Goal: Feedback & Contribution: Contribute content

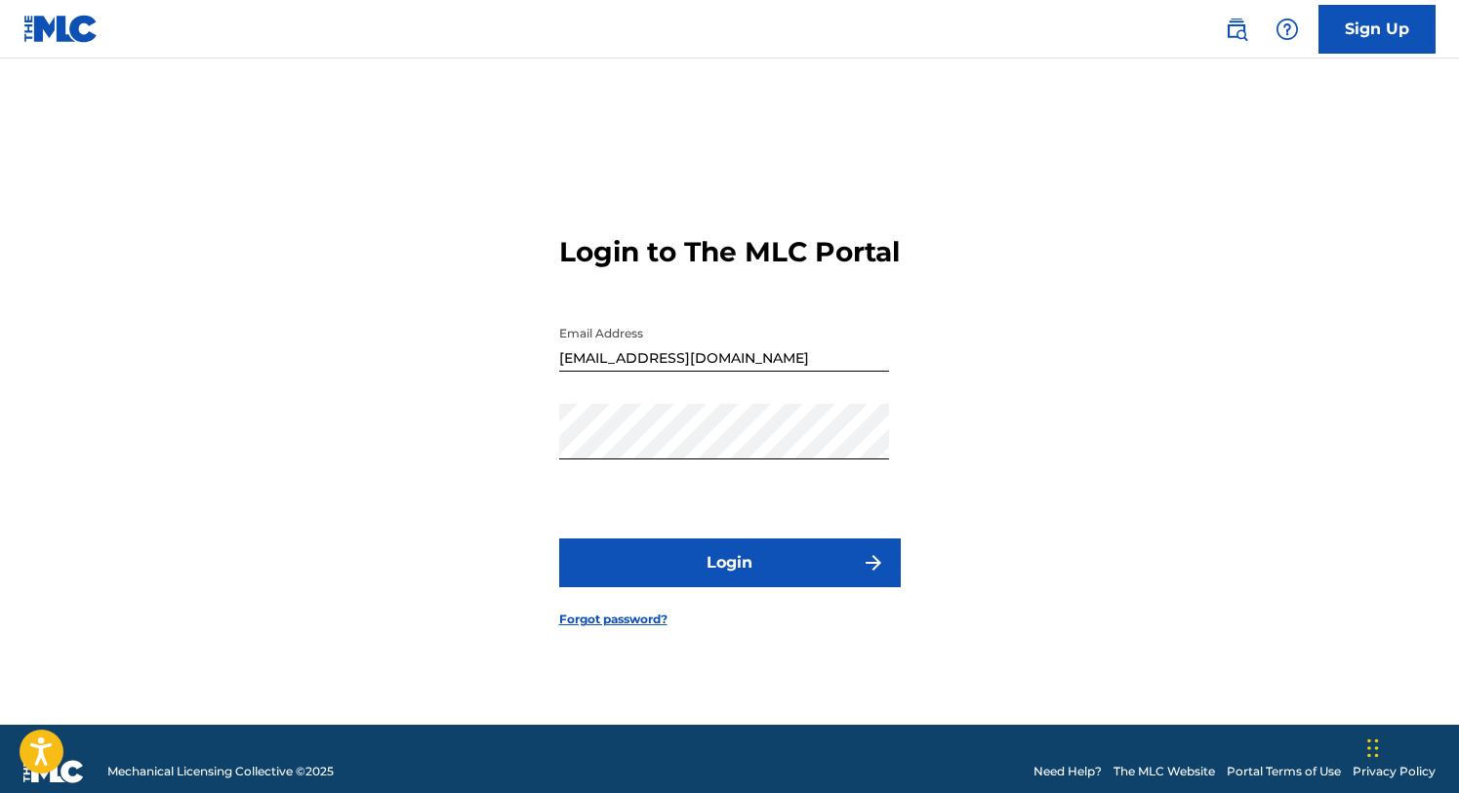
click at [704, 568] on button "Login" at bounding box center [730, 563] width 342 height 49
click at [680, 558] on button "Login" at bounding box center [730, 563] width 342 height 49
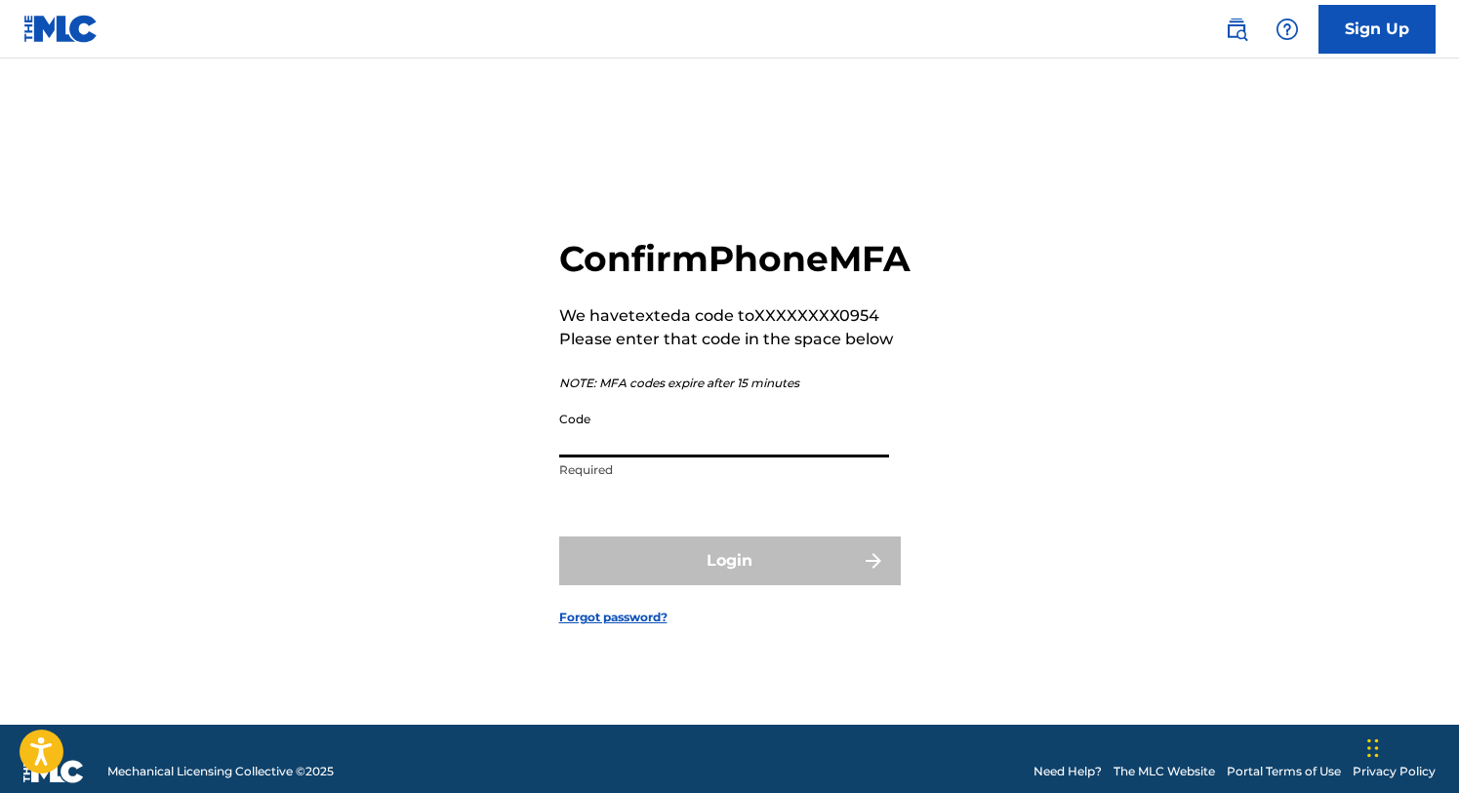
click at [638, 458] on input "Code" at bounding box center [724, 430] width 330 height 56
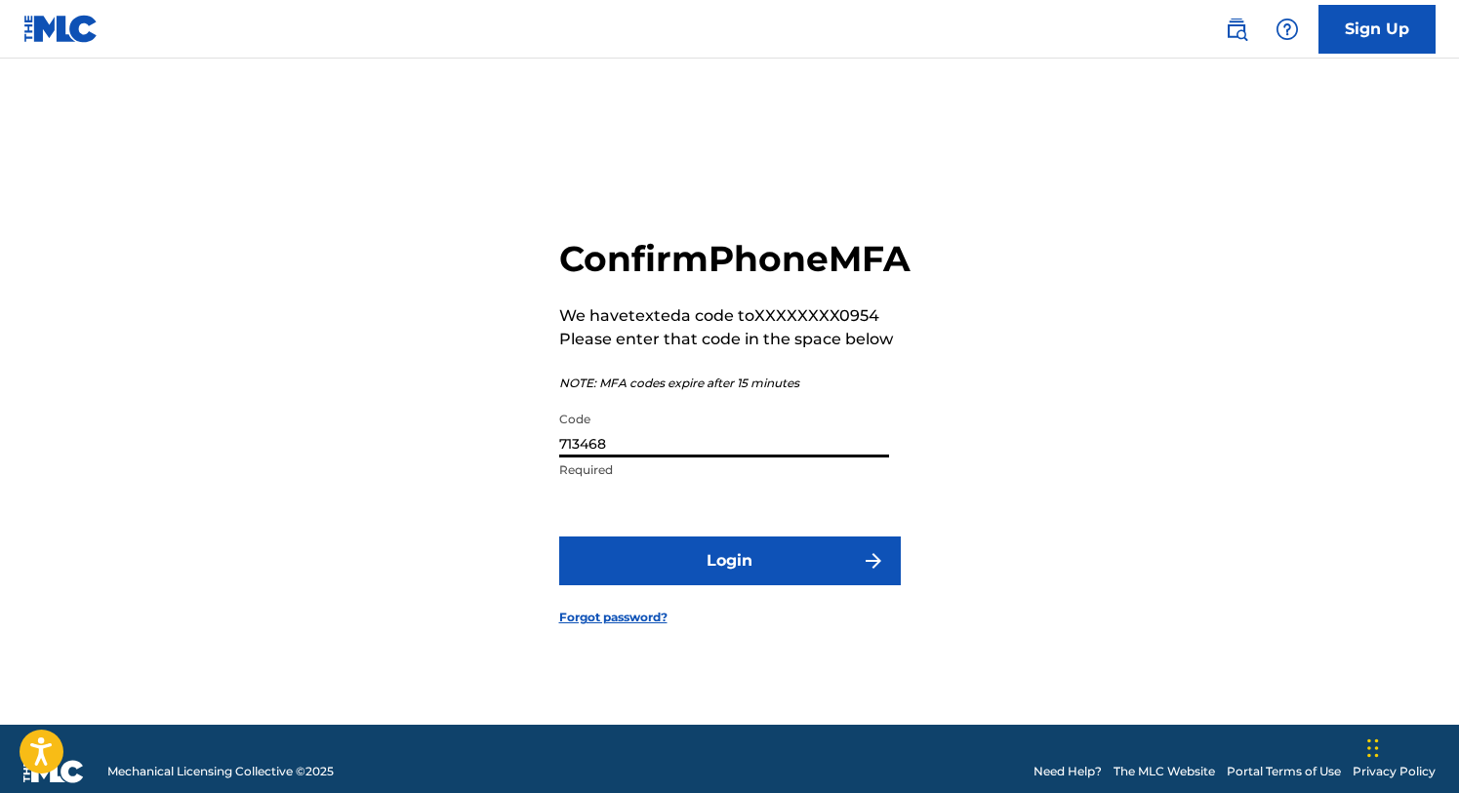
type input "713468"
click at [691, 571] on button "Login" at bounding box center [730, 561] width 342 height 49
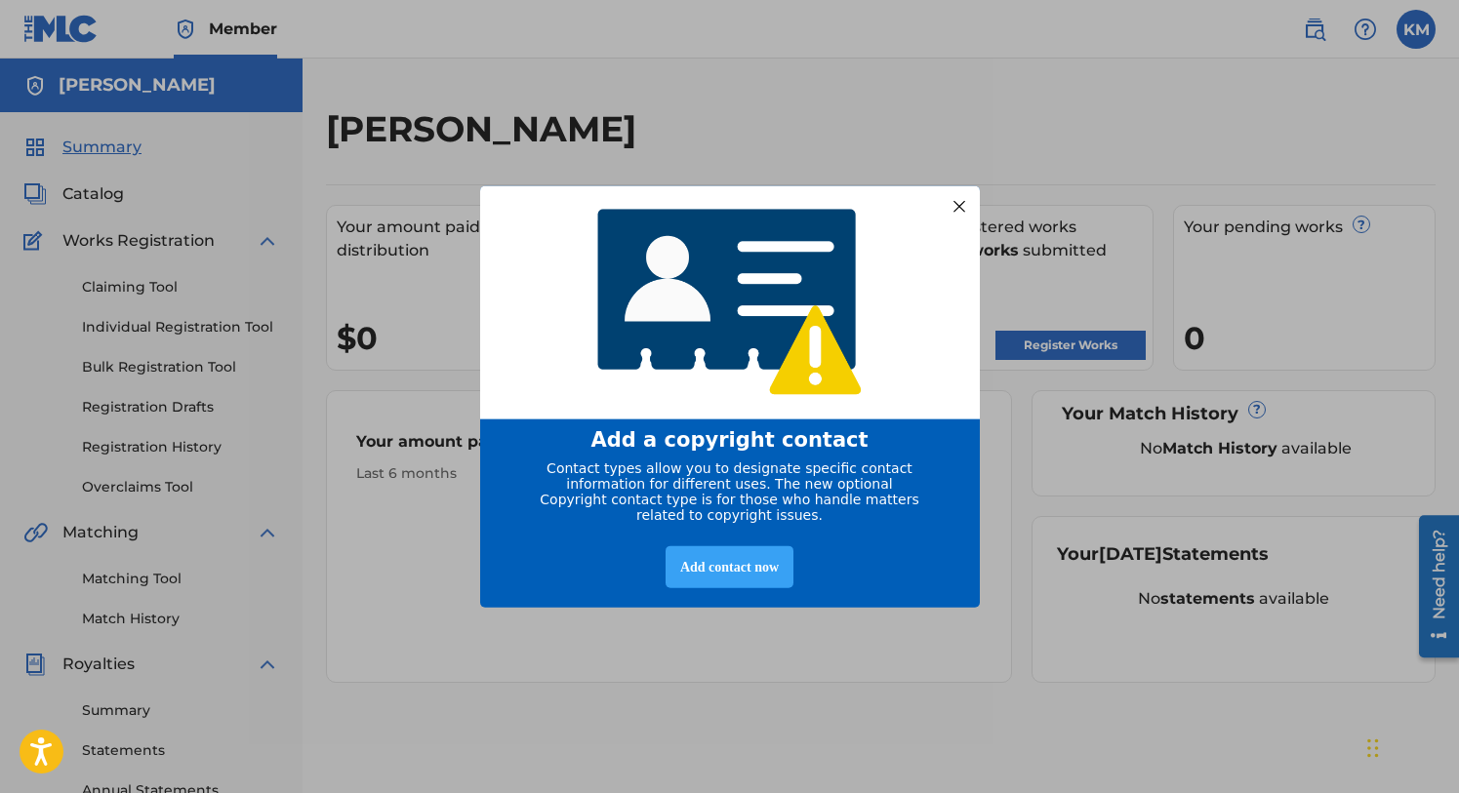
click at [738, 562] on div "Add contact now" at bounding box center [730, 568] width 128 height 42
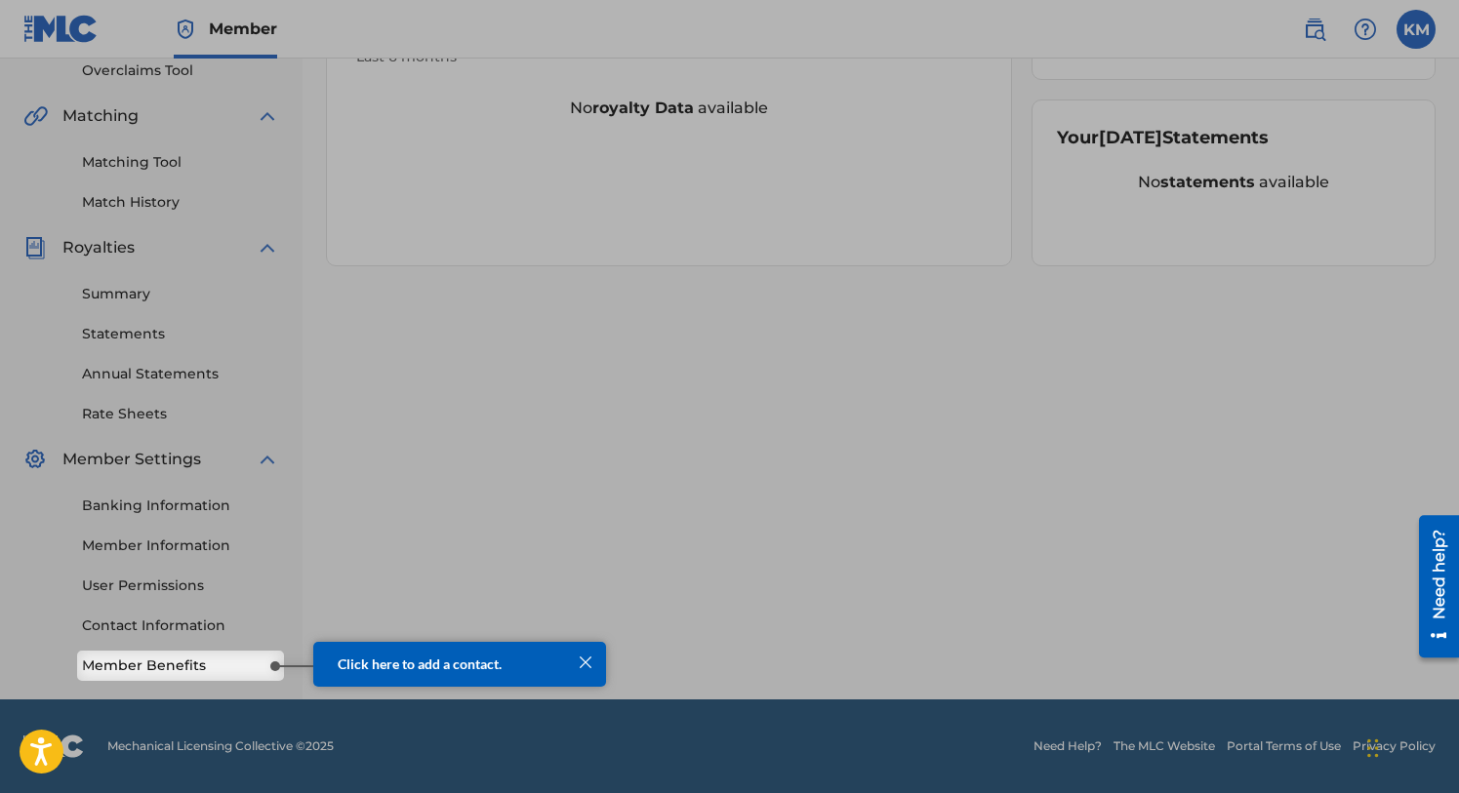
click at [590, 653] on div at bounding box center [585, 662] width 25 height 25
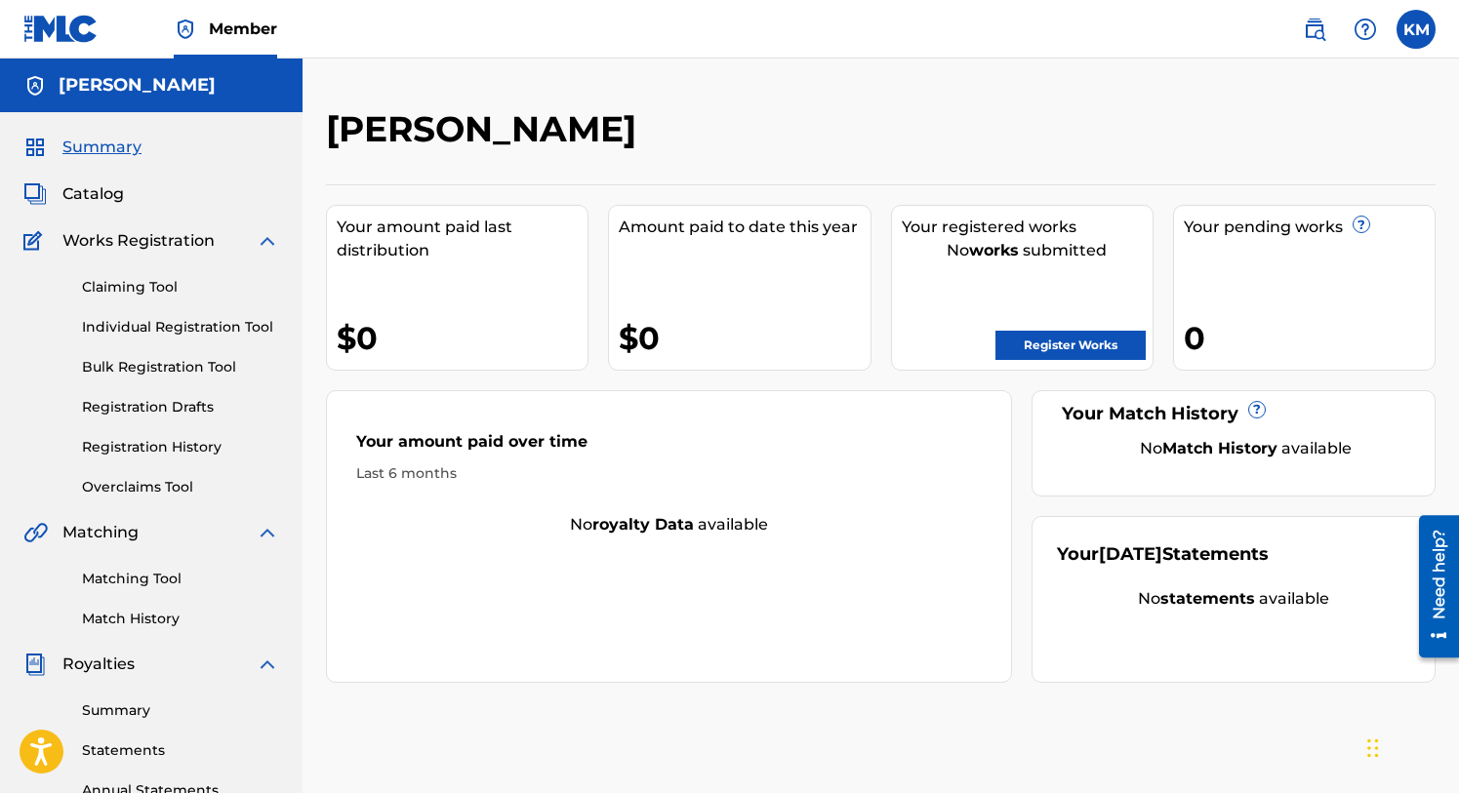
click at [93, 191] on span "Catalog" at bounding box center [92, 193] width 61 height 23
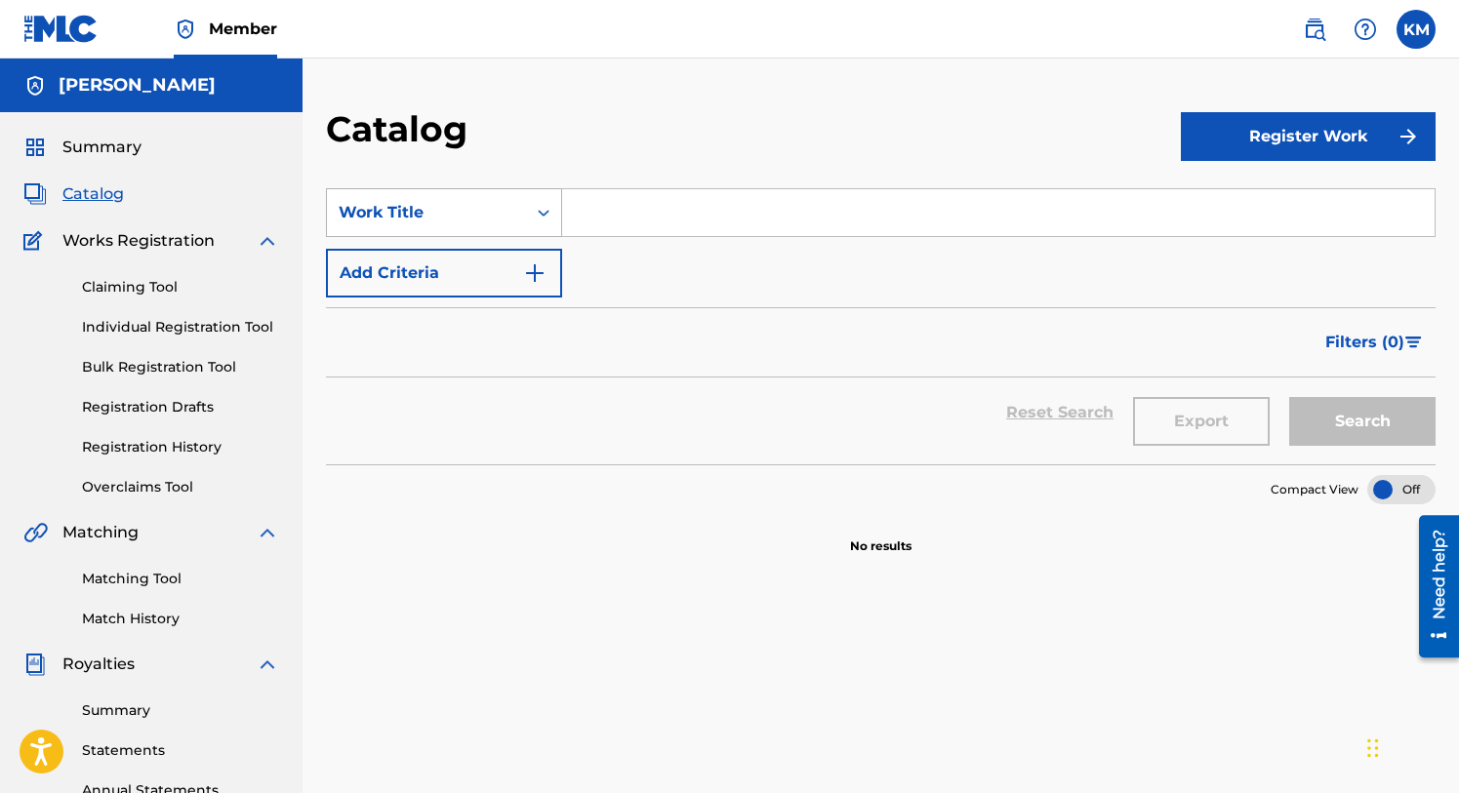
click at [541, 209] on icon "Search Form" at bounding box center [544, 213] width 20 height 20
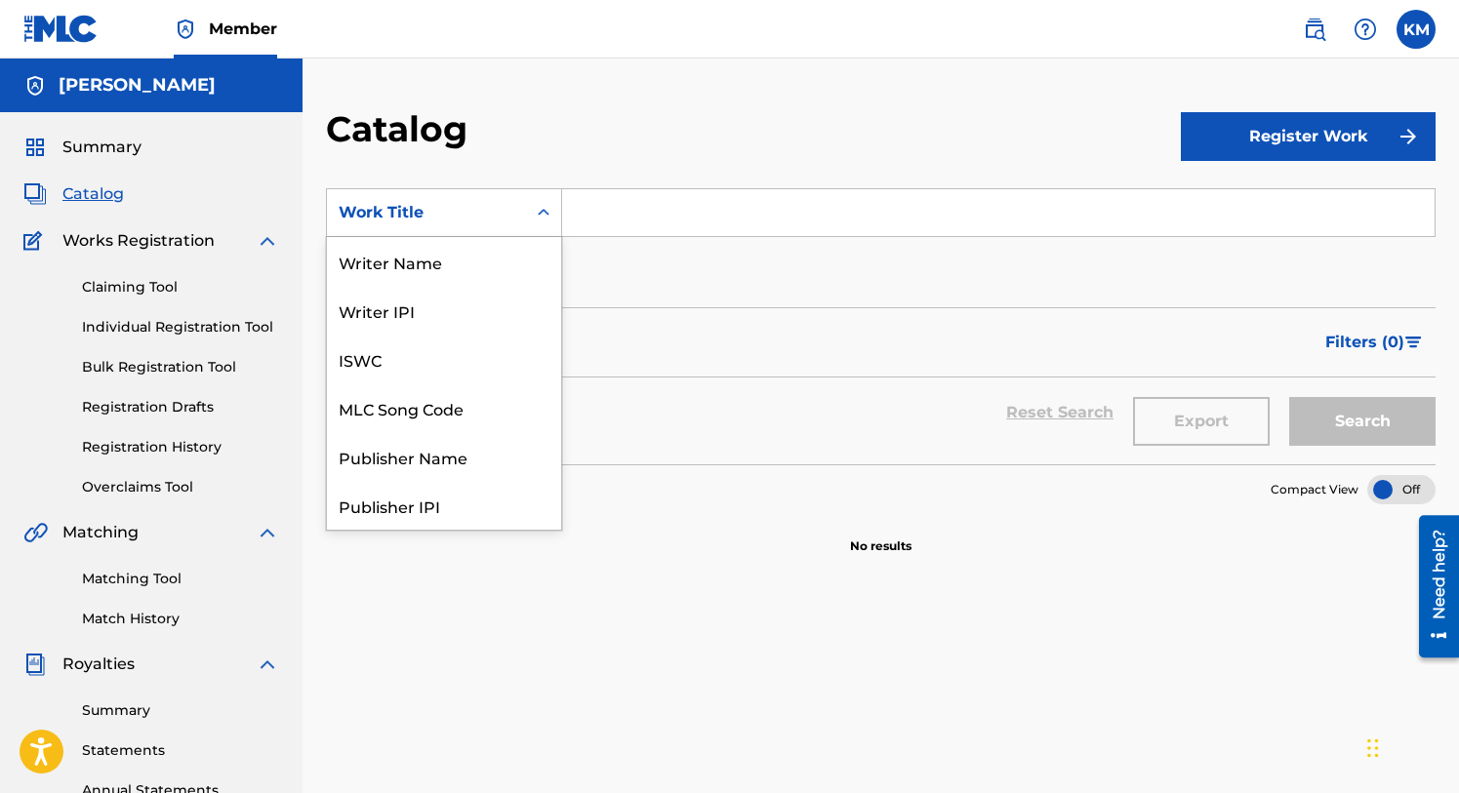
scroll to position [293, 0]
click at [1280, 134] on button "Register Work" at bounding box center [1309, 136] width 256 height 49
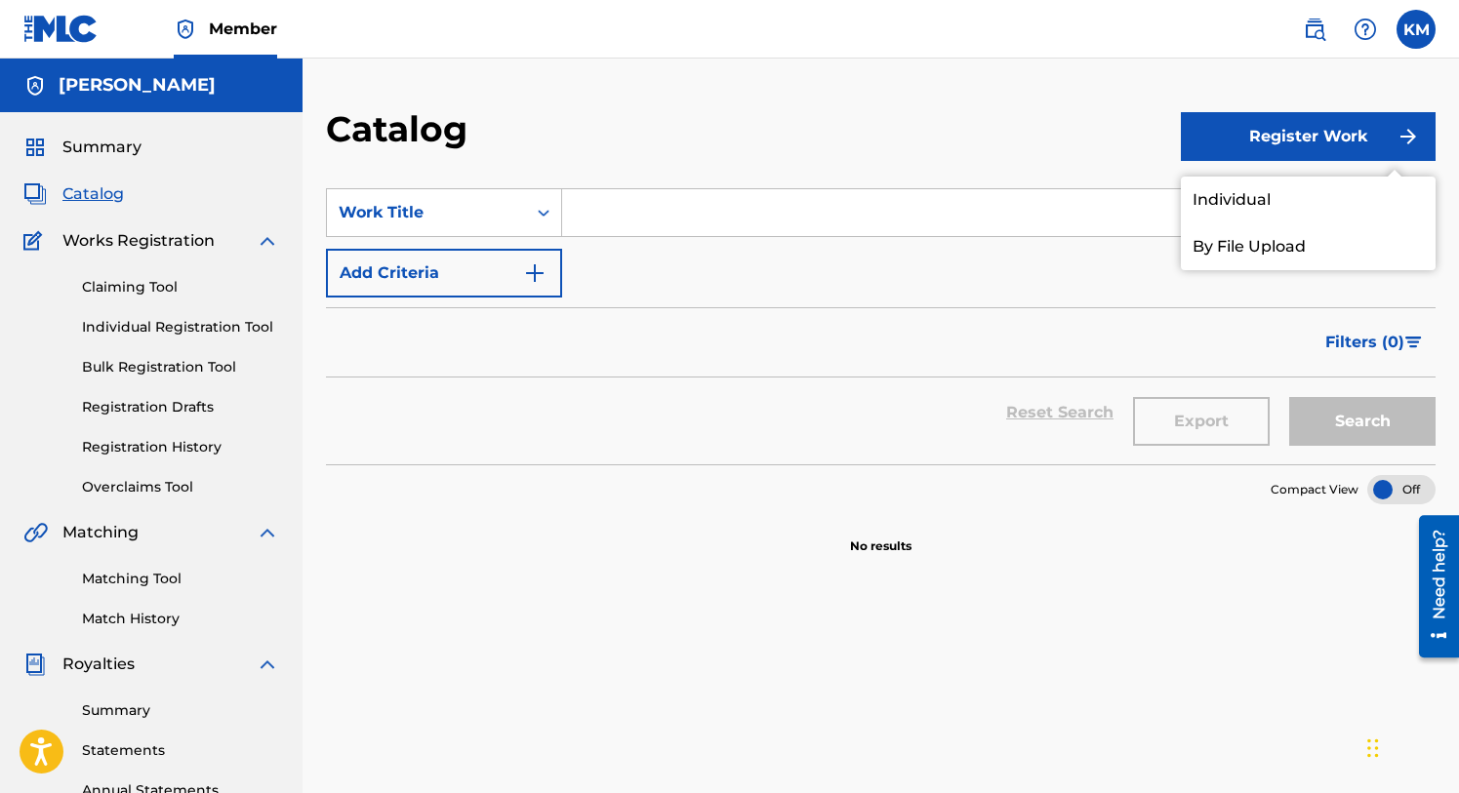
click at [1247, 186] on link "Individual" at bounding box center [1309, 200] width 256 height 47
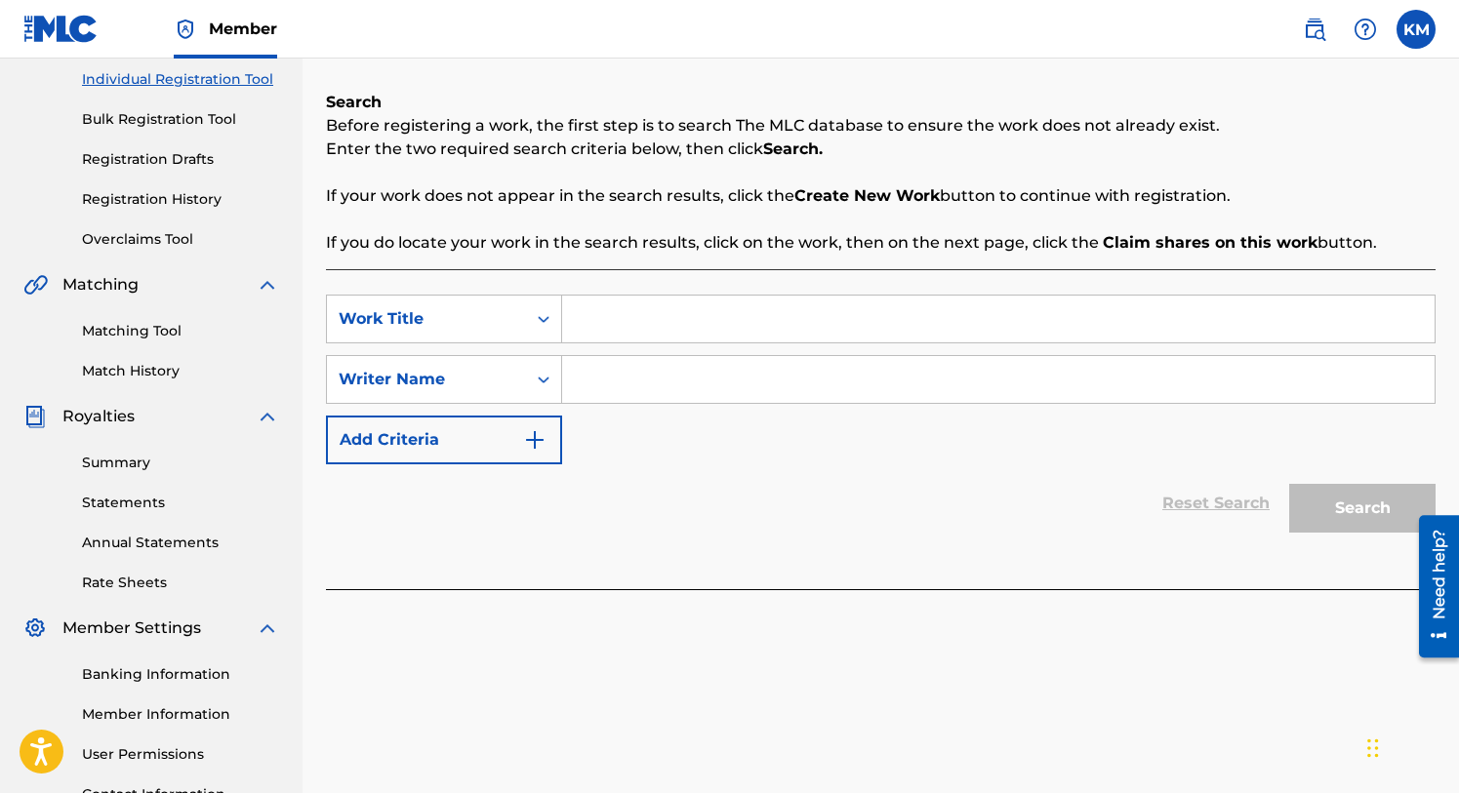
scroll to position [247, 0]
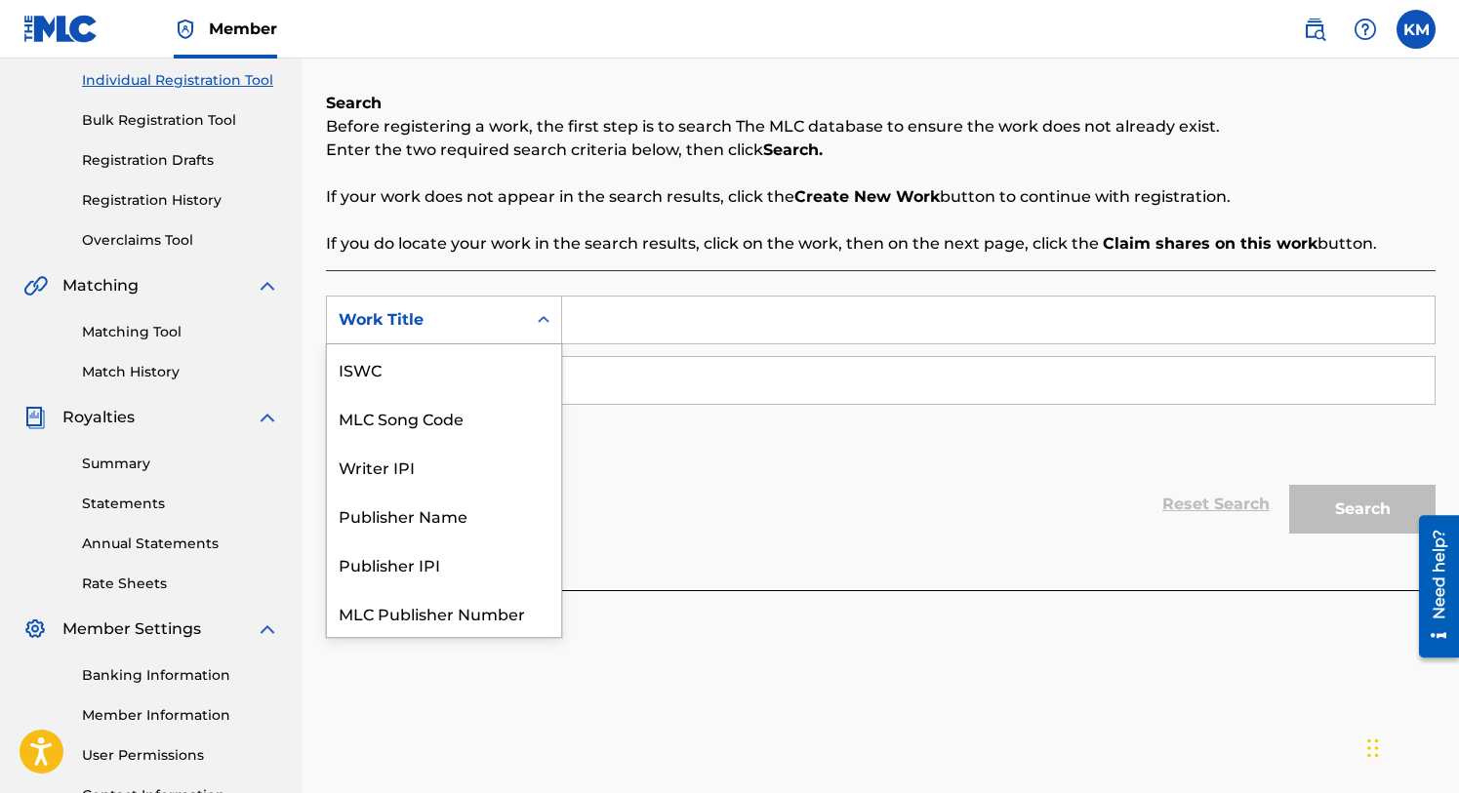
click at [540, 312] on icon "Search Form" at bounding box center [544, 320] width 20 height 20
click at [377, 617] on div "Work Title" at bounding box center [444, 612] width 234 height 49
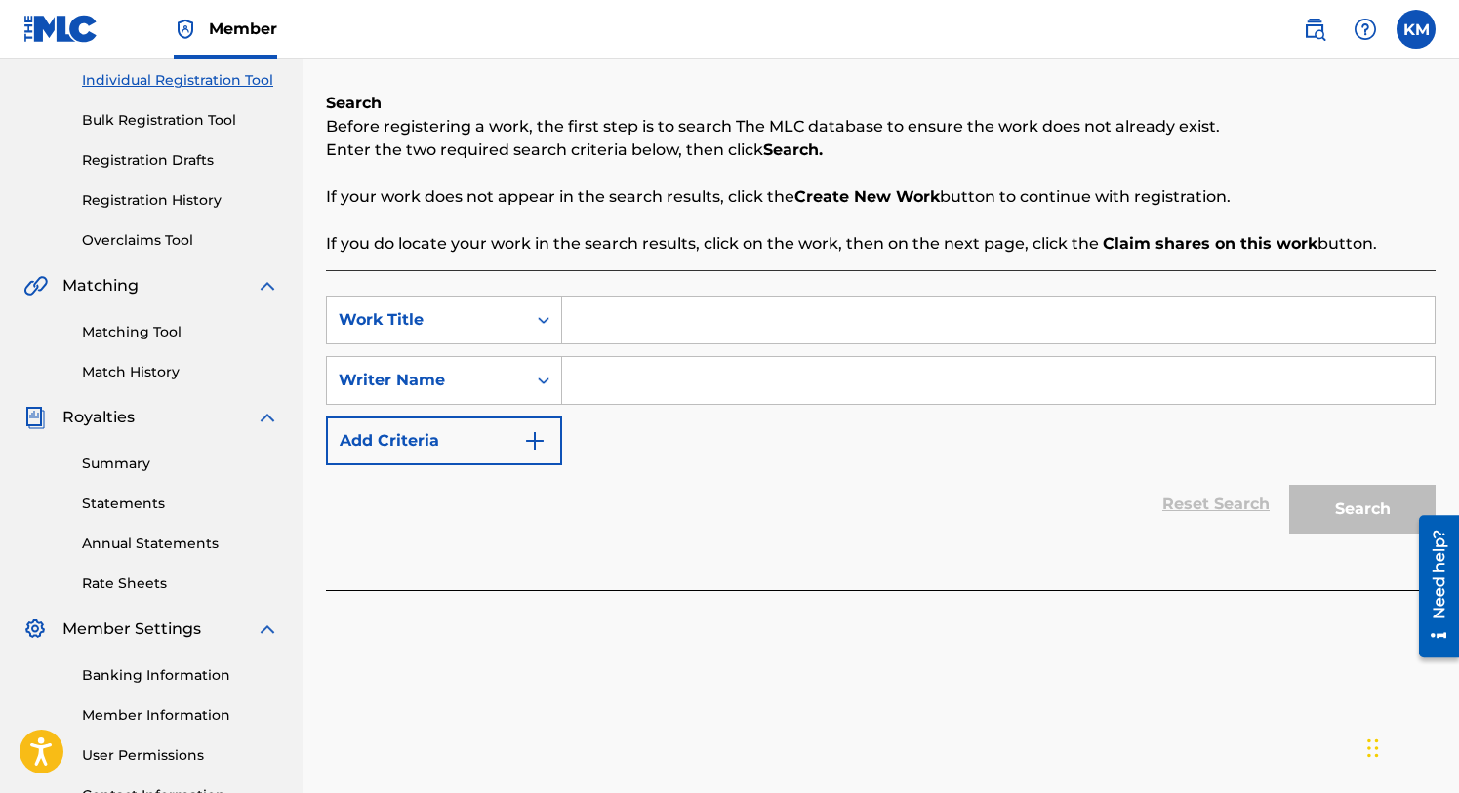
click at [597, 342] on input "Search Form" at bounding box center [998, 320] width 872 height 47
type input "Don't Worry"
click at [542, 380] on icon "Search Form" at bounding box center [544, 381] width 12 height 7
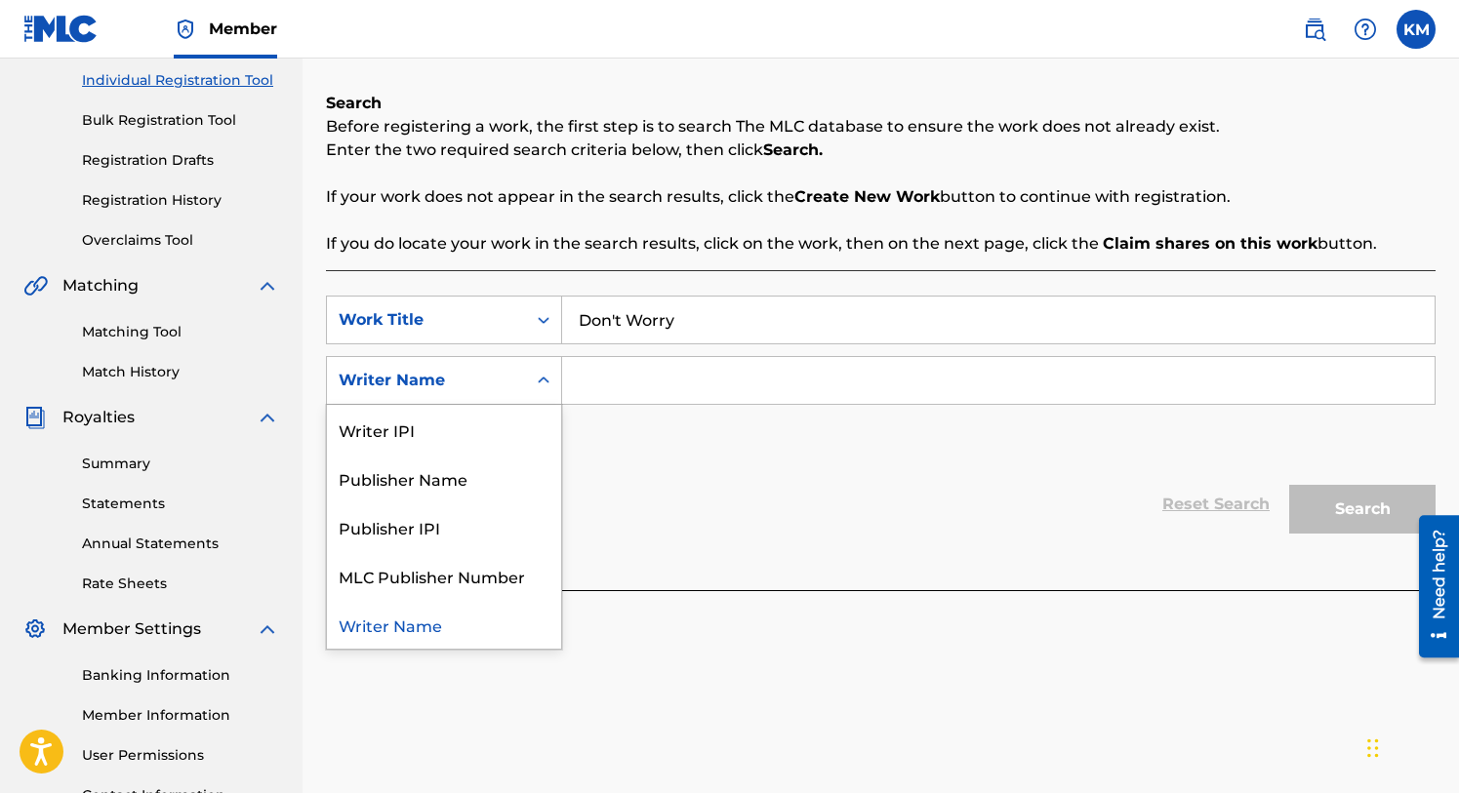
click at [408, 625] on div "Writer Name" at bounding box center [444, 624] width 234 height 49
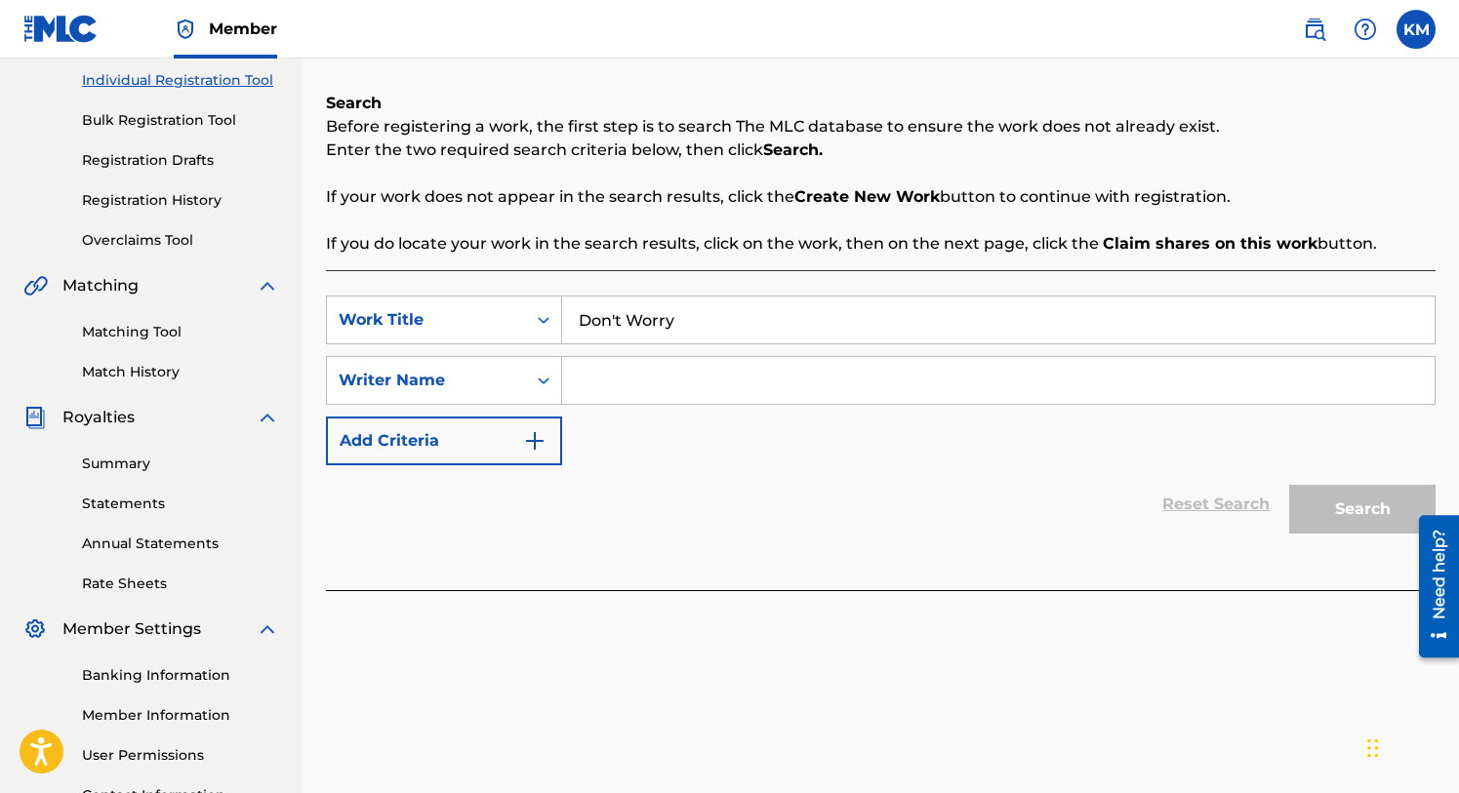
click at [624, 382] on input "Search Form" at bounding box center [998, 380] width 872 height 47
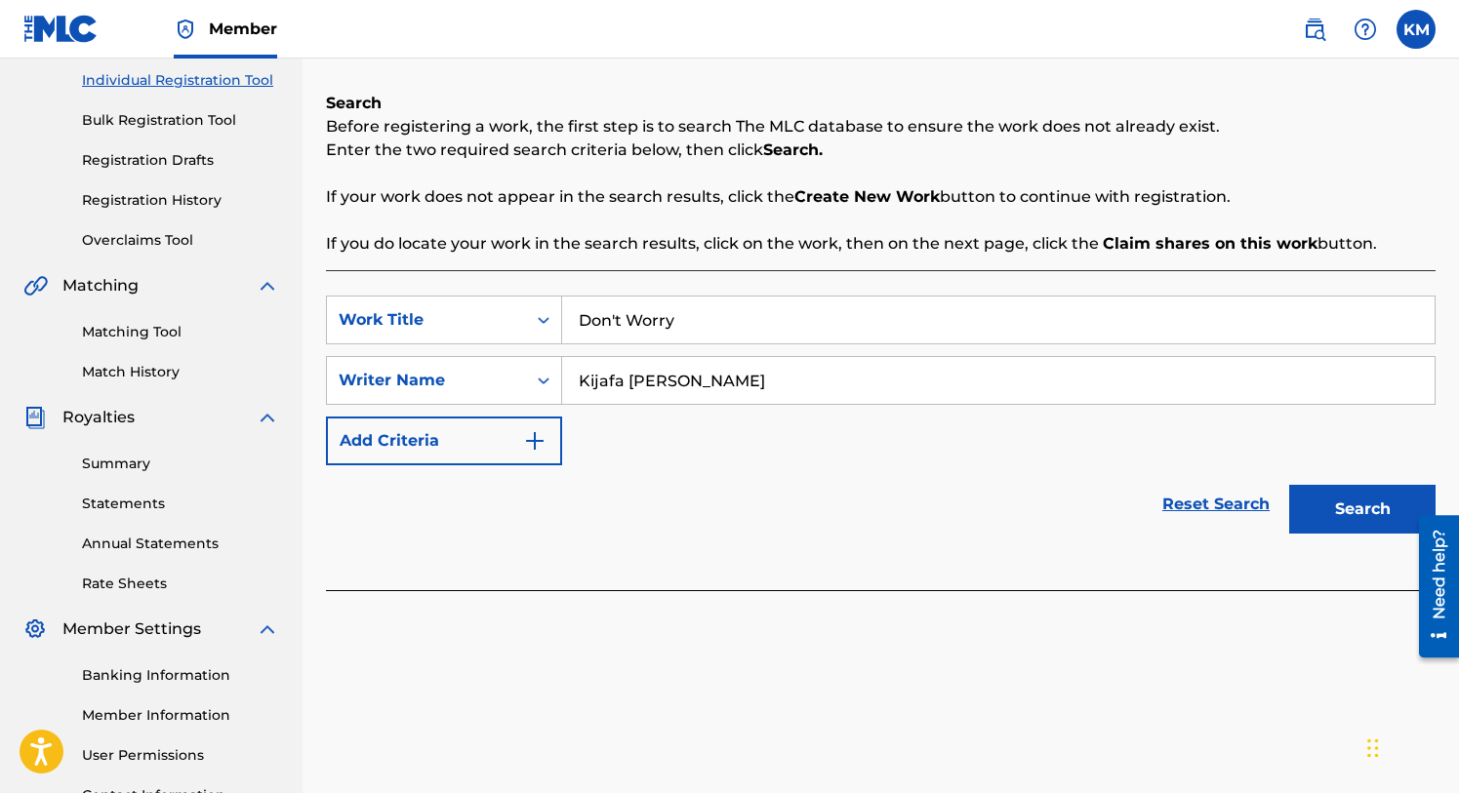
type input "Kijafa [PERSON_NAME]"
click at [1324, 495] on button "Search" at bounding box center [1362, 509] width 146 height 49
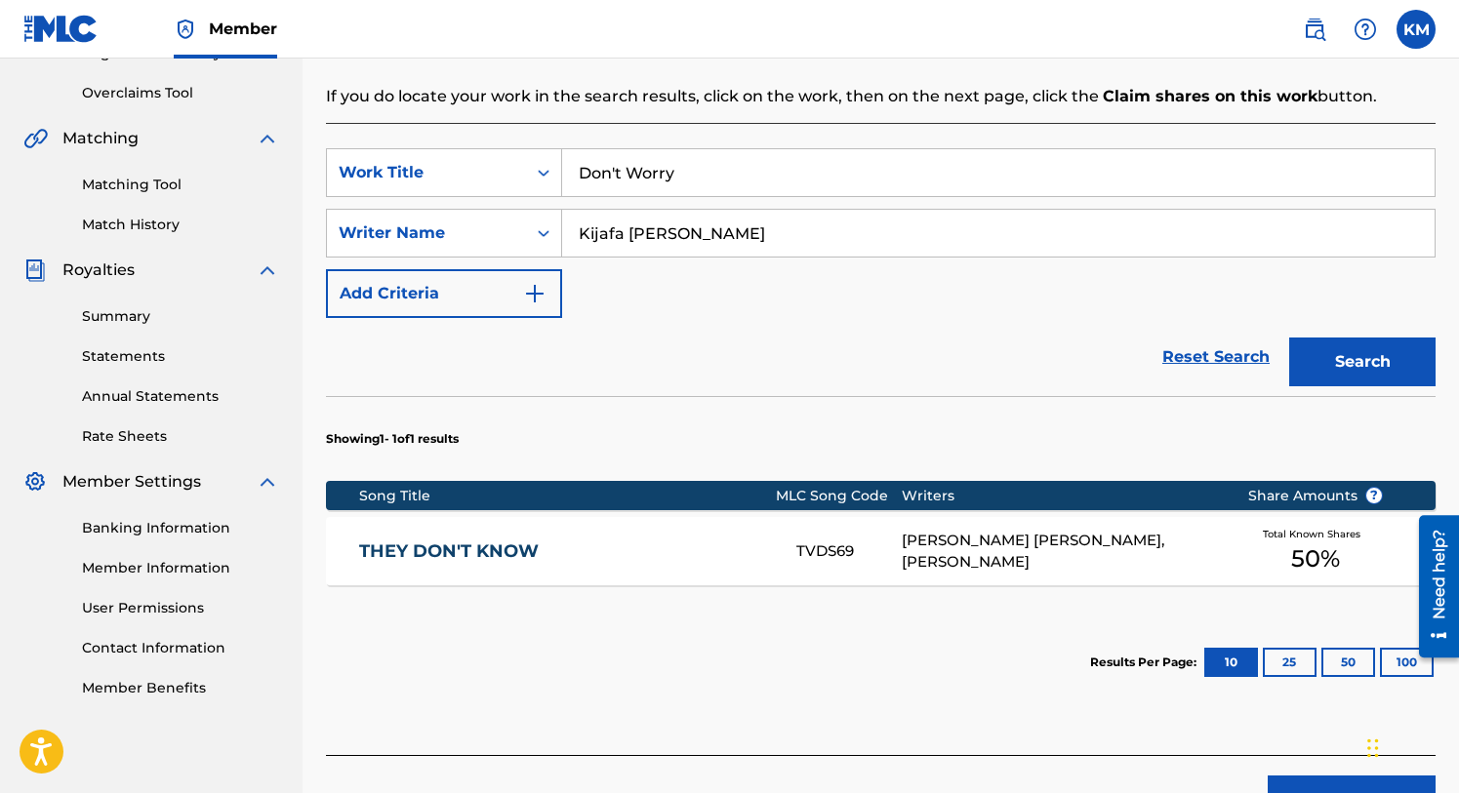
scroll to position [519, 0]
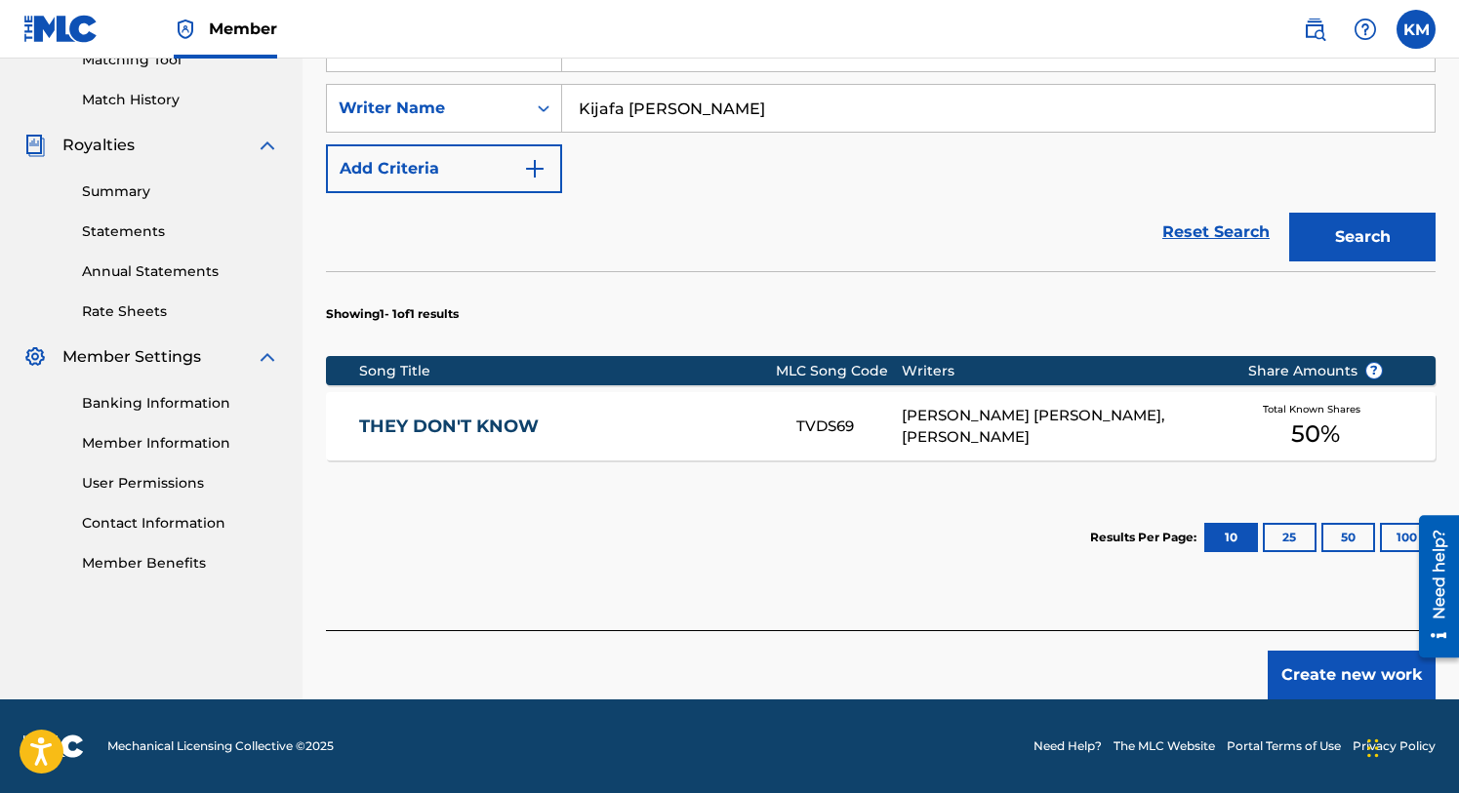
click at [1331, 666] on button "Create new work" at bounding box center [1352, 675] width 168 height 49
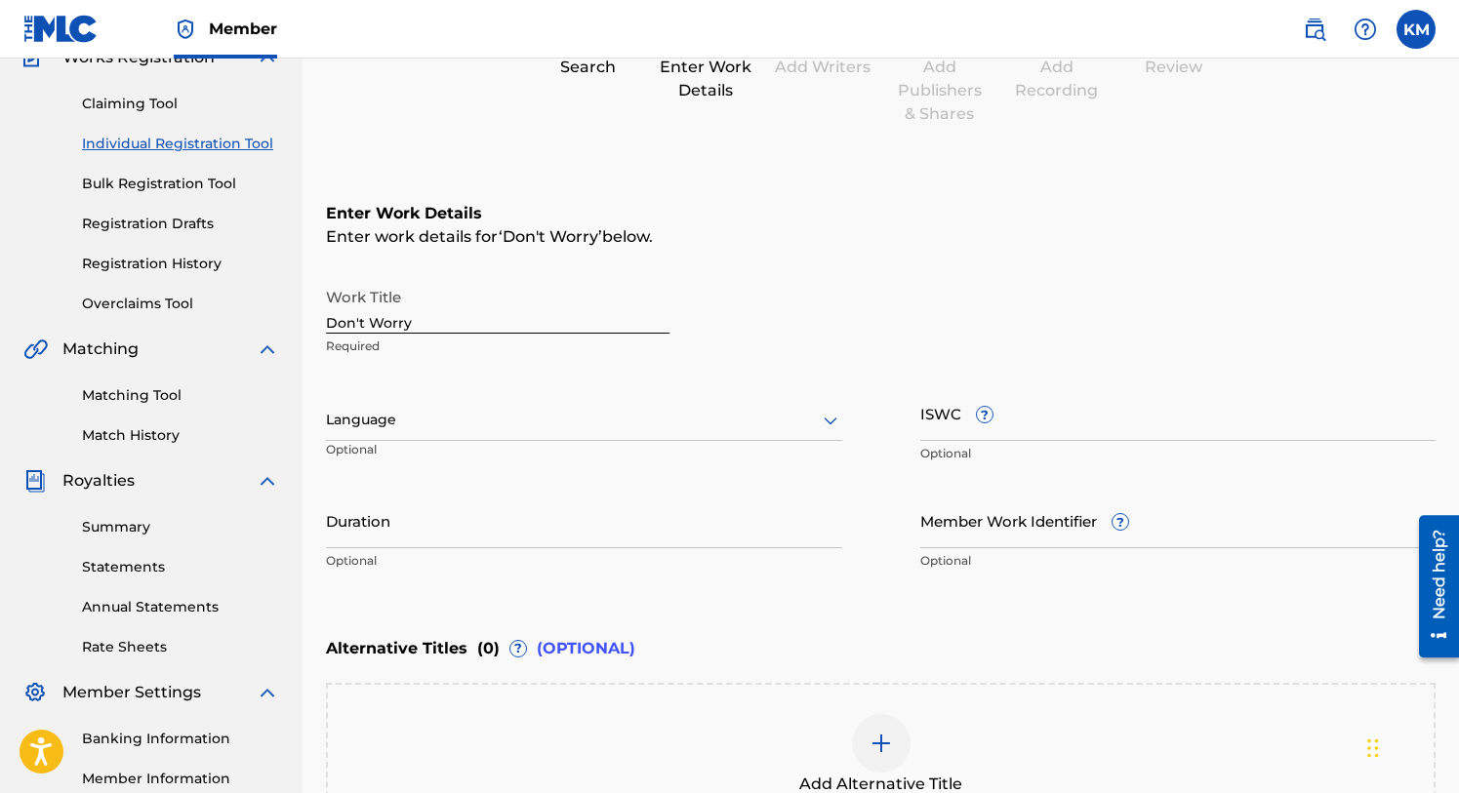
scroll to position [204, 0]
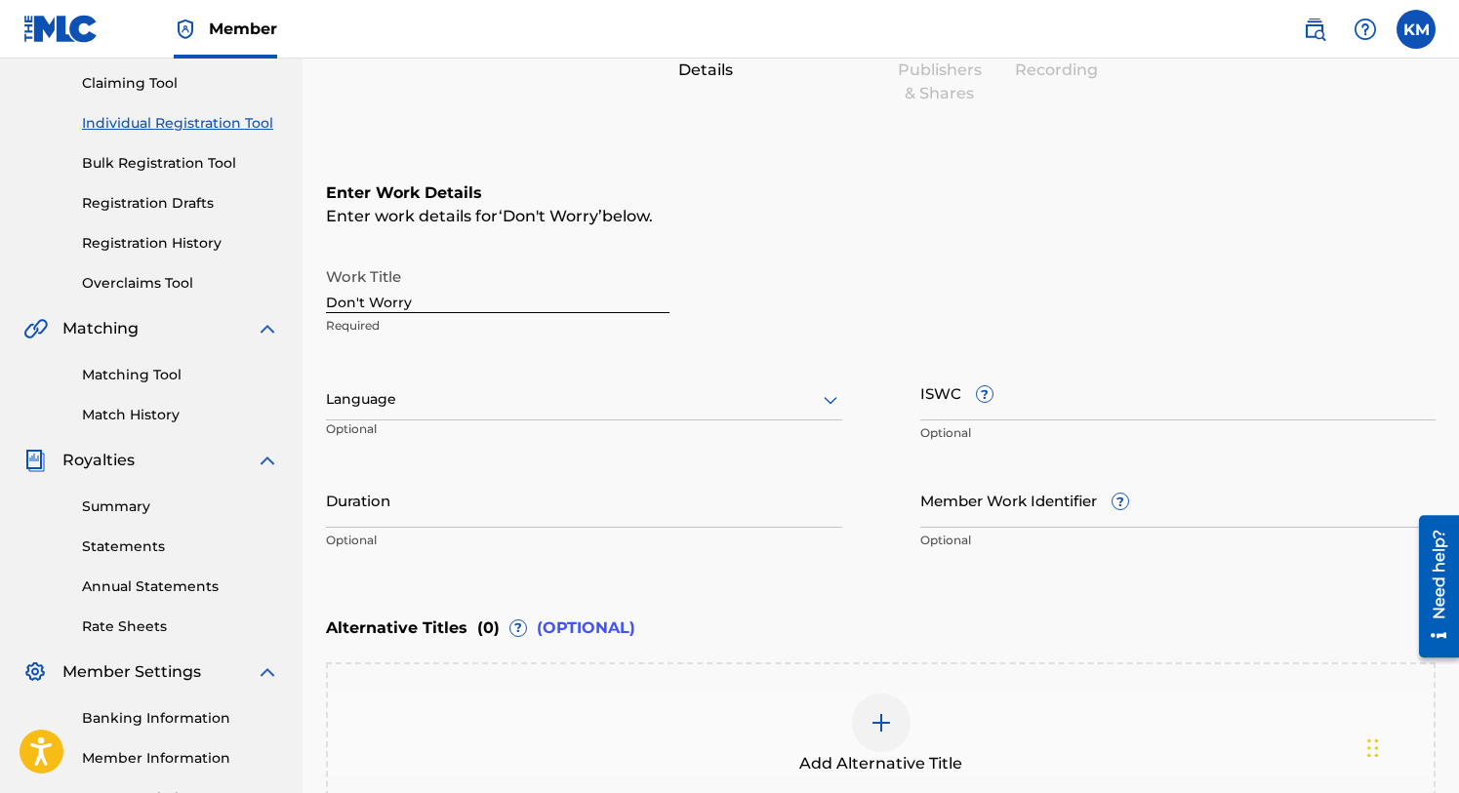
click at [957, 402] on input "ISWC ?" at bounding box center [1178, 393] width 516 height 56
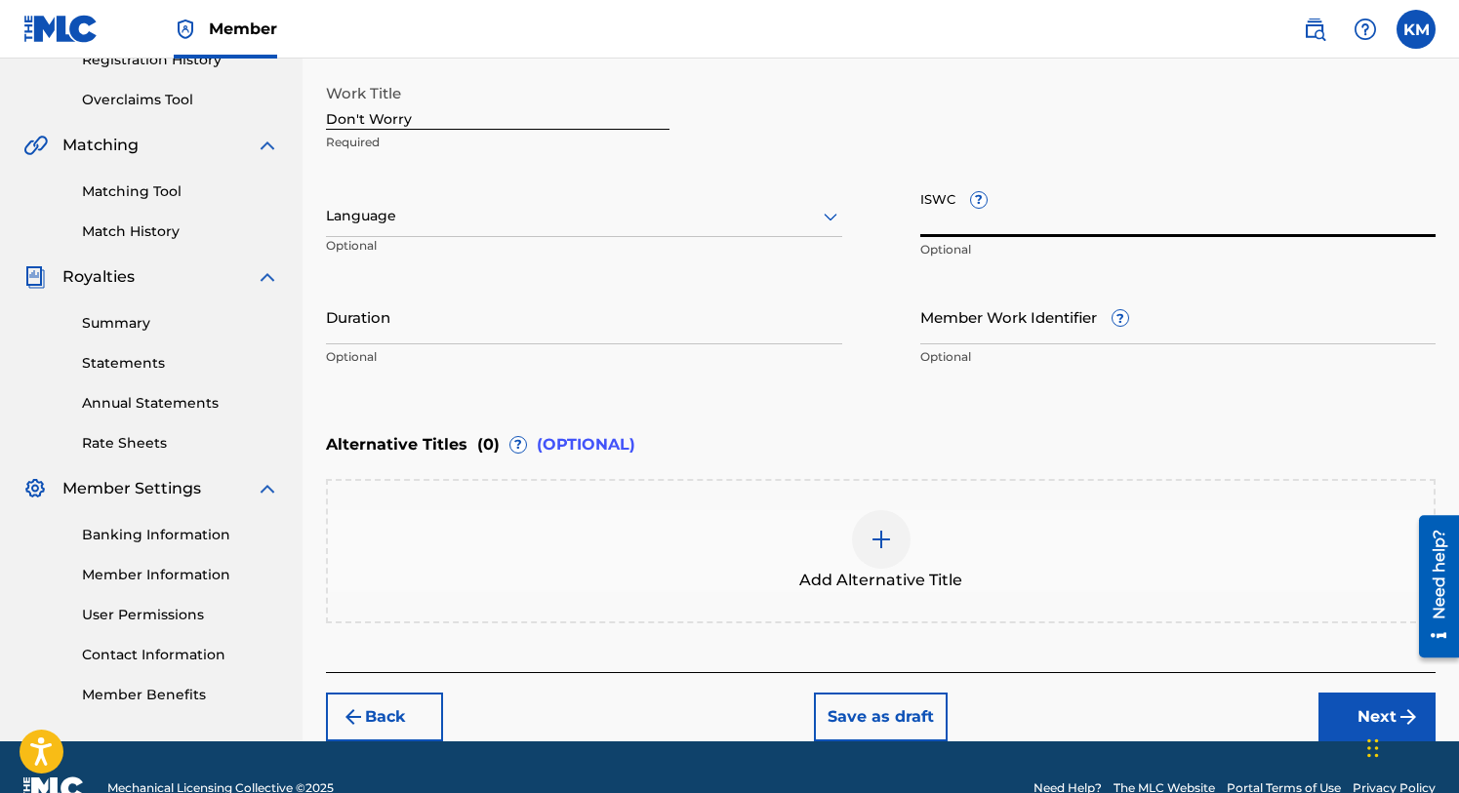
scroll to position [428, 0]
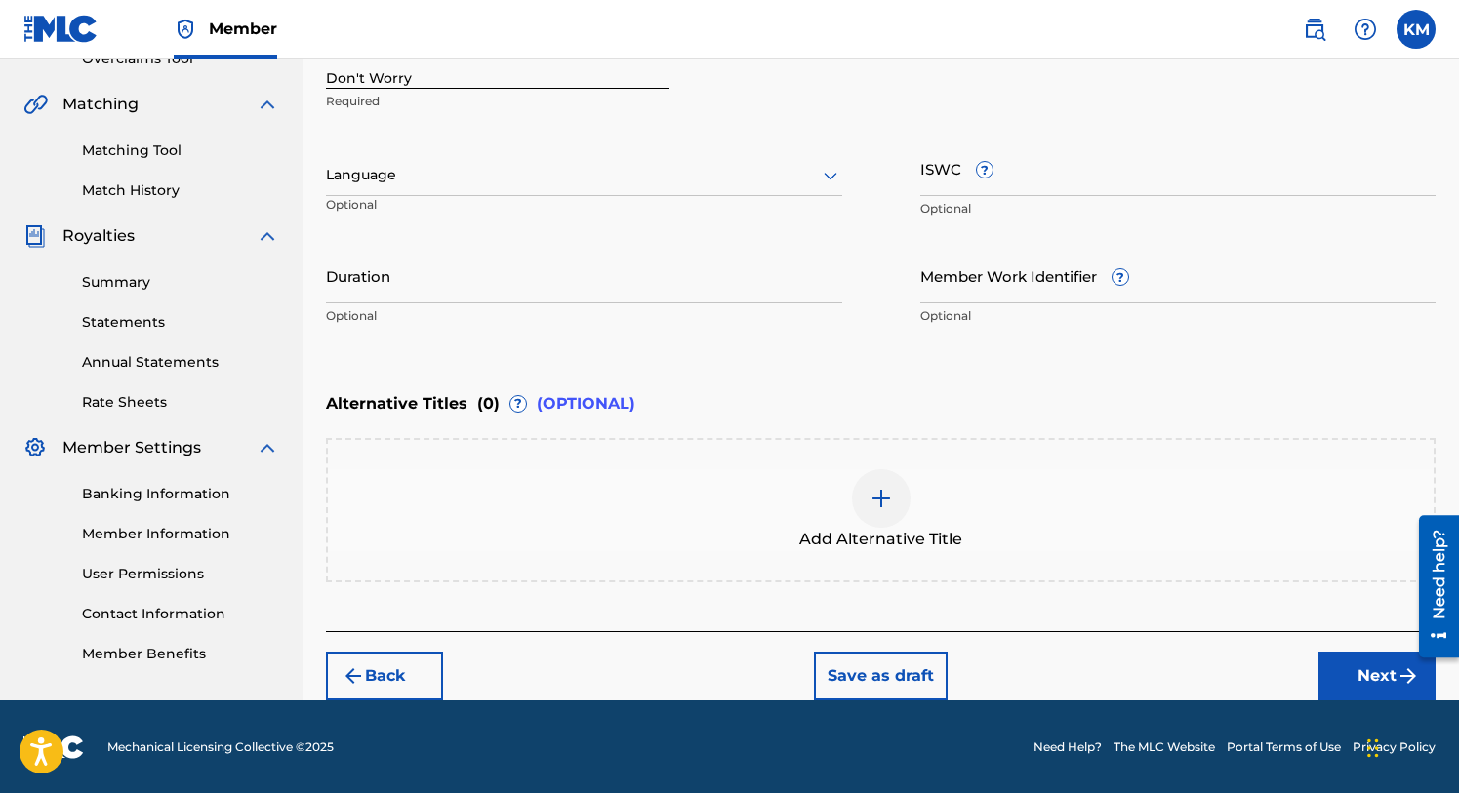
click at [1439, 596] on div "Need help?" at bounding box center [1439, 575] width 26 height 90
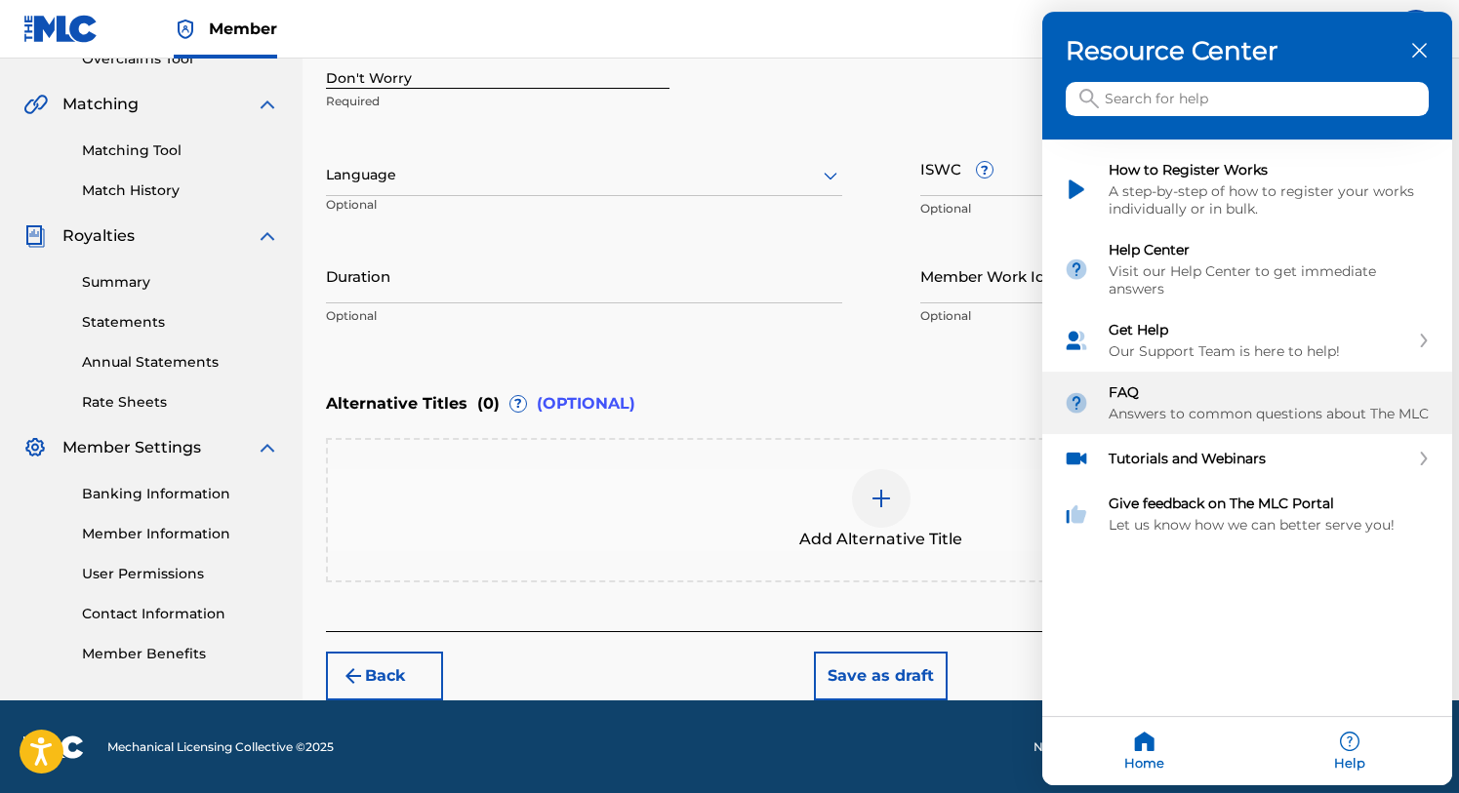
click at [1304, 406] on div "Answers to common questions about The MLC" at bounding box center [1270, 415] width 322 height 18
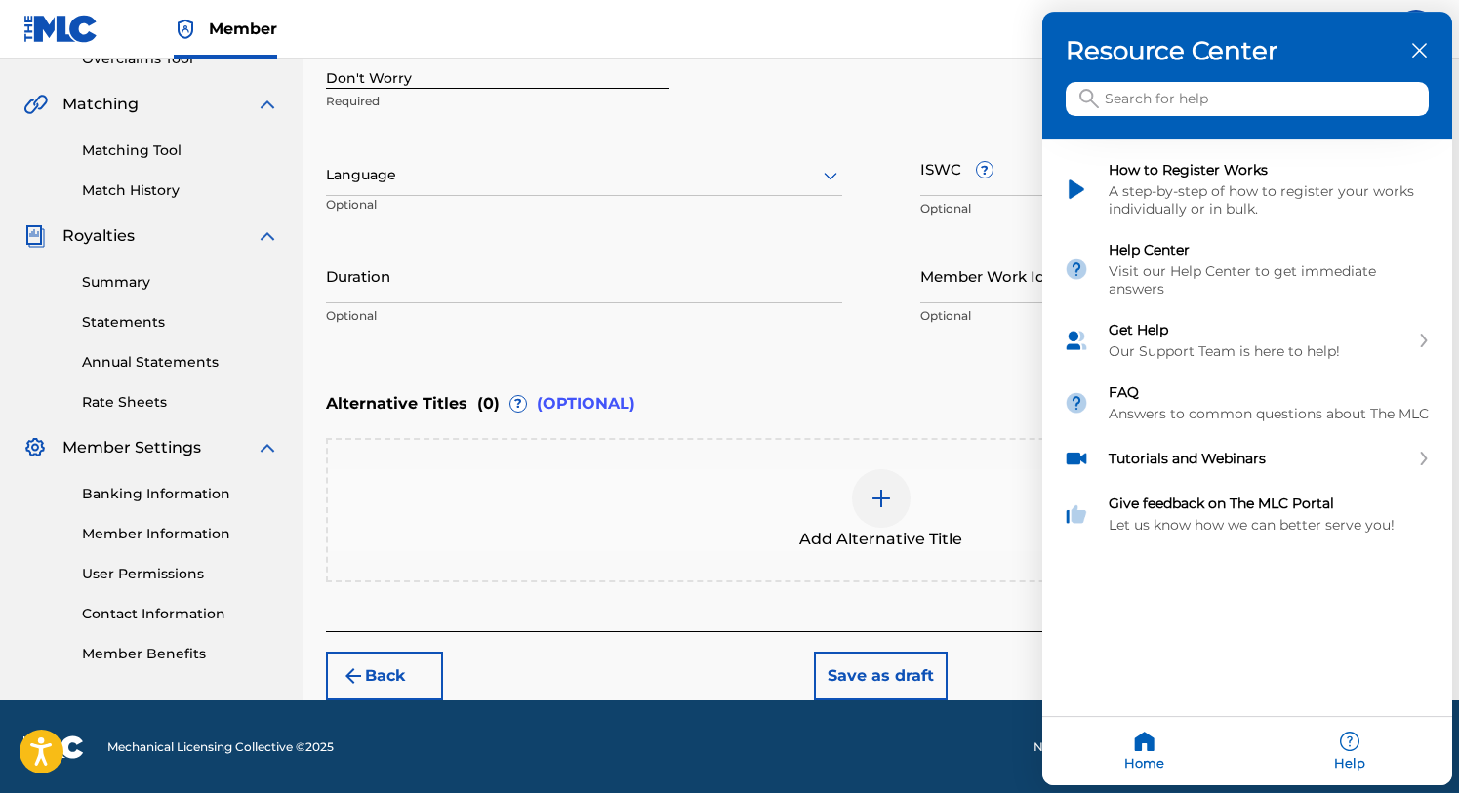
click at [1417, 47] on icon "close resource center" at bounding box center [1419, 51] width 15 height 15
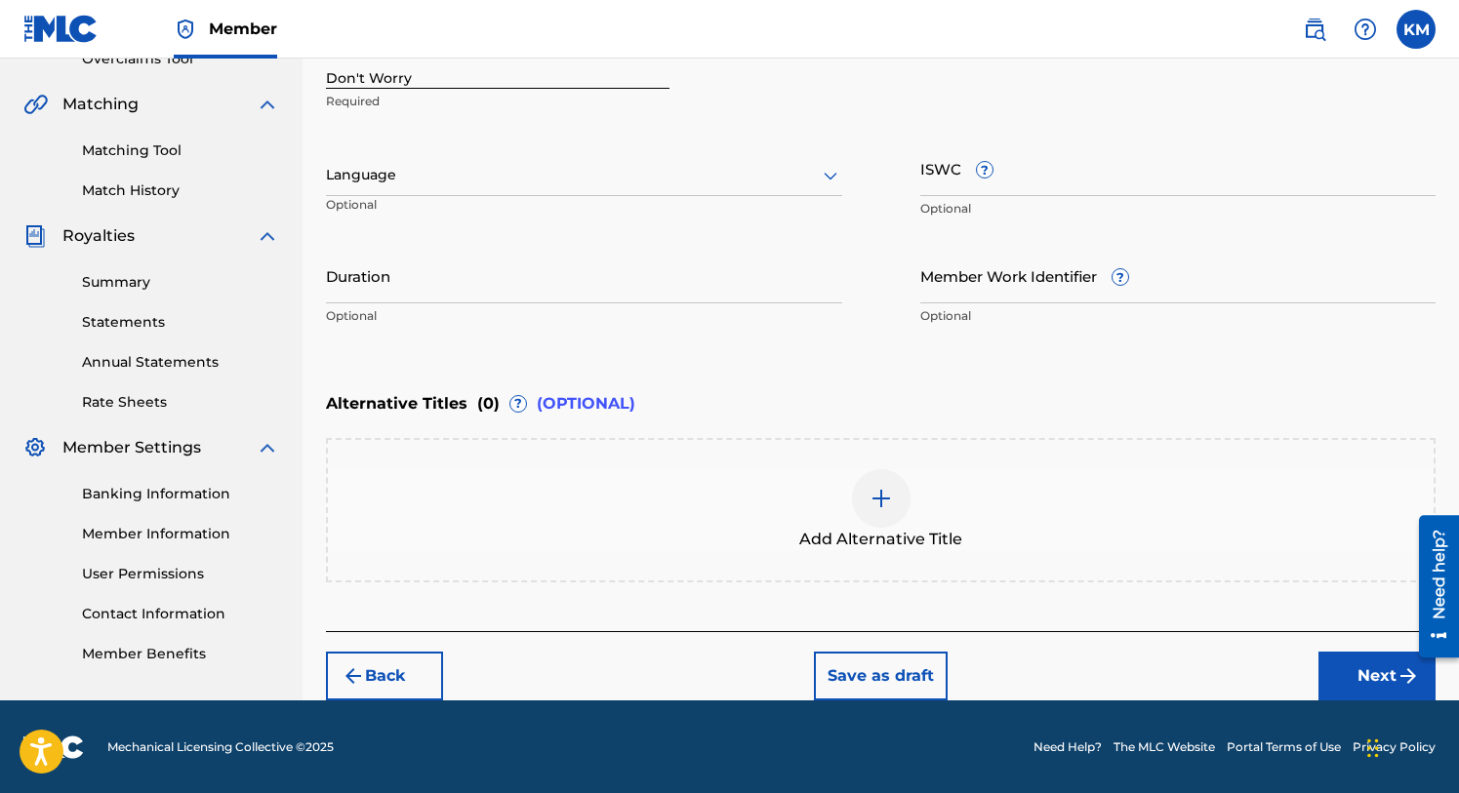
click at [1356, 665] on button "Next" at bounding box center [1376, 676] width 117 height 49
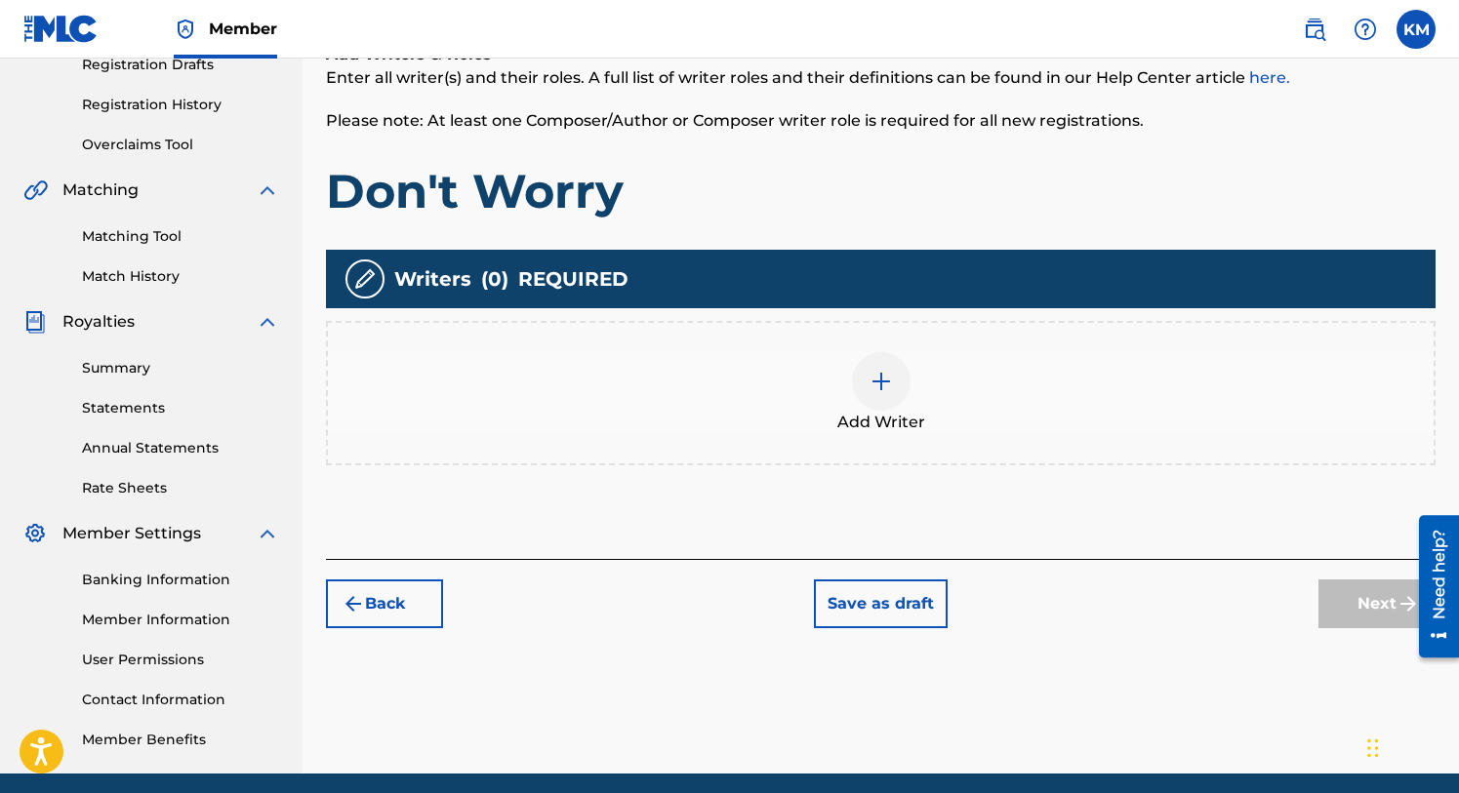
scroll to position [345, 0]
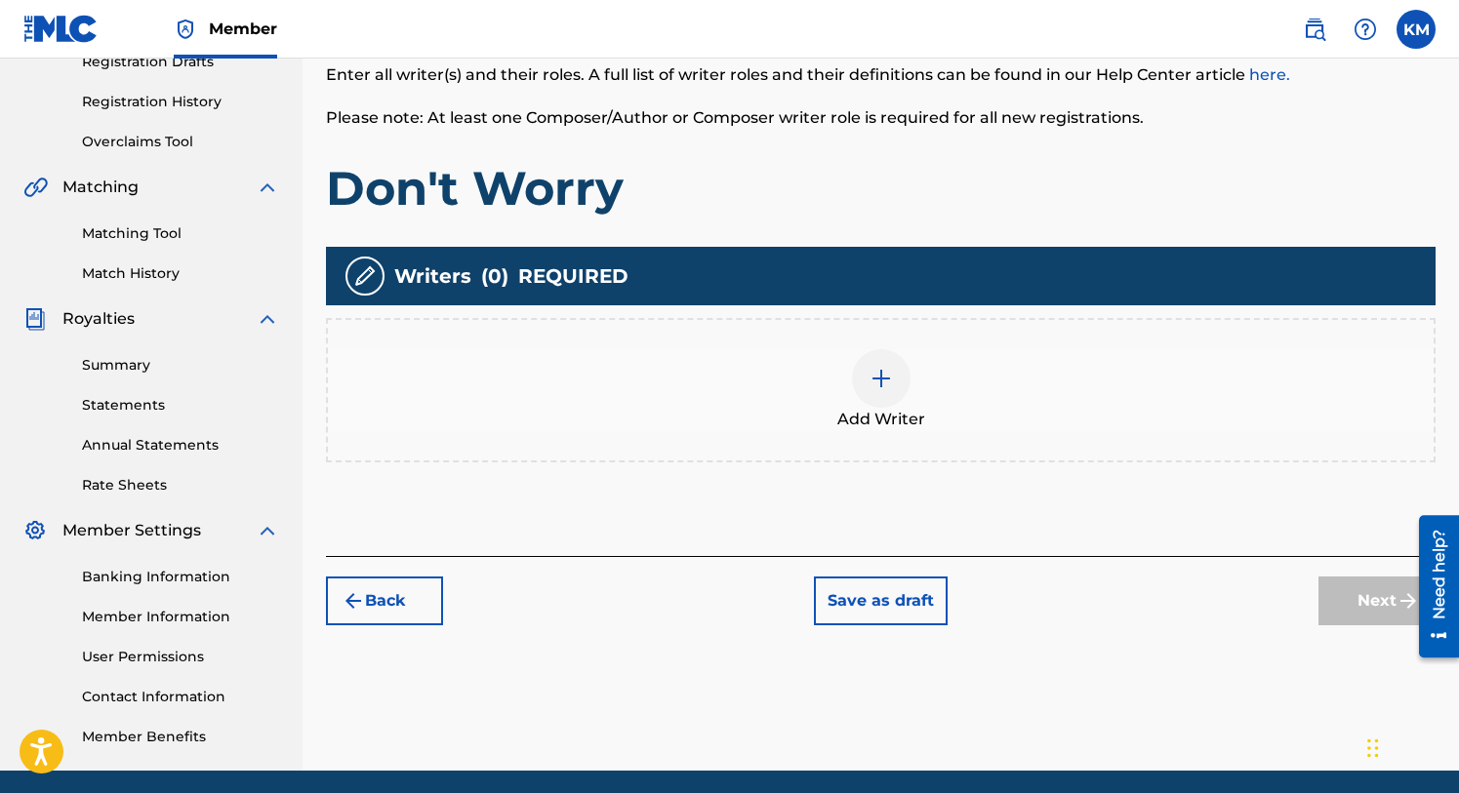
click at [878, 377] on img at bounding box center [881, 378] width 23 height 23
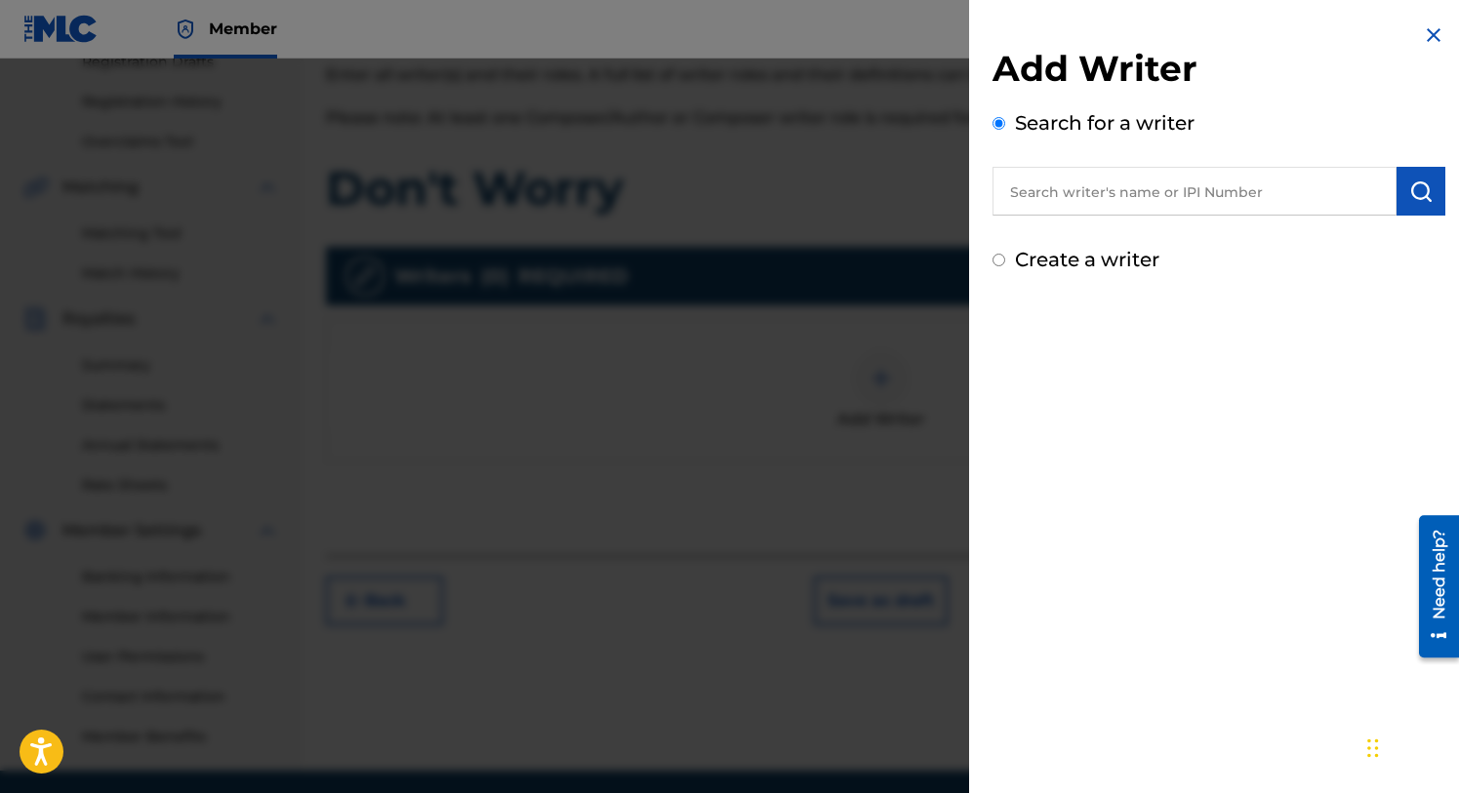
click at [1067, 189] on input "text" at bounding box center [1194, 191] width 404 height 49
type input "1117710979"
click at [1002, 261] on input "Create a writer" at bounding box center [998, 260] width 13 height 13
radio input "false"
radio input "true"
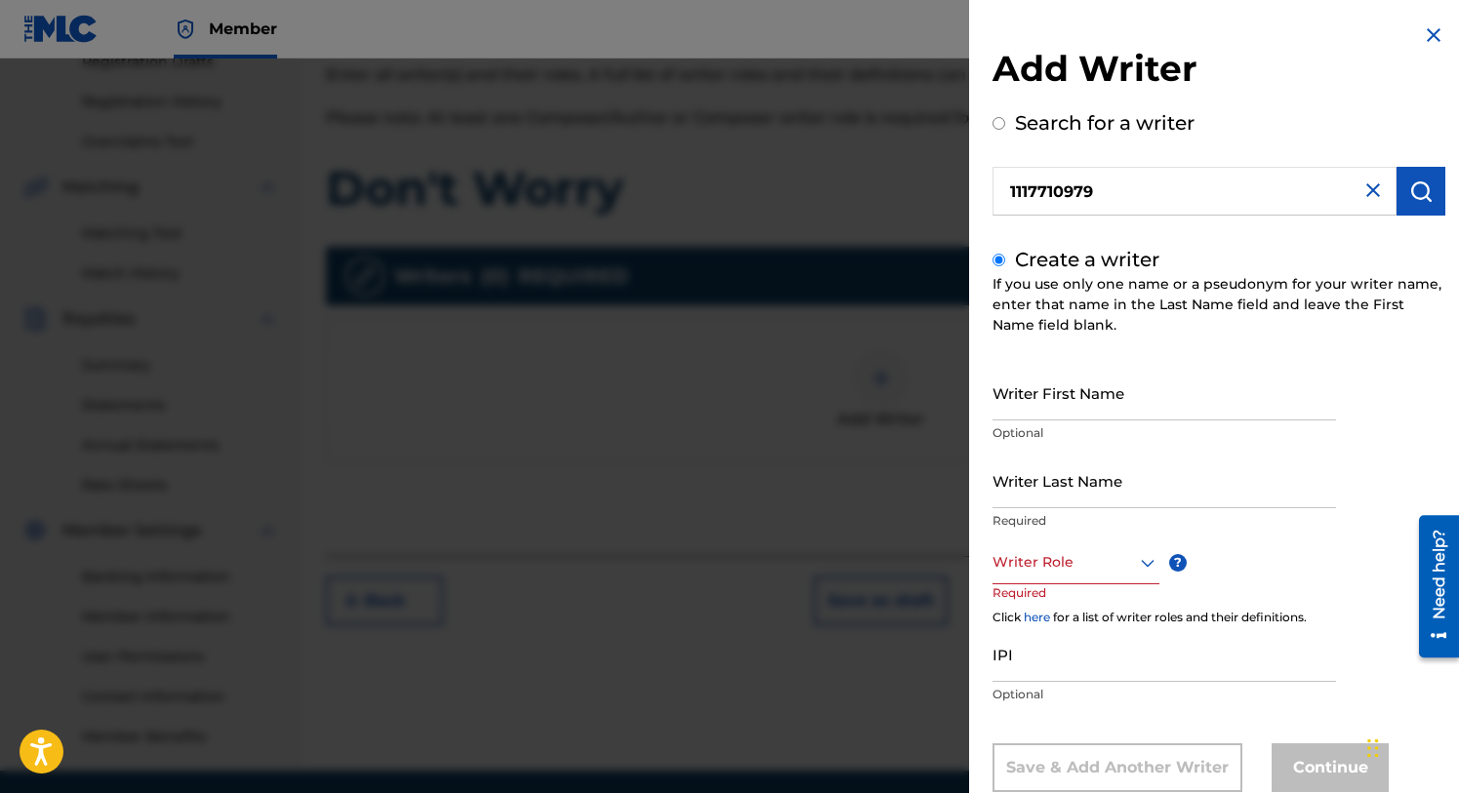
click at [1027, 399] on input "Writer First Name" at bounding box center [1164, 393] width 344 height 56
type input "Kijafa"
click at [1012, 505] on input "Writer Last Name" at bounding box center [1164, 481] width 344 height 56
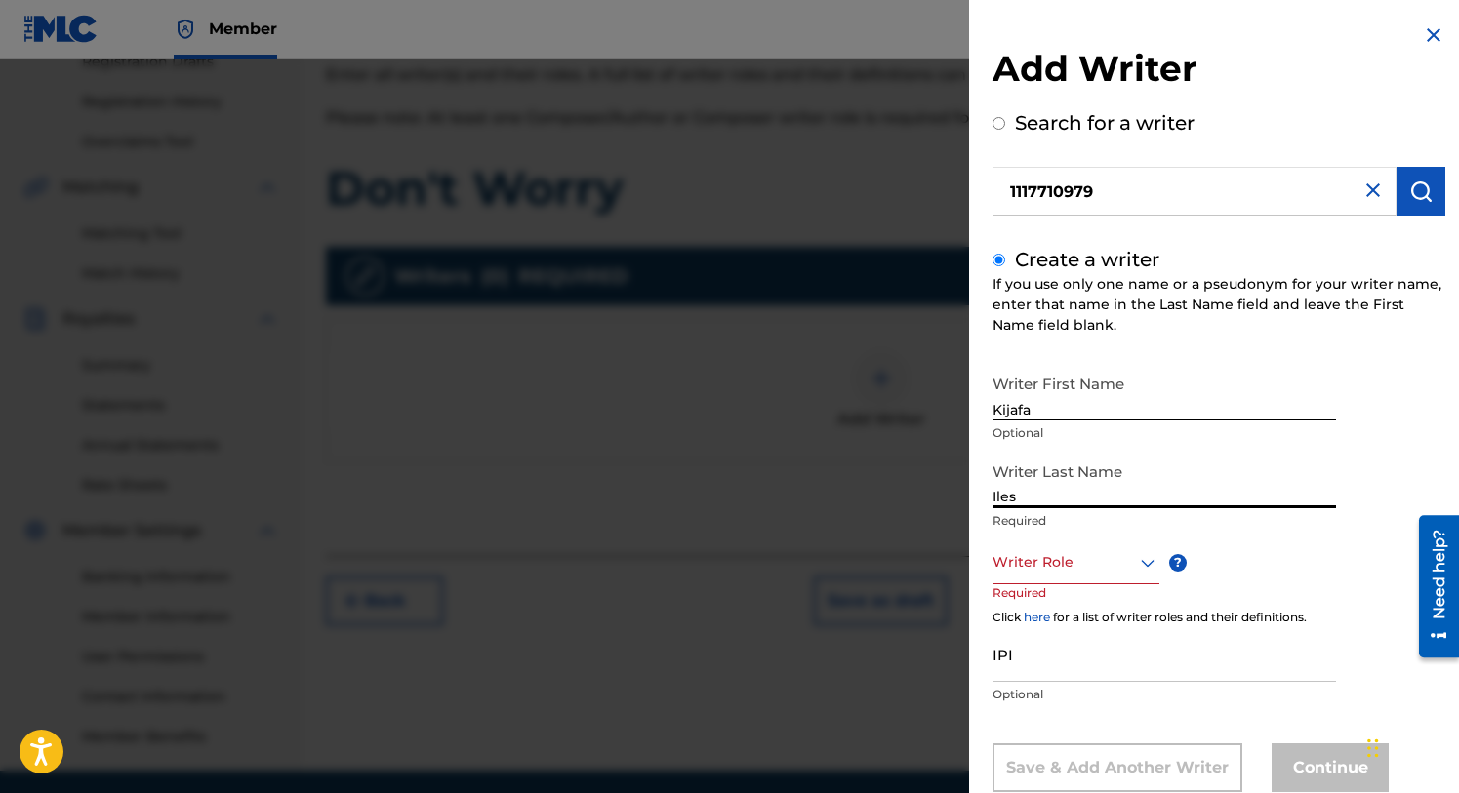
type input "Iles"
click at [1144, 558] on div "Writer Role" at bounding box center [1075, 563] width 167 height 44
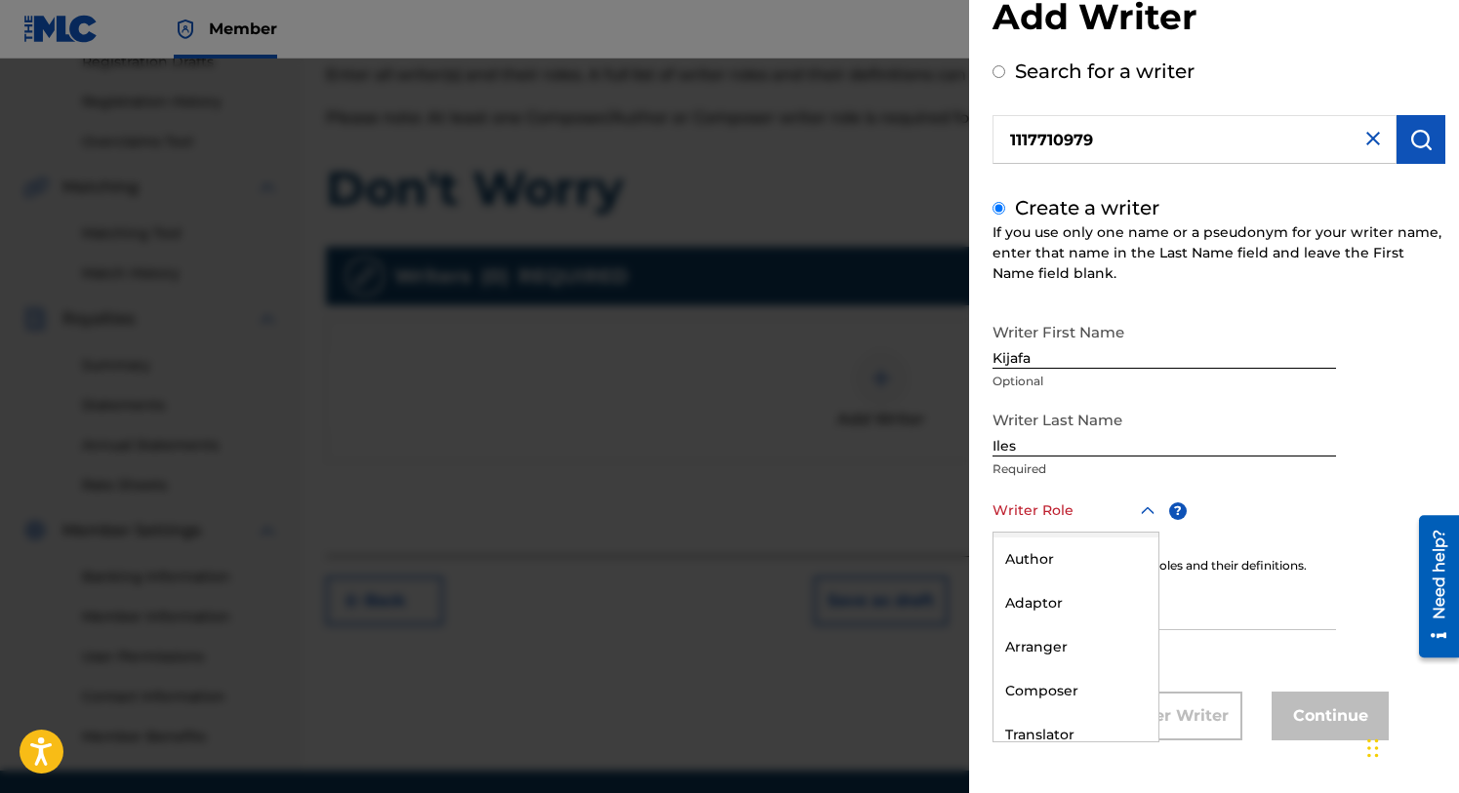
scroll to position [48, 0]
click at [1050, 551] on div "Author" at bounding box center [1075, 551] width 165 height 44
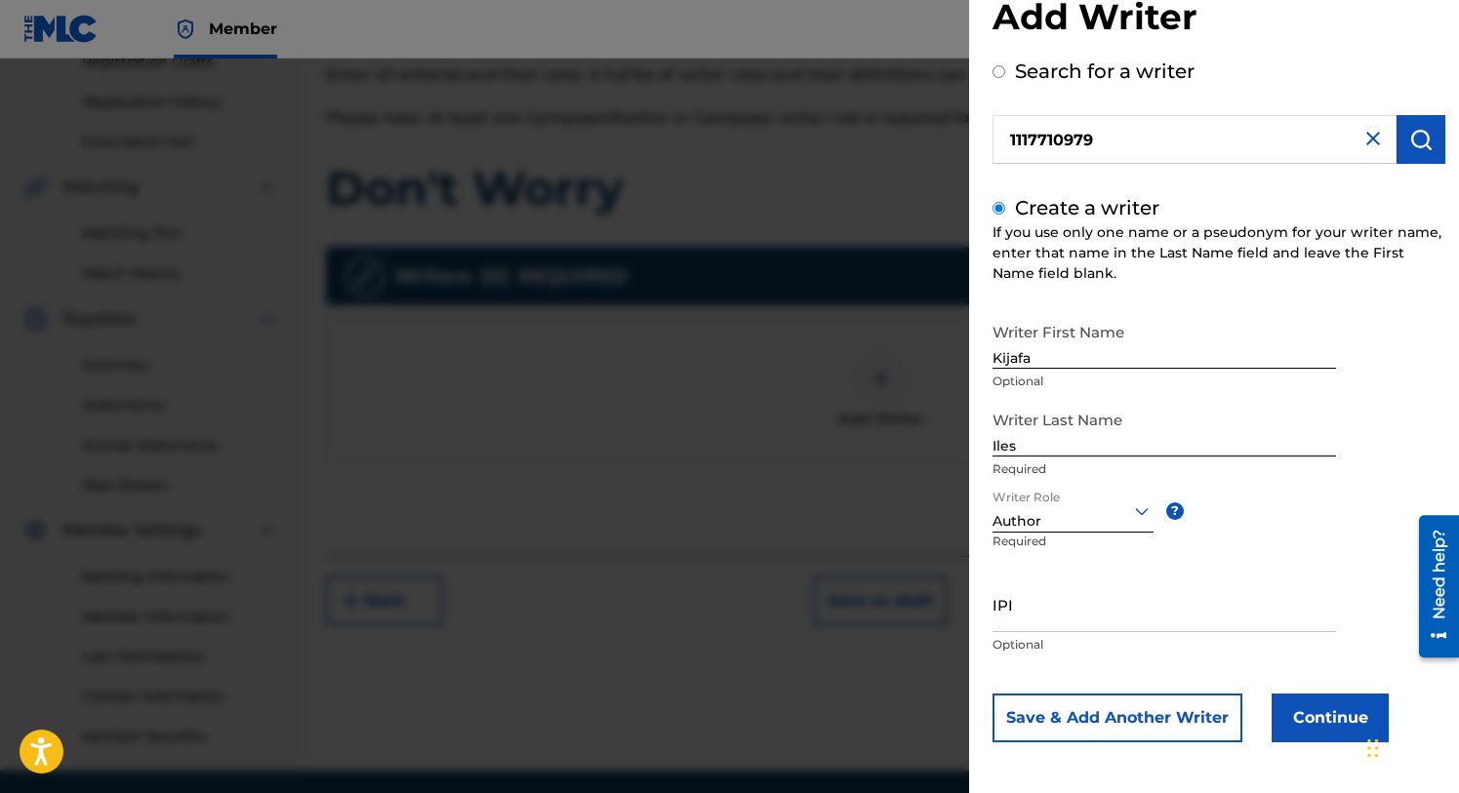
click at [1002, 69] on input "Search for a writer" at bounding box center [998, 71] width 13 height 13
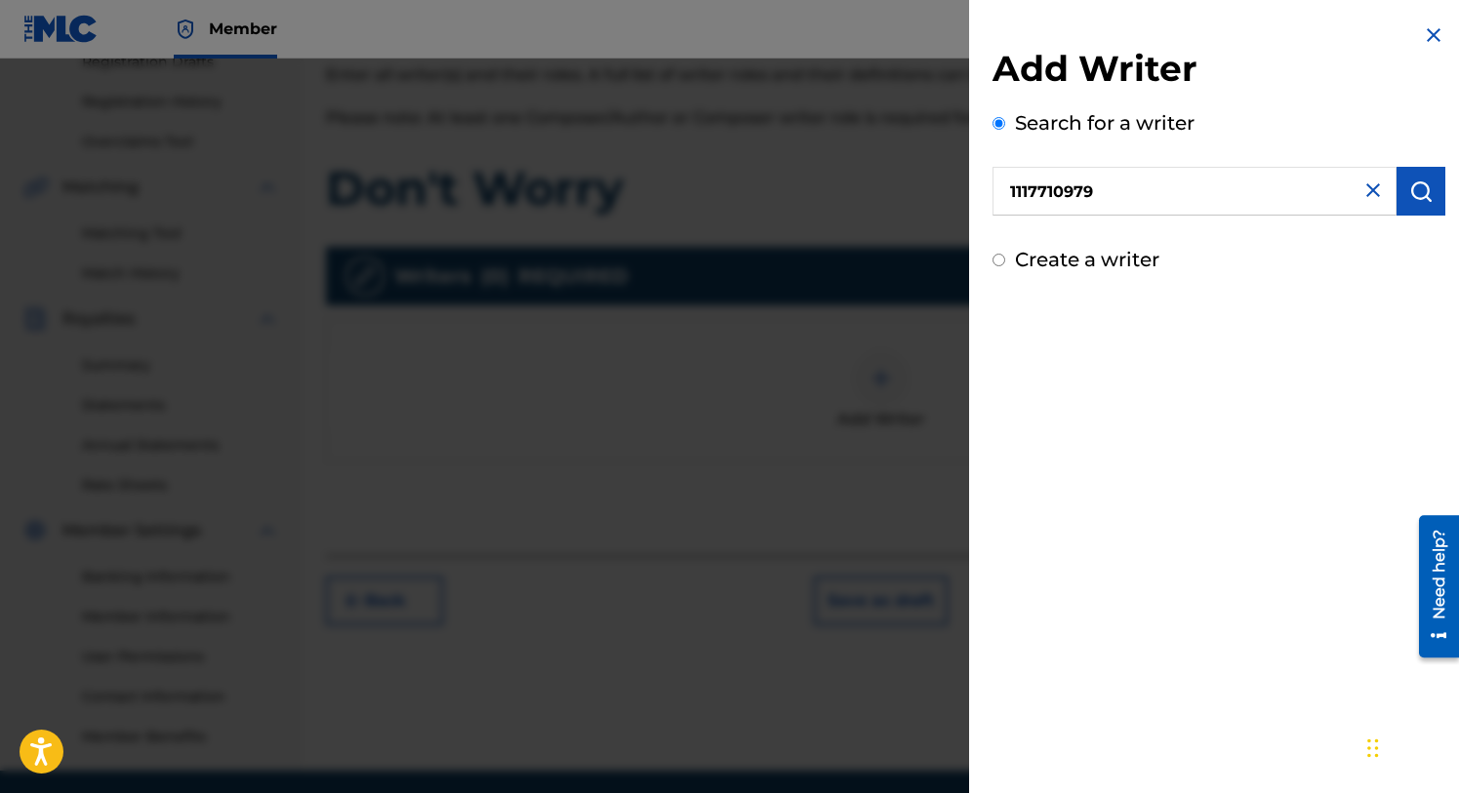
click at [1413, 190] on img "submit" at bounding box center [1420, 191] width 23 height 23
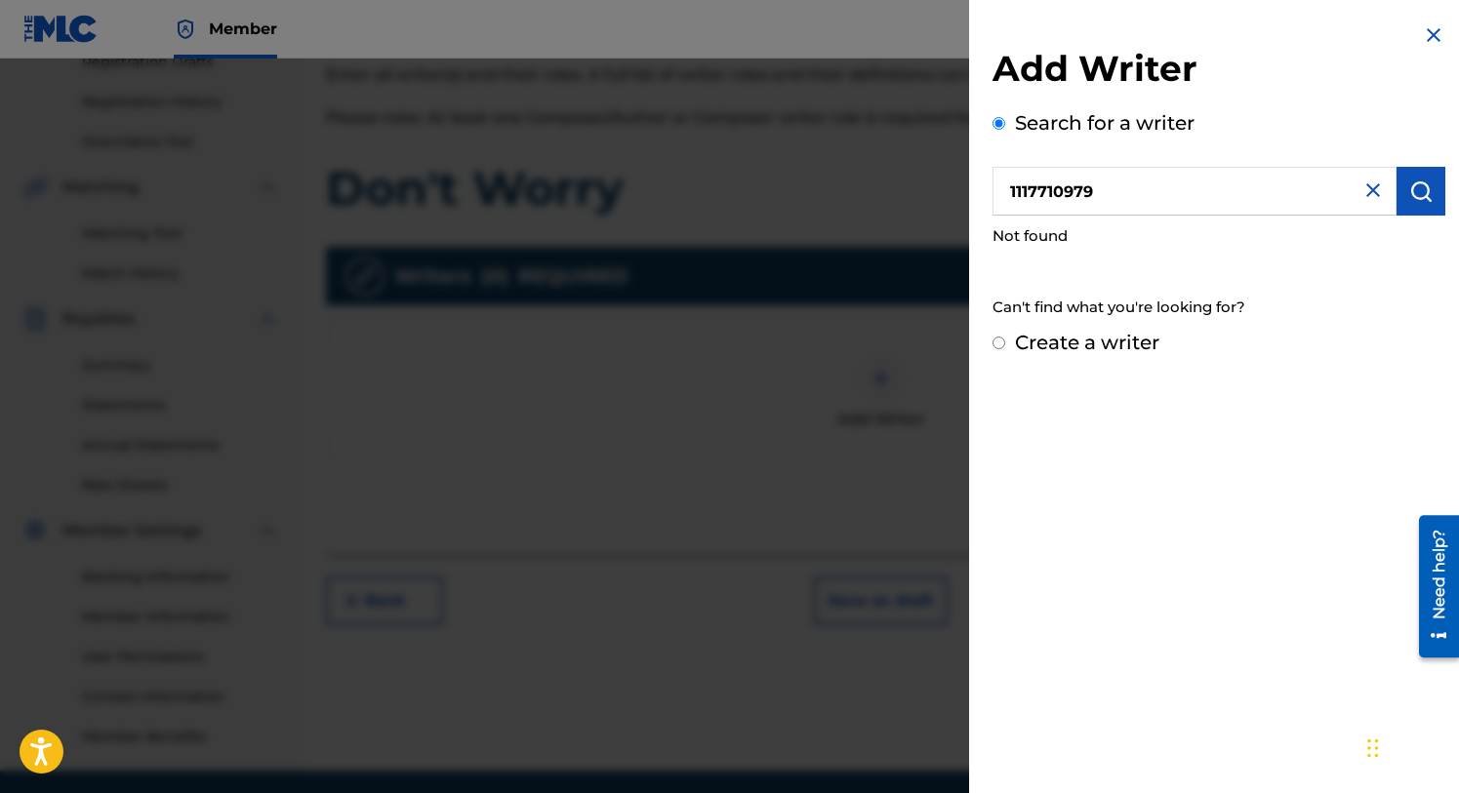
click at [1001, 342] on input "Create a writer" at bounding box center [998, 343] width 13 height 13
radio input "false"
radio input "true"
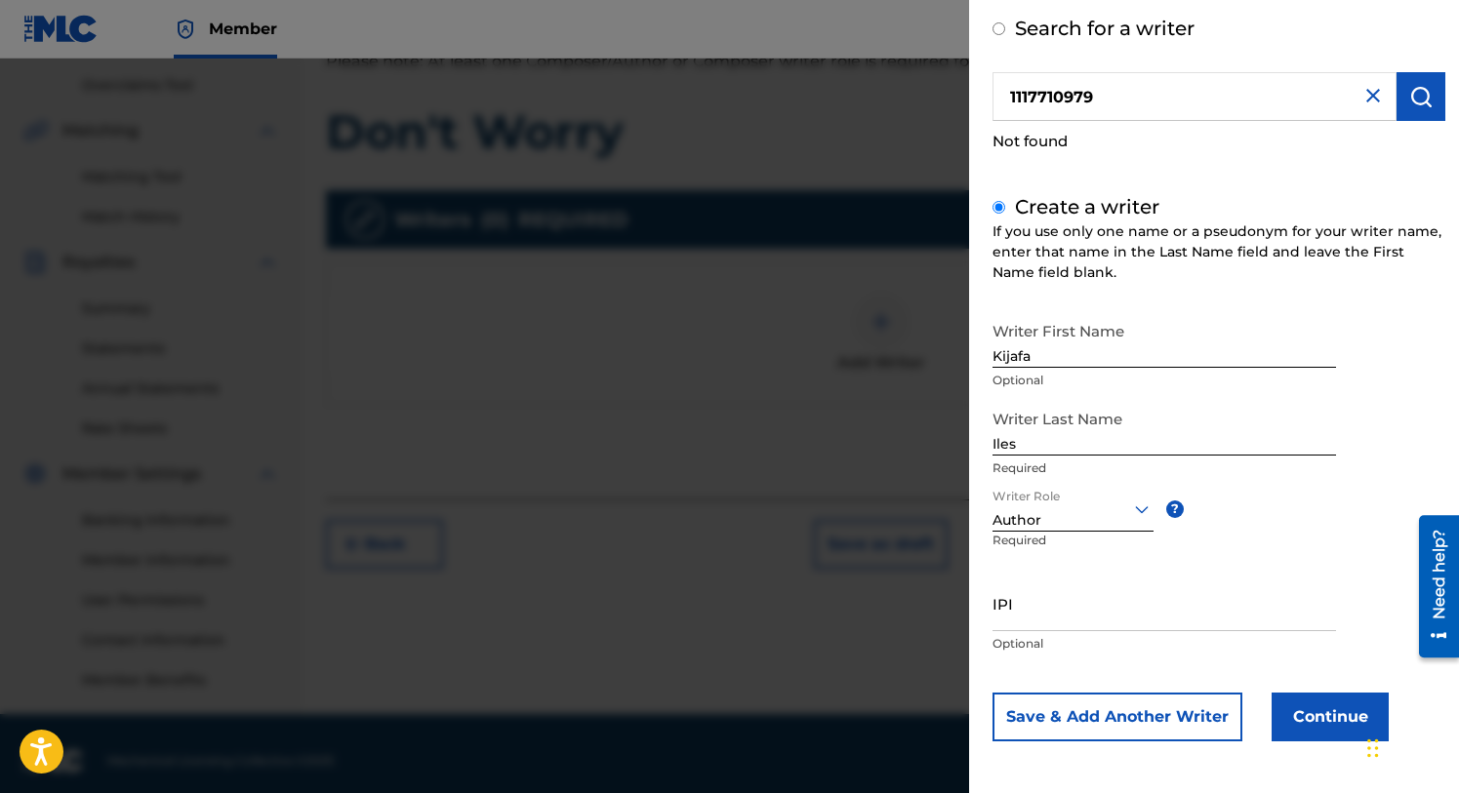
scroll to position [417, 0]
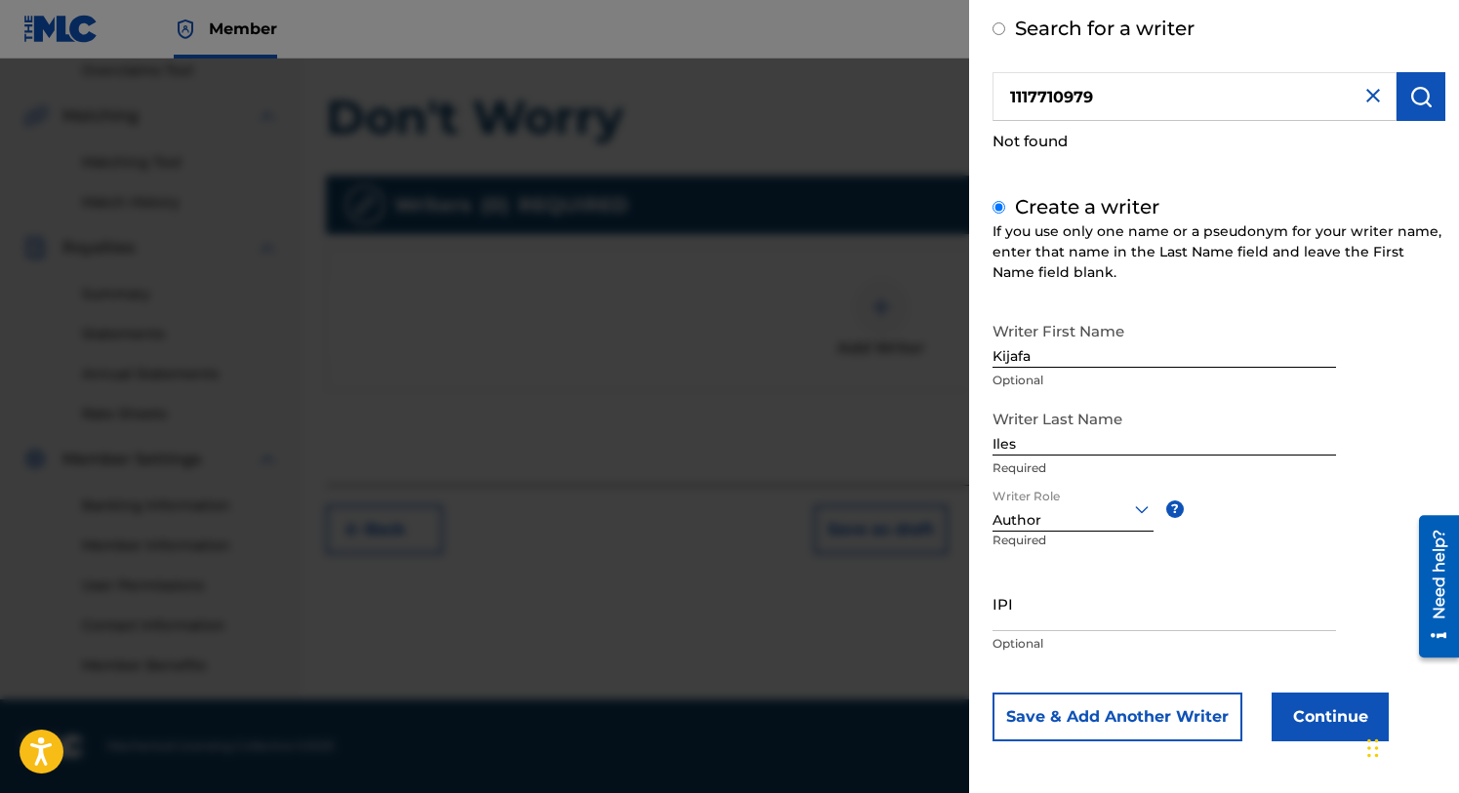
click at [1011, 621] on input "IPI" at bounding box center [1164, 604] width 344 height 56
type input "1117710979"
click at [1321, 711] on button "Continue" at bounding box center [1330, 717] width 117 height 49
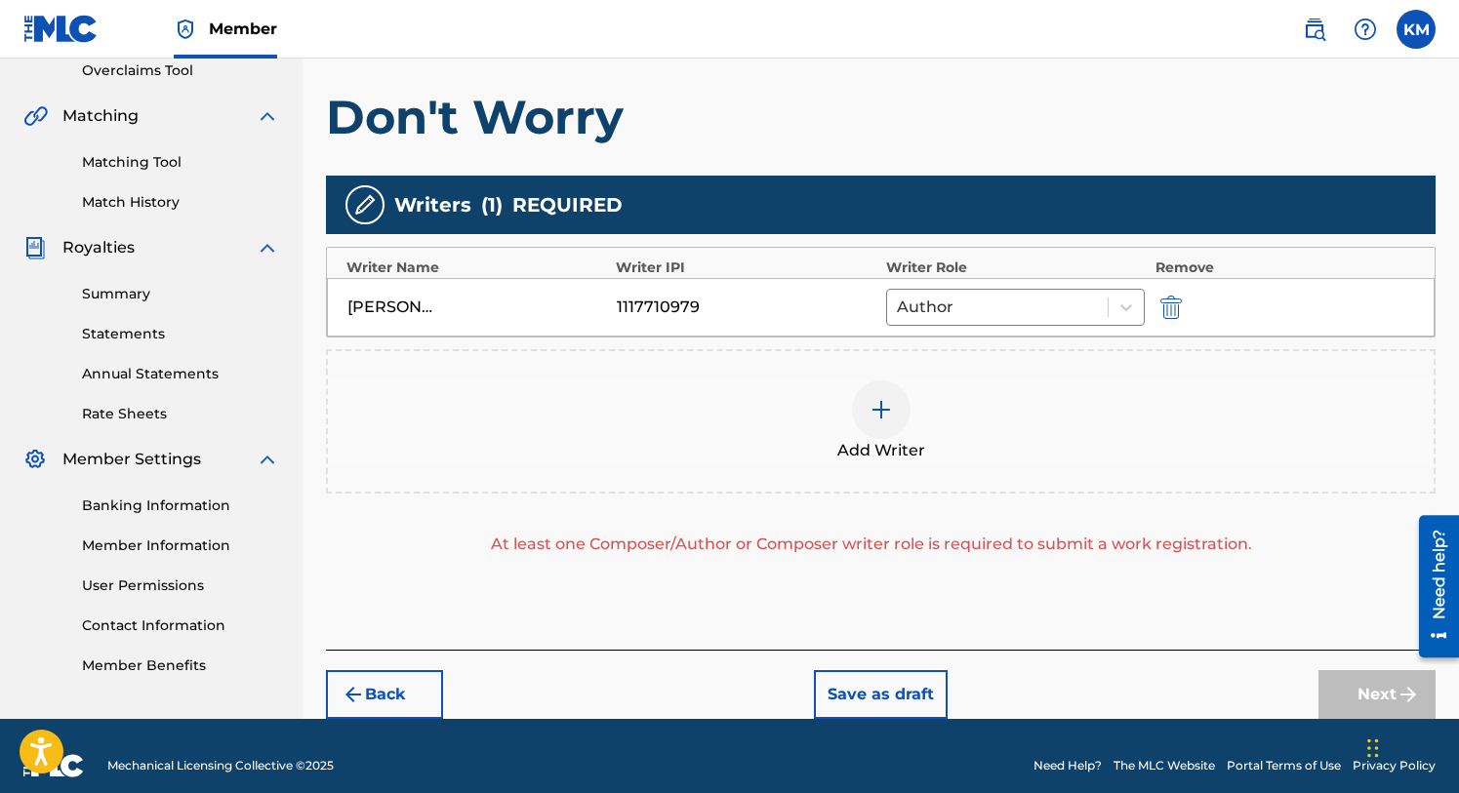
click at [878, 406] on img at bounding box center [881, 409] width 23 height 23
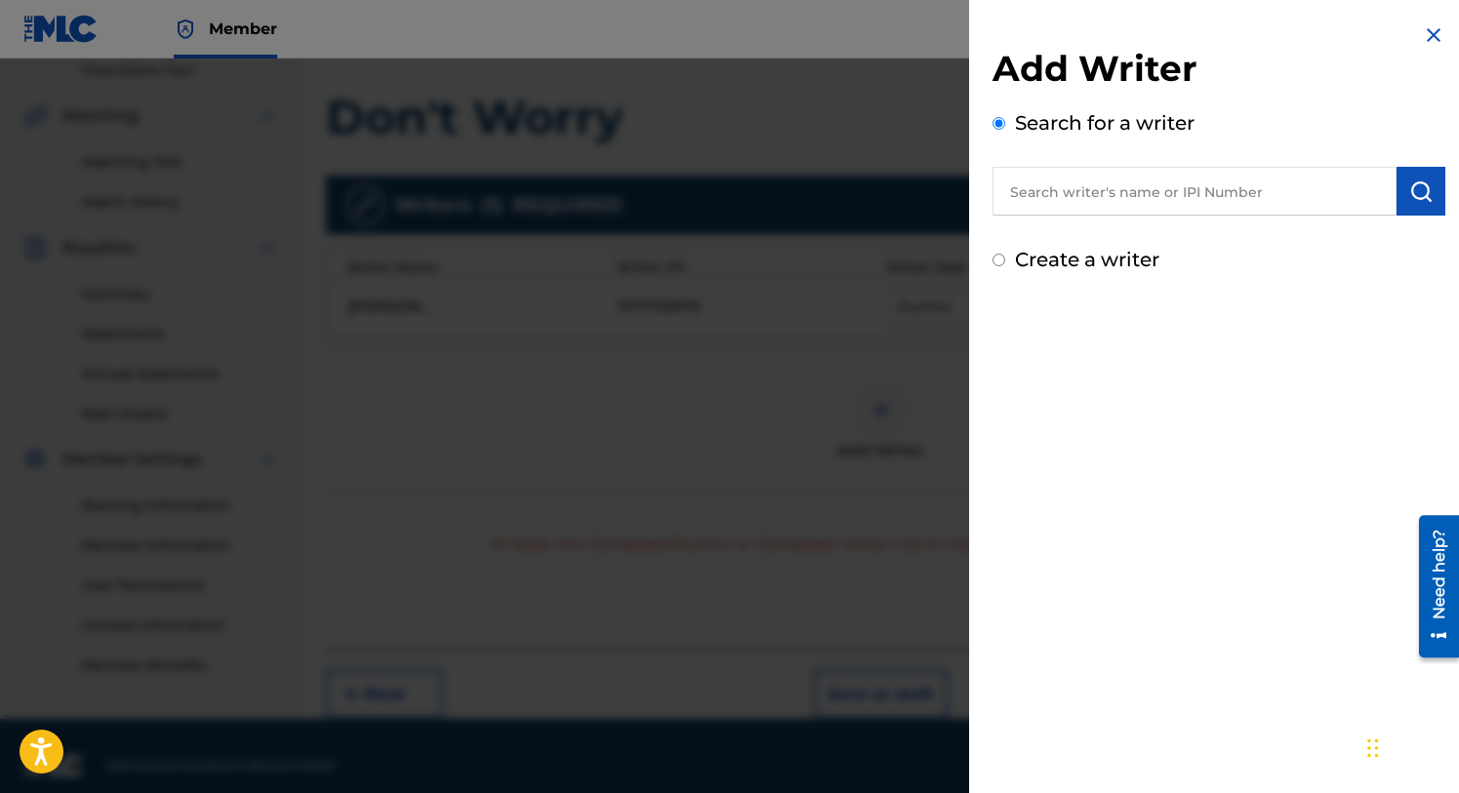
click at [1066, 188] on input "text" at bounding box center [1194, 191] width 404 height 49
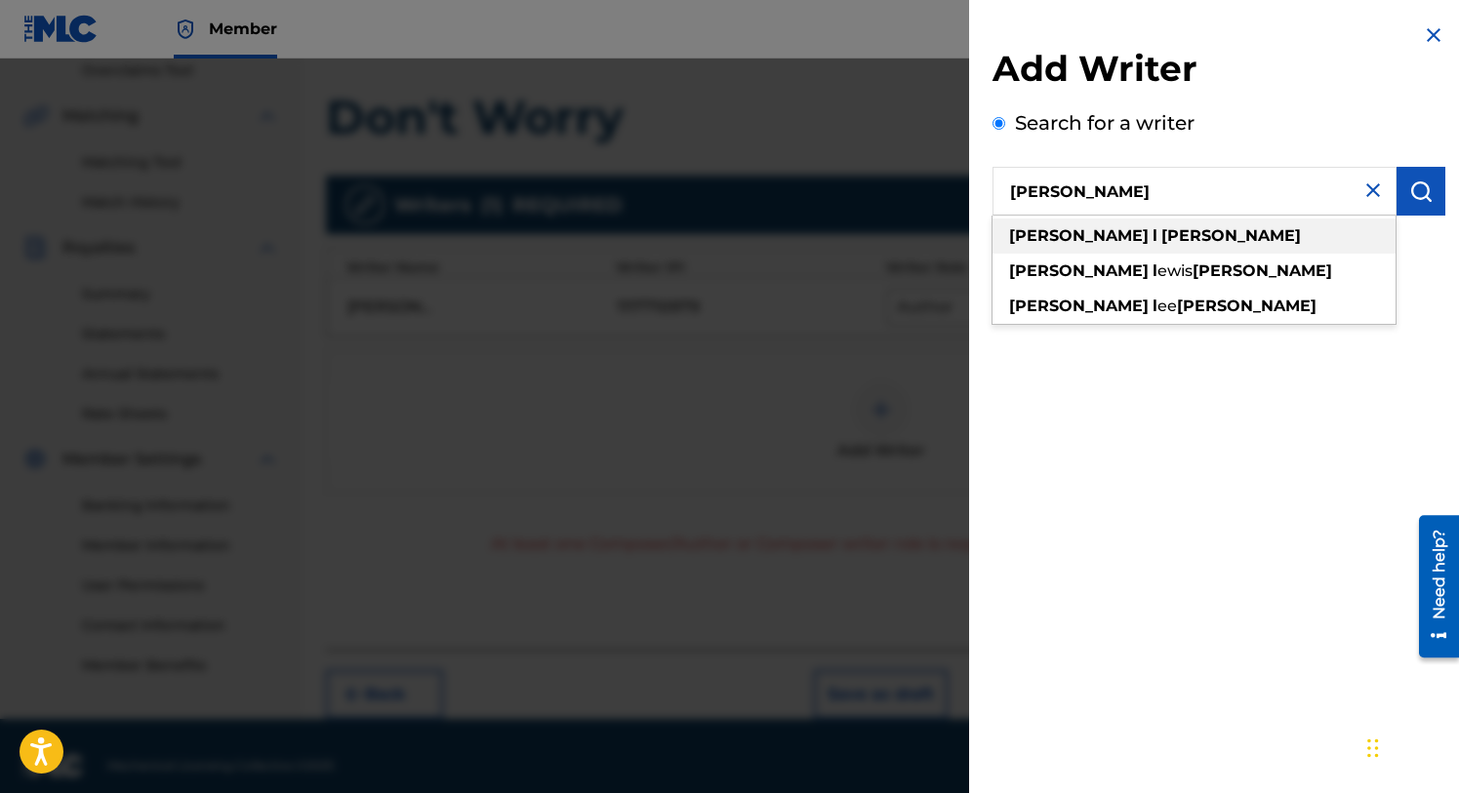
type input "[PERSON_NAME]"
click at [1153, 226] on strong "l" at bounding box center [1155, 235] width 5 height 19
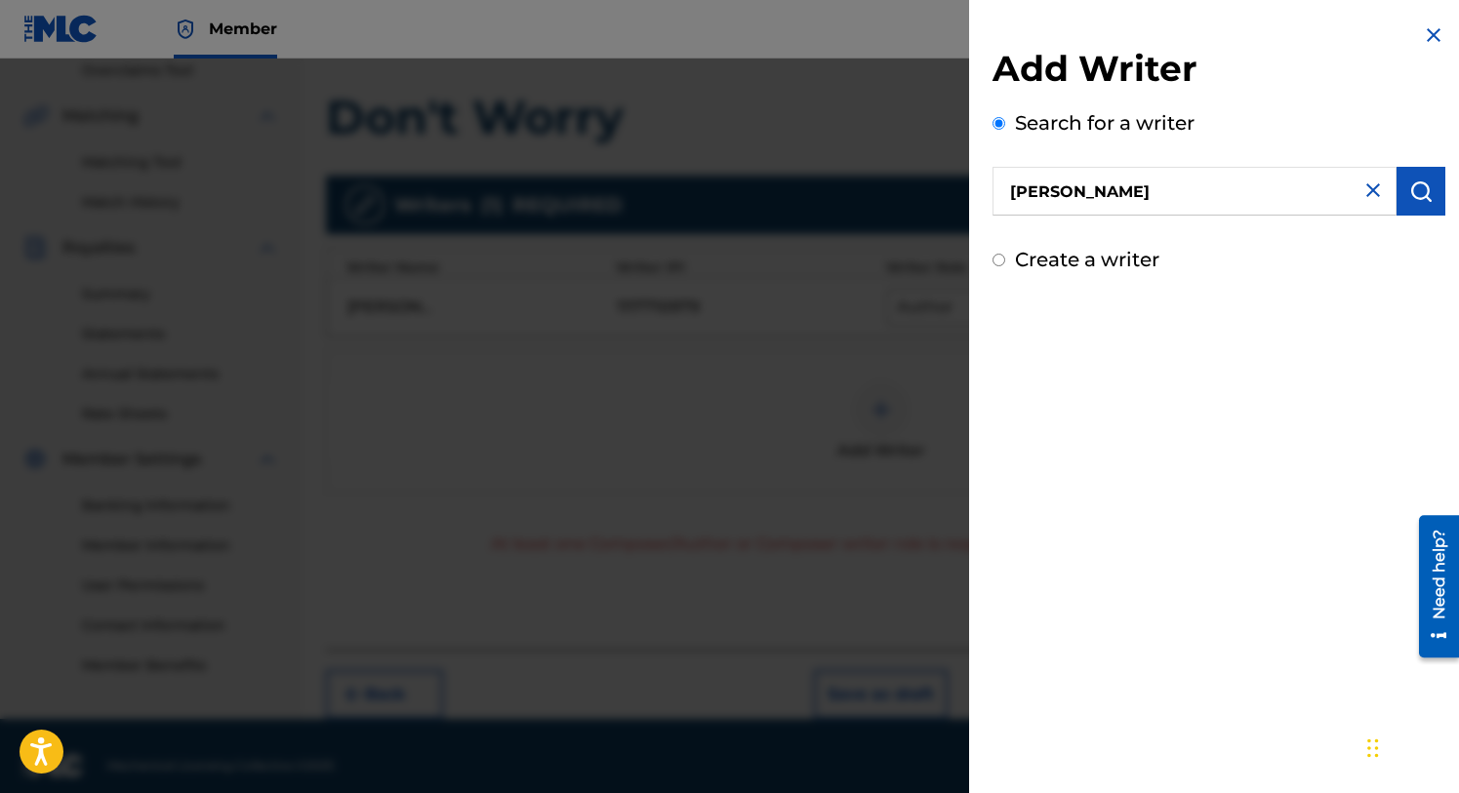
click at [1032, 260] on label "Create a writer" at bounding box center [1087, 259] width 144 height 23
radio input "true"
click at [1005, 260] on input "Create a writer" at bounding box center [998, 260] width 13 height 13
radio input "false"
radio input "true"
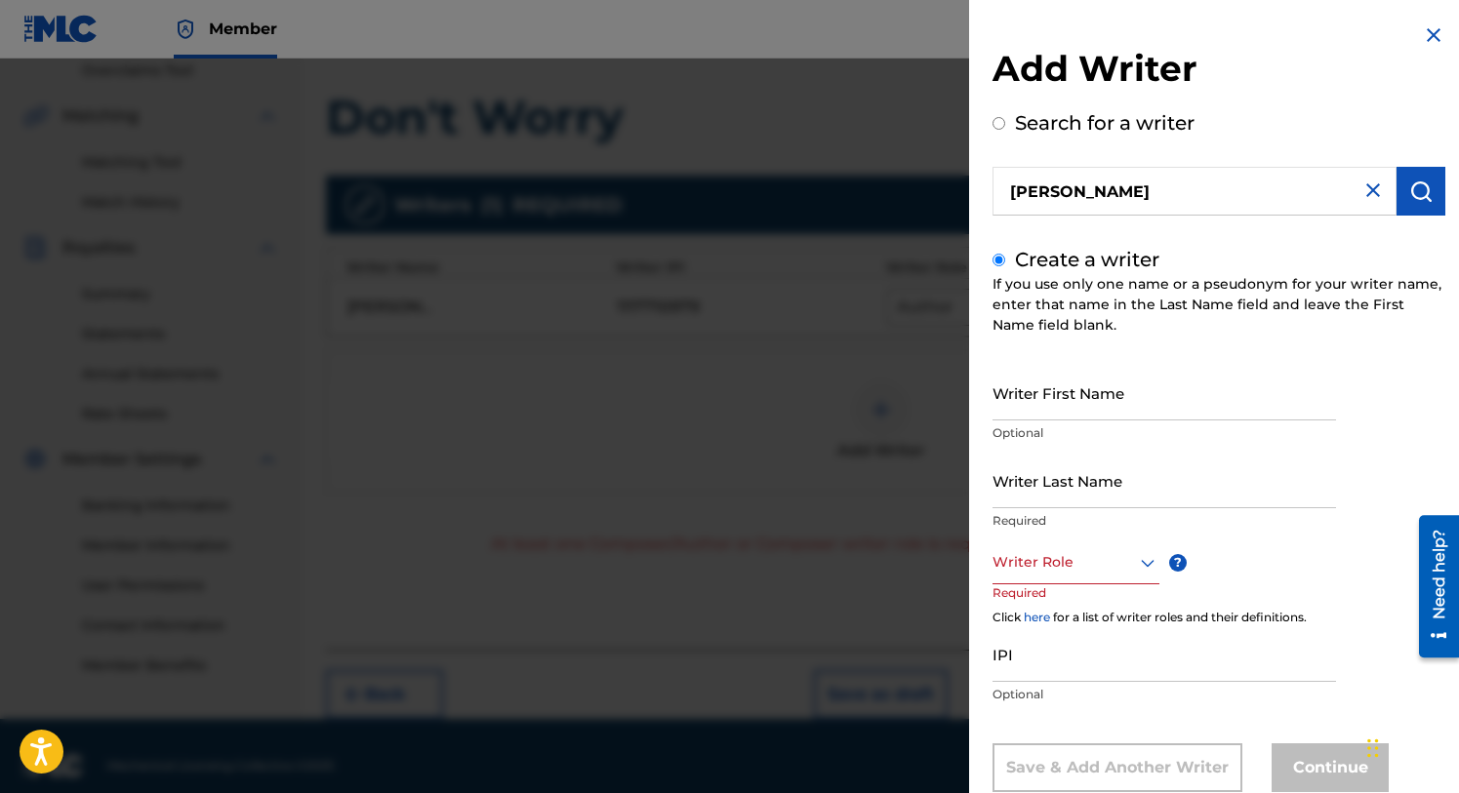
click at [998, 126] on input "Search for a writer" at bounding box center [998, 123] width 13 height 13
radio input "true"
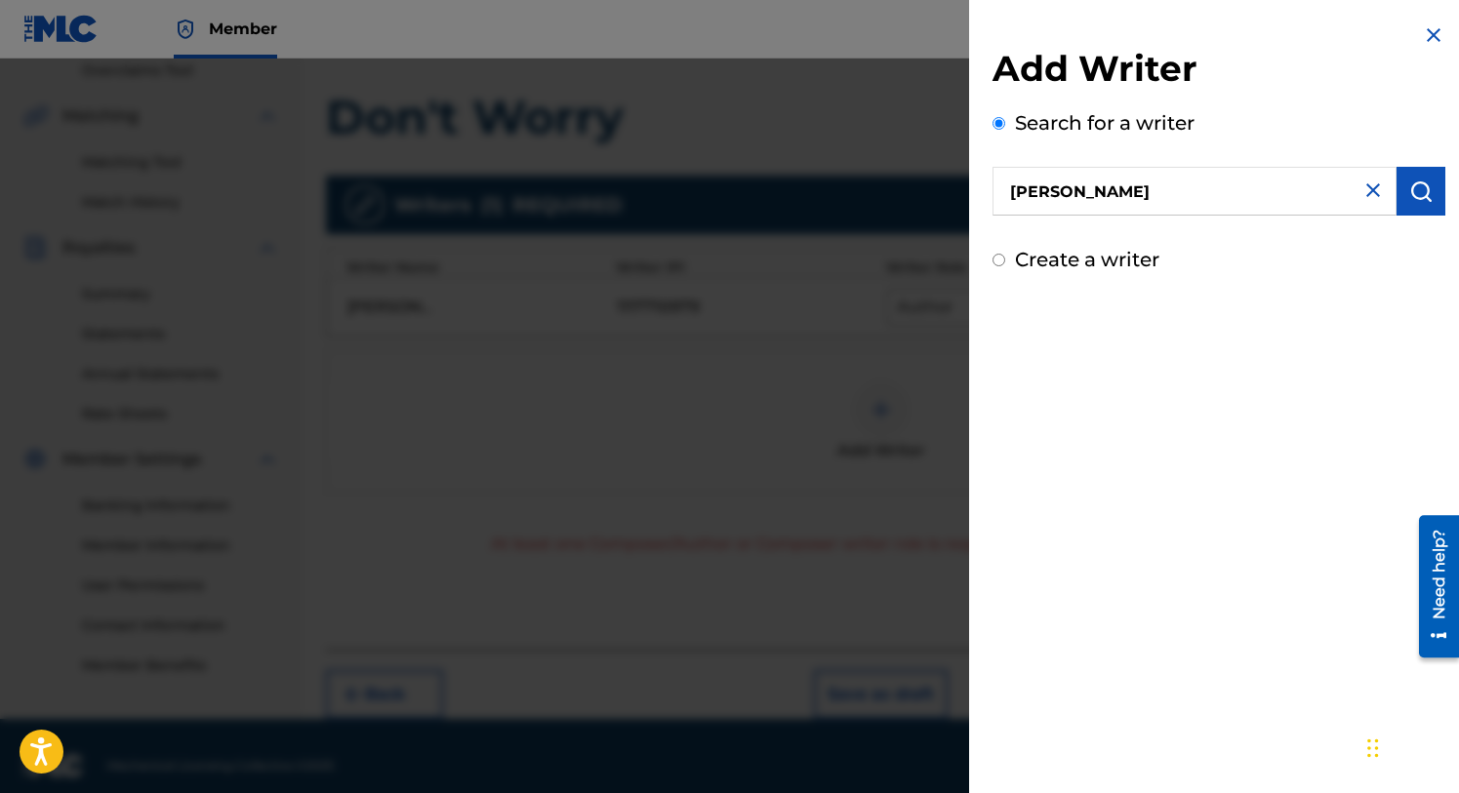
click at [1398, 184] on button "submit" at bounding box center [1421, 191] width 49 height 49
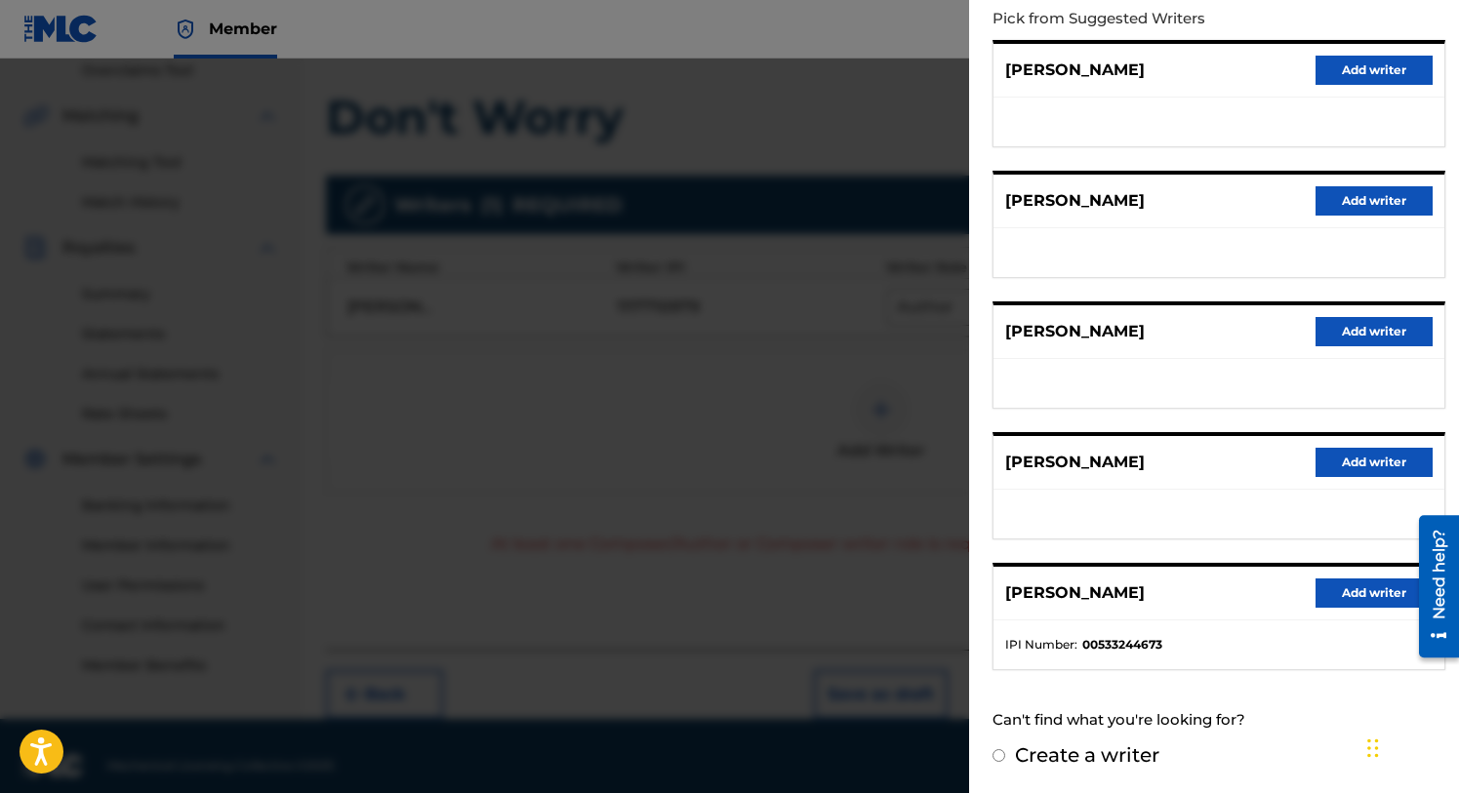
scroll to position [0, 0]
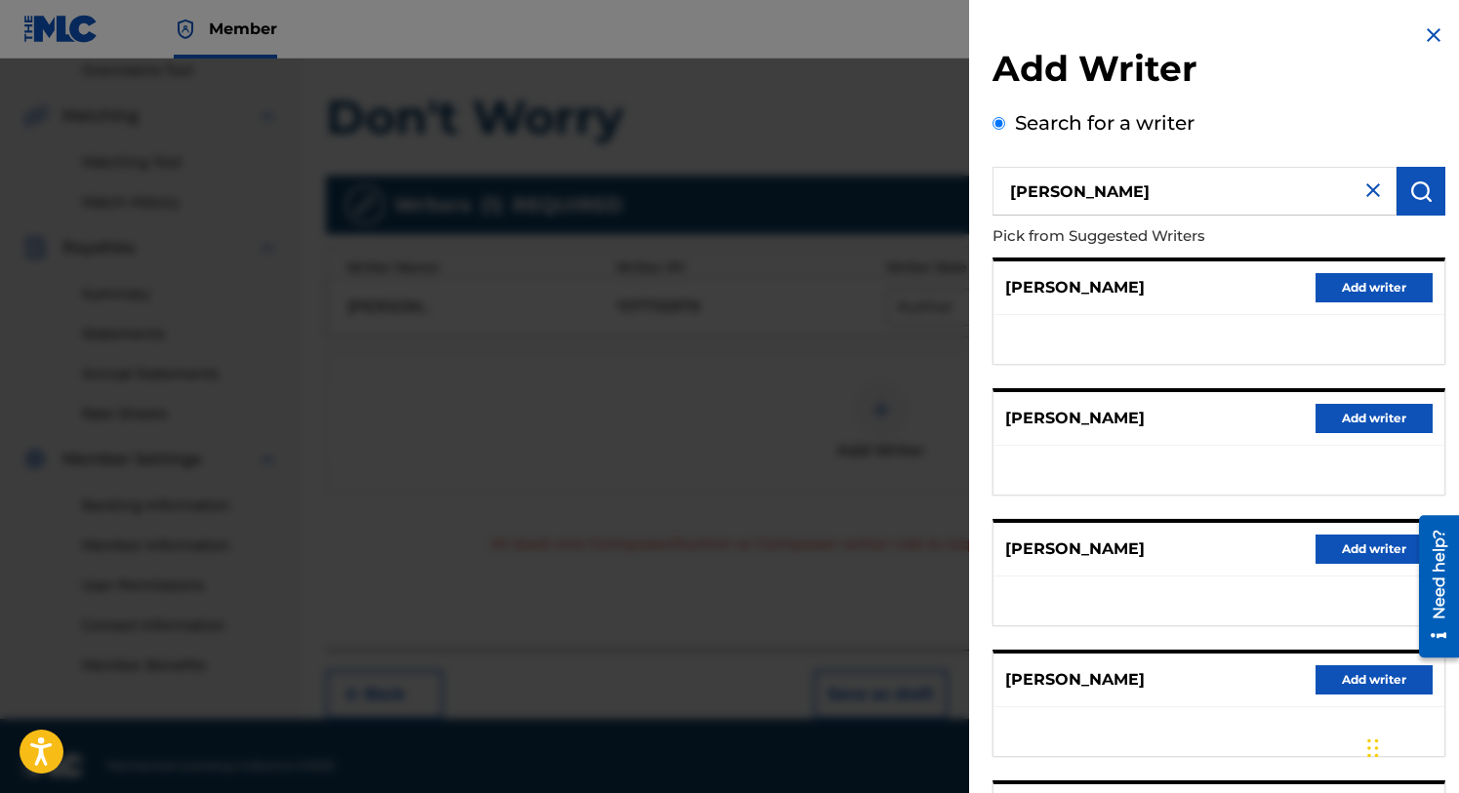
click at [1427, 38] on img at bounding box center [1433, 34] width 23 height 23
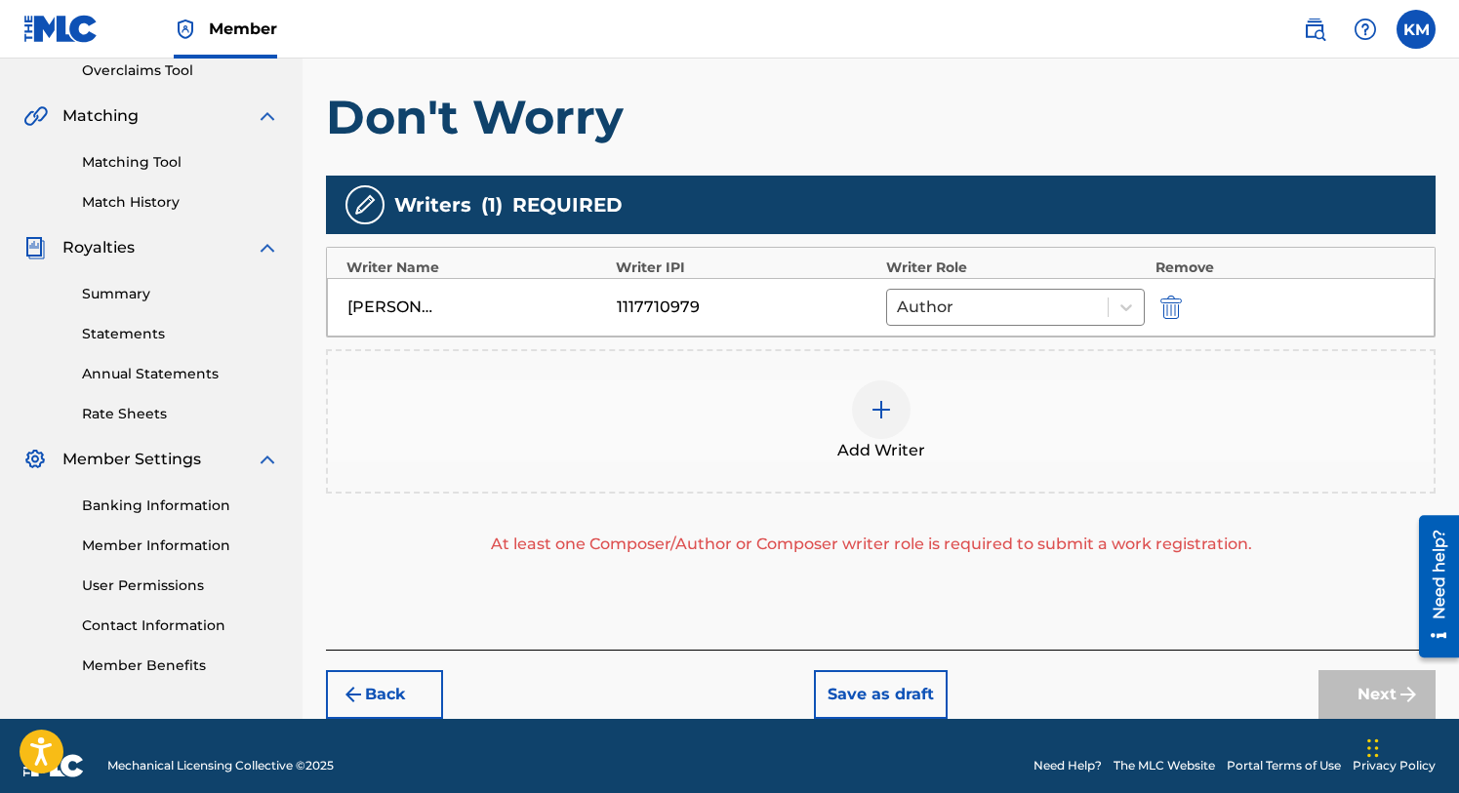
click at [885, 403] on img at bounding box center [881, 409] width 23 height 23
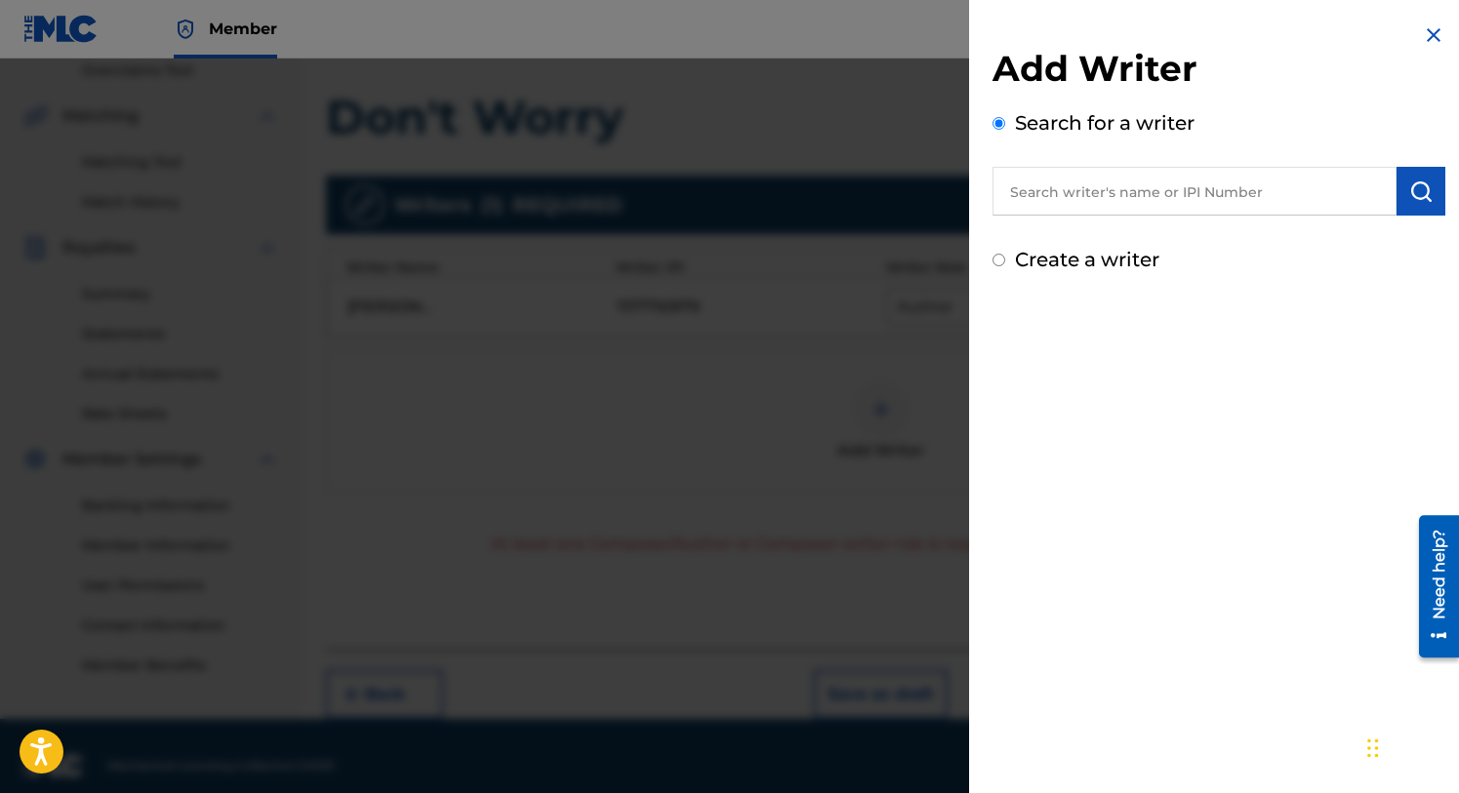
click at [995, 260] on input "Create a writer" at bounding box center [998, 260] width 13 height 13
radio input "false"
radio input "true"
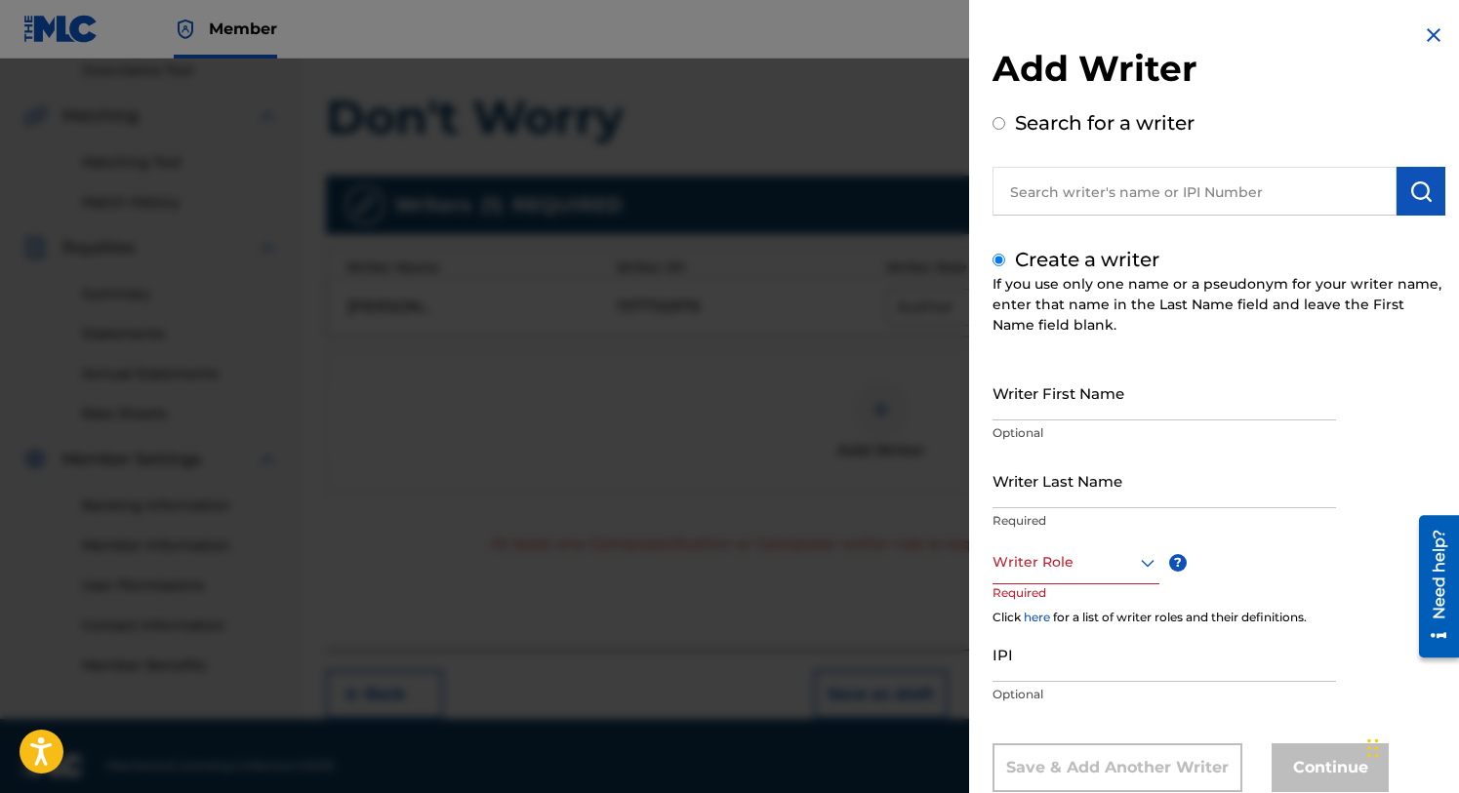
click at [1015, 411] on input "Writer First Name" at bounding box center [1164, 393] width 344 height 56
type input "[PERSON_NAME]"
click at [1021, 497] on input "Writer Last Name" at bounding box center [1164, 481] width 344 height 56
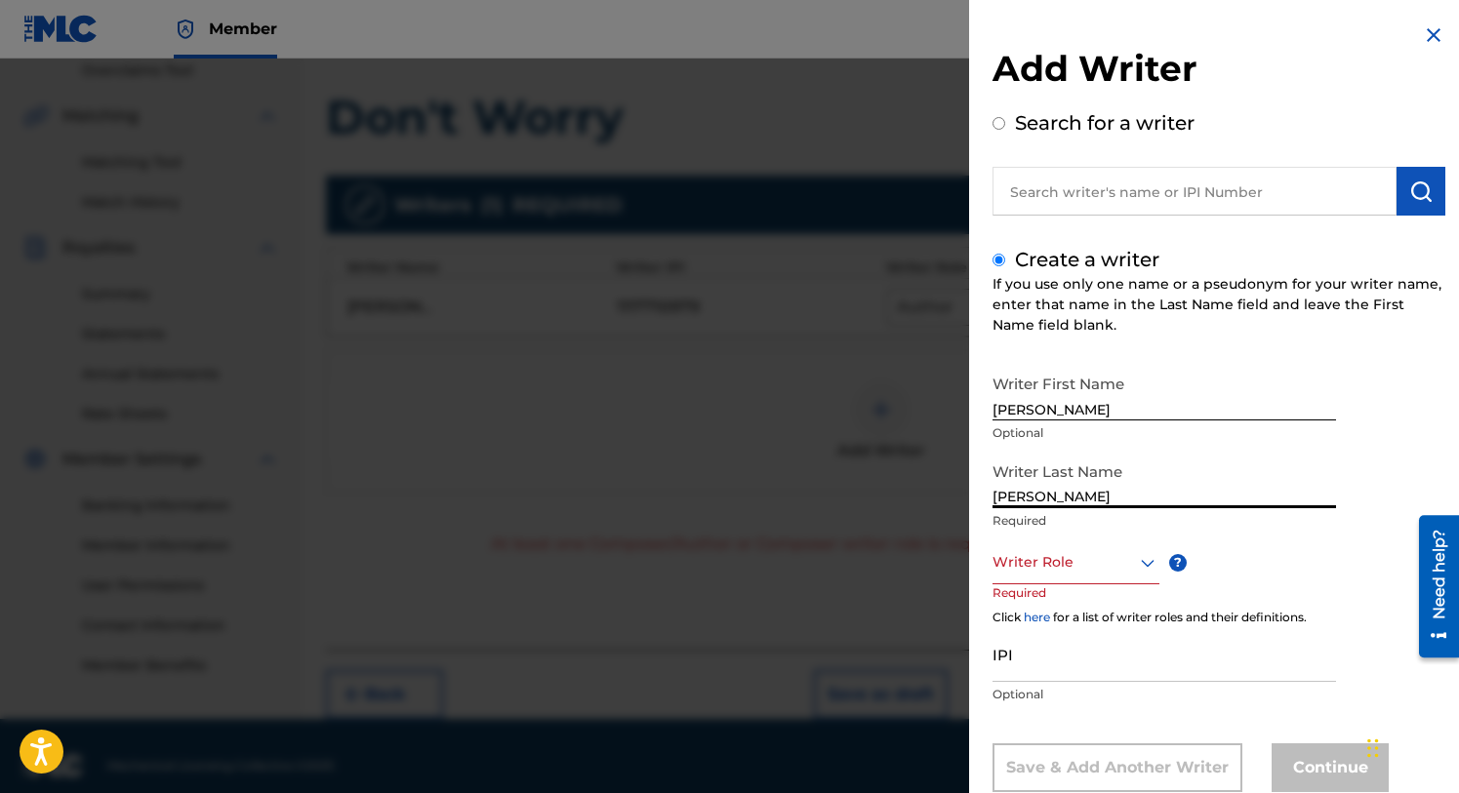
type input "[PERSON_NAME]"
click at [1142, 559] on div "Composer/Author, 1 of 8. 8 results available. Use Up and Down to choose options…" at bounding box center [1075, 563] width 167 height 44
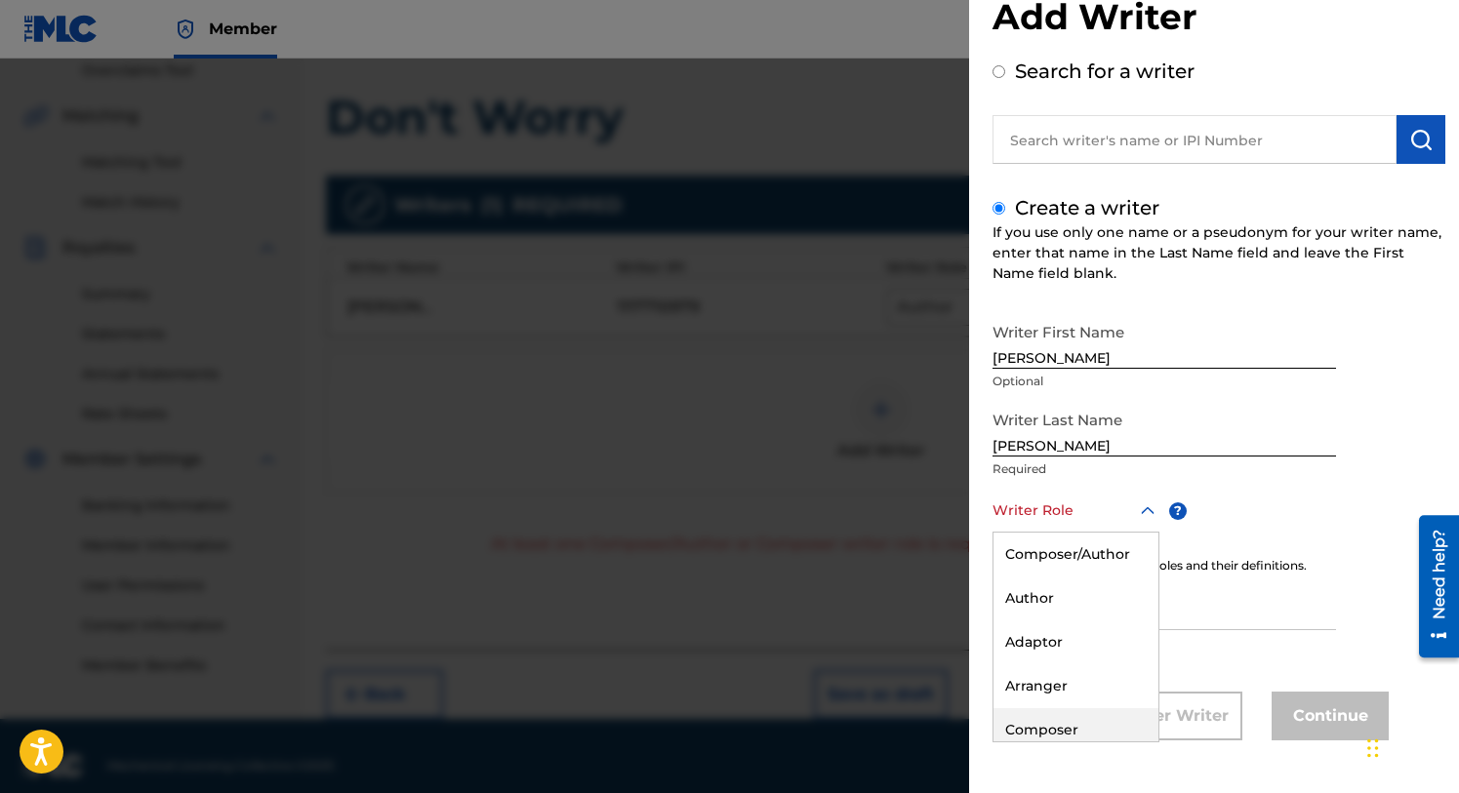
click at [1052, 725] on div "Composer" at bounding box center [1075, 730] width 165 height 44
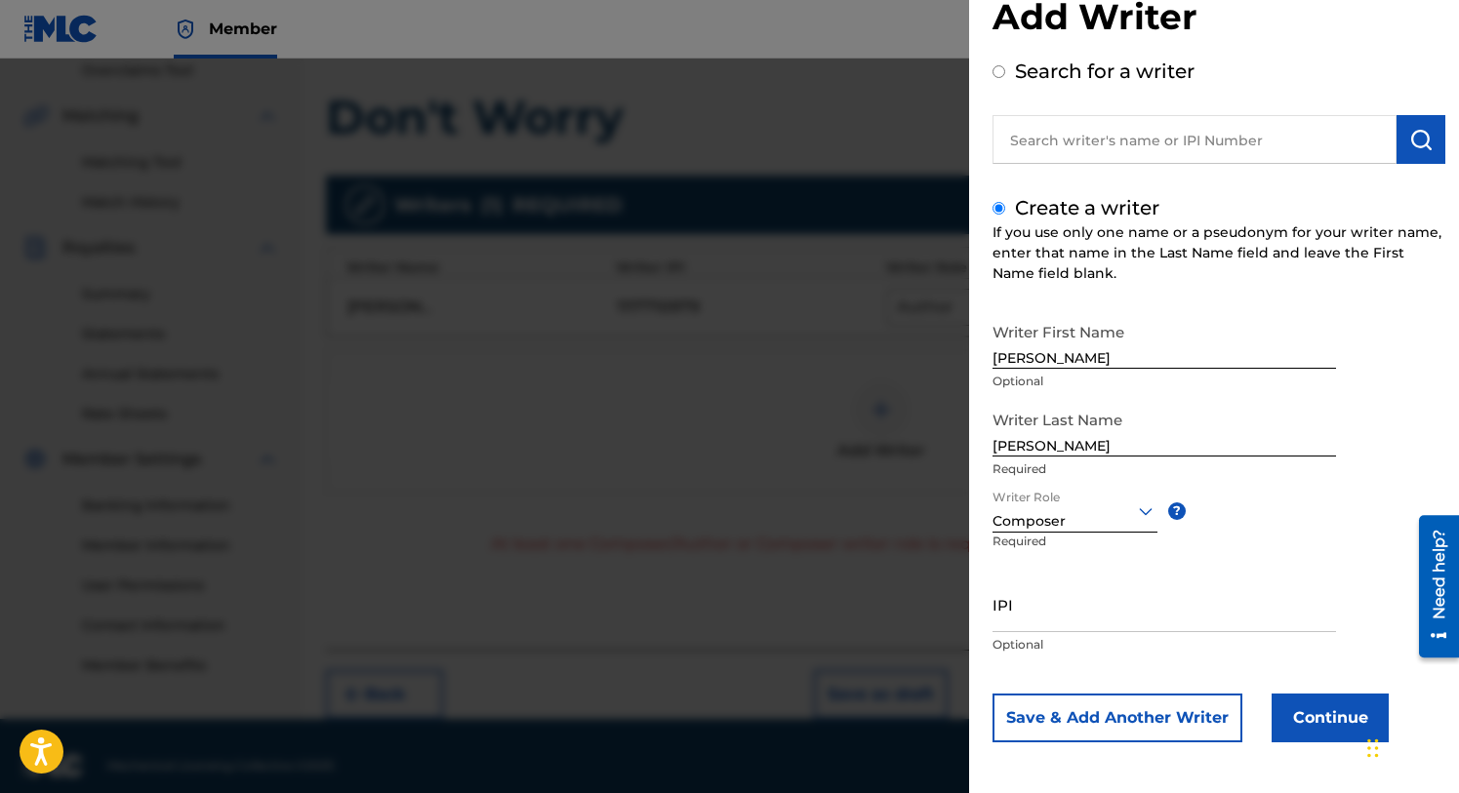
click at [1294, 716] on button "Continue" at bounding box center [1330, 718] width 117 height 49
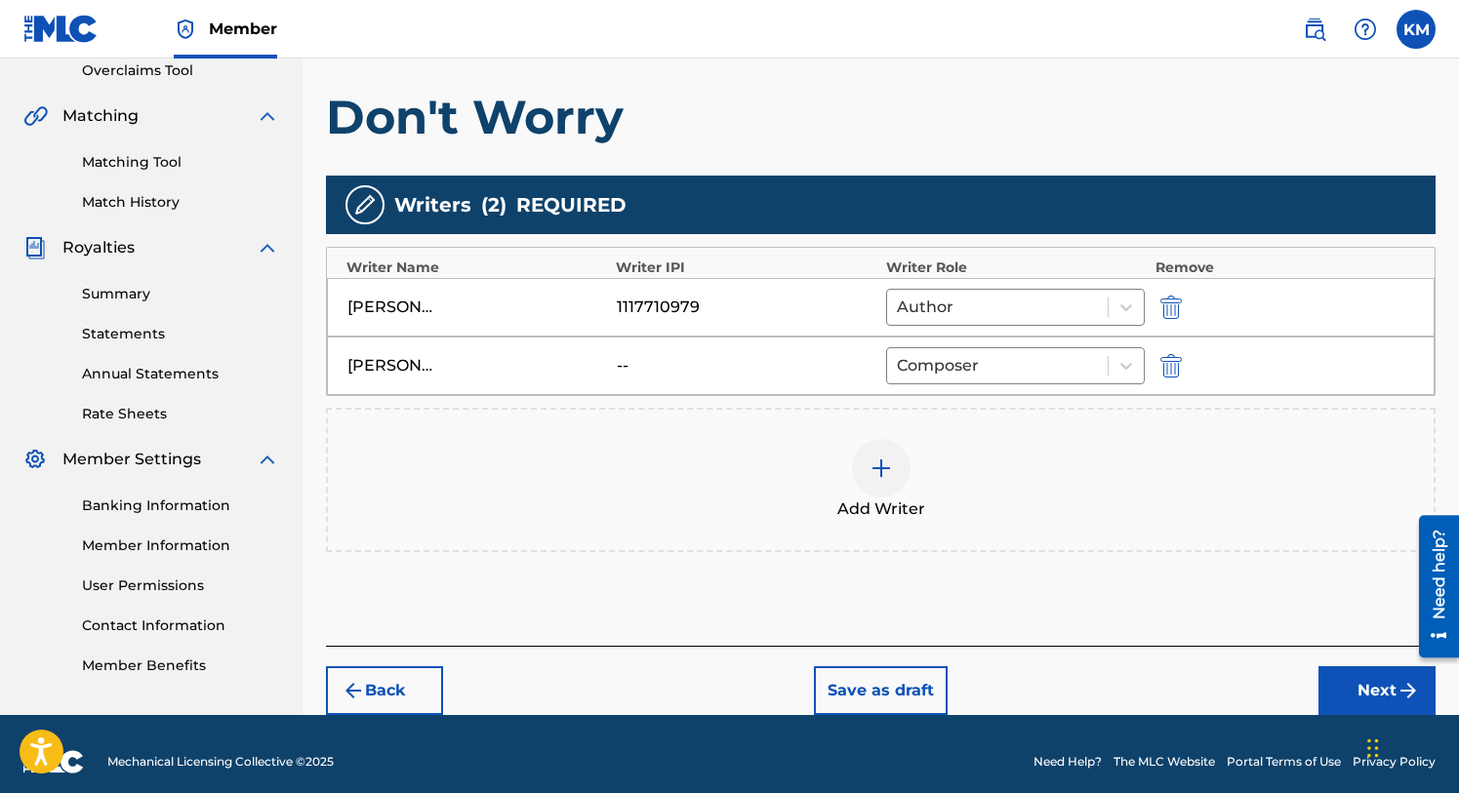
click at [1349, 687] on button "Next" at bounding box center [1376, 691] width 117 height 49
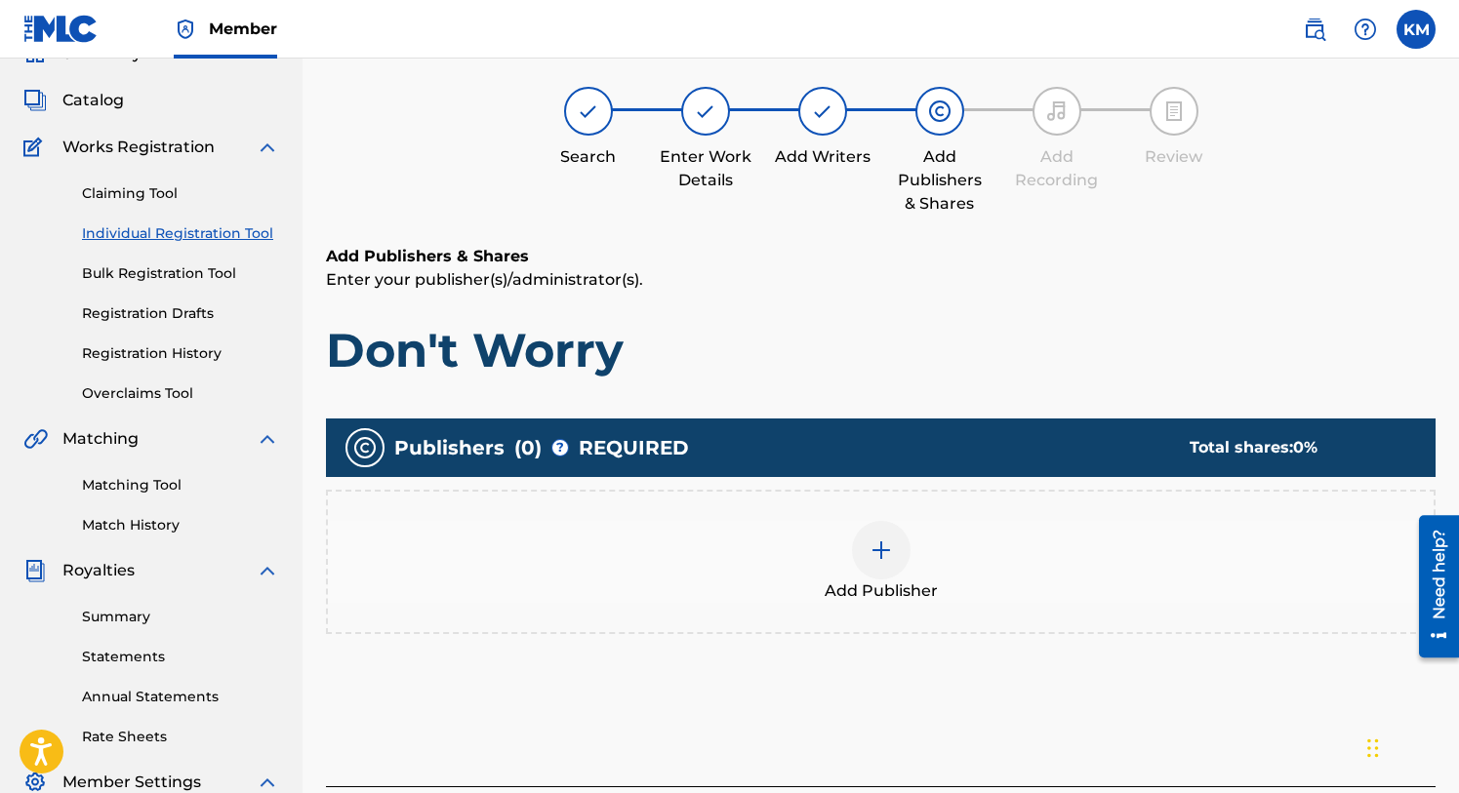
scroll to position [88, 0]
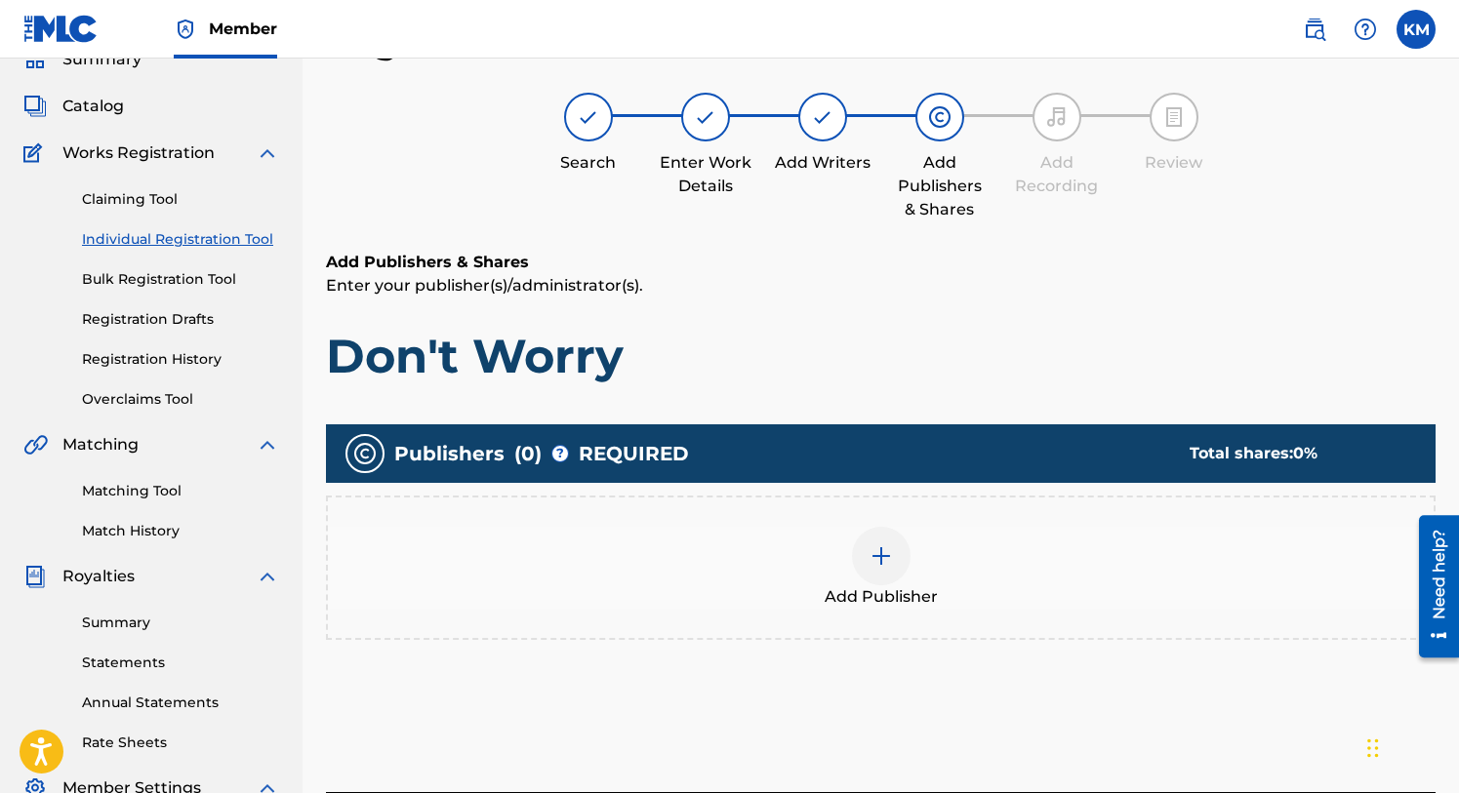
click at [887, 554] on img at bounding box center [881, 556] width 23 height 23
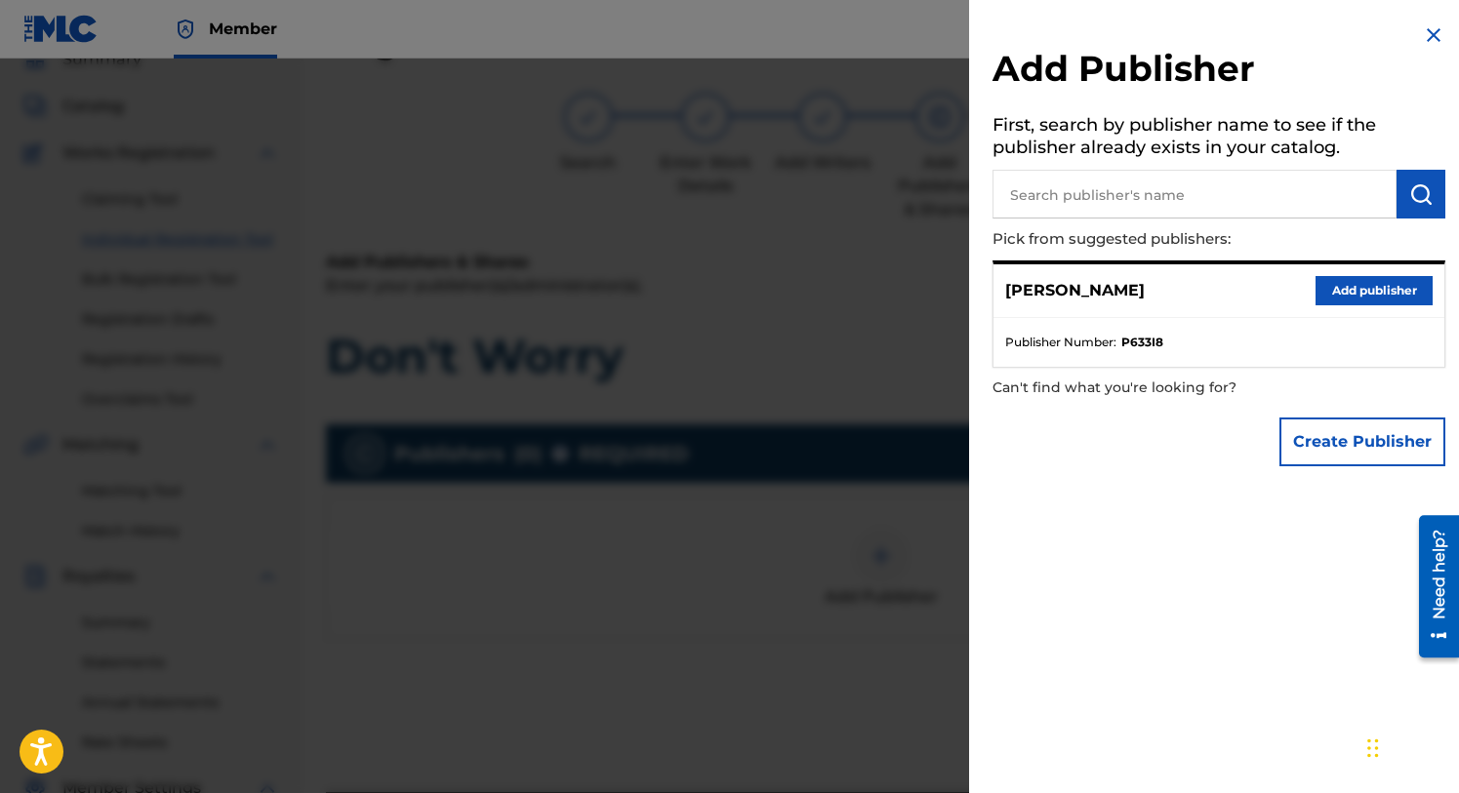
click at [1132, 191] on input "text" at bounding box center [1194, 194] width 404 height 49
type input "The J Is Silent"
click at [1421, 188] on img "submit" at bounding box center [1420, 193] width 23 height 23
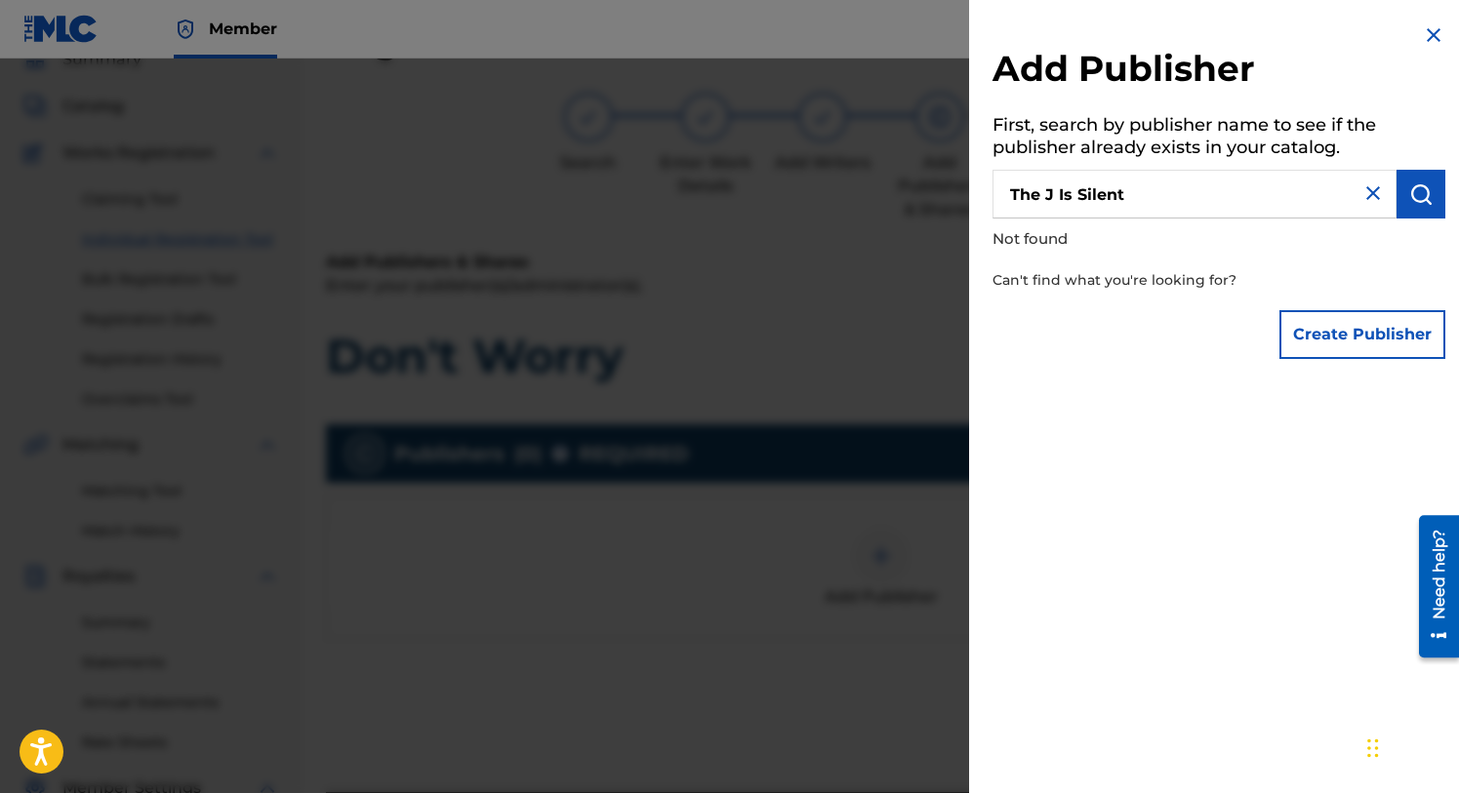
click at [1342, 328] on button "Create Publisher" at bounding box center [1362, 334] width 166 height 49
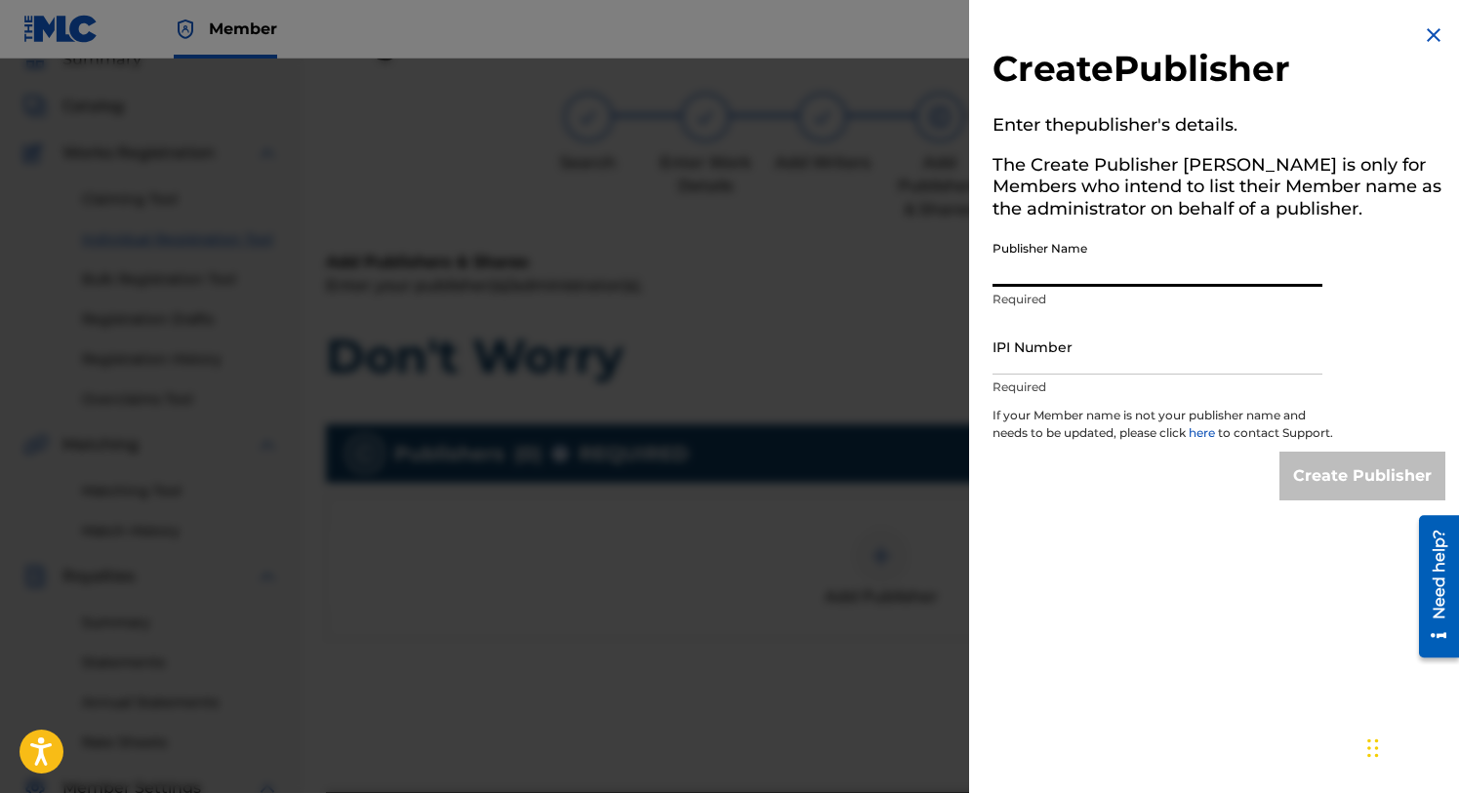
click at [1026, 275] on input "Publisher Name" at bounding box center [1157, 259] width 330 height 56
type input "The J Is Silent"
click at [1017, 360] on input "IPI Number" at bounding box center [1157, 347] width 330 height 56
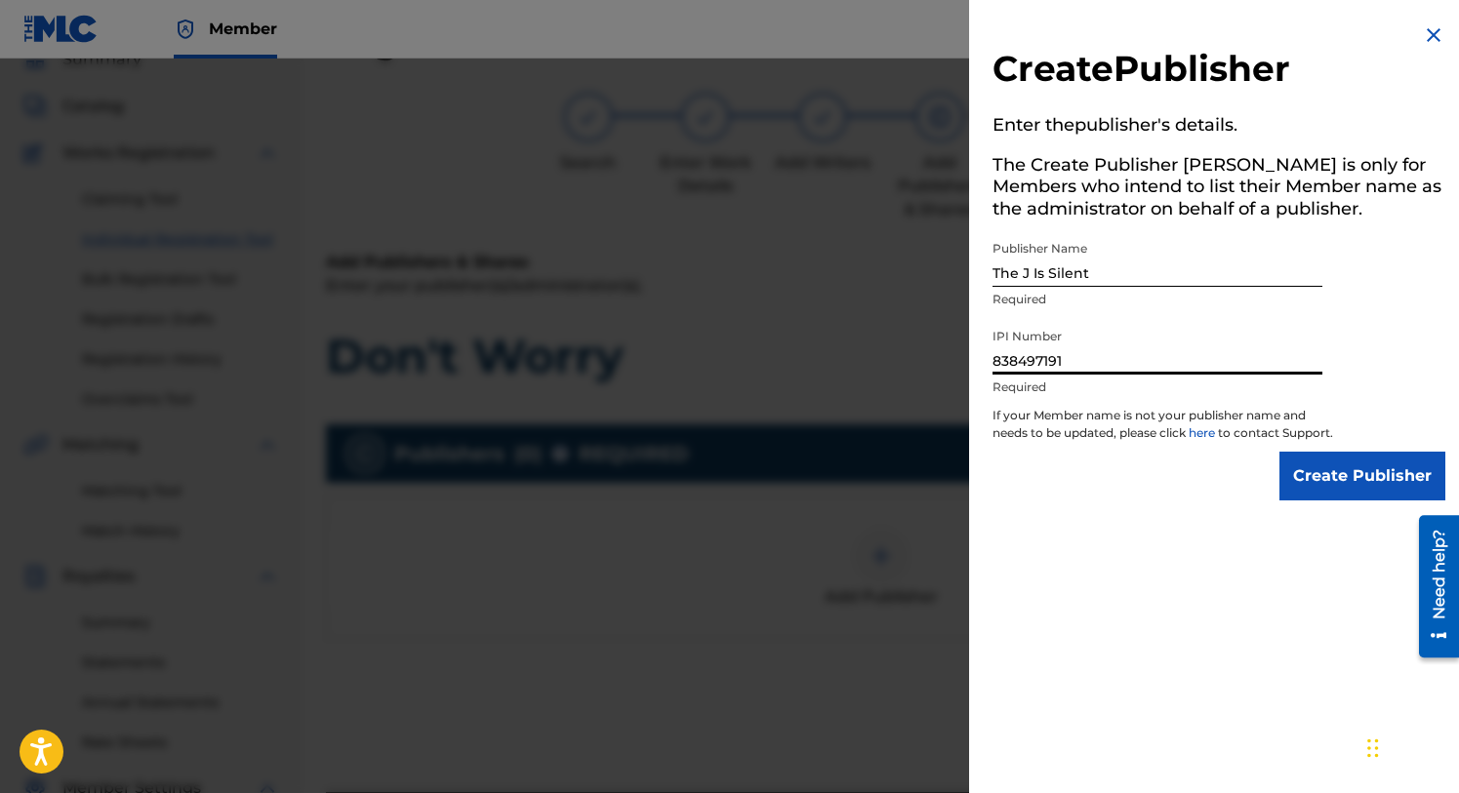
type input "838497191"
click at [1326, 483] on input "Create Publisher" at bounding box center [1362, 476] width 166 height 49
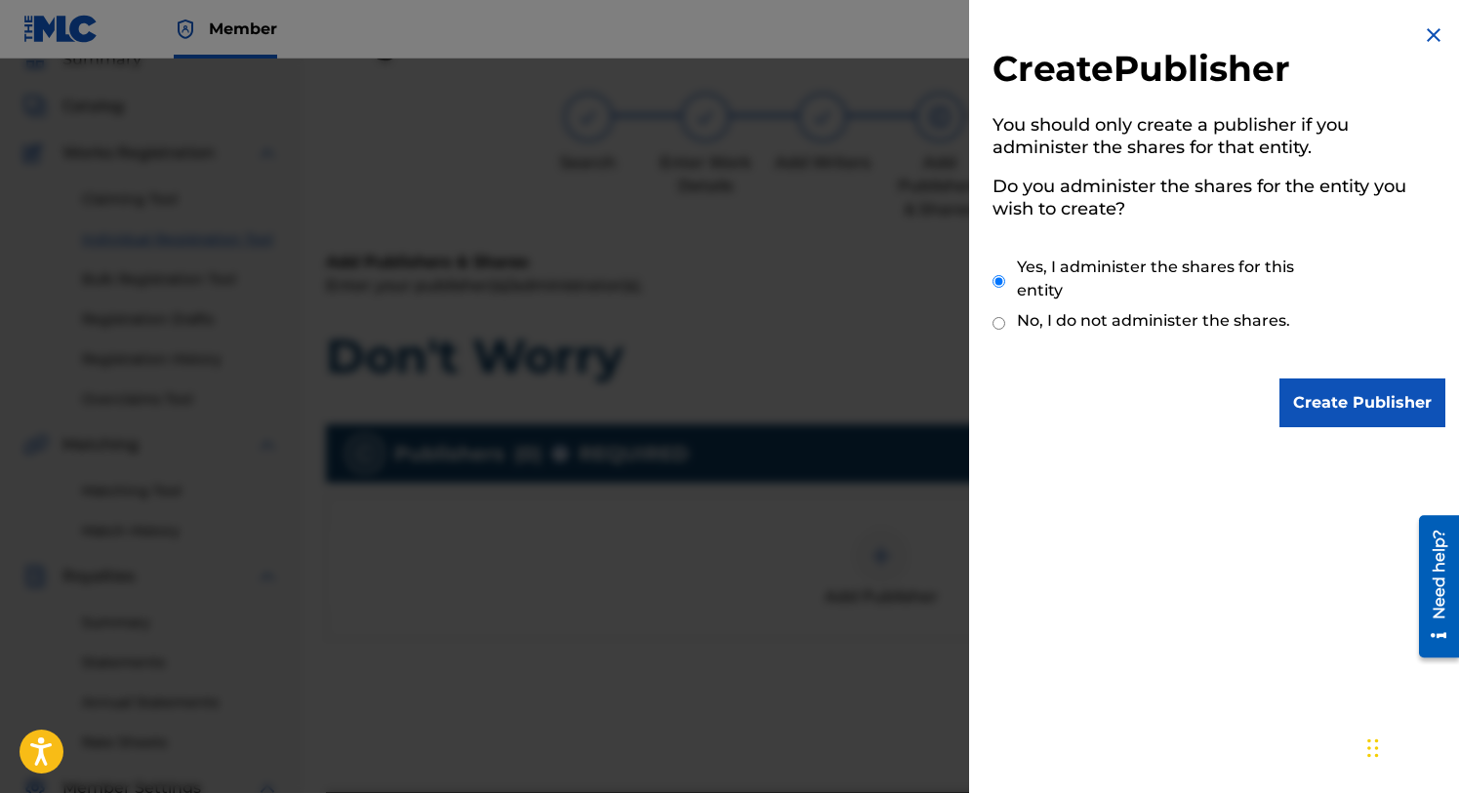
click at [1324, 400] on input "Create Publisher" at bounding box center [1362, 403] width 166 height 49
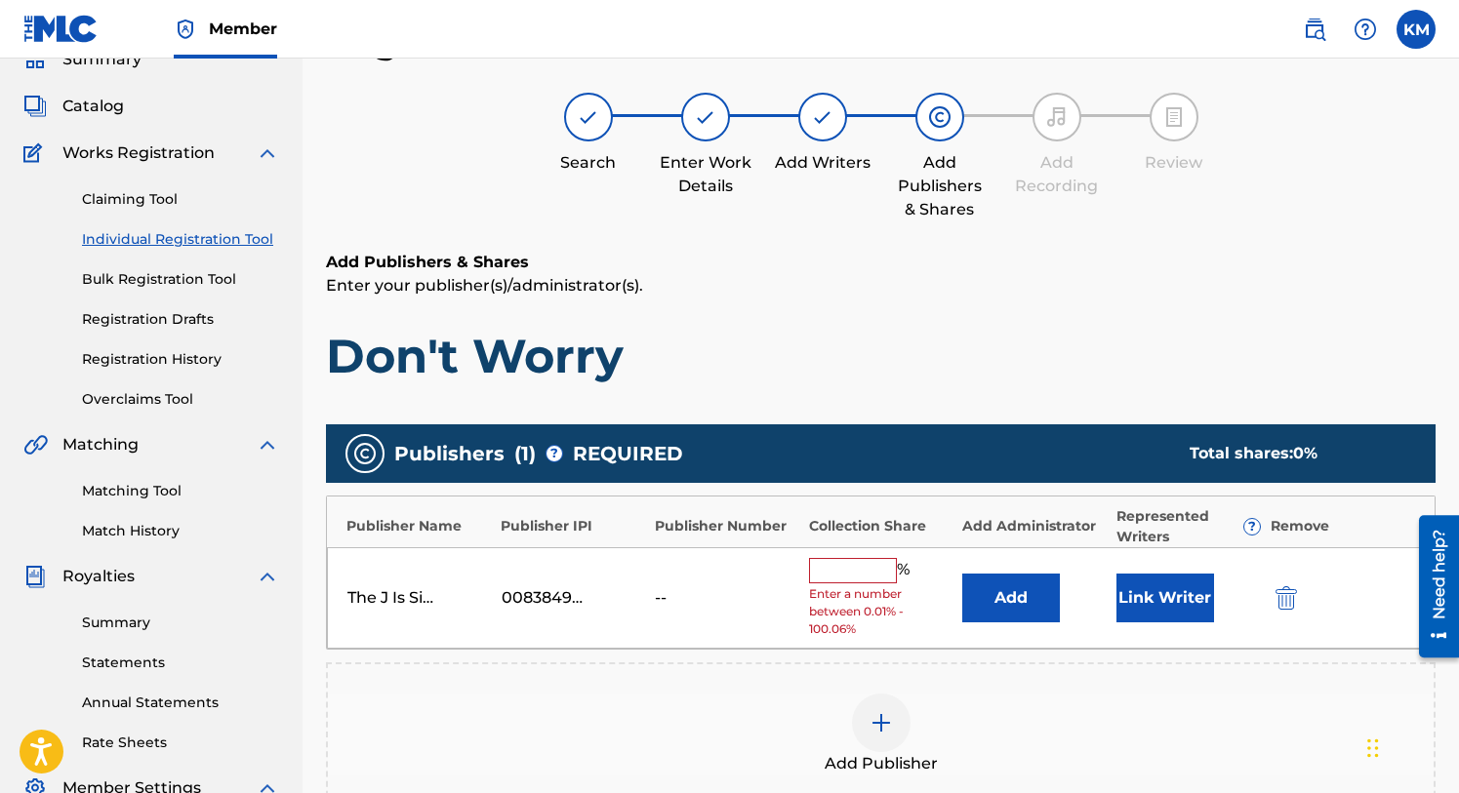
click at [1154, 593] on button "Link Writer" at bounding box center [1165, 598] width 98 height 49
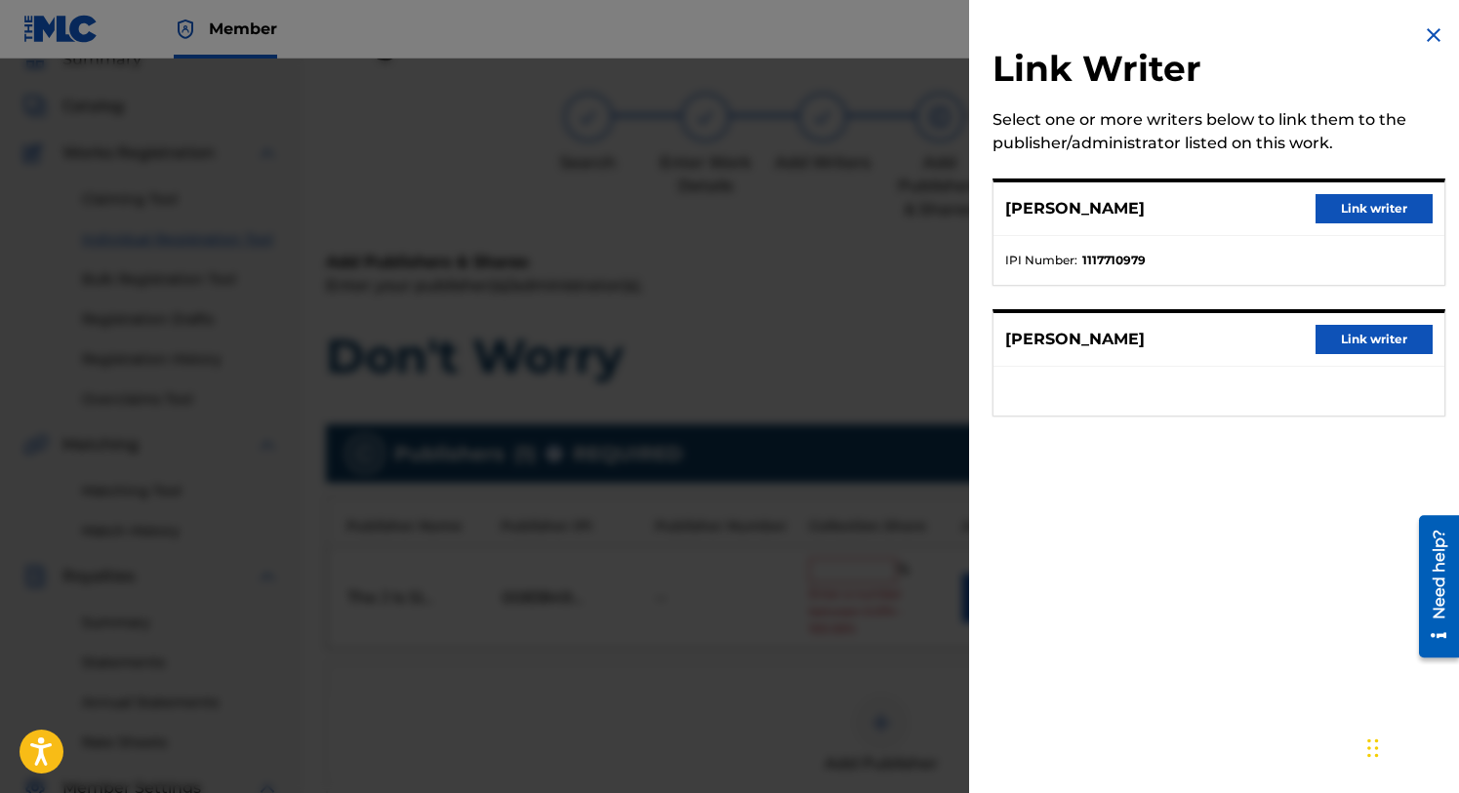
click at [1330, 204] on button "Link writer" at bounding box center [1374, 208] width 117 height 29
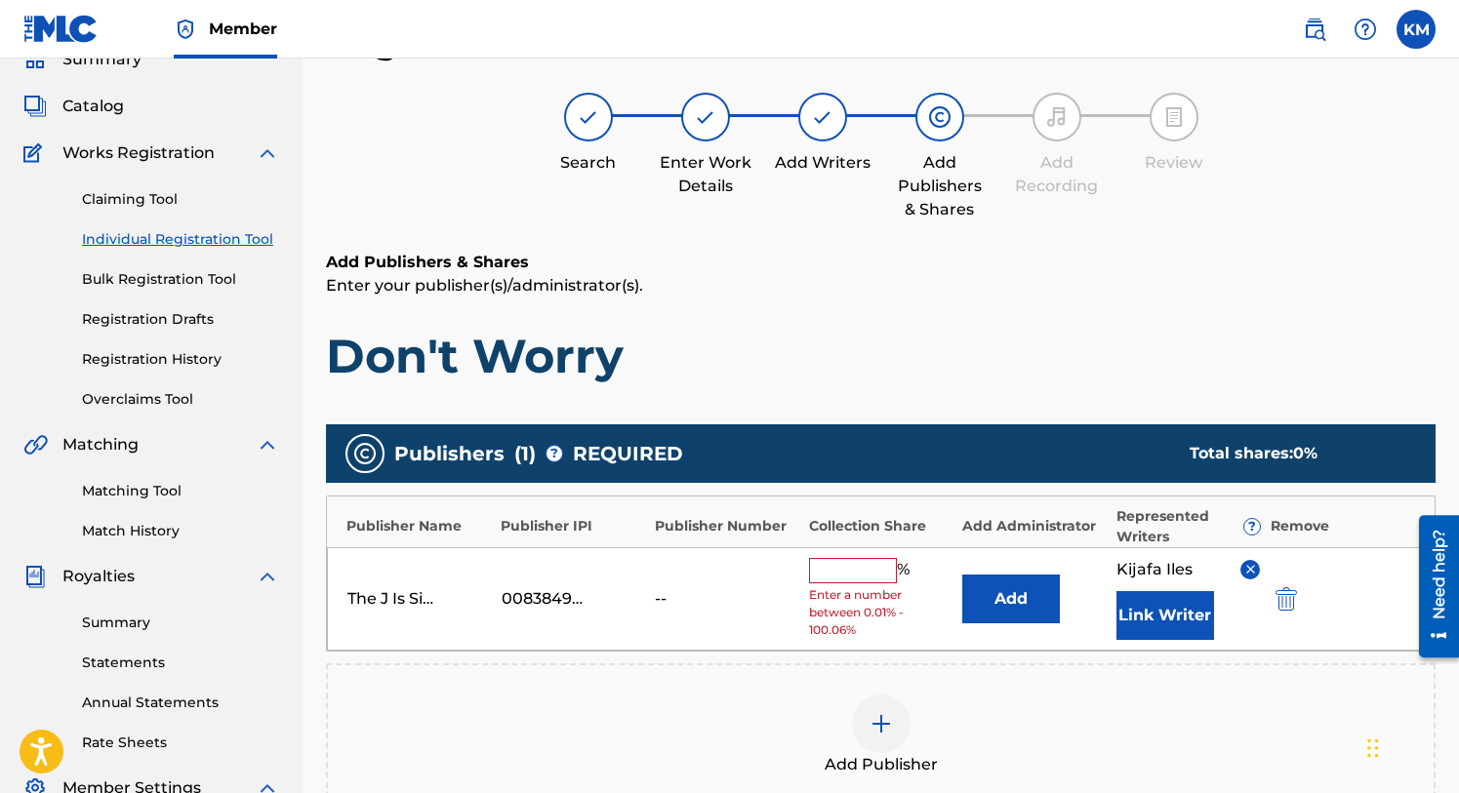
click at [829, 573] on input "text" at bounding box center [853, 570] width 88 height 25
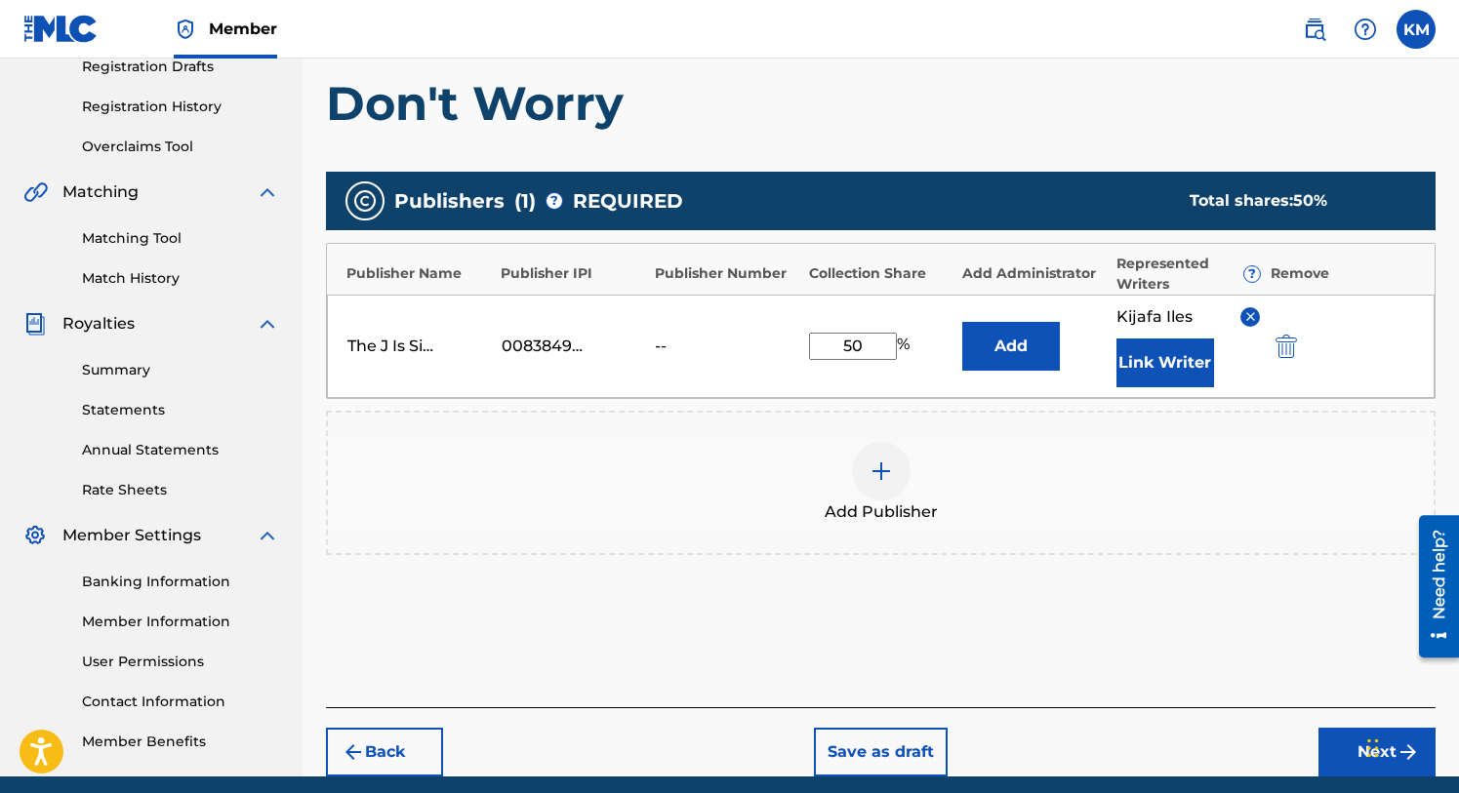
scroll to position [418, 0]
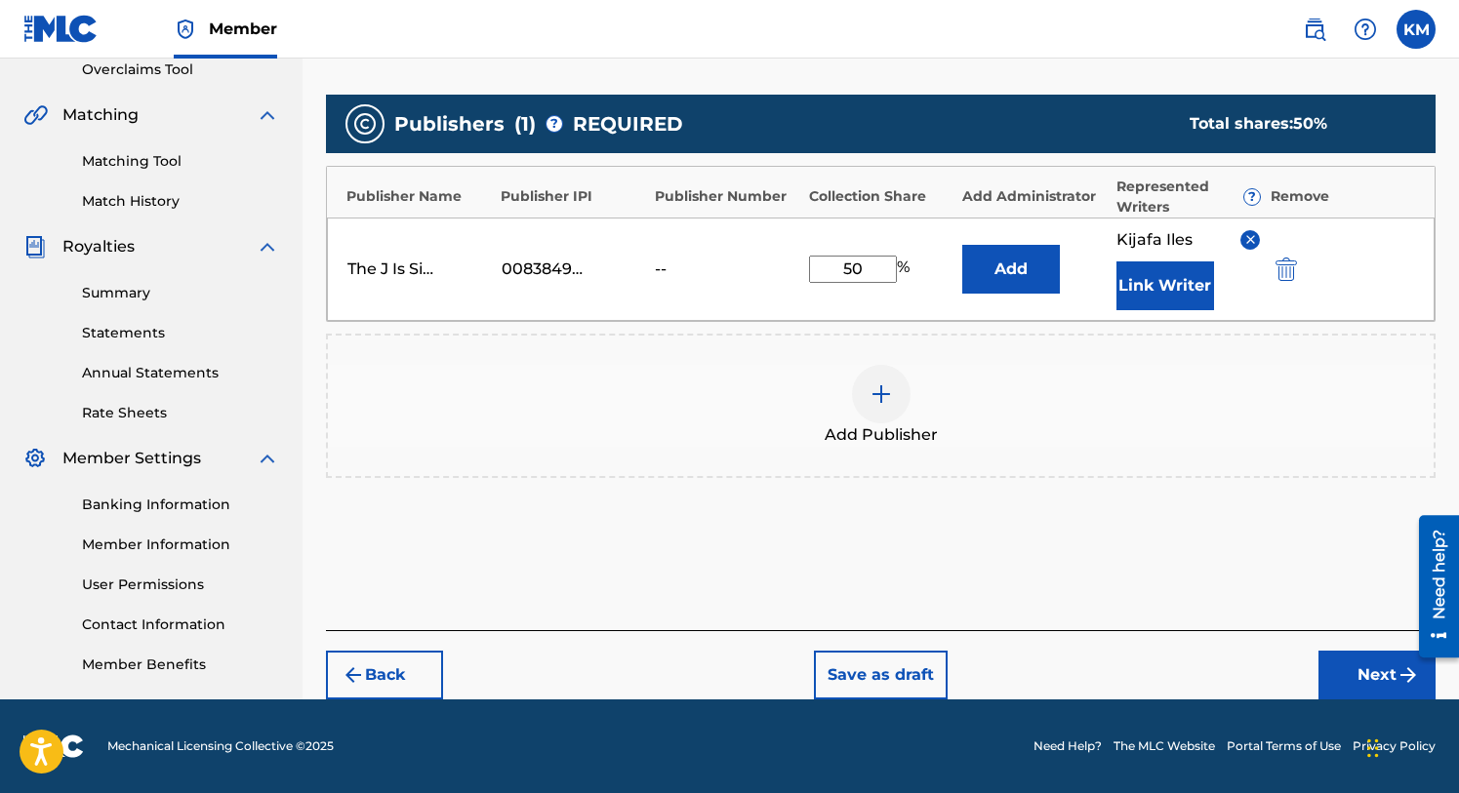
type input "50"
click at [1363, 667] on button "Next" at bounding box center [1376, 675] width 117 height 49
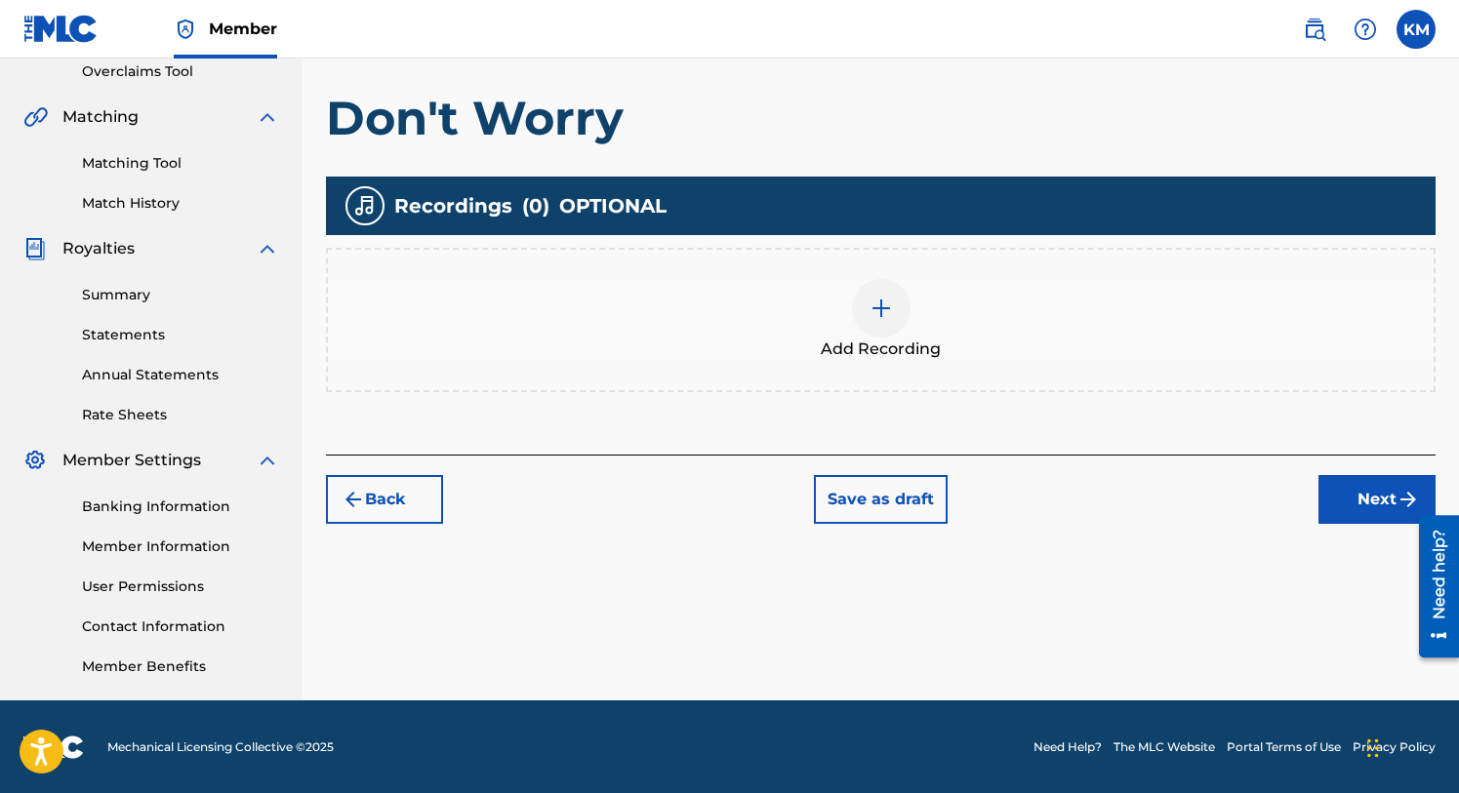
scroll to position [417, 0]
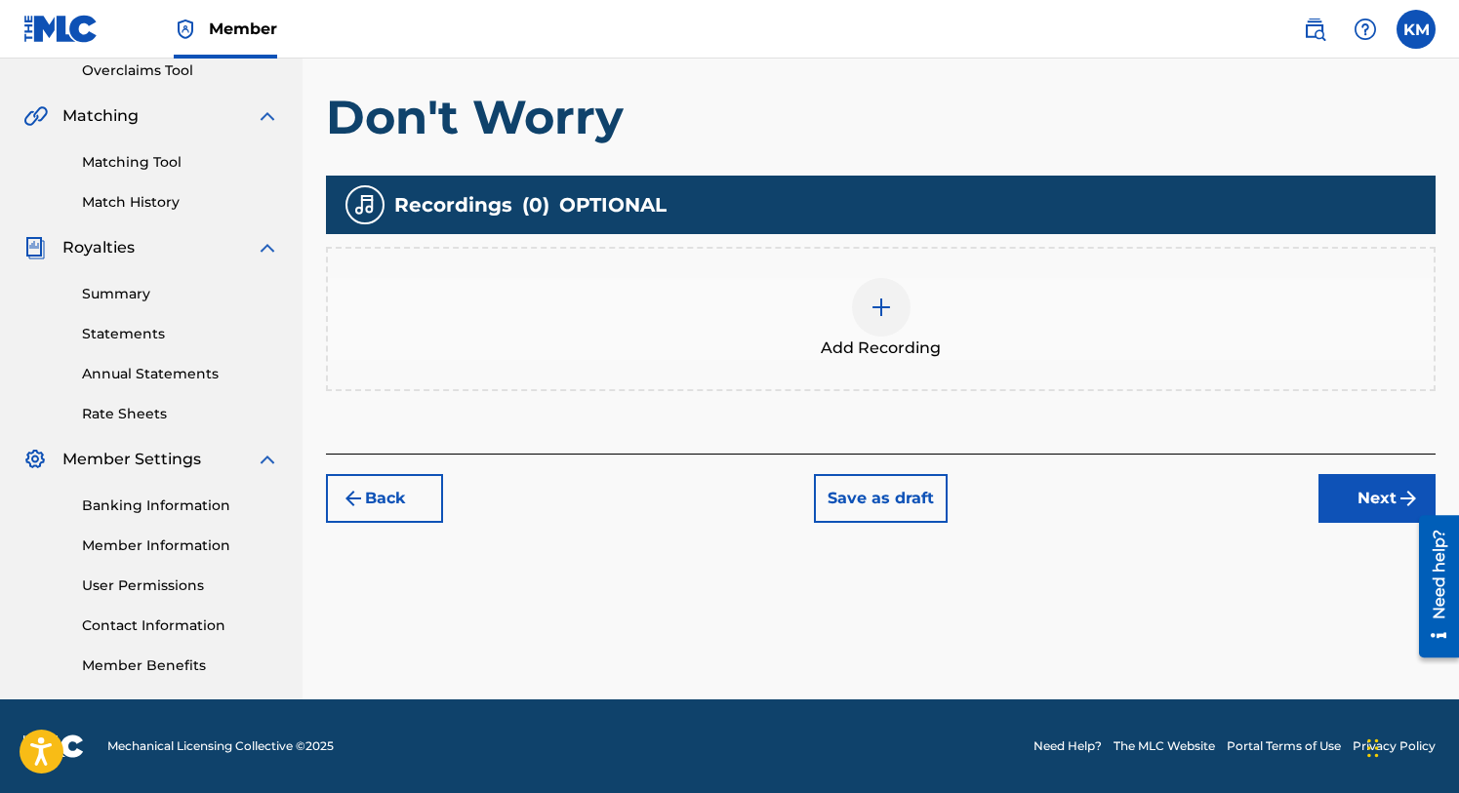
click at [1360, 497] on button "Next" at bounding box center [1376, 498] width 117 height 49
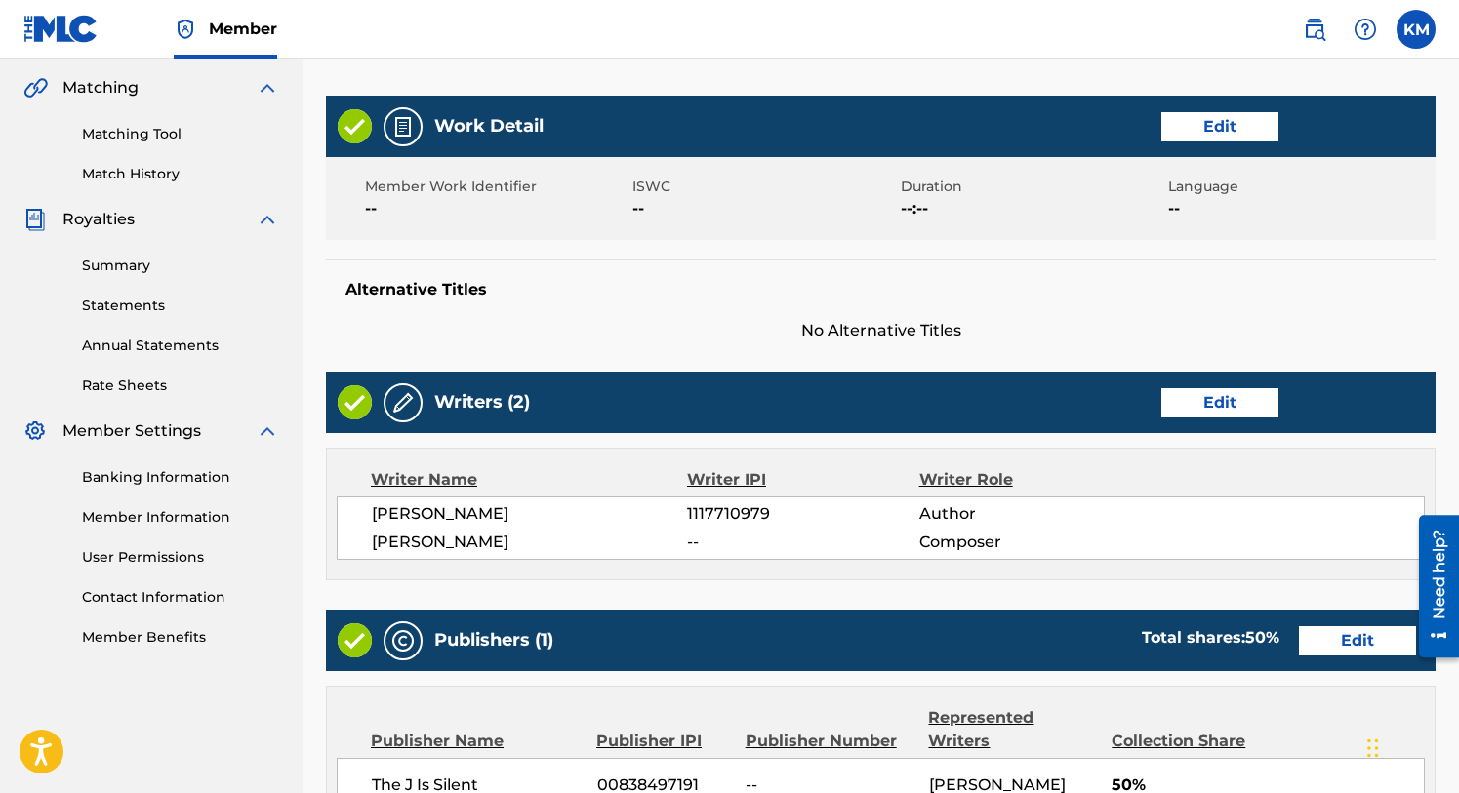
scroll to position [441, 0]
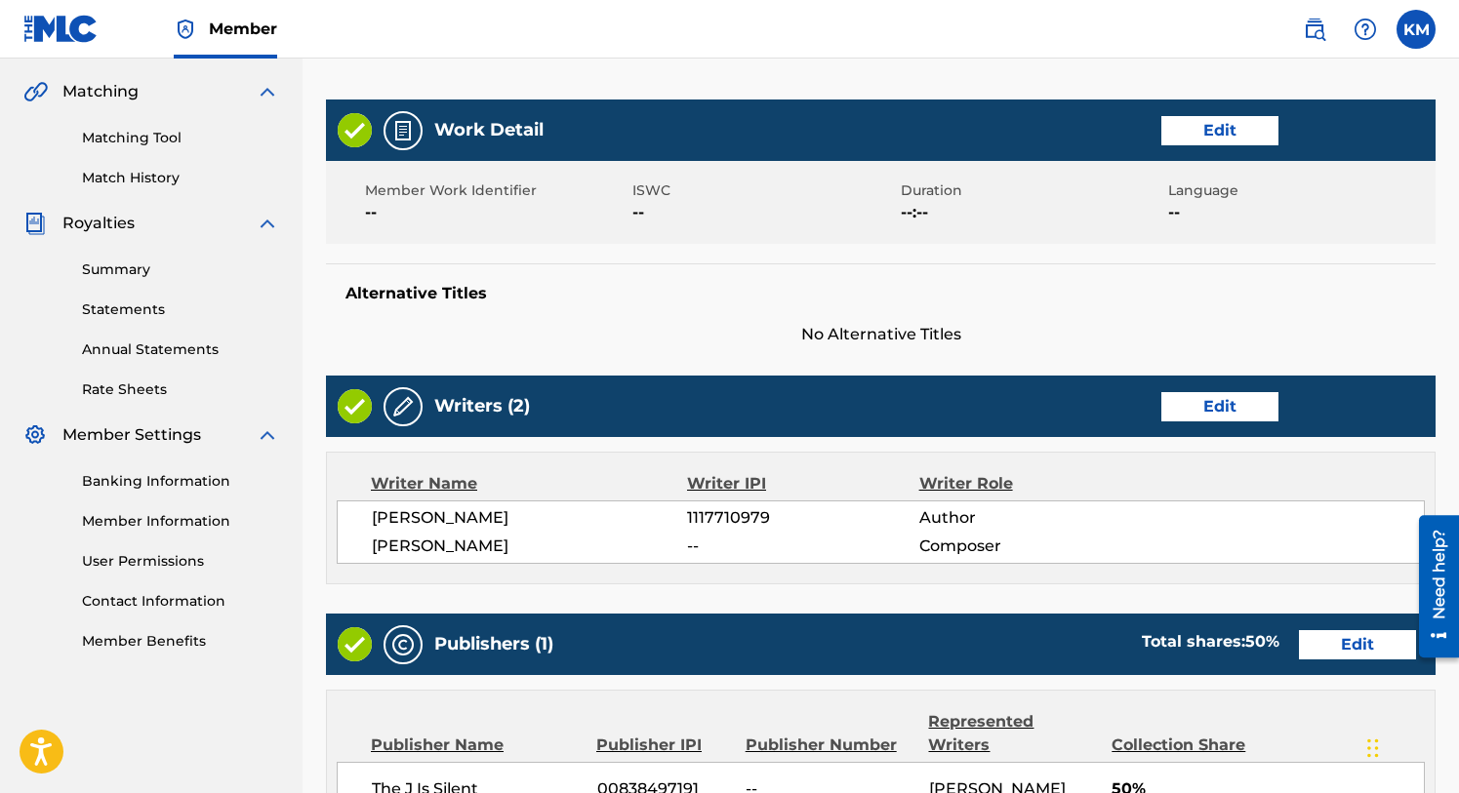
click at [1205, 404] on button "Edit" at bounding box center [1219, 406] width 117 height 29
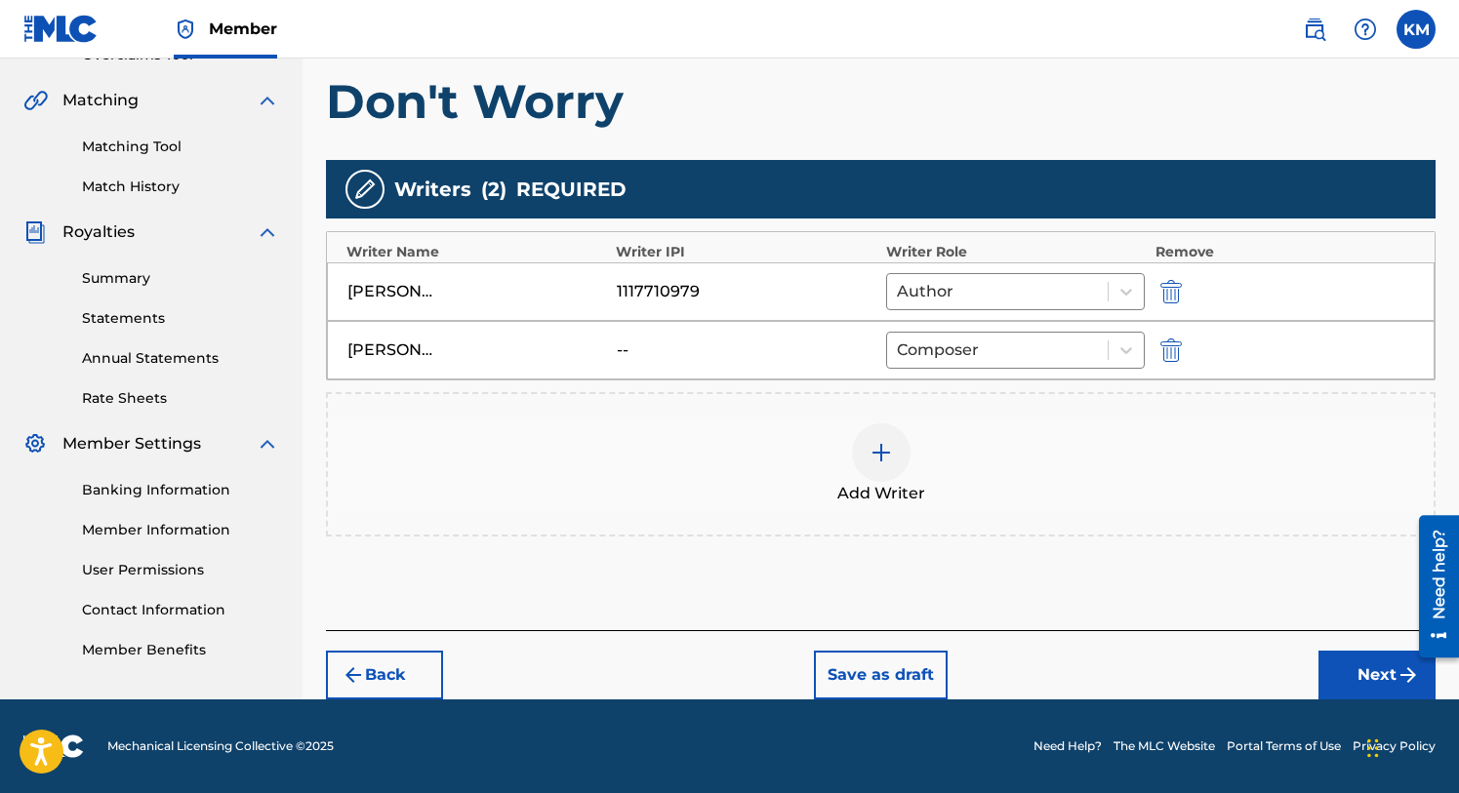
click at [387, 355] on div "[PERSON_NAME]" at bounding box center [391, 350] width 88 height 23
click at [387, 351] on div "[PERSON_NAME]" at bounding box center [391, 350] width 88 height 23
click at [1175, 344] on img "submit" at bounding box center [1170, 350] width 21 height 23
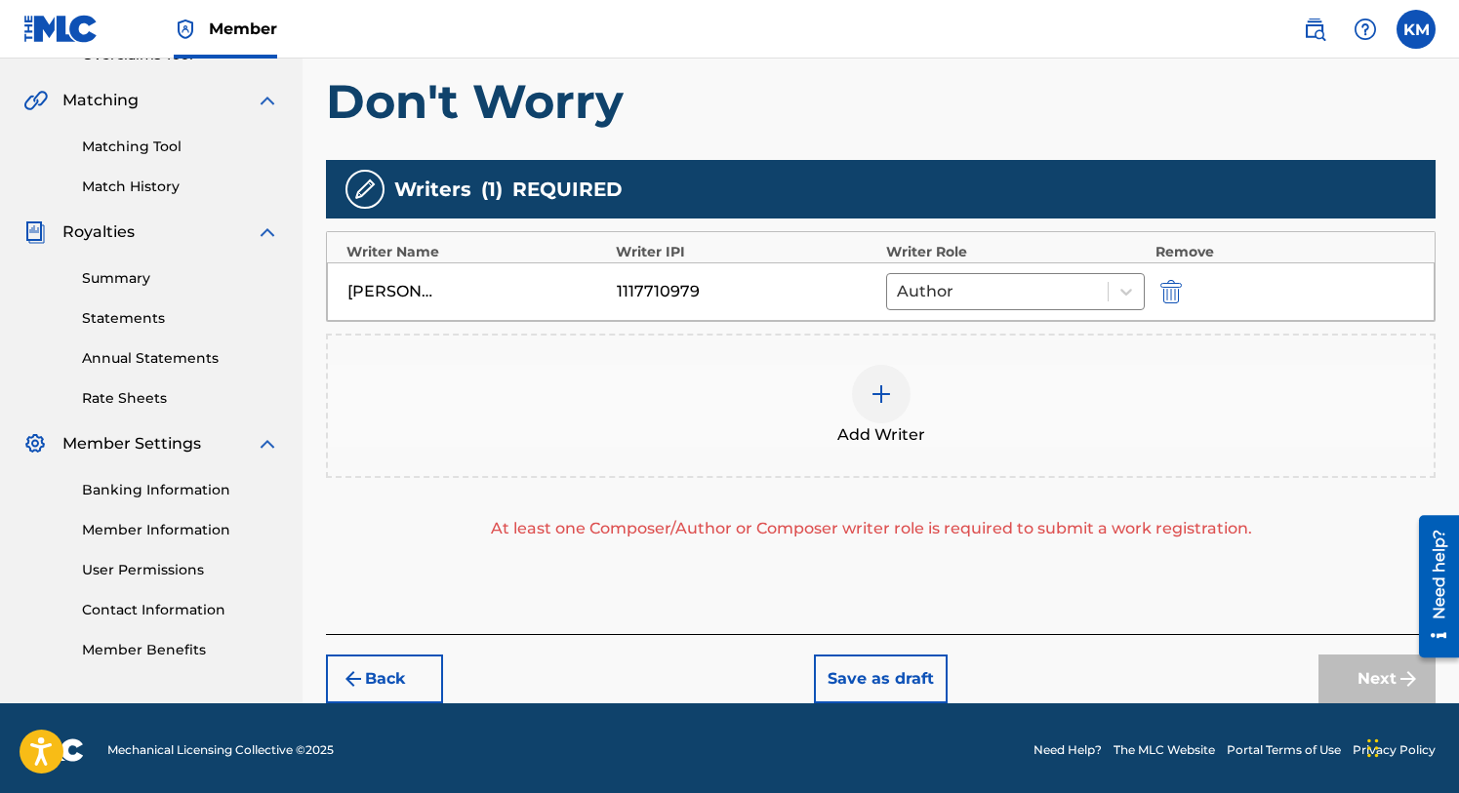
click at [880, 391] on img at bounding box center [881, 394] width 23 height 23
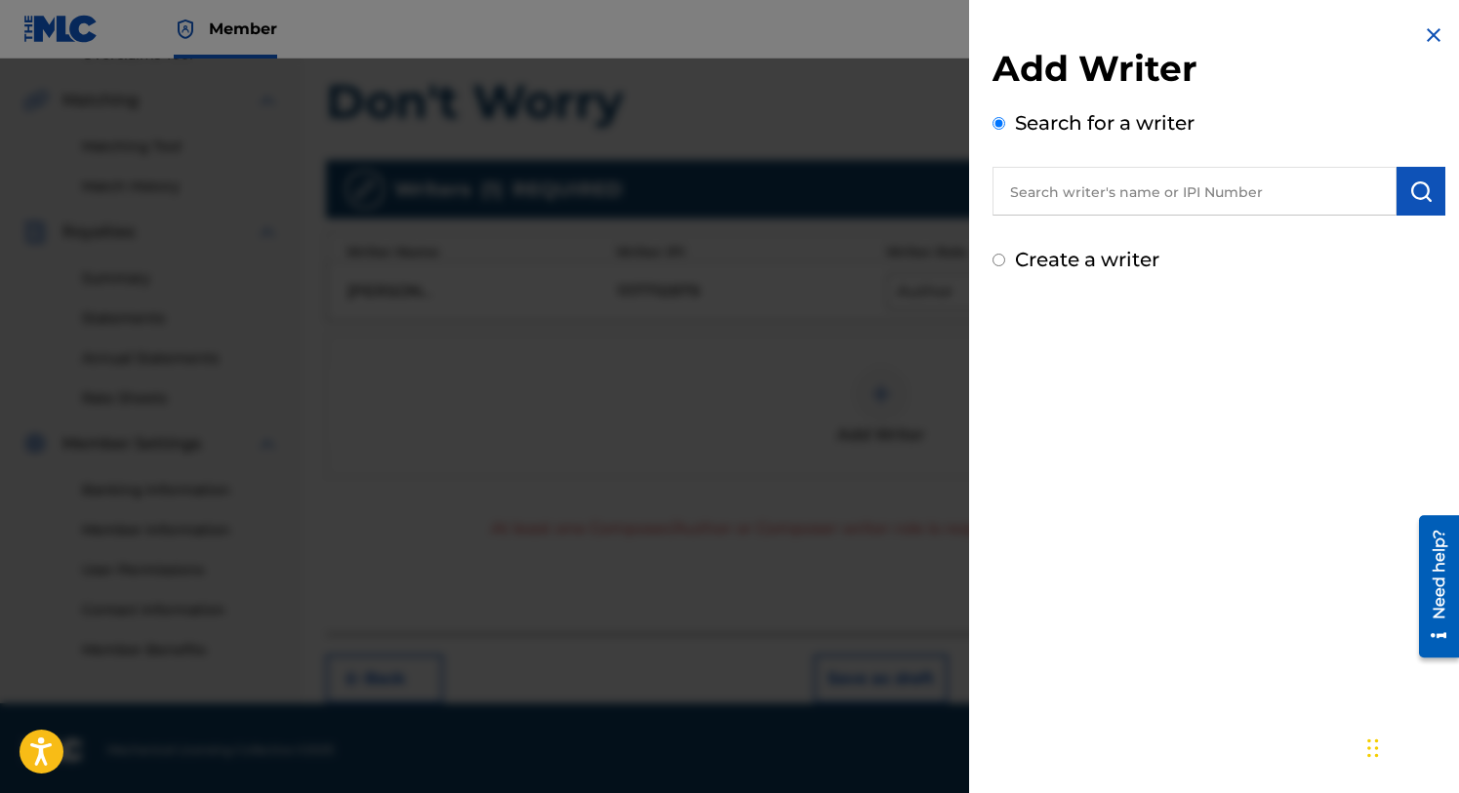
click at [1071, 186] on input "text" at bounding box center [1194, 191] width 404 height 49
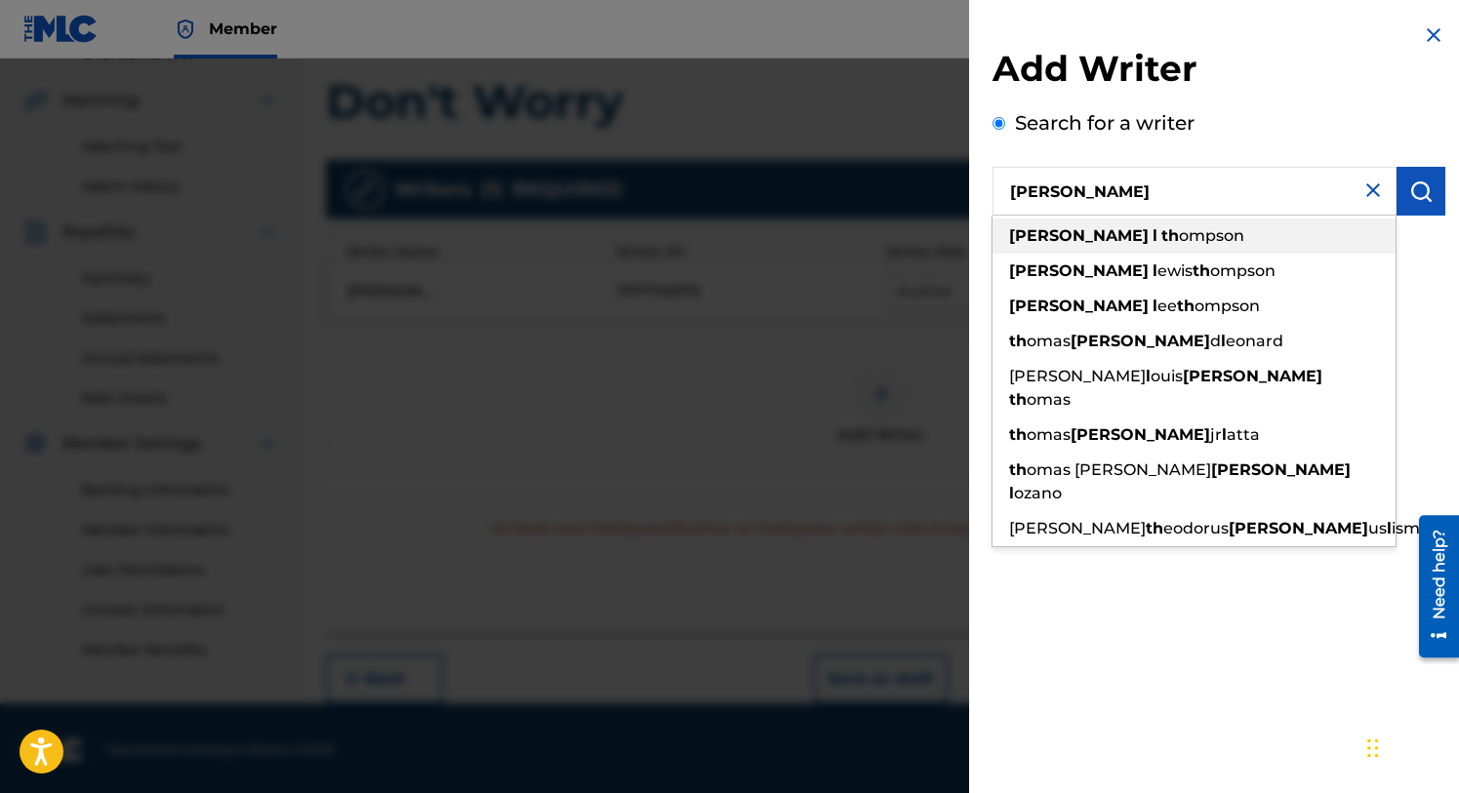
click at [1179, 229] on span "ompson" at bounding box center [1211, 235] width 65 height 19
type input "[PERSON_NAME]"
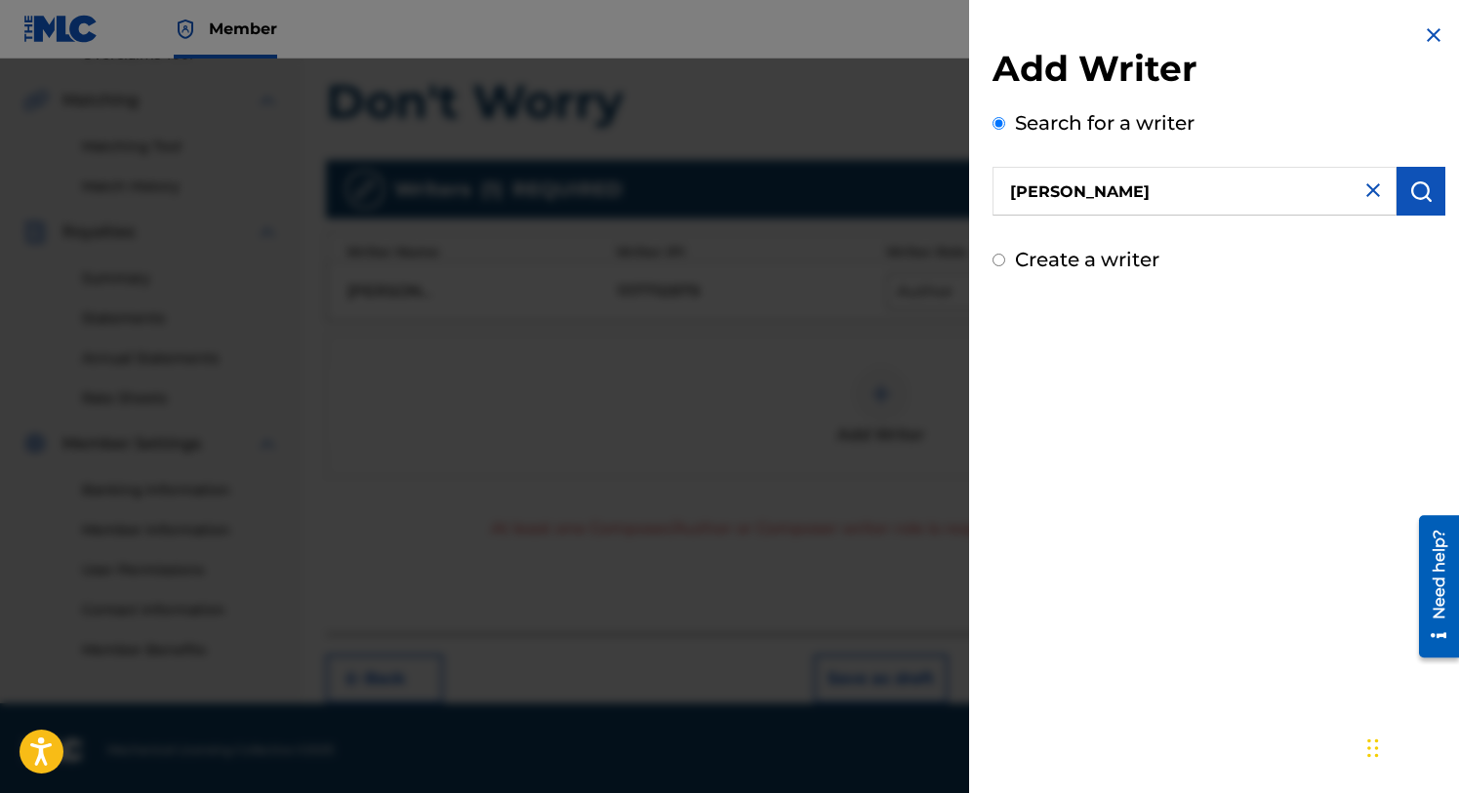
click at [1413, 197] on img "submit" at bounding box center [1420, 191] width 23 height 23
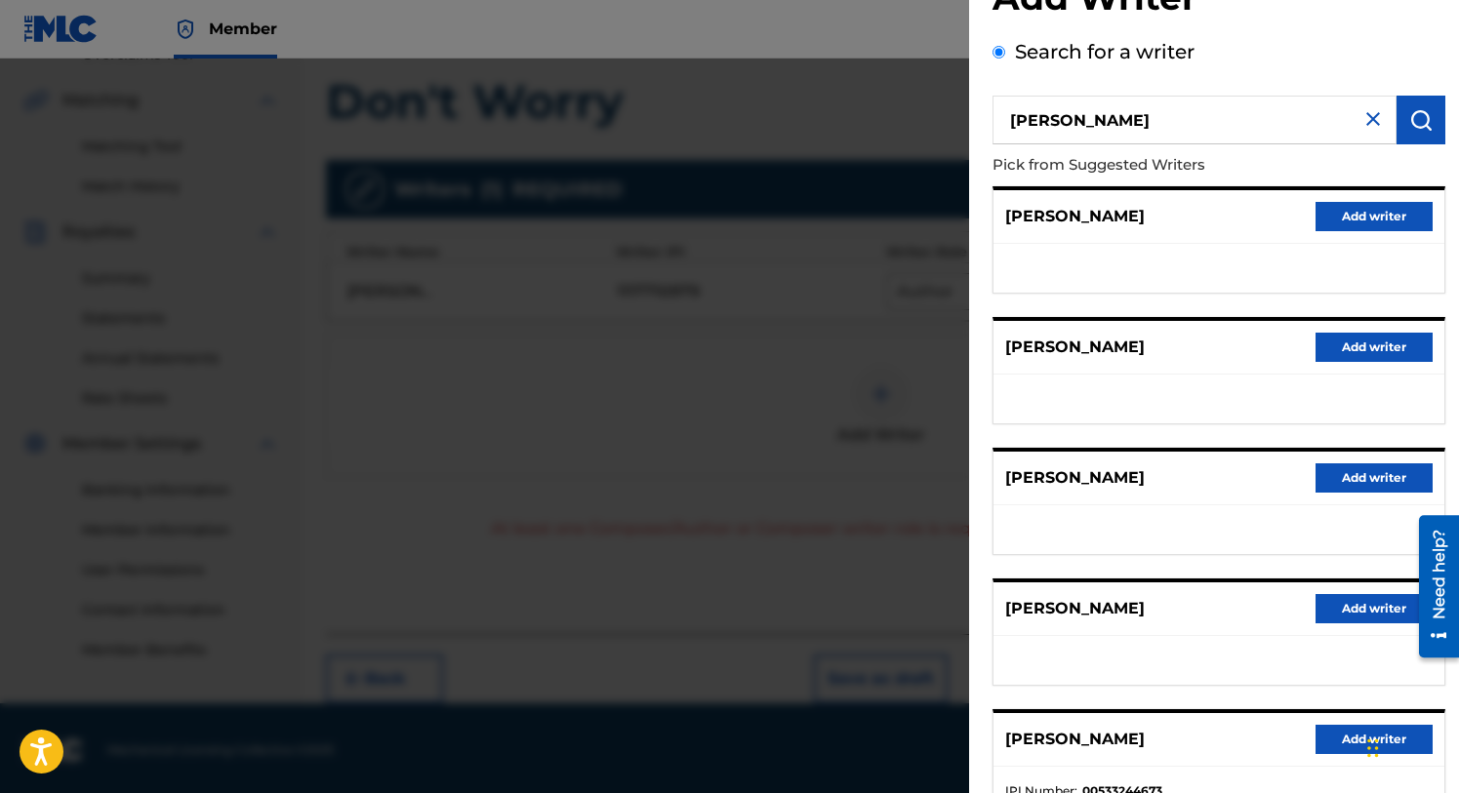
scroll to position [67, 0]
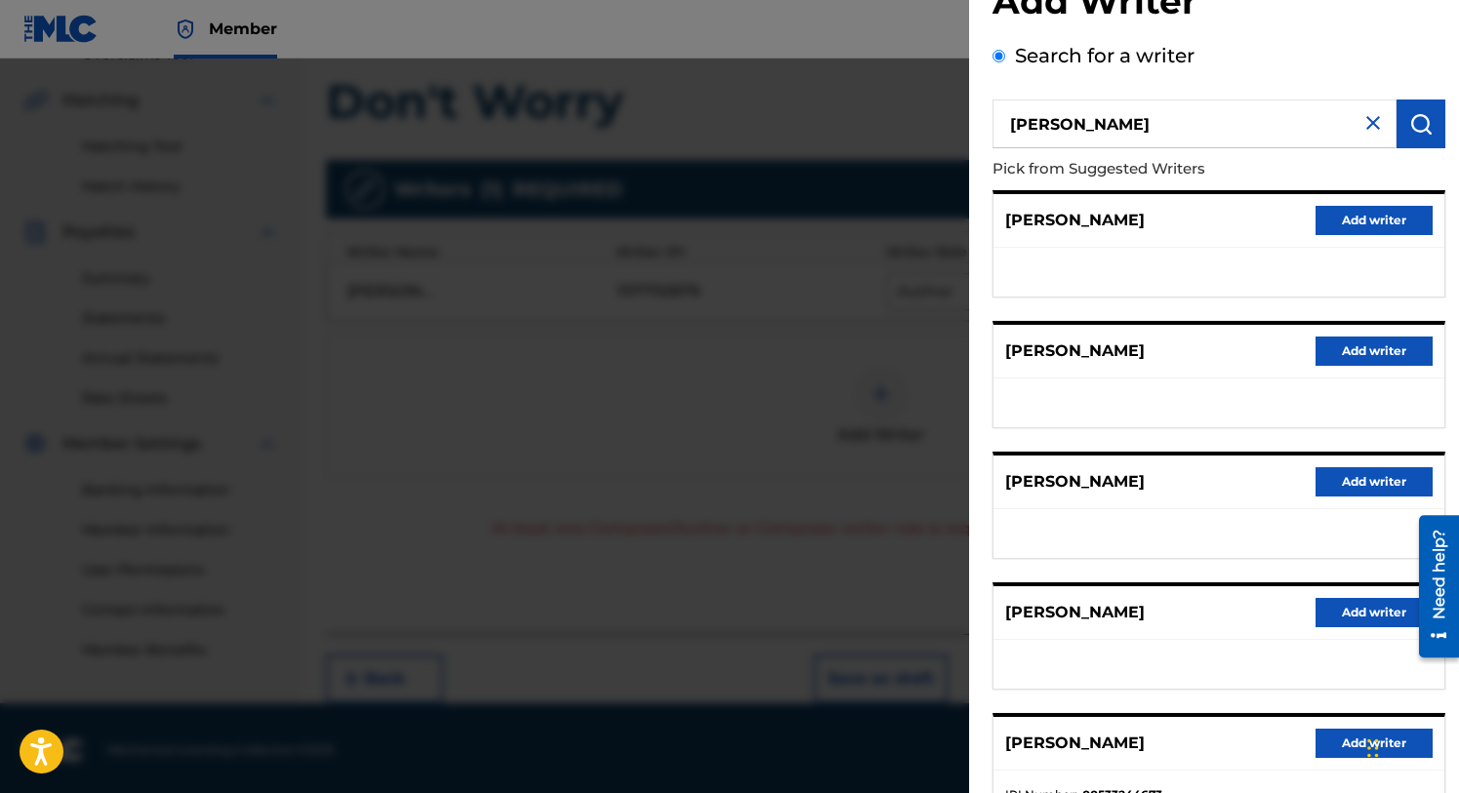
click at [1360, 344] on button "Add writer" at bounding box center [1374, 351] width 117 height 29
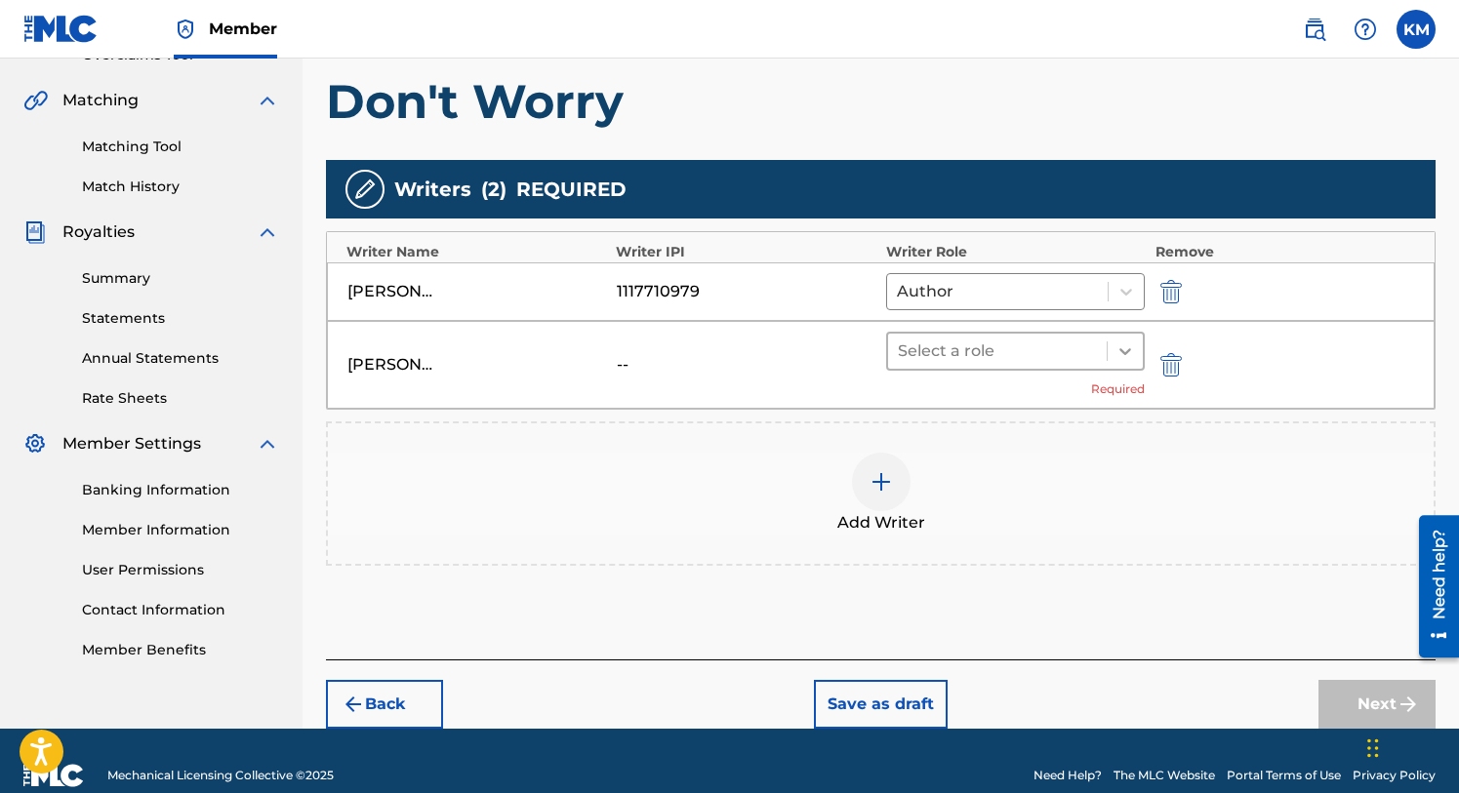
click at [1123, 347] on icon at bounding box center [1125, 352] width 20 height 20
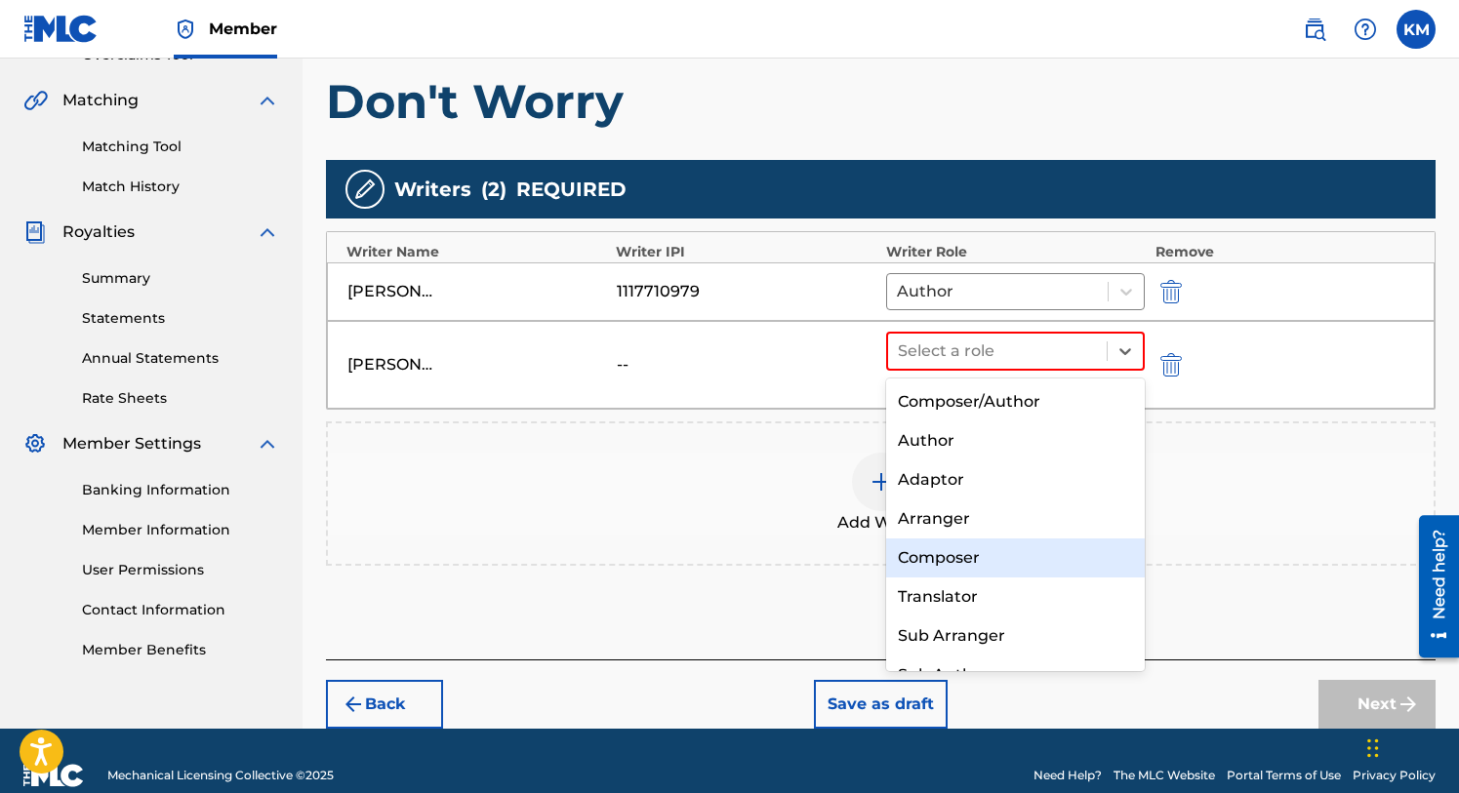
click at [958, 553] on div "Composer" at bounding box center [1016, 558] width 260 height 39
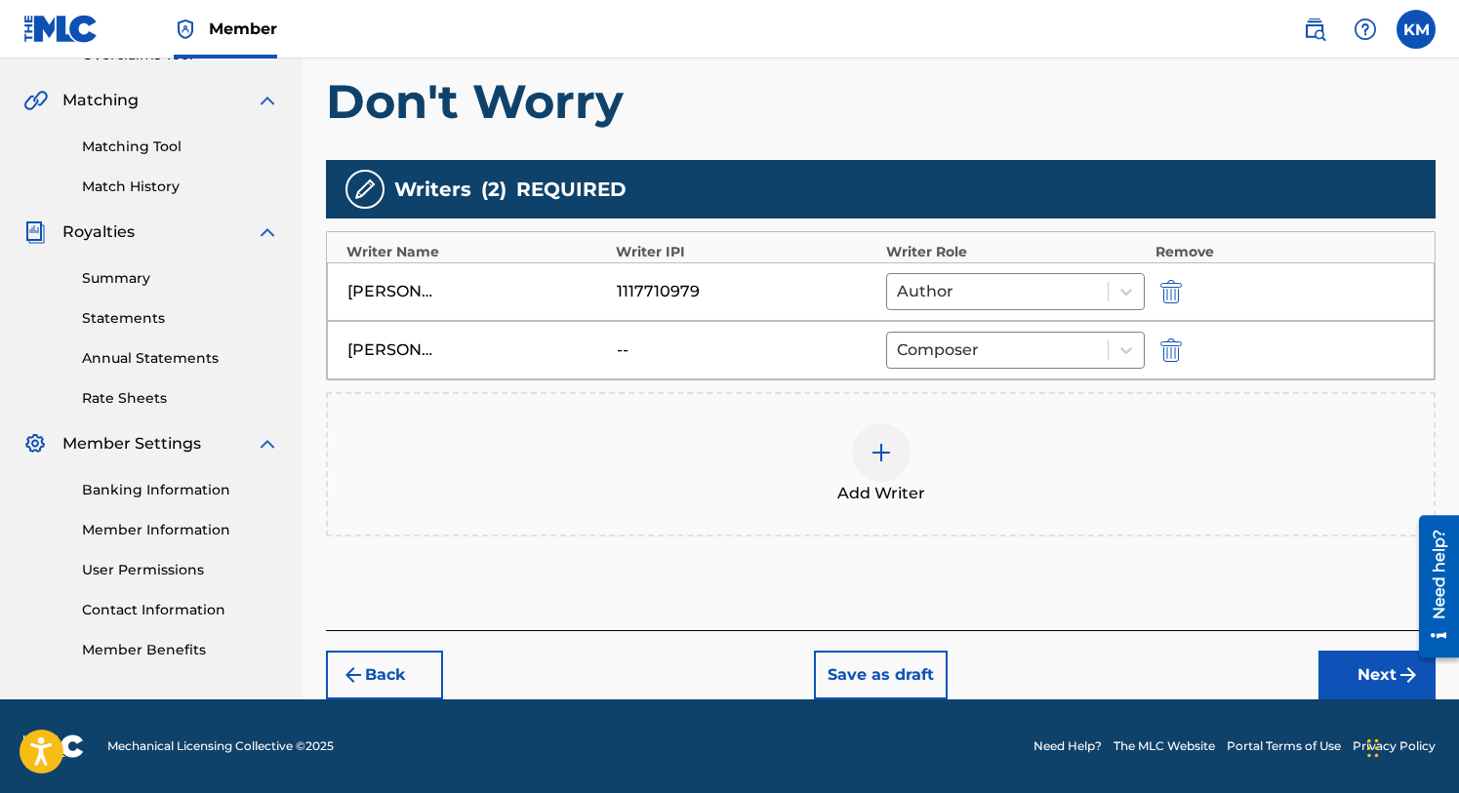
click at [1332, 668] on button "Next" at bounding box center [1376, 675] width 117 height 49
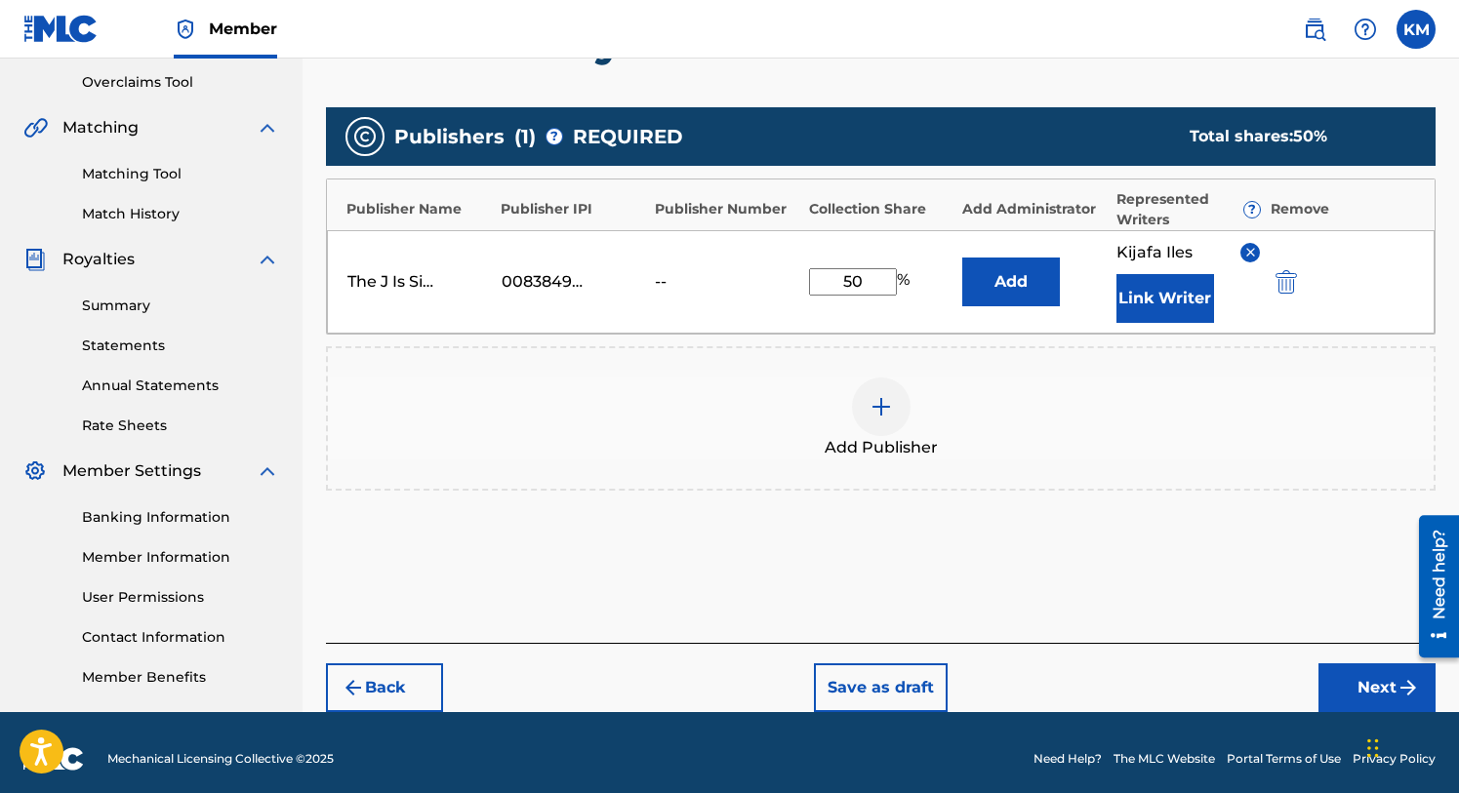
scroll to position [418, 0]
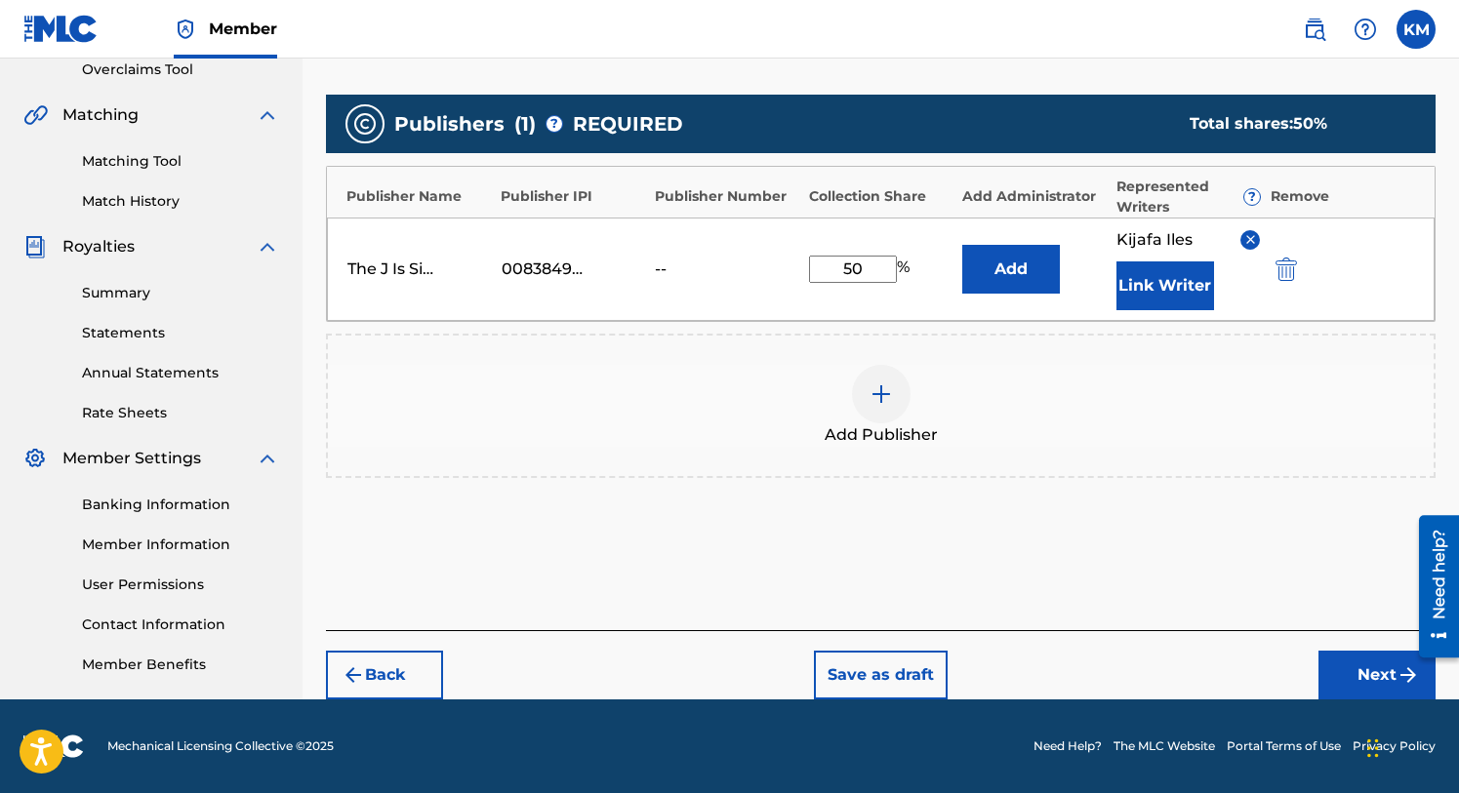
click at [1384, 664] on button "Next" at bounding box center [1376, 675] width 117 height 49
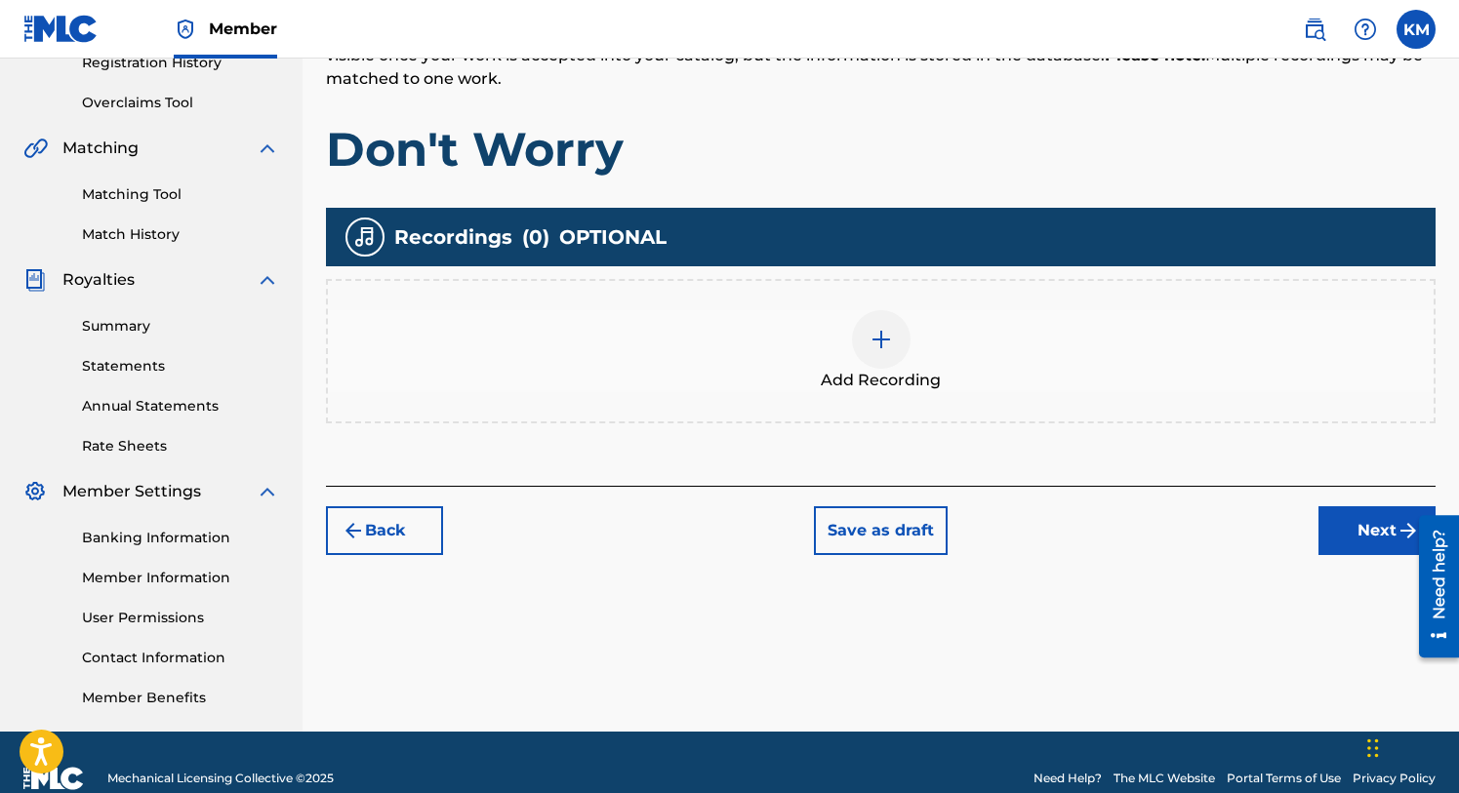
scroll to position [417, 0]
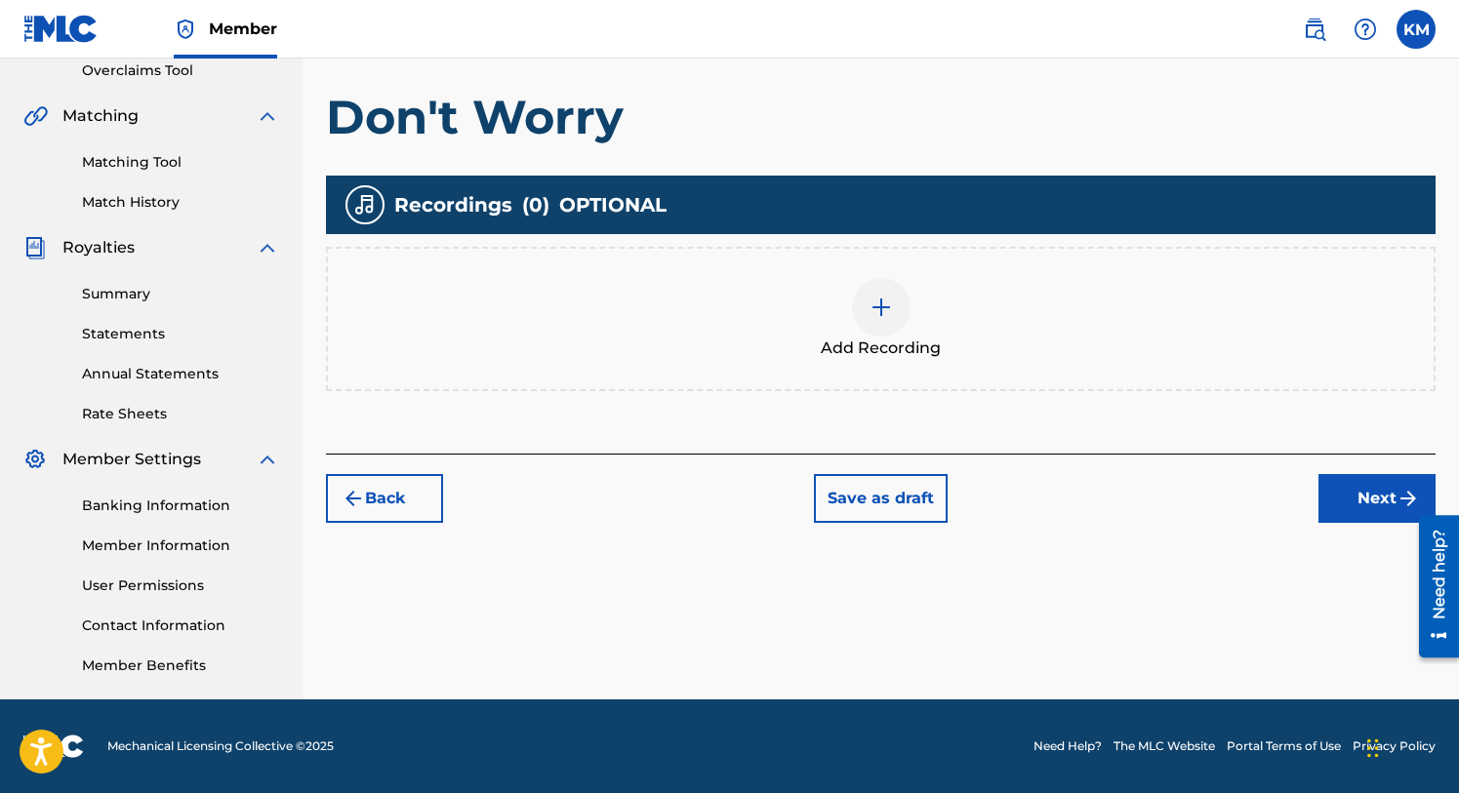
click at [1384, 498] on button "Next" at bounding box center [1376, 498] width 117 height 49
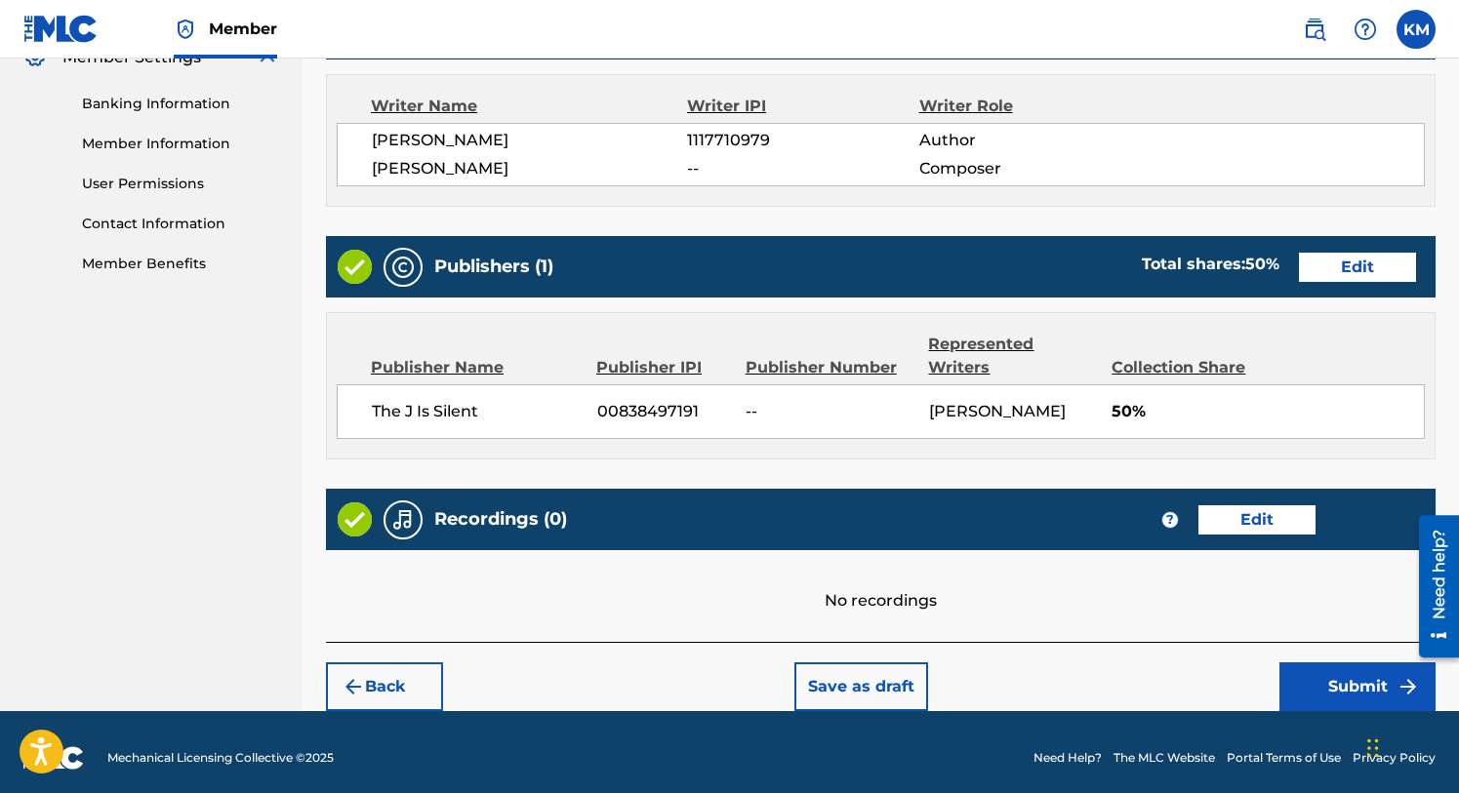
scroll to position [829, 0]
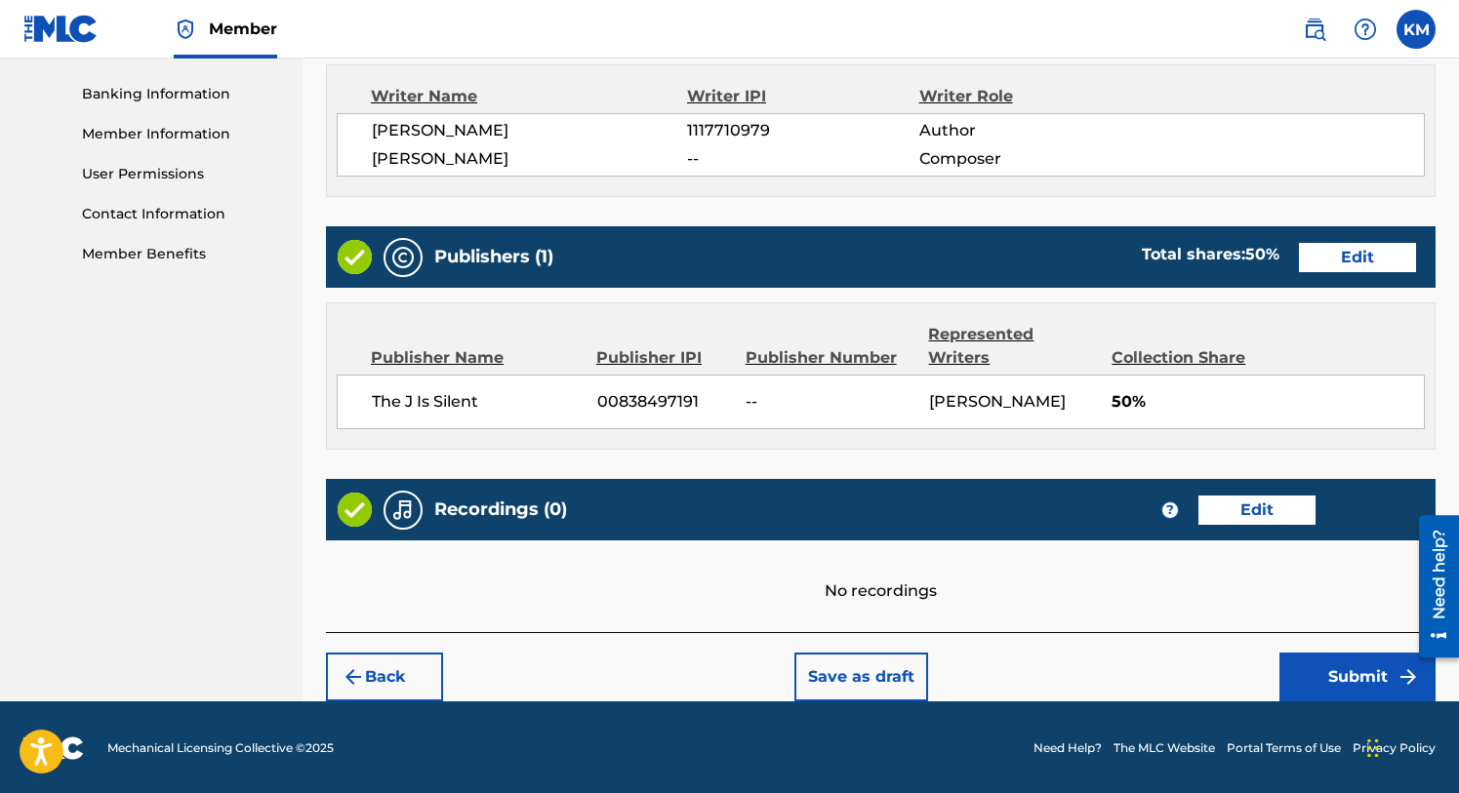
click at [1325, 681] on button "Submit" at bounding box center [1357, 677] width 156 height 49
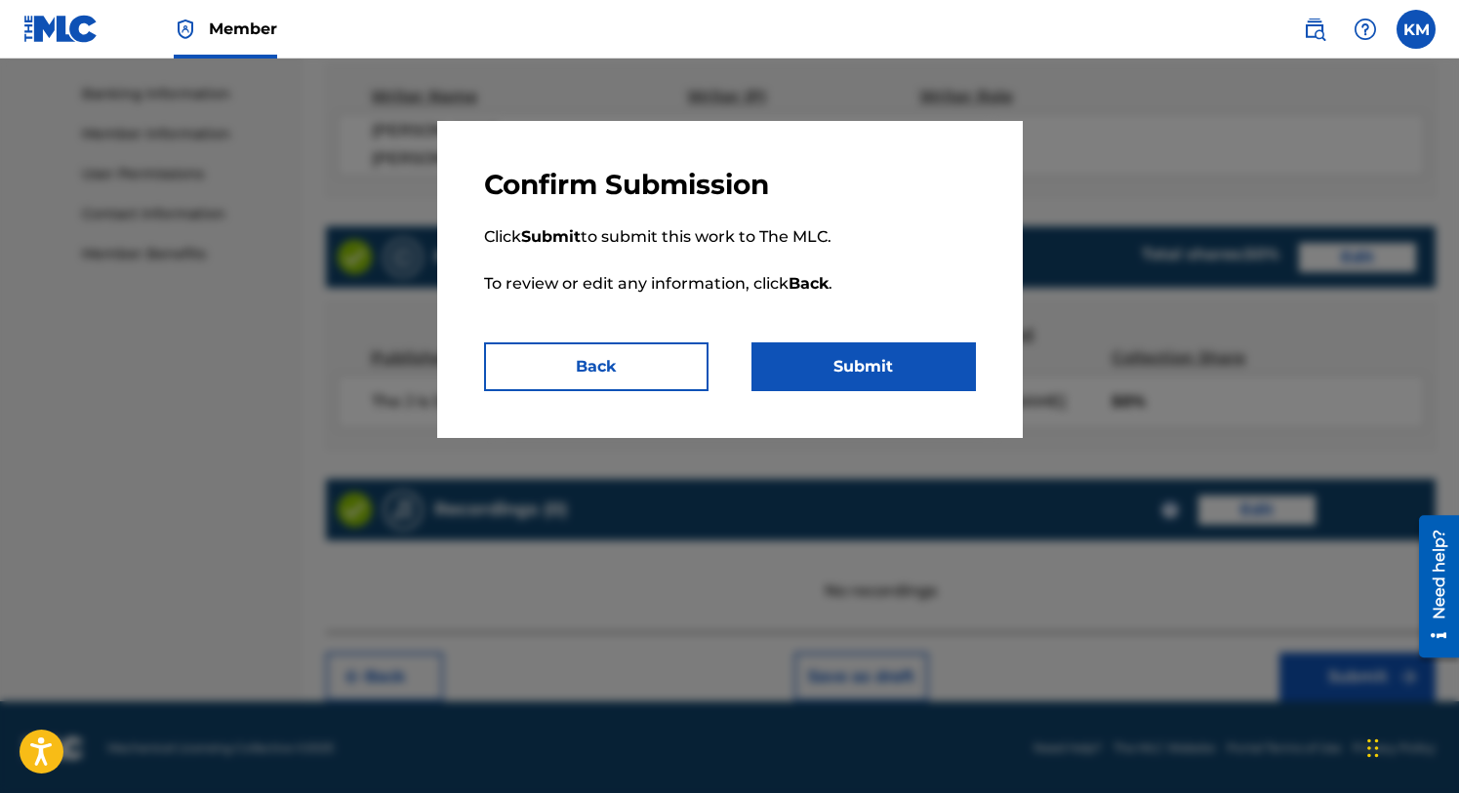
click at [807, 361] on button "Submit" at bounding box center [863, 367] width 224 height 49
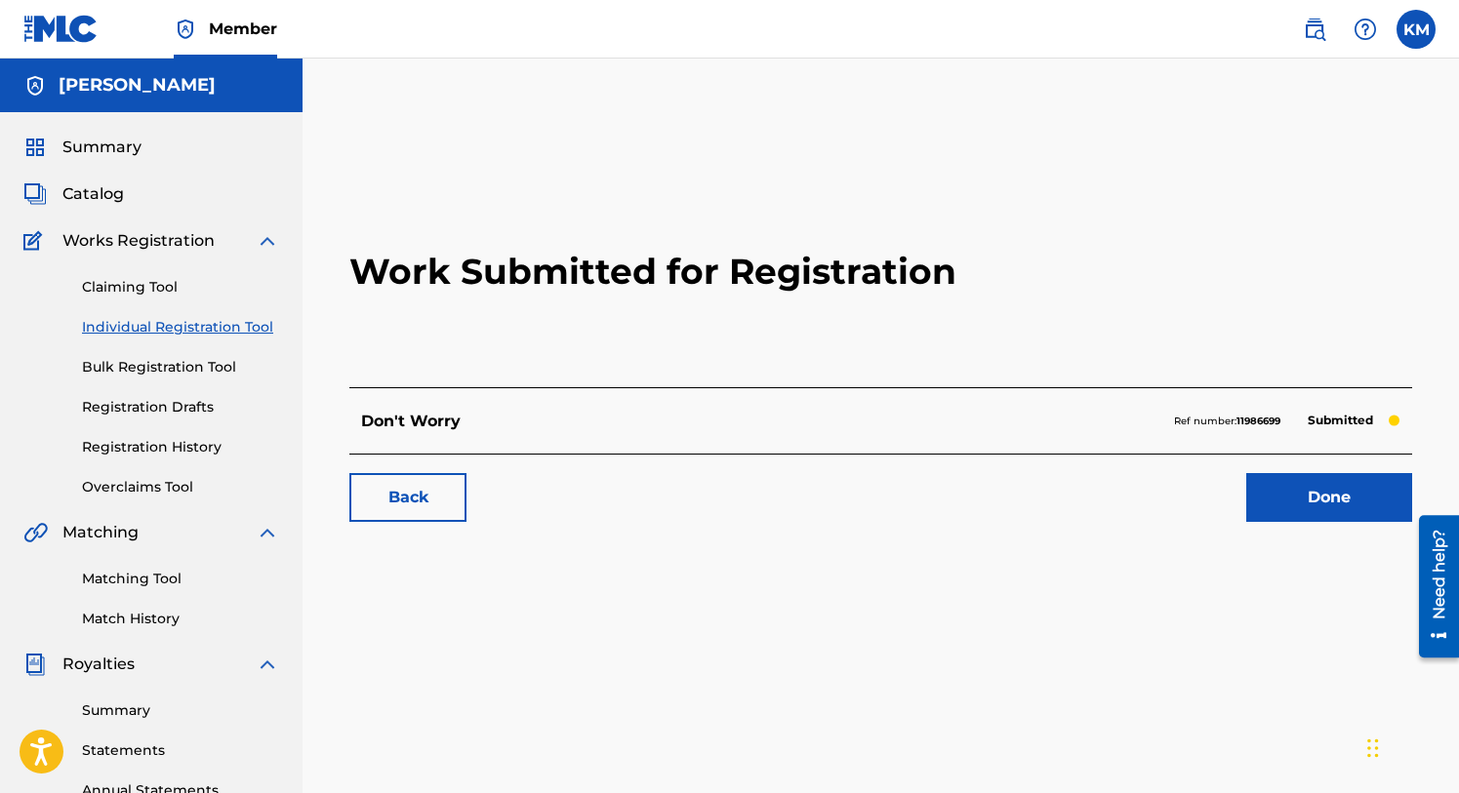
click at [1329, 496] on link "Done" at bounding box center [1329, 497] width 166 height 49
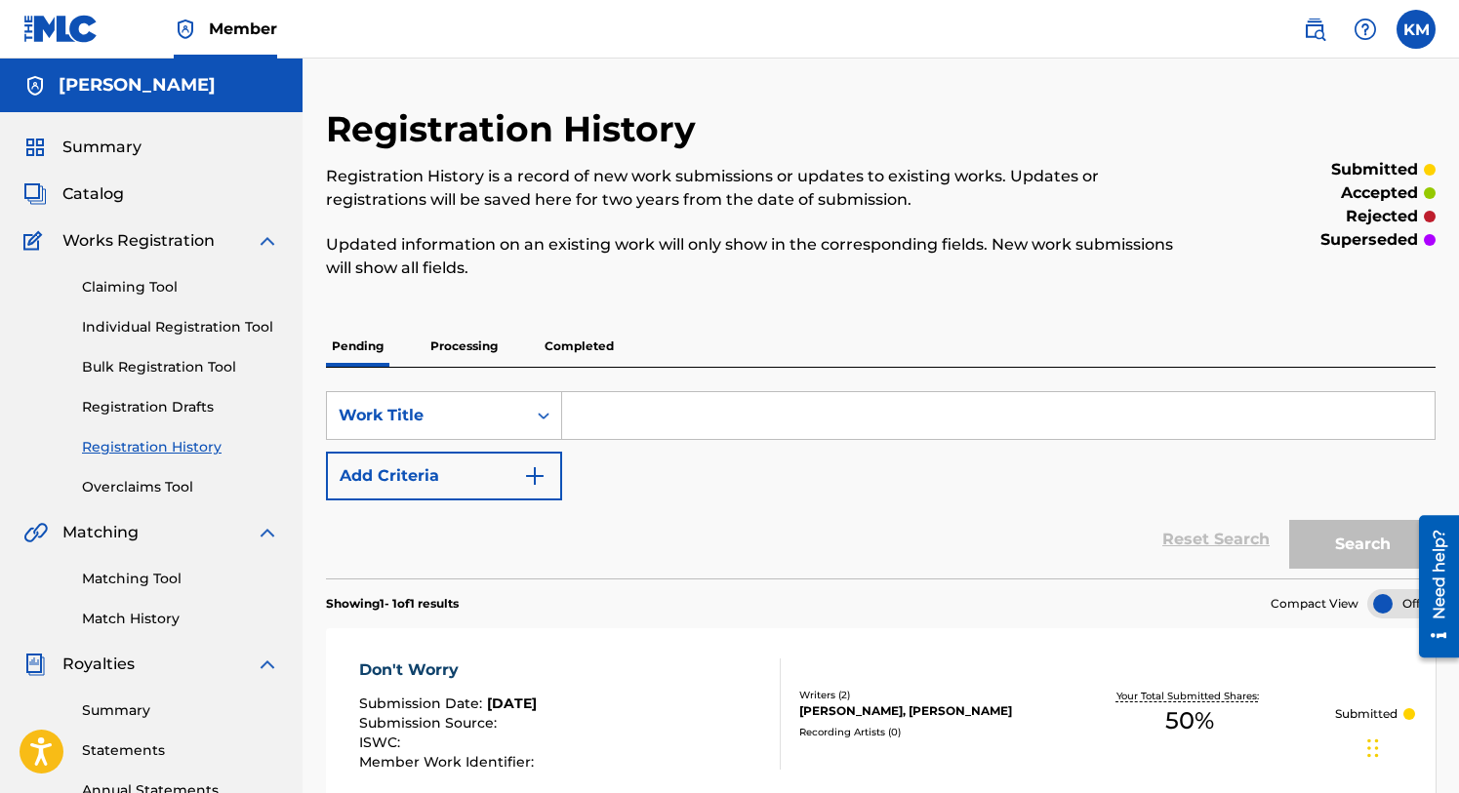
click at [106, 183] on span "Catalog" at bounding box center [92, 193] width 61 height 23
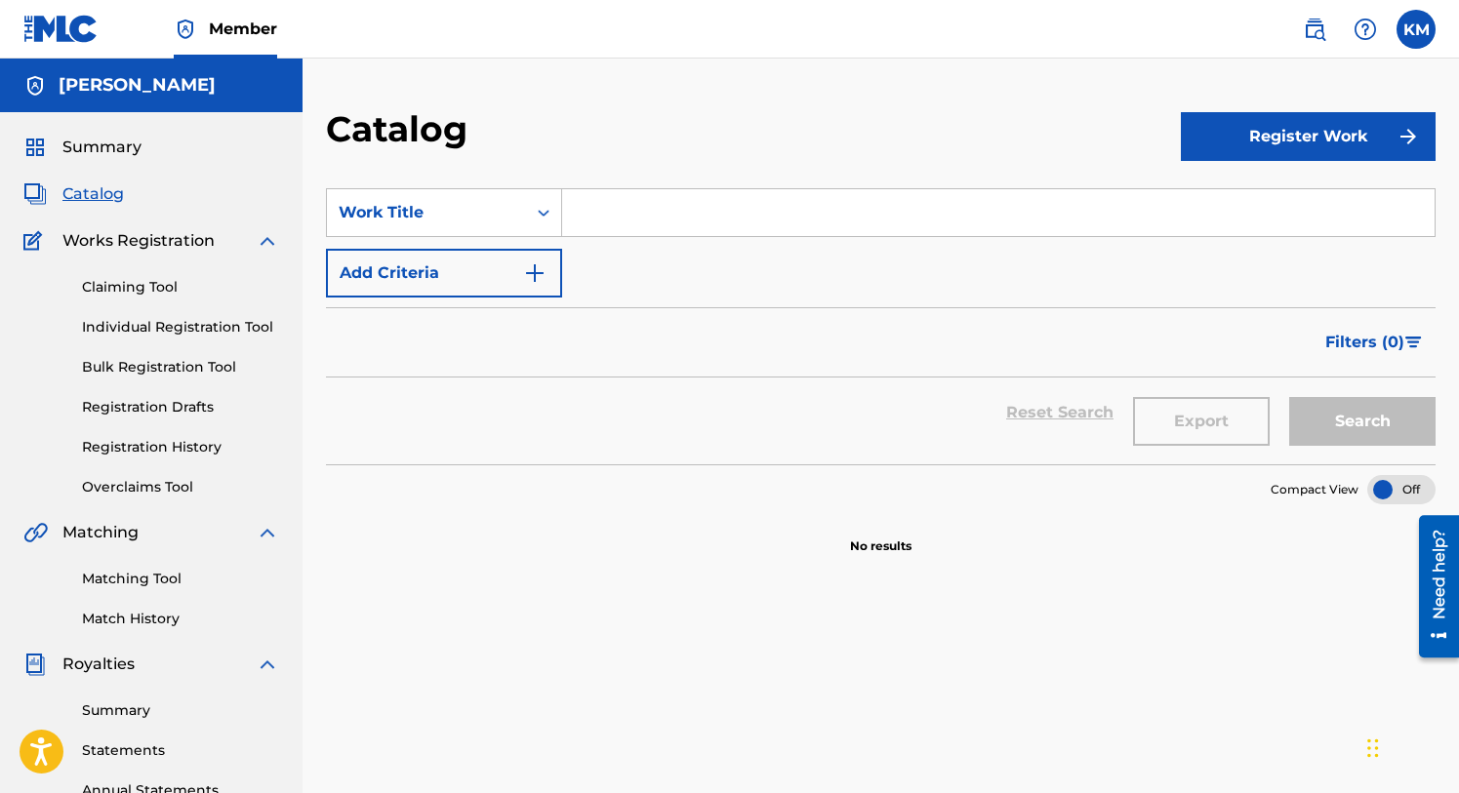
click at [1287, 123] on button "Register Work" at bounding box center [1309, 136] width 256 height 49
click at [1250, 191] on link "Individual" at bounding box center [1309, 200] width 256 height 47
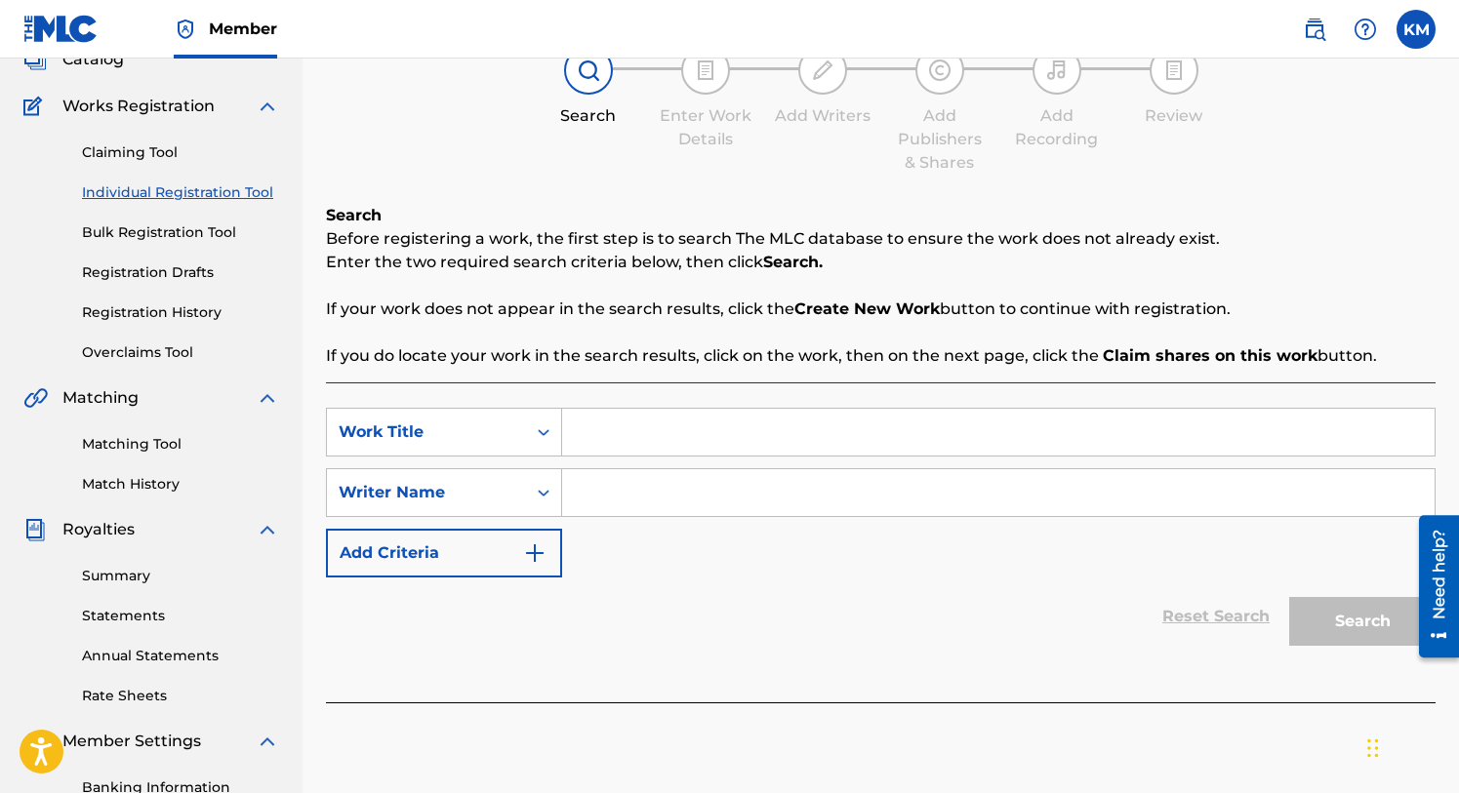
scroll to position [151, 0]
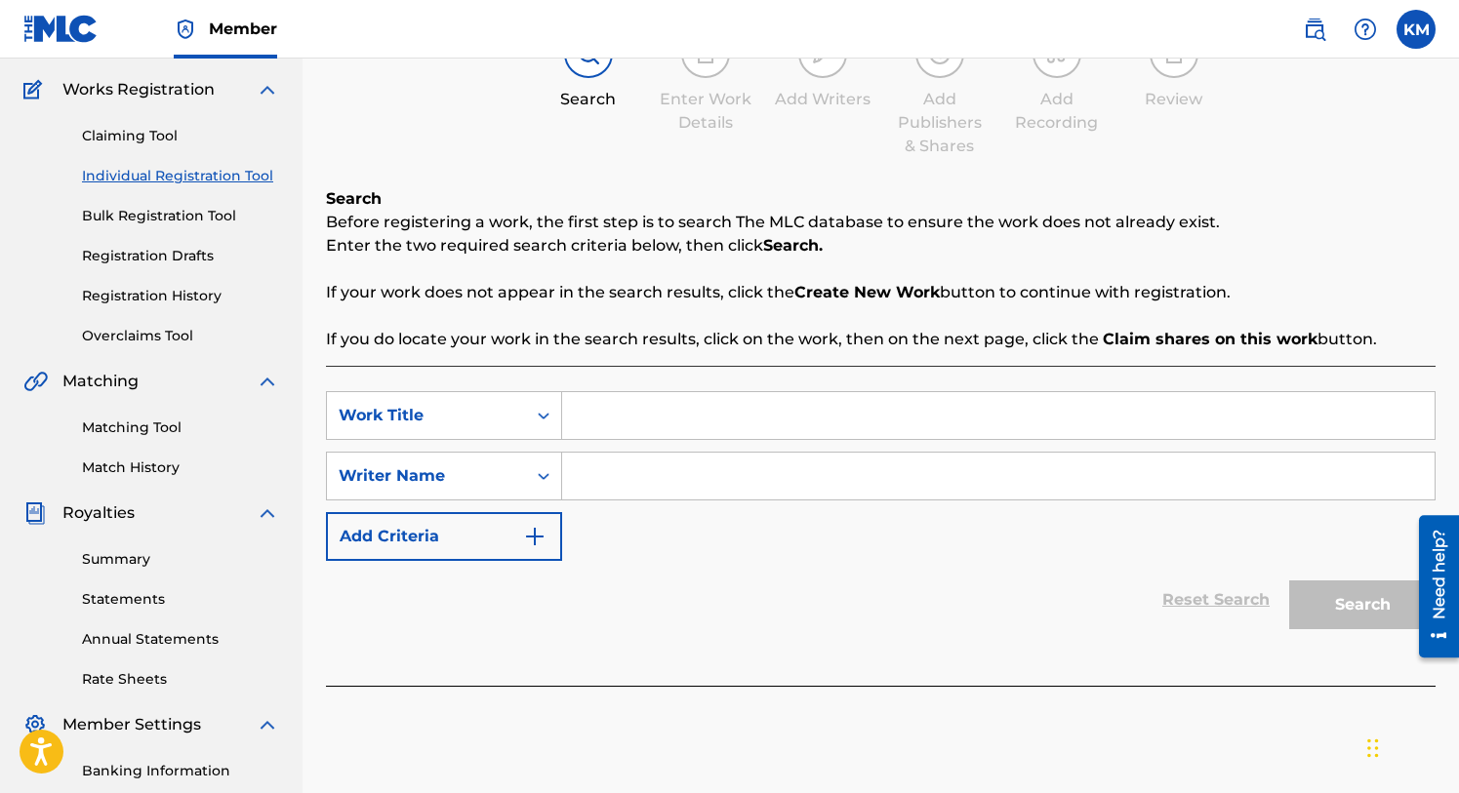
click at [645, 421] on input "Search Form" at bounding box center [998, 415] width 872 height 47
type input "They Don't Know"
click at [660, 464] on input "Search Form" at bounding box center [998, 476] width 872 height 47
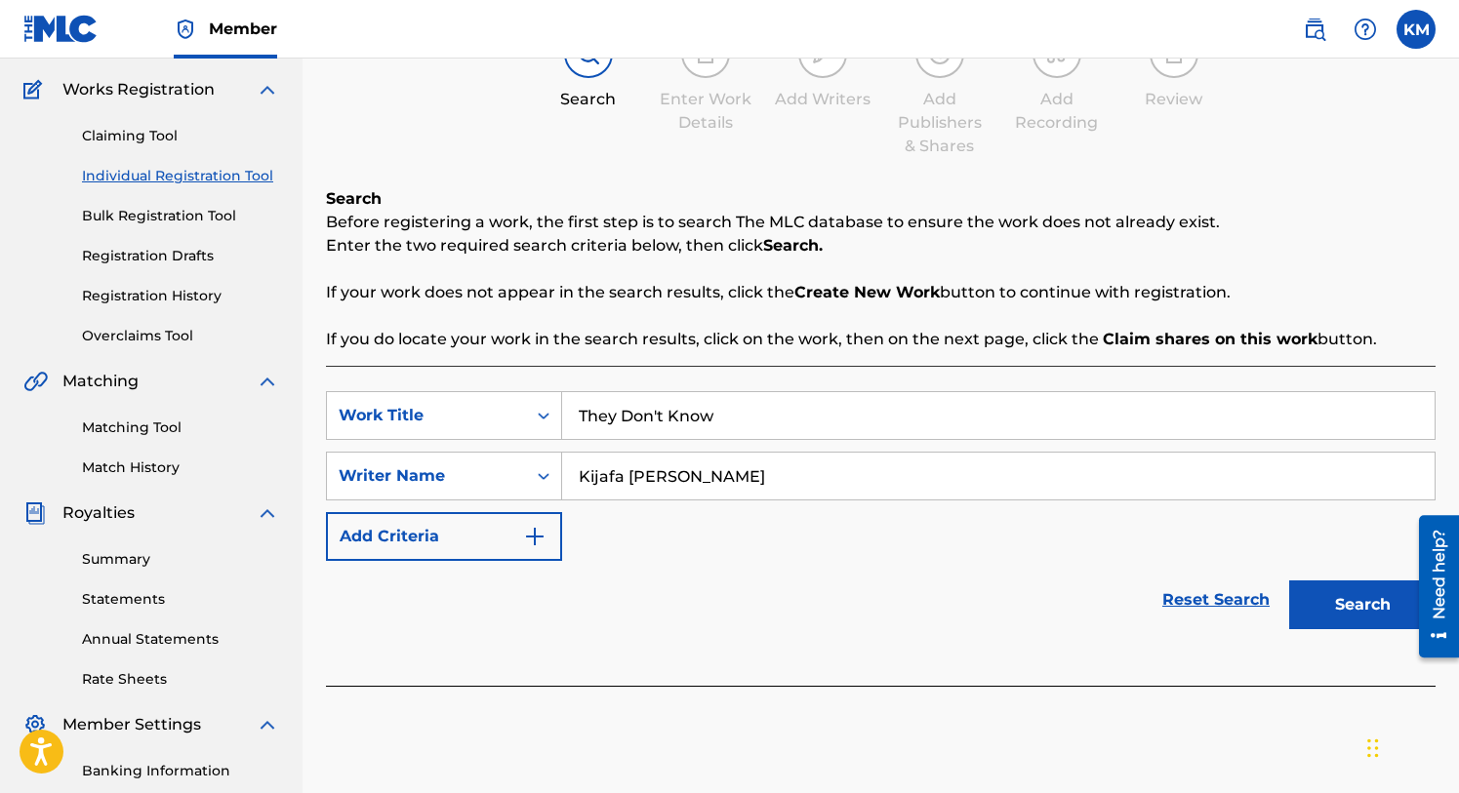
type input "Kijafa [PERSON_NAME]"
click at [1324, 603] on button "Search" at bounding box center [1362, 605] width 146 height 49
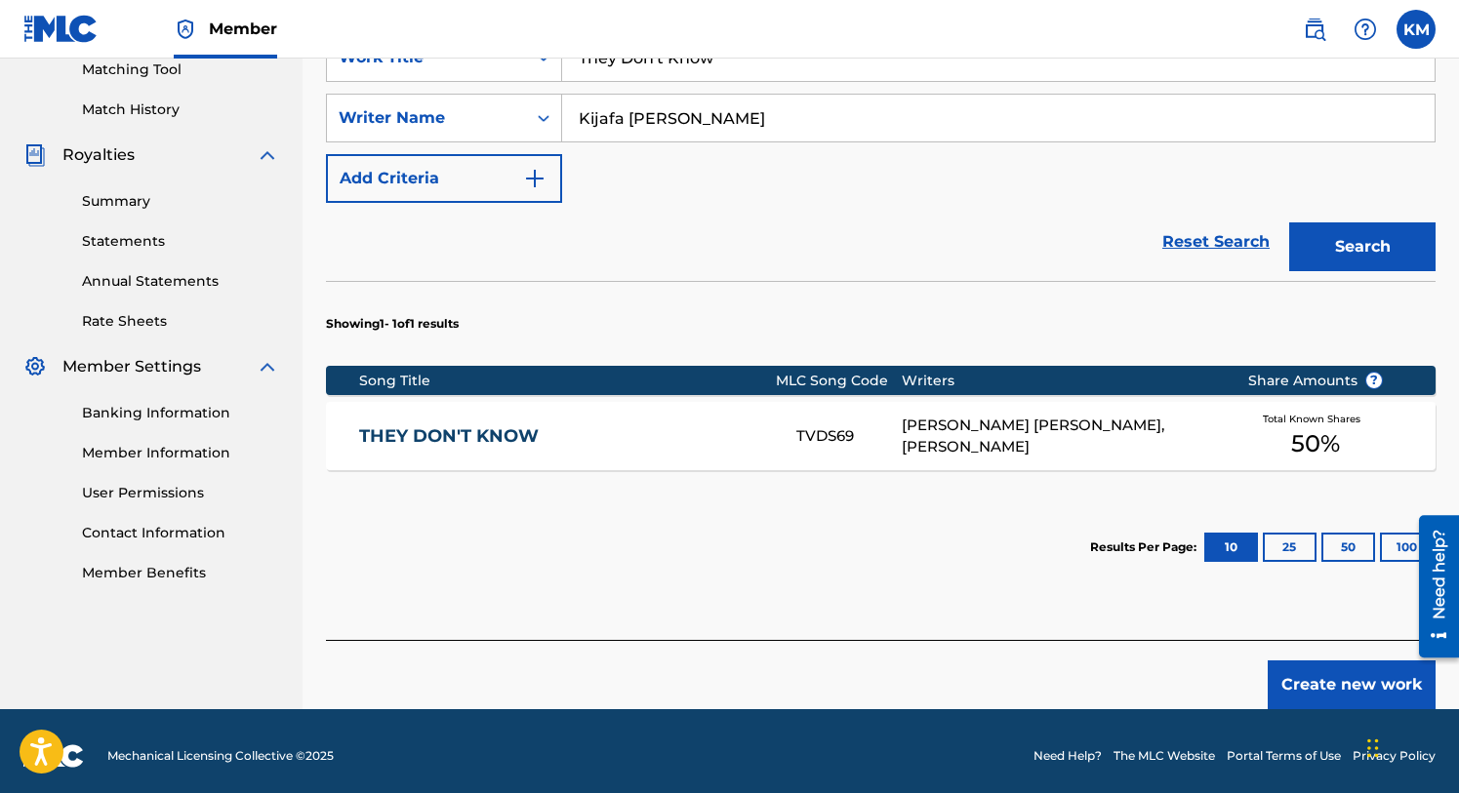
scroll to position [519, 0]
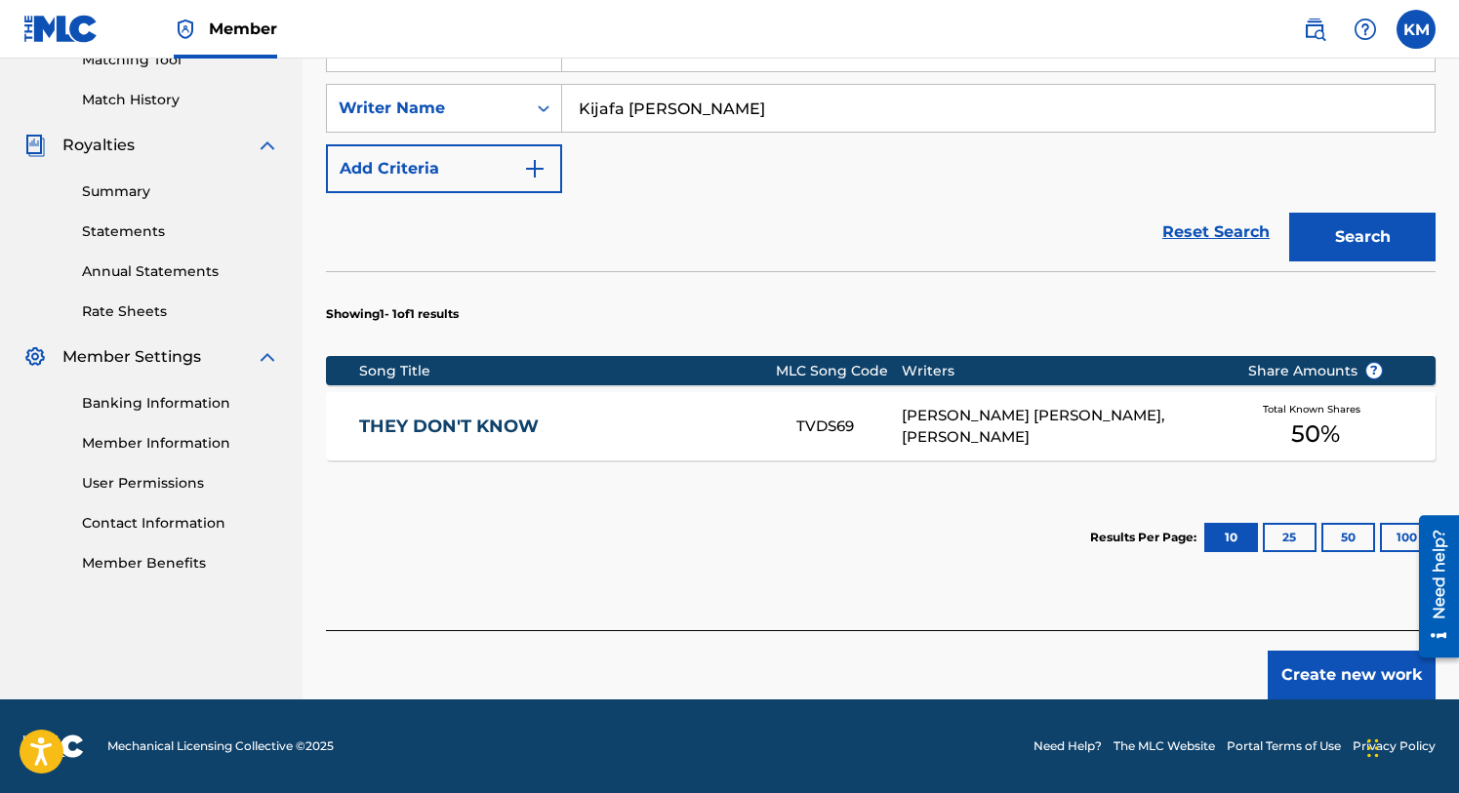
click at [493, 418] on link "THEY DON'T KNOW" at bounding box center [564, 427] width 411 height 22
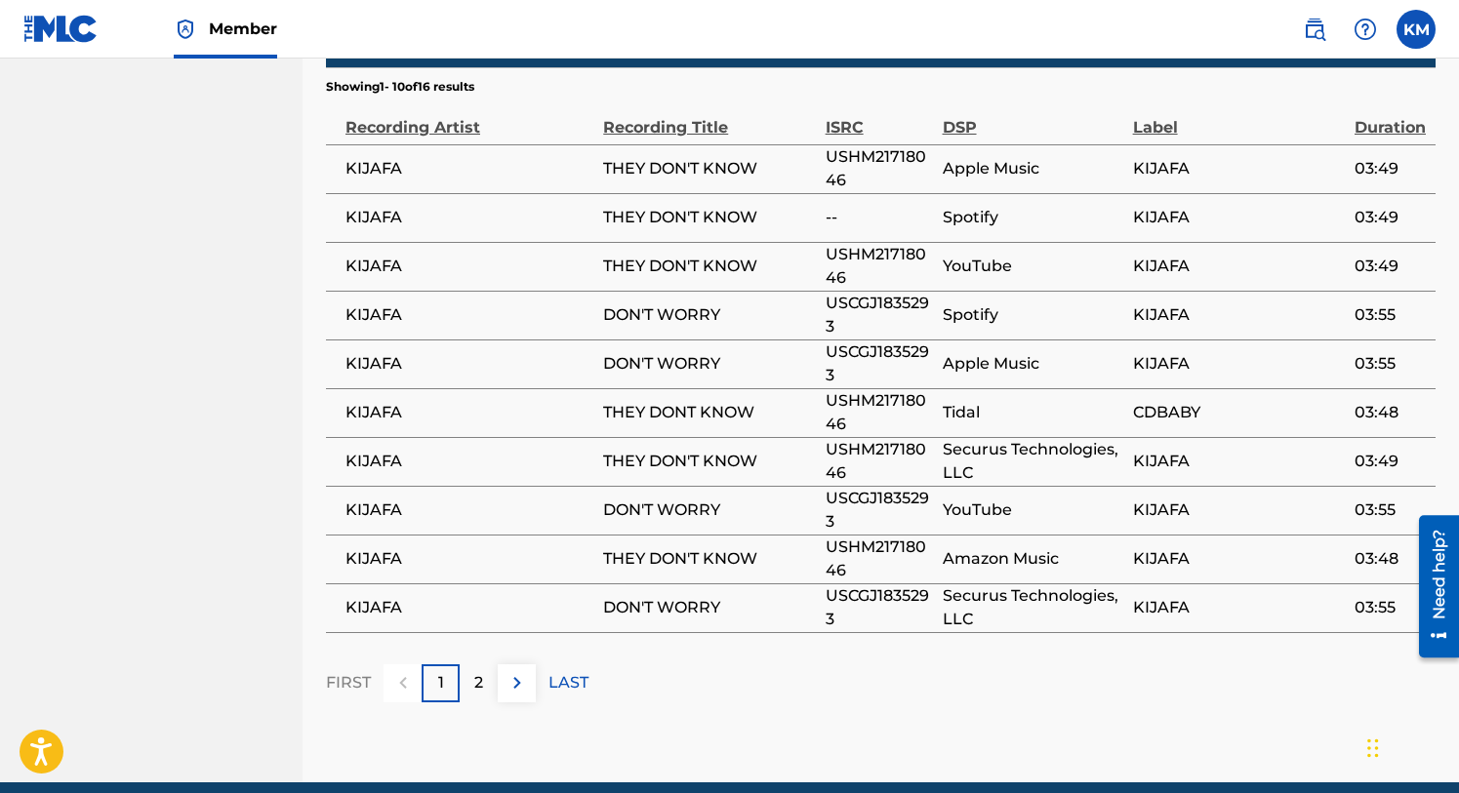
scroll to position [1457, 0]
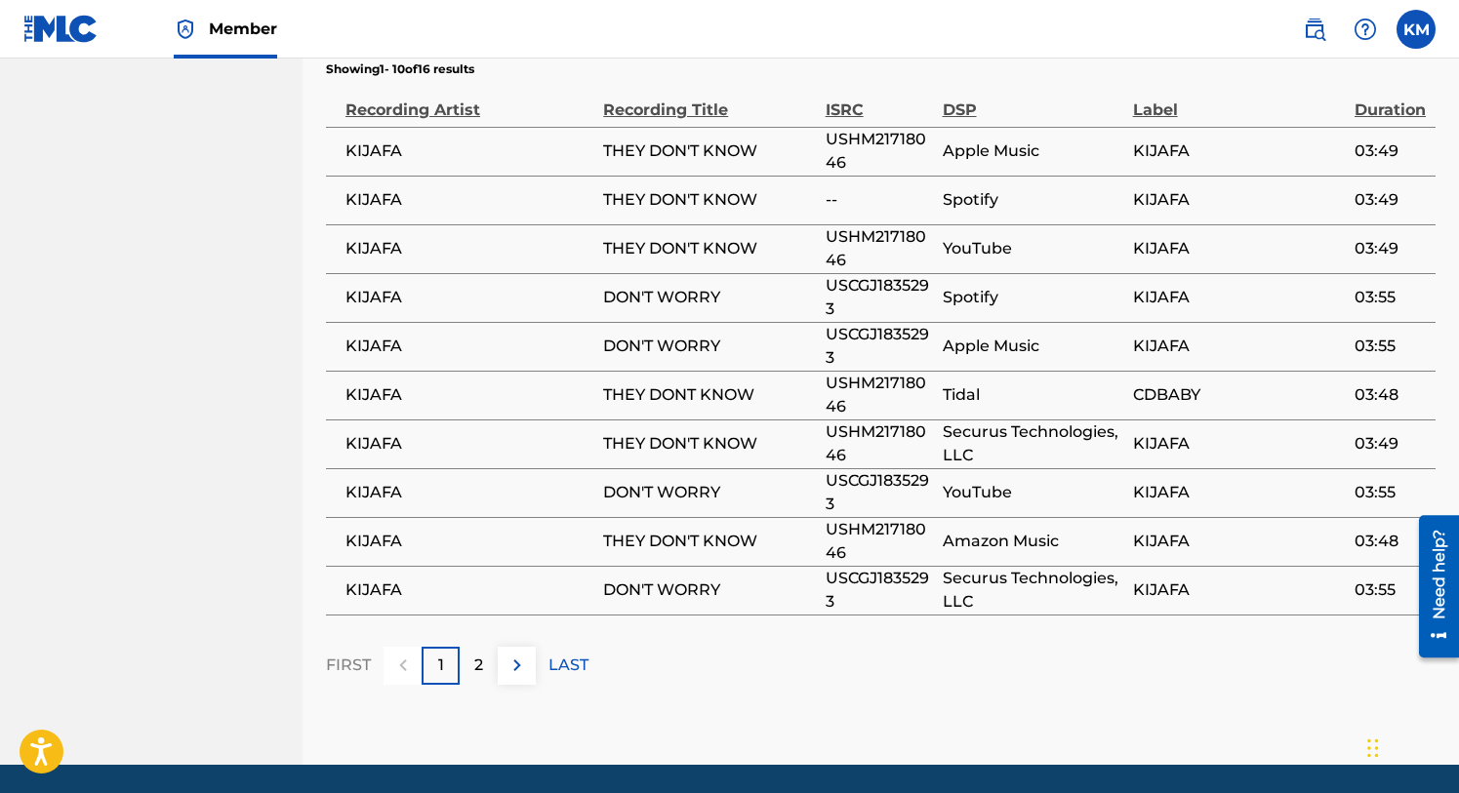
click at [512, 654] on img at bounding box center [517, 665] width 23 height 23
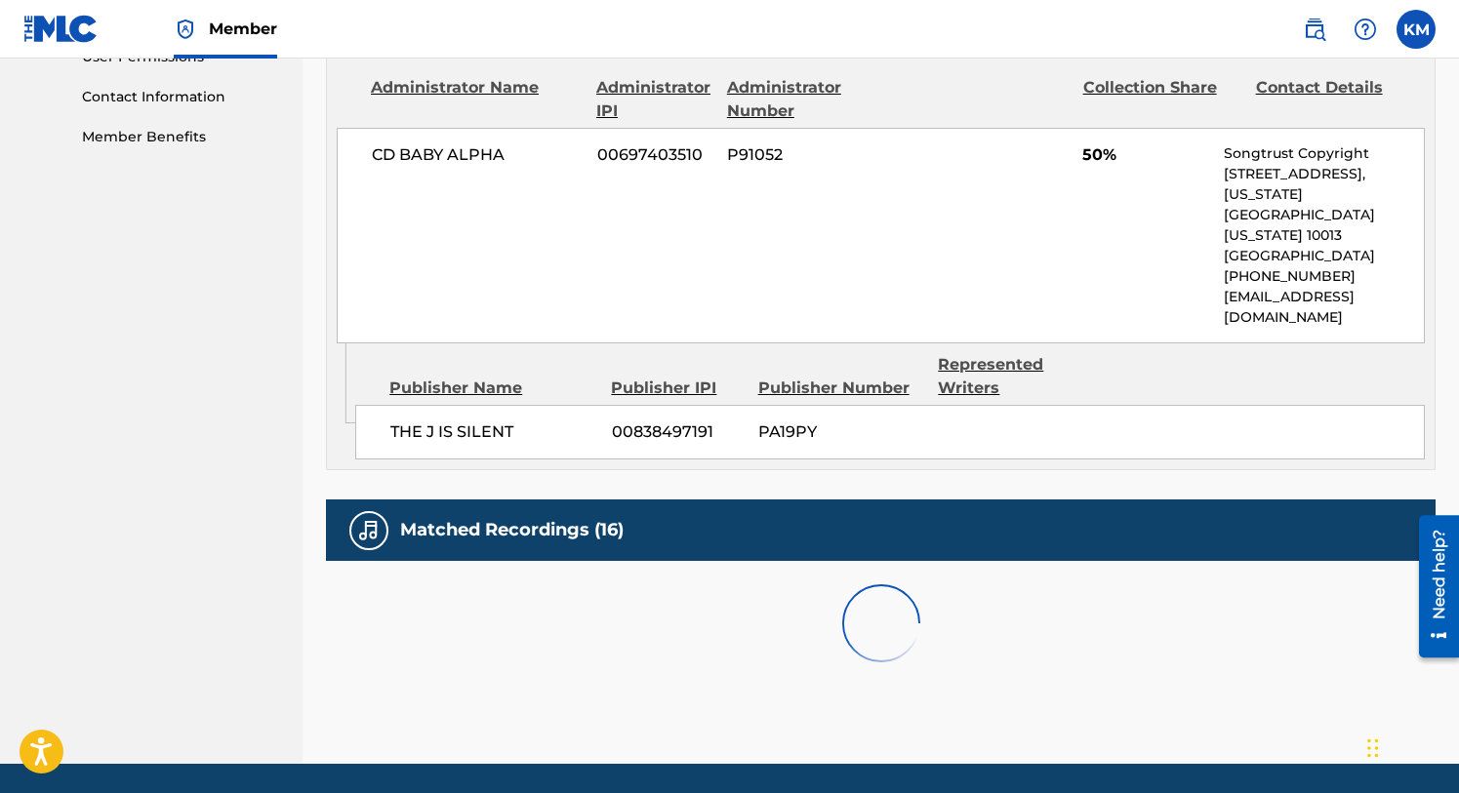
scroll to position [1262, 0]
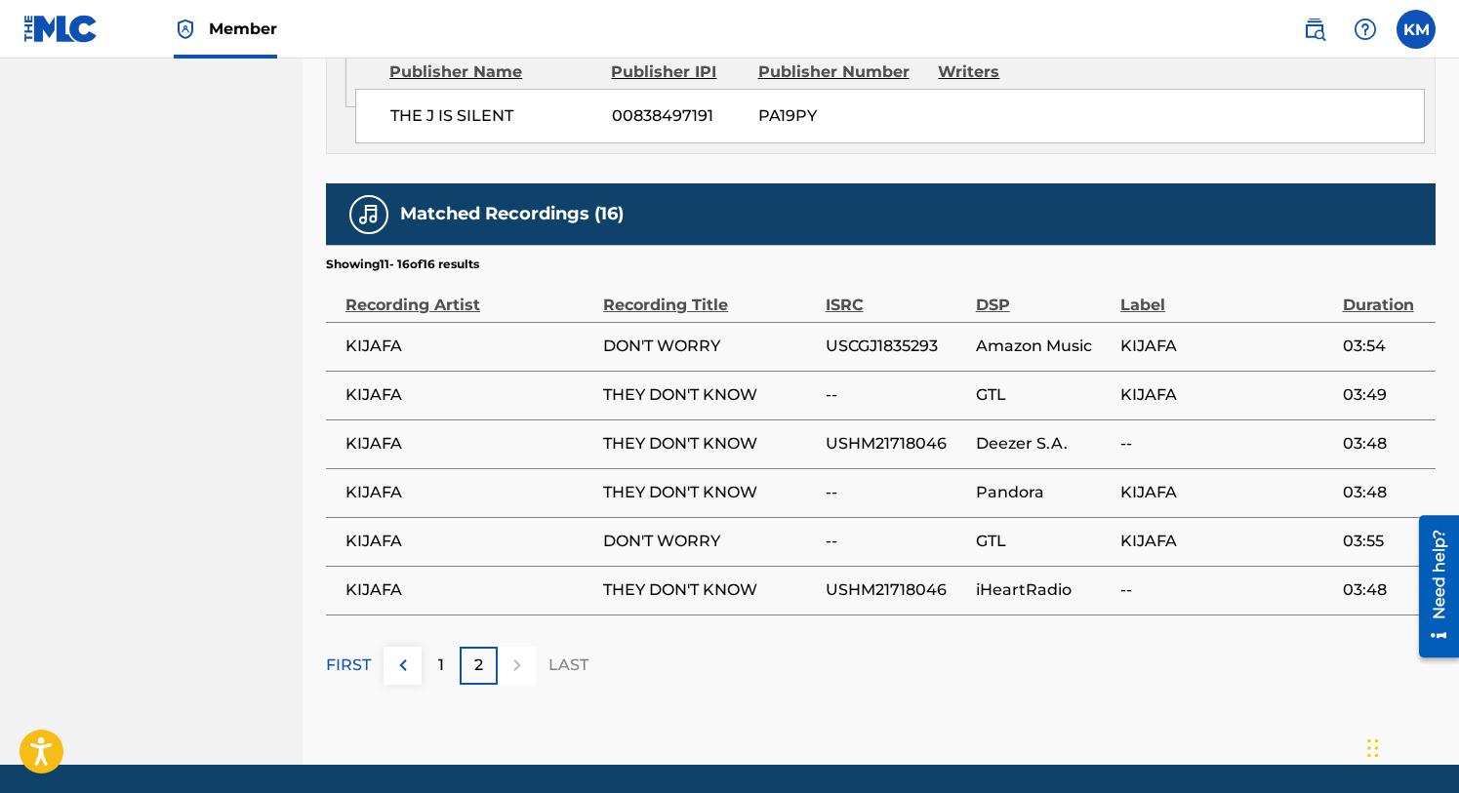
click at [394, 654] on img at bounding box center [402, 665] width 23 height 23
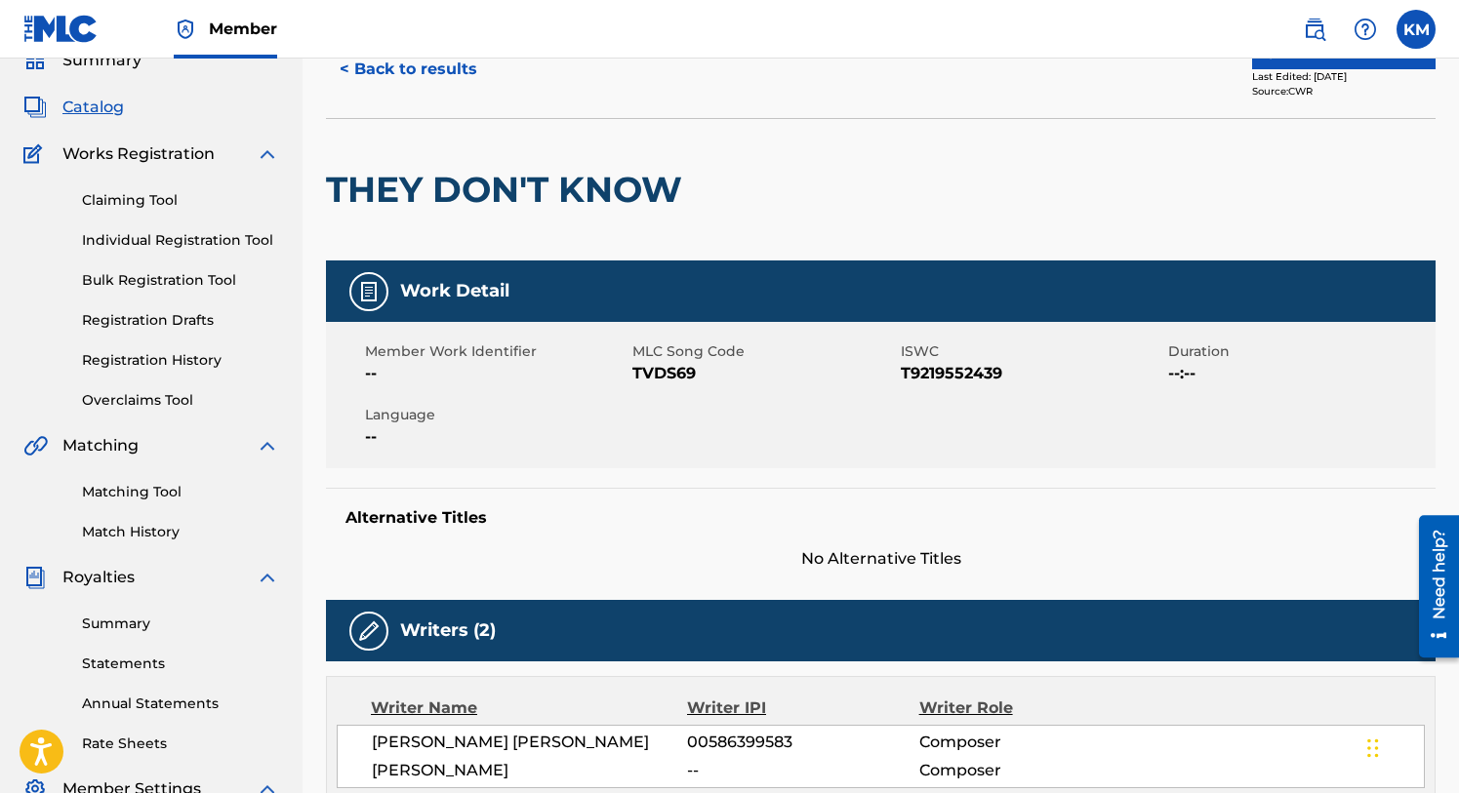
scroll to position [0, 0]
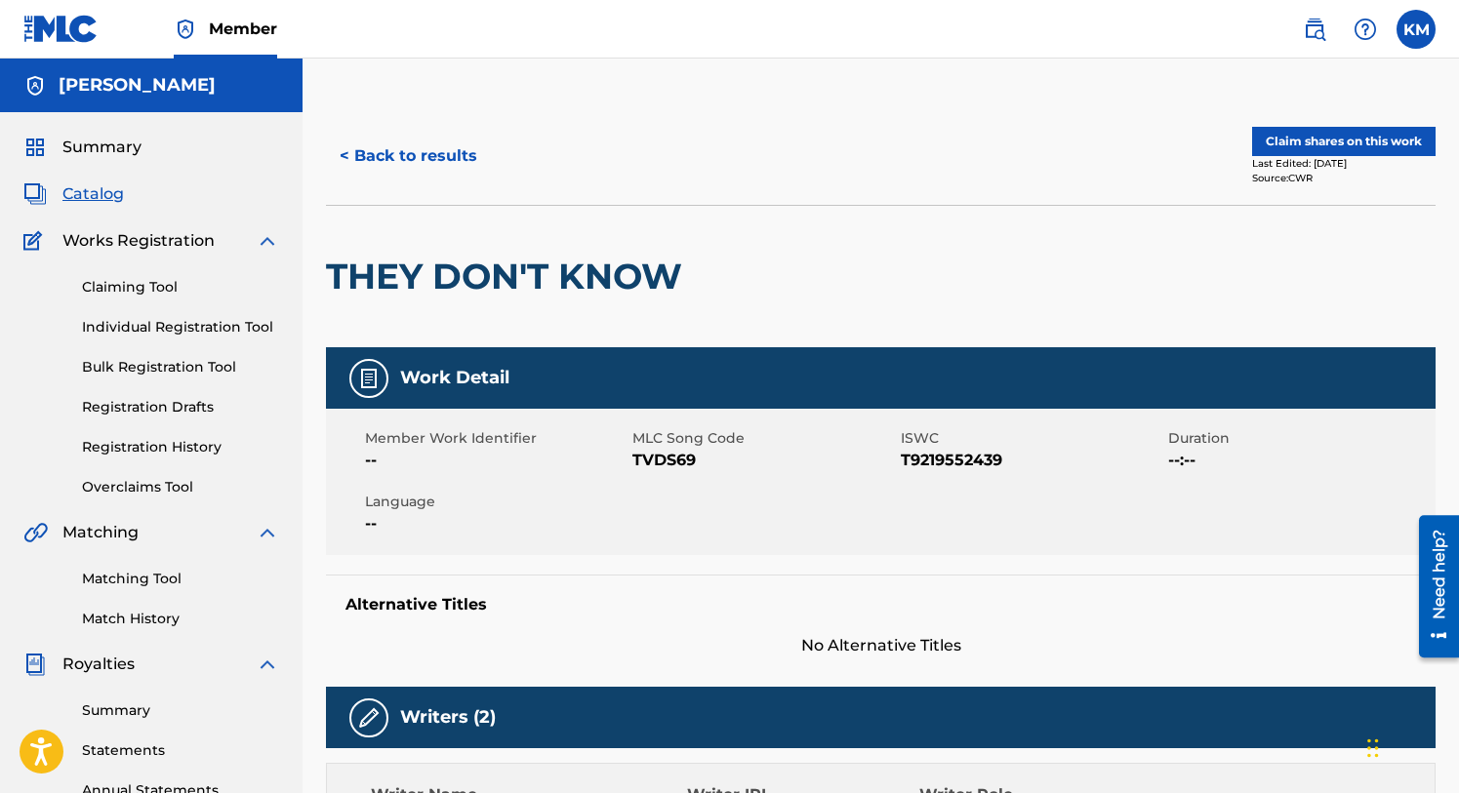
click at [1345, 141] on button "Claim shares on this work" at bounding box center [1343, 141] width 183 height 29
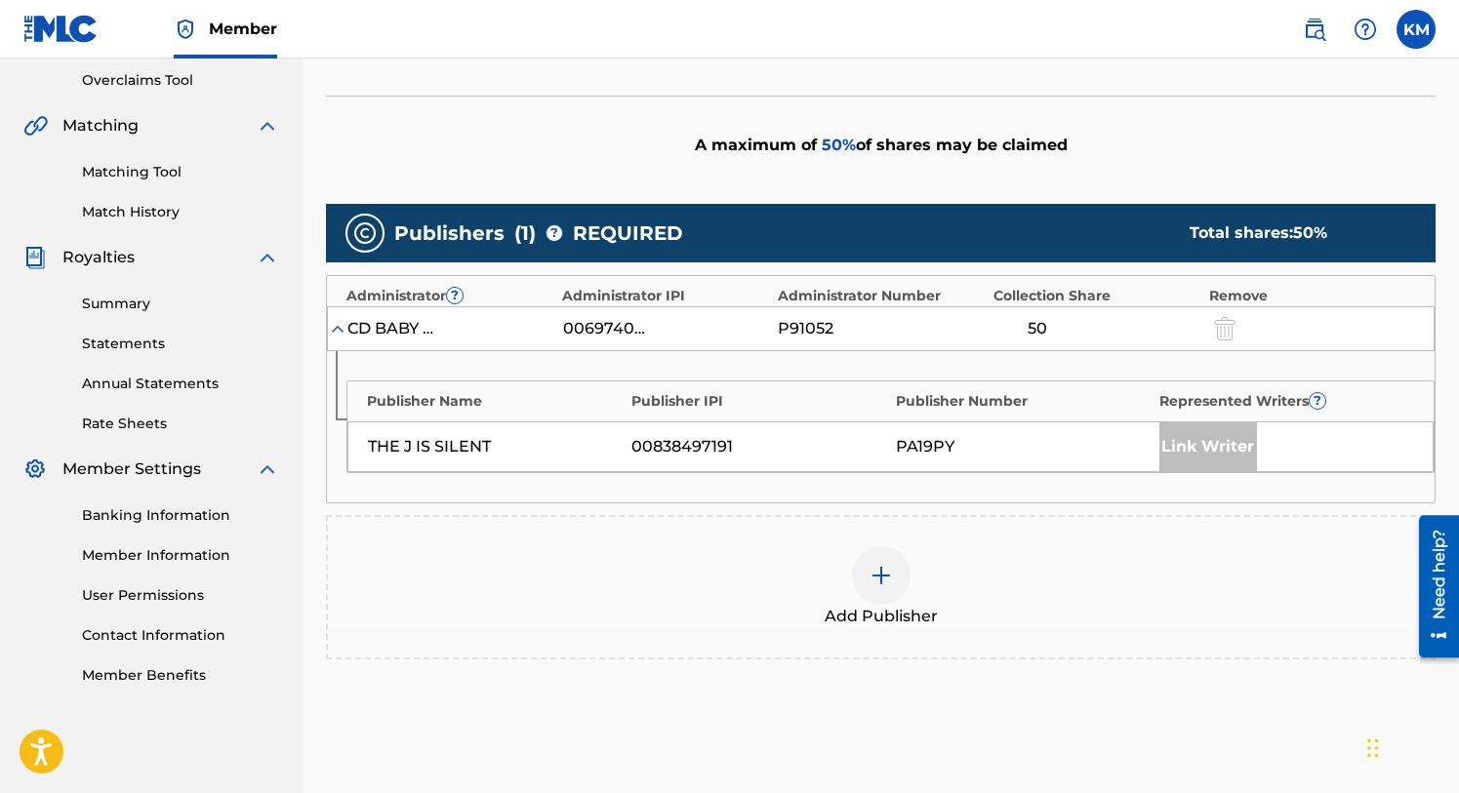
scroll to position [372, 0]
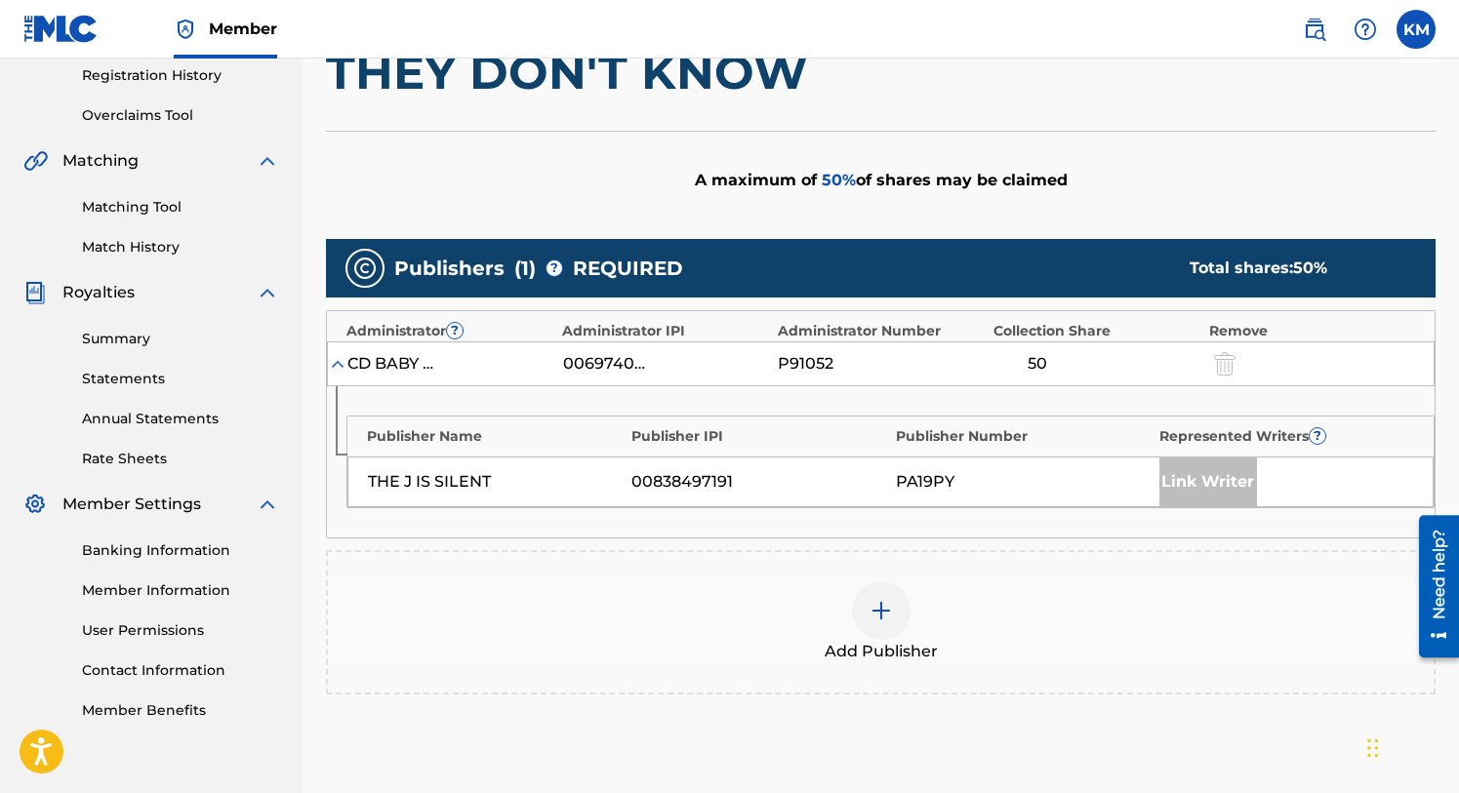
click at [1225, 359] on div at bounding box center [1222, 363] width 29 height 22
click at [341, 360] on img at bounding box center [338, 364] width 20 height 20
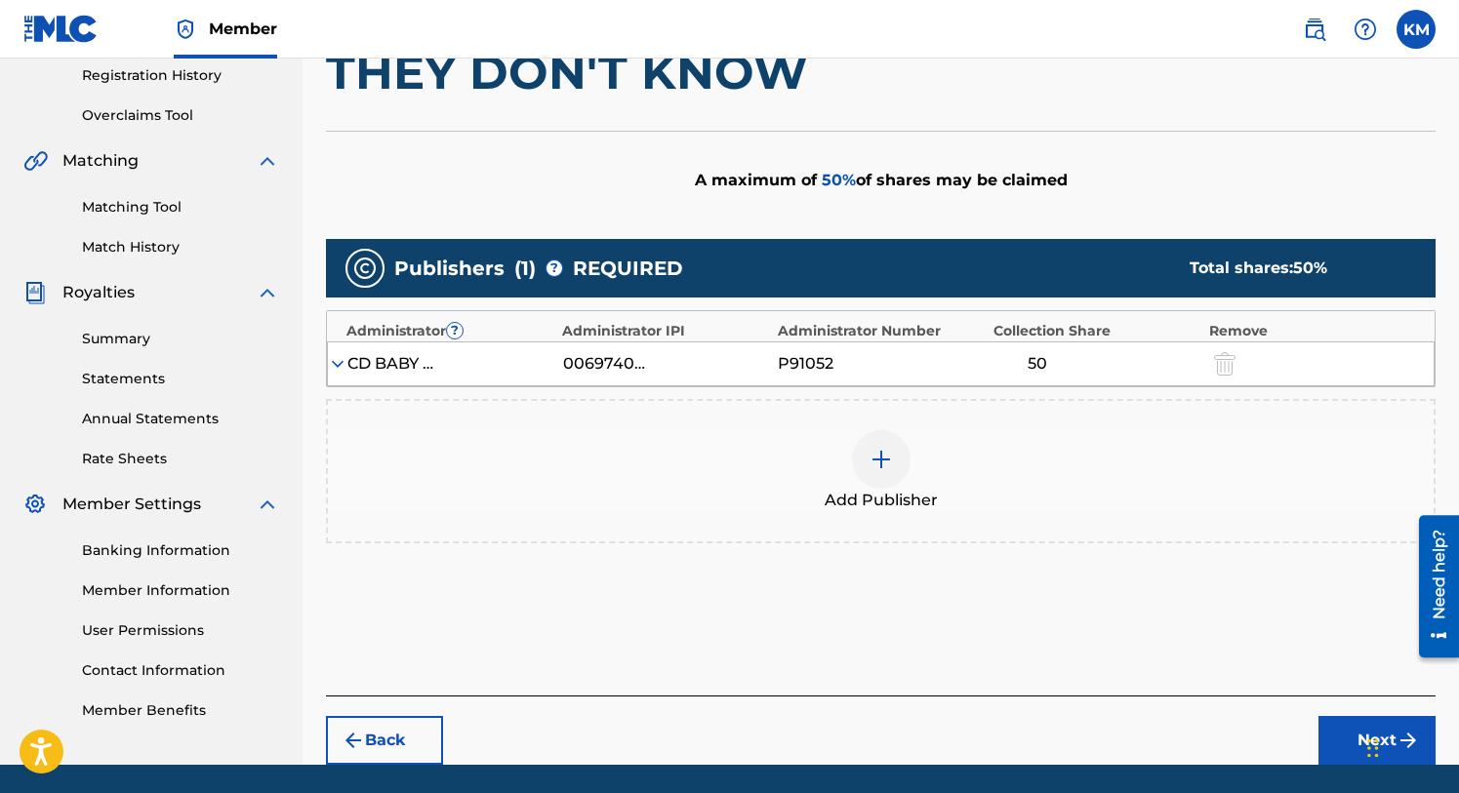
click at [341, 364] on img at bounding box center [338, 364] width 20 height 20
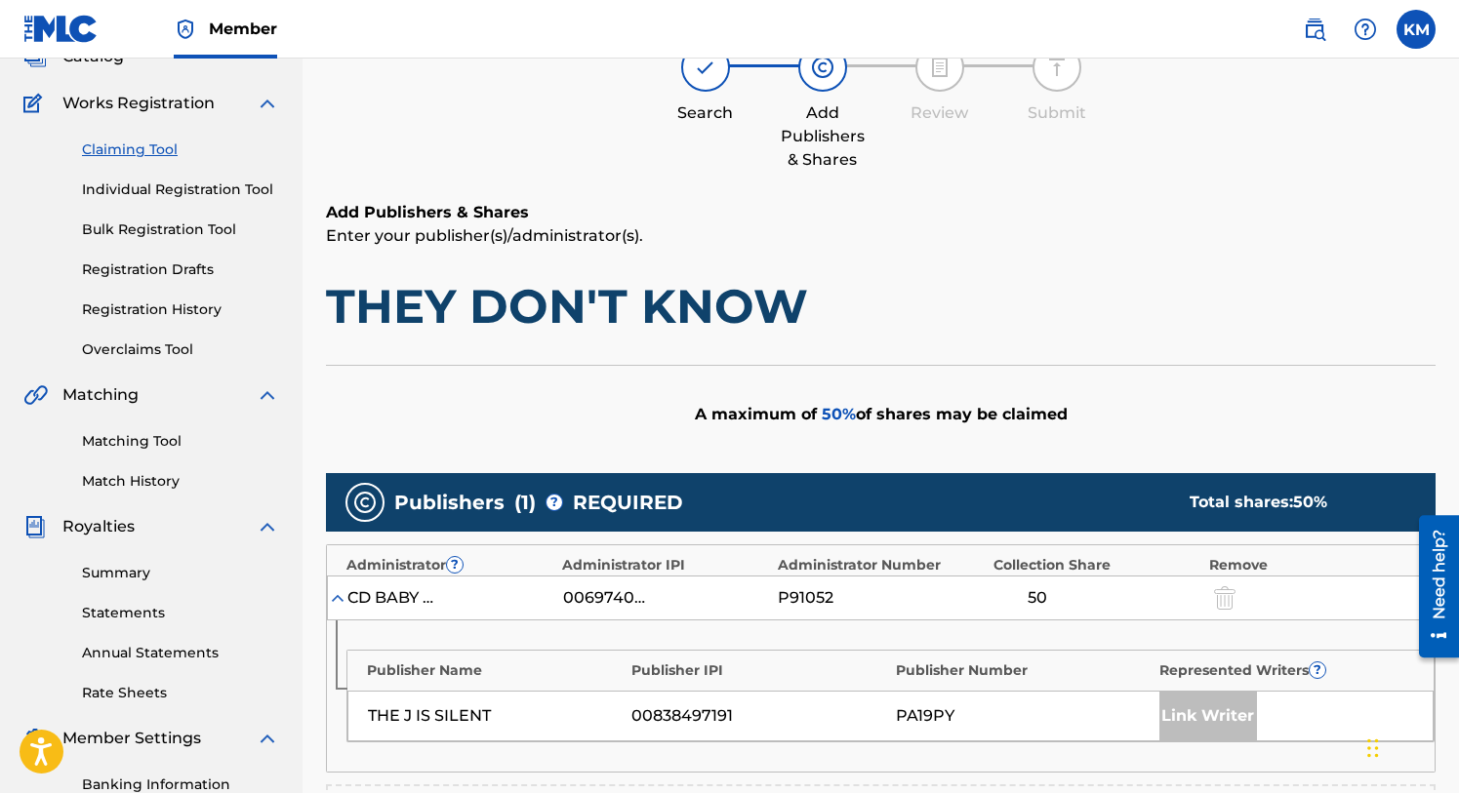
scroll to position [0, 0]
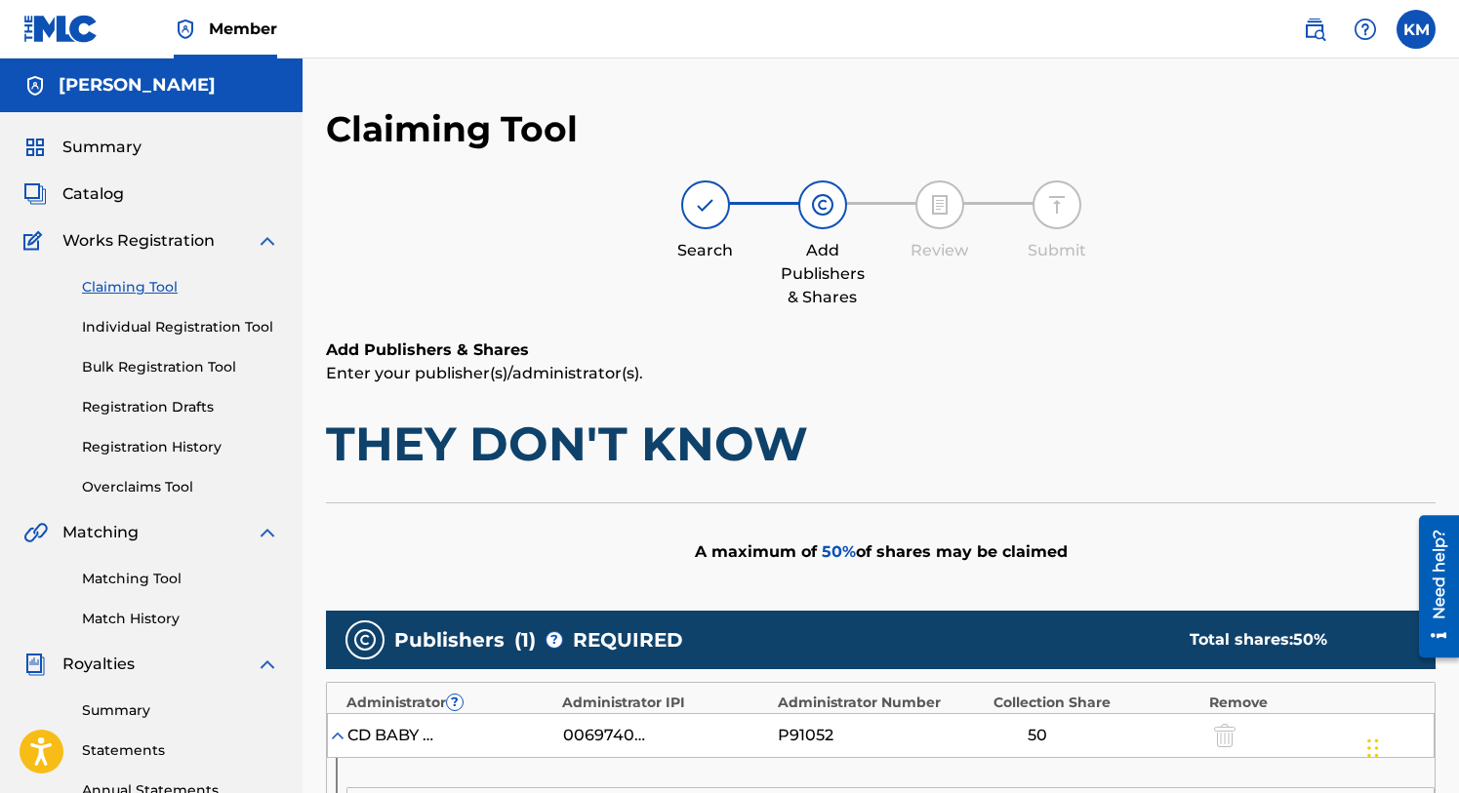
click at [1361, 29] on img at bounding box center [1365, 29] width 23 height 23
click at [1344, 122] on p "View portal intro" at bounding box center [1365, 128] width 166 height 47
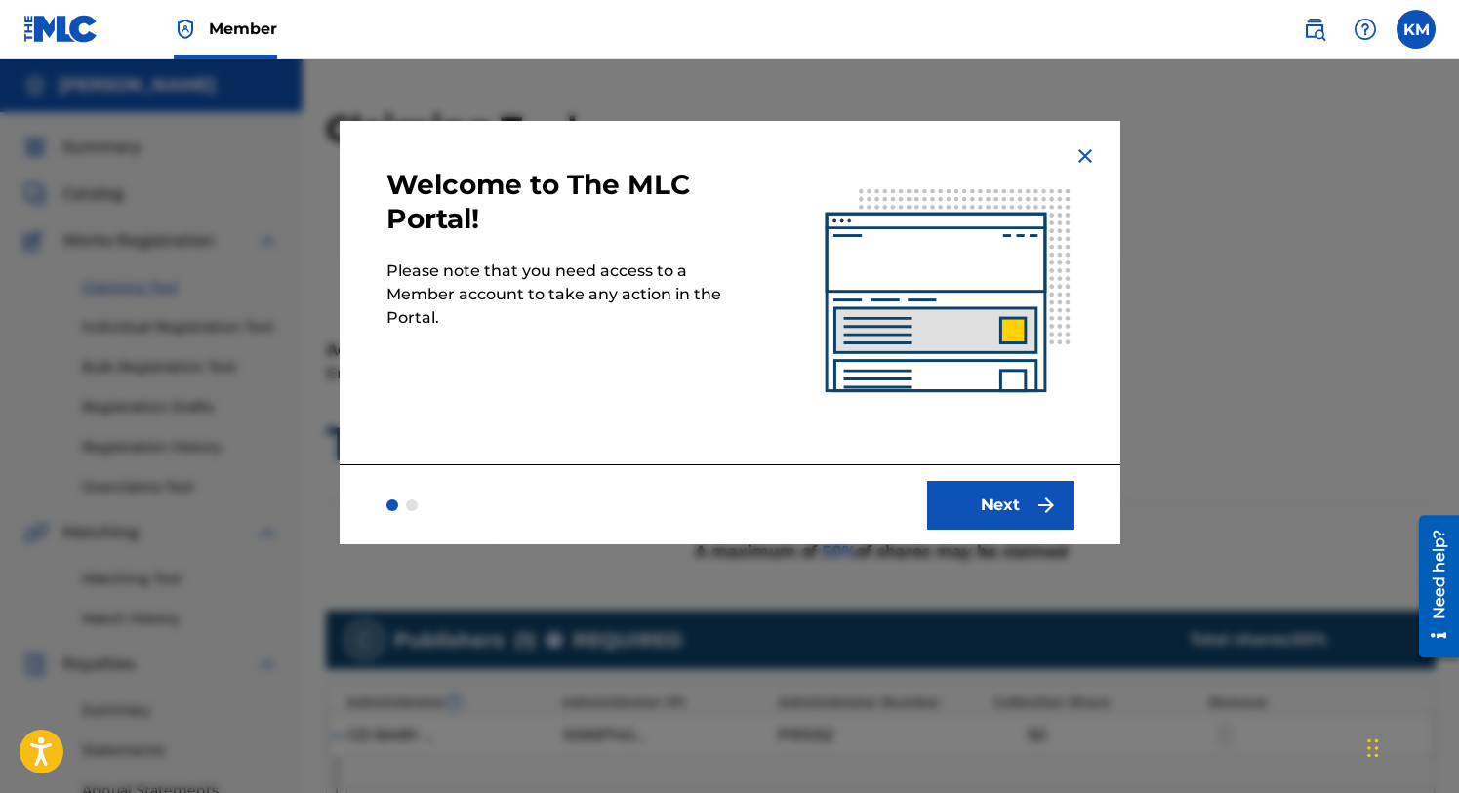
click at [990, 503] on button "Next" at bounding box center [1000, 505] width 146 height 49
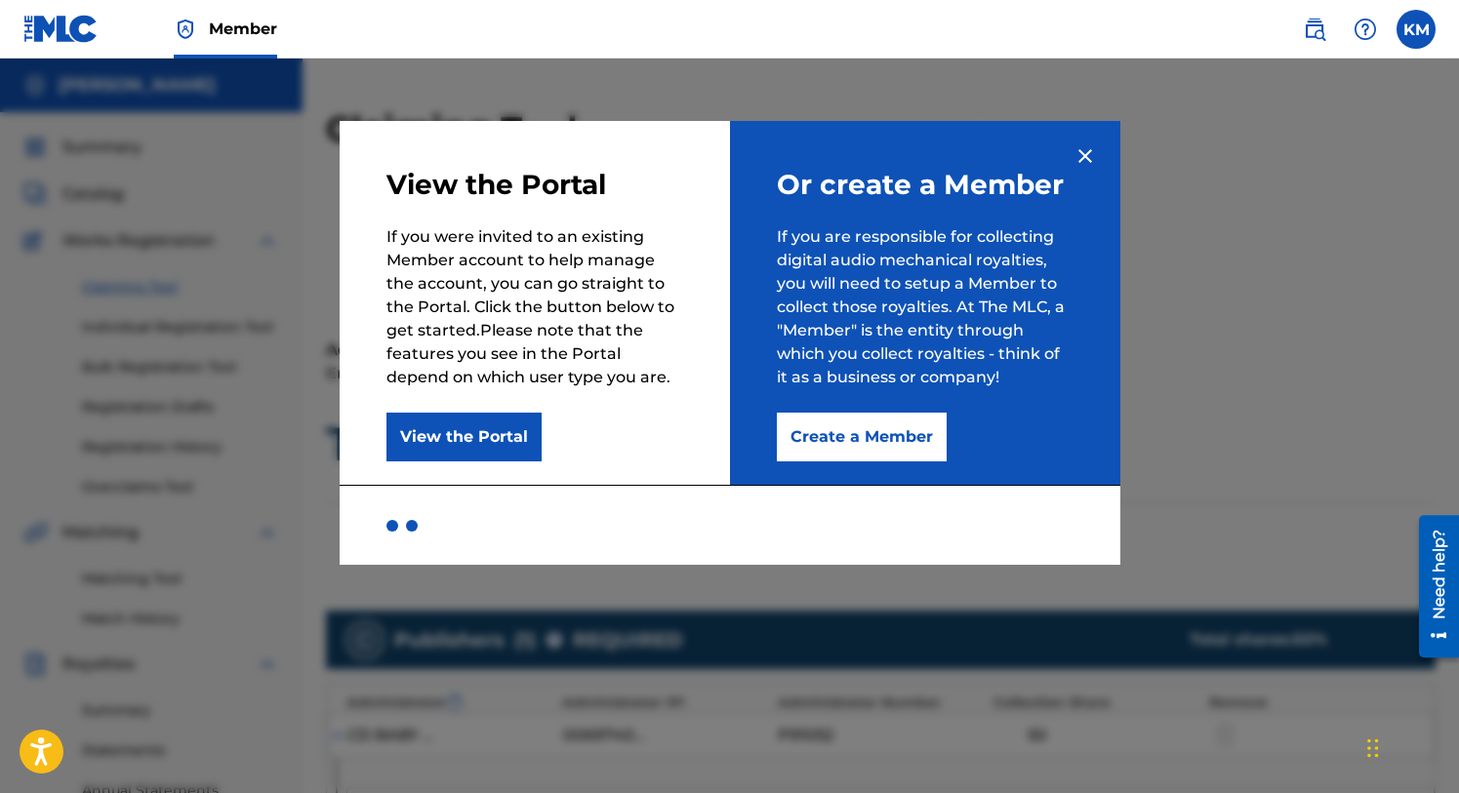
click at [1088, 147] on img at bounding box center [1084, 155] width 23 height 23
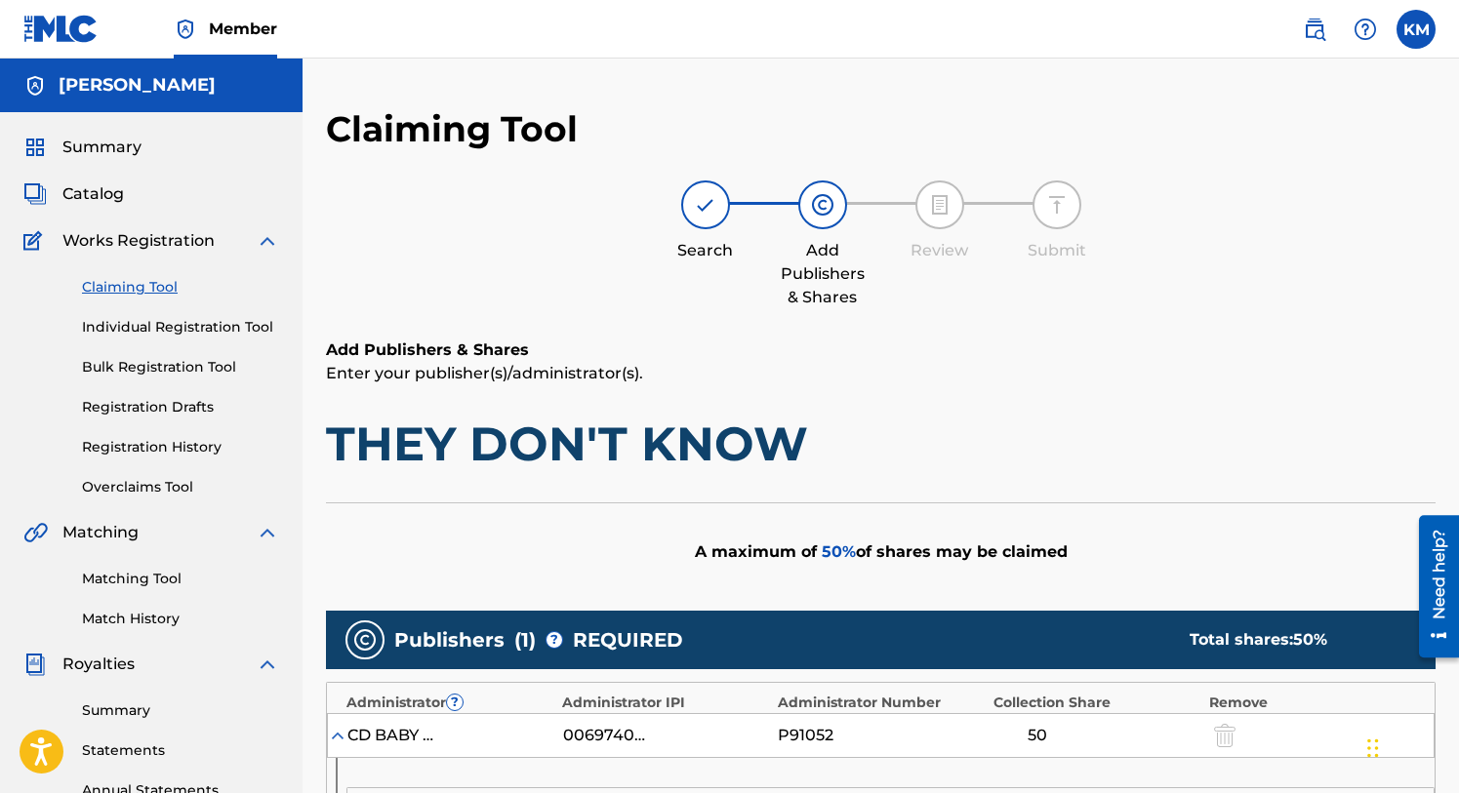
click at [229, 26] on span "Member" at bounding box center [243, 29] width 68 height 22
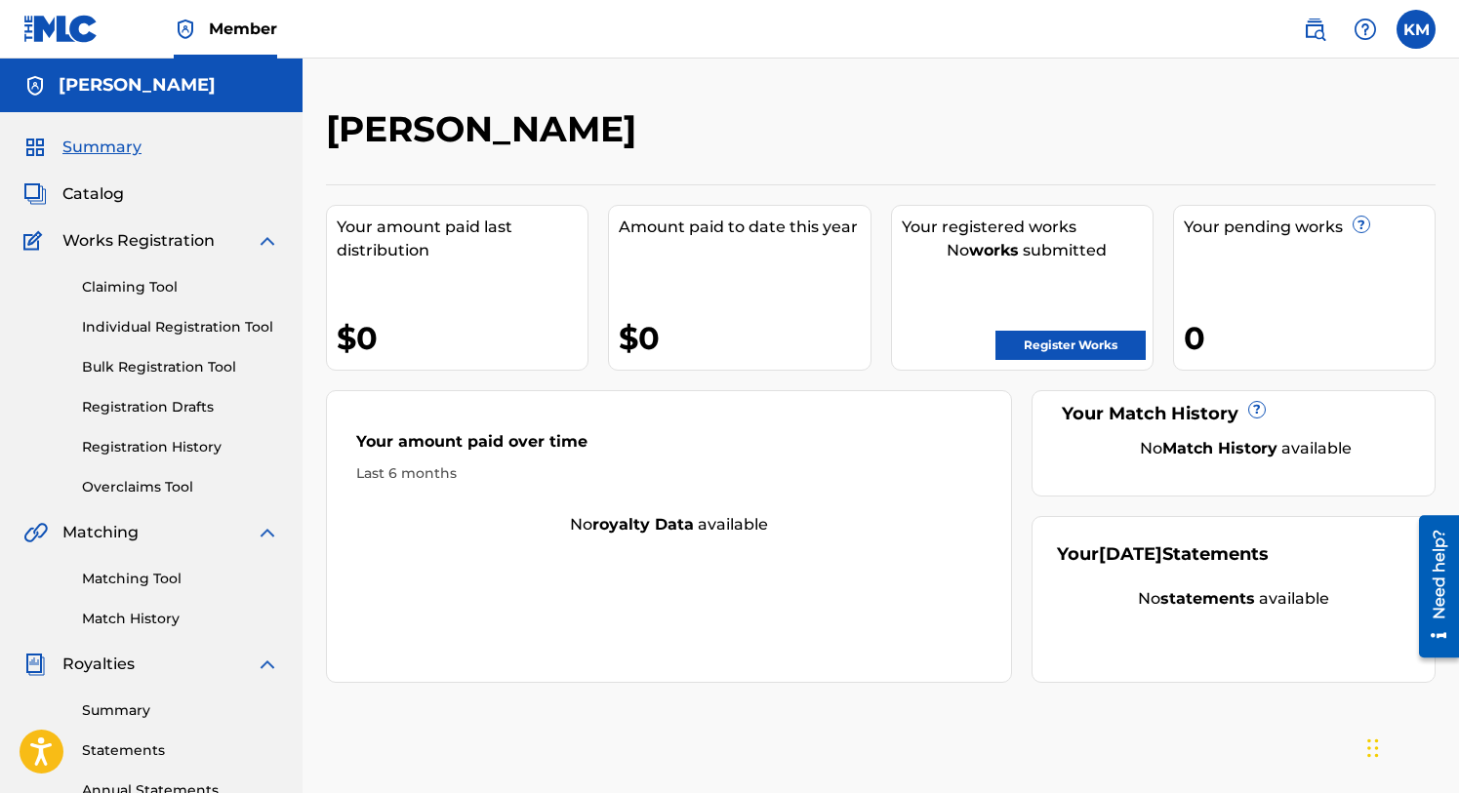
click at [124, 282] on link "Claiming Tool" at bounding box center [180, 287] width 197 height 20
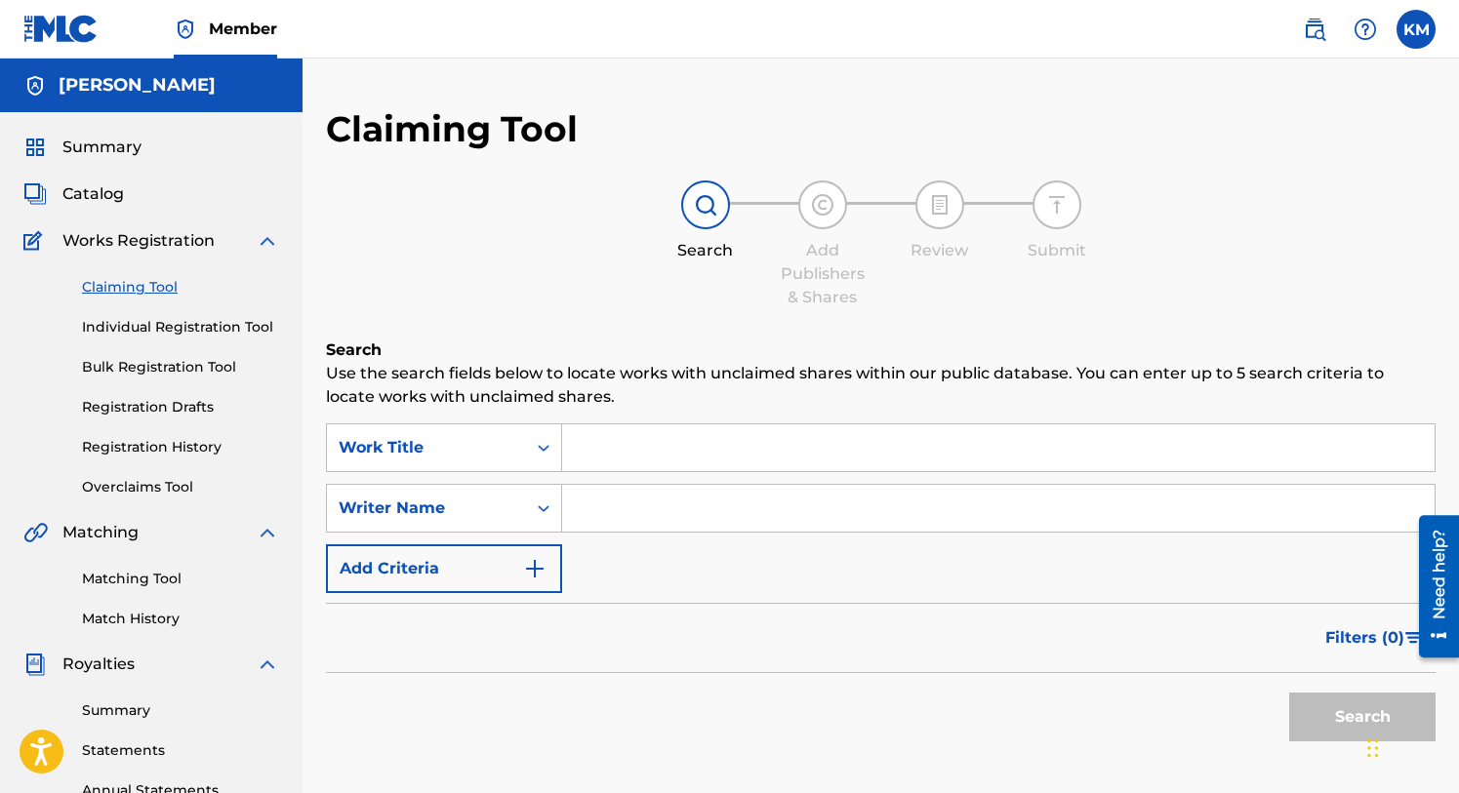
click at [93, 150] on span "Summary" at bounding box center [101, 147] width 79 height 23
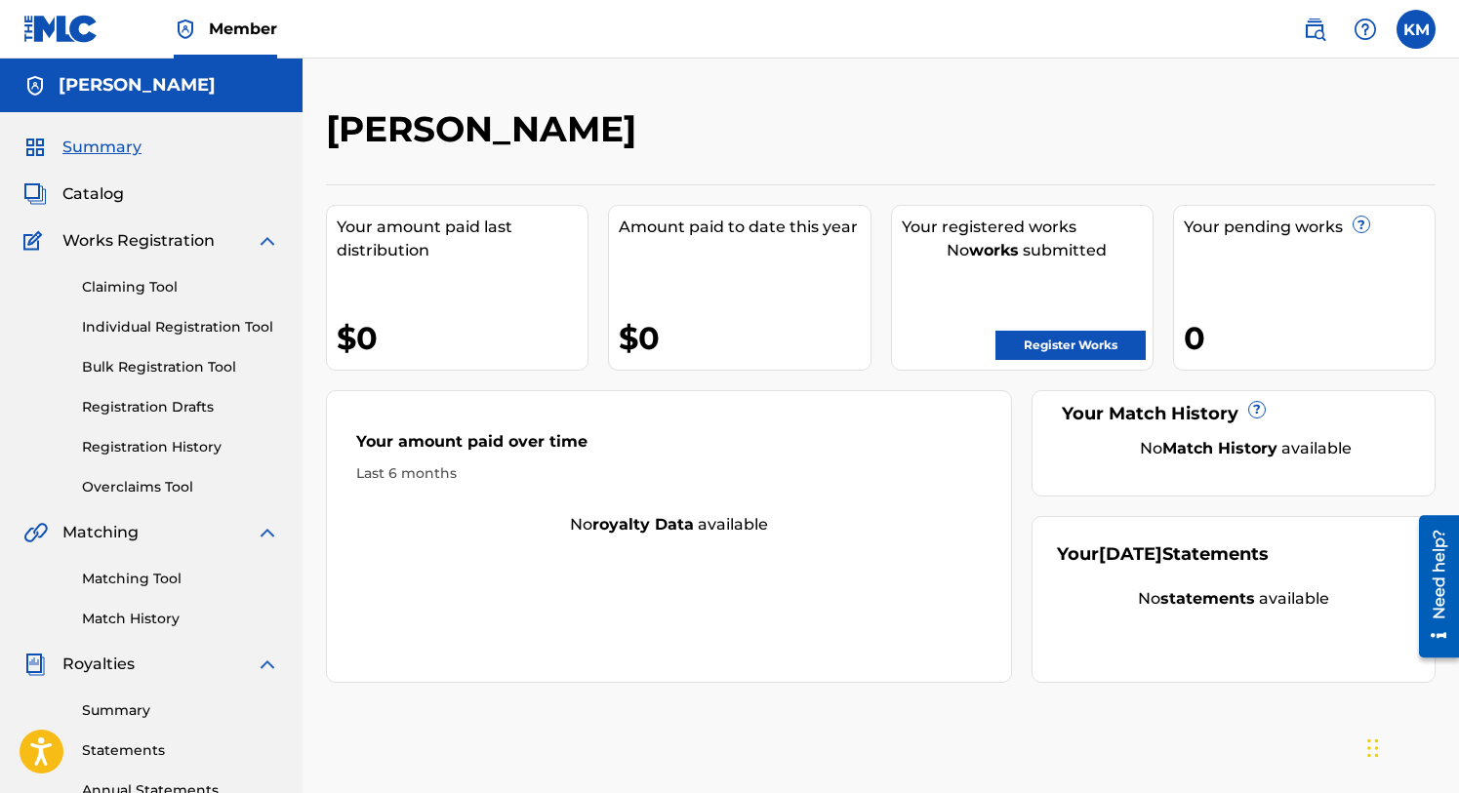
click at [96, 195] on span "Catalog" at bounding box center [92, 193] width 61 height 23
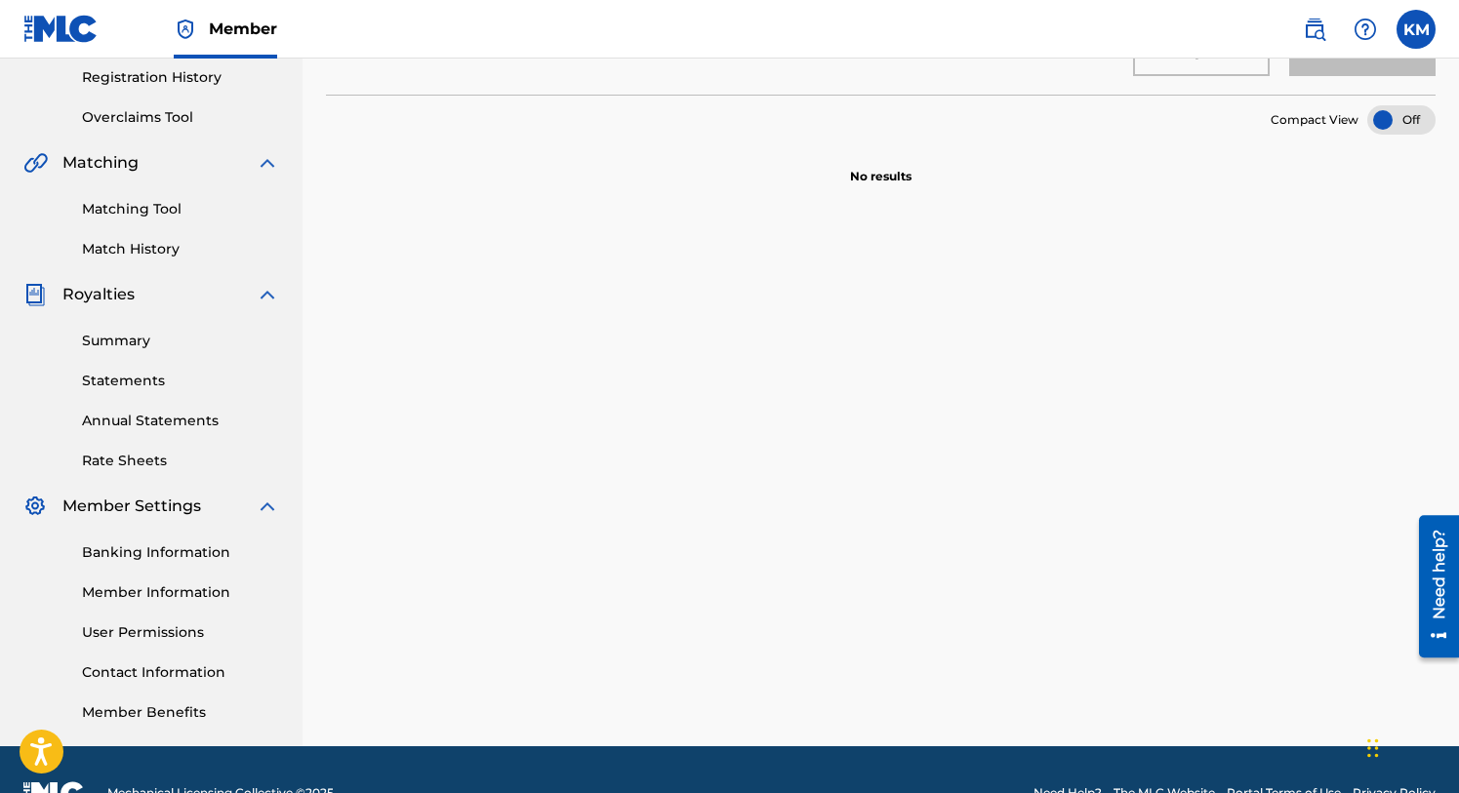
scroll to position [371, 0]
click at [39, 744] on icon "Open accessiBe: accessibility options, statement and help" at bounding box center [40, 751] width 23 height 31
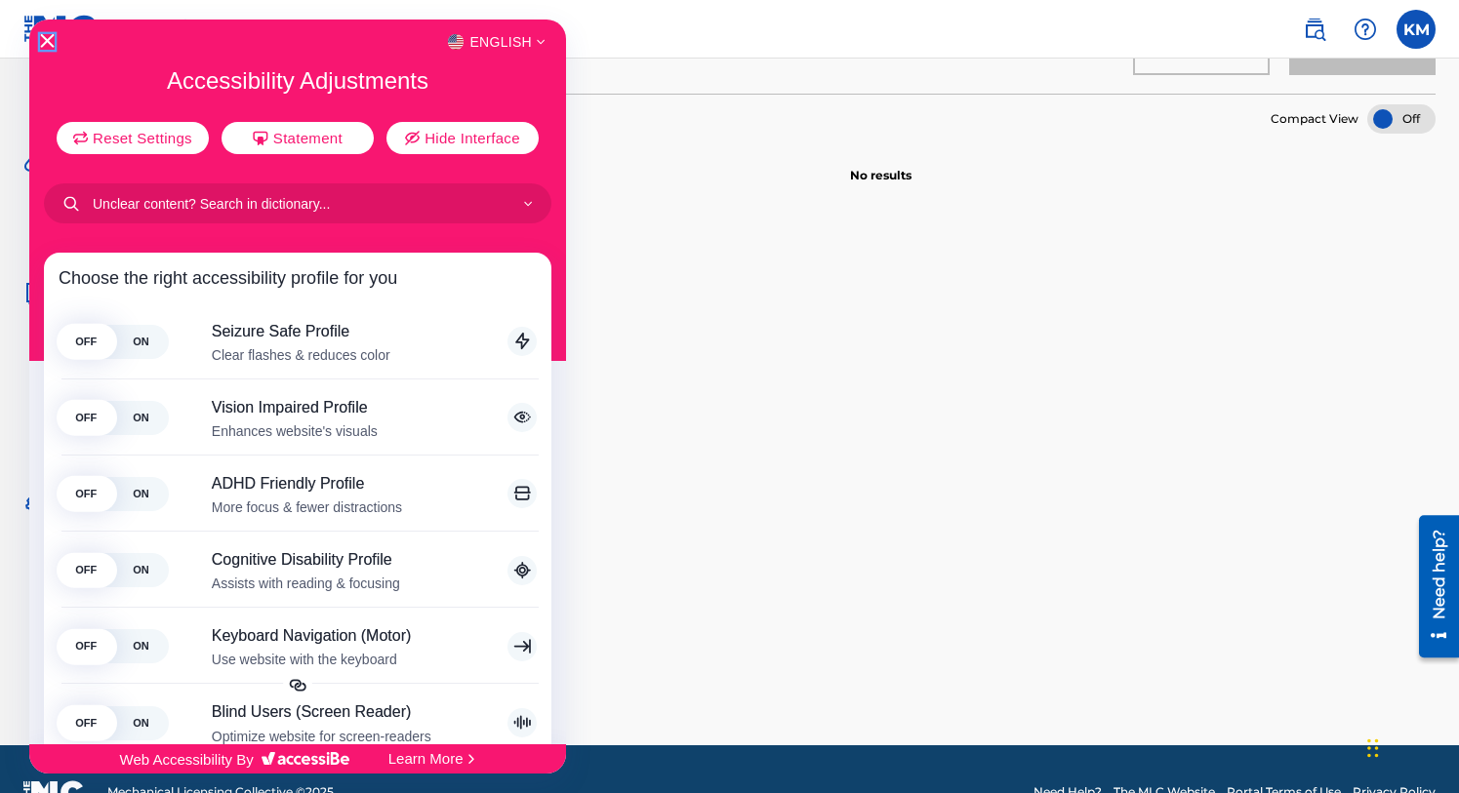
click at [47, 38] on icon "Close Accessibility Interface" at bounding box center [47, 41] width 14 height 14
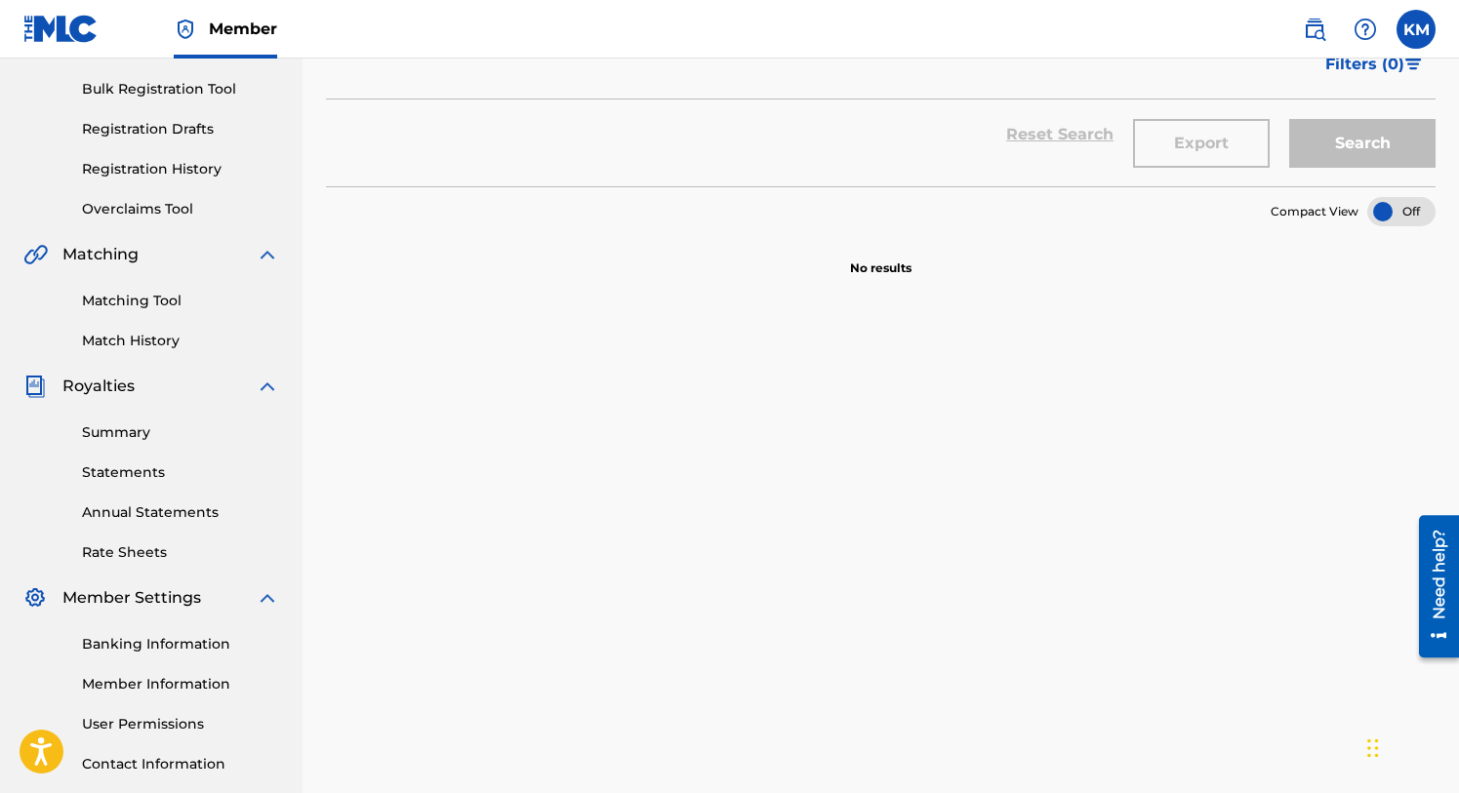
scroll to position [0, 0]
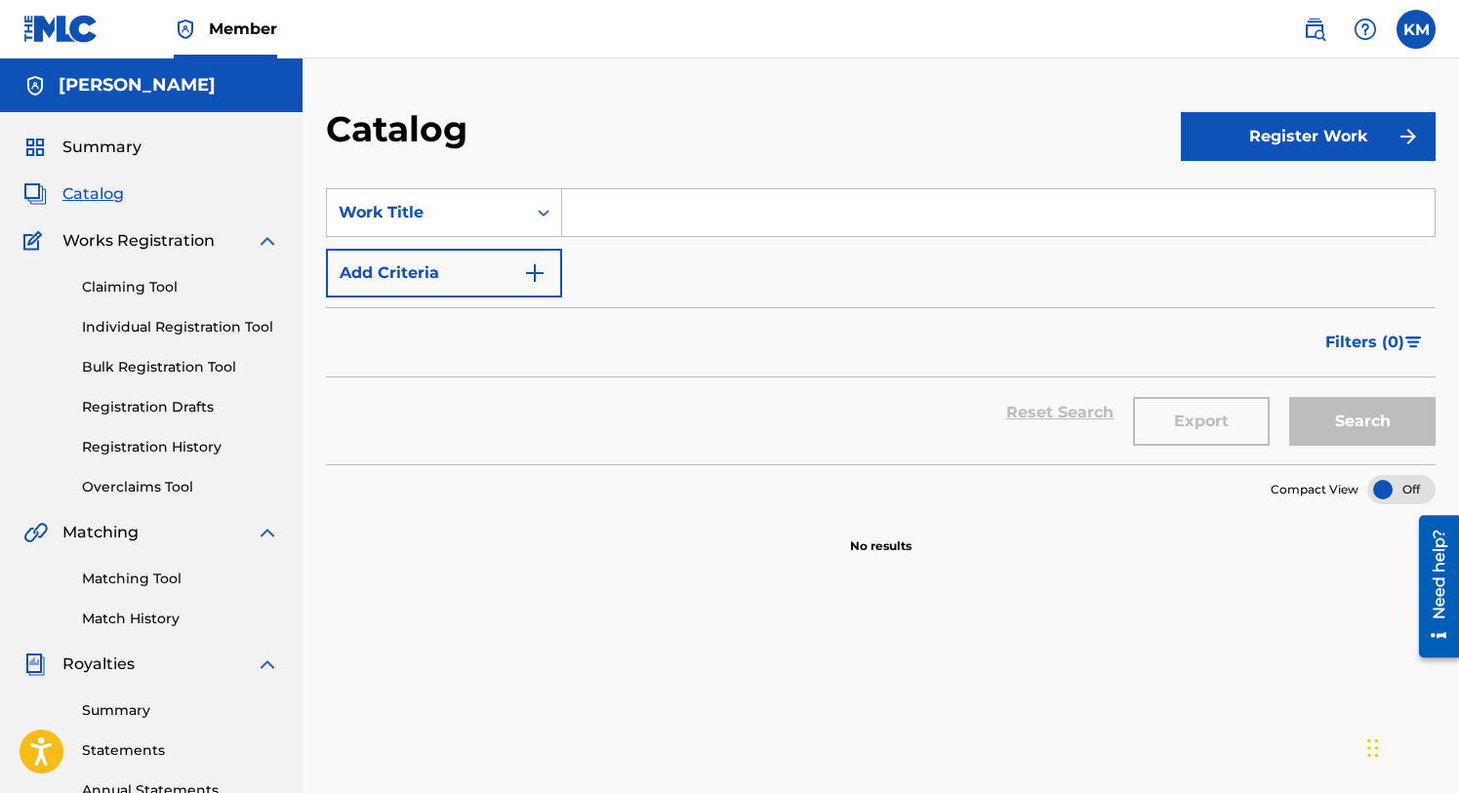
click at [39, 34] on img at bounding box center [60, 29] width 75 height 28
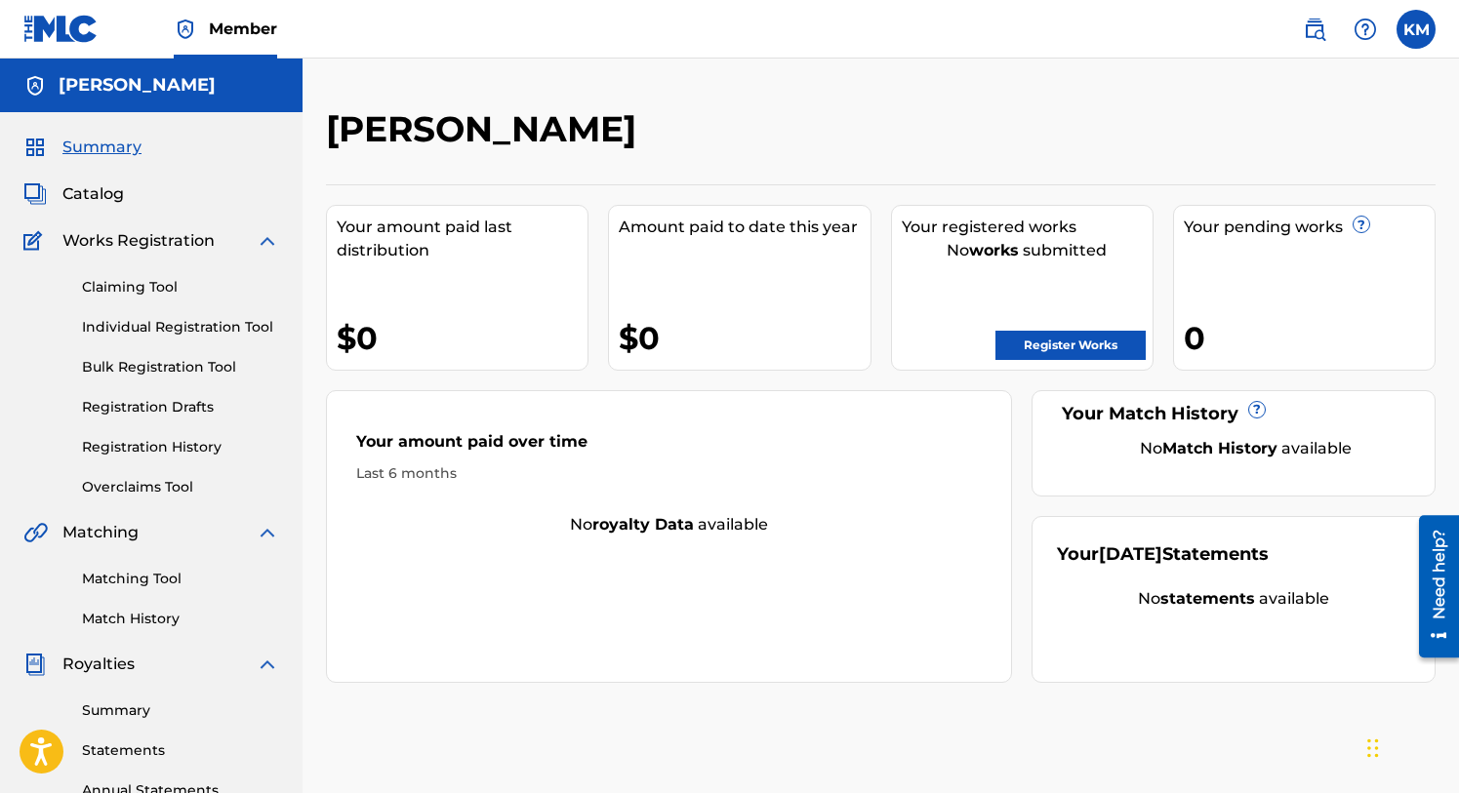
click at [129, 481] on link "Overclaims Tool" at bounding box center [180, 487] width 197 height 20
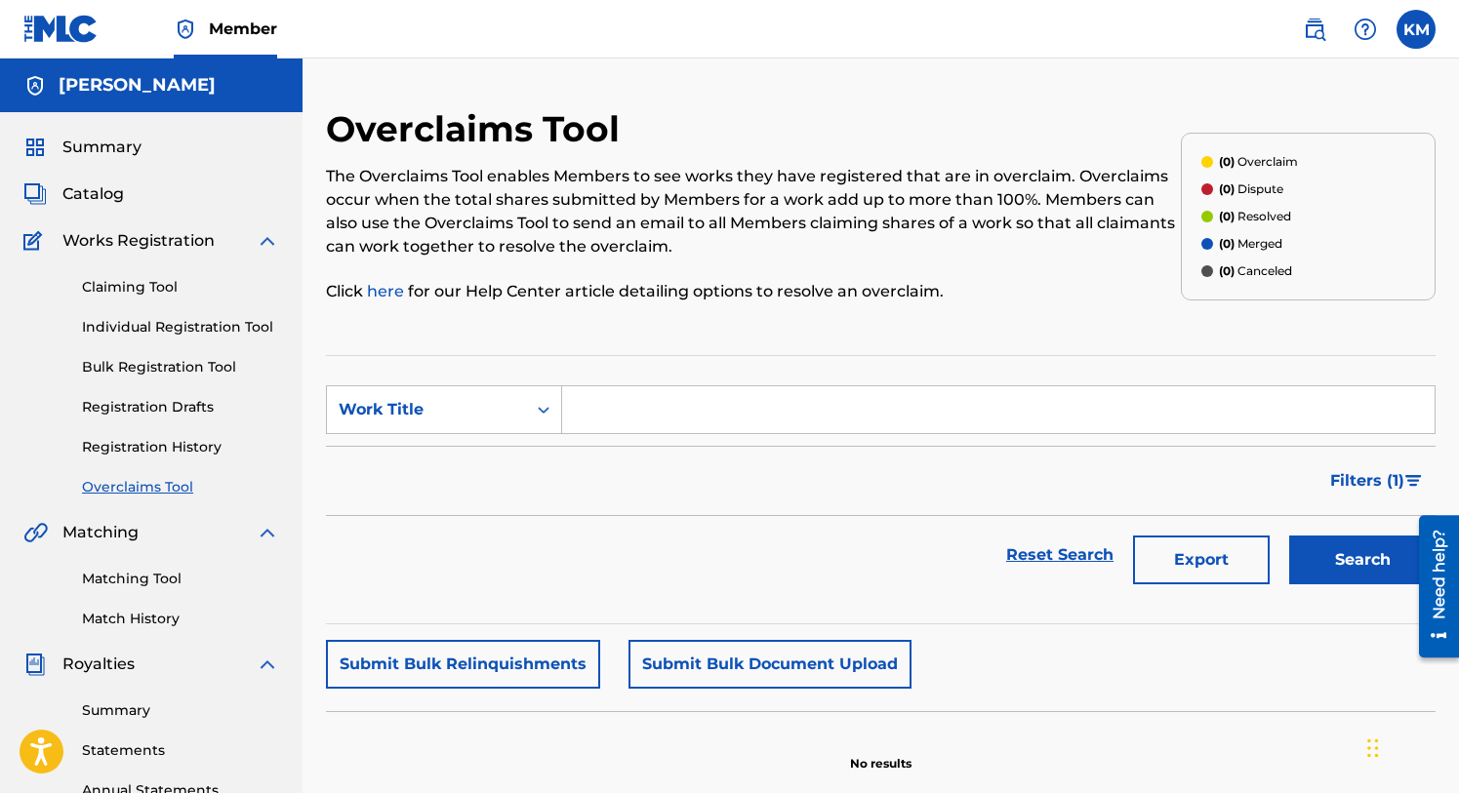
click at [127, 575] on link "Matching Tool" at bounding box center [180, 579] width 197 height 20
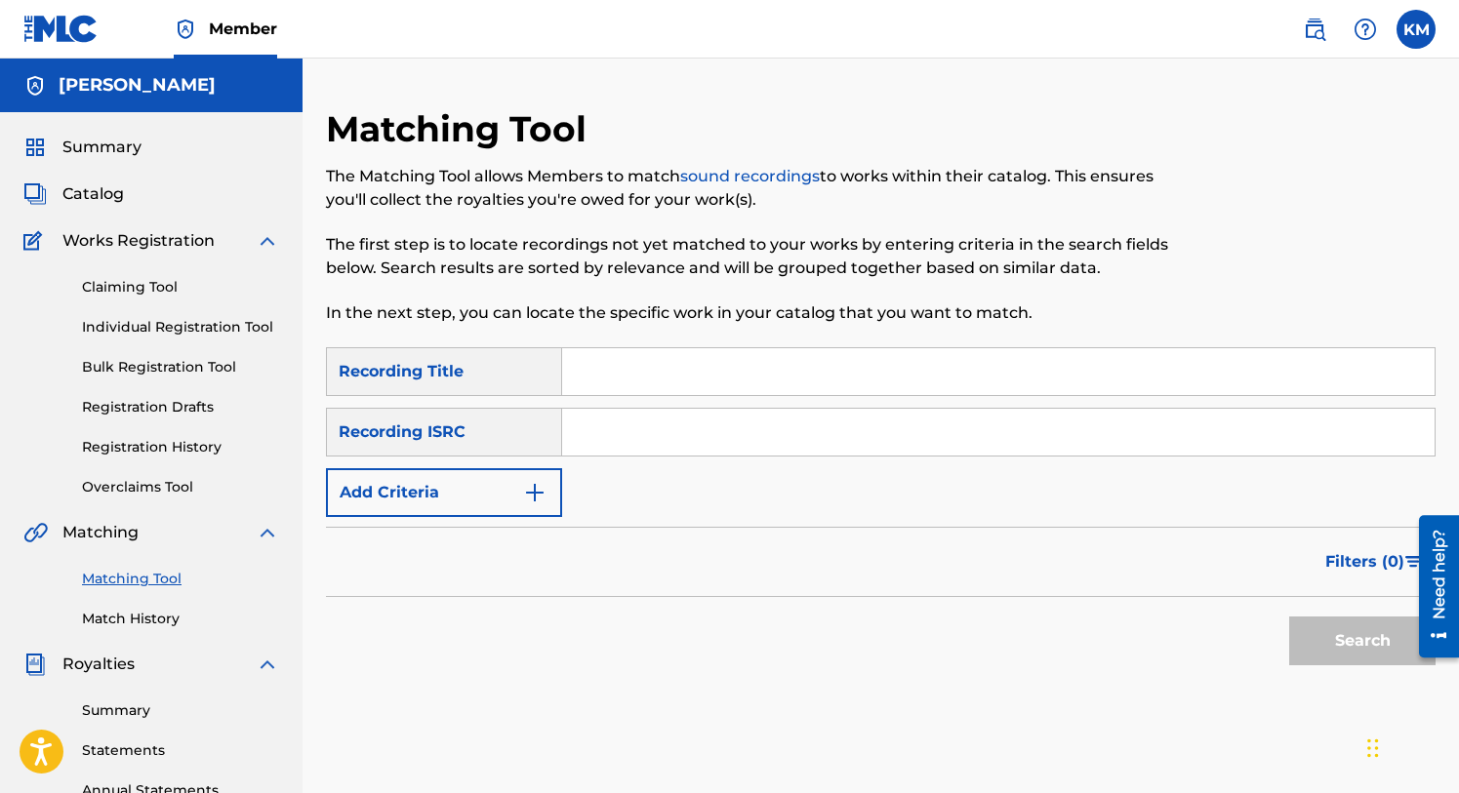
click at [589, 368] on input "Search Form" at bounding box center [998, 371] width 872 height 47
type input "They Don't Know"
click at [595, 437] on input "Search Form" at bounding box center [998, 432] width 872 height 47
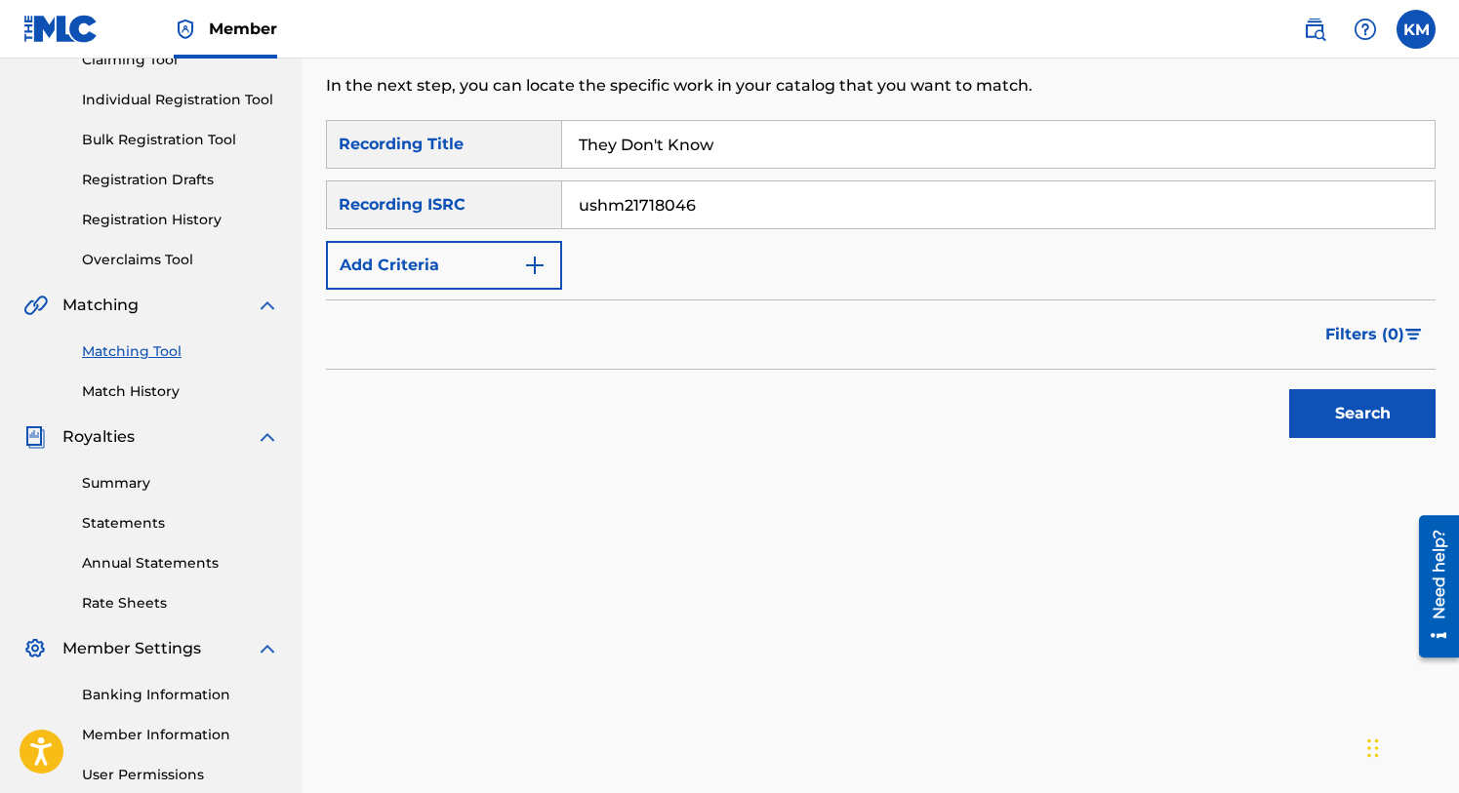
scroll to position [263, 0]
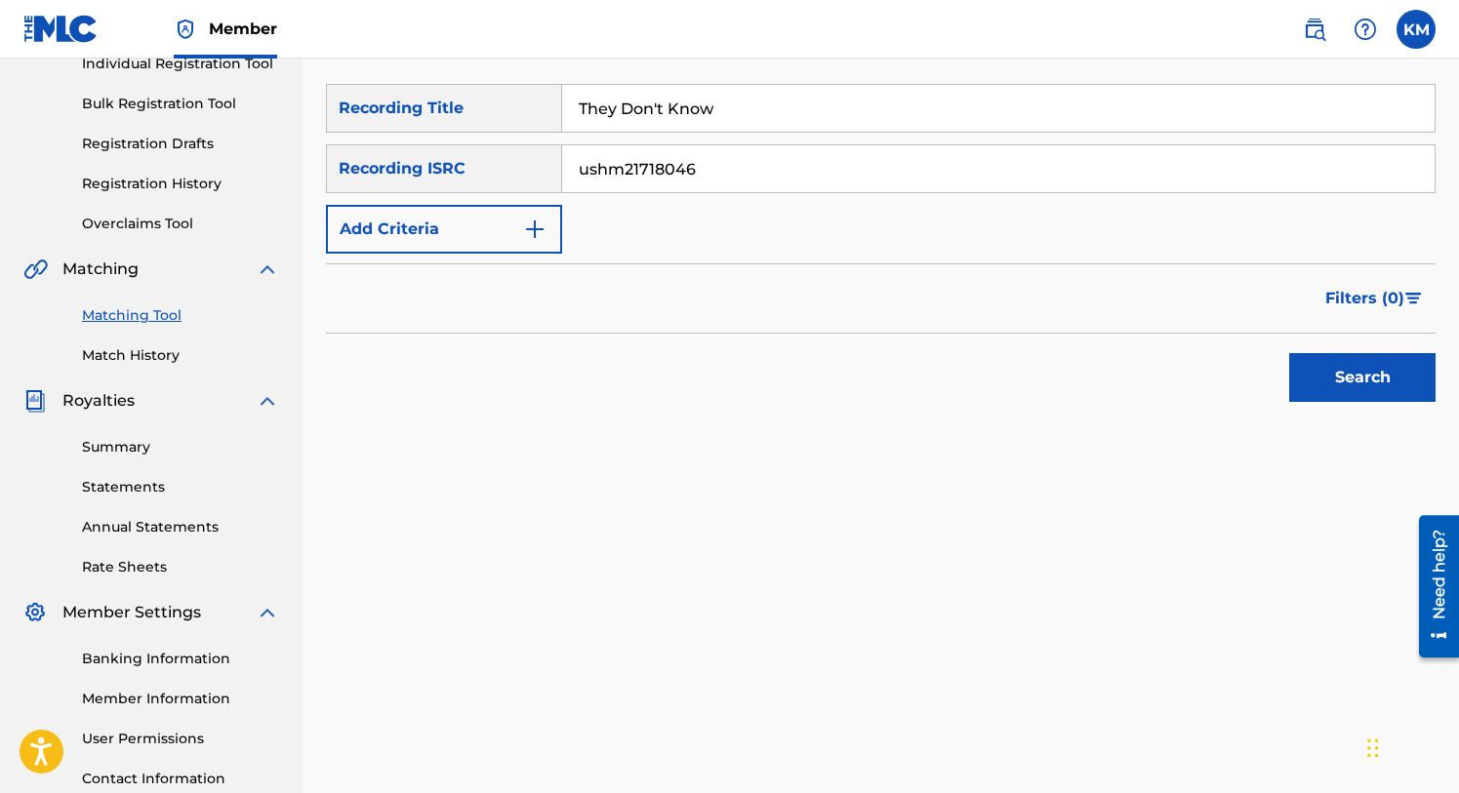
type input "ushm21718046"
click at [1345, 365] on button "Search" at bounding box center [1362, 377] width 146 height 49
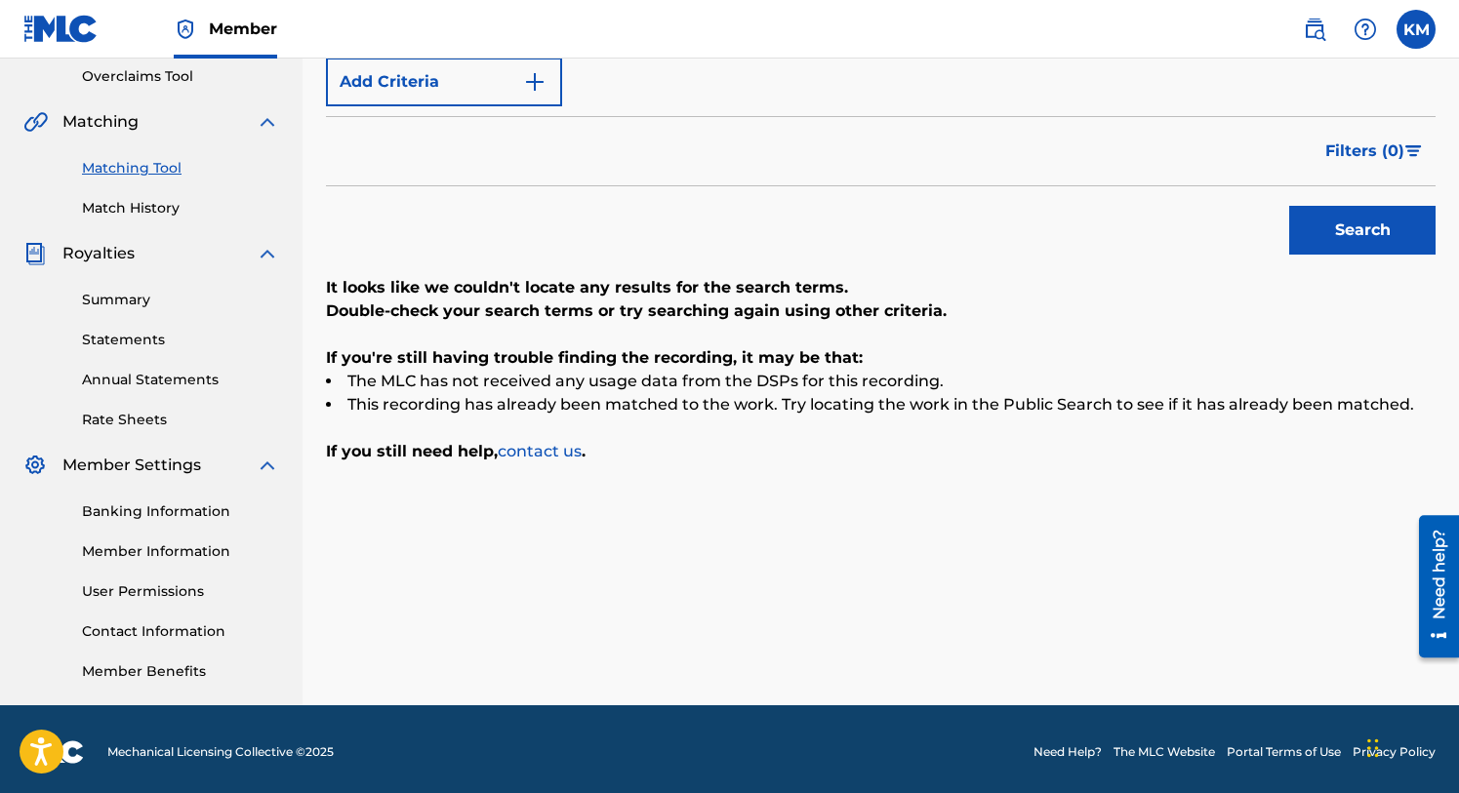
scroll to position [417, 0]
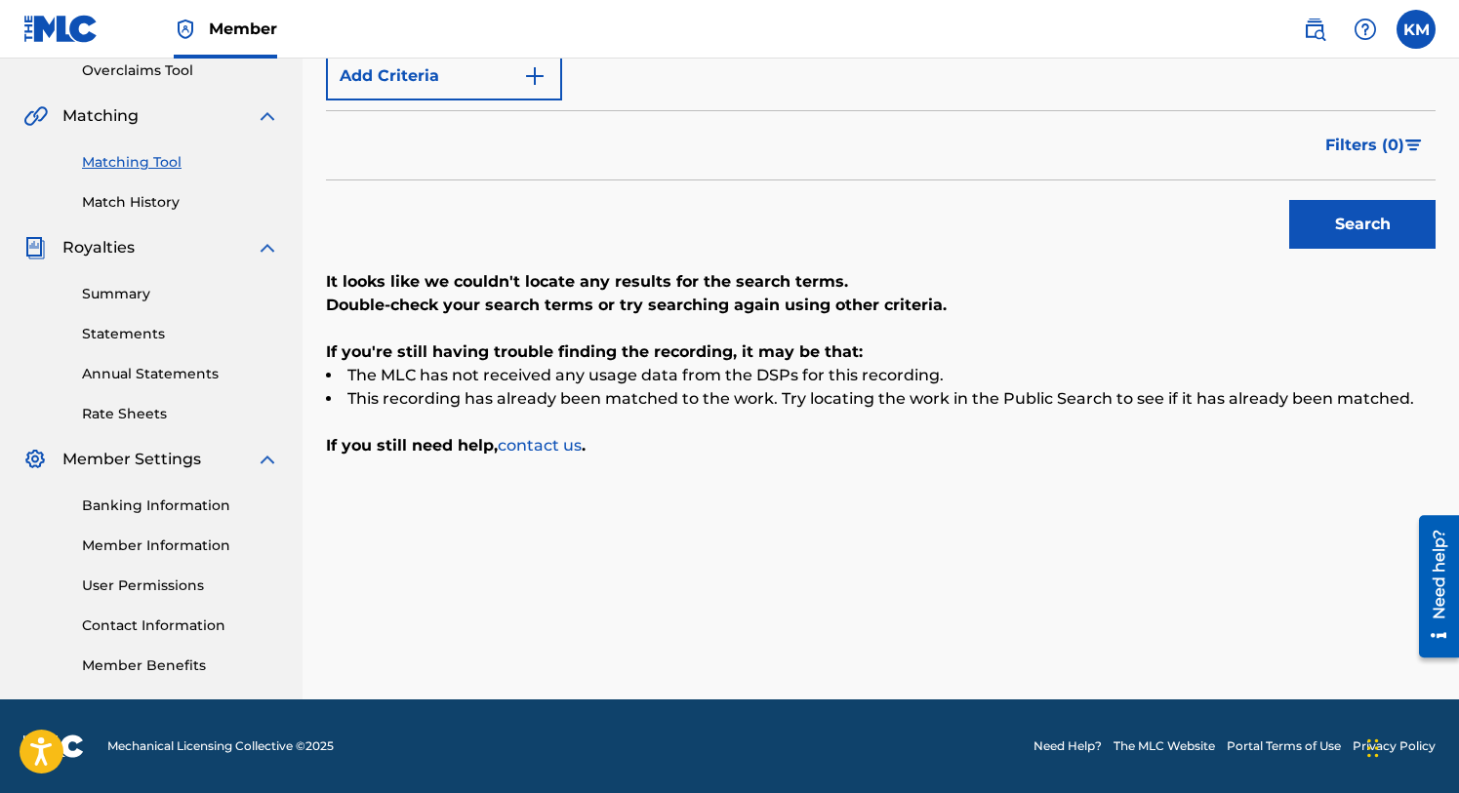
click at [1375, 31] on img at bounding box center [1365, 29] width 23 height 23
click at [1349, 75] on link "Contact us" at bounding box center [1365, 82] width 166 height 47
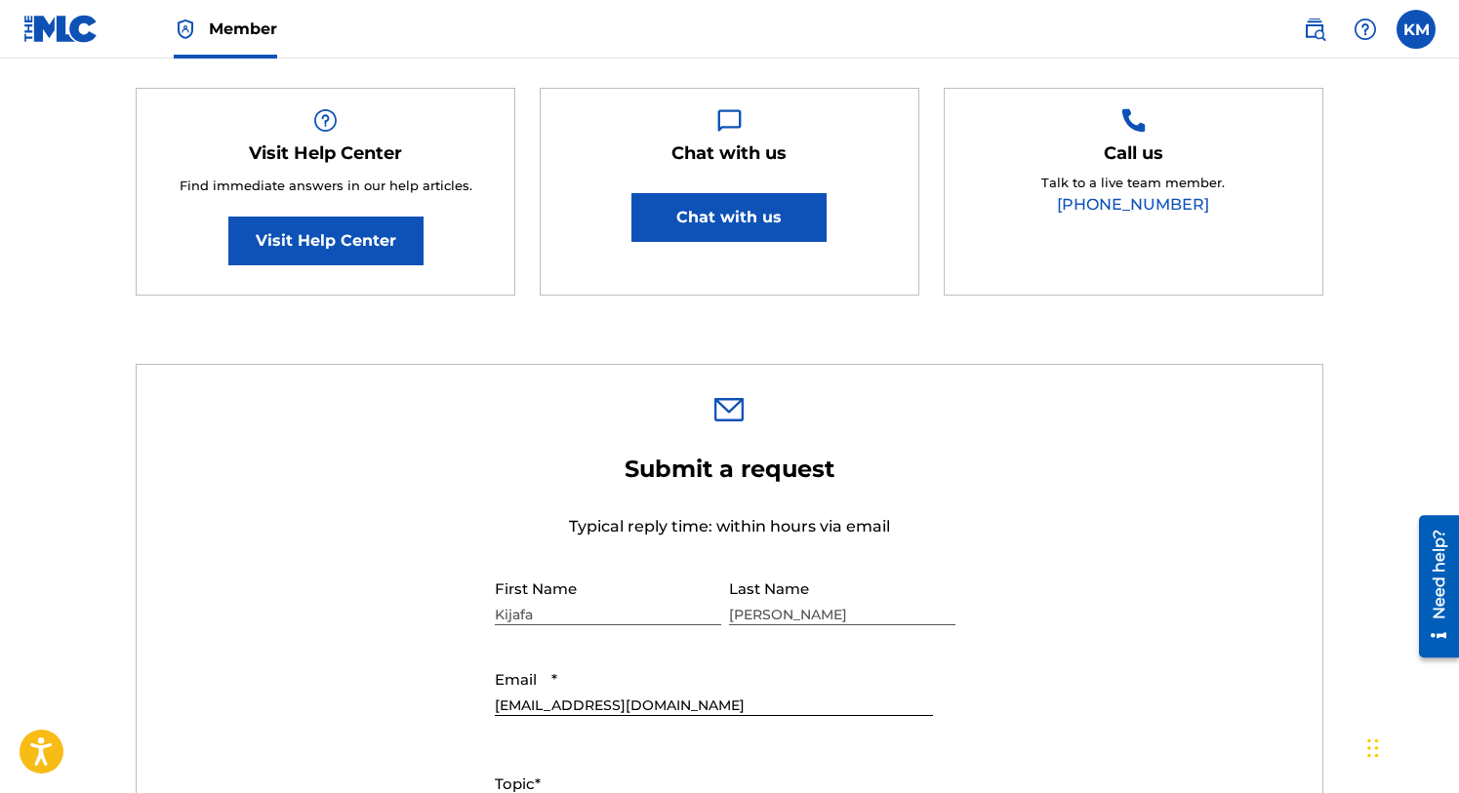
scroll to position [304, 0]
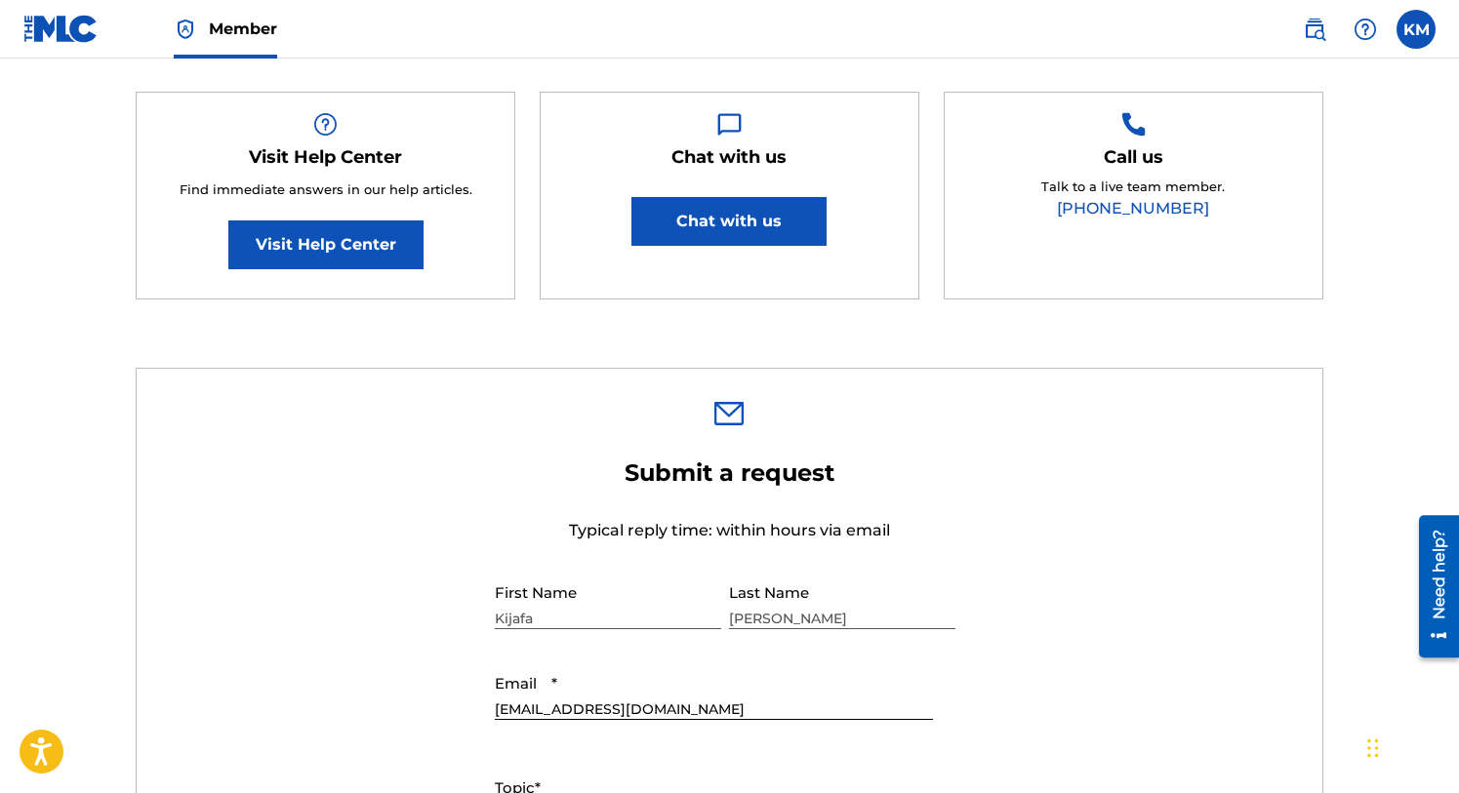
click at [736, 216] on button "Chat with us" at bounding box center [728, 221] width 195 height 49
click at [1441, 603] on div "Need help?" at bounding box center [1439, 575] width 26 height 90
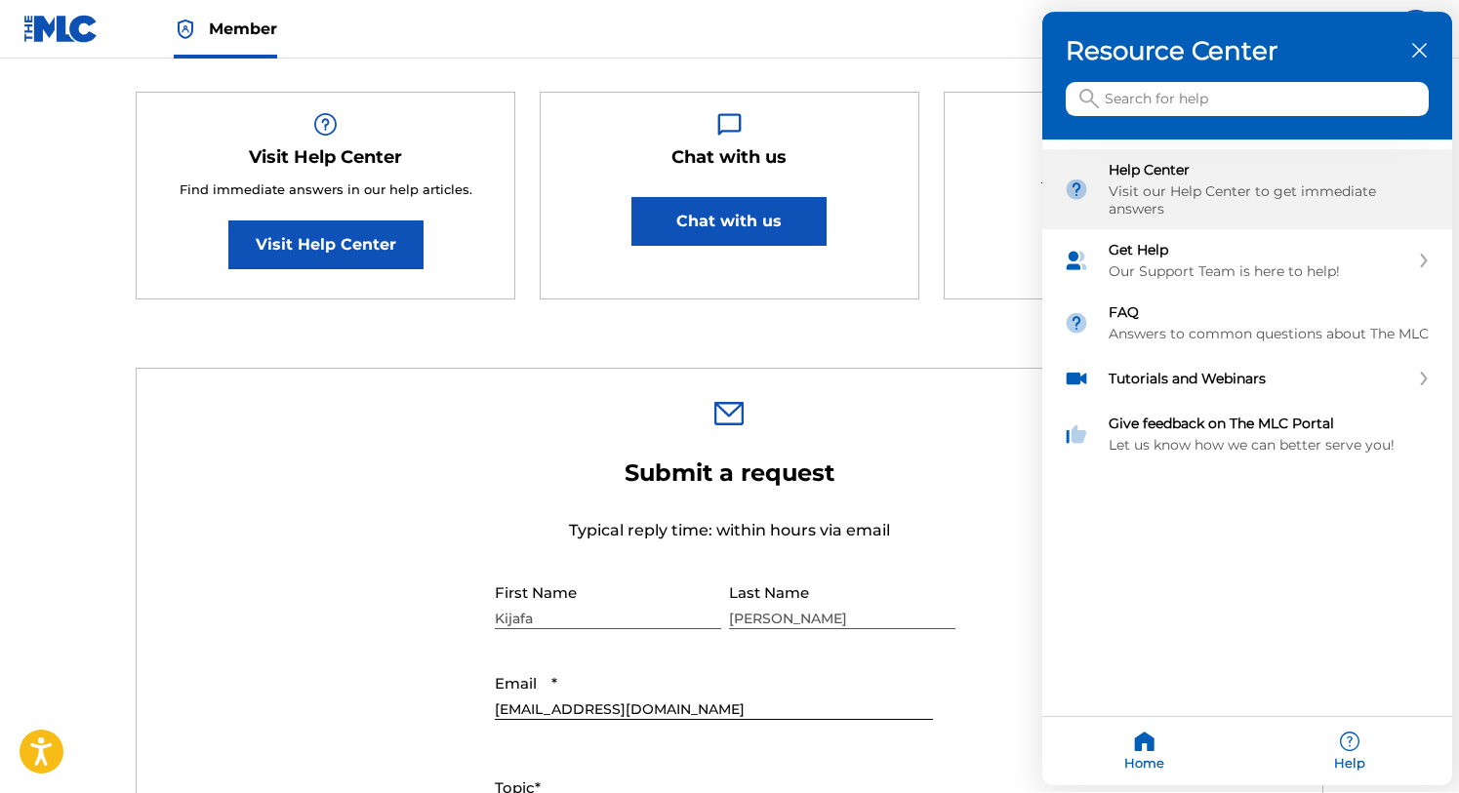
click at [1200, 191] on div "Visit our Help Center to get immediate answers" at bounding box center [1270, 200] width 322 height 35
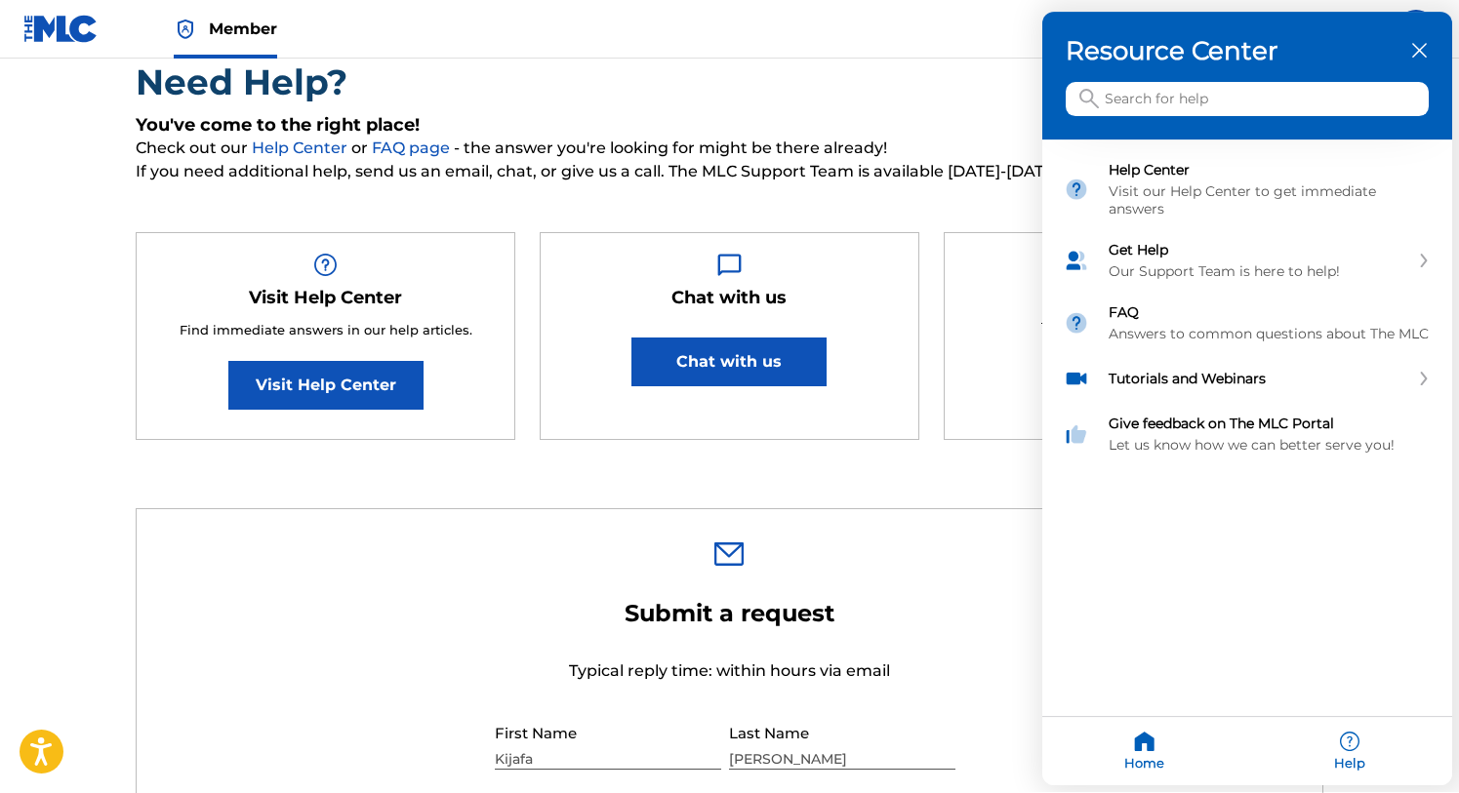
scroll to position [0, 0]
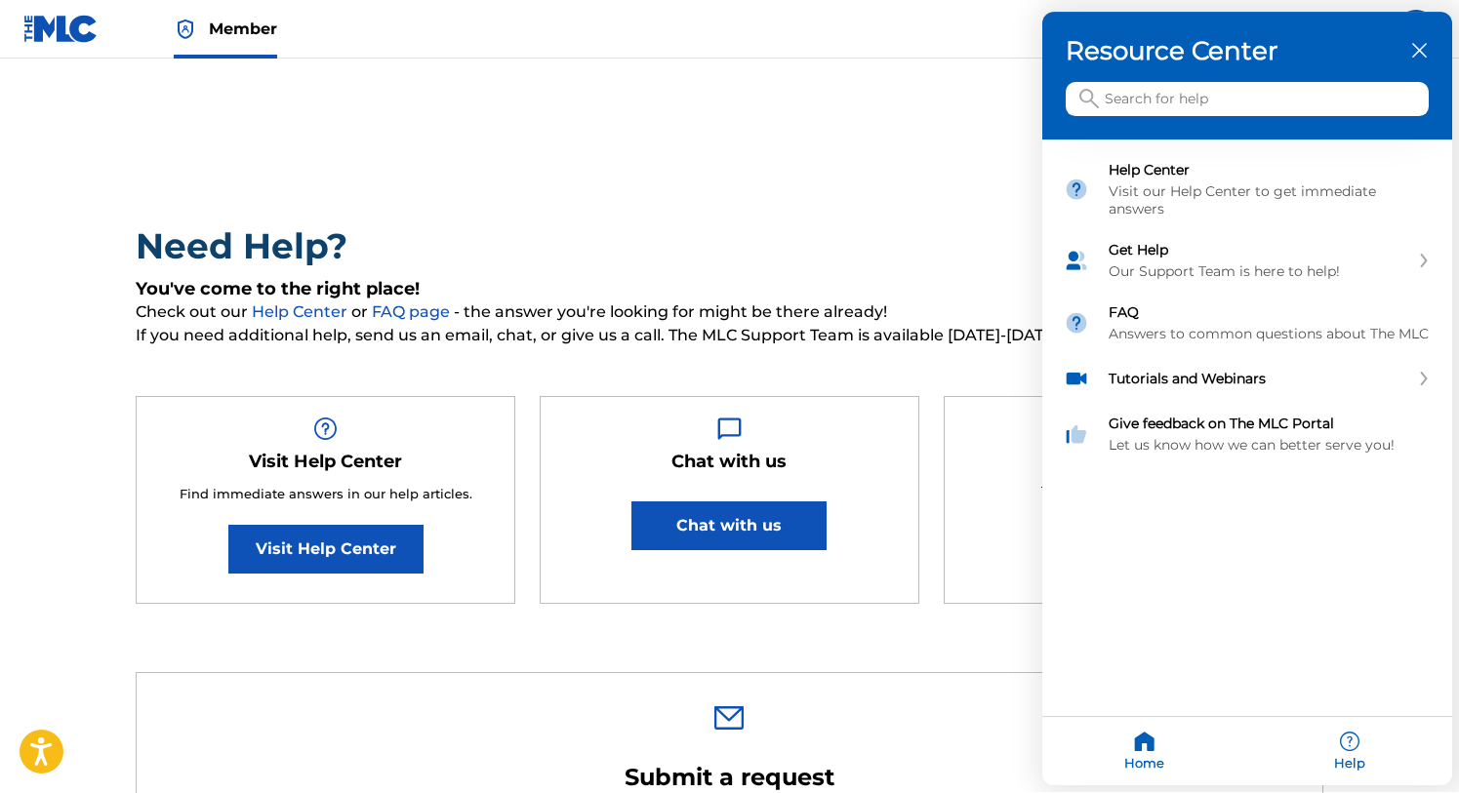
click at [49, 29] on div at bounding box center [729, 396] width 1459 height 793
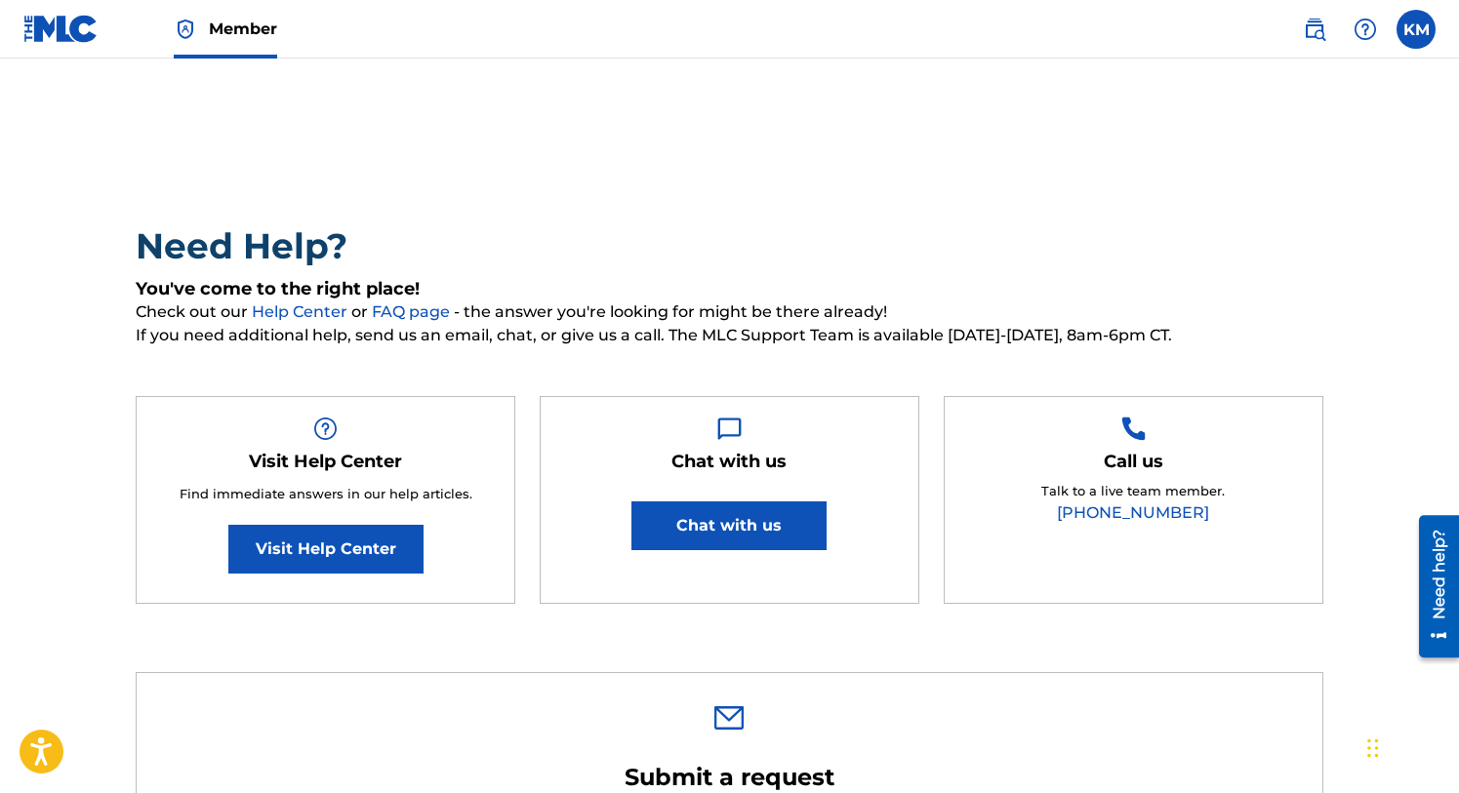
click at [61, 21] on img at bounding box center [60, 29] width 75 height 28
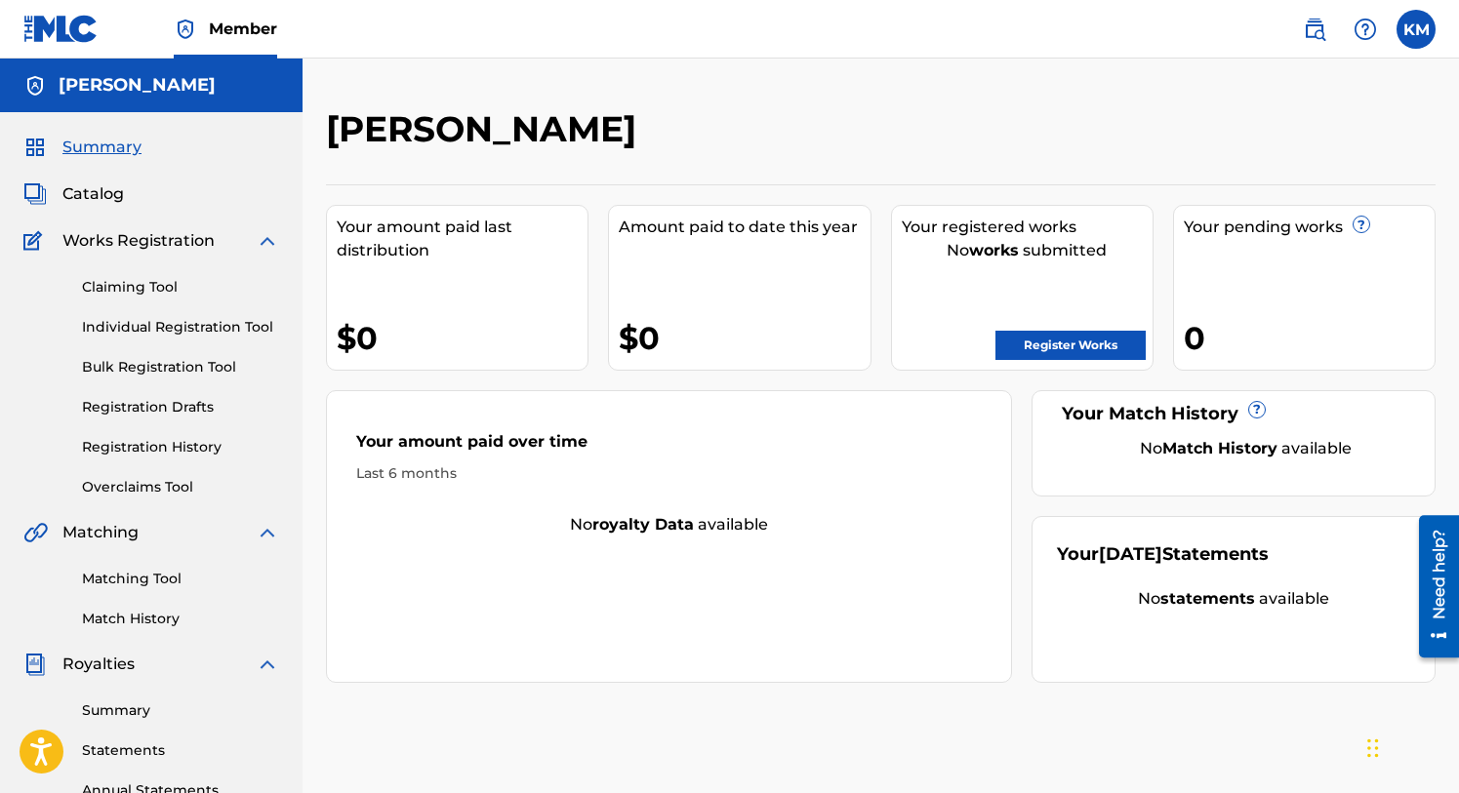
click at [101, 189] on span "Catalog" at bounding box center [92, 193] width 61 height 23
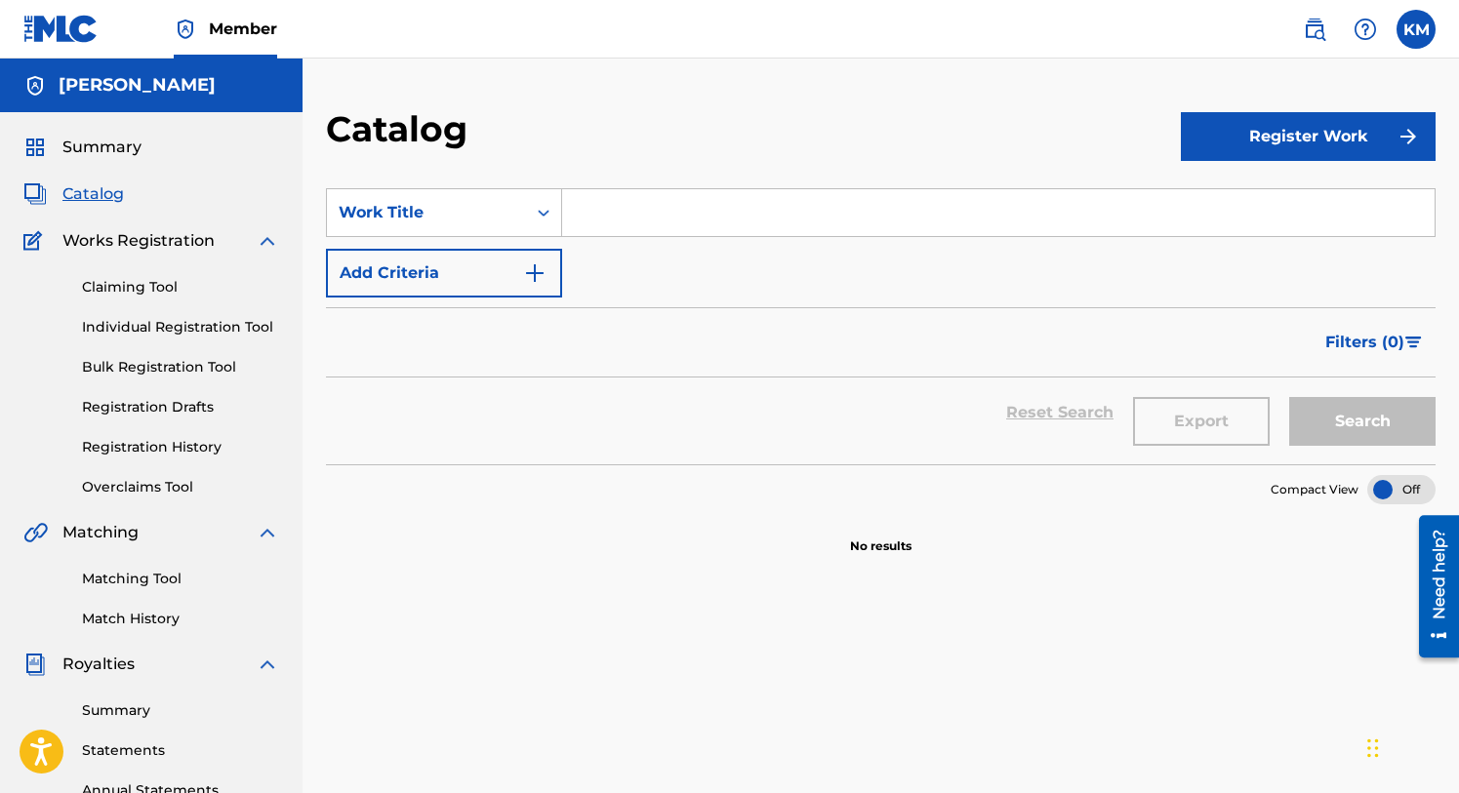
click at [593, 212] on input "Search Form" at bounding box center [998, 212] width 872 height 47
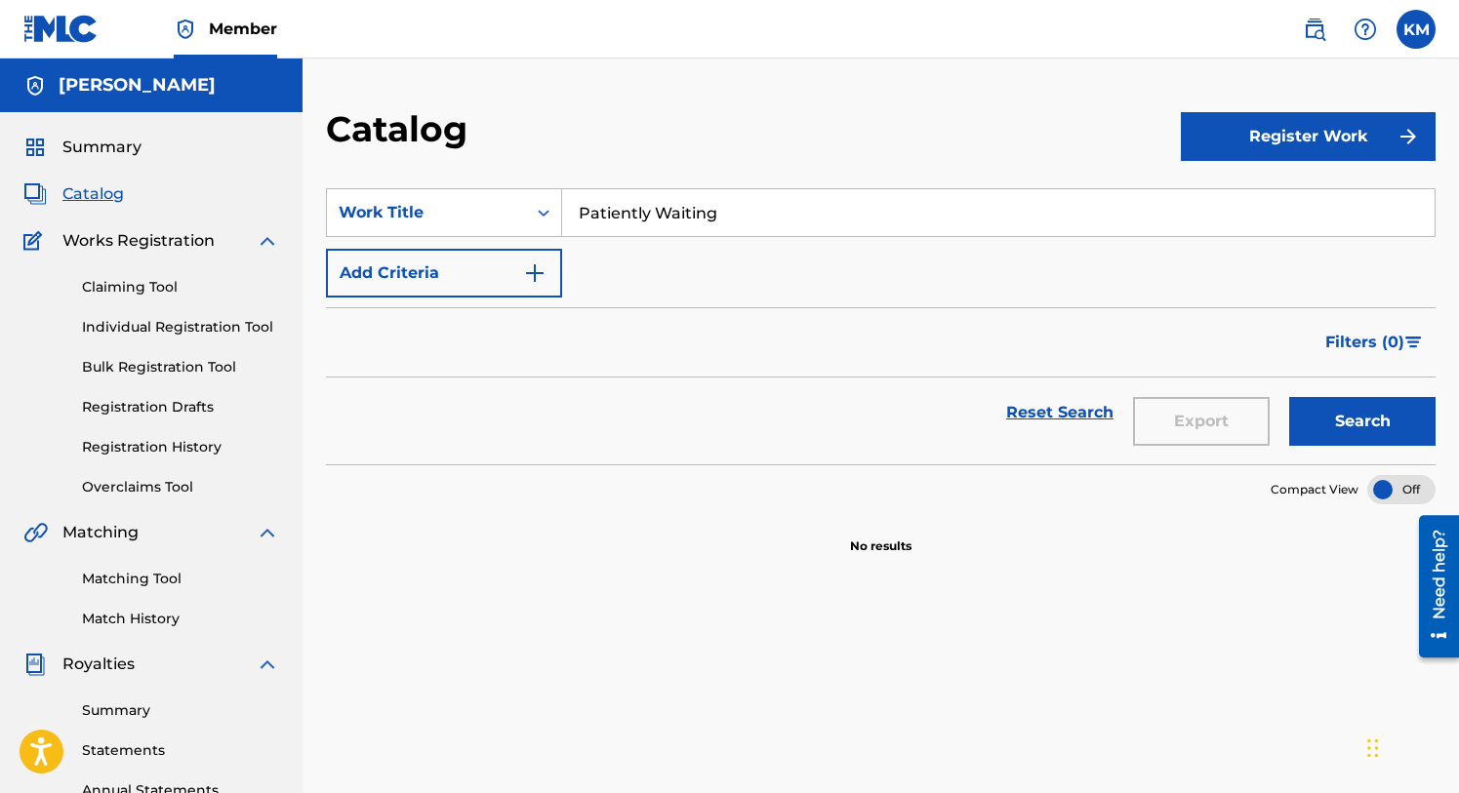
type input "Patiently Waiting"
click at [537, 278] on img "Search Form" at bounding box center [534, 273] width 23 height 23
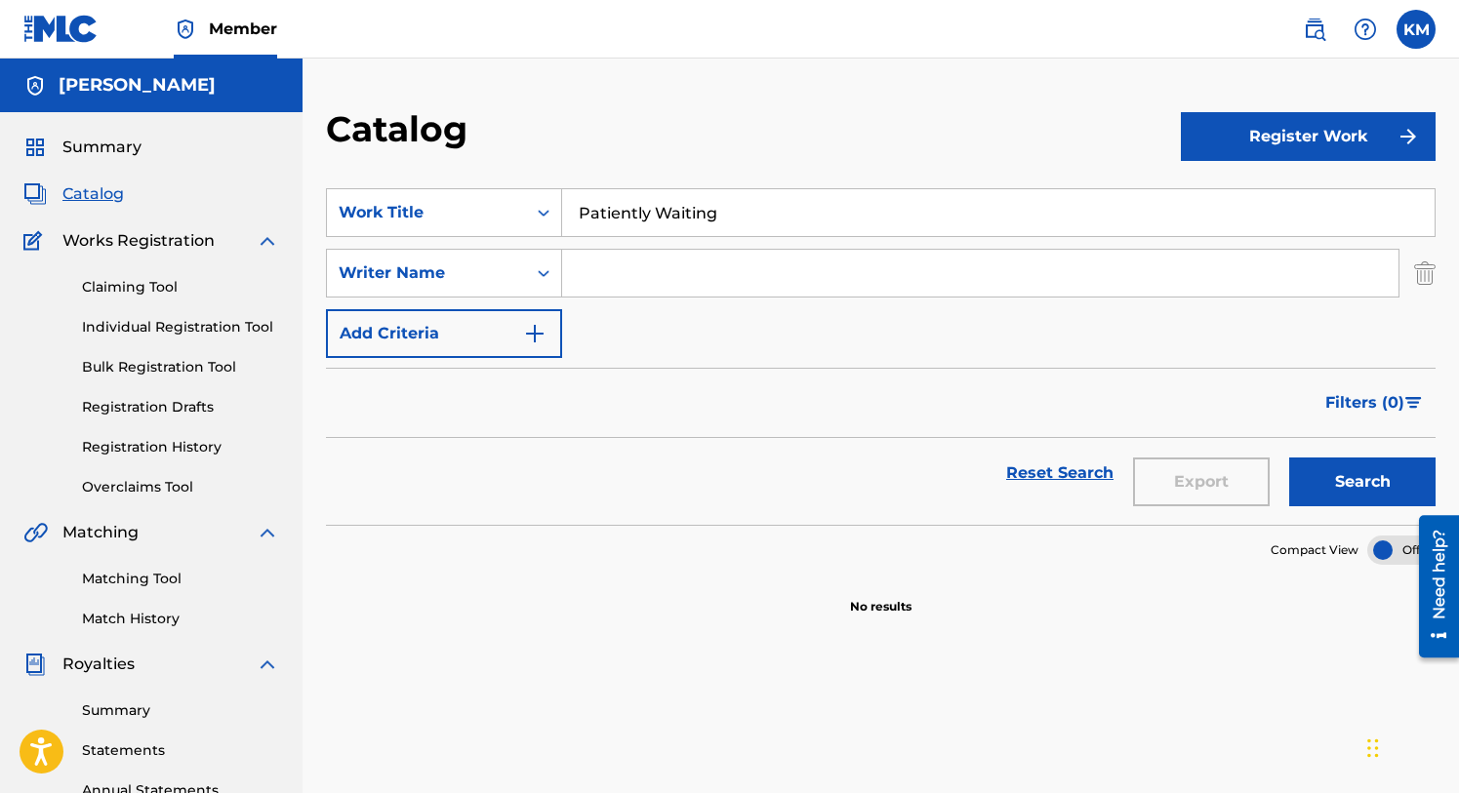
click at [604, 271] on input "Search Form" at bounding box center [980, 273] width 836 height 47
type input "[PERSON_NAME] [PERSON_NAME]"
click at [1347, 470] on button "Search" at bounding box center [1362, 482] width 146 height 49
click at [1300, 126] on button "Register Work" at bounding box center [1309, 136] width 256 height 49
click at [1244, 187] on link "Individual" at bounding box center [1309, 200] width 256 height 47
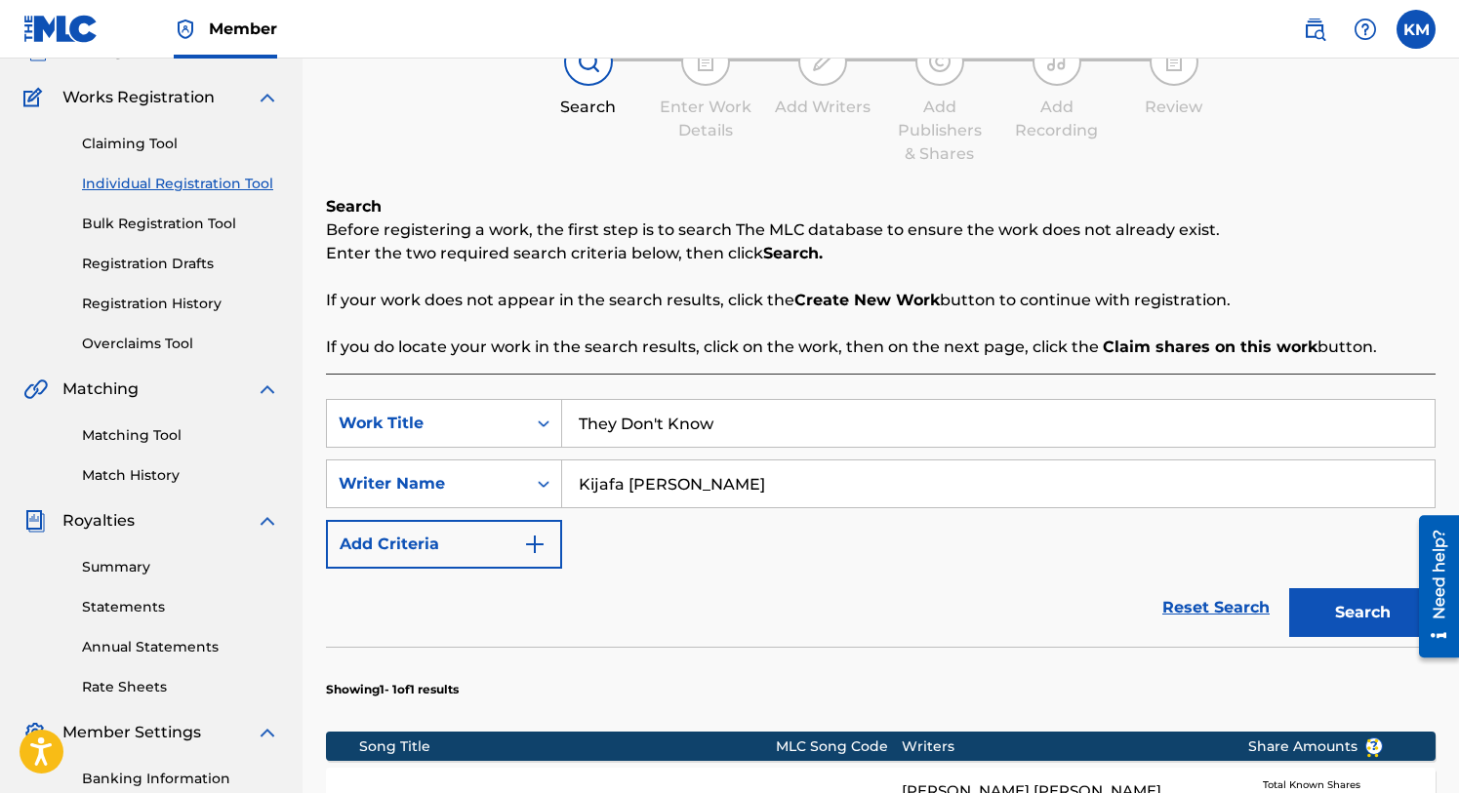
scroll to position [141, 0]
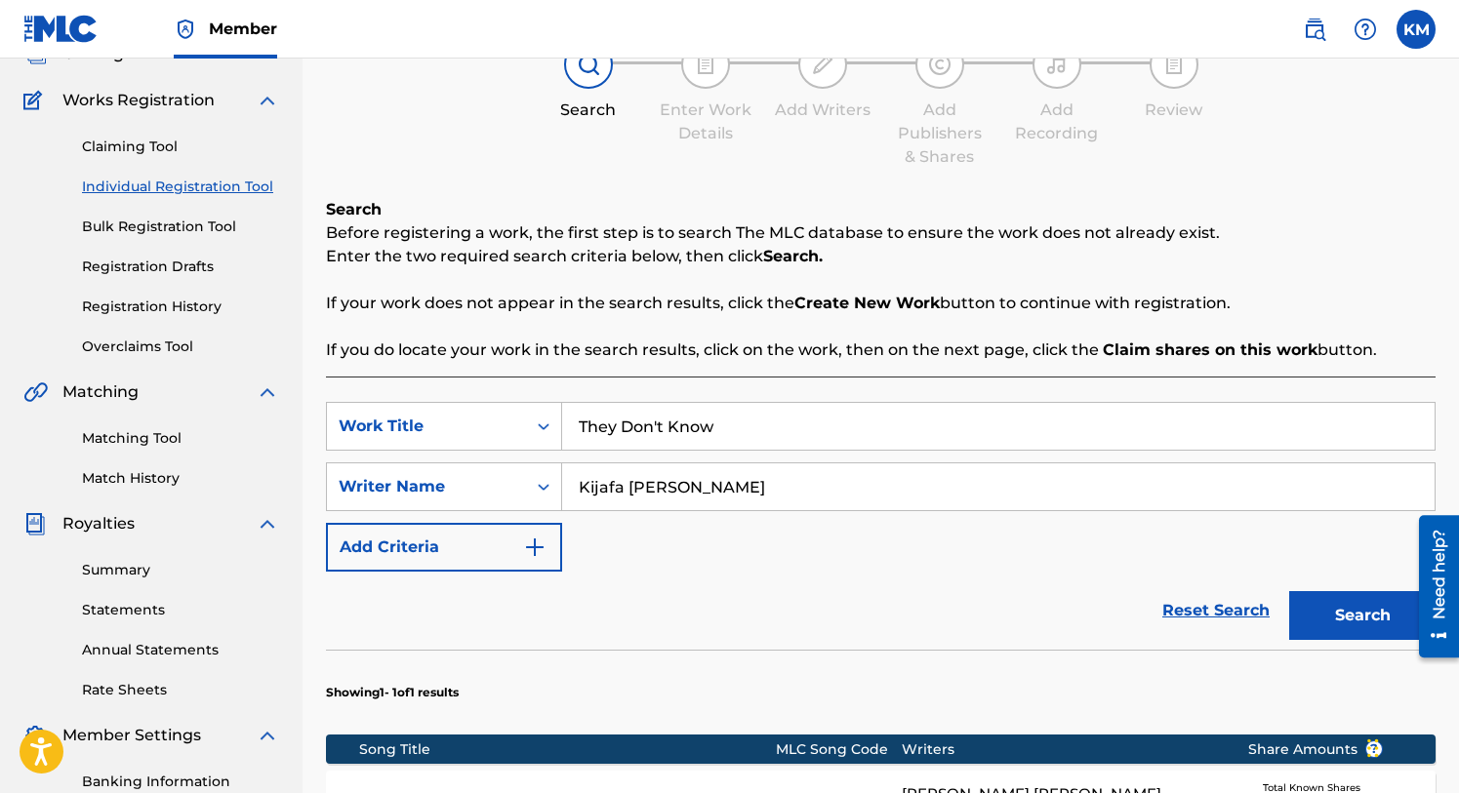
click at [724, 477] on input "Kijafa [PERSON_NAME]" at bounding box center [998, 487] width 872 height 47
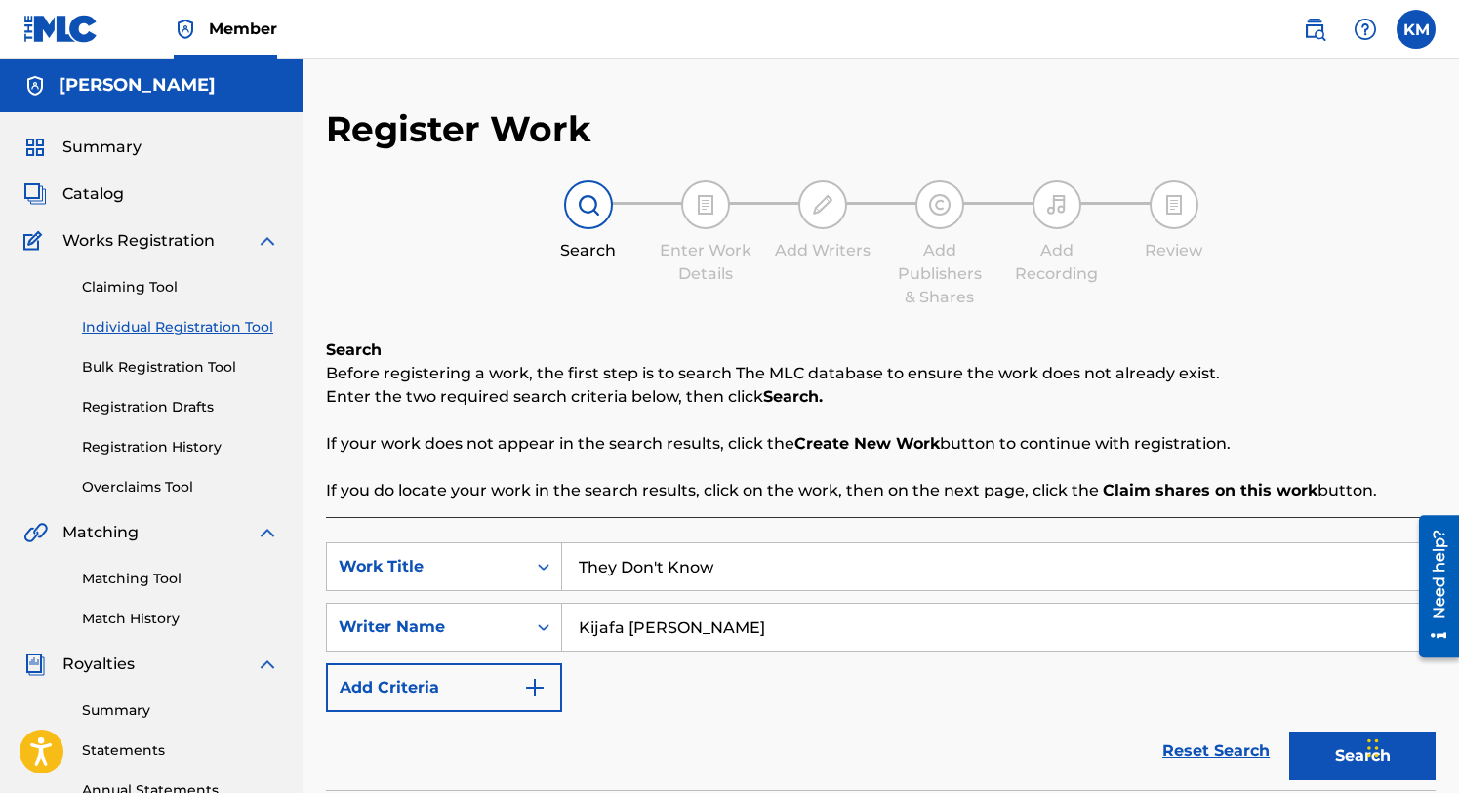
click at [758, 565] on input "They Don't Know" at bounding box center [998, 567] width 872 height 47
type input "Patiently Waiting"
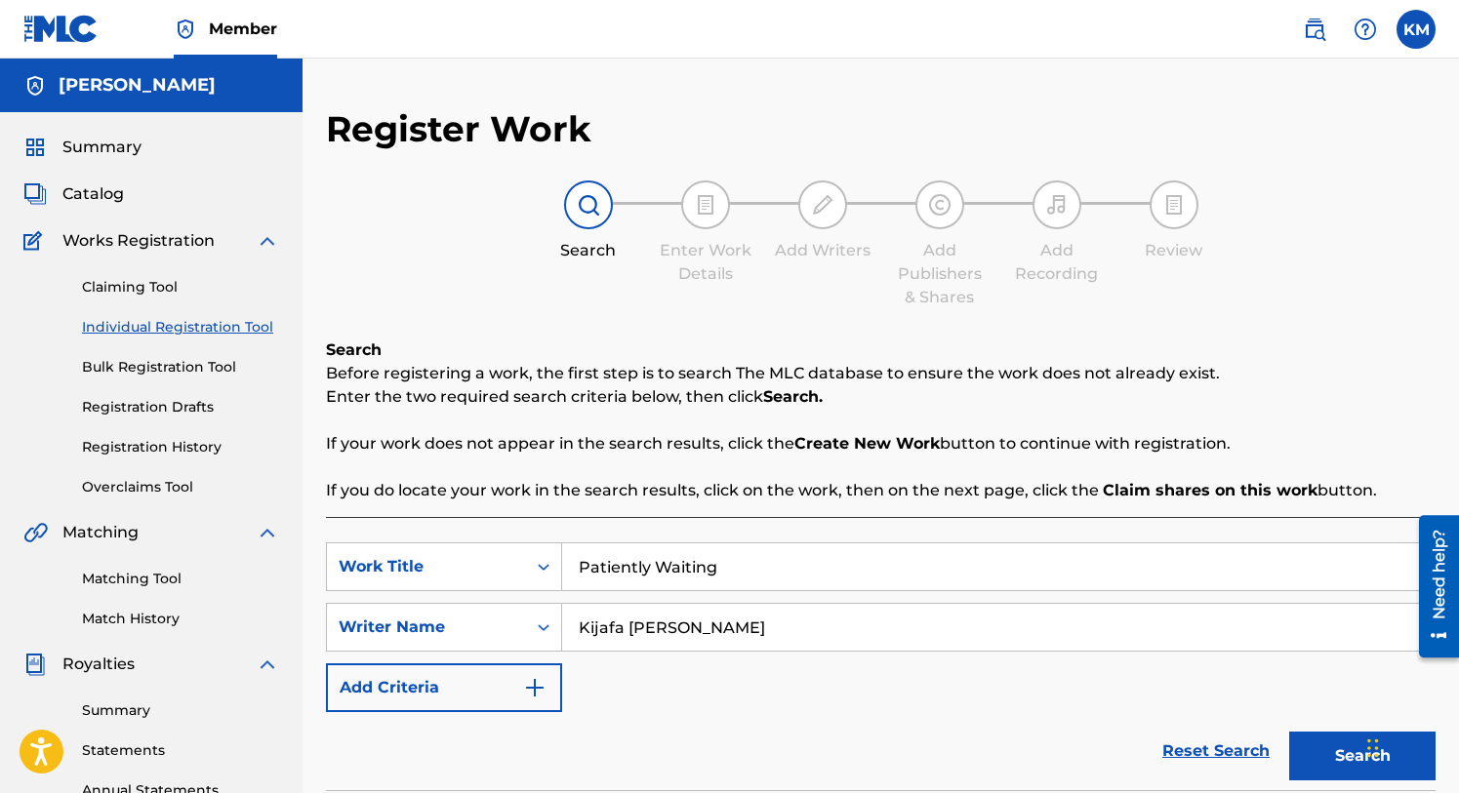
click at [768, 637] on input "Kijafa [PERSON_NAME]" at bounding box center [998, 627] width 872 height 47
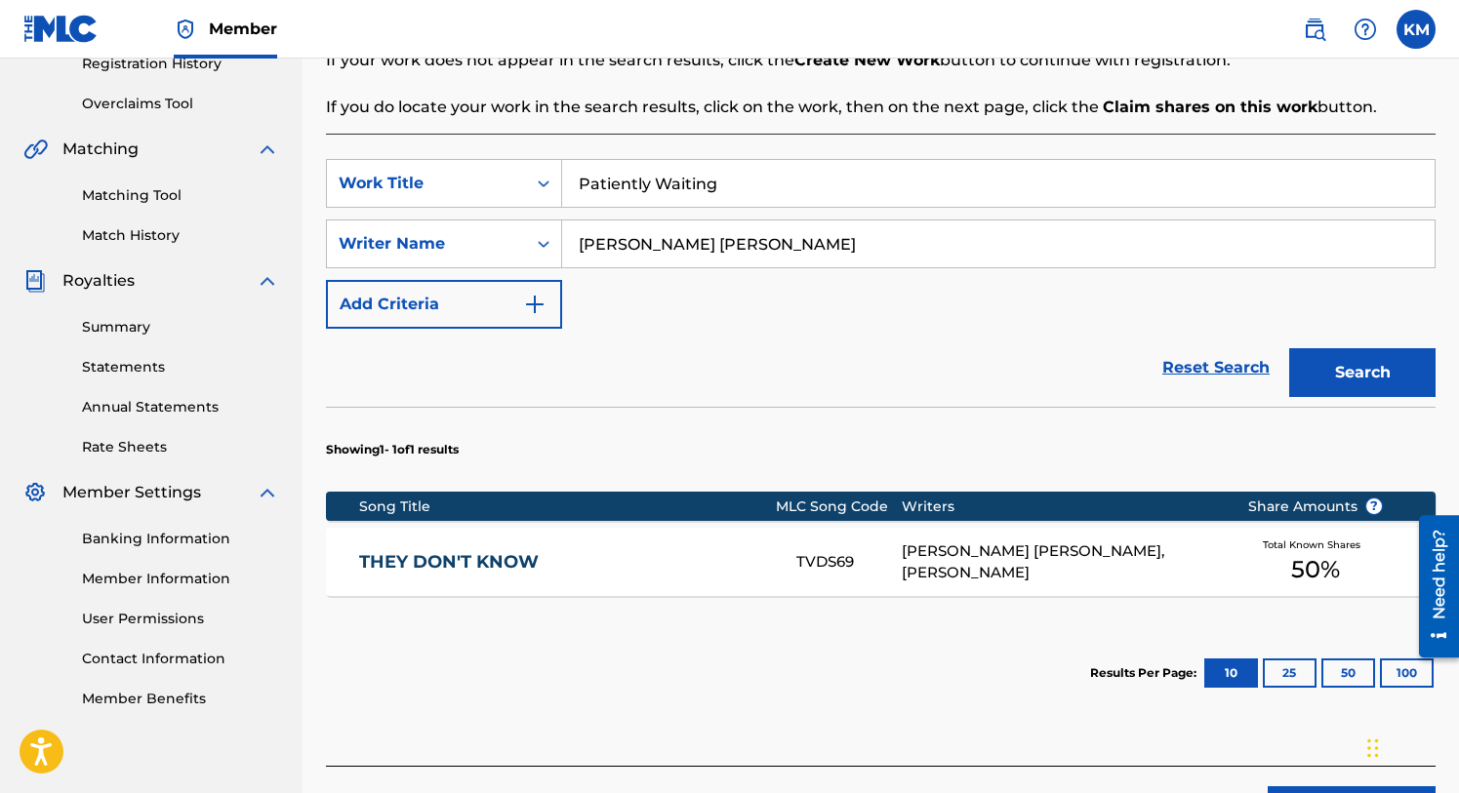
scroll to position [424, 0]
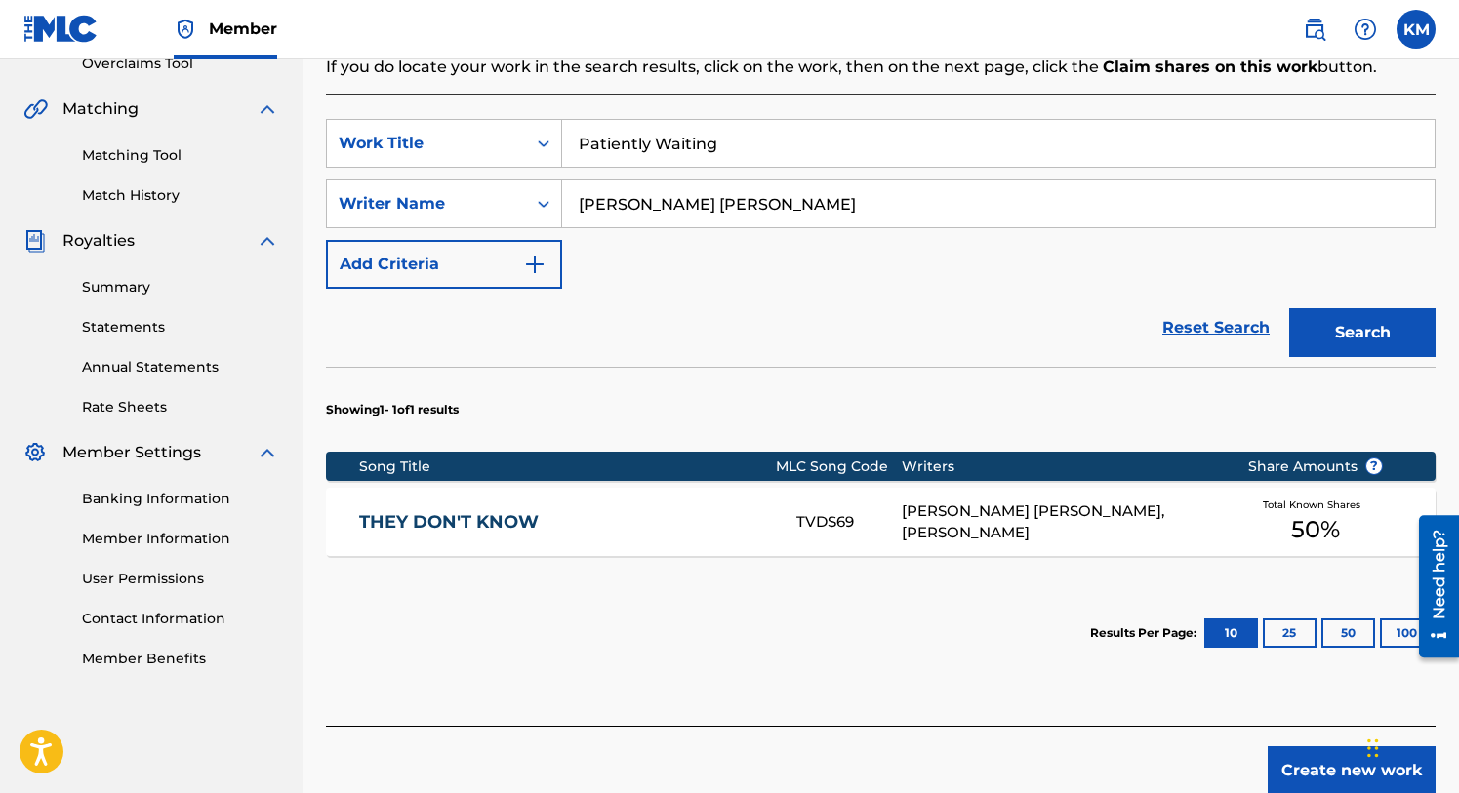
type input "[PERSON_NAME] [PERSON_NAME]"
click at [1338, 335] on button "Search" at bounding box center [1362, 332] width 146 height 49
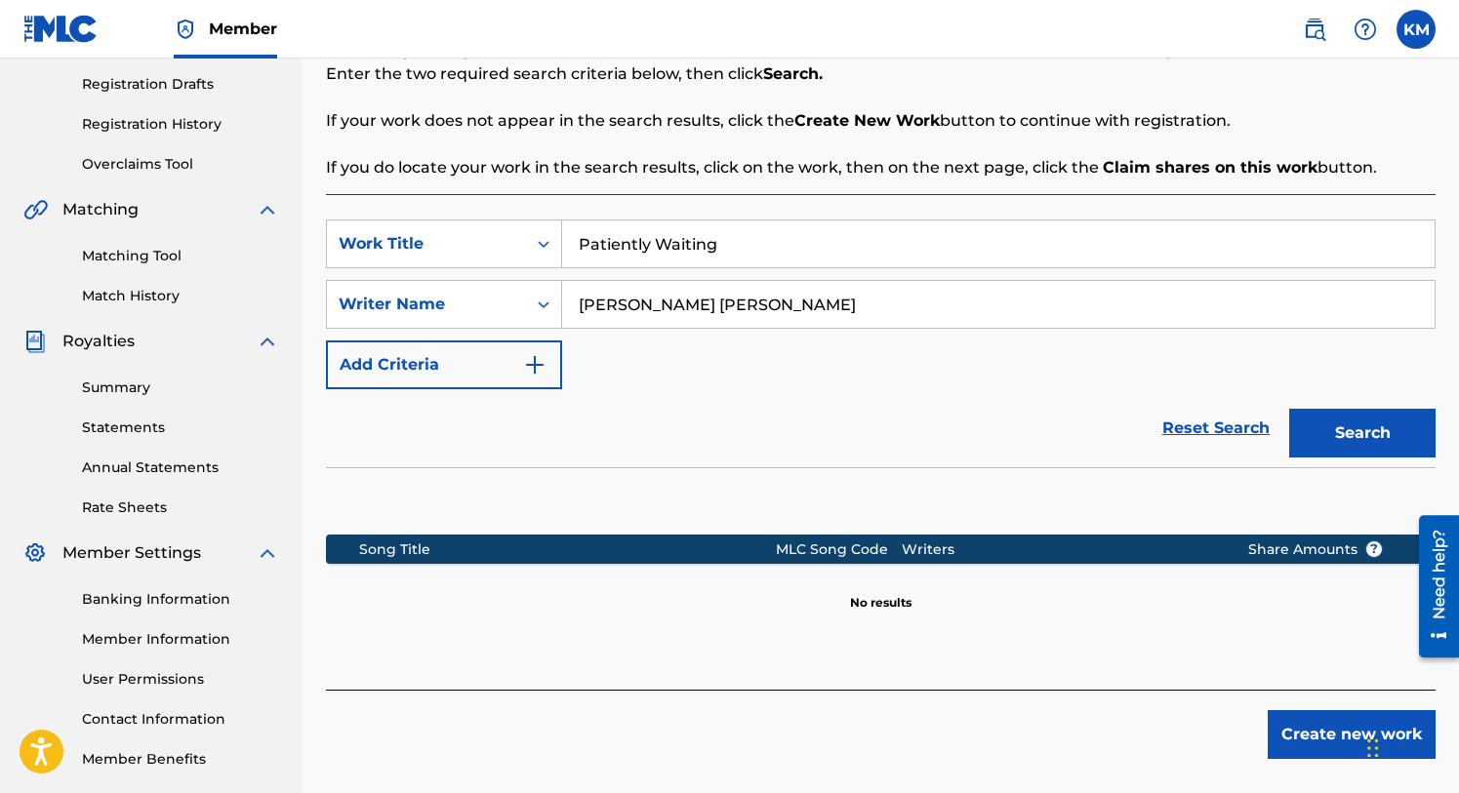
scroll to position [417, 0]
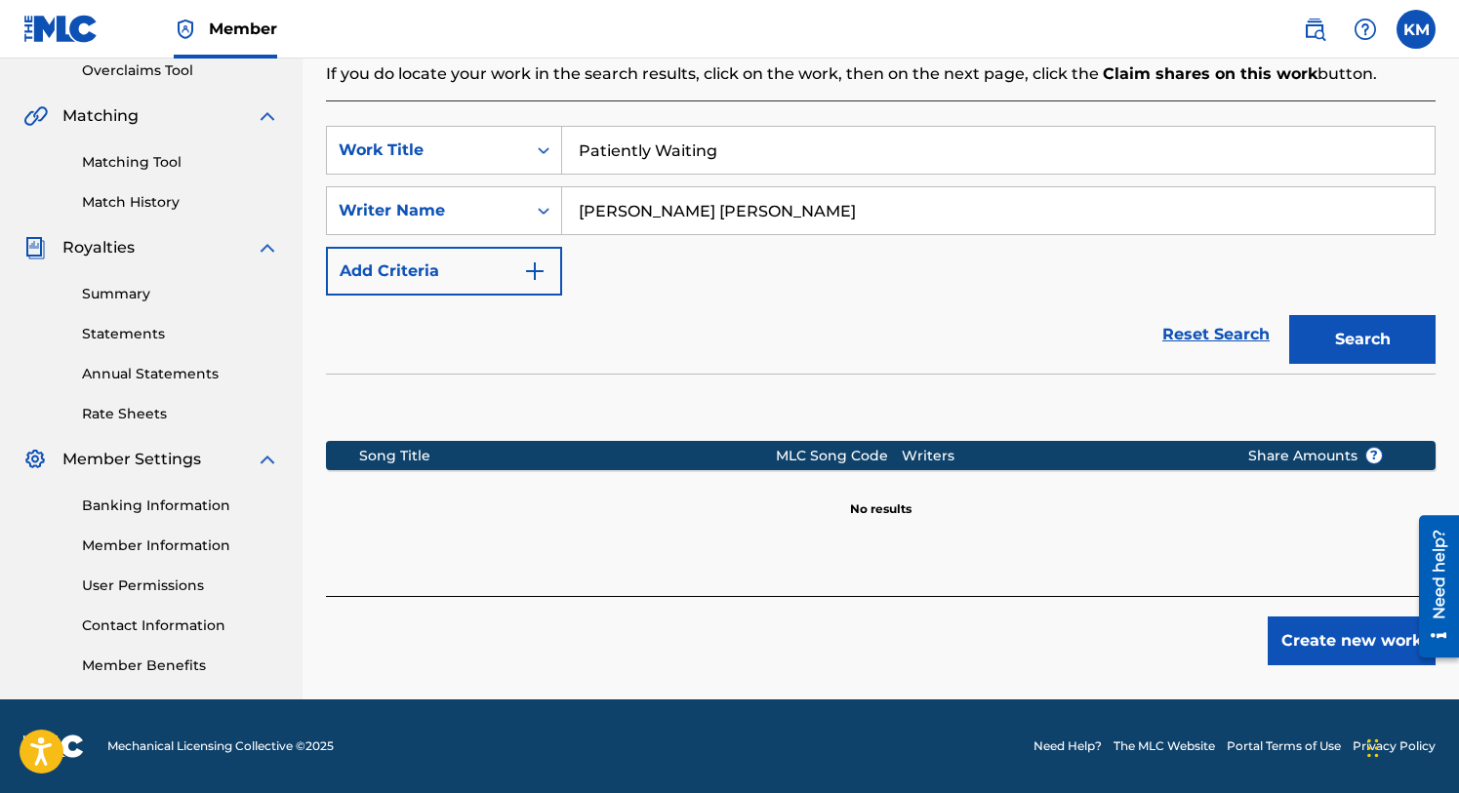
click at [1347, 640] on button "Create new work" at bounding box center [1352, 641] width 168 height 49
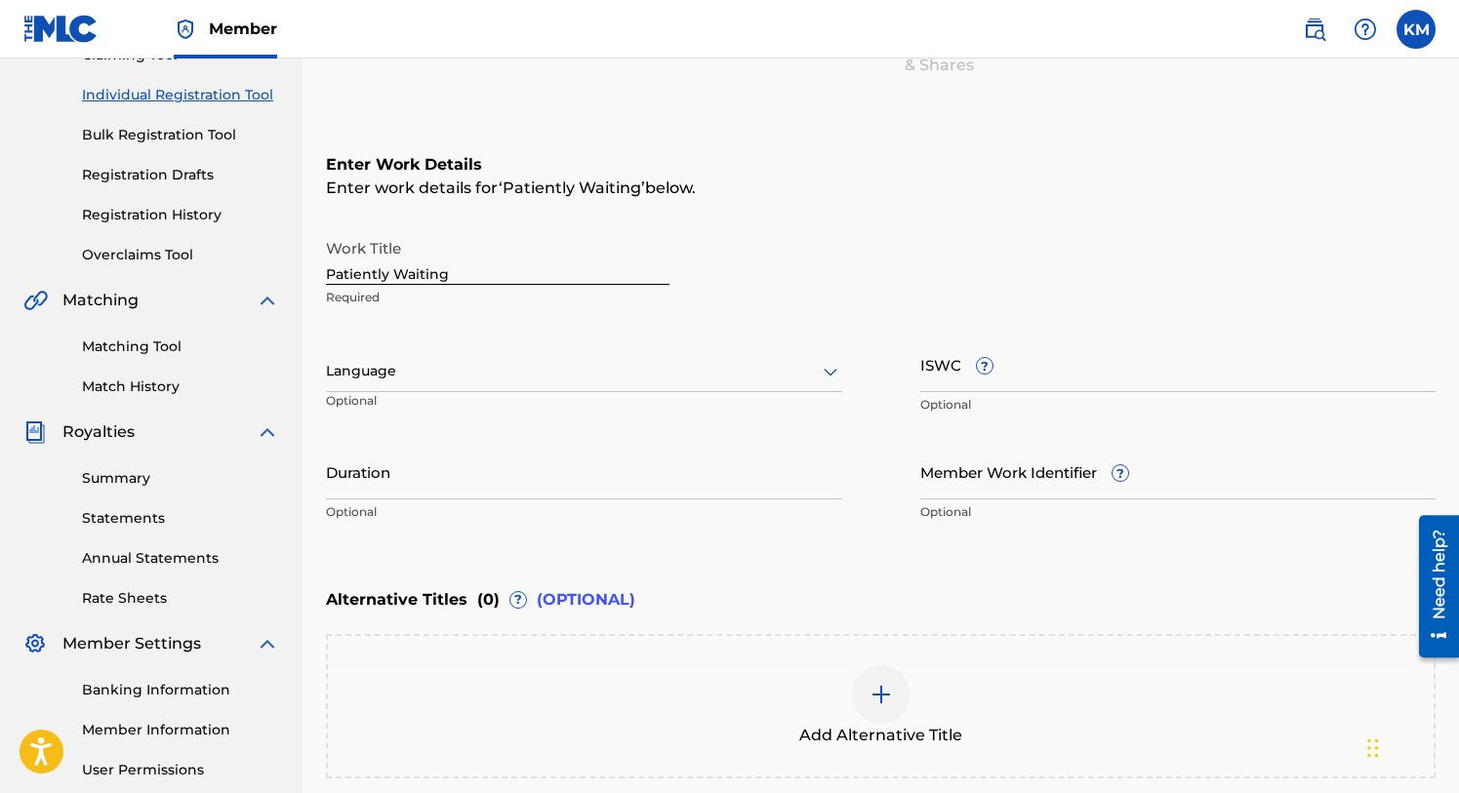
scroll to position [230, 0]
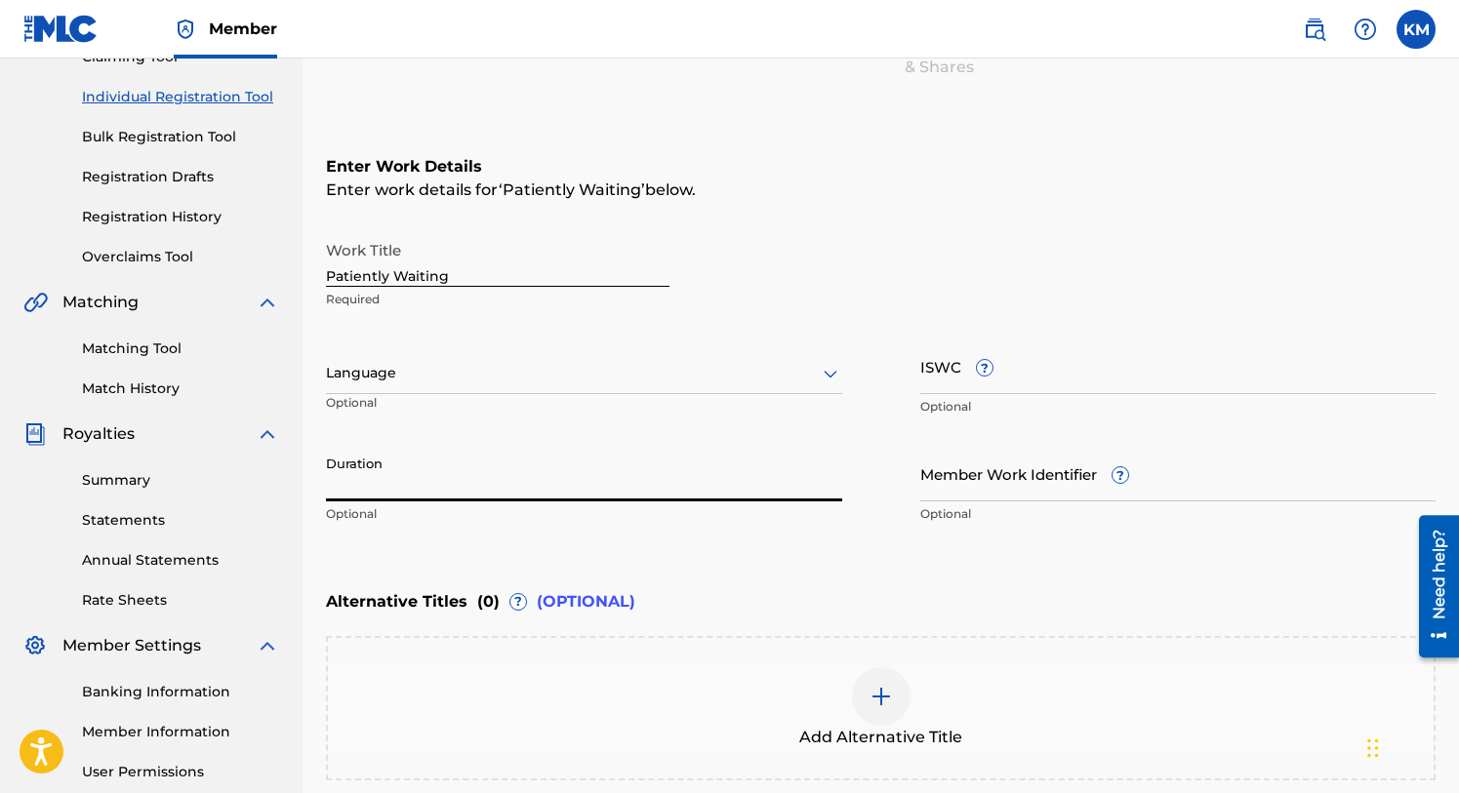
click at [354, 501] on input "Duration" at bounding box center [584, 474] width 516 height 56
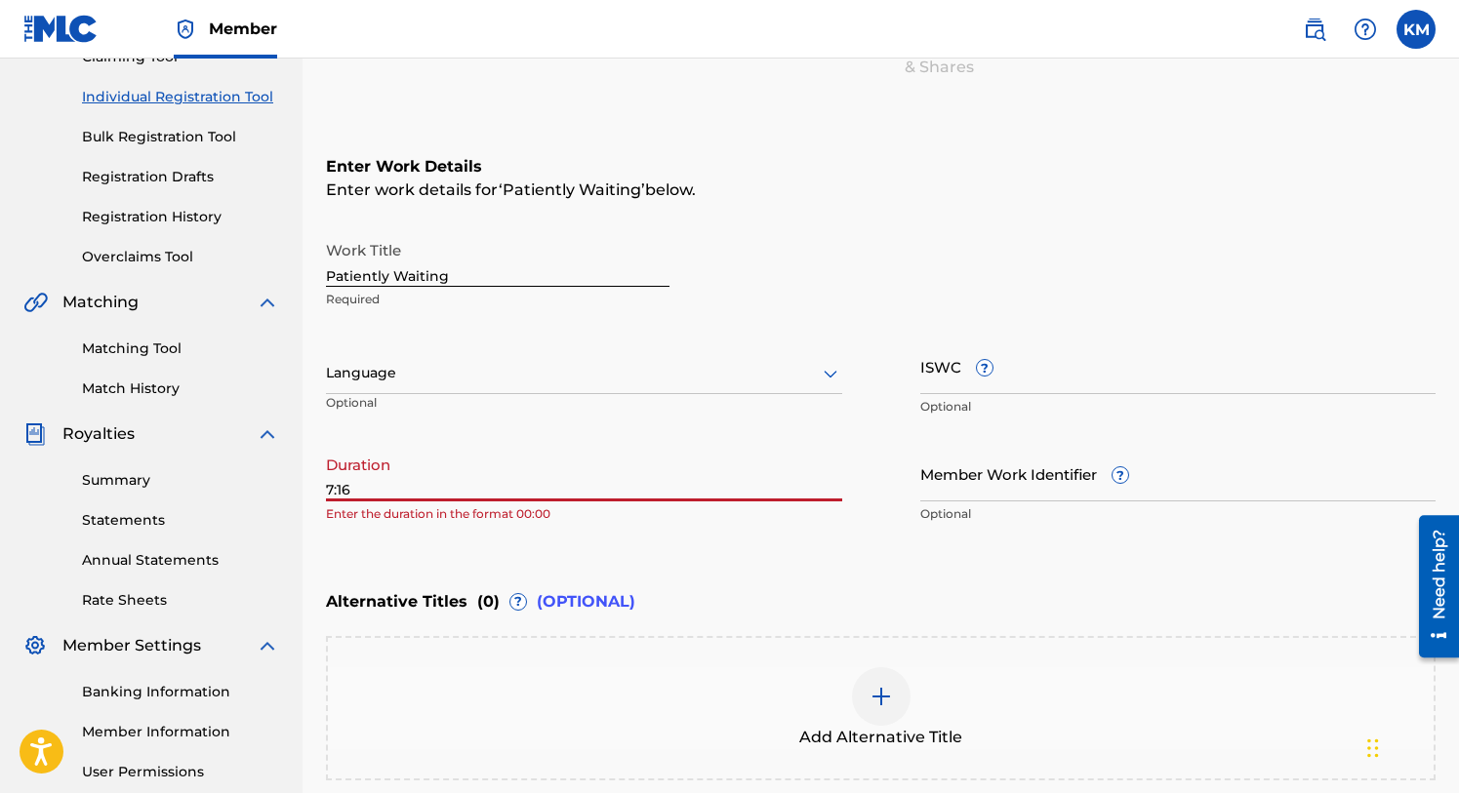
click at [326, 491] on input "7:16" at bounding box center [584, 474] width 516 height 56
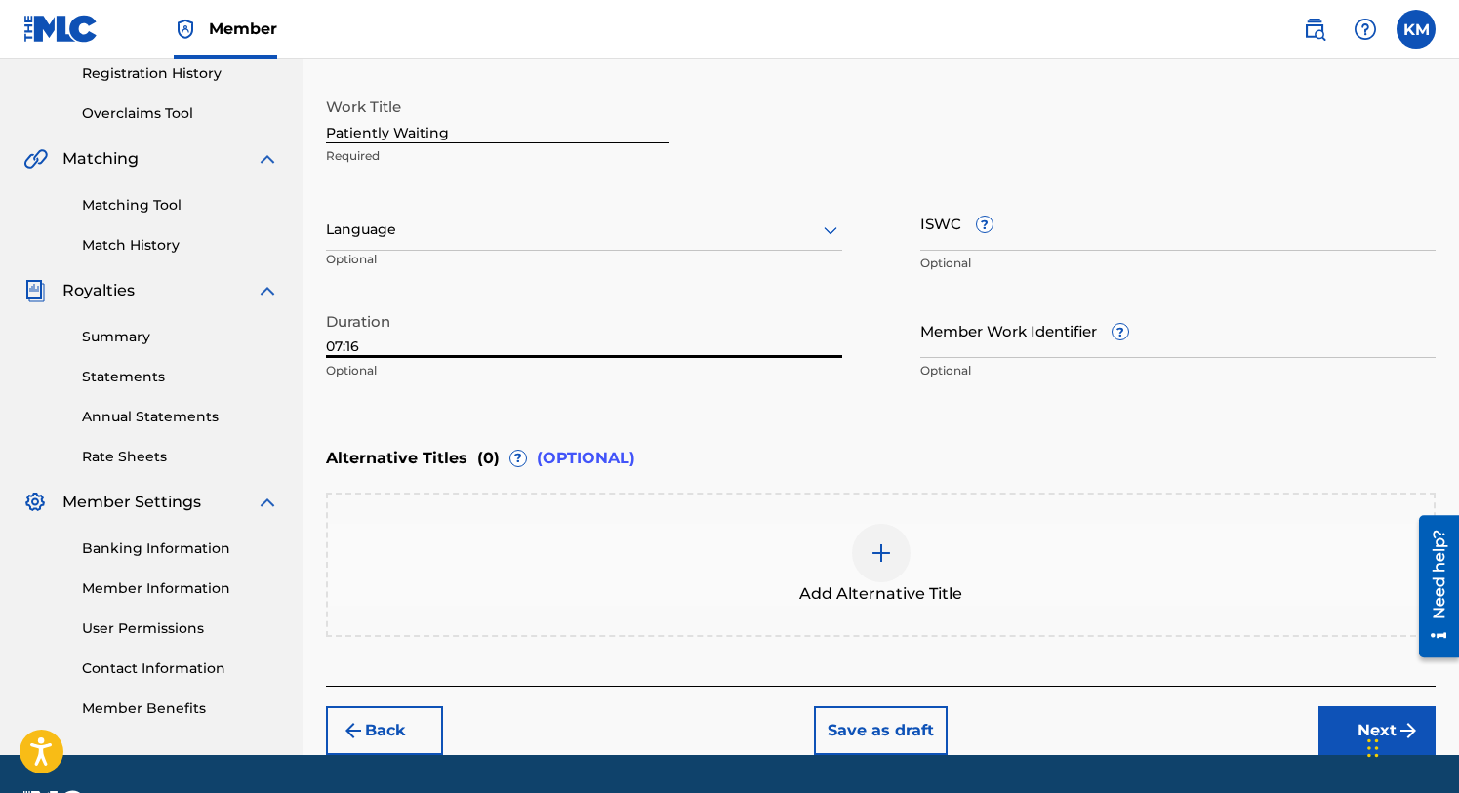
scroll to position [428, 0]
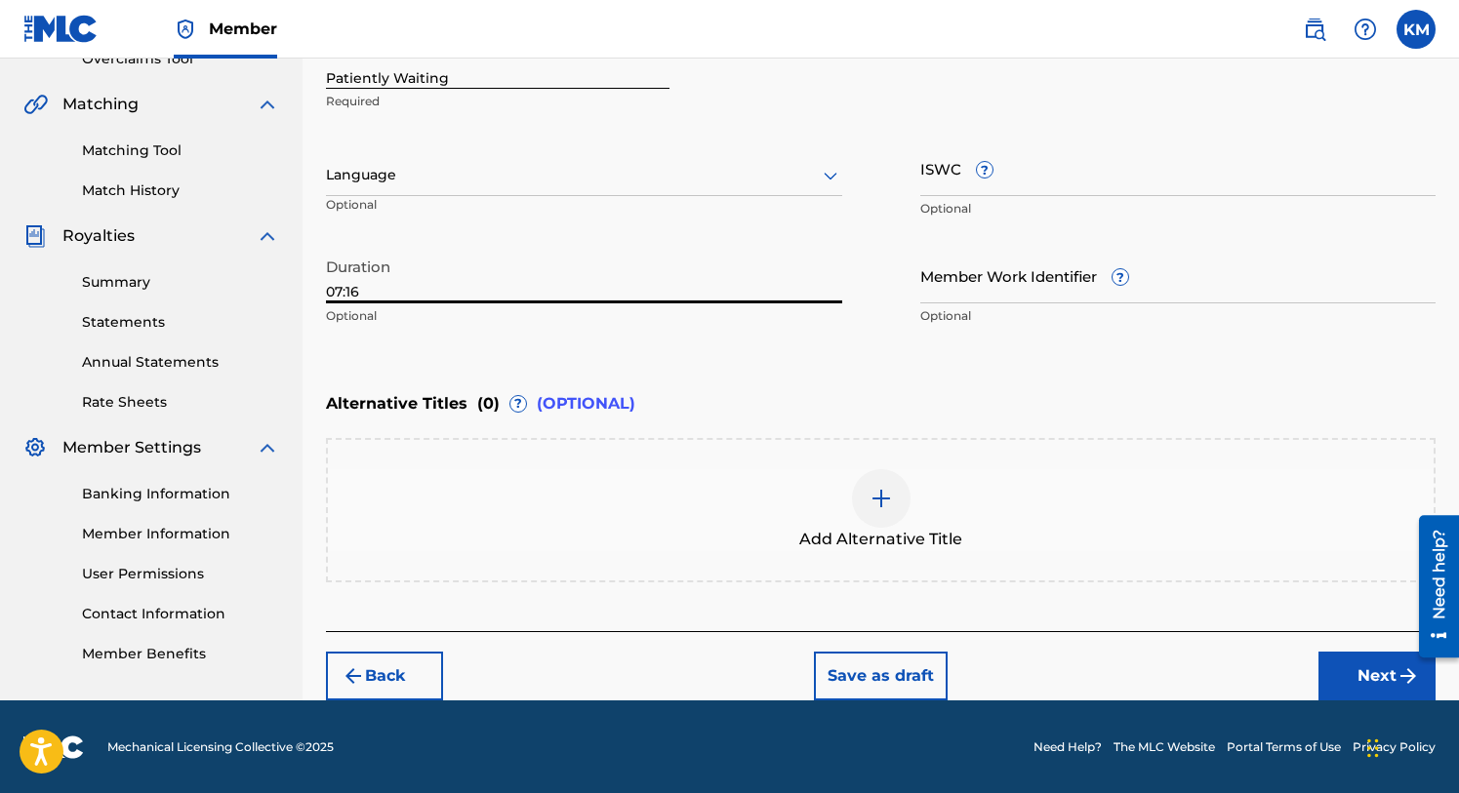
type input "07:16"
click at [1347, 665] on button "Next" at bounding box center [1376, 676] width 117 height 49
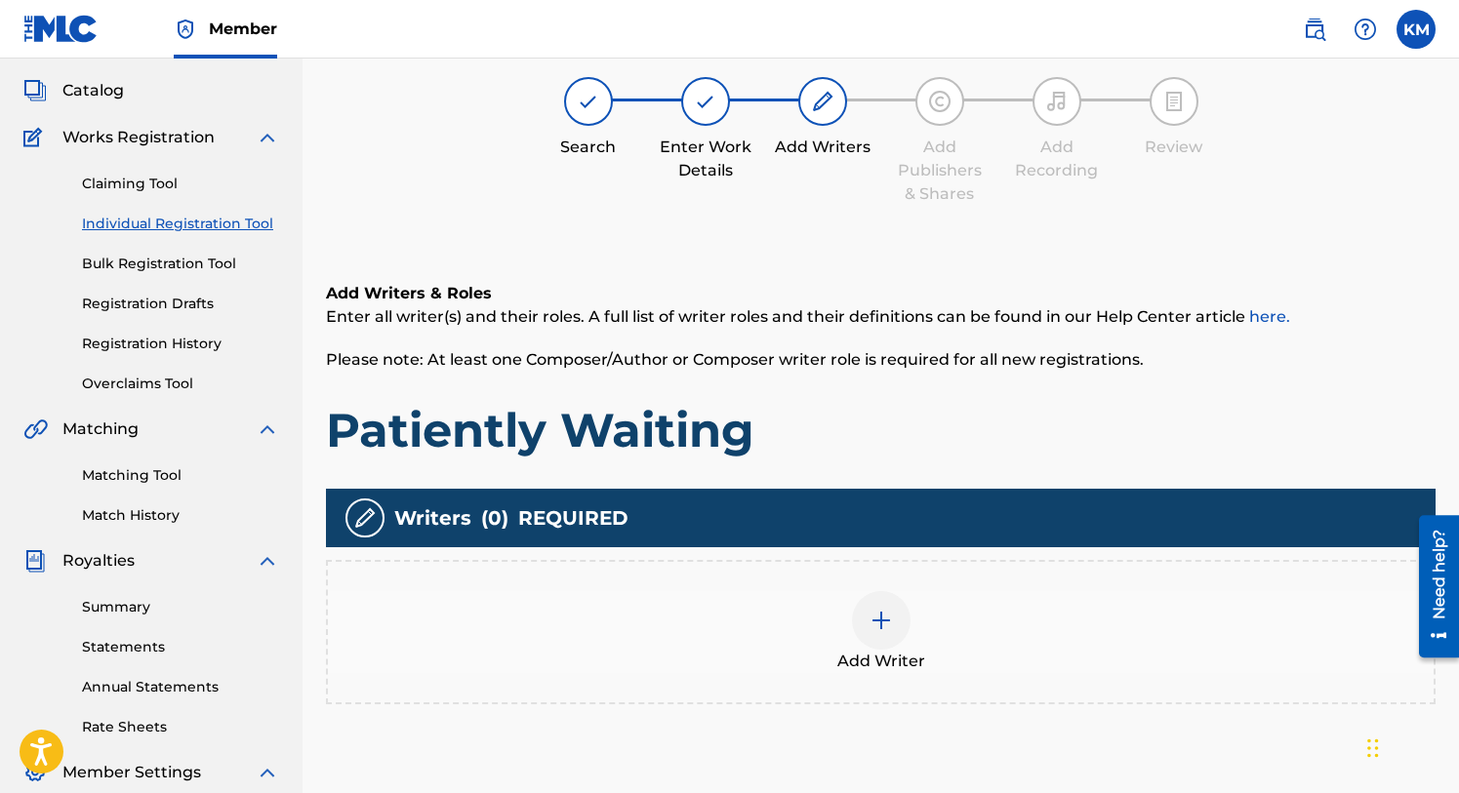
scroll to position [88, 0]
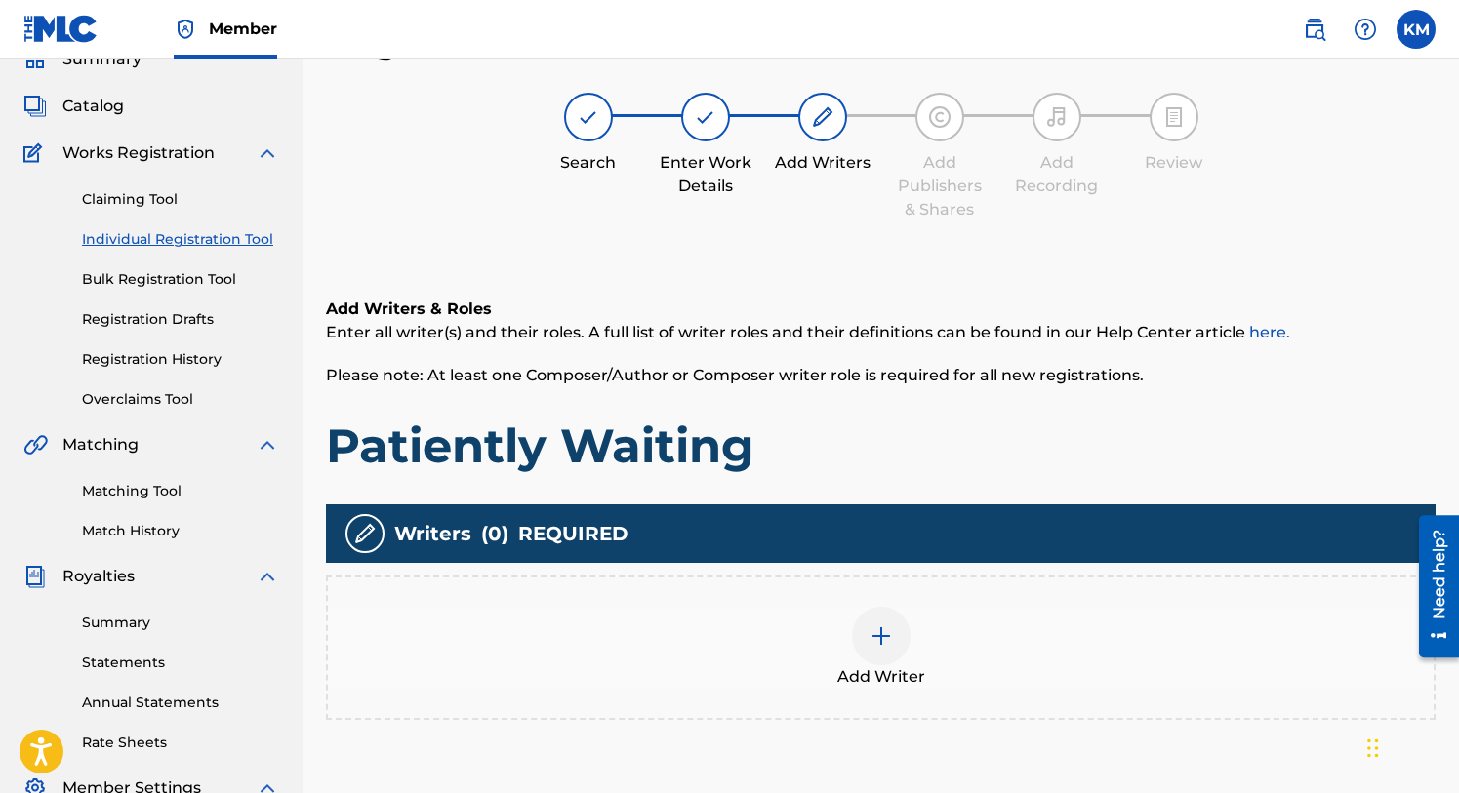
click at [882, 628] on img at bounding box center [881, 636] width 23 height 23
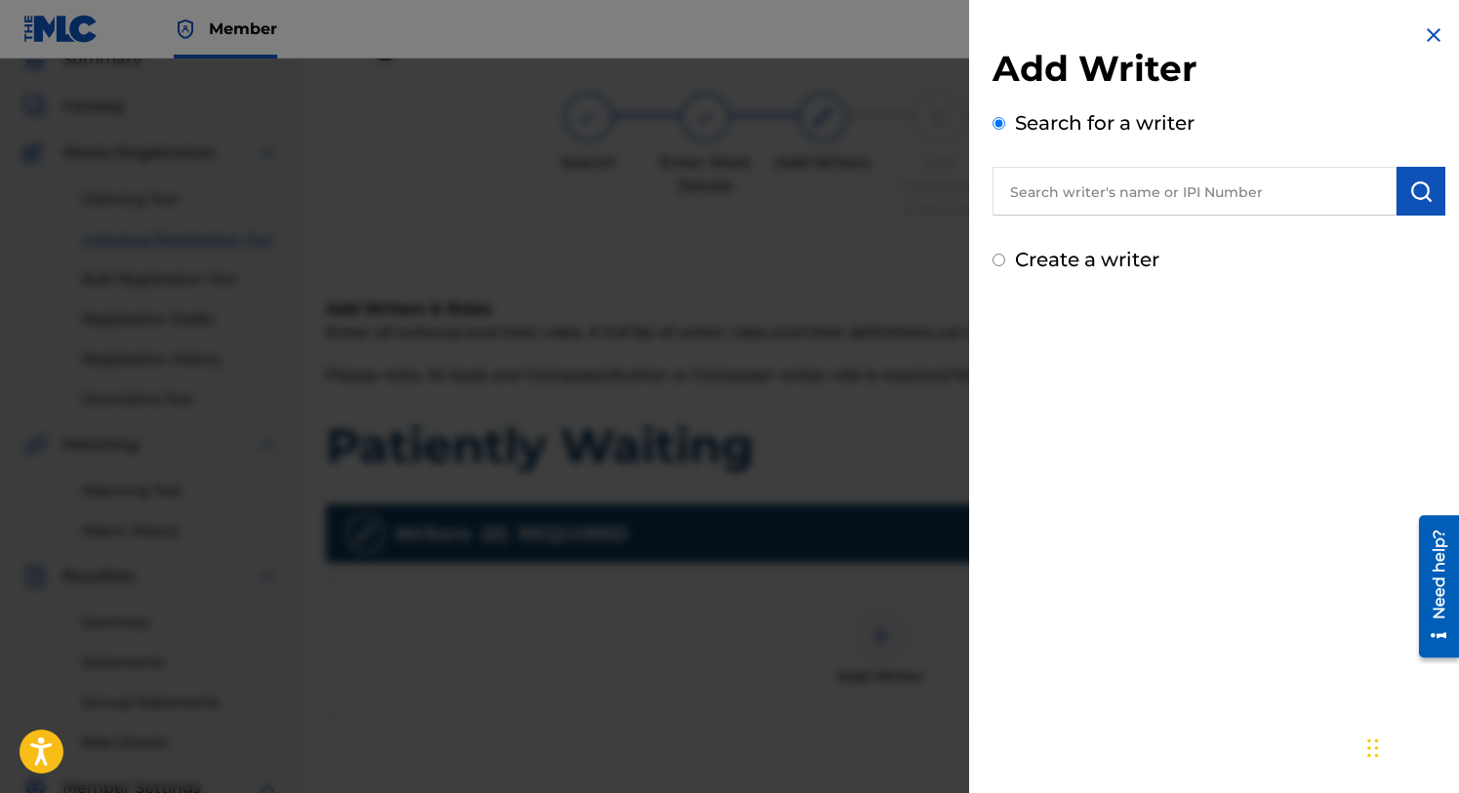
click at [1076, 197] on input "text" at bounding box center [1194, 191] width 404 height 49
type input "[PERSON_NAME] [PERSON_NAME]"
click at [1410, 191] on img "submit" at bounding box center [1420, 191] width 23 height 23
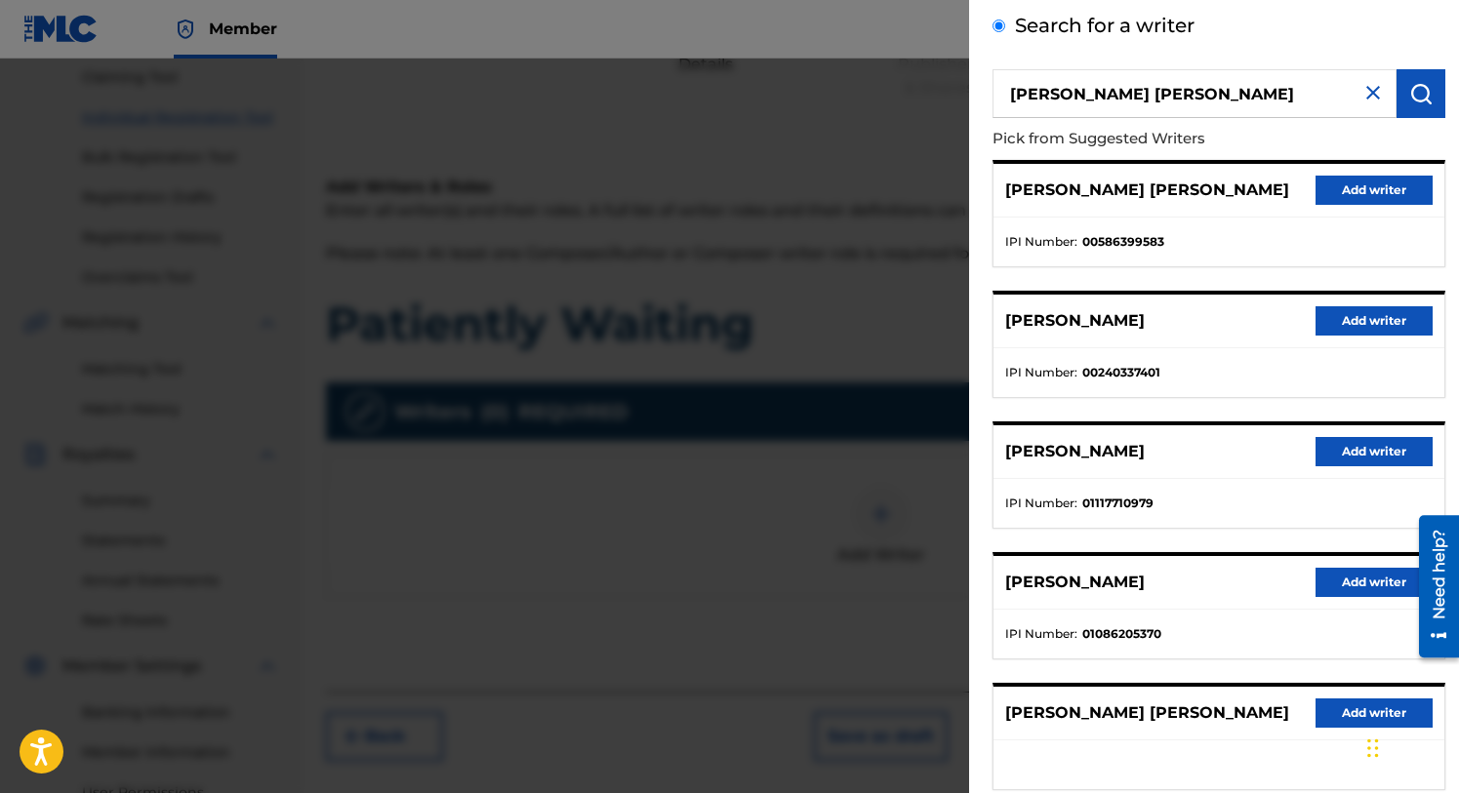
scroll to position [218, 0]
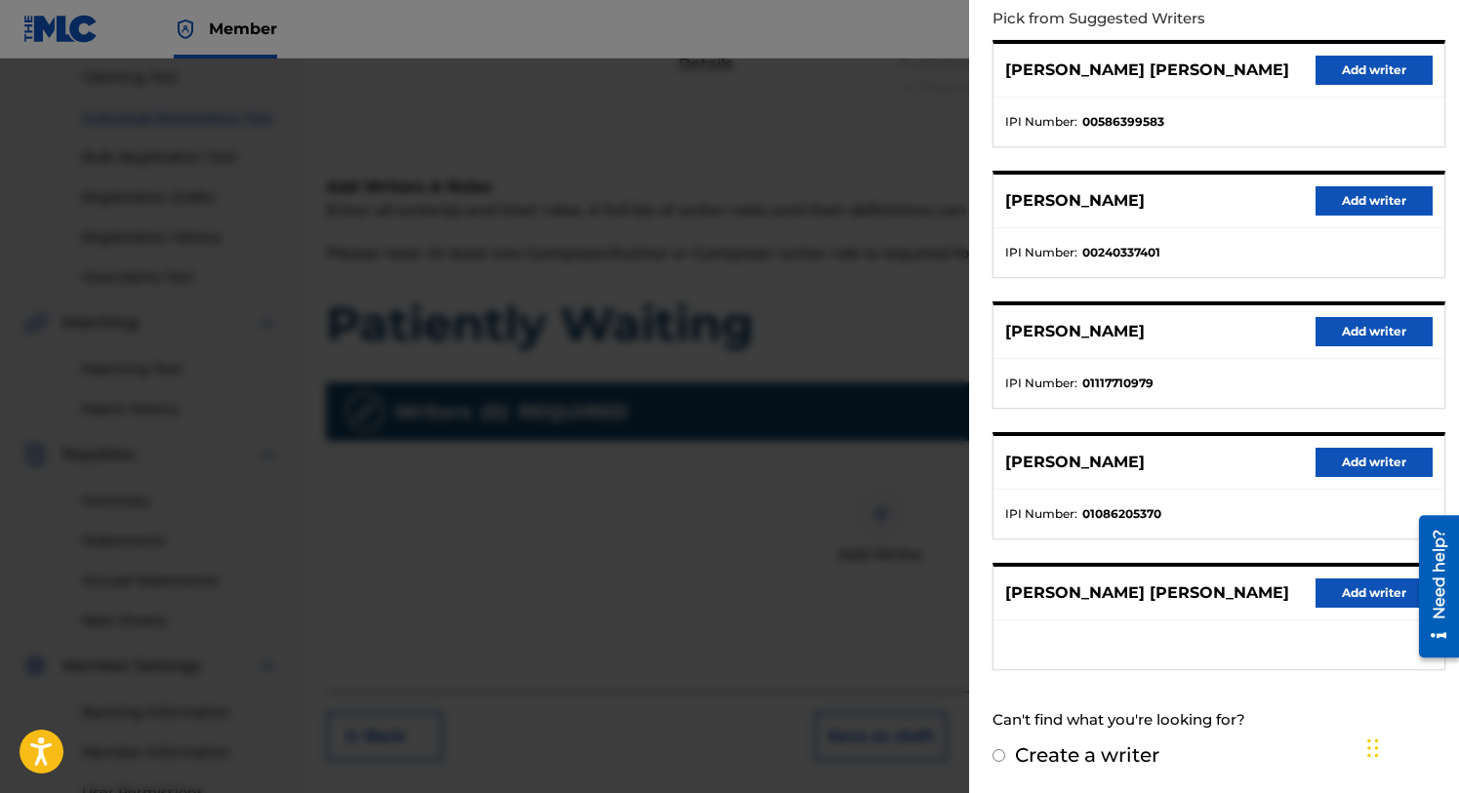
click at [1001, 755] on input "Create a writer" at bounding box center [998, 755] width 13 height 13
radio input "false"
radio input "true"
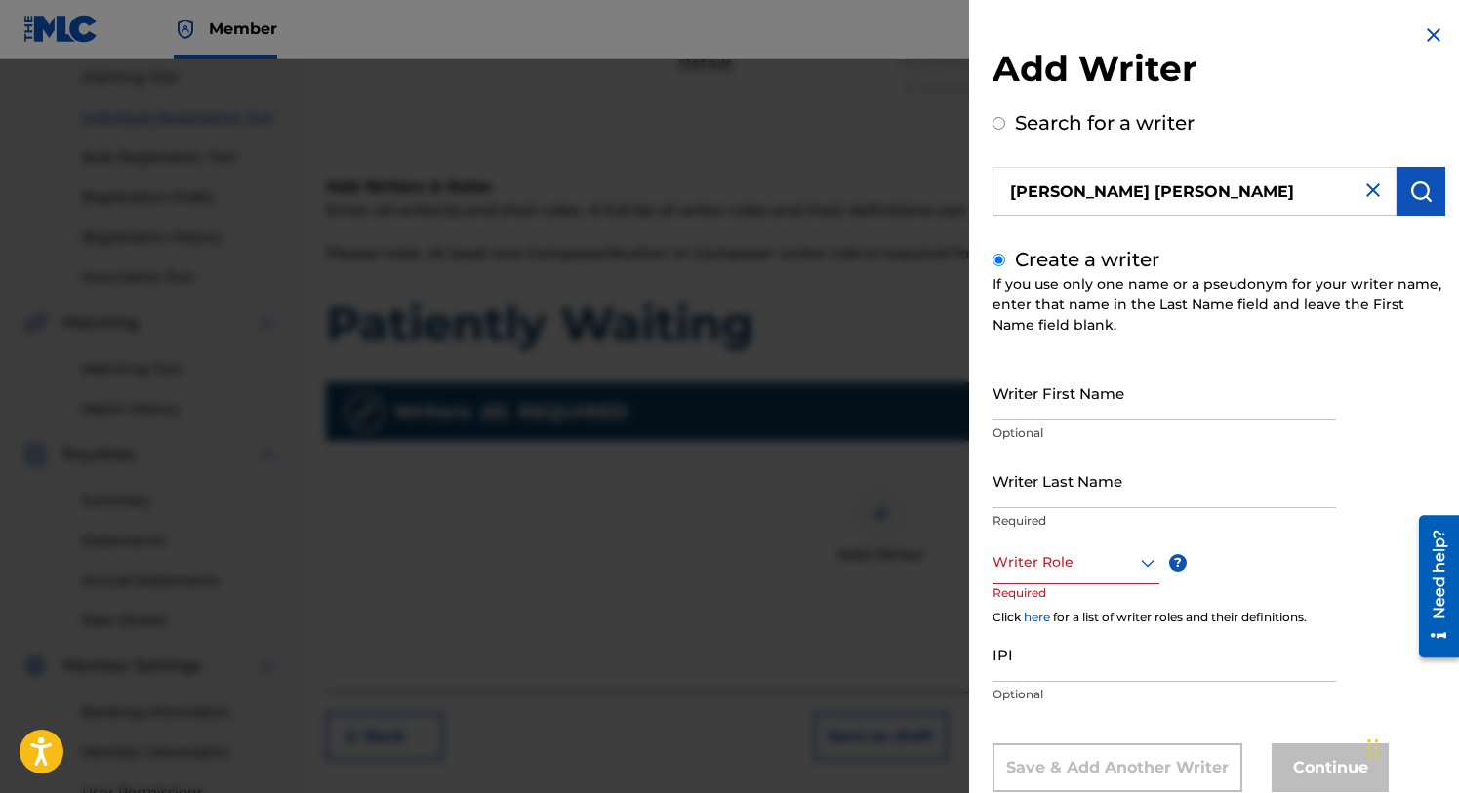
click at [1034, 411] on input "Writer First Name" at bounding box center [1164, 393] width 344 height 56
type input "Kijafa"
click at [1048, 495] on input "Writer Last Name" at bounding box center [1164, 481] width 344 height 56
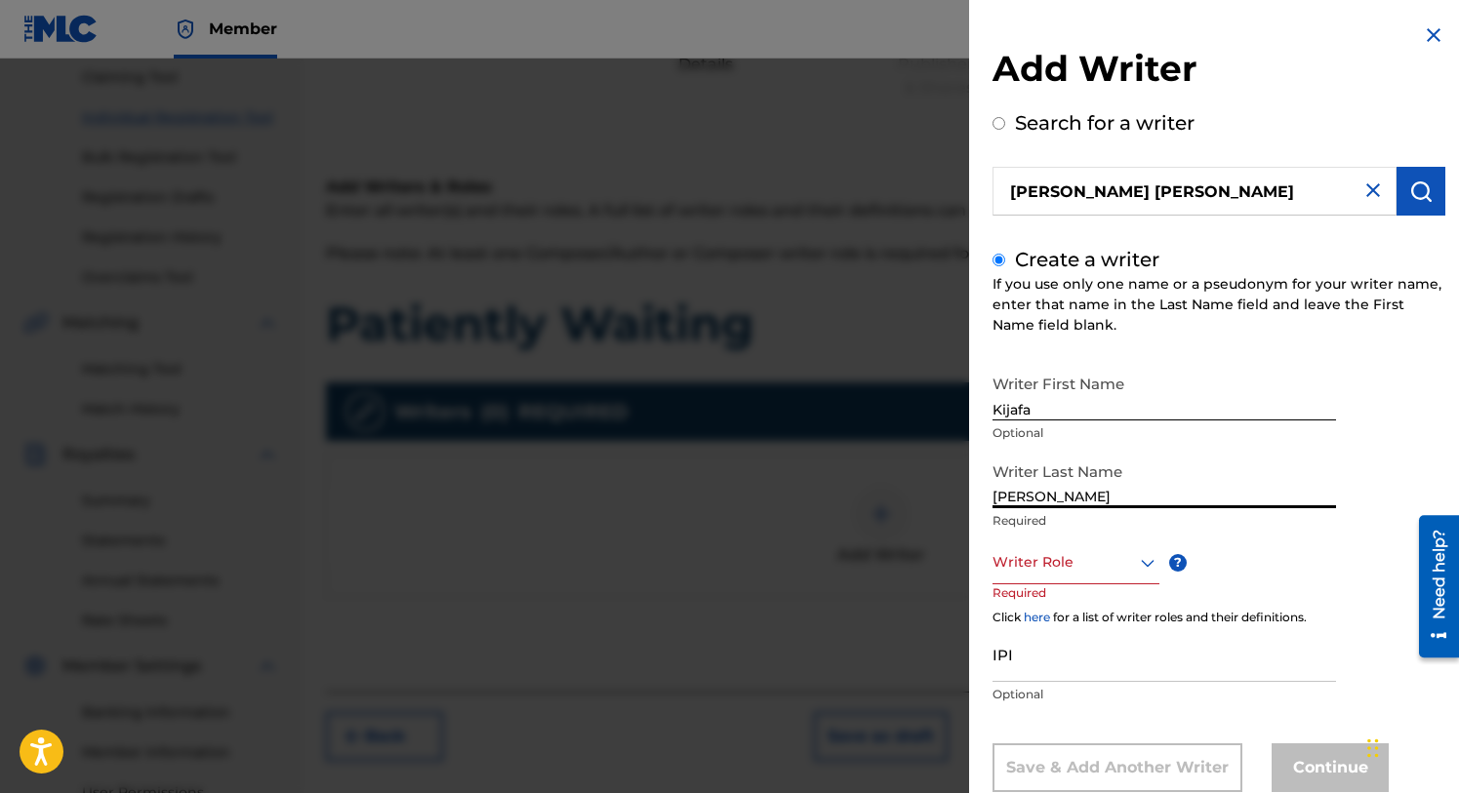
type input "[PERSON_NAME]"
click at [1146, 563] on div "Composer/Author, 1 of 8. 8 results available. Use Up and Down to choose options…" at bounding box center [1075, 563] width 167 height 44
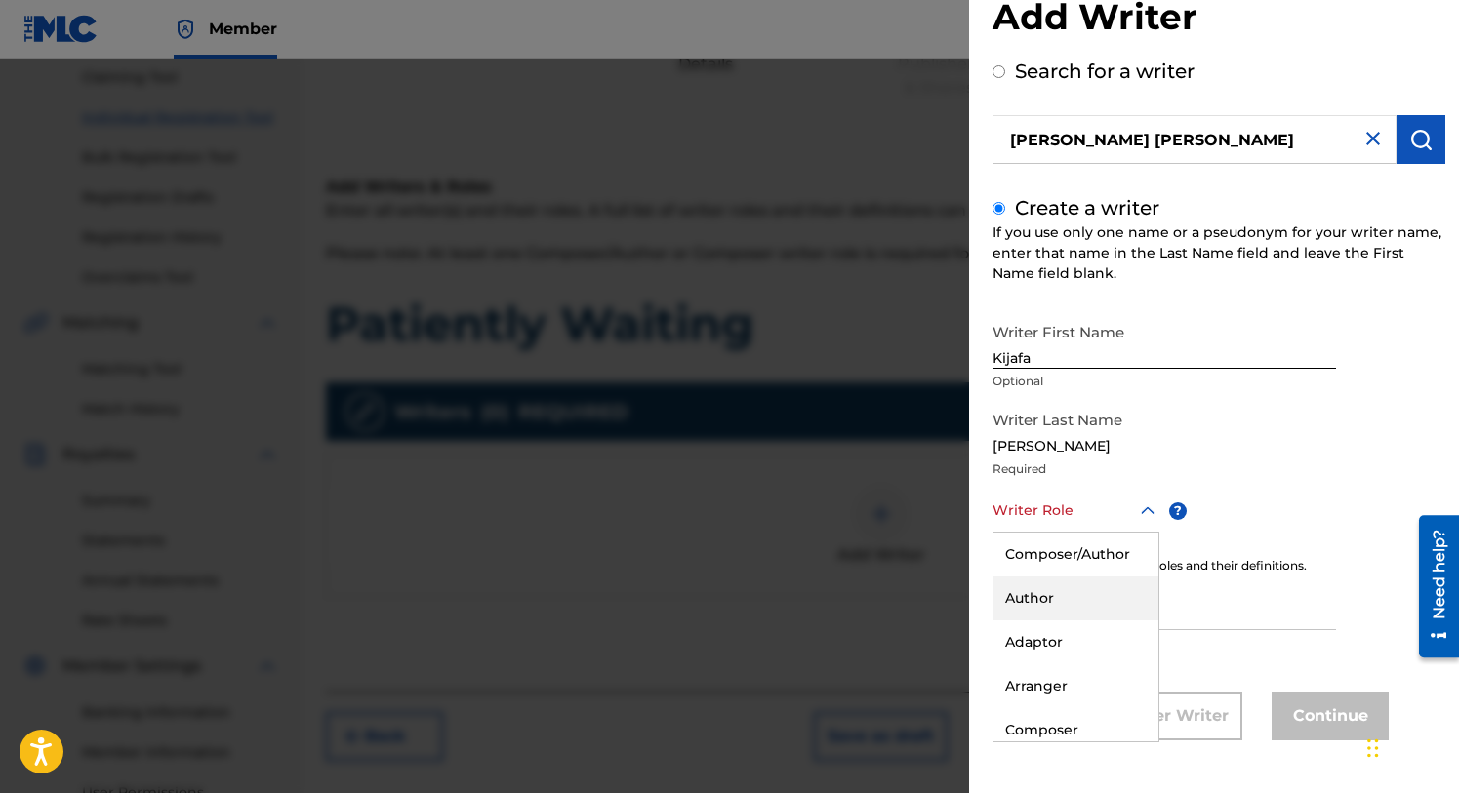
click at [1045, 598] on div "Author" at bounding box center [1075, 599] width 165 height 44
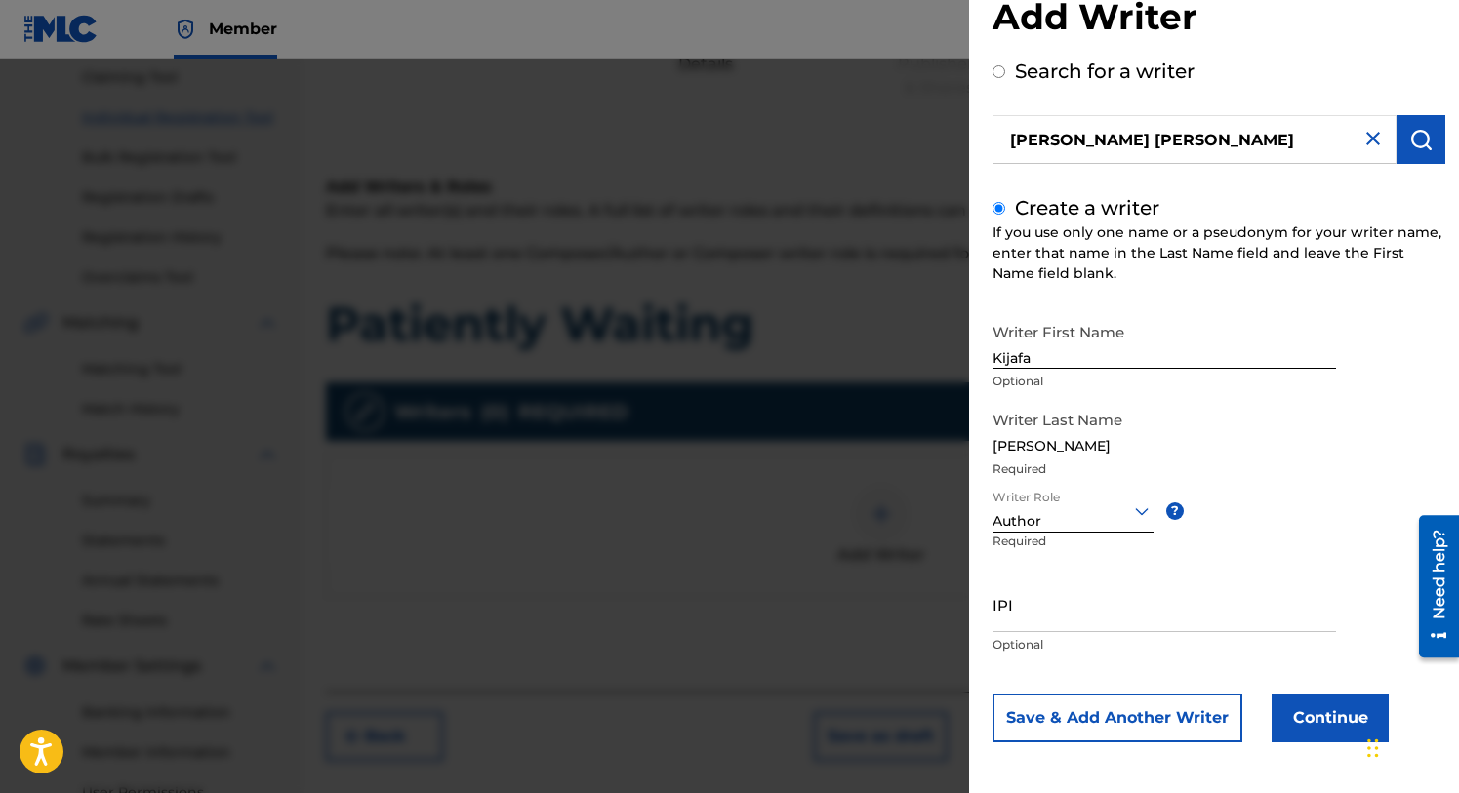
click at [1130, 516] on icon at bounding box center [1141, 511] width 23 height 23
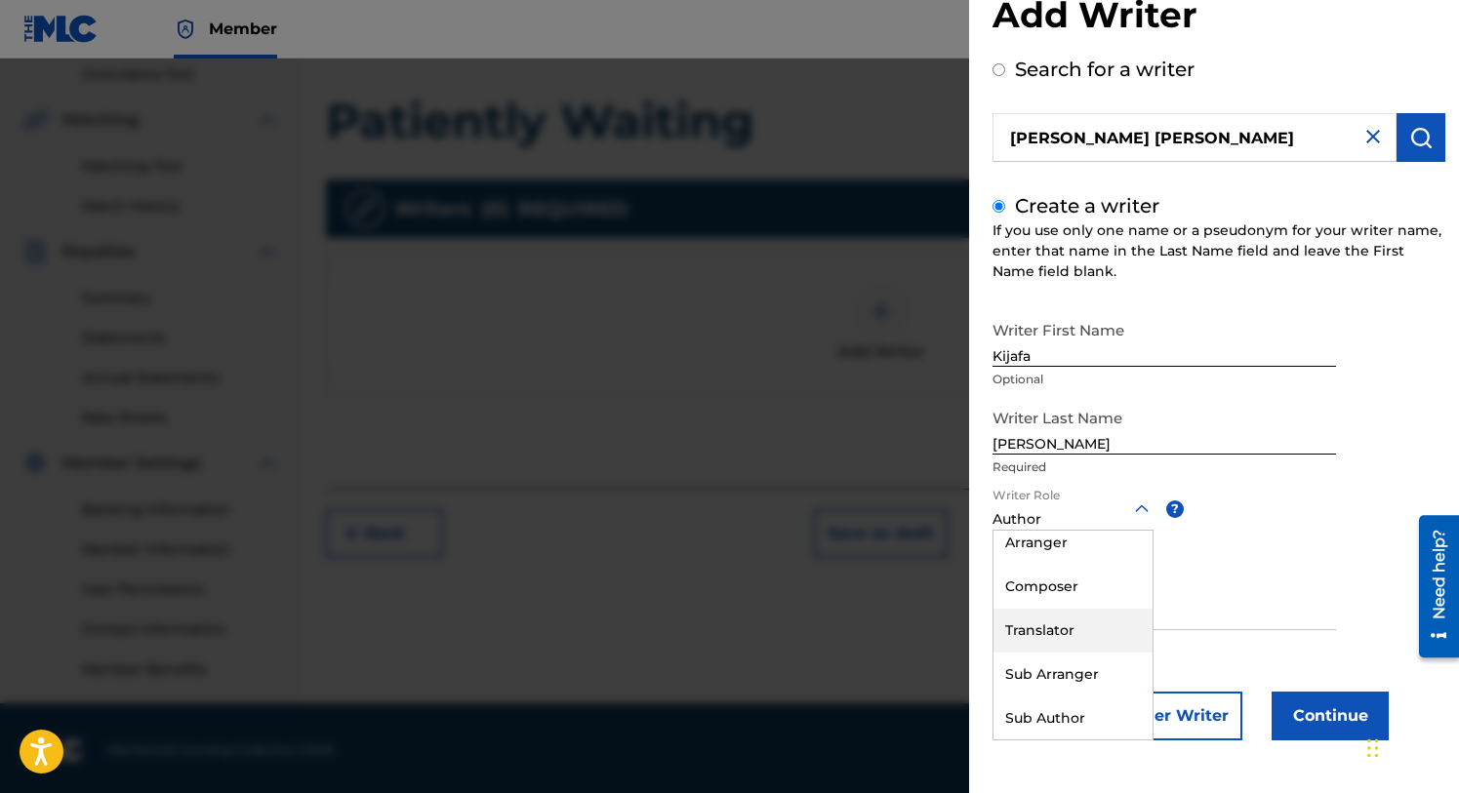
scroll to position [0, 0]
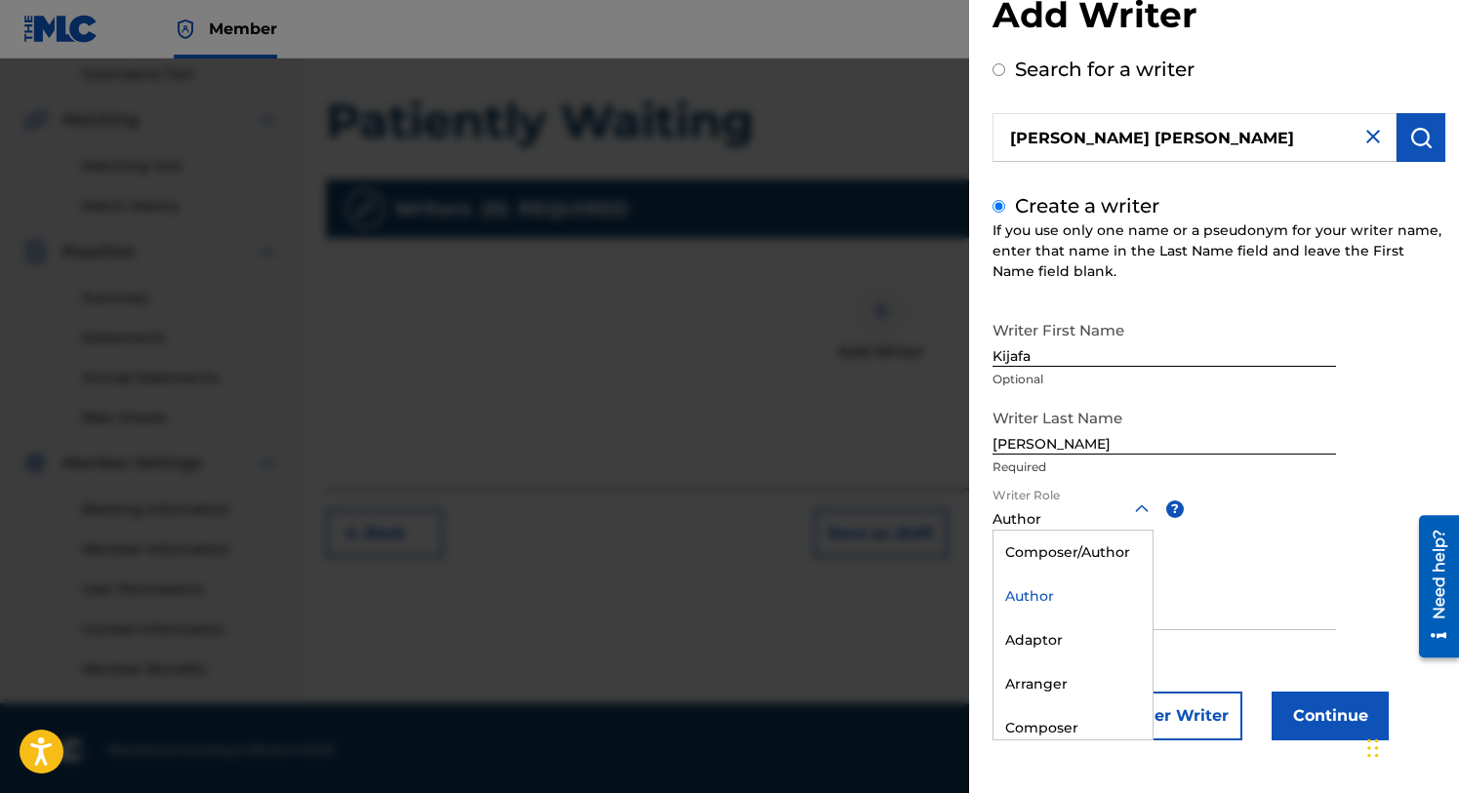
click at [1035, 592] on div "Author" at bounding box center [1072, 597] width 159 height 44
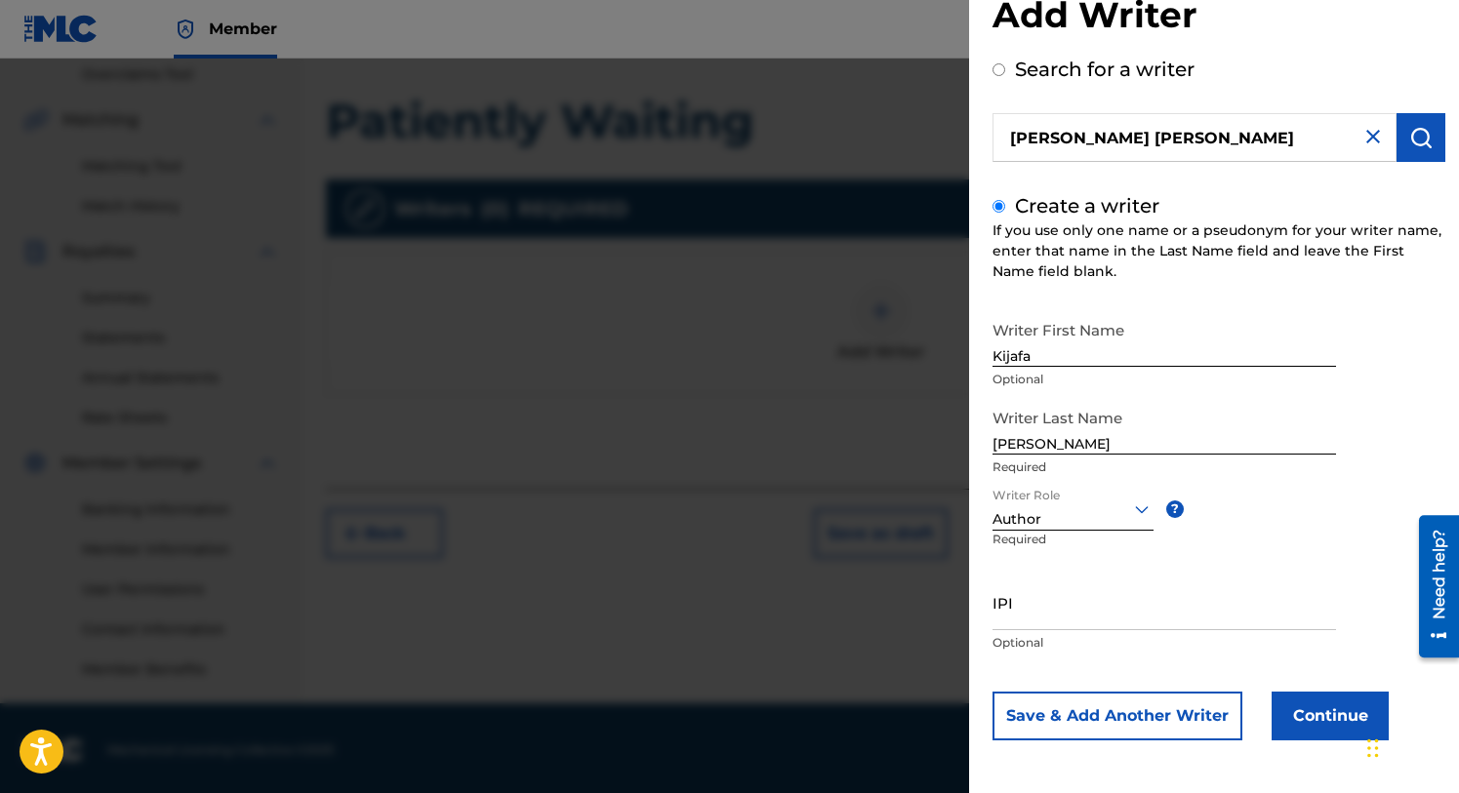
click at [1011, 631] on div "IPI Optional" at bounding box center [1164, 619] width 344 height 88
click at [1003, 621] on input "IPI" at bounding box center [1164, 603] width 344 height 56
type input "1117710979"
click at [1298, 708] on button "Continue" at bounding box center [1330, 716] width 117 height 49
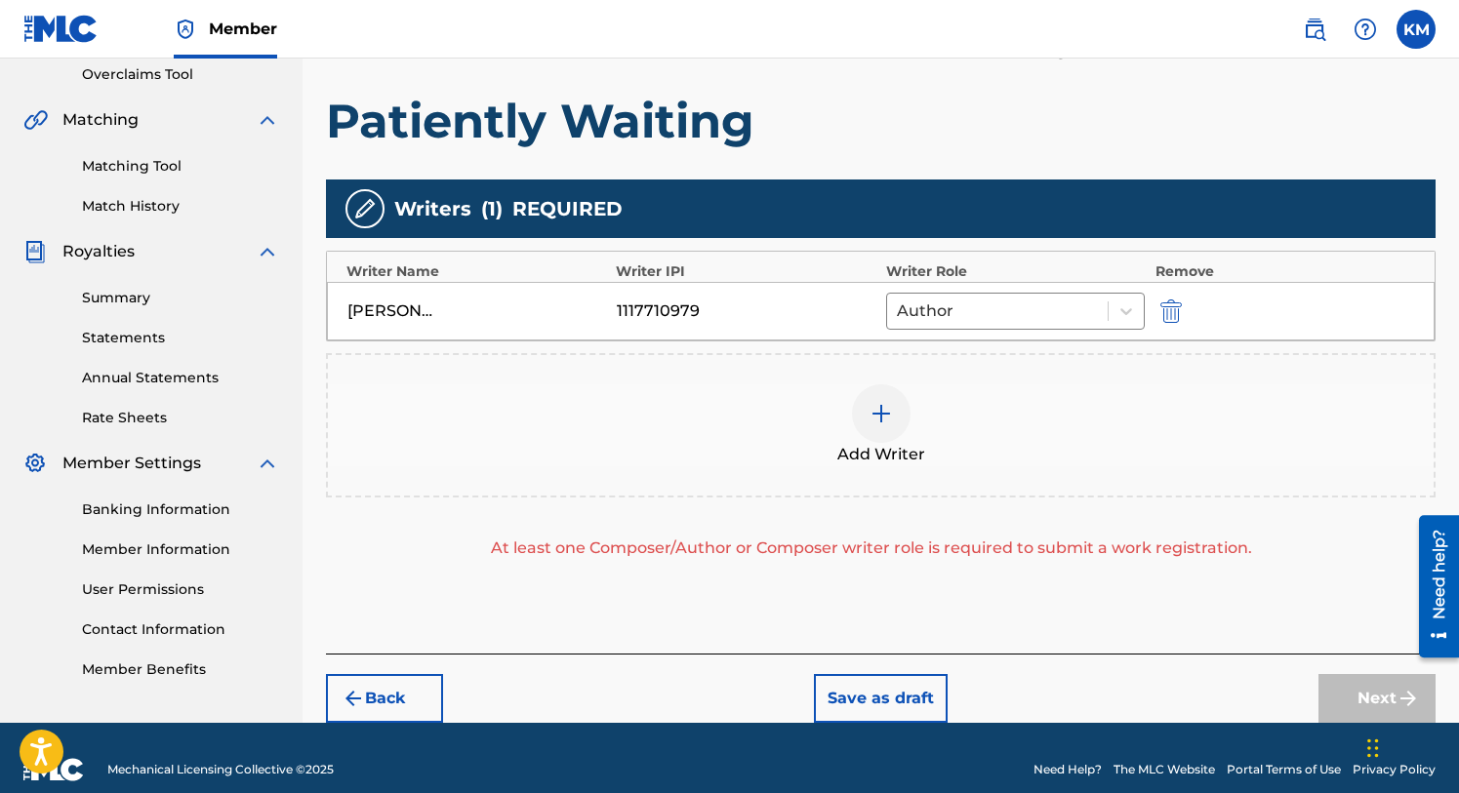
click at [877, 409] on img at bounding box center [881, 413] width 23 height 23
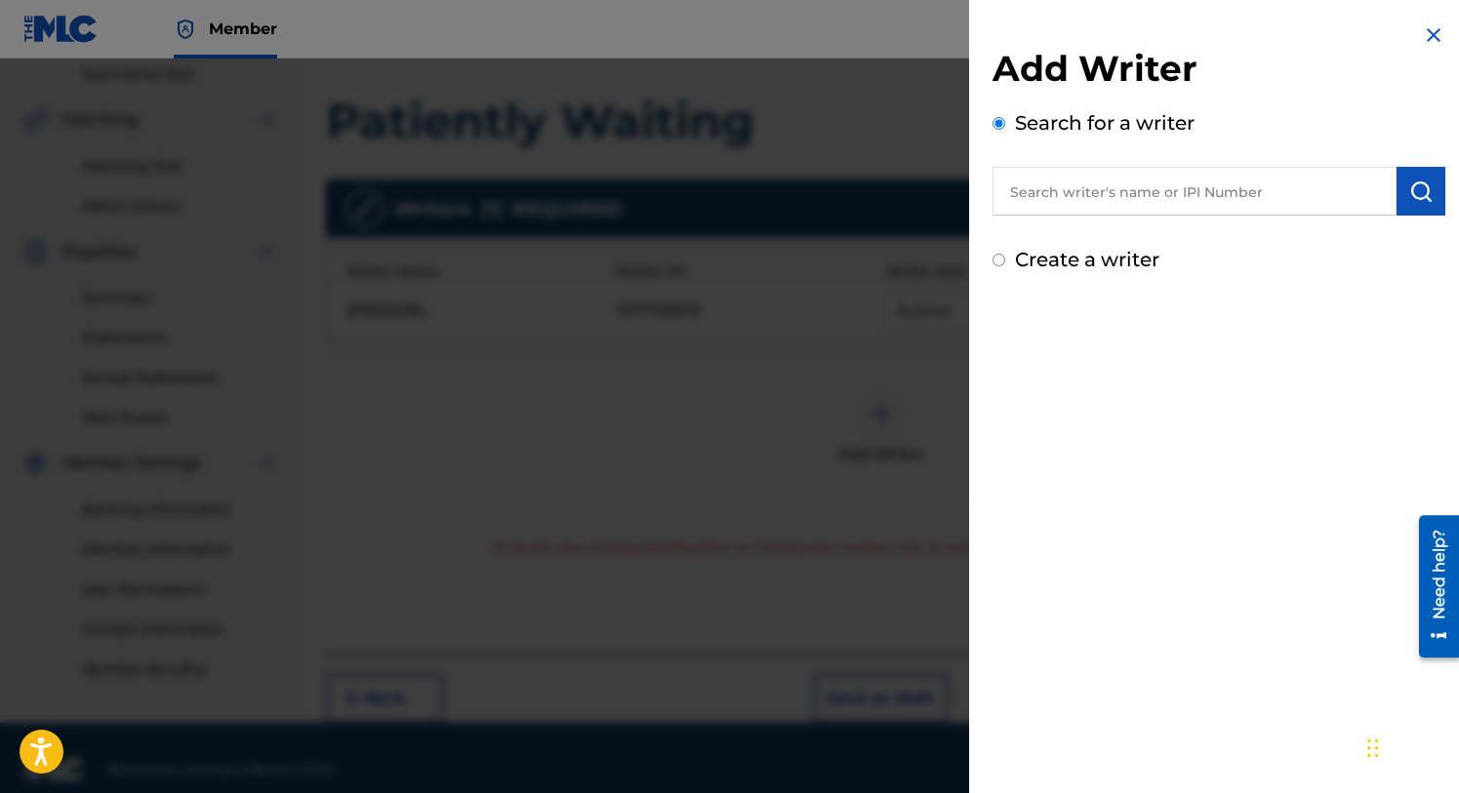
click at [1037, 198] on input "text" at bounding box center [1194, 191] width 404 height 49
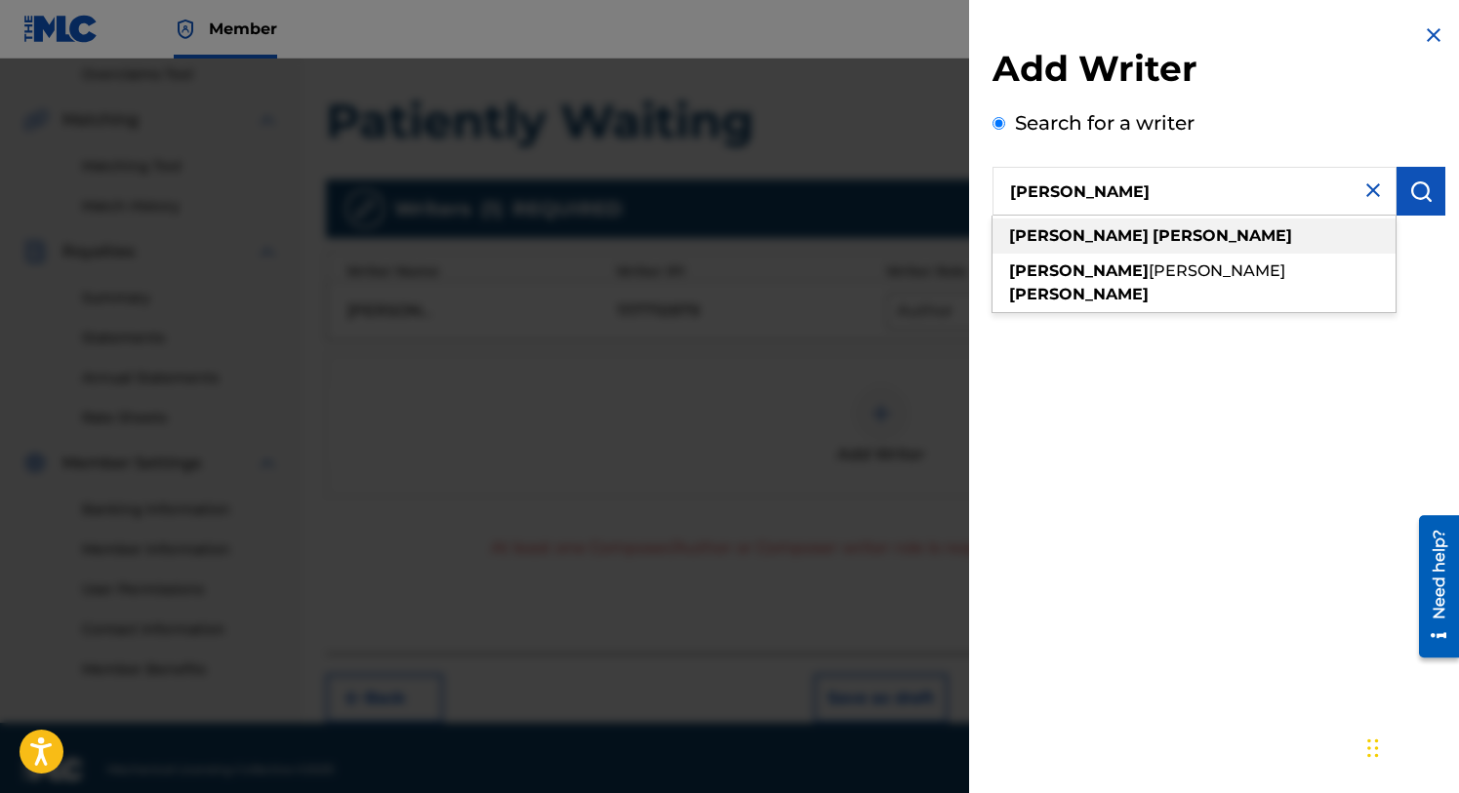
click at [1036, 233] on strong "[PERSON_NAME]" at bounding box center [1079, 235] width 140 height 19
type input "[PERSON_NAME]"
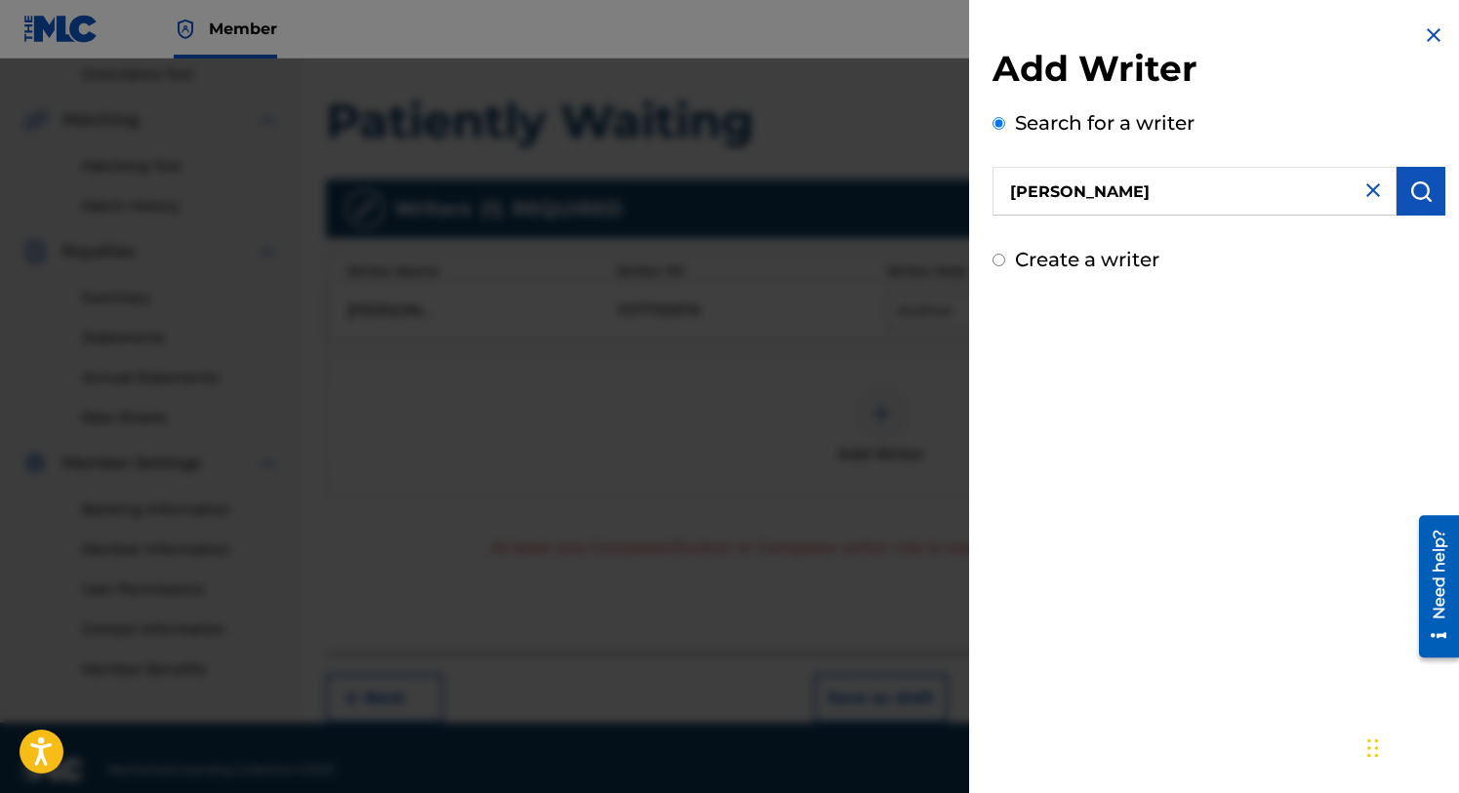
click at [1401, 189] on button "submit" at bounding box center [1421, 191] width 49 height 49
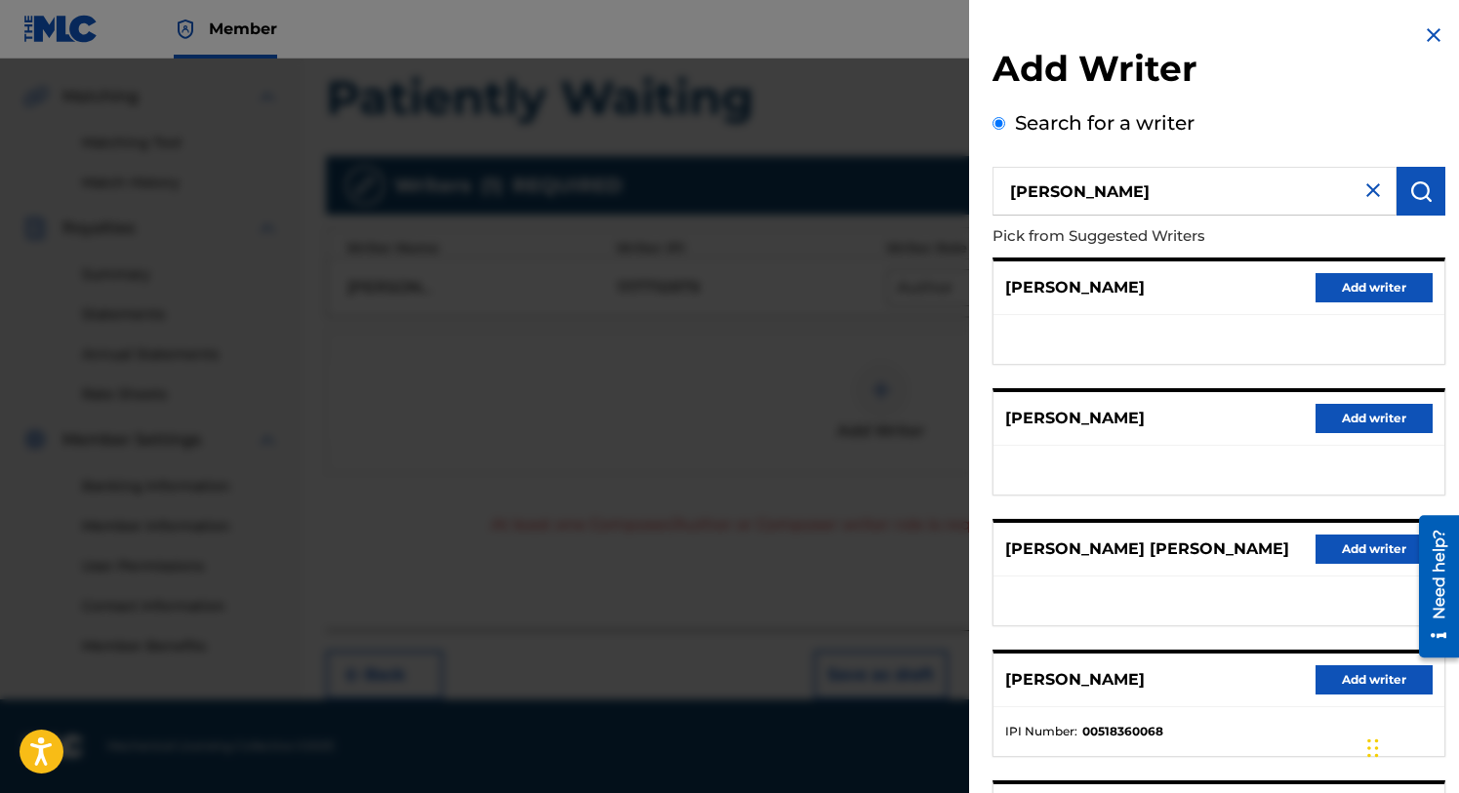
click at [1340, 283] on button "Add writer" at bounding box center [1374, 287] width 117 height 29
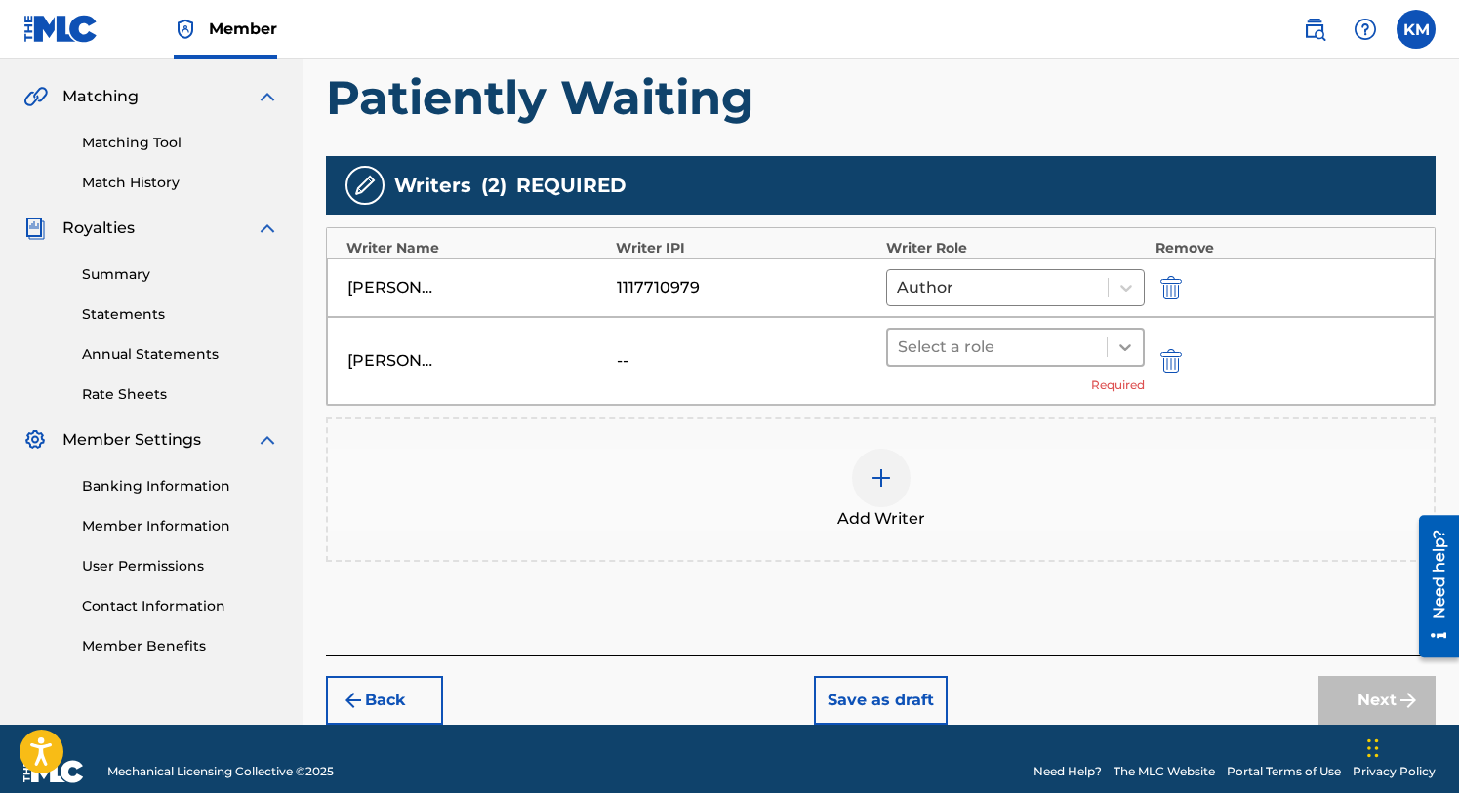
click at [1127, 348] on icon at bounding box center [1125, 347] width 12 height 7
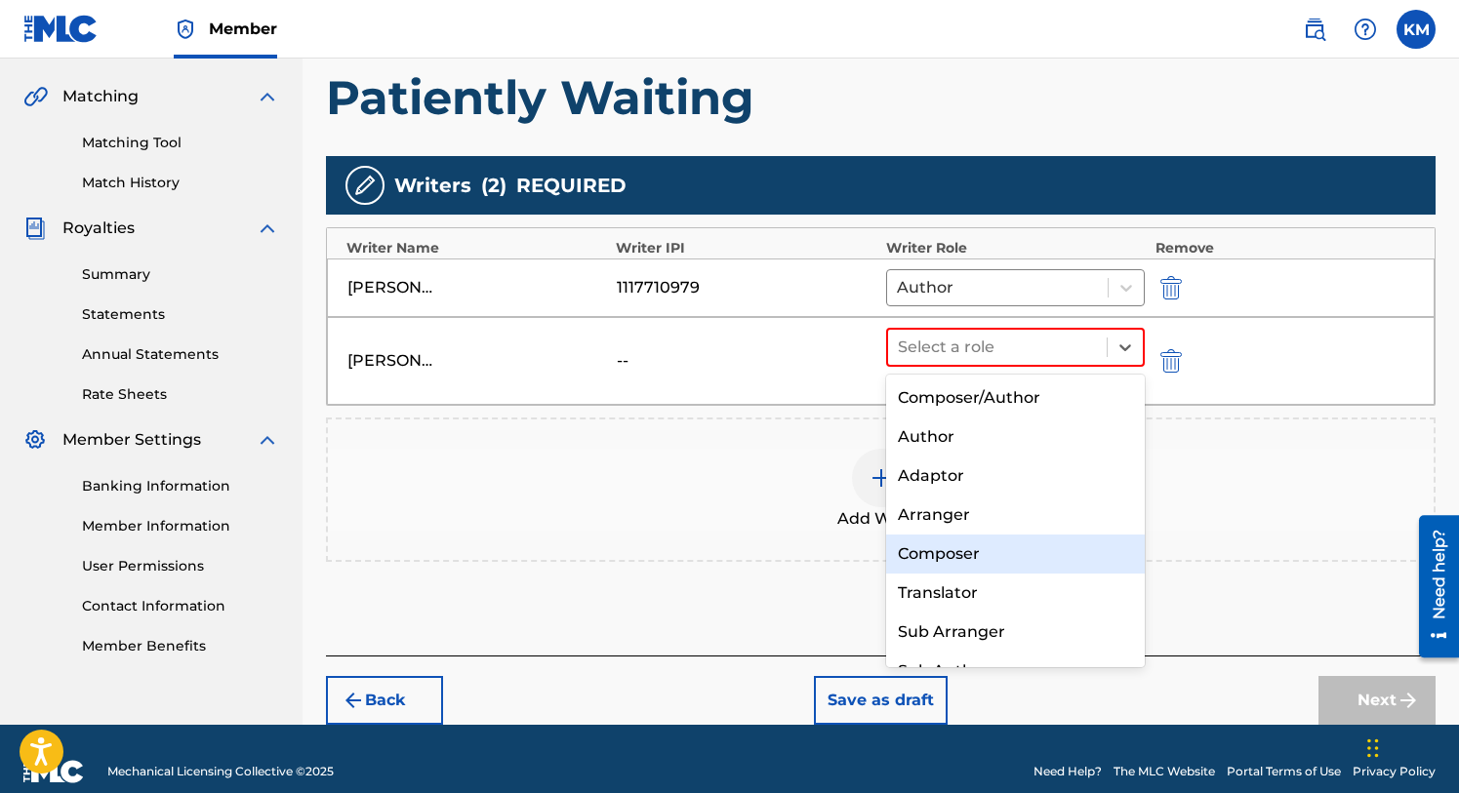
click at [934, 548] on div "Composer" at bounding box center [1016, 554] width 260 height 39
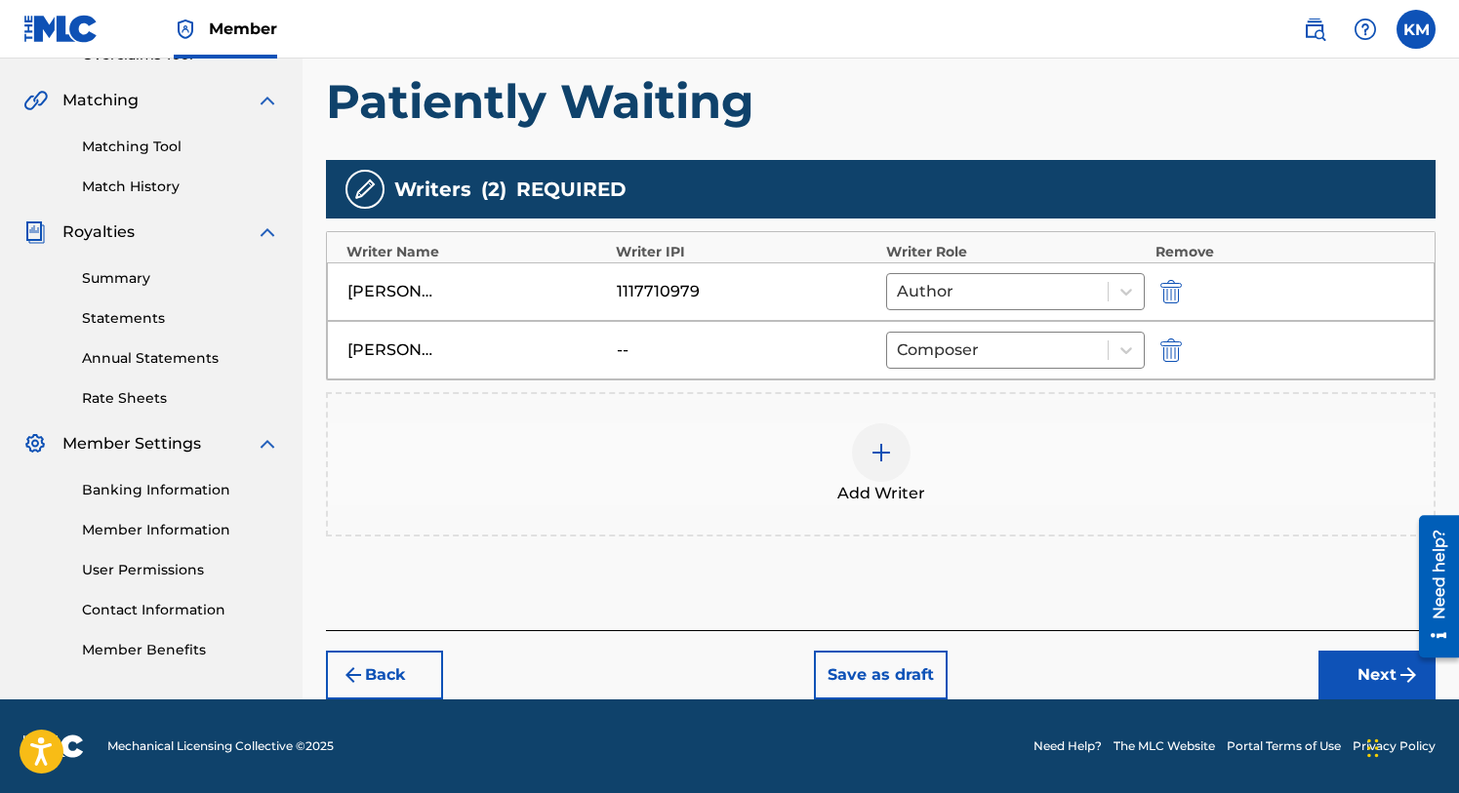
click at [1351, 663] on button "Next" at bounding box center [1376, 675] width 117 height 49
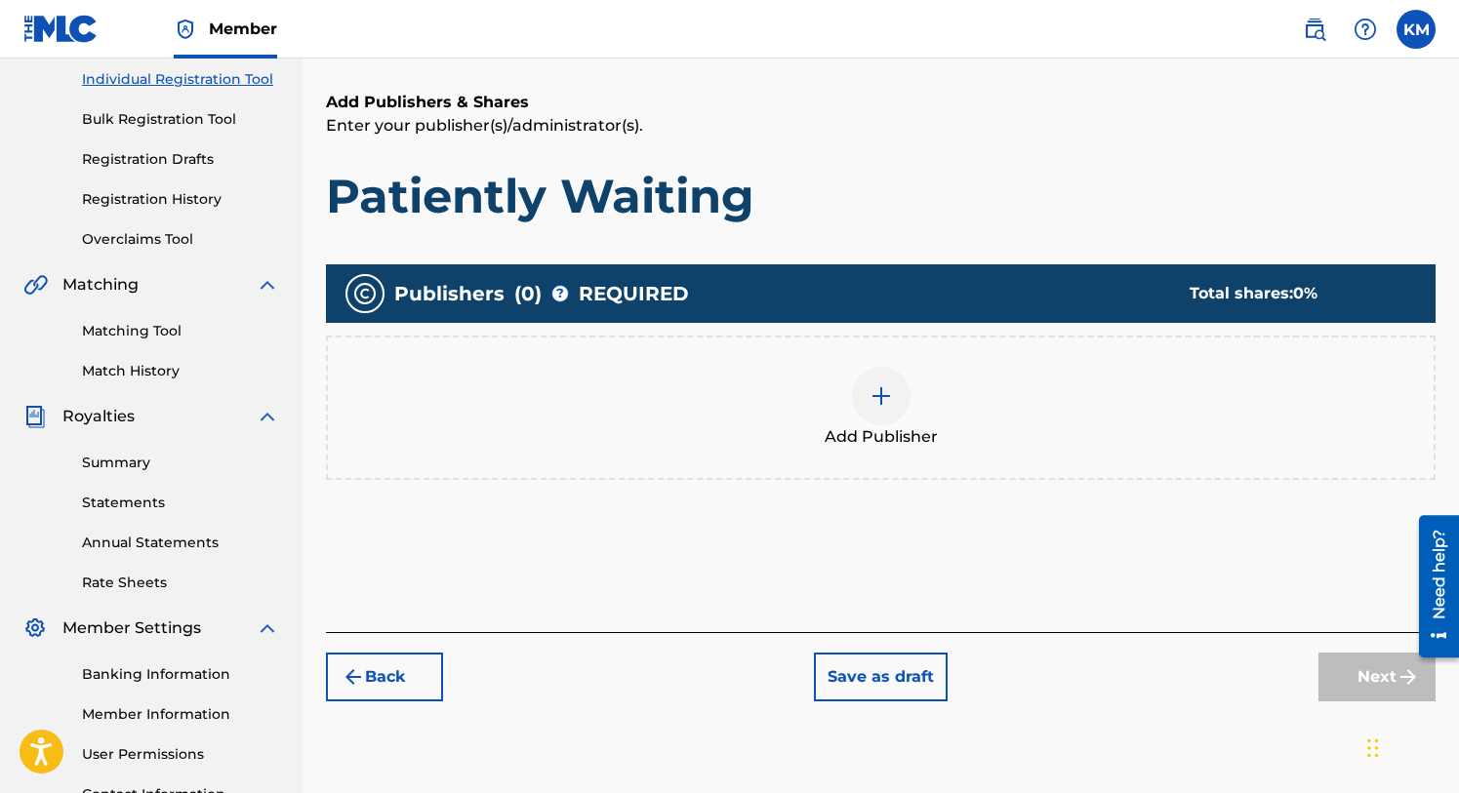
scroll to position [249, 0]
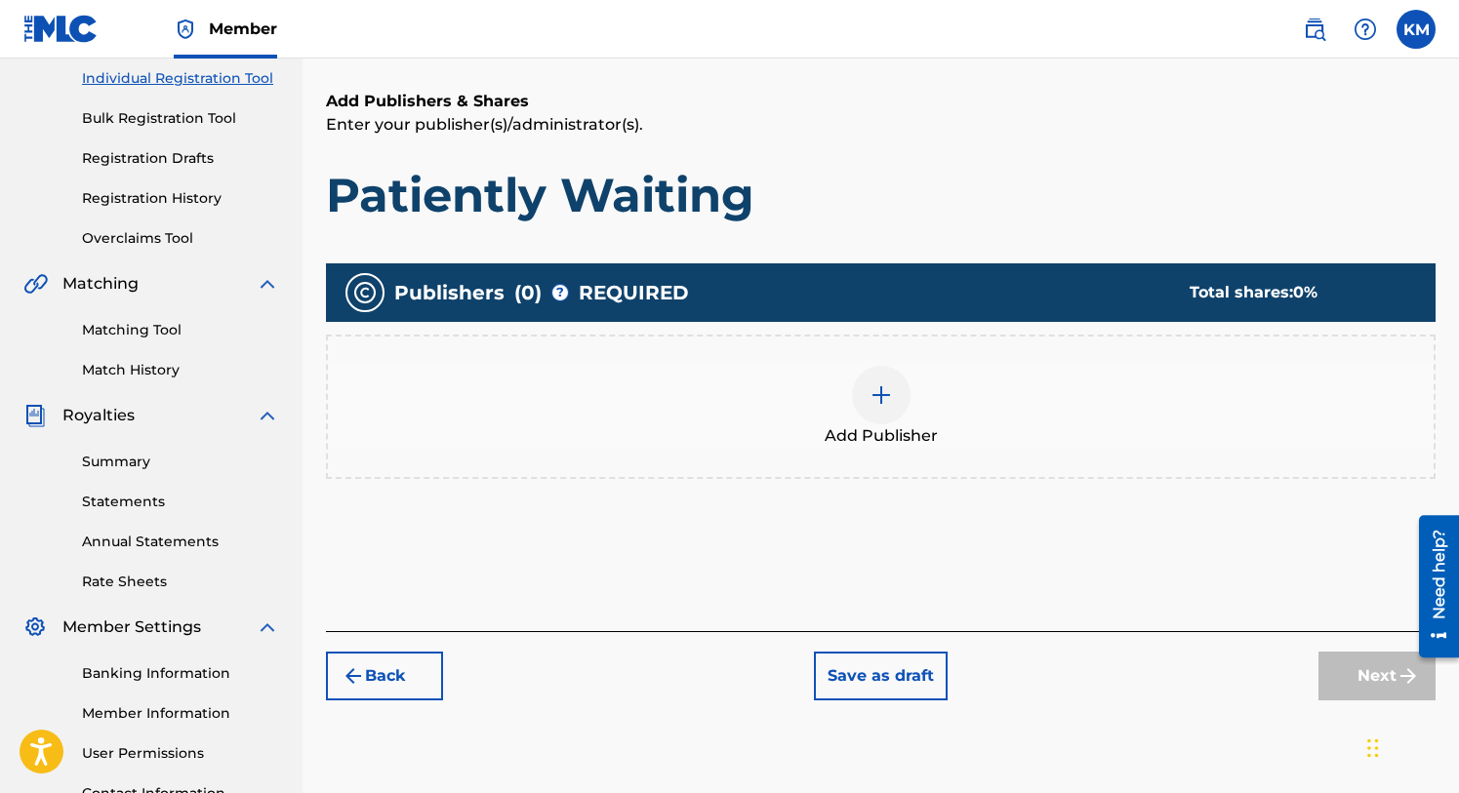
click at [882, 396] on img at bounding box center [881, 395] width 23 height 23
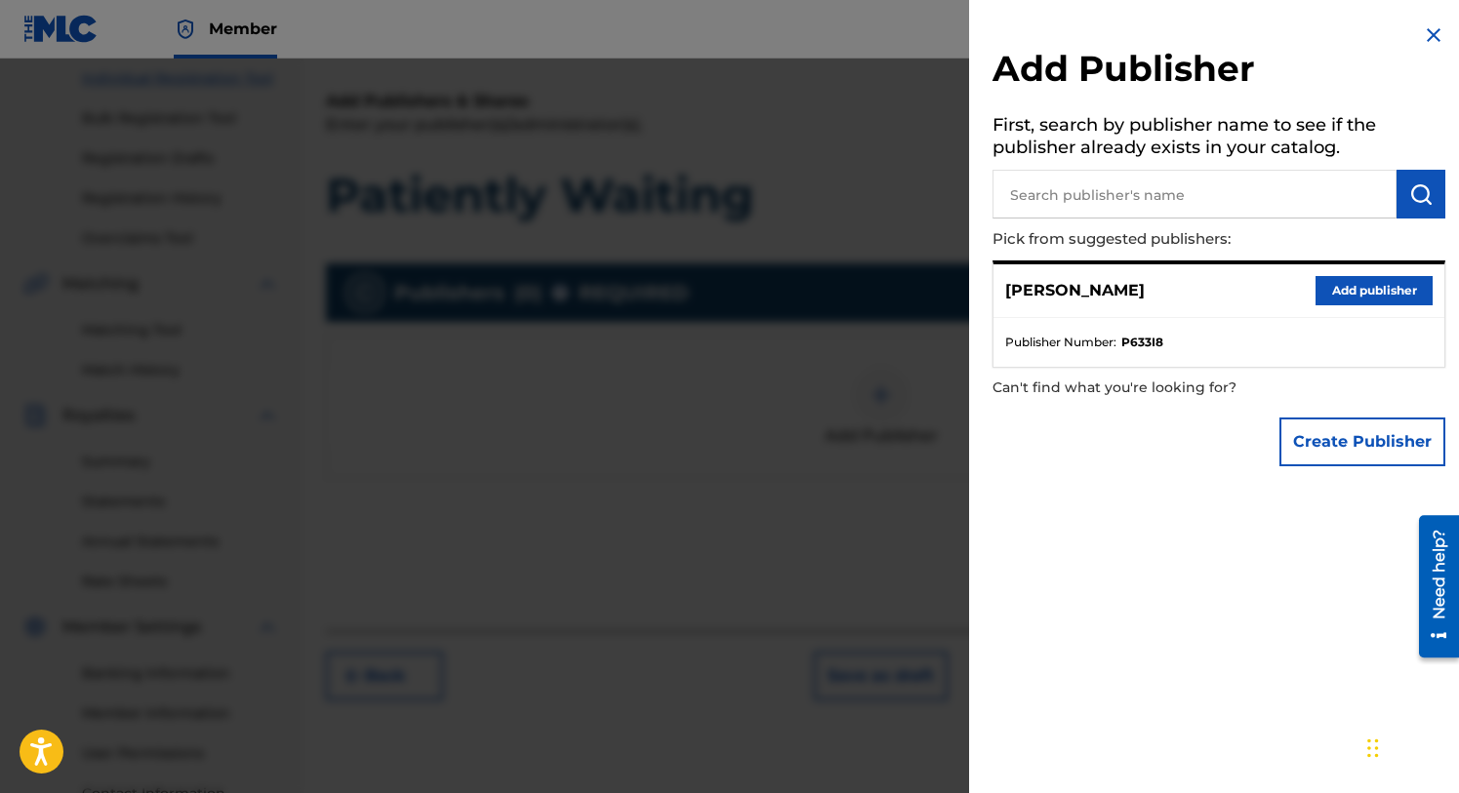
click at [1071, 197] on input "text" at bounding box center [1194, 194] width 404 height 49
type input "The J Is Silent"
click at [1400, 196] on button "submit" at bounding box center [1421, 194] width 49 height 49
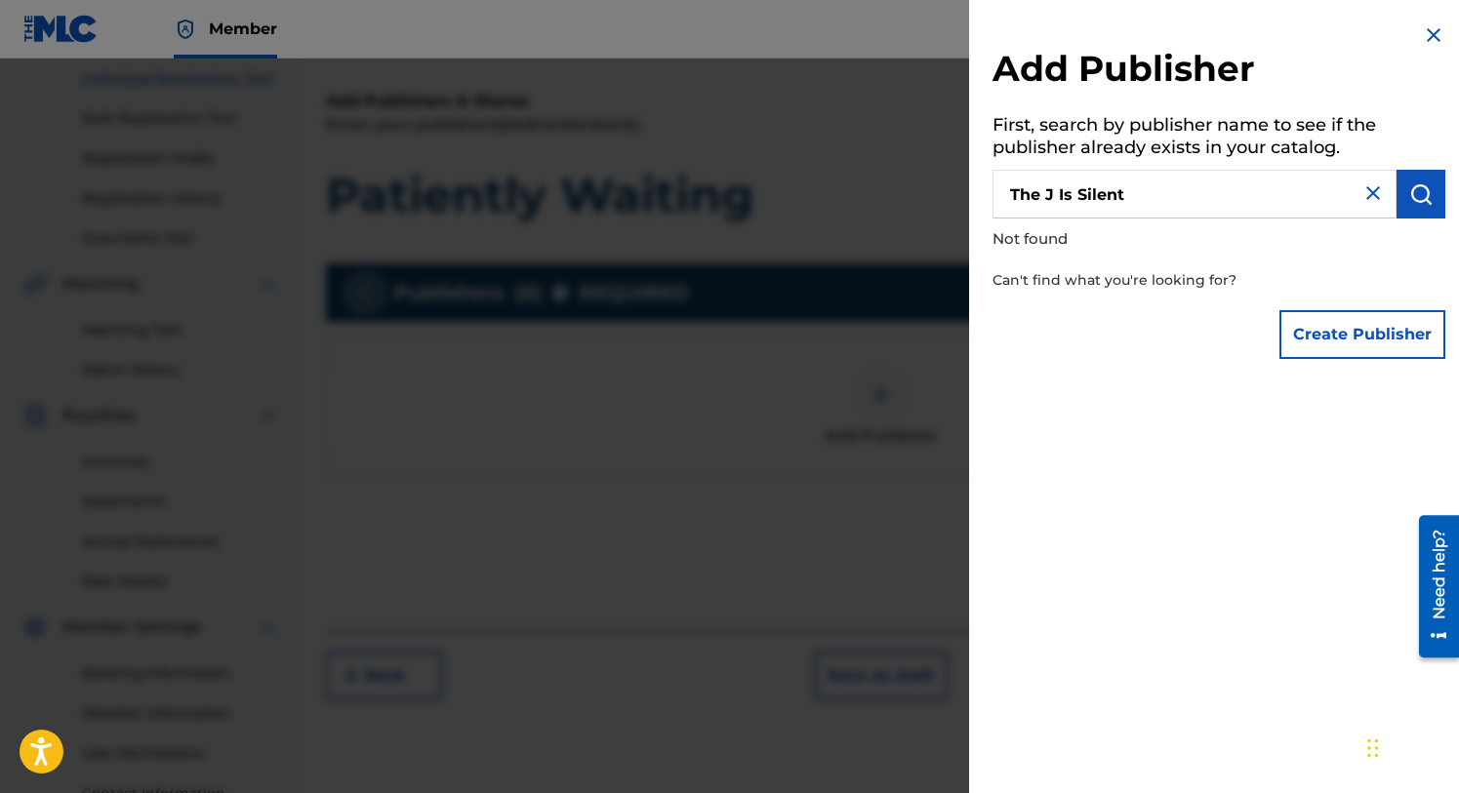
click at [1346, 325] on button "Create Publisher" at bounding box center [1362, 334] width 166 height 49
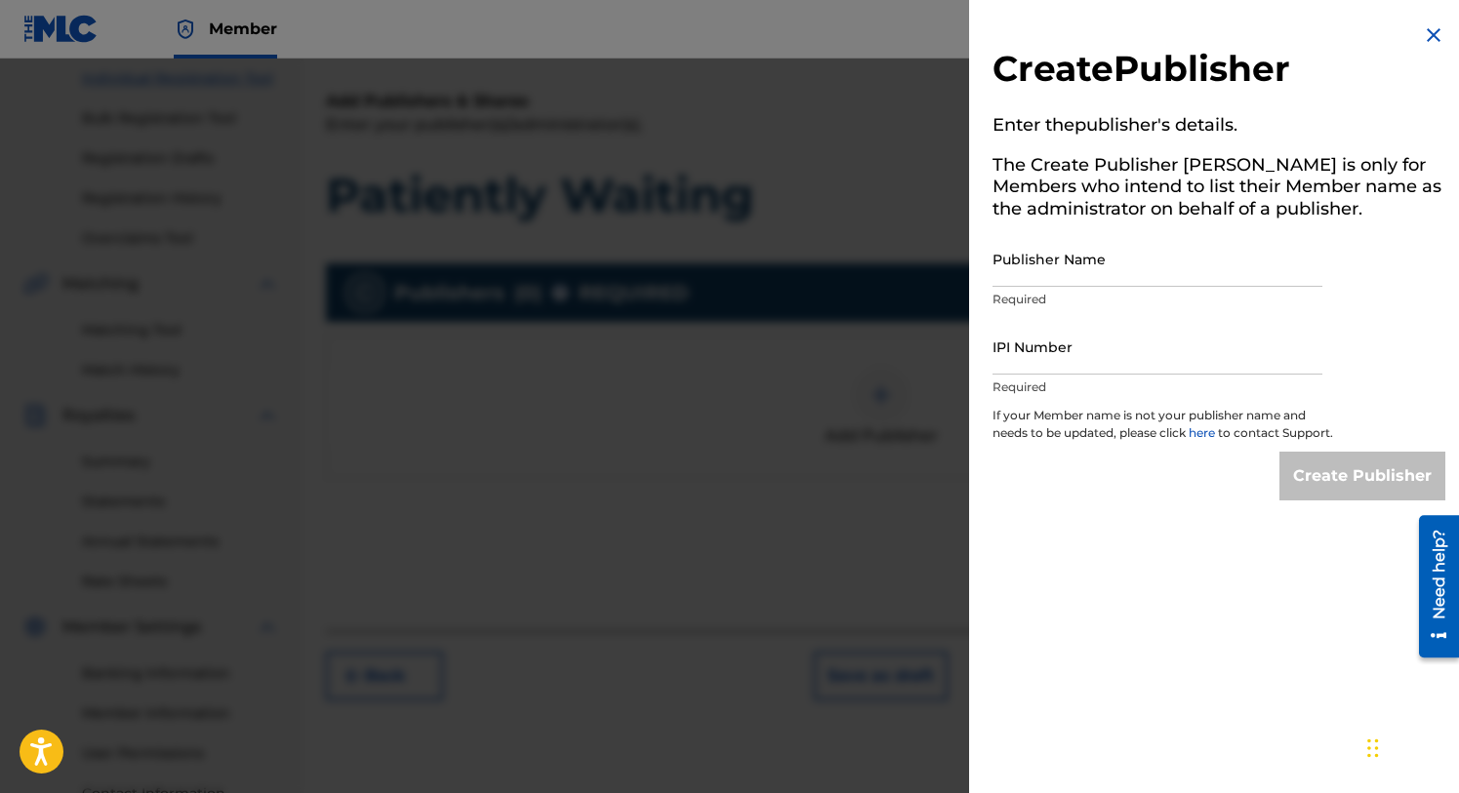
click at [1073, 264] on input "Publisher Name" at bounding box center [1157, 259] width 330 height 56
type input "The J Is Silent"
click at [1032, 356] on input "IPI Number" at bounding box center [1157, 347] width 330 height 56
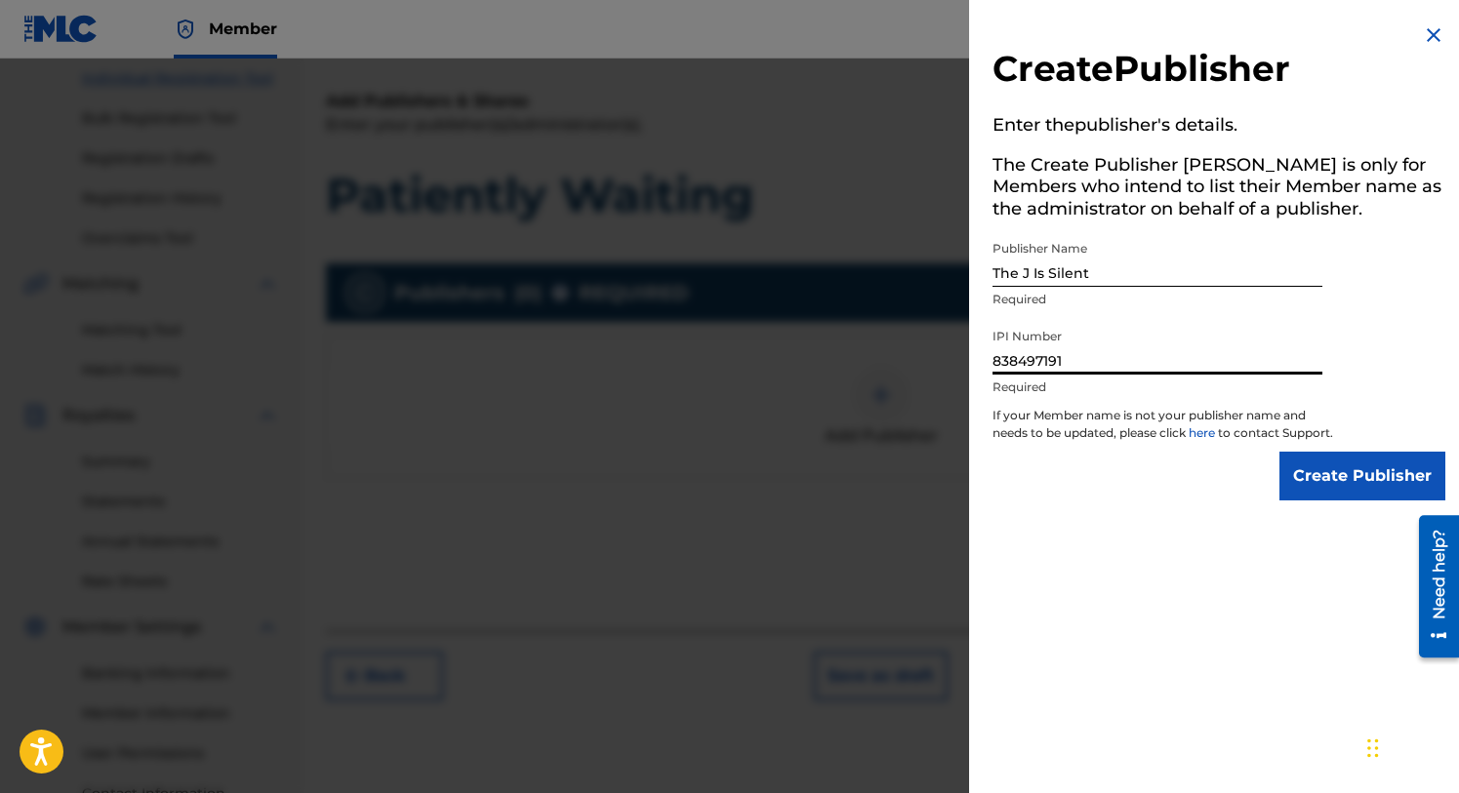
type input "838497191"
click at [1344, 488] on input "Create Publisher" at bounding box center [1362, 476] width 166 height 49
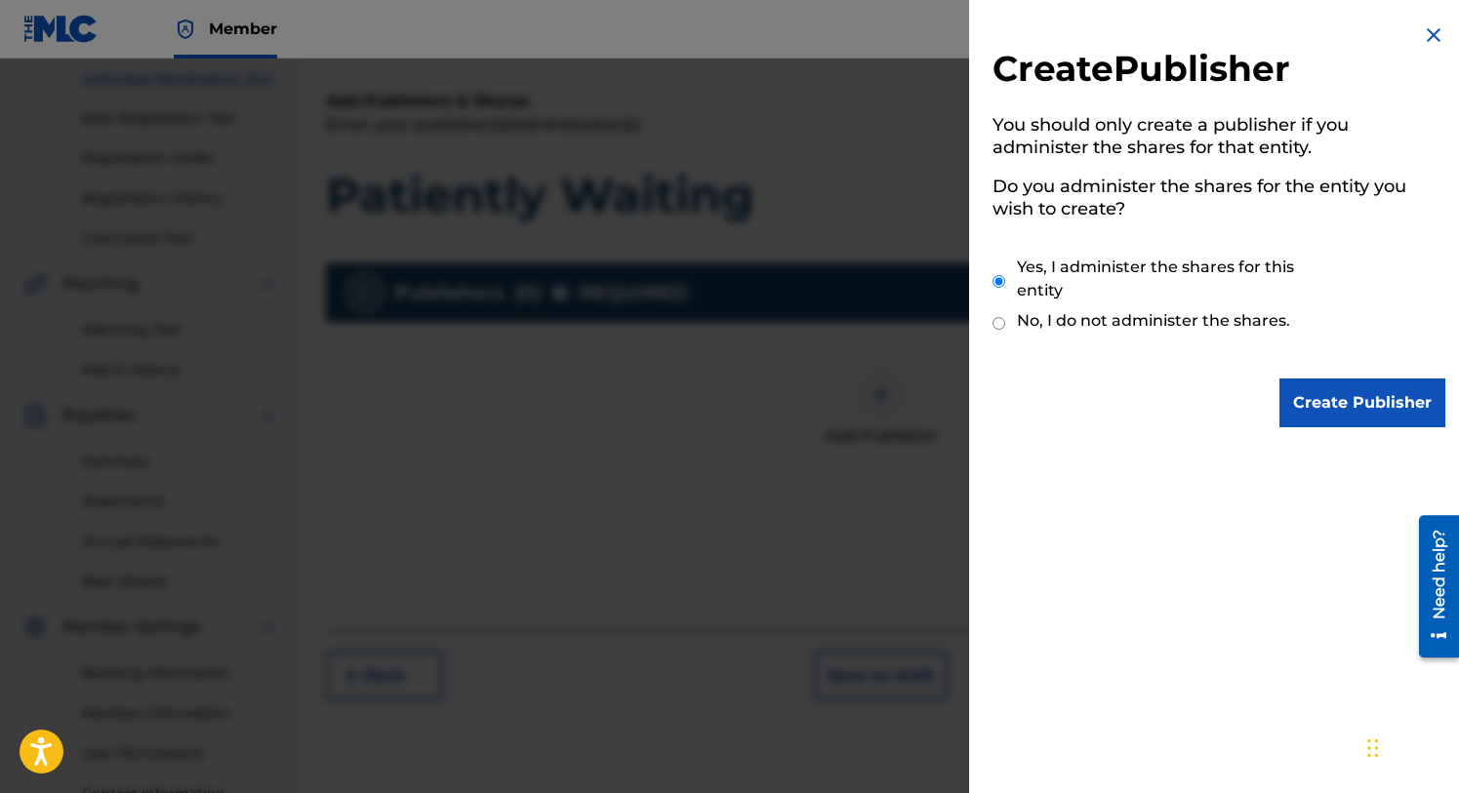
click at [1315, 396] on input "Create Publisher" at bounding box center [1362, 403] width 166 height 49
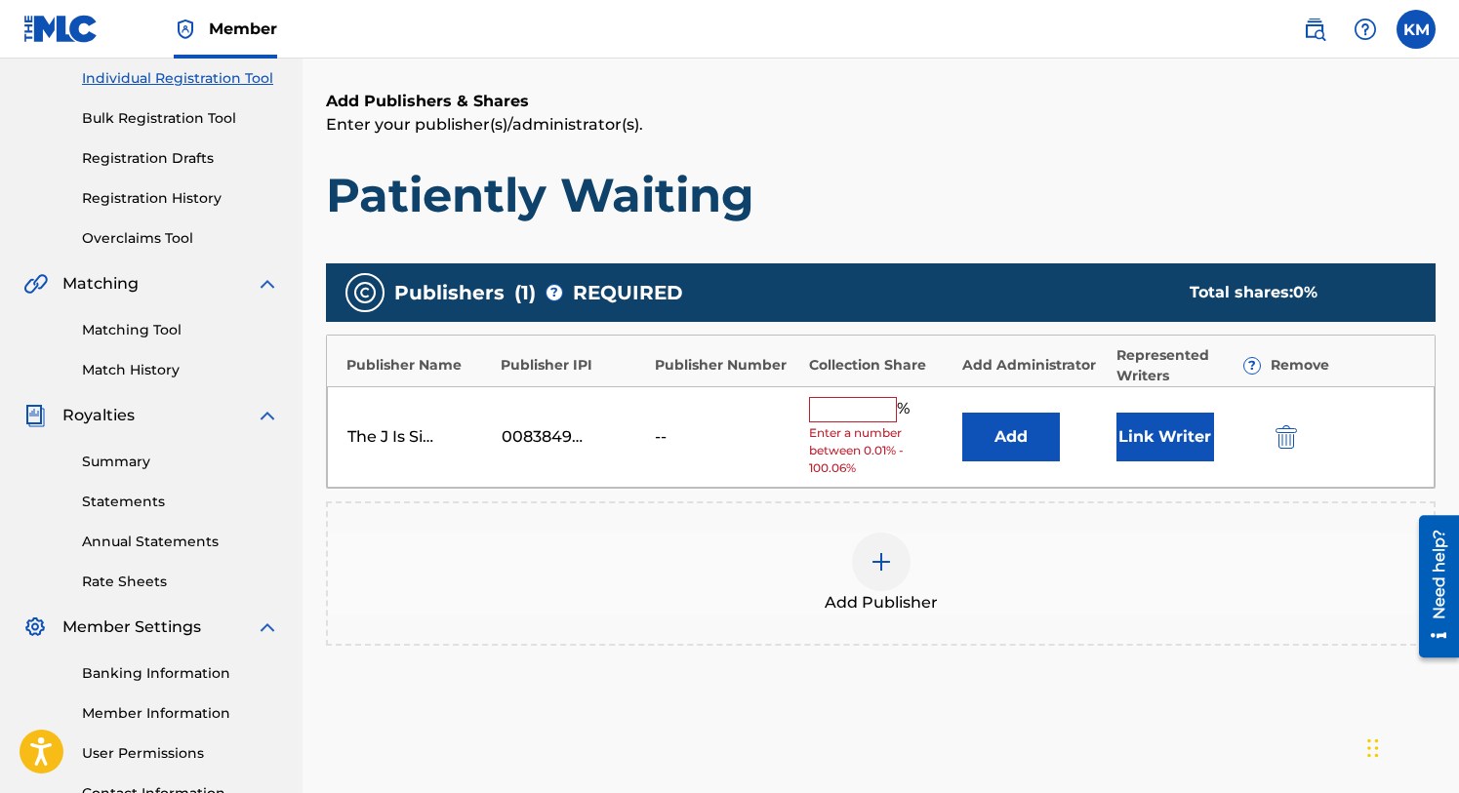
click at [856, 407] on input "text" at bounding box center [853, 409] width 88 height 25
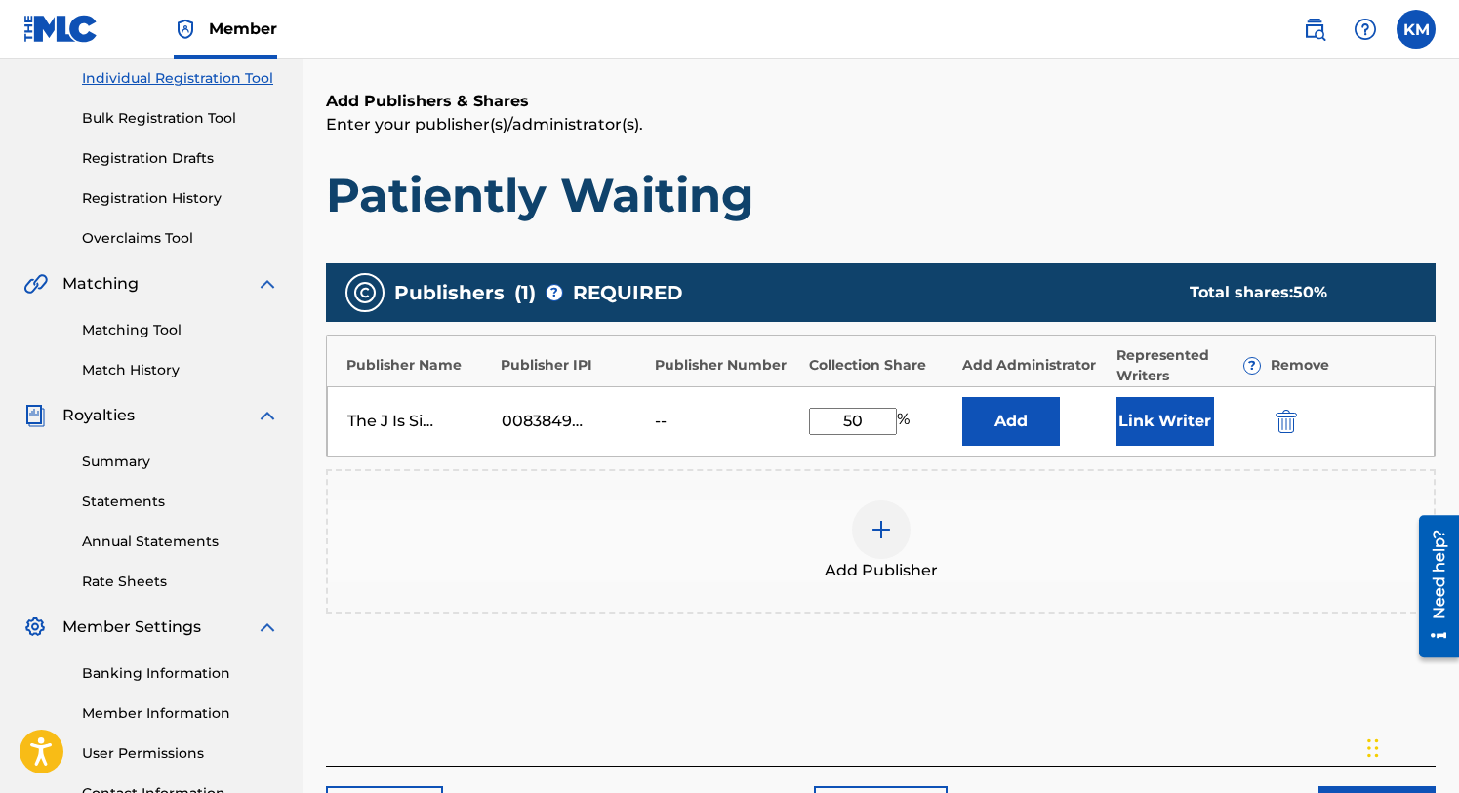
type input "50"
click at [1159, 425] on button "Link Writer" at bounding box center [1165, 421] width 98 height 49
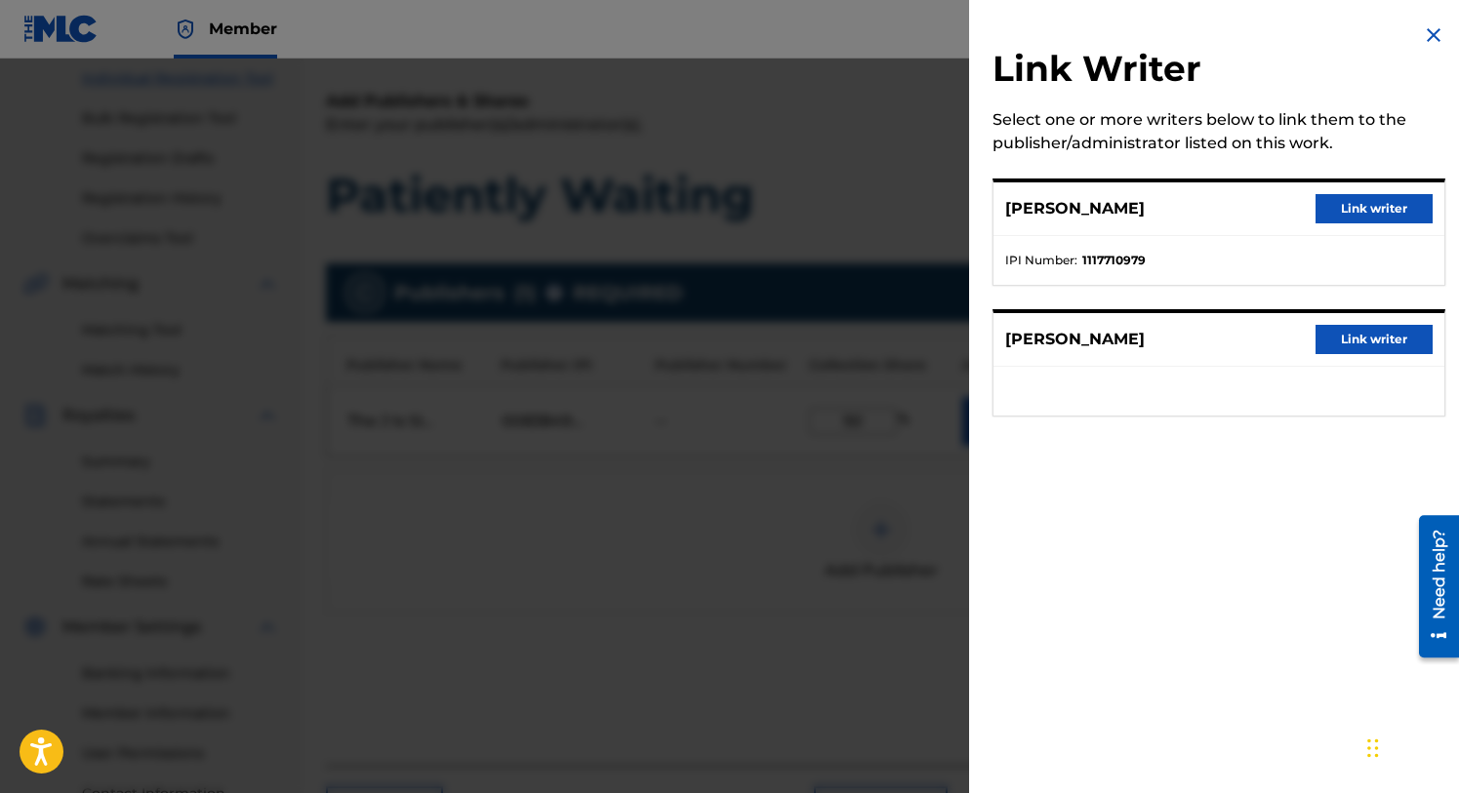
click at [1336, 207] on button "Link writer" at bounding box center [1374, 208] width 117 height 29
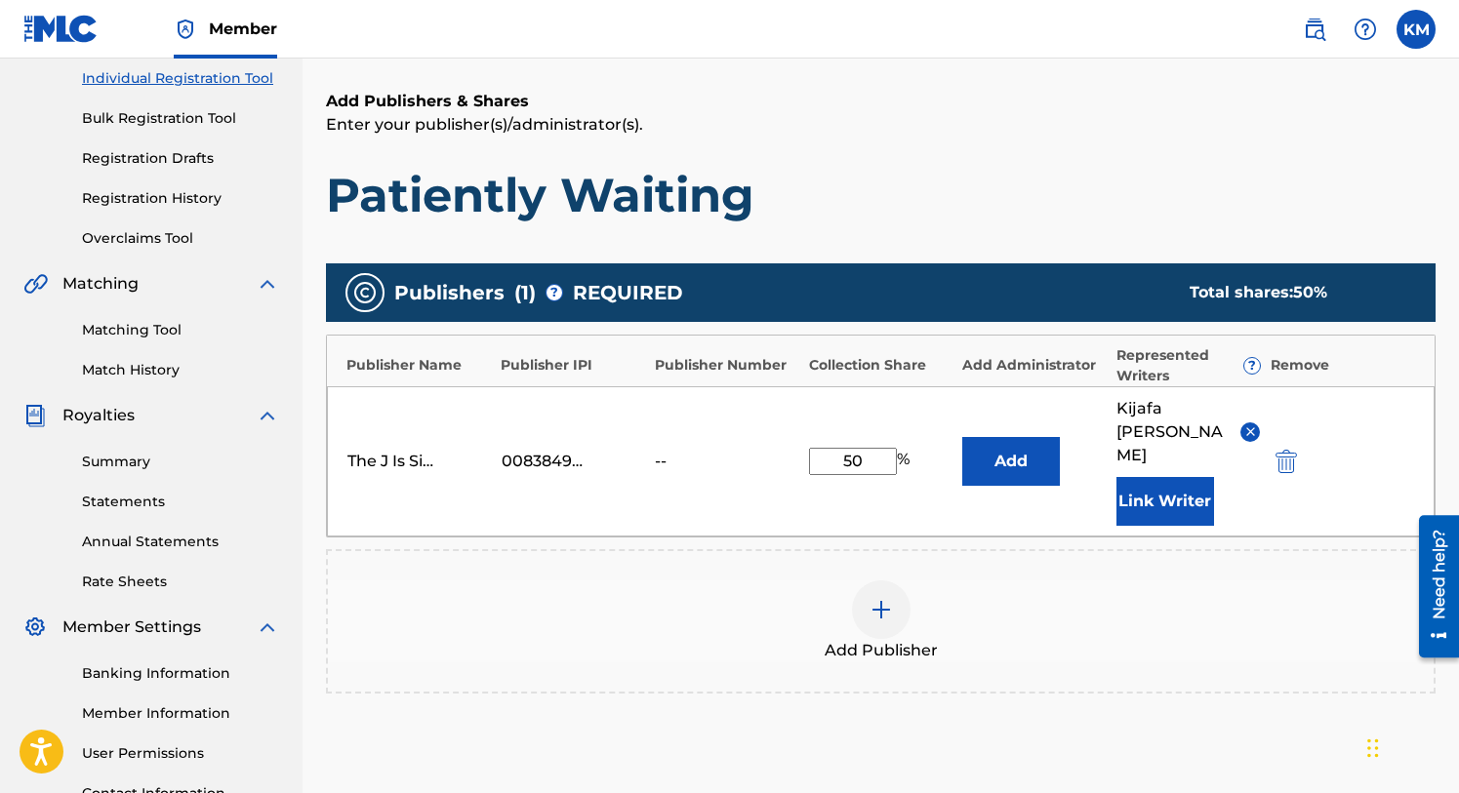
scroll to position [418, 0]
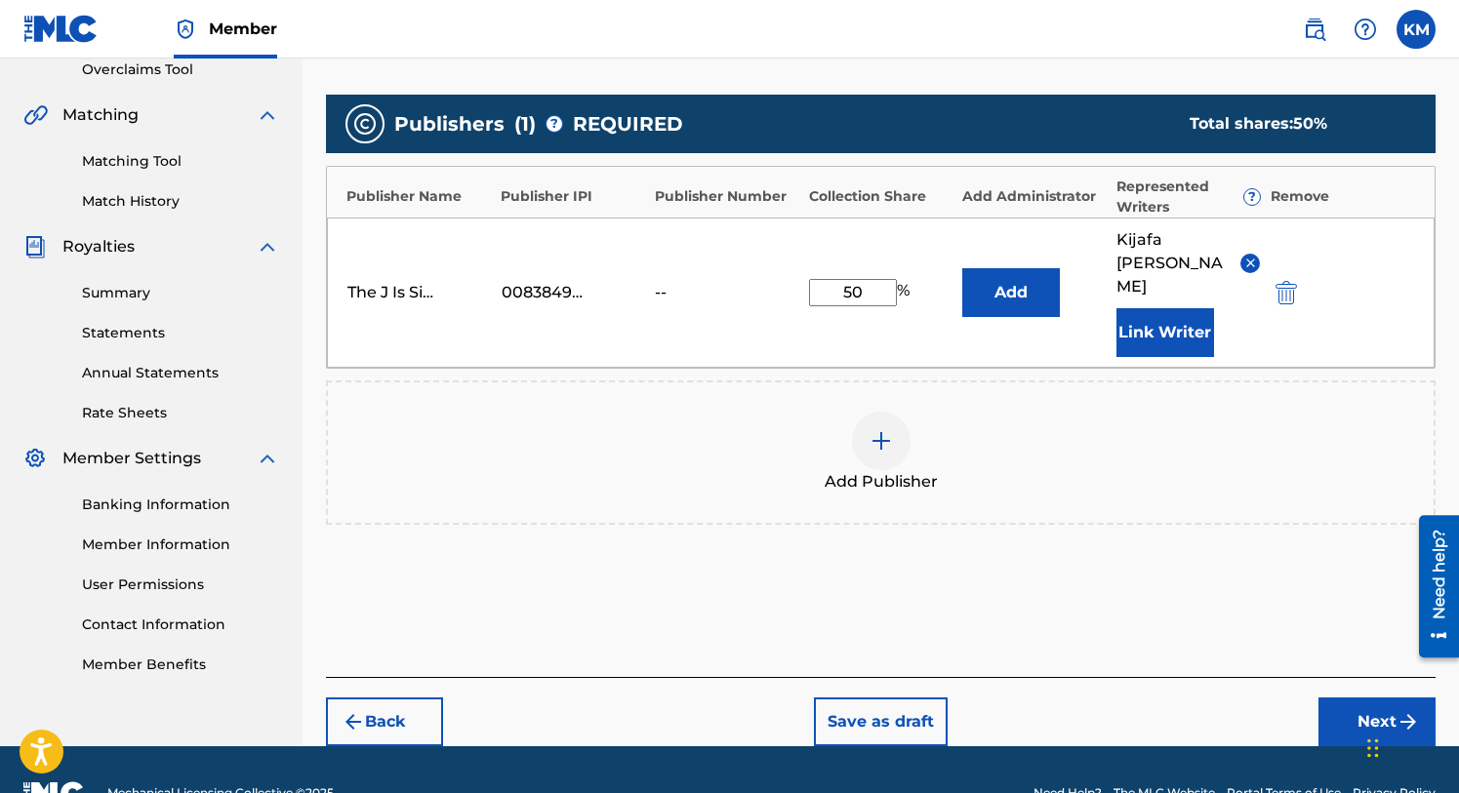
click at [1360, 698] on button "Next" at bounding box center [1376, 722] width 117 height 49
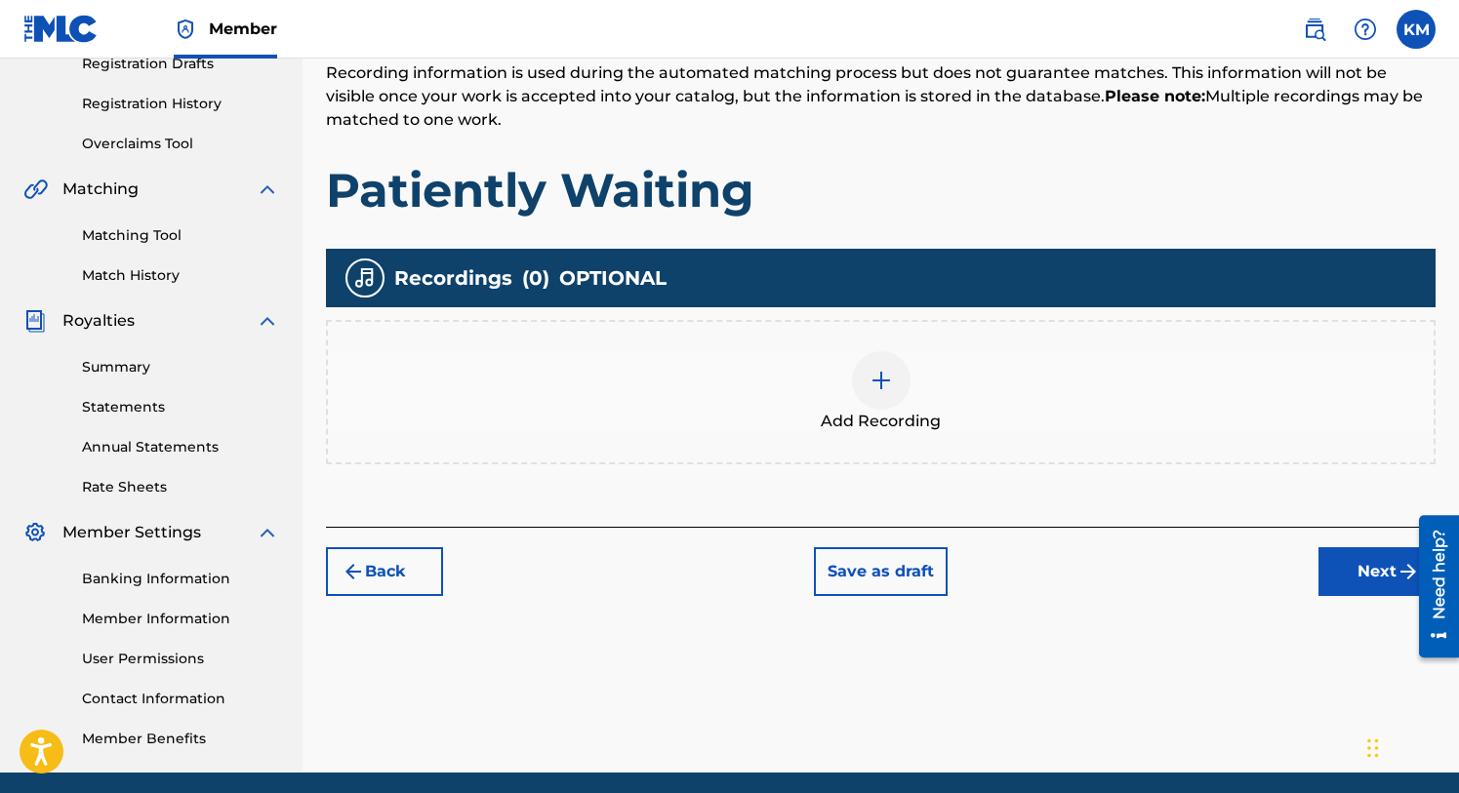
scroll to position [417, 0]
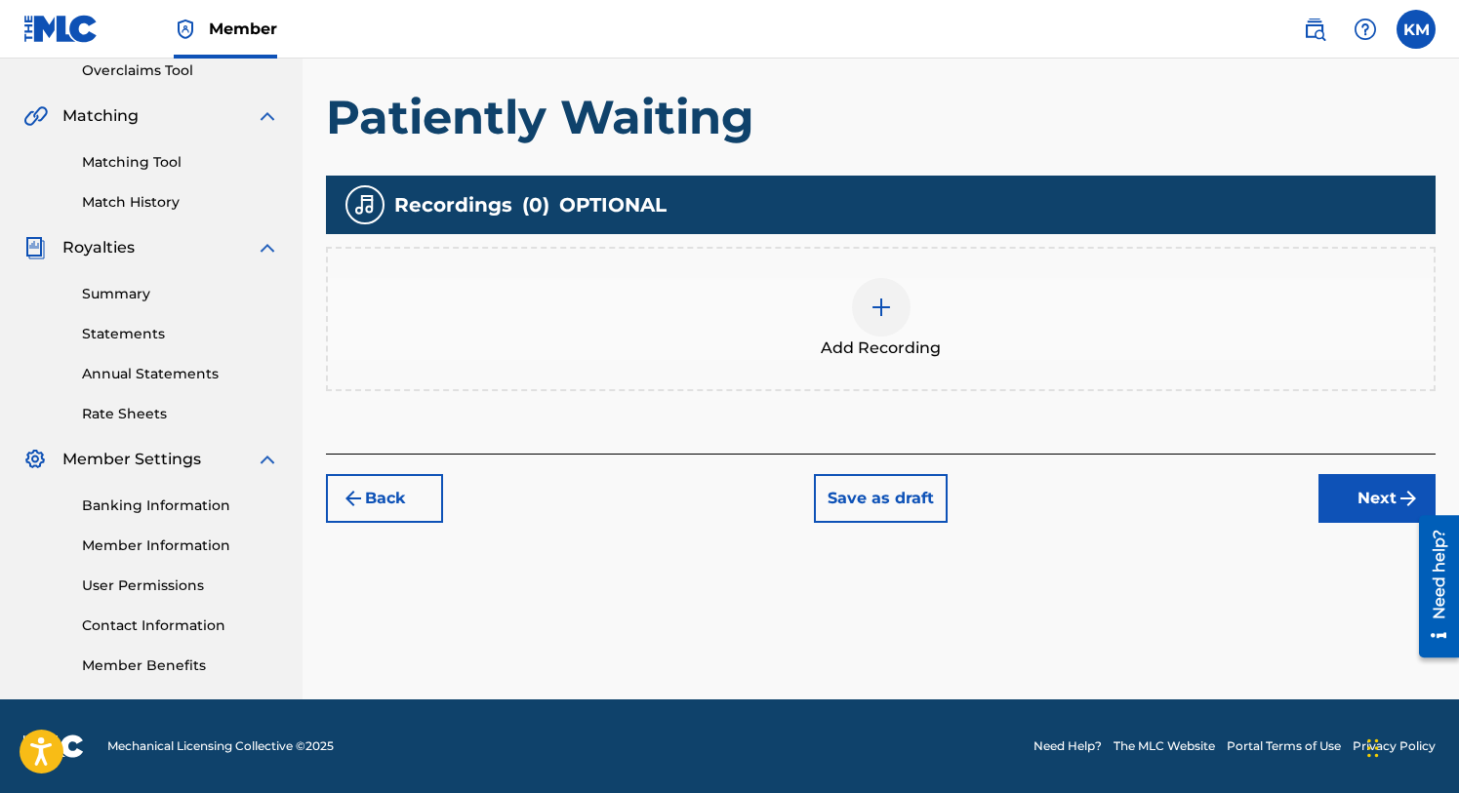
click at [1366, 486] on button "Next" at bounding box center [1376, 498] width 117 height 49
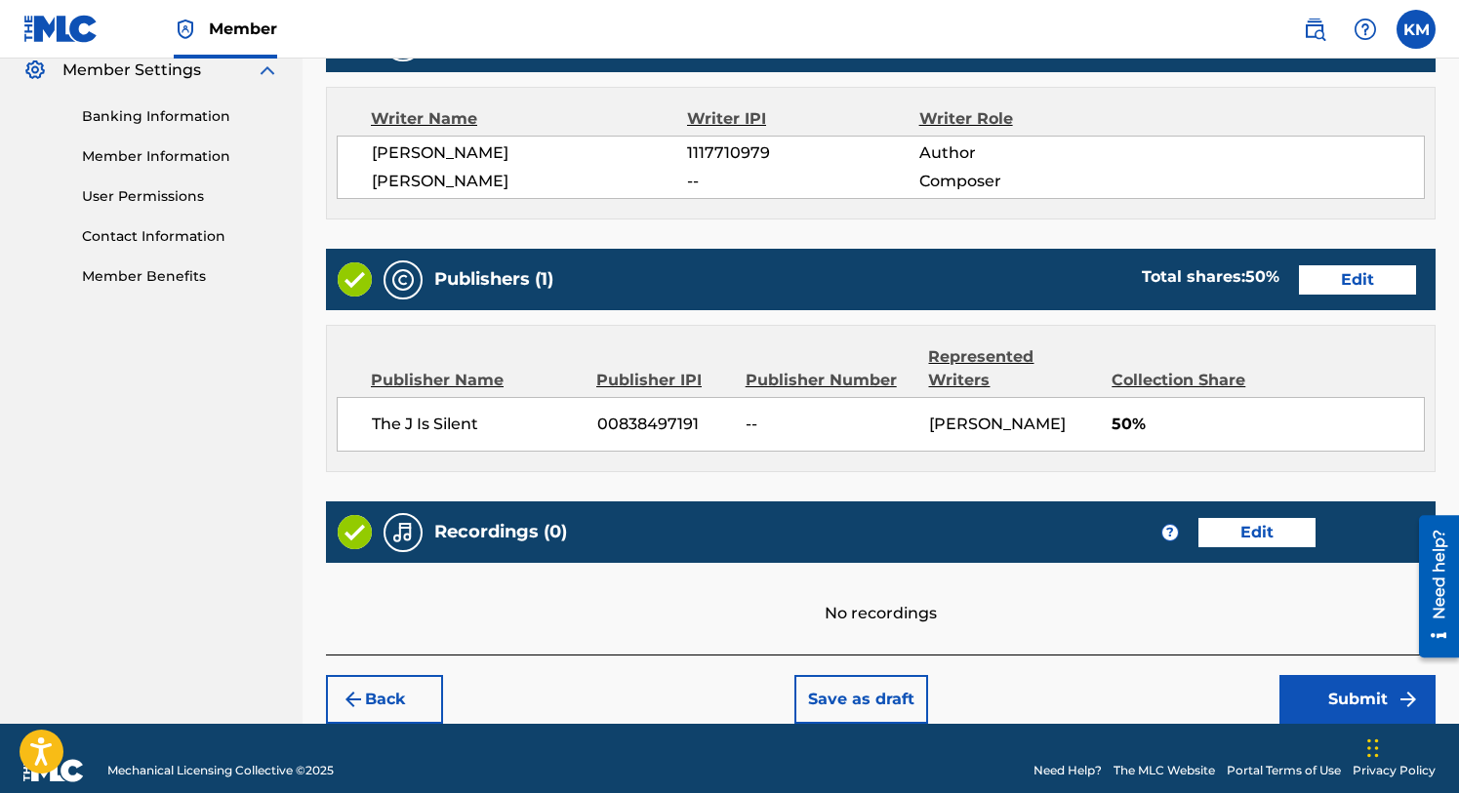
scroll to position [829, 0]
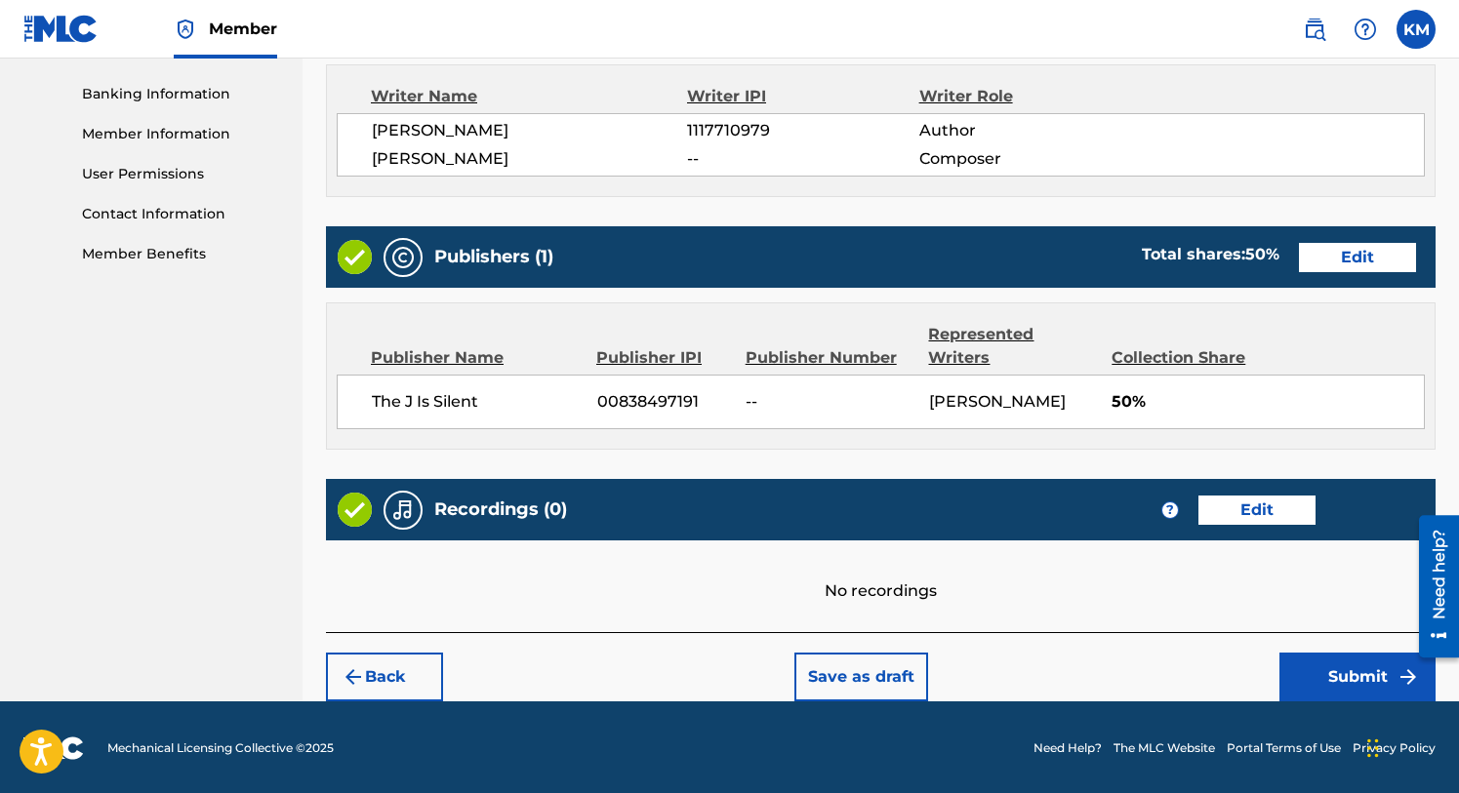
click at [1325, 665] on button "Submit" at bounding box center [1357, 677] width 156 height 49
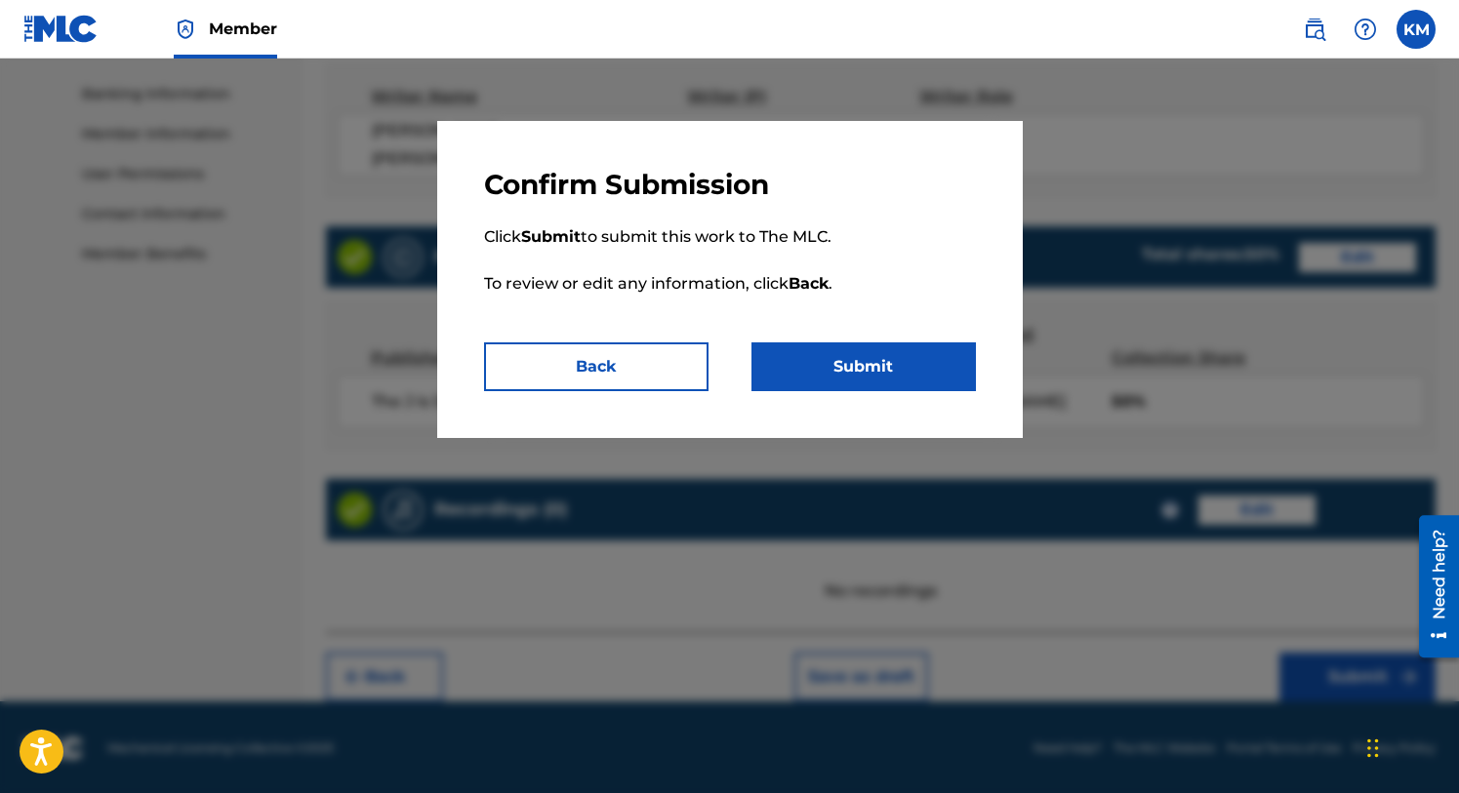
click at [860, 374] on button "Submit" at bounding box center [863, 367] width 224 height 49
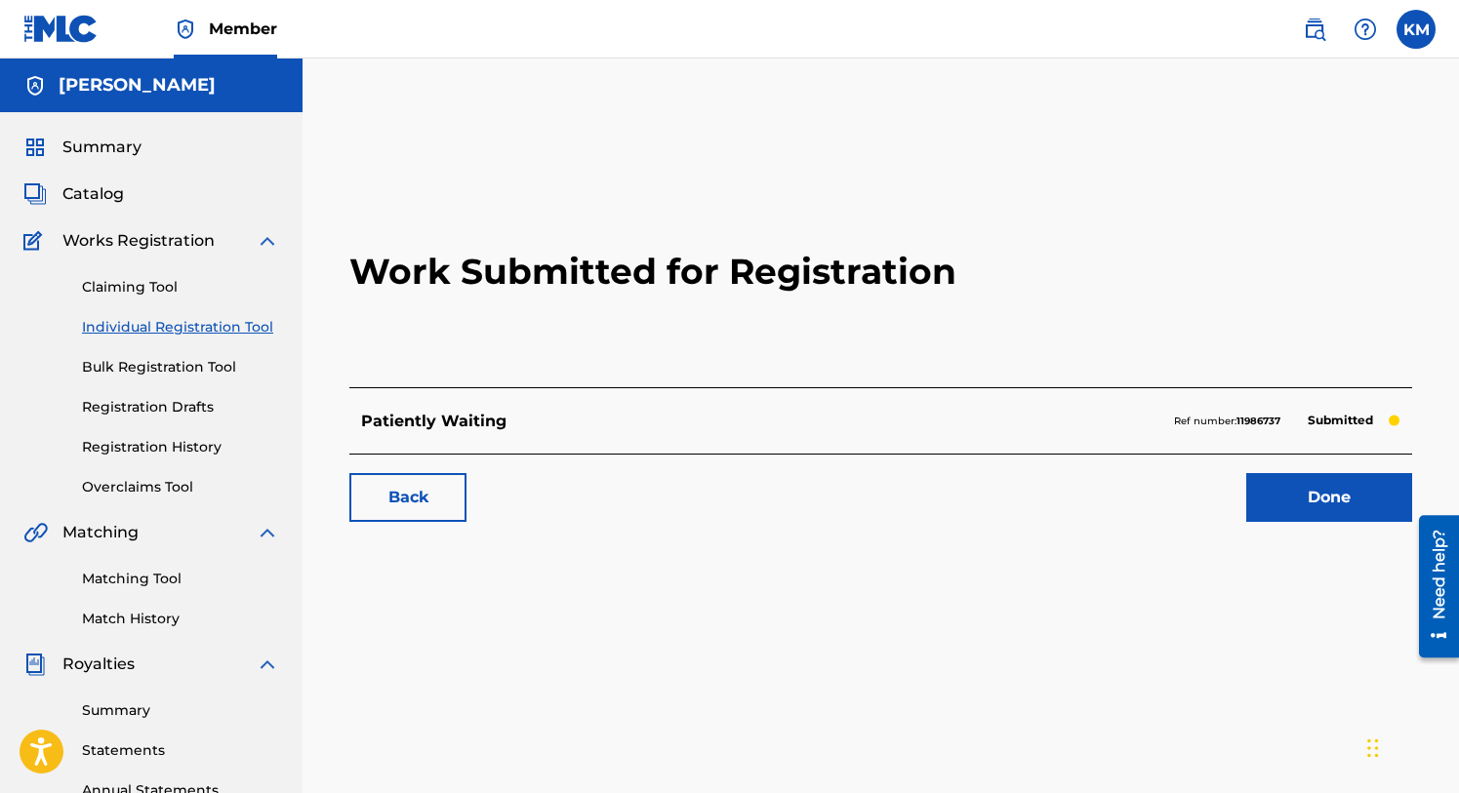
click at [1294, 498] on link "Done" at bounding box center [1329, 497] width 166 height 49
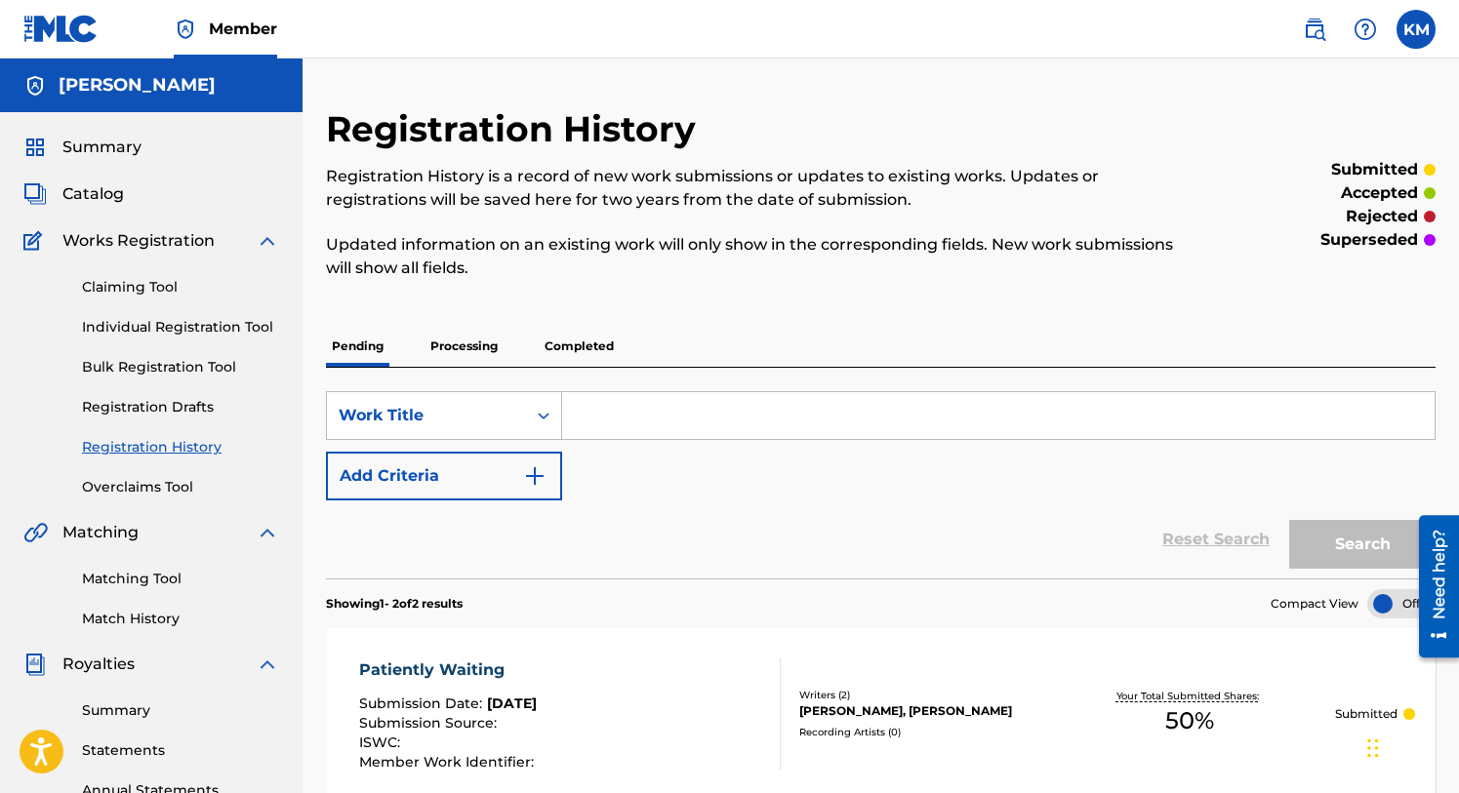
click at [599, 414] on input "Search Form" at bounding box center [998, 415] width 872 height 47
type input "They Don't Know"
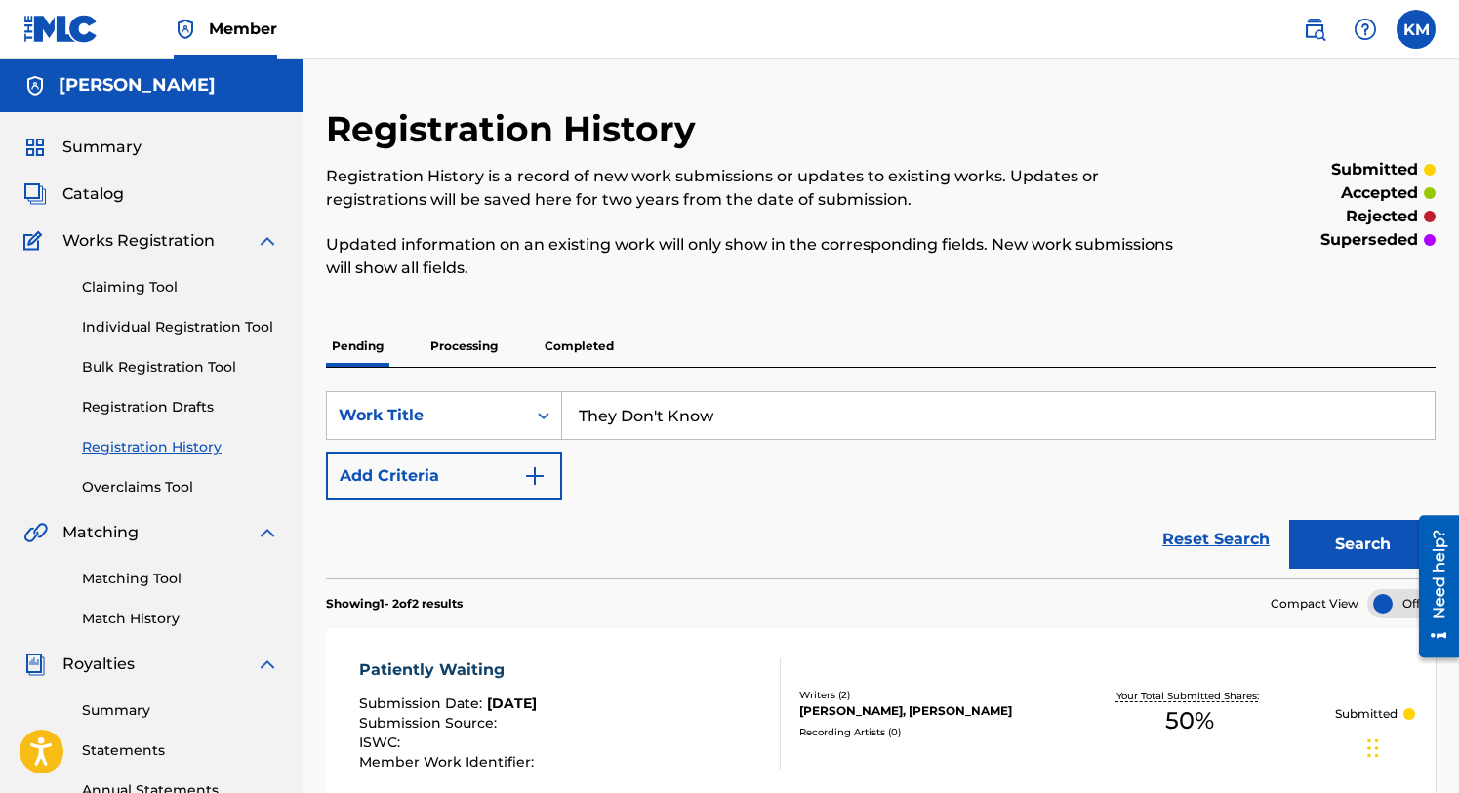
click at [537, 476] on img "Search Form" at bounding box center [534, 476] width 23 height 23
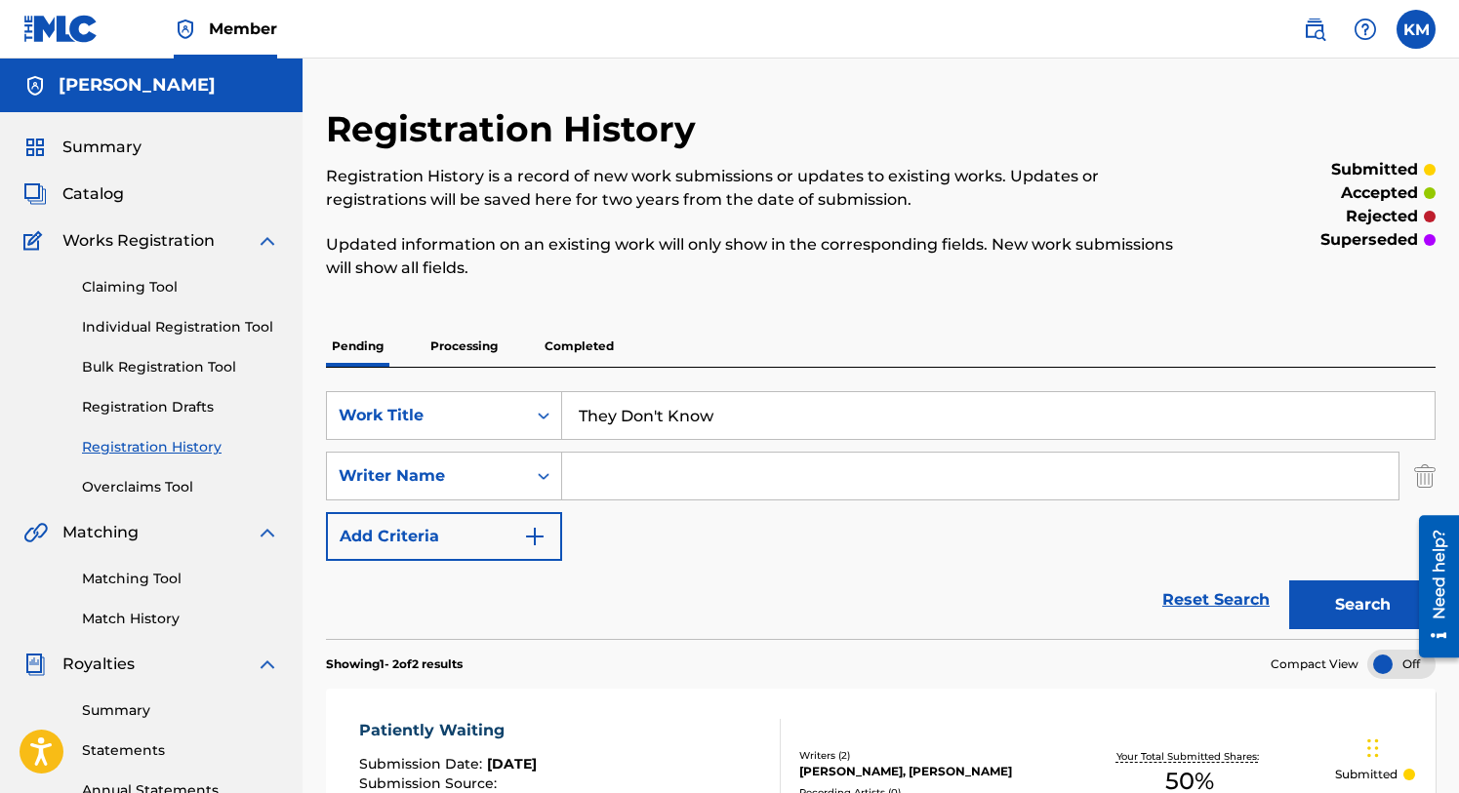
click at [627, 472] on input "Search Form" at bounding box center [980, 476] width 836 height 47
type input "Kijafa [PERSON_NAME]"
click at [1330, 601] on button "Search" at bounding box center [1362, 605] width 146 height 49
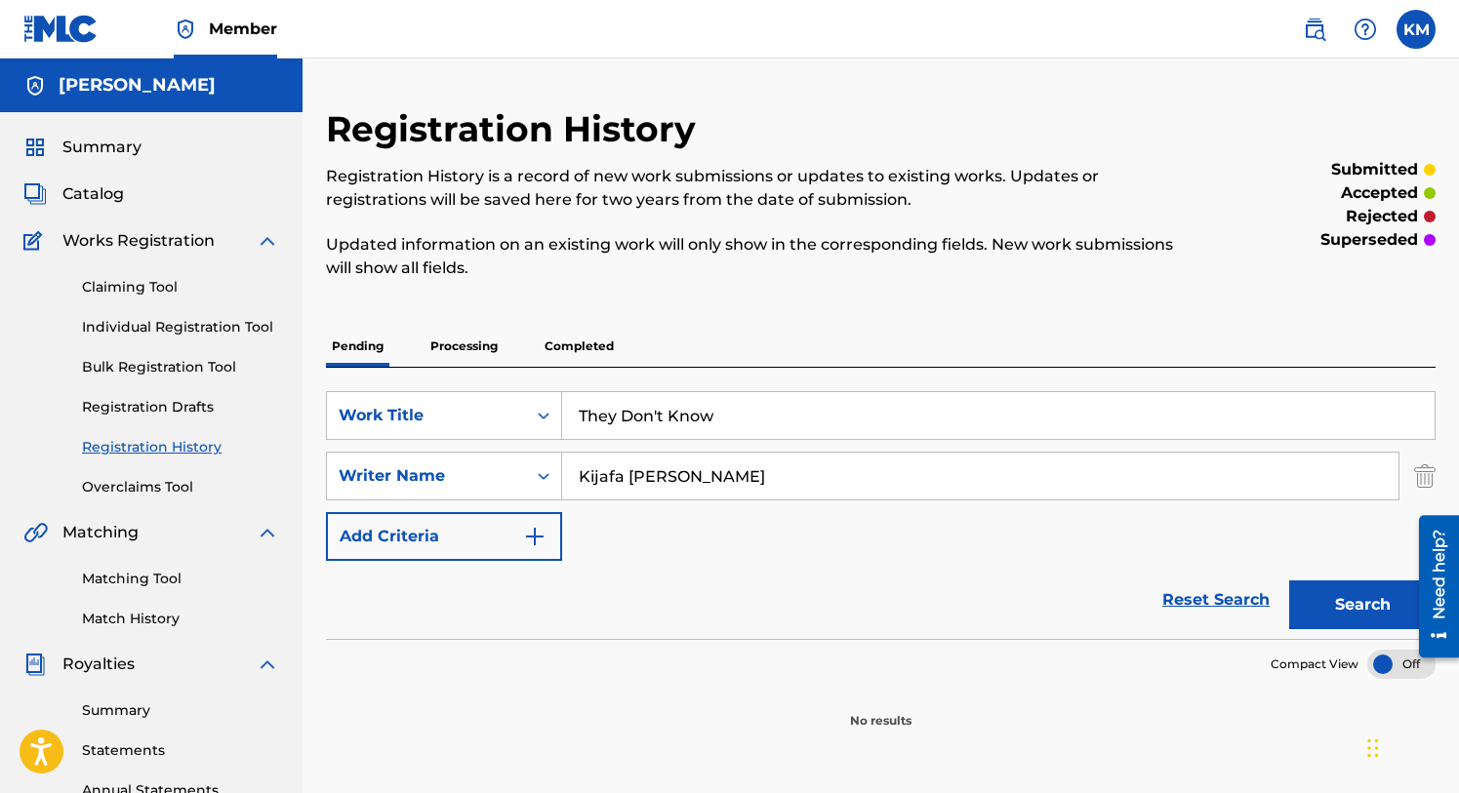
click at [1371, 597] on button "Search" at bounding box center [1362, 605] width 146 height 49
click at [1220, 595] on link "Reset Search" at bounding box center [1216, 600] width 127 height 43
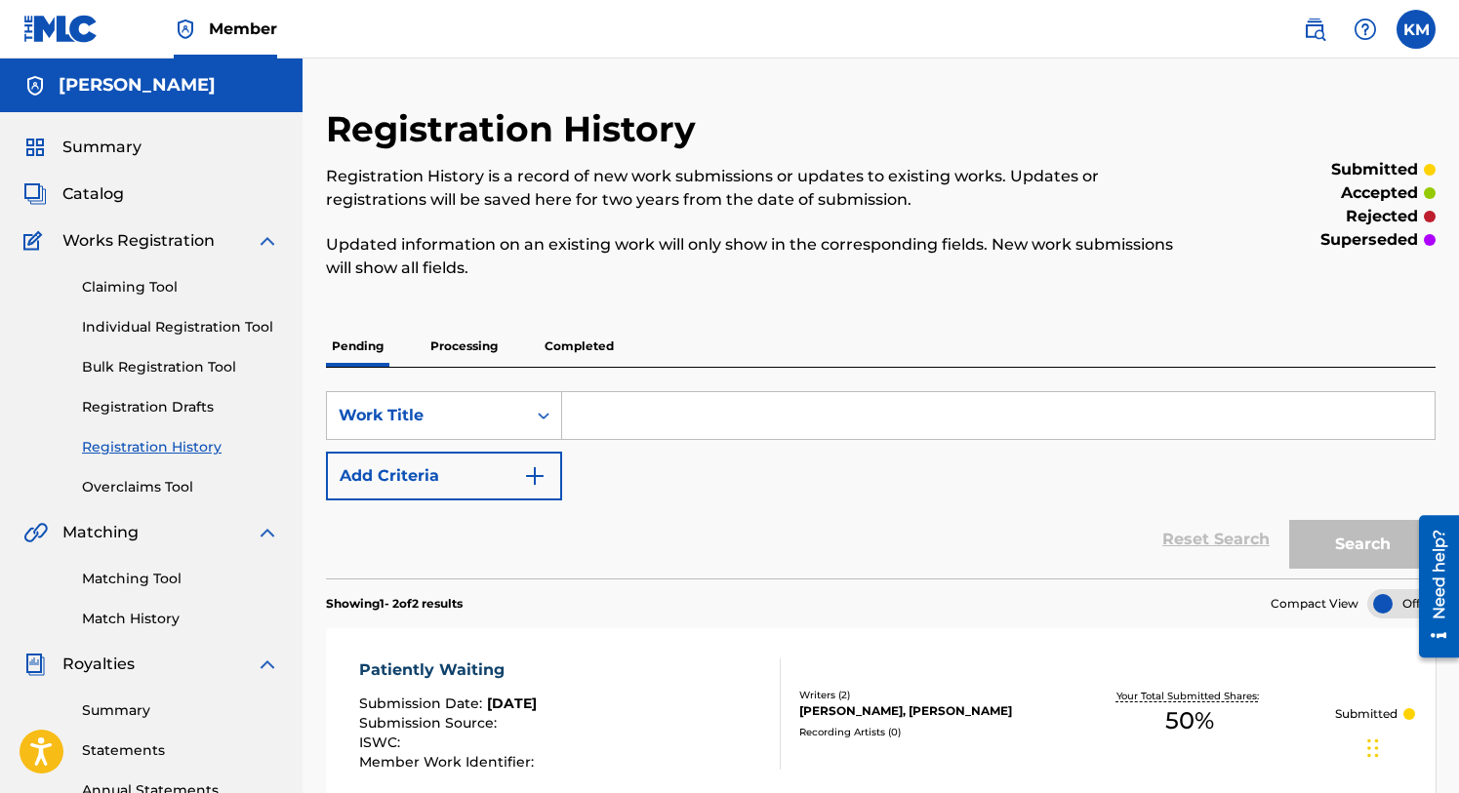
click at [103, 197] on span "Catalog" at bounding box center [92, 193] width 61 height 23
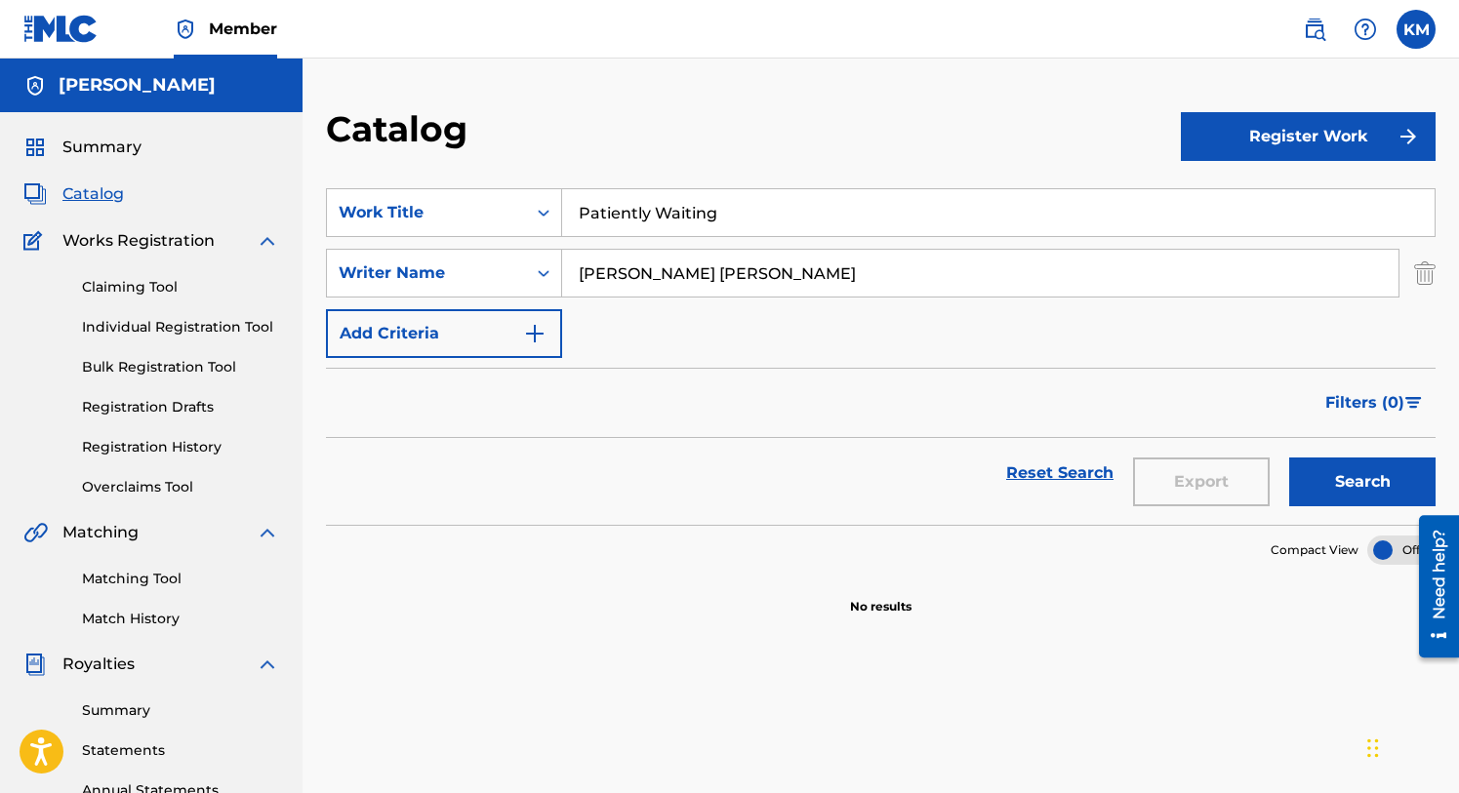
click at [752, 208] on input "Patiently Waiting" at bounding box center [998, 212] width 872 height 47
type input "They Don't Know"
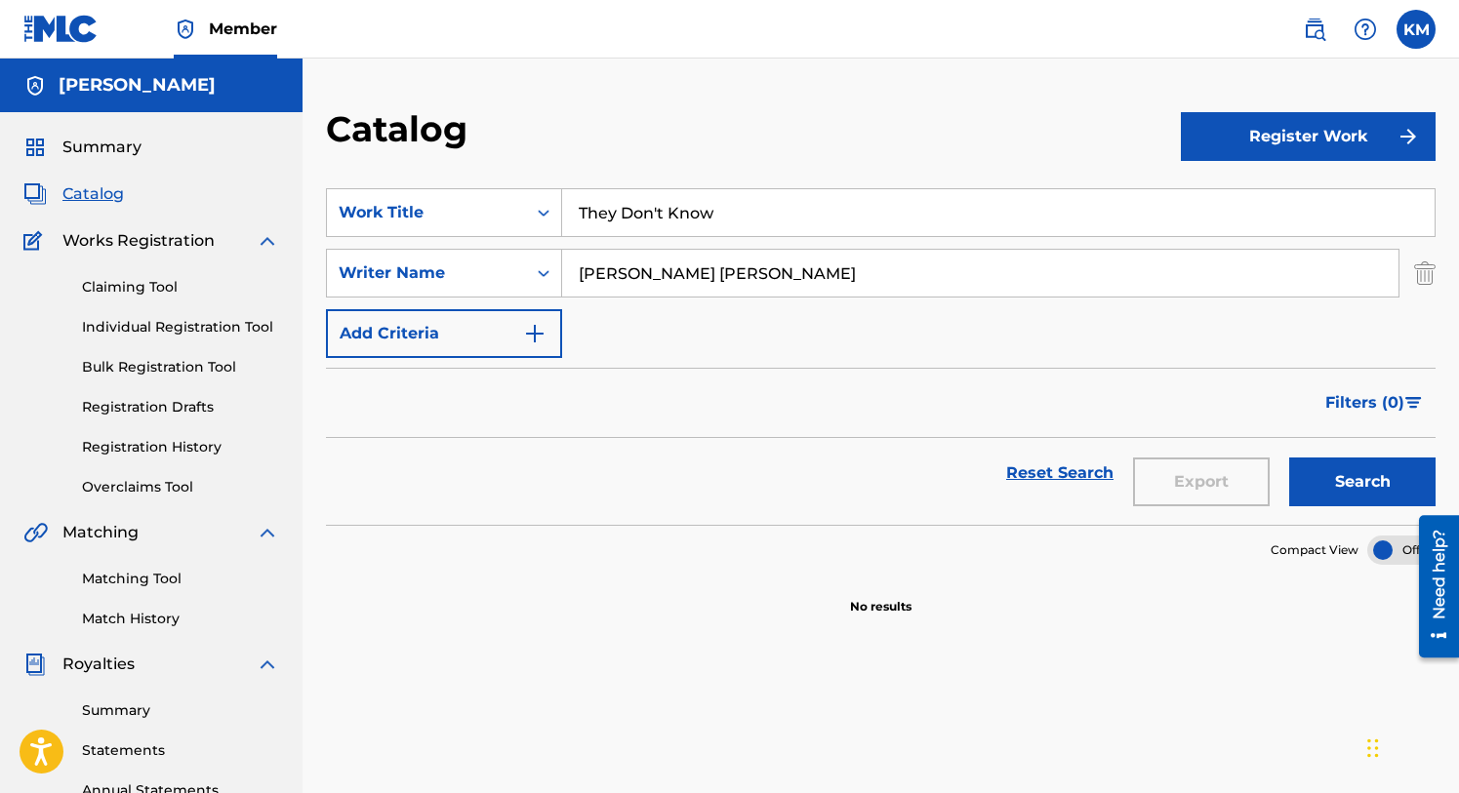
click at [797, 263] on input "[PERSON_NAME] [PERSON_NAME]" at bounding box center [980, 273] width 836 height 47
type input "Kijafa [PERSON_NAME]"
click at [1242, 135] on button "Register Work" at bounding box center [1309, 136] width 256 height 49
click at [1221, 194] on link "Individual" at bounding box center [1309, 200] width 256 height 47
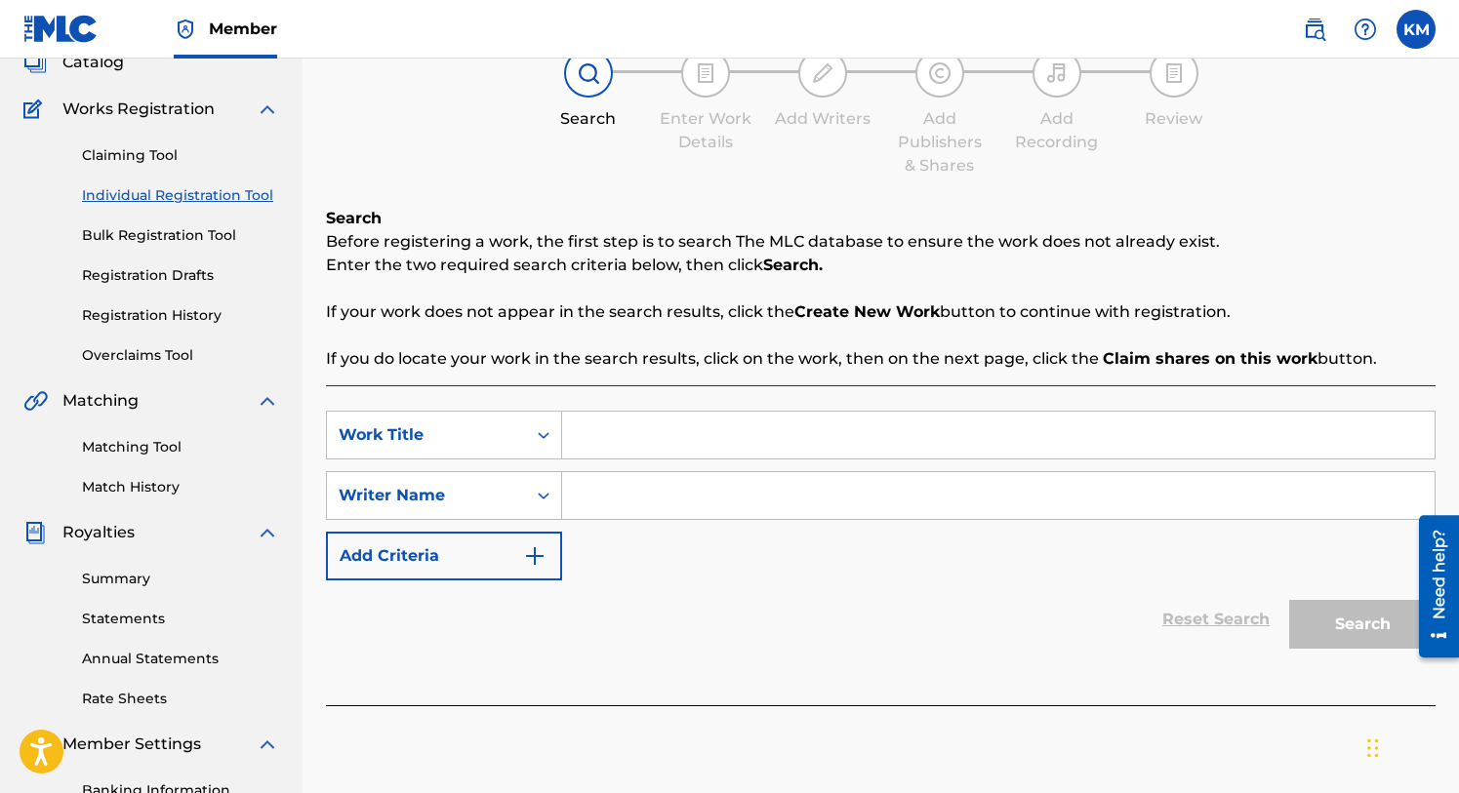
scroll to position [147, 0]
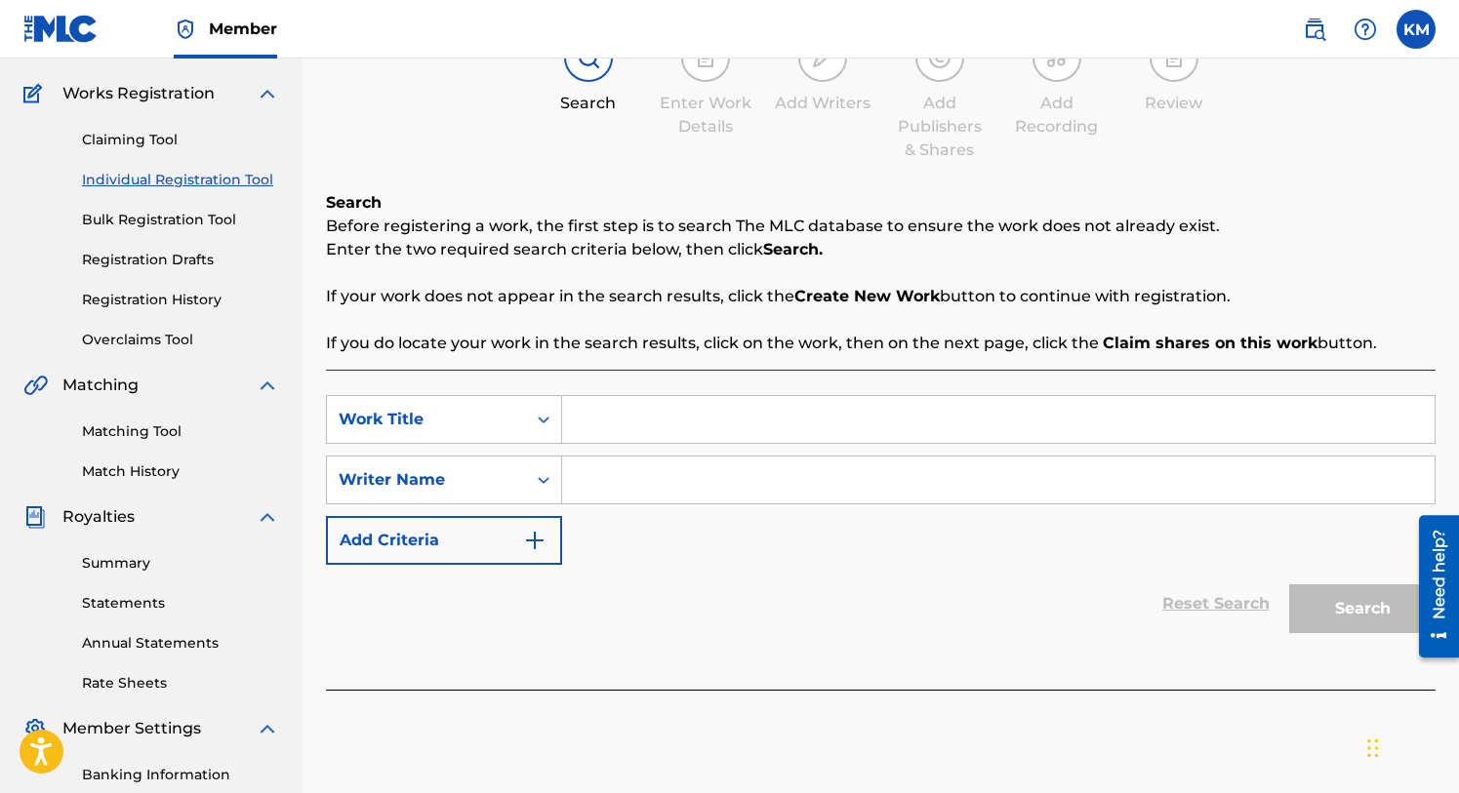
click at [753, 424] on input "Search Form" at bounding box center [998, 419] width 872 height 47
type input "They Don't Know"
click at [725, 484] on input "Search Form" at bounding box center [998, 480] width 872 height 47
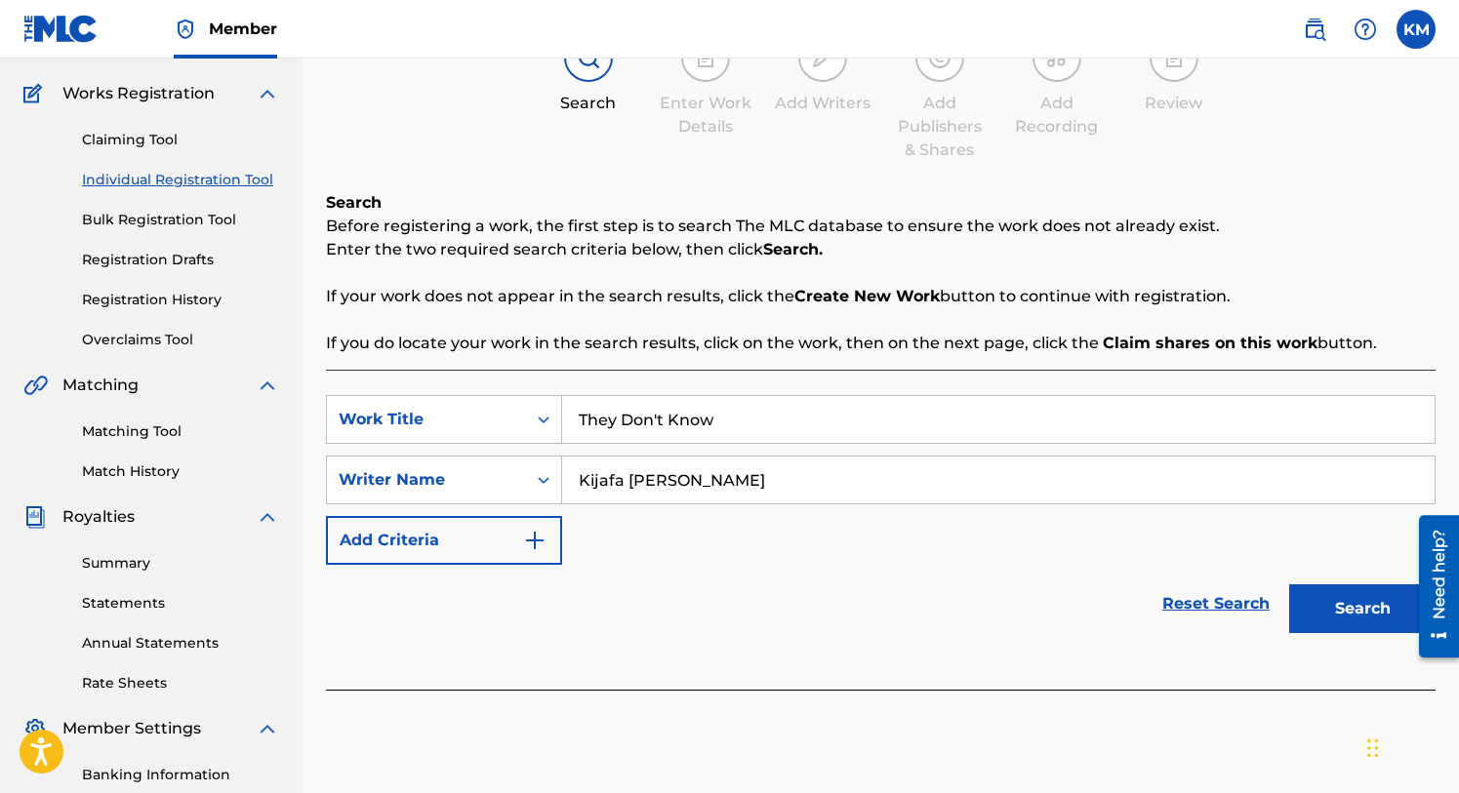
type input "Kijafa [PERSON_NAME]"
click at [1296, 595] on button "Search" at bounding box center [1362, 609] width 146 height 49
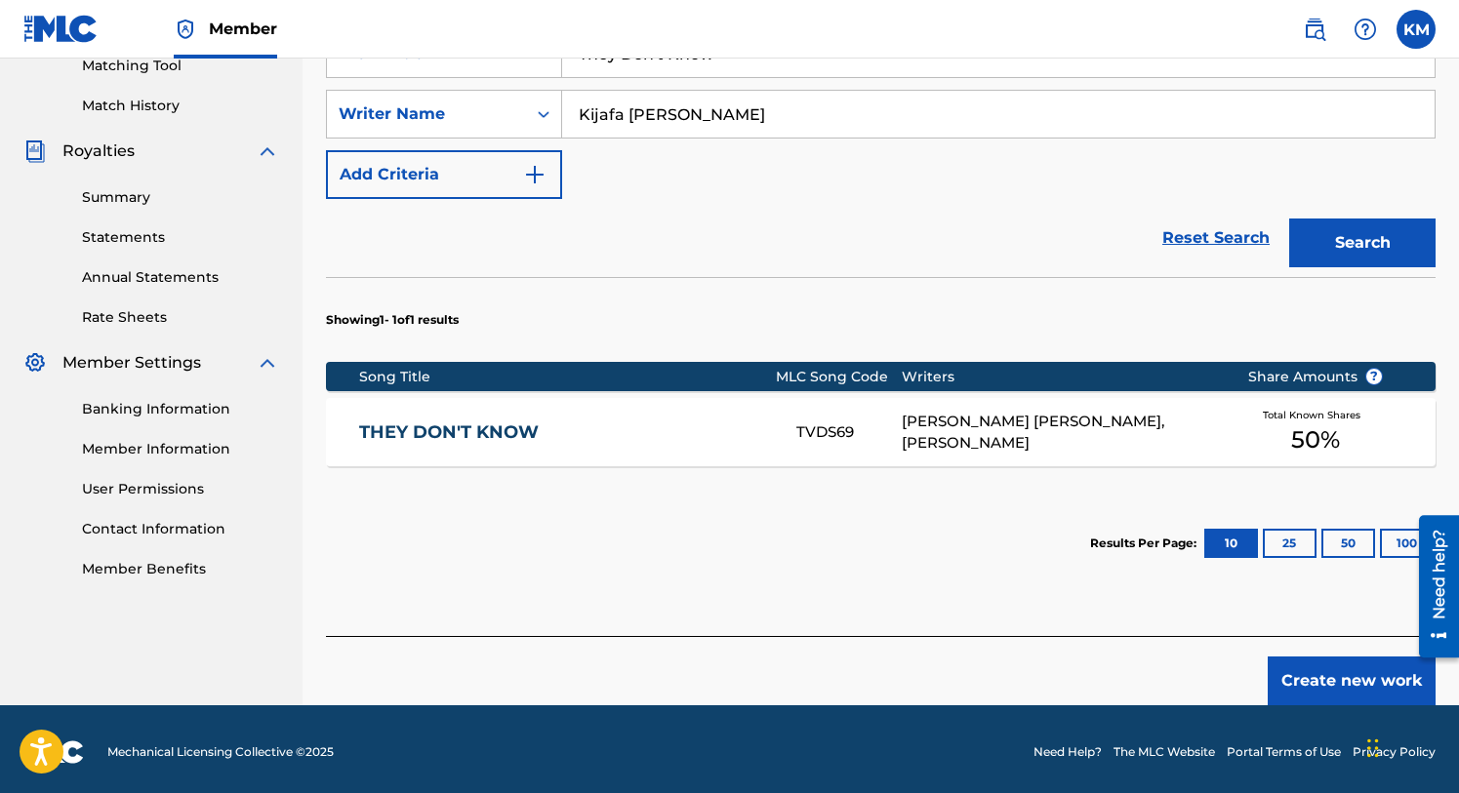
scroll to position [519, 0]
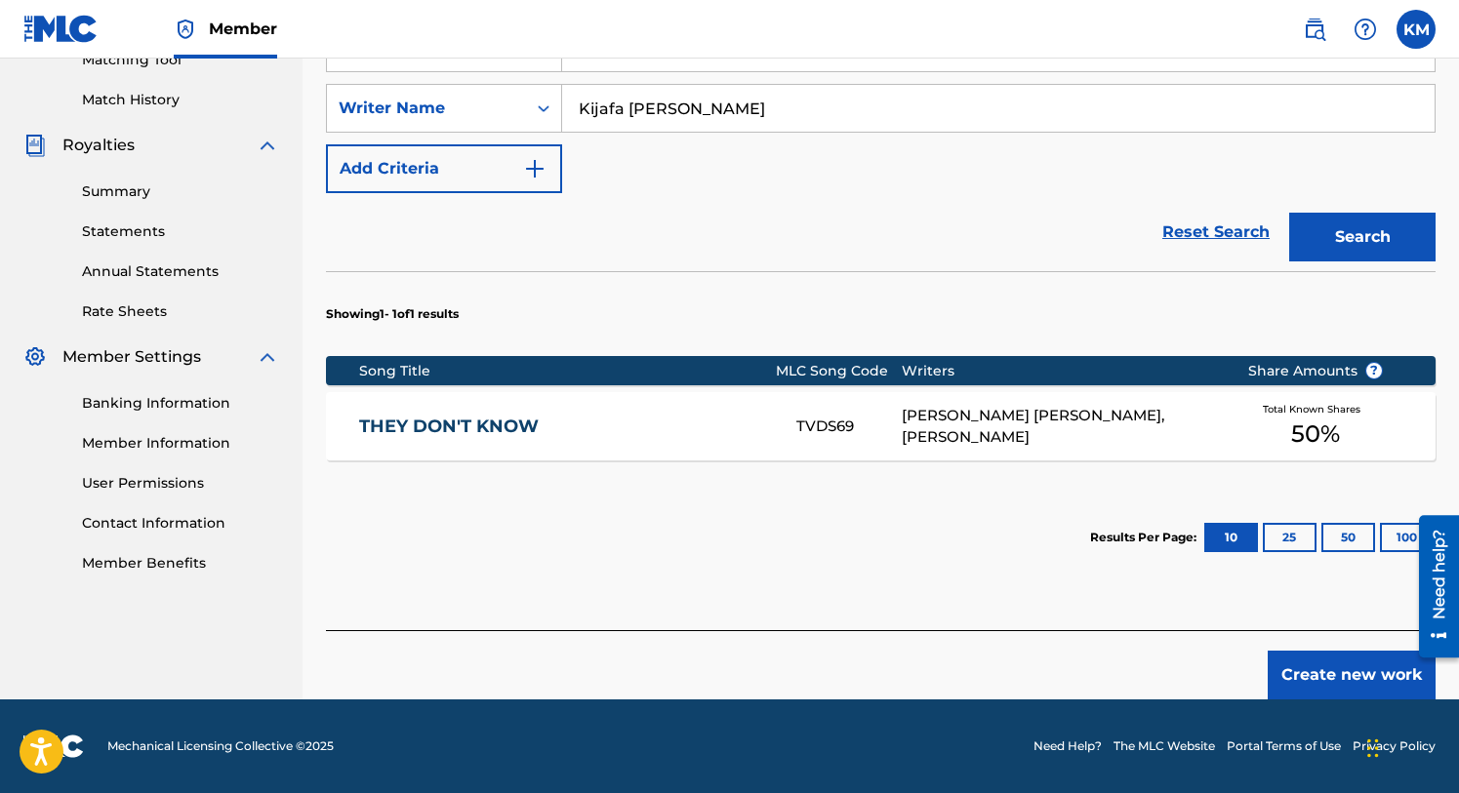
click at [582, 428] on link "THEY DON'T KNOW" at bounding box center [564, 427] width 411 height 22
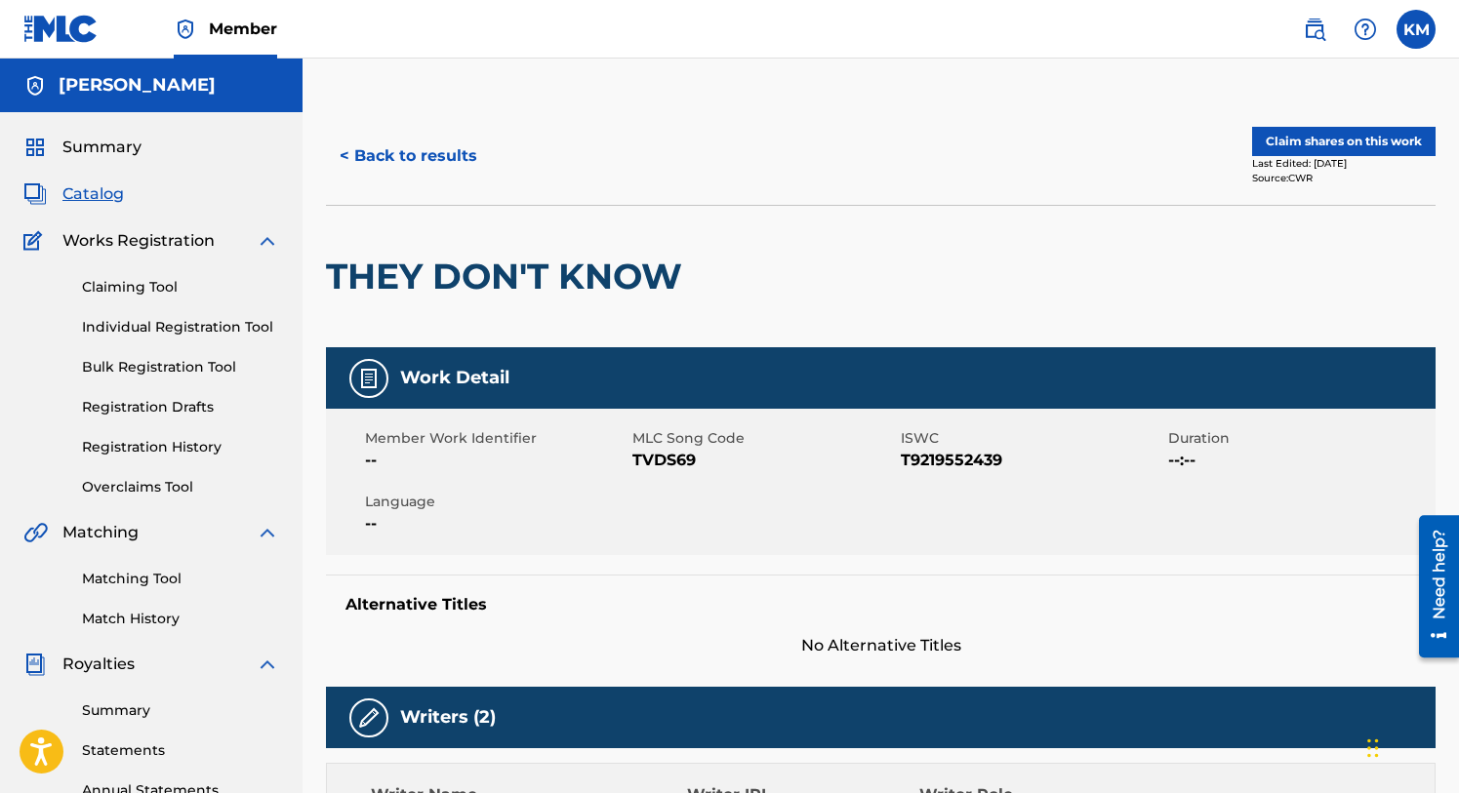
click at [1345, 137] on button "Claim shares on this work" at bounding box center [1343, 141] width 183 height 29
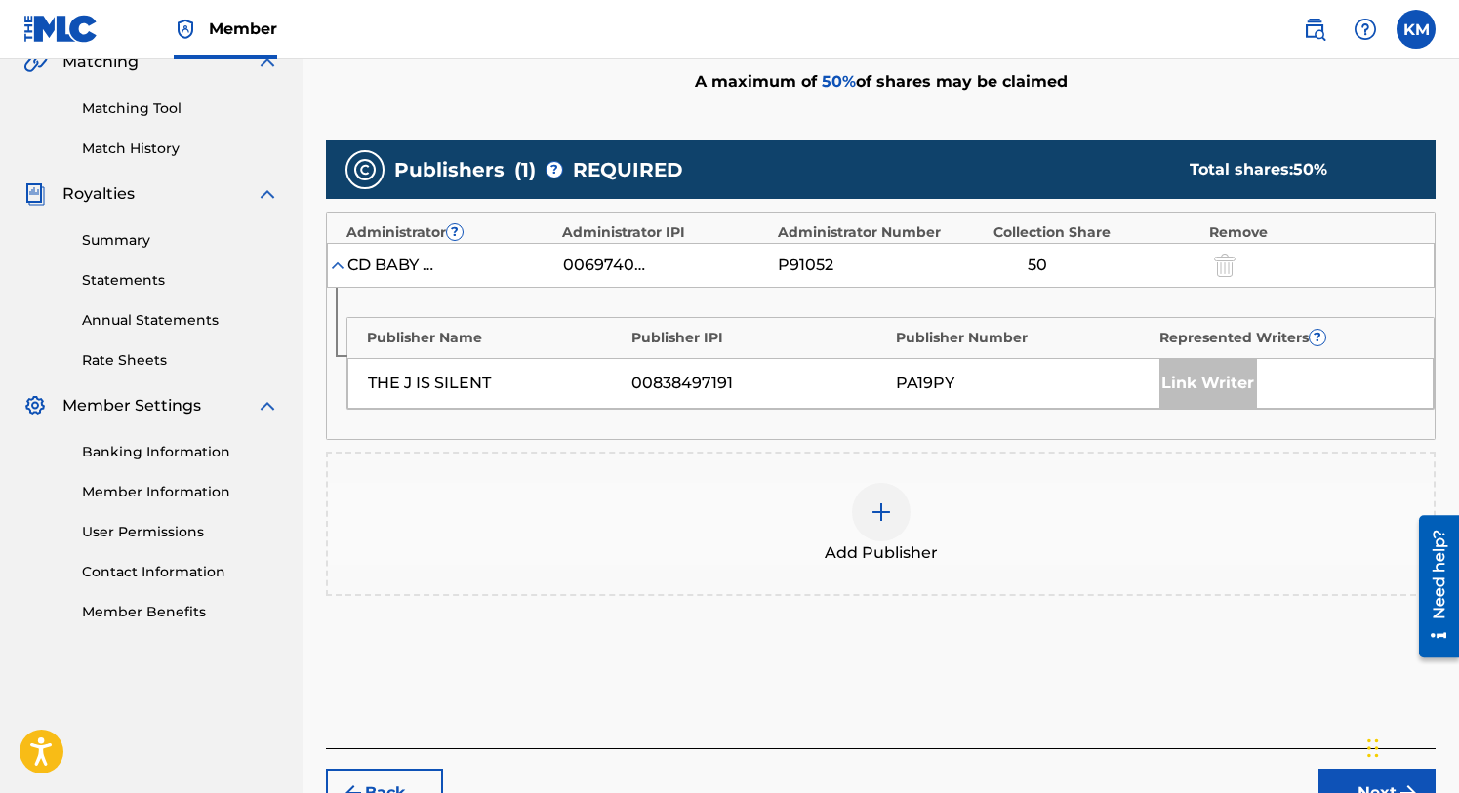
scroll to position [473, 0]
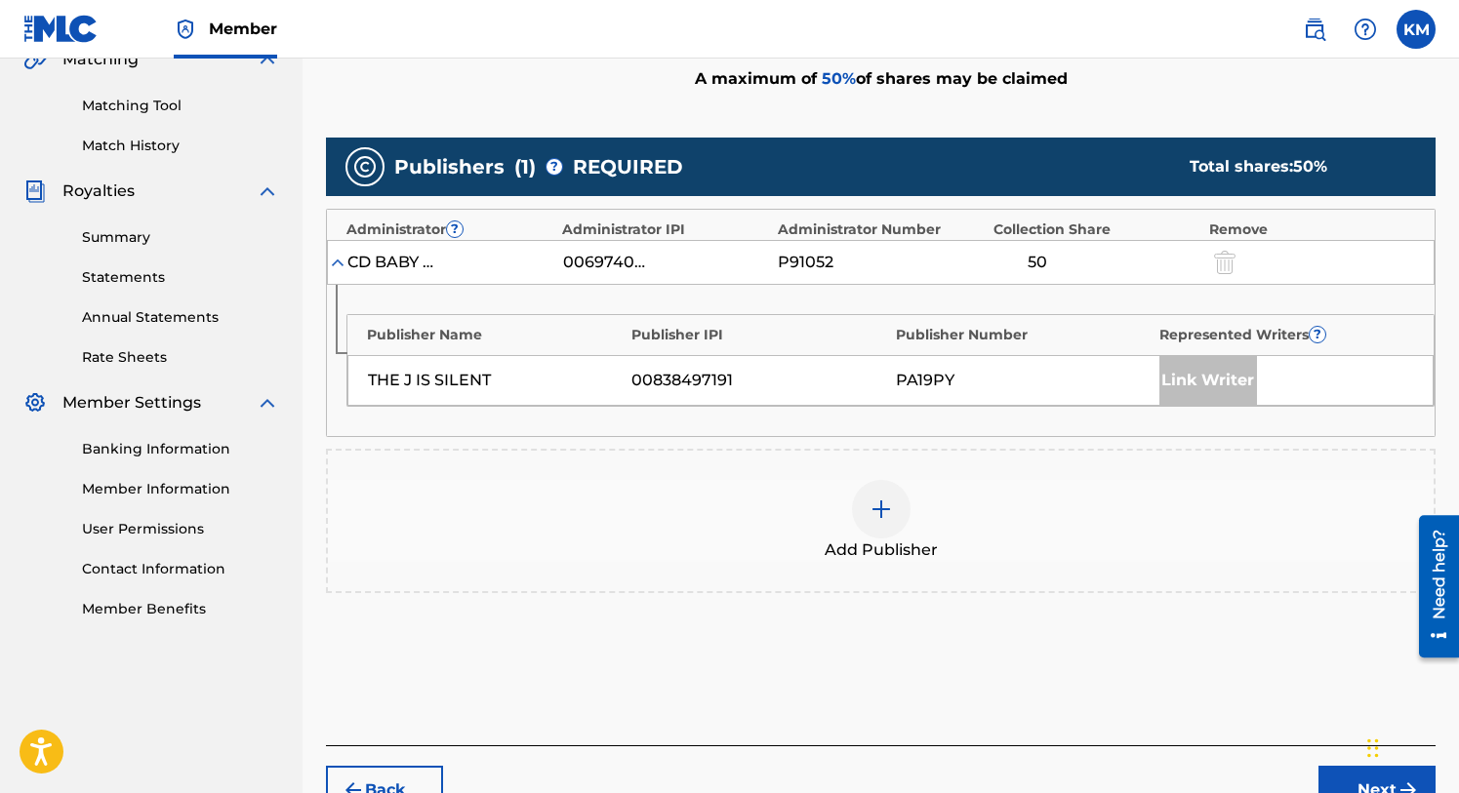
click at [882, 501] on img at bounding box center [881, 509] width 23 height 23
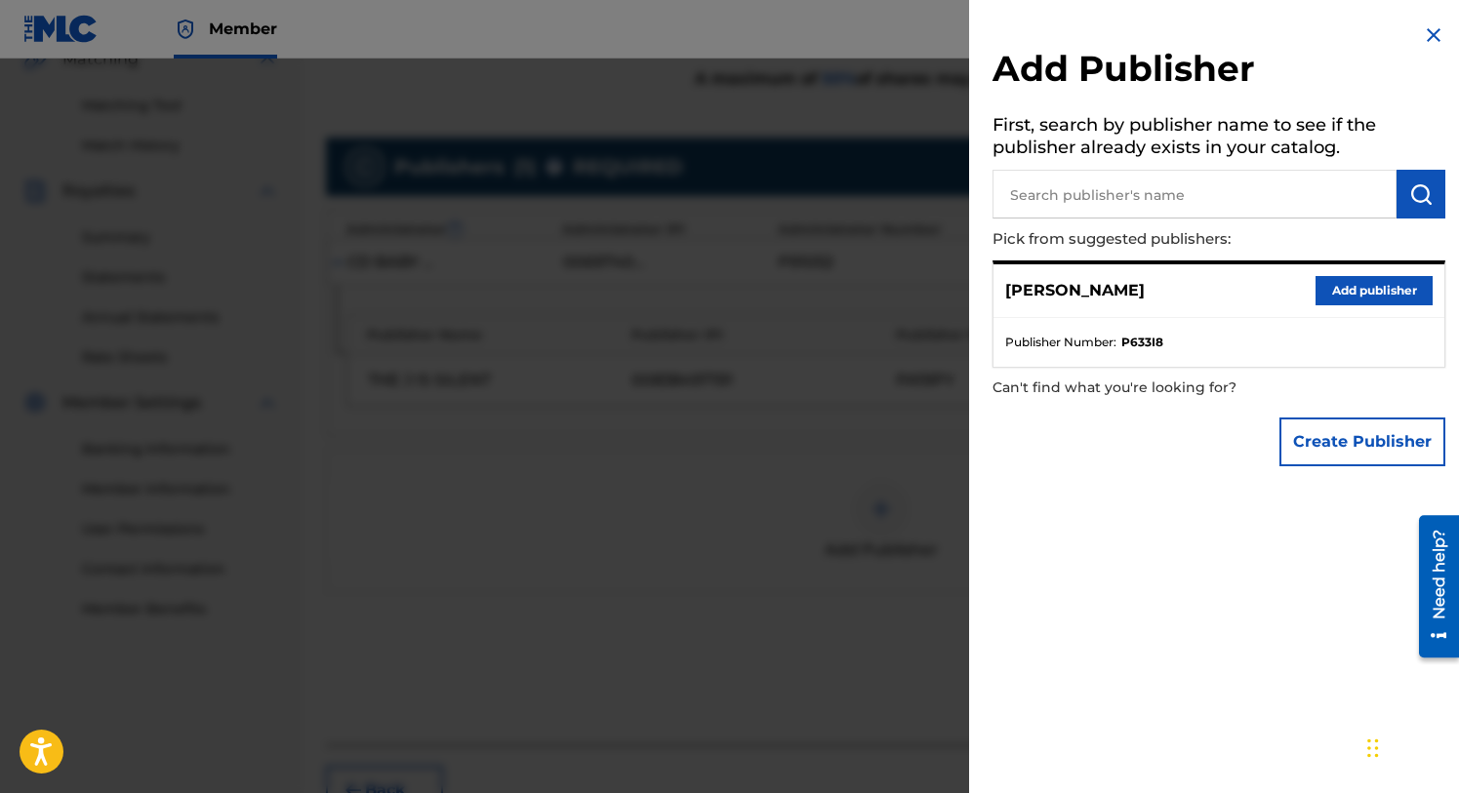
click at [1076, 199] on input "text" at bounding box center [1194, 194] width 404 height 49
click at [1069, 189] on input "The J I Silent" at bounding box center [1194, 194] width 404 height 49
type input "The J Is Silent"
click at [1409, 190] on img "submit" at bounding box center [1420, 193] width 23 height 23
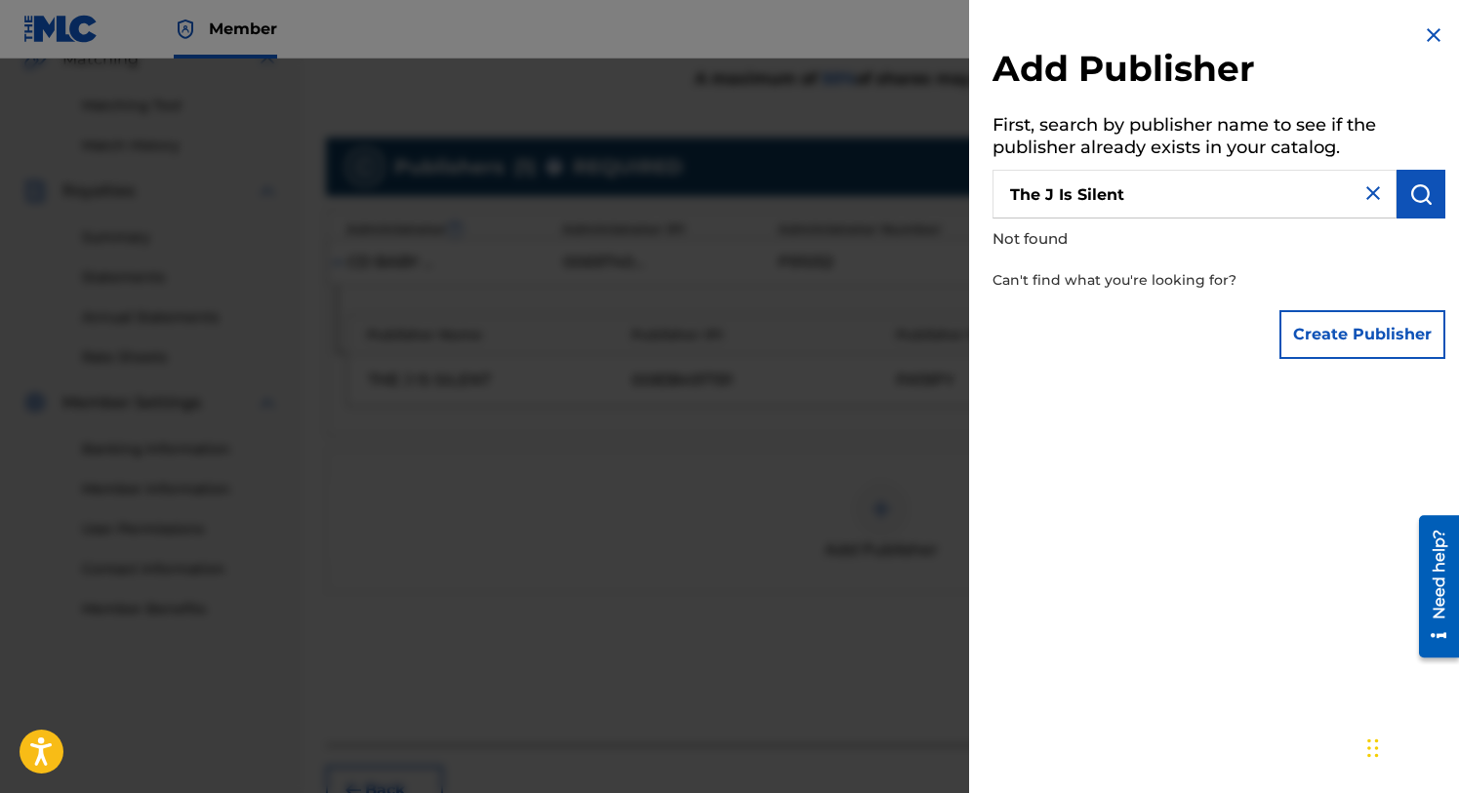
click at [1365, 323] on button "Create Publisher" at bounding box center [1362, 334] width 166 height 49
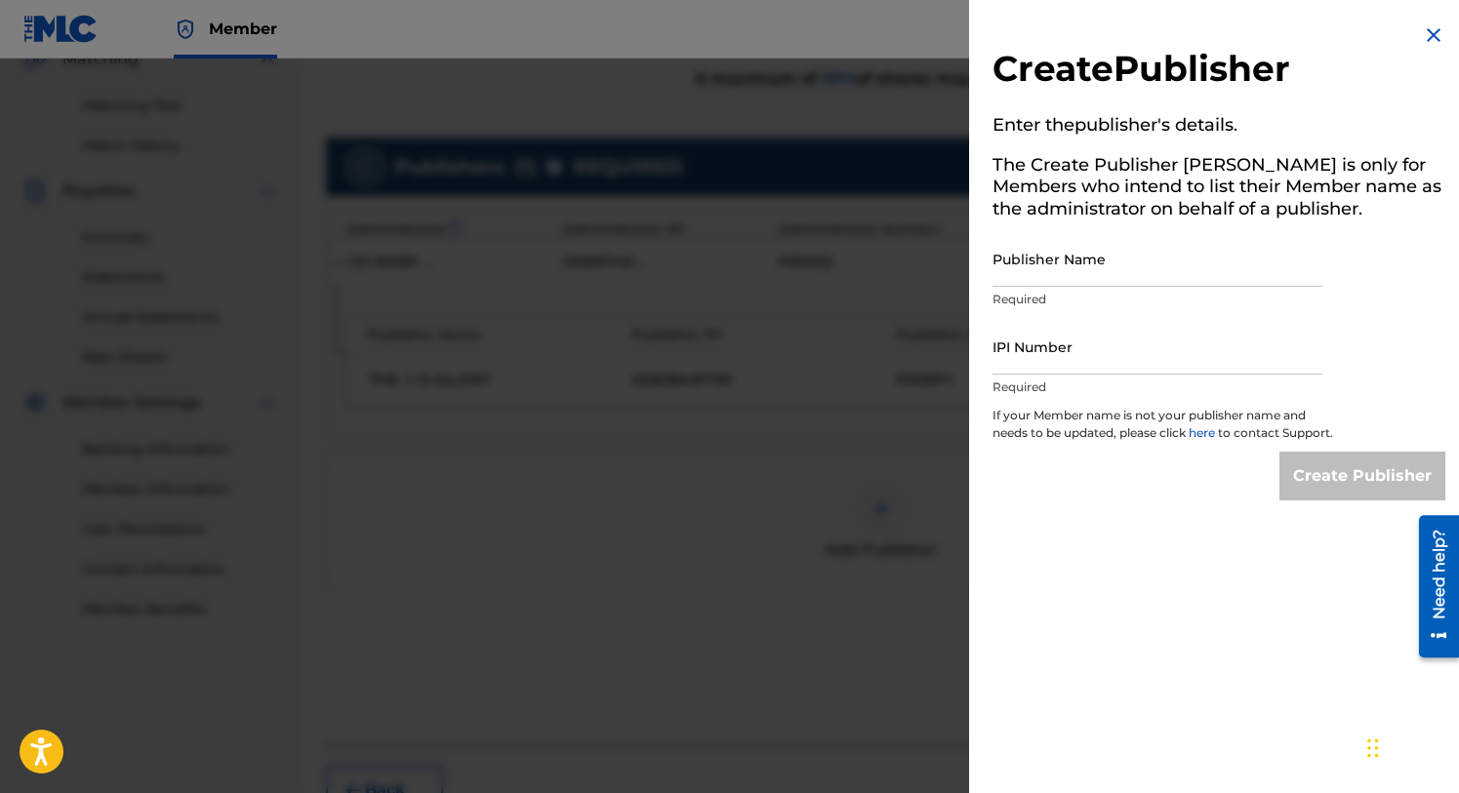
click at [1042, 265] on input "Publisher Name" at bounding box center [1157, 259] width 330 height 56
type input "The J Is Silent"
click at [1039, 366] on input "IPI Number" at bounding box center [1157, 347] width 330 height 56
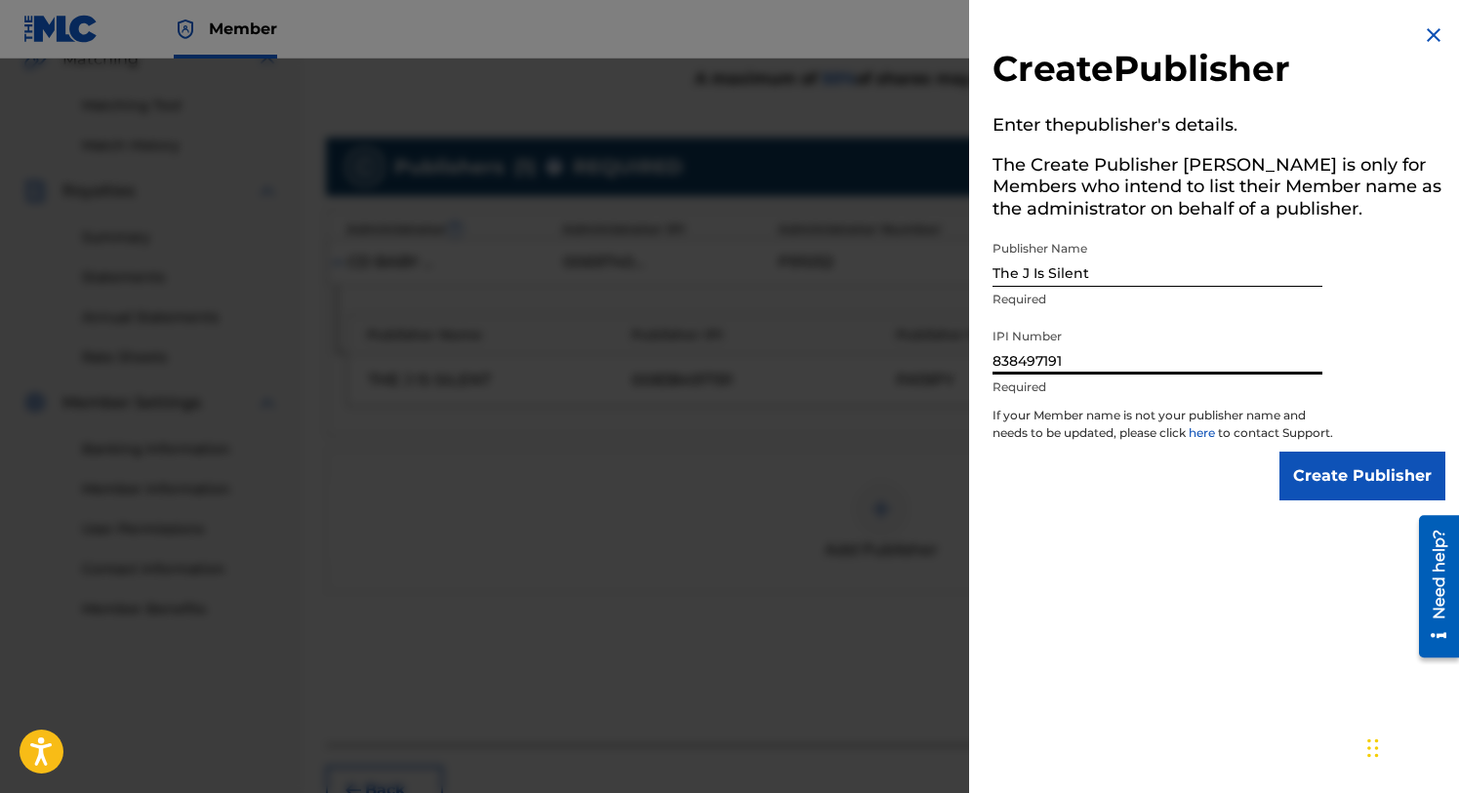
type input "838497191"
click at [1339, 484] on input "Create Publisher" at bounding box center [1362, 476] width 166 height 49
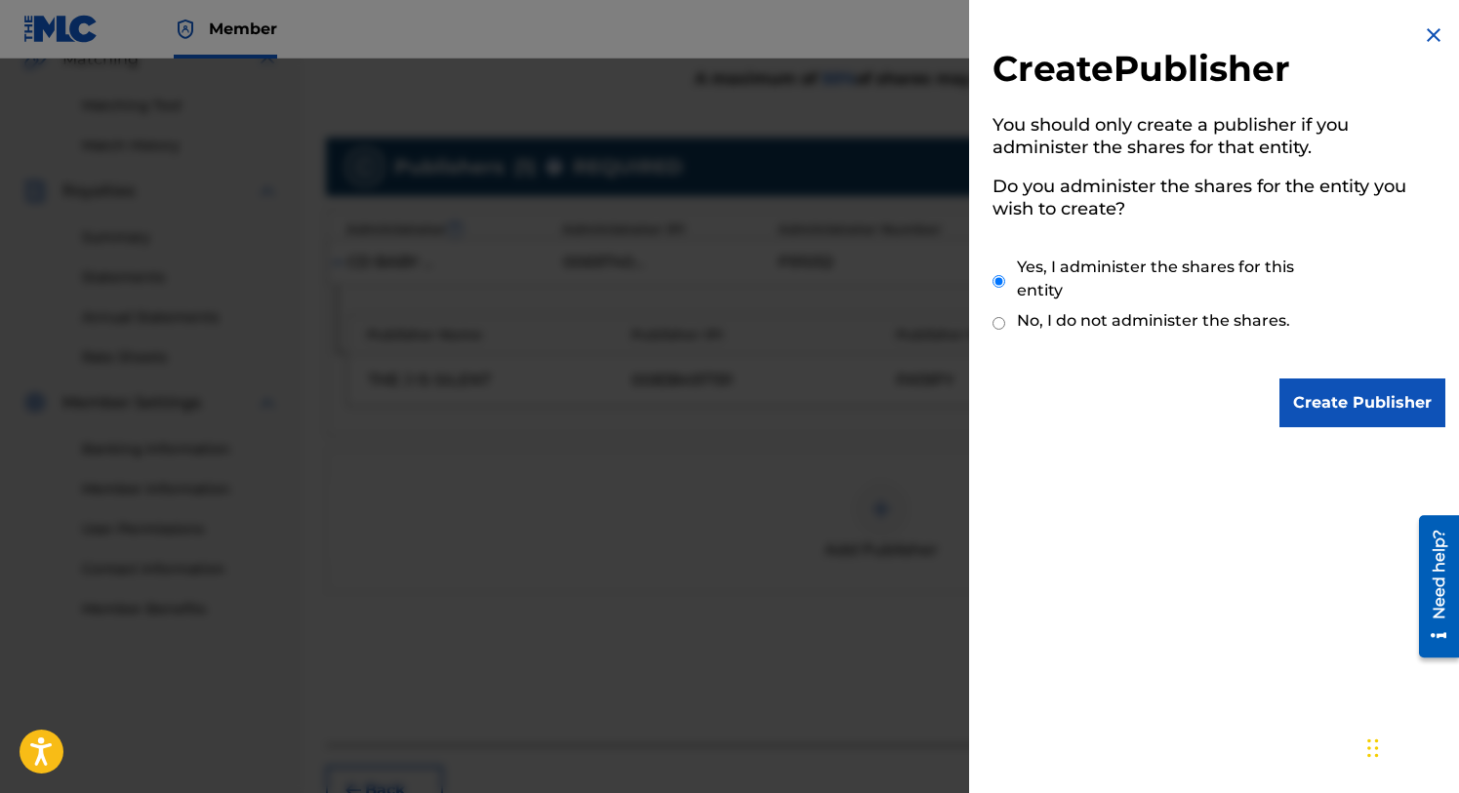
click at [1316, 407] on input "Create Publisher" at bounding box center [1362, 403] width 166 height 49
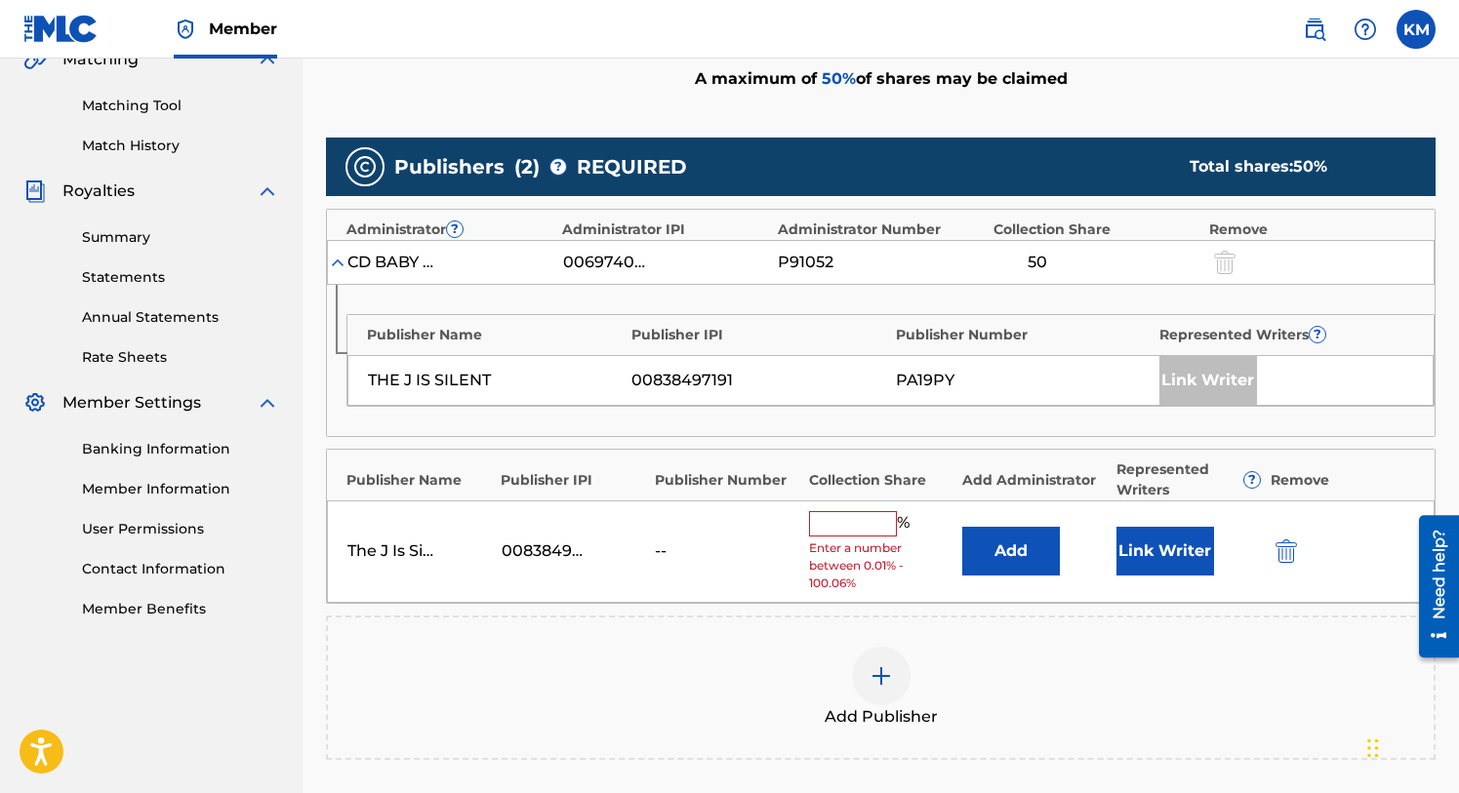
click at [852, 519] on input "text" at bounding box center [853, 523] width 88 height 25
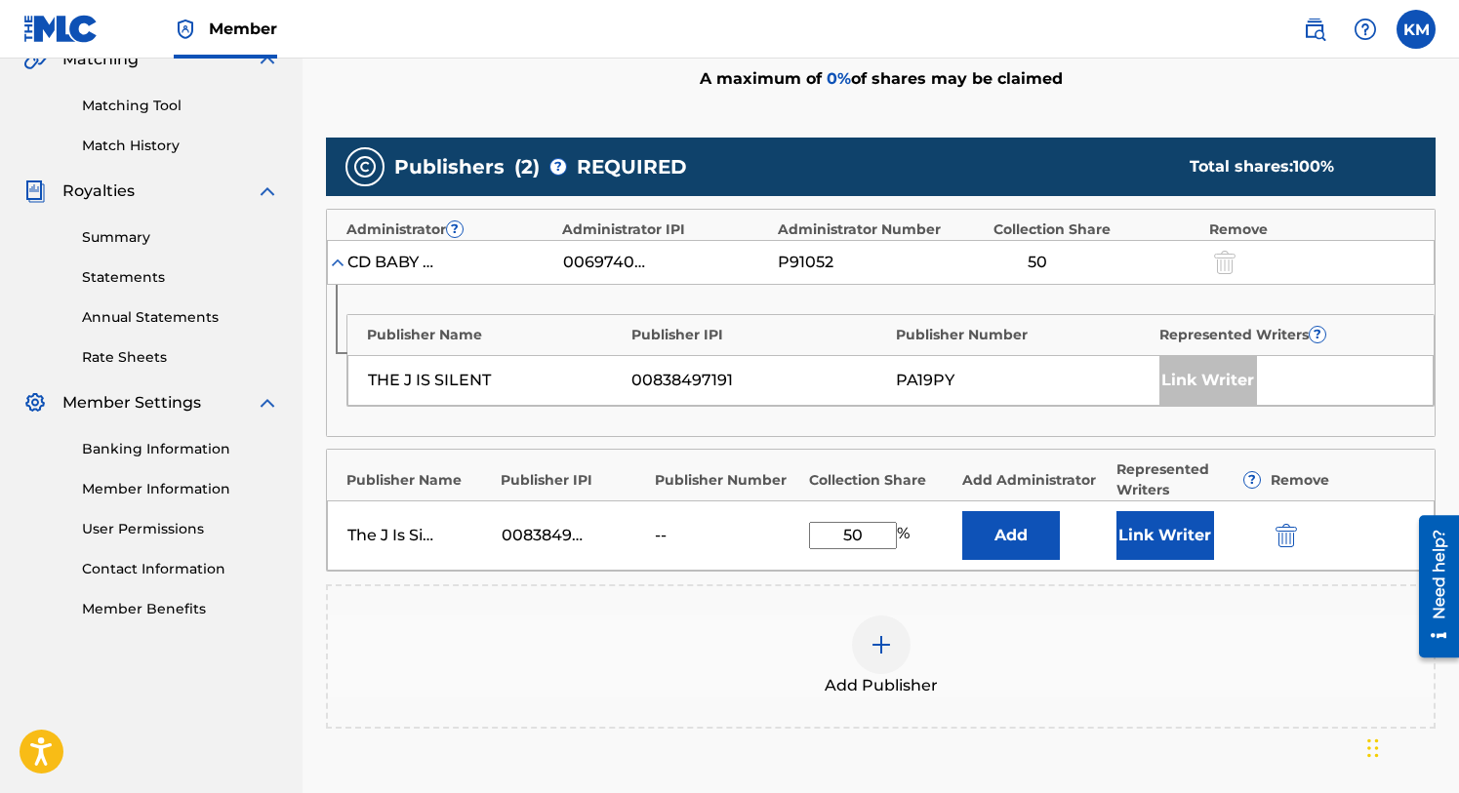
type input "50"
click at [1156, 531] on button "Link Writer" at bounding box center [1165, 535] width 98 height 49
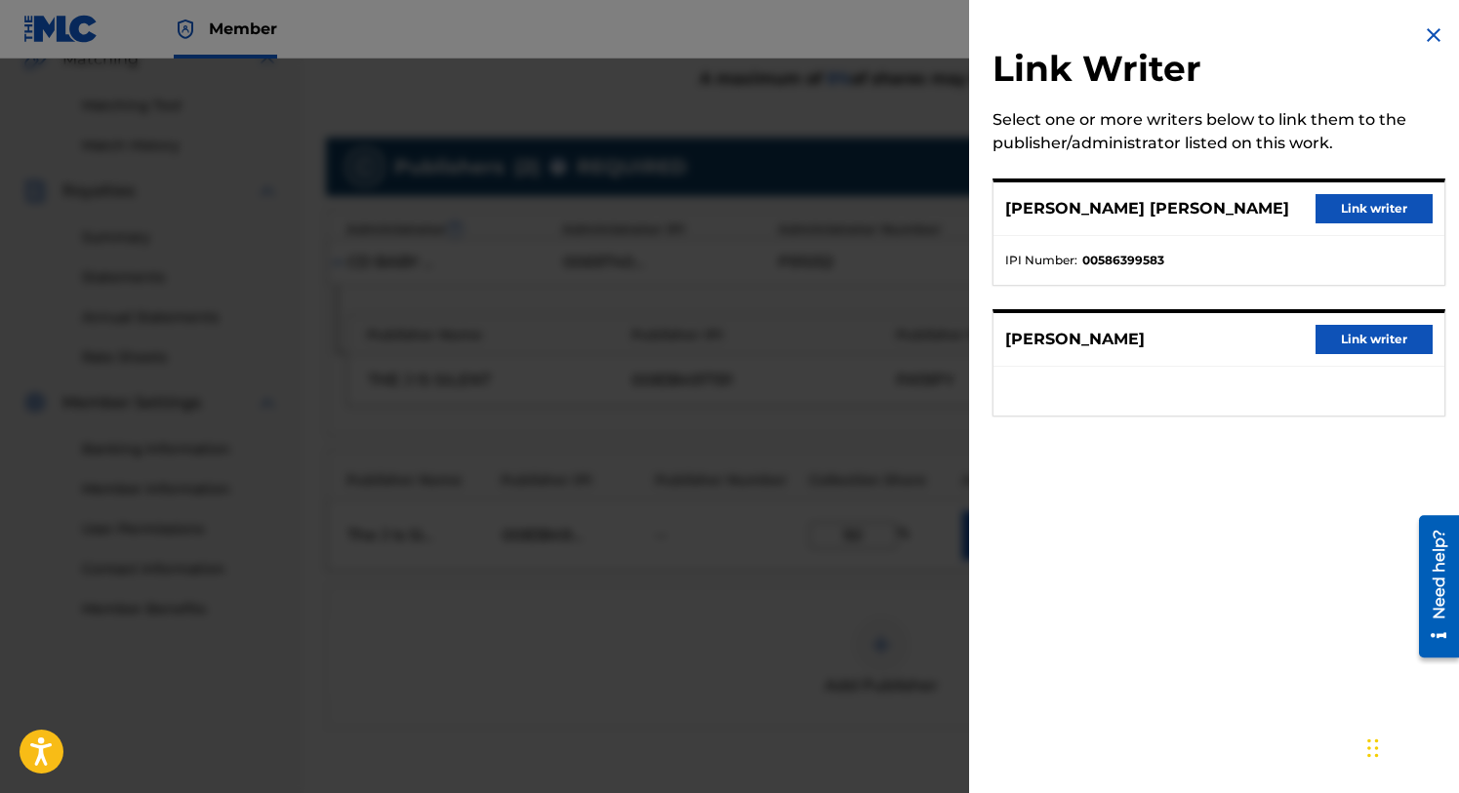
click at [1347, 209] on button "Link writer" at bounding box center [1374, 208] width 117 height 29
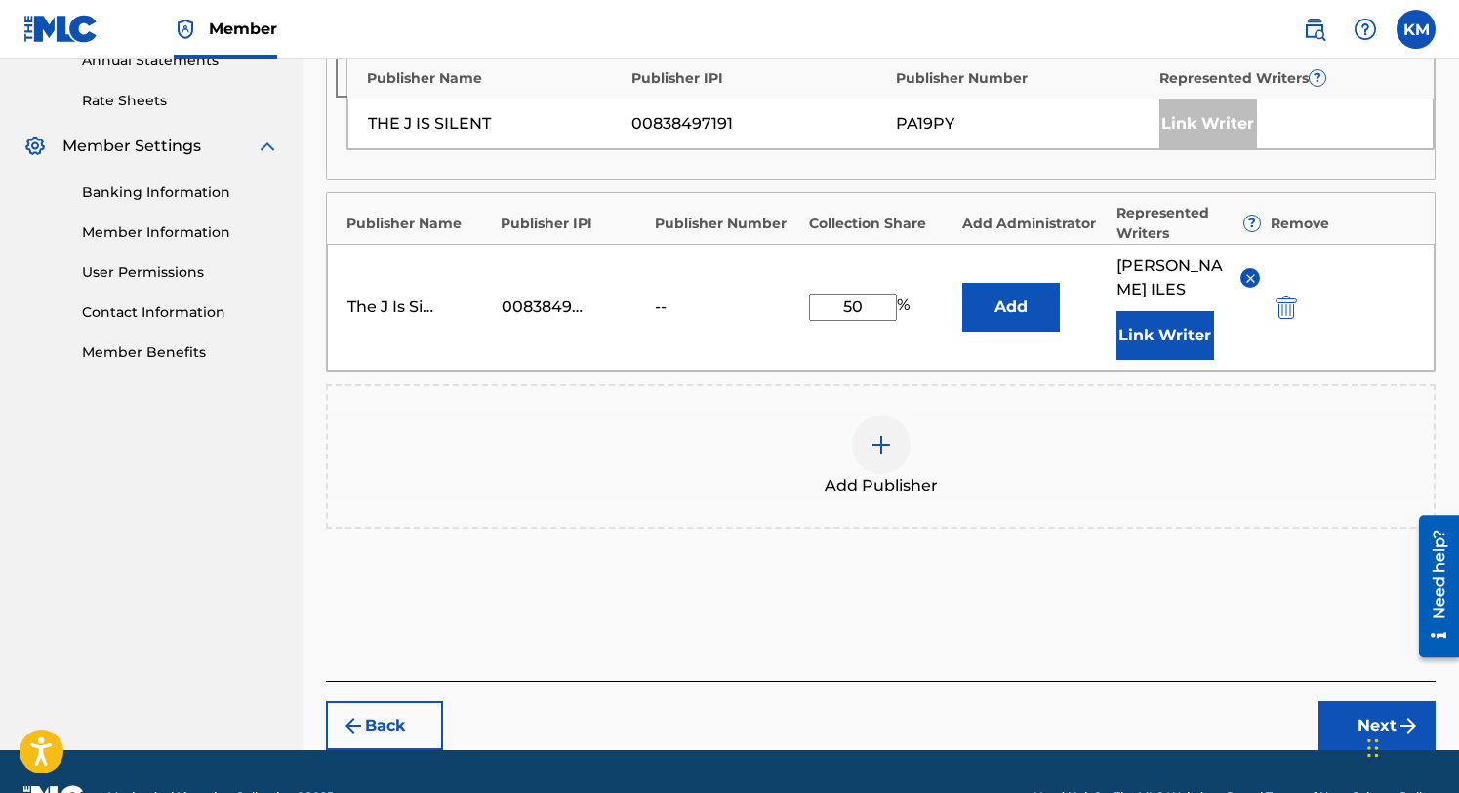
scroll to position [780, 0]
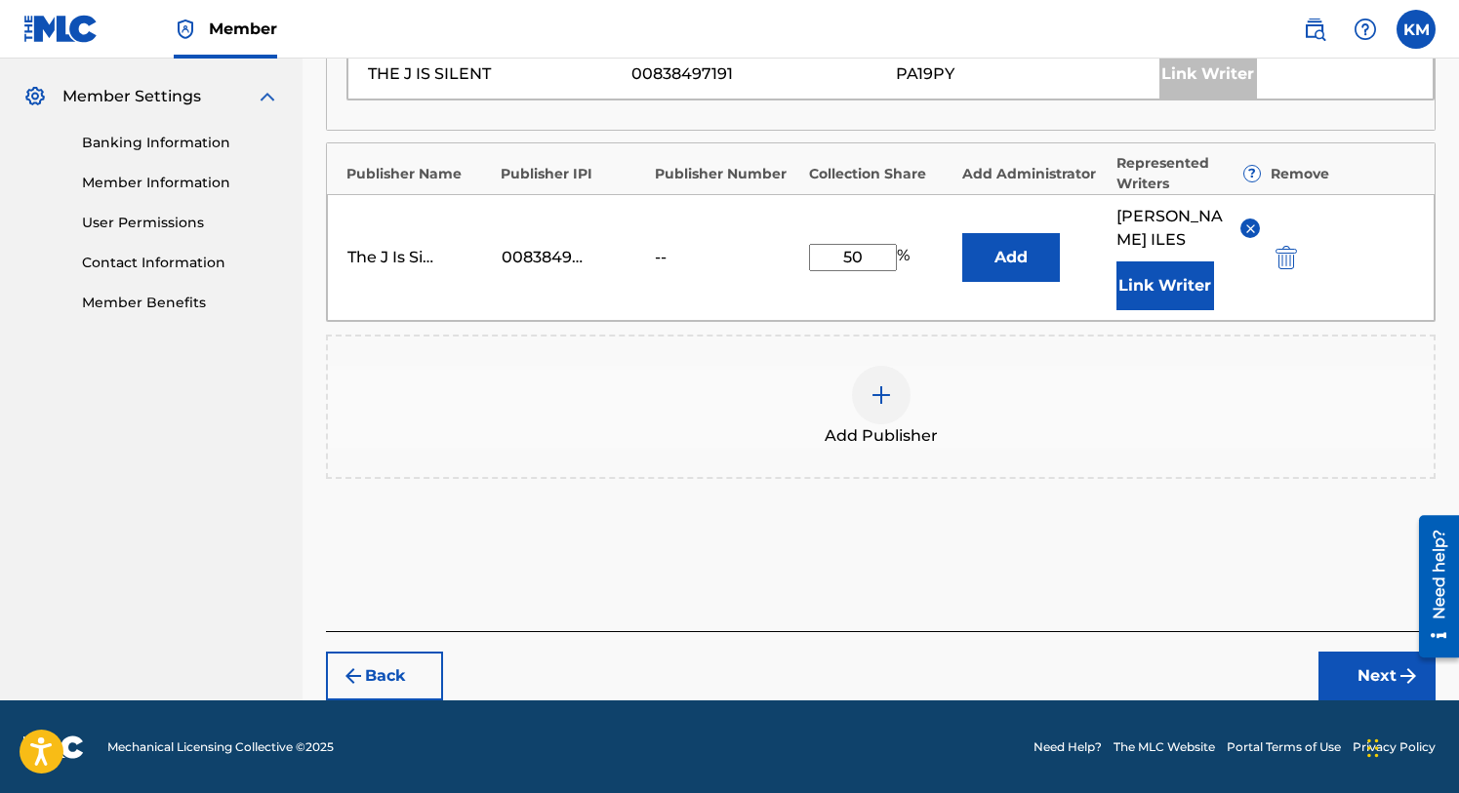
click at [1354, 663] on button "Next" at bounding box center [1376, 676] width 117 height 49
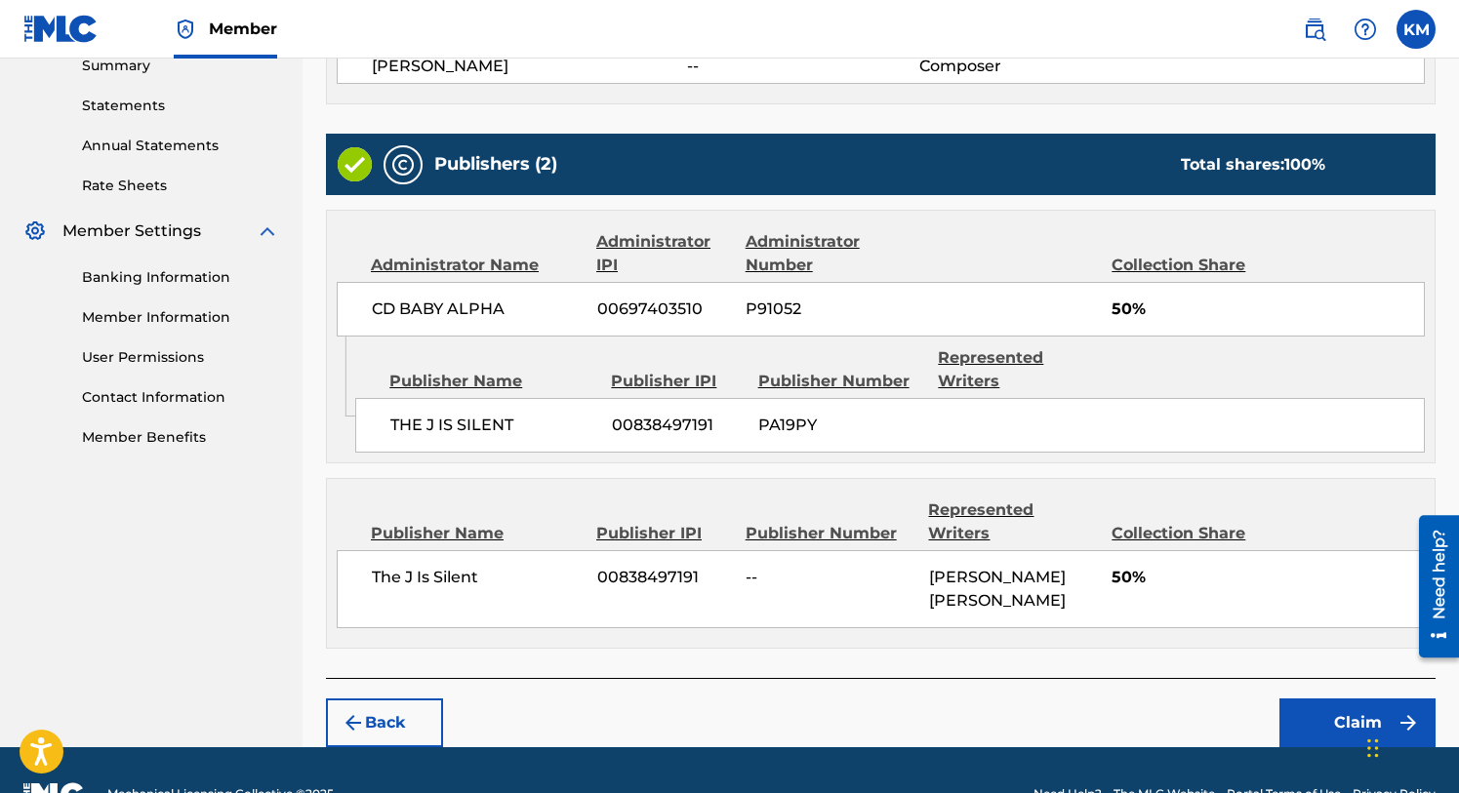
scroll to position [666, 0]
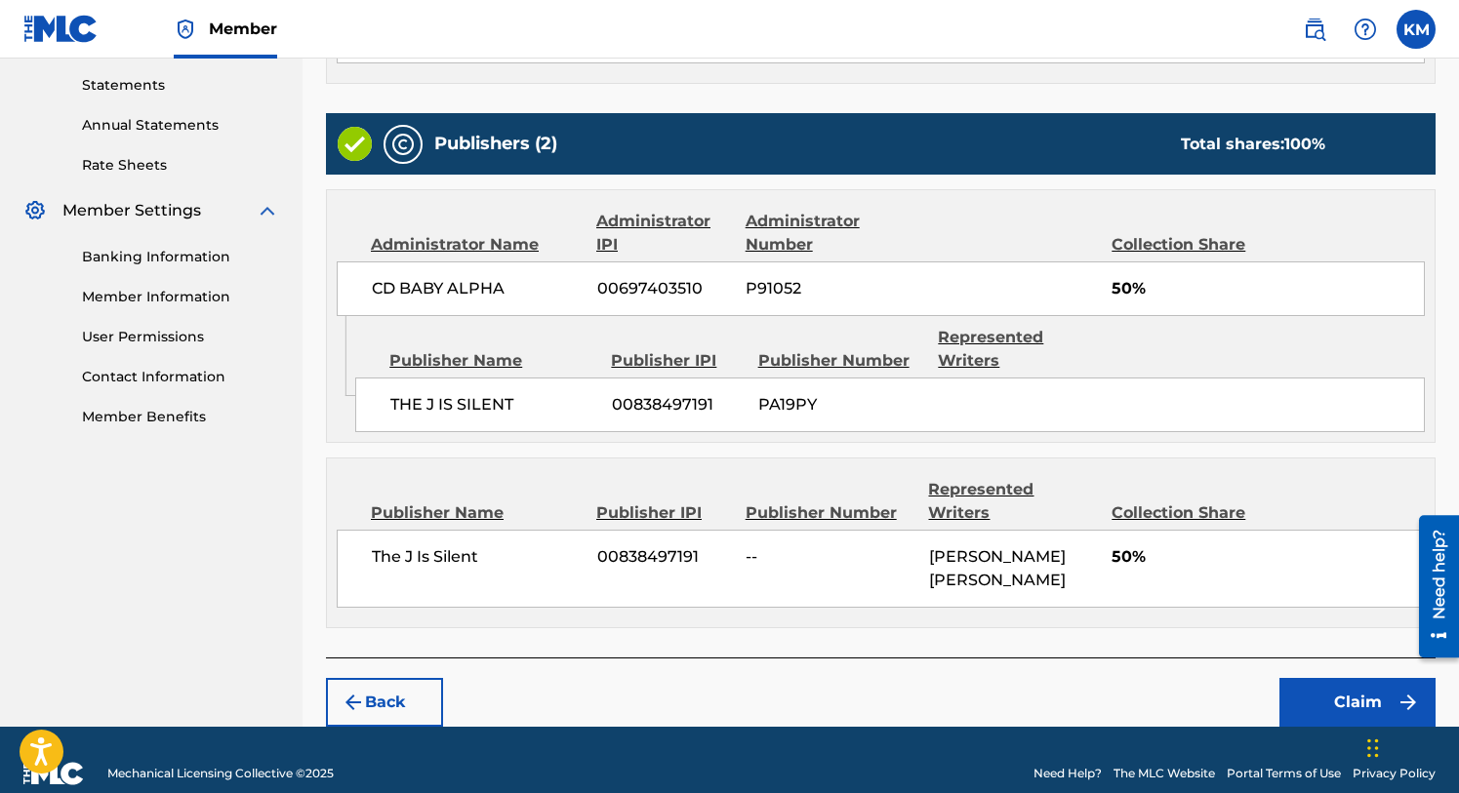
click at [1354, 678] on button "Claim" at bounding box center [1357, 702] width 156 height 49
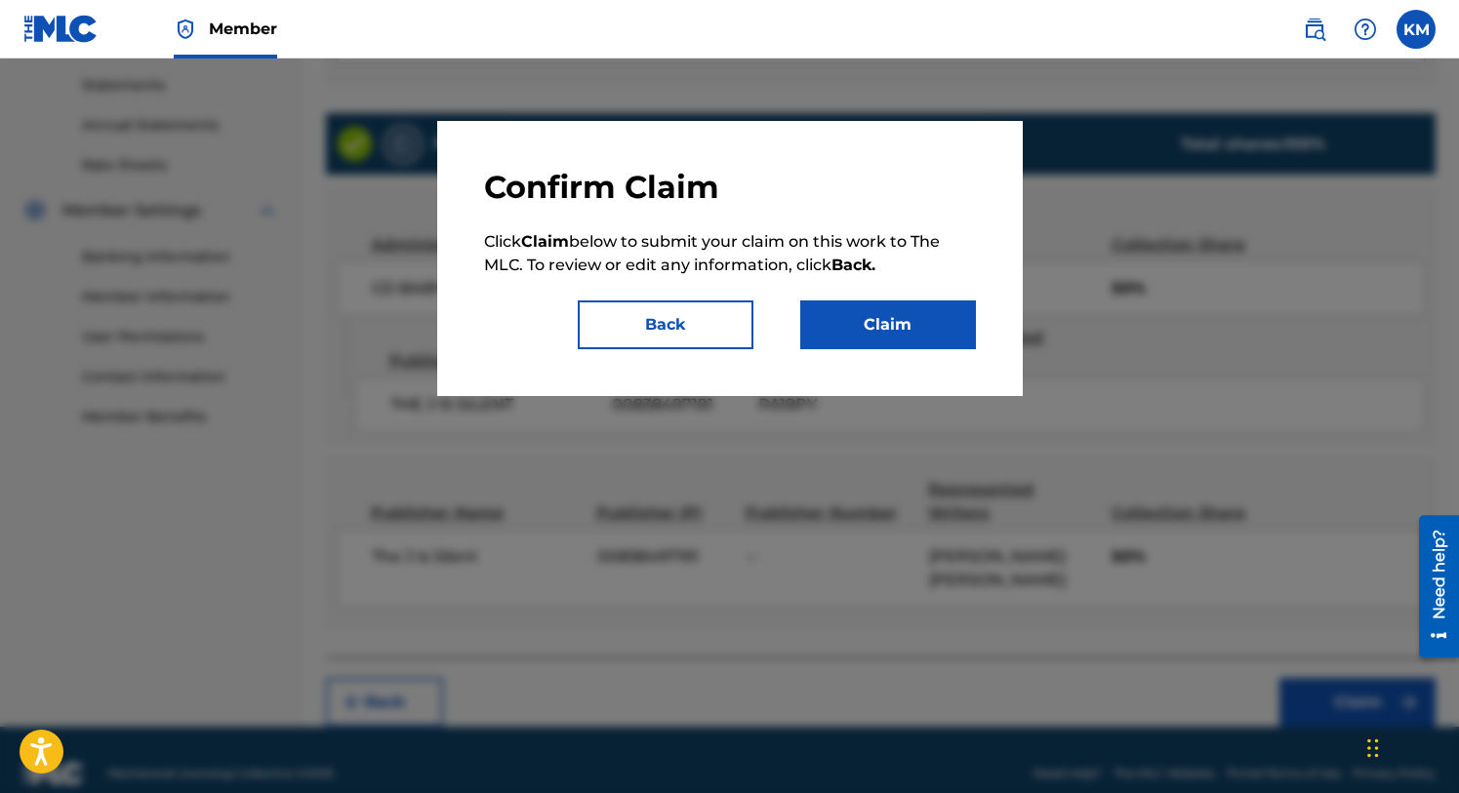
click at [893, 329] on button "Claim" at bounding box center [888, 325] width 176 height 49
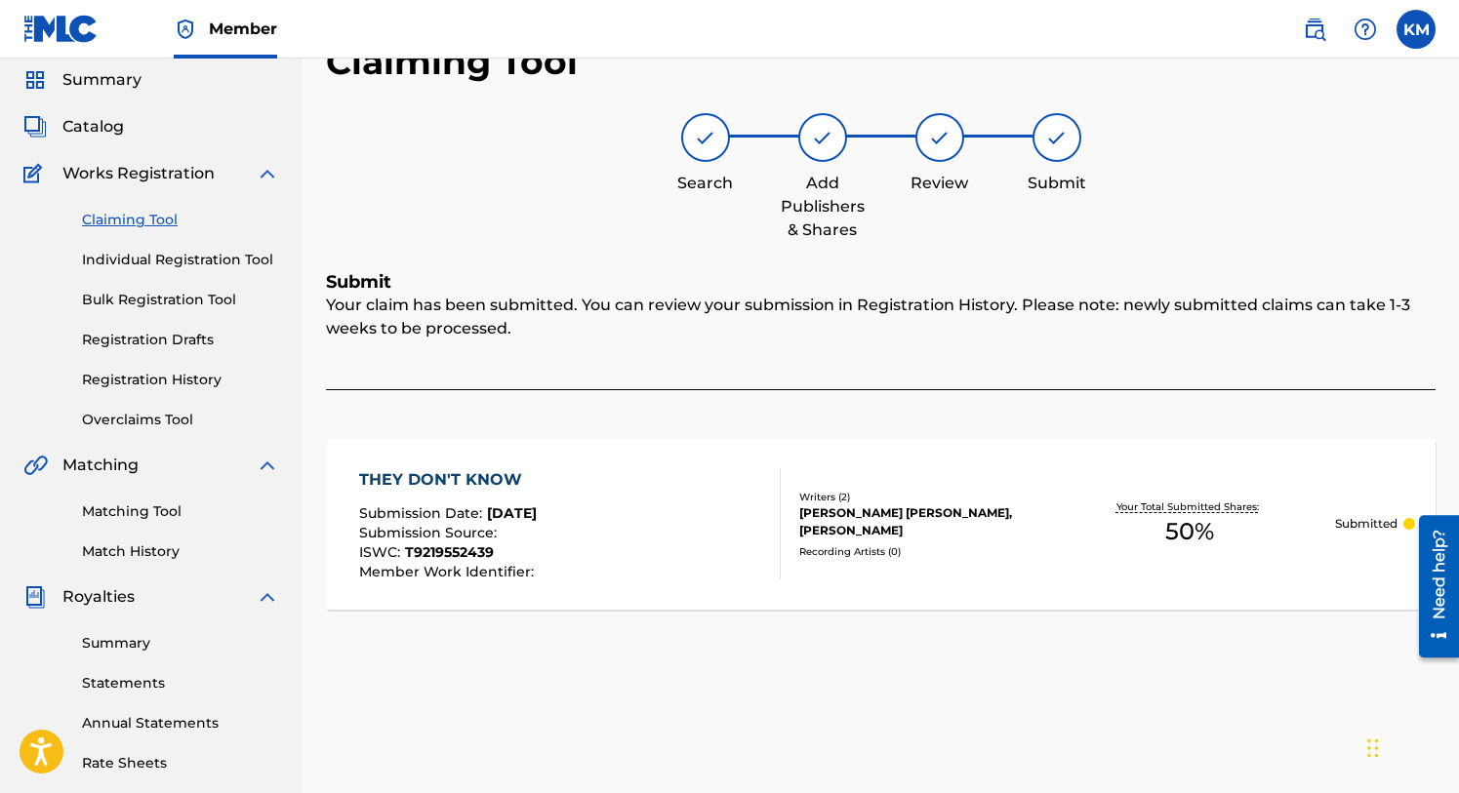
scroll to position [0, 0]
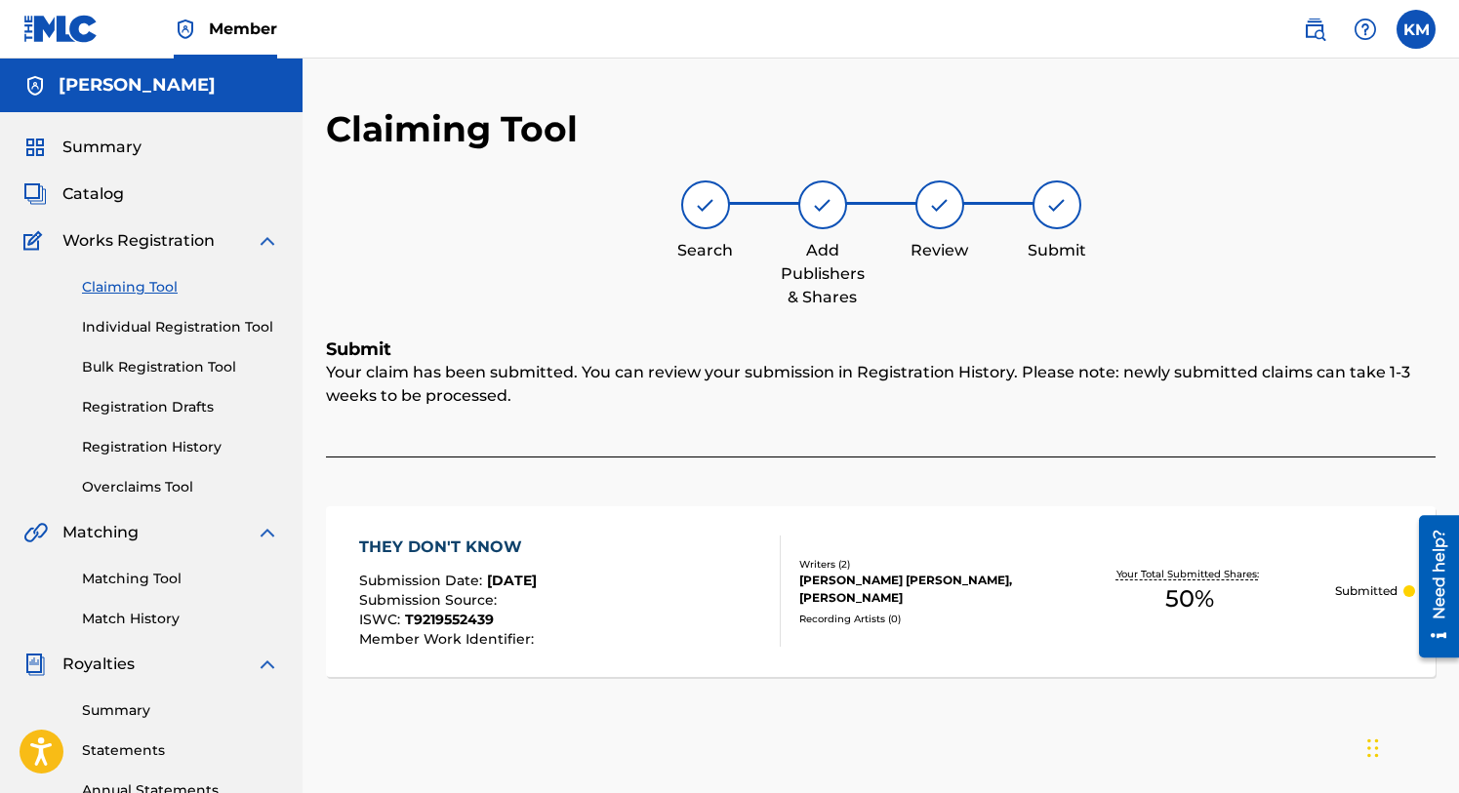
click at [101, 193] on span "Catalog" at bounding box center [92, 193] width 61 height 23
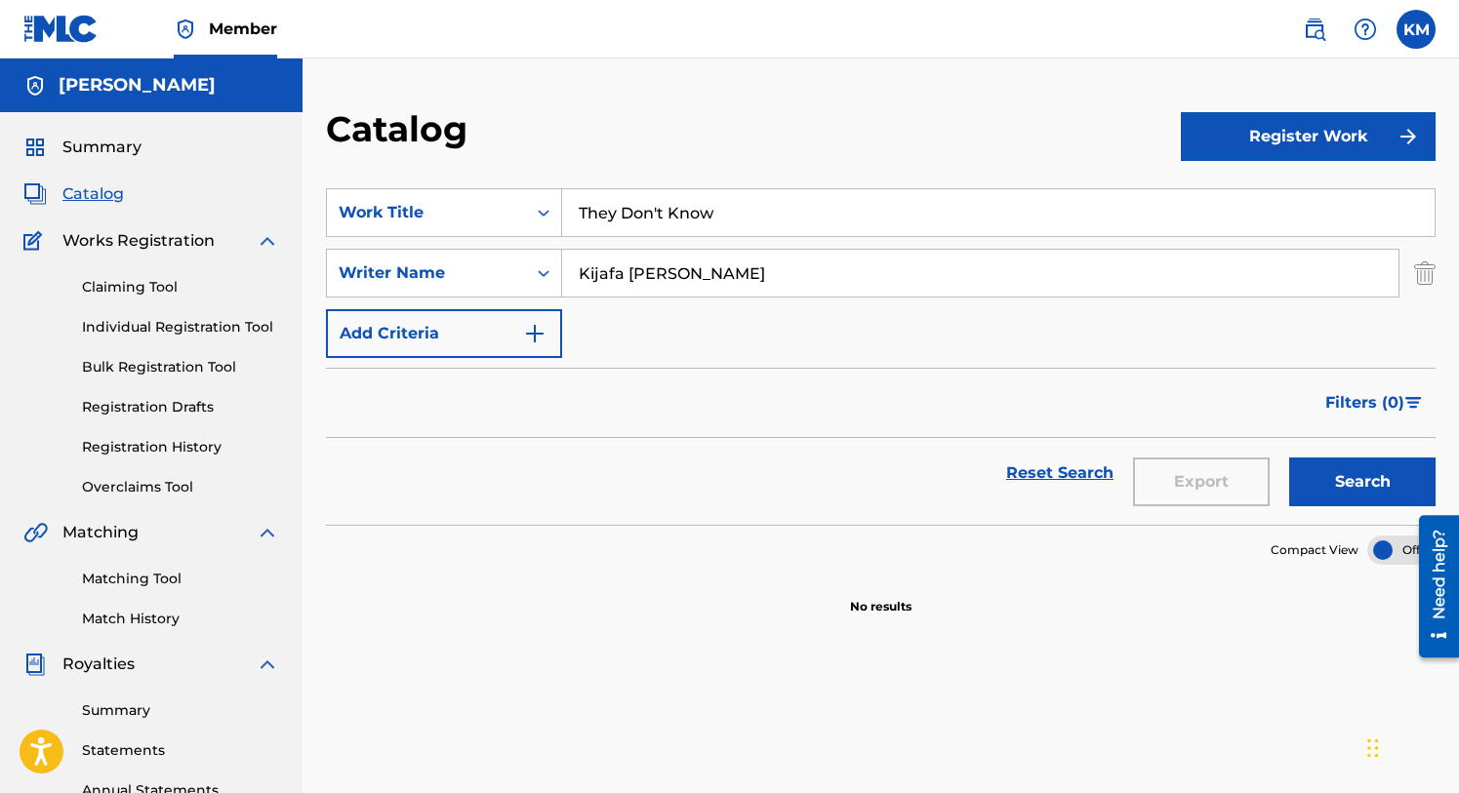
click at [1426, 276] on img "Search Form" at bounding box center [1424, 273] width 21 height 49
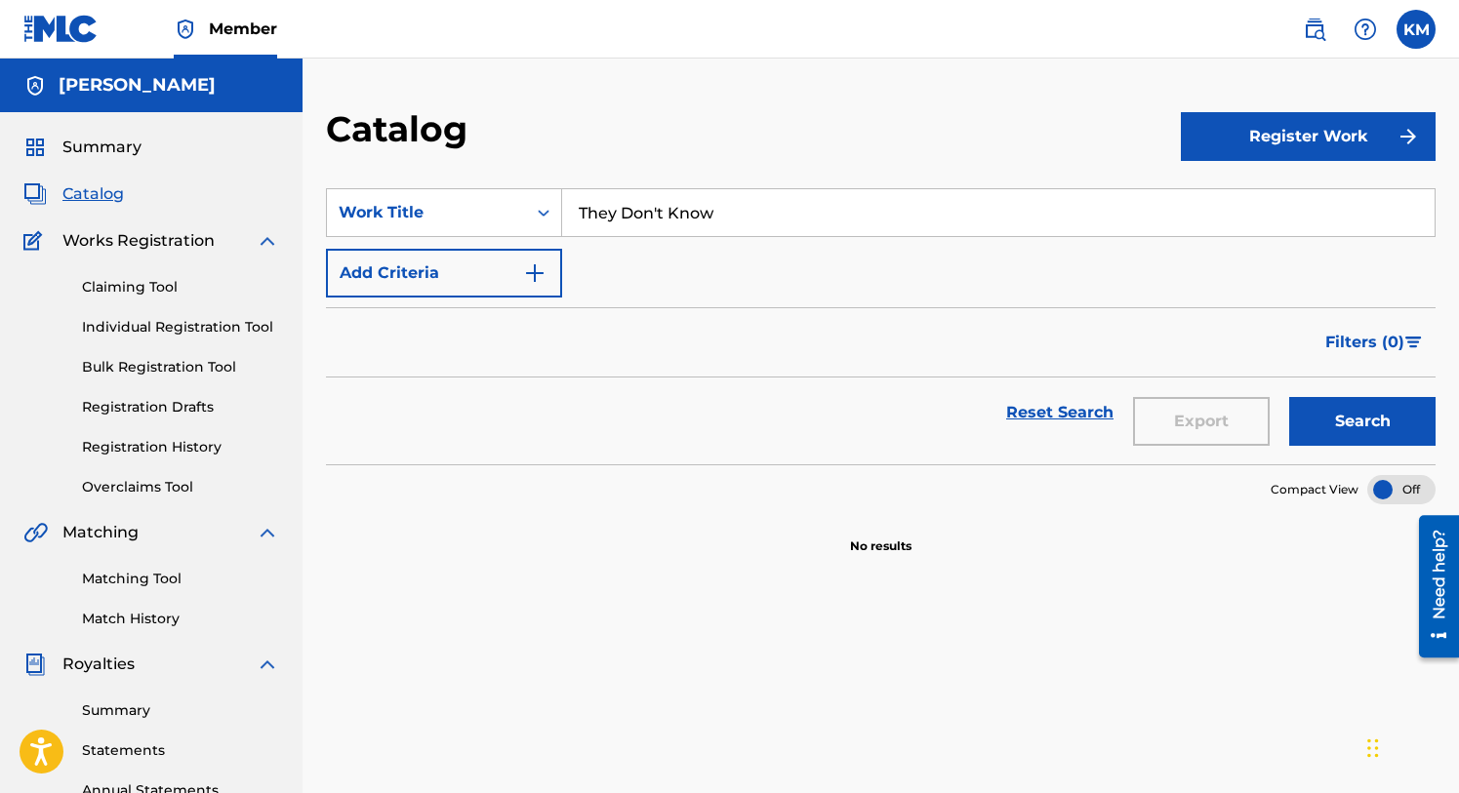
click at [855, 233] on input "They Don't Know" at bounding box center [998, 212] width 872 height 47
click at [794, 218] on input "They Don't Know" at bounding box center [998, 212] width 872 height 47
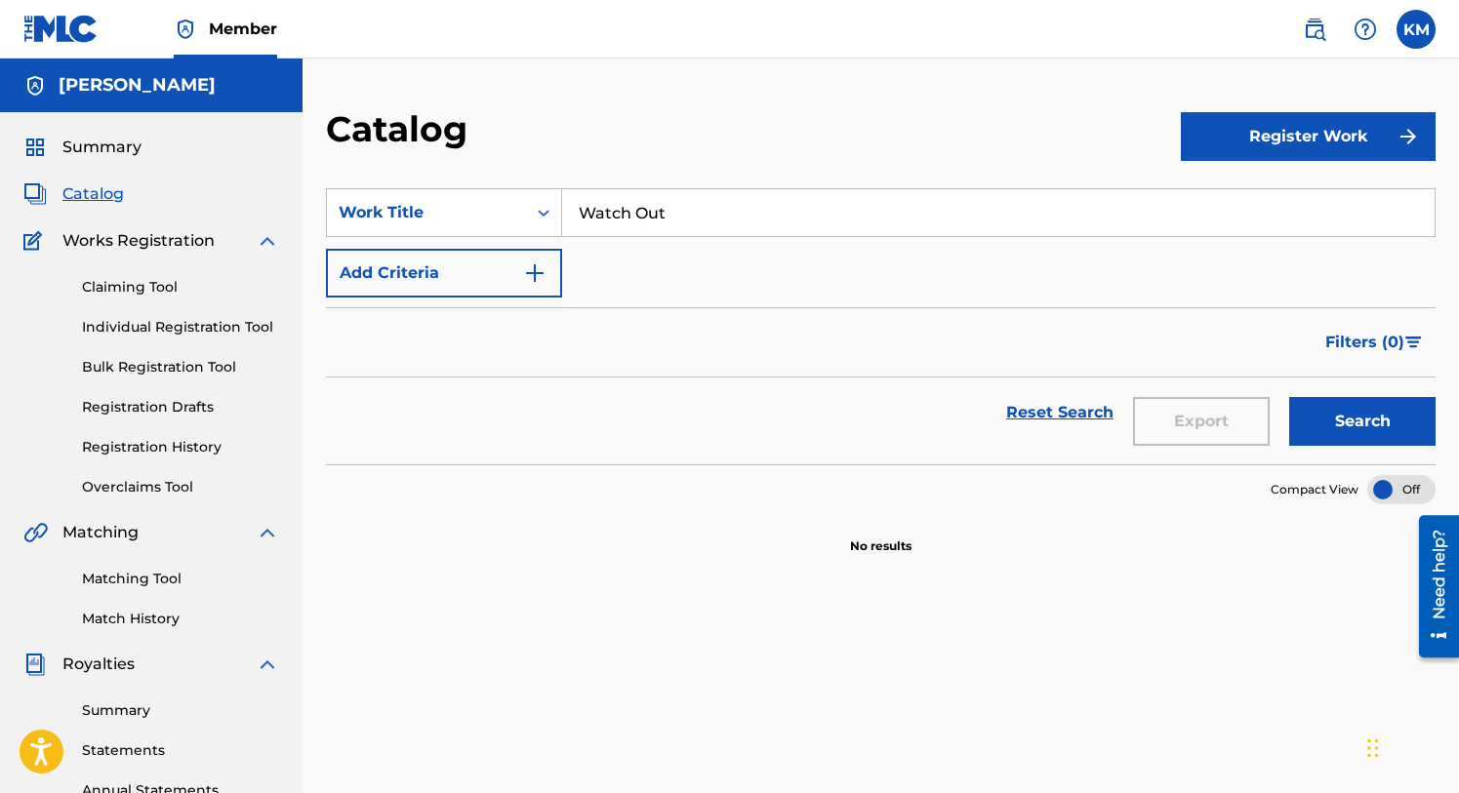
type input "Watch Out"
click at [549, 271] on button "Add Criteria" at bounding box center [444, 273] width 236 height 49
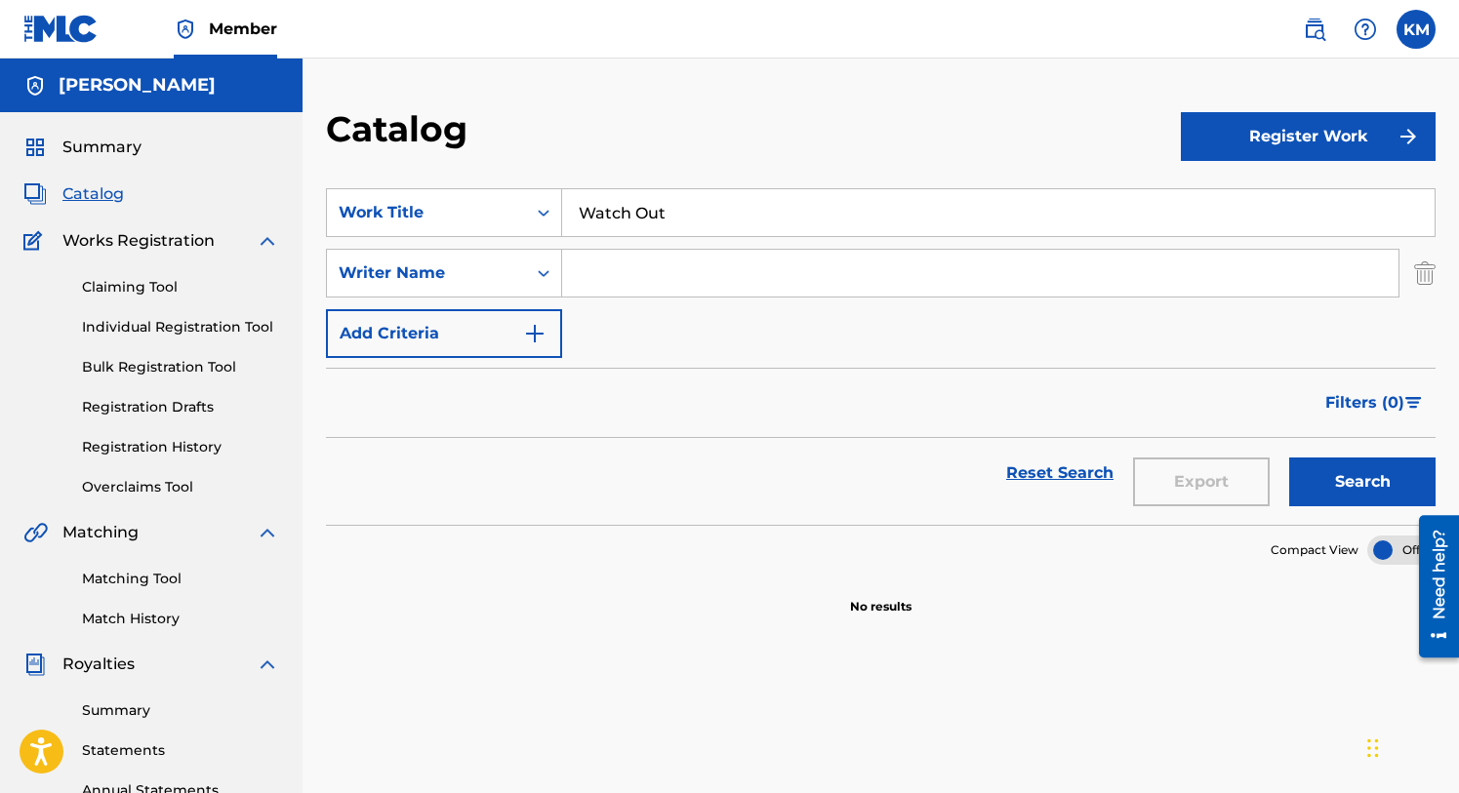
click at [618, 271] on input "Search Form" at bounding box center [980, 273] width 836 height 47
type input "Kijafa [PERSON_NAME]"
click at [1298, 140] on button "Register Work" at bounding box center [1309, 136] width 256 height 49
click at [1241, 192] on link "Individual" at bounding box center [1309, 200] width 256 height 47
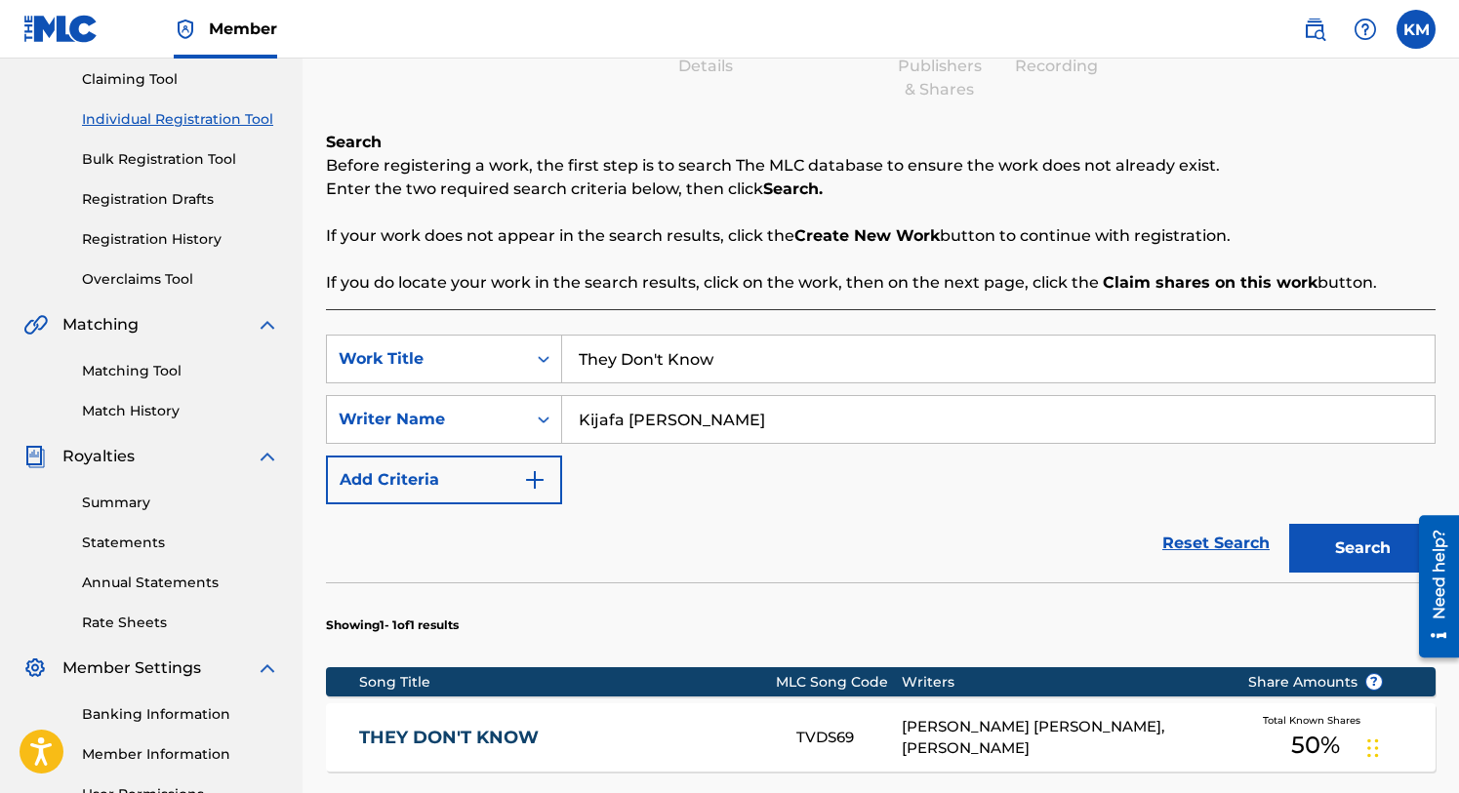
scroll to position [217, 0]
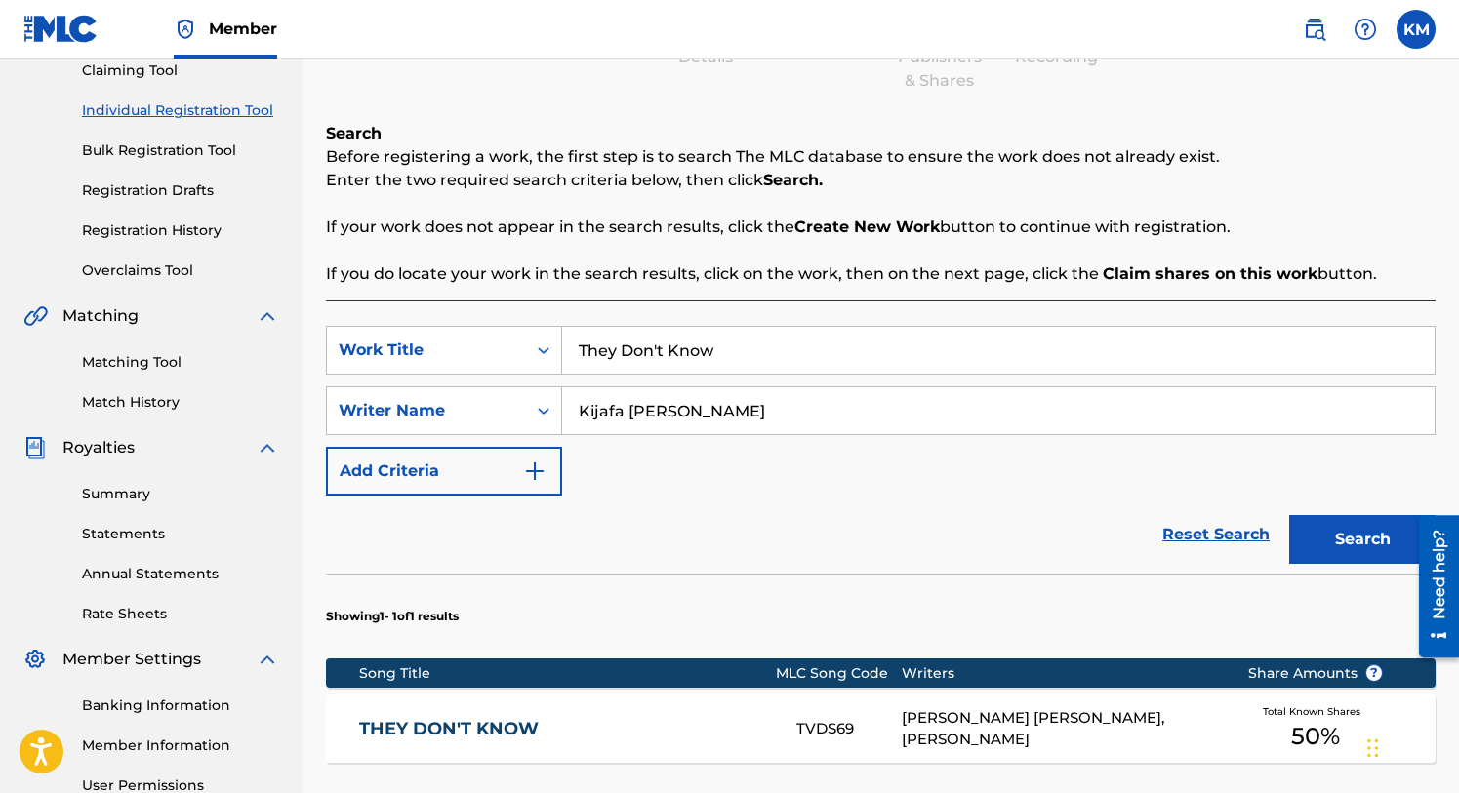
click at [759, 347] on input "They Don't Know" at bounding box center [998, 350] width 872 height 47
type input "Watch Out"
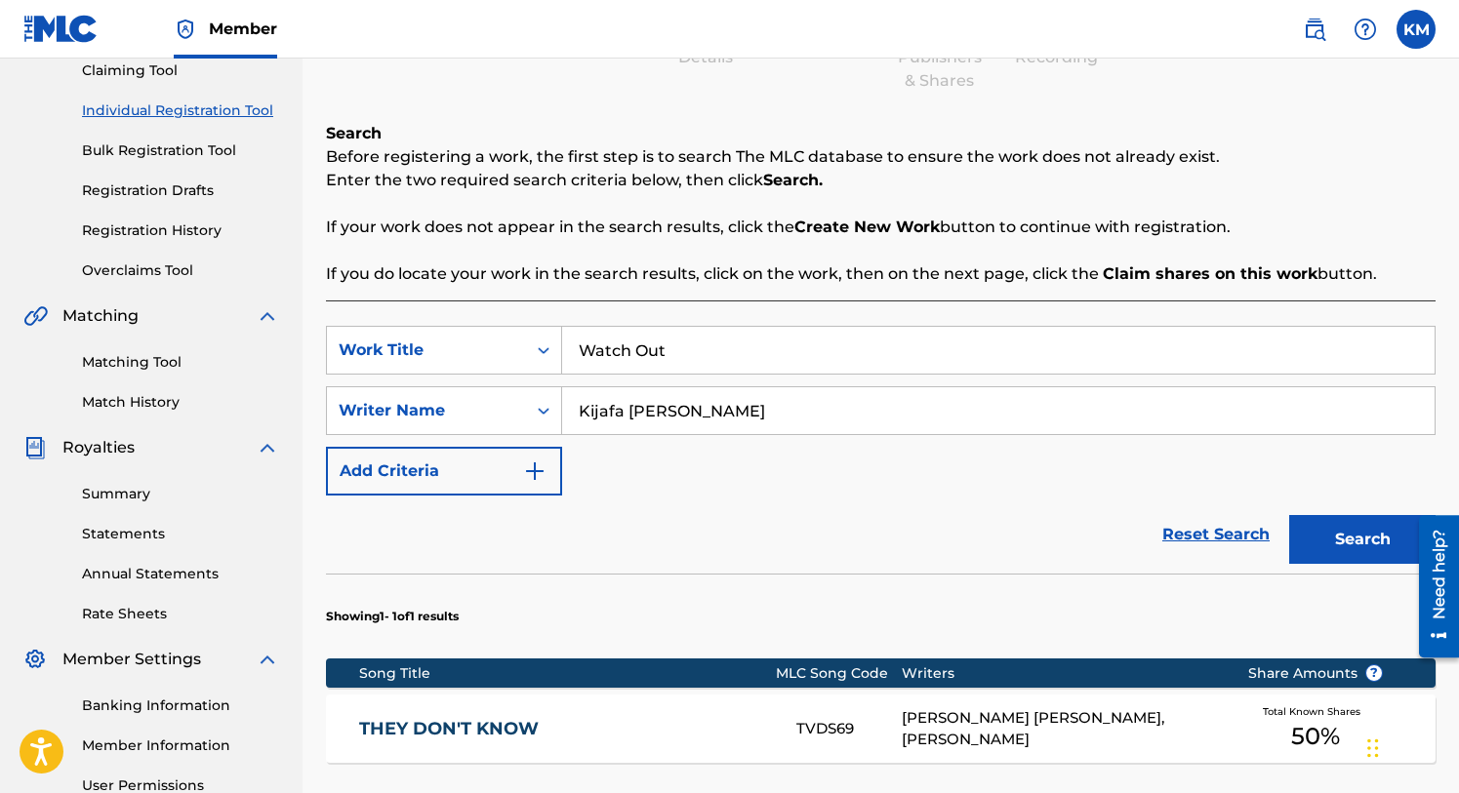
click at [1334, 526] on button "Search" at bounding box center [1362, 539] width 146 height 49
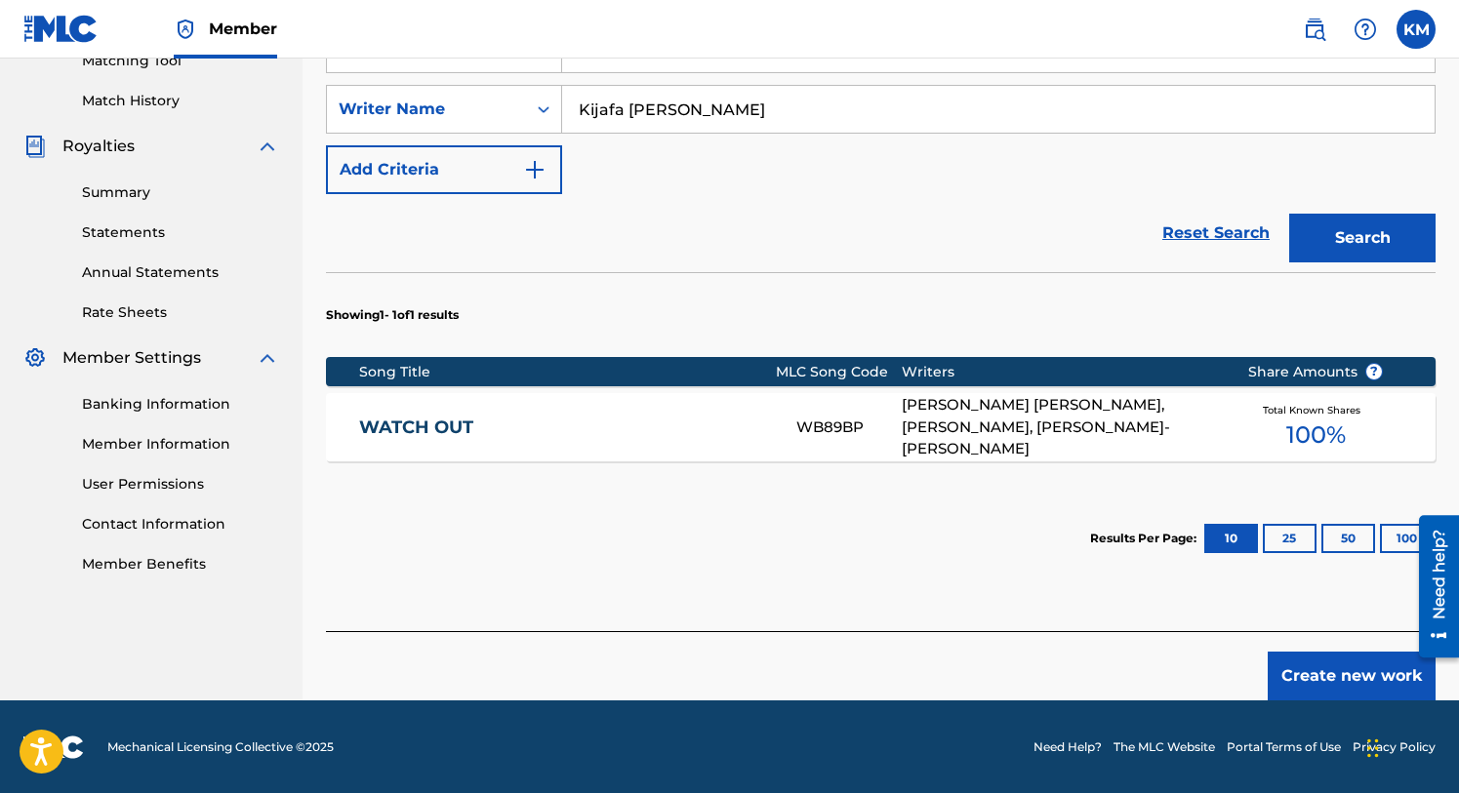
scroll to position [519, 0]
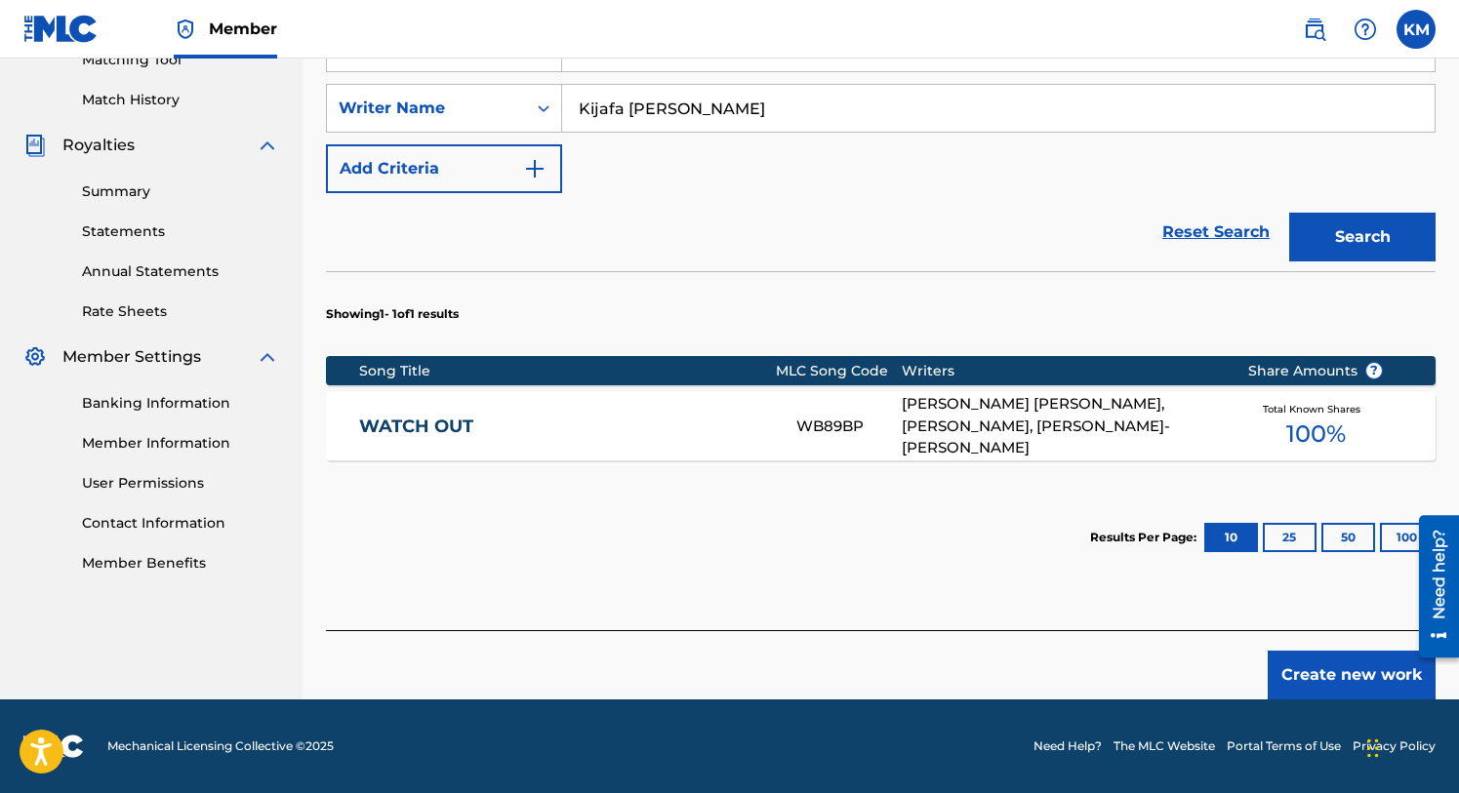
click at [435, 425] on link "WATCH OUT" at bounding box center [564, 427] width 411 height 22
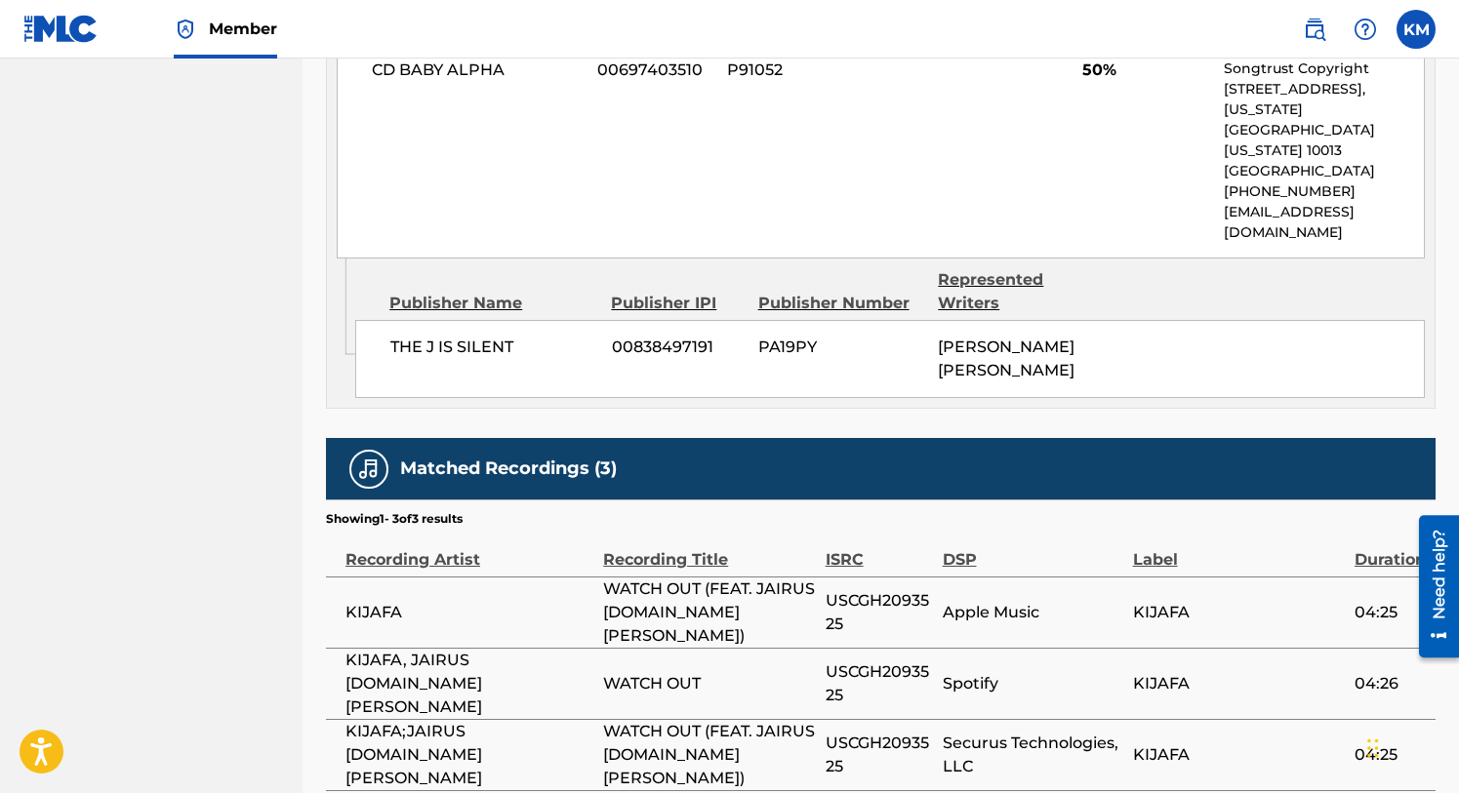
scroll to position [1482, 0]
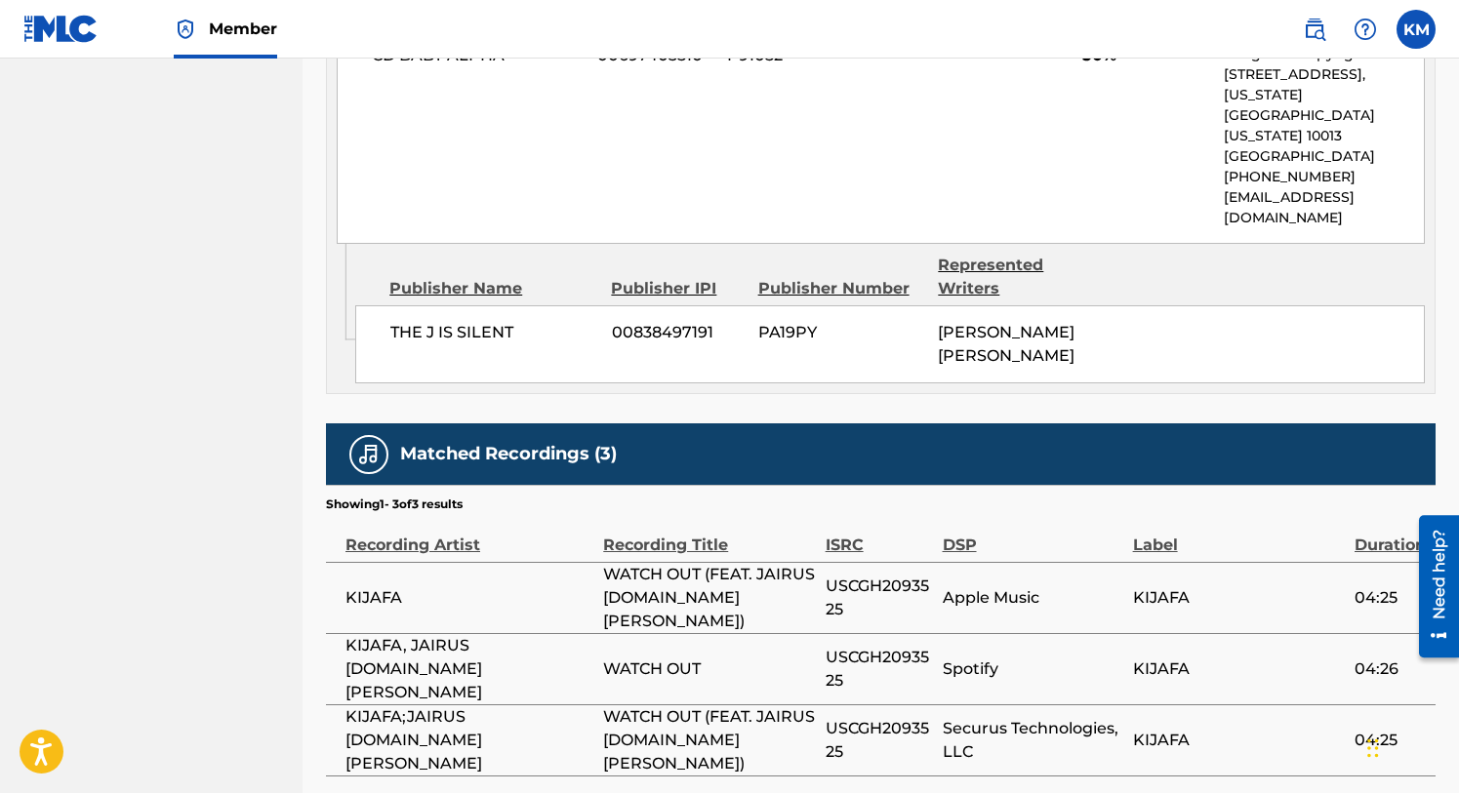
click at [434, 513] on div "Recording Artist" at bounding box center [469, 535] width 248 height 44
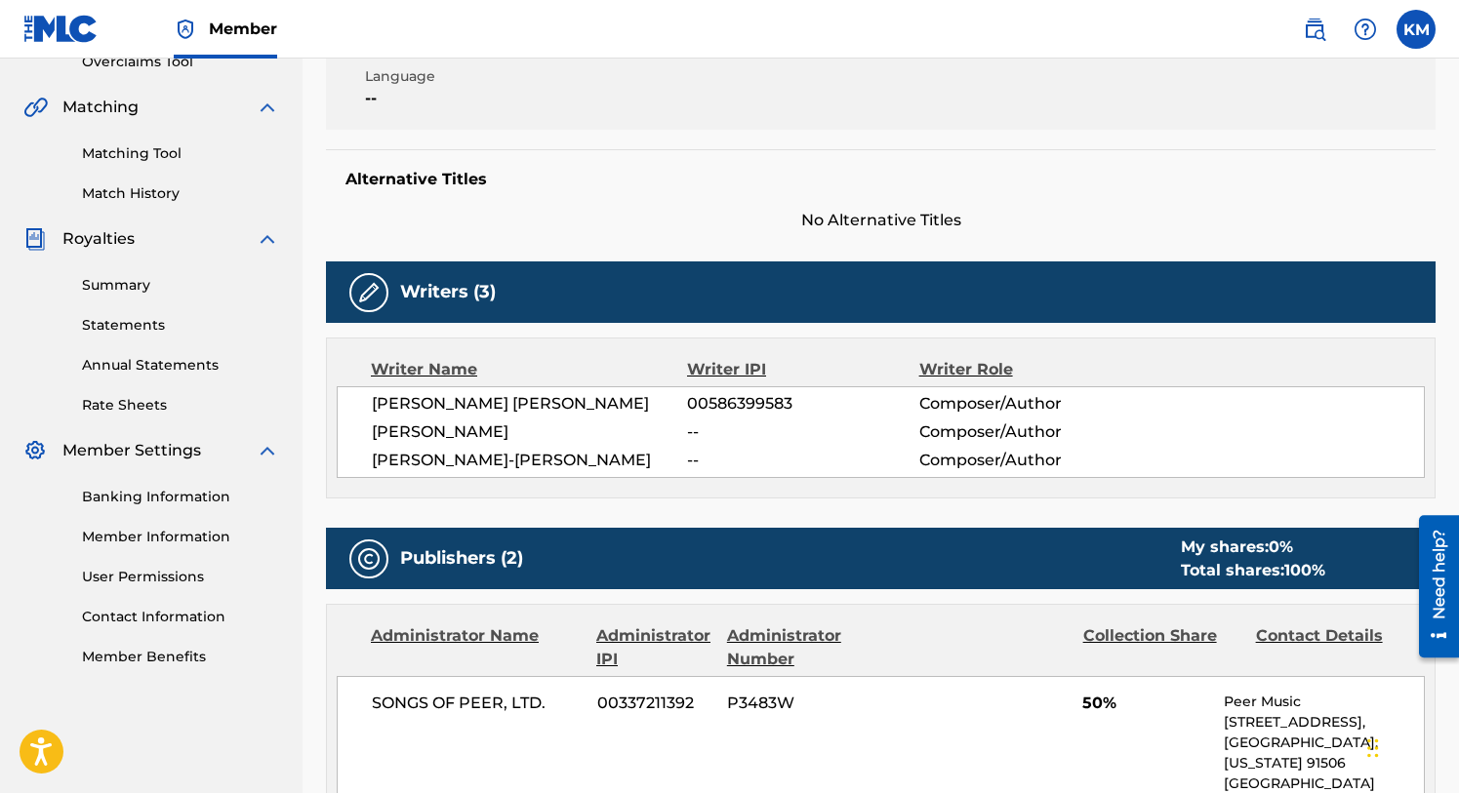
scroll to position [425, 0]
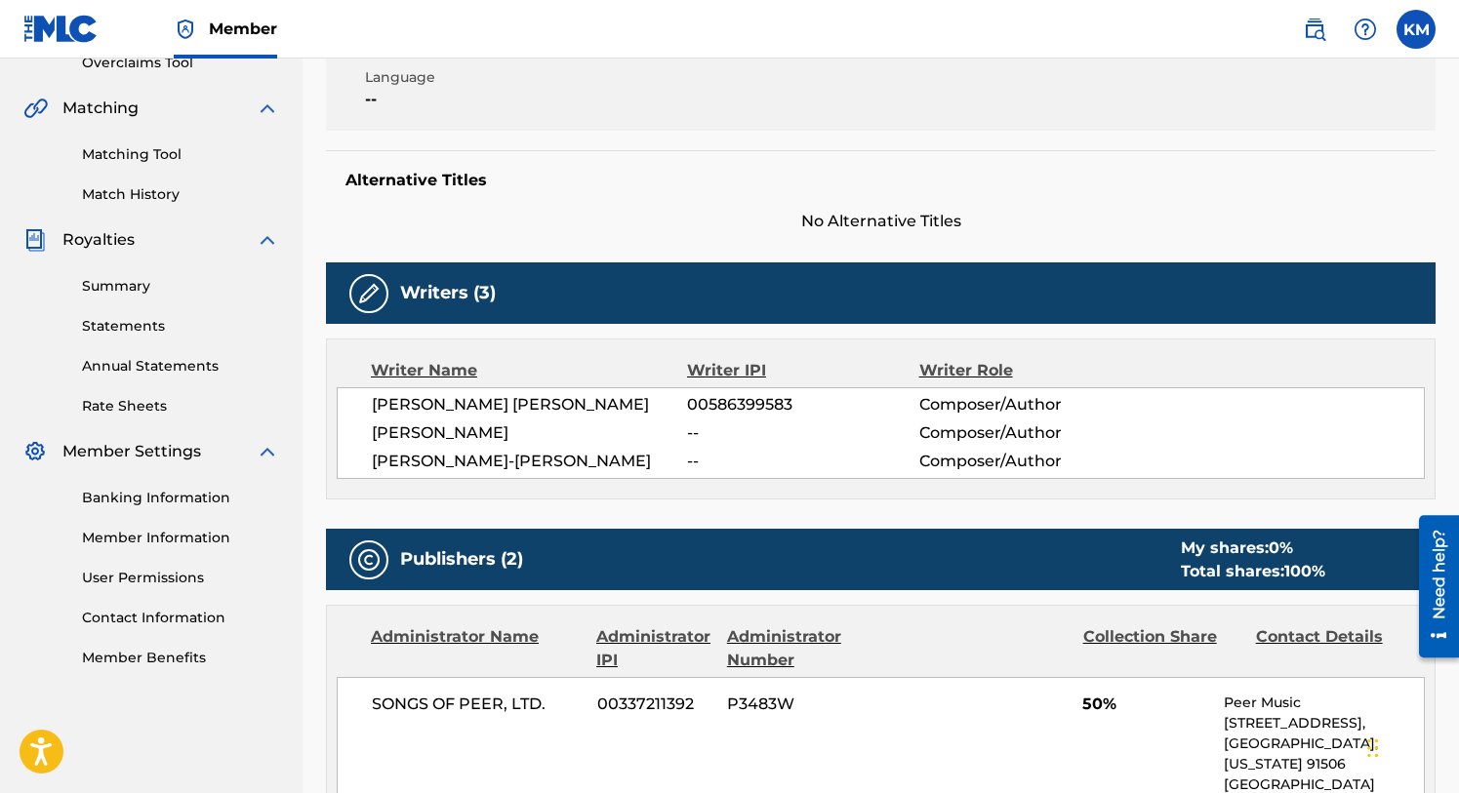
click at [371, 291] on img at bounding box center [368, 293] width 23 height 23
click at [410, 422] on span "[PERSON_NAME]" at bounding box center [529, 433] width 315 height 23
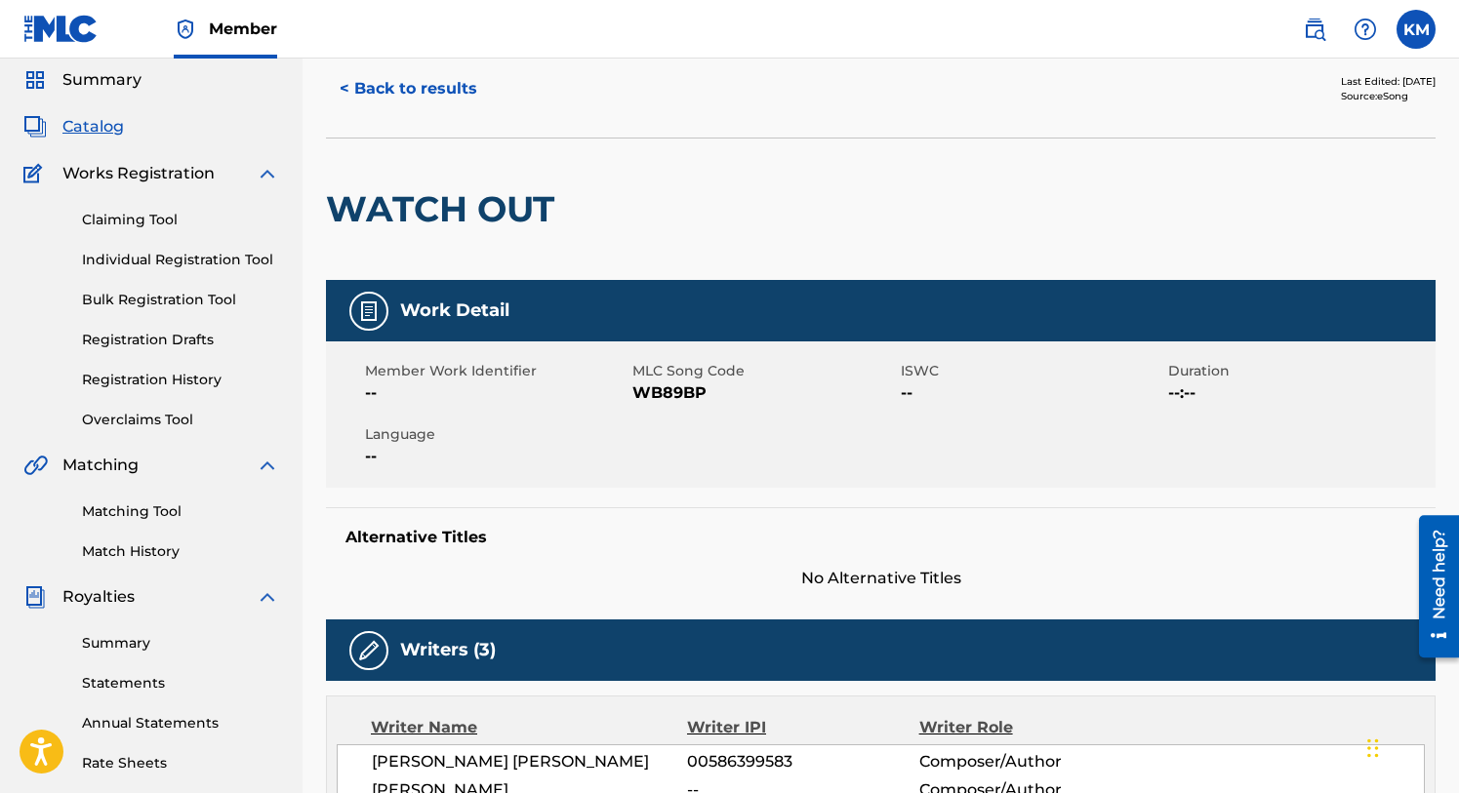
scroll to position [66, 0]
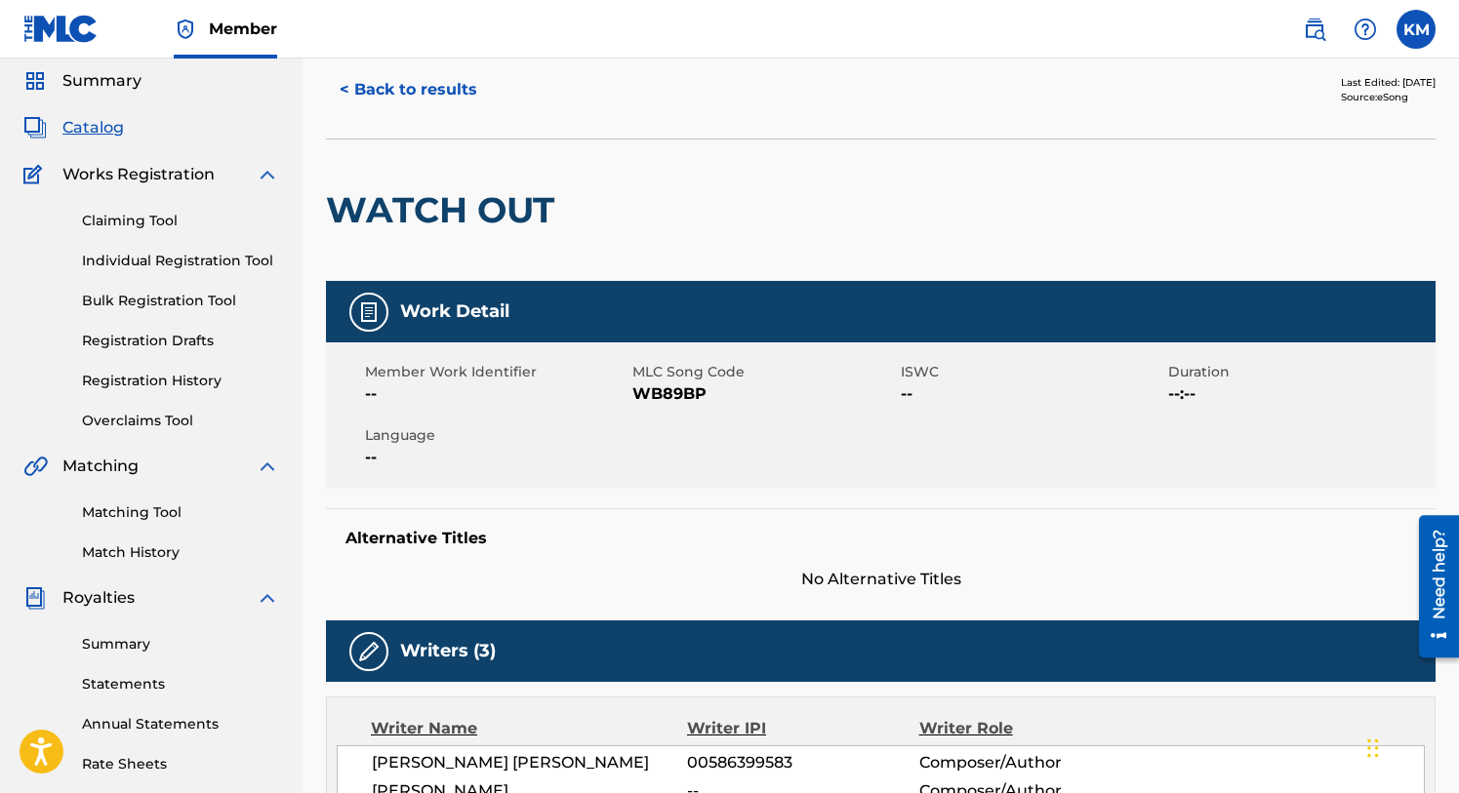
click at [125, 414] on link "Overclaims Tool" at bounding box center [180, 421] width 197 height 20
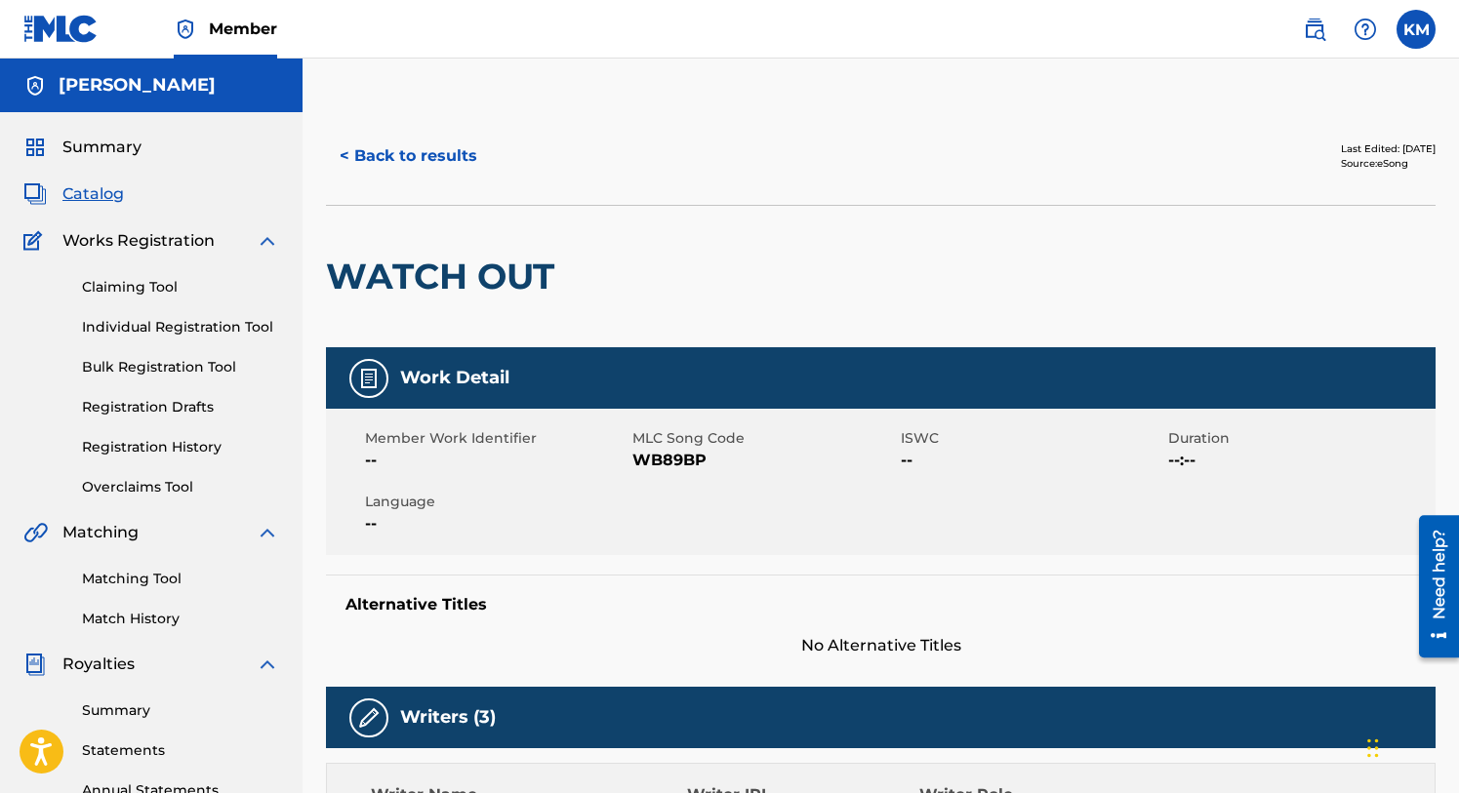
click at [424, 154] on button "< Back to results" at bounding box center [408, 156] width 165 height 49
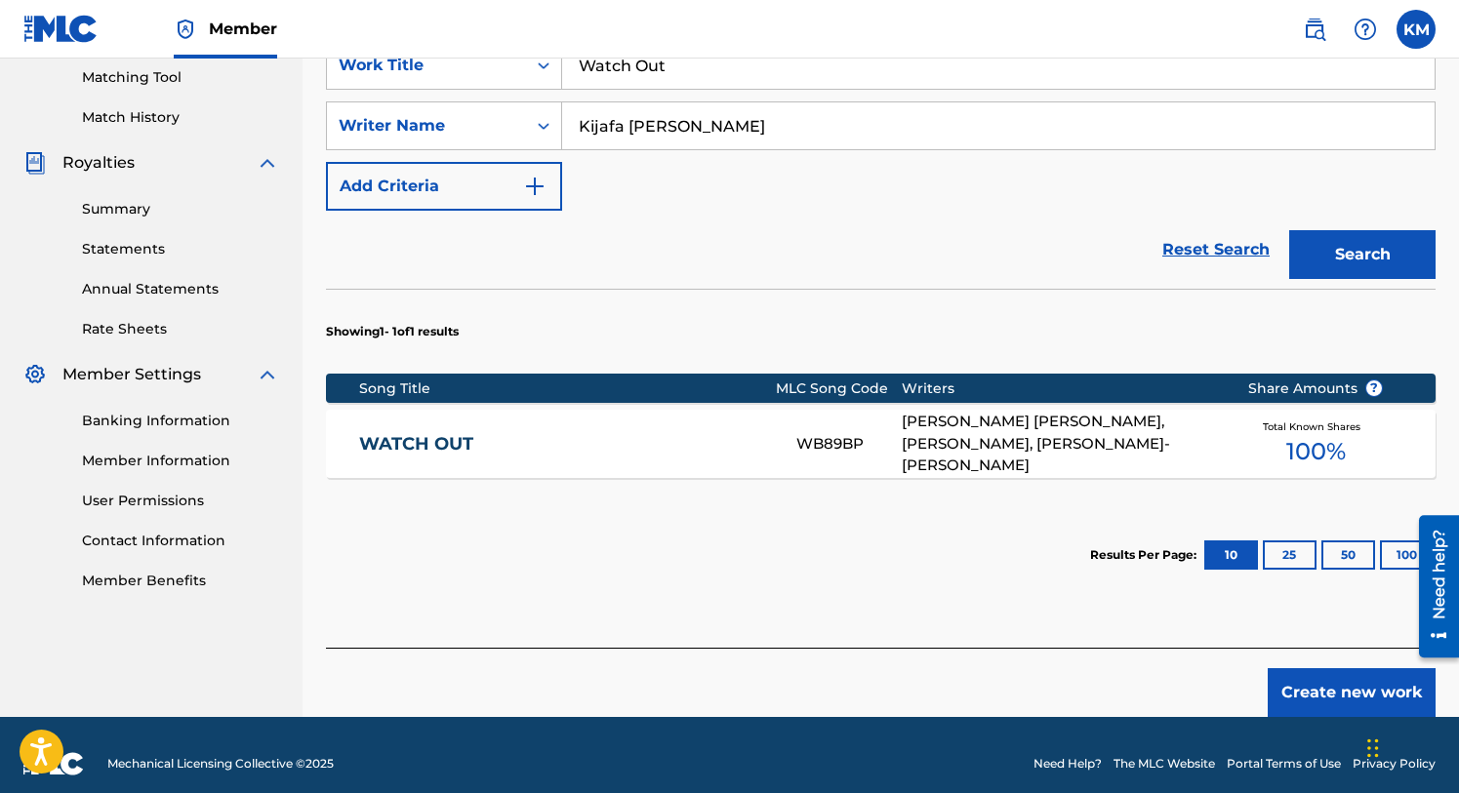
scroll to position [519, 0]
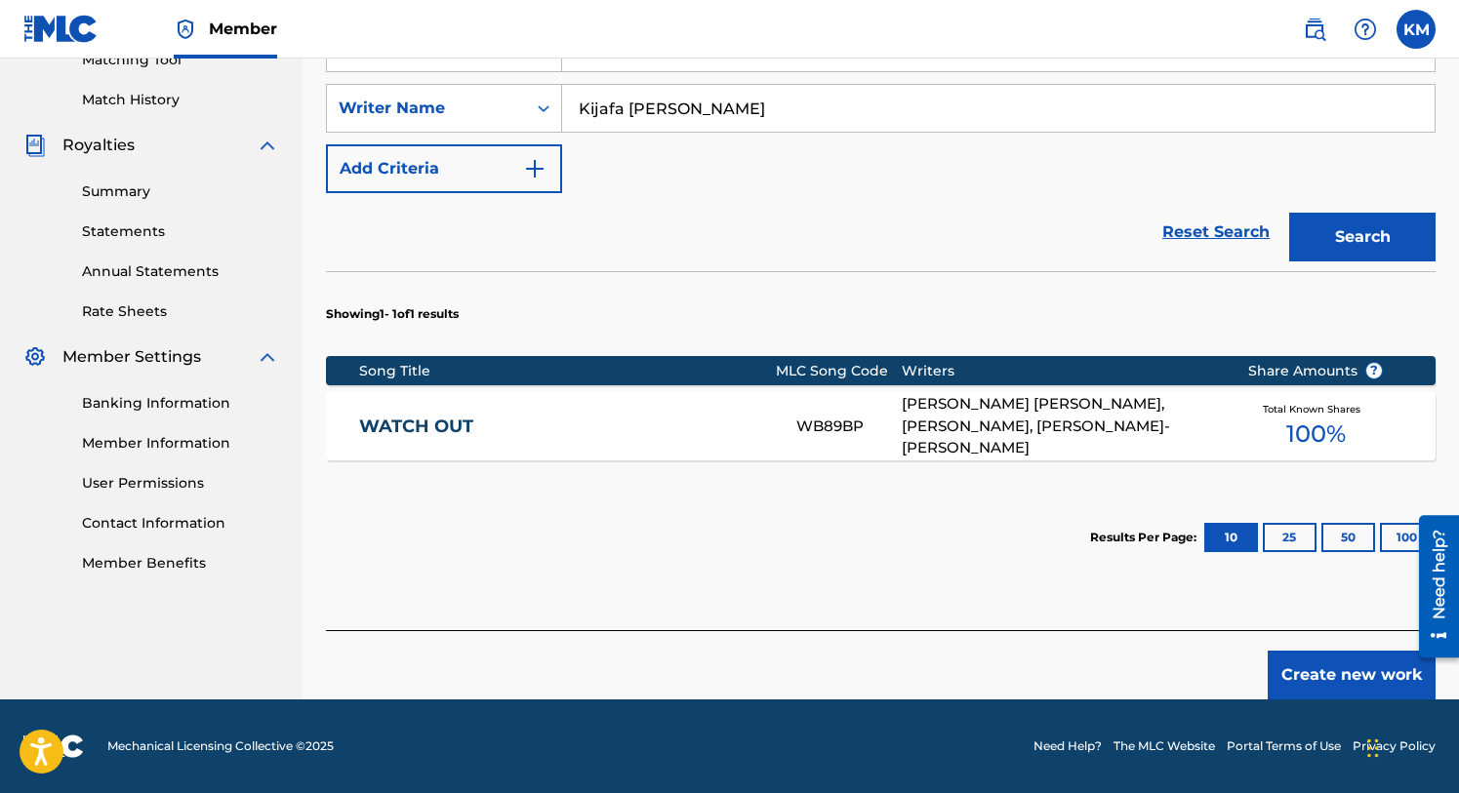
click at [1356, 663] on button "Create new work" at bounding box center [1352, 675] width 168 height 49
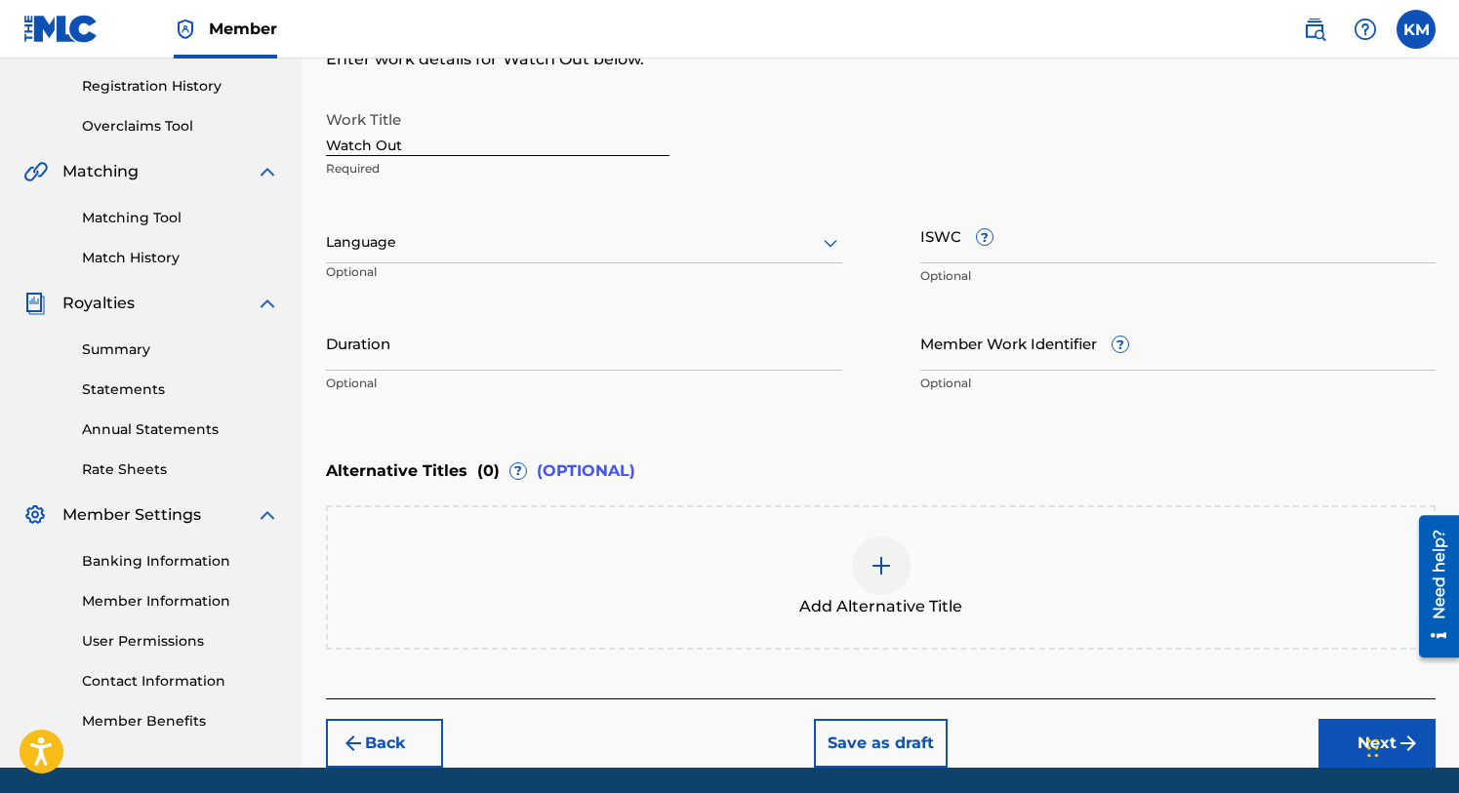
scroll to position [428, 0]
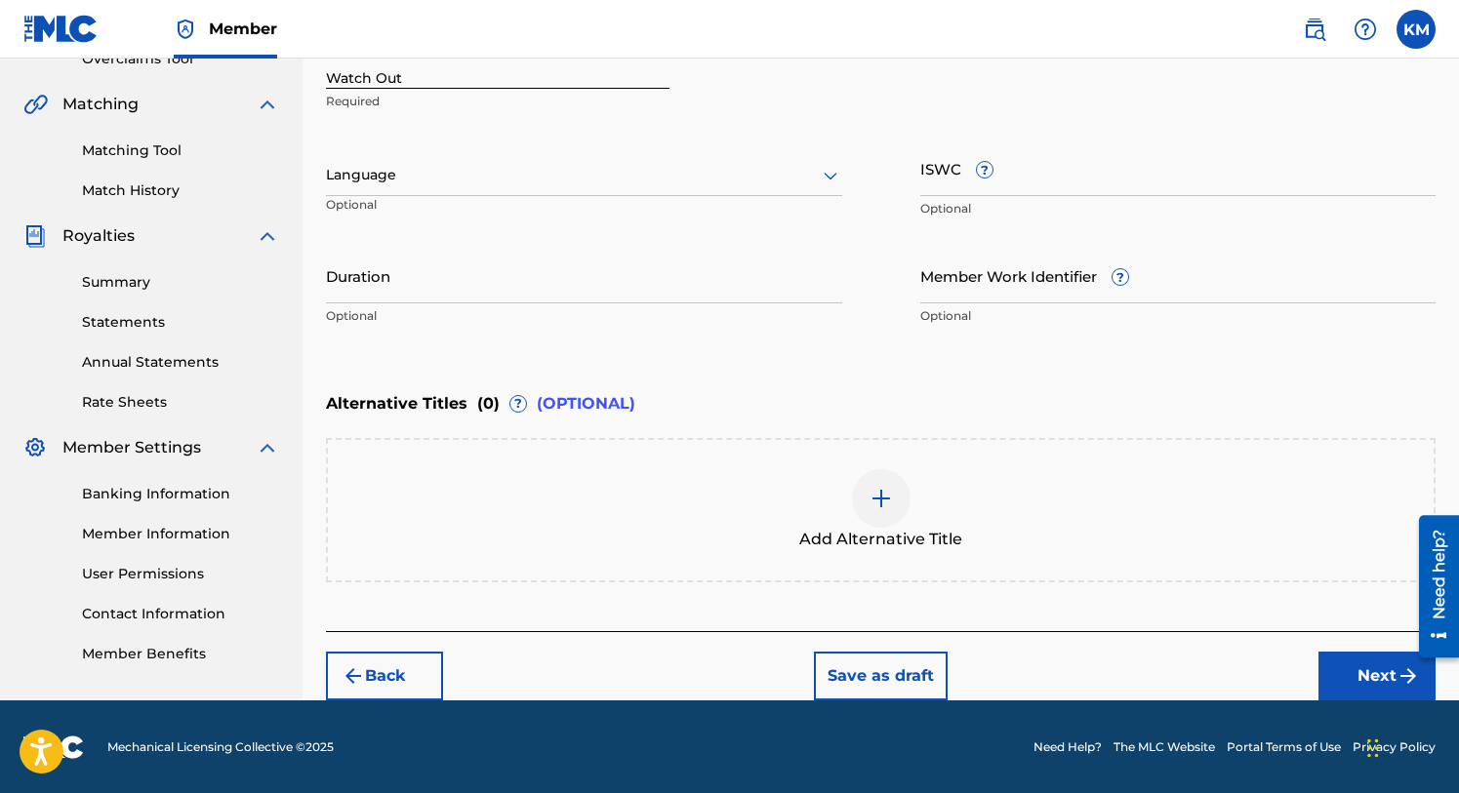
click at [1377, 665] on button "Next" at bounding box center [1376, 676] width 117 height 49
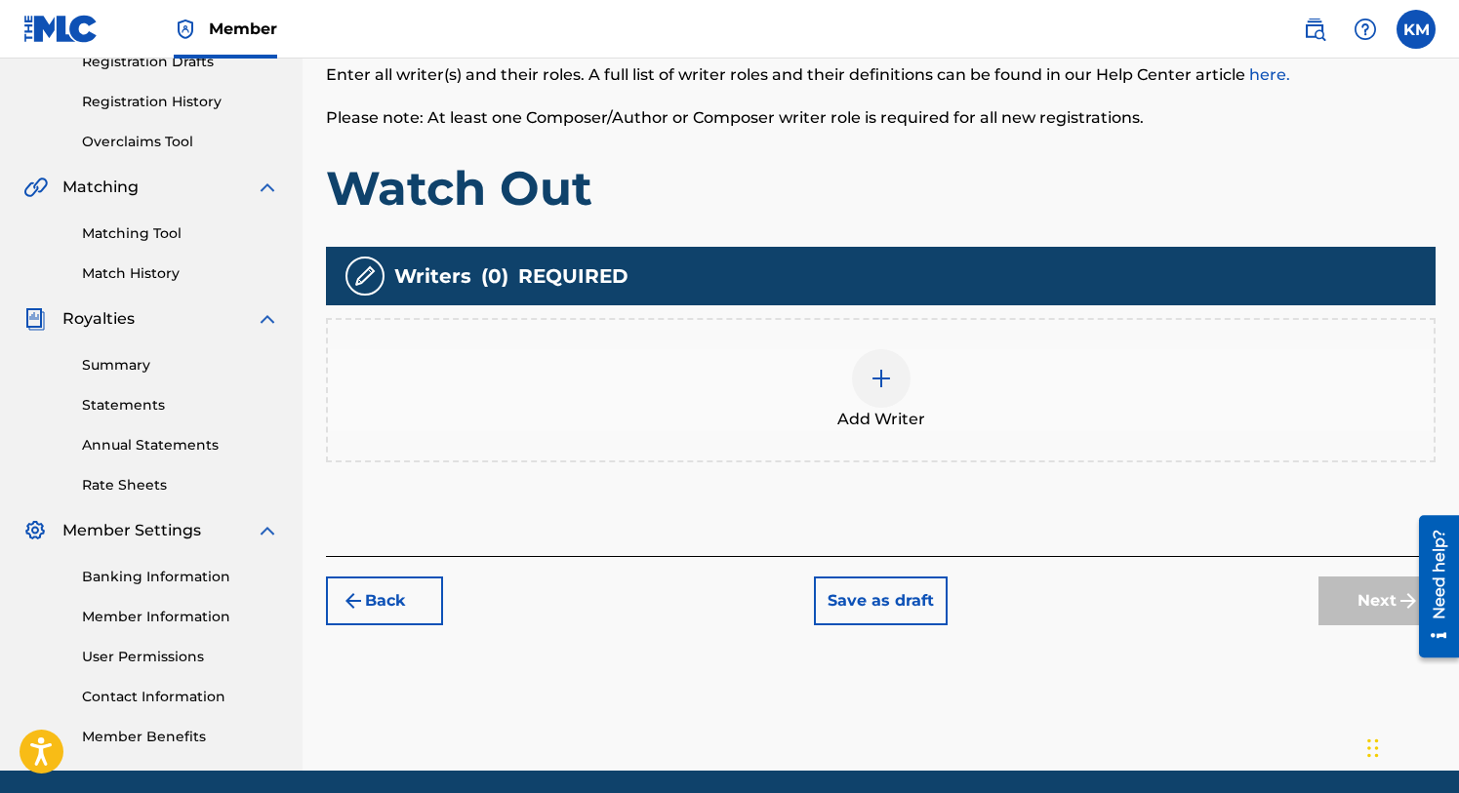
scroll to position [417, 0]
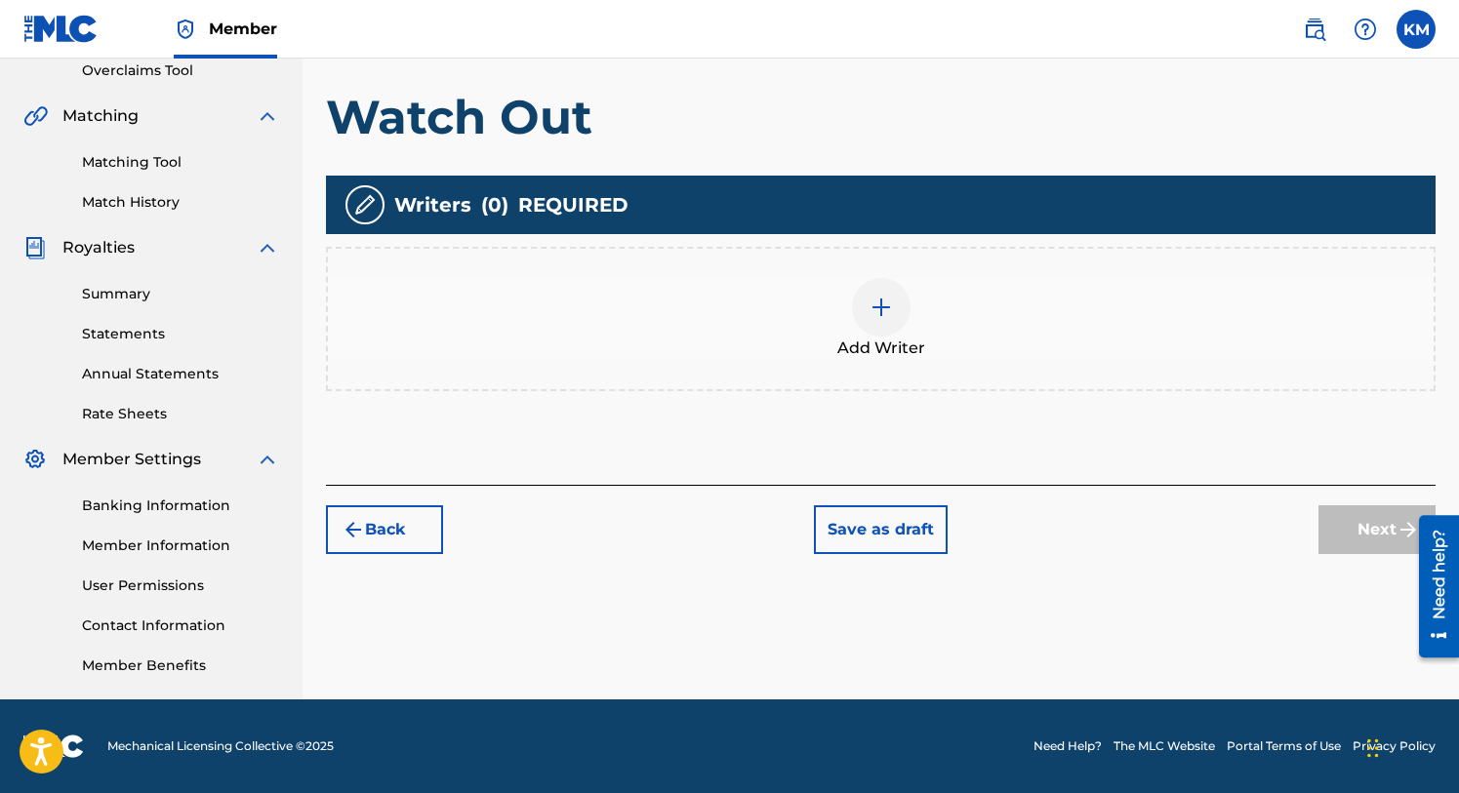
click at [882, 304] on img at bounding box center [881, 307] width 23 height 23
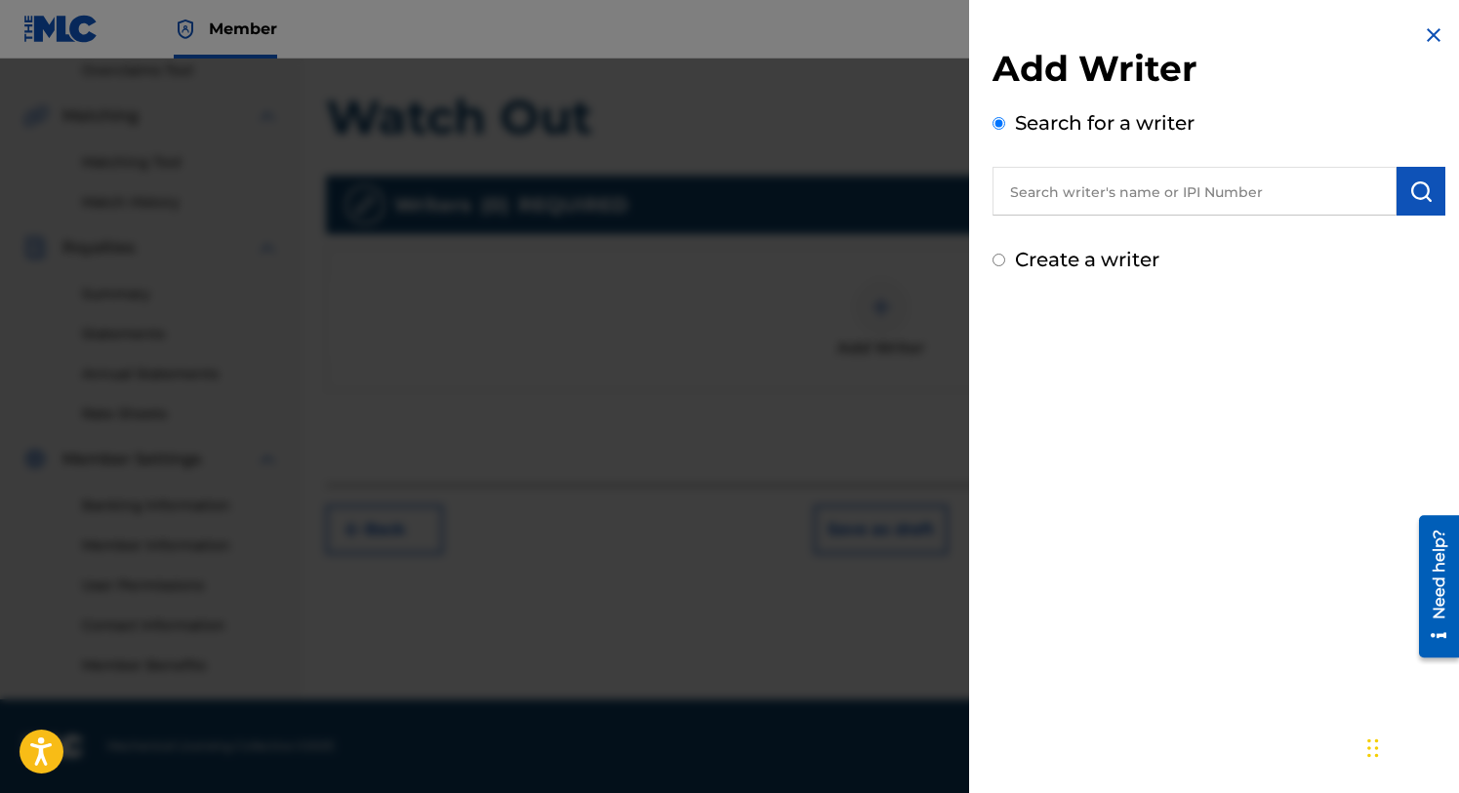
click at [1067, 199] on input "text" at bounding box center [1194, 191] width 404 height 49
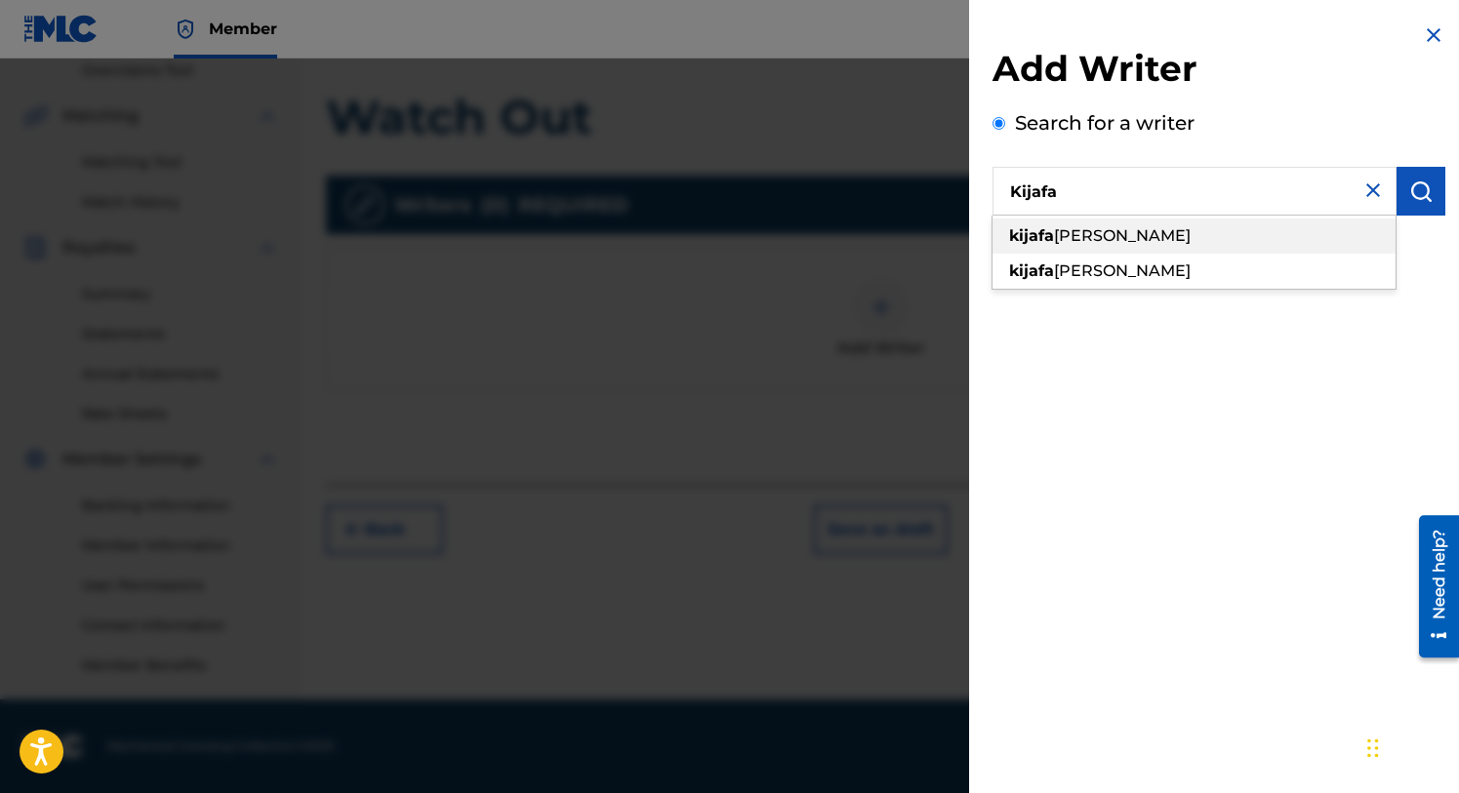
click at [1075, 229] on span "[PERSON_NAME]" at bounding box center [1122, 235] width 137 height 19
type input "kijafa [PERSON_NAME]"
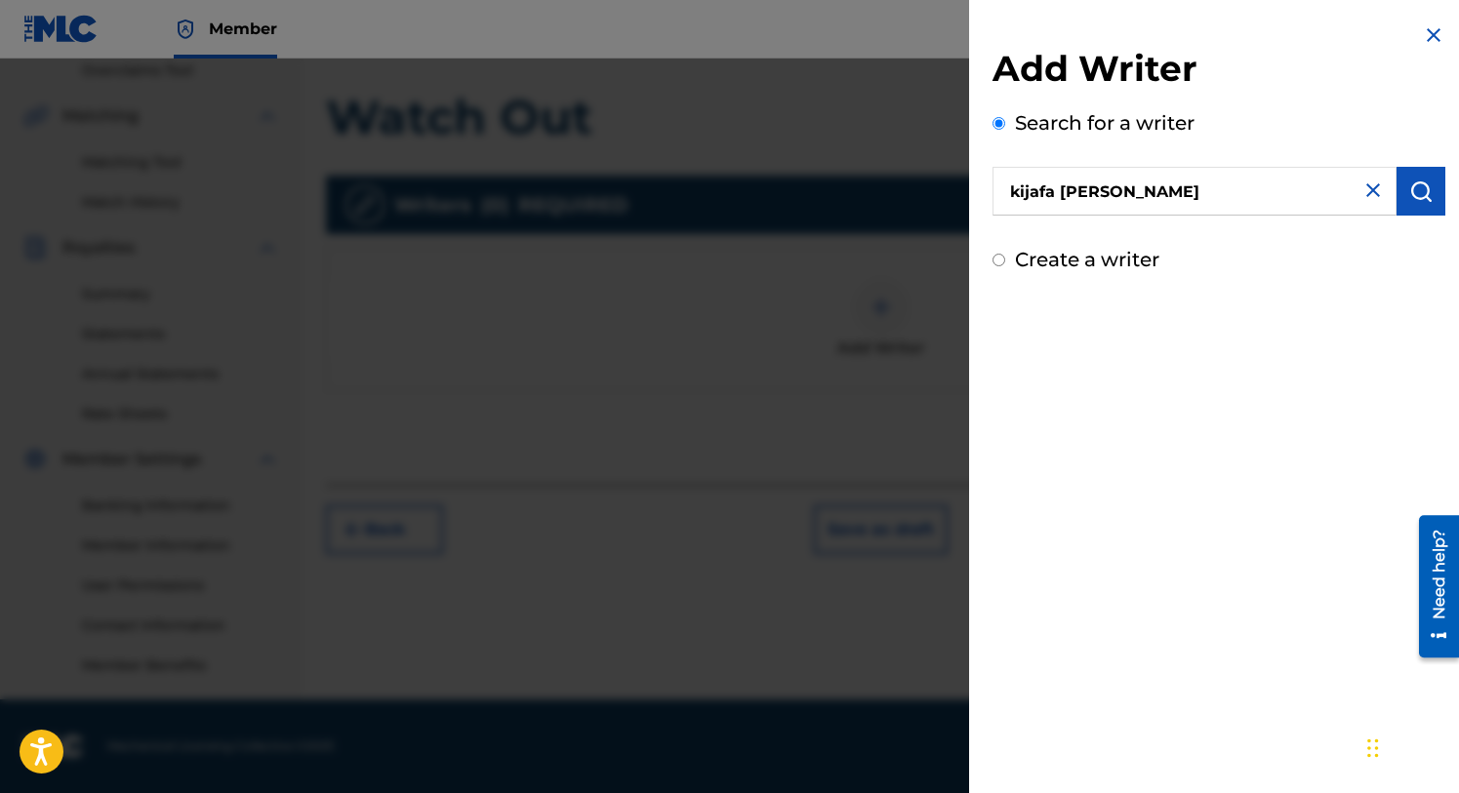
click at [1412, 185] on img "submit" at bounding box center [1420, 191] width 23 height 23
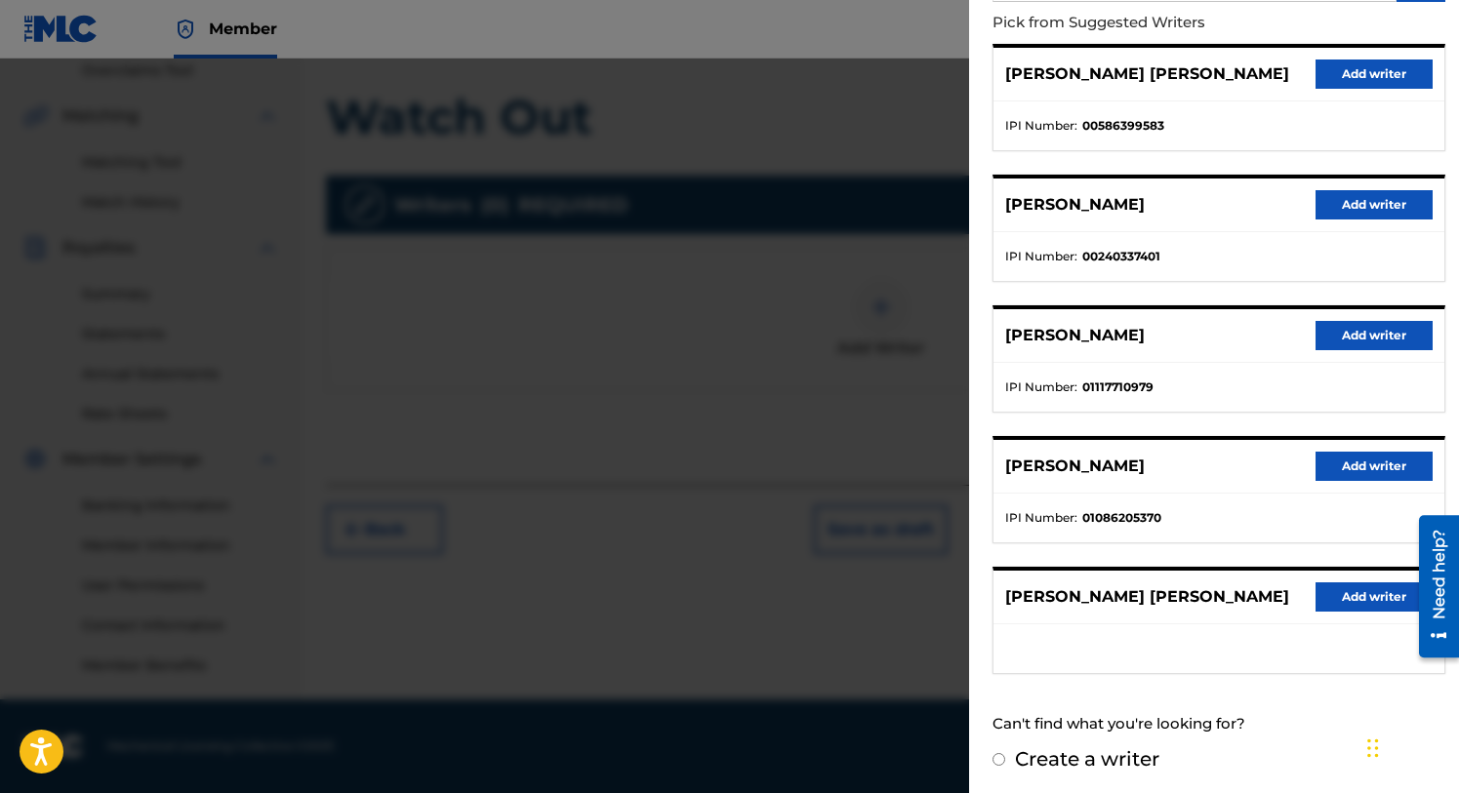
scroll to position [218, 0]
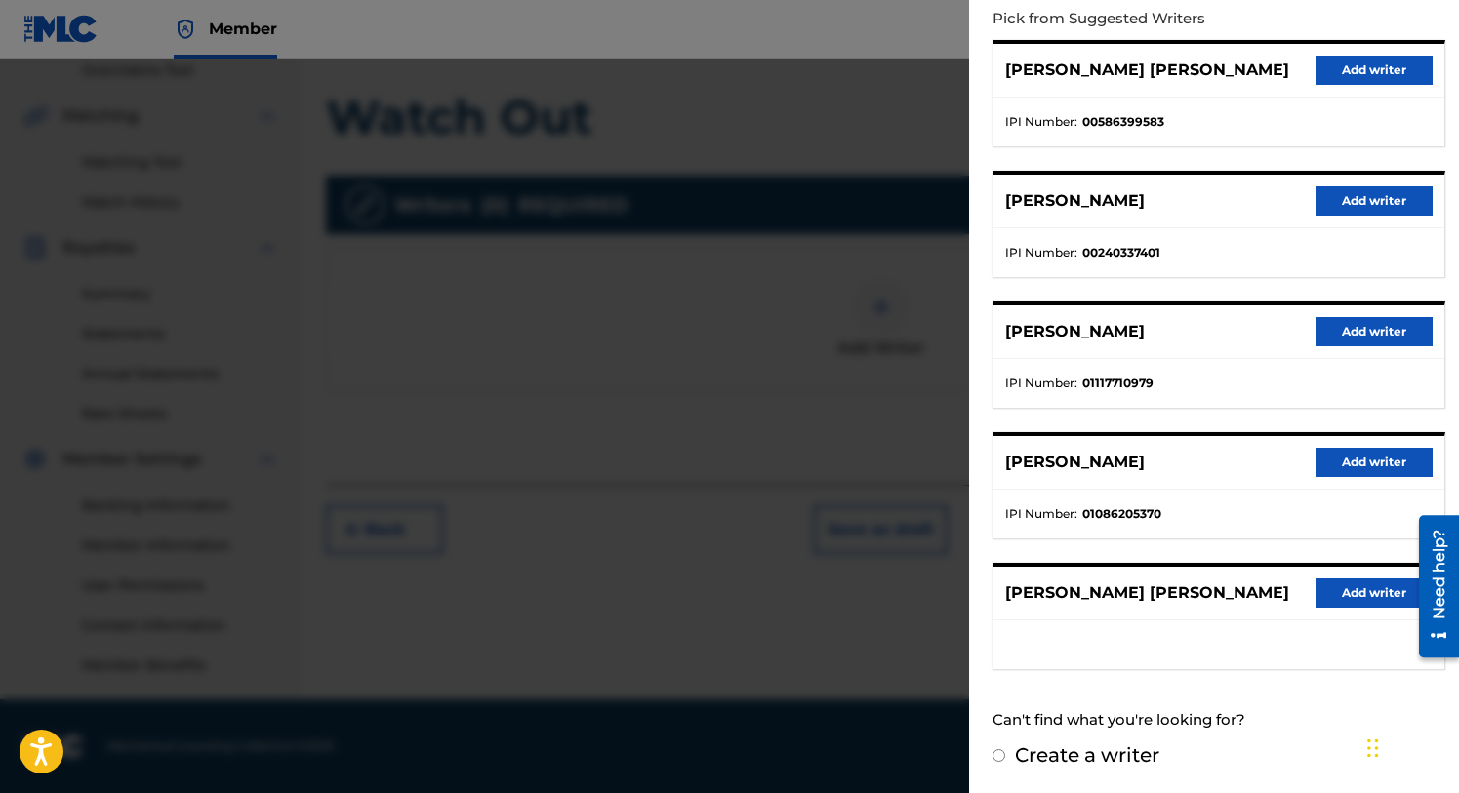
click at [1362, 588] on button "Add writer" at bounding box center [1374, 593] width 117 height 29
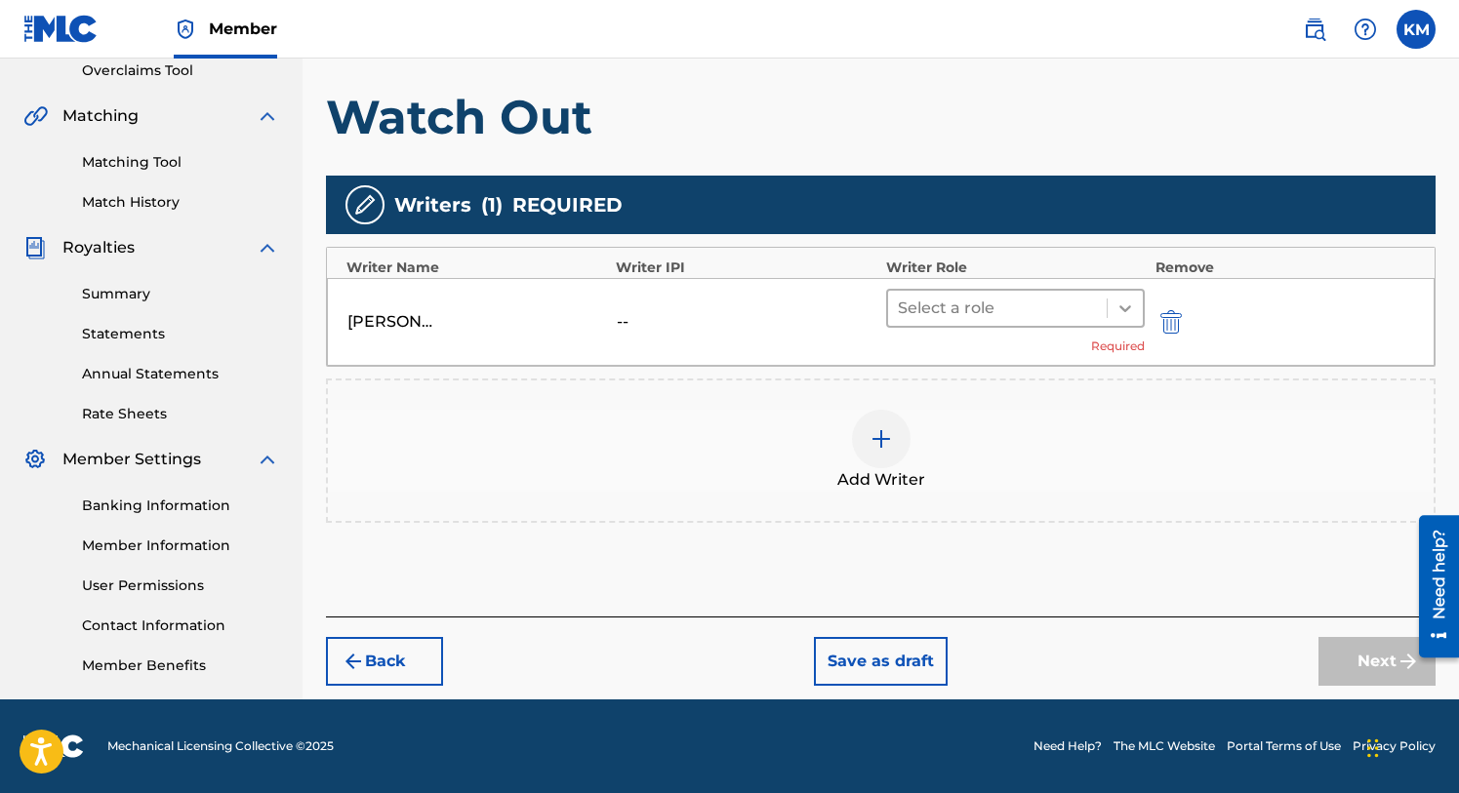
click at [1120, 306] on icon at bounding box center [1125, 308] width 12 height 7
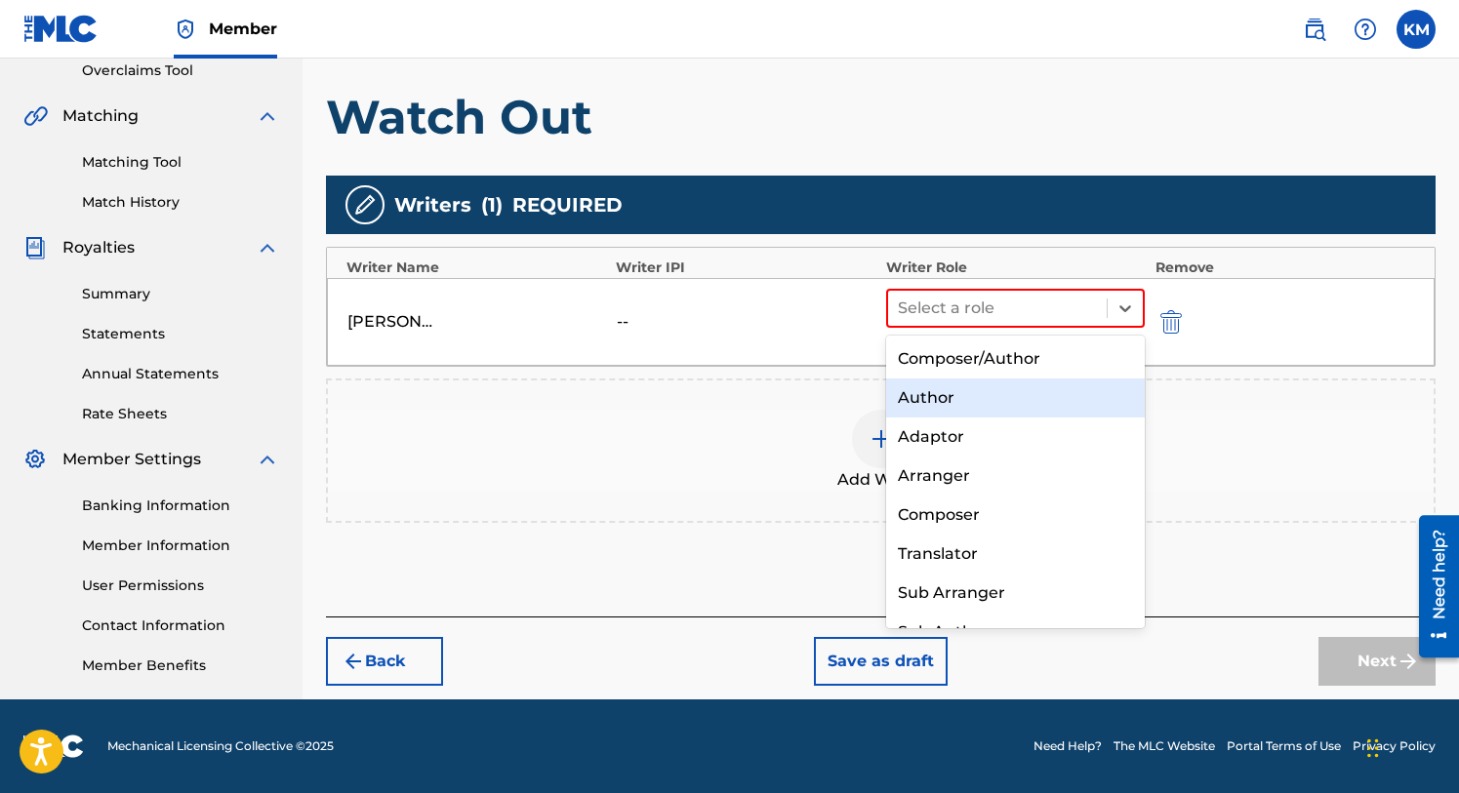
click at [1006, 390] on div "Author" at bounding box center [1016, 398] width 260 height 39
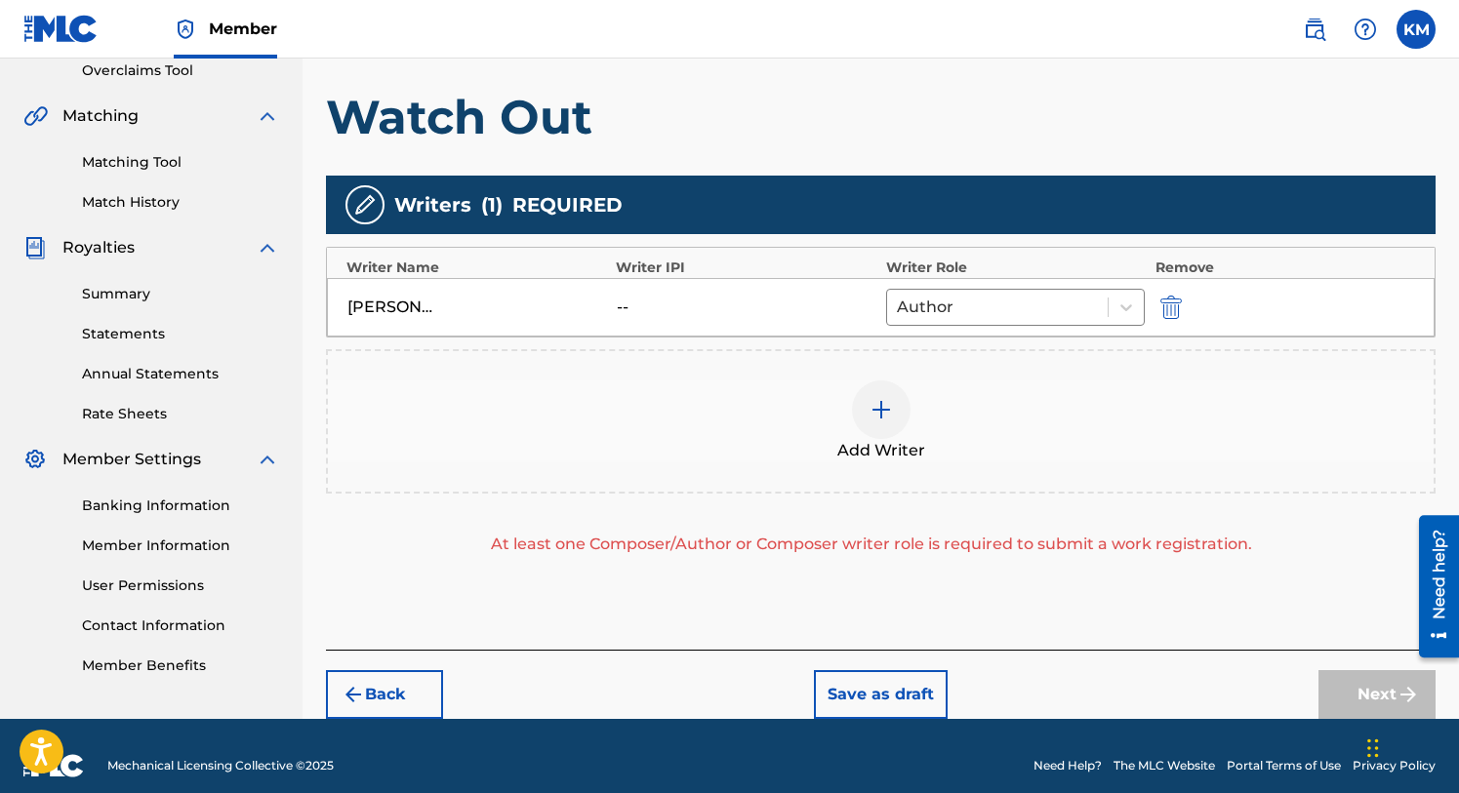
click at [884, 410] on img at bounding box center [881, 409] width 23 height 23
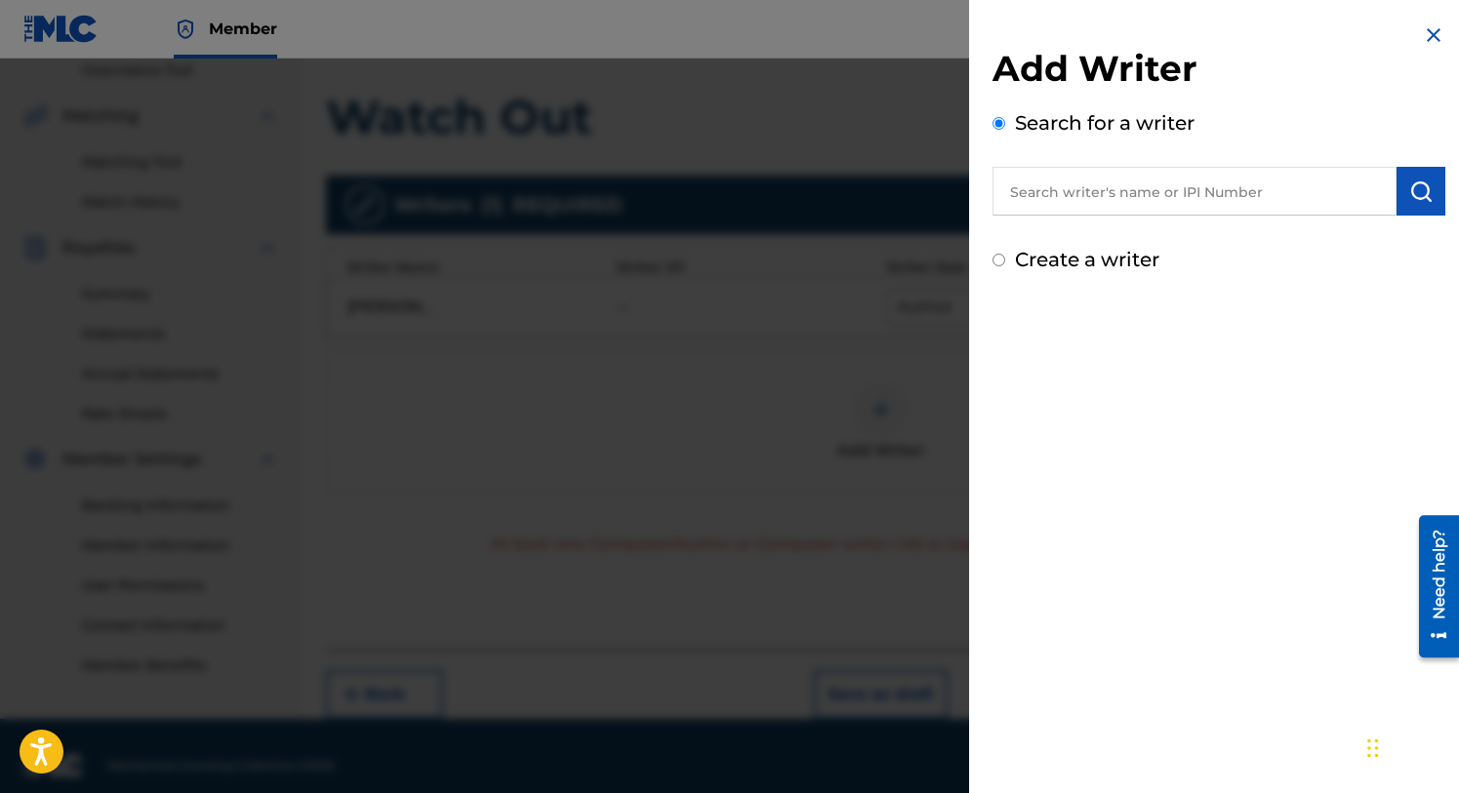
click at [1059, 189] on input "text" at bounding box center [1194, 191] width 404 height 49
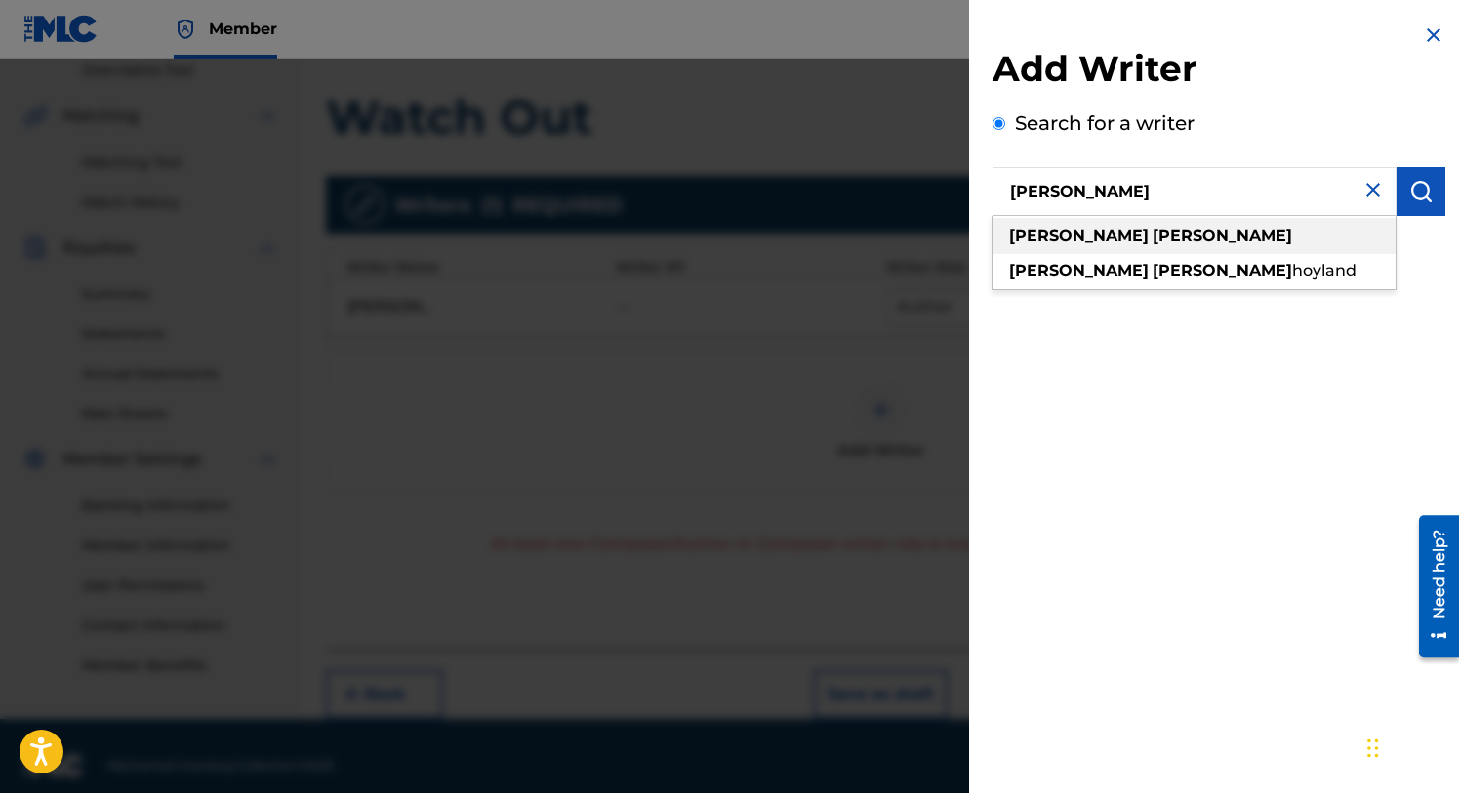
click at [1073, 233] on strong "[PERSON_NAME]" at bounding box center [1079, 235] width 140 height 19
type input "[PERSON_NAME]"
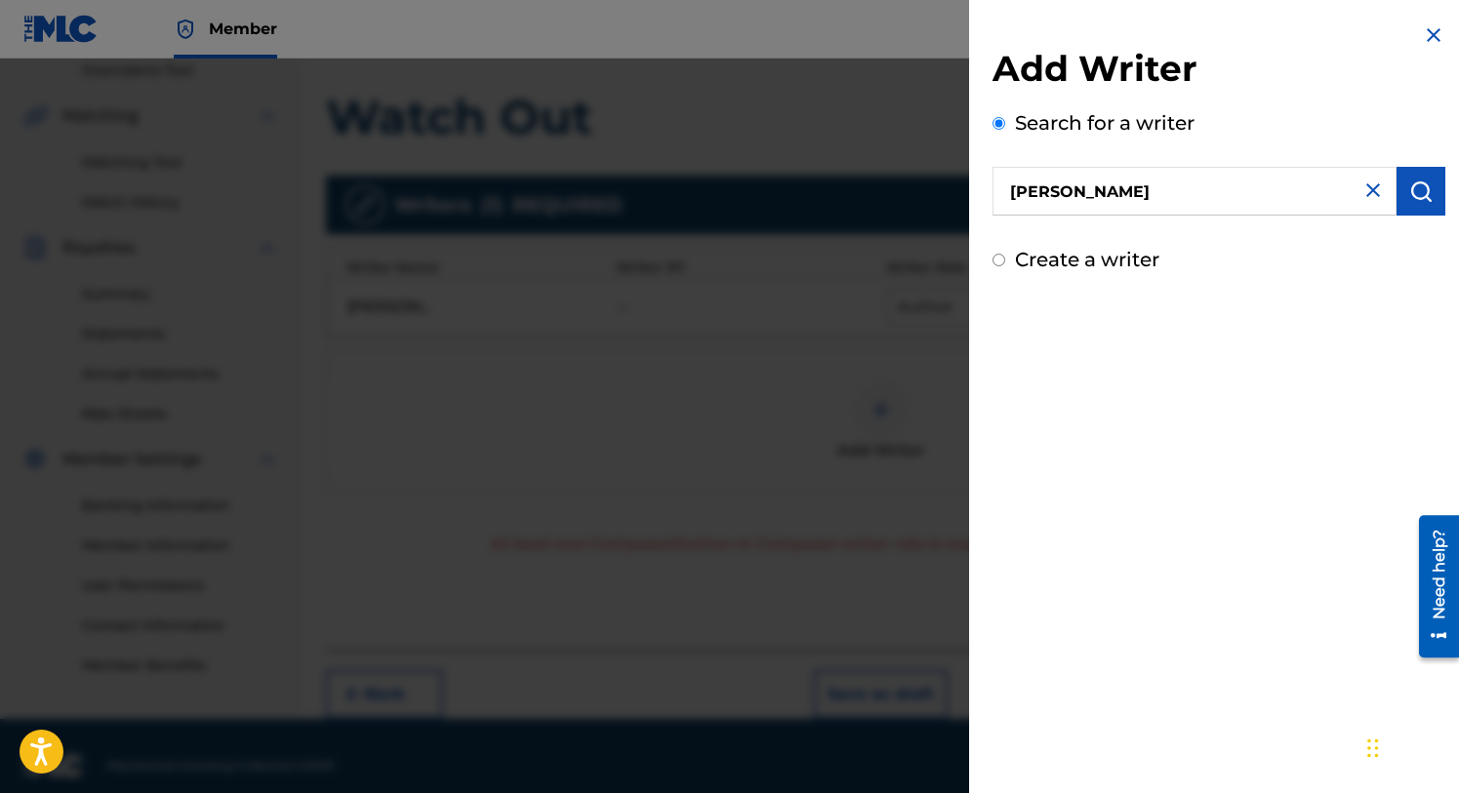
click at [1409, 197] on img "submit" at bounding box center [1420, 191] width 23 height 23
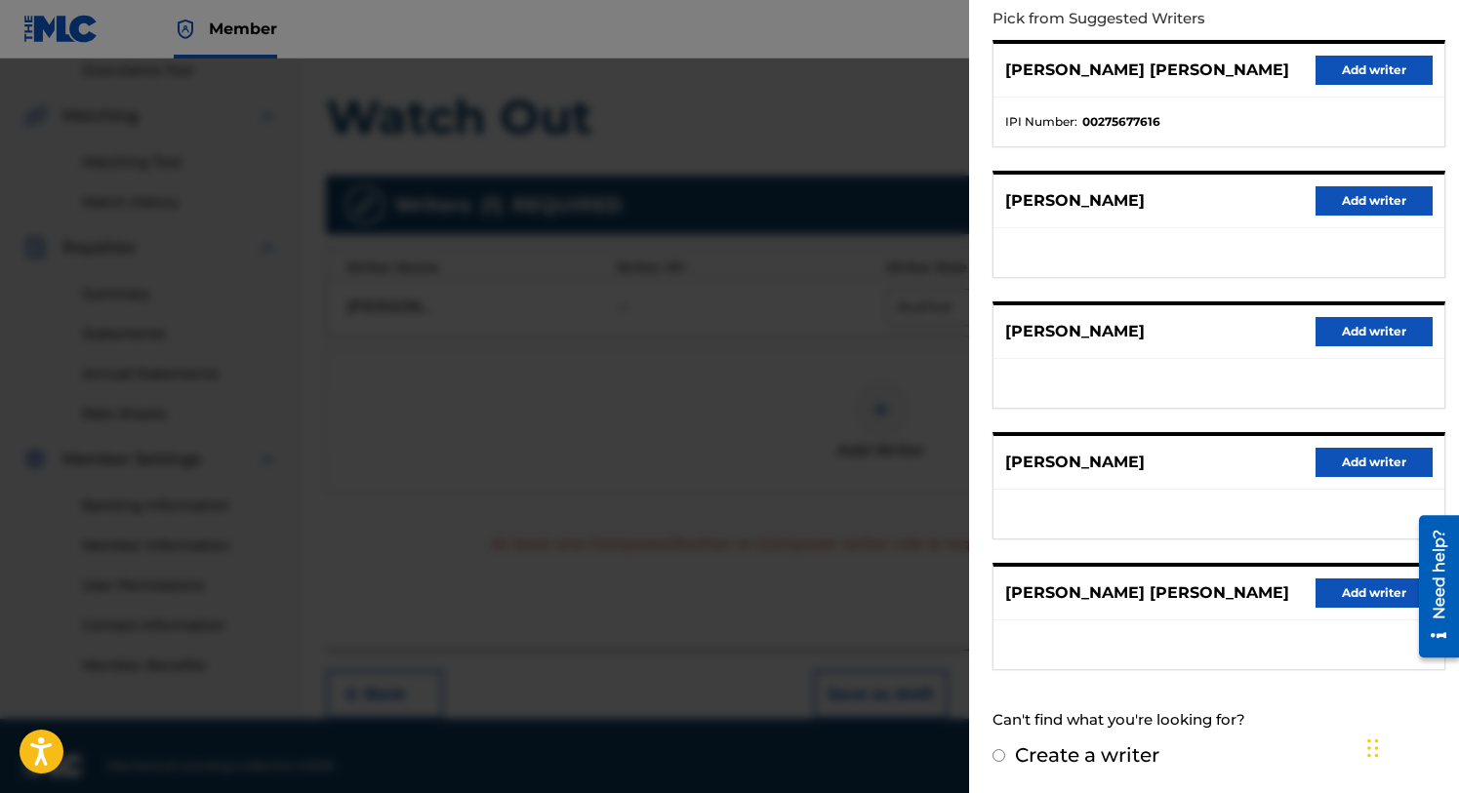
click at [1356, 457] on button "Add writer" at bounding box center [1374, 462] width 117 height 29
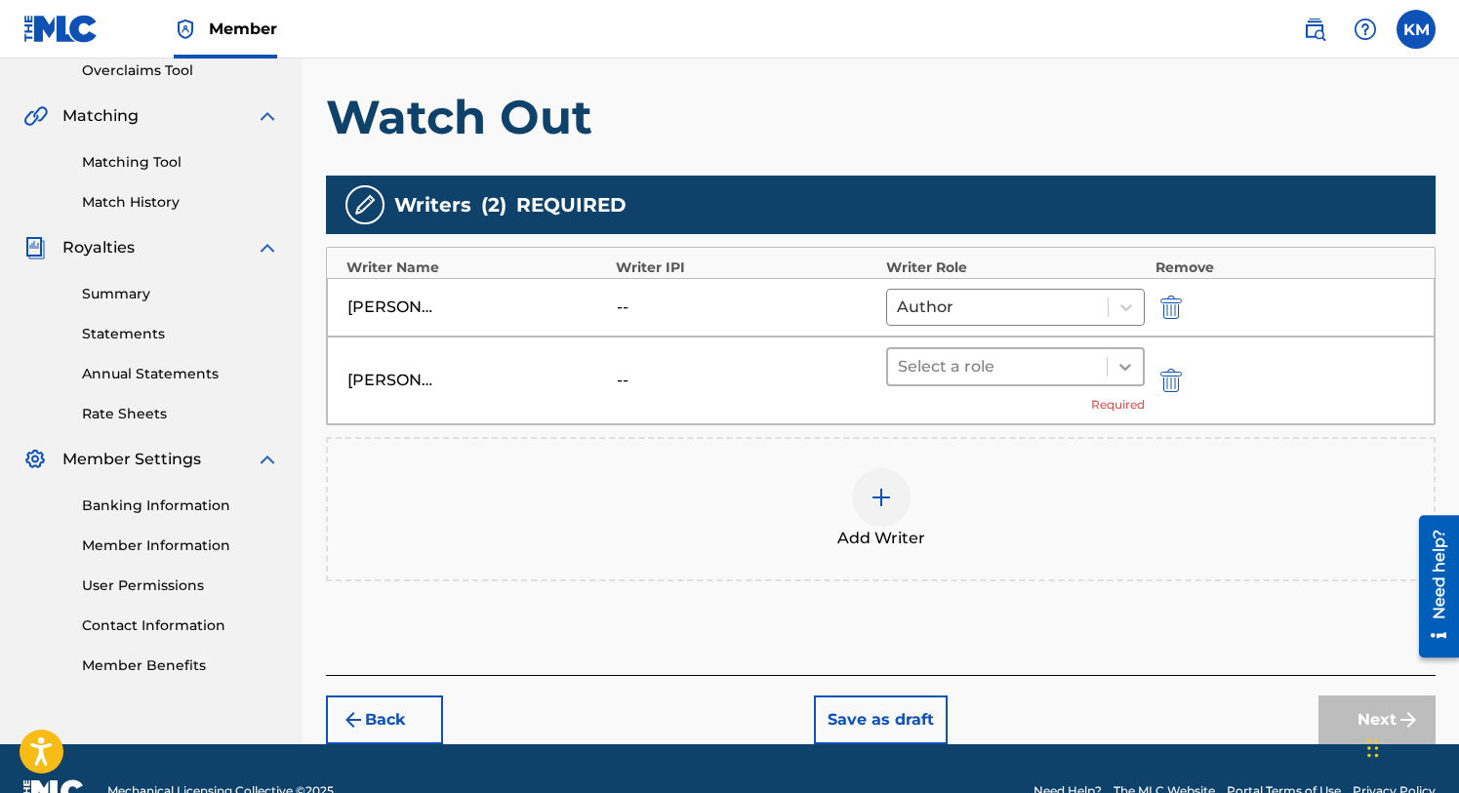
click at [1123, 361] on icon at bounding box center [1125, 367] width 20 height 20
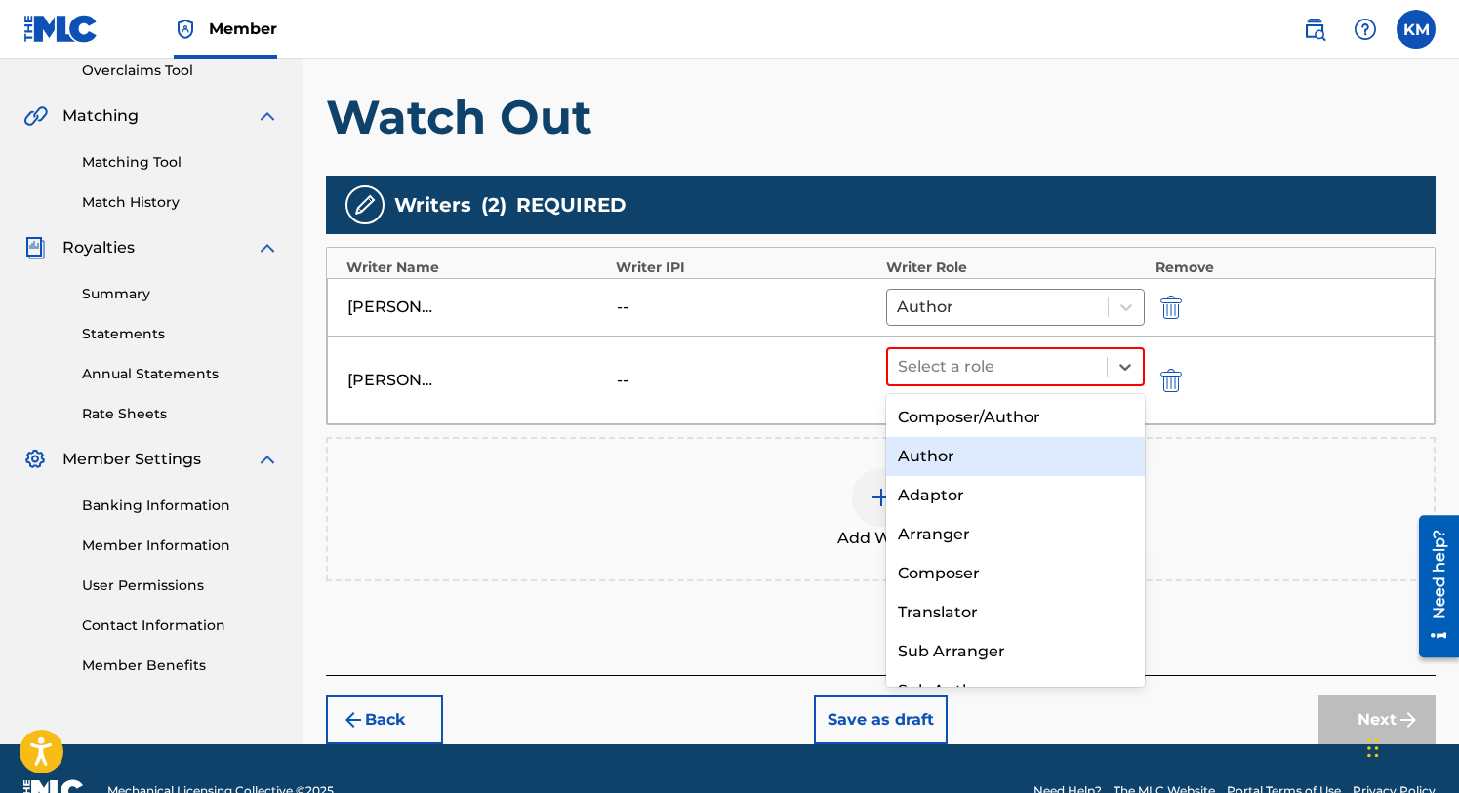
click at [954, 453] on div "Author" at bounding box center [1016, 456] width 260 height 39
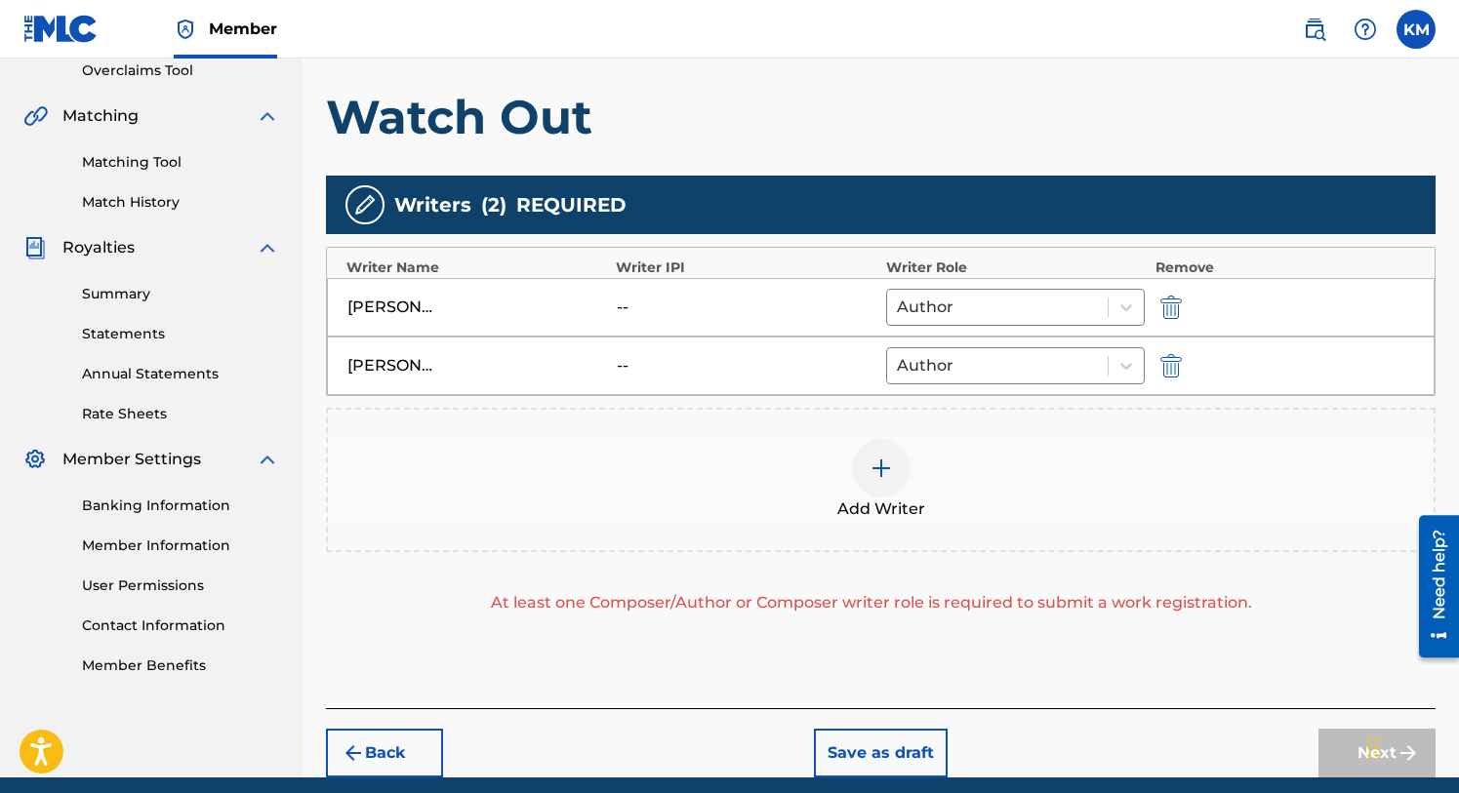
click at [883, 462] on img at bounding box center [881, 468] width 23 height 23
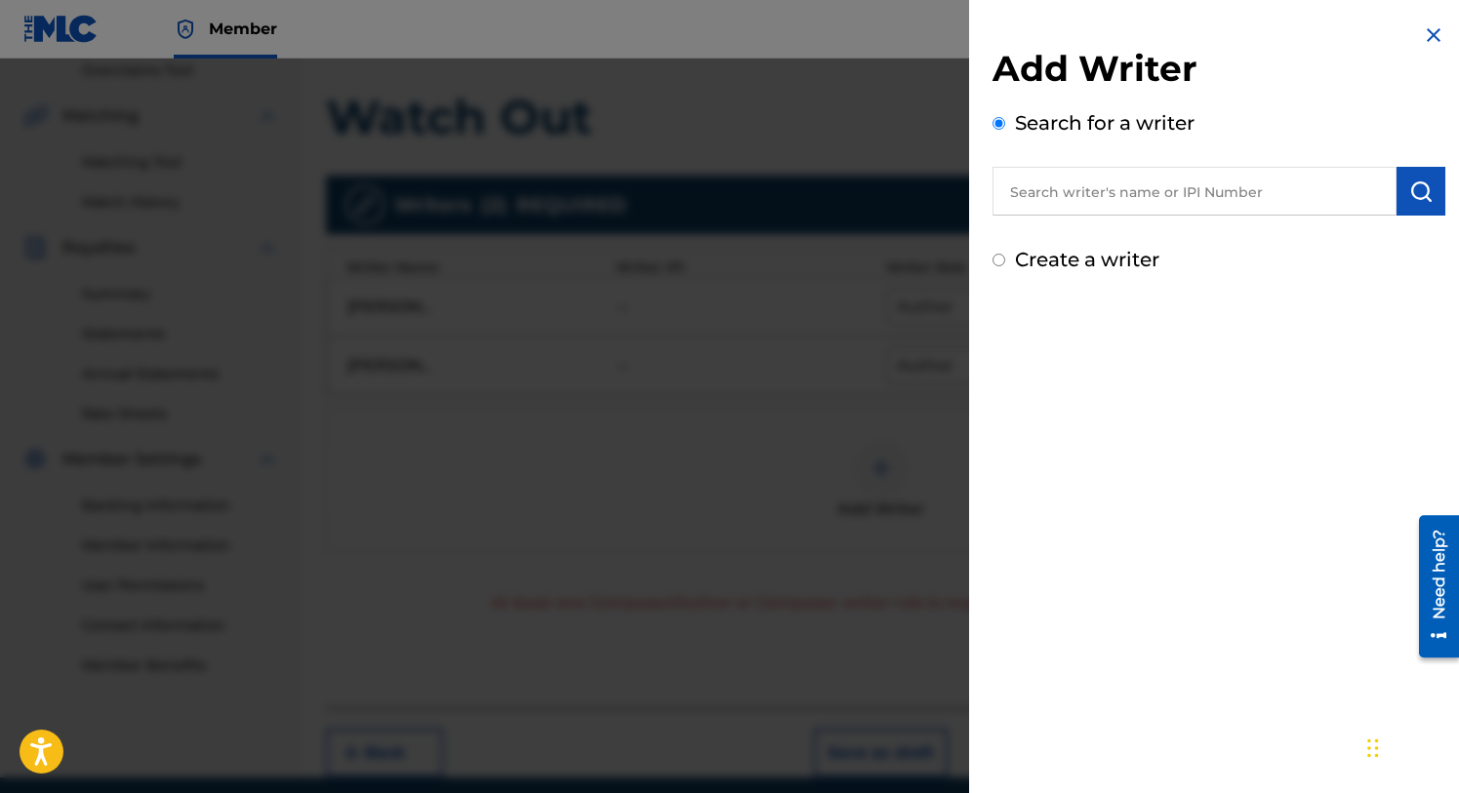
click at [1055, 208] on input "text" at bounding box center [1194, 191] width 404 height 49
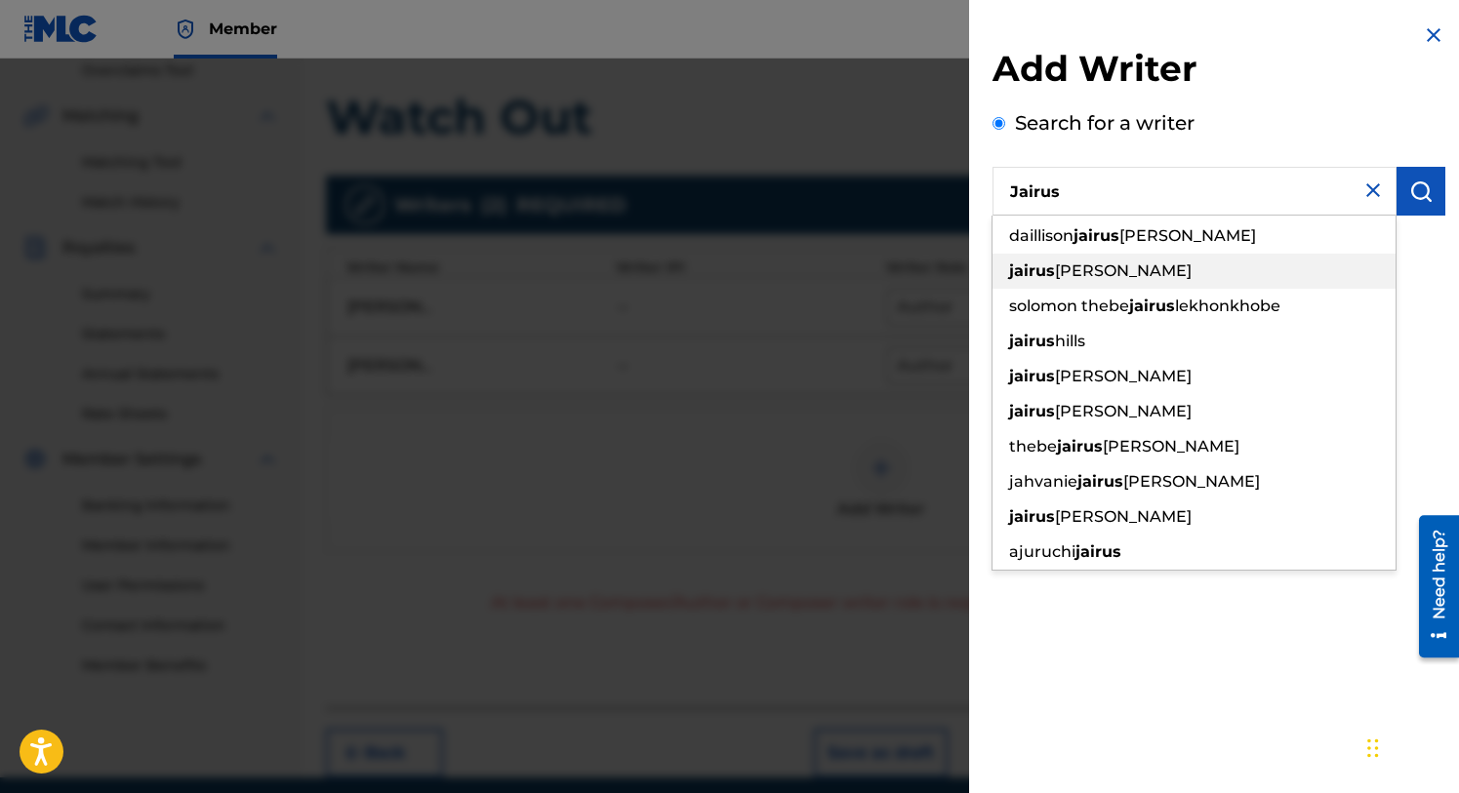
click at [1078, 269] on span "[PERSON_NAME]" at bounding box center [1123, 271] width 137 height 19
type input "[PERSON_NAME]-[PERSON_NAME]"
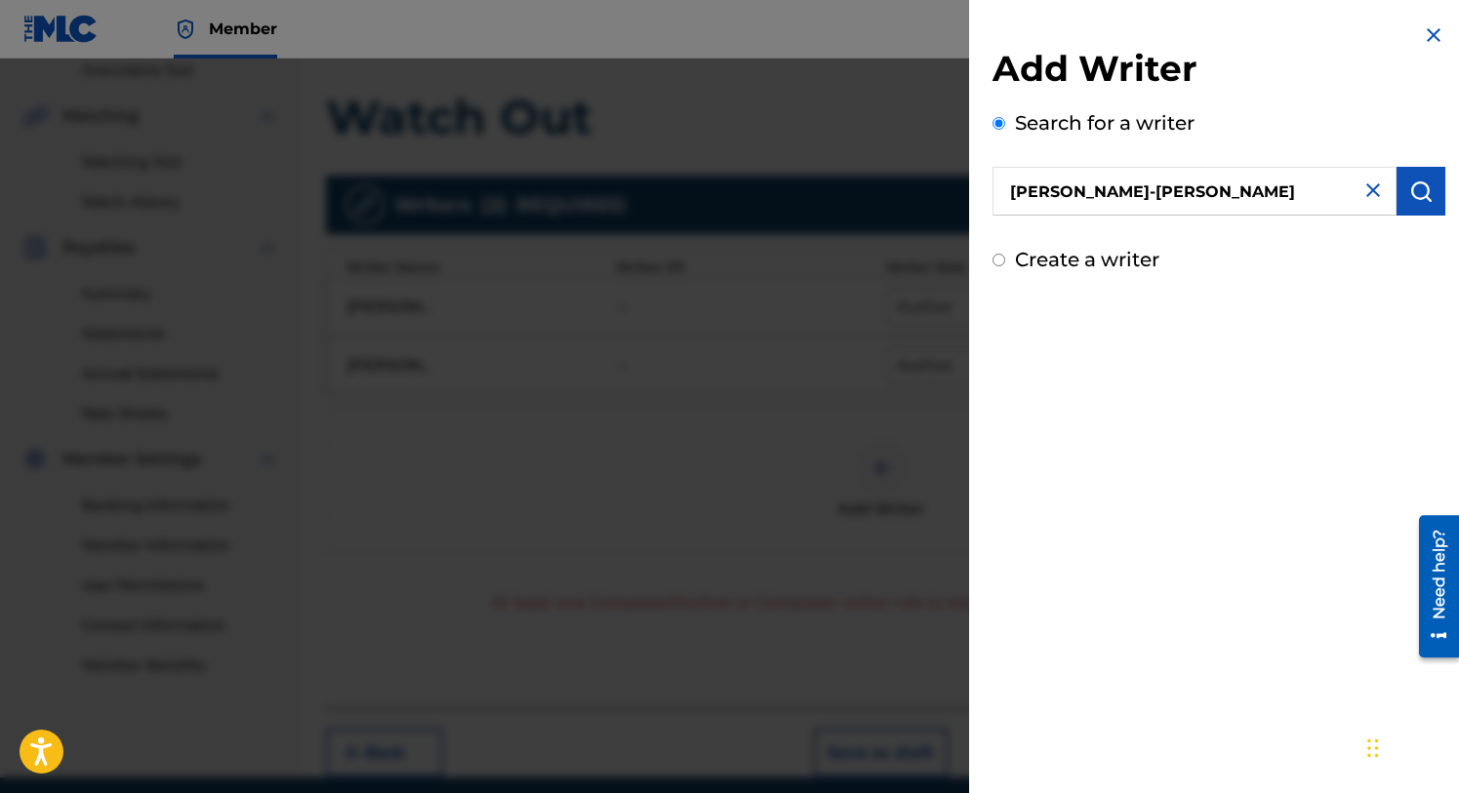
click at [1410, 197] on img "submit" at bounding box center [1420, 191] width 23 height 23
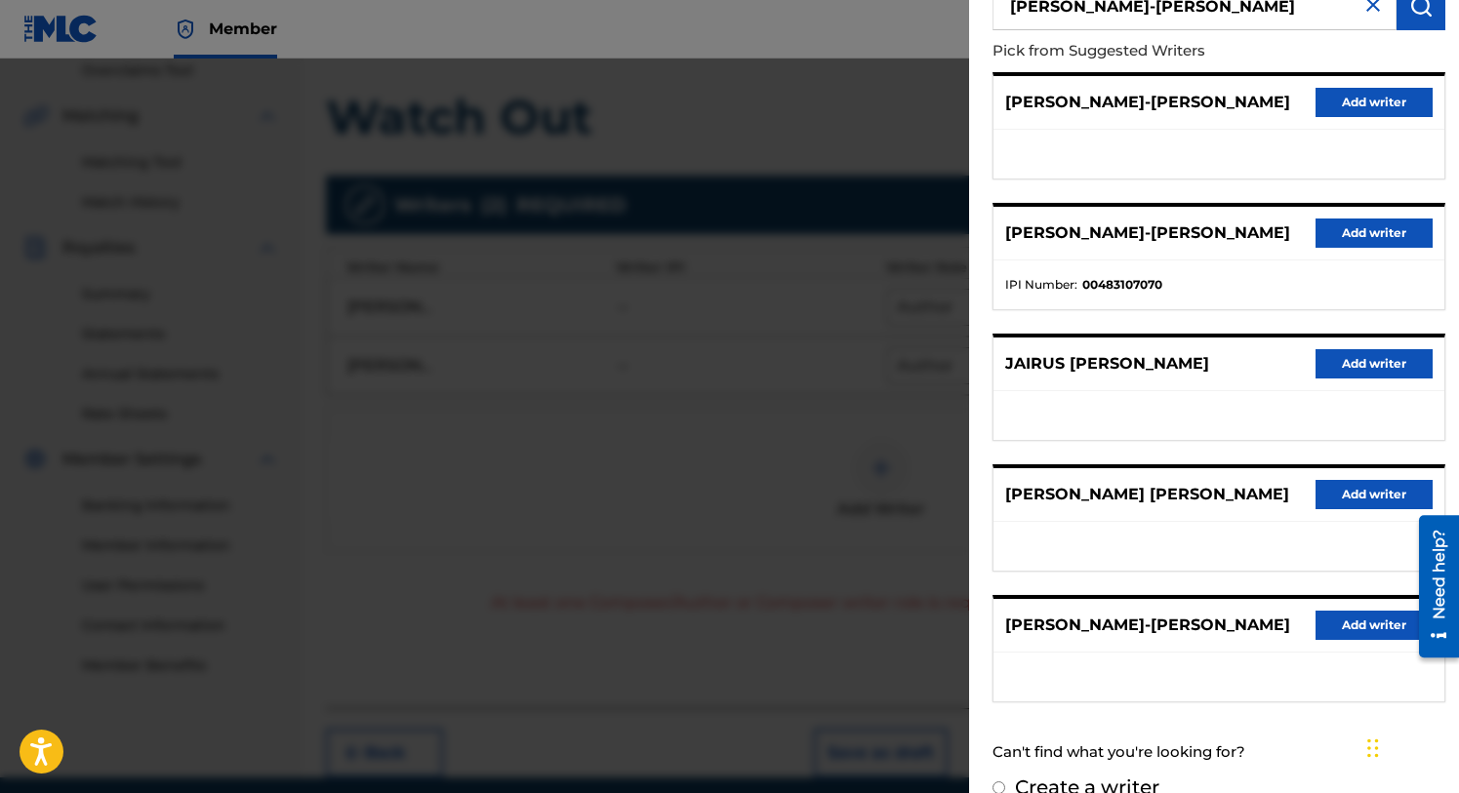
scroll to position [173, 0]
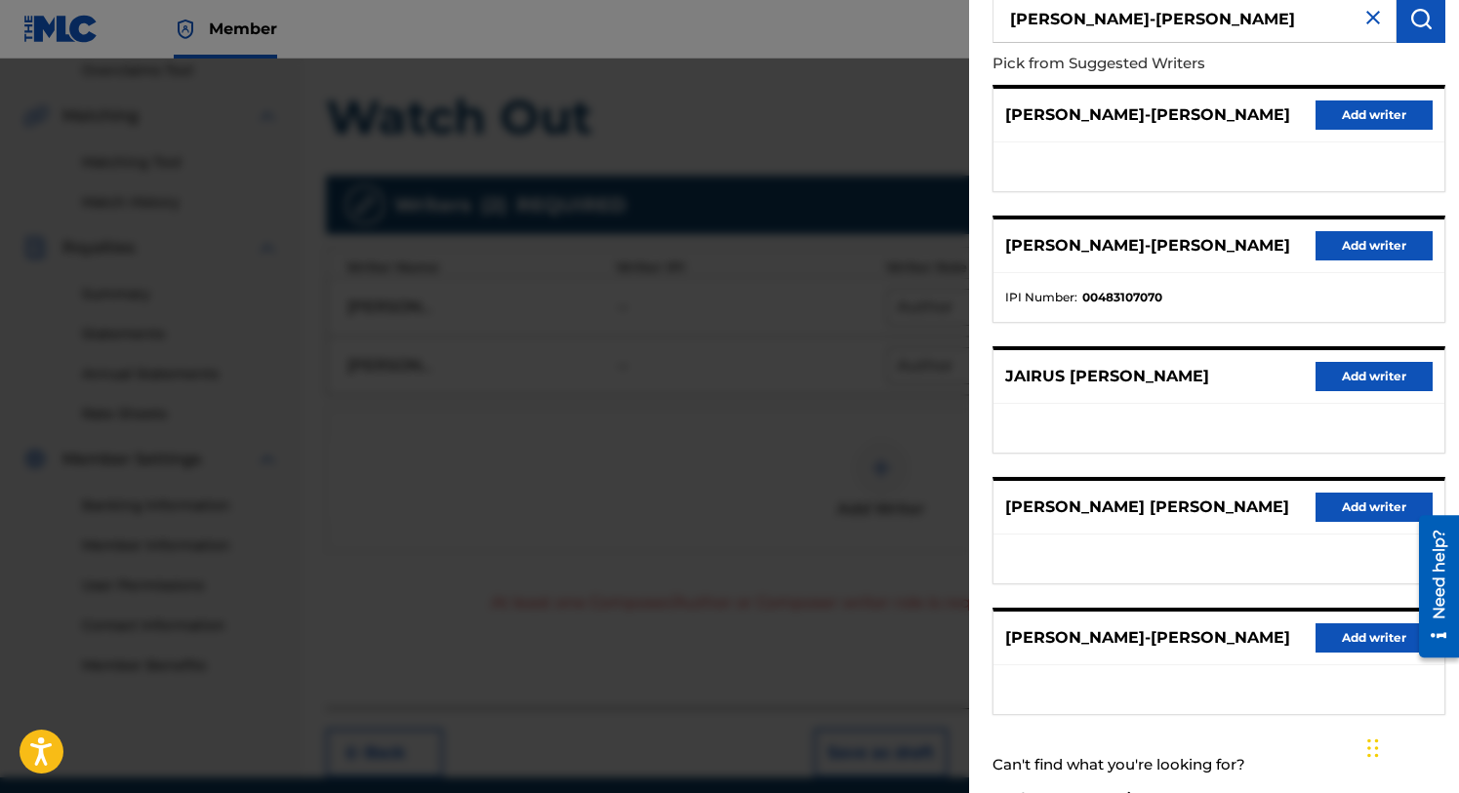
click at [1363, 242] on button "Add writer" at bounding box center [1374, 245] width 117 height 29
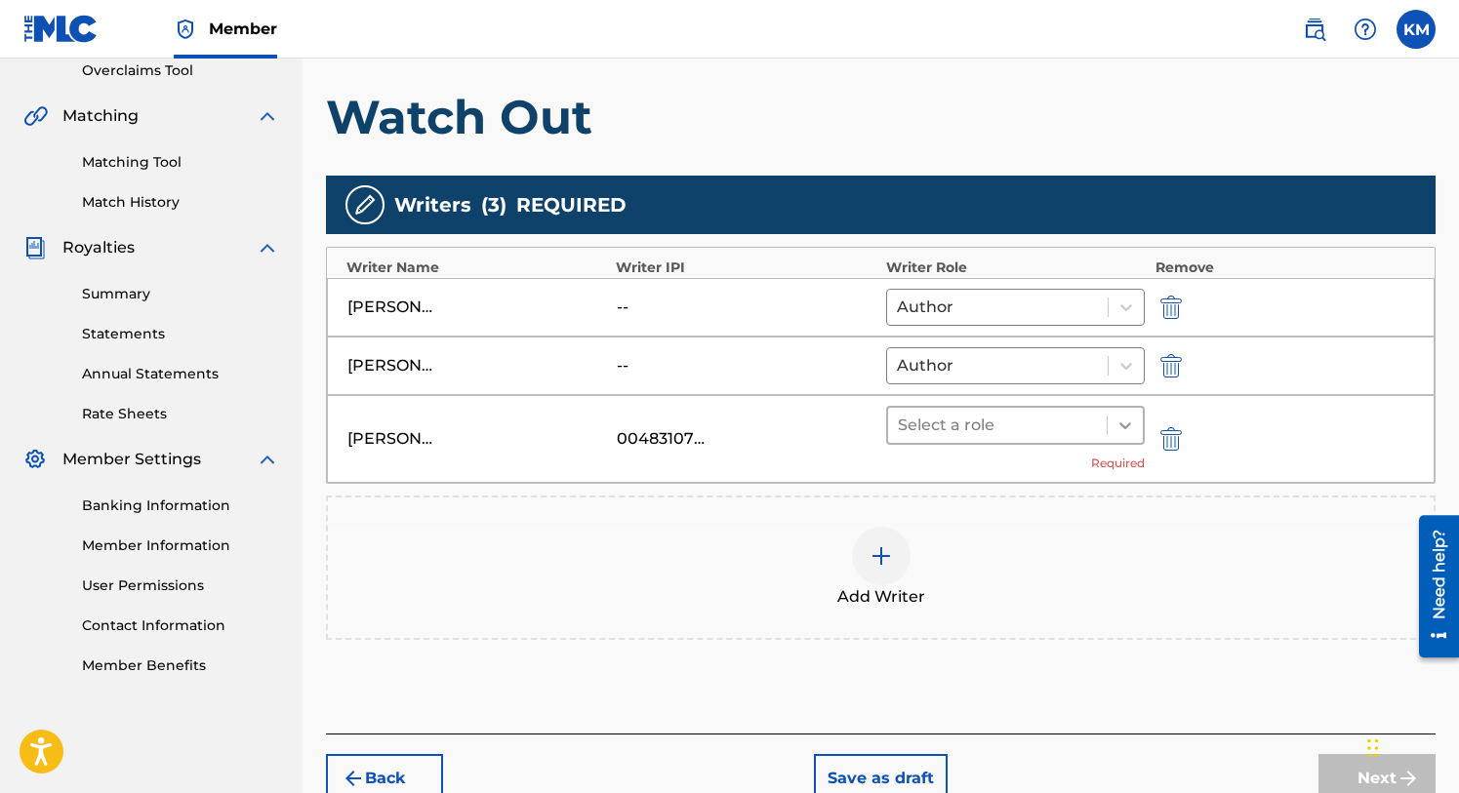
click at [1119, 419] on icon at bounding box center [1125, 426] width 20 height 20
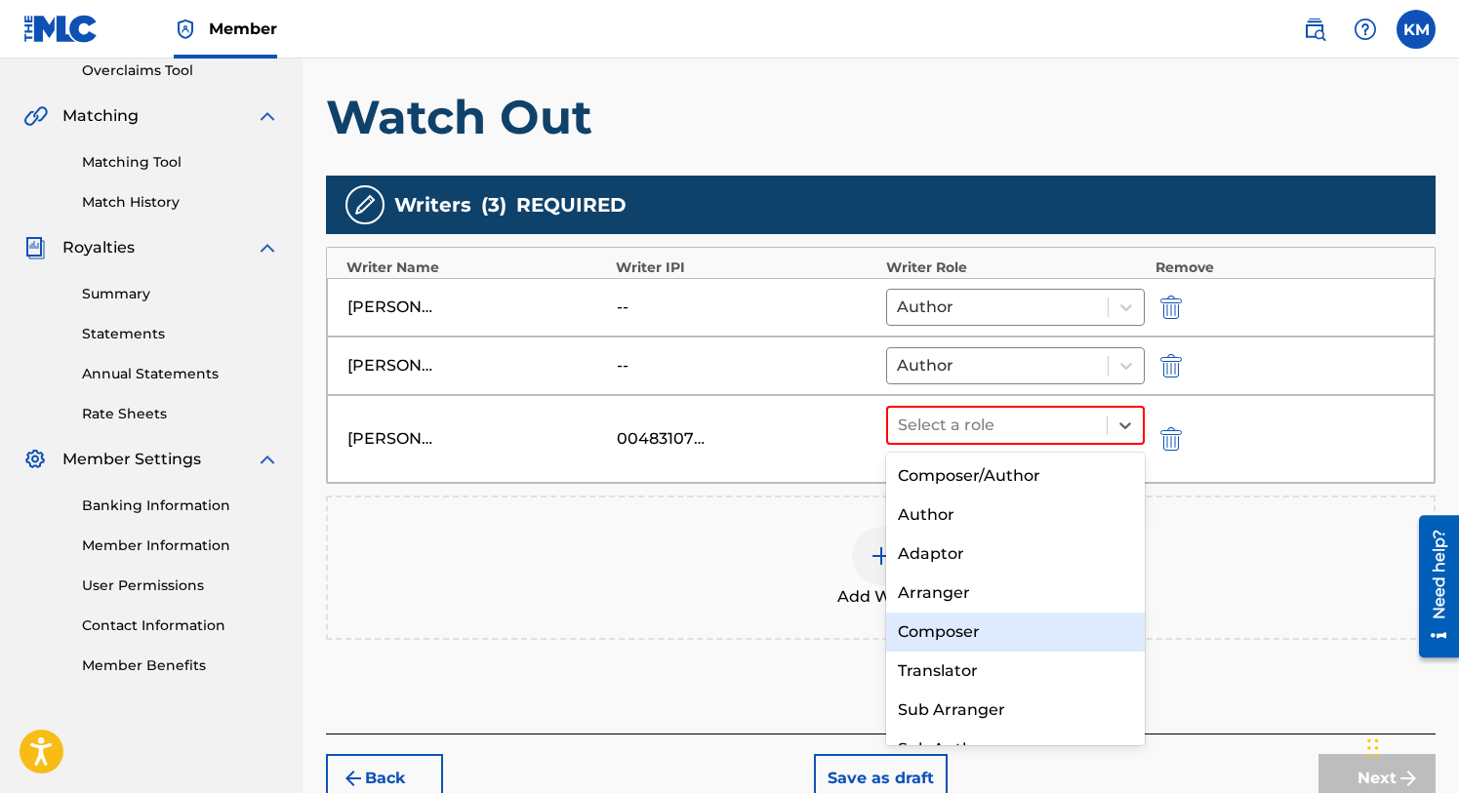
click at [963, 629] on div "Composer" at bounding box center [1016, 632] width 260 height 39
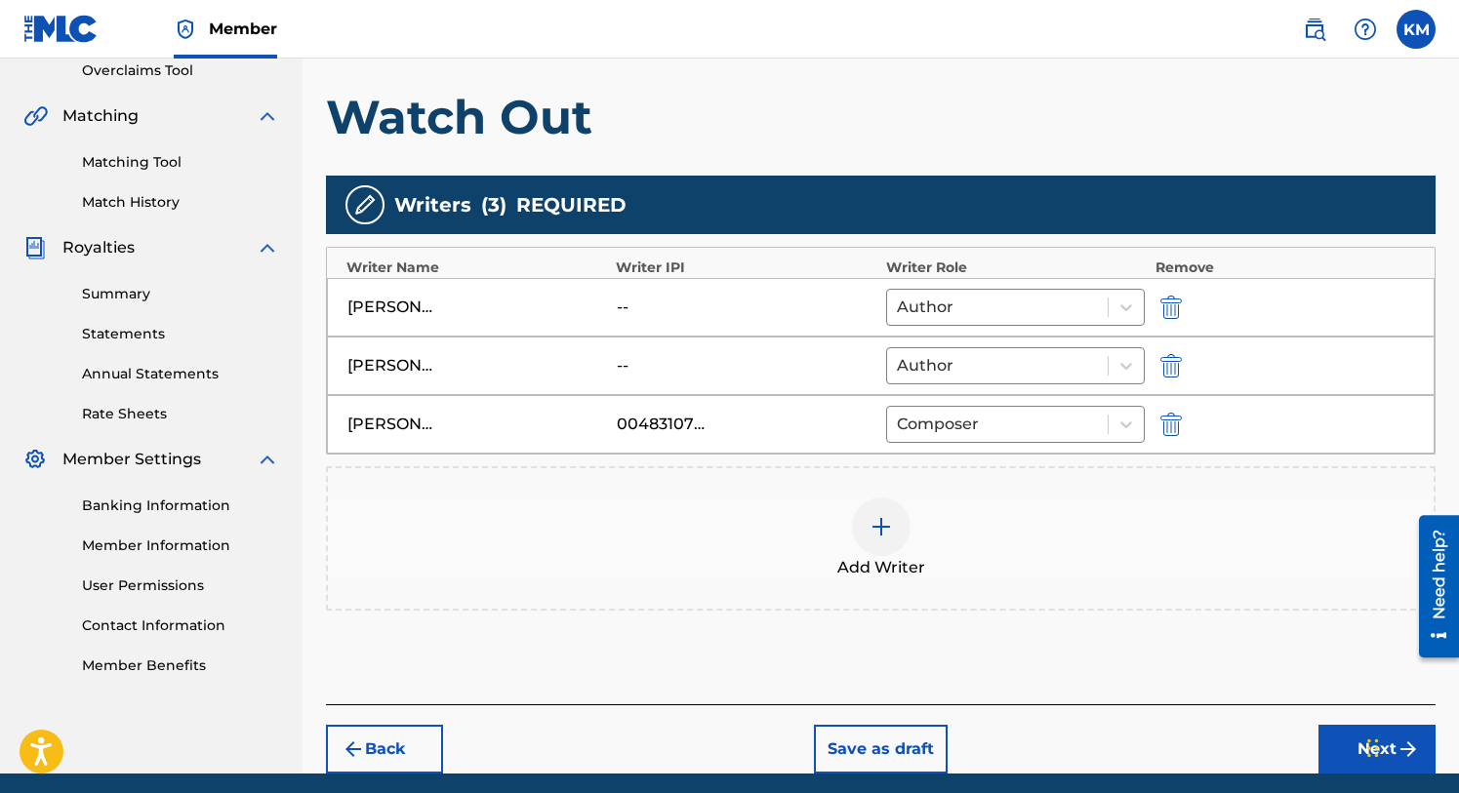
scroll to position [491, 0]
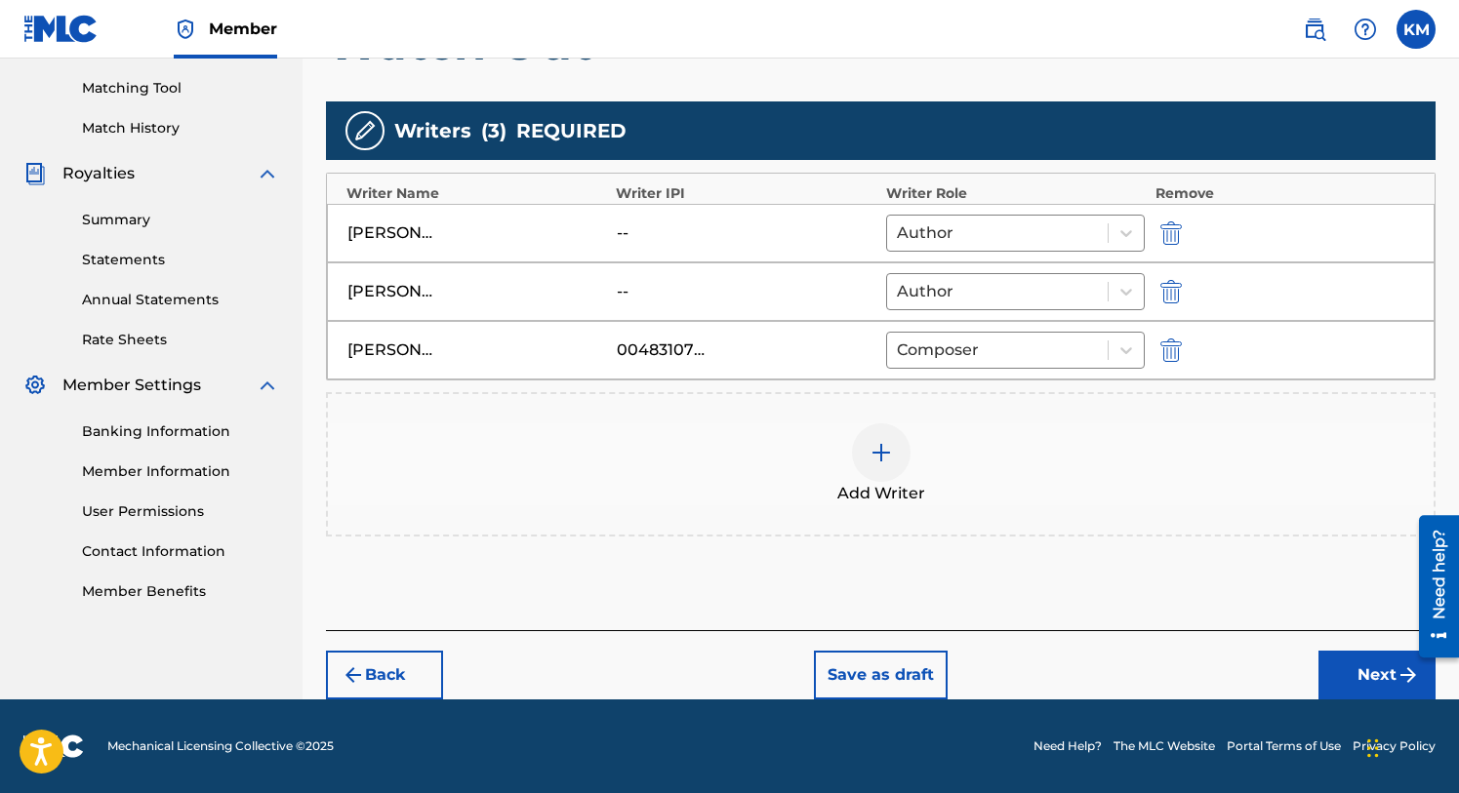
click at [1347, 660] on button "Next" at bounding box center [1376, 675] width 117 height 49
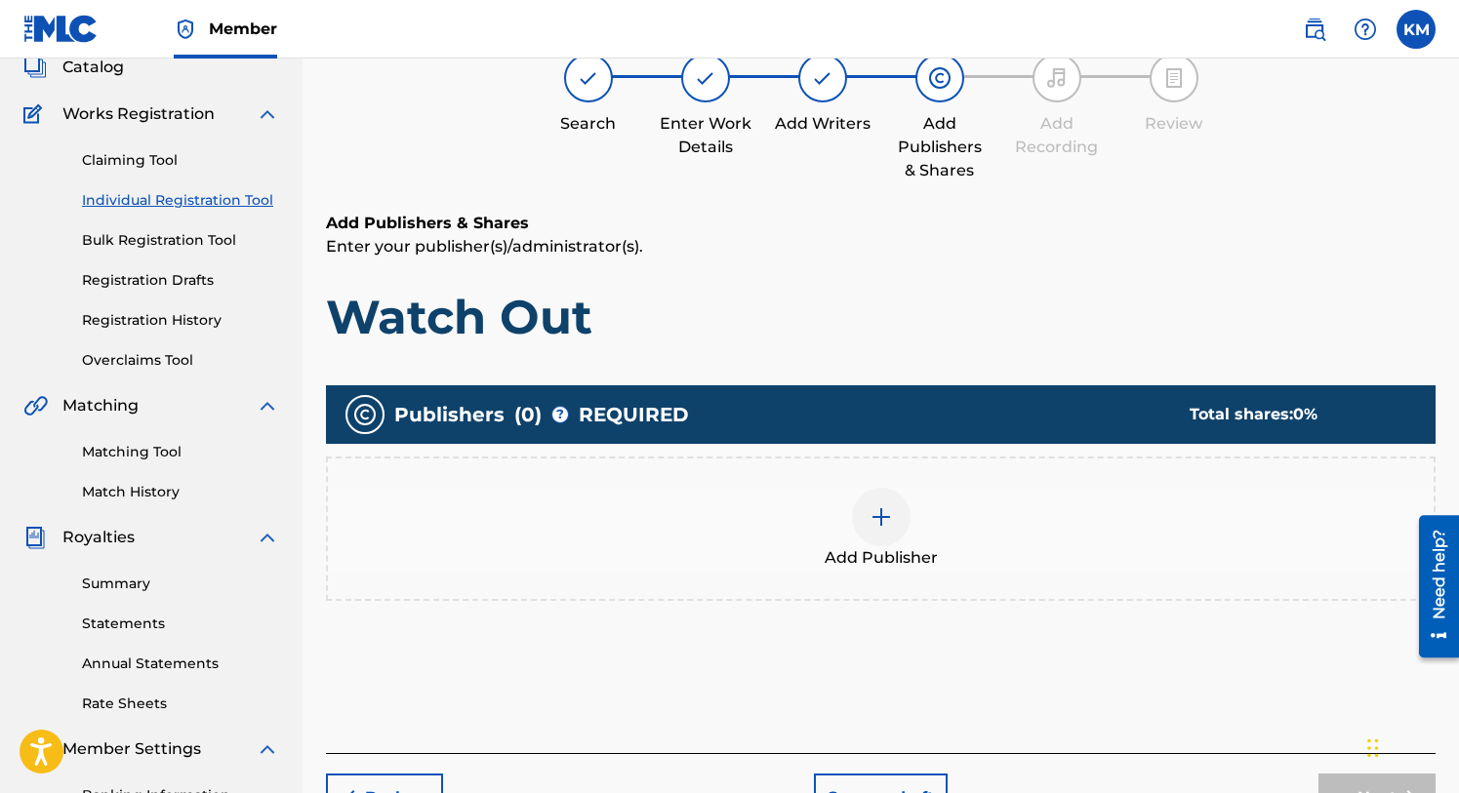
scroll to position [88, 0]
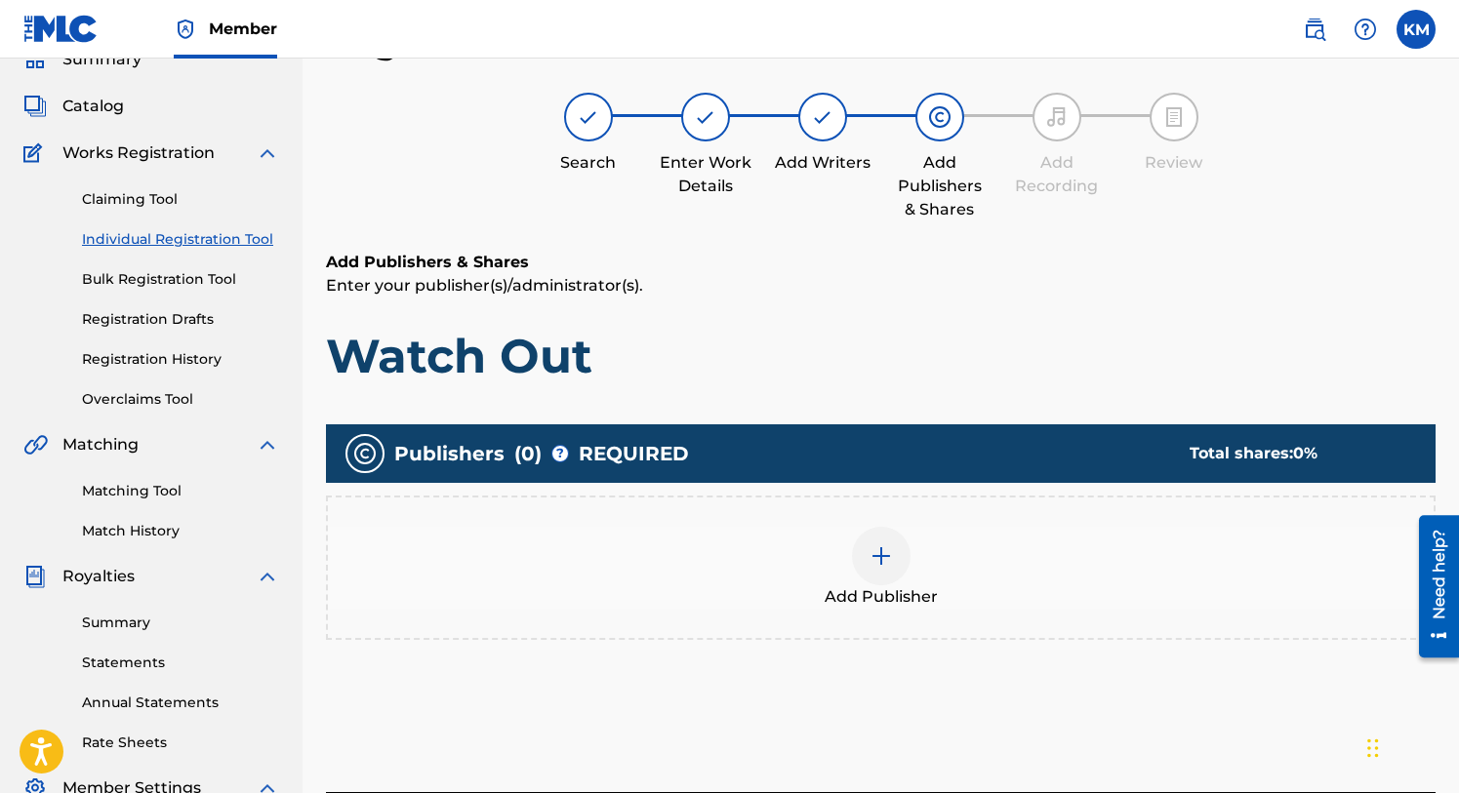
click at [893, 557] on div at bounding box center [881, 556] width 59 height 59
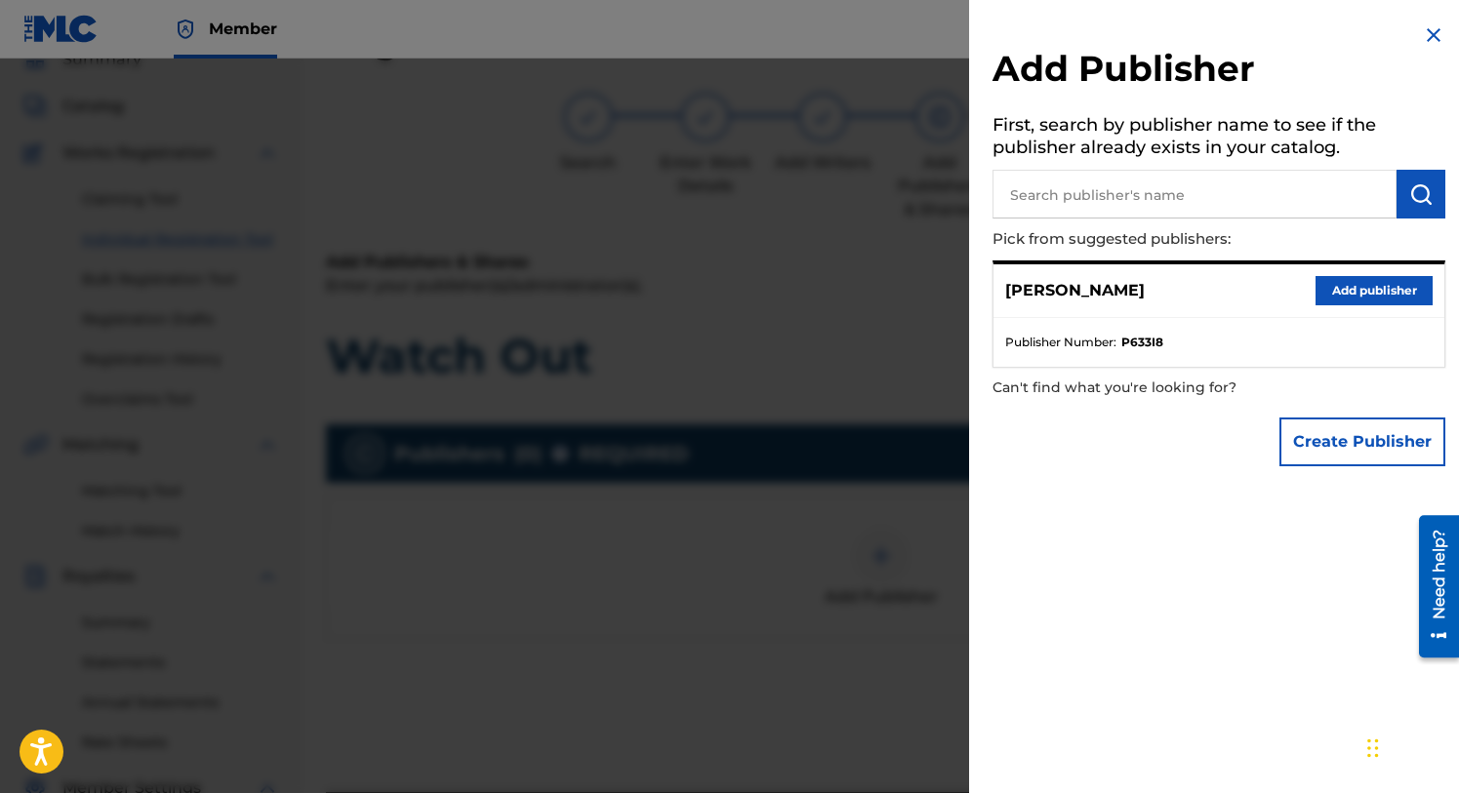
click at [1091, 194] on input "text" at bounding box center [1194, 194] width 404 height 49
type input "The J is Silent"
click at [1415, 191] on img "submit" at bounding box center [1420, 193] width 23 height 23
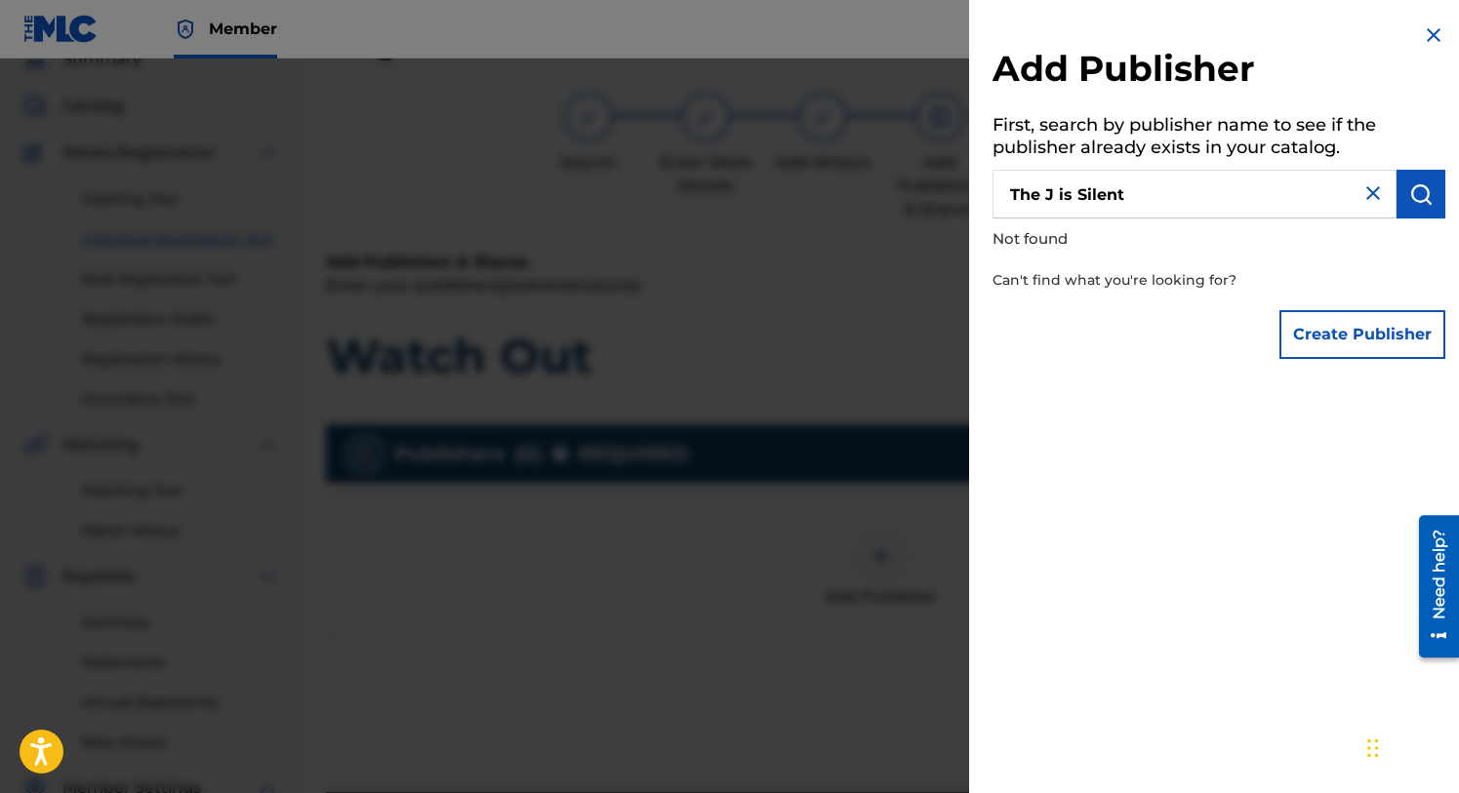
click at [1356, 326] on button "Create Publisher" at bounding box center [1362, 334] width 166 height 49
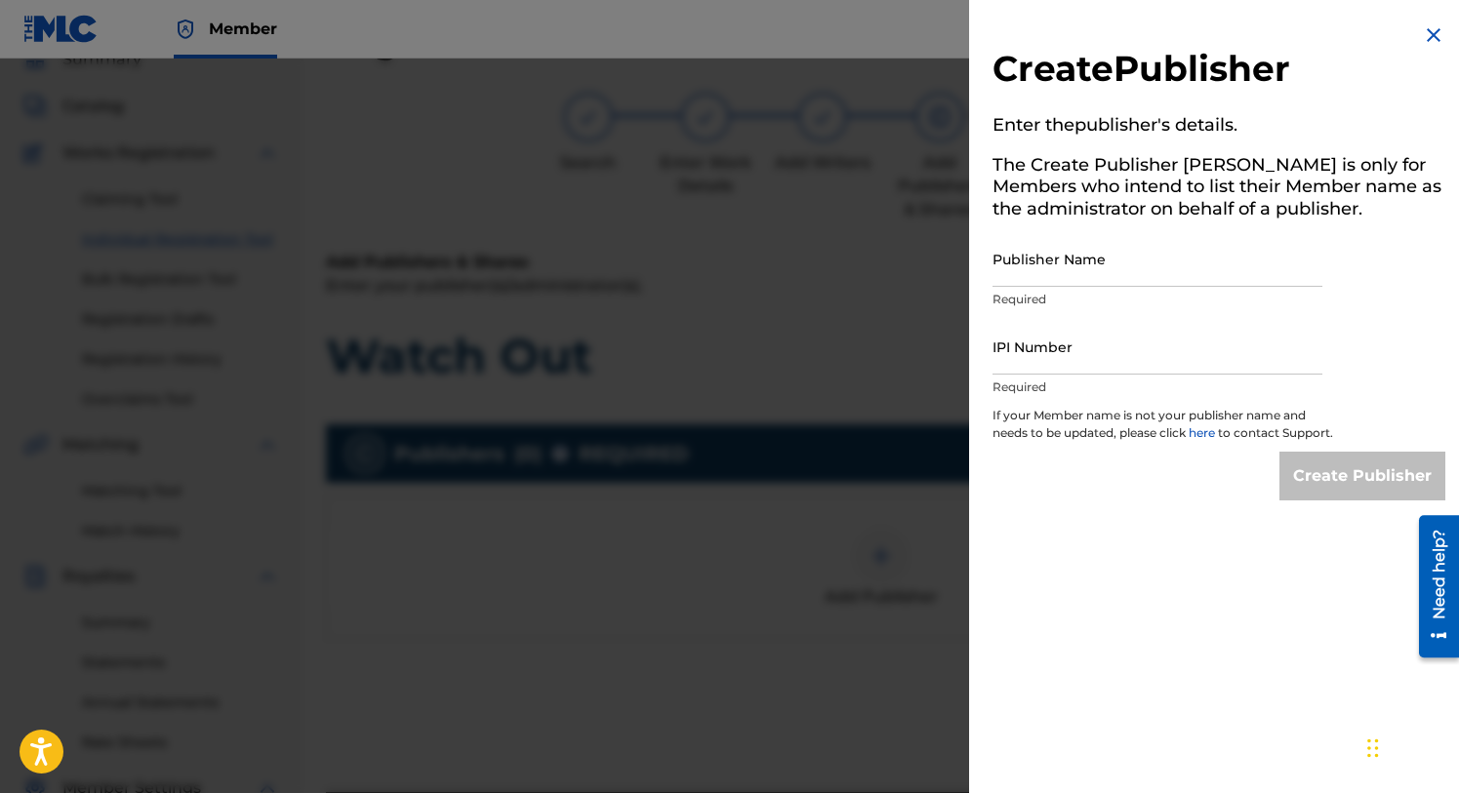
click at [1042, 264] on input "Publisher Name" at bounding box center [1157, 259] width 330 height 56
type input "The J Is Silent"
click at [1015, 357] on input "IPI Number" at bounding box center [1157, 347] width 330 height 56
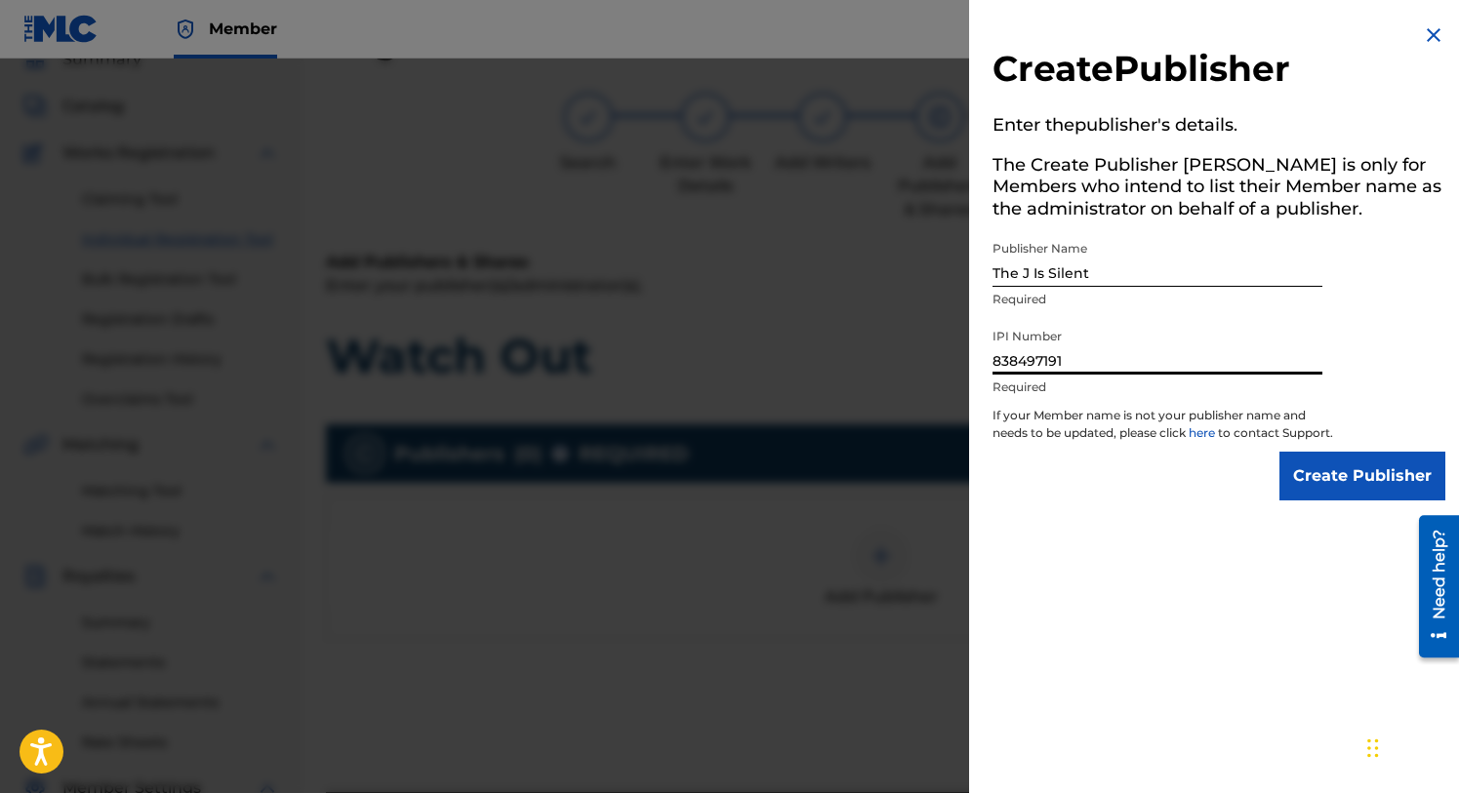
type input "838497191"
click at [1356, 483] on input "Create Publisher" at bounding box center [1362, 476] width 166 height 49
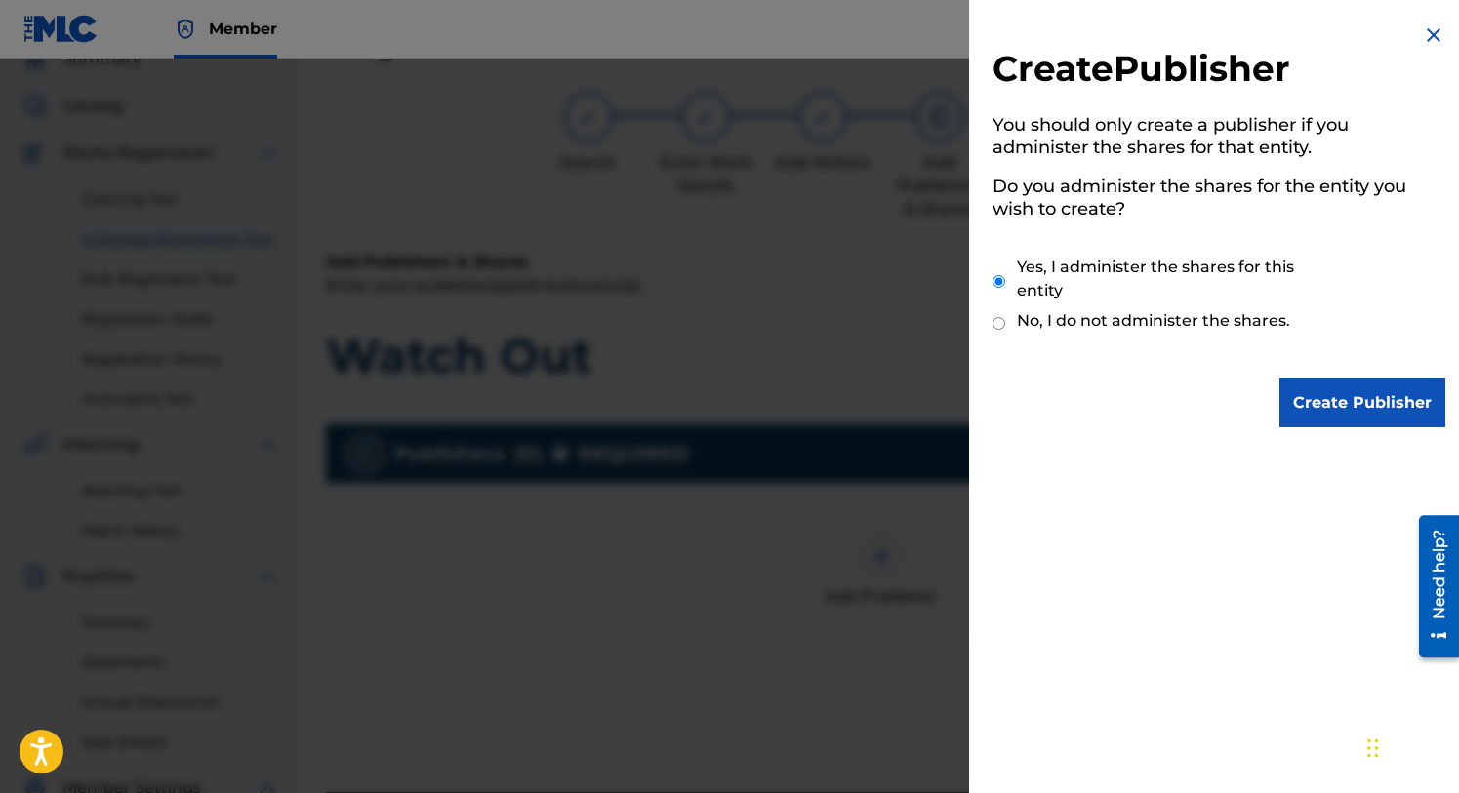
click at [1349, 404] on input "Create Publisher" at bounding box center [1362, 403] width 166 height 49
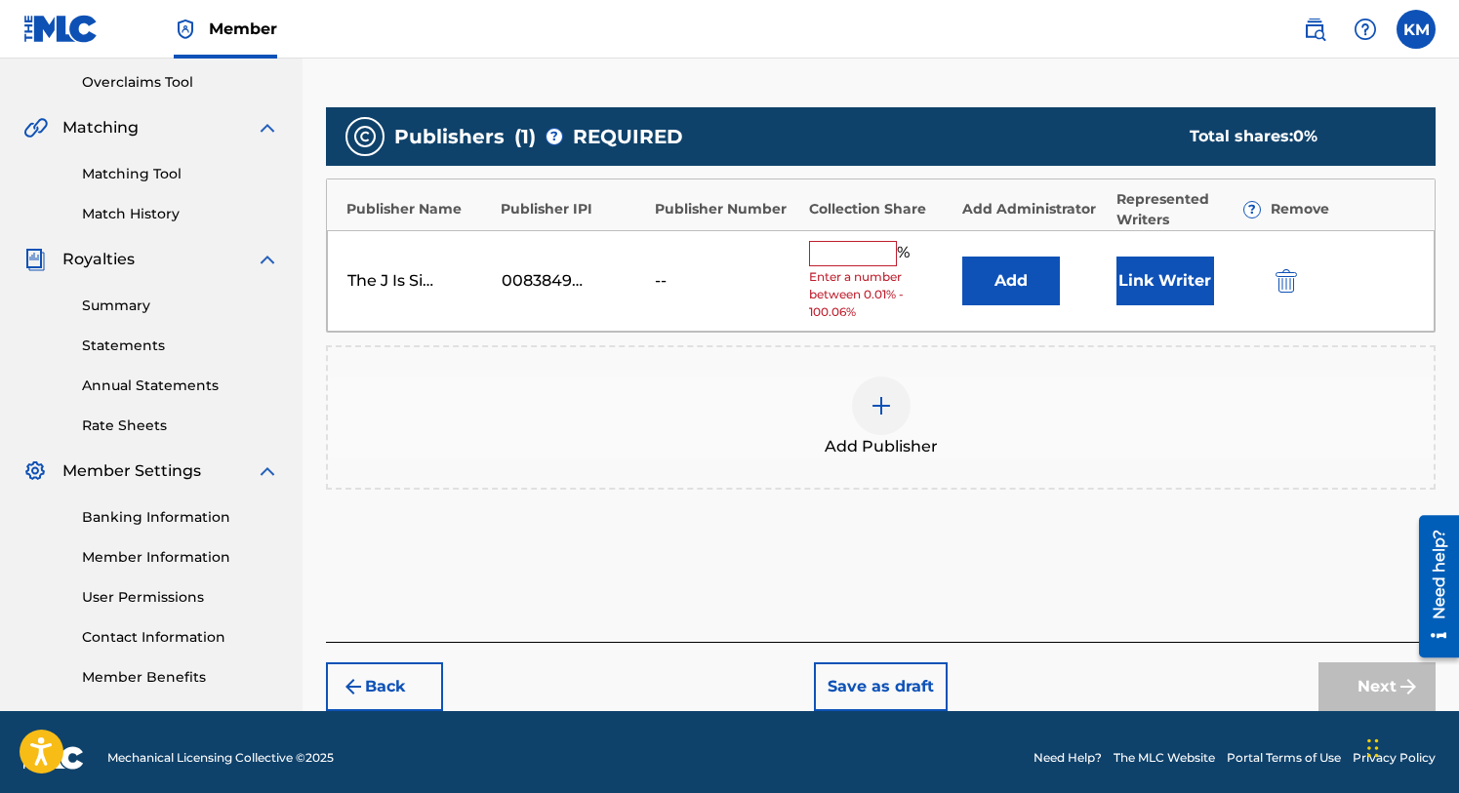
scroll to position [406, 0]
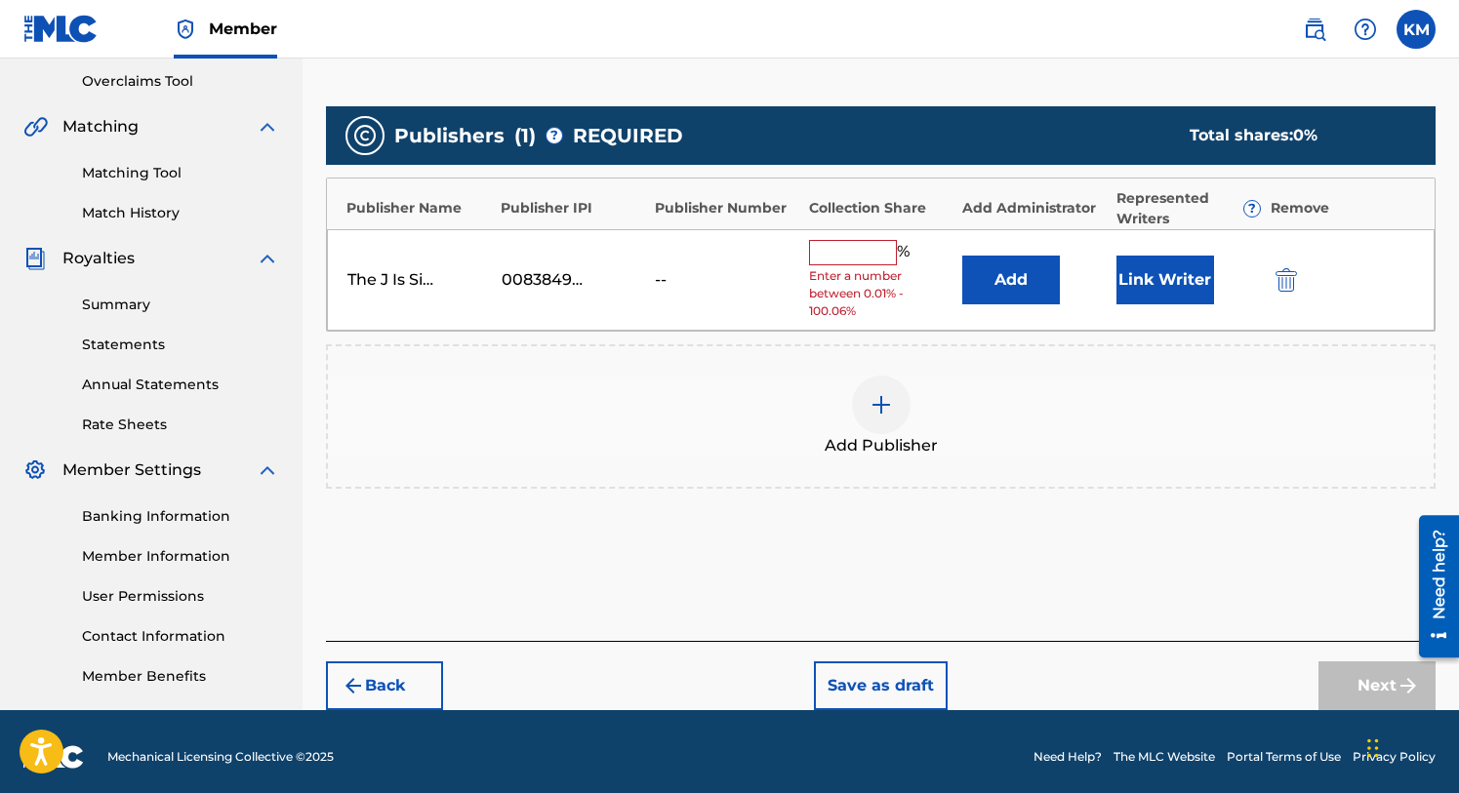
click at [861, 258] on input "text" at bounding box center [853, 252] width 88 height 25
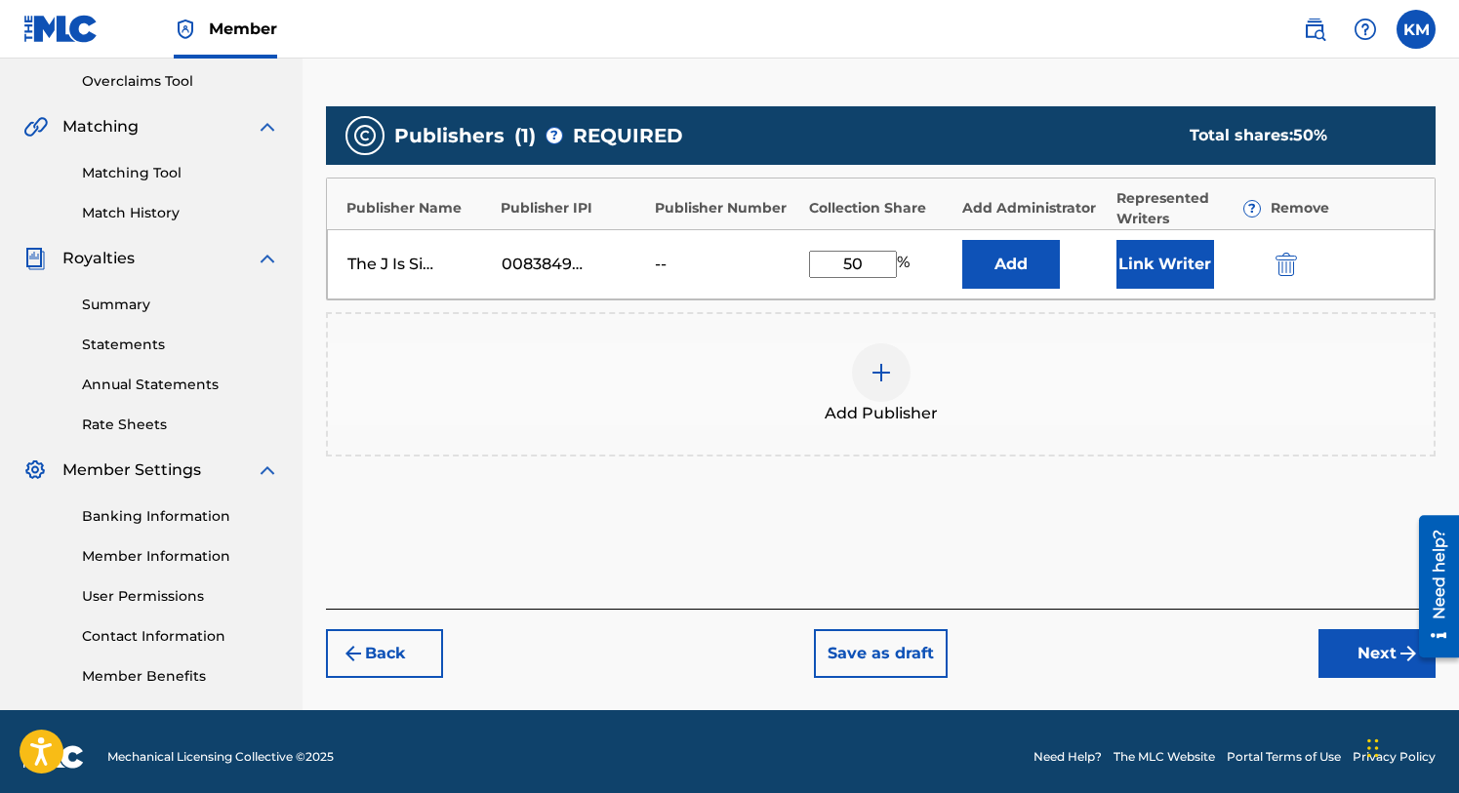
type input "50"
click at [1153, 261] on button "Link Writer" at bounding box center [1165, 264] width 98 height 49
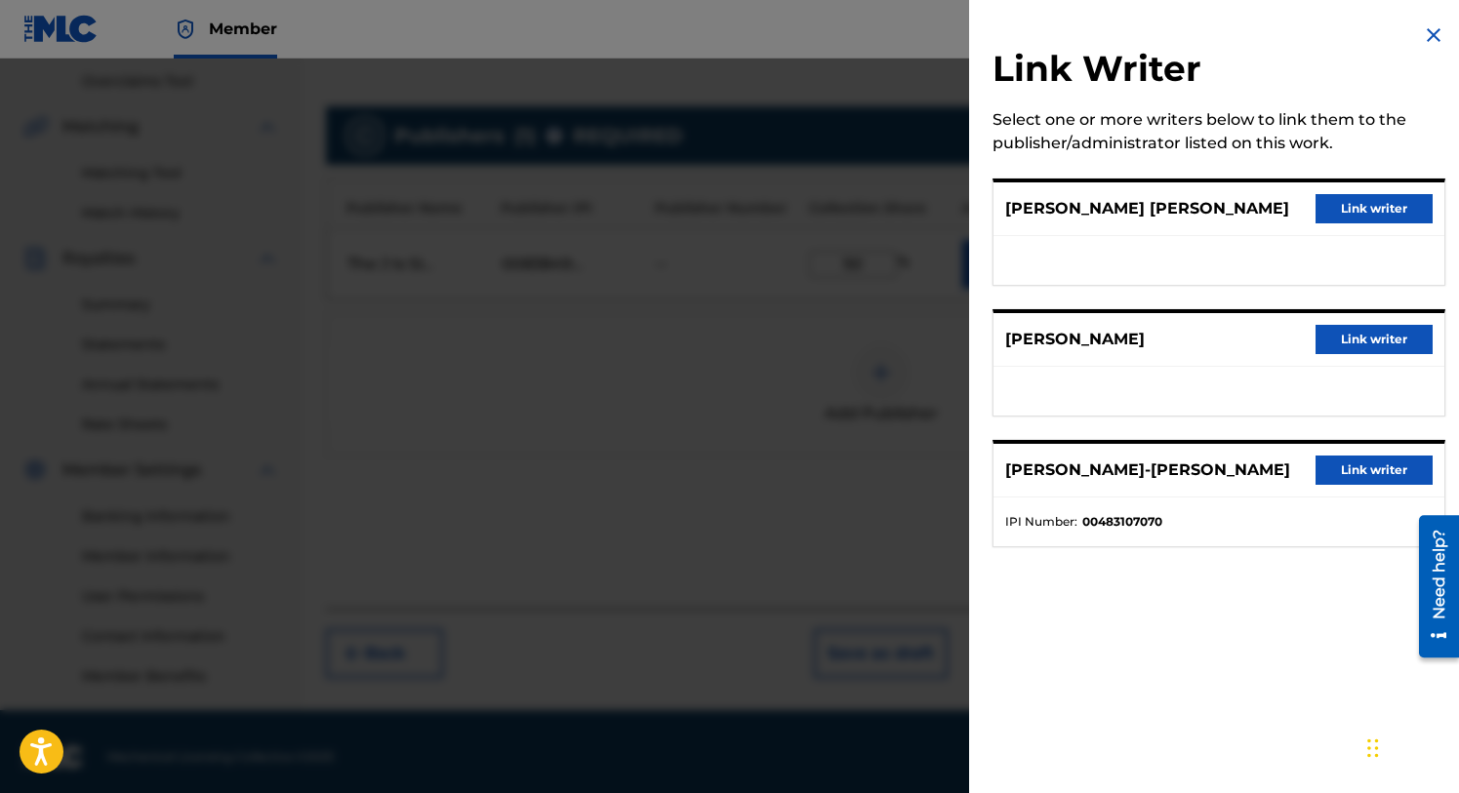
click at [1353, 202] on button "Link writer" at bounding box center [1374, 208] width 117 height 29
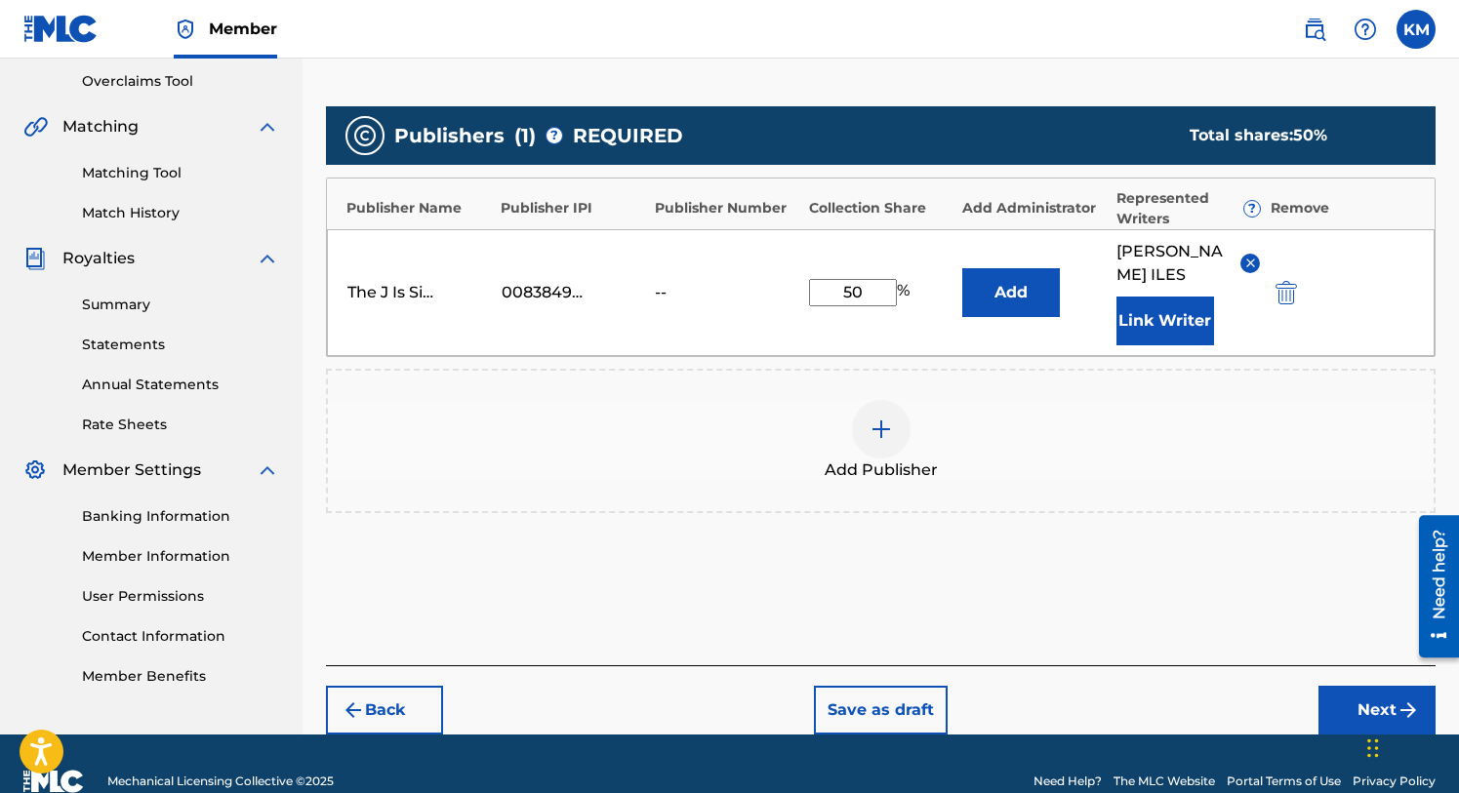
click at [1182, 322] on button "Link Writer" at bounding box center [1165, 321] width 98 height 49
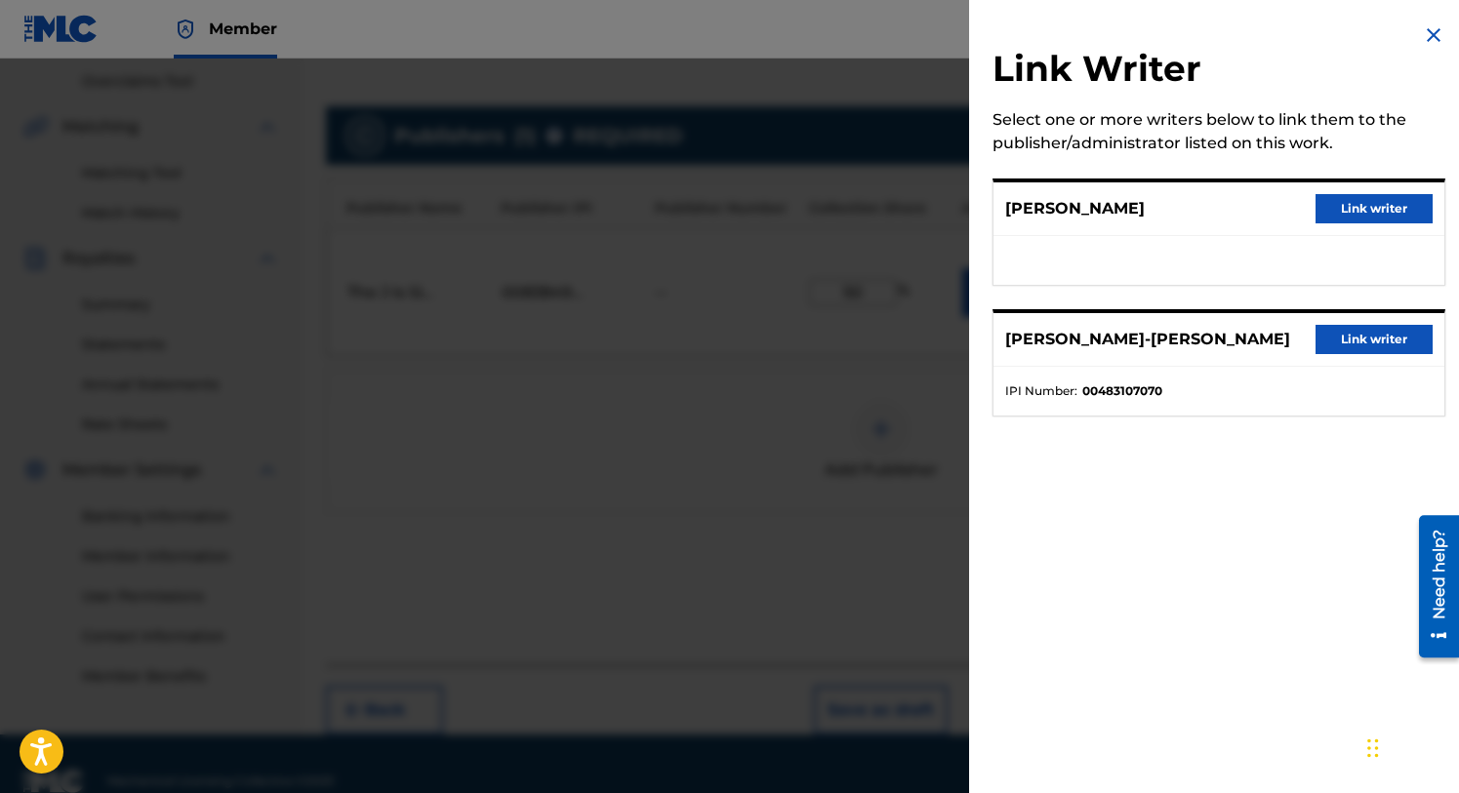
click at [1343, 203] on button "Link writer" at bounding box center [1374, 208] width 117 height 29
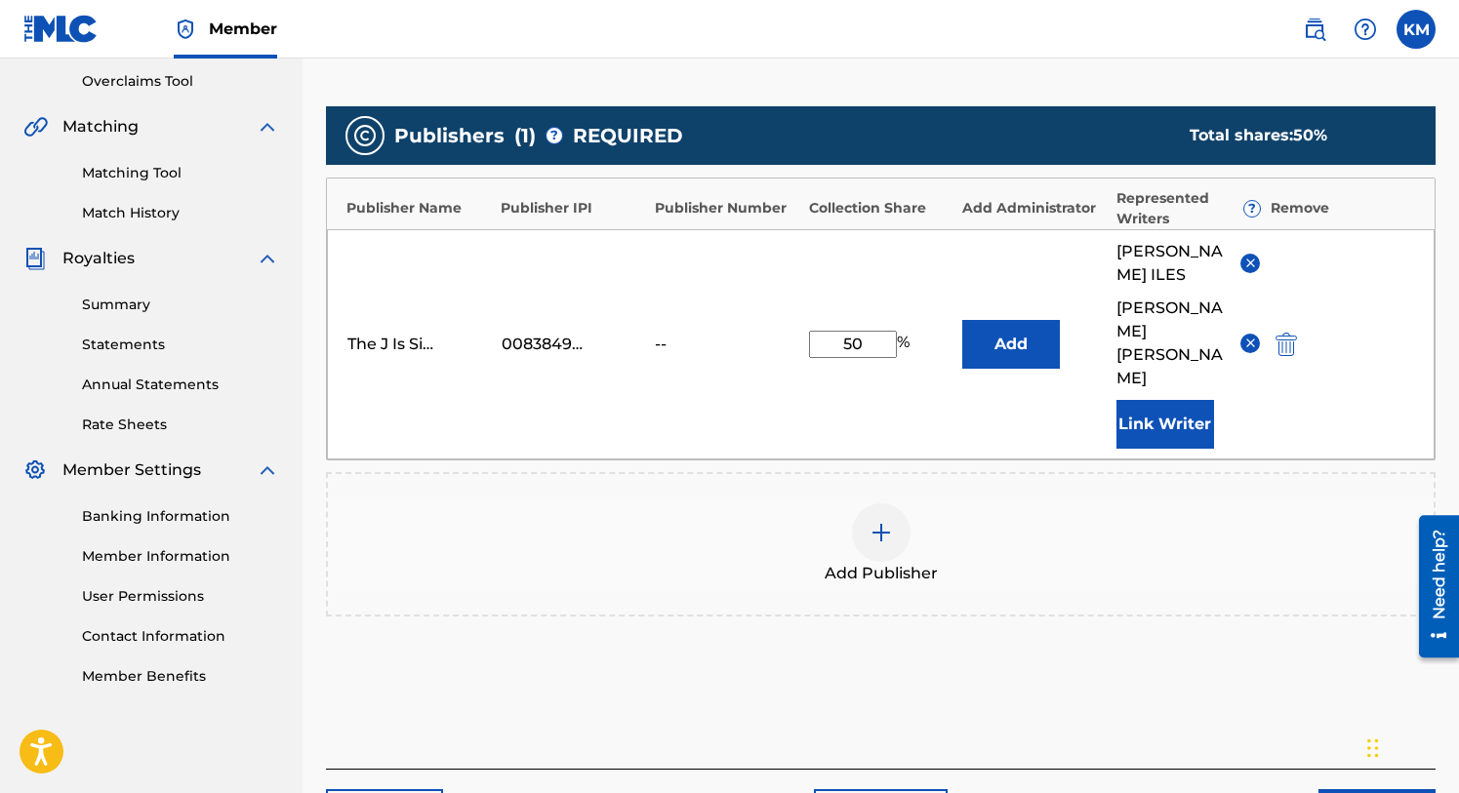
click at [885, 521] on img at bounding box center [881, 532] width 23 height 23
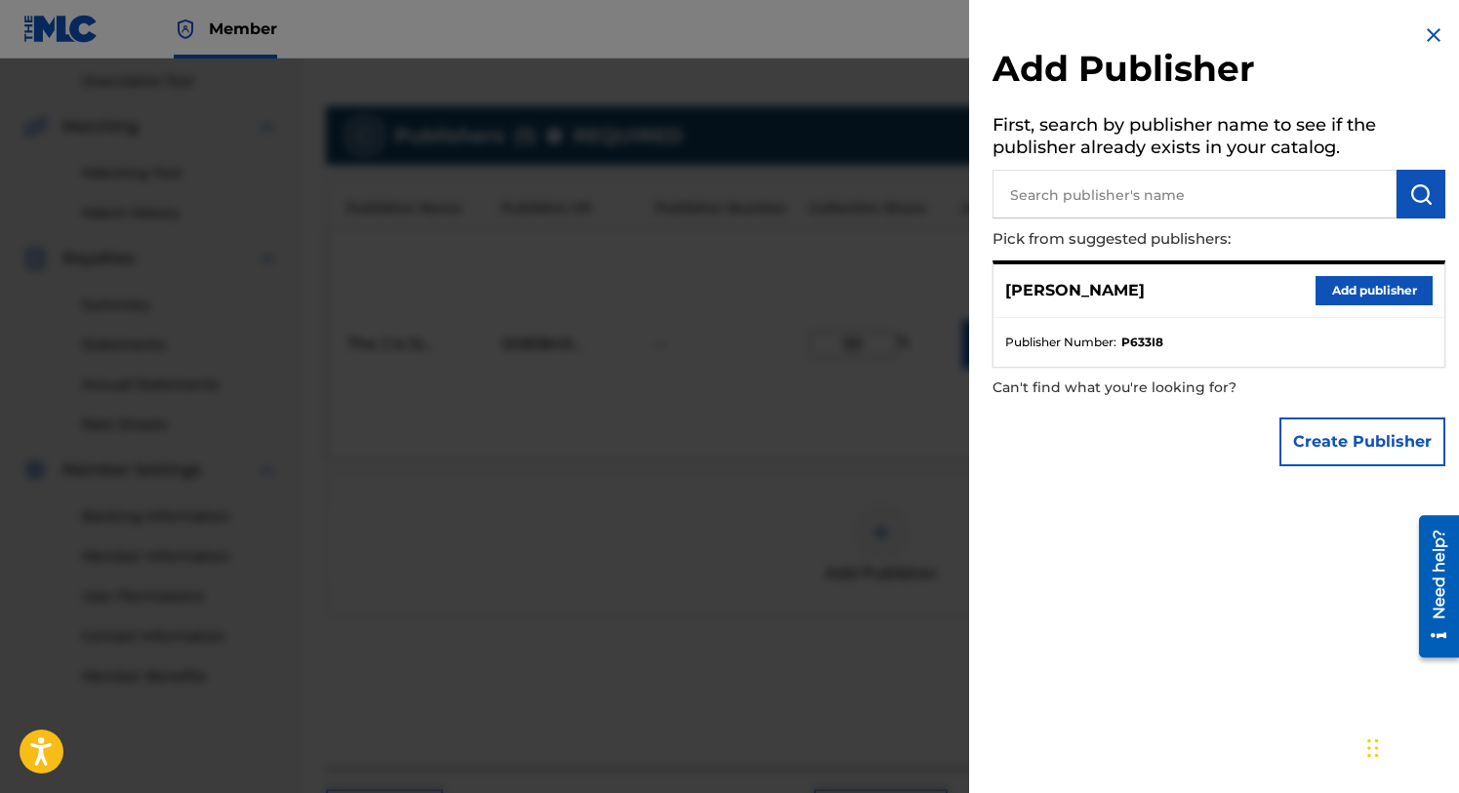
click at [1043, 192] on input "text" at bounding box center [1194, 194] width 404 height 49
type input "Spuggy Bug Music"
click at [1416, 192] on img "submit" at bounding box center [1420, 193] width 23 height 23
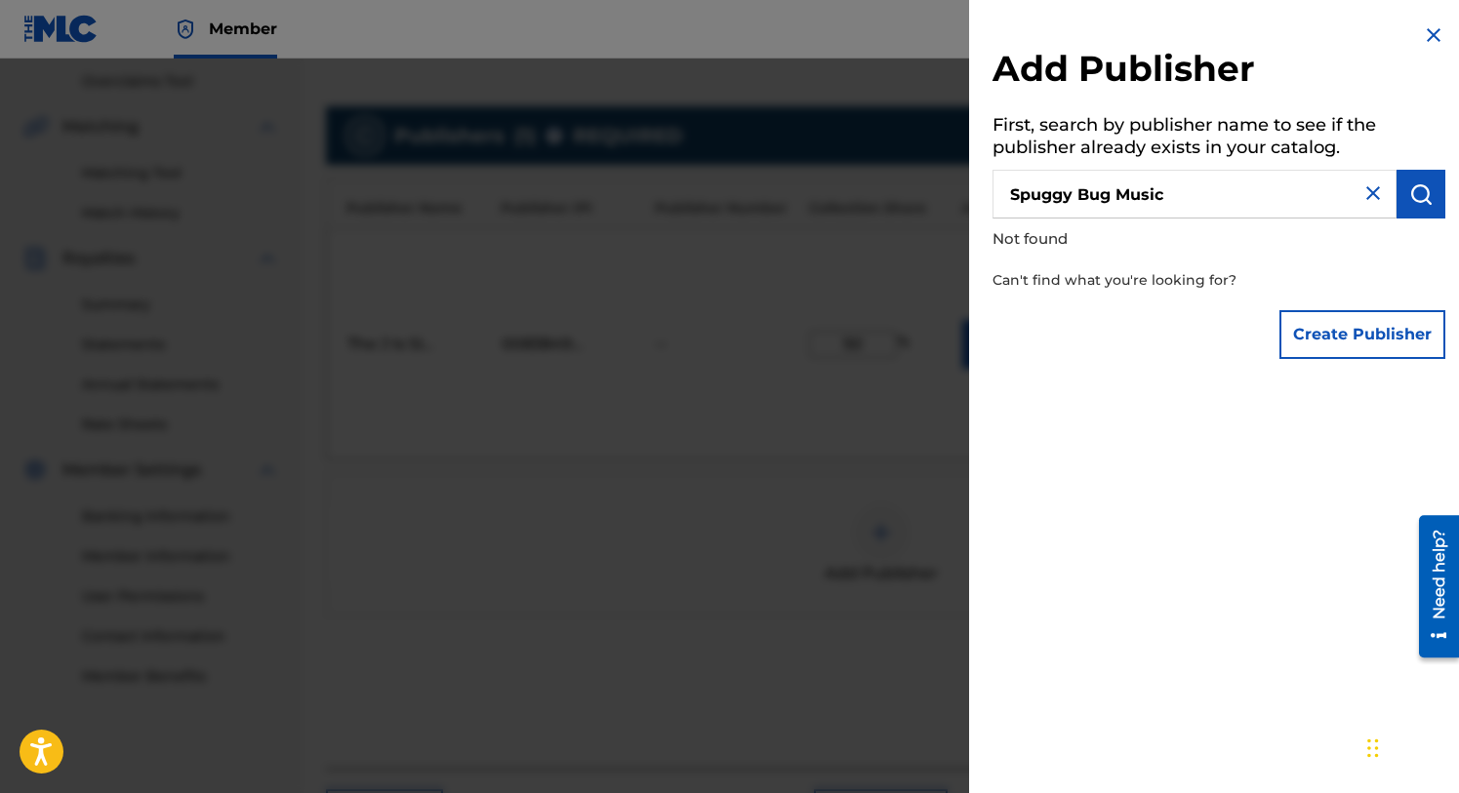
click at [1364, 340] on button "Create Publisher" at bounding box center [1362, 334] width 166 height 49
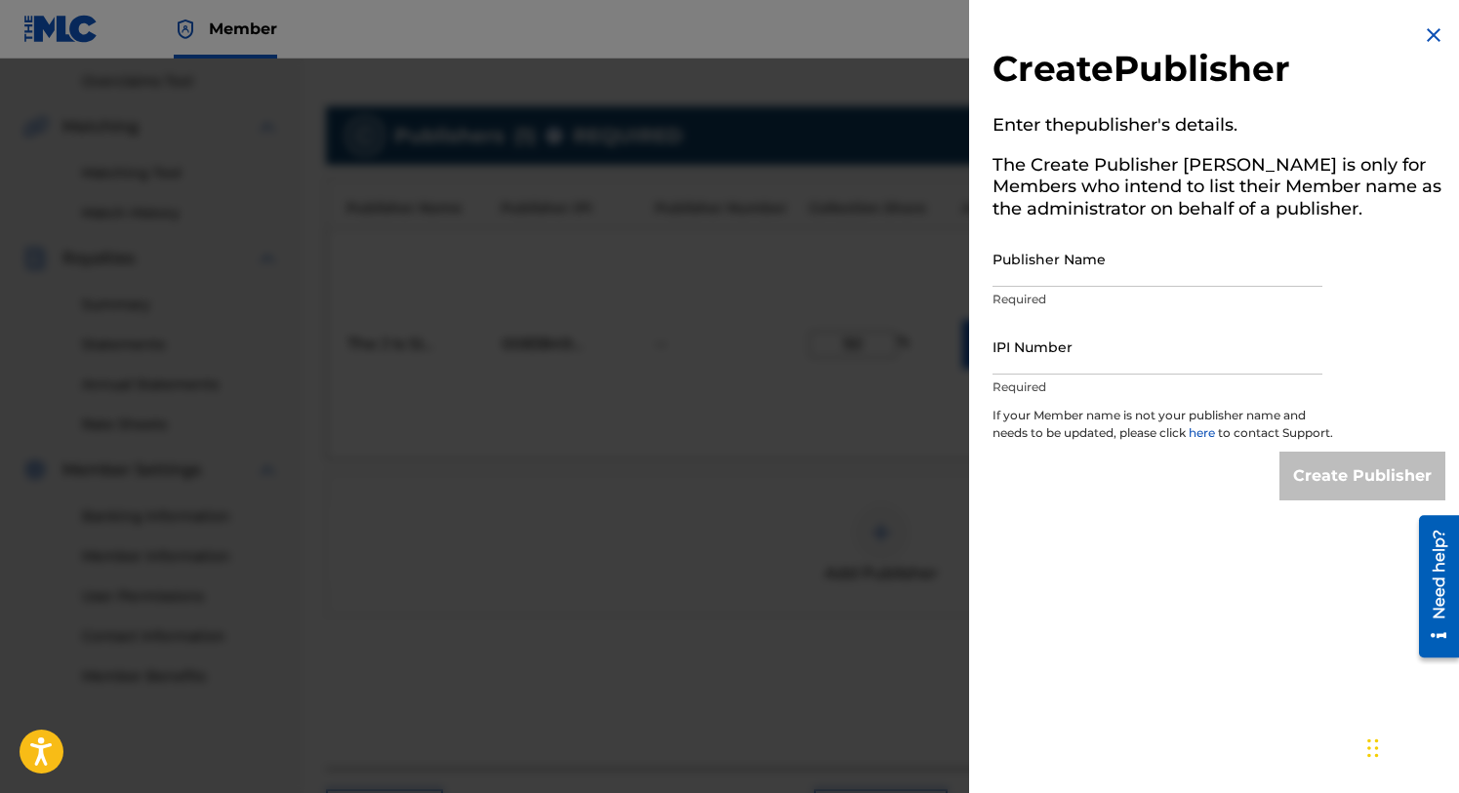
click at [1028, 275] on input "Publisher Name" at bounding box center [1157, 259] width 330 height 56
type input "Spuggy Bug Music"
click at [1045, 362] on input "IPI Number" at bounding box center [1157, 347] width 330 height 56
click at [1422, 33] on img at bounding box center [1433, 34] width 23 height 23
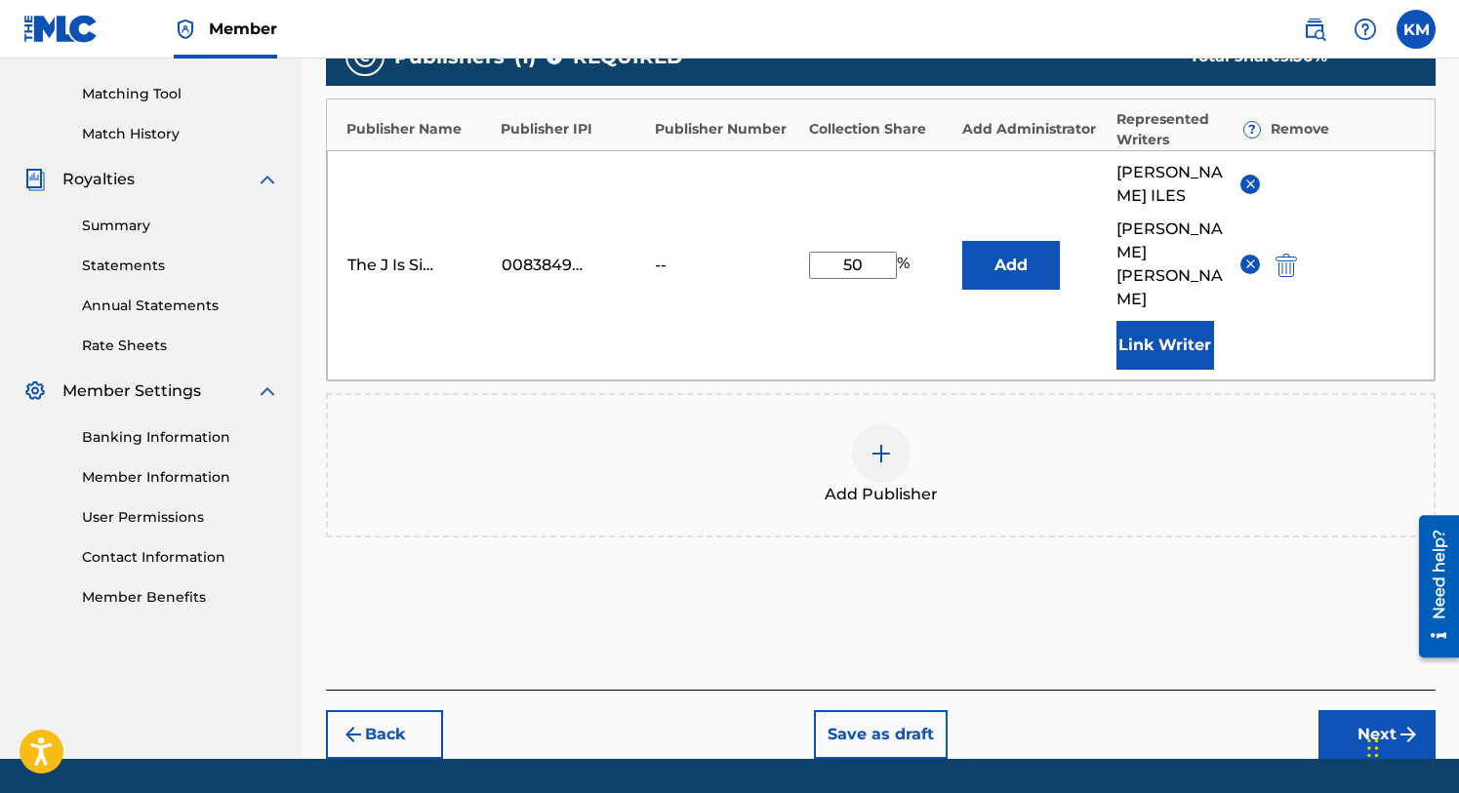
scroll to position [498, 0]
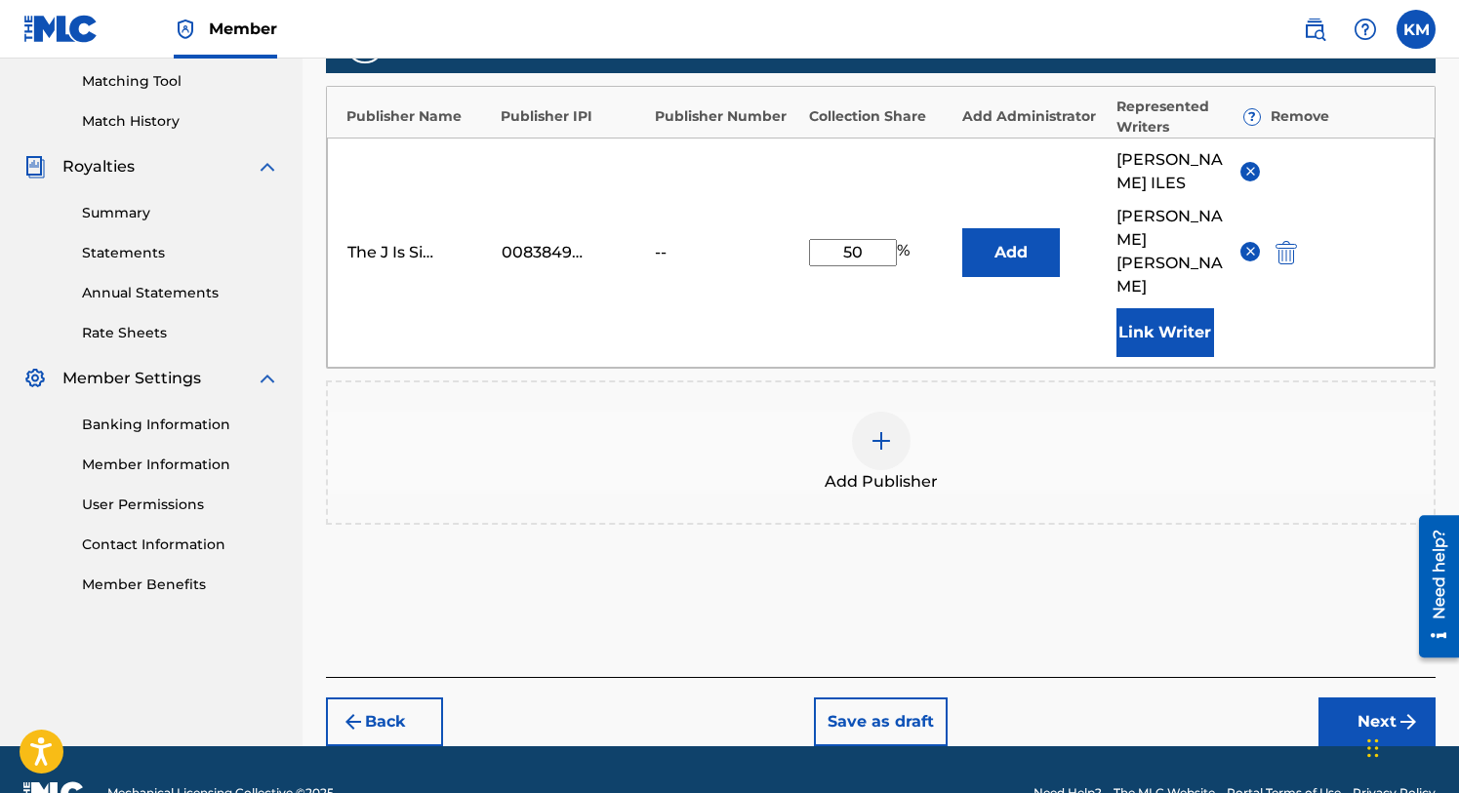
click at [1358, 698] on button "Next" at bounding box center [1376, 722] width 117 height 49
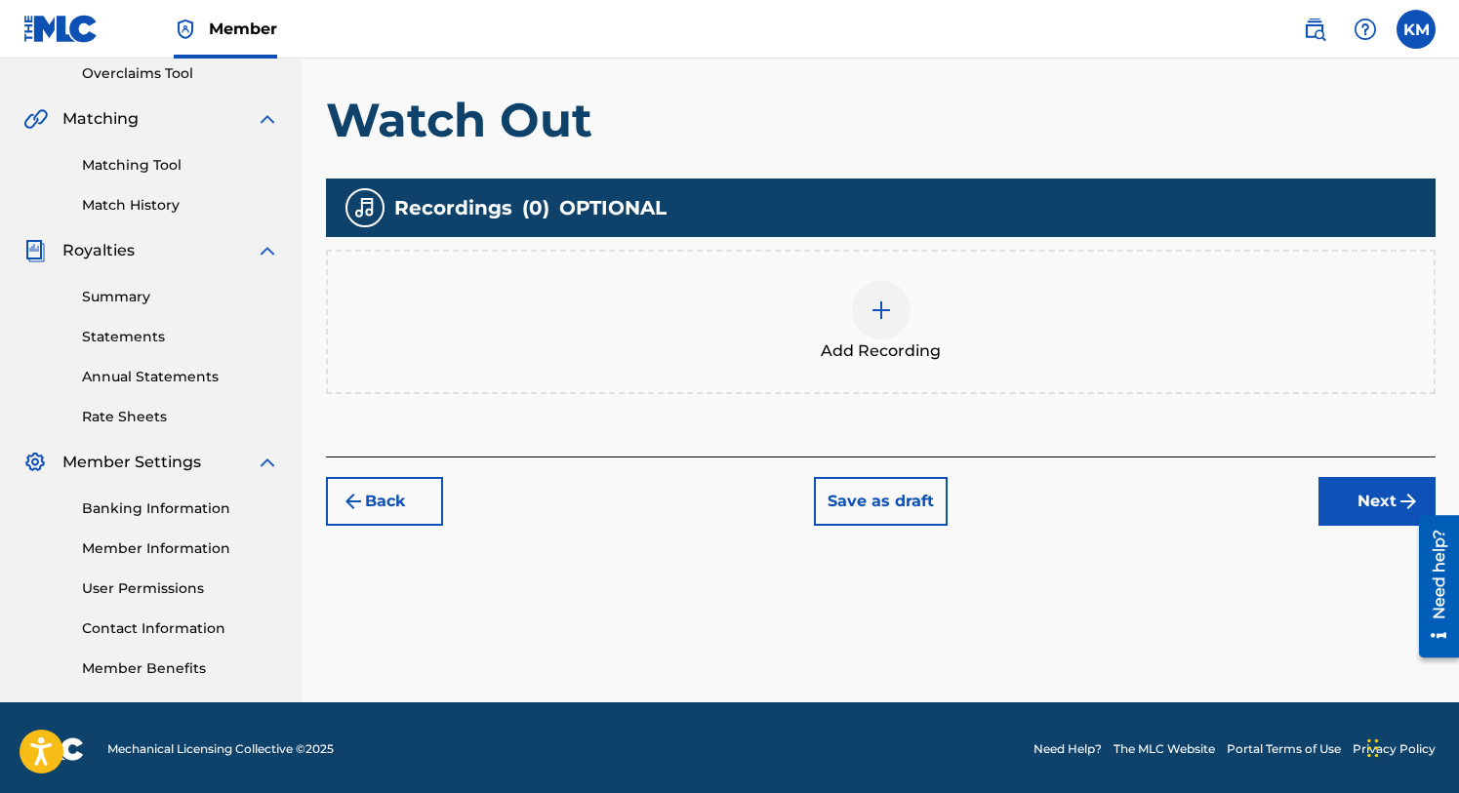
scroll to position [417, 0]
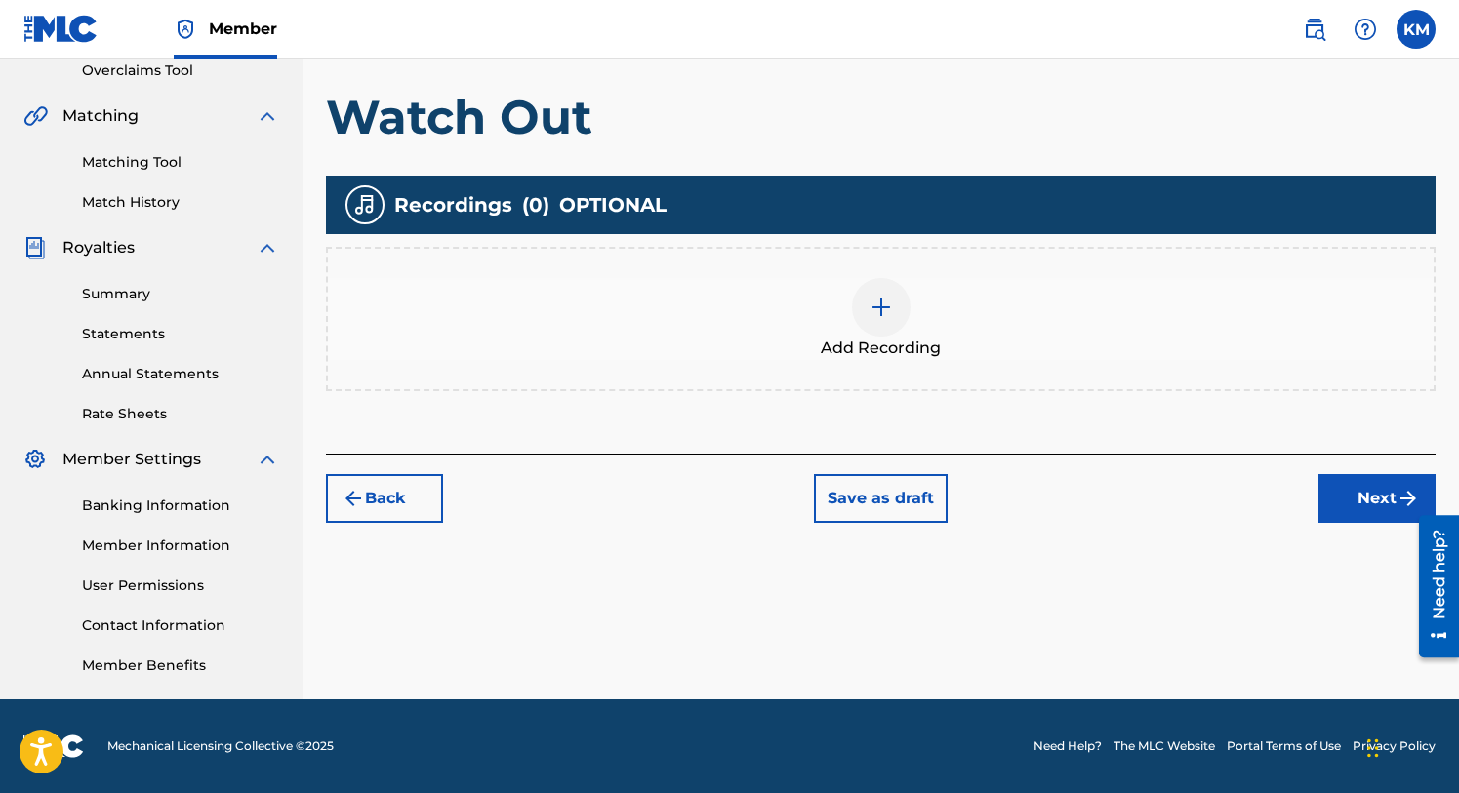
click at [1373, 505] on button "Next" at bounding box center [1376, 498] width 117 height 49
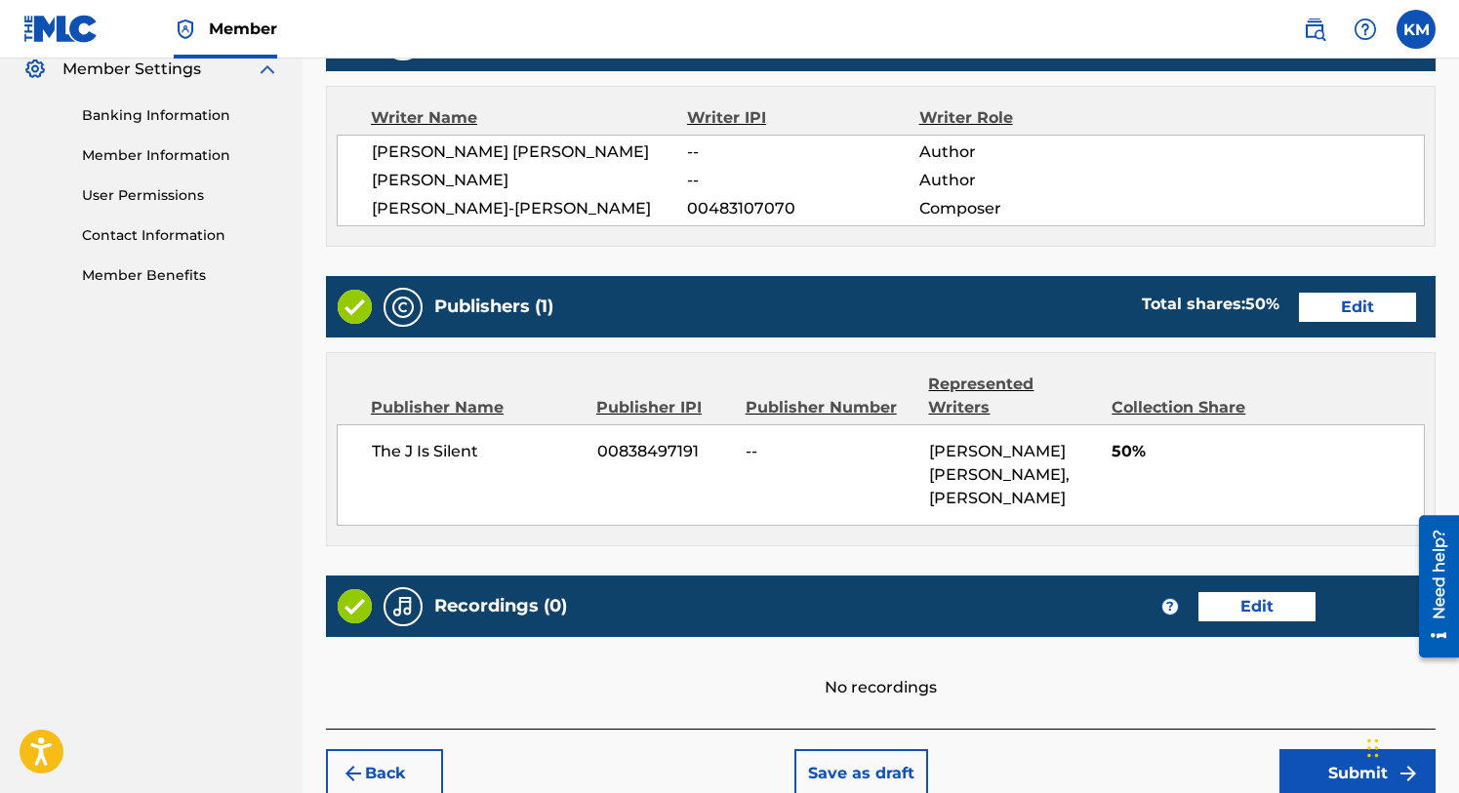
scroll to position [904, 0]
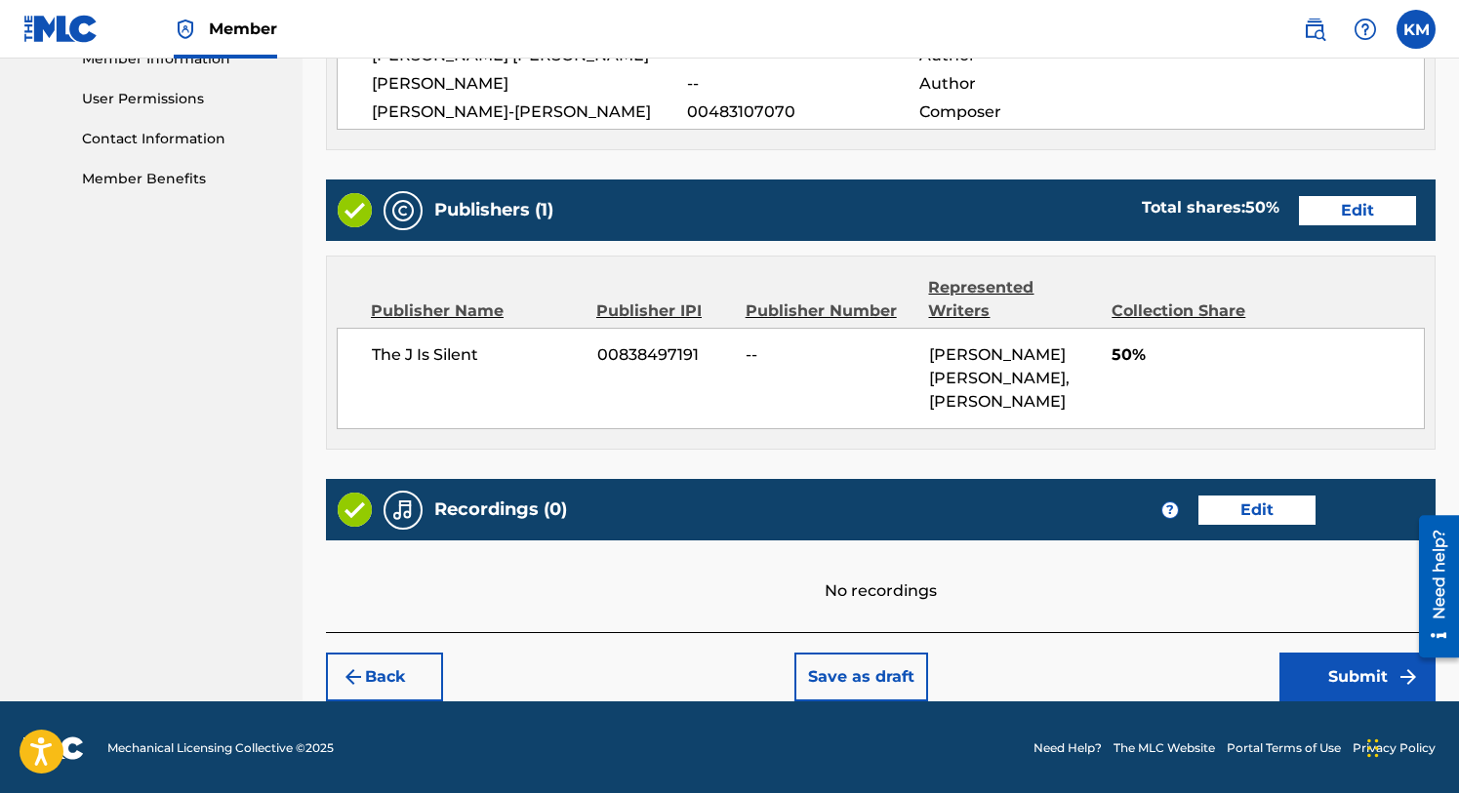
click at [1349, 672] on button "Submit" at bounding box center [1357, 677] width 156 height 49
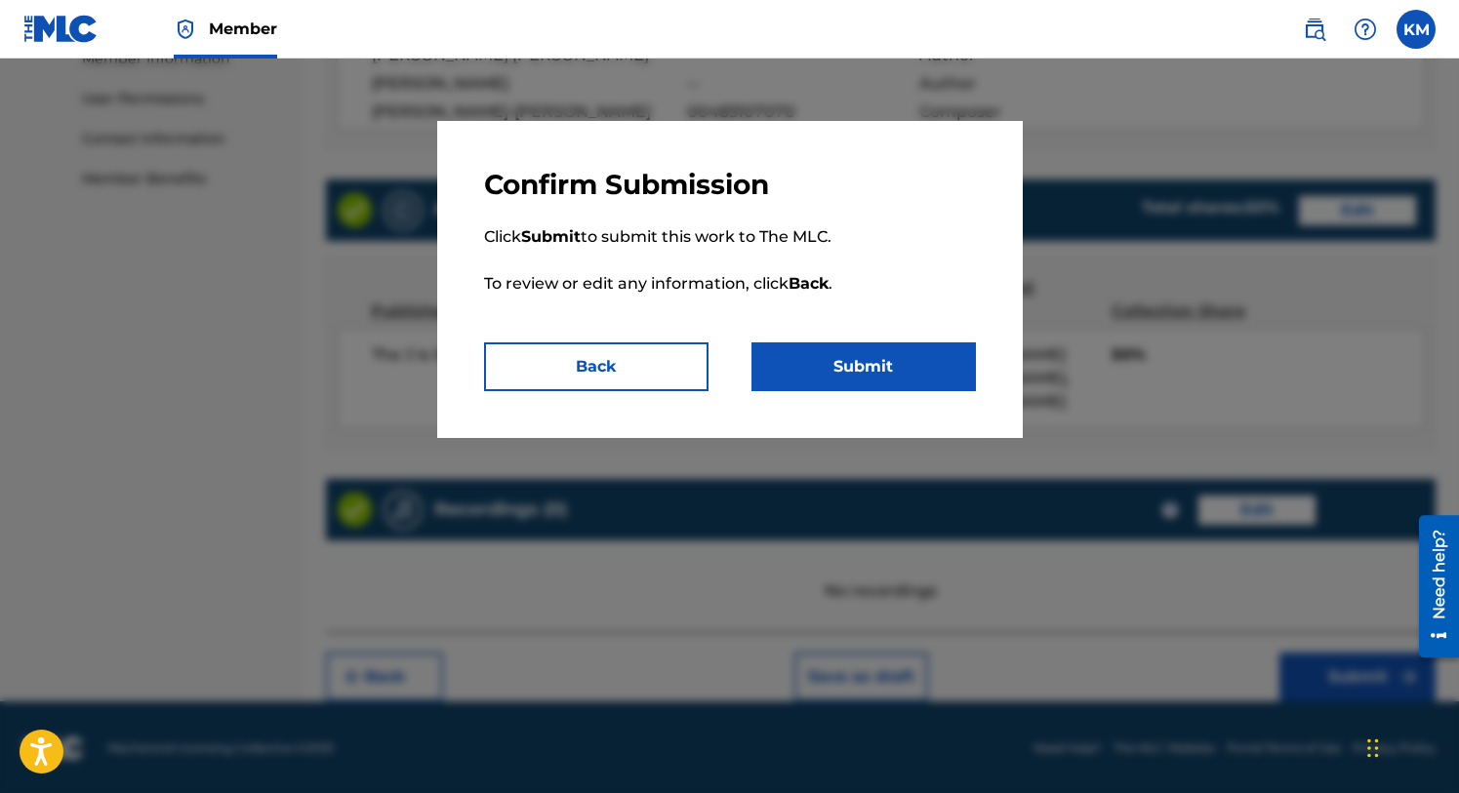
click at [896, 368] on button "Submit" at bounding box center [863, 367] width 224 height 49
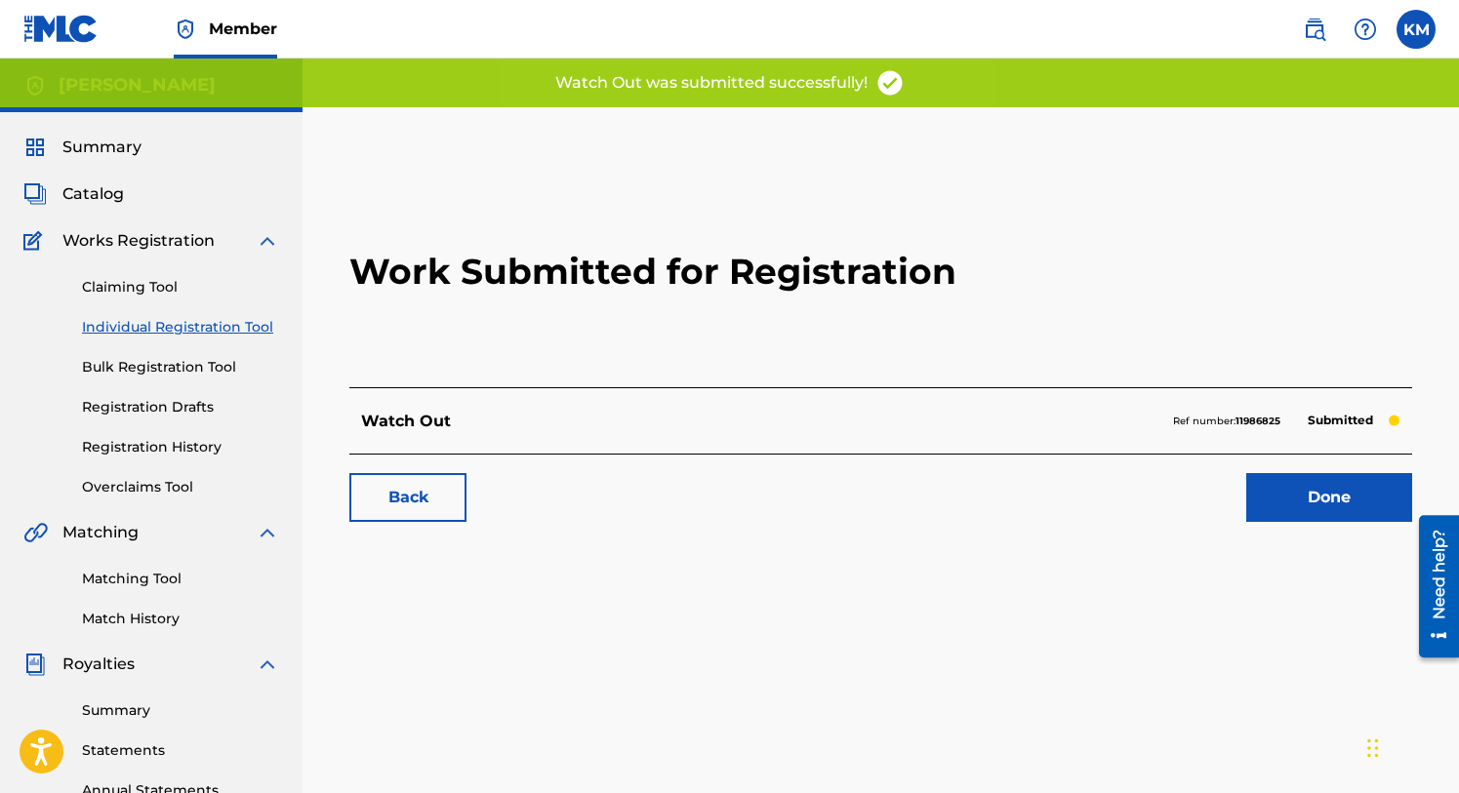
click at [1301, 477] on link "Done" at bounding box center [1329, 497] width 166 height 49
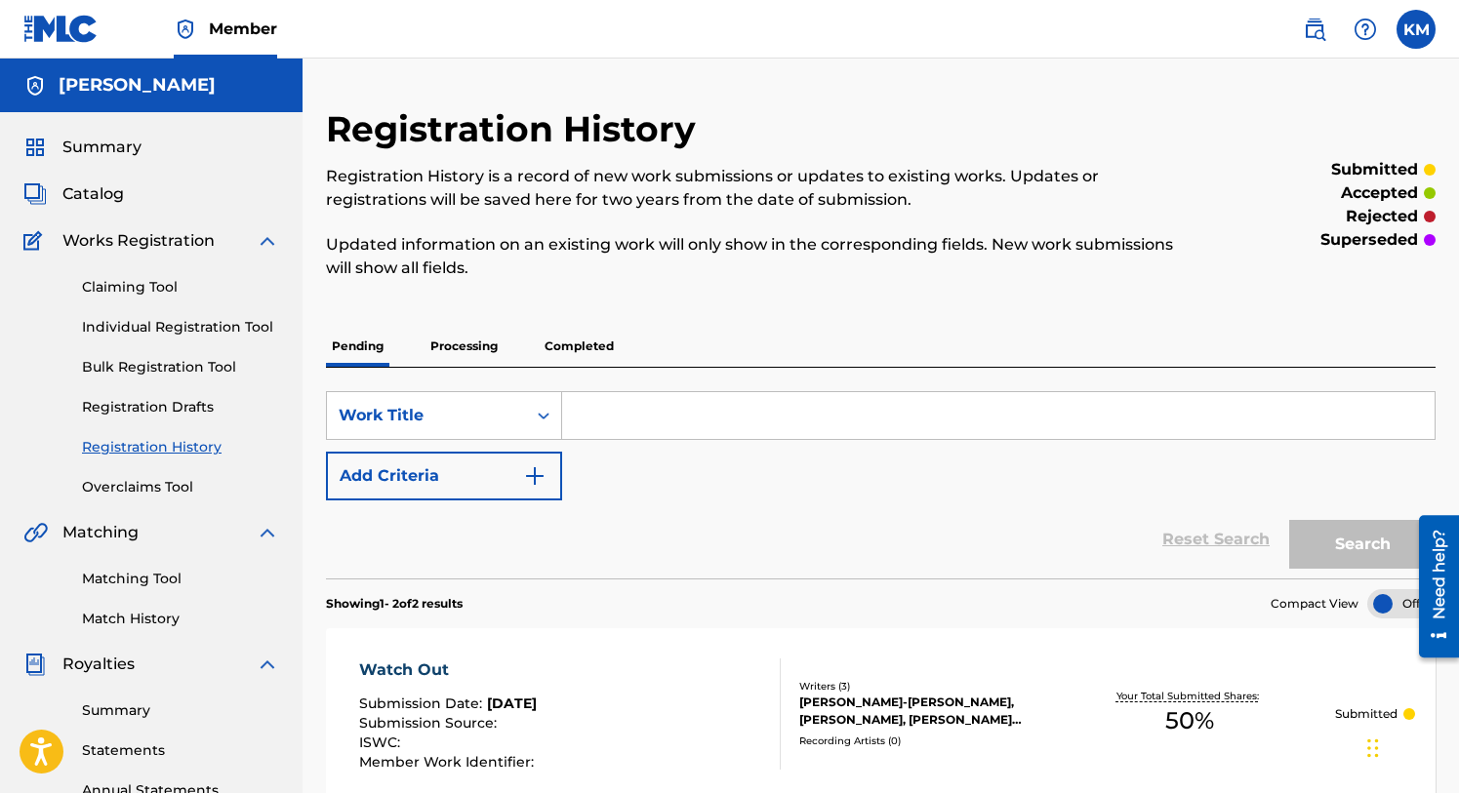
click at [93, 193] on span "Catalog" at bounding box center [92, 193] width 61 height 23
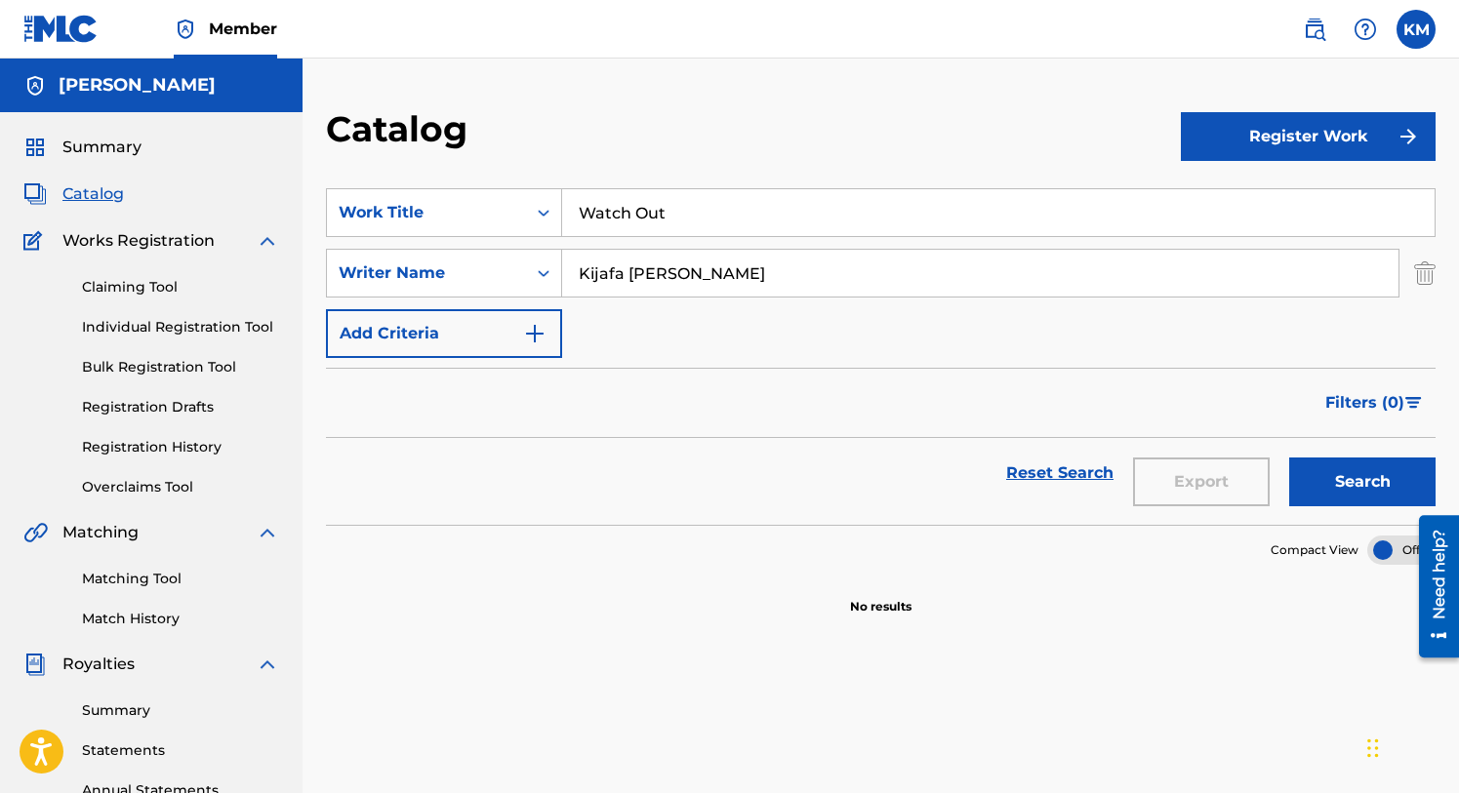
click at [1275, 133] on button "Register Work" at bounding box center [1309, 136] width 256 height 49
click at [1246, 199] on link "Individual" at bounding box center [1309, 200] width 256 height 47
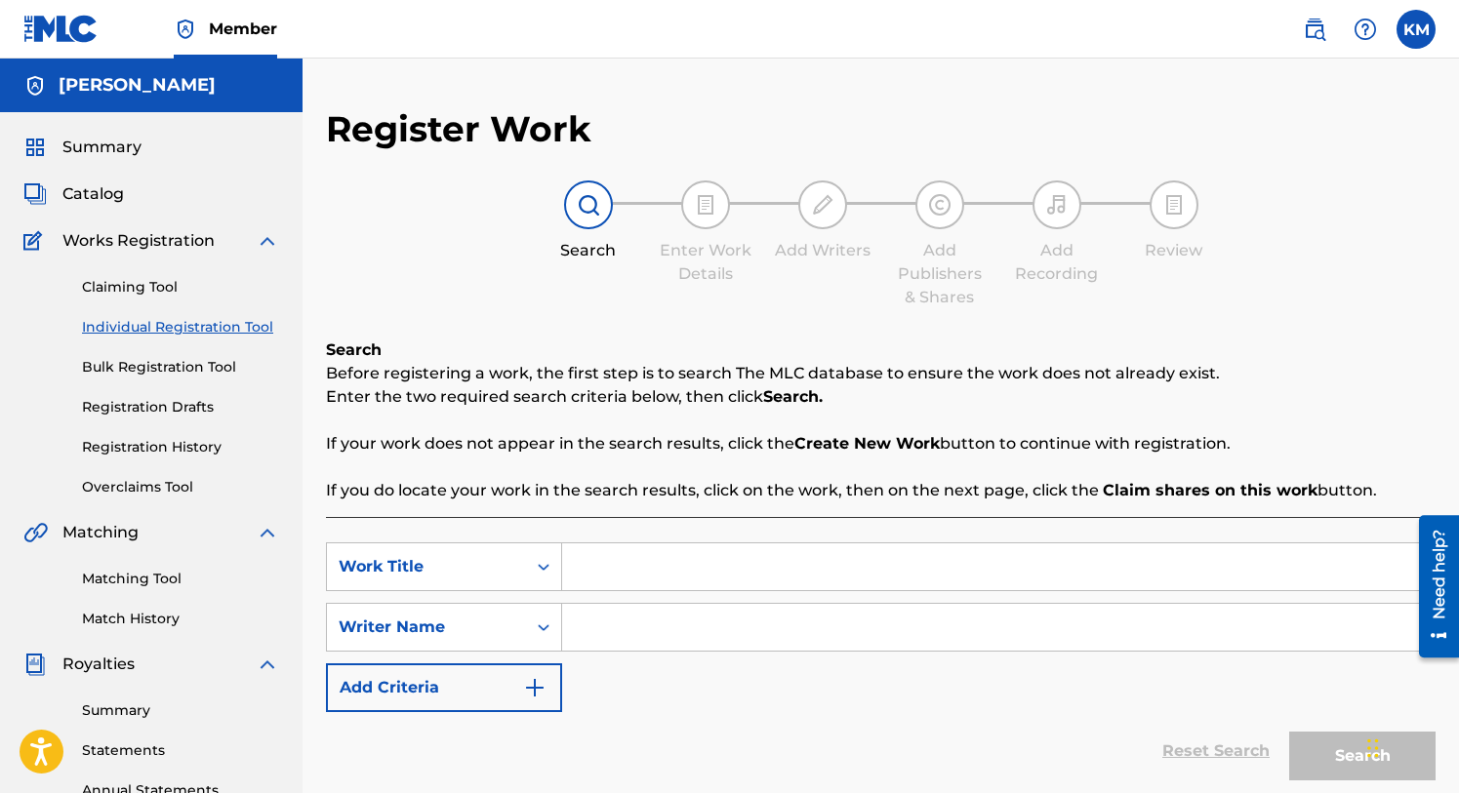
click at [631, 568] on input "Search Form" at bounding box center [998, 567] width 872 height 47
type input "[DEMOGRAPHIC_DATA] Stand Up!"
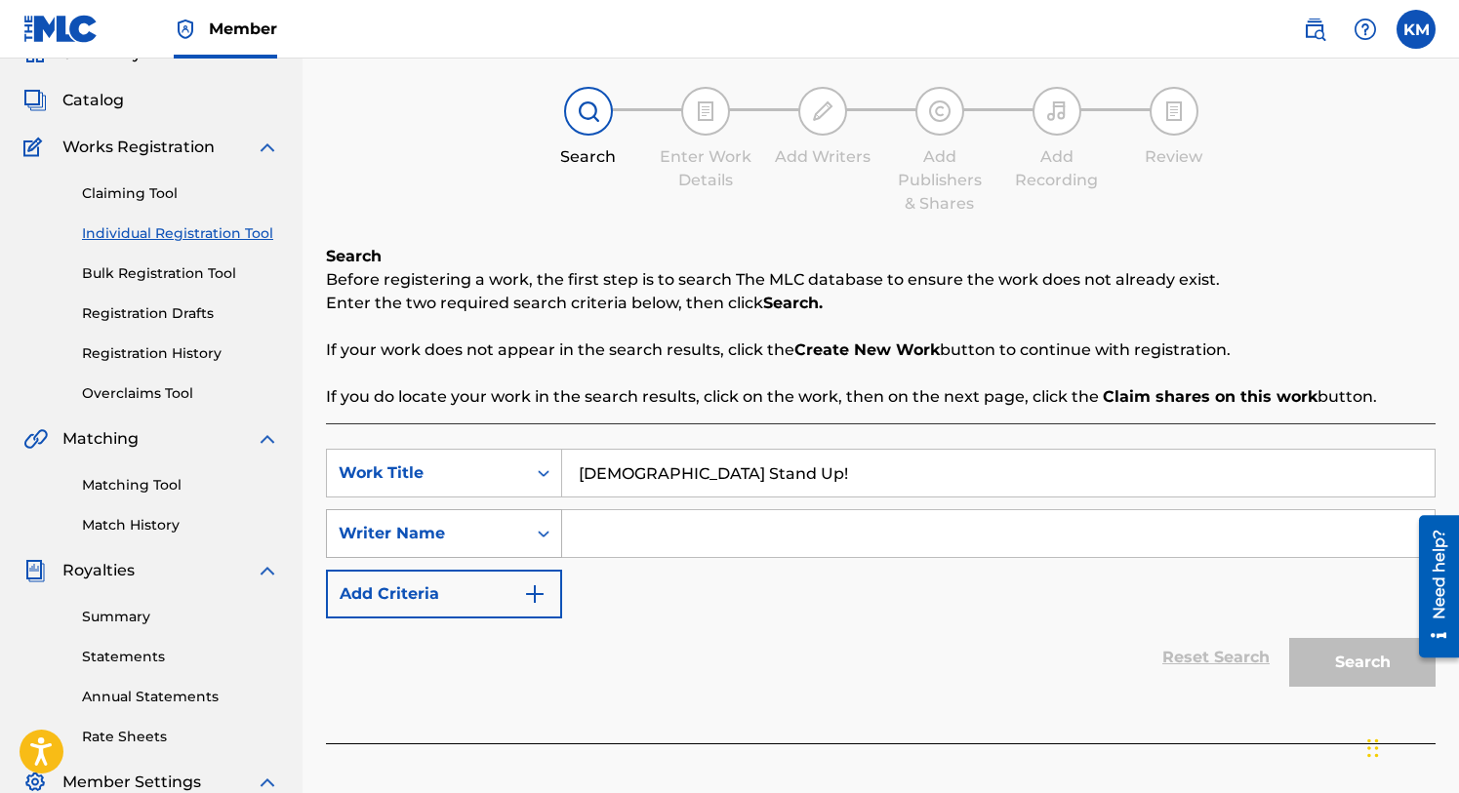
click at [546, 558] on div "Writer Name" at bounding box center [444, 533] width 236 height 49
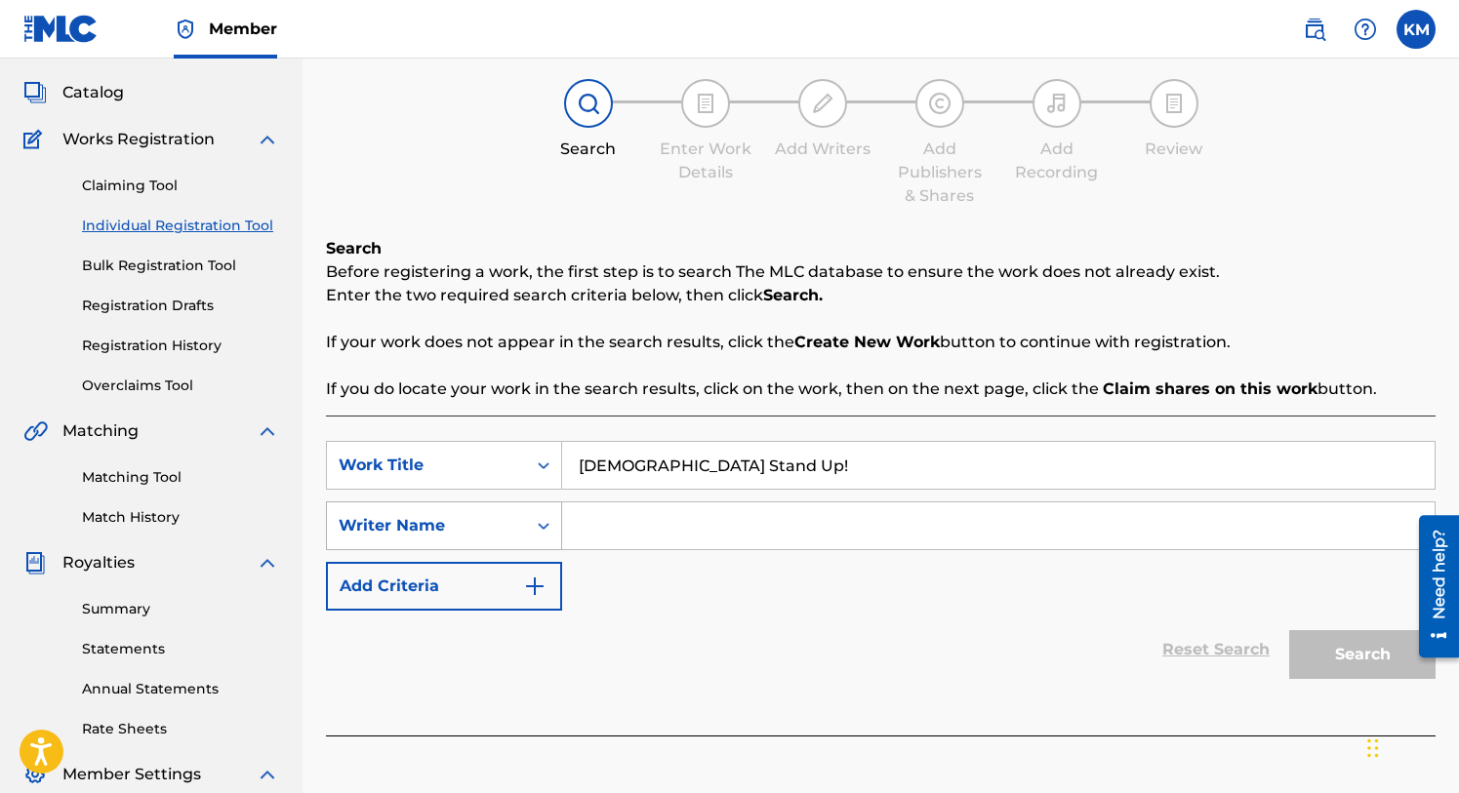
scroll to position [103, 0]
click at [602, 522] on input "Search Form" at bounding box center [998, 524] width 872 height 47
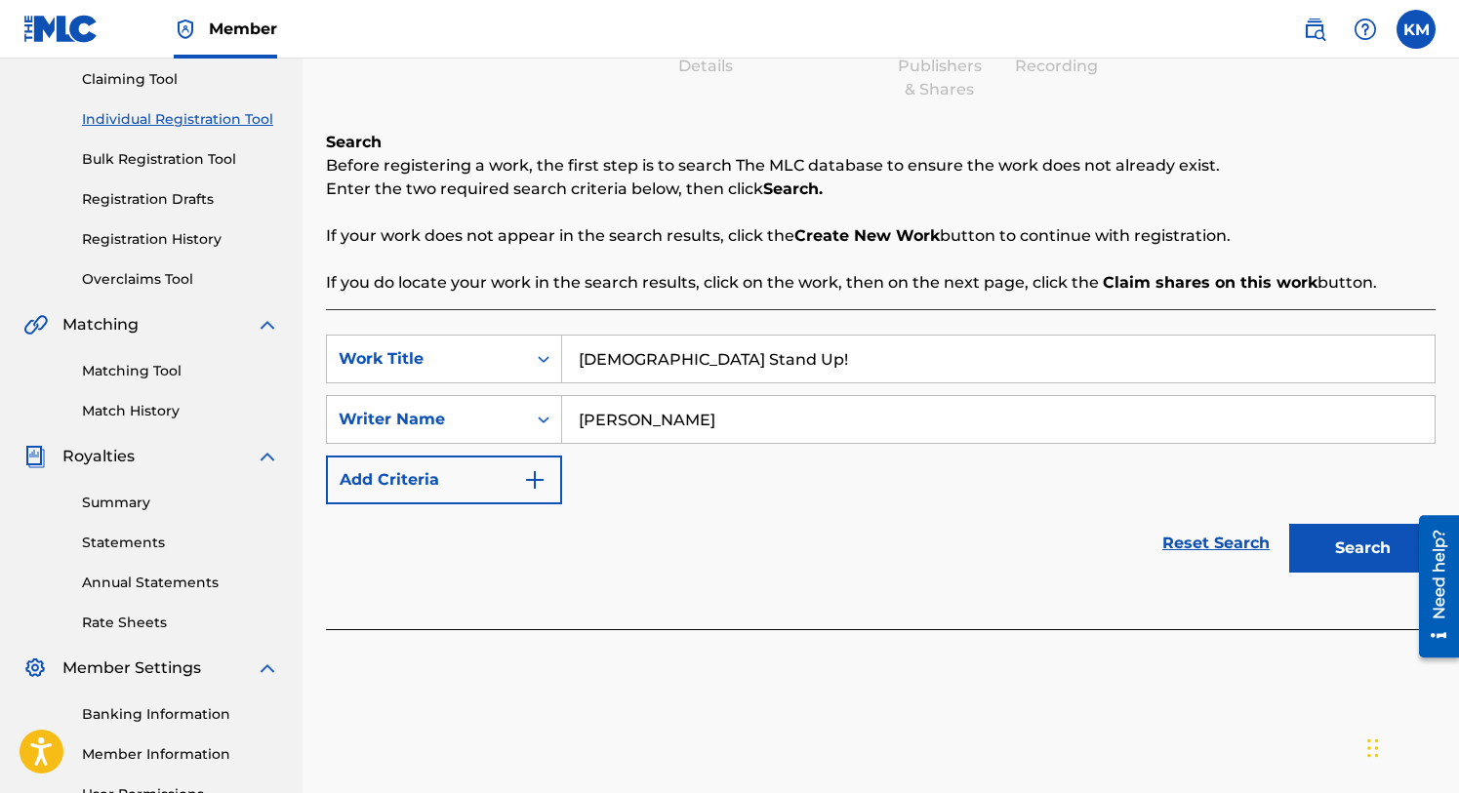
scroll to position [229, 0]
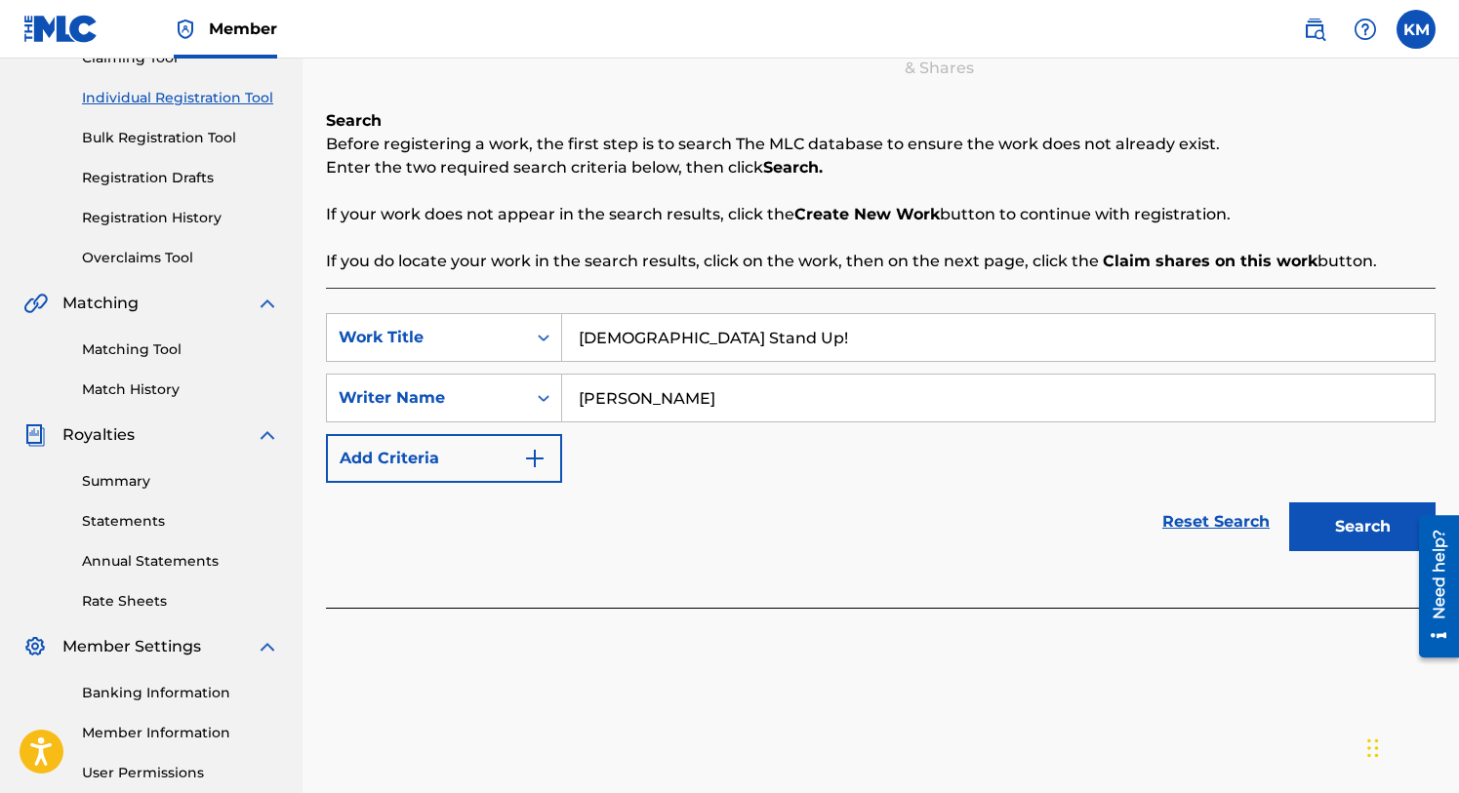
type input "[PERSON_NAME]"
click at [1340, 531] on button "Search" at bounding box center [1362, 527] width 146 height 49
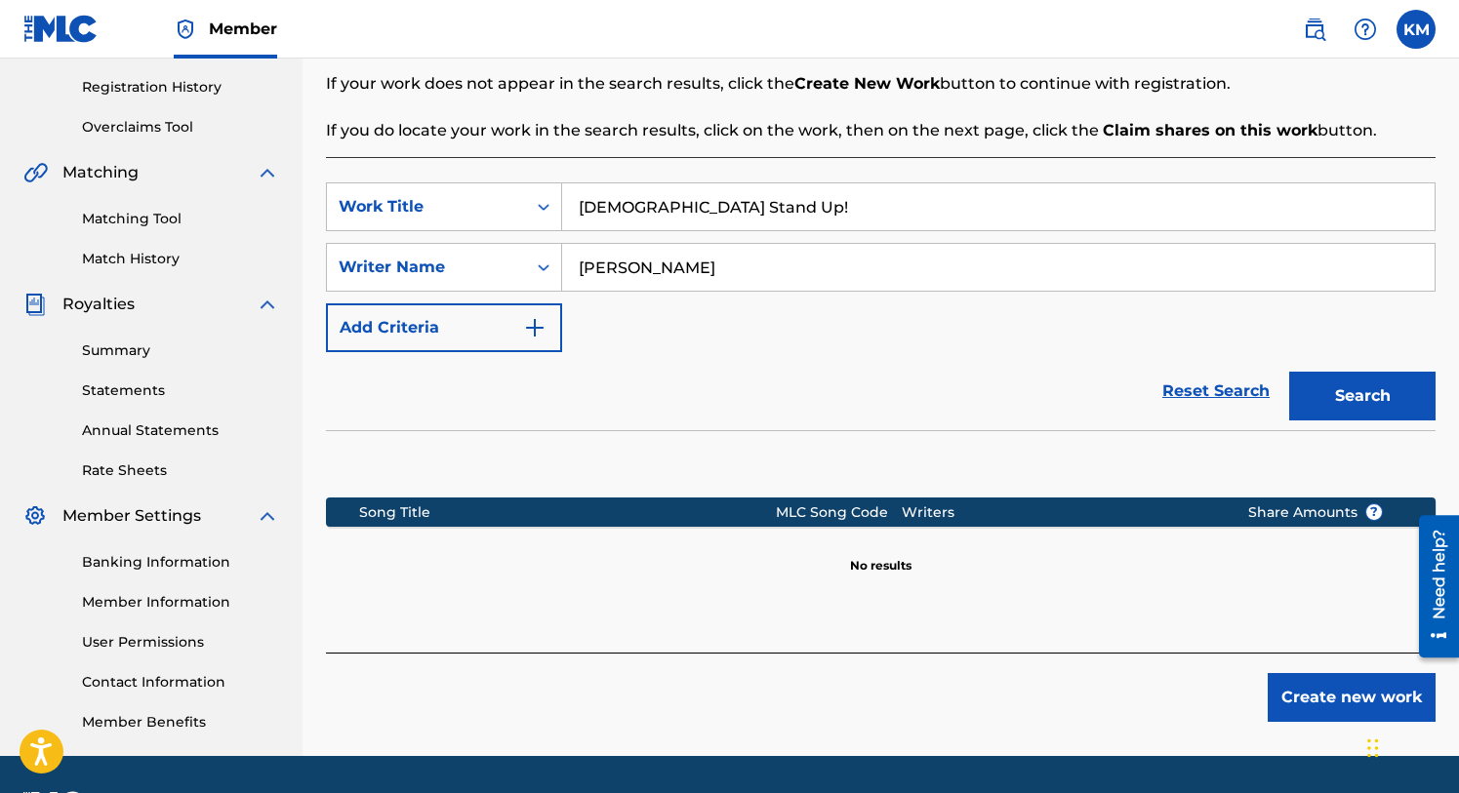
scroll to position [417, 0]
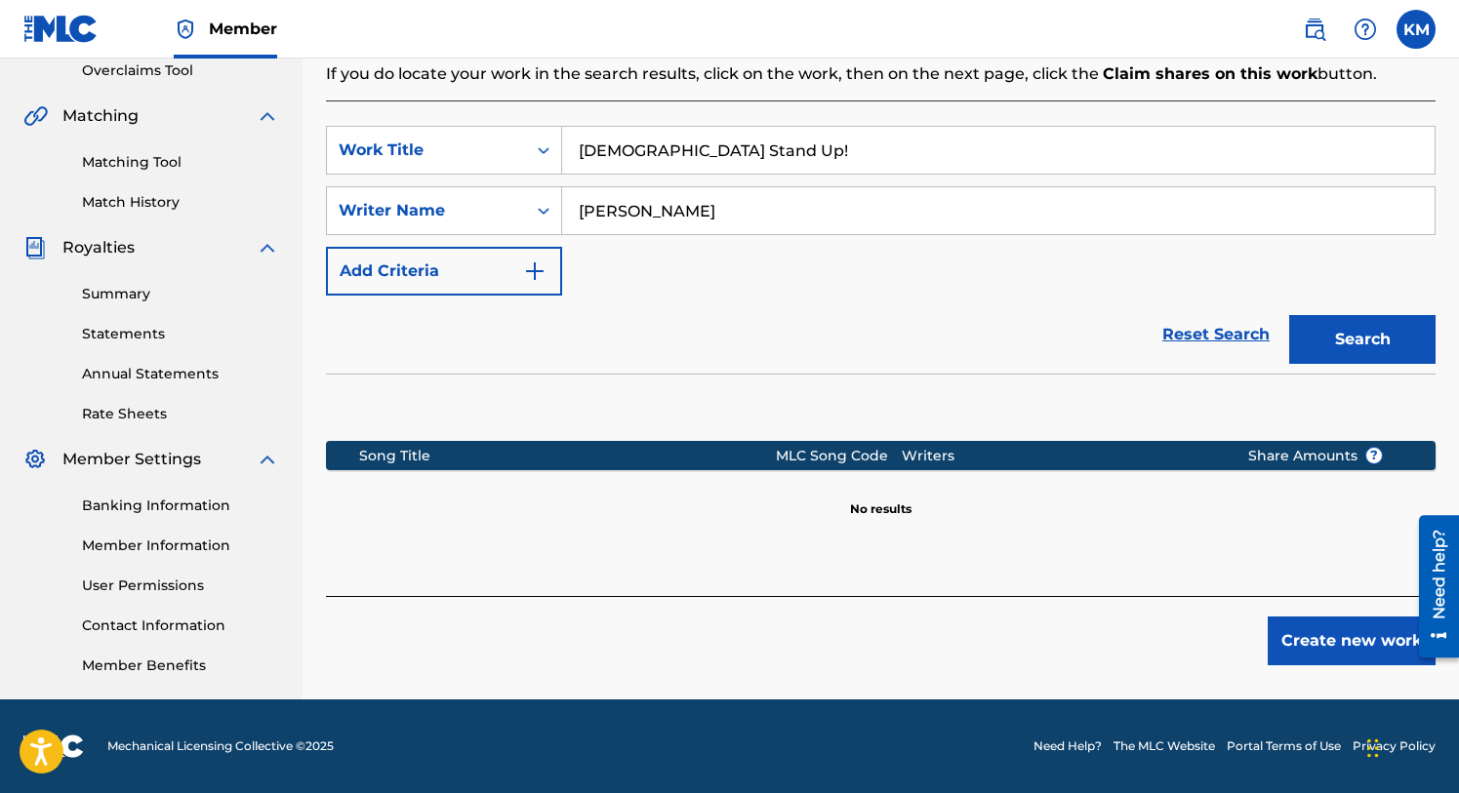
click at [1327, 644] on button "Create new work" at bounding box center [1352, 641] width 168 height 49
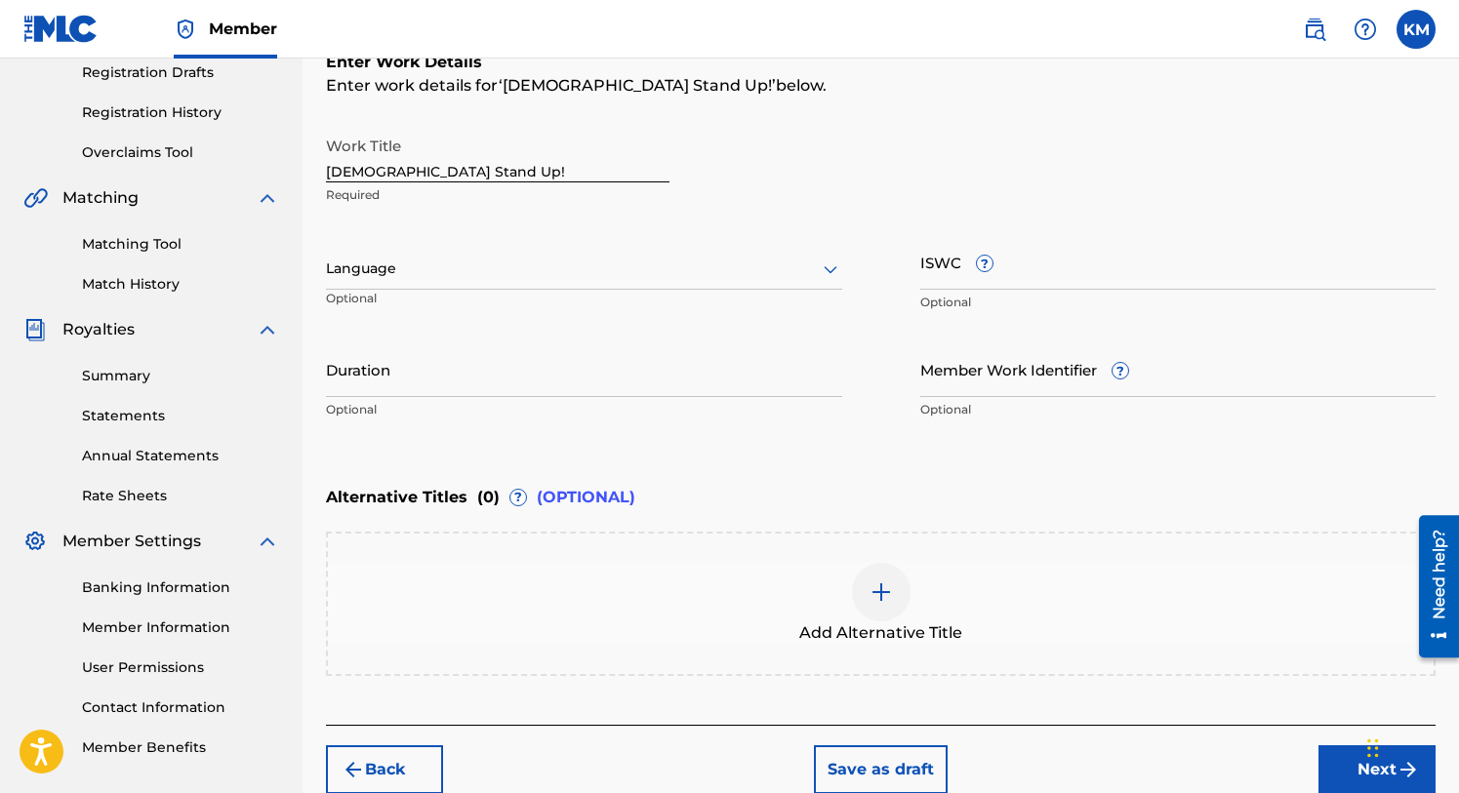
scroll to position [428, 0]
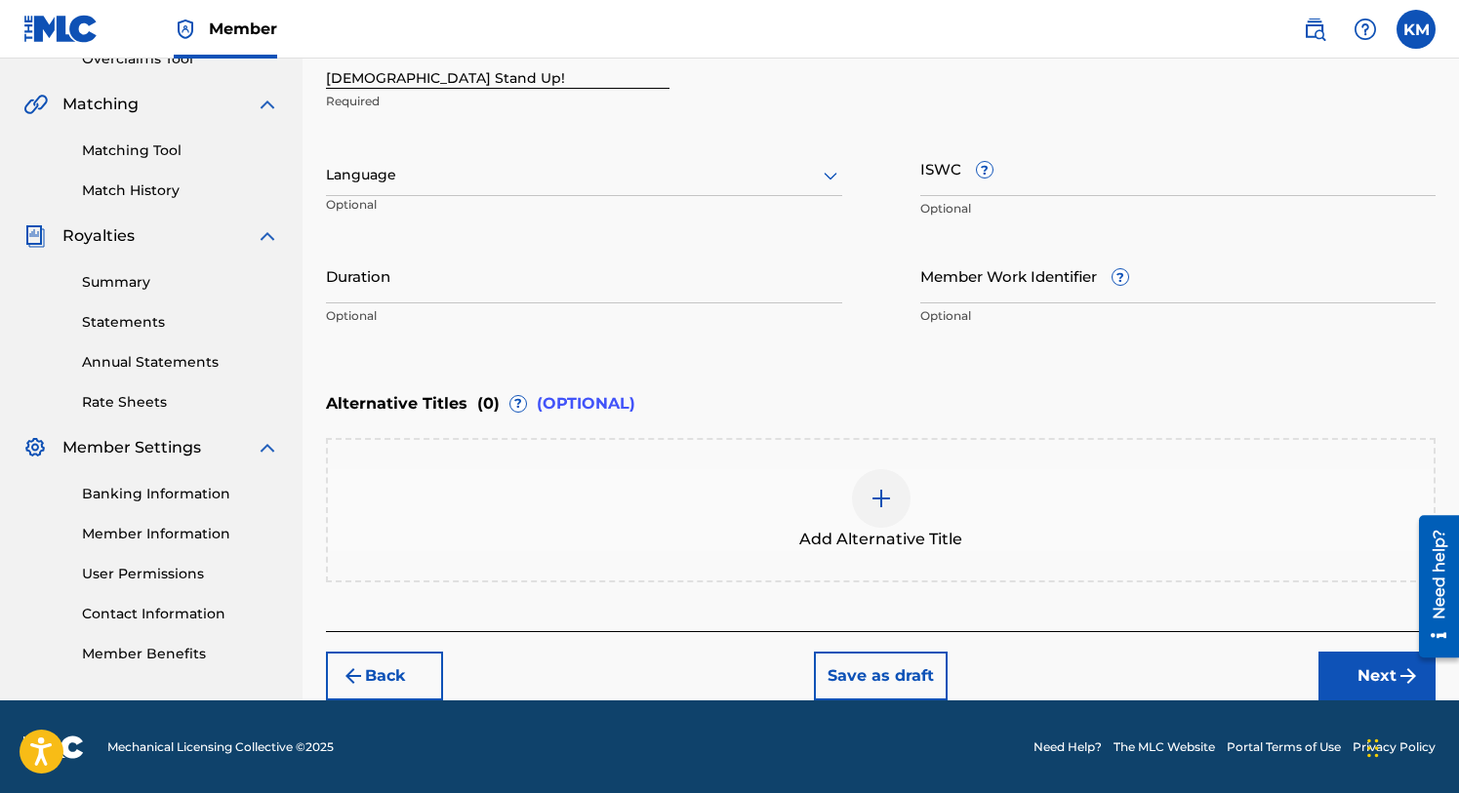
click at [1364, 668] on button "Next" at bounding box center [1376, 676] width 117 height 49
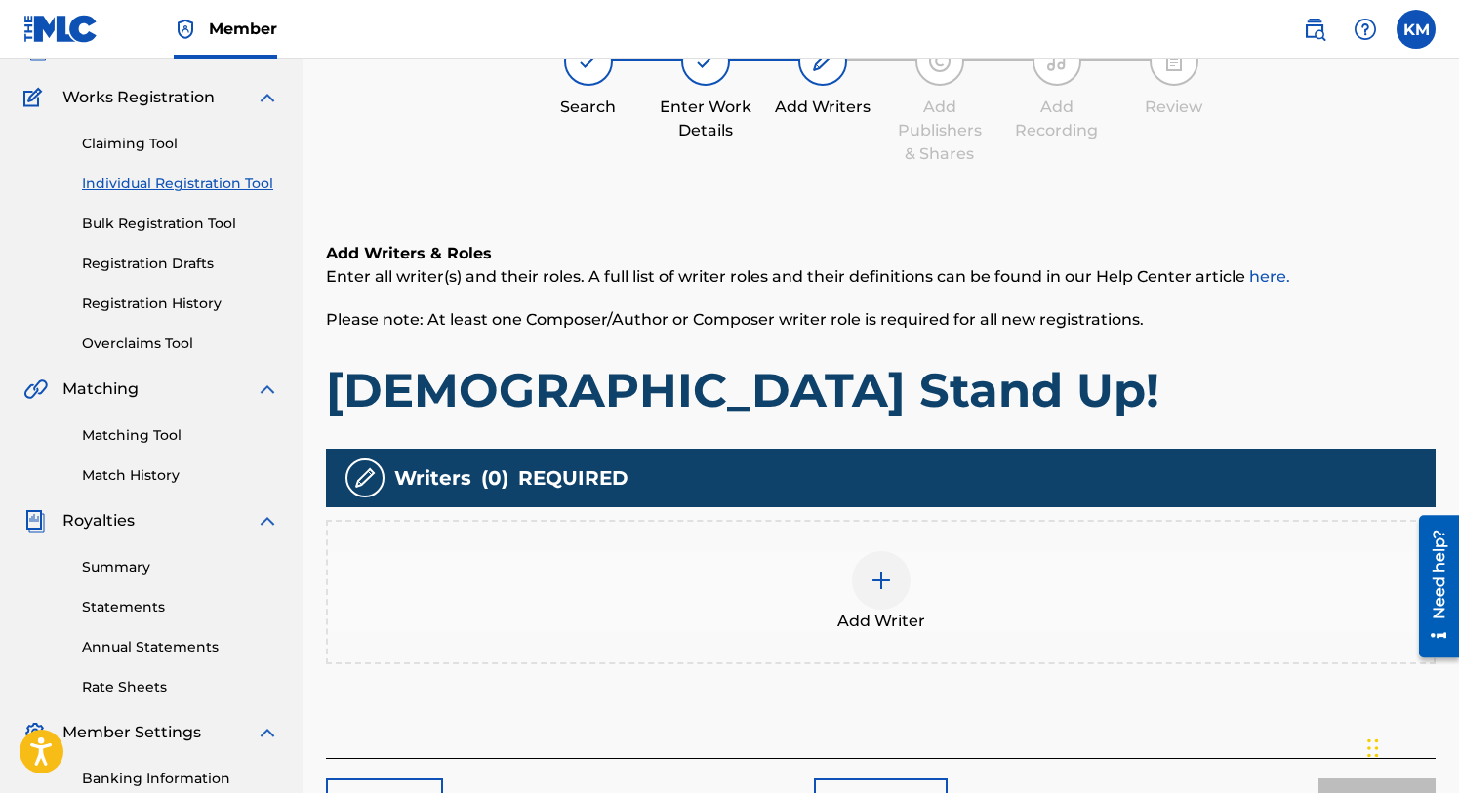
scroll to position [88, 0]
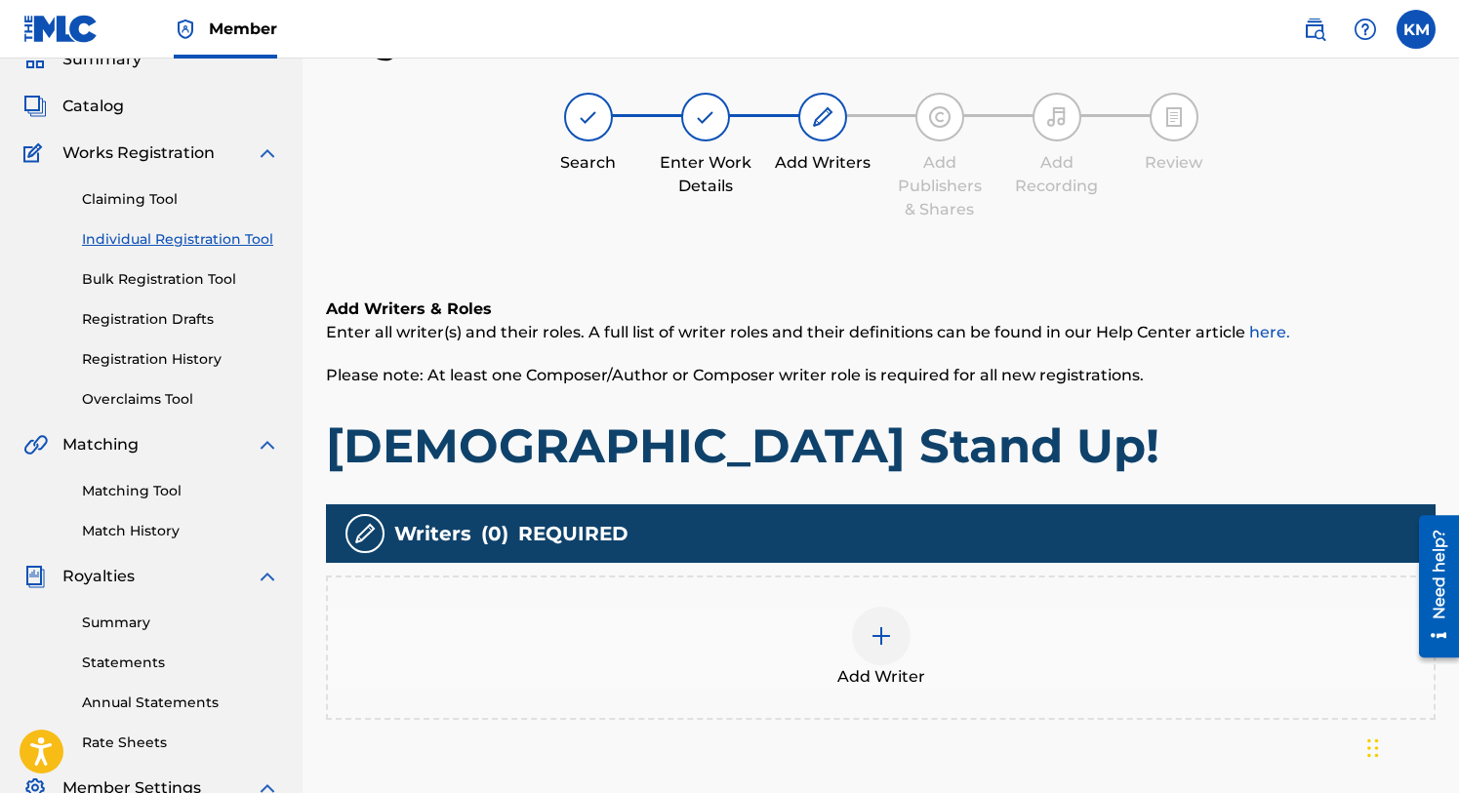
click at [888, 637] on img at bounding box center [881, 636] width 23 height 23
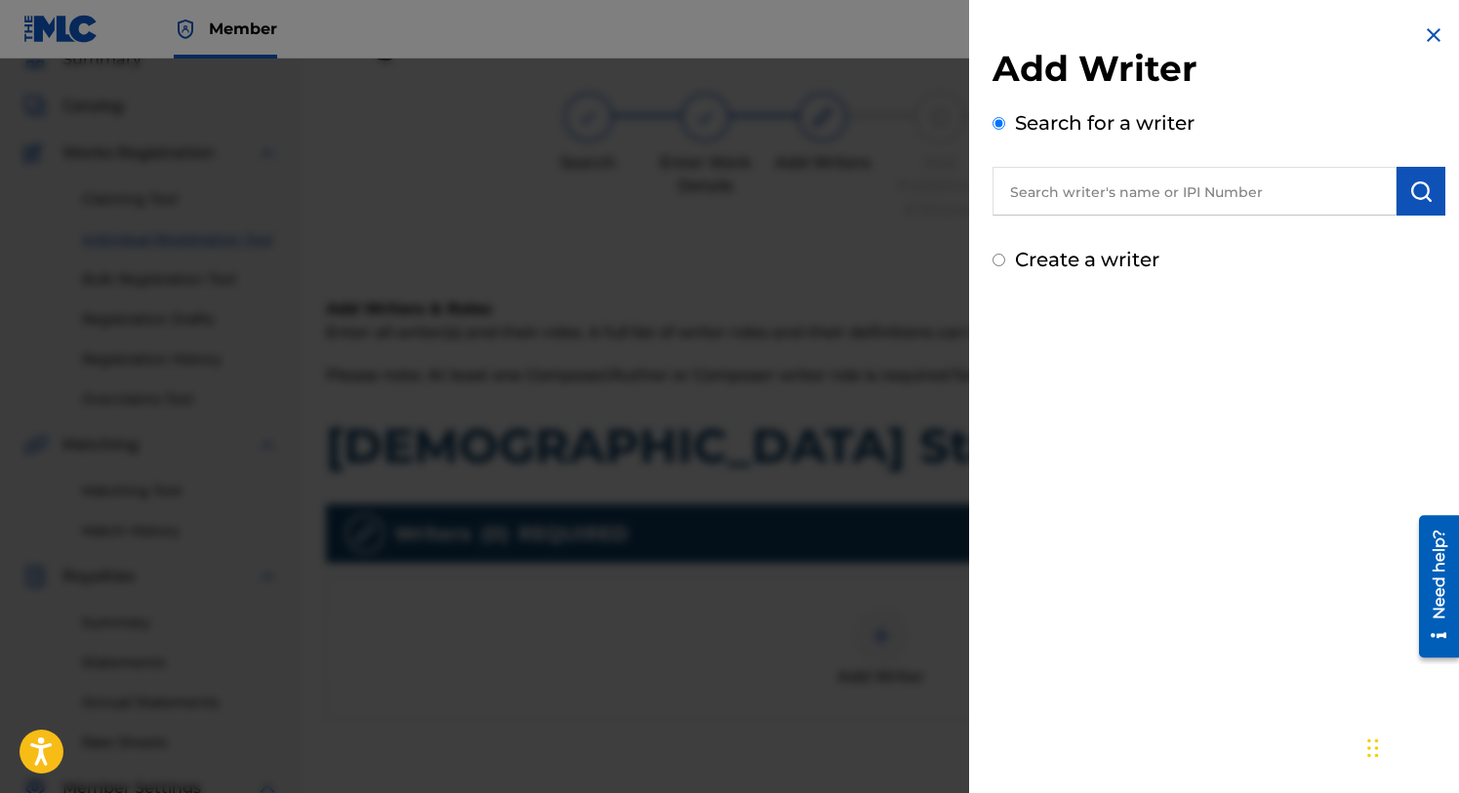
click at [1073, 193] on input "text" at bounding box center [1194, 191] width 404 height 49
type input "[PERSON_NAME]"
click at [1414, 191] on img "submit" at bounding box center [1420, 191] width 23 height 23
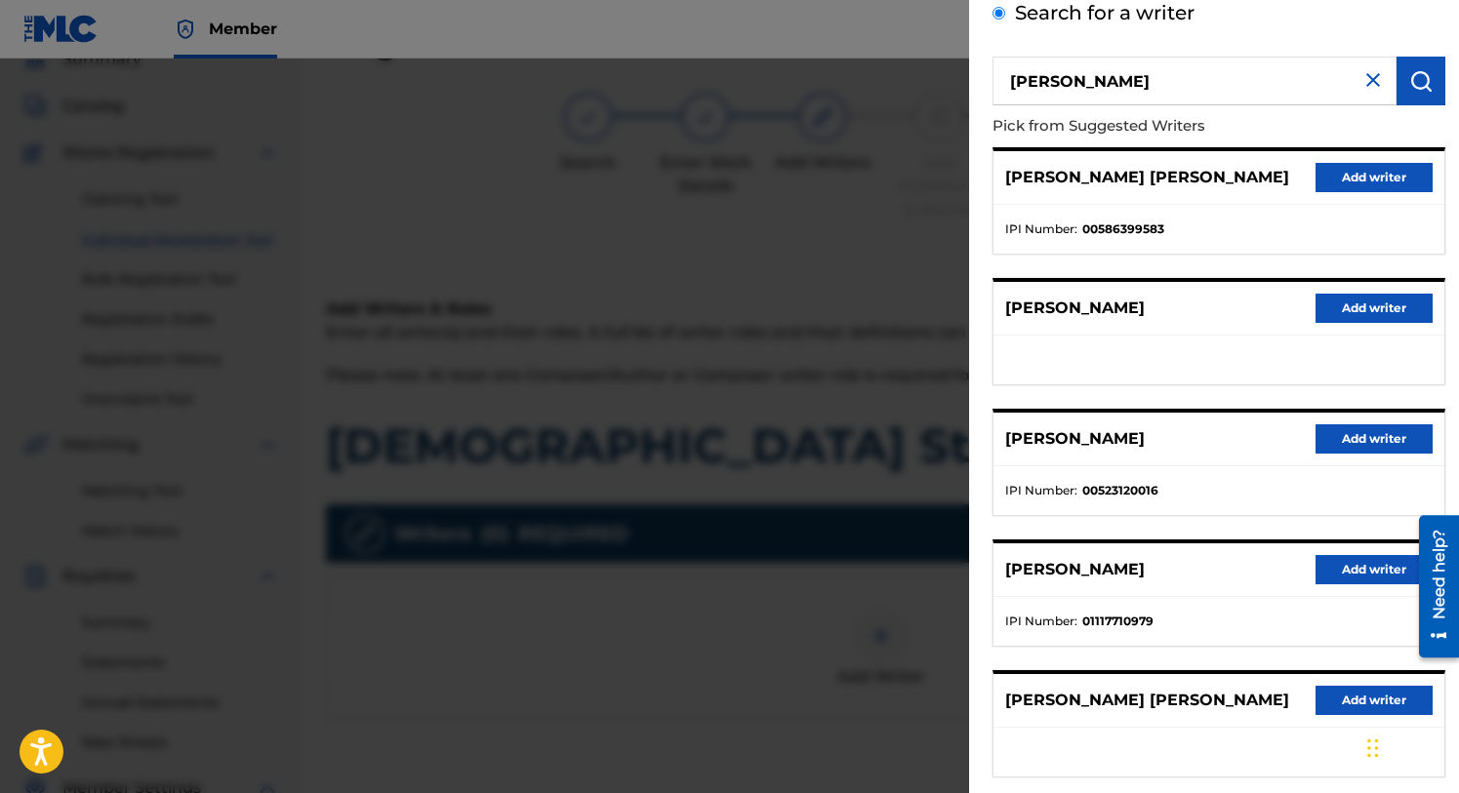
scroll to position [218, 0]
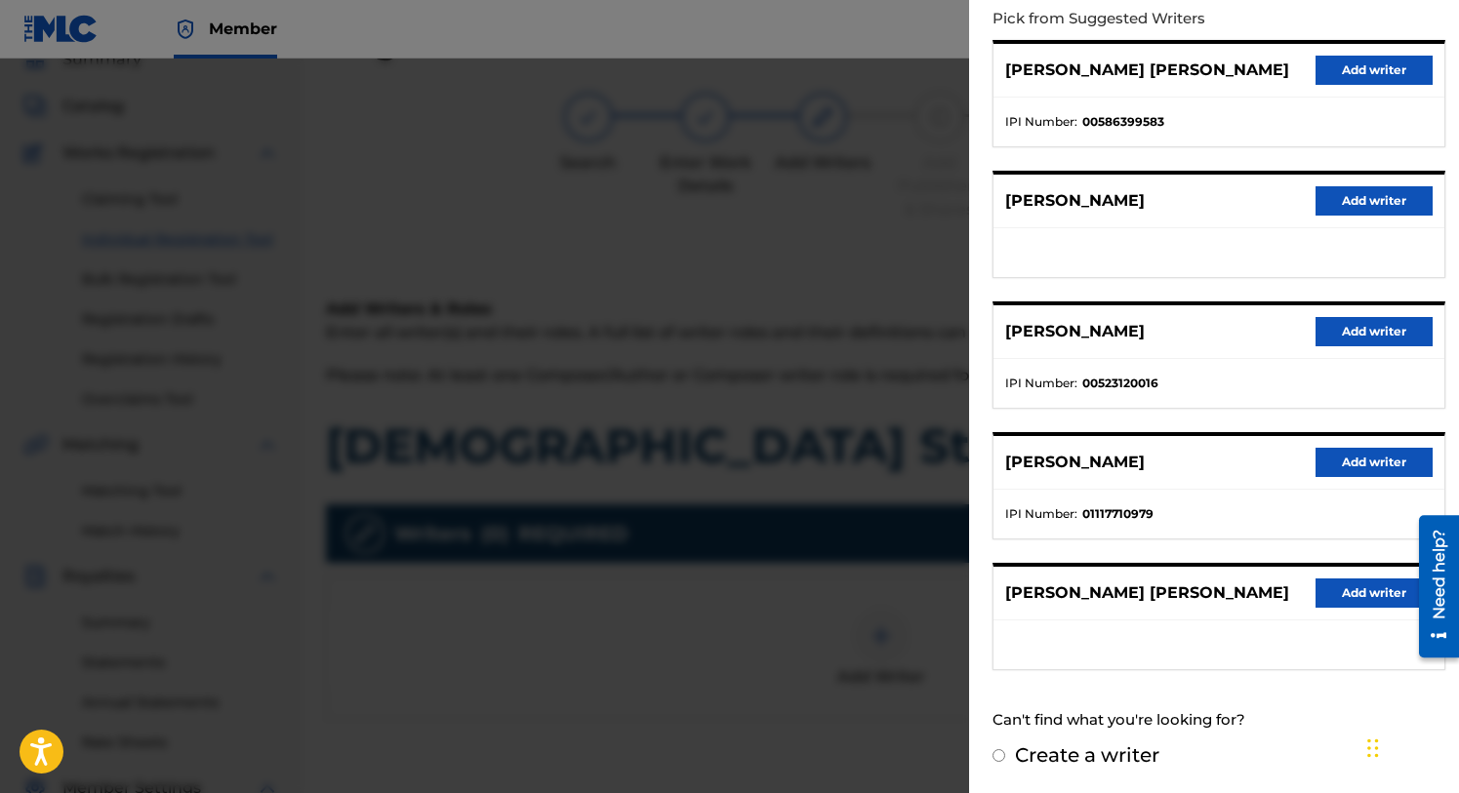
click at [1356, 462] on button "Add writer" at bounding box center [1374, 462] width 117 height 29
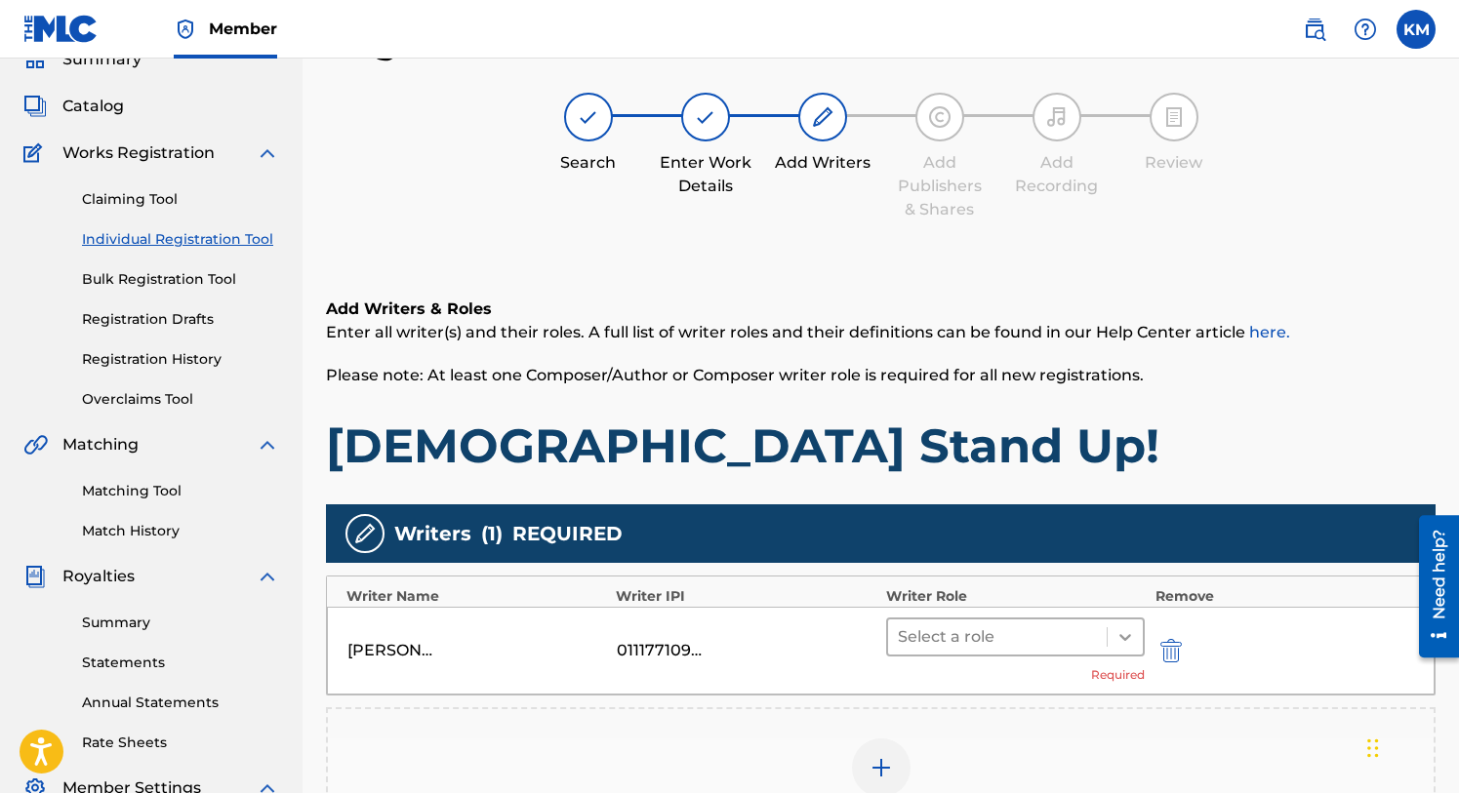
click at [1124, 635] on icon at bounding box center [1125, 638] width 20 height 20
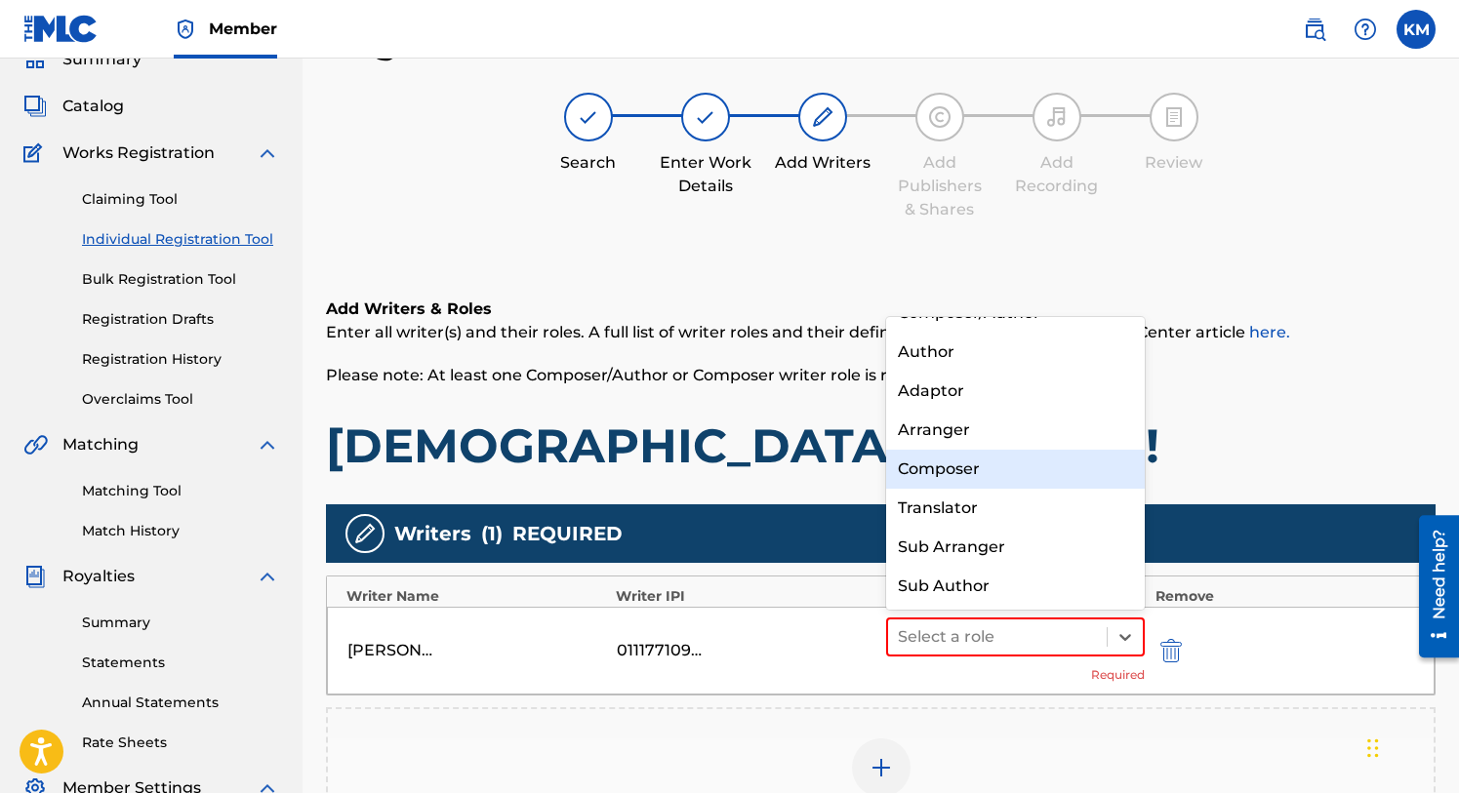
scroll to position [0, 0]
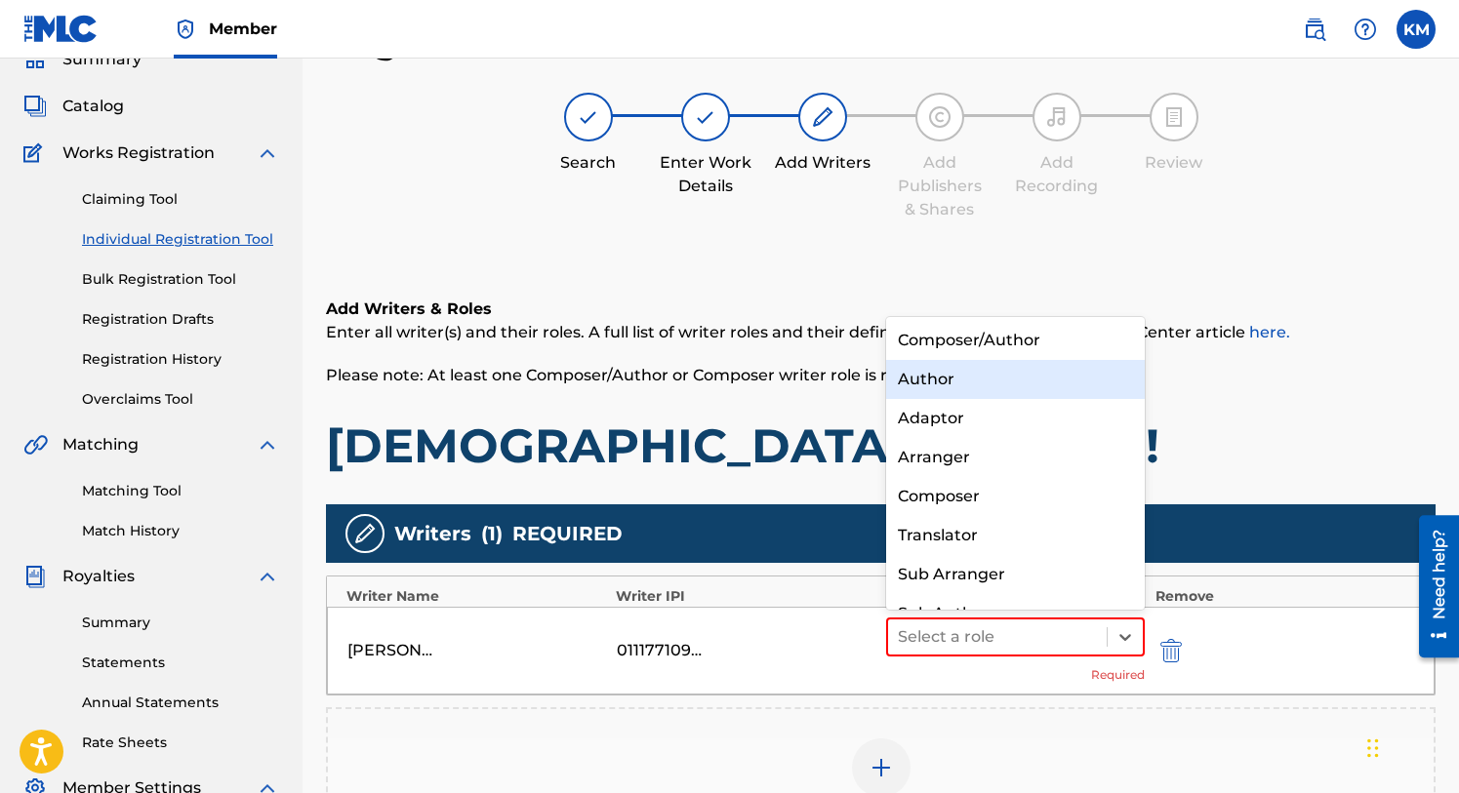
click at [978, 380] on div "Author" at bounding box center [1016, 379] width 260 height 39
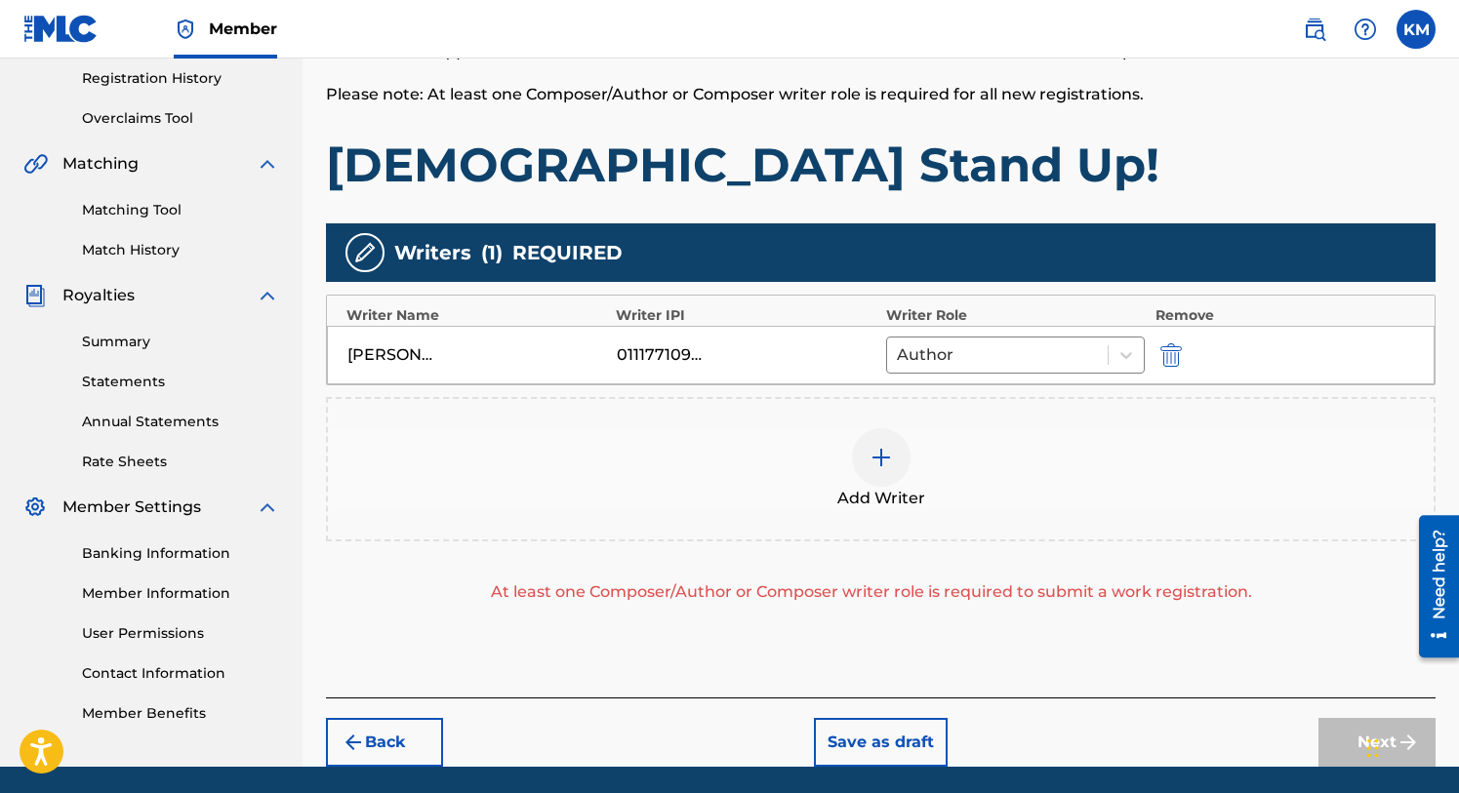
scroll to position [375, 0]
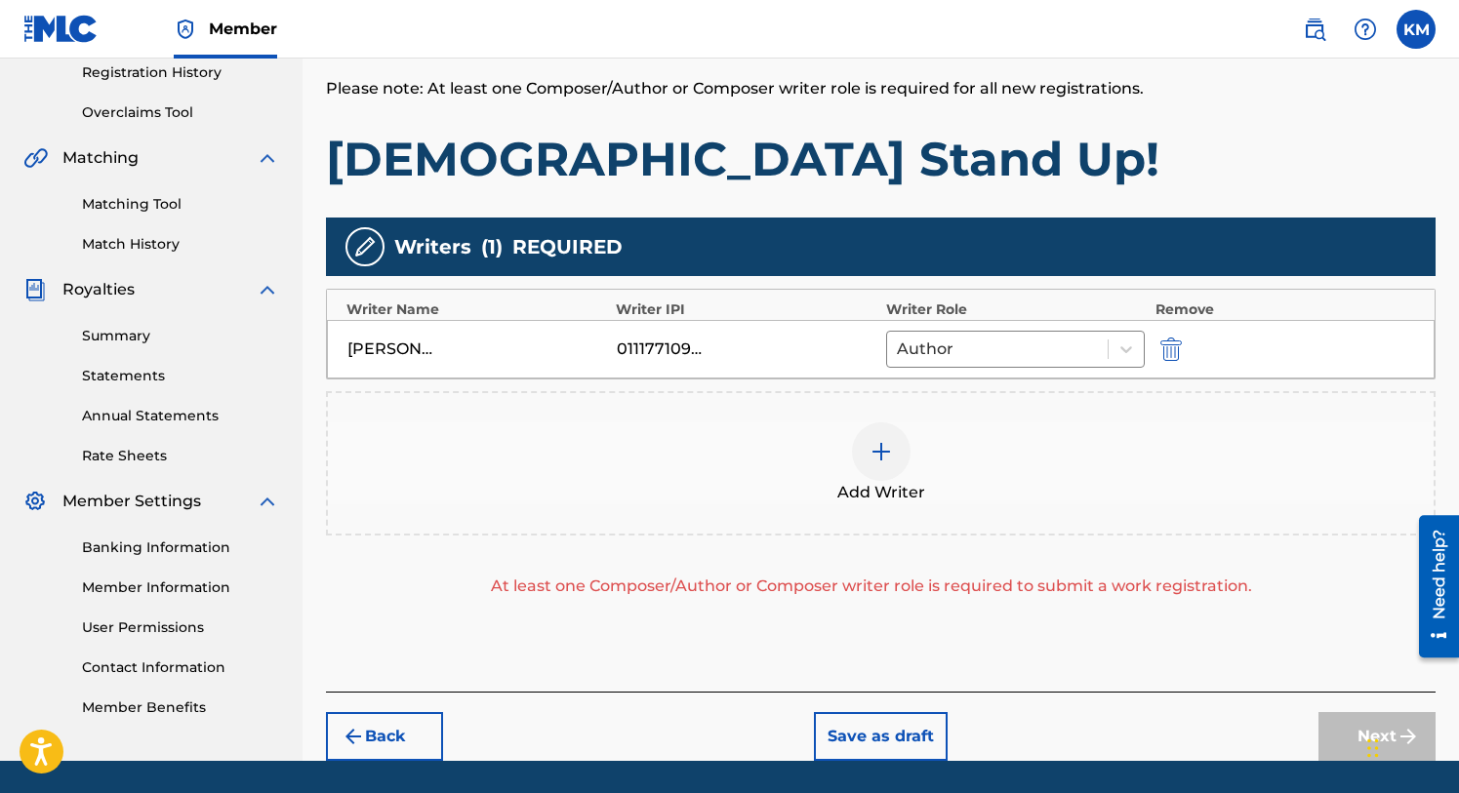
click at [880, 450] on img at bounding box center [881, 451] width 23 height 23
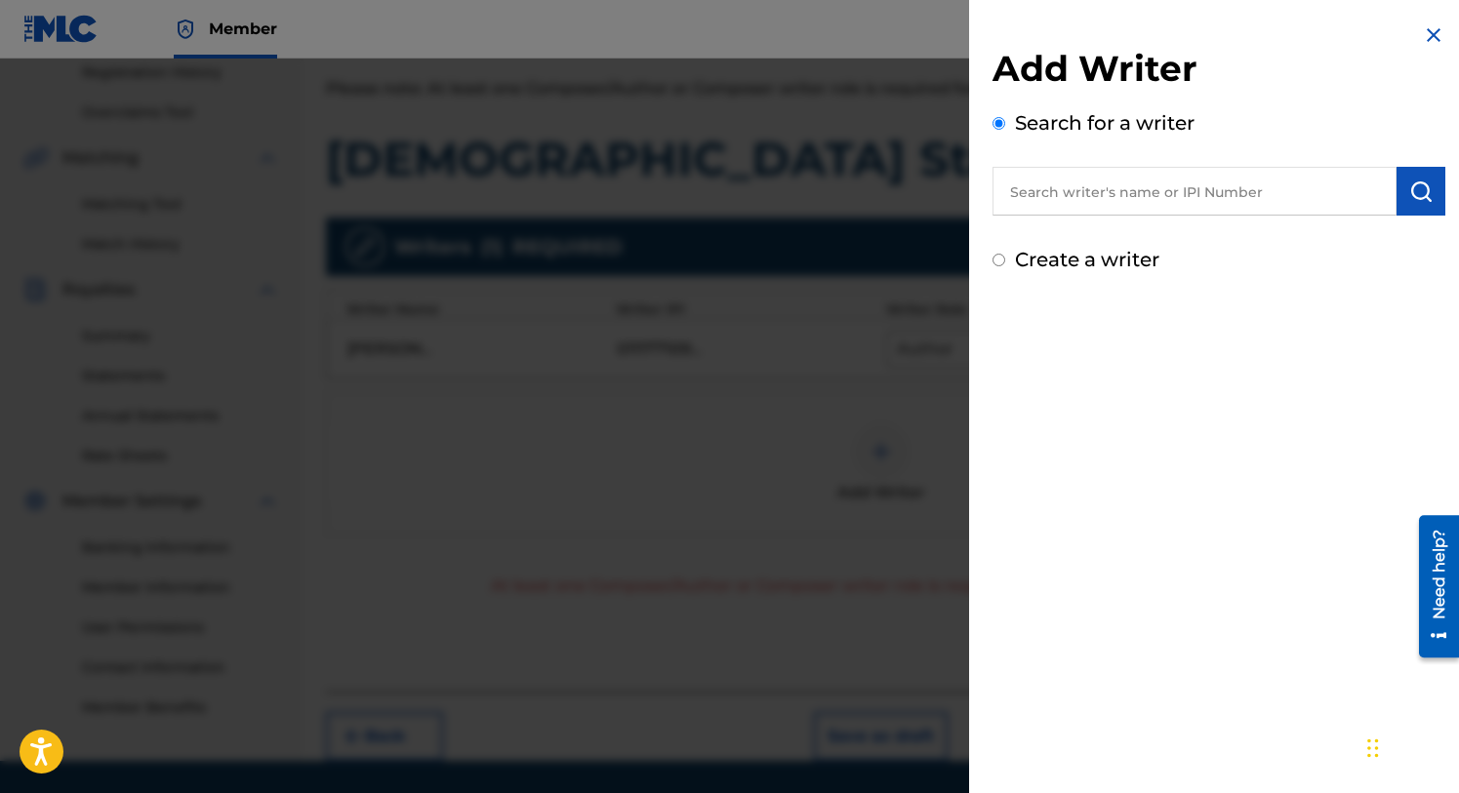
click at [1105, 195] on input "text" at bounding box center [1194, 191] width 404 height 49
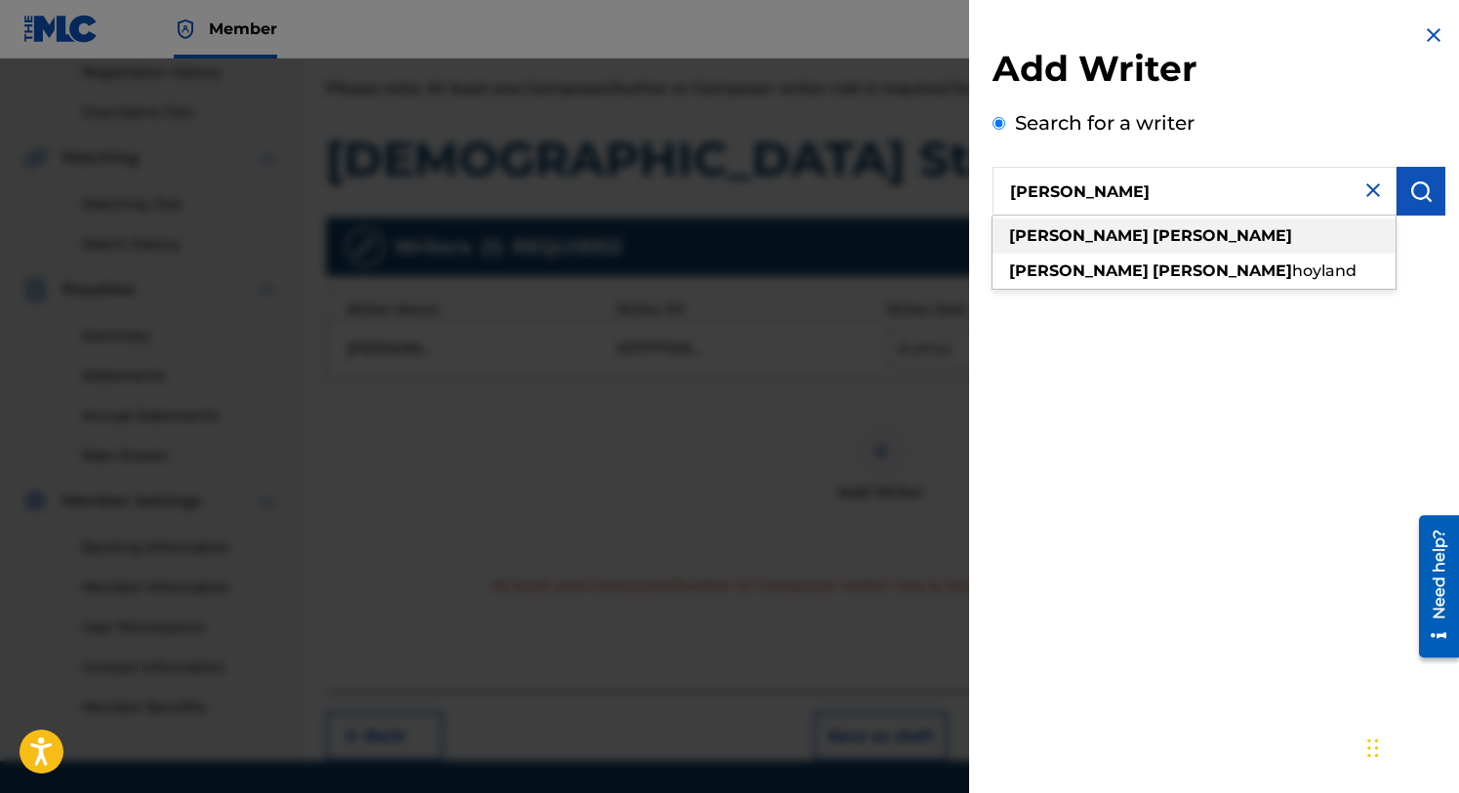
click at [1153, 235] on strong "[PERSON_NAME]" at bounding box center [1223, 235] width 140 height 19
type input "[PERSON_NAME]"
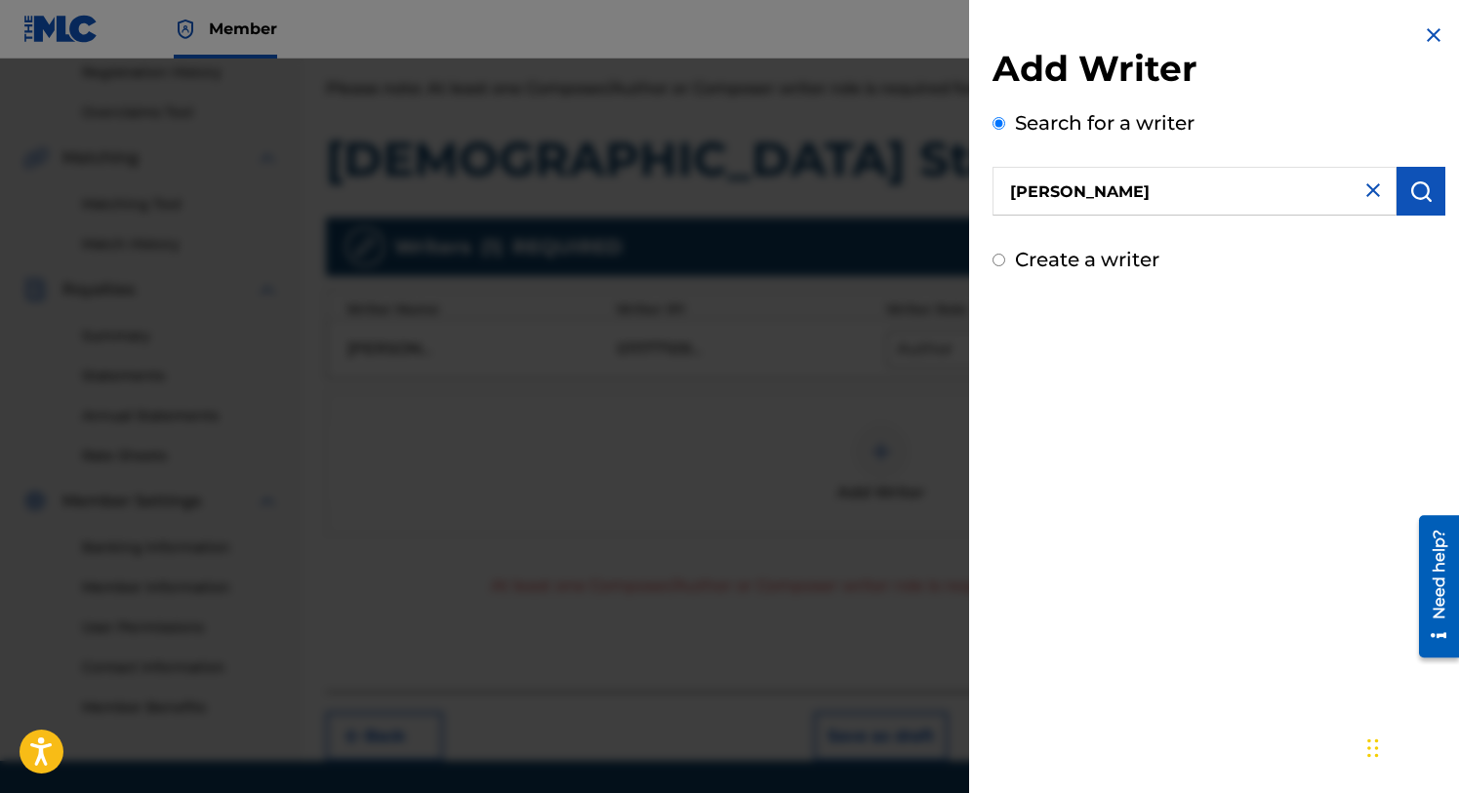
click at [1410, 182] on img "submit" at bounding box center [1420, 191] width 23 height 23
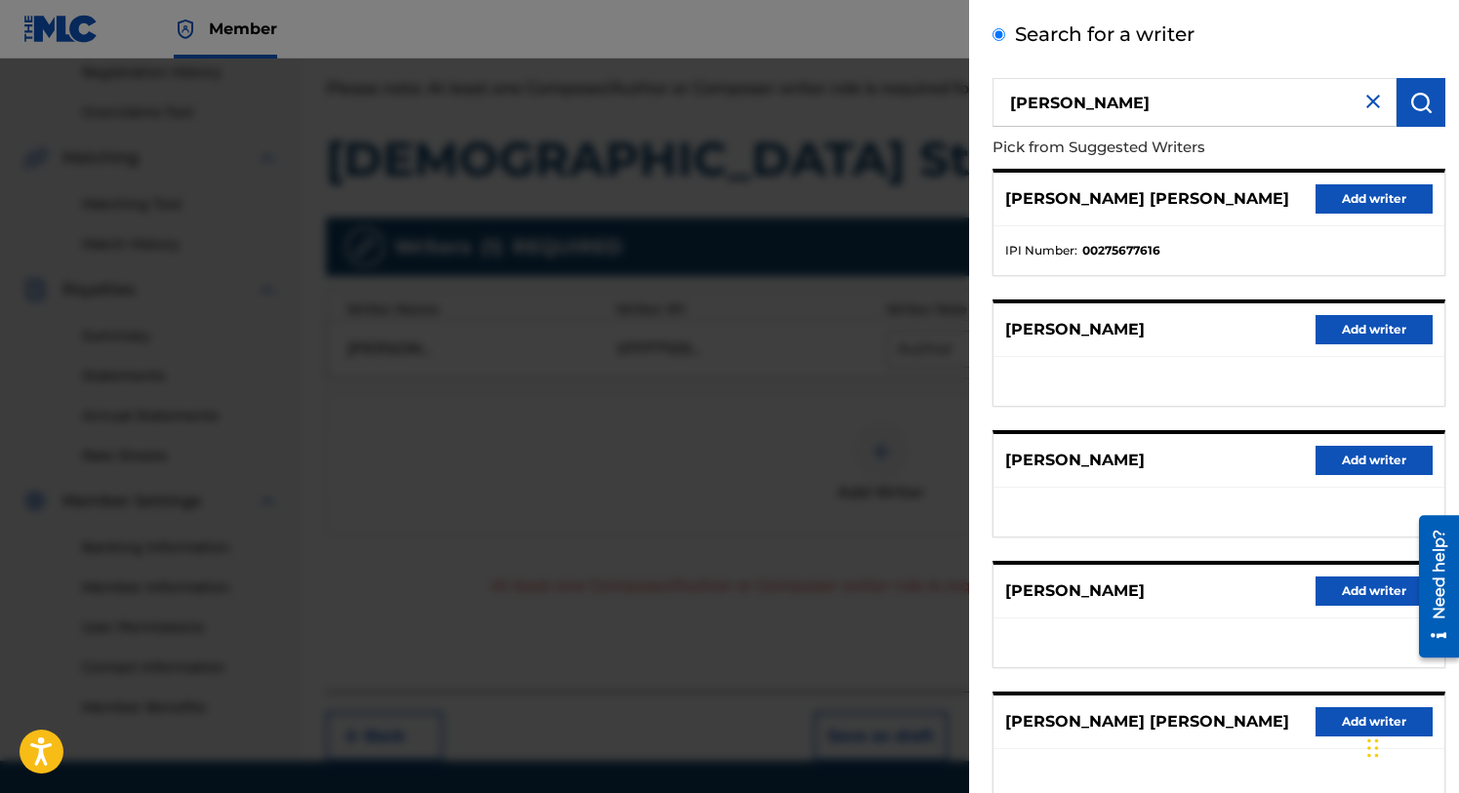
scroll to position [218, 0]
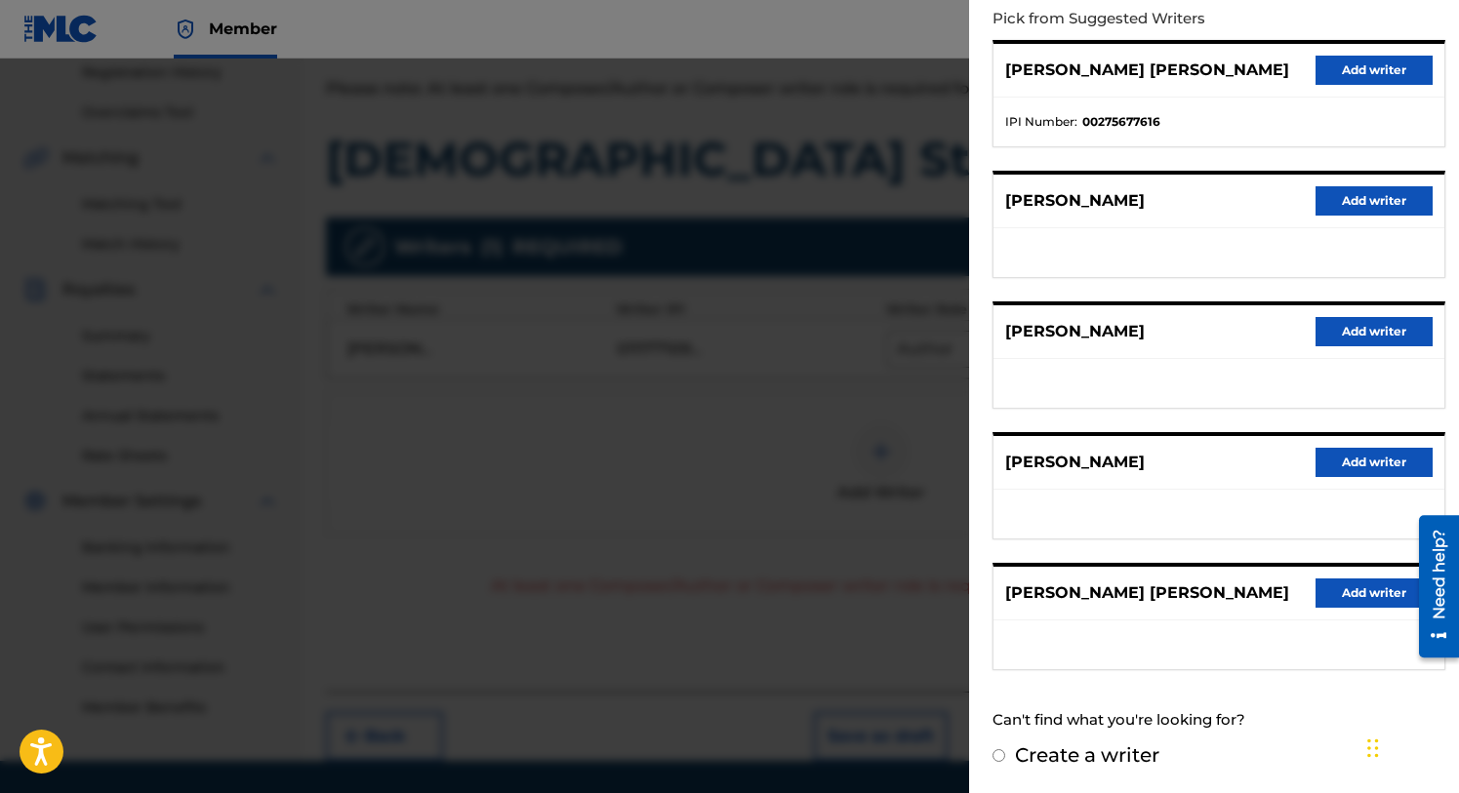
click at [1351, 449] on button "Add writer" at bounding box center [1374, 462] width 117 height 29
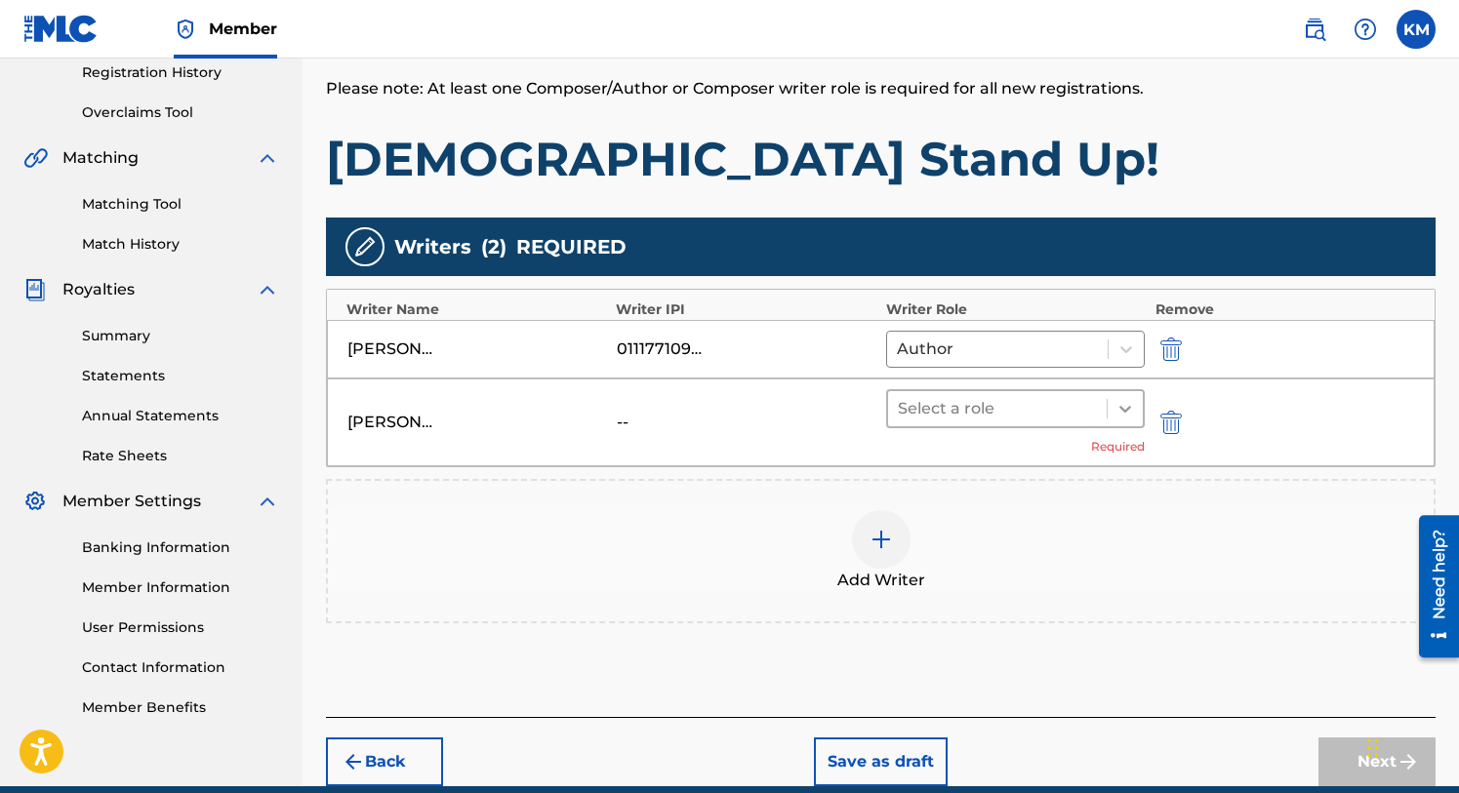
click at [1120, 406] on icon at bounding box center [1125, 409] width 12 height 7
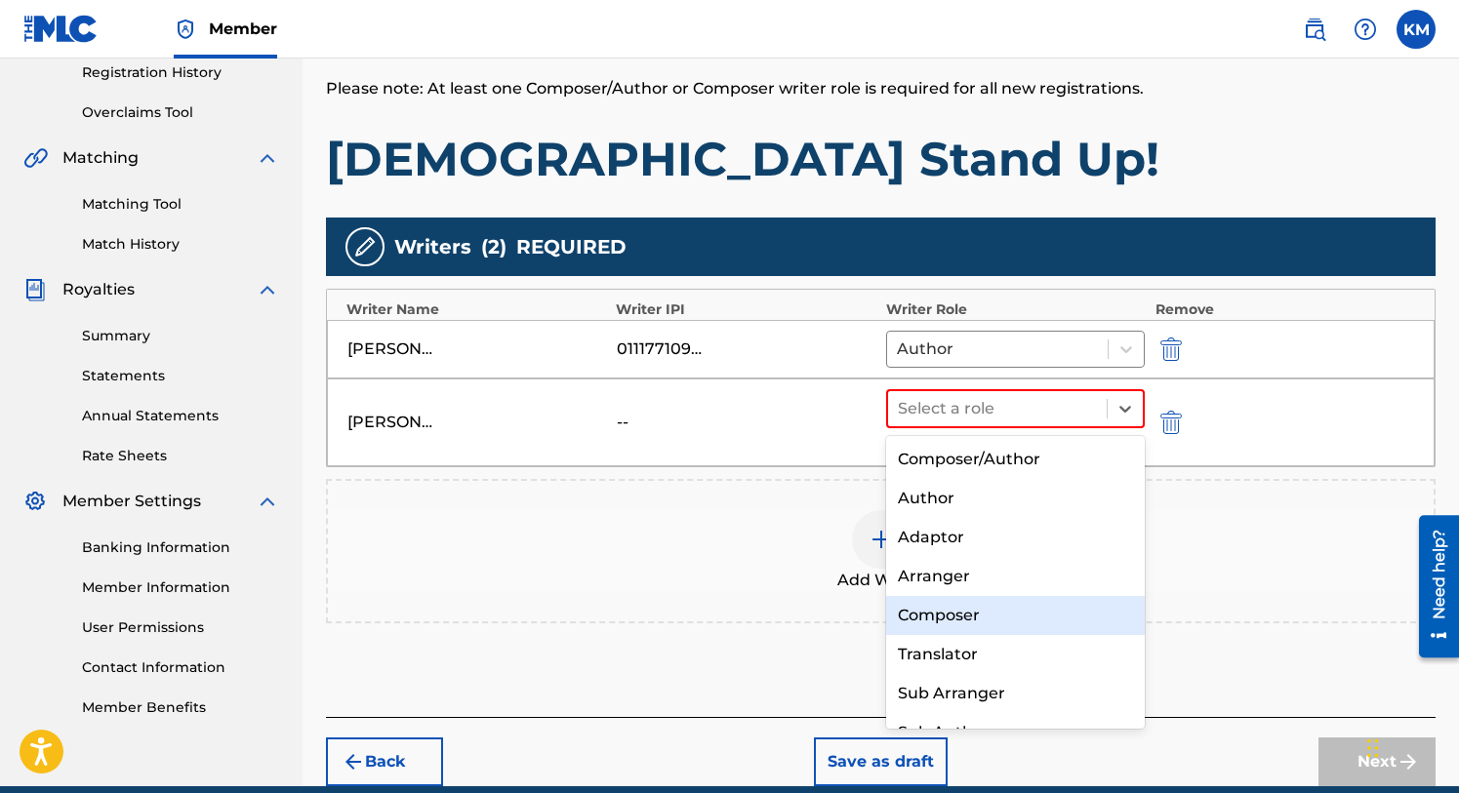
click at [971, 602] on div "Composer" at bounding box center [1016, 615] width 260 height 39
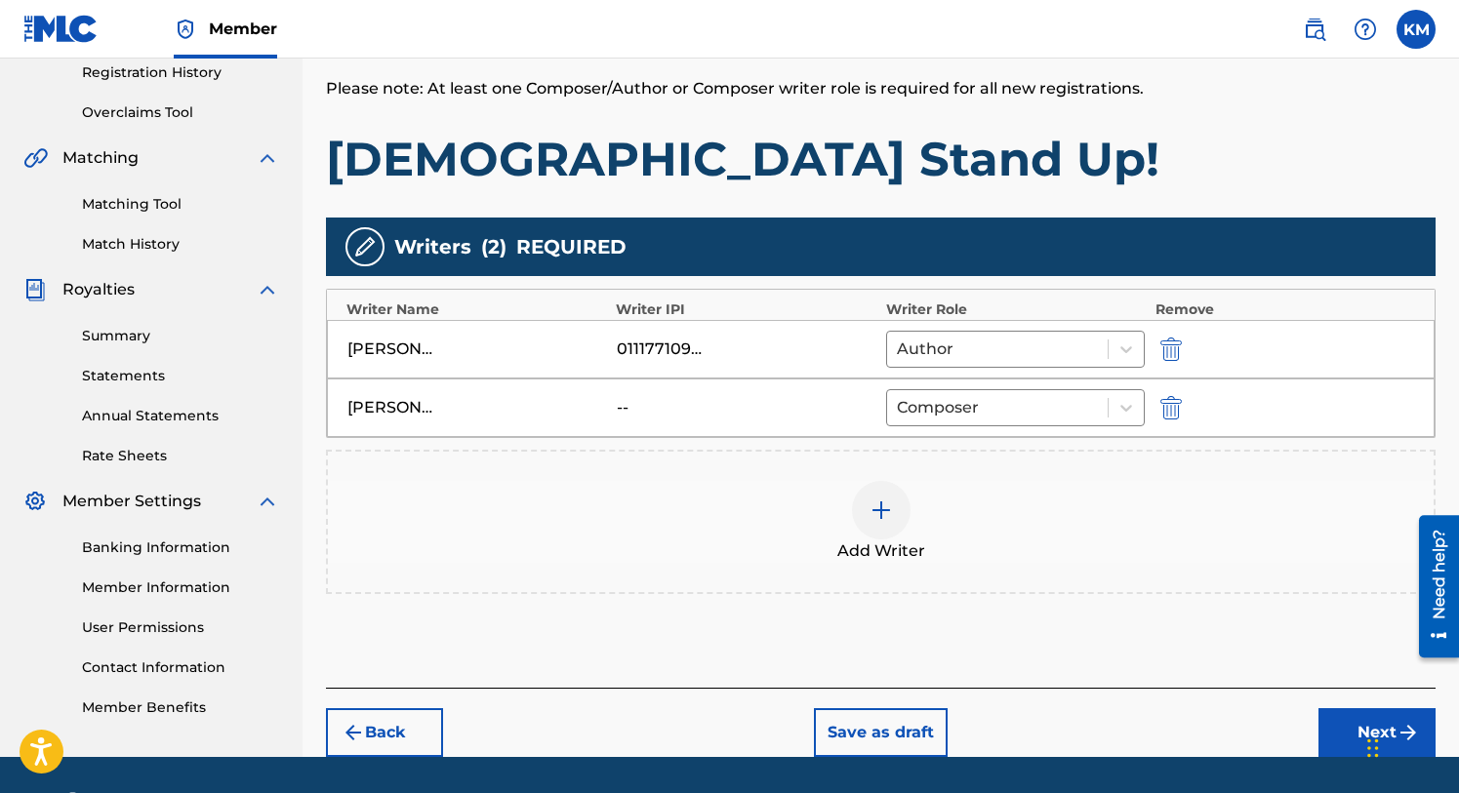
click at [1344, 720] on button "Next" at bounding box center [1376, 732] width 117 height 49
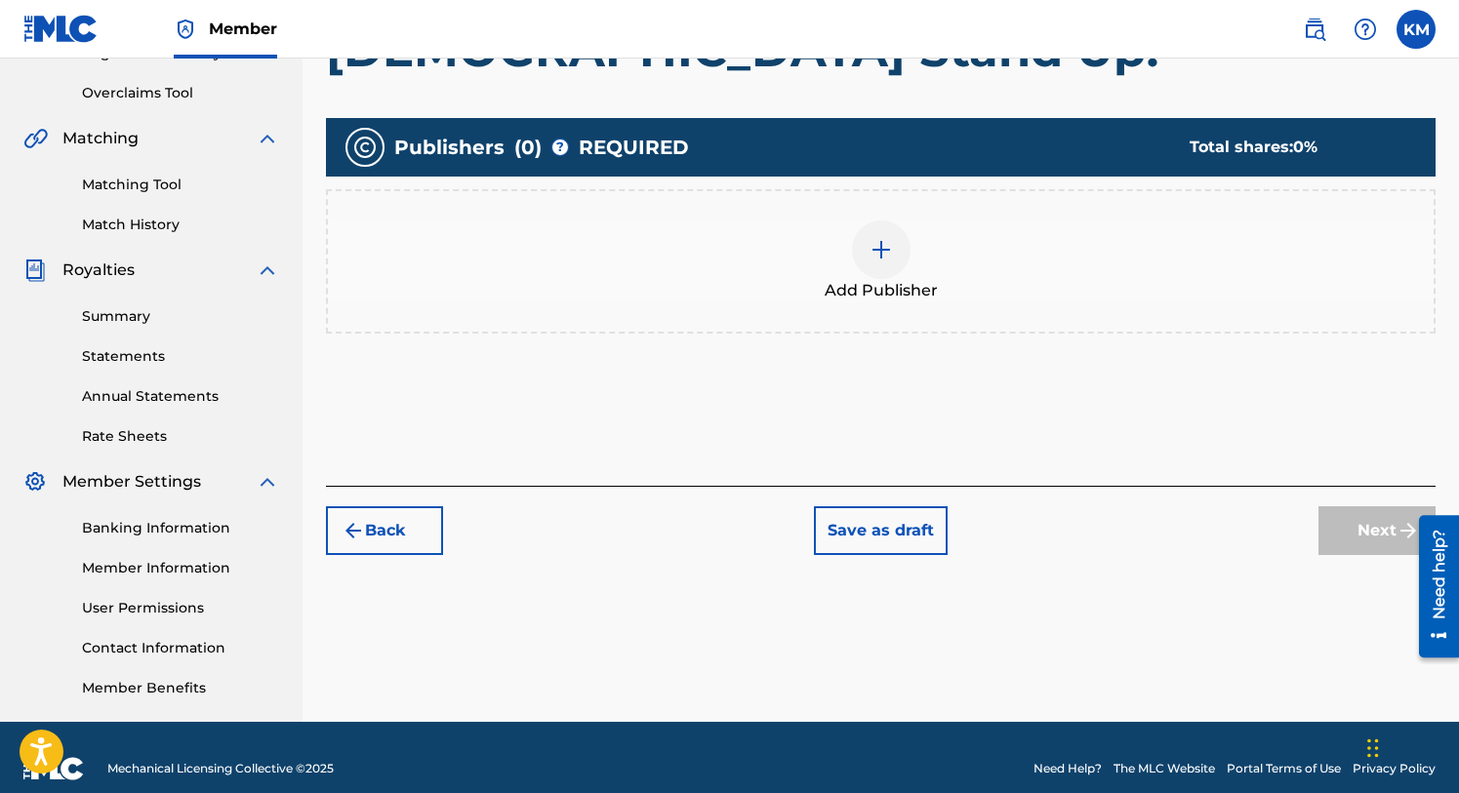
scroll to position [417, 0]
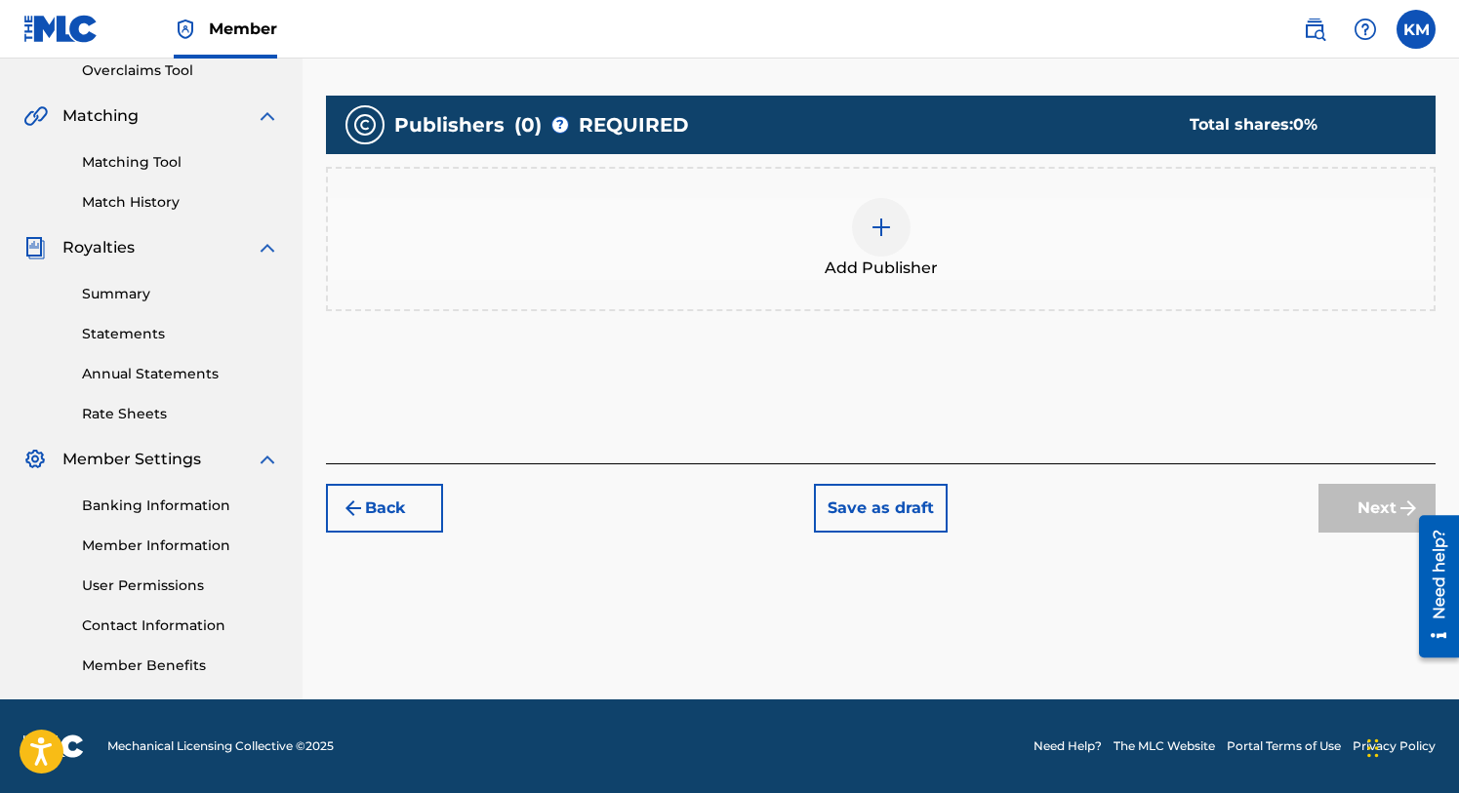
click at [882, 227] on img at bounding box center [881, 227] width 23 height 23
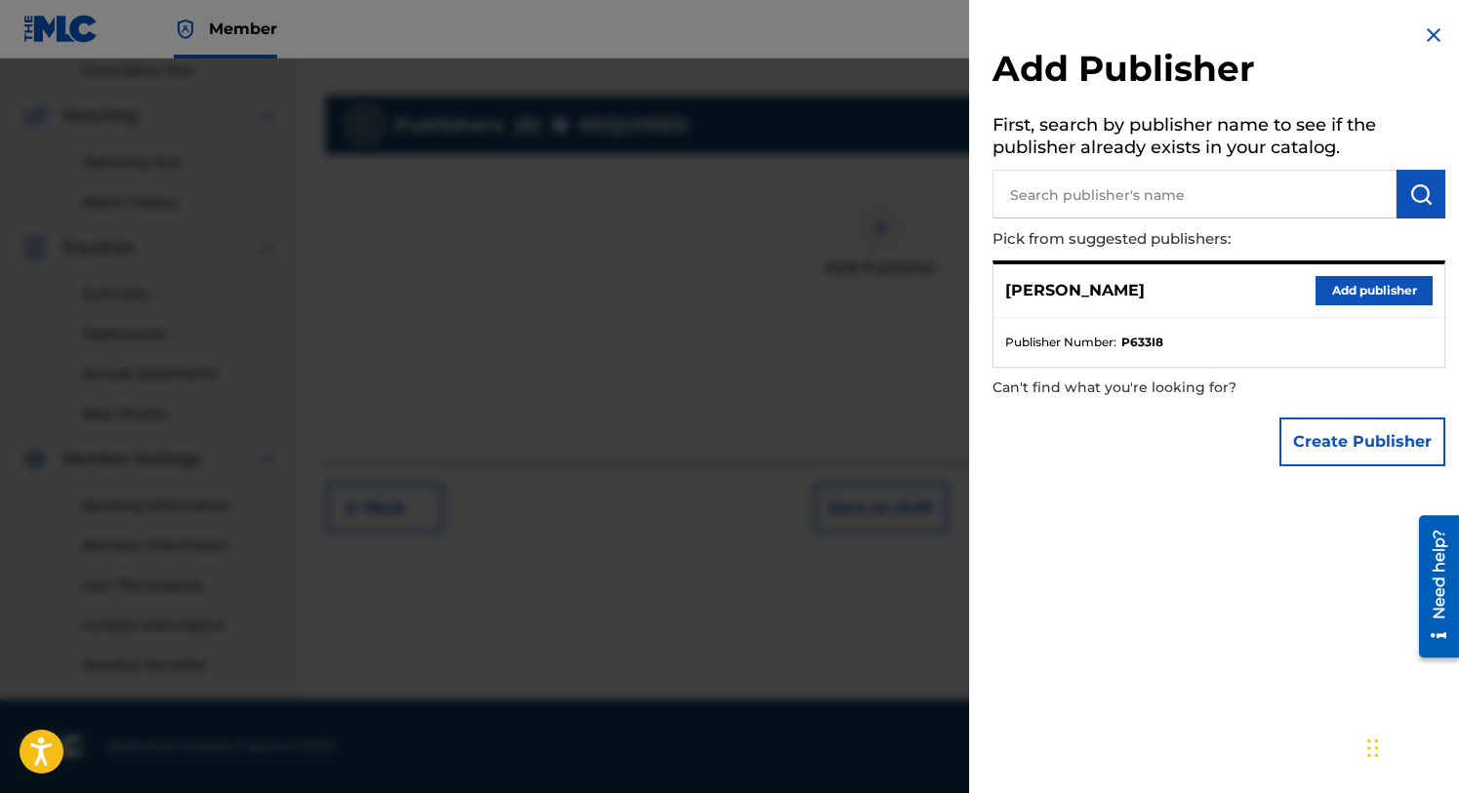
click at [1094, 197] on input "text" at bounding box center [1194, 194] width 404 height 49
type input "The J Is Silent"
click at [1410, 194] on img "submit" at bounding box center [1420, 193] width 23 height 23
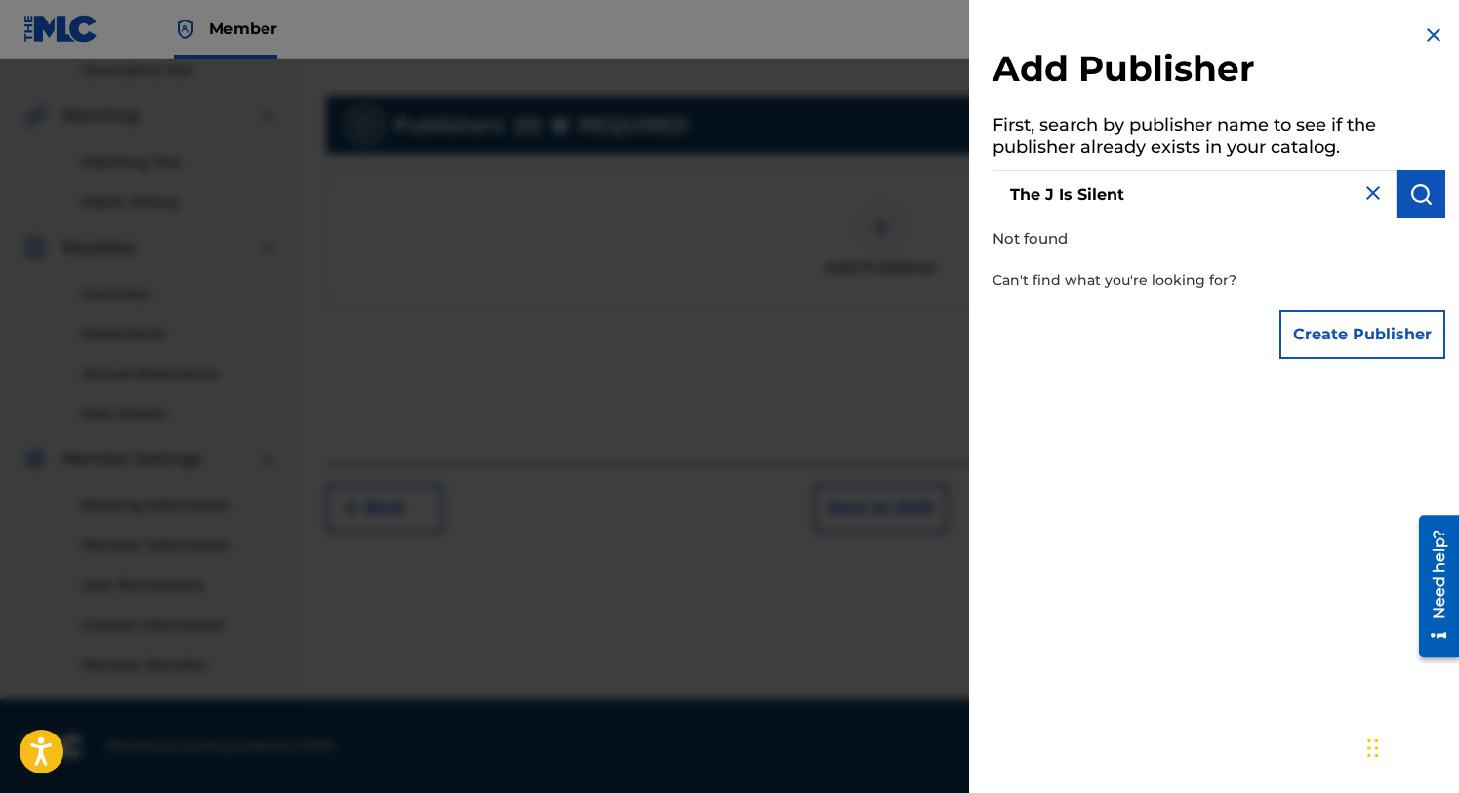
click at [1340, 327] on button "Create Publisher" at bounding box center [1362, 334] width 166 height 49
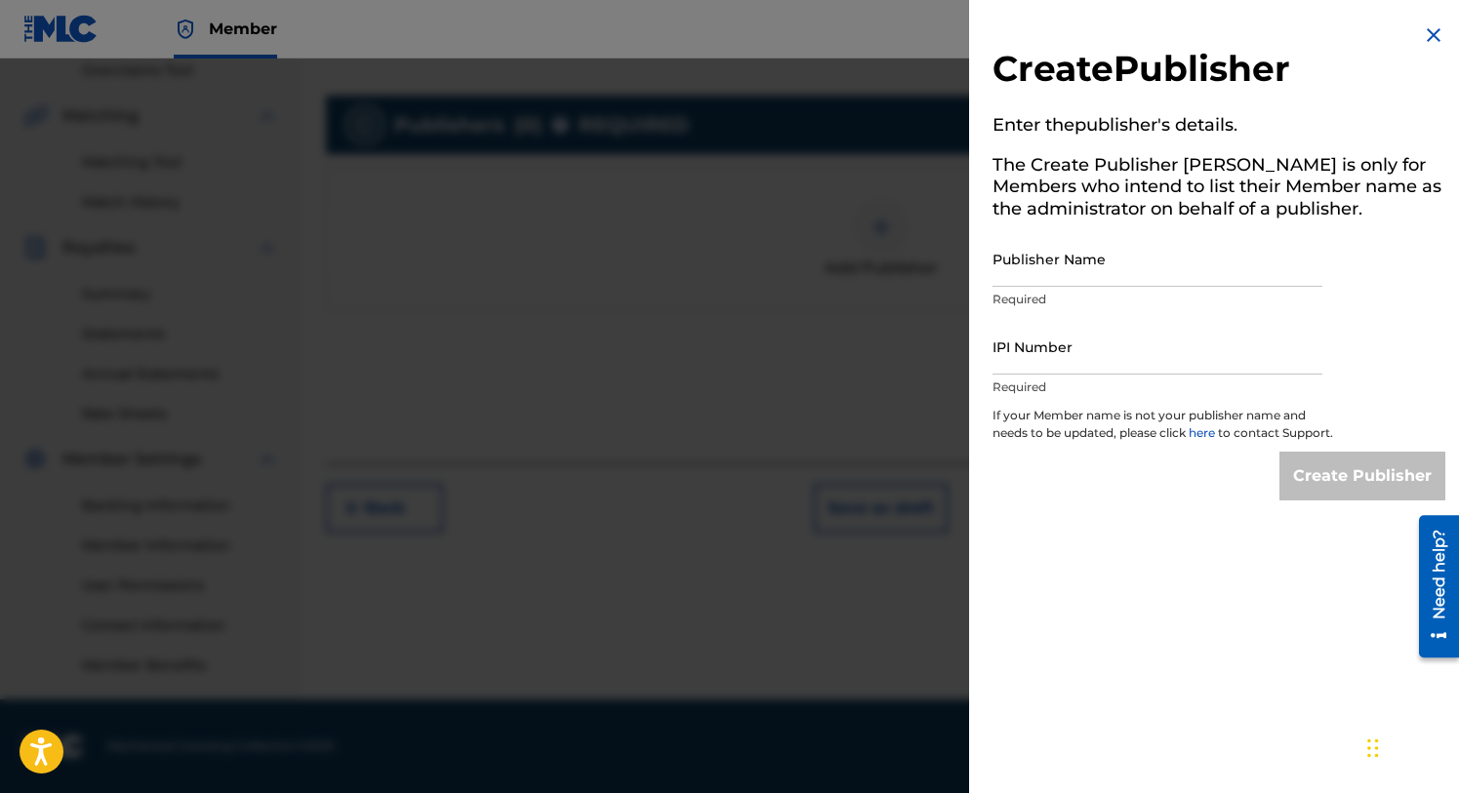
click at [1035, 261] on input "Publisher Name" at bounding box center [1157, 259] width 330 height 56
type input "The J Is Silent"
click at [1032, 349] on input "IPI Number" at bounding box center [1157, 347] width 330 height 56
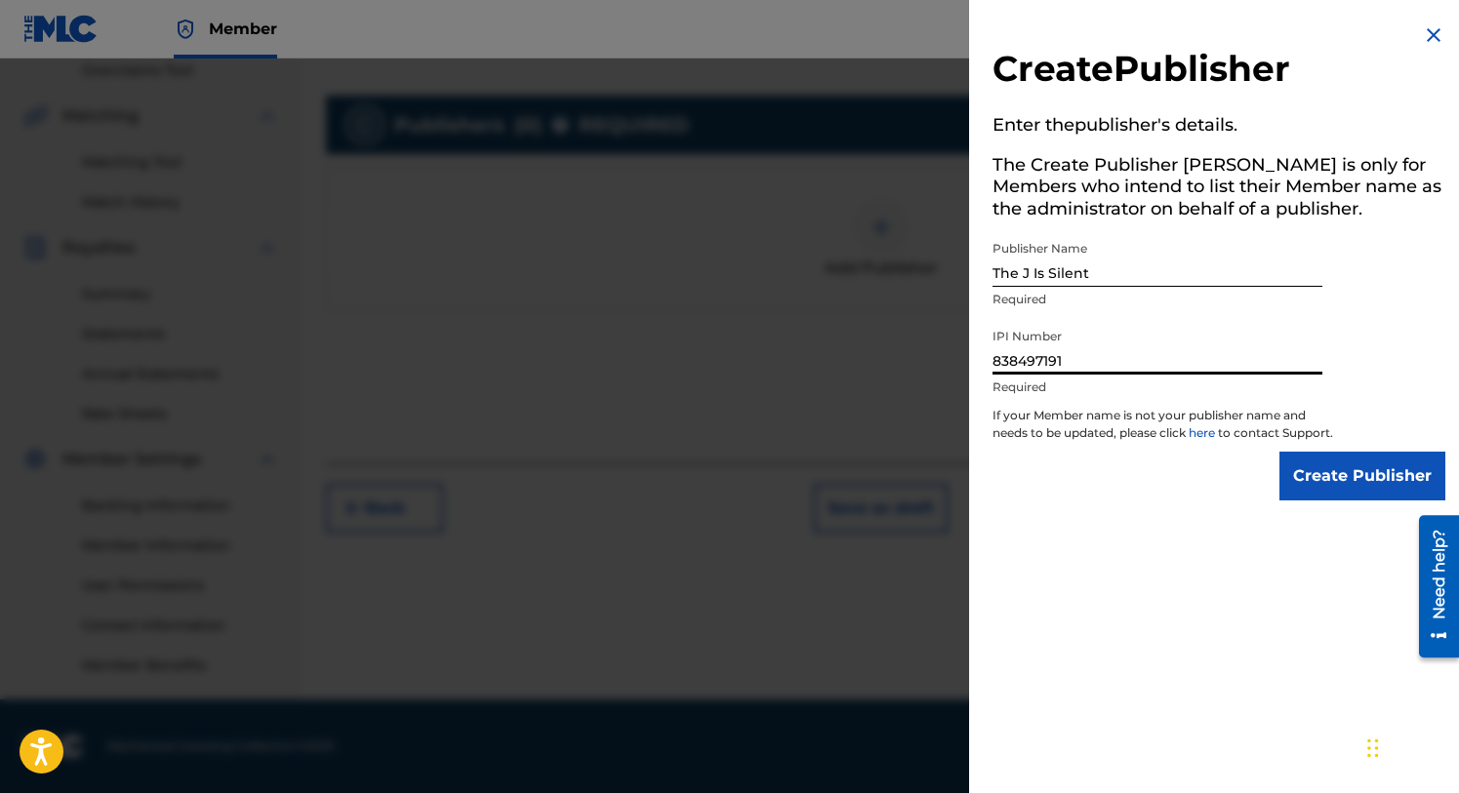
type input "838497191"
click at [1331, 487] on input "Create Publisher" at bounding box center [1362, 476] width 166 height 49
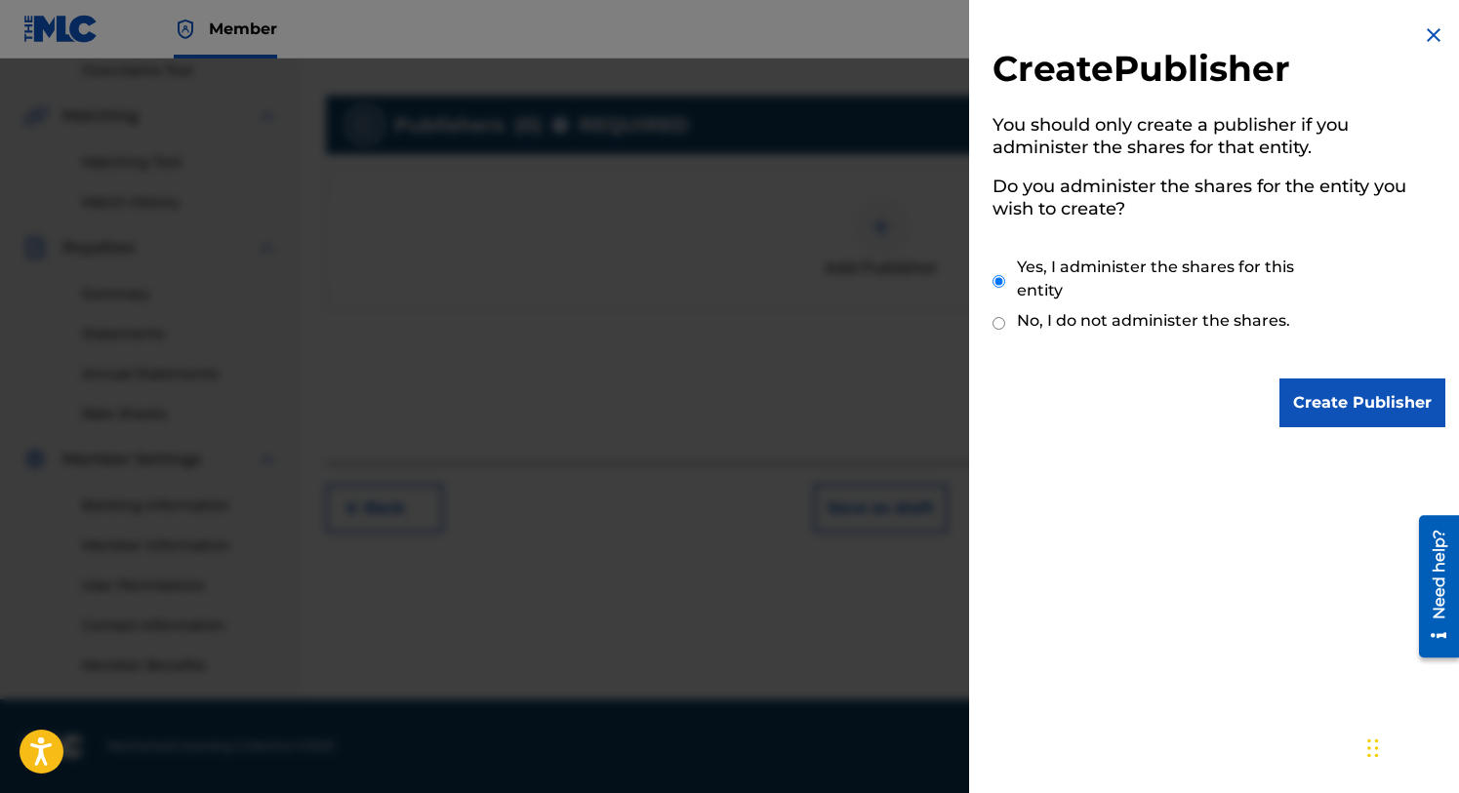
click at [1320, 391] on input "Create Publisher" at bounding box center [1362, 403] width 166 height 49
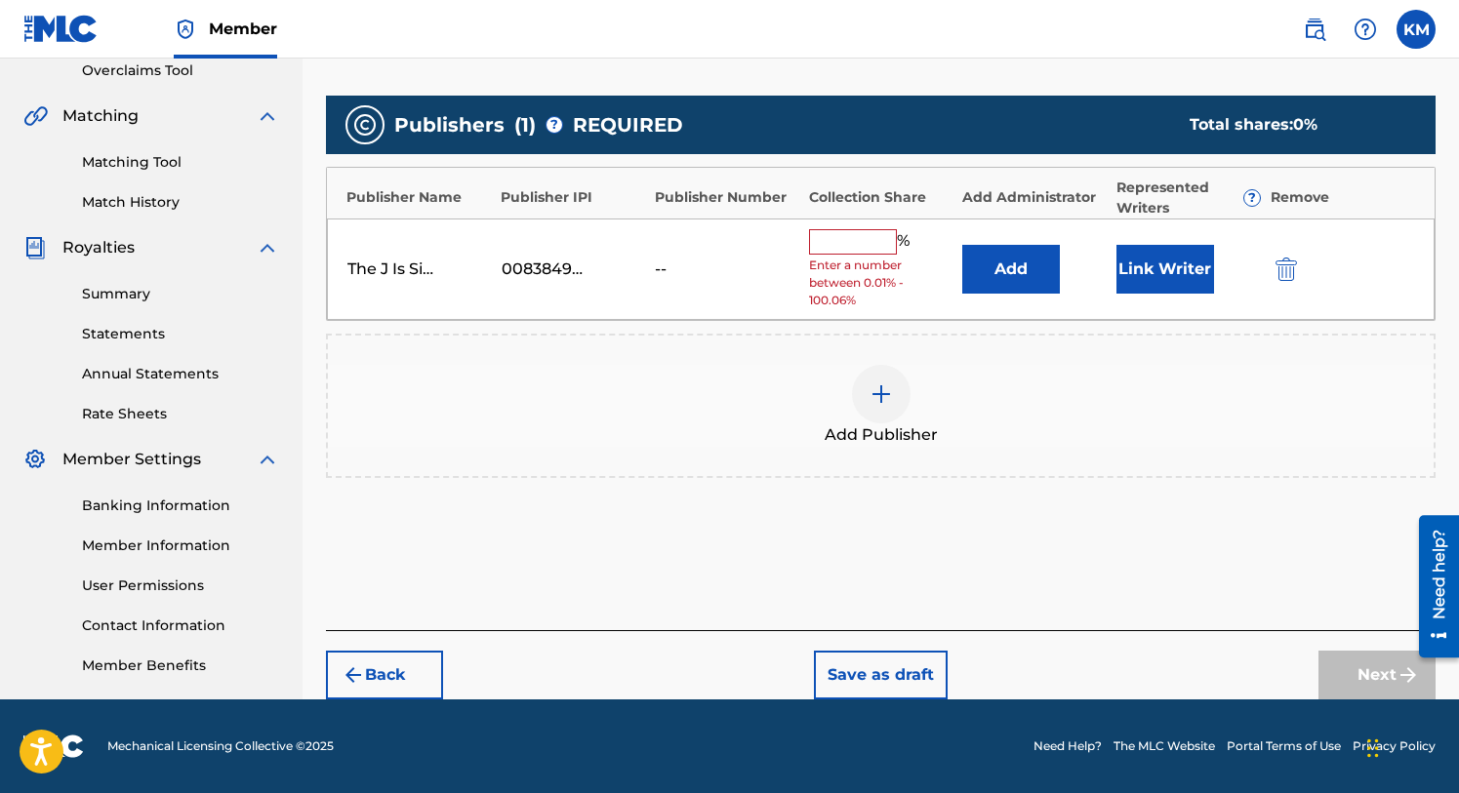
click at [839, 246] on input "text" at bounding box center [853, 241] width 88 height 25
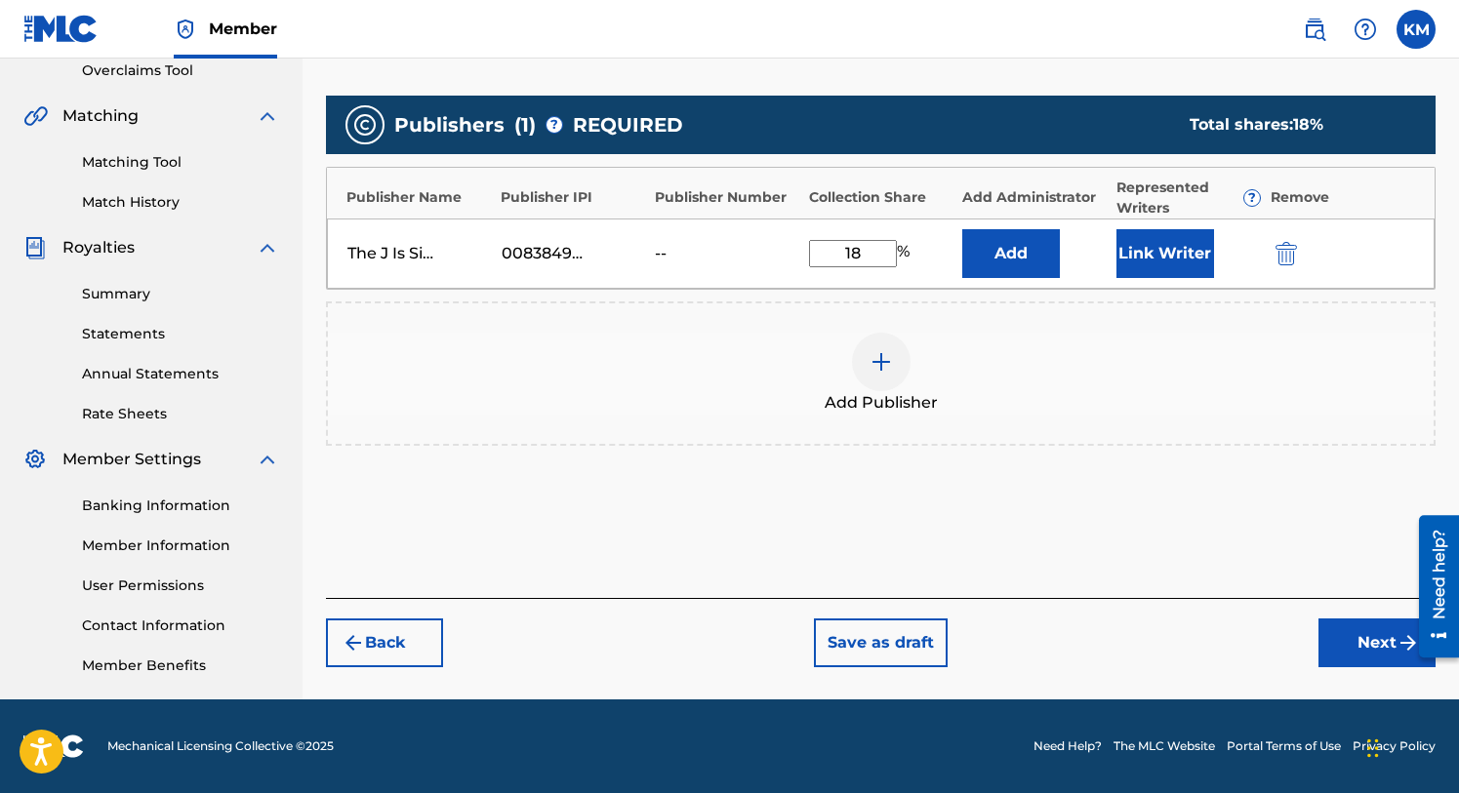
type input "18"
click at [1158, 249] on button "Link Writer" at bounding box center [1165, 253] width 98 height 49
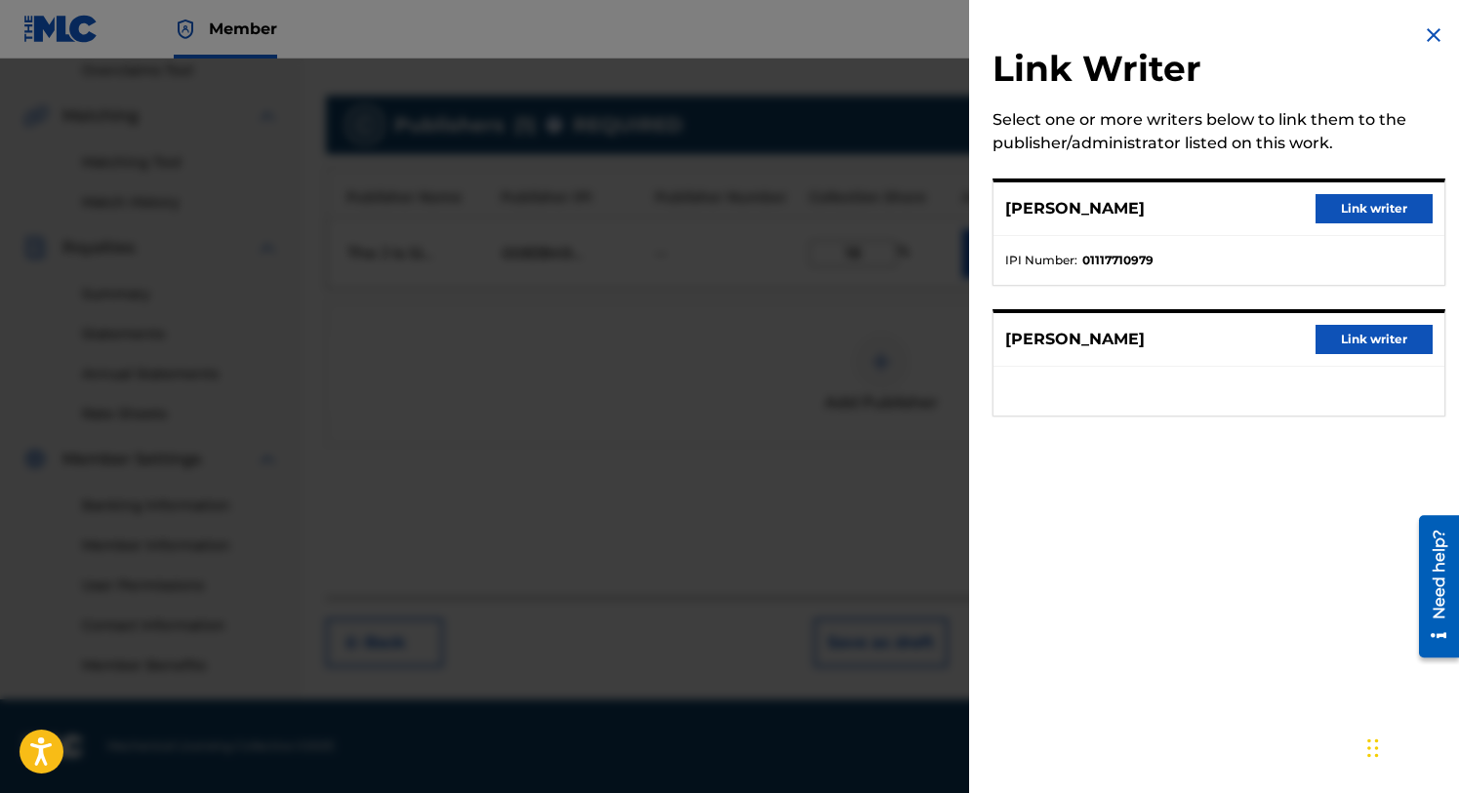
click at [1347, 202] on button "Link writer" at bounding box center [1374, 208] width 117 height 29
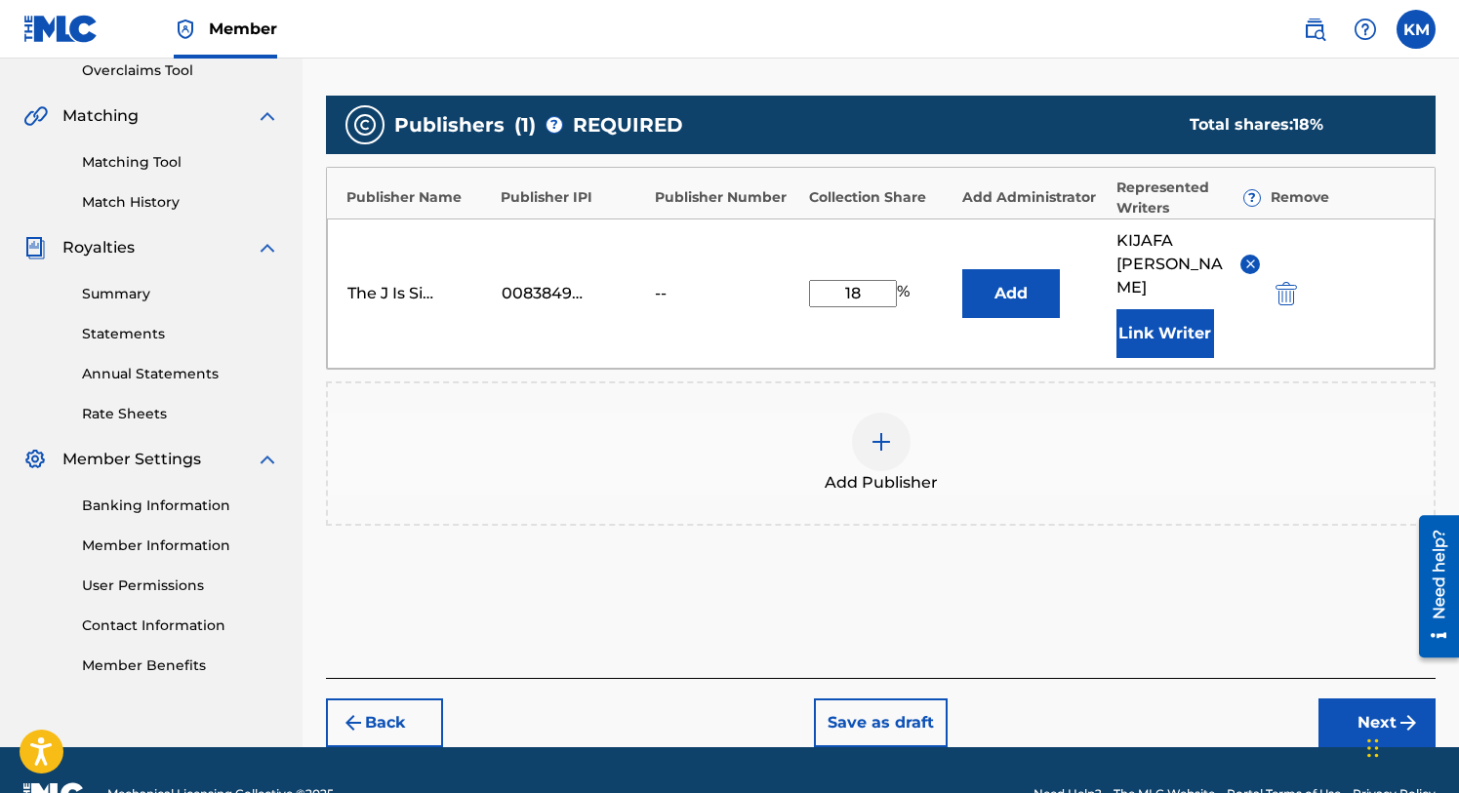
click at [1334, 699] on button "Next" at bounding box center [1376, 723] width 117 height 49
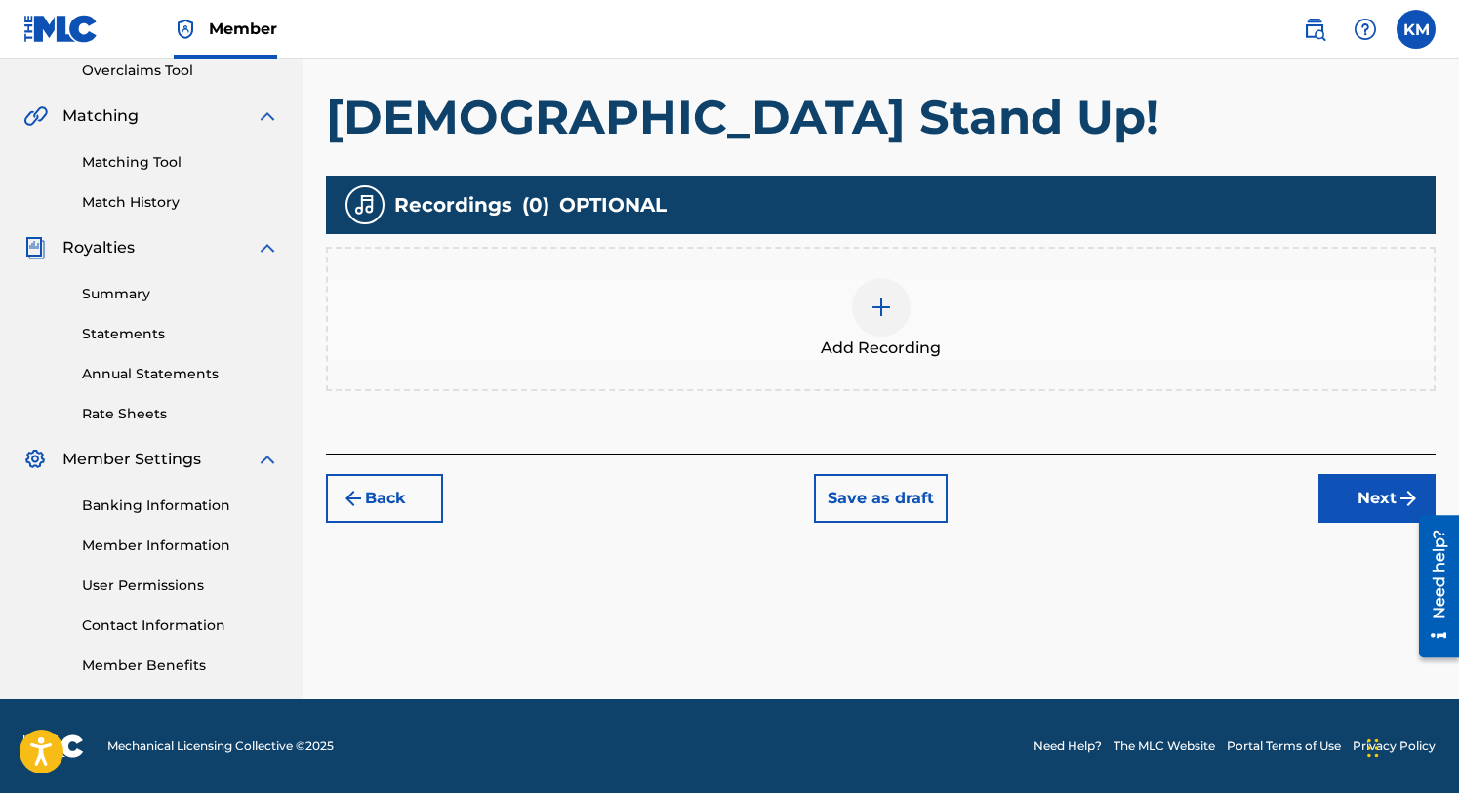
click at [1325, 505] on button "Next" at bounding box center [1376, 498] width 117 height 49
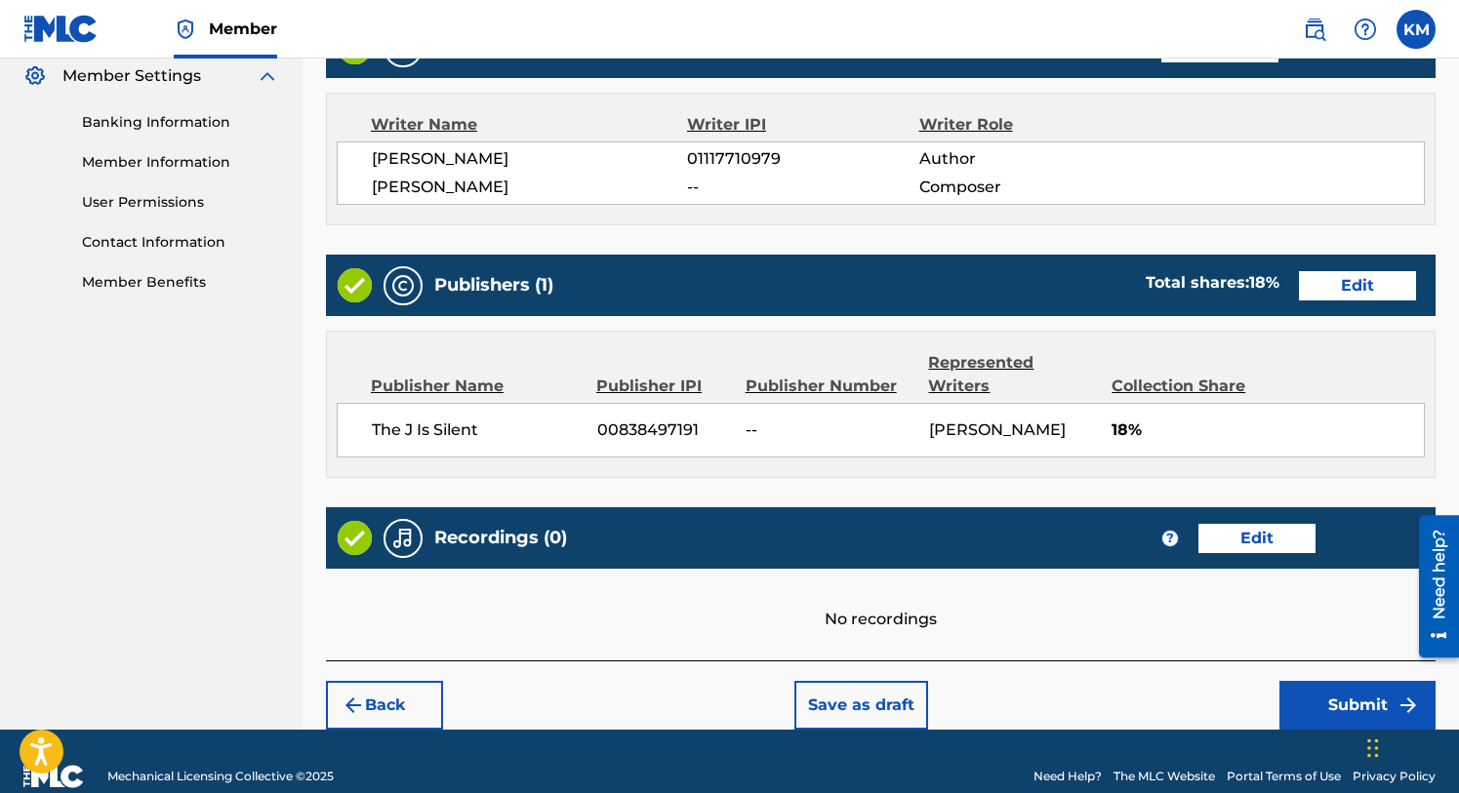
scroll to position [829, 0]
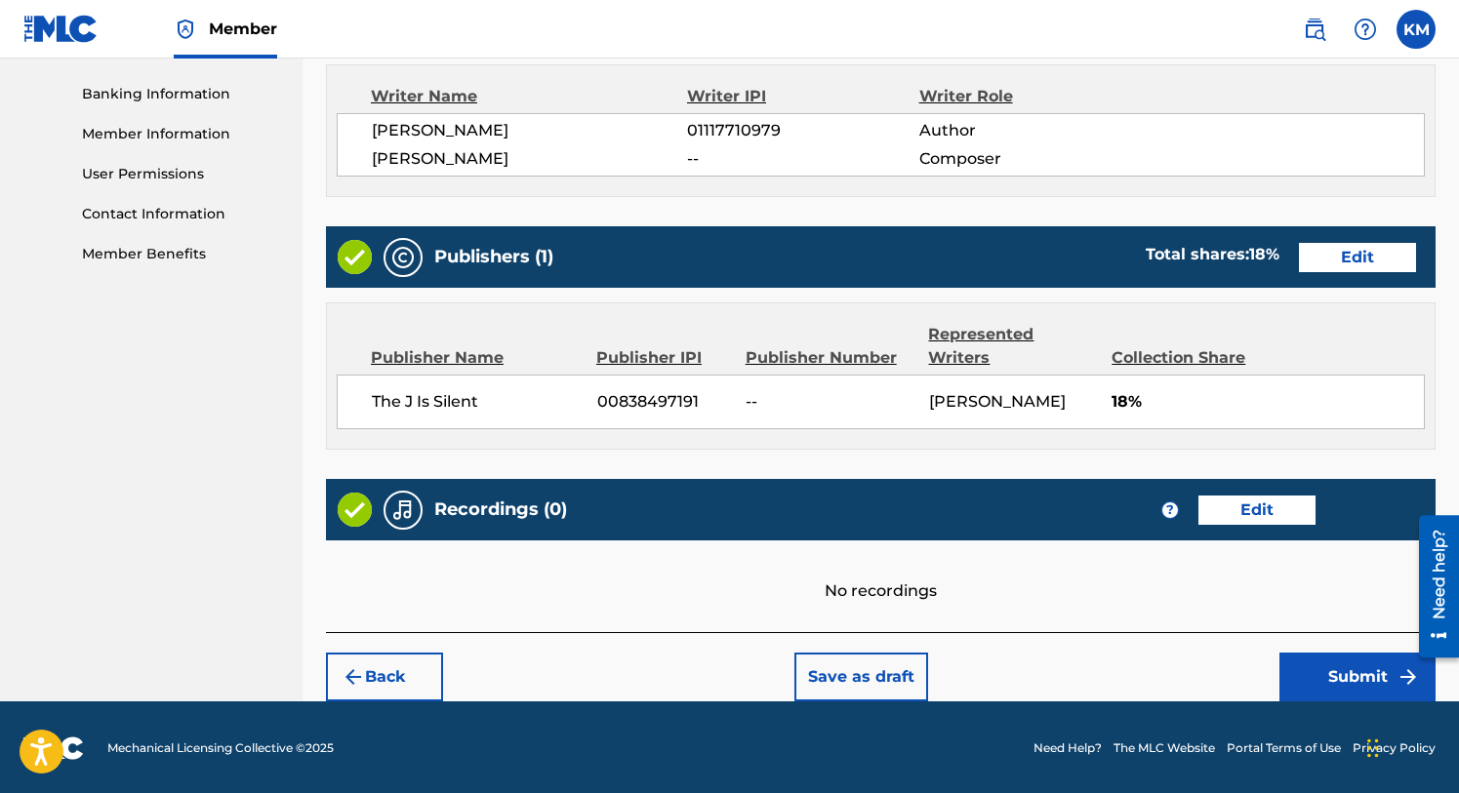
click at [1337, 667] on button "Submit" at bounding box center [1357, 677] width 156 height 49
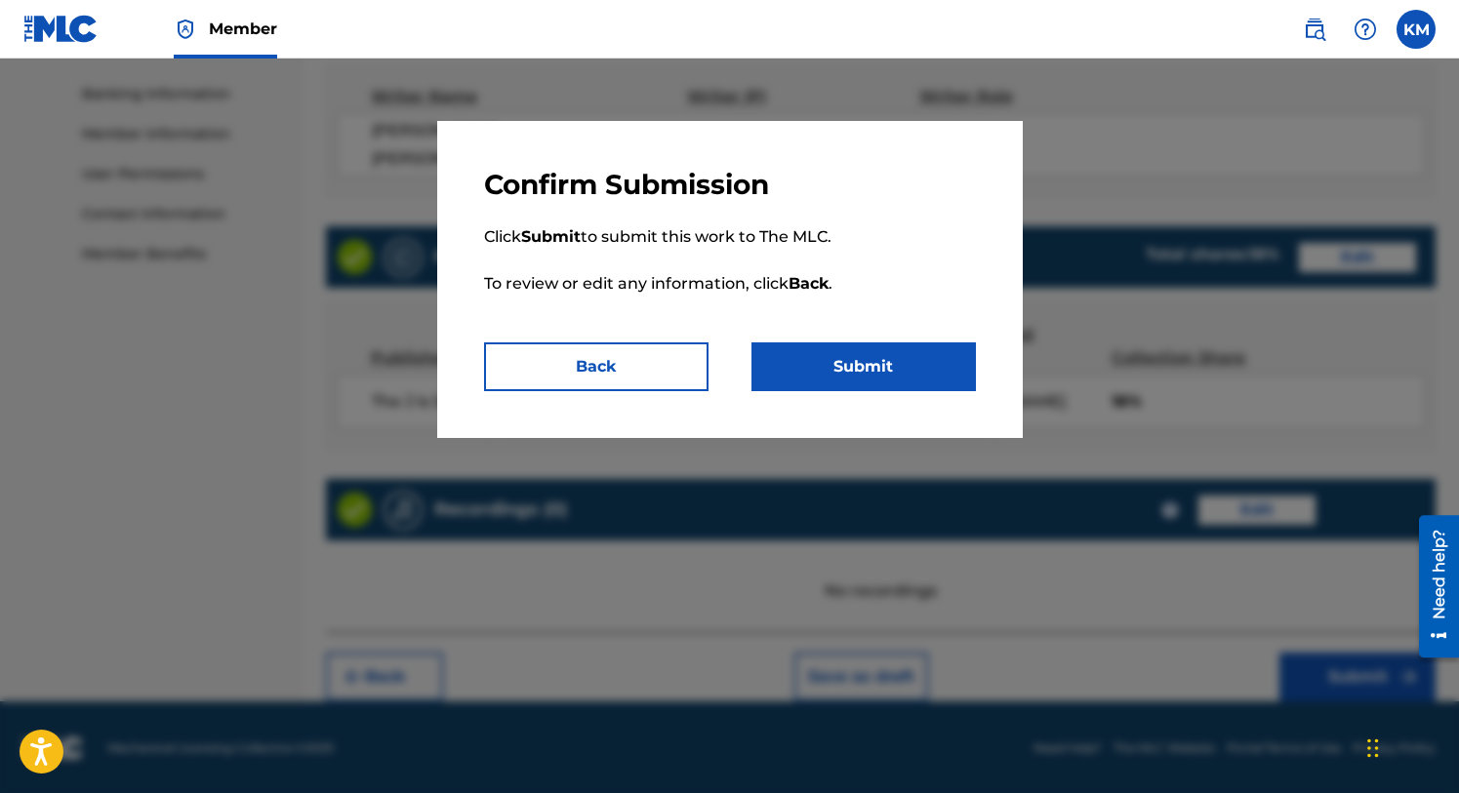
click at [935, 374] on button "Submit" at bounding box center [863, 367] width 224 height 49
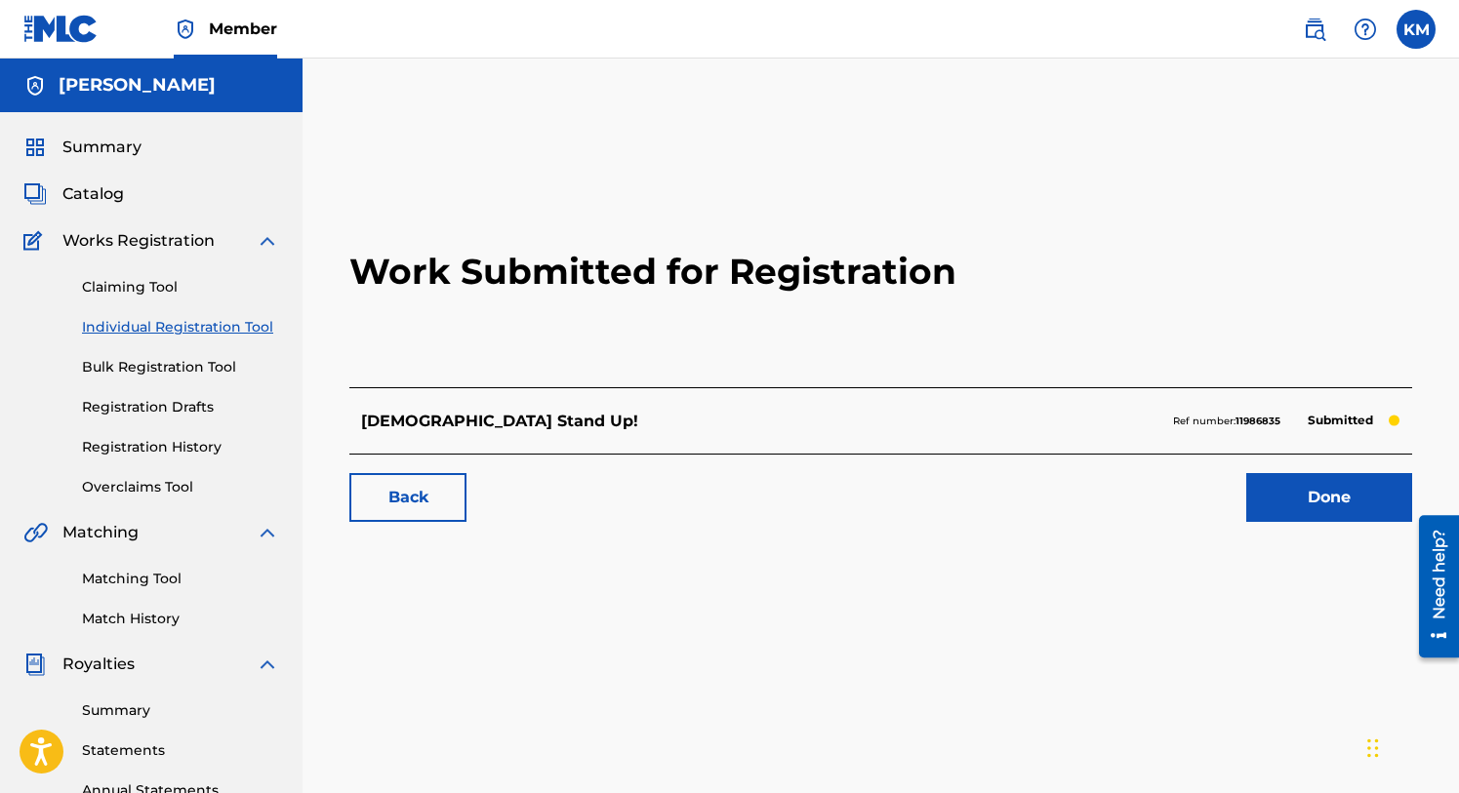
click at [1309, 474] on link "Done" at bounding box center [1329, 497] width 166 height 49
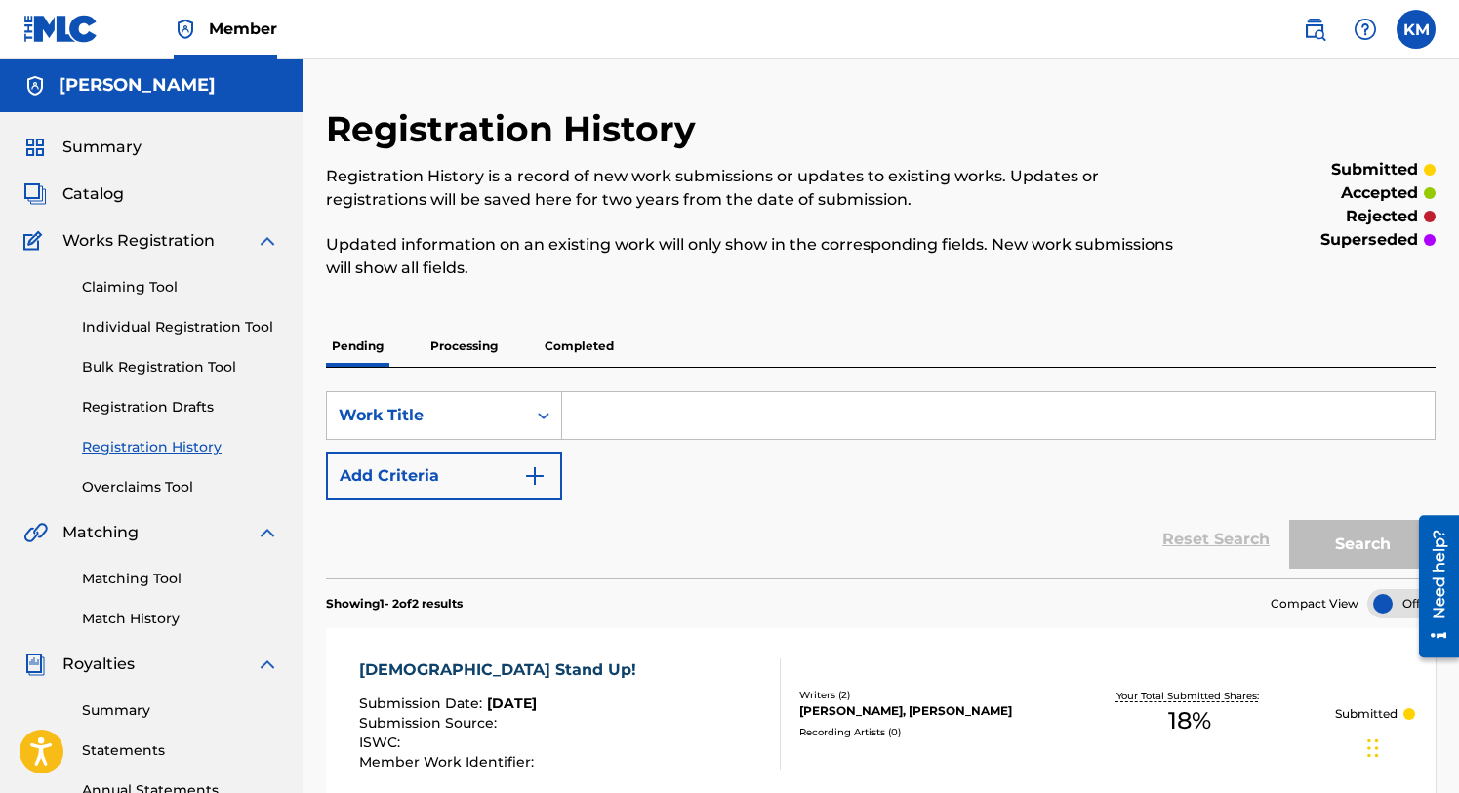
click at [103, 196] on span "Catalog" at bounding box center [92, 193] width 61 height 23
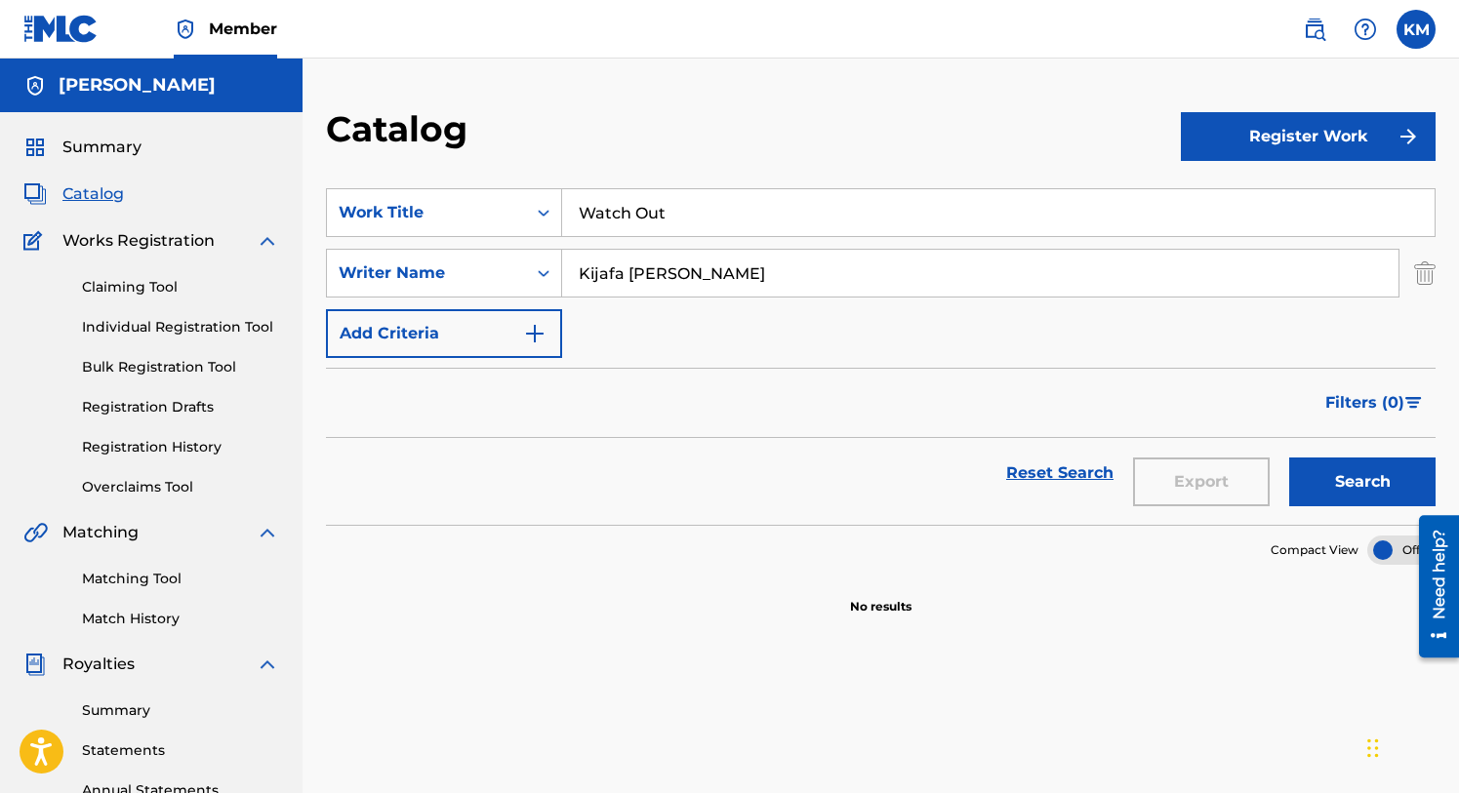
click at [1275, 140] on button "Register Work" at bounding box center [1309, 136] width 256 height 49
click at [1246, 199] on link "Individual" at bounding box center [1309, 200] width 256 height 47
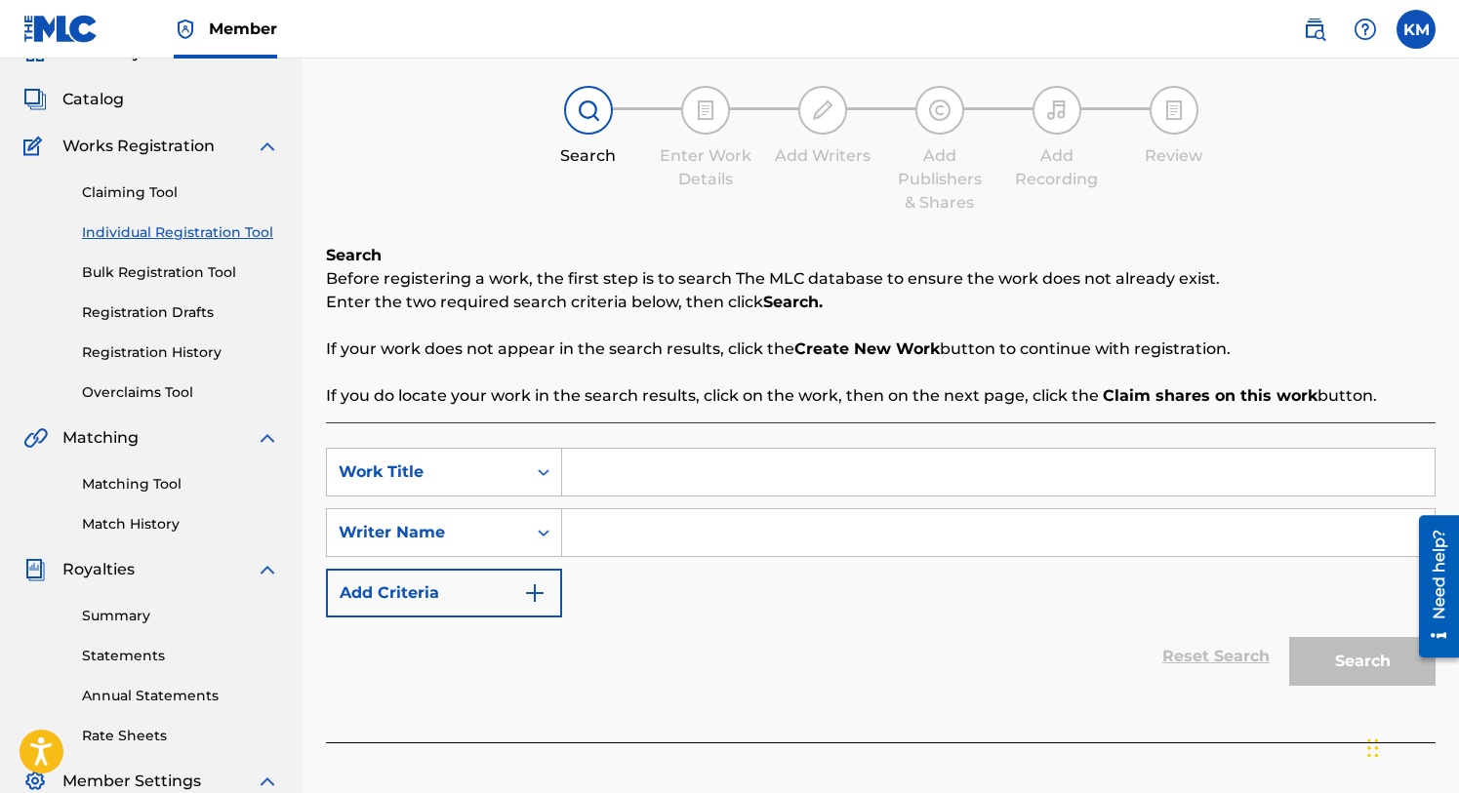
scroll to position [123, 0]
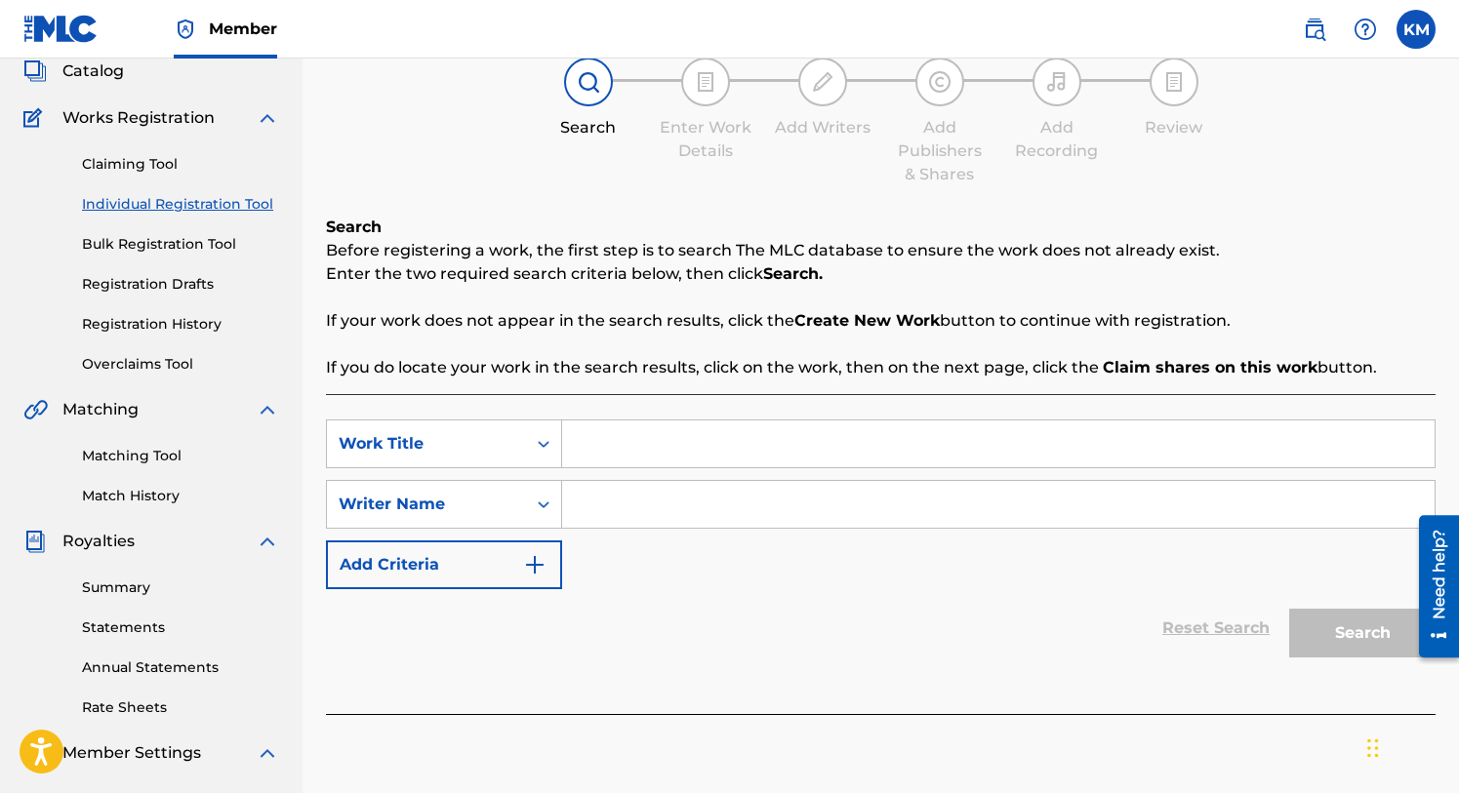
click at [617, 444] on input "Search Form" at bounding box center [998, 444] width 872 height 47
type input "Mood"
click at [602, 493] on input "Search Form" at bounding box center [998, 504] width 872 height 47
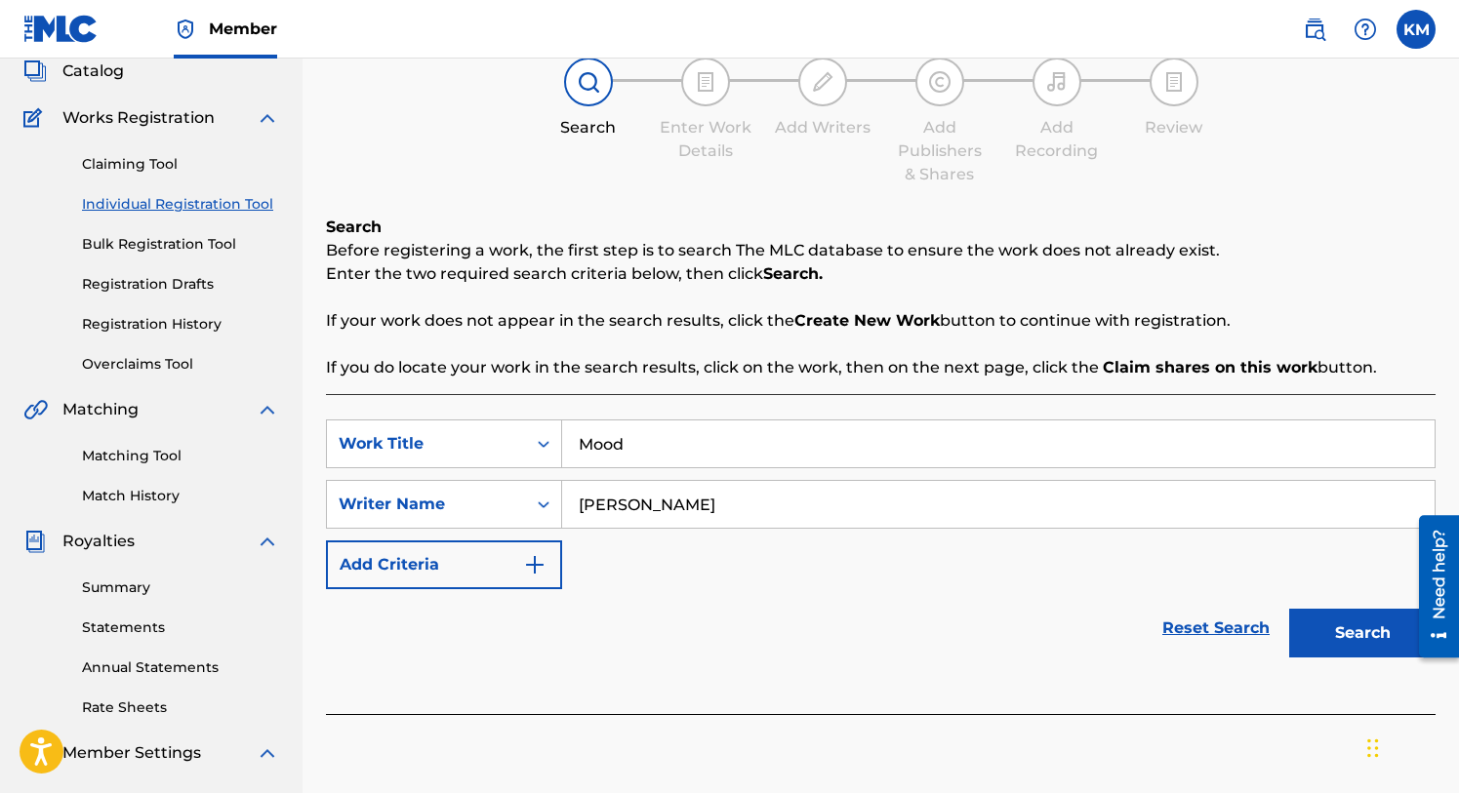
type input "[PERSON_NAME]"
click at [1343, 630] on button "Search" at bounding box center [1362, 633] width 146 height 49
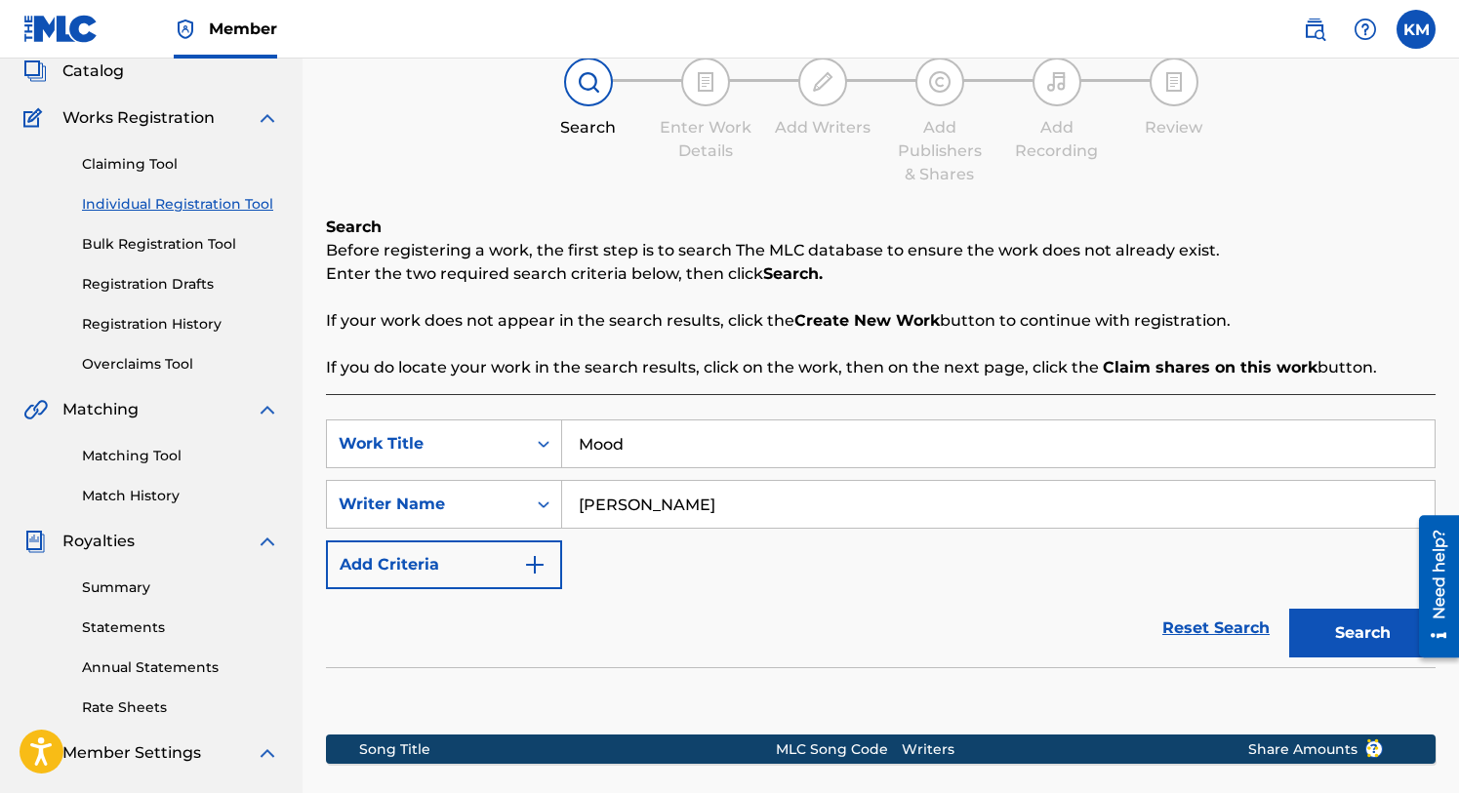
click at [1351, 621] on button "Search" at bounding box center [1362, 633] width 146 height 49
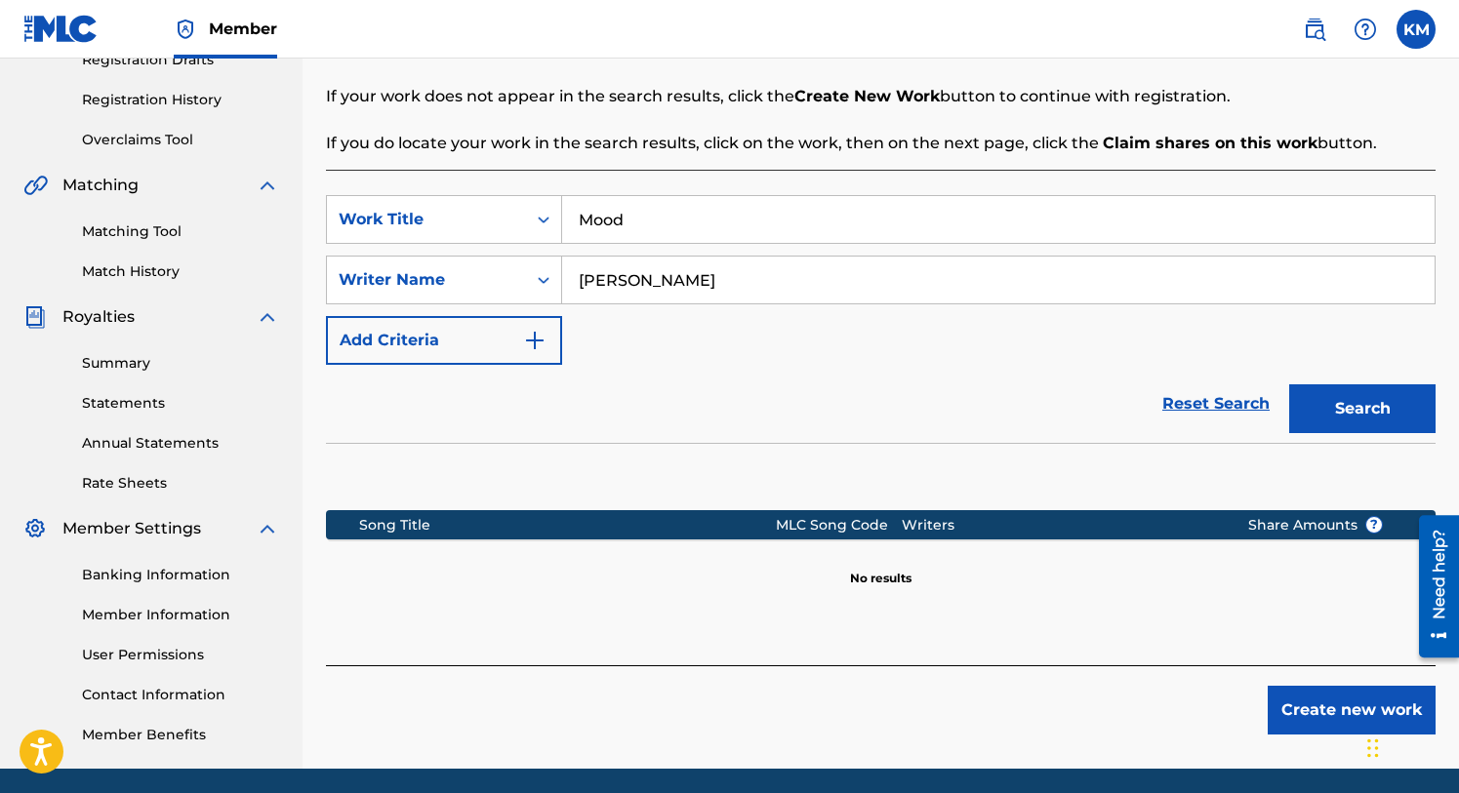
scroll to position [417, 0]
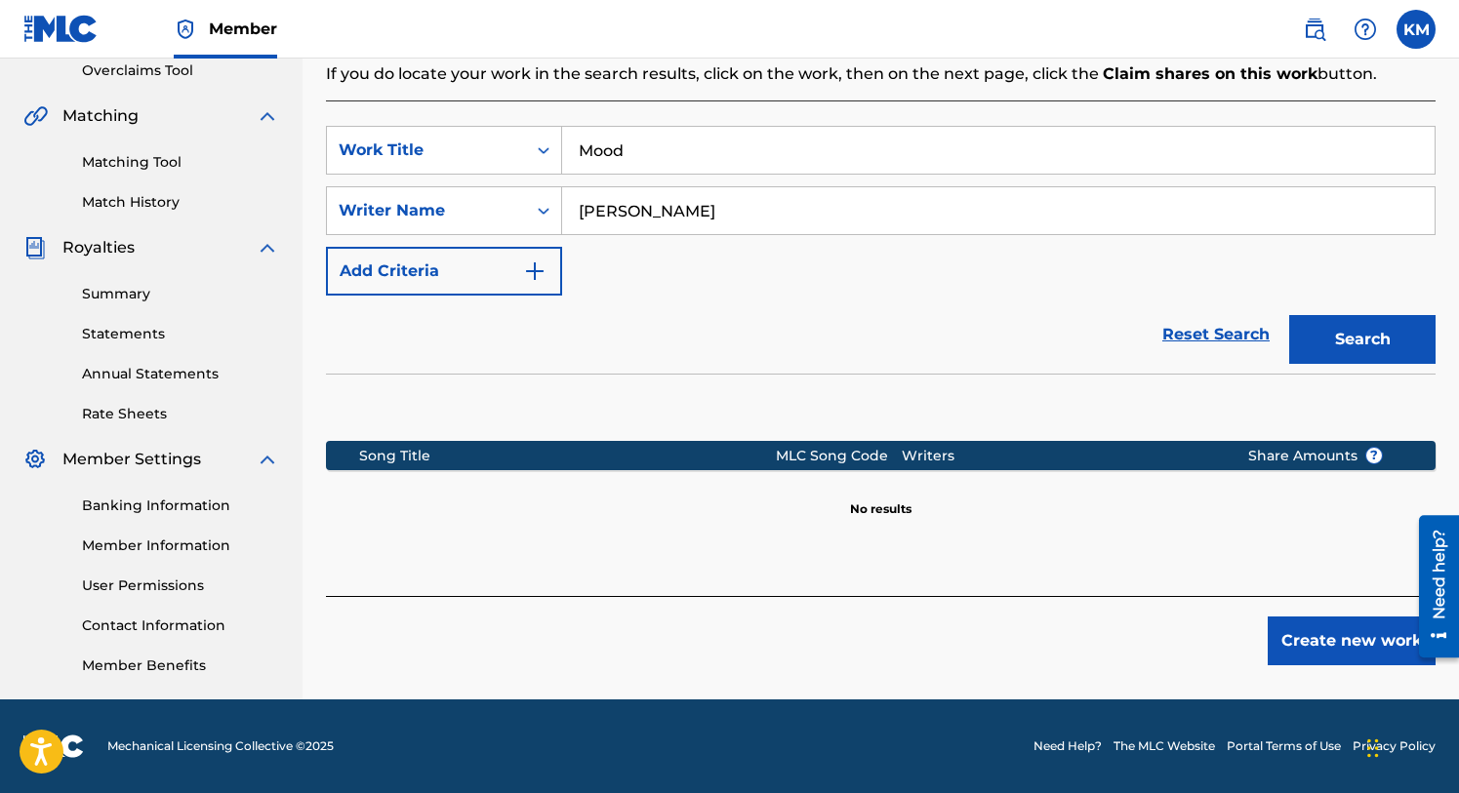
click at [1318, 629] on button "Create new work" at bounding box center [1352, 641] width 168 height 49
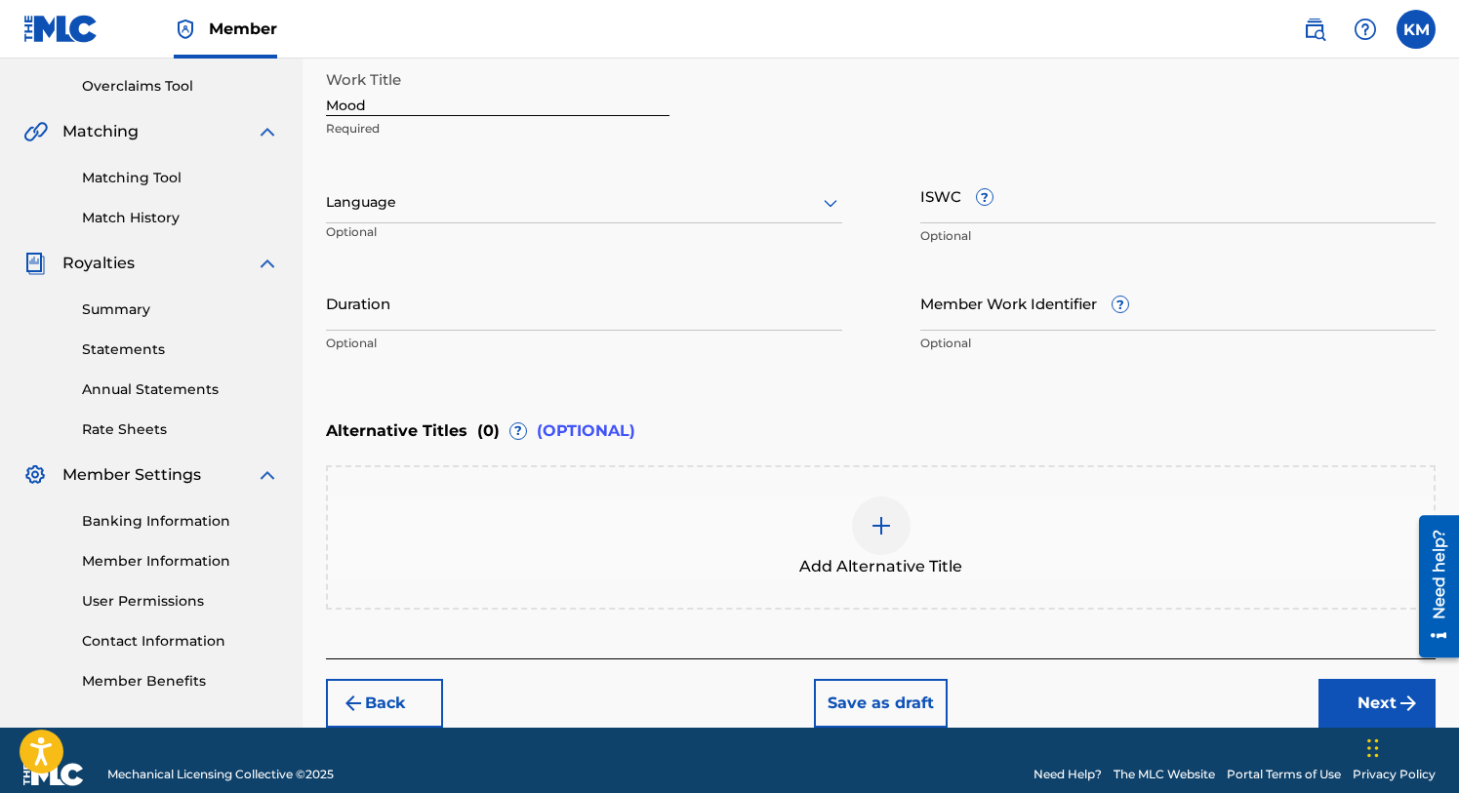
scroll to position [428, 0]
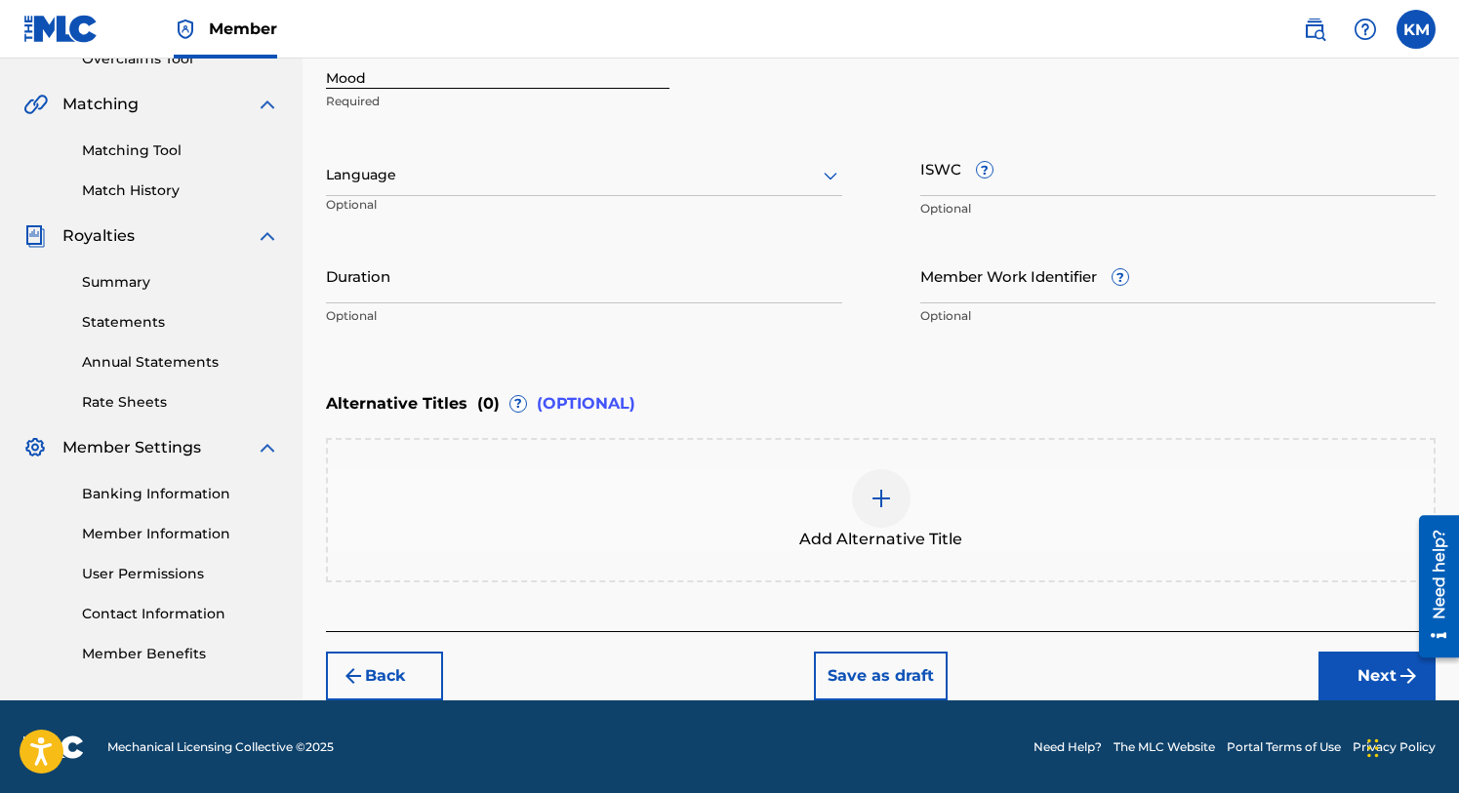
click at [1376, 669] on button "Next" at bounding box center [1376, 676] width 117 height 49
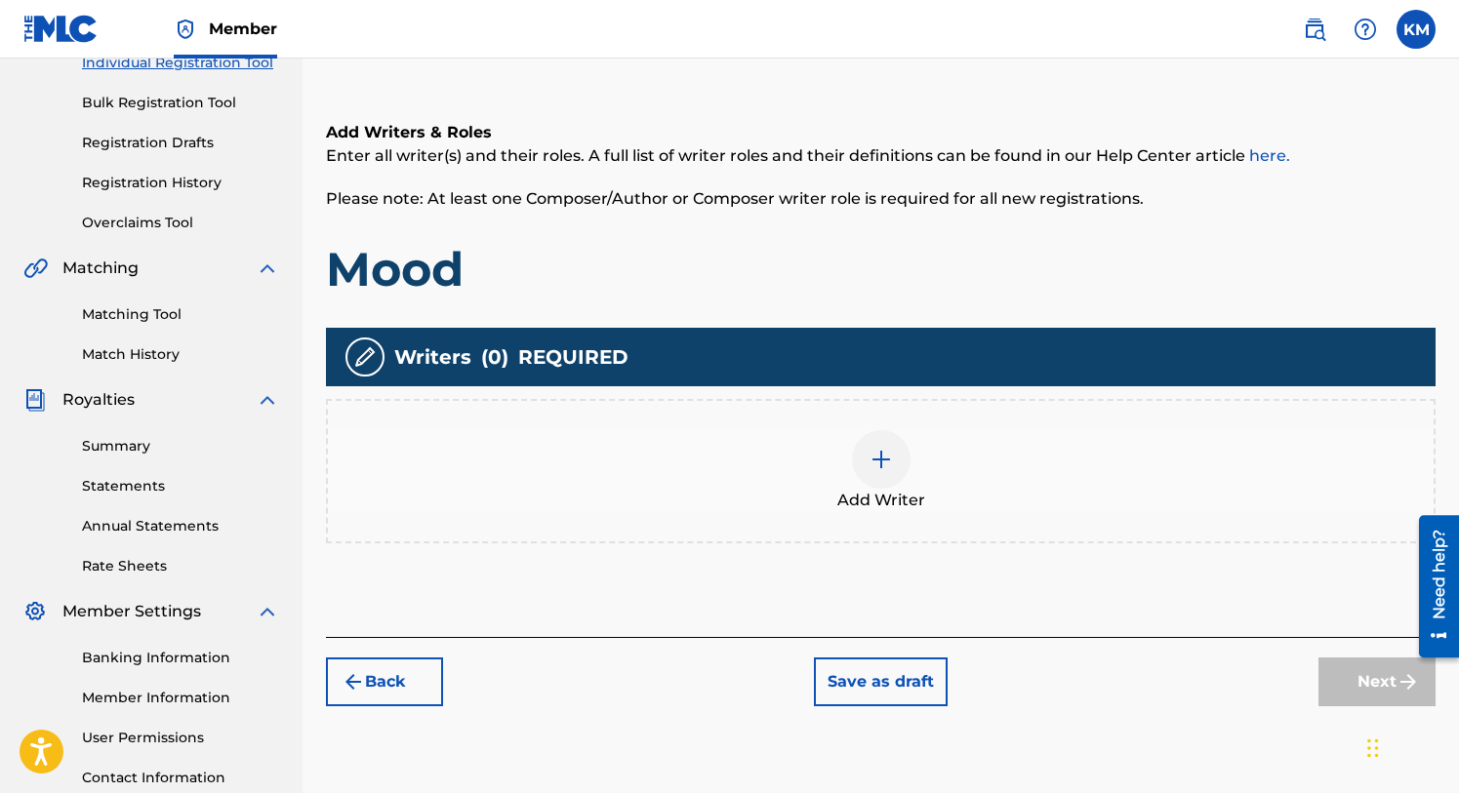
scroll to position [277, 0]
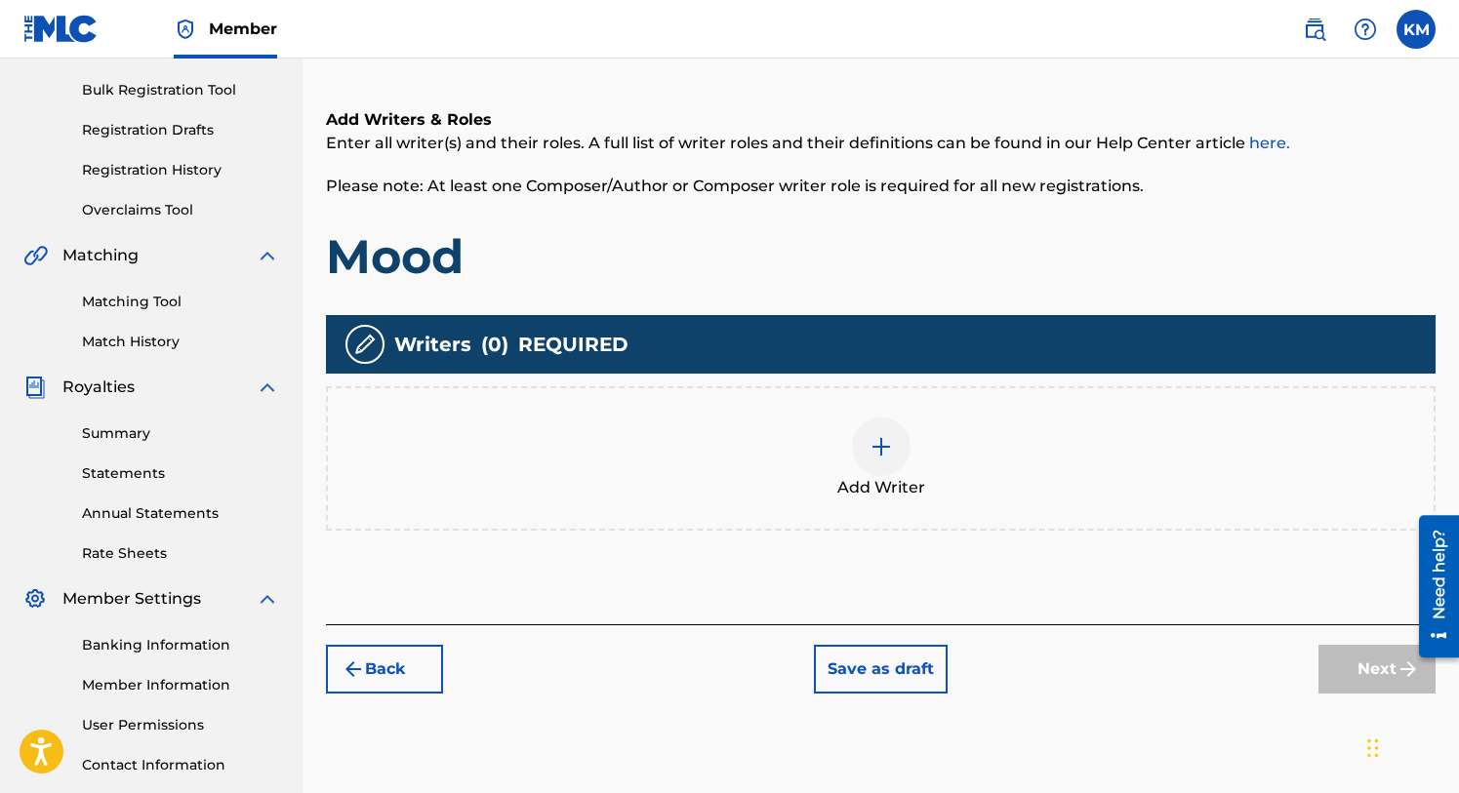
click at [888, 436] on img at bounding box center [881, 446] width 23 height 23
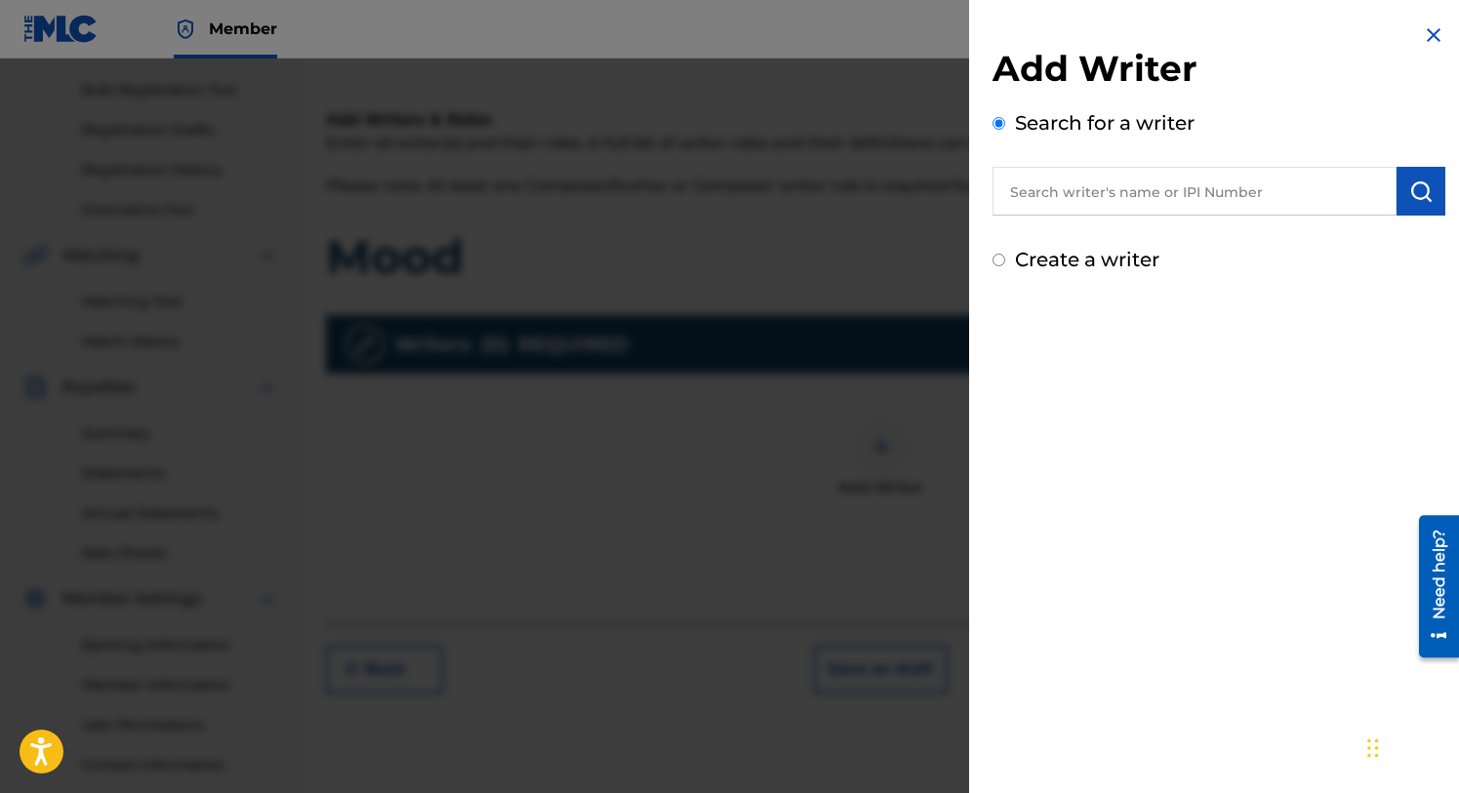
click at [1110, 192] on input "text" at bounding box center [1194, 191] width 404 height 49
type input "[PERSON_NAME]"
click at [1413, 188] on img "submit" at bounding box center [1420, 191] width 23 height 23
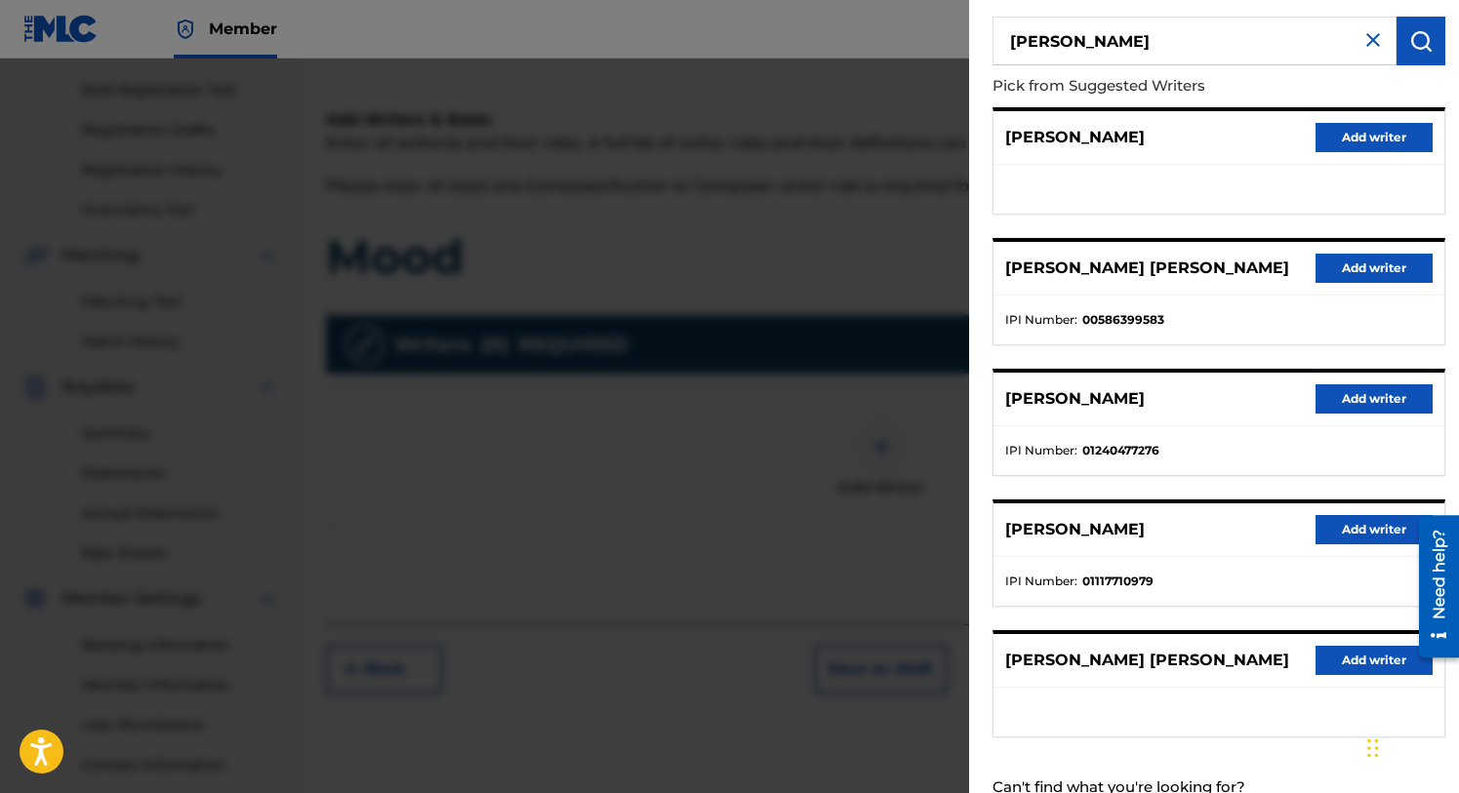
scroll to position [218, 0]
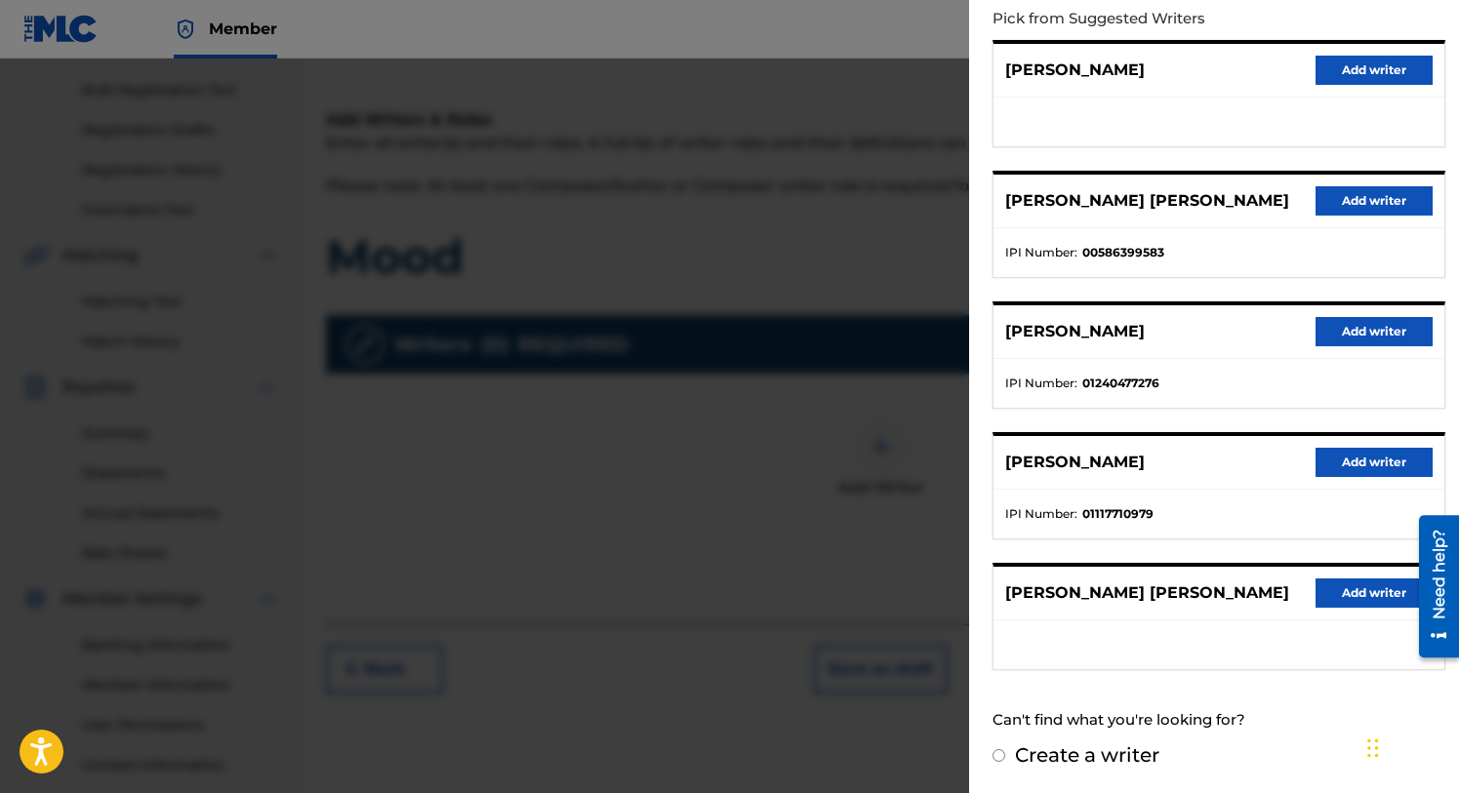
click at [1344, 454] on button "Add writer" at bounding box center [1374, 462] width 117 height 29
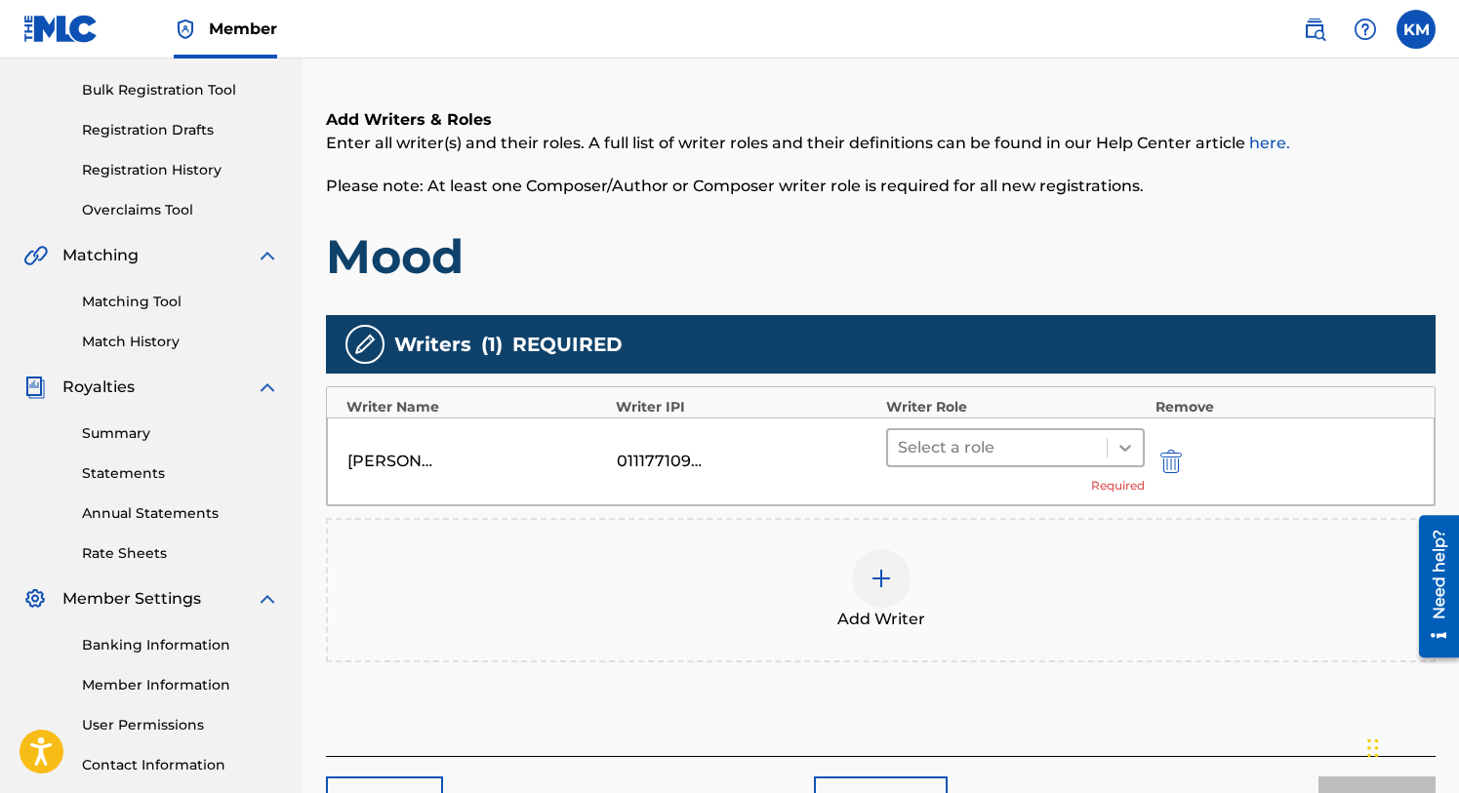
click at [1127, 446] on icon at bounding box center [1125, 448] width 12 height 7
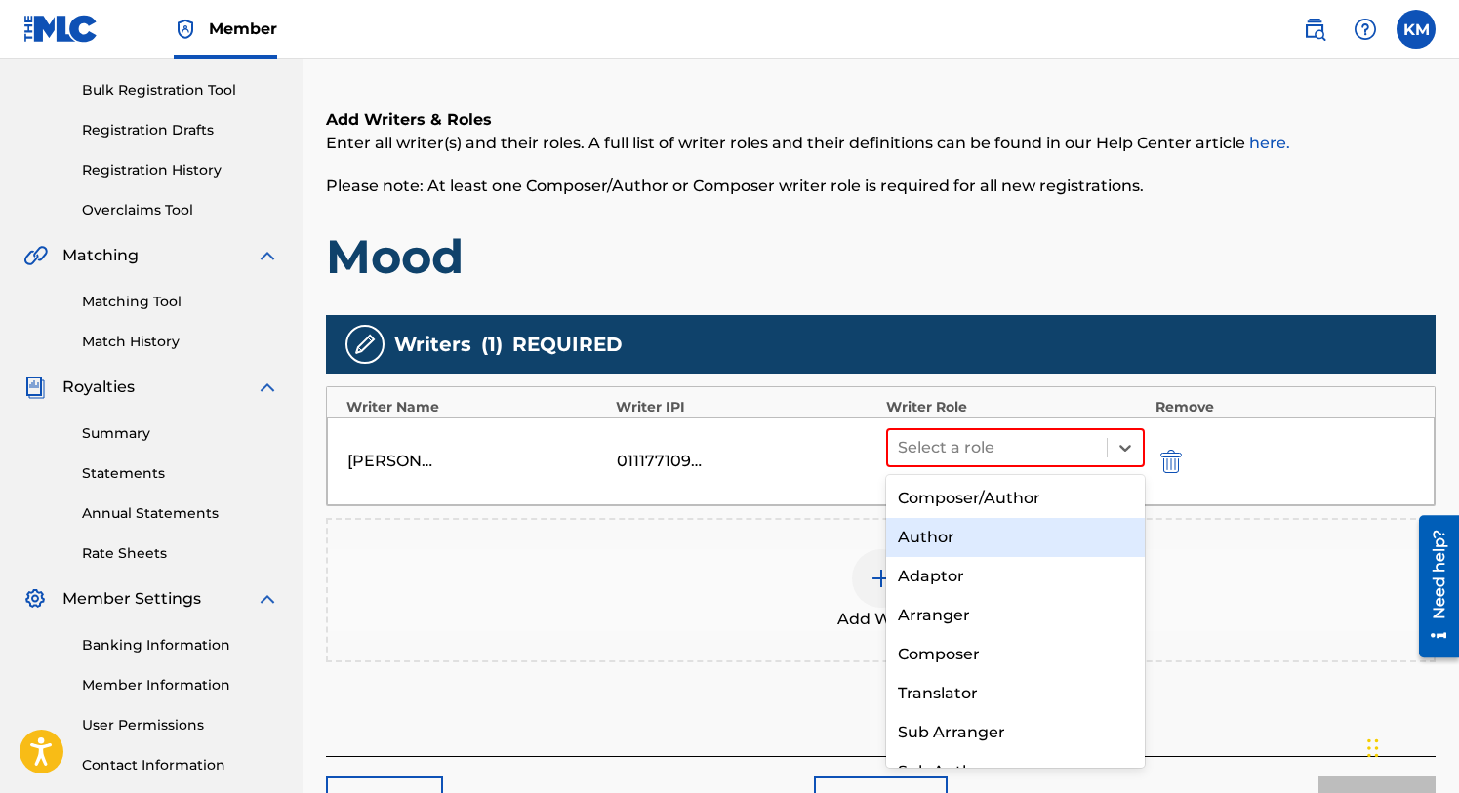
click at [995, 537] on div "Author" at bounding box center [1016, 537] width 260 height 39
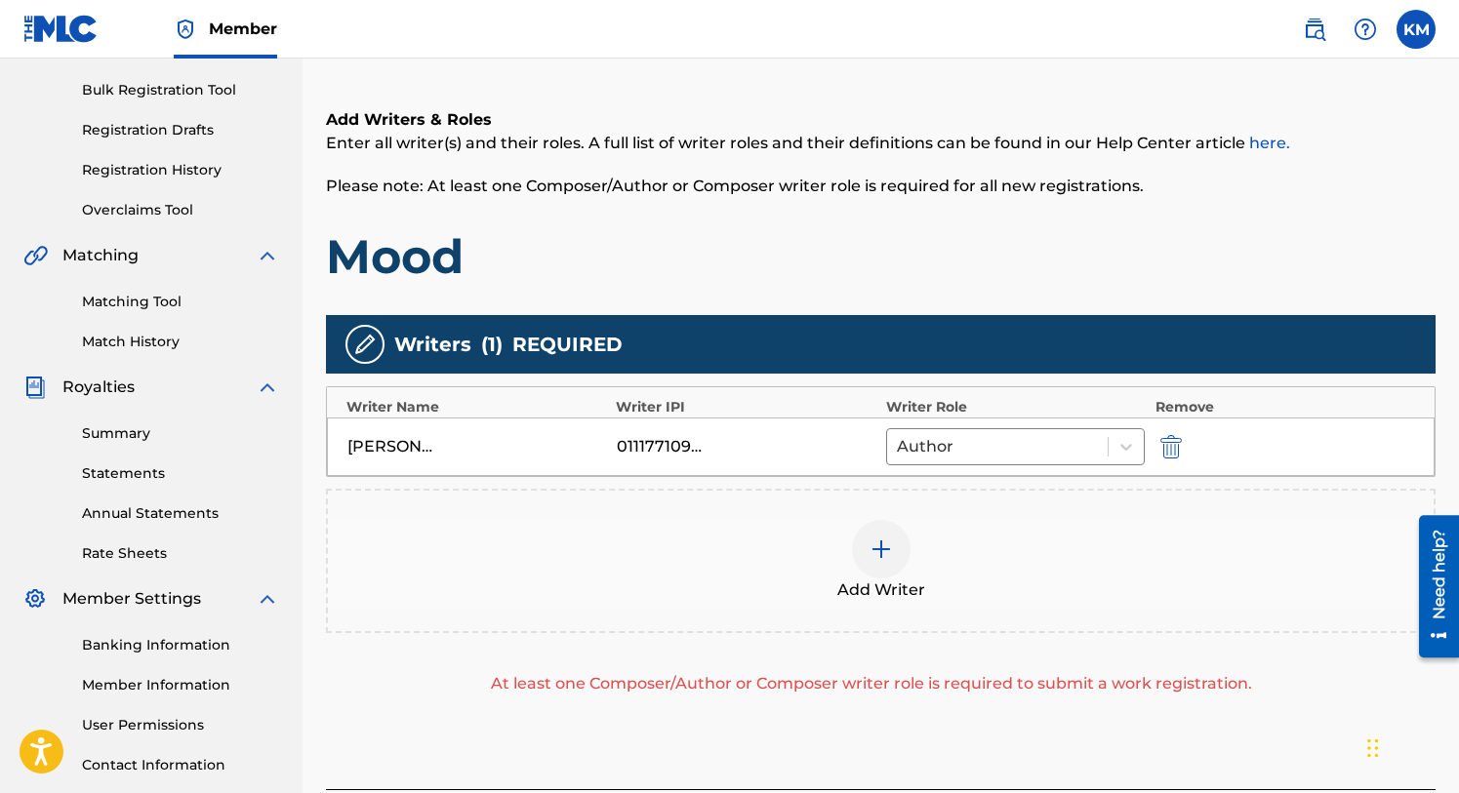
click at [884, 555] on img at bounding box center [881, 549] width 23 height 23
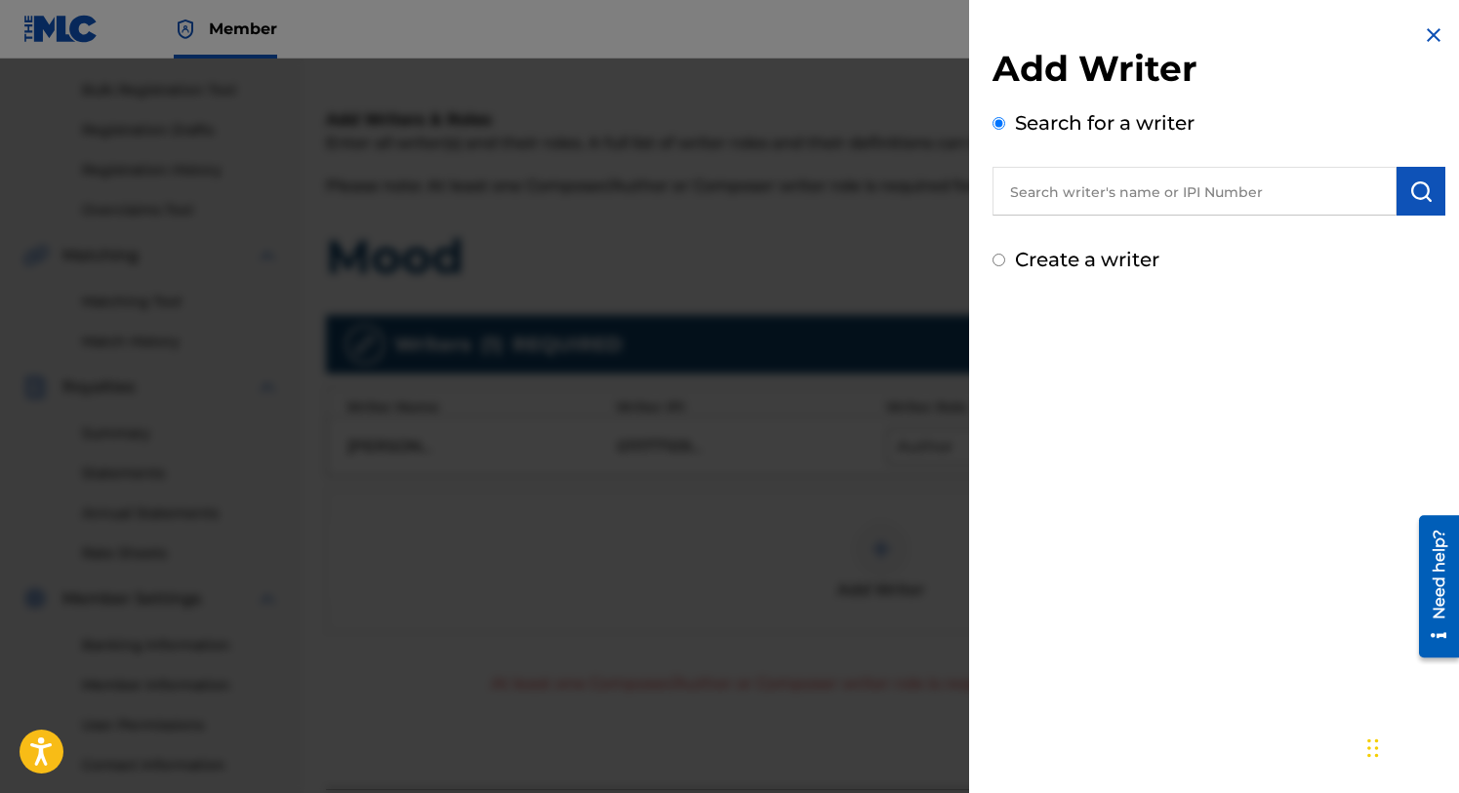
click at [1078, 200] on input "text" at bounding box center [1194, 191] width 404 height 49
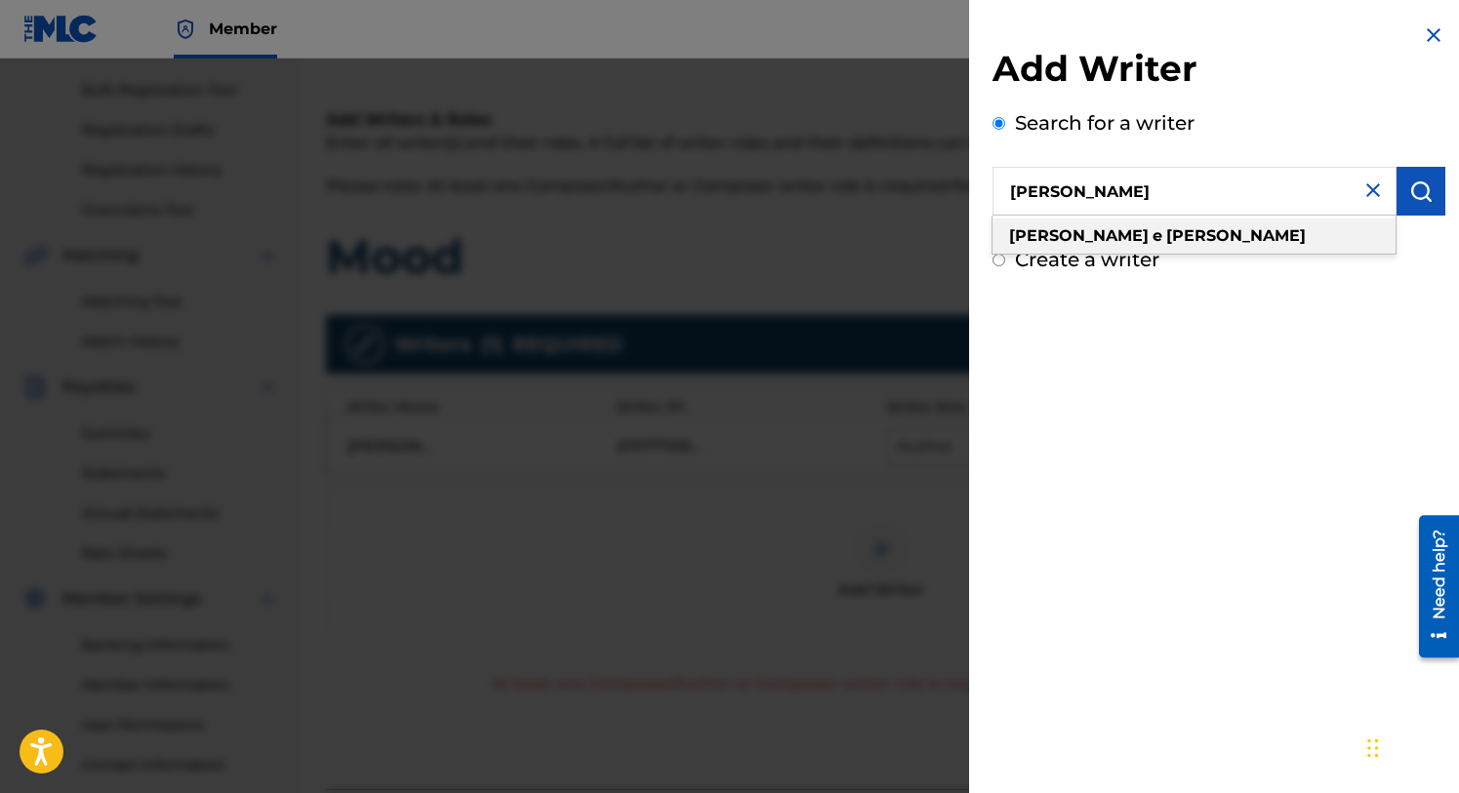
click at [1166, 235] on strong "[PERSON_NAME]" at bounding box center [1236, 235] width 140 height 19
type input "[PERSON_NAME]"
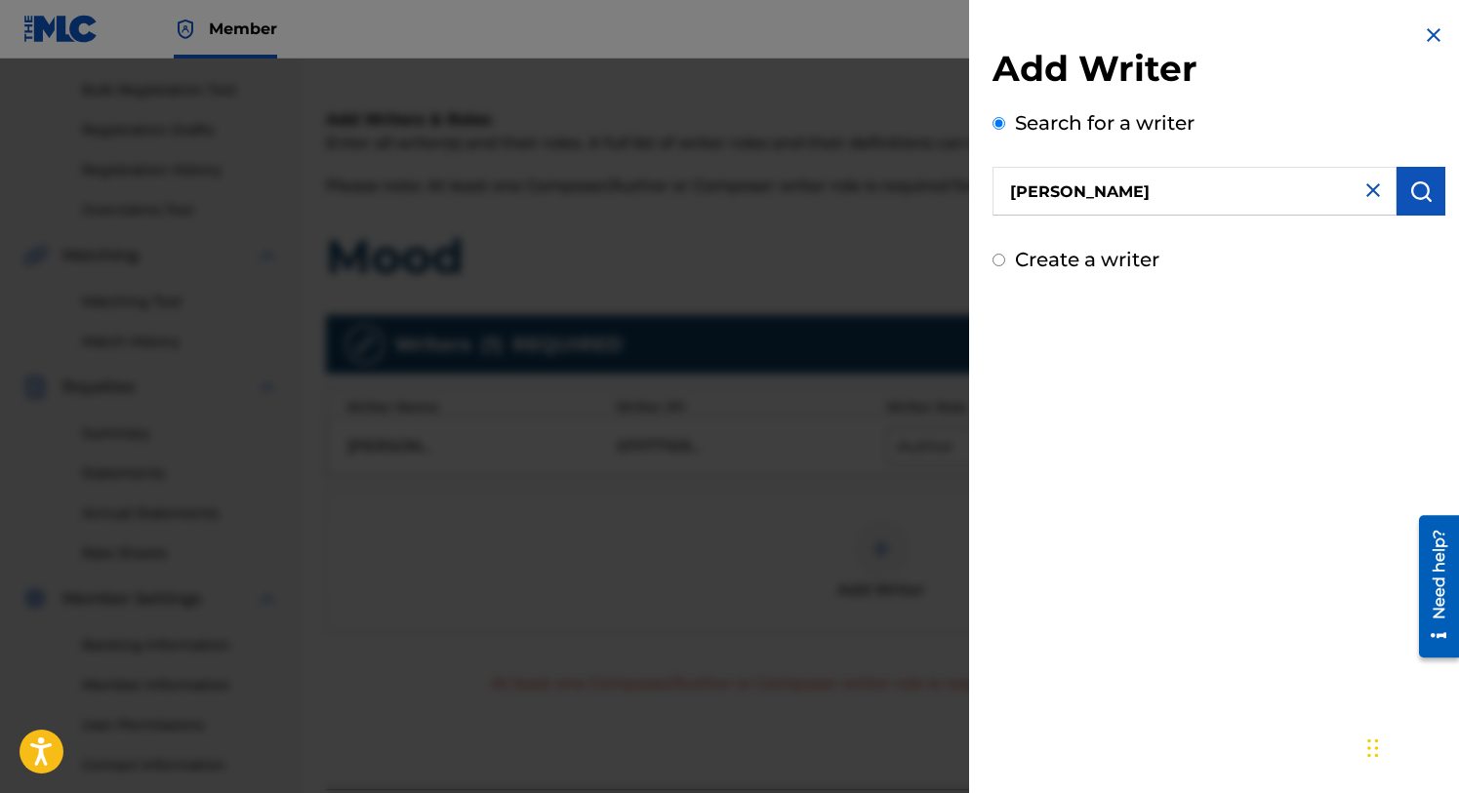
click at [1410, 193] on img "submit" at bounding box center [1420, 191] width 23 height 23
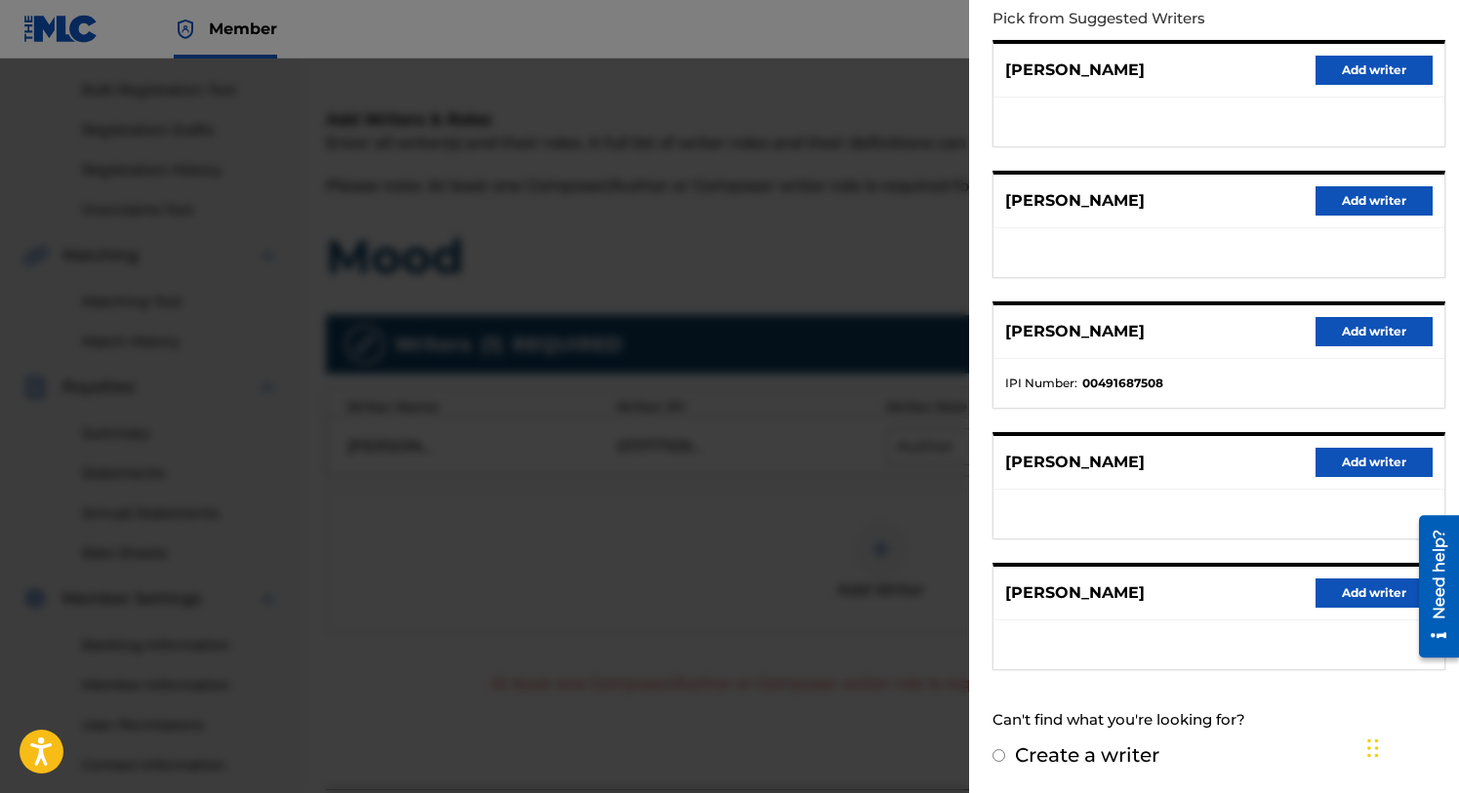
click at [1326, 335] on button "Add writer" at bounding box center [1374, 331] width 117 height 29
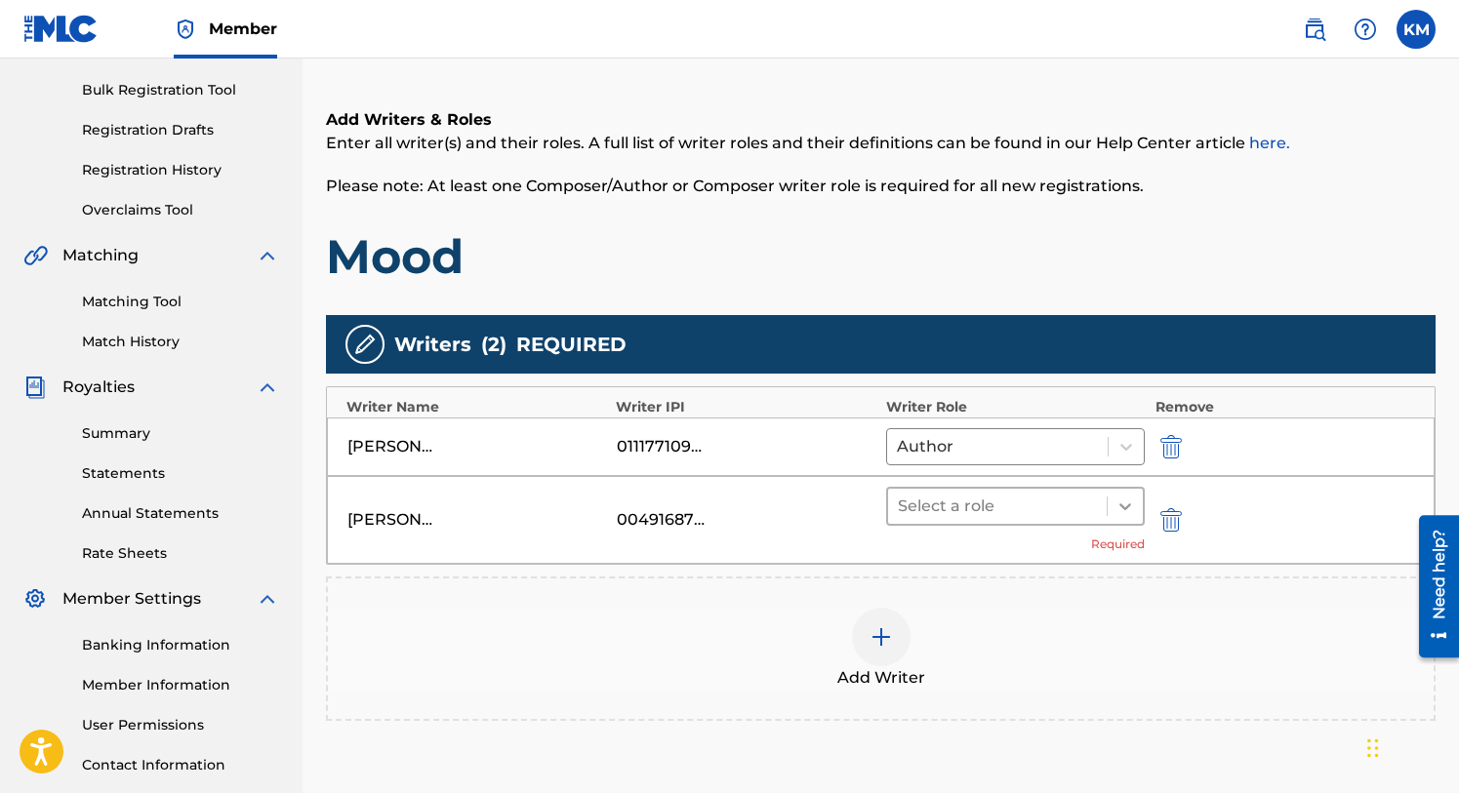
click at [1127, 506] on icon at bounding box center [1125, 507] width 12 height 7
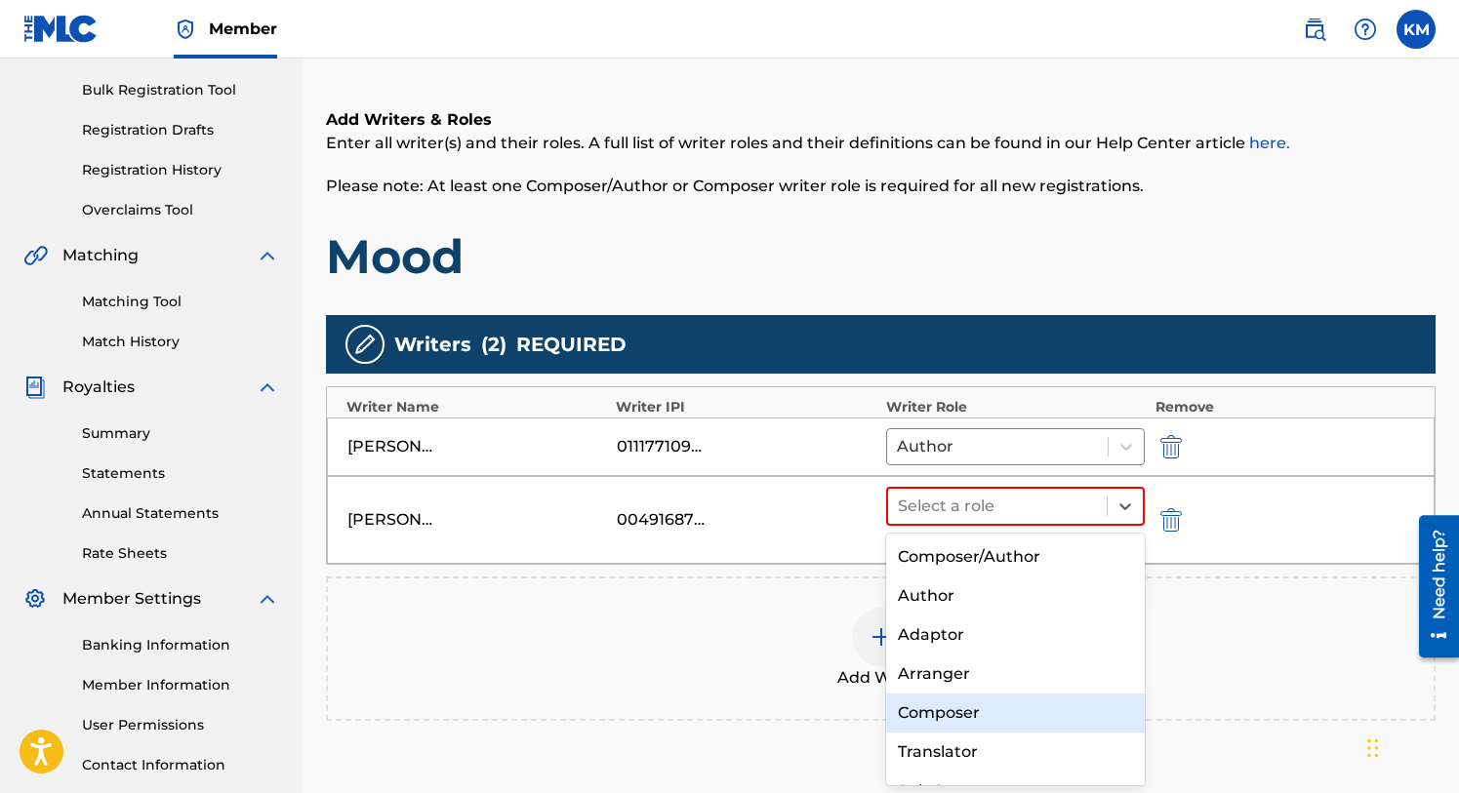
click at [944, 713] on div "Composer" at bounding box center [1016, 713] width 260 height 39
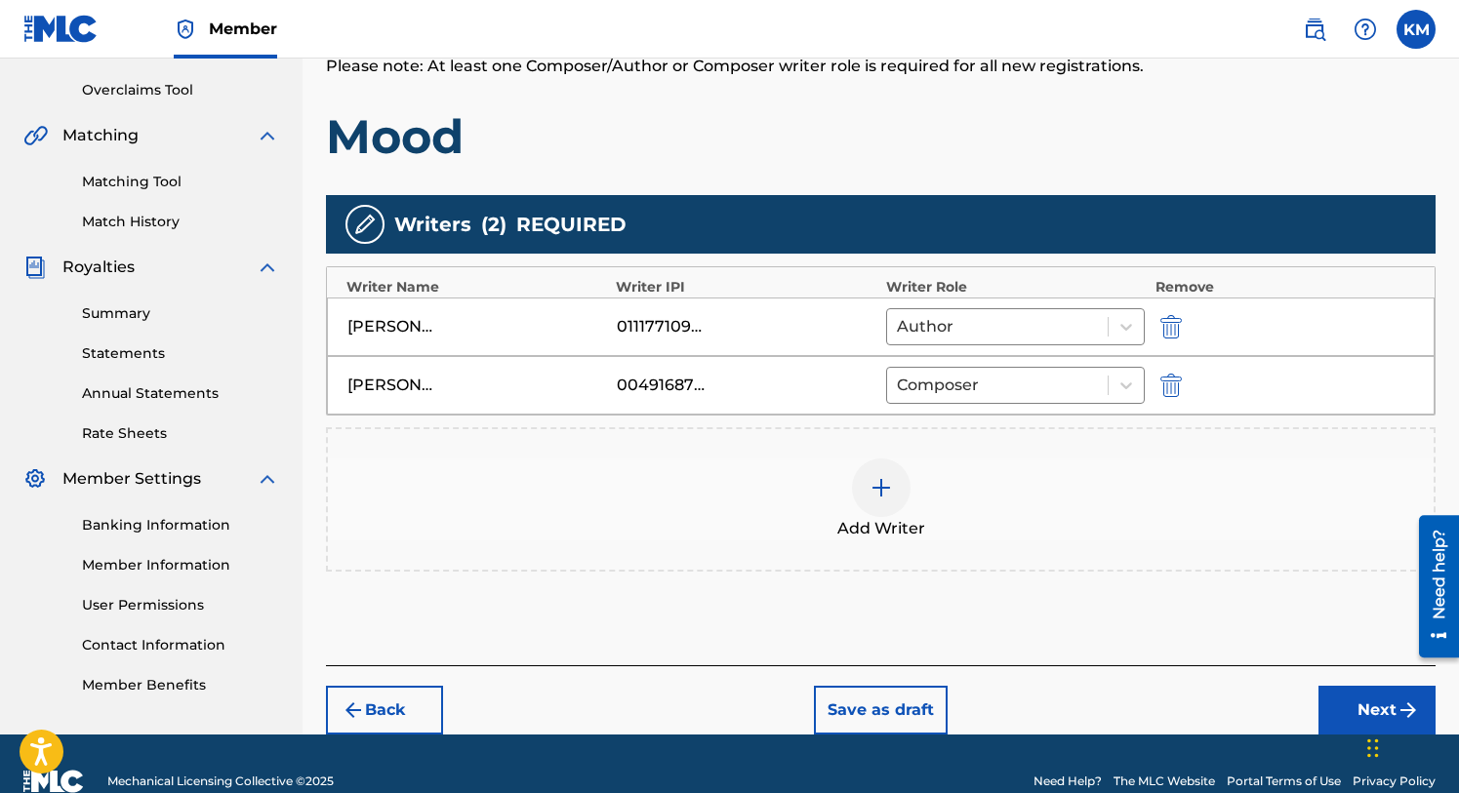
scroll to position [432, 0]
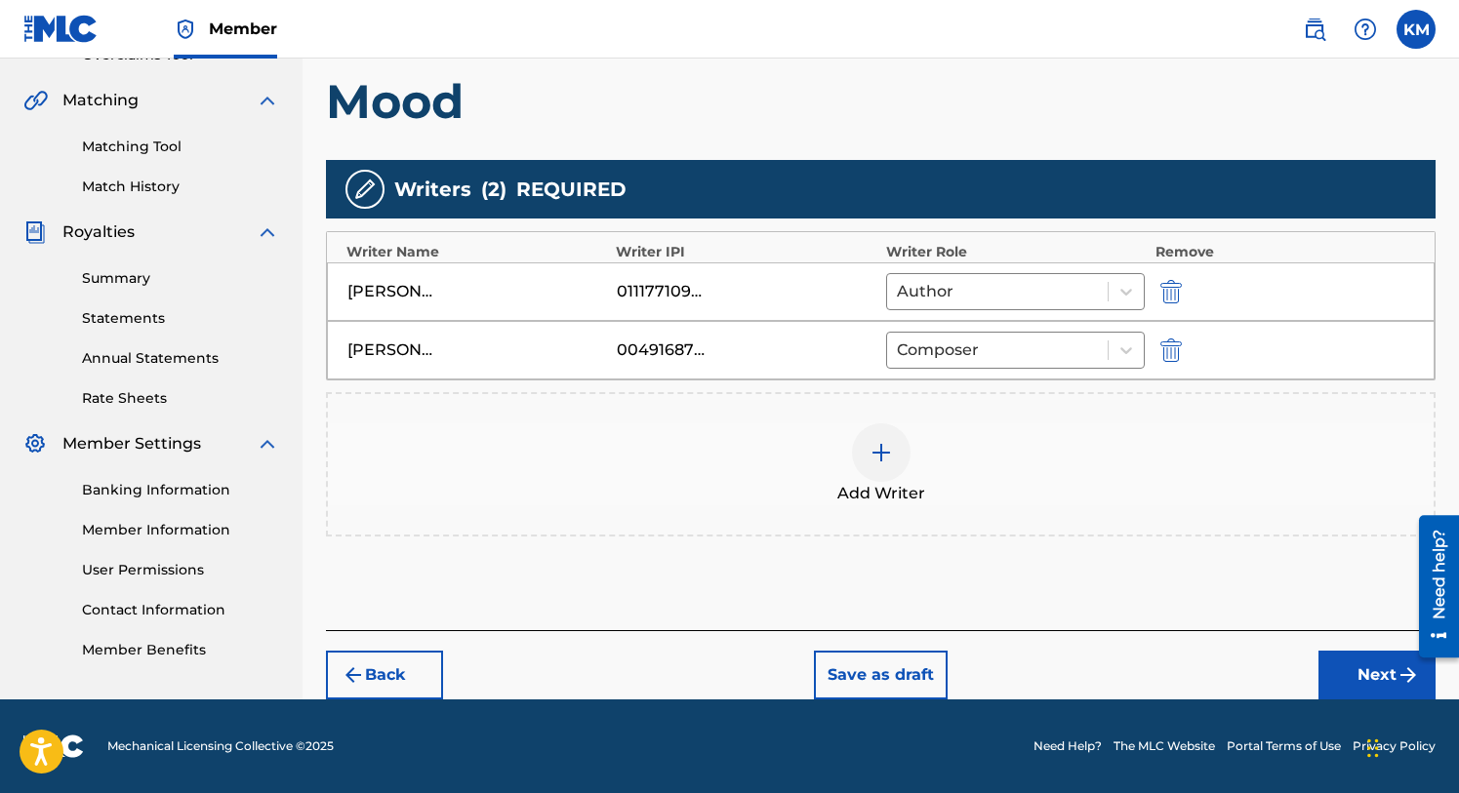
click at [1351, 678] on button "Next" at bounding box center [1376, 675] width 117 height 49
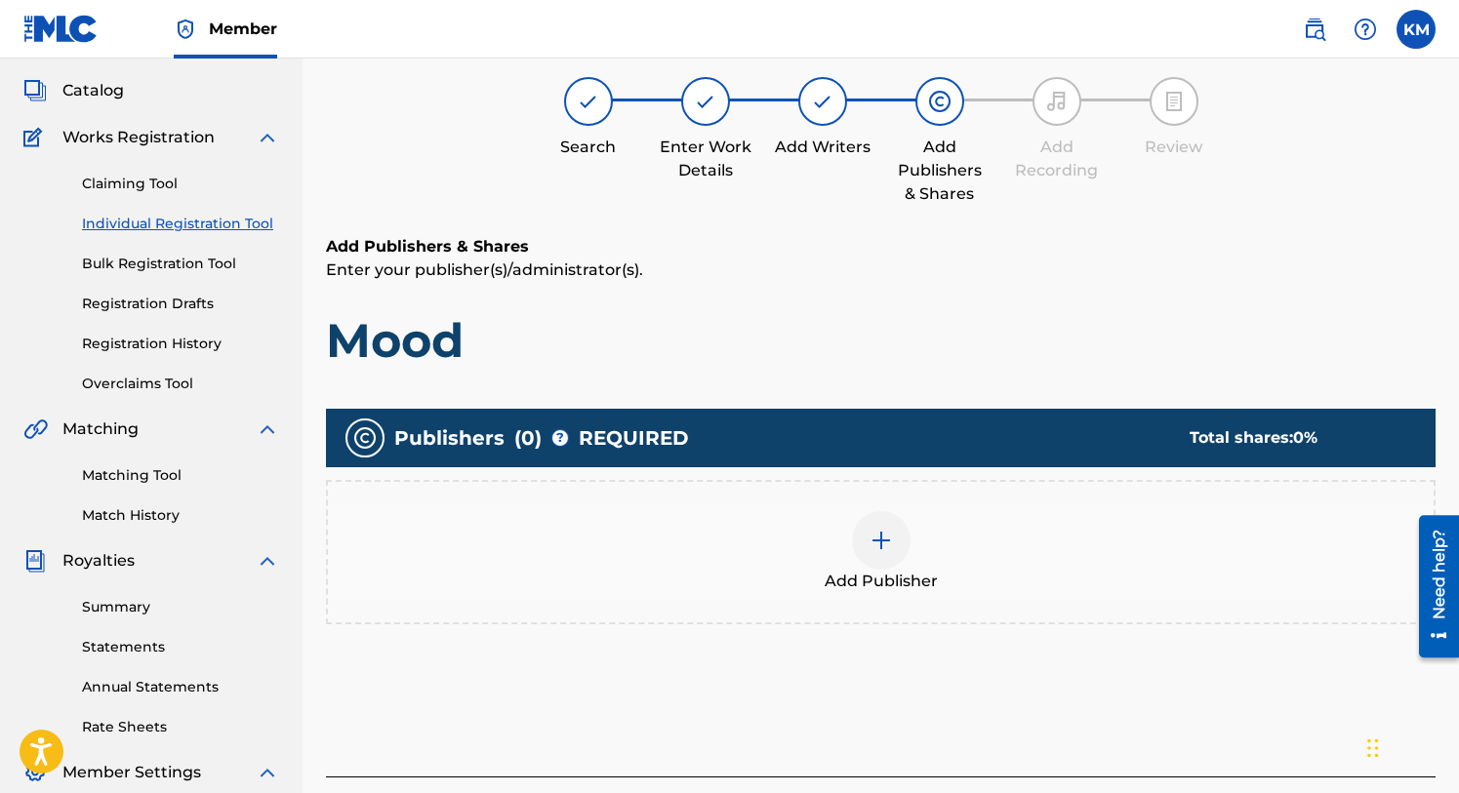
scroll to position [88, 0]
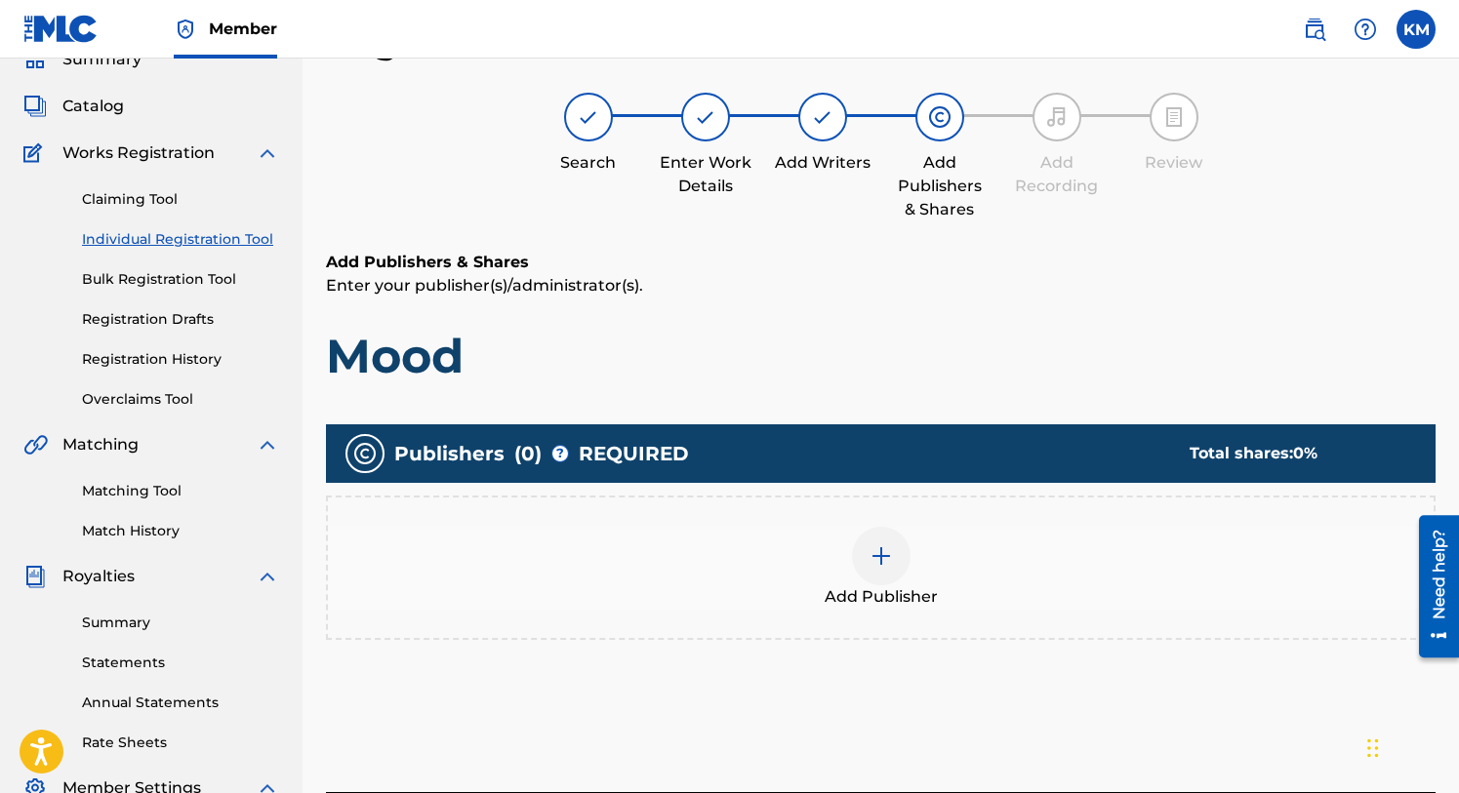
click at [890, 560] on img at bounding box center [881, 556] width 23 height 23
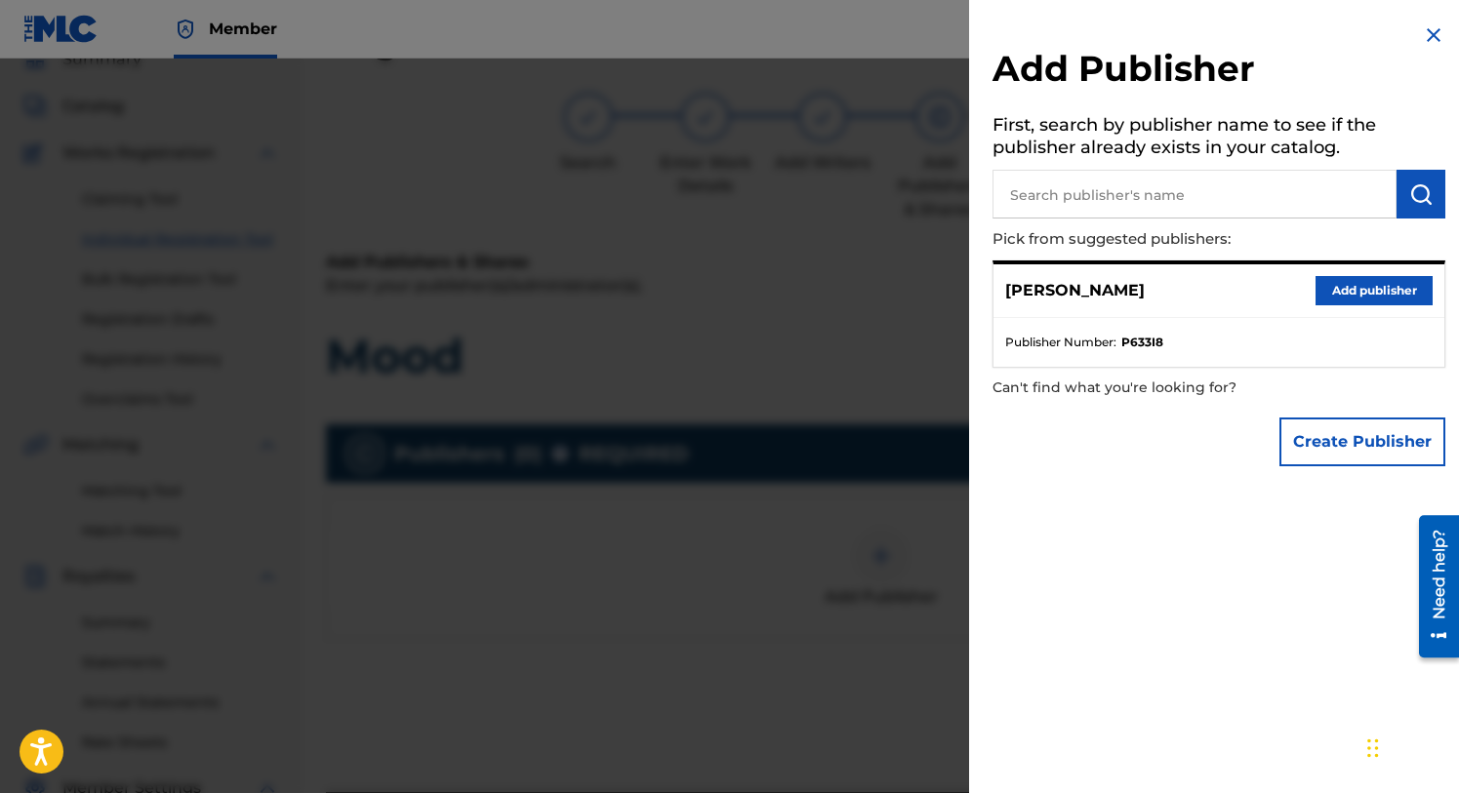
click at [1104, 200] on input "text" at bounding box center [1194, 194] width 404 height 49
type input "The J Is Silent"
click at [1409, 190] on img "submit" at bounding box center [1420, 193] width 23 height 23
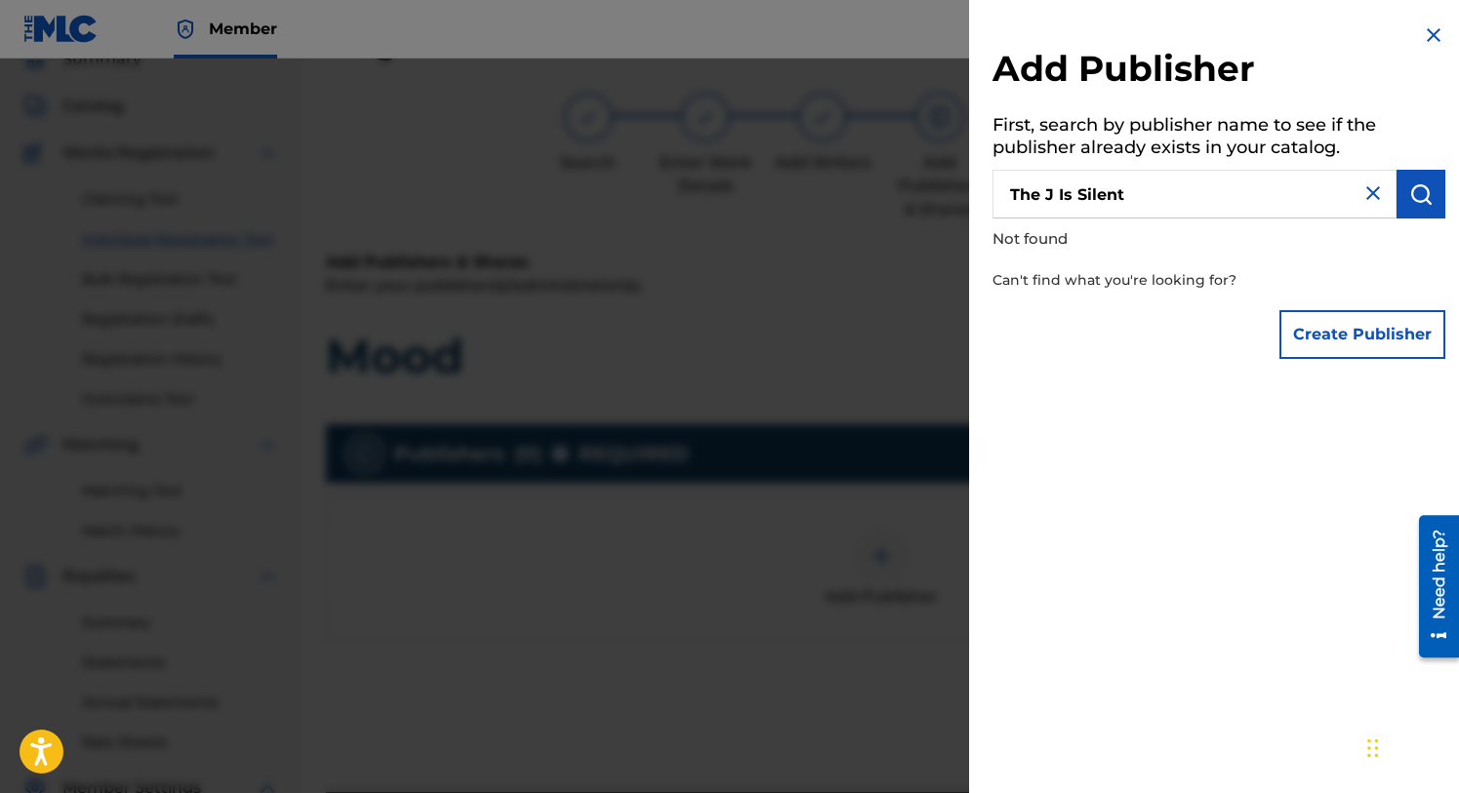
click at [1363, 330] on button "Create Publisher" at bounding box center [1362, 334] width 166 height 49
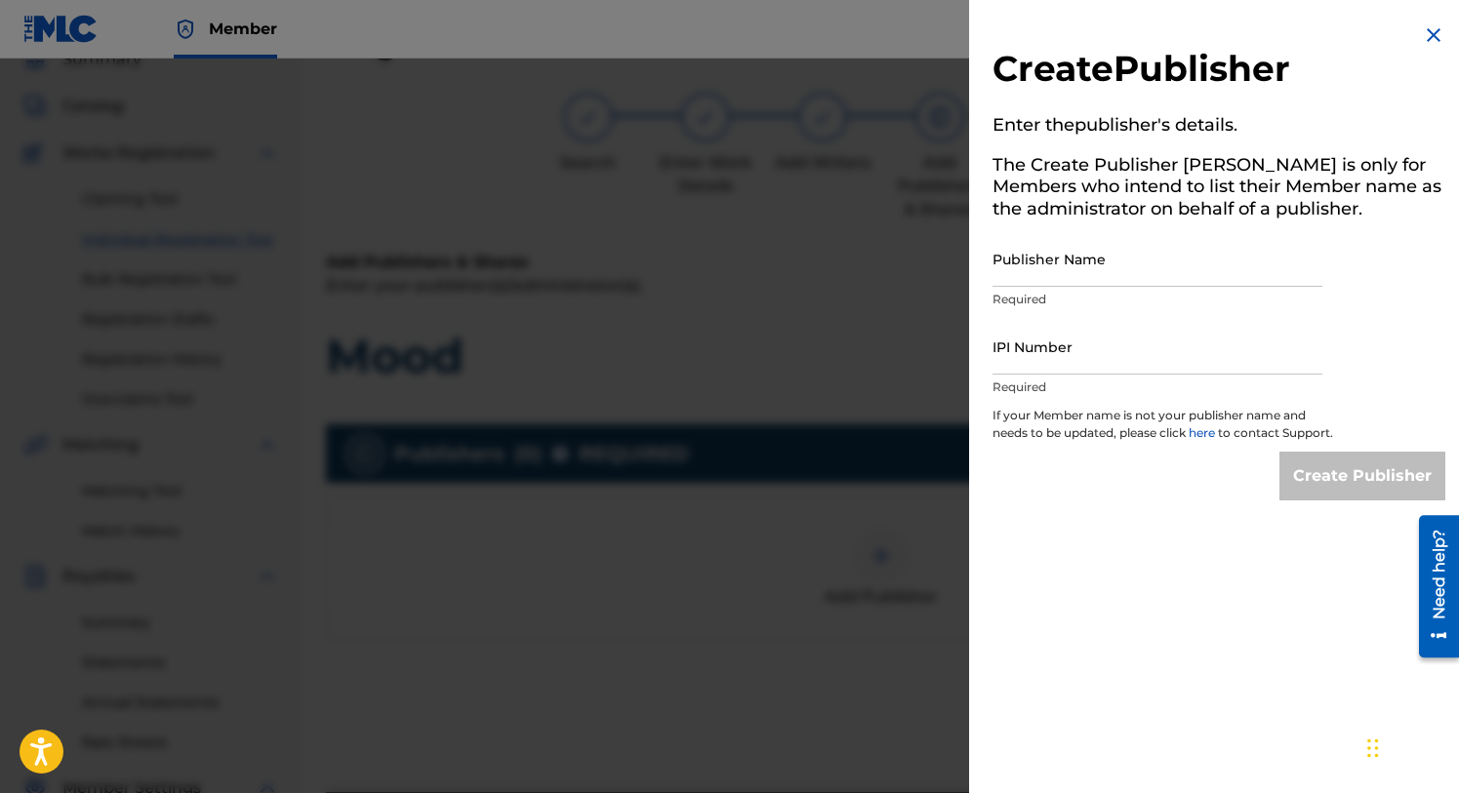
click at [1031, 274] on input "Publisher Name" at bounding box center [1157, 259] width 330 height 56
type input "The J Is Silent"
click at [1014, 352] on input "IPI Number" at bounding box center [1157, 347] width 330 height 56
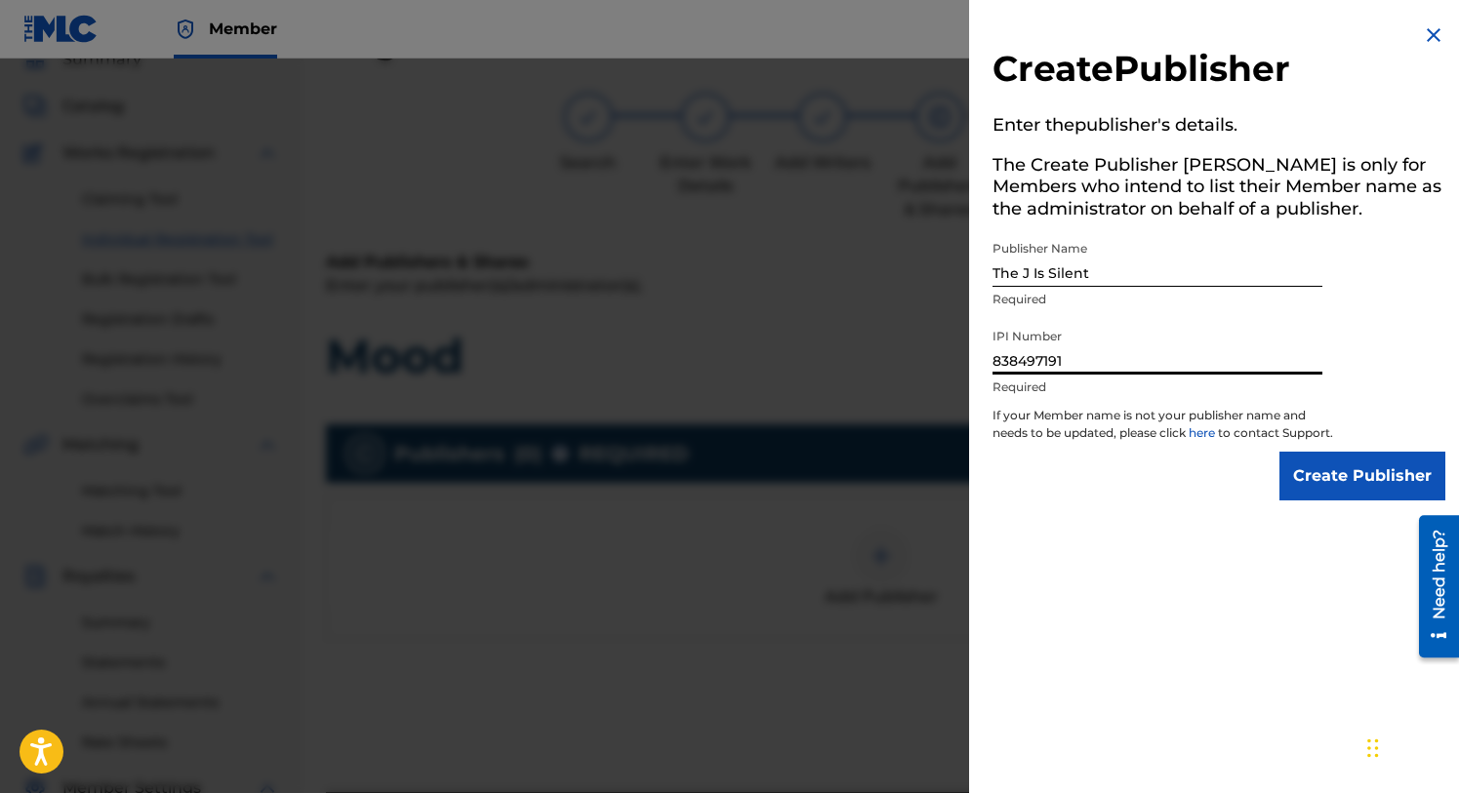
type input "838497191"
click at [1316, 484] on input "Create Publisher" at bounding box center [1362, 476] width 166 height 49
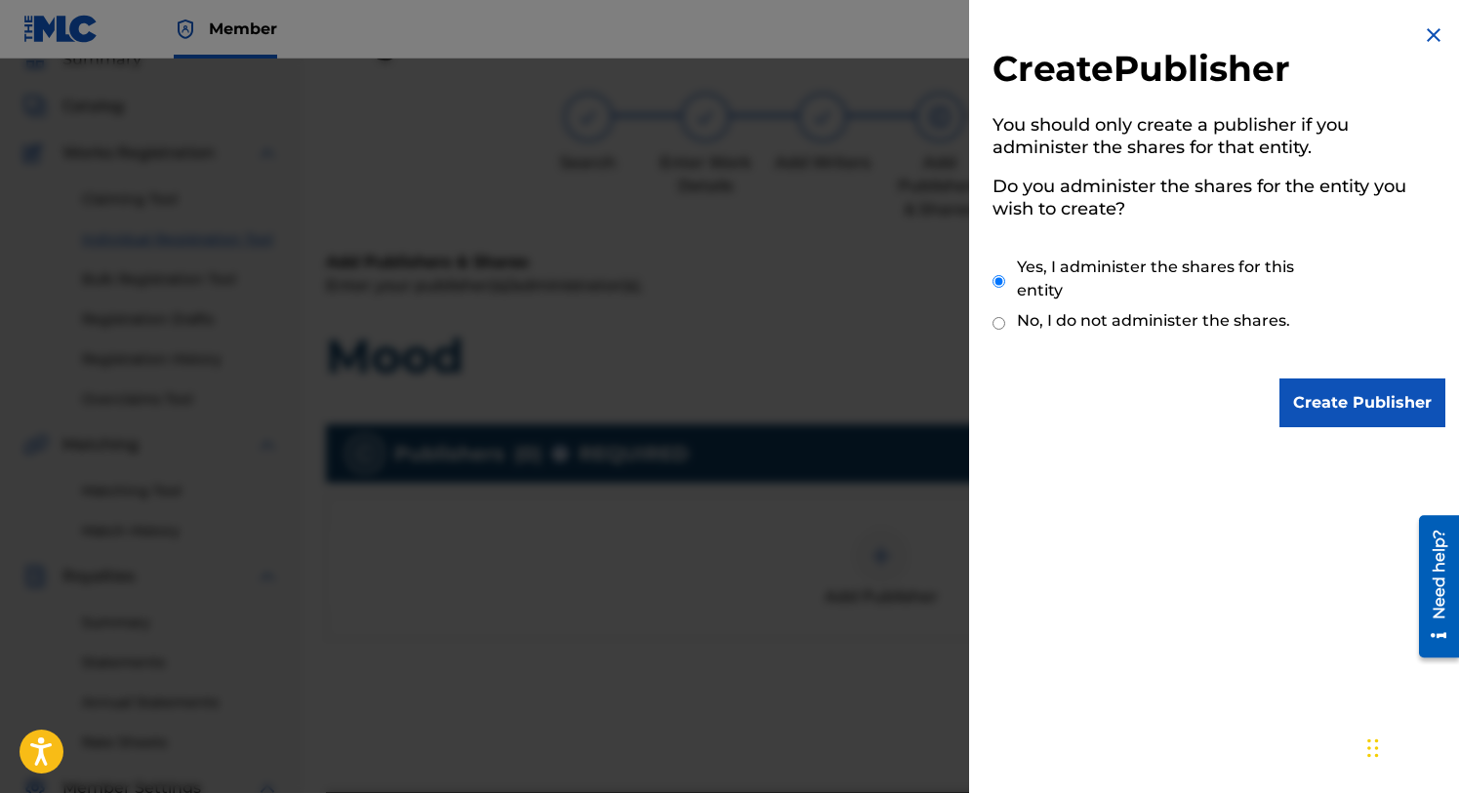
click at [1318, 397] on input "Create Publisher" at bounding box center [1362, 403] width 166 height 49
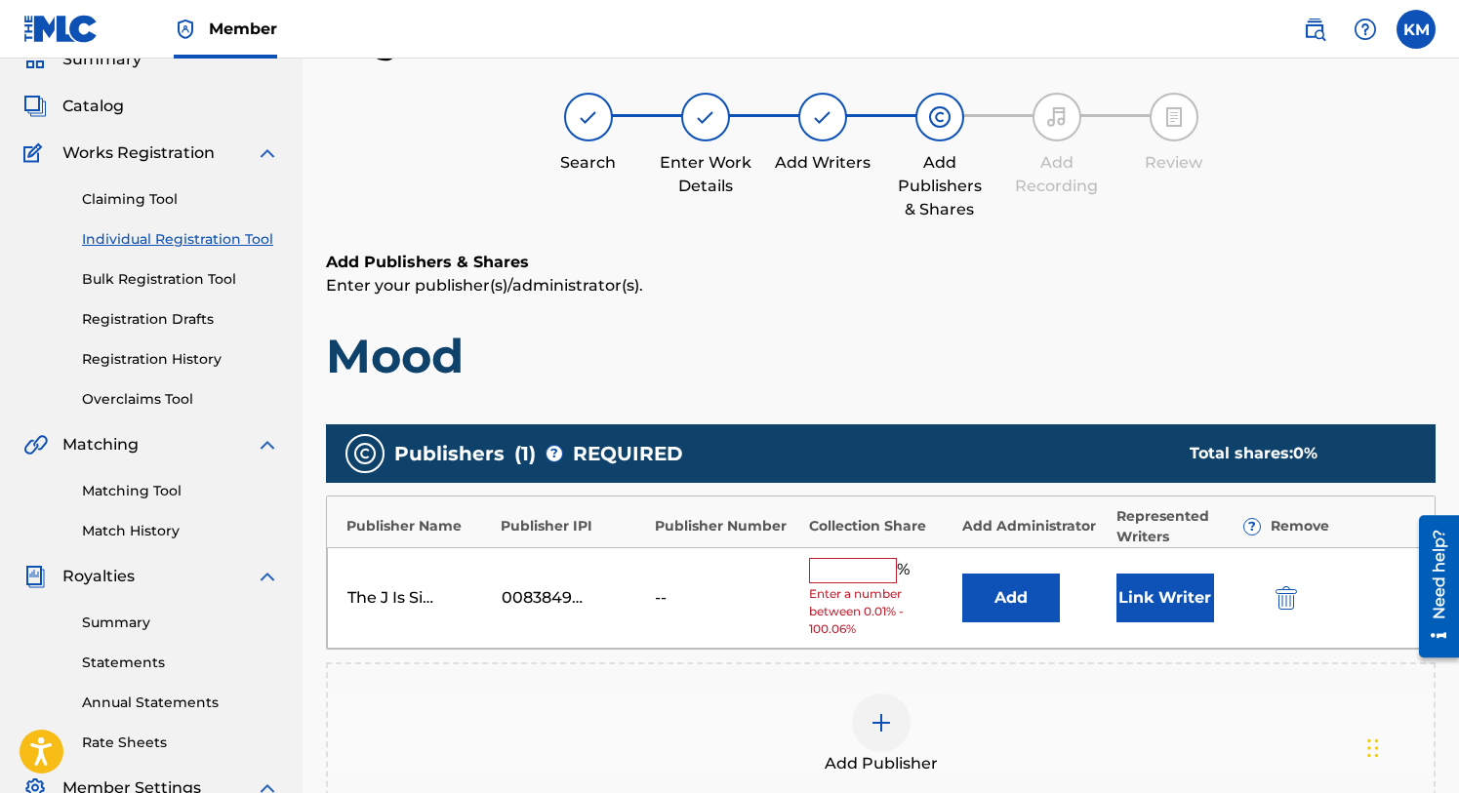
click at [839, 570] on input "text" at bounding box center [853, 570] width 88 height 25
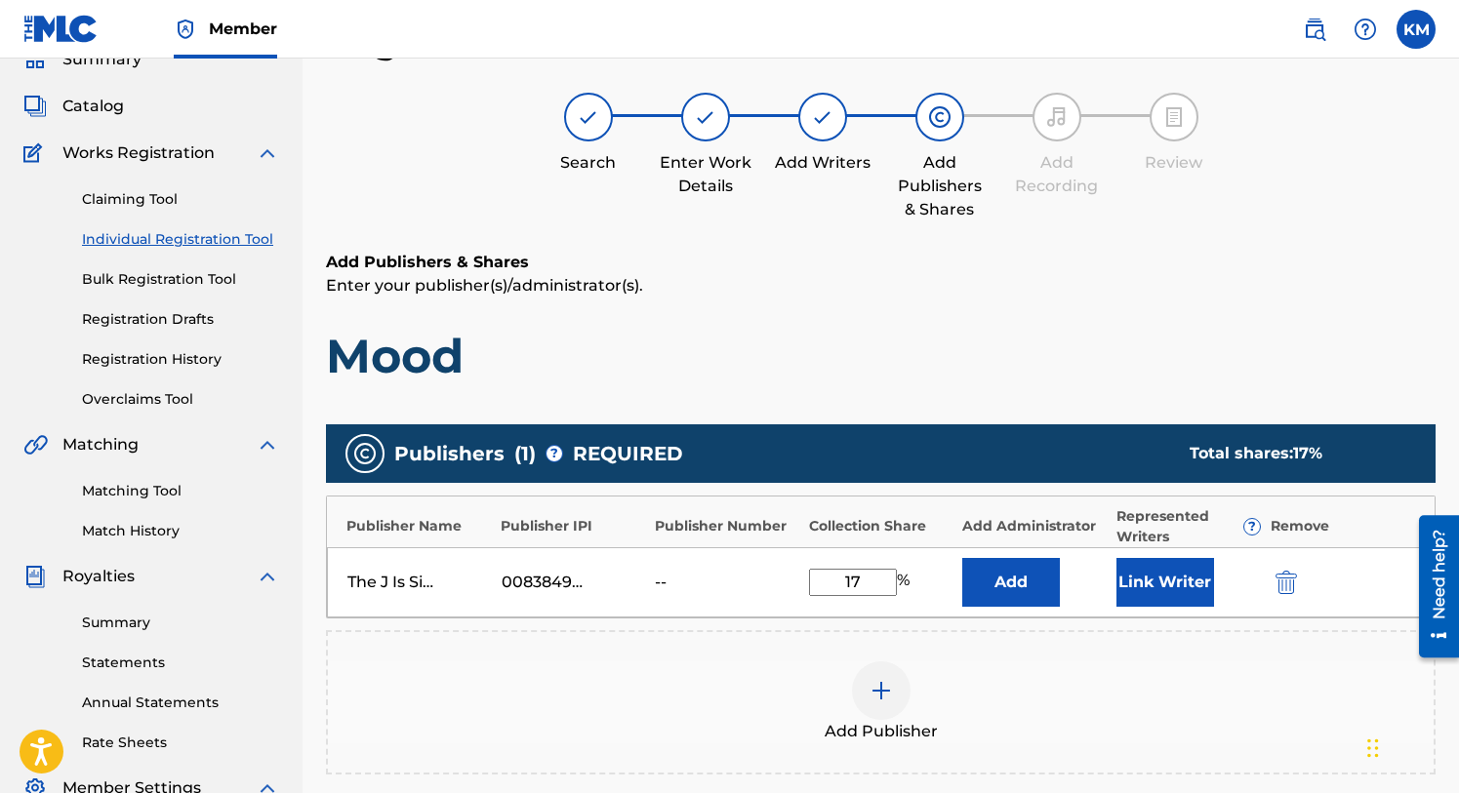
type input "17"
click at [1189, 584] on button "Link Writer" at bounding box center [1165, 582] width 98 height 49
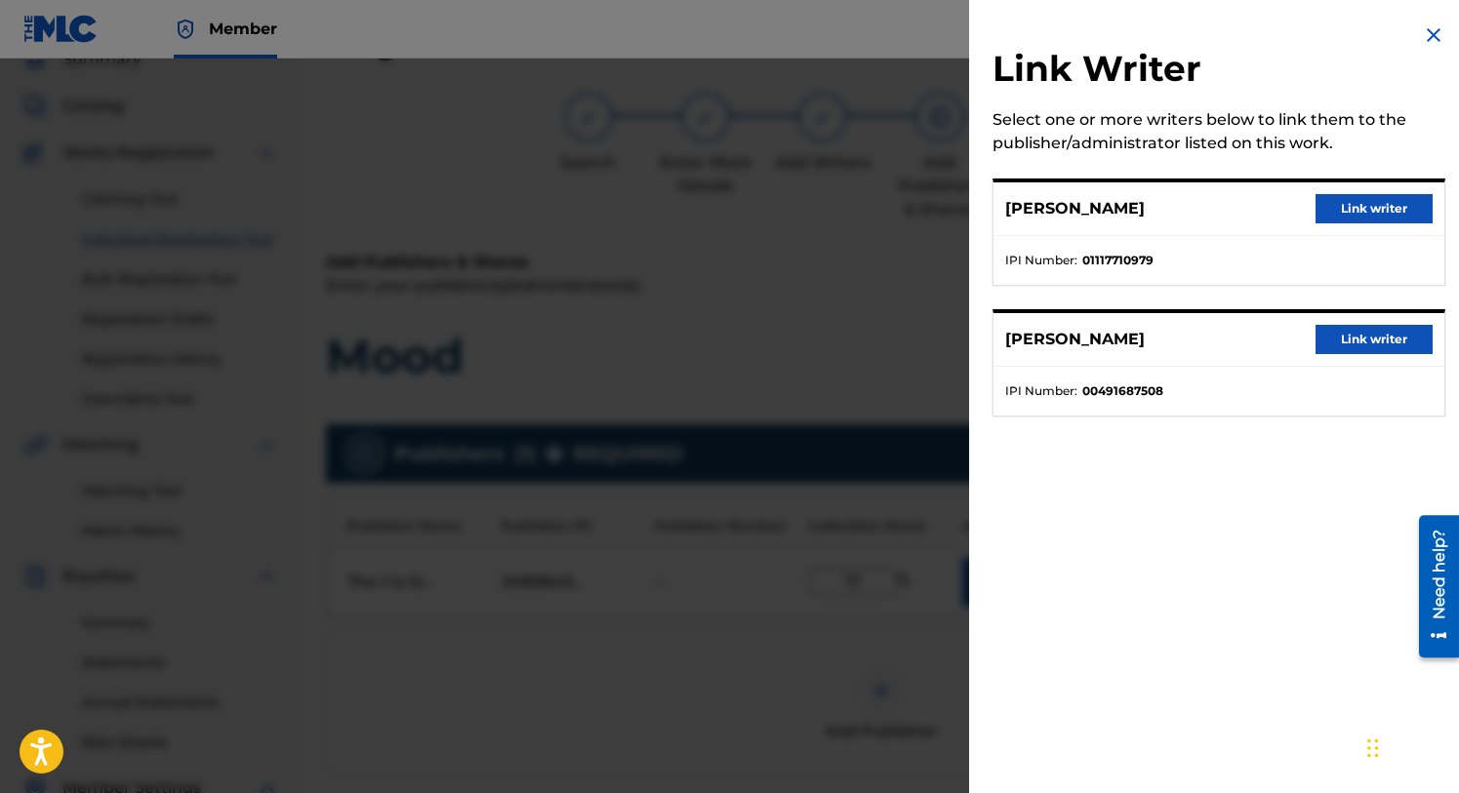
click at [1327, 210] on button "Link writer" at bounding box center [1374, 208] width 117 height 29
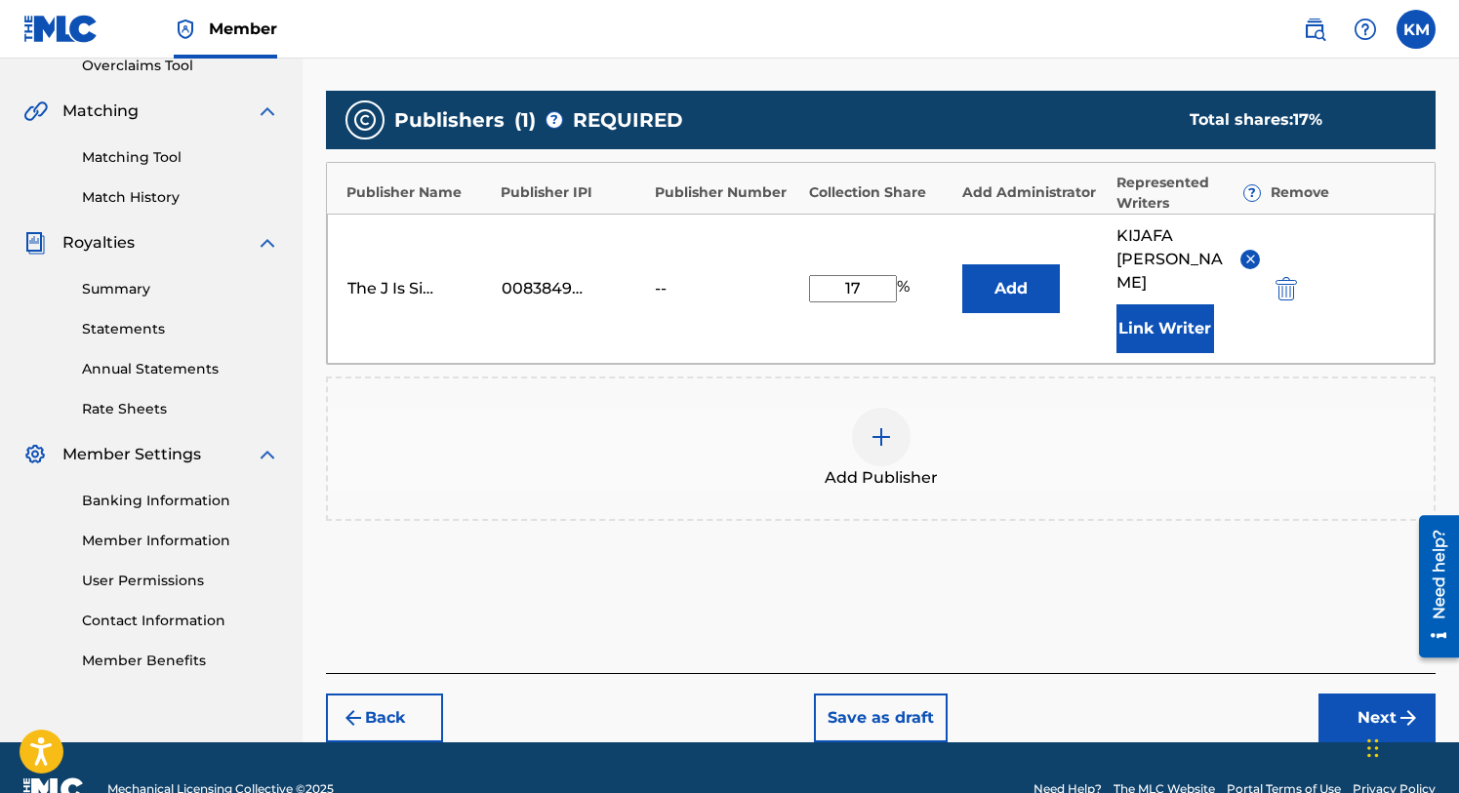
scroll to position [441, 0]
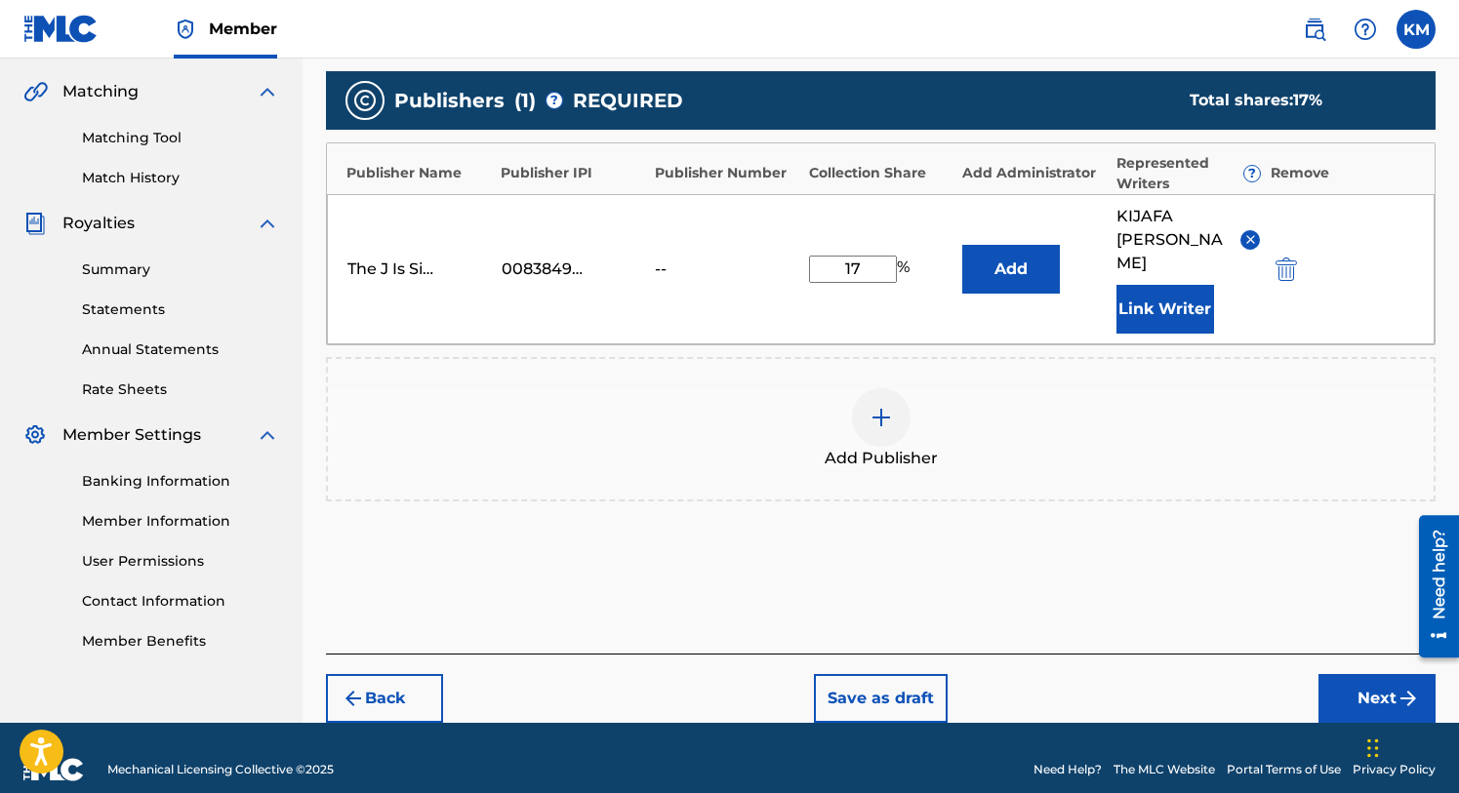
click at [1368, 674] on button "Next" at bounding box center [1376, 698] width 117 height 49
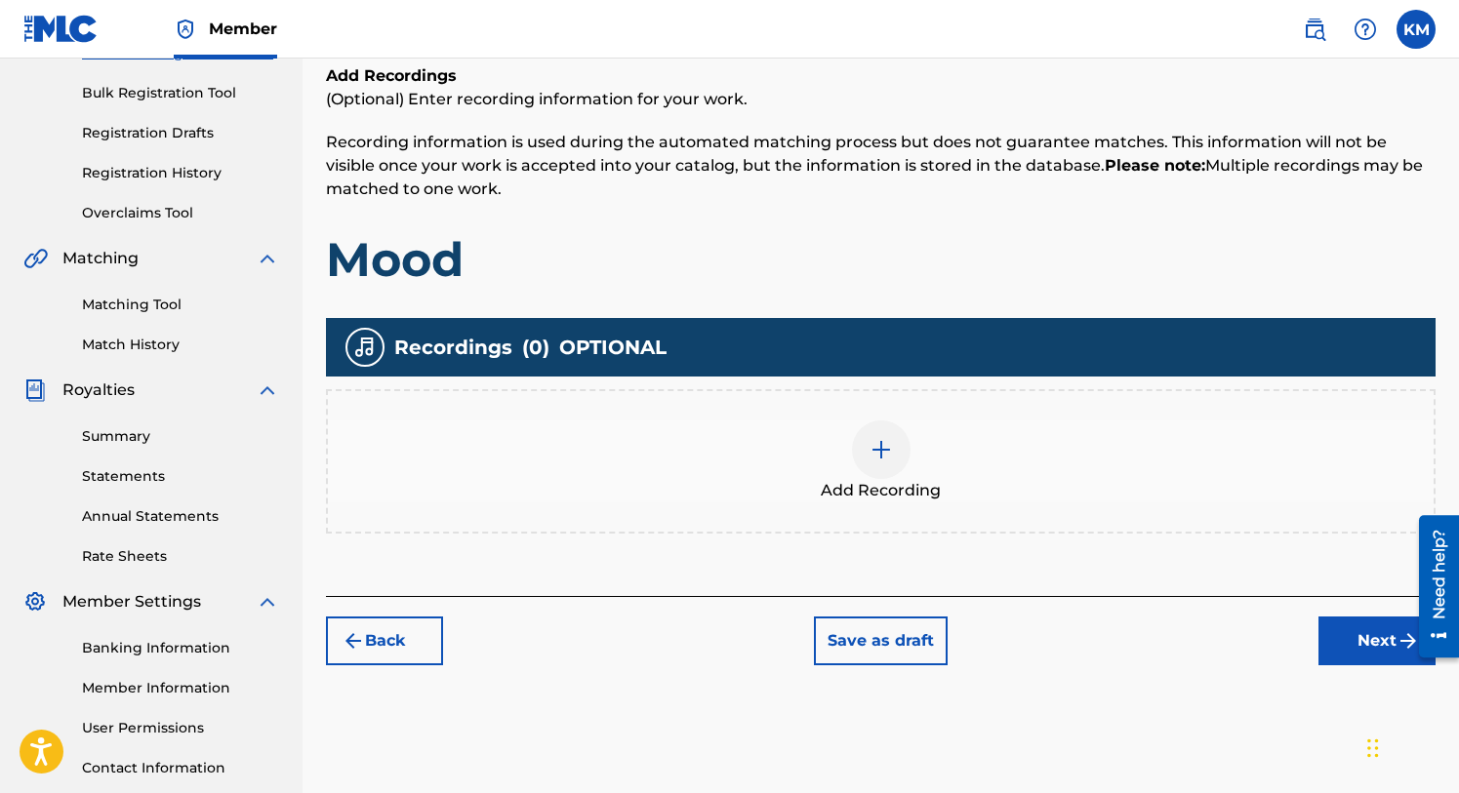
scroll to position [417, 0]
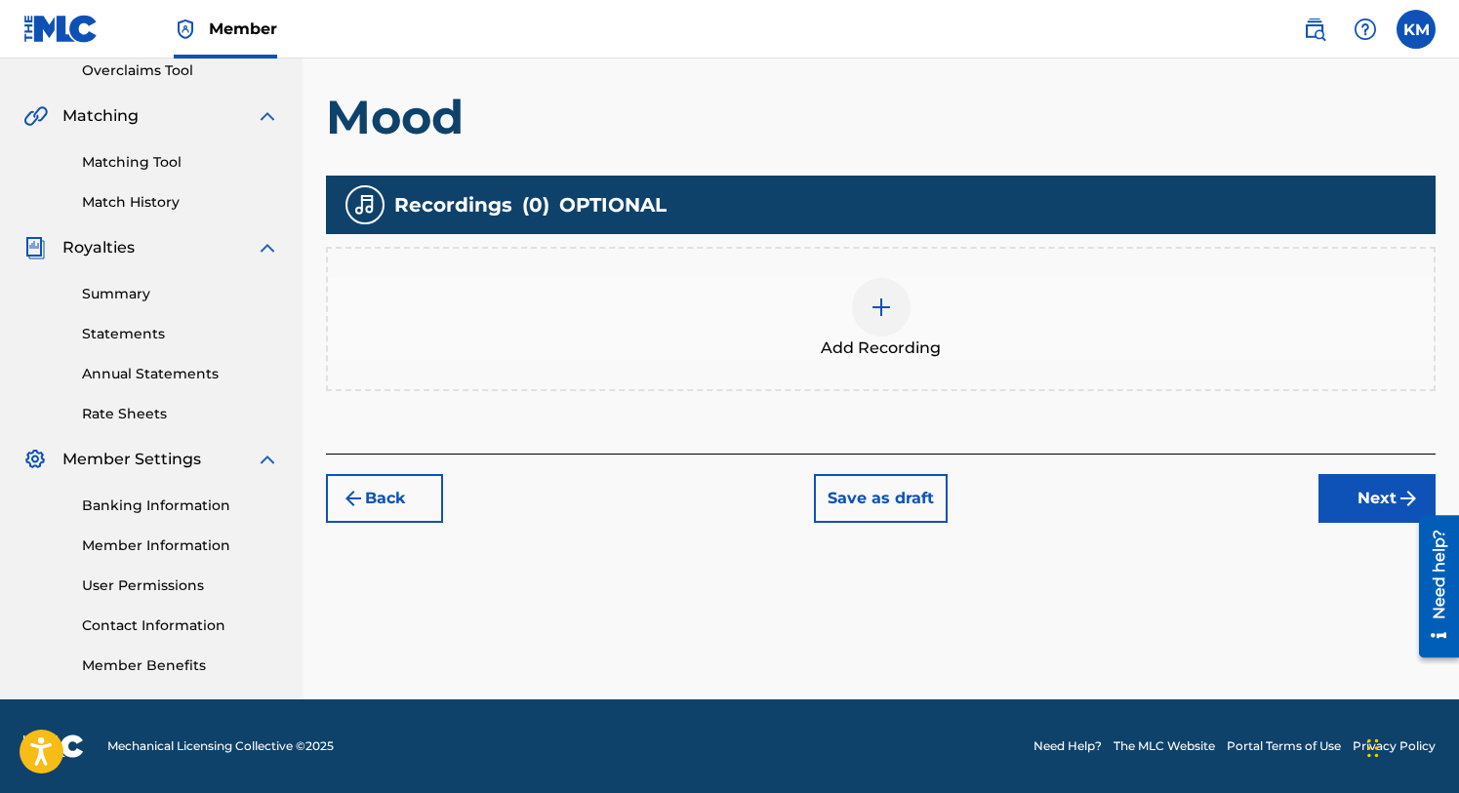
click at [1357, 503] on button "Next" at bounding box center [1376, 498] width 117 height 49
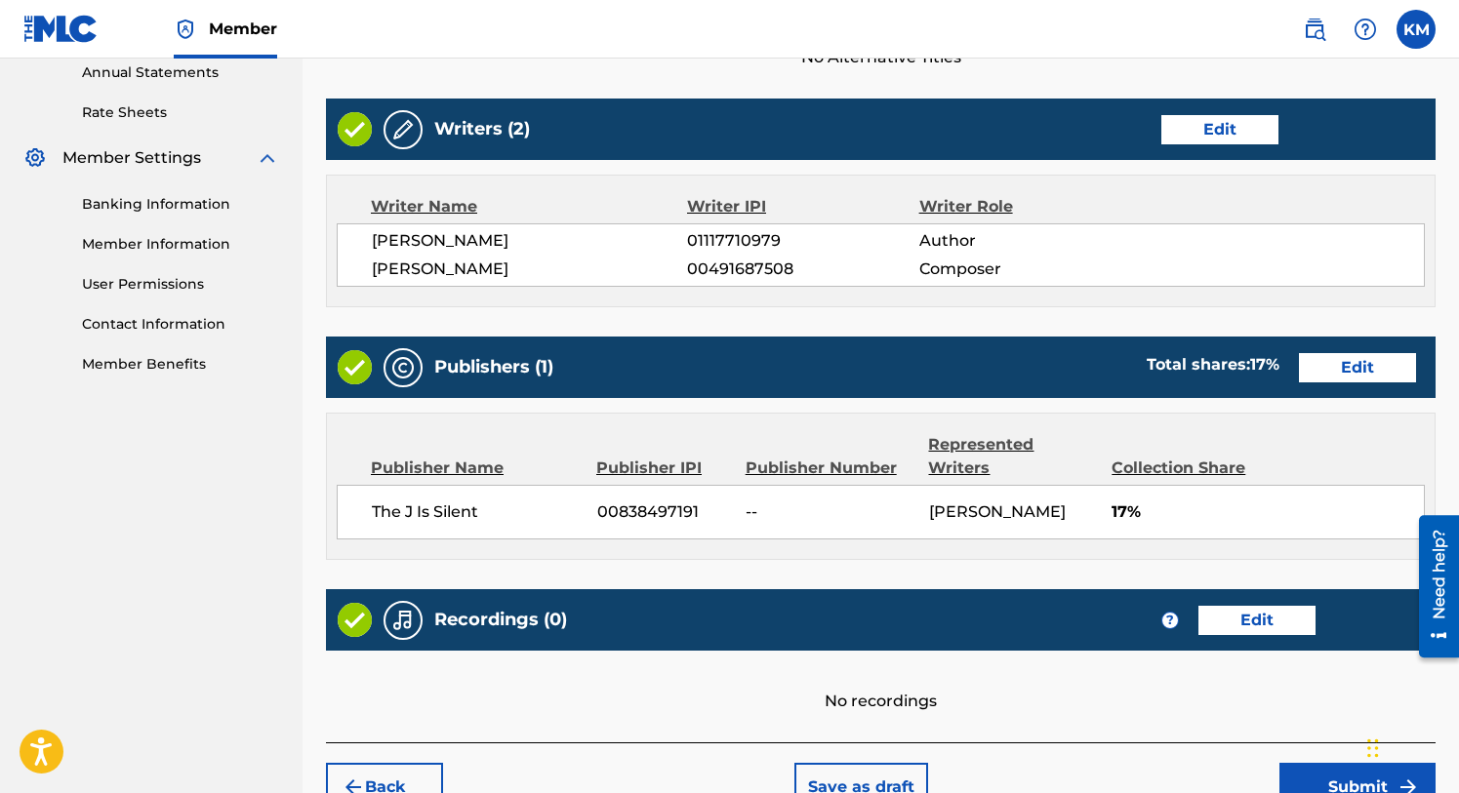
scroll to position [829, 0]
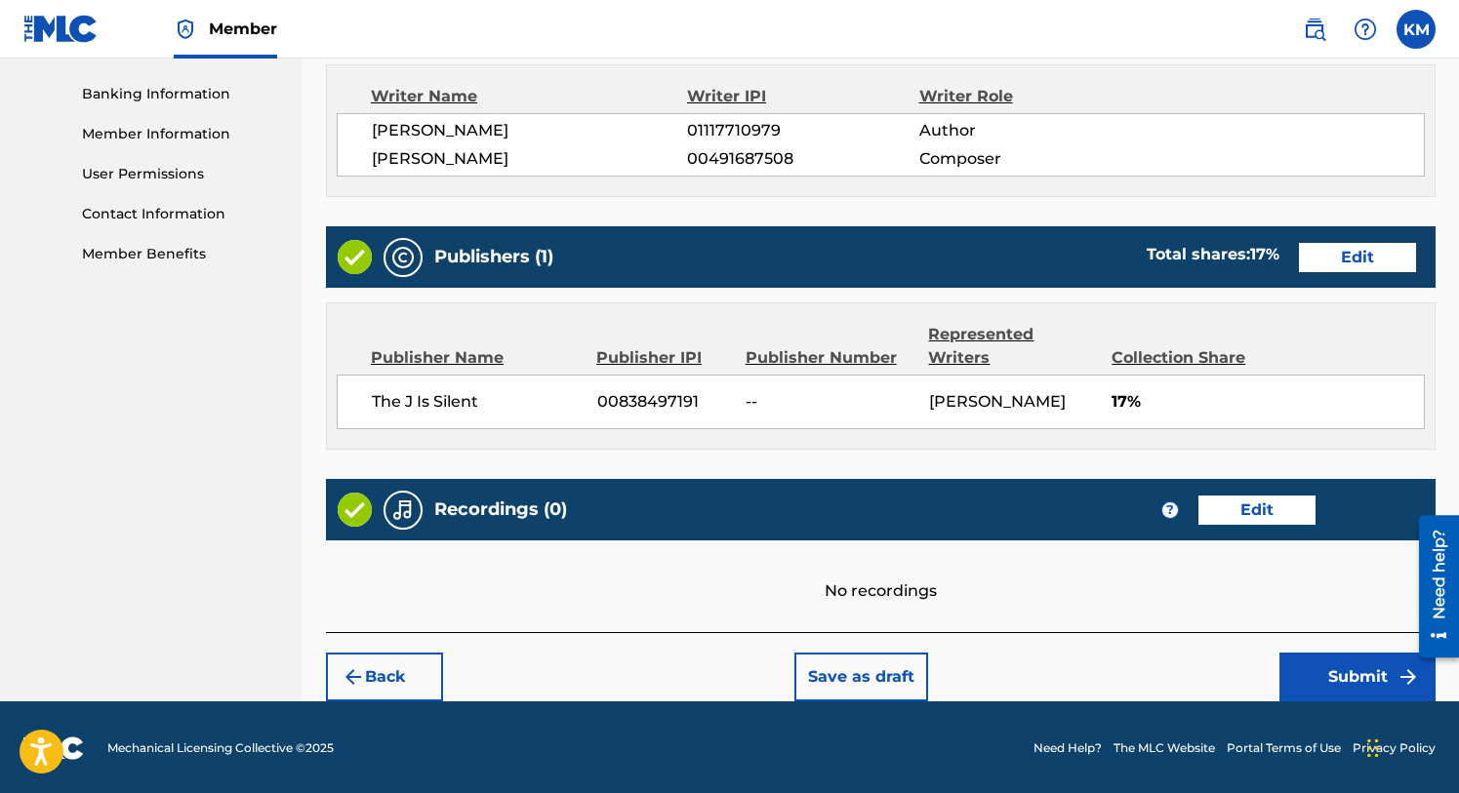
click at [1350, 675] on button "Submit" at bounding box center [1357, 677] width 156 height 49
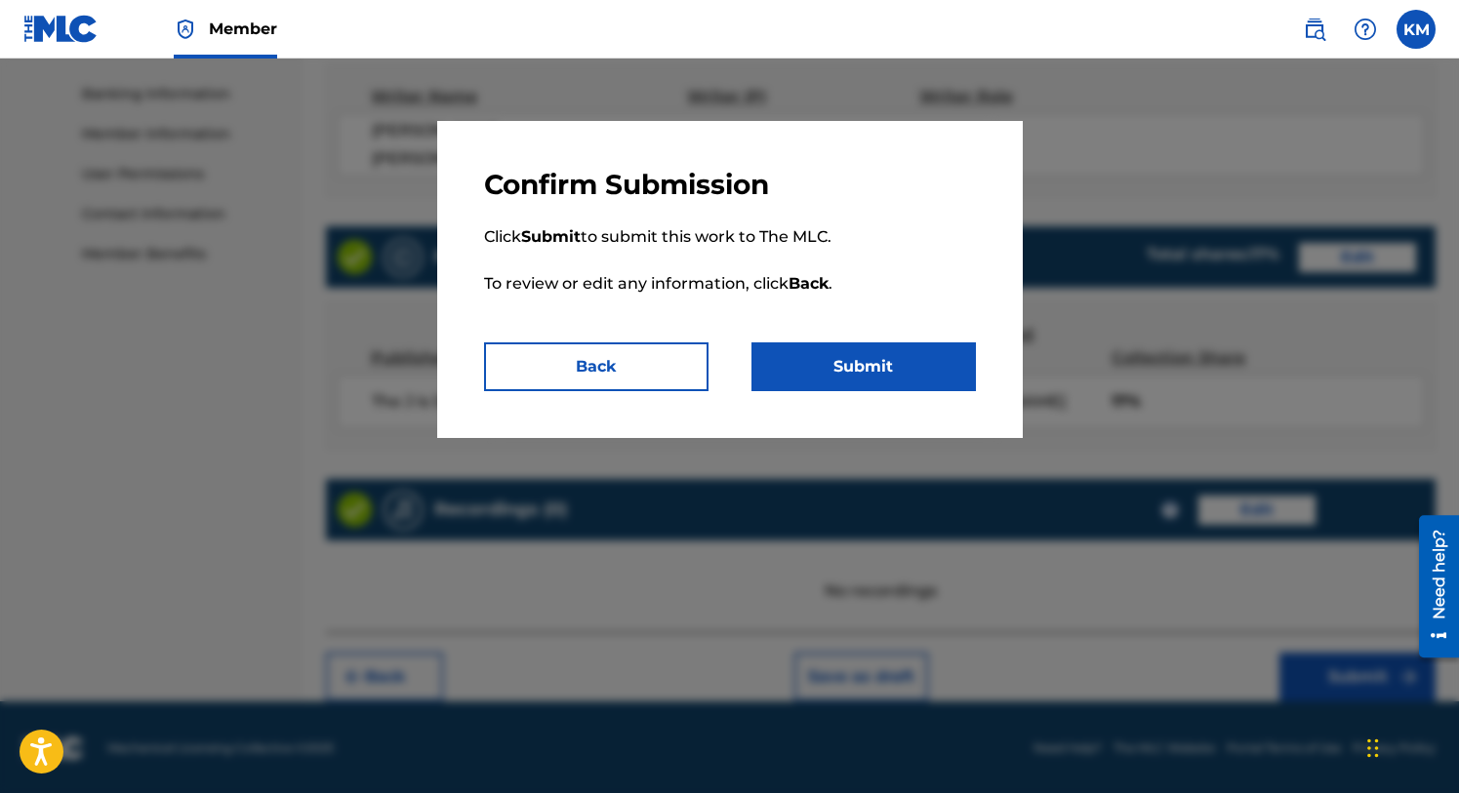
click at [890, 370] on button "Submit" at bounding box center [863, 367] width 224 height 49
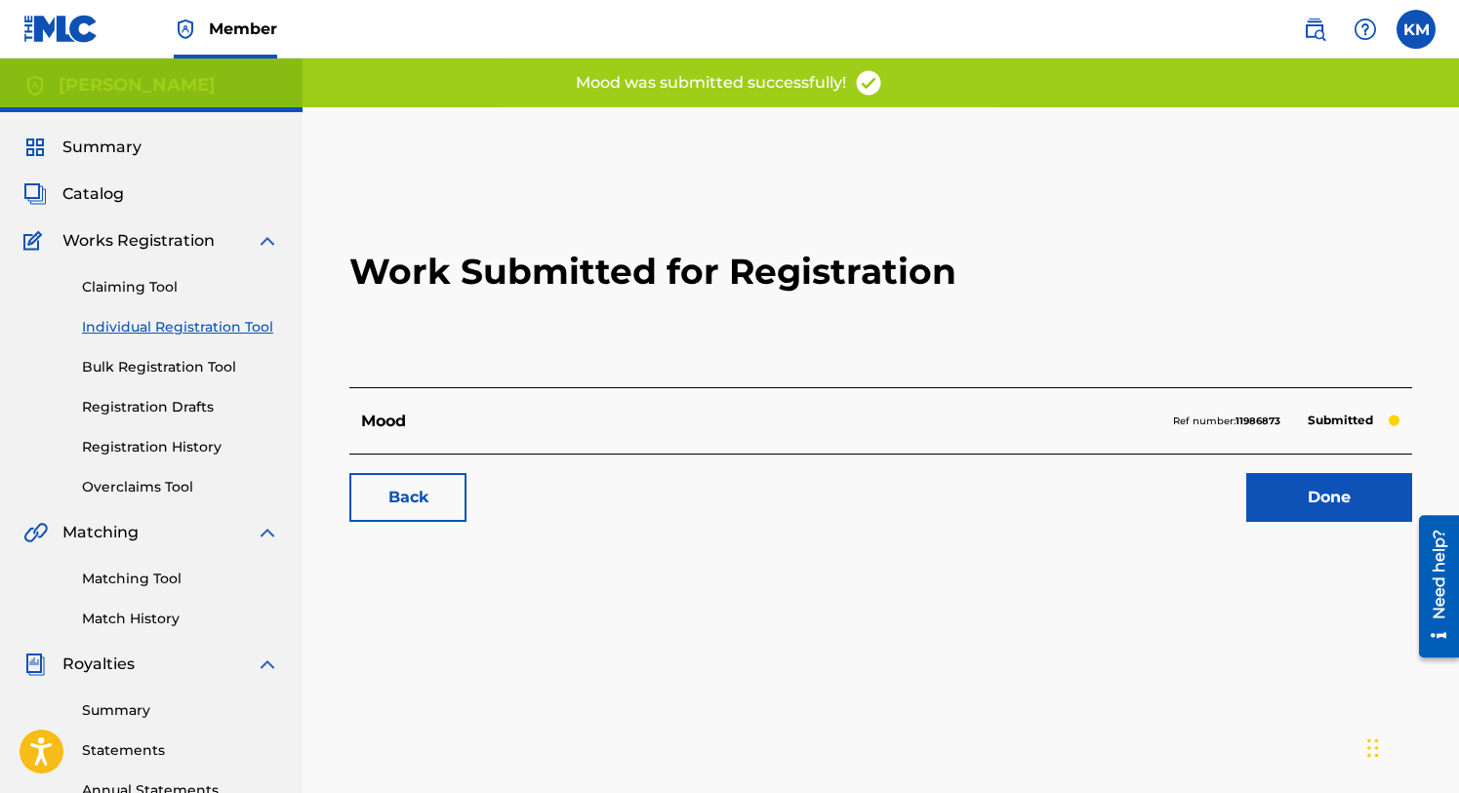
click at [1306, 494] on link "Done" at bounding box center [1329, 497] width 166 height 49
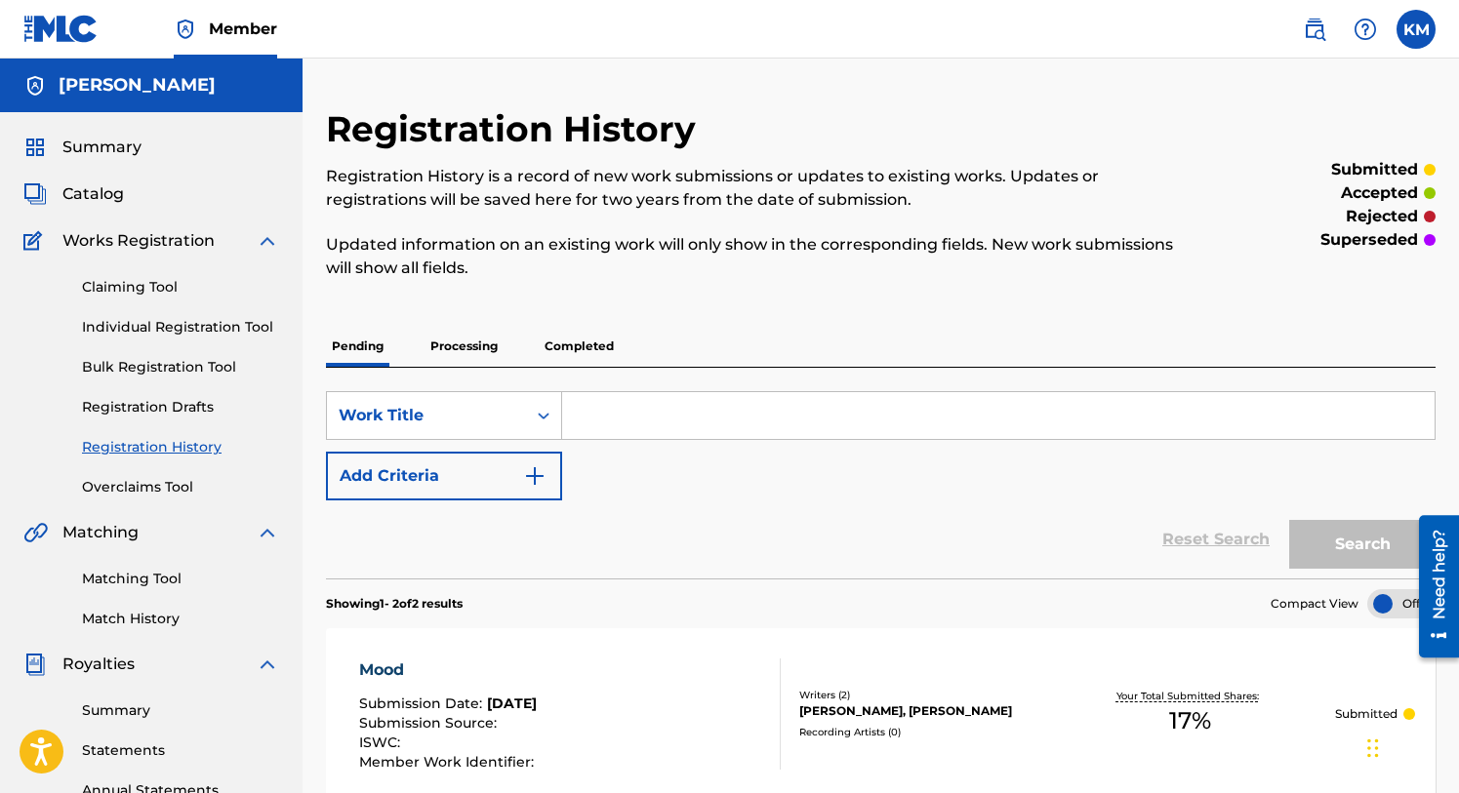
click at [99, 192] on span "Catalog" at bounding box center [92, 193] width 61 height 23
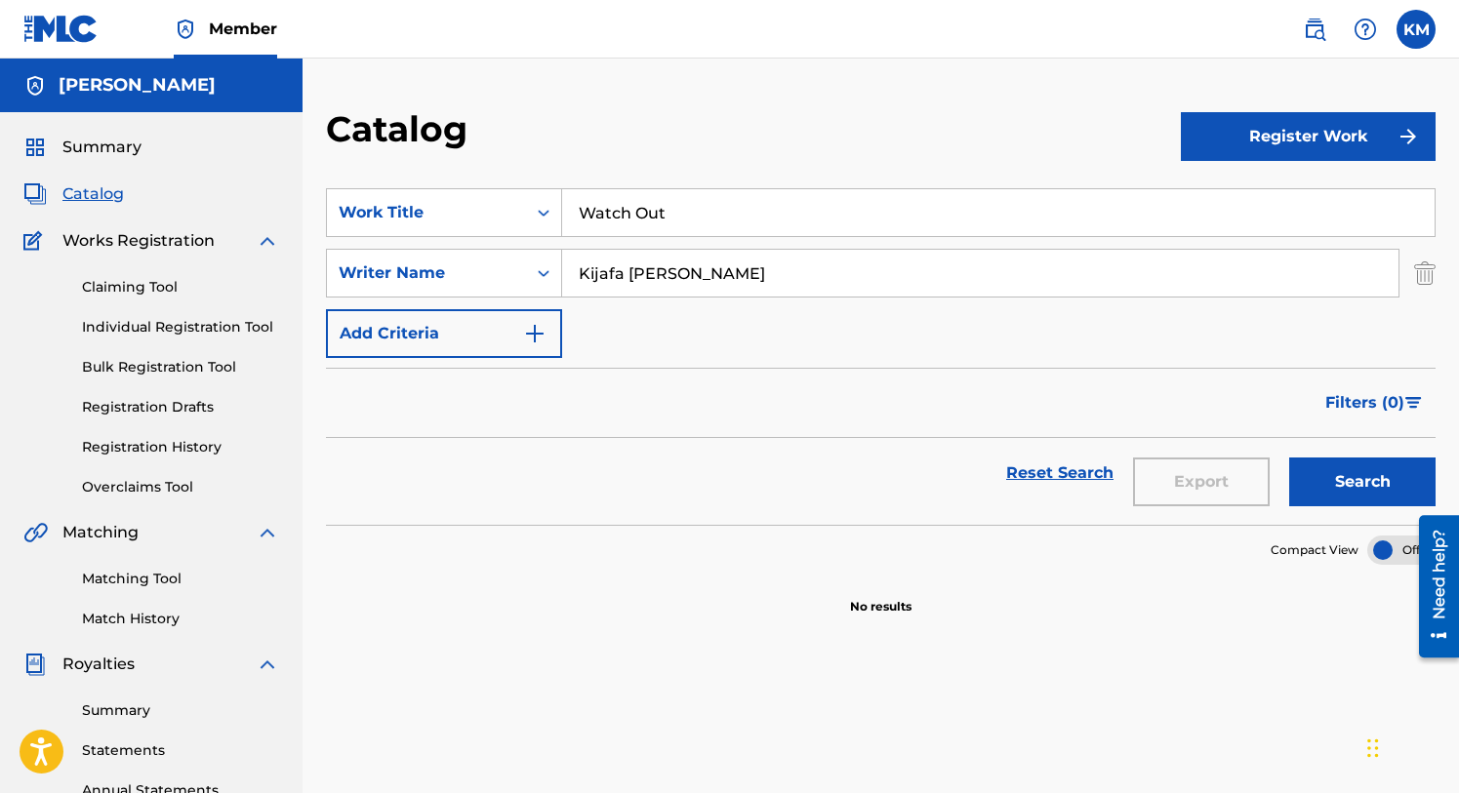
click at [1336, 143] on button "Register Work" at bounding box center [1309, 136] width 256 height 49
click at [1227, 194] on link "Individual" at bounding box center [1309, 200] width 256 height 47
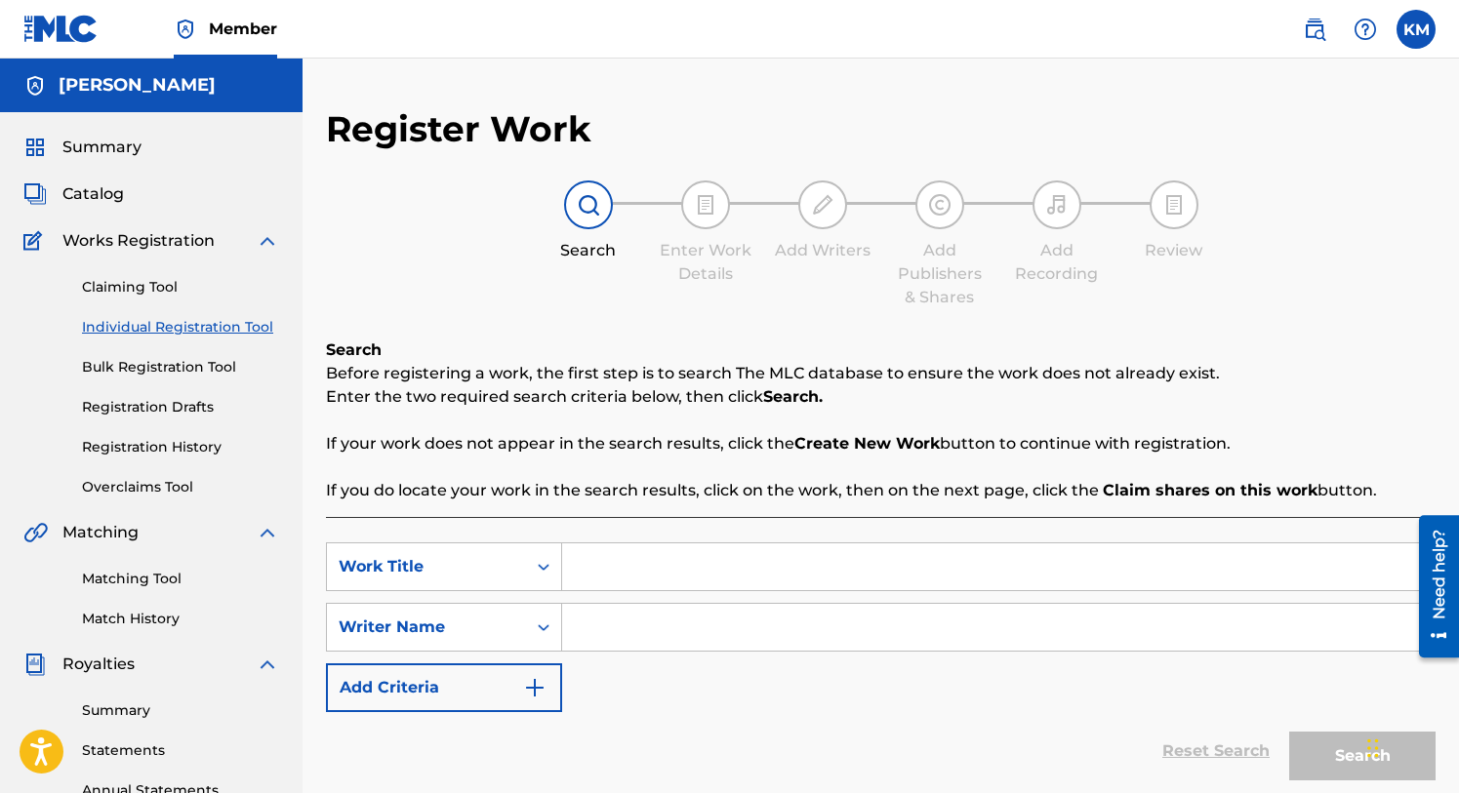
click at [611, 567] on input "Search Form" at bounding box center [998, 567] width 872 height 47
click at [600, 572] on input "Search Form" at bounding box center [998, 567] width 872 height 47
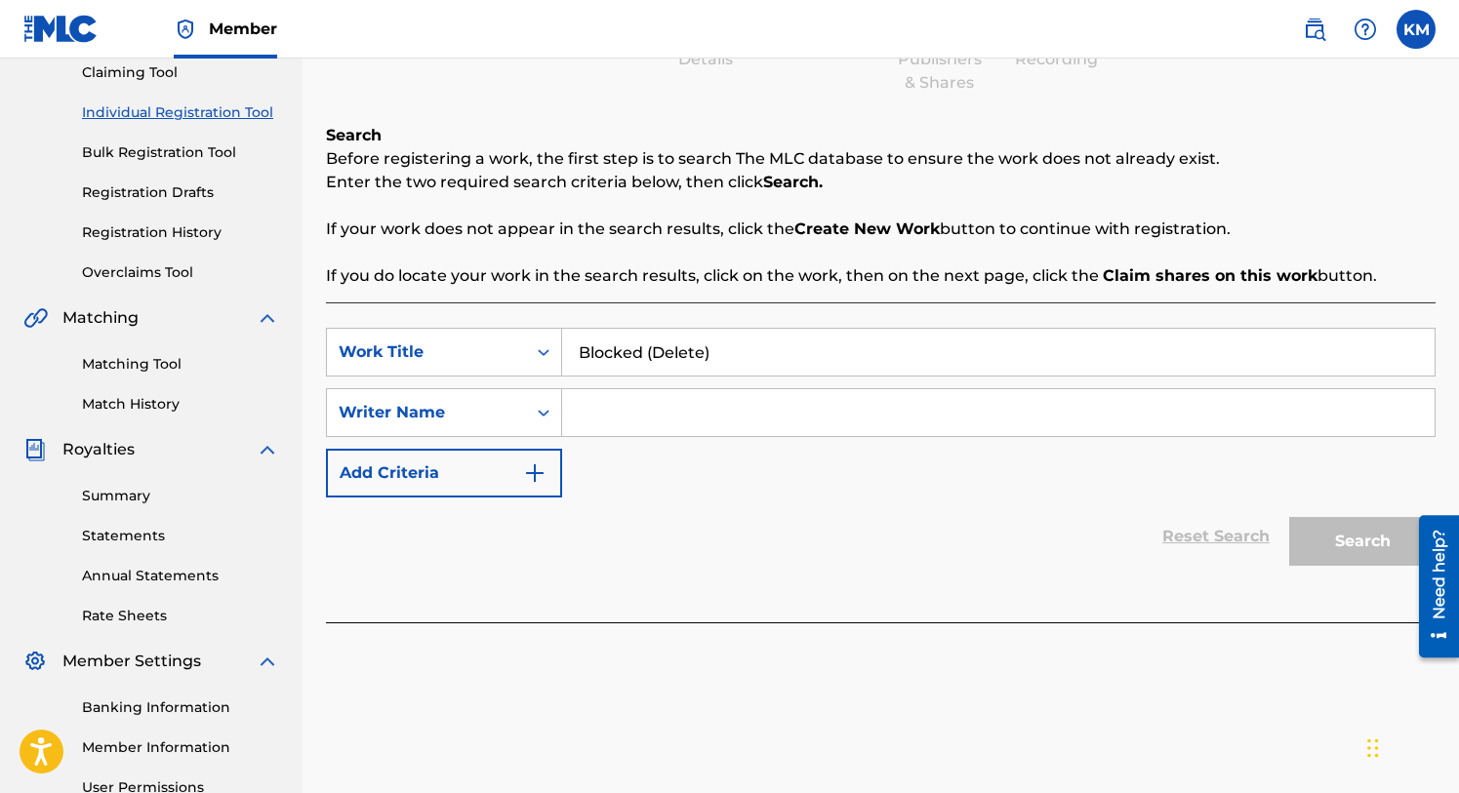
scroll to position [216, 0]
type input "Blocked (Delete)"
click at [645, 415] on input "Search Form" at bounding box center [998, 411] width 872 height 47
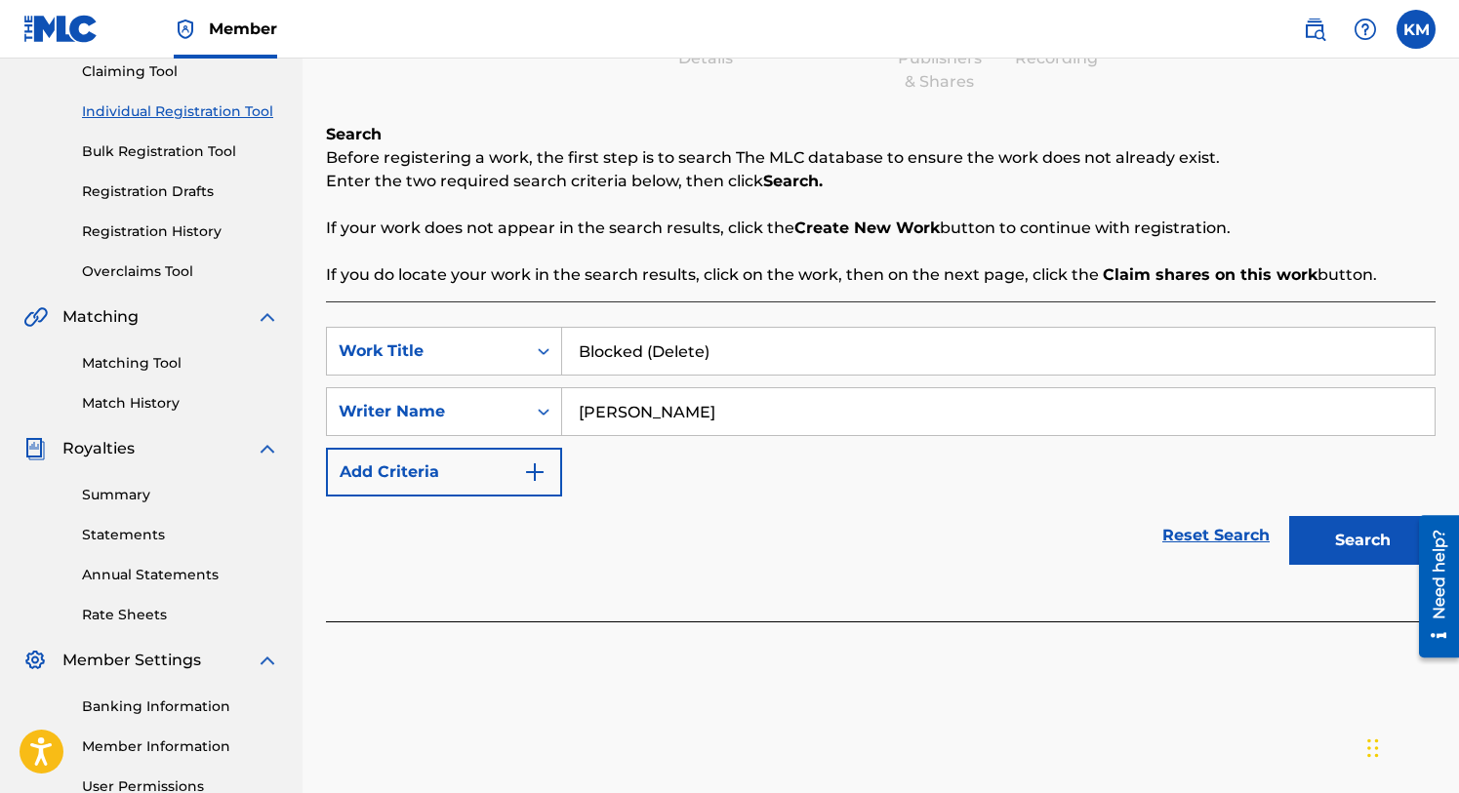
type input "[PERSON_NAME]"
click at [1349, 527] on button "Search" at bounding box center [1362, 540] width 146 height 49
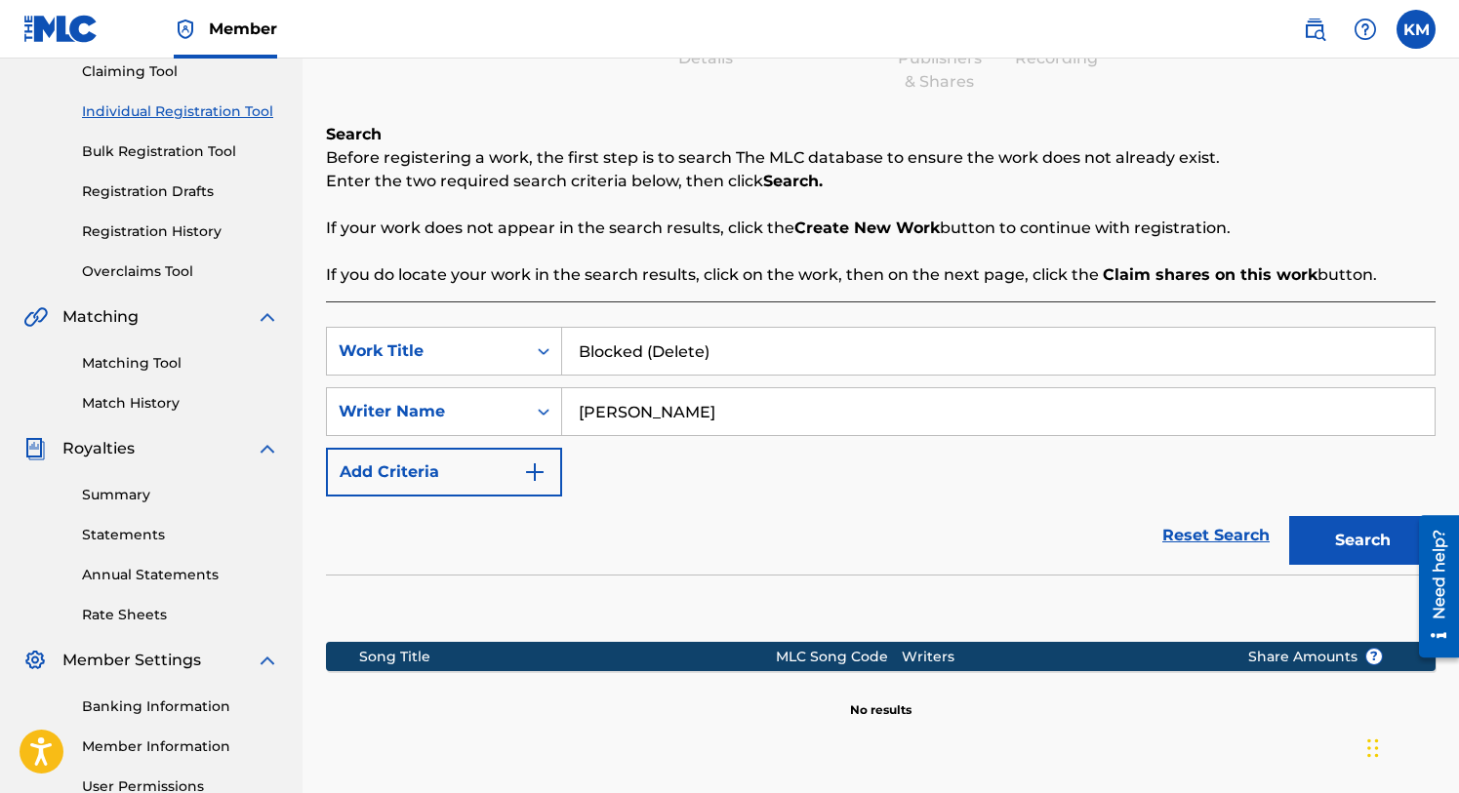
click at [1336, 546] on button "Search" at bounding box center [1362, 540] width 146 height 49
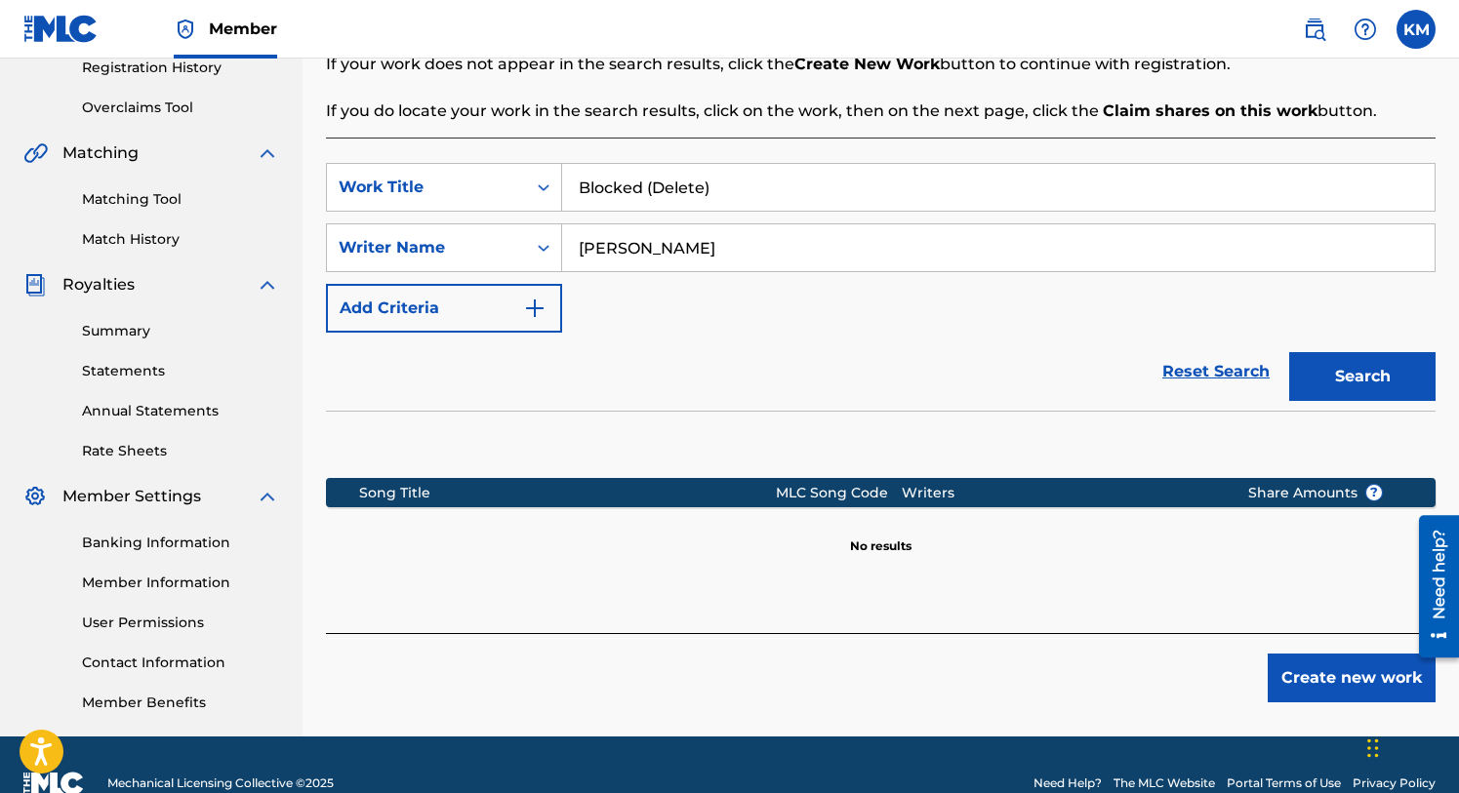
scroll to position [417, 0]
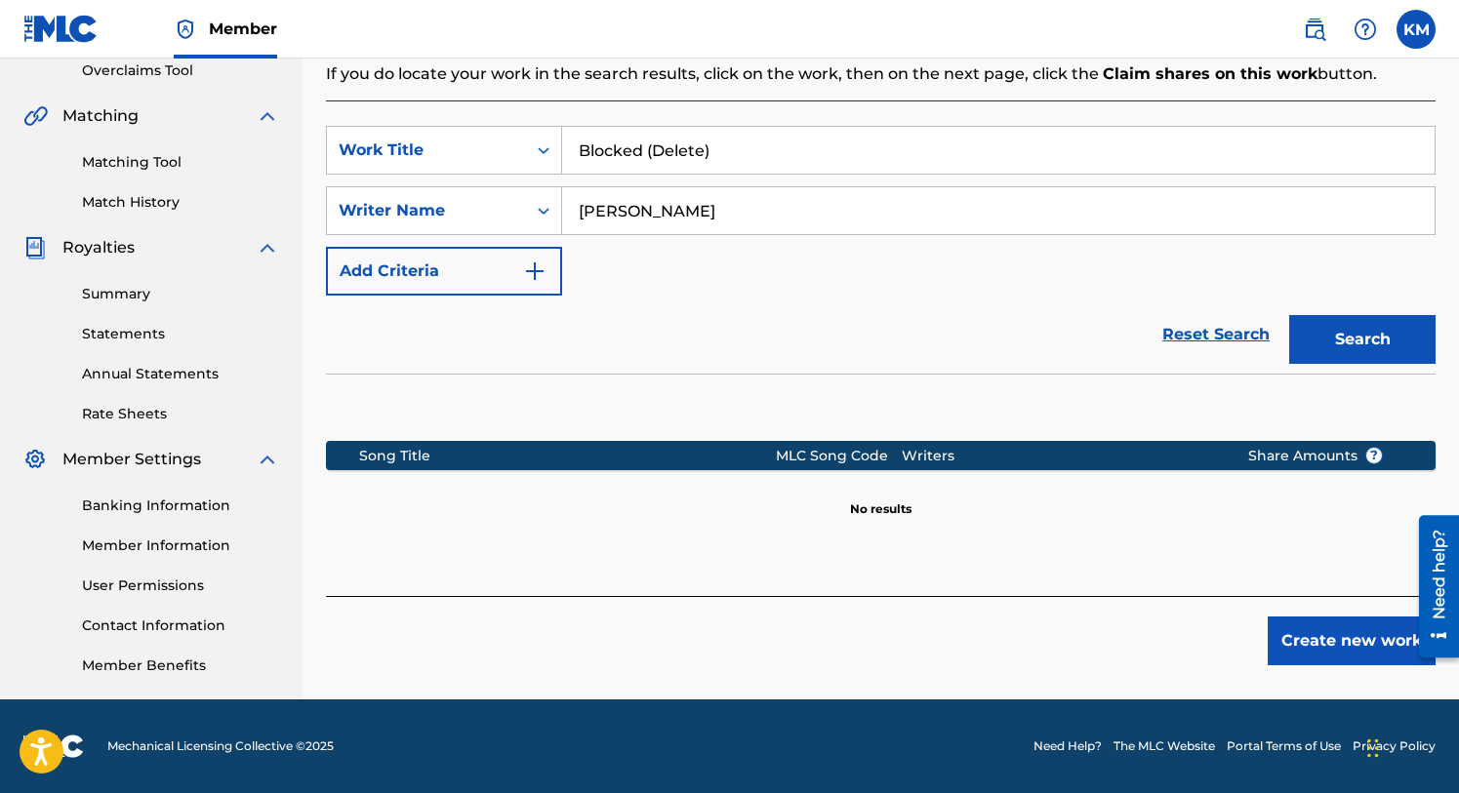
click at [1339, 636] on button "Create new work" at bounding box center [1352, 641] width 168 height 49
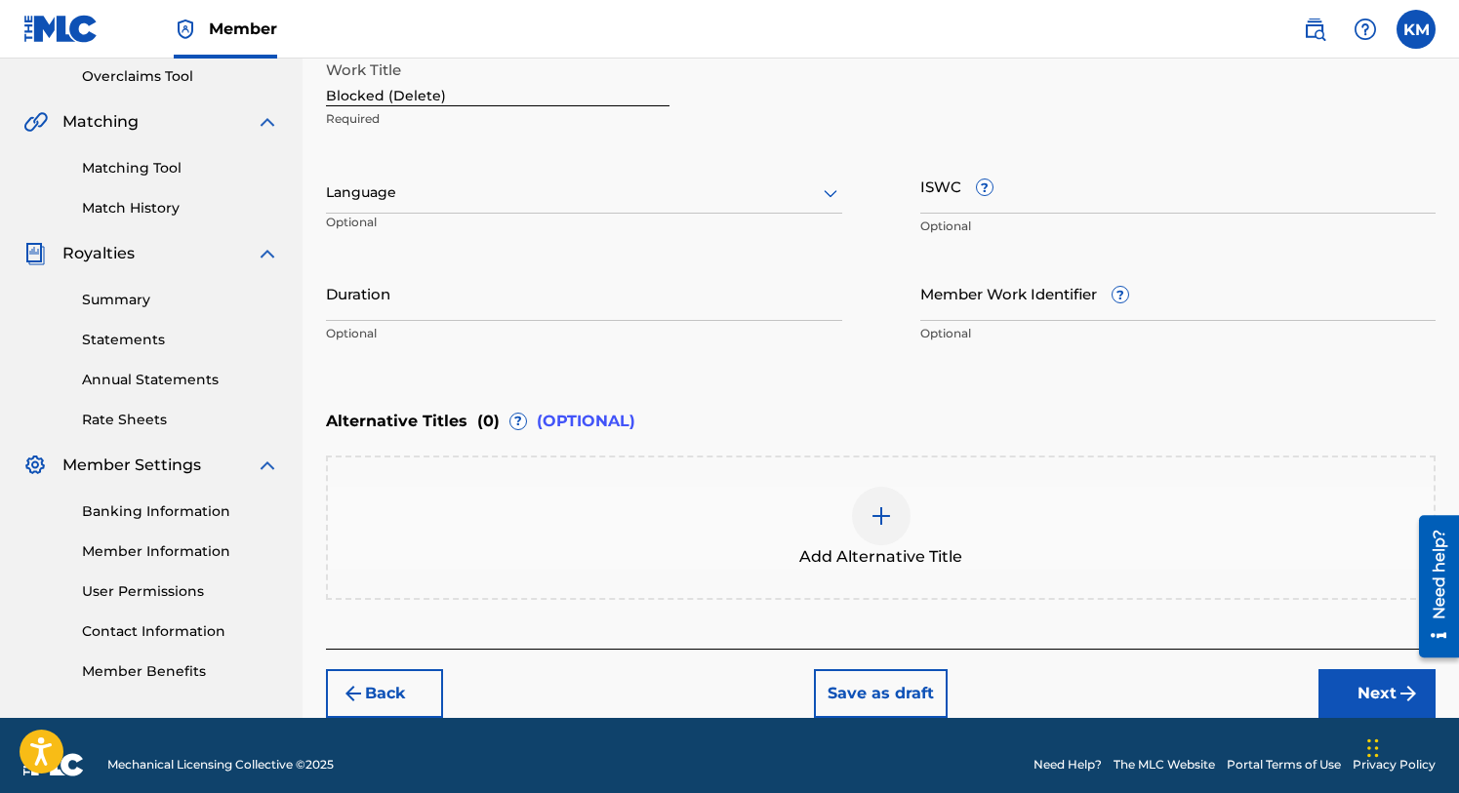
scroll to position [428, 0]
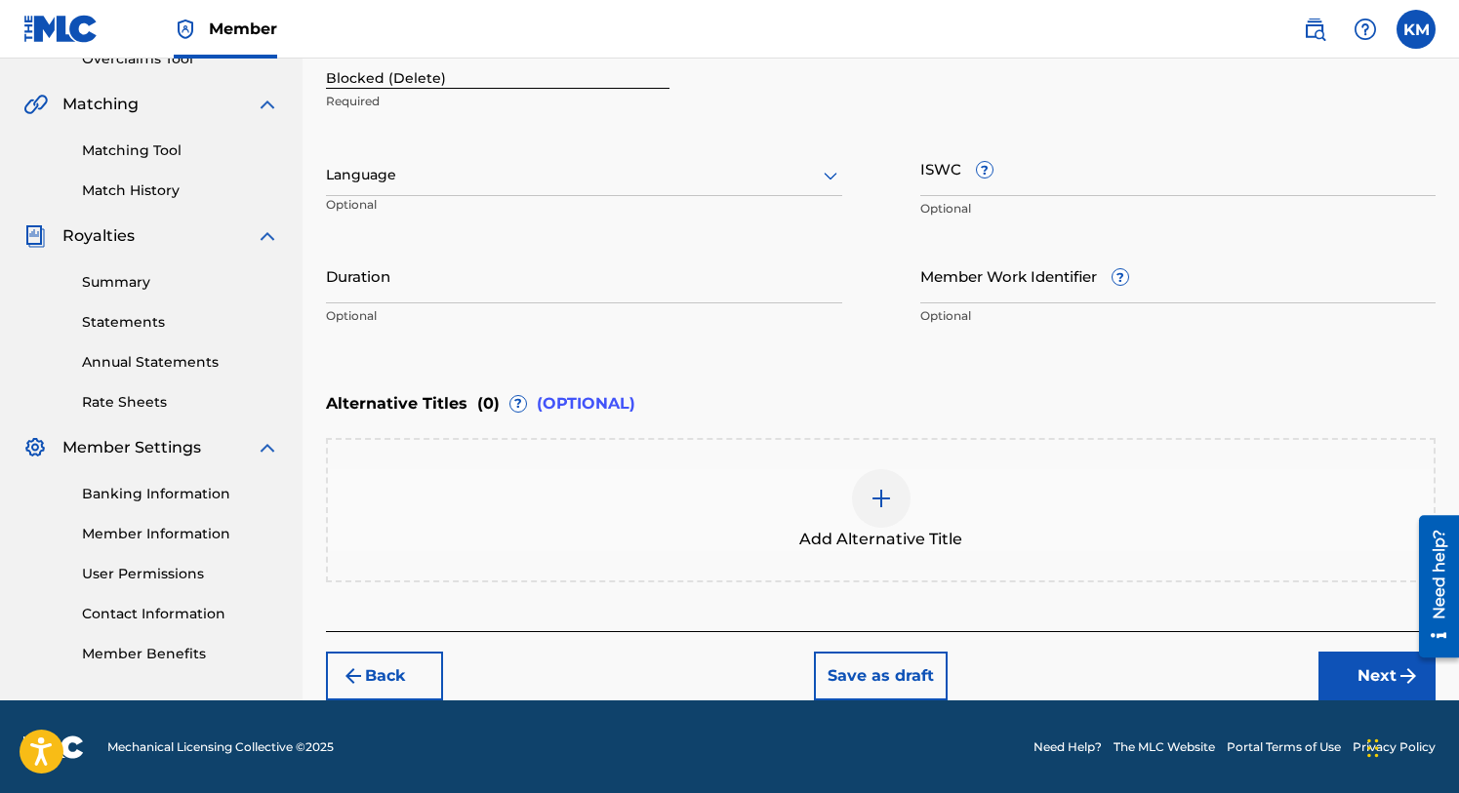
click at [1376, 672] on button "Next" at bounding box center [1376, 676] width 117 height 49
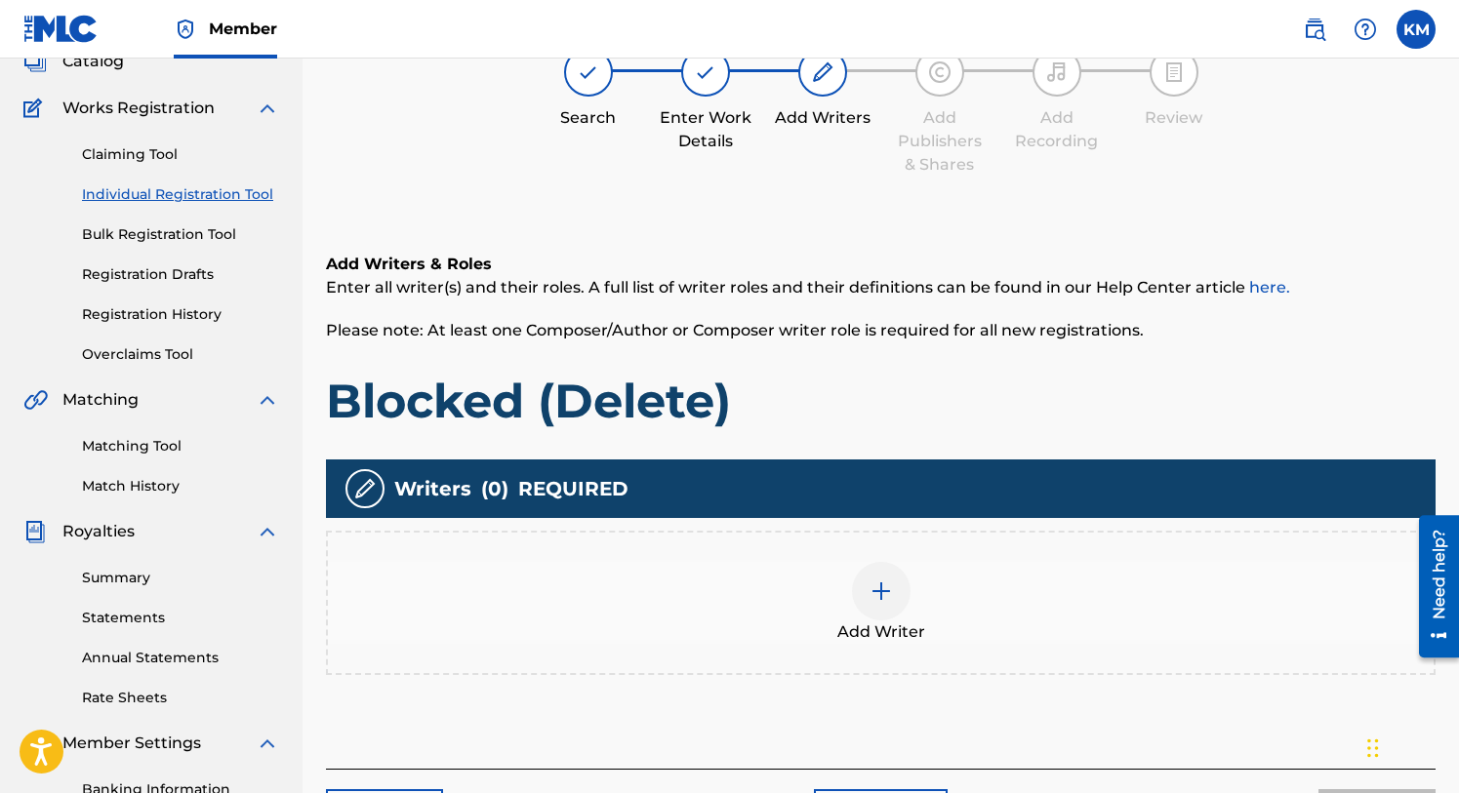
scroll to position [88, 0]
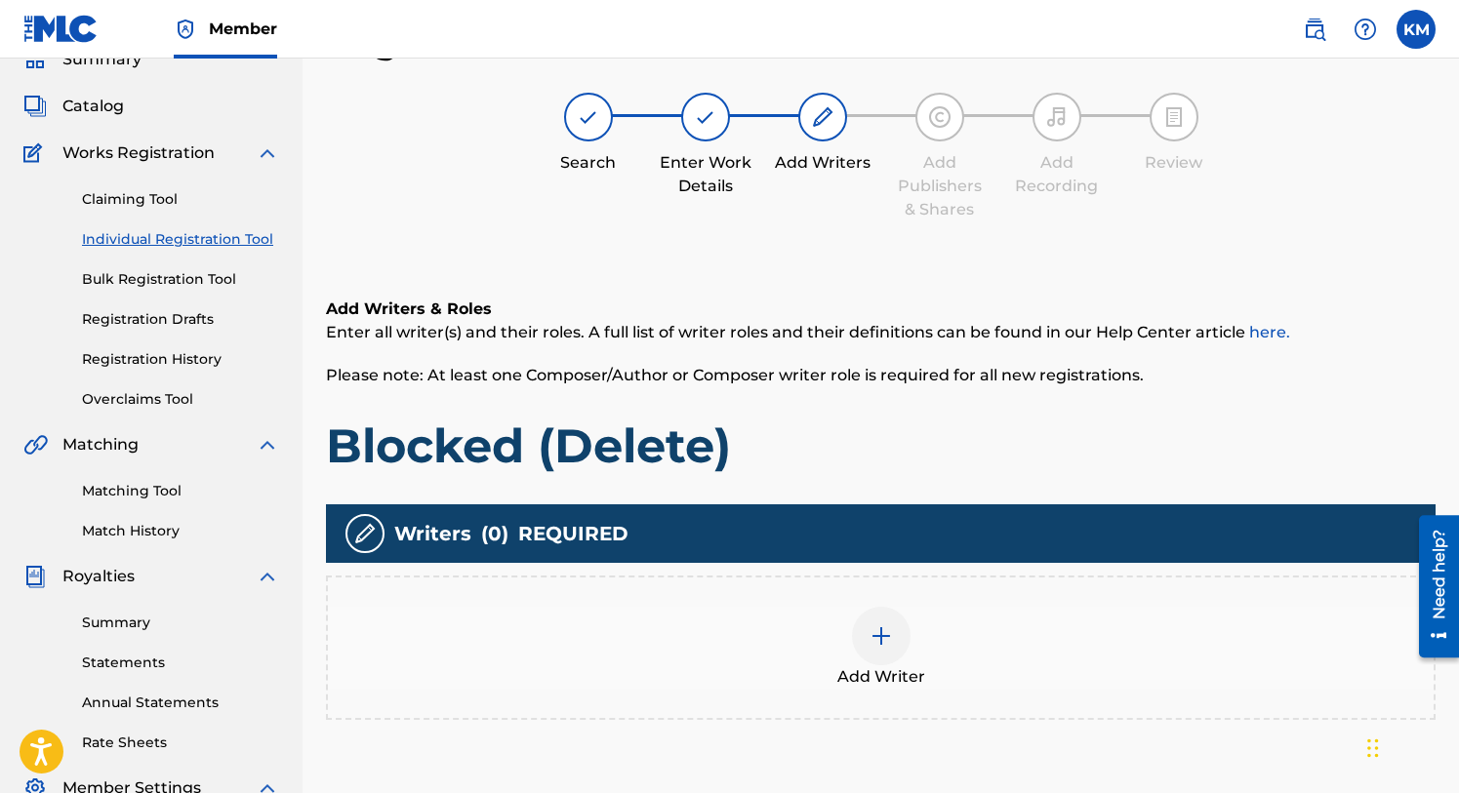
click at [900, 628] on div at bounding box center [881, 636] width 59 height 59
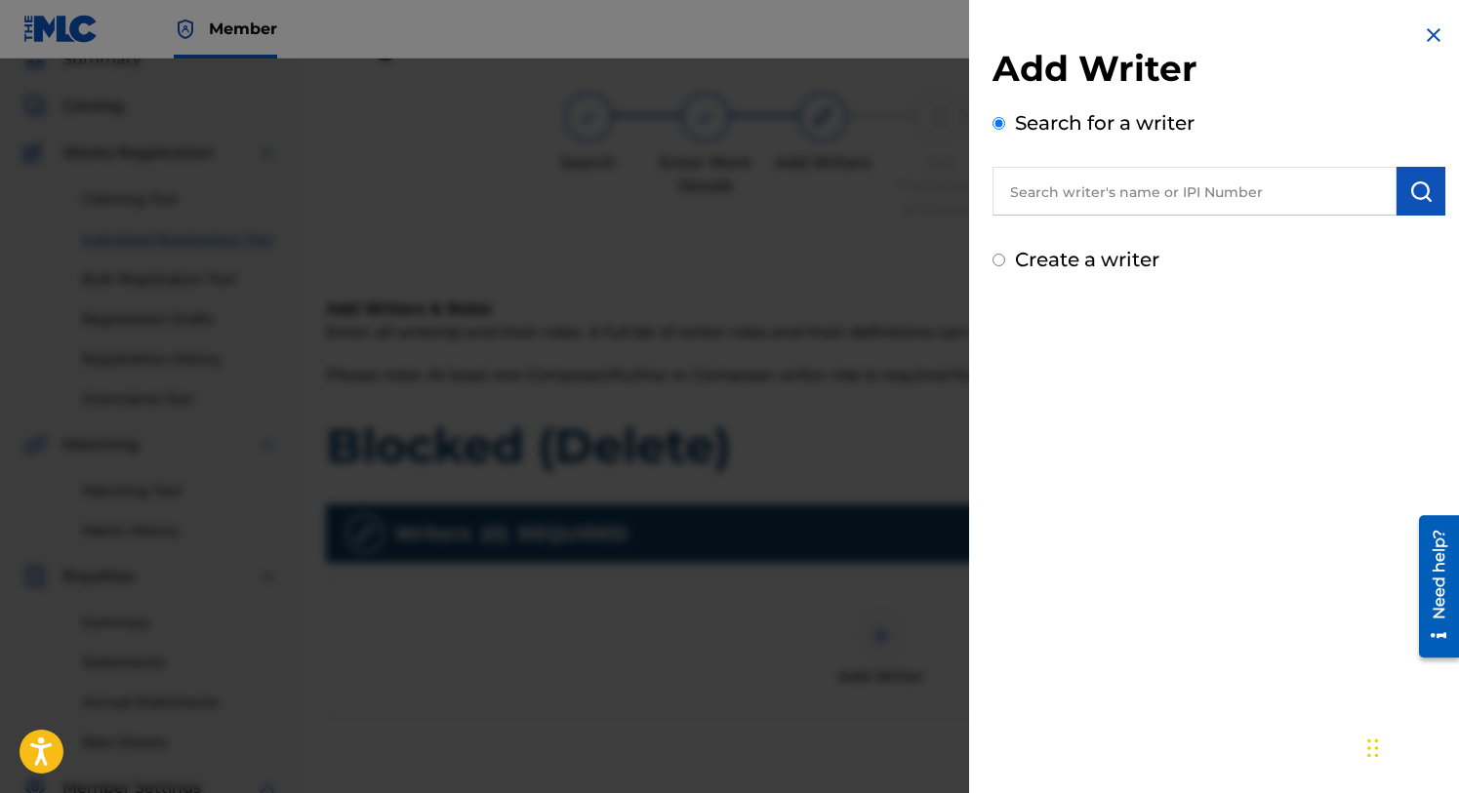
click at [1155, 195] on input "text" at bounding box center [1194, 191] width 404 height 49
type input "J"
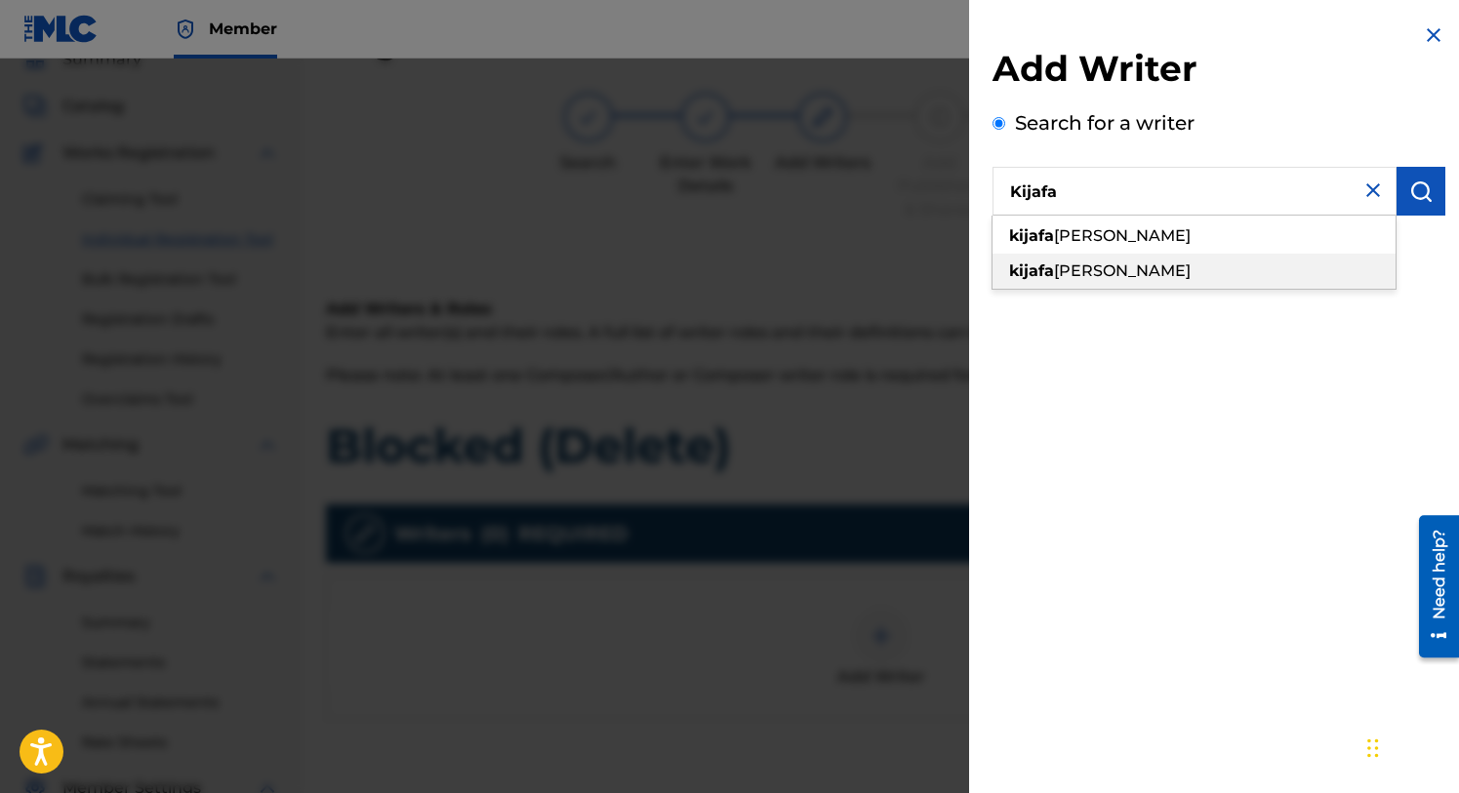
click at [1084, 264] on span "[PERSON_NAME]" at bounding box center [1122, 271] width 137 height 19
type input "[PERSON_NAME]"
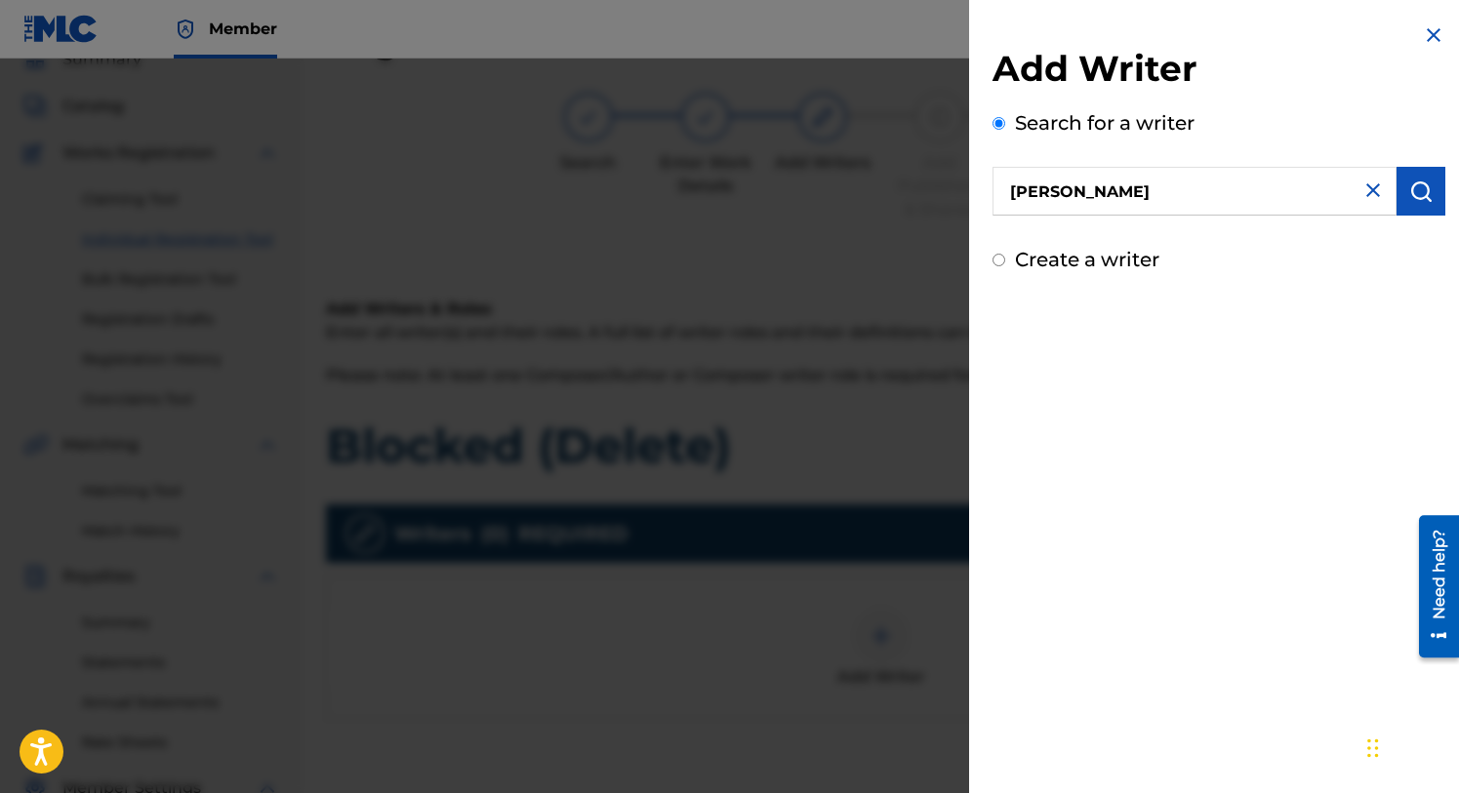
click at [1421, 182] on img "submit" at bounding box center [1420, 191] width 23 height 23
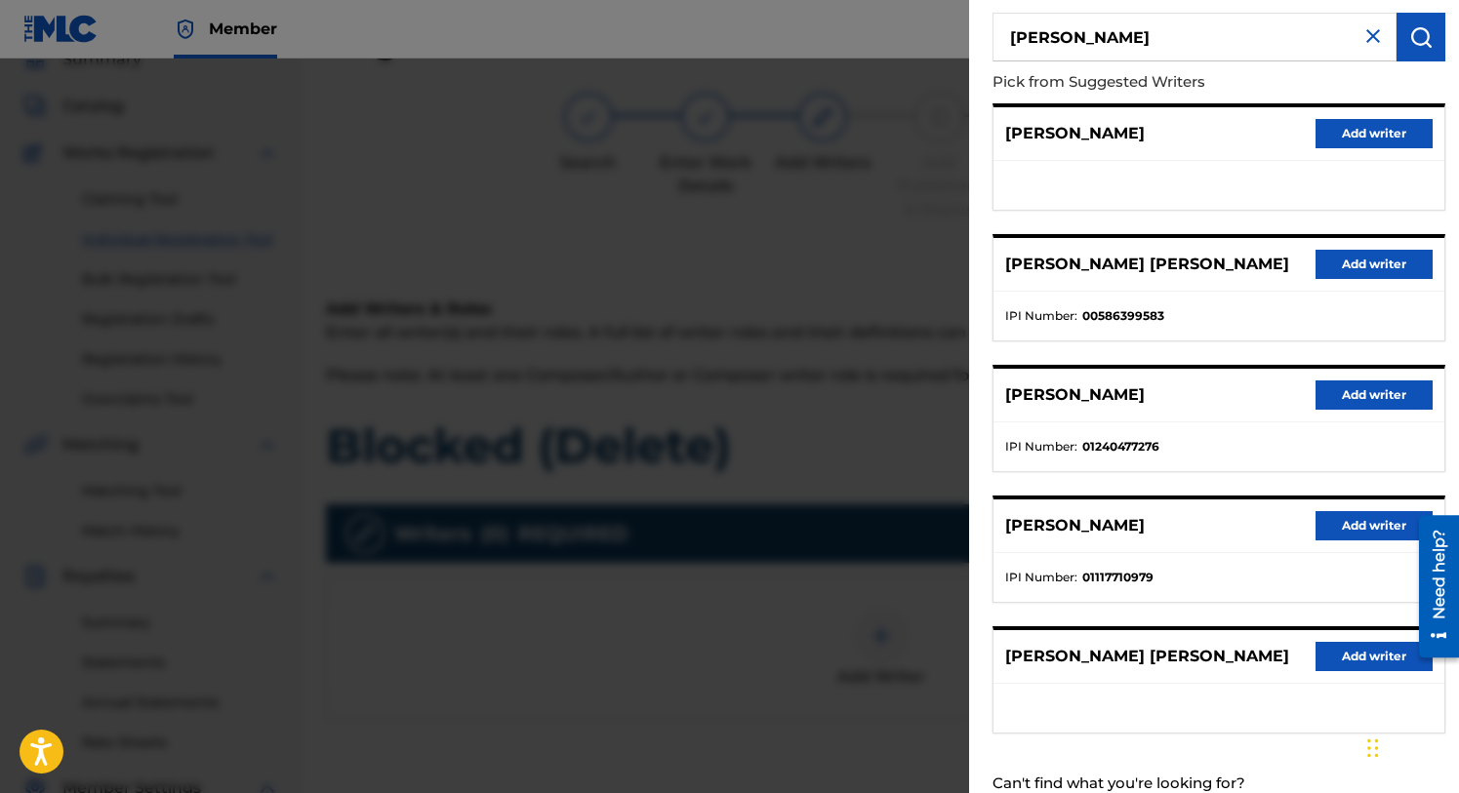
scroll to position [218, 0]
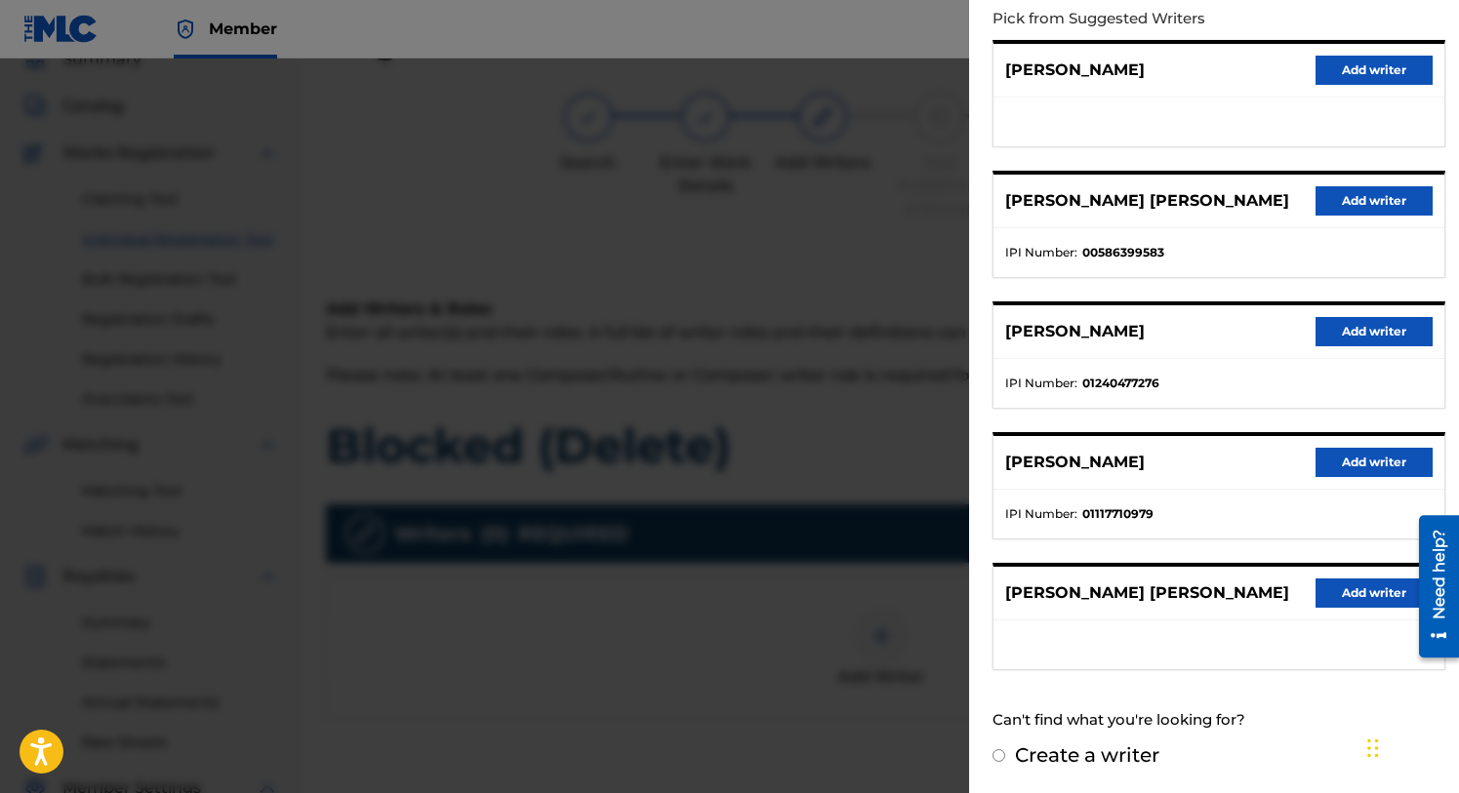
click at [1360, 459] on button "Add writer" at bounding box center [1374, 462] width 117 height 29
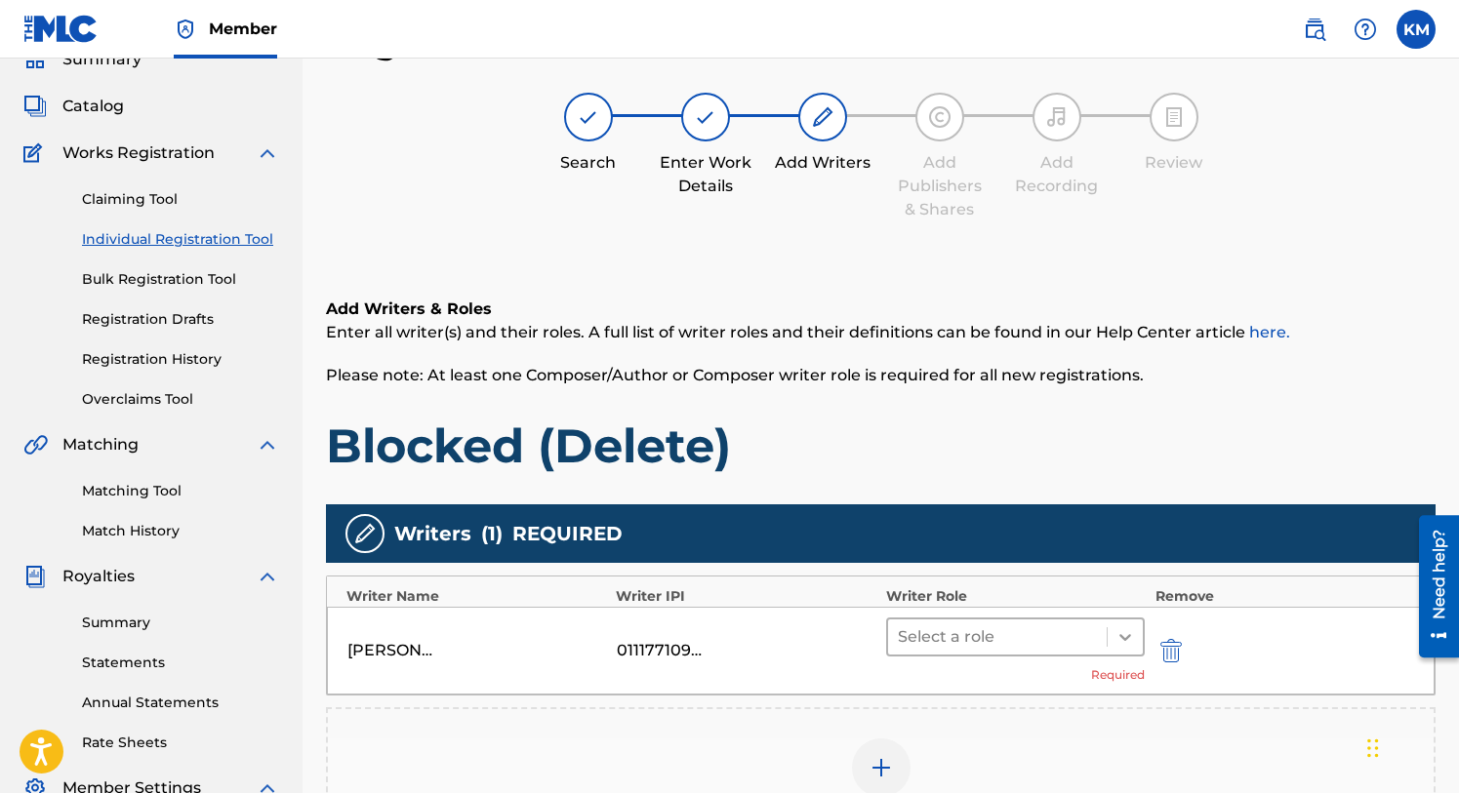
click at [1129, 630] on icon at bounding box center [1125, 638] width 20 height 20
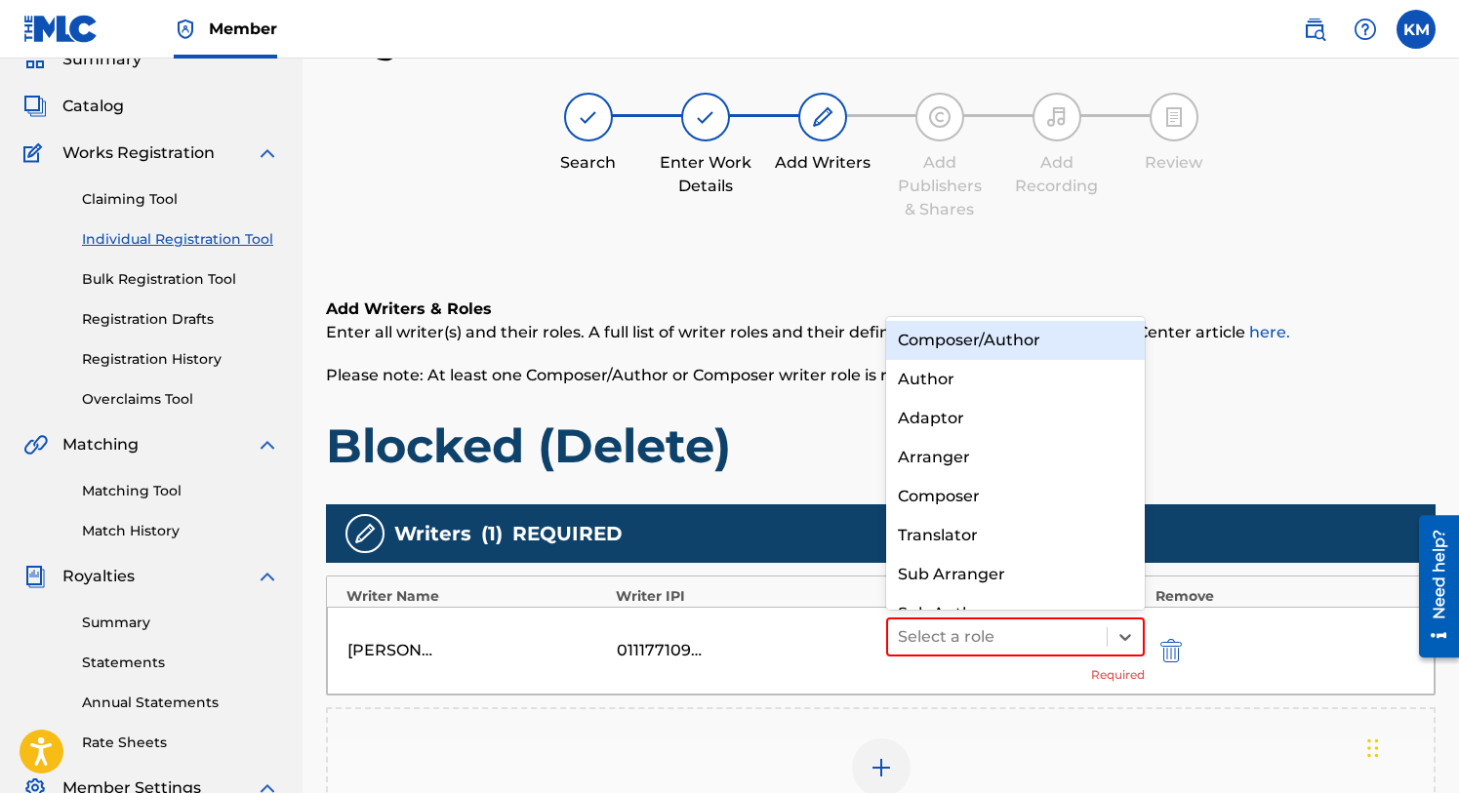
scroll to position [27, 0]
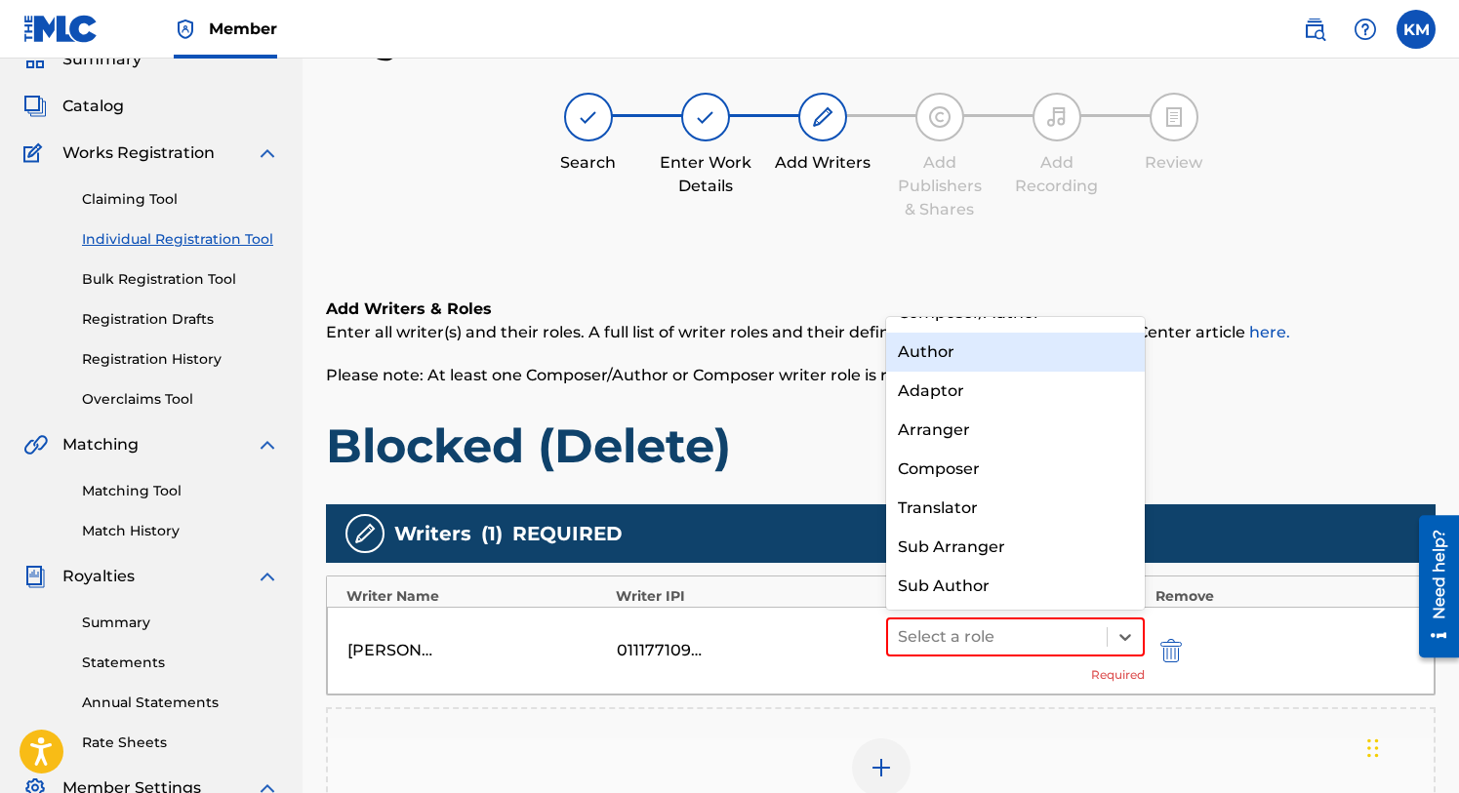
click at [956, 348] on div "Author" at bounding box center [1016, 352] width 260 height 39
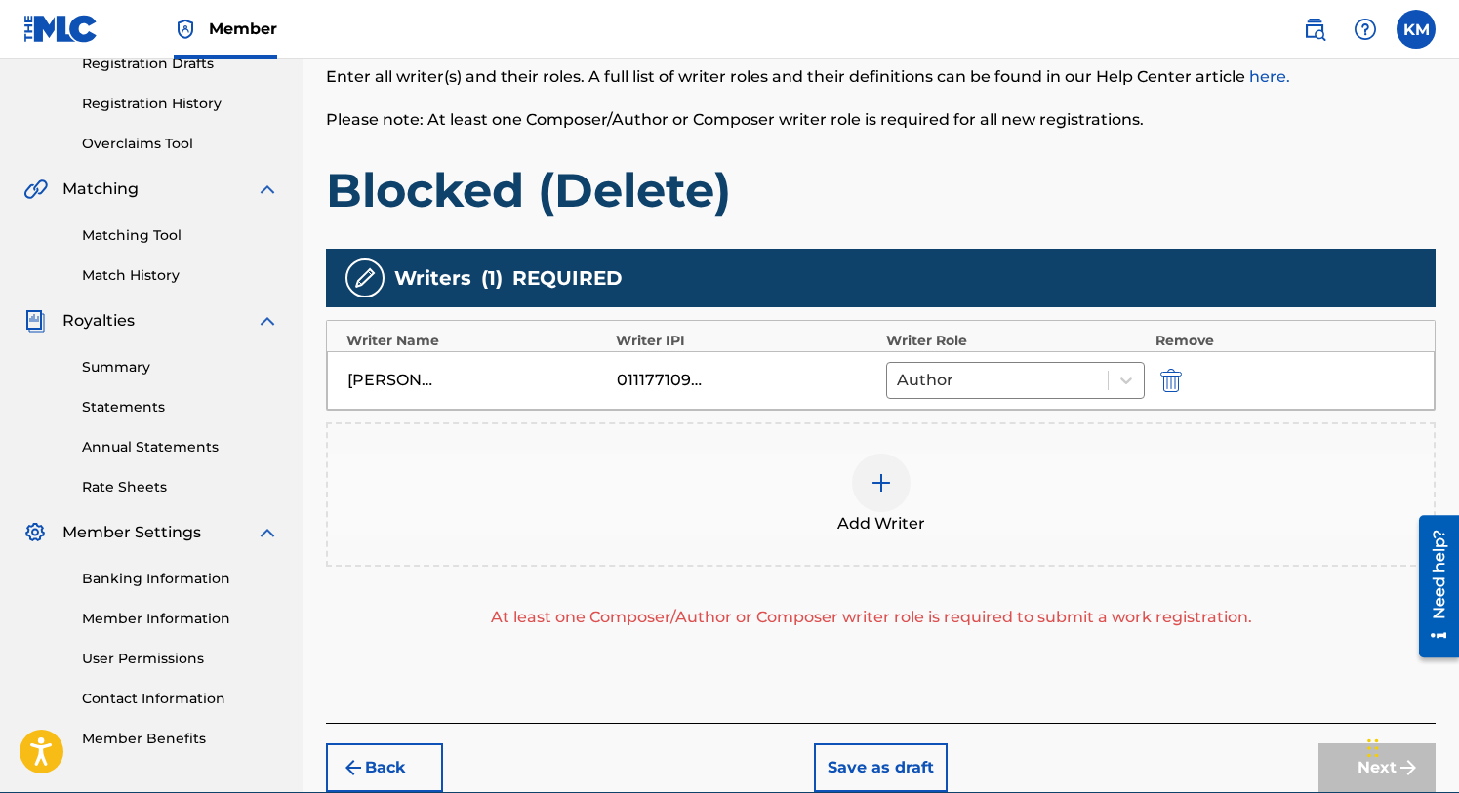
scroll to position [436, 0]
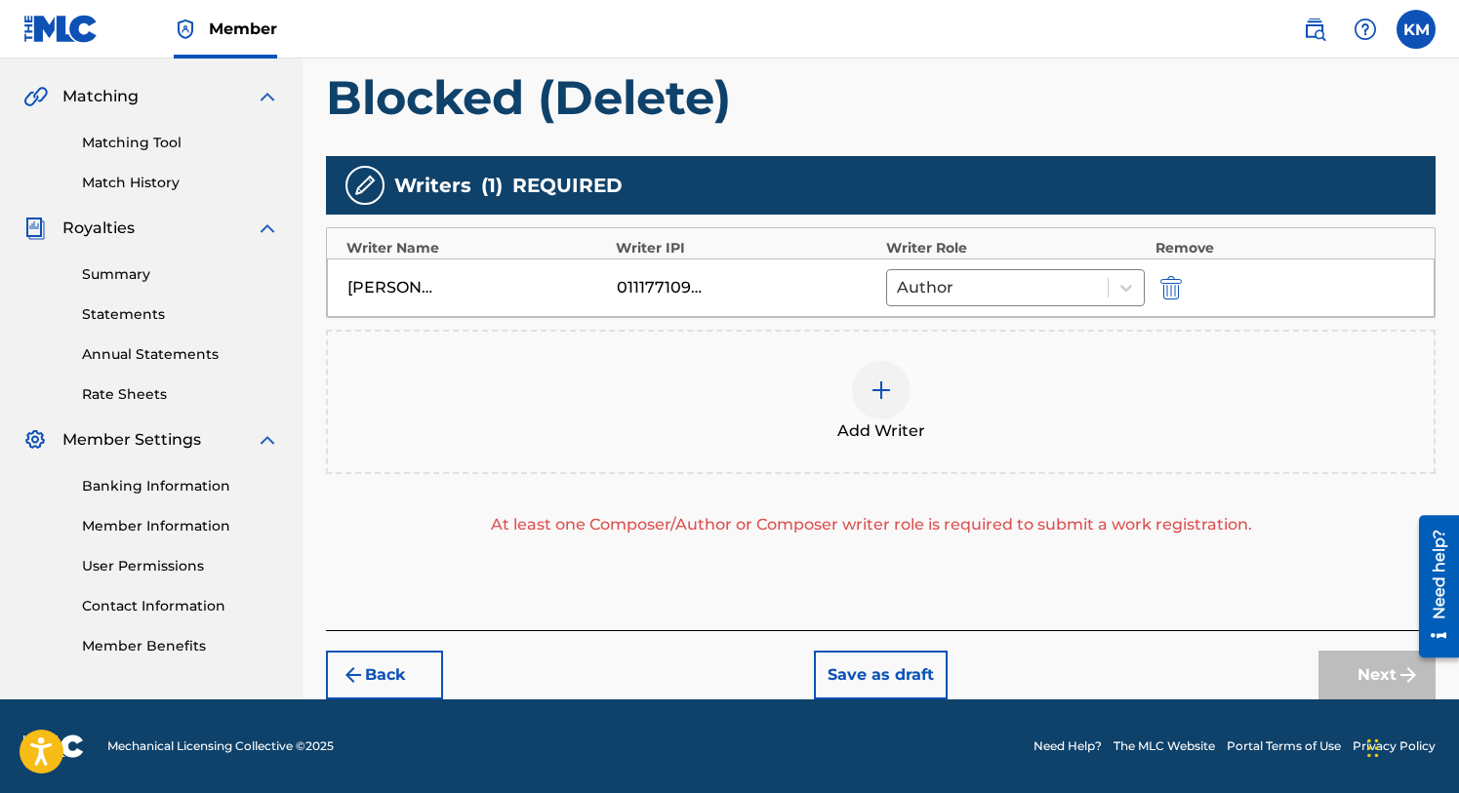
click at [868, 383] on div at bounding box center [881, 390] width 59 height 59
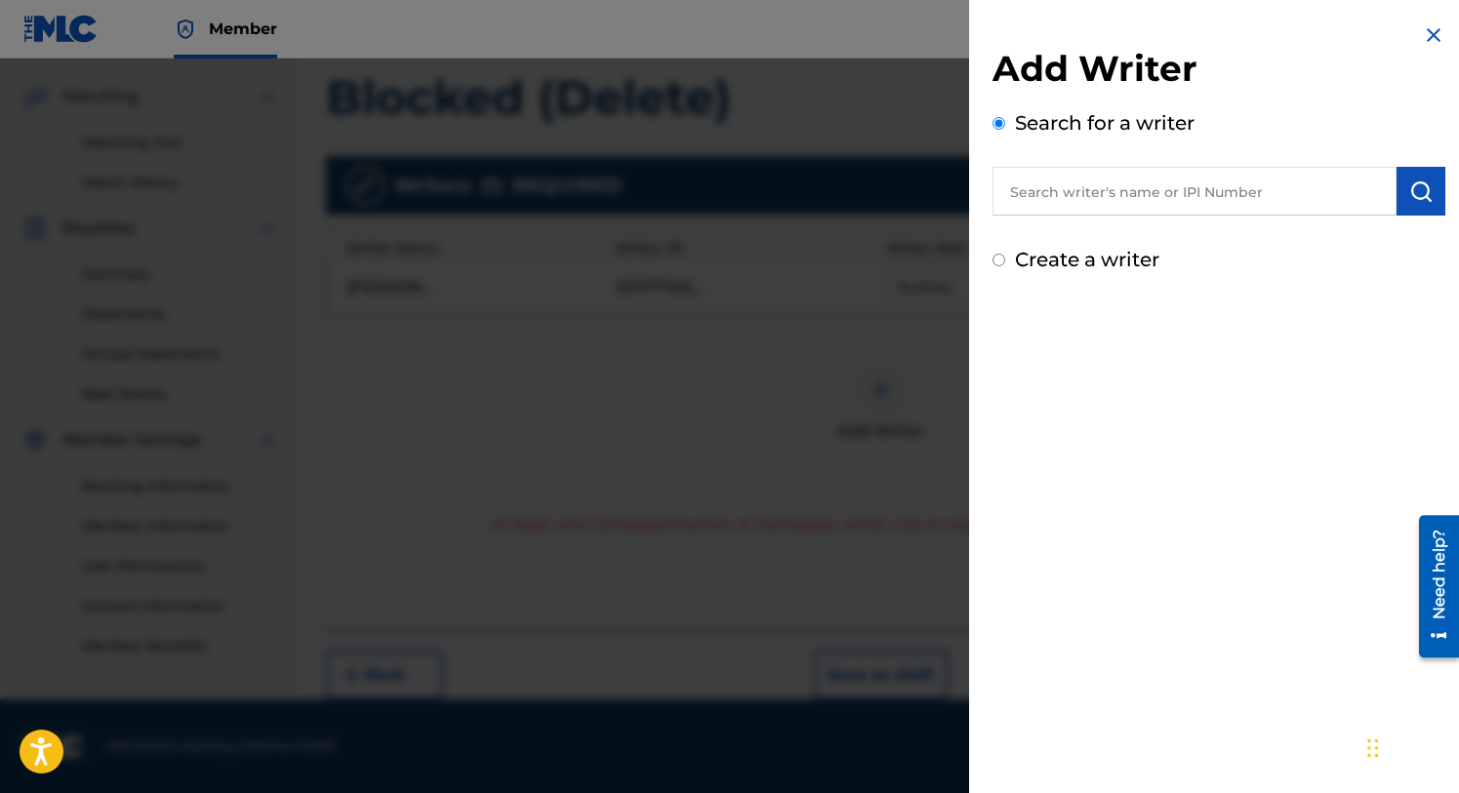
click at [1074, 212] on input "text" at bounding box center [1194, 191] width 404 height 49
type input "[PERSON_NAME] Marks"
click at [1409, 186] on img "submit" at bounding box center [1420, 191] width 23 height 23
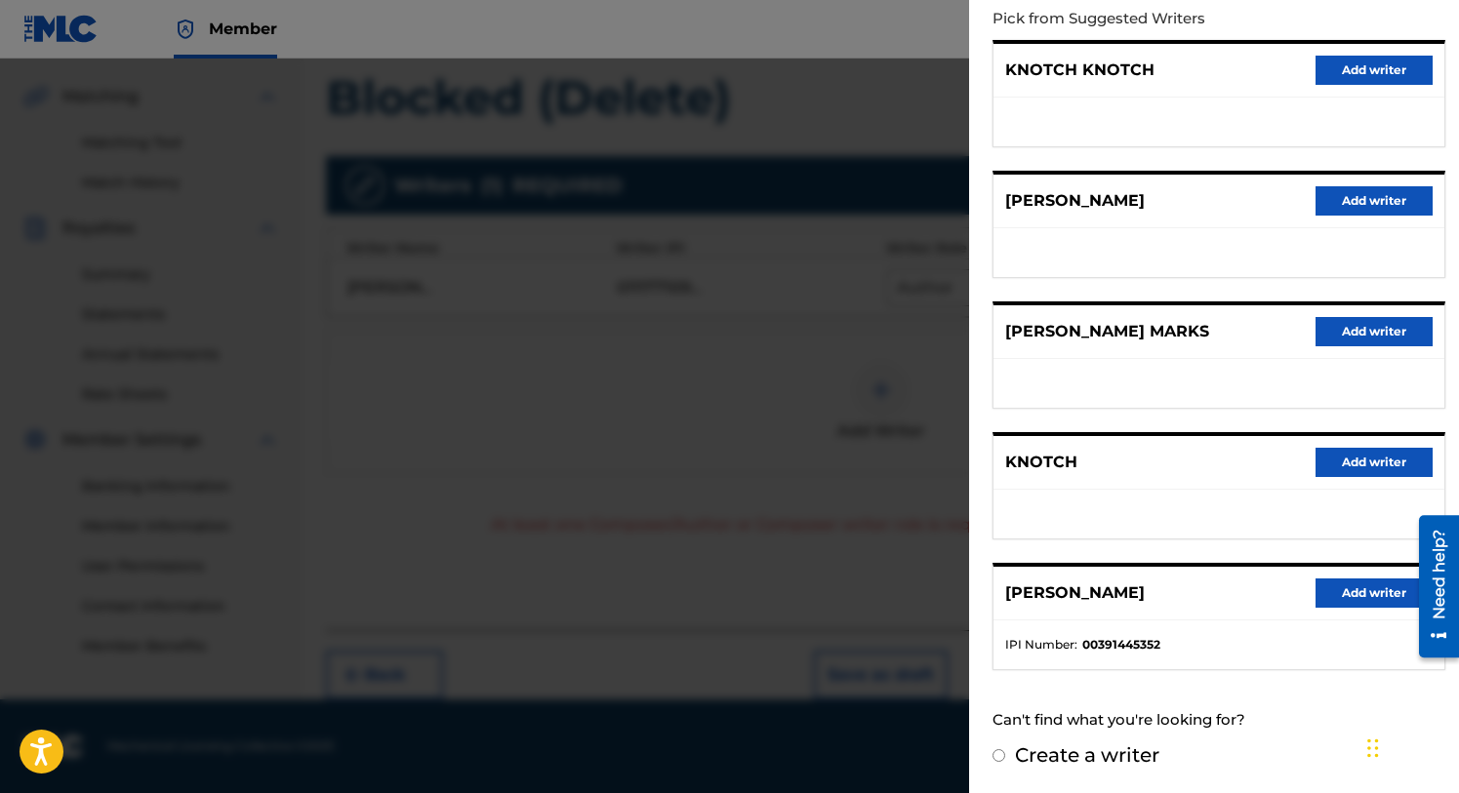
scroll to position [213, 0]
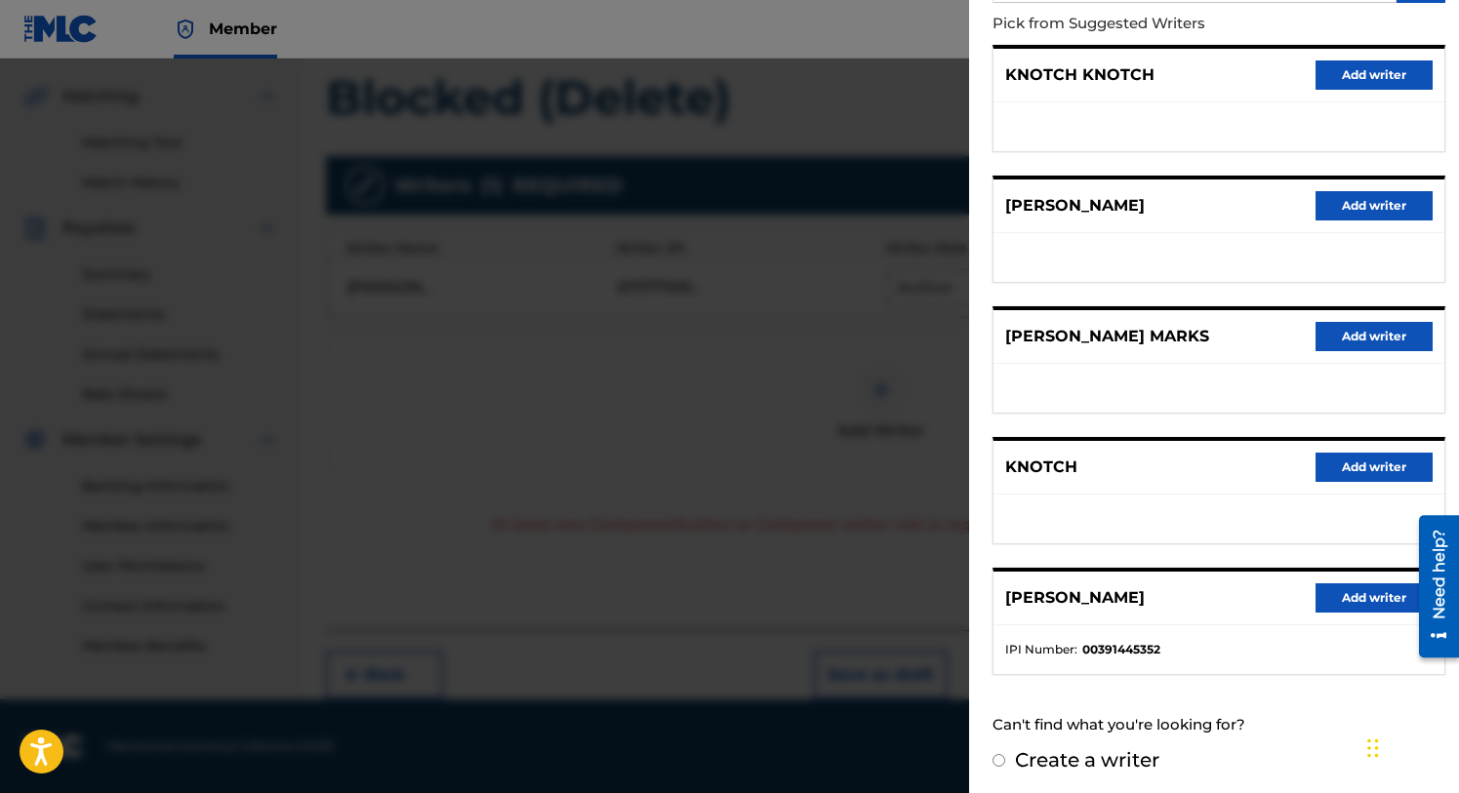
click at [1352, 203] on button "Add writer" at bounding box center [1374, 205] width 117 height 29
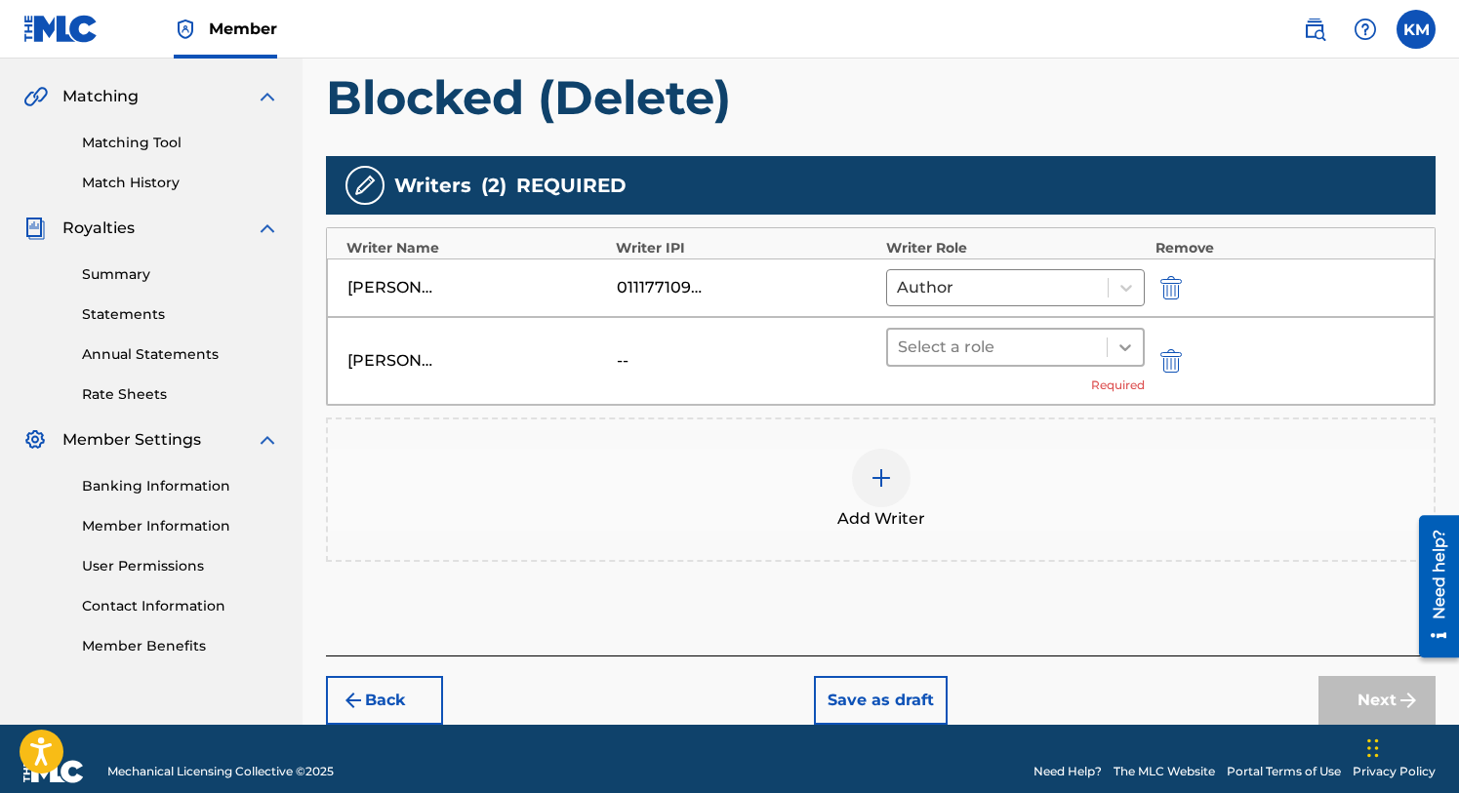
click at [1123, 342] on icon at bounding box center [1125, 348] width 20 height 20
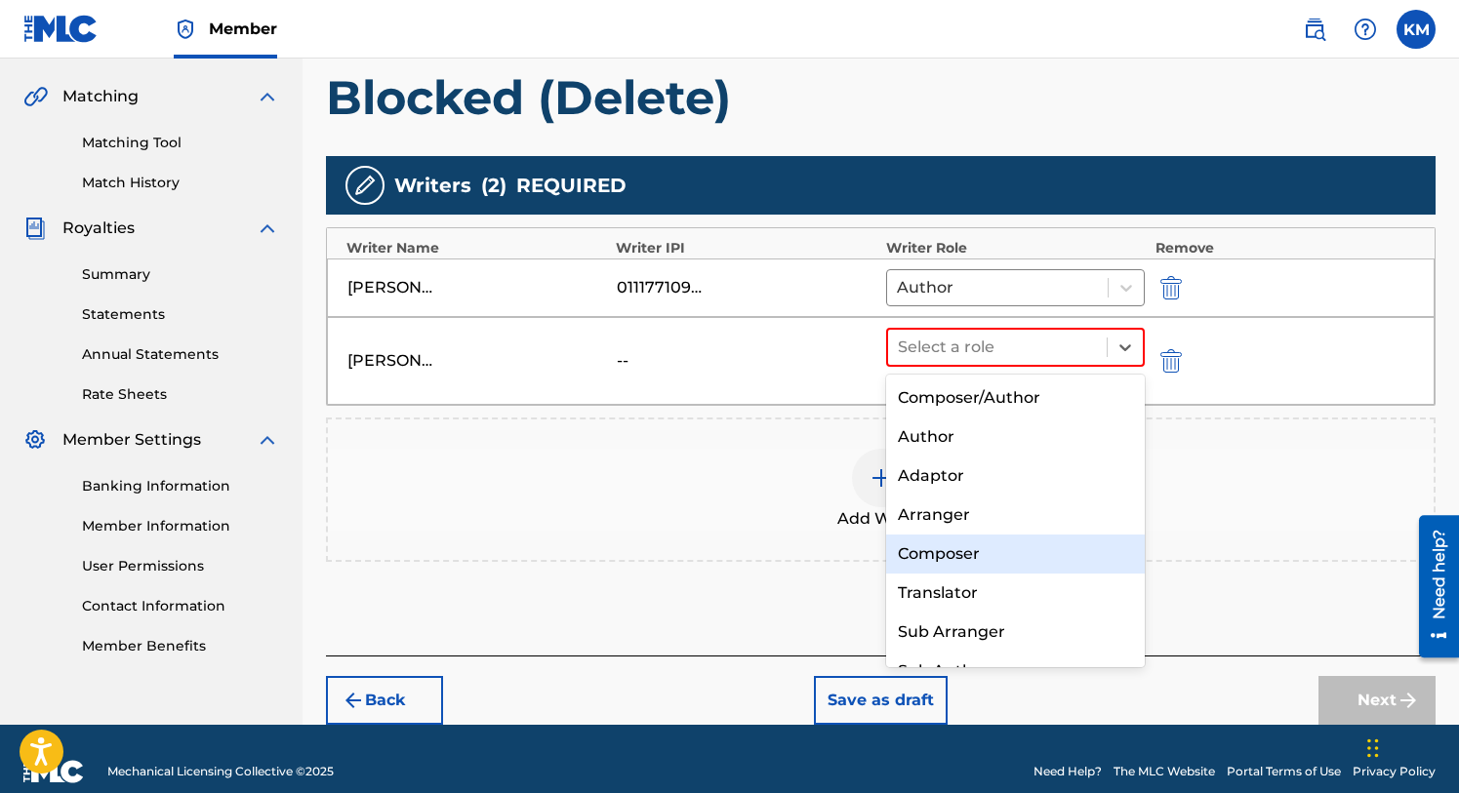
click at [939, 555] on div "Composer" at bounding box center [1016, 554] width 260 height 39
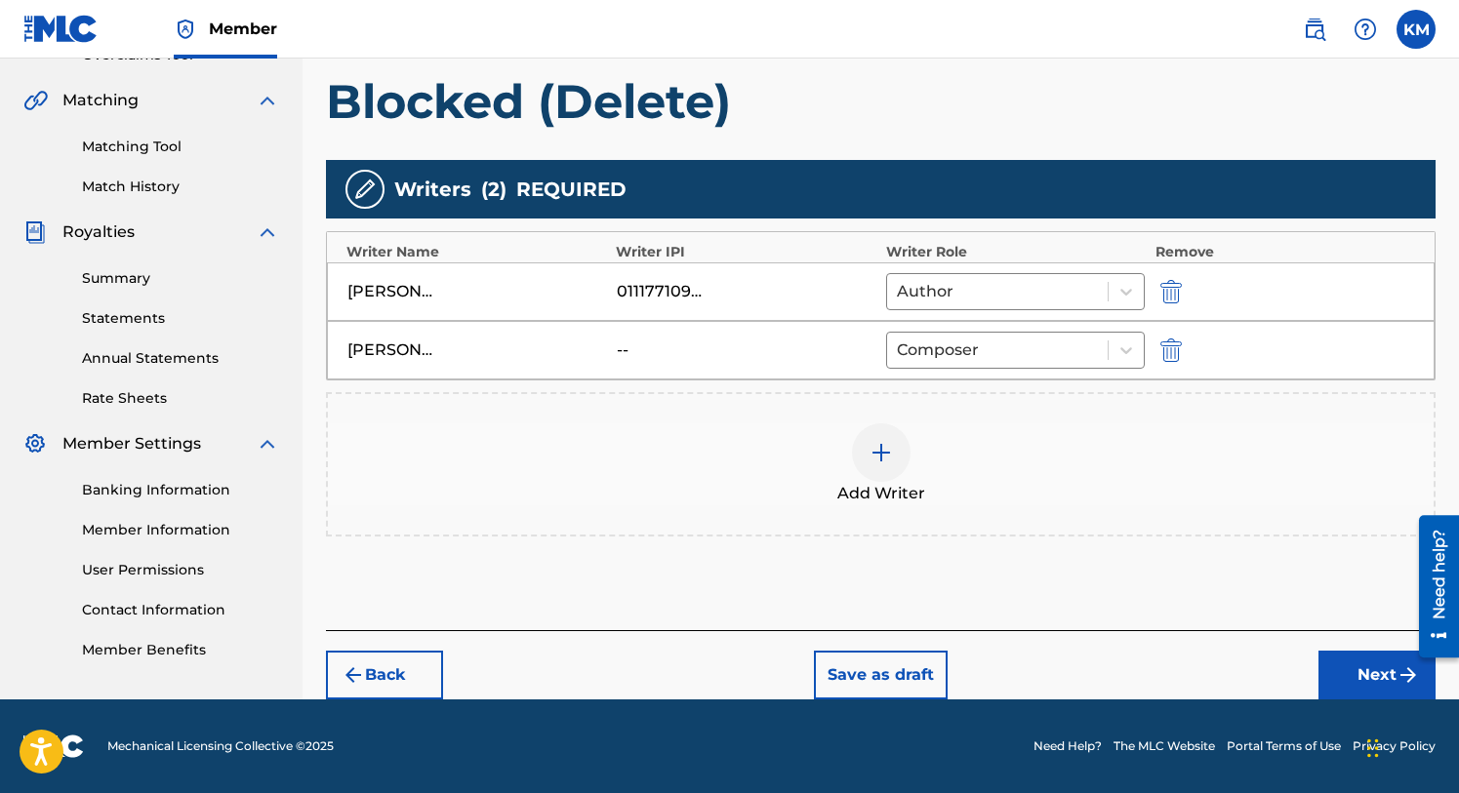
click at [1365, 657] on button "Next" at bounding box center [1376, 675] width 117 height 49
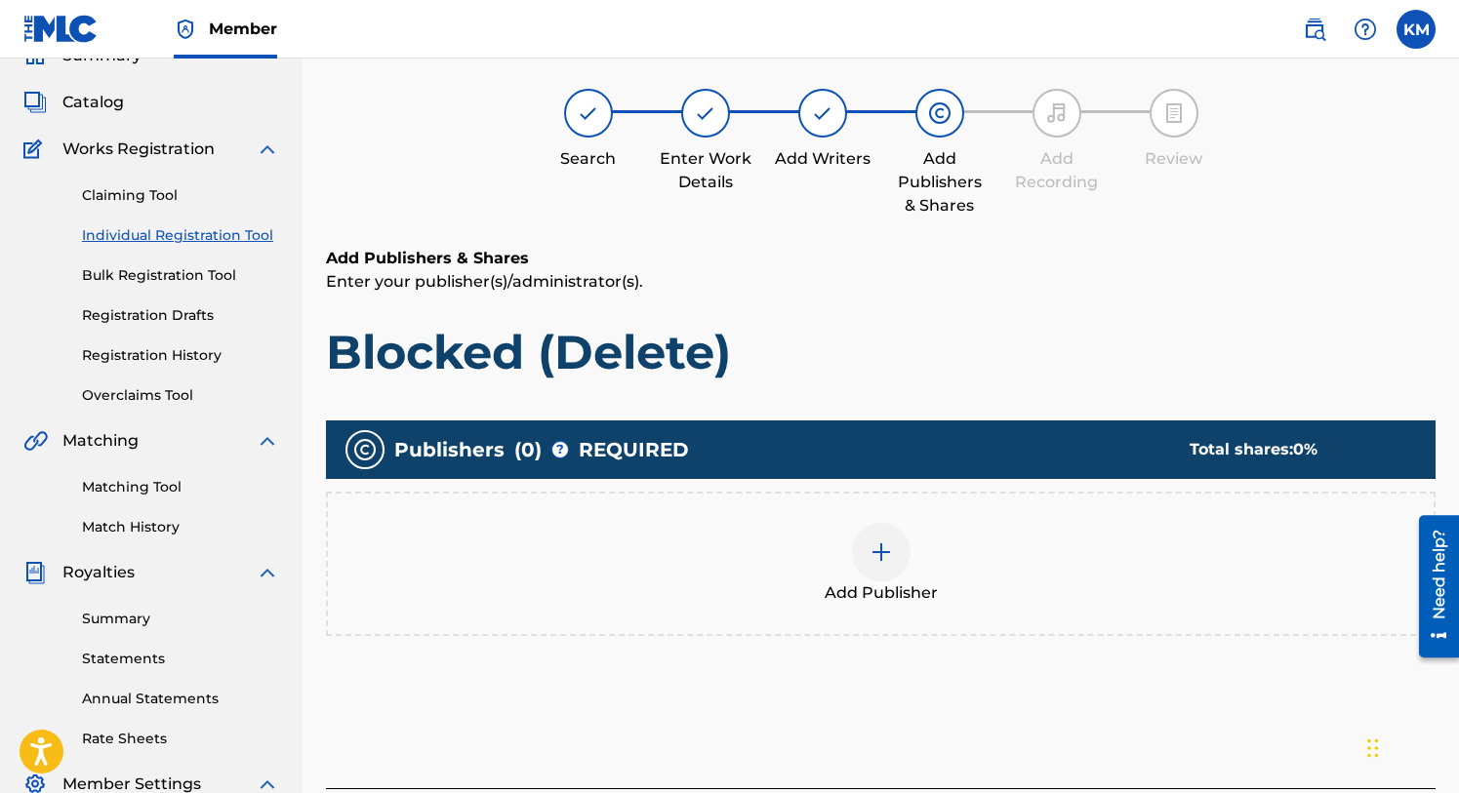
scroll to position [88, 0]
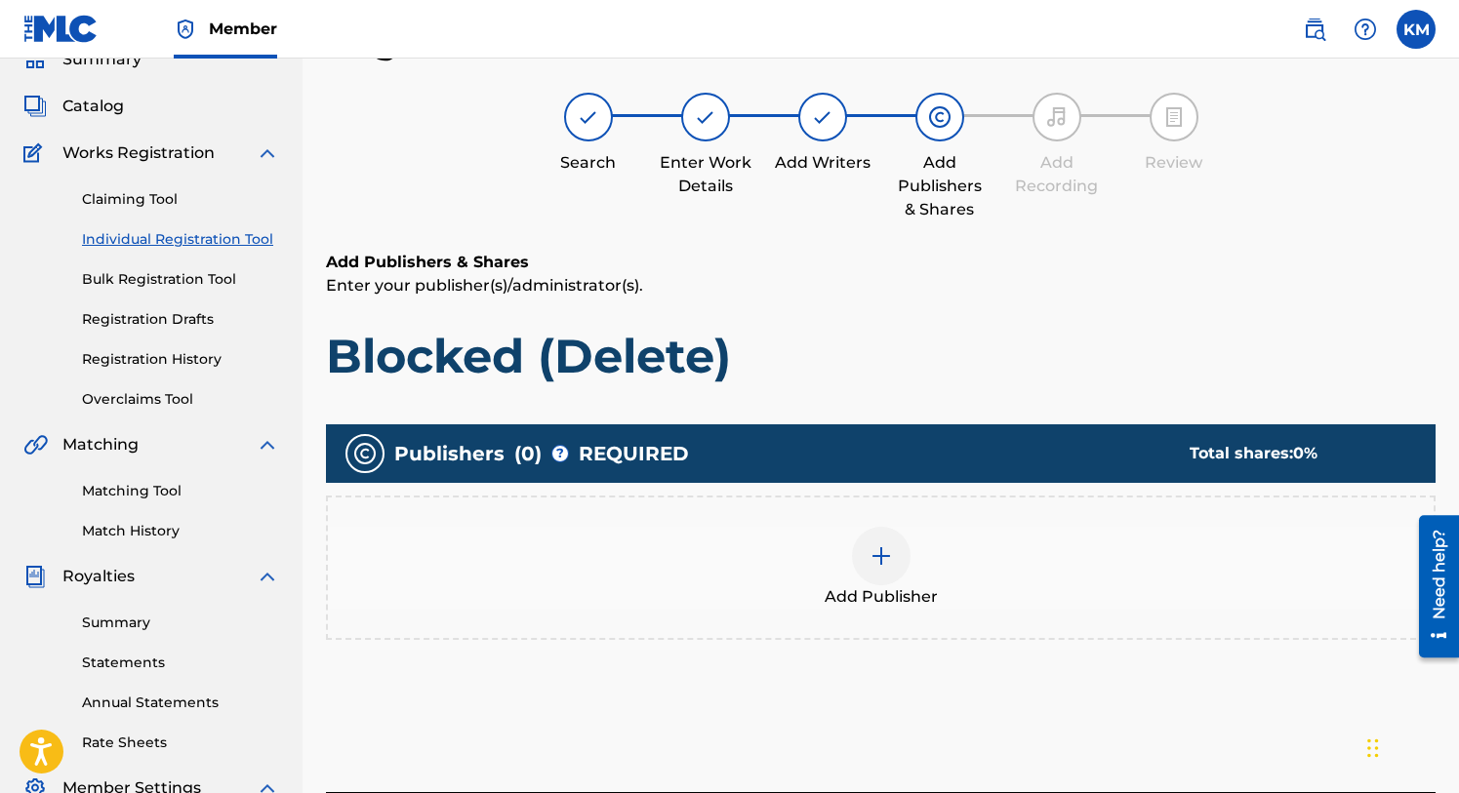
click at [878, 551] on img at bounding box center [881, 556] width 23 height 23
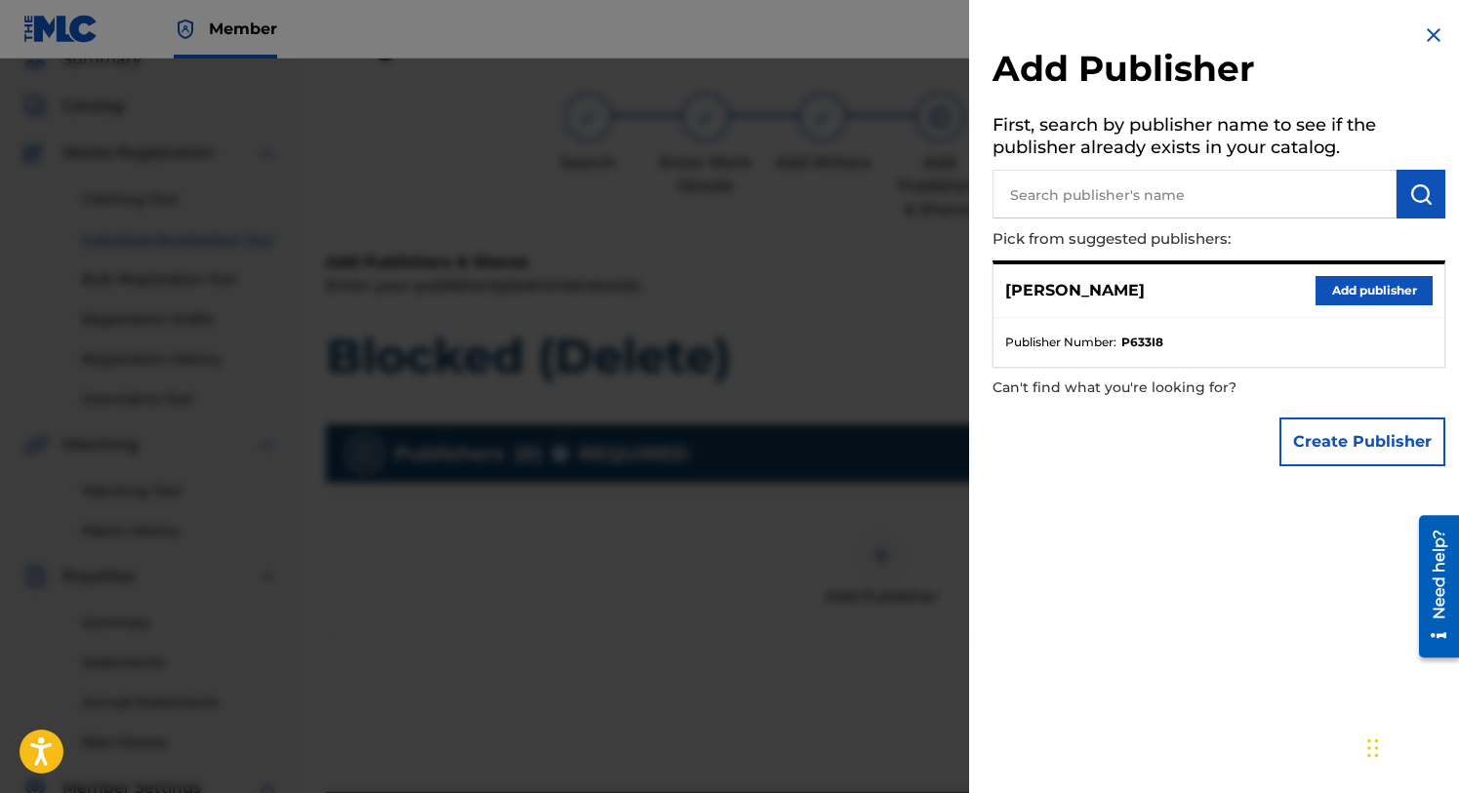
click at [1108, 196] on input "text" at bounding box center [1194, 194] width 404 height 49
type input "The J Is Silent"
click at [1414, 189] on img "submit" at bounding box center [1420, 193] width 23 height 23
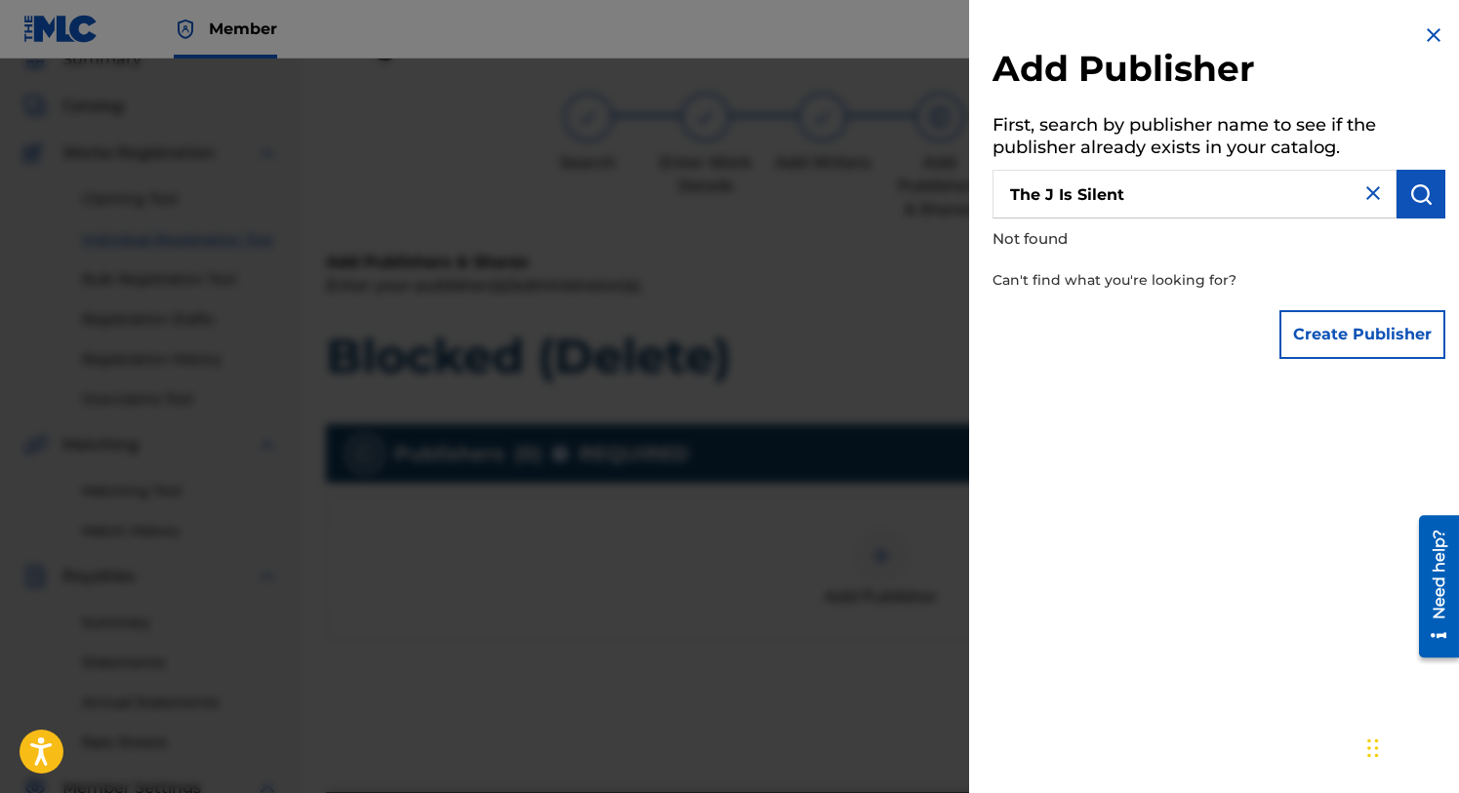
click at [1328, 330] on button "Create Publisher" at bounding box center [1362, 334] width 166 height 49
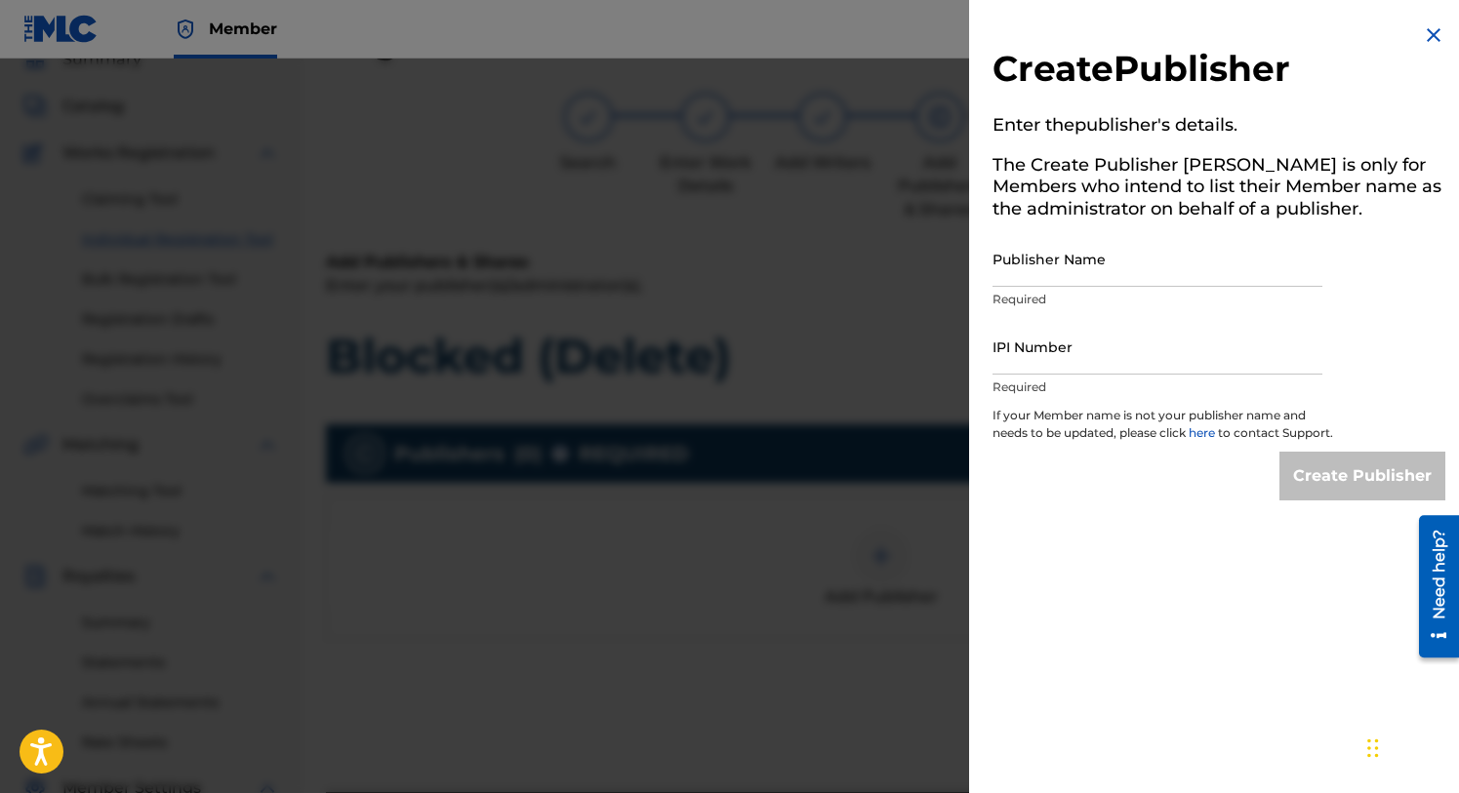
click at [1038, 259] on input "Publisher Name" at bounding box center [1157, 259] width 330 height 56
type input "The J Is Silent"
click at [1030, 347] on input "IPI Number" at bounding box center [1157, 347] width 330 height 56
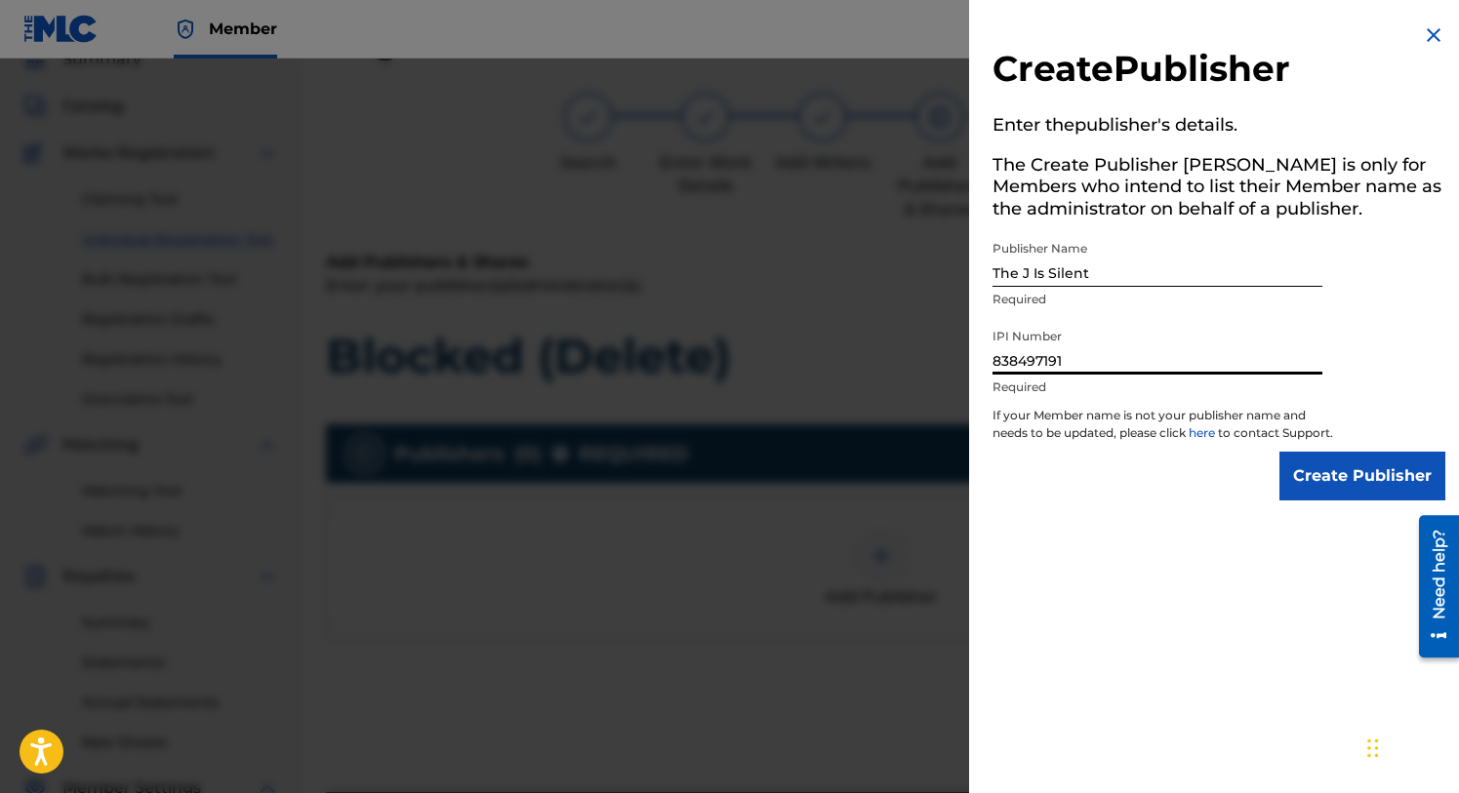
type input "838497191"
click at [1328, 486] on input "Create Publisher" at bounding box center [1362, 476] width 166 height 49
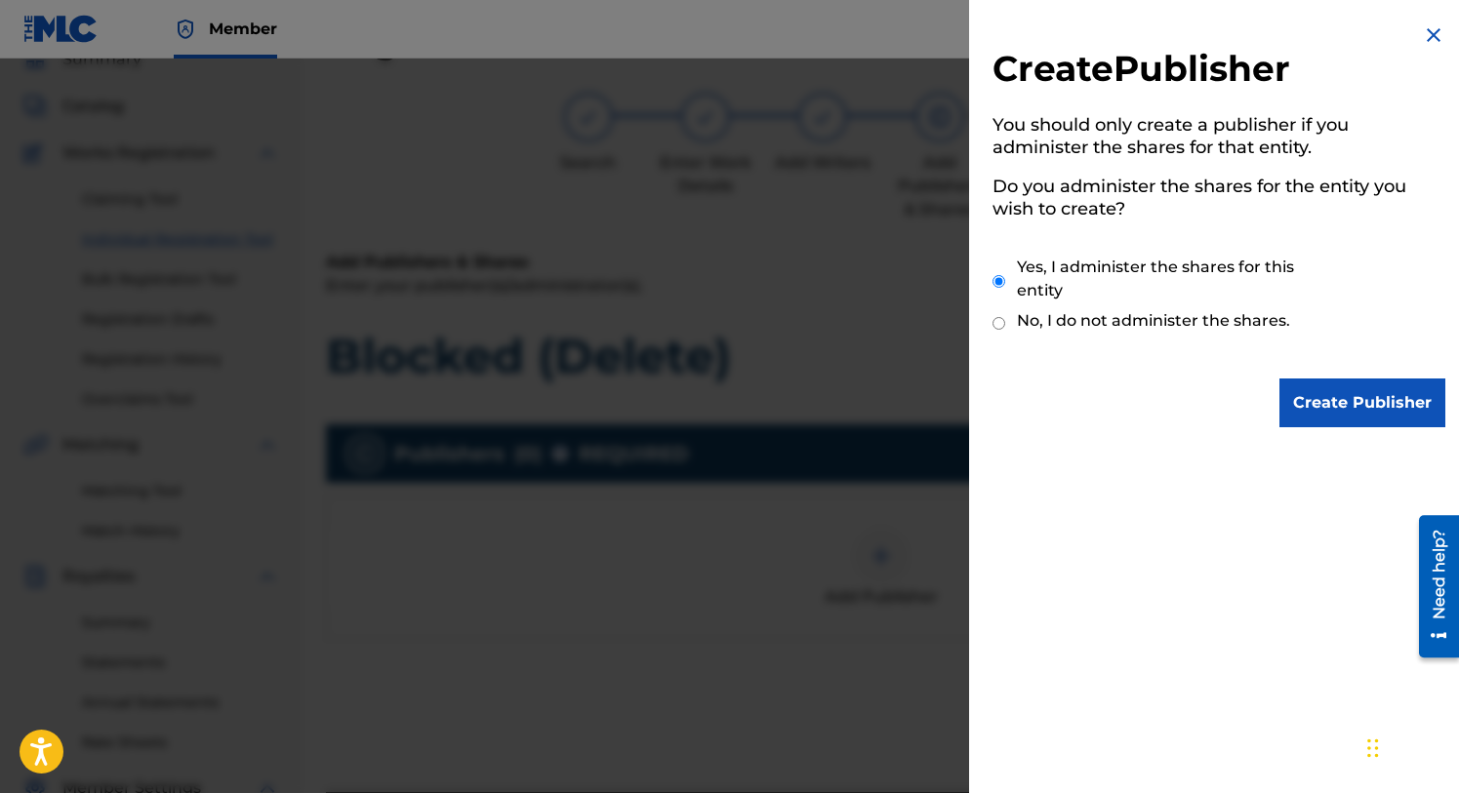
click at [1338, 403] on input "Create Publisher" at bounding box center [1362, 403] width 166 height 49
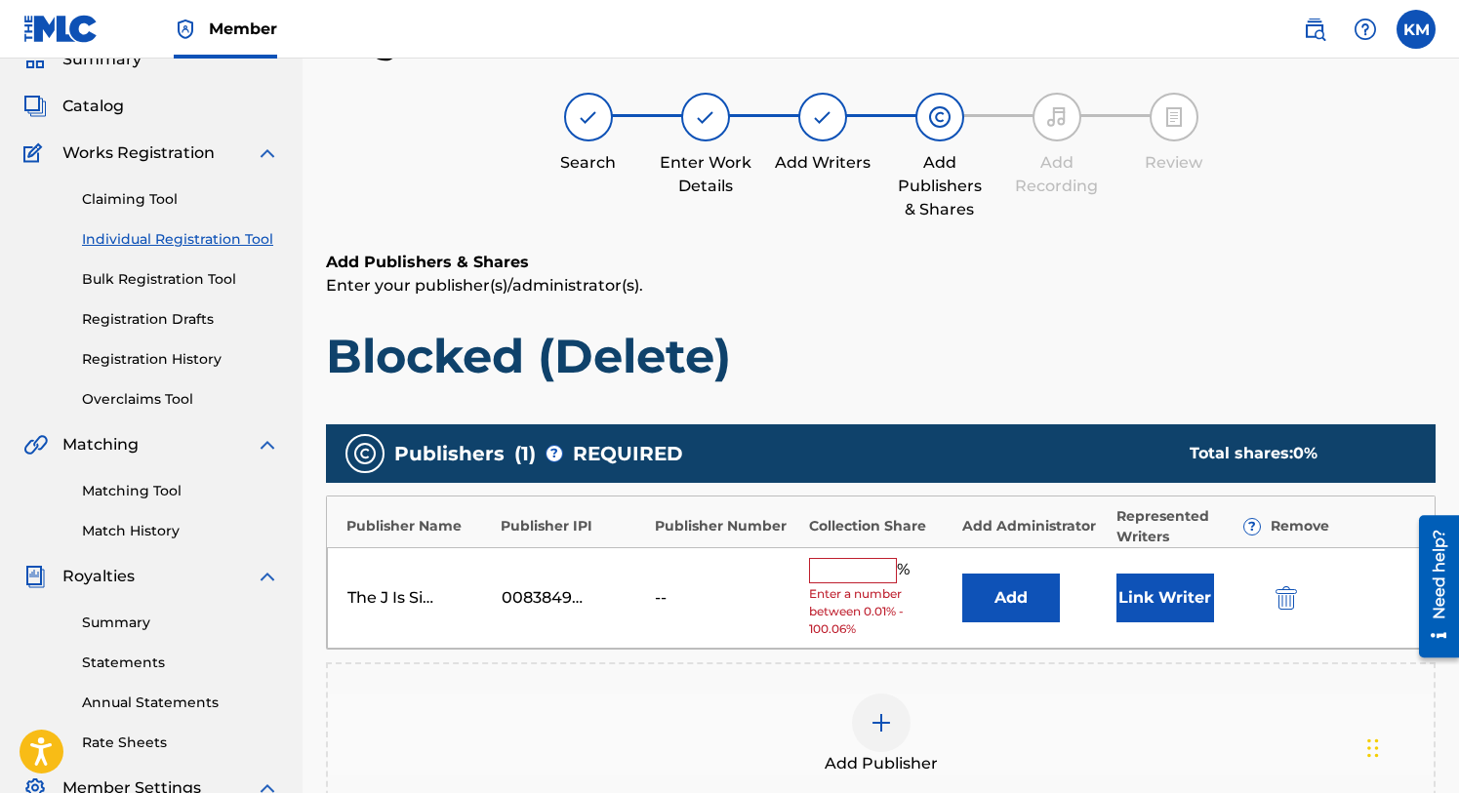
click at [856, 569] on input "text" at bounding box center [853, 570] width 88 height 25
type input "50"
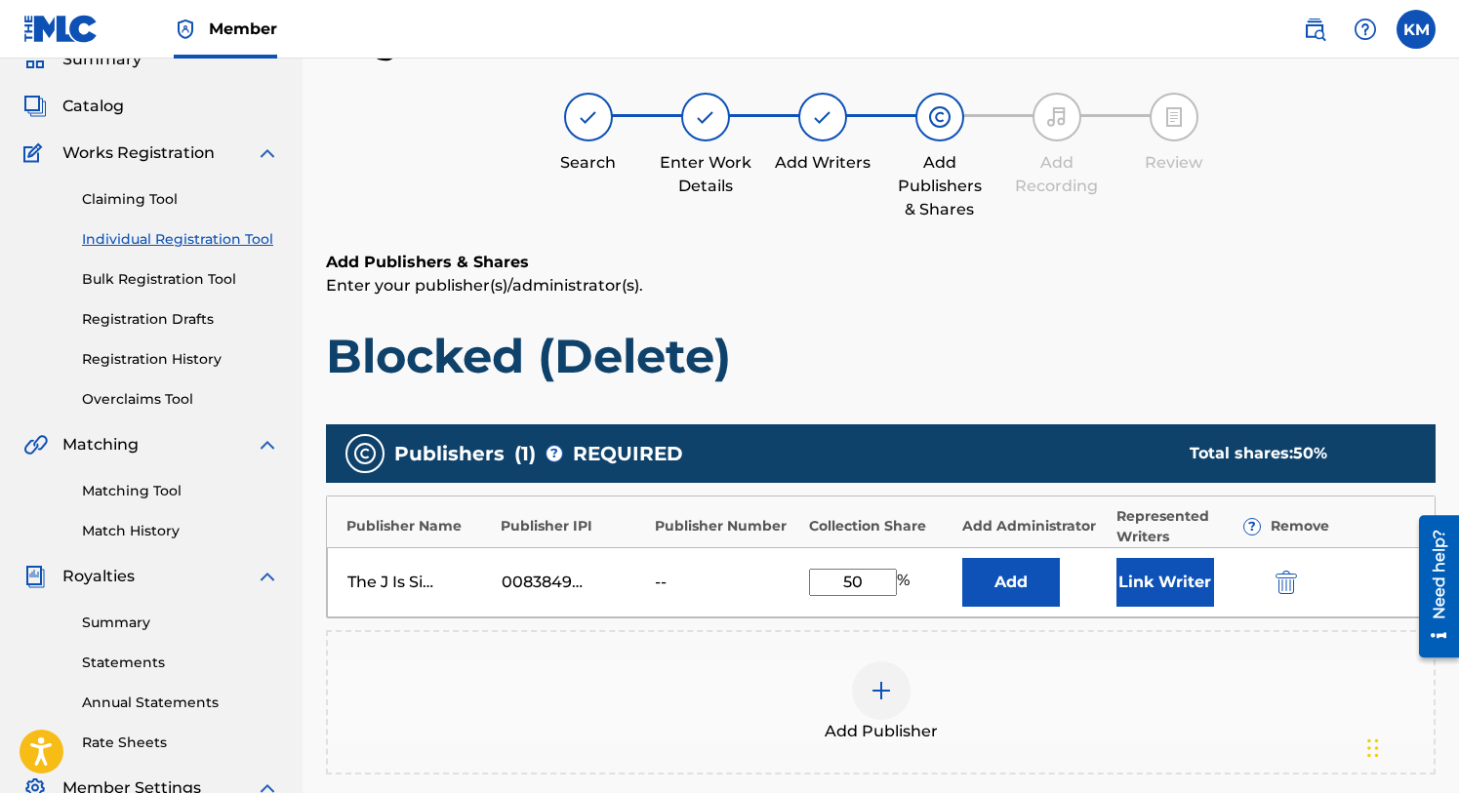
click at [1170, 584] on button "Link Writer" at bounding box center [1165, 582] width 98 height 49
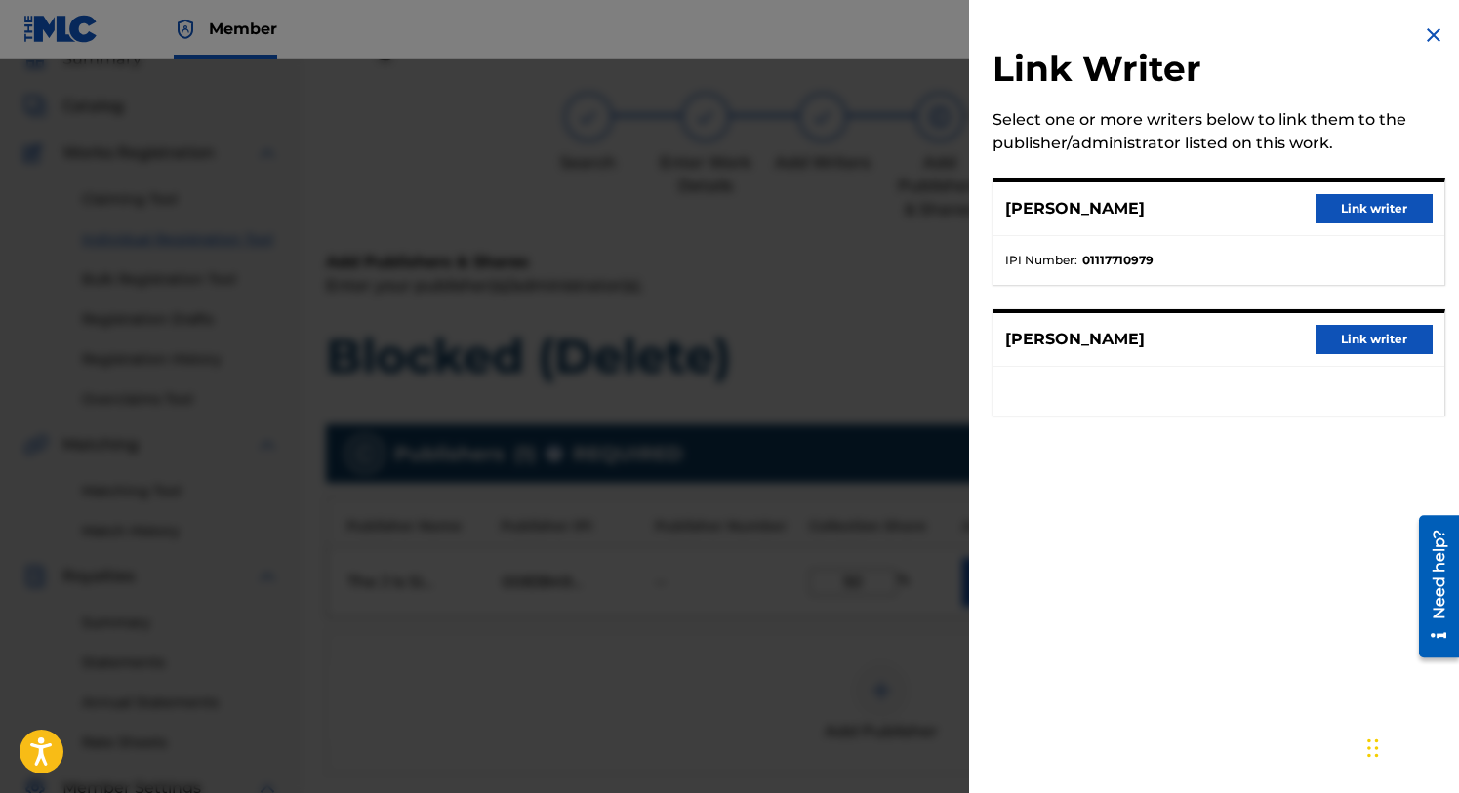
click at [1346, 210] on button "Link writer" at bounding box center [1374, 208] width 117 height 29
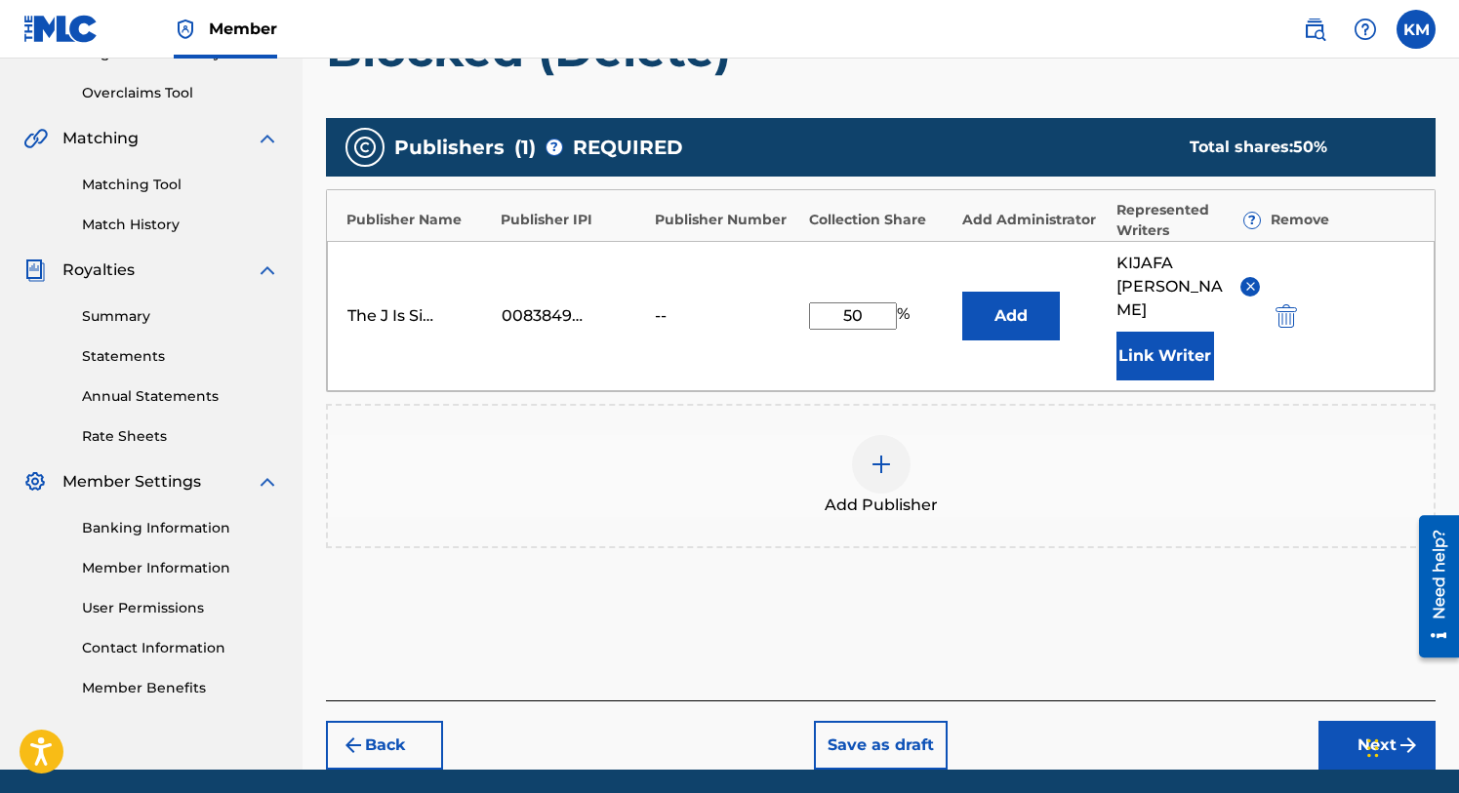
scroll to position [441, 0]
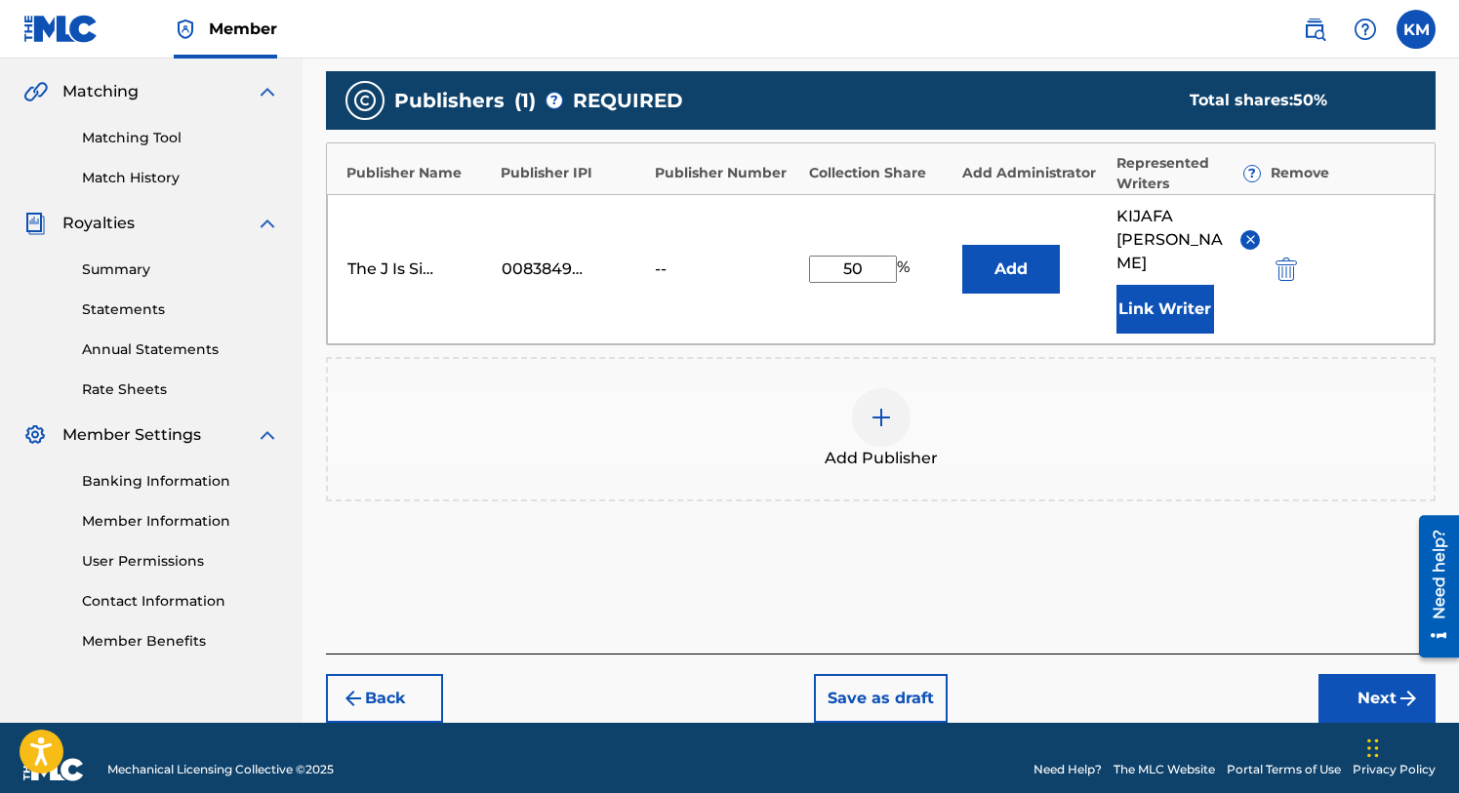
click at [1355, 677] on button "Next" at bounding box center [1376, 698] width 117 height 49
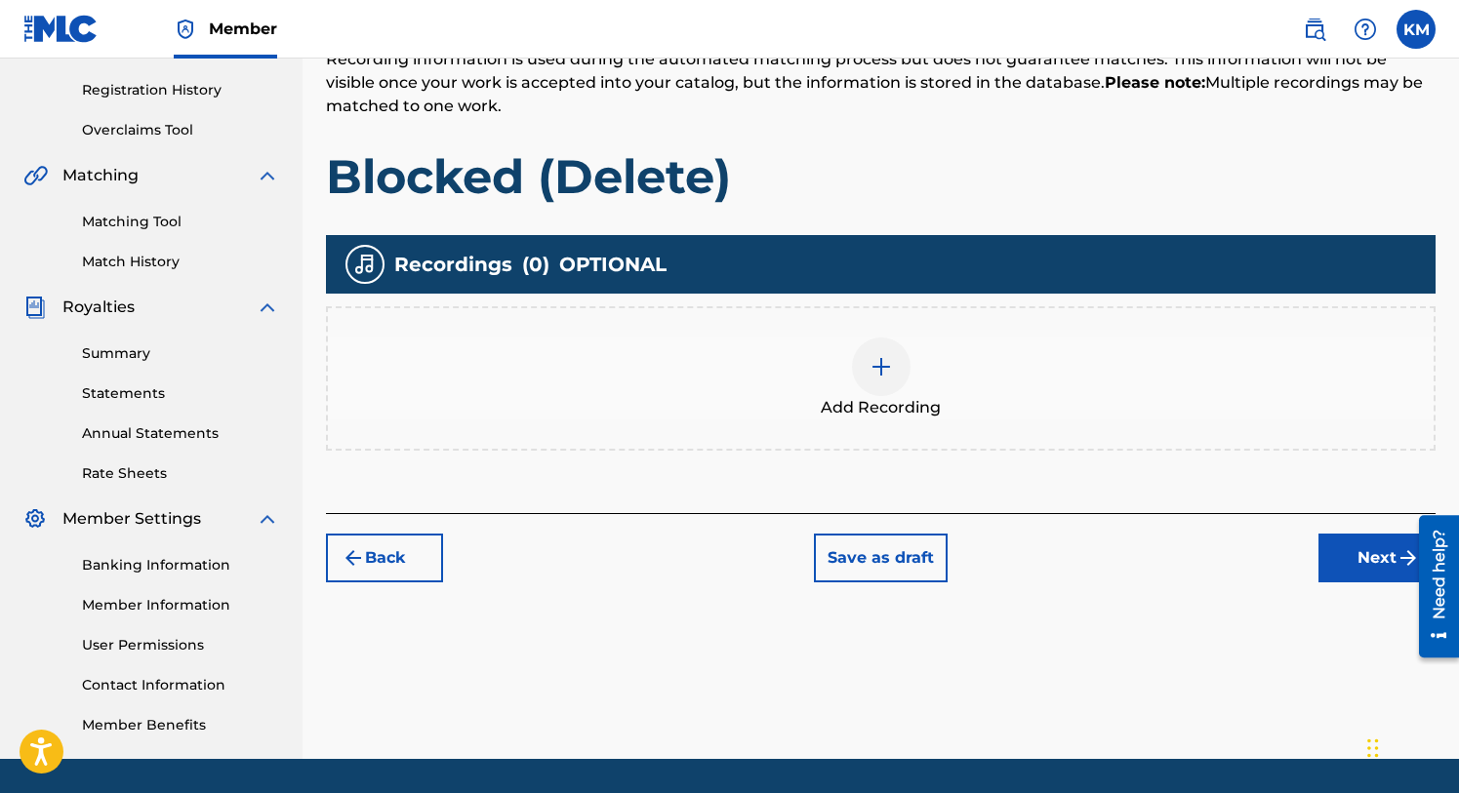
scroll to position [417, 0]
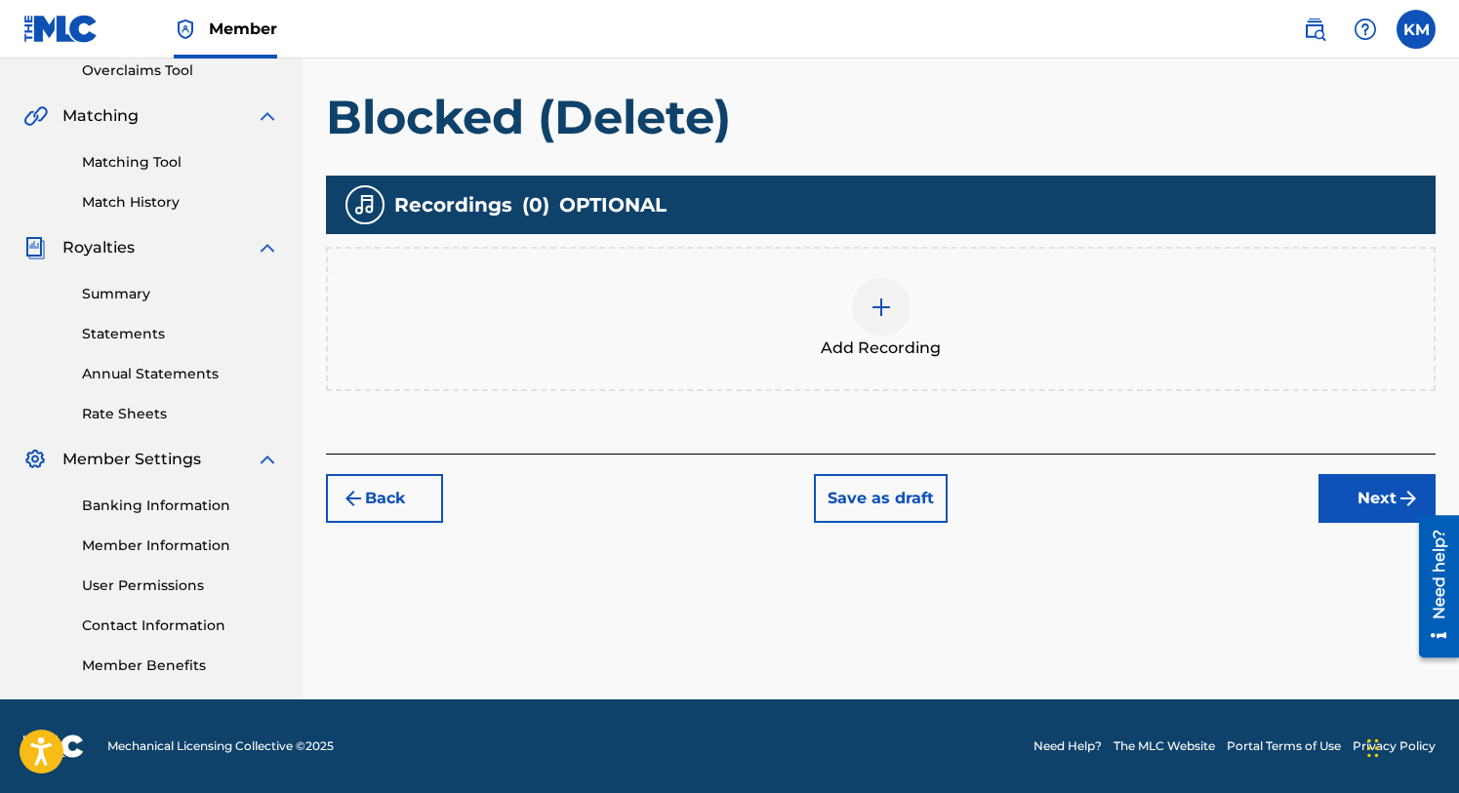
click at [1353, 498] on button "Next" at bounding box center [1376, 498] width 117 height 49
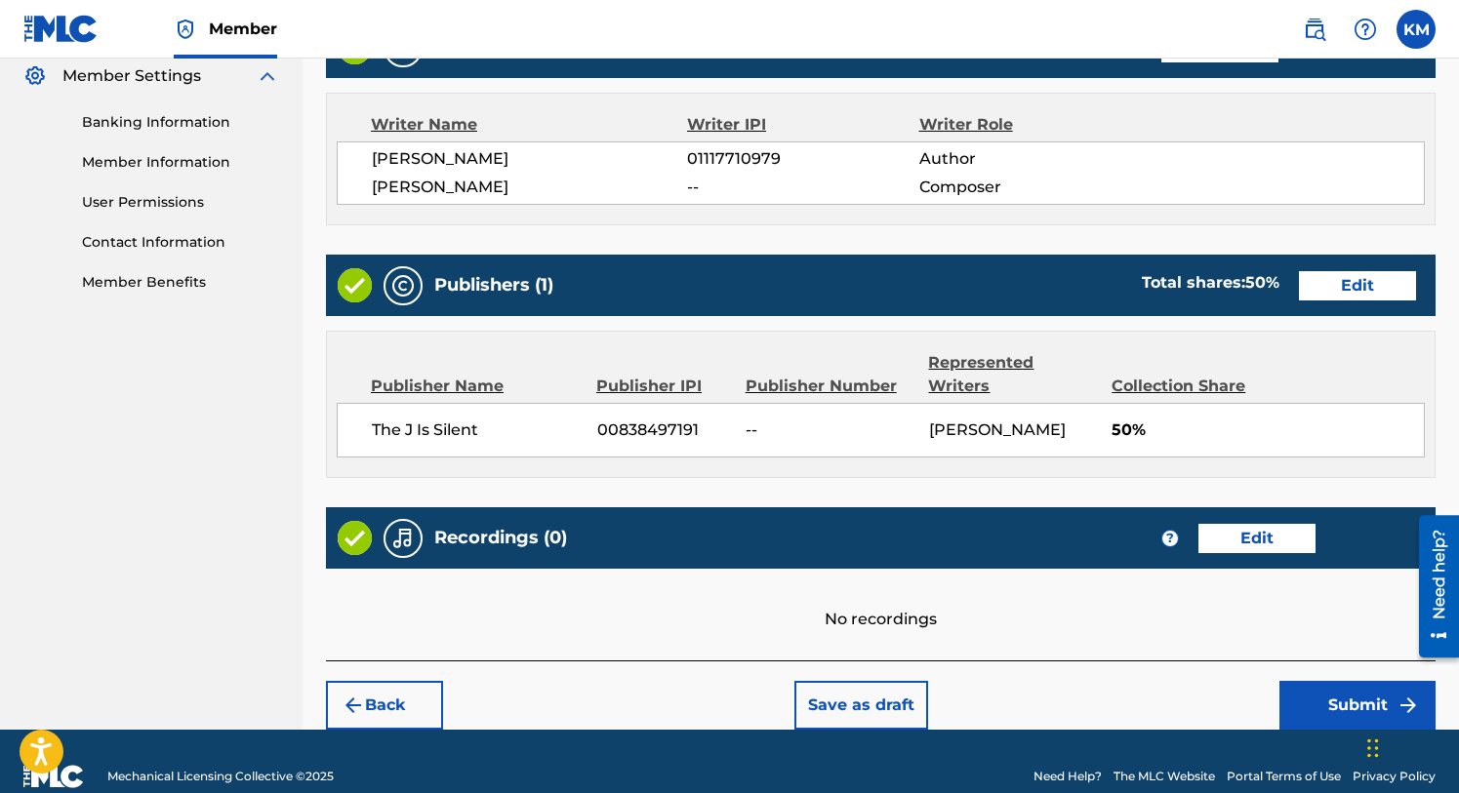
scroll to position [829, 0]
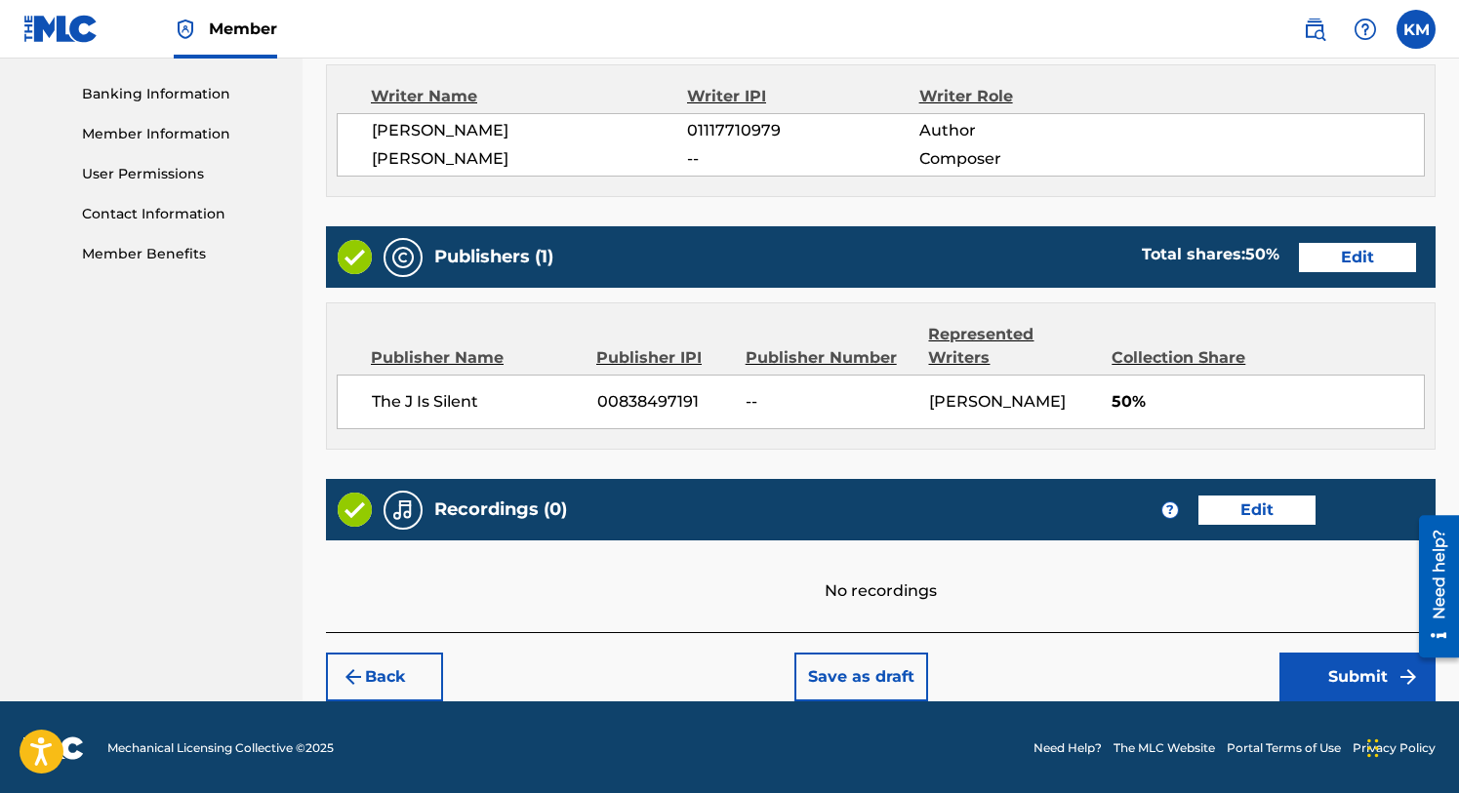
click at [1339, 672] on button "Submit" at bounding box center [1357, 677] width 156 height 49
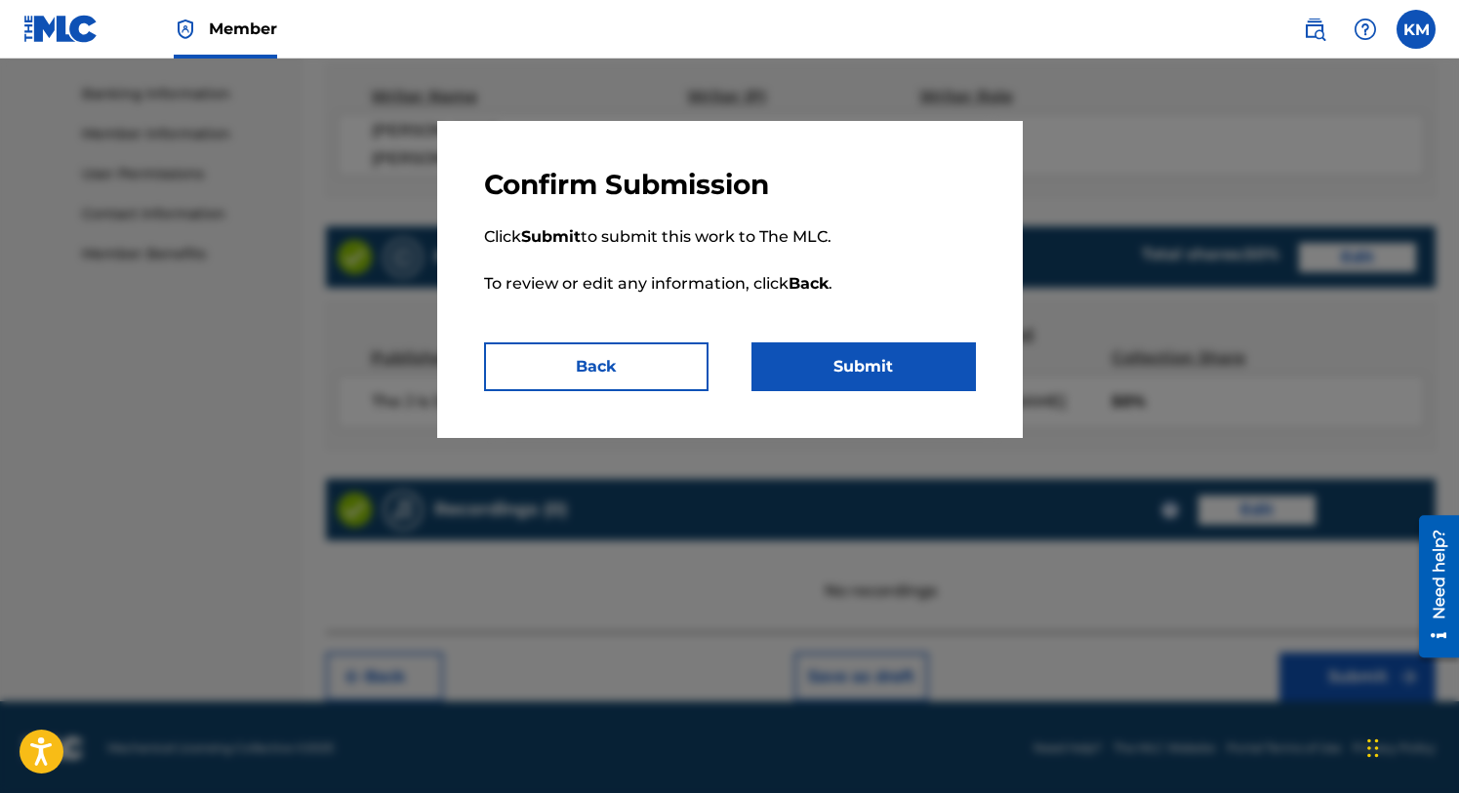
click at [860, 372] on button "Submit" at bounding box center [863, 367] width 224 height 49
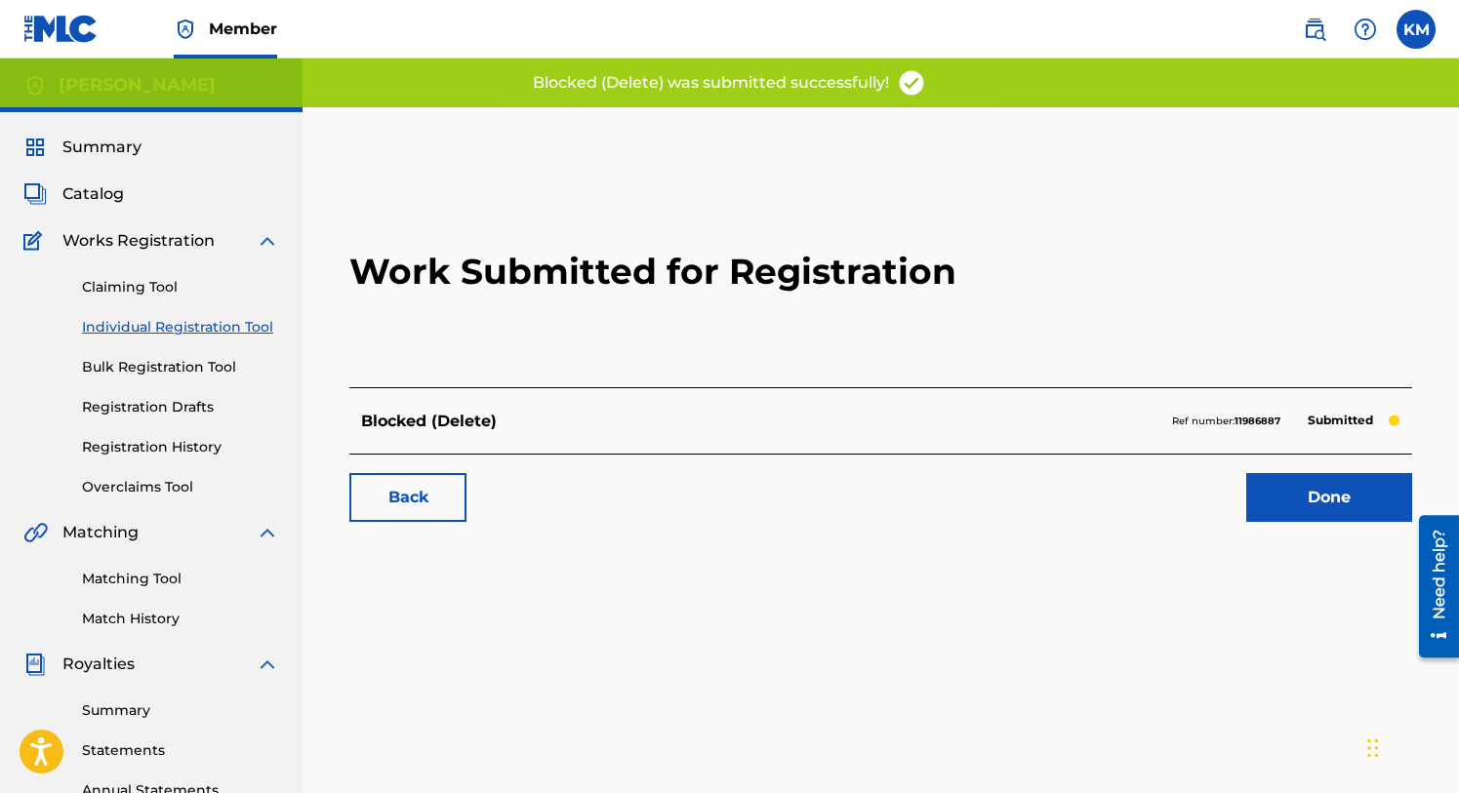
click at [1319, 478] on link "Done" at bounding box center [1329, 497] width 166 height 49
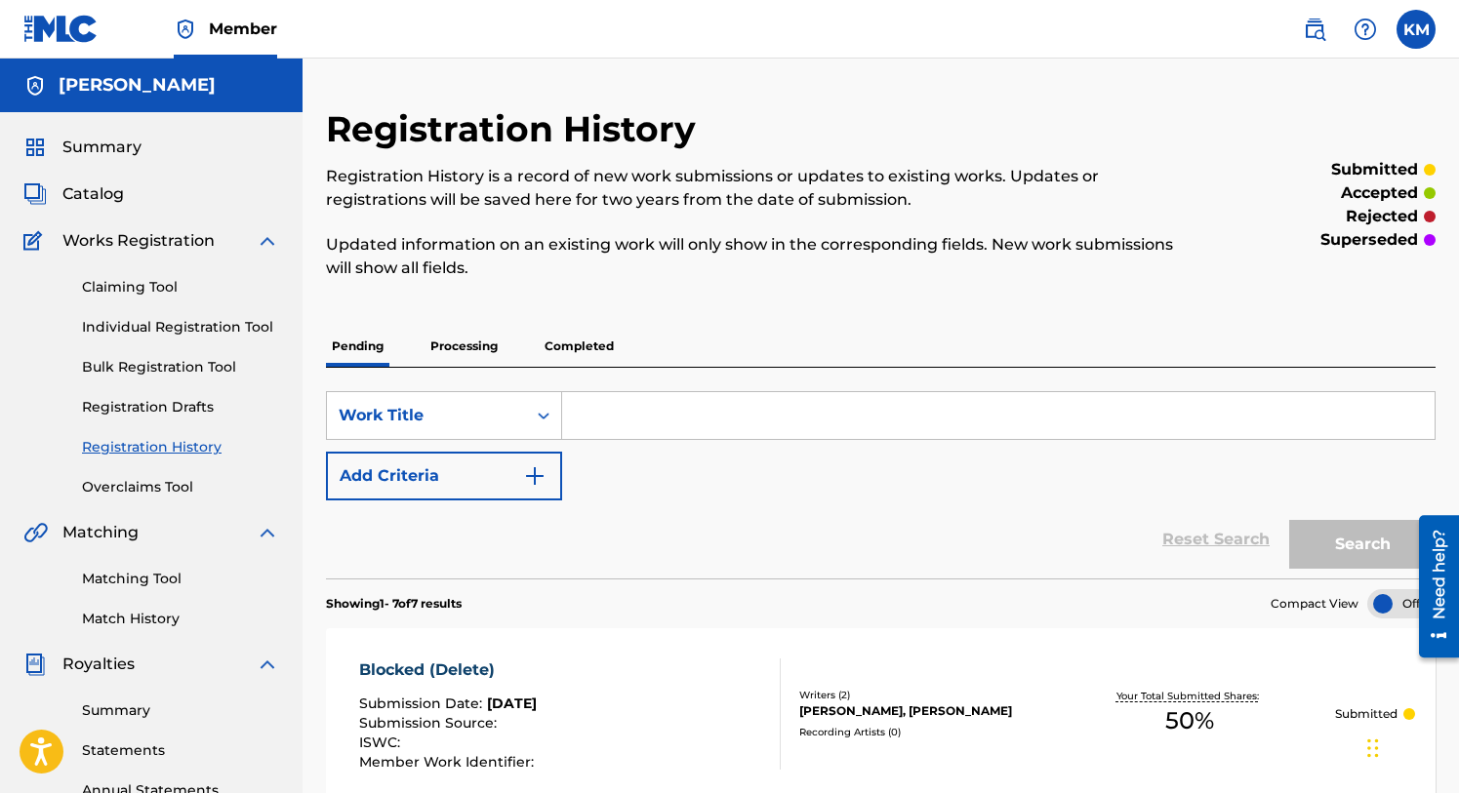
click at [614, 417] on input "Search Form" at bounding box center [998, 415] width 872 height 47
click at [99, 199] on span "Catalog" at bounding box center [92, 193] width 61 height 23
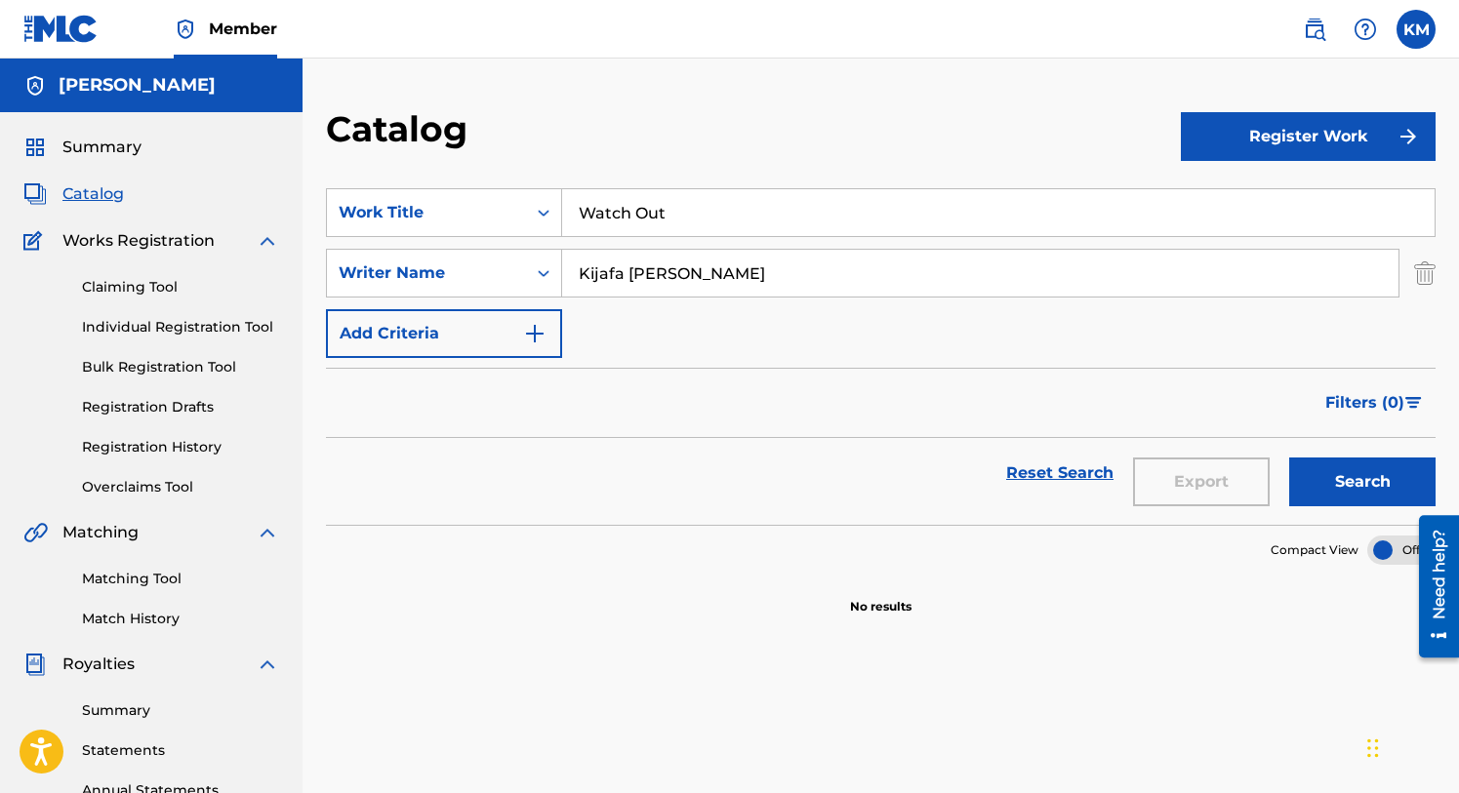
click at [1260, 130] on button "Register Work" at bounding box center [1309, 136] width 256 height 49
click at [1238, 193] on link "Individual" at bounding box center [1309, 200] width 256 height 47
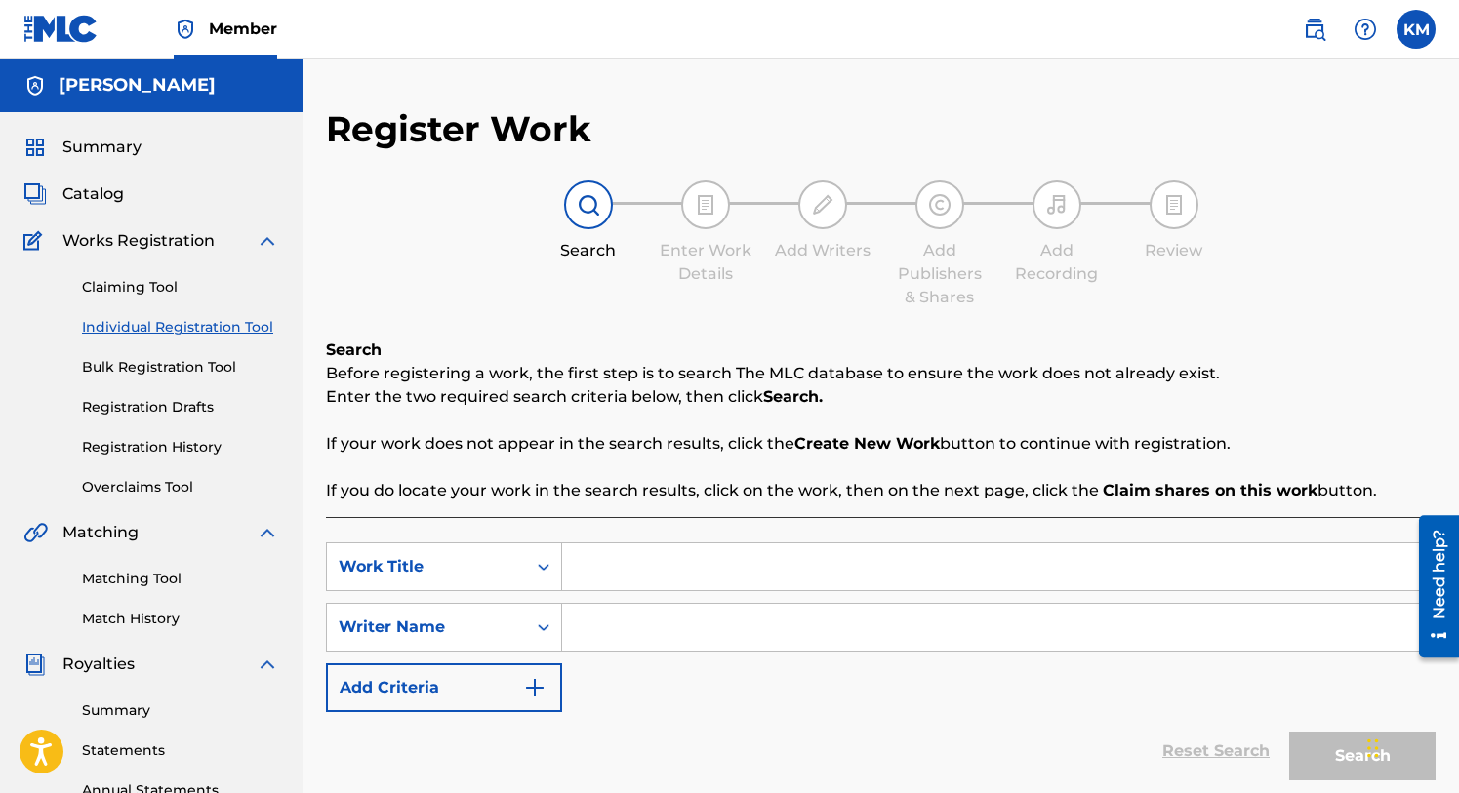
click at [621, 570] on input "Search Form" at bounding box center [998, 567] width 872 height 47
type input "Life"
click at [594, 634] on input "Search Form" at bounding box center [998, 627] width 872 height 47
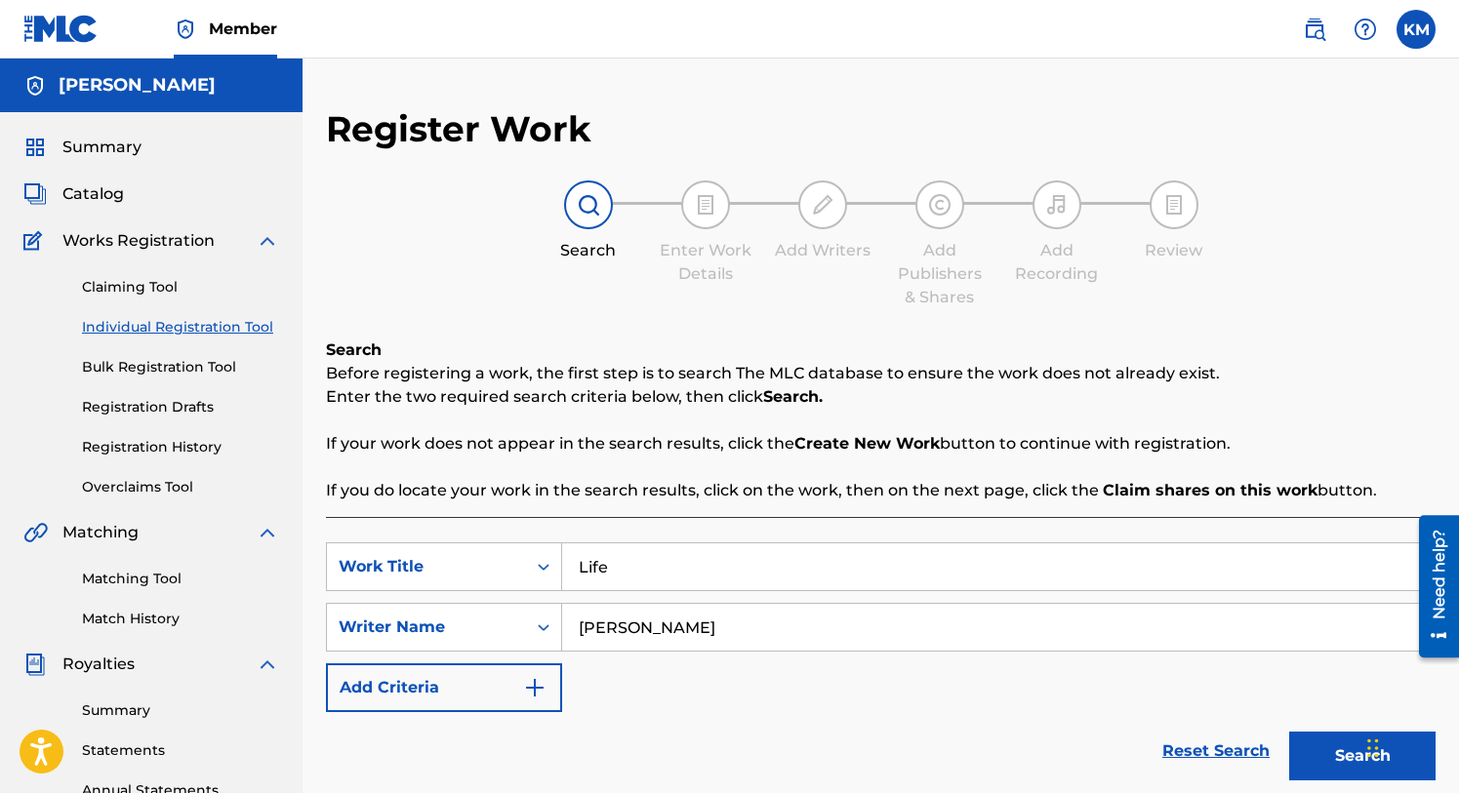
type input "[PERSON_NAME]"
click at [1305, 745] on button "Search" at bounding box center [1362, 756] width 146 height 49
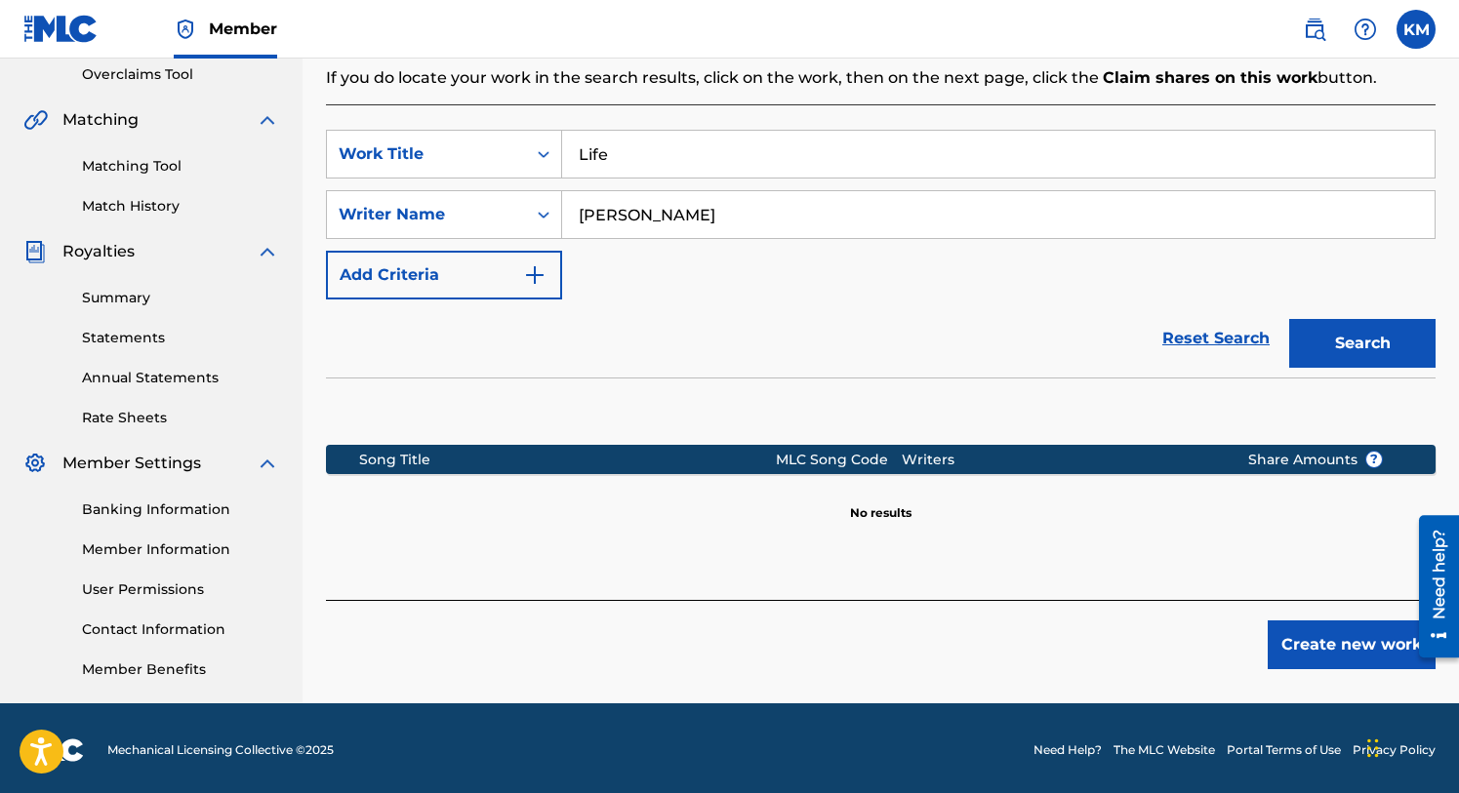
scroll to position [417, 0]
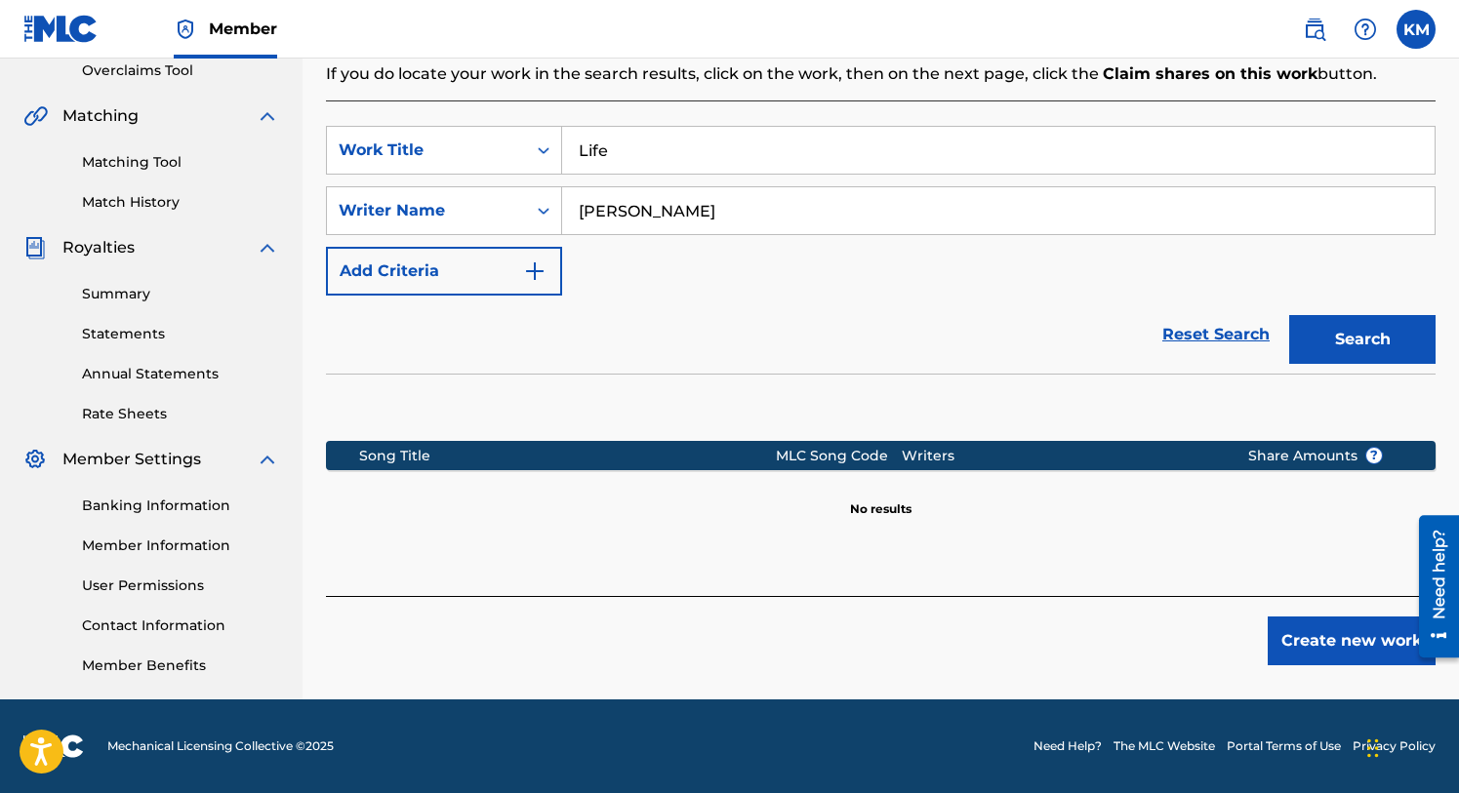
click at [1306, 631] on button "Create new work" at bounding box center [1352, 641] width 168 height 49
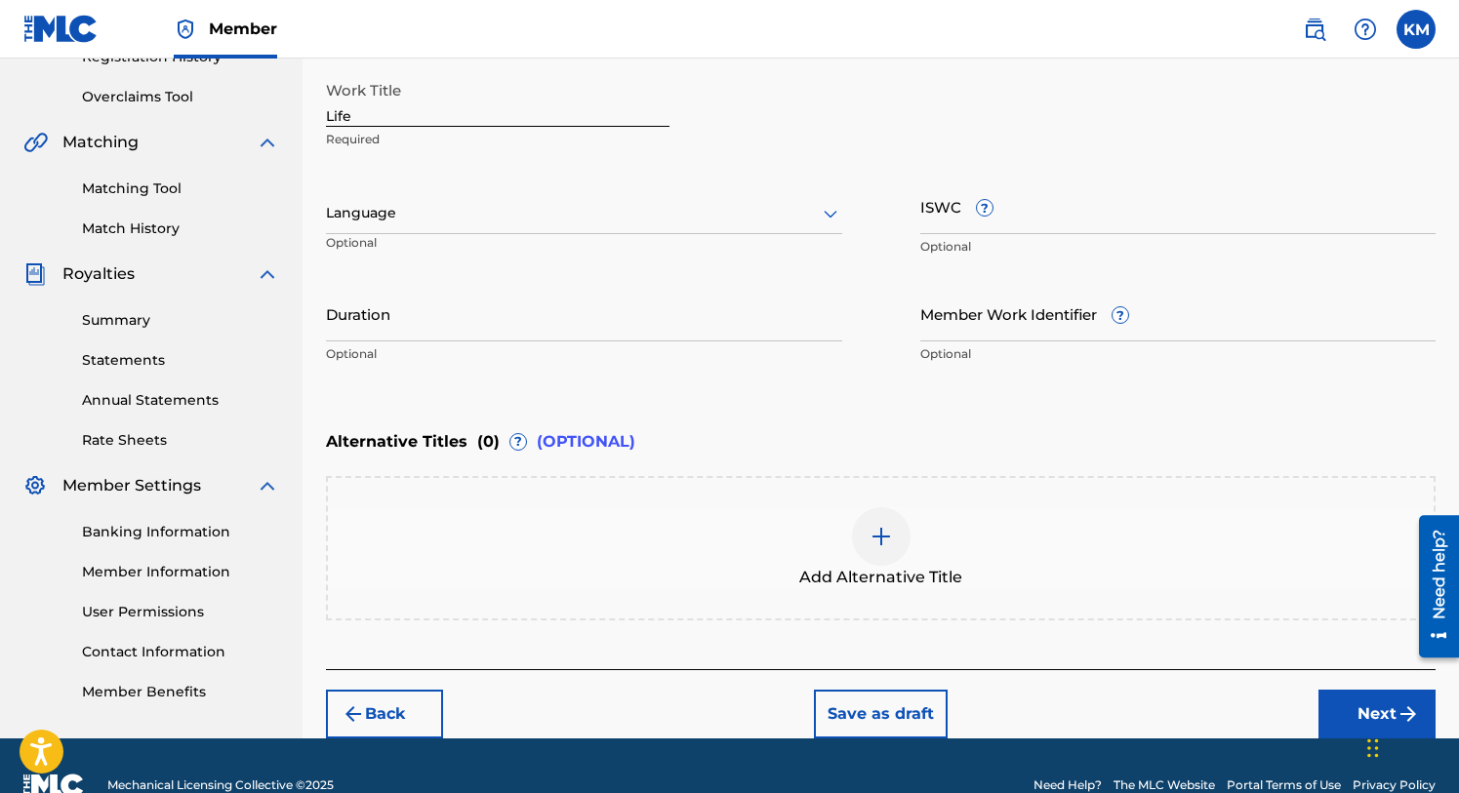
scroll to position [428, 0]
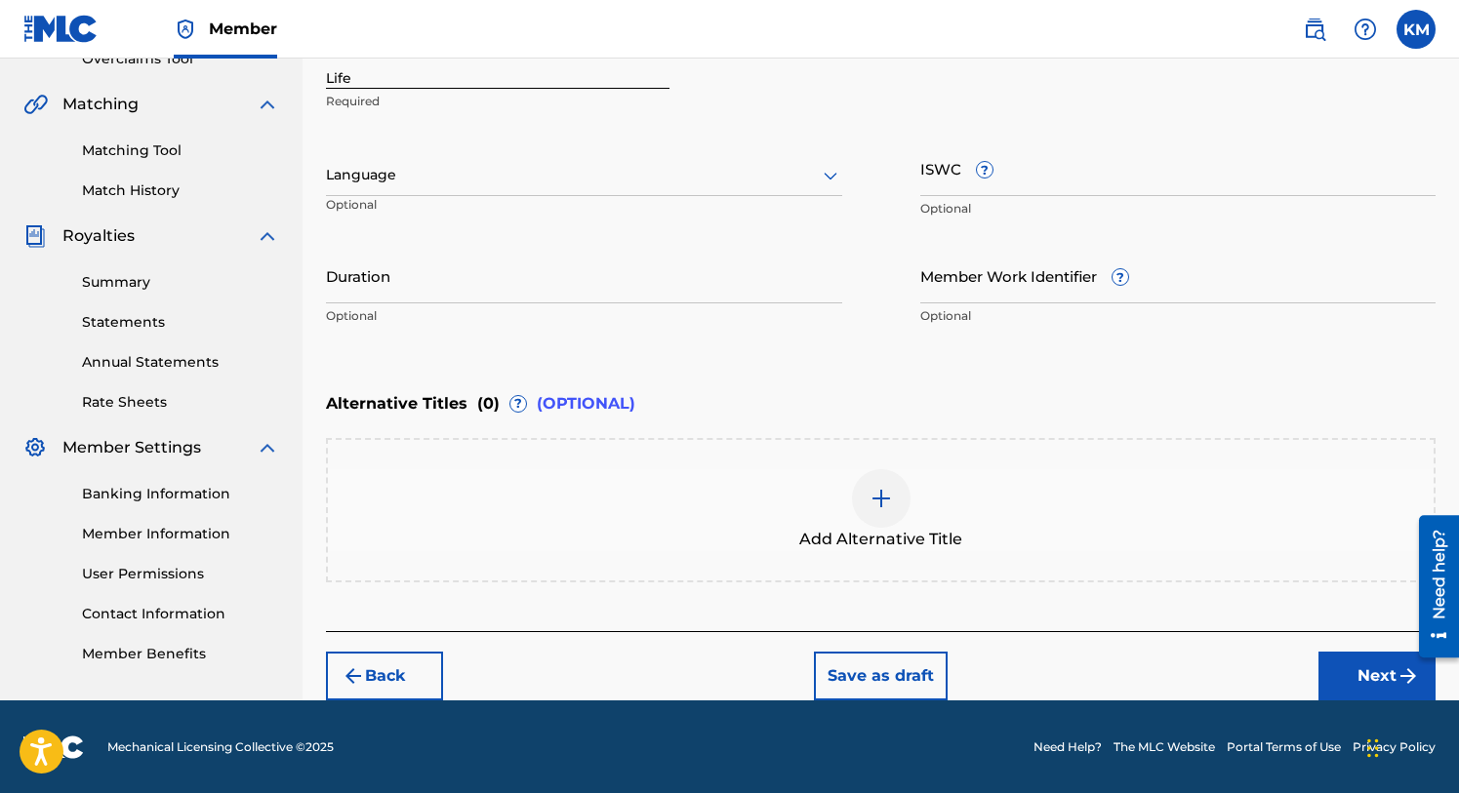
click at [1370, 674] on button "Next" at bounding box center [1376, 676] width 117 height 49
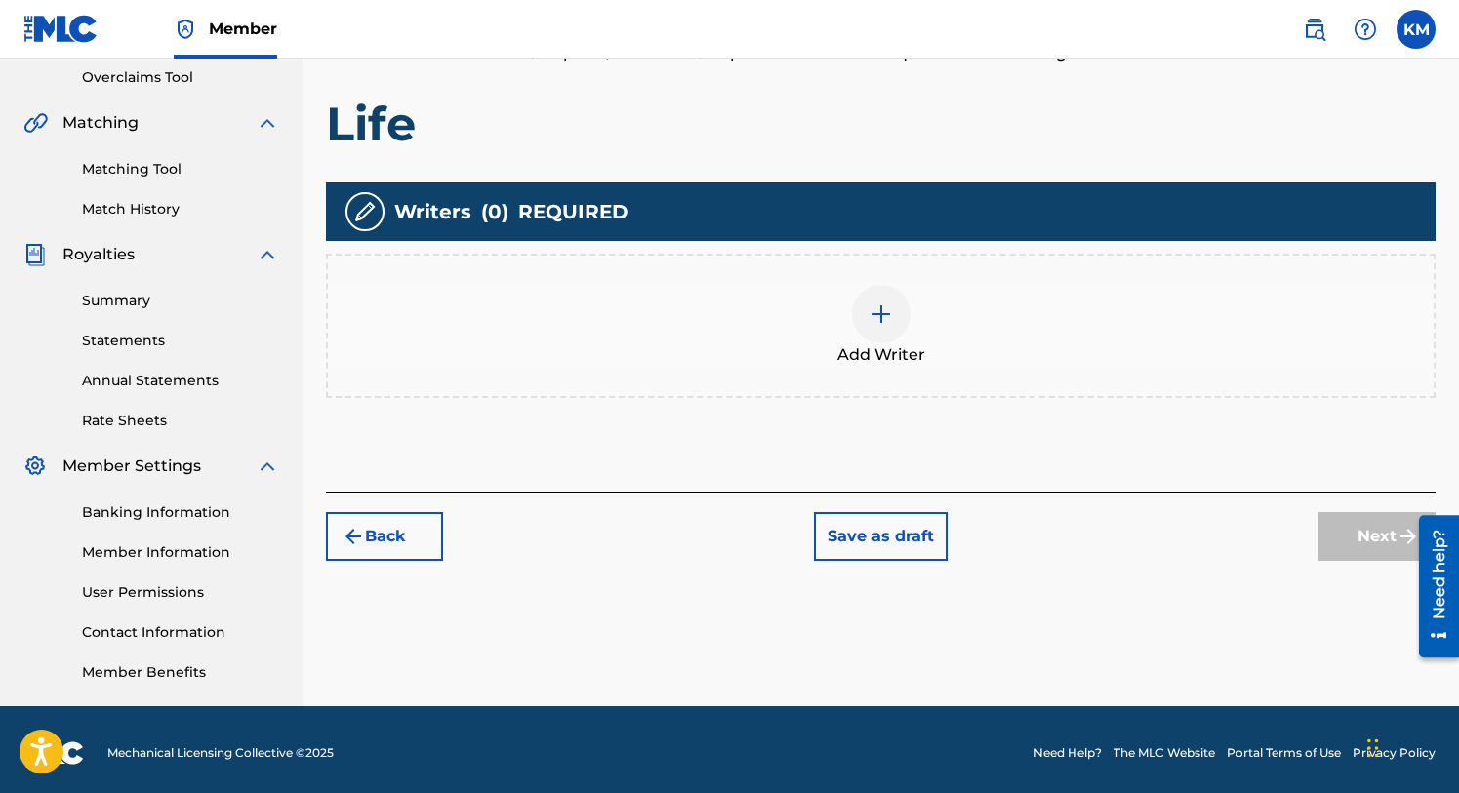
scroll to position [417, 0]
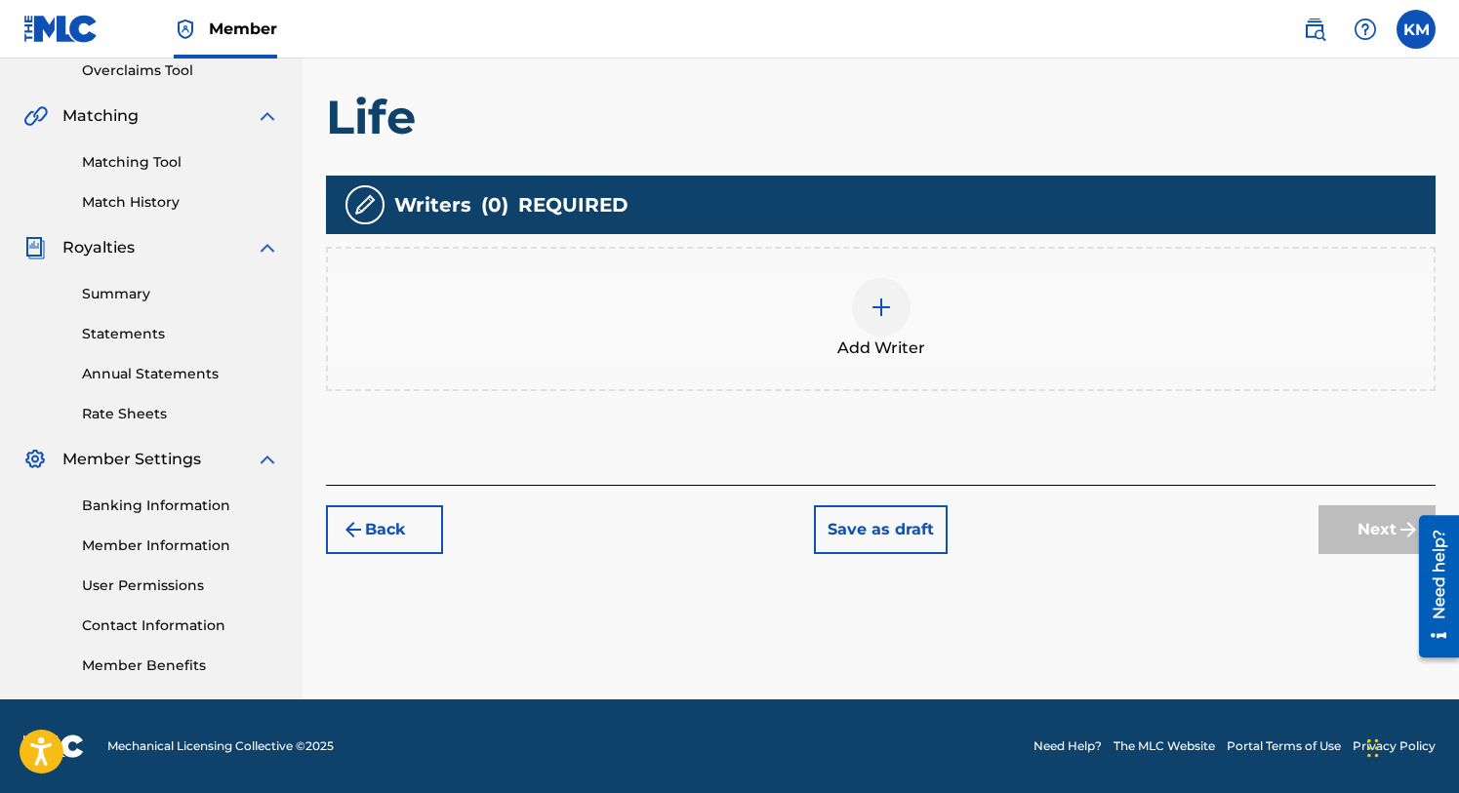
click at [885, 314] on img at bounding box center [881, 307] width 23 height 23
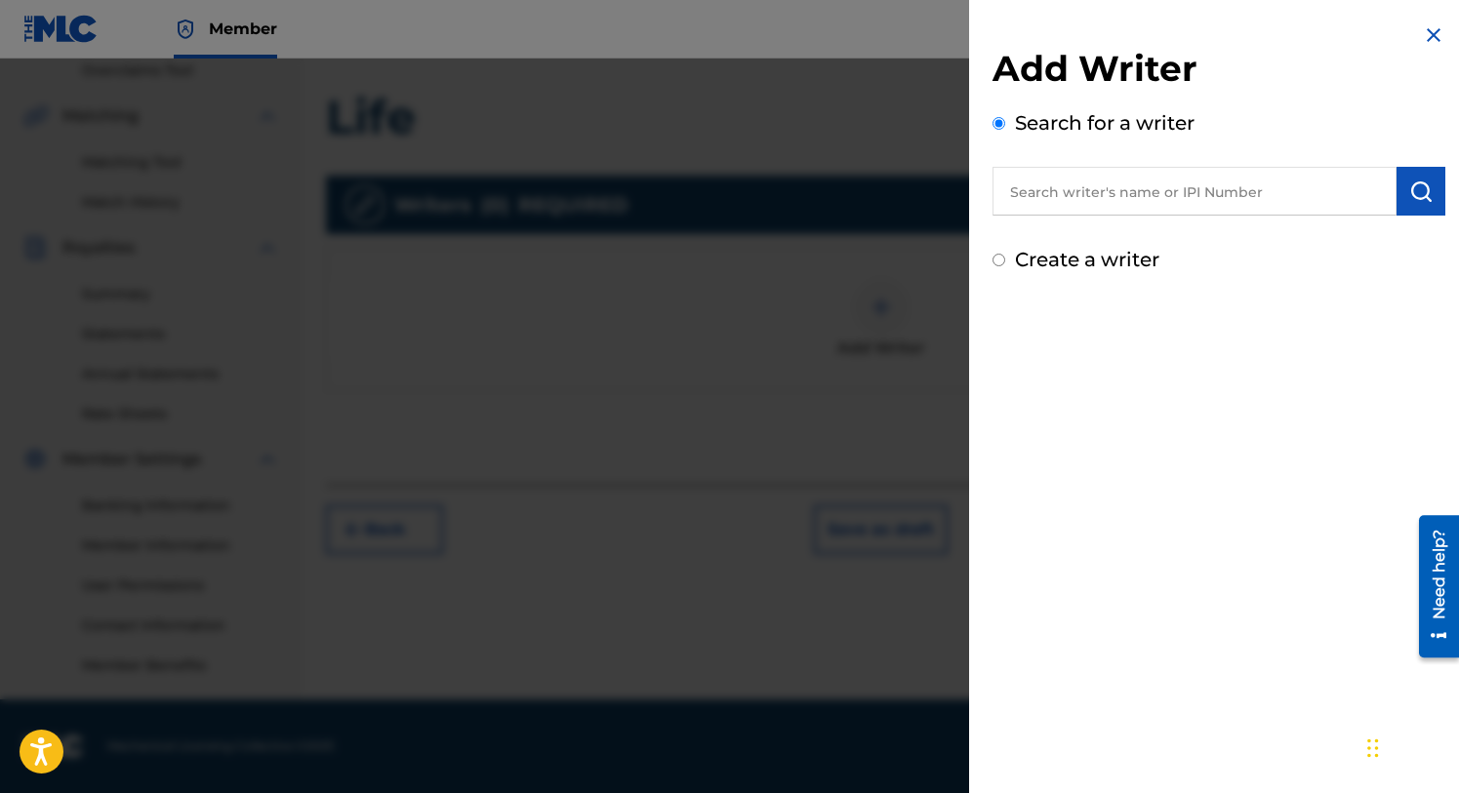
click at [1026, 197] on input "text" at bounding box center [1194, 191] width 404 height 49
type input "K"
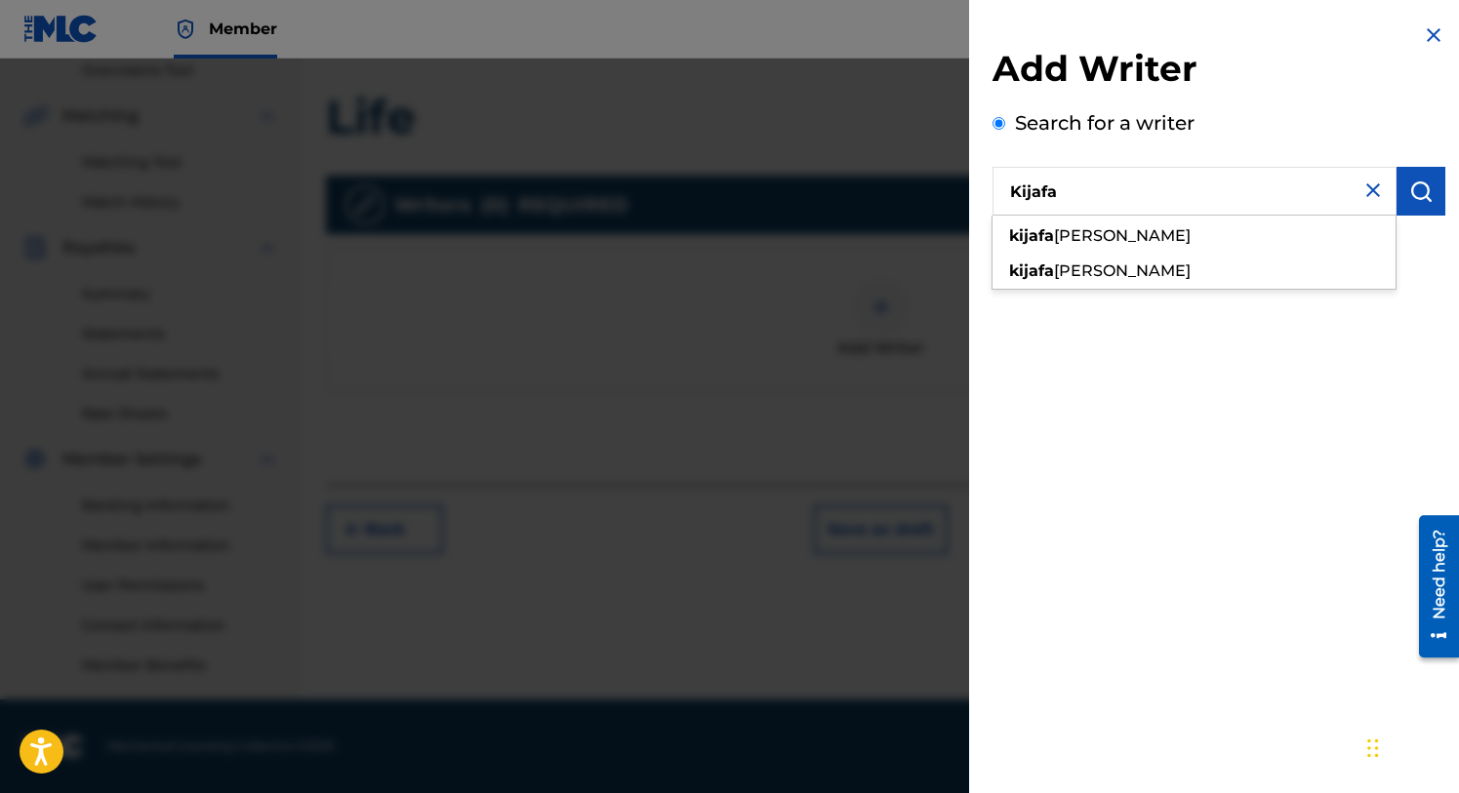
type input "Kijafa"
click at [1425, 28] on img at bounding box center [1433, 34] width 23 height 23
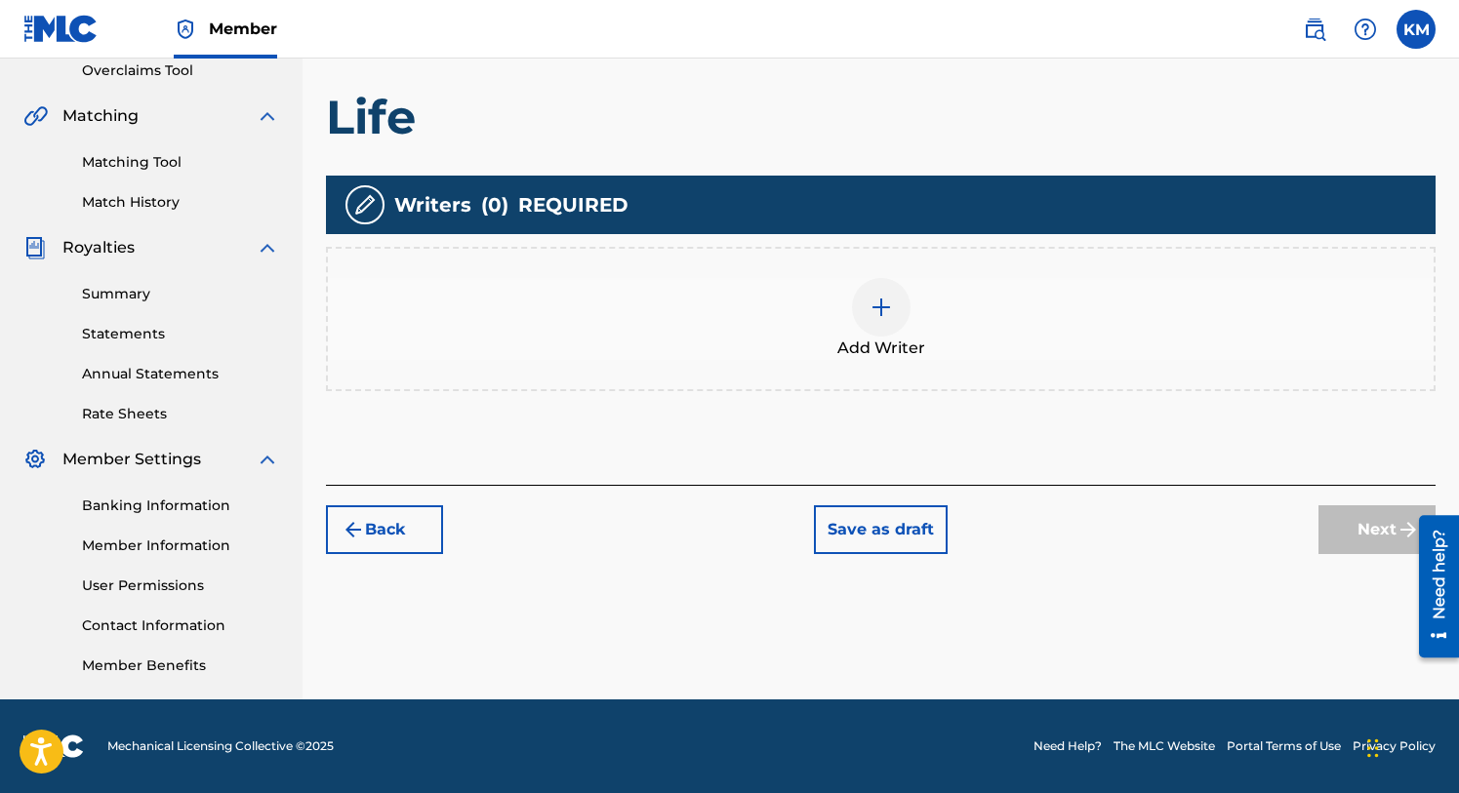
click at [367, 538] on button "Back" at bounding box center [384, 530] width 117 height 49
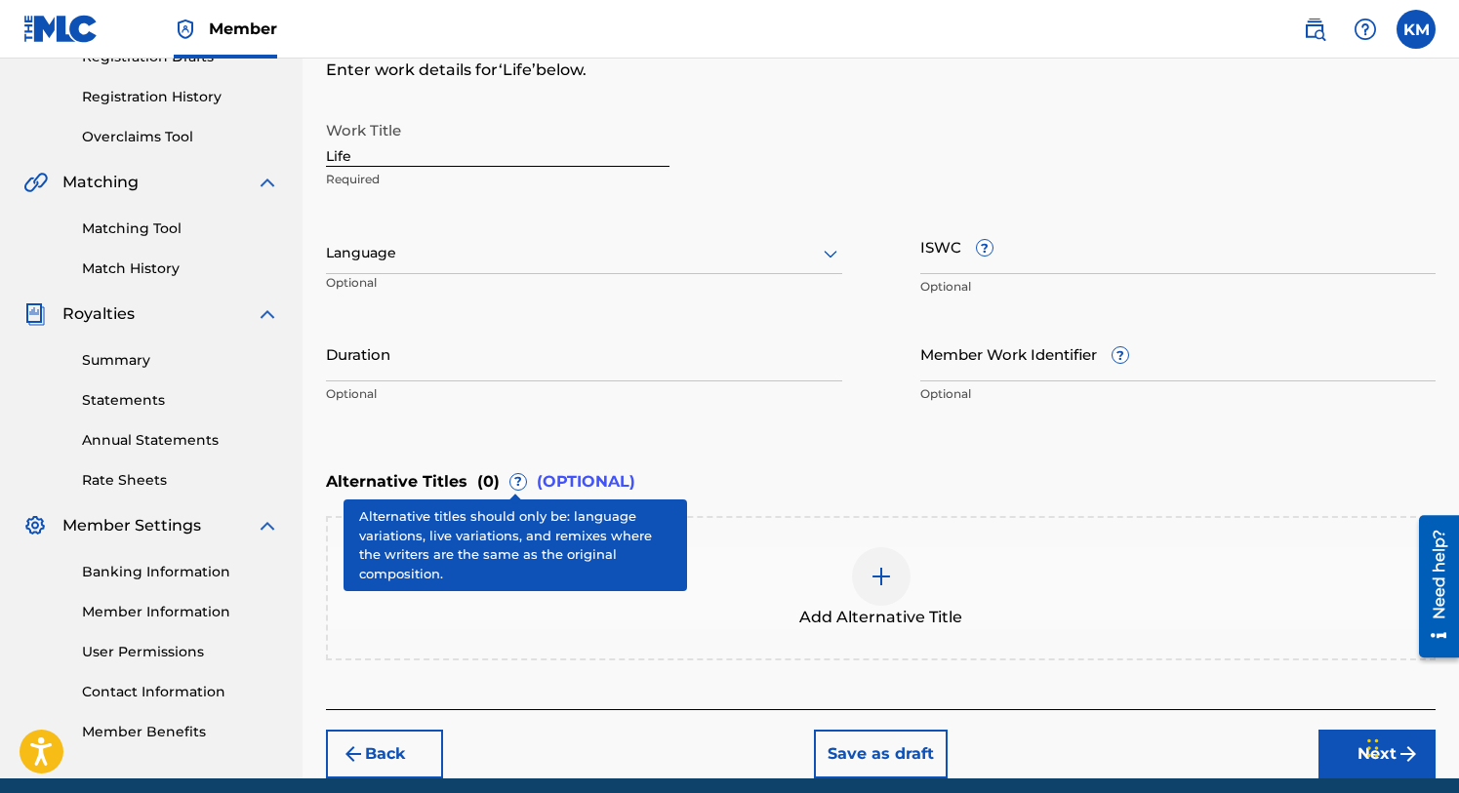
scroll to position [313, 0]
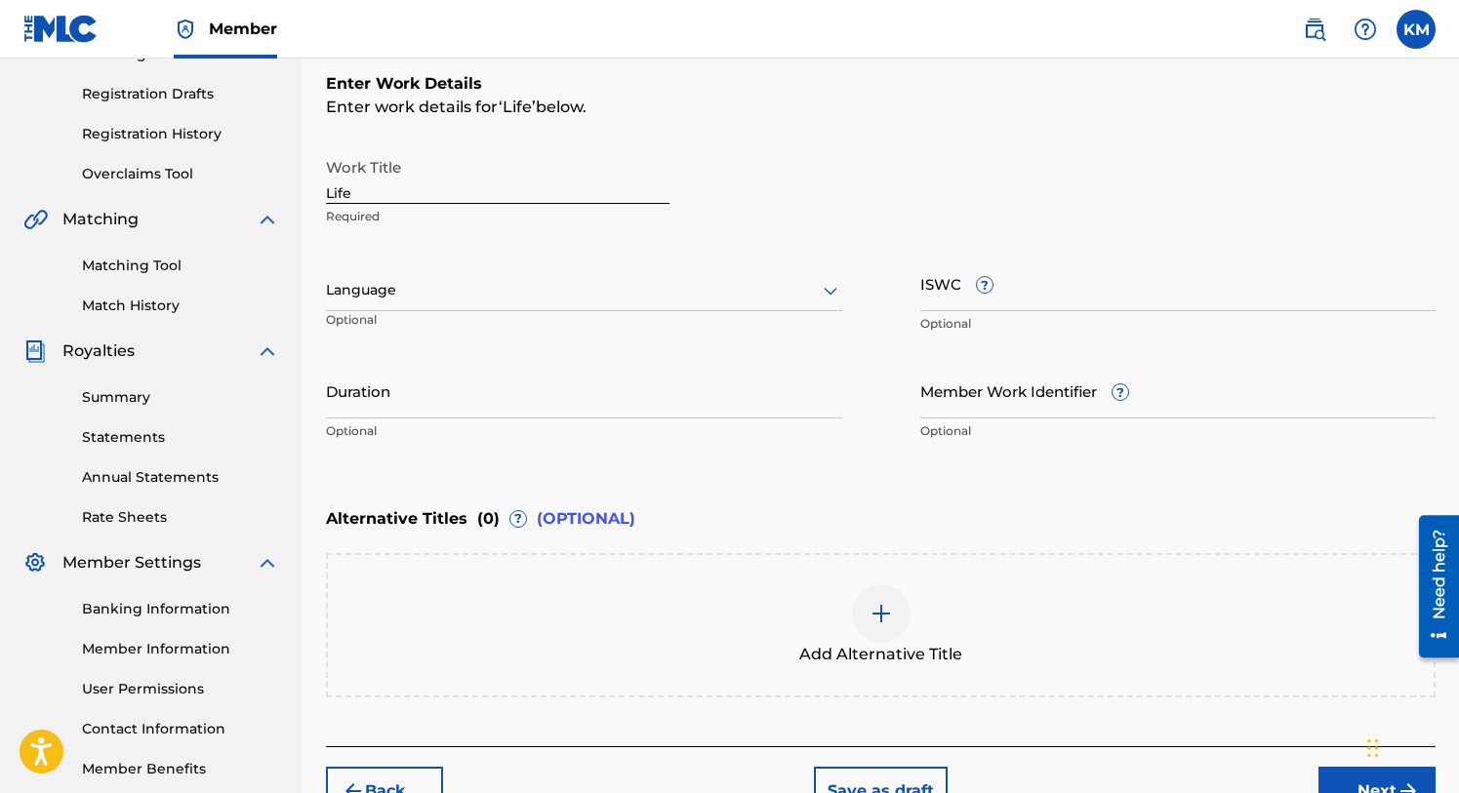
click at [373, 190] on input "Life" at bounding box center [498, 176] width 344 height 56
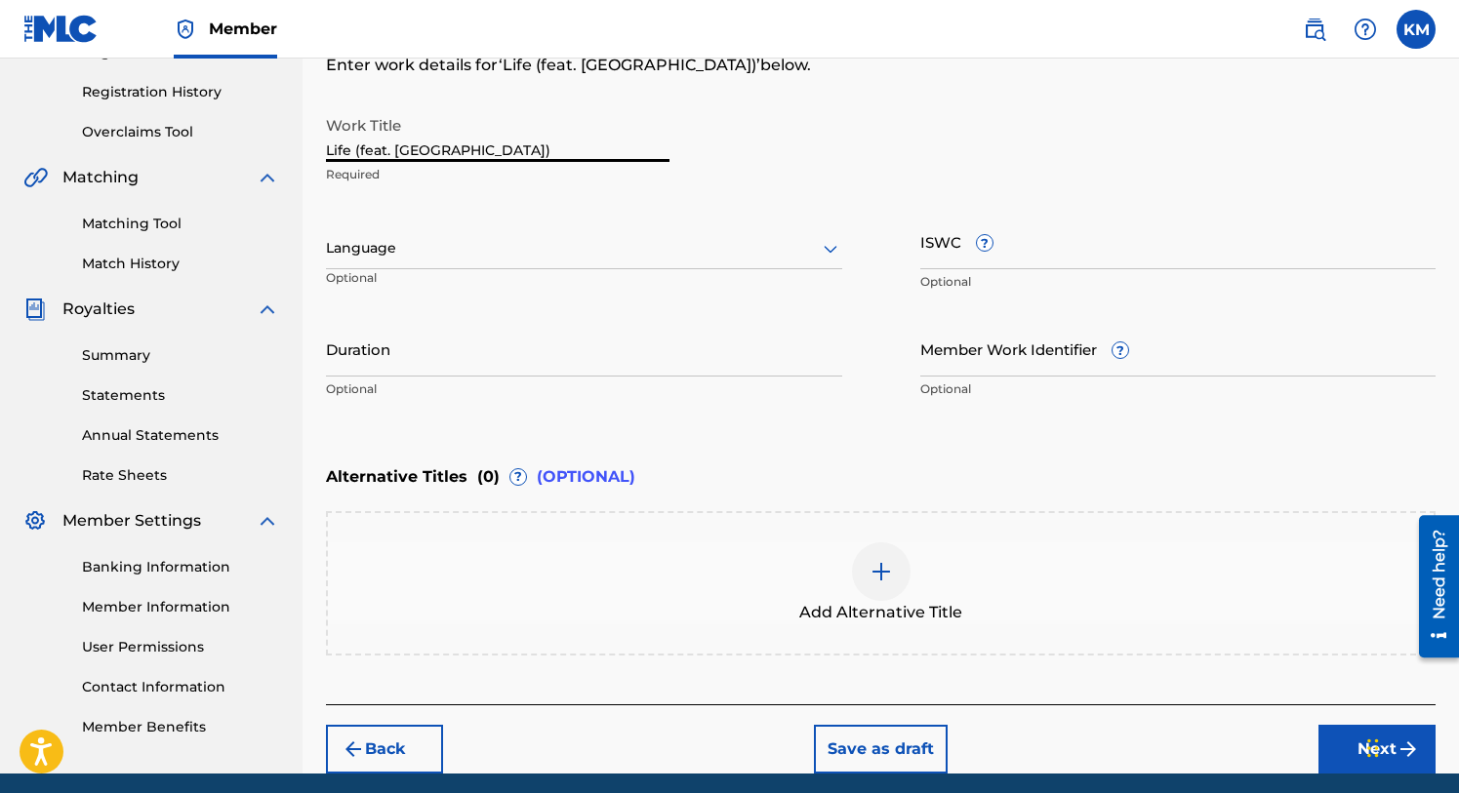
scroll to position [428, 0]
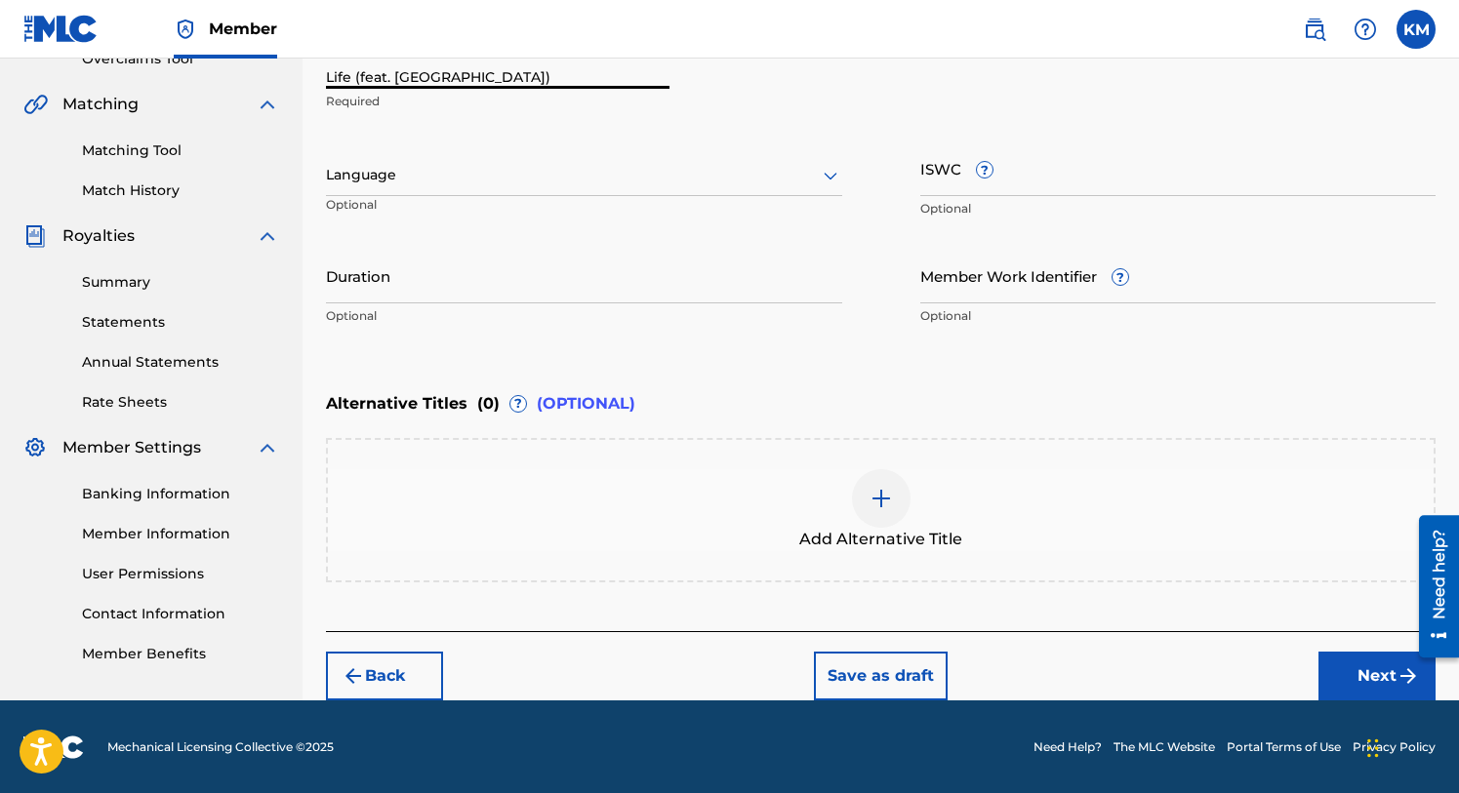
type input "Life (feat. [GEOGRAPHIC_DATA])"
click at [1373, 664] on button "Next" at bounding box center [1376, 676] width 117 height 49
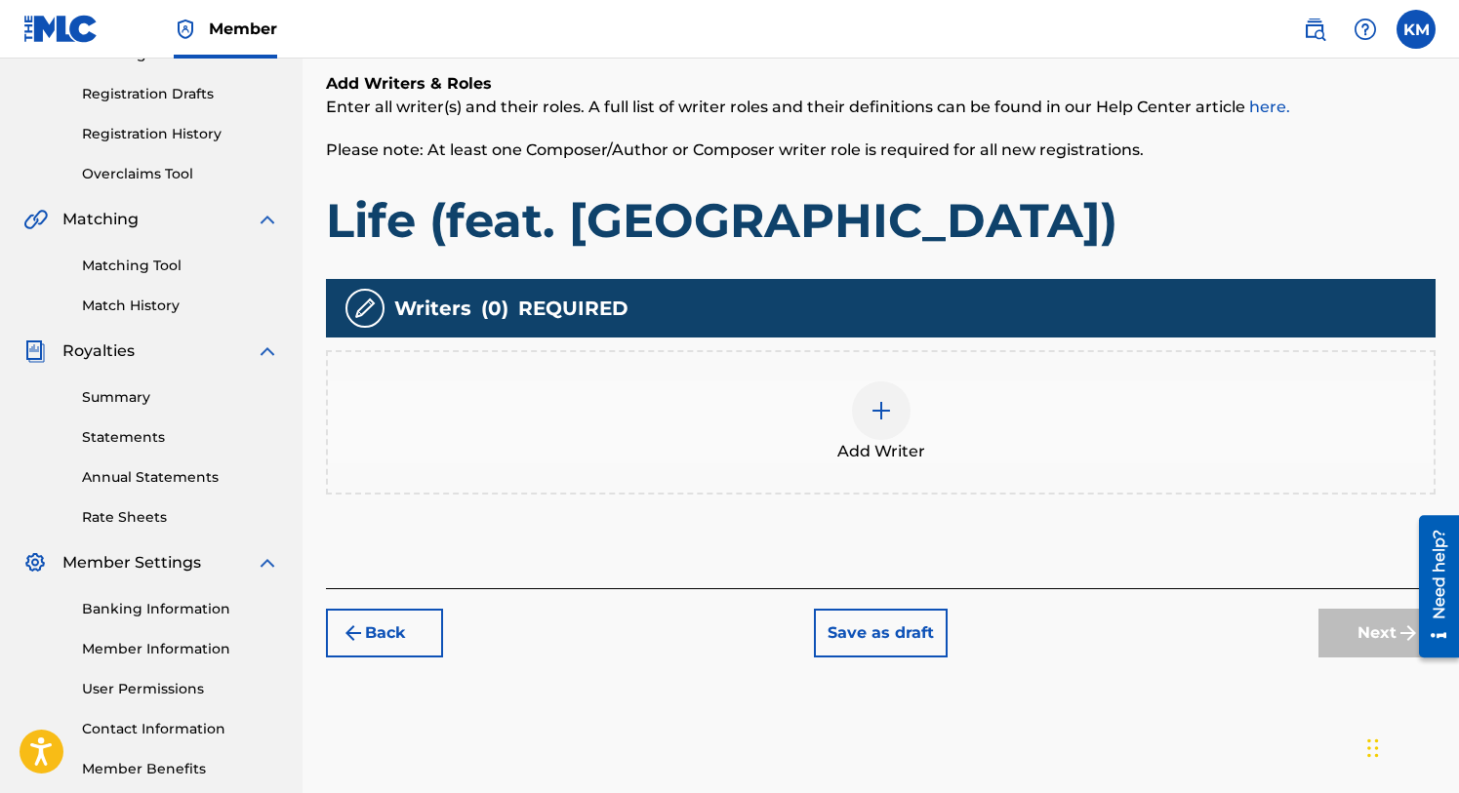
scroll to position [417, 0]
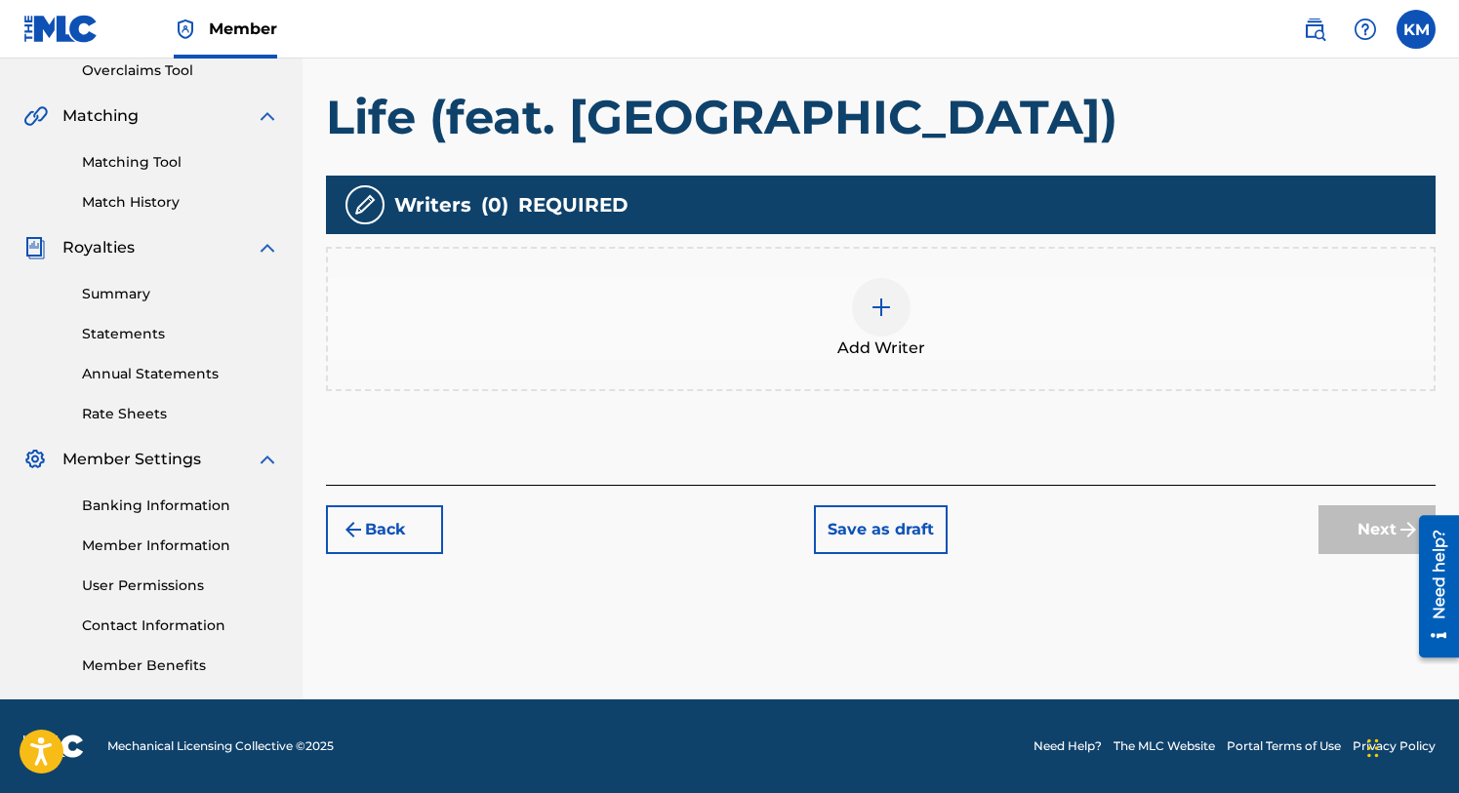
click at [891, 304] on img at bounding box center [881, 307] width 23 height 23
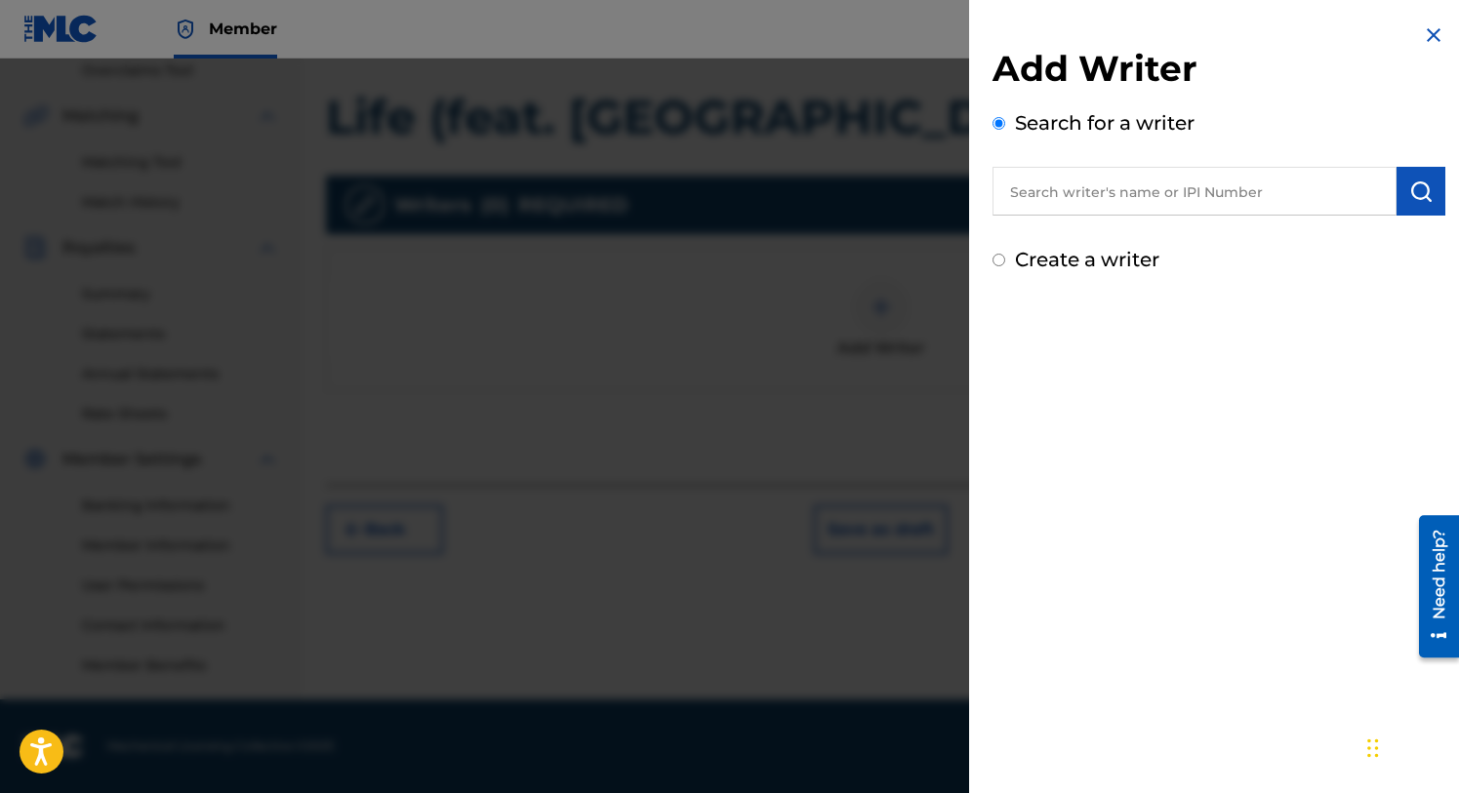
click at [1043, 191] on input "text" at bounding box center [1194, 191] width 404 height 49
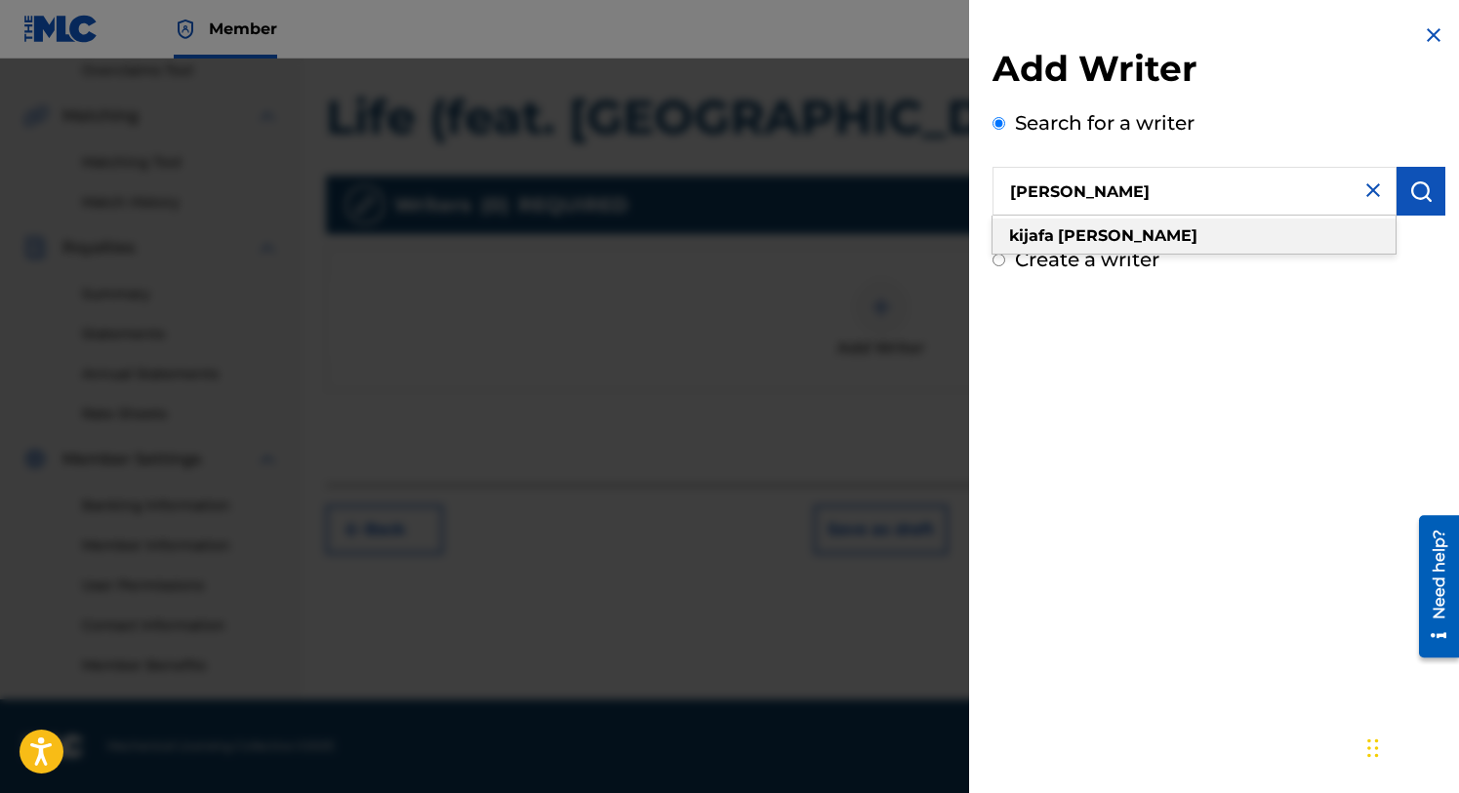
click at [1047, 228] on strong "kijafa" at bounding box center [1031, 235] width 45 height 19
type input "[PERSON_NAME]"
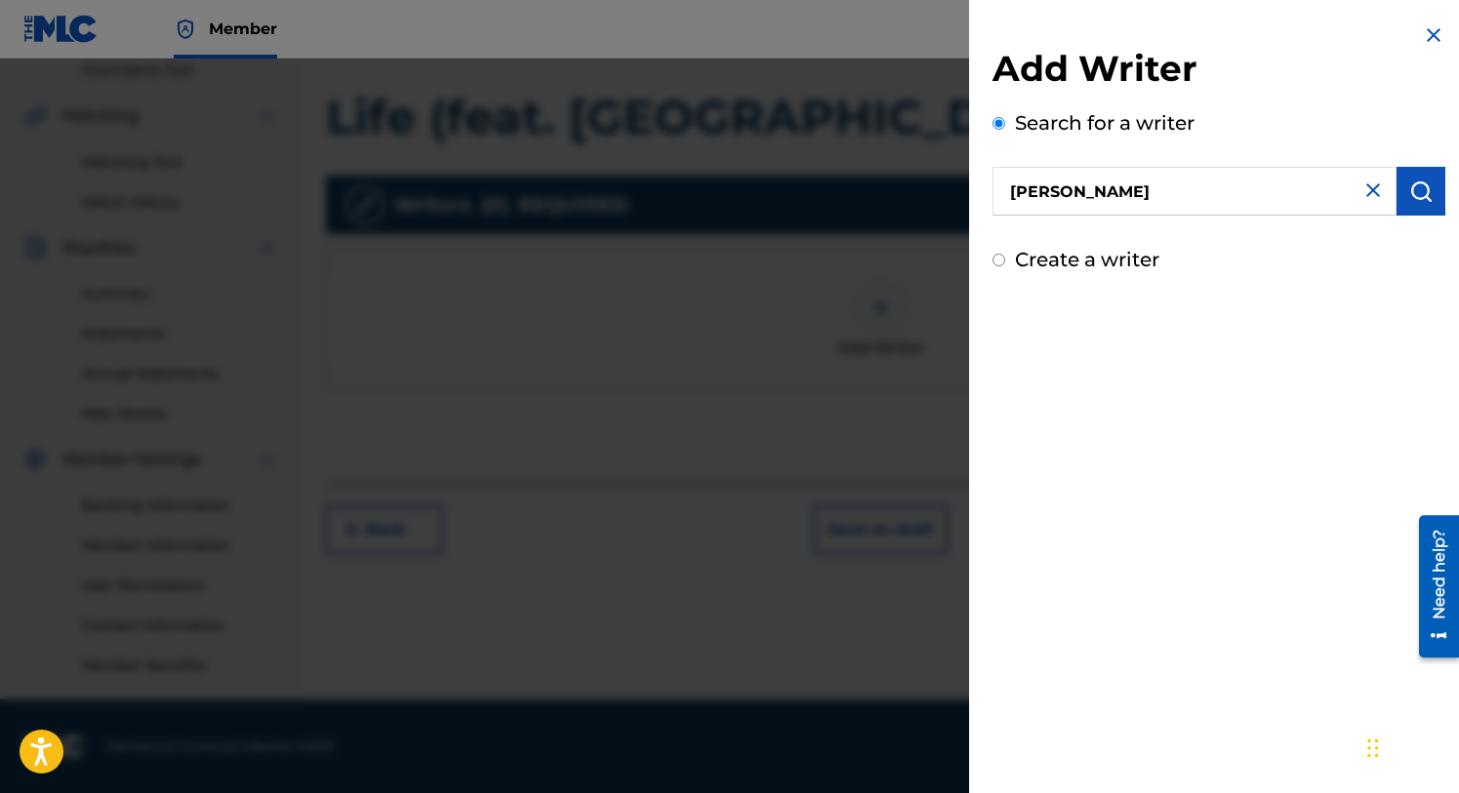
click at [1409, 189] on img "submit" at bounding box center [1420, 191] width 23 height 23
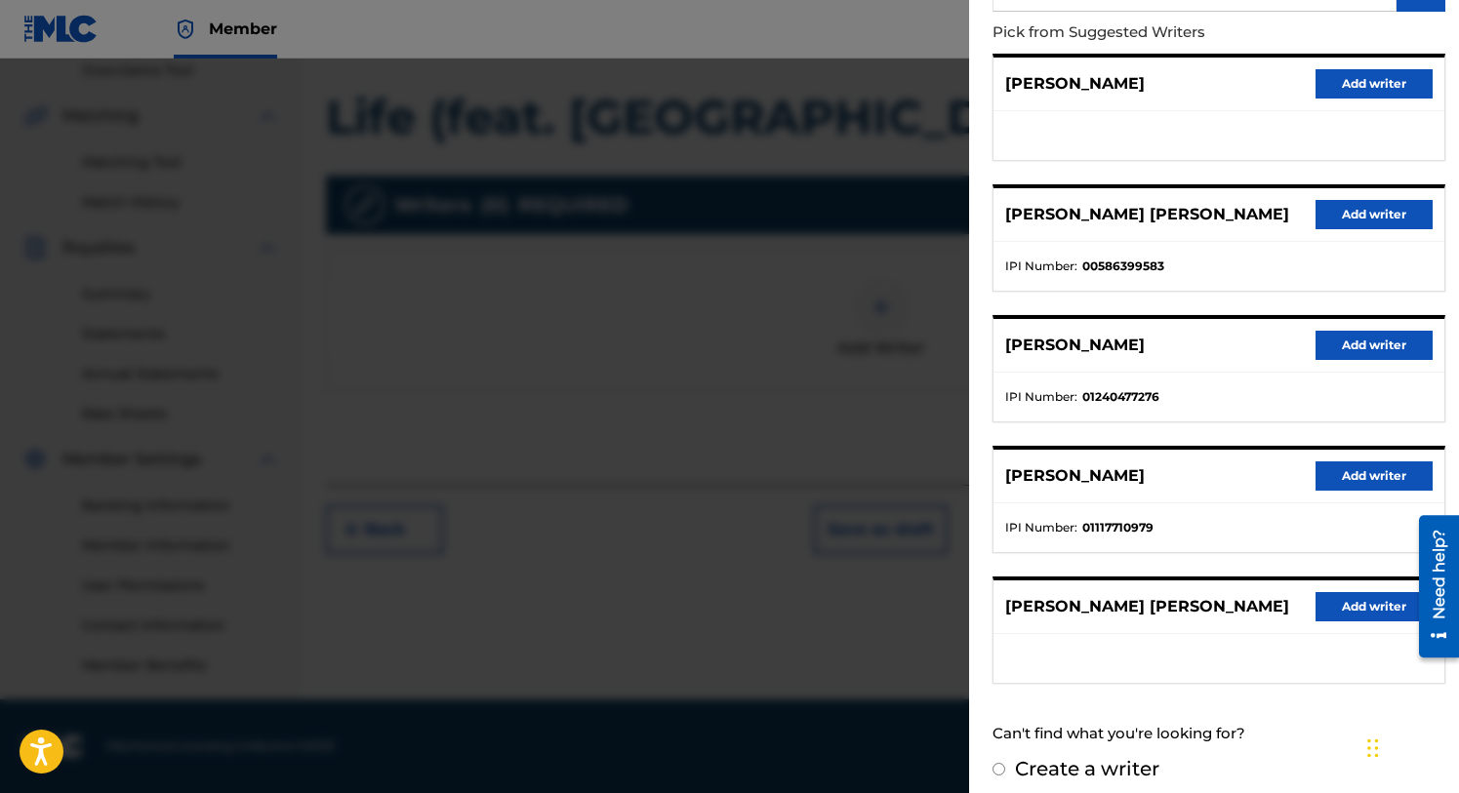
scroll to position [216, 0]
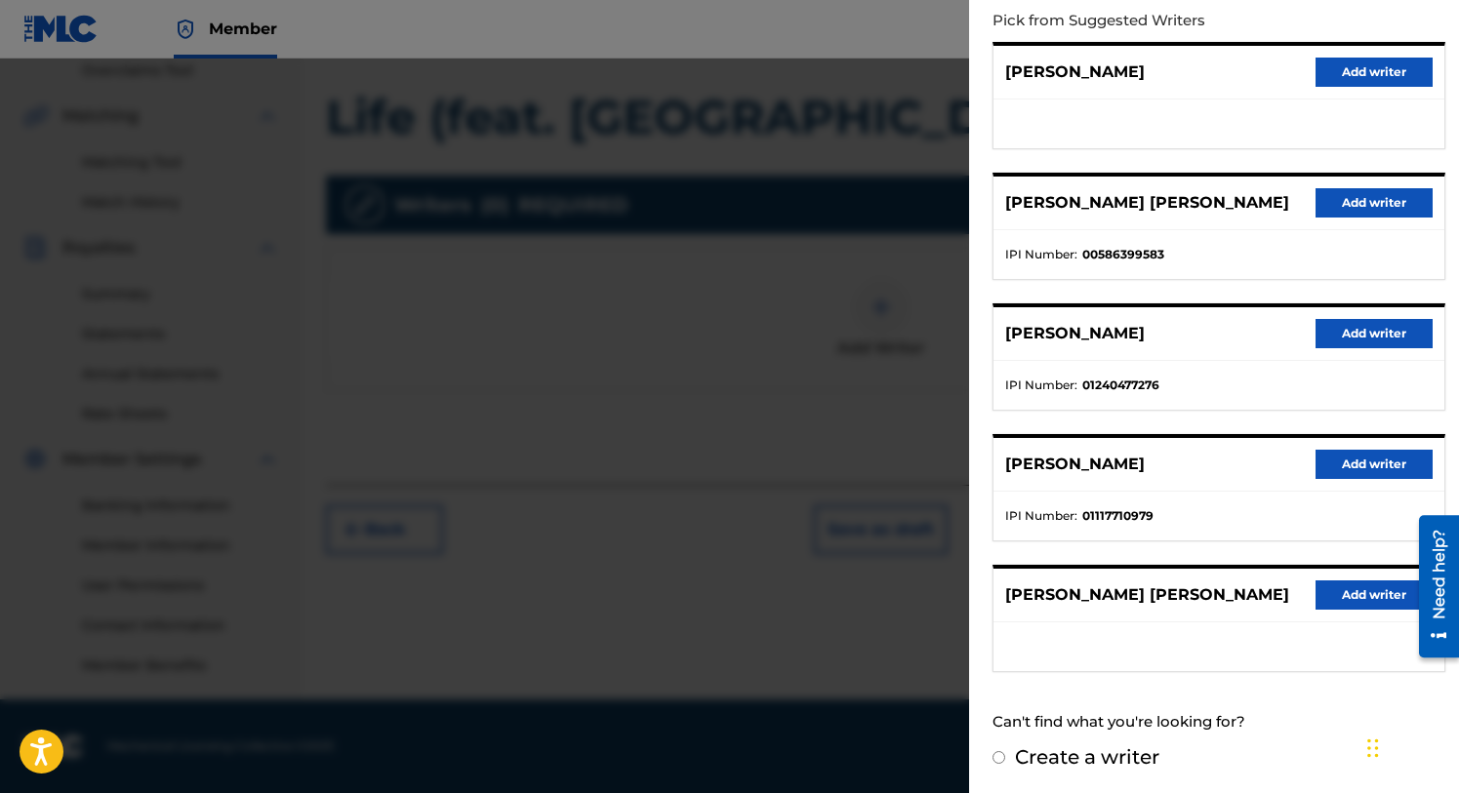
click at [1355, 458] on button "Add writer" at bounding box center [1374, 464] width 117 height 29
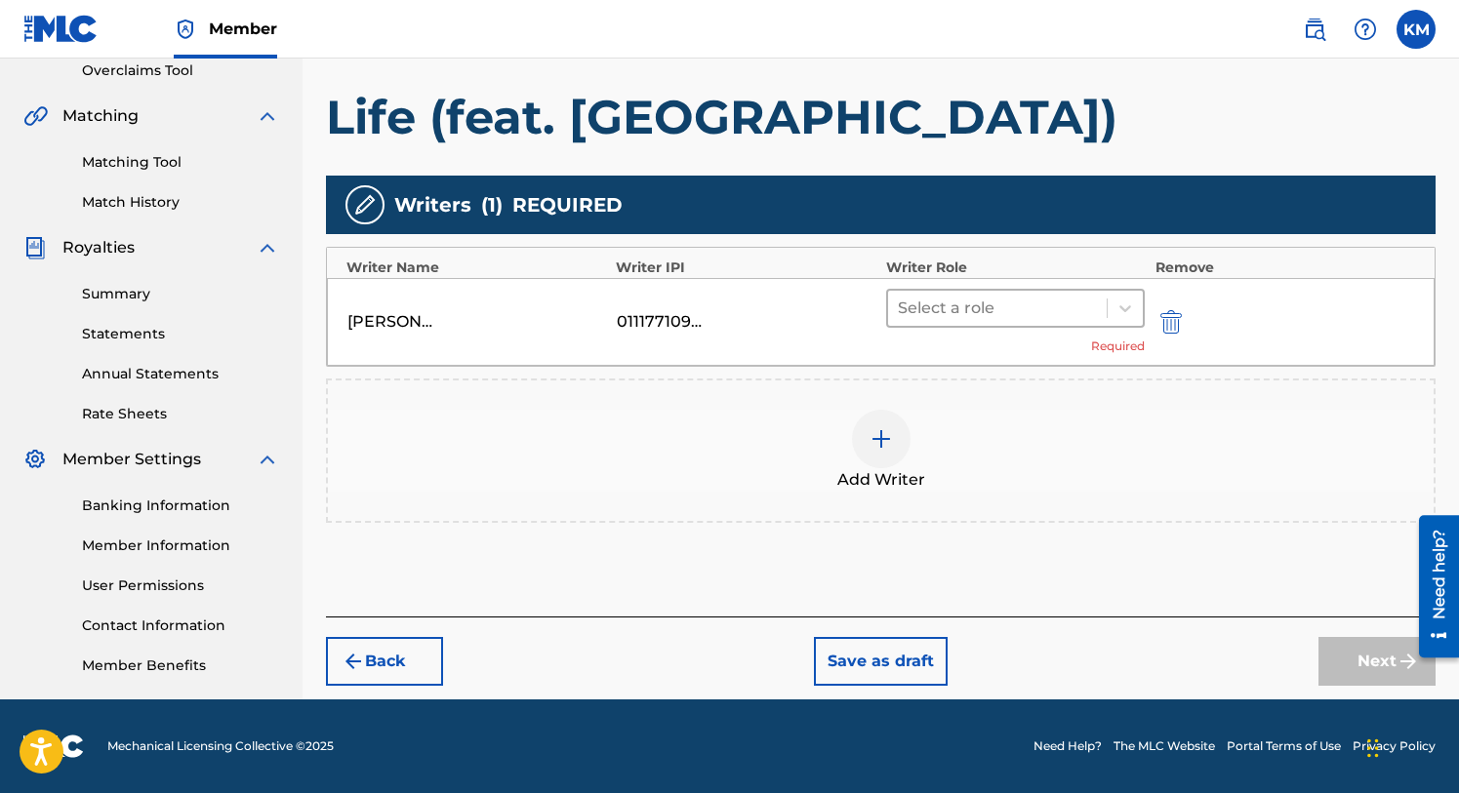
click at [985, 314] on div at bounding box center [998, 308] width 200 height 27
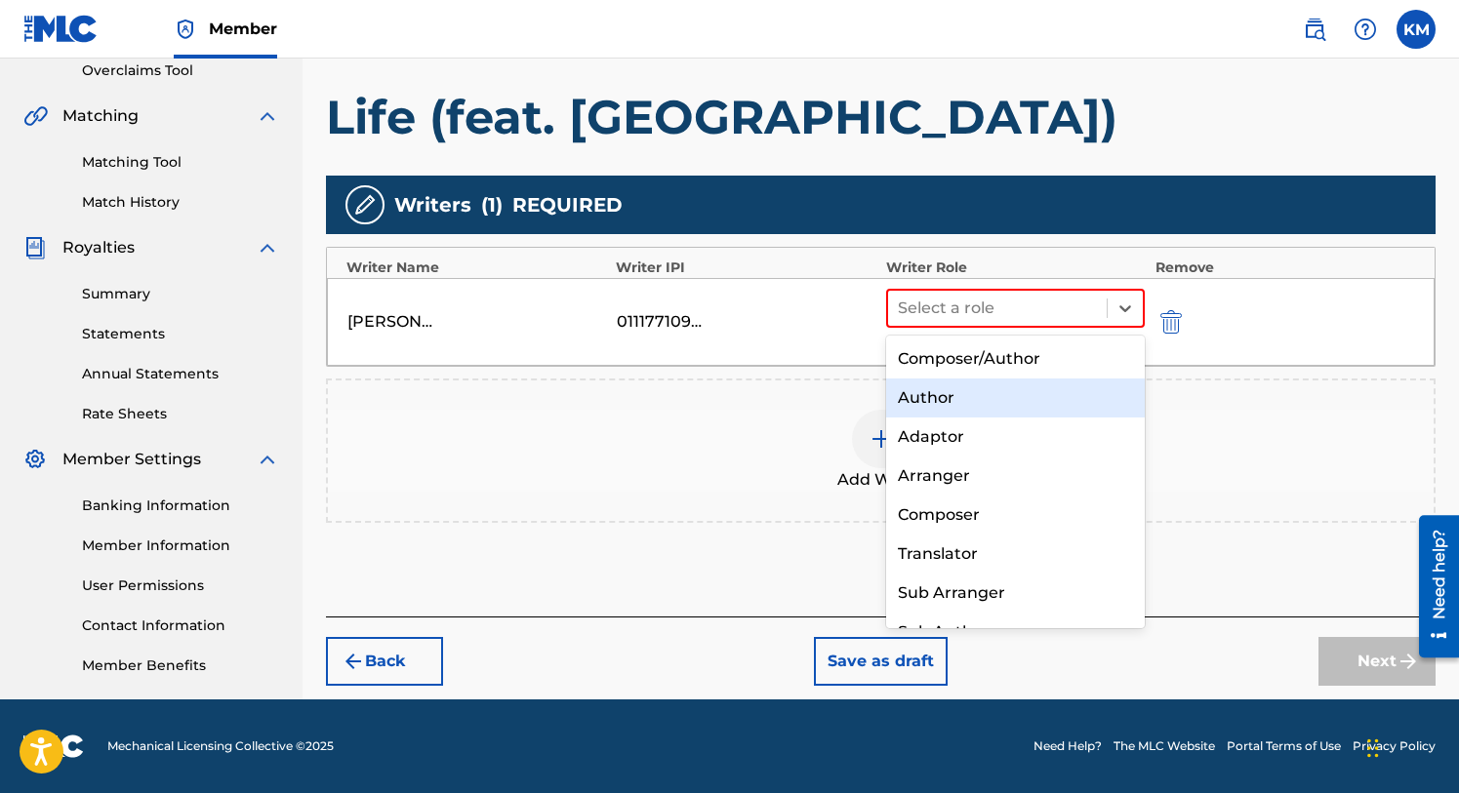
scroll to position [27, 0]
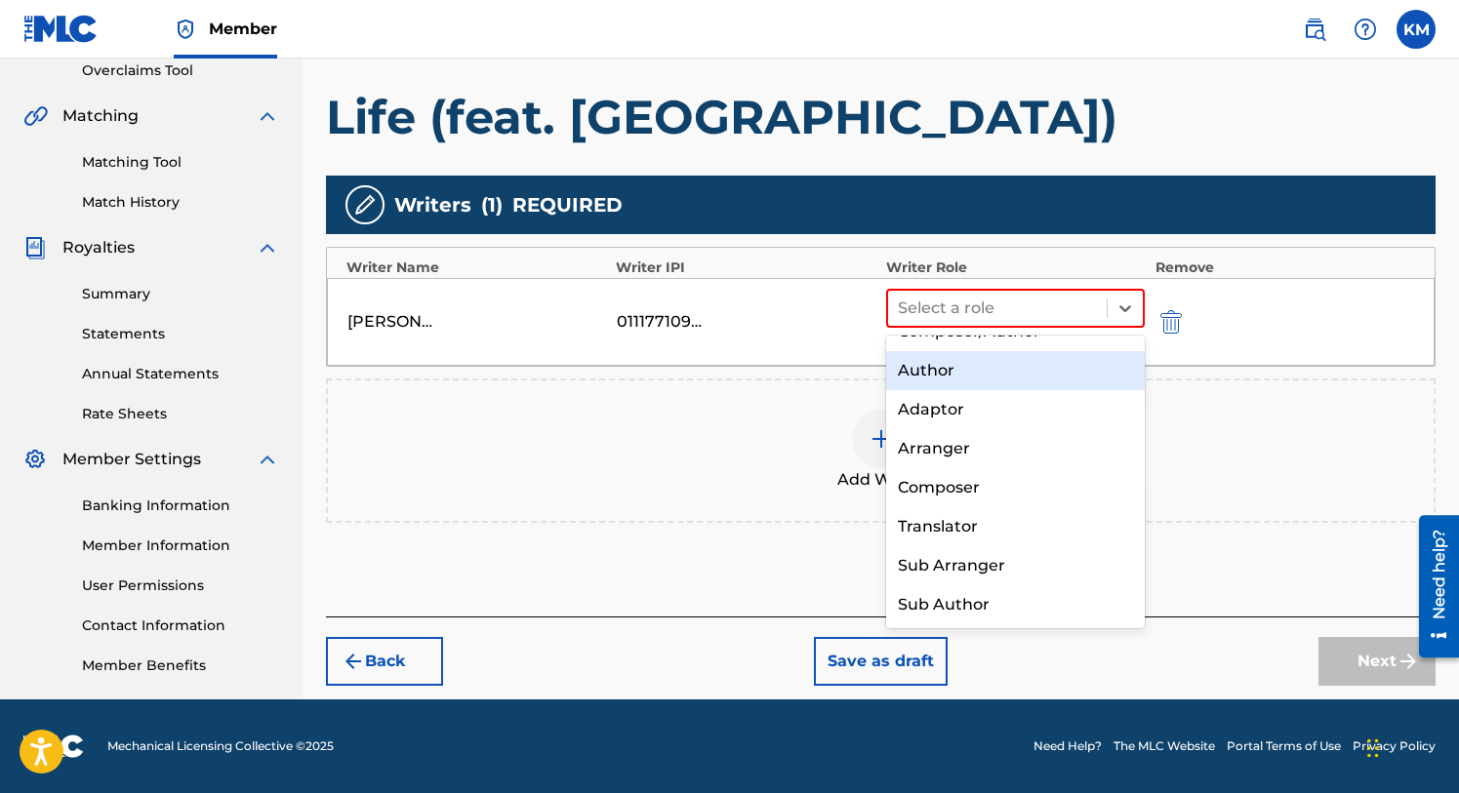
click at [935, 372] on div "Author" at bounding box center [1016, 370] width 260 height 39
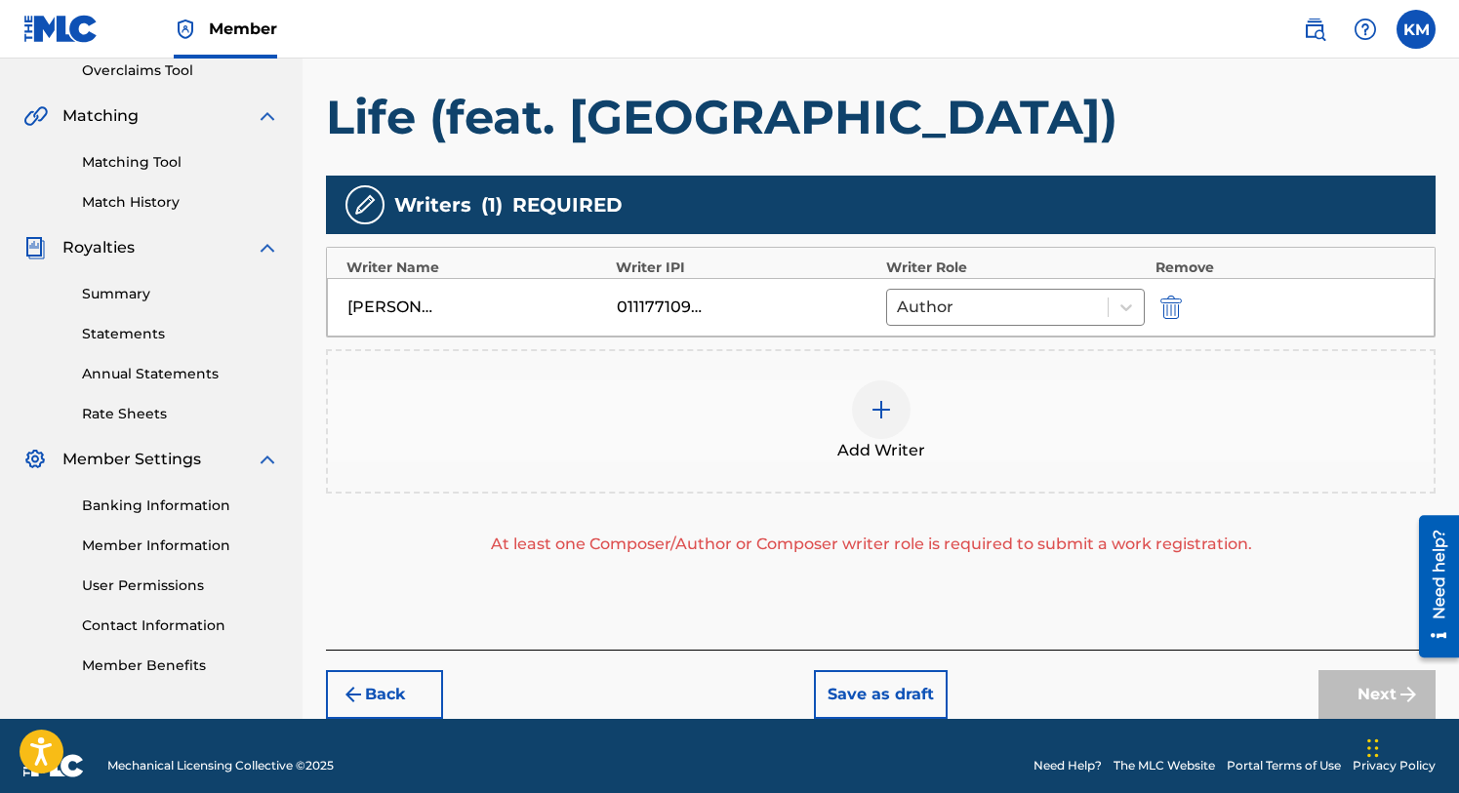
click at [894, 406] on div at bounding box center [881, 410] width 59 height 59
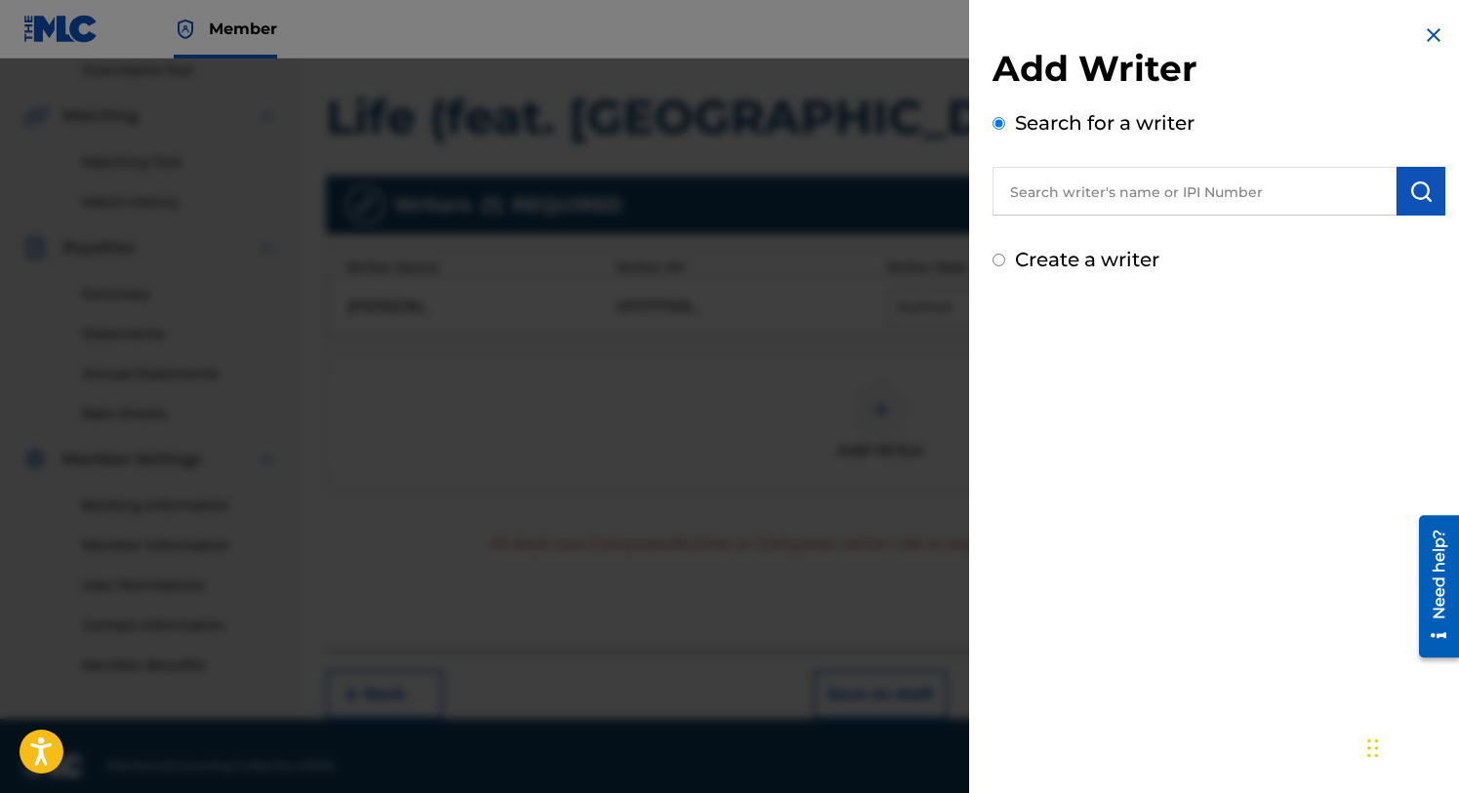
click at [1108, 195] on input "text" at bounding box center [1194, 191] width 404 height 49
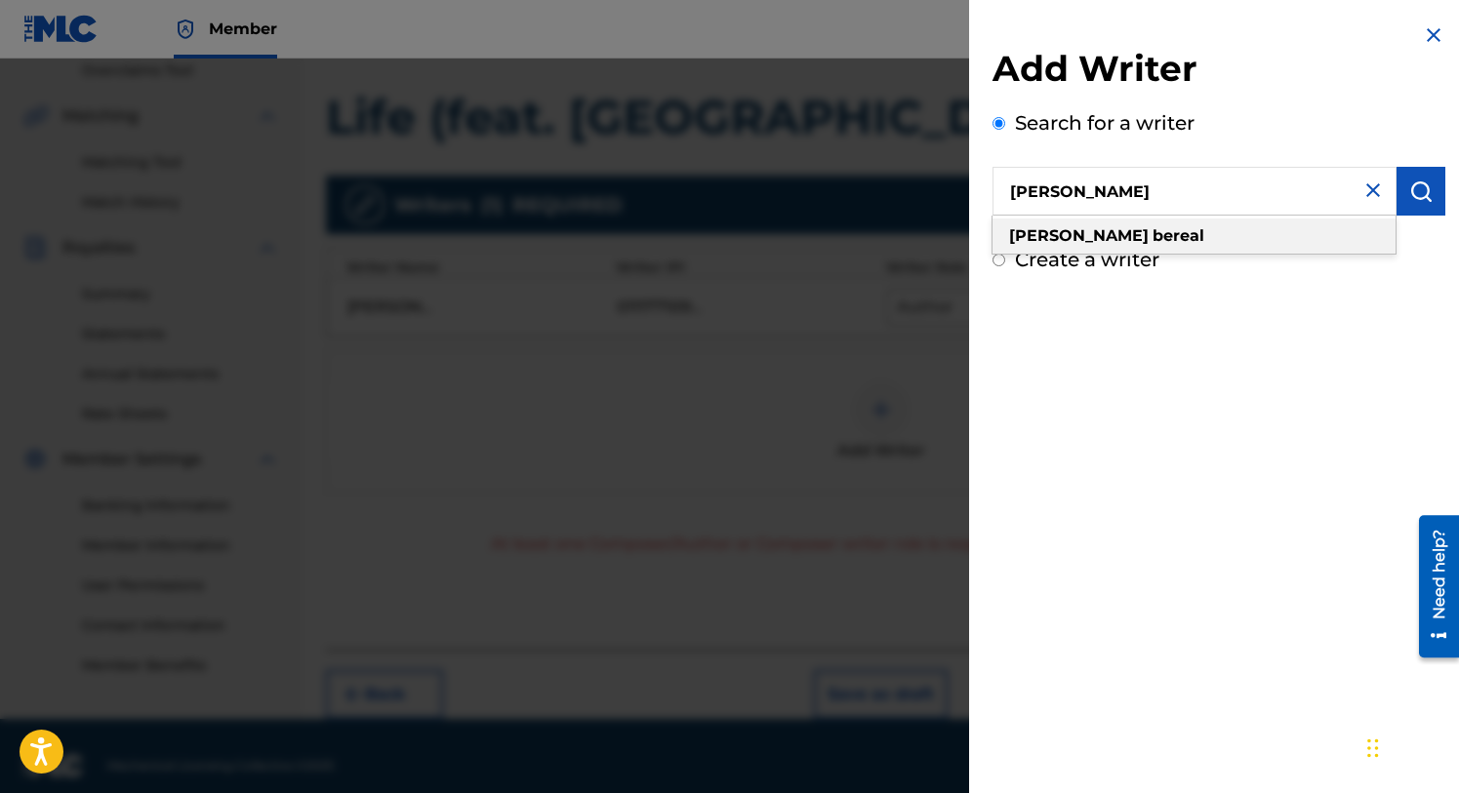
click at [1153, 233] on strong "bereal" at bounding box center [1179, 235] width 52 height 19
type input "[PERSON_NAME]"
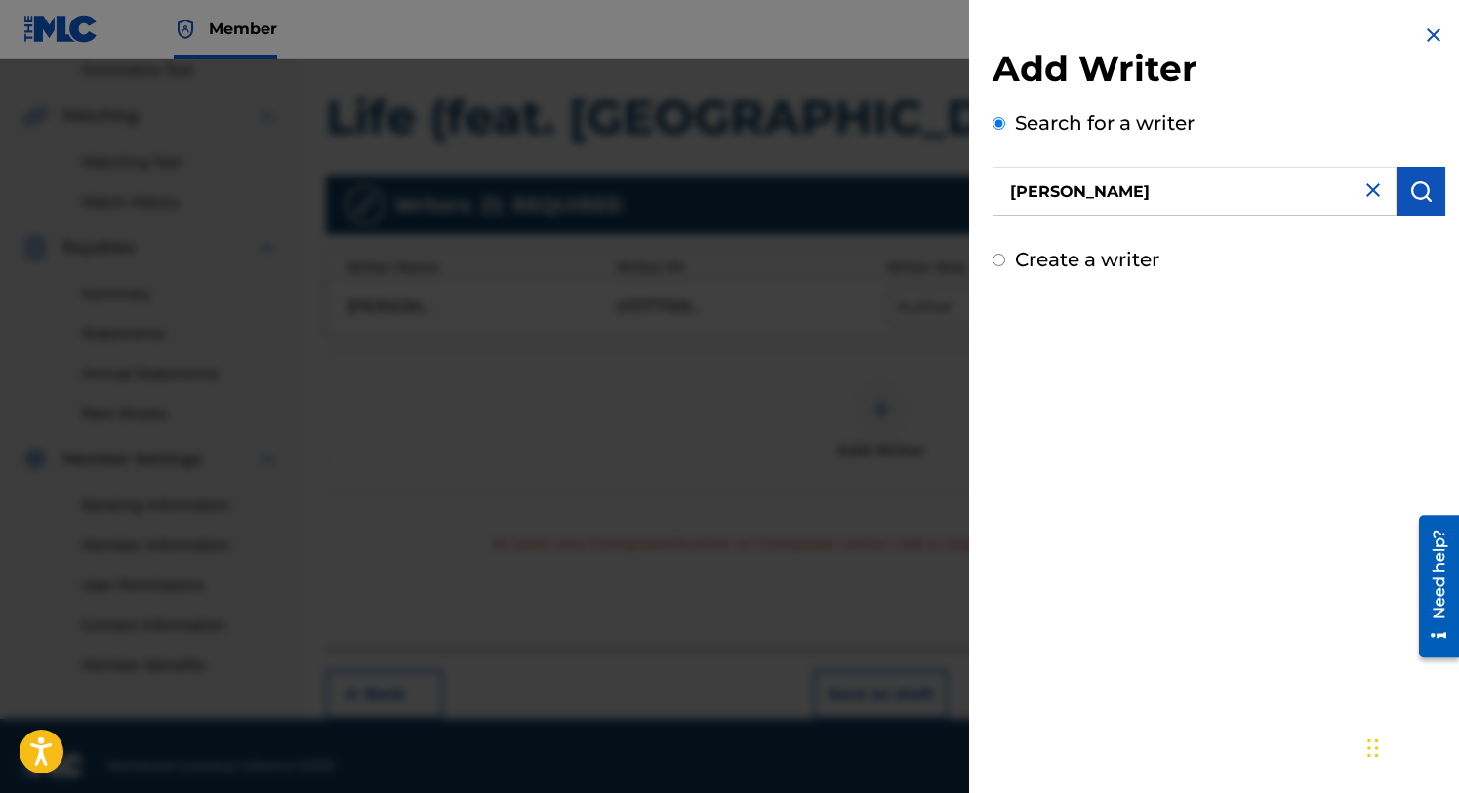
click at [1413, 186] on img "submit" at bounding box center [1420, 191] width 23 height 23
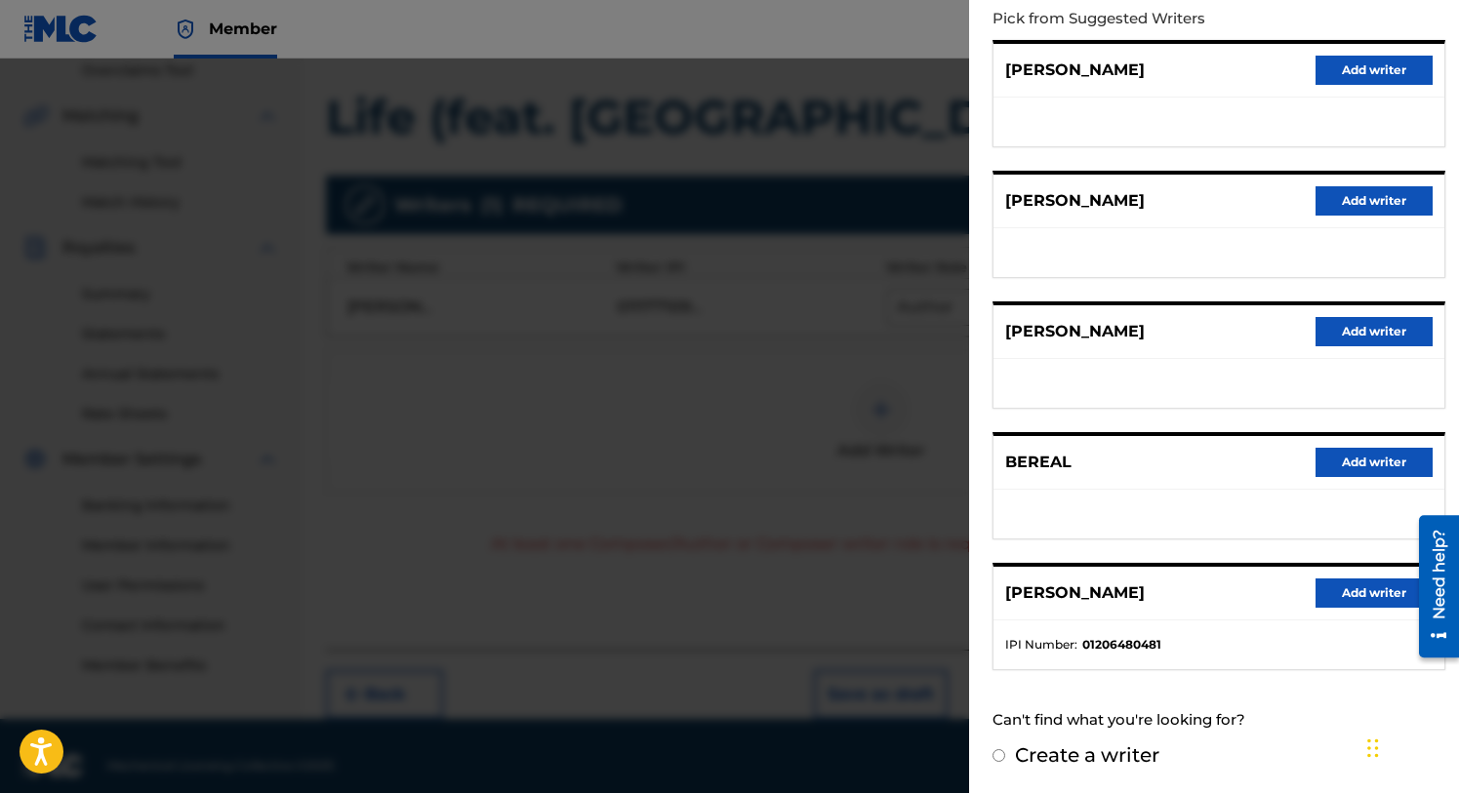
scroll to position [0, 0]
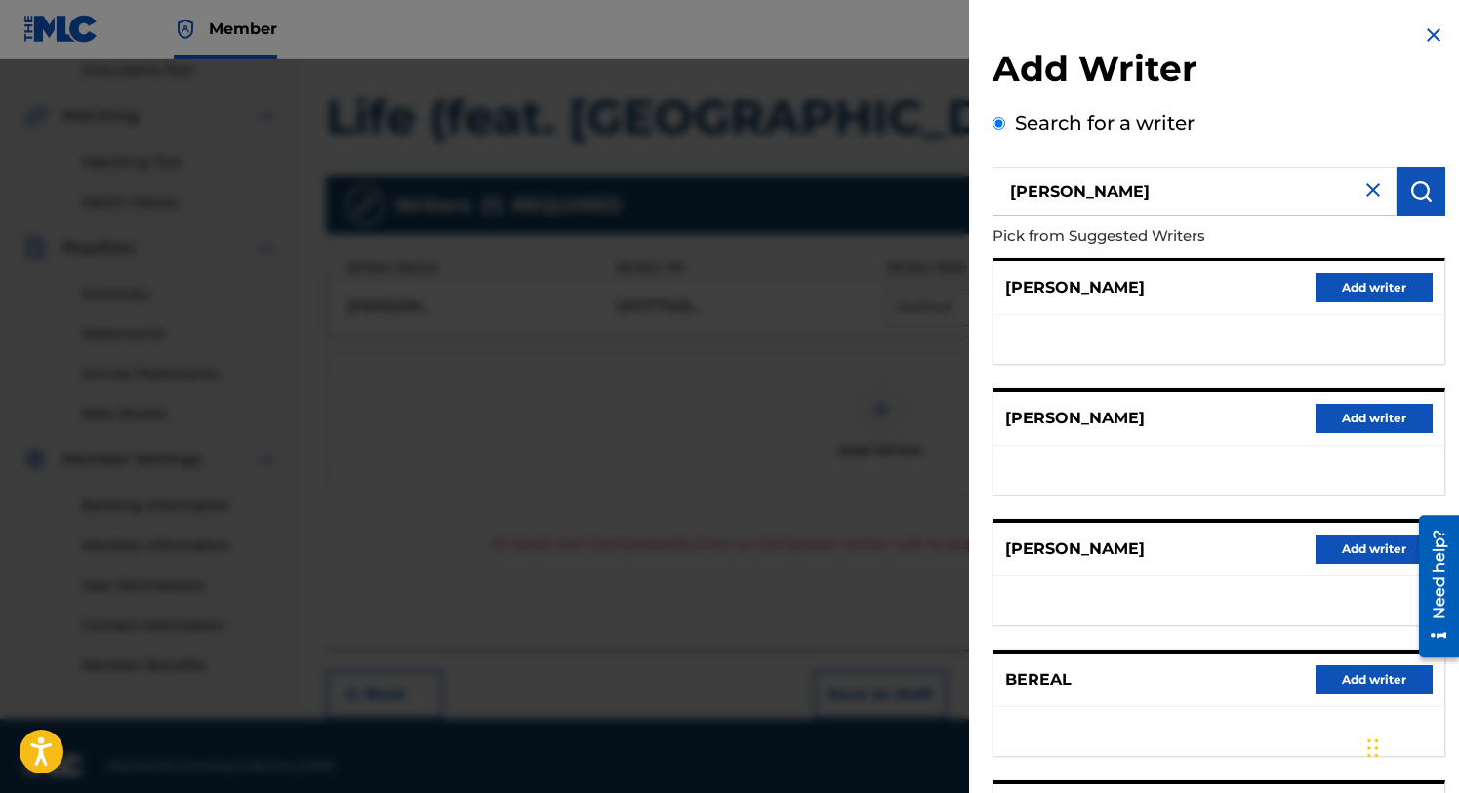
click at [1352, 282] on button "Add writer" at bounding box center [1374, 287] width 117 height 29
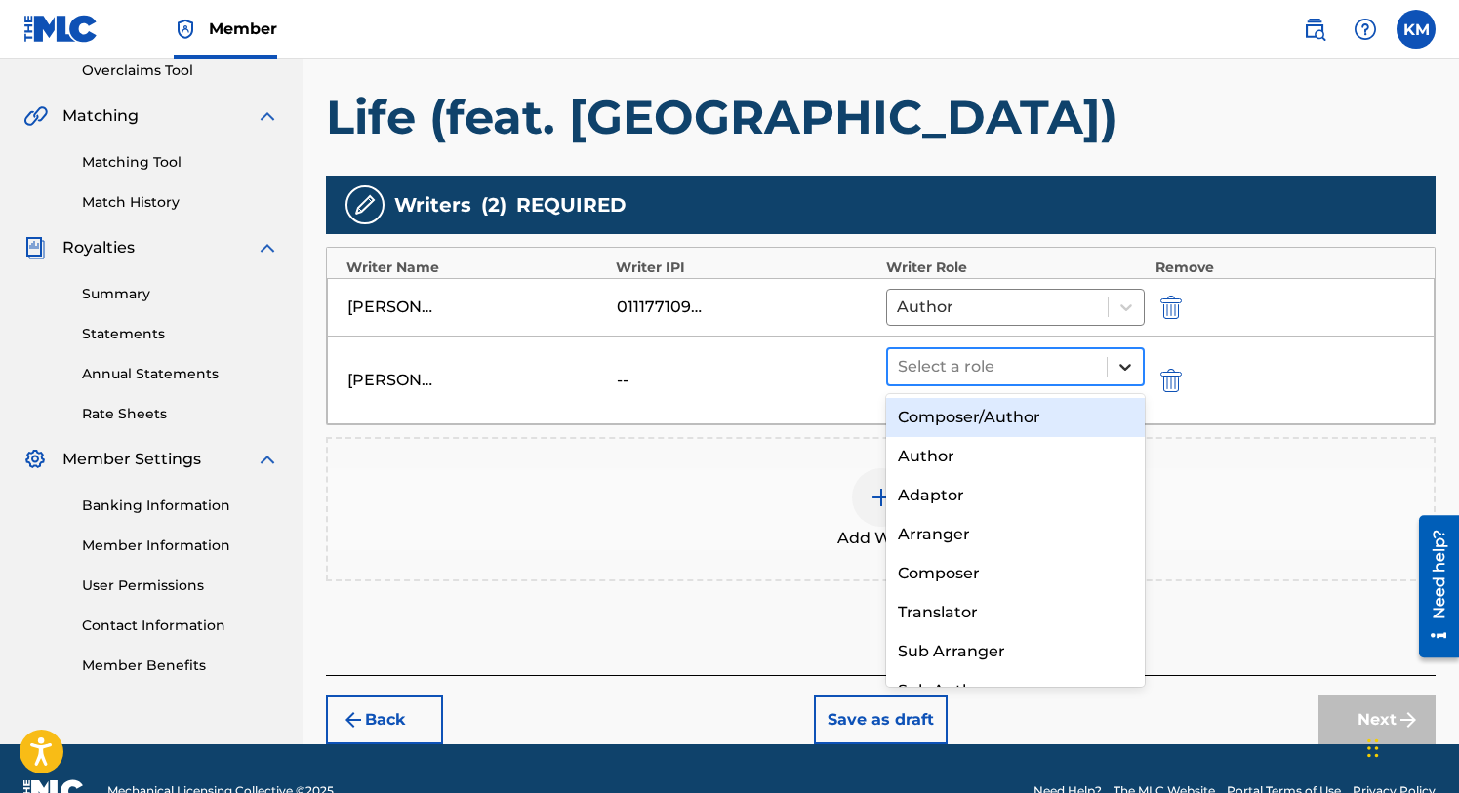
click at [1123, 367] on icon at bounding box center [1125, 367] width 12 height 7
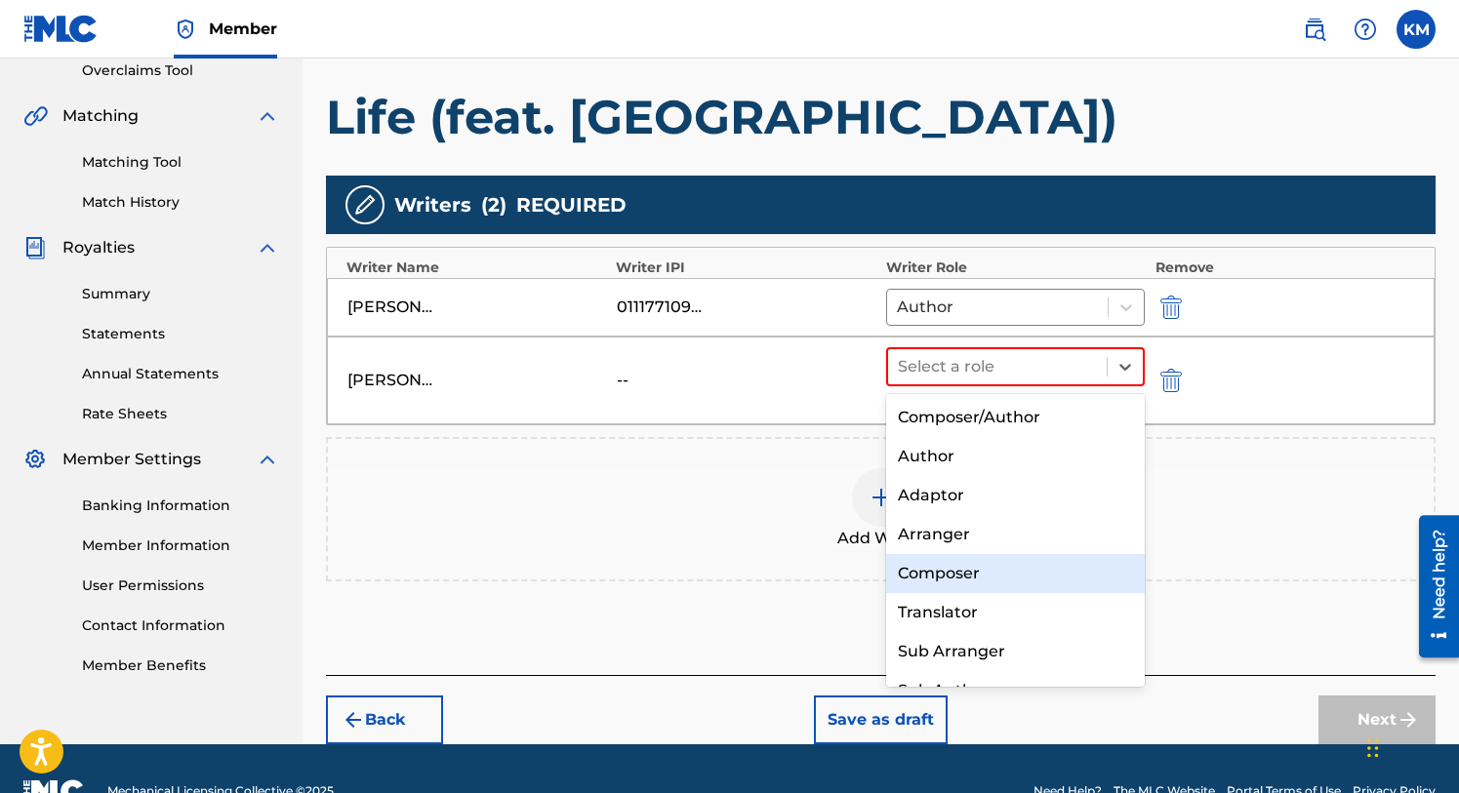
click at [926, 574] on div "Composer" at bounding box center [1016, 573] width 260 height 39
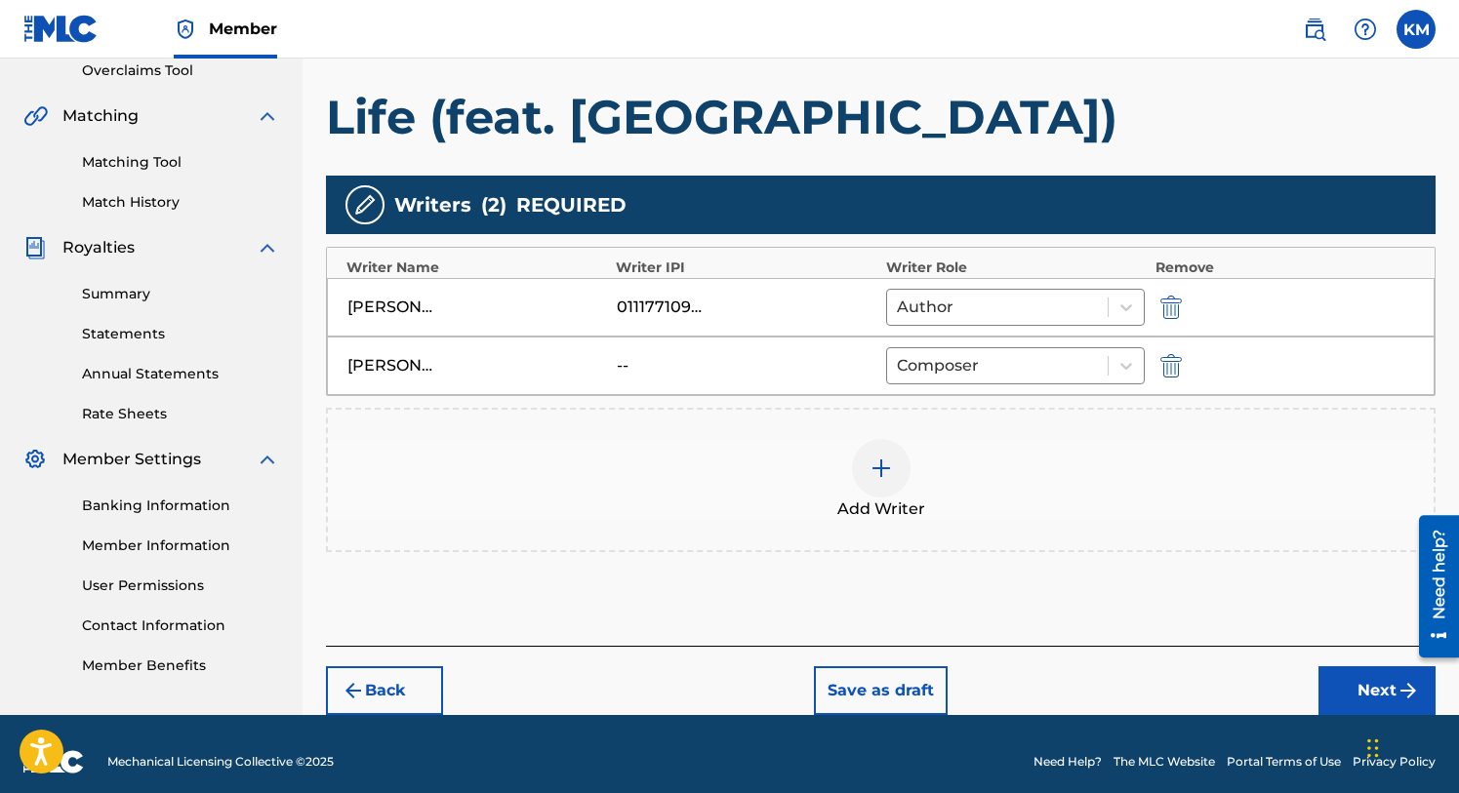
scroll to position [432, 0]
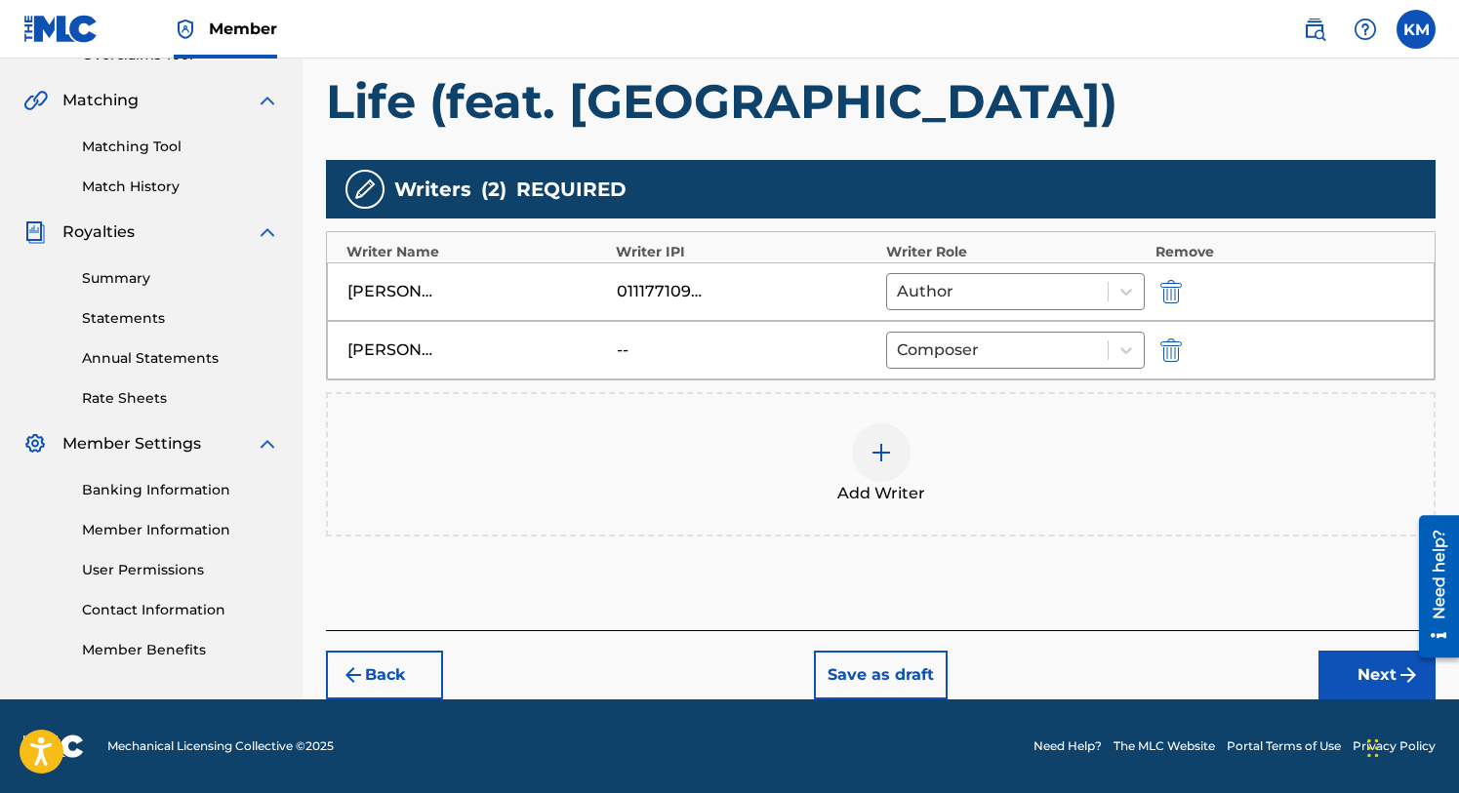
click at [1365, 665] on button "Next" at bounding box center [1376, 675] width 117 height 49
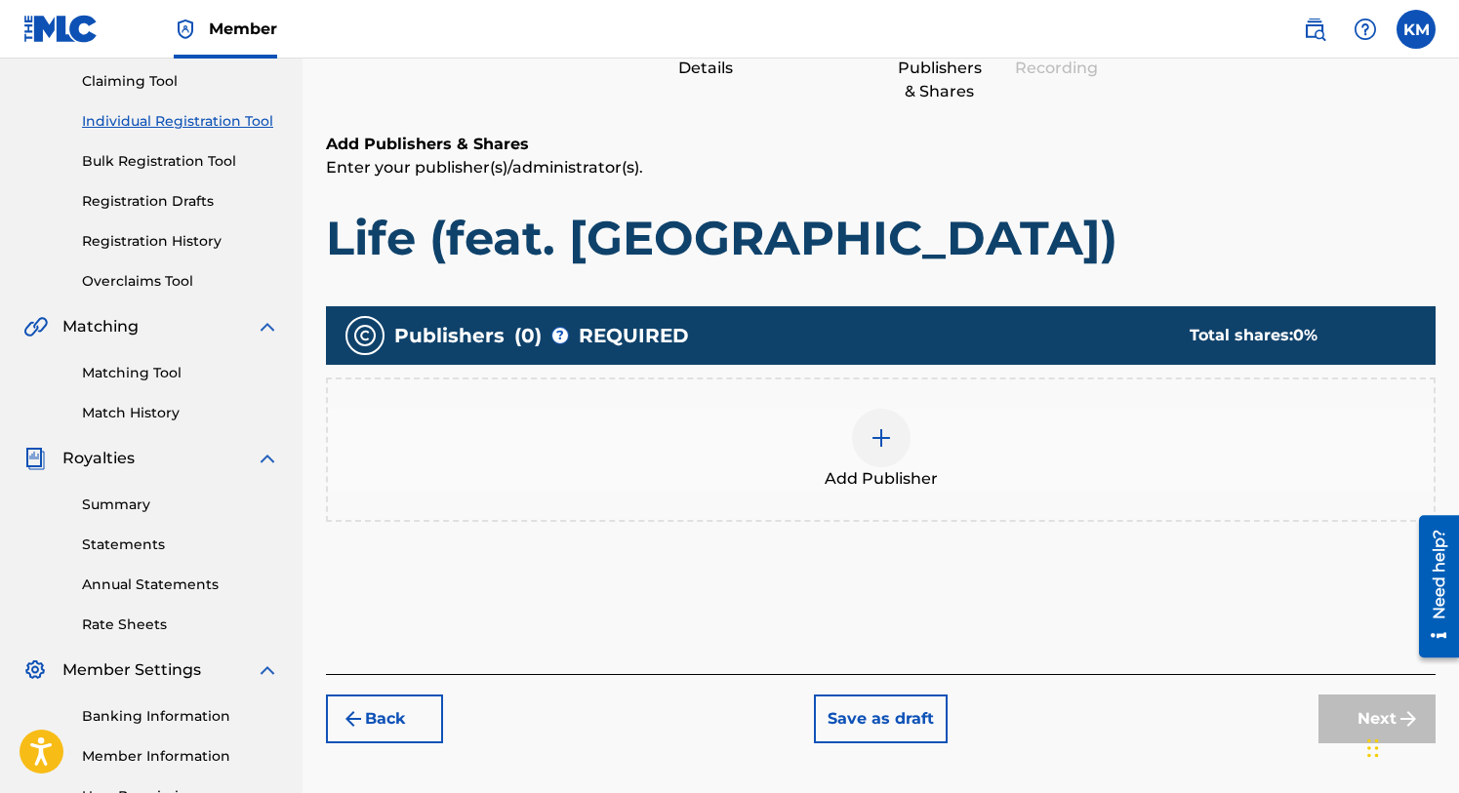
scroll to position [217, 0]
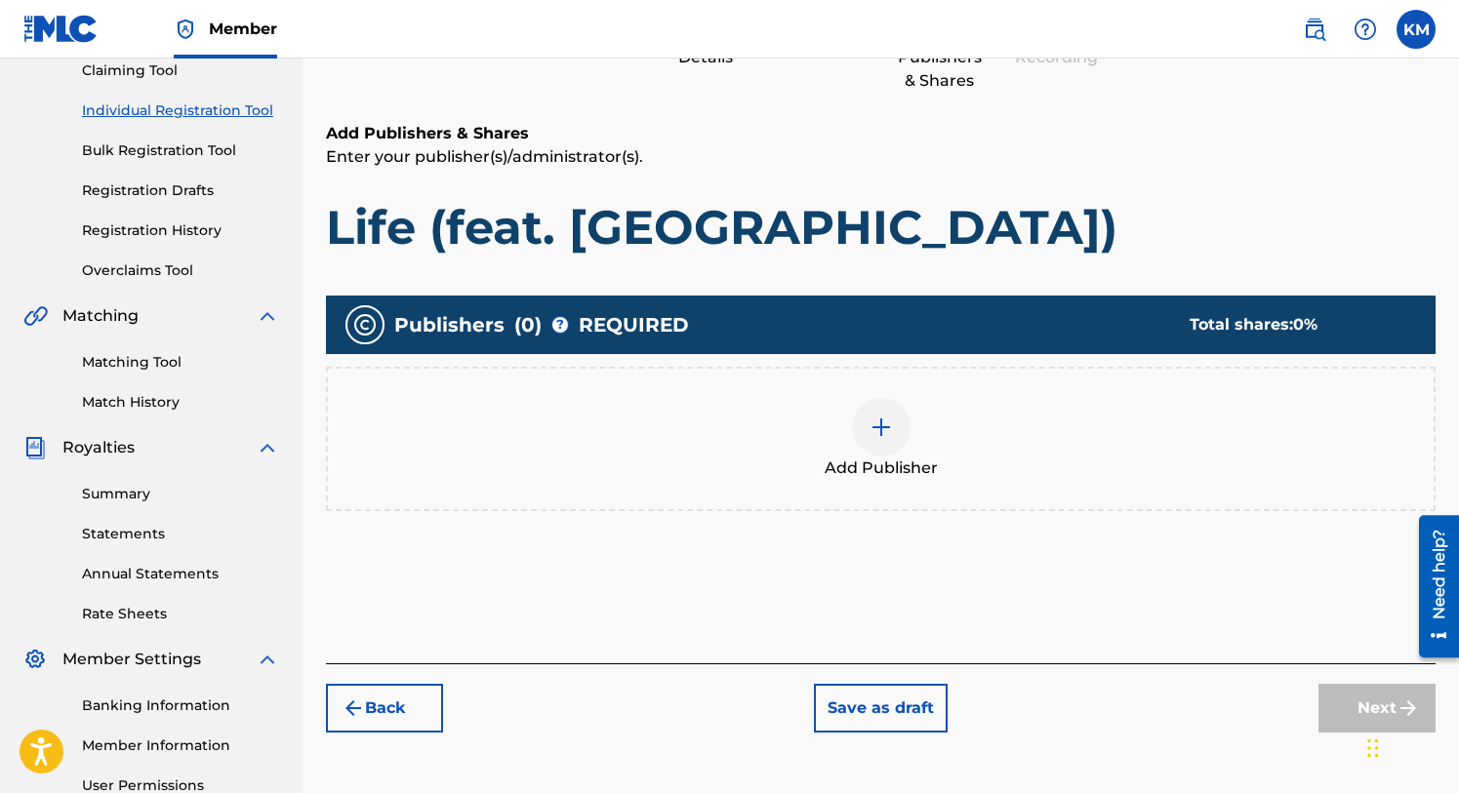
click at [877, 420] on img at bounding box center [881, 427] width 23 height 23
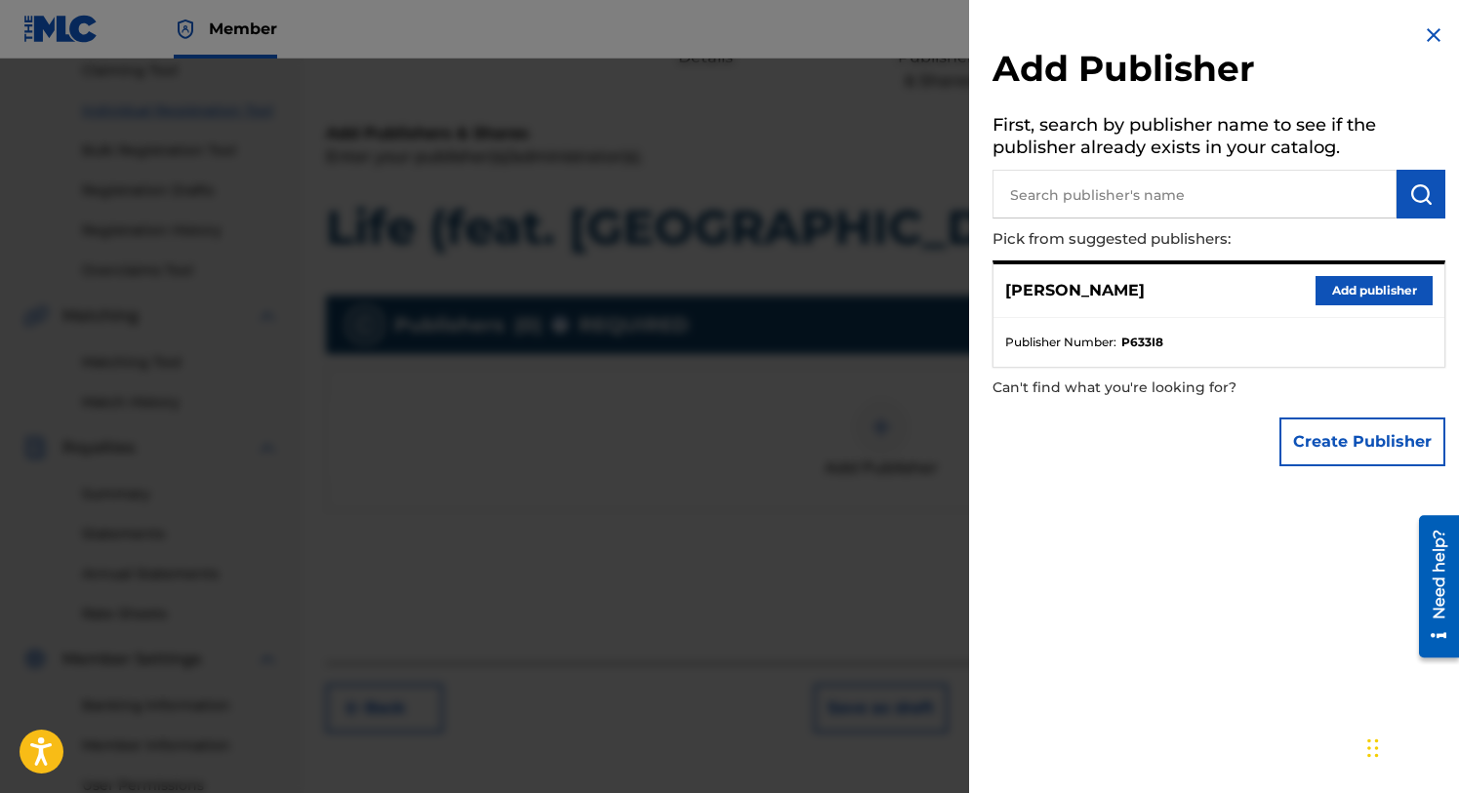
click at [1132, 202] on input "text" at bounding box center [1194, 194] width 404 height 49
type input "The J Is Silent"
click at [1415, 190] on img "submit" at bounding box center [1420, 193] width 23 height 23
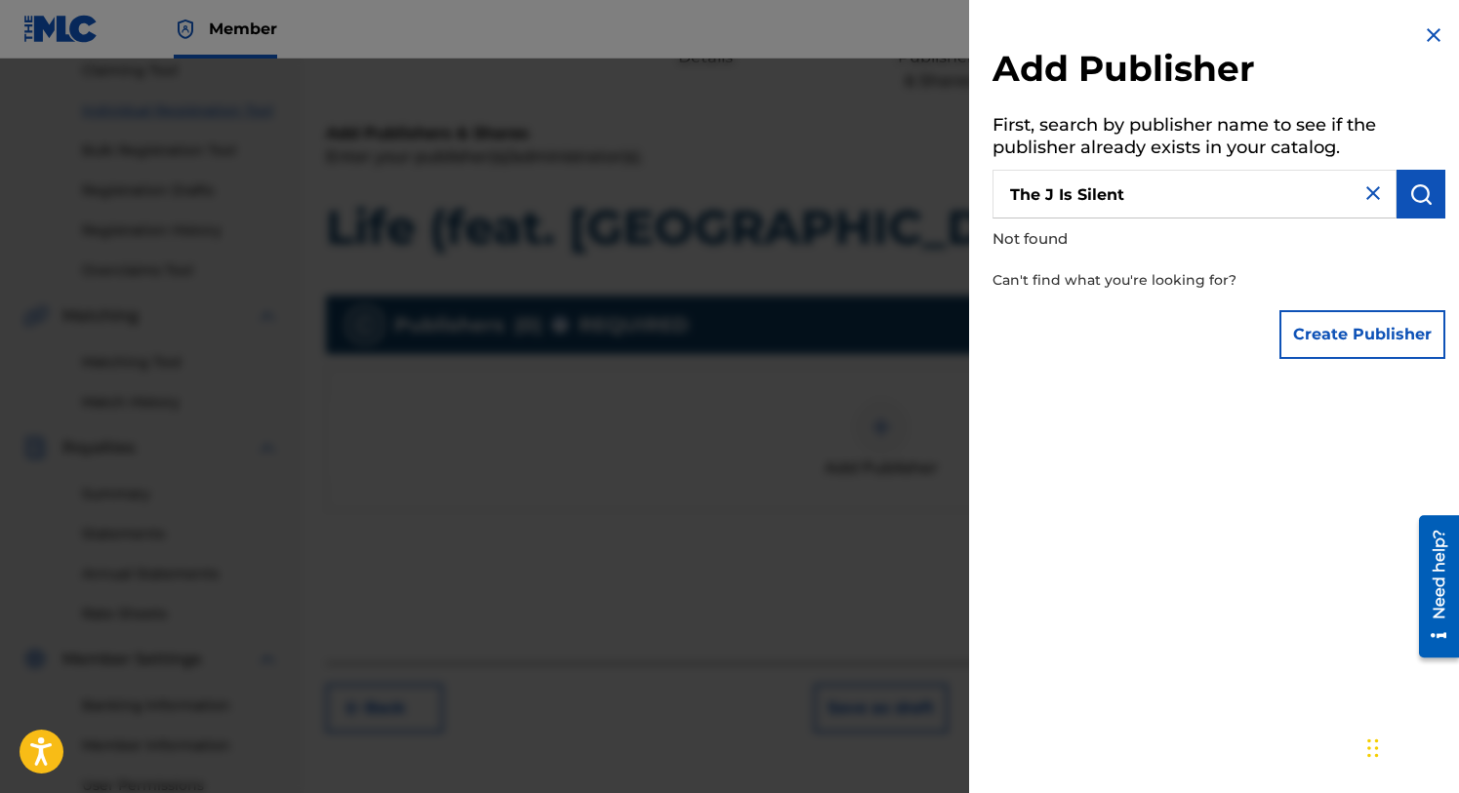
click at [1315, 336] on button "Create Publisher" at bounding box center [1362, 334] width 166 height 49
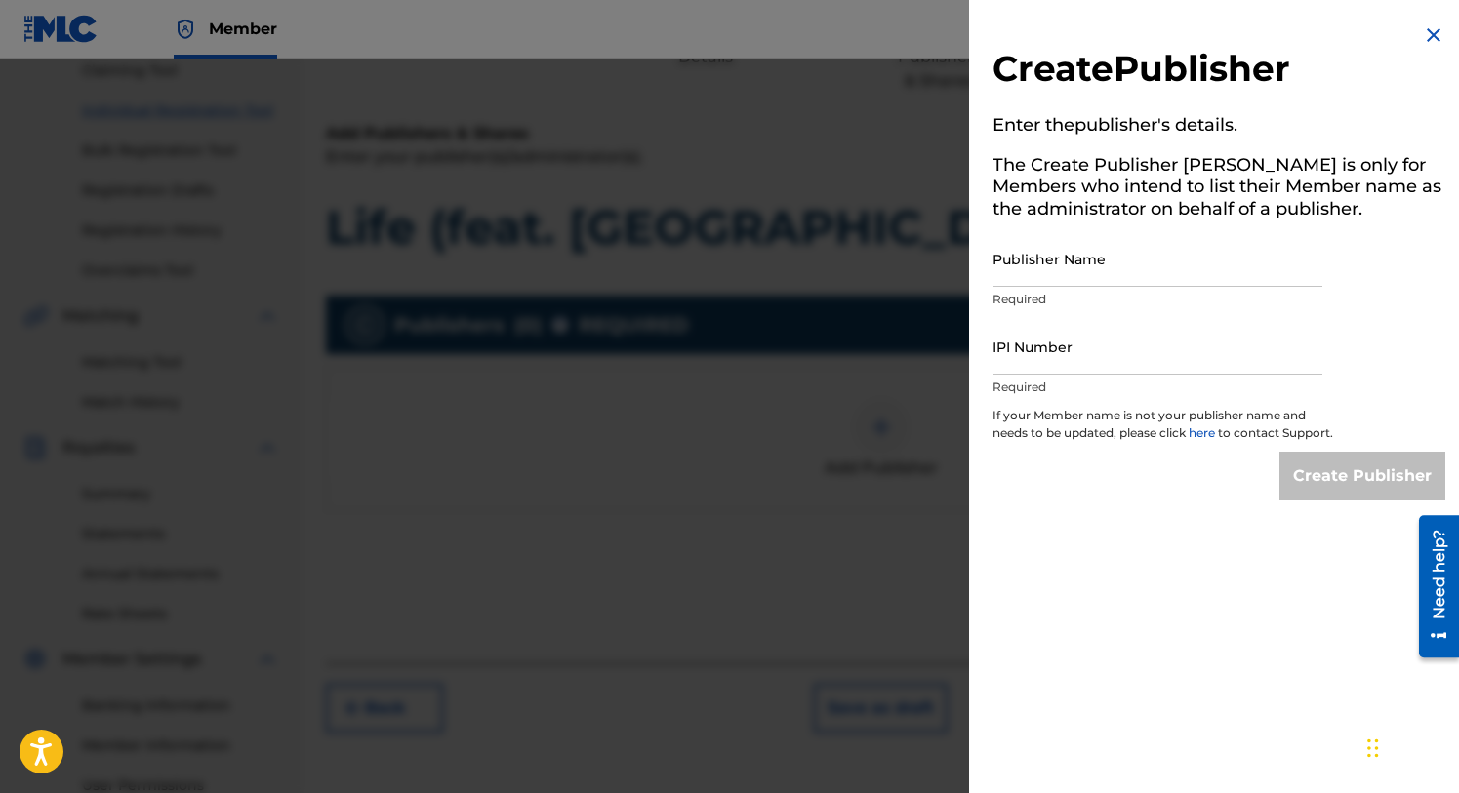
click at [1043, 268] on input "Publisher Name" at bounding box center [1157, 259] width 330 height 56
type input "The J Is Silent"
click at [1020, 344] on input "IPI Number" at bounding box center [1157, 347] width 330 height 56
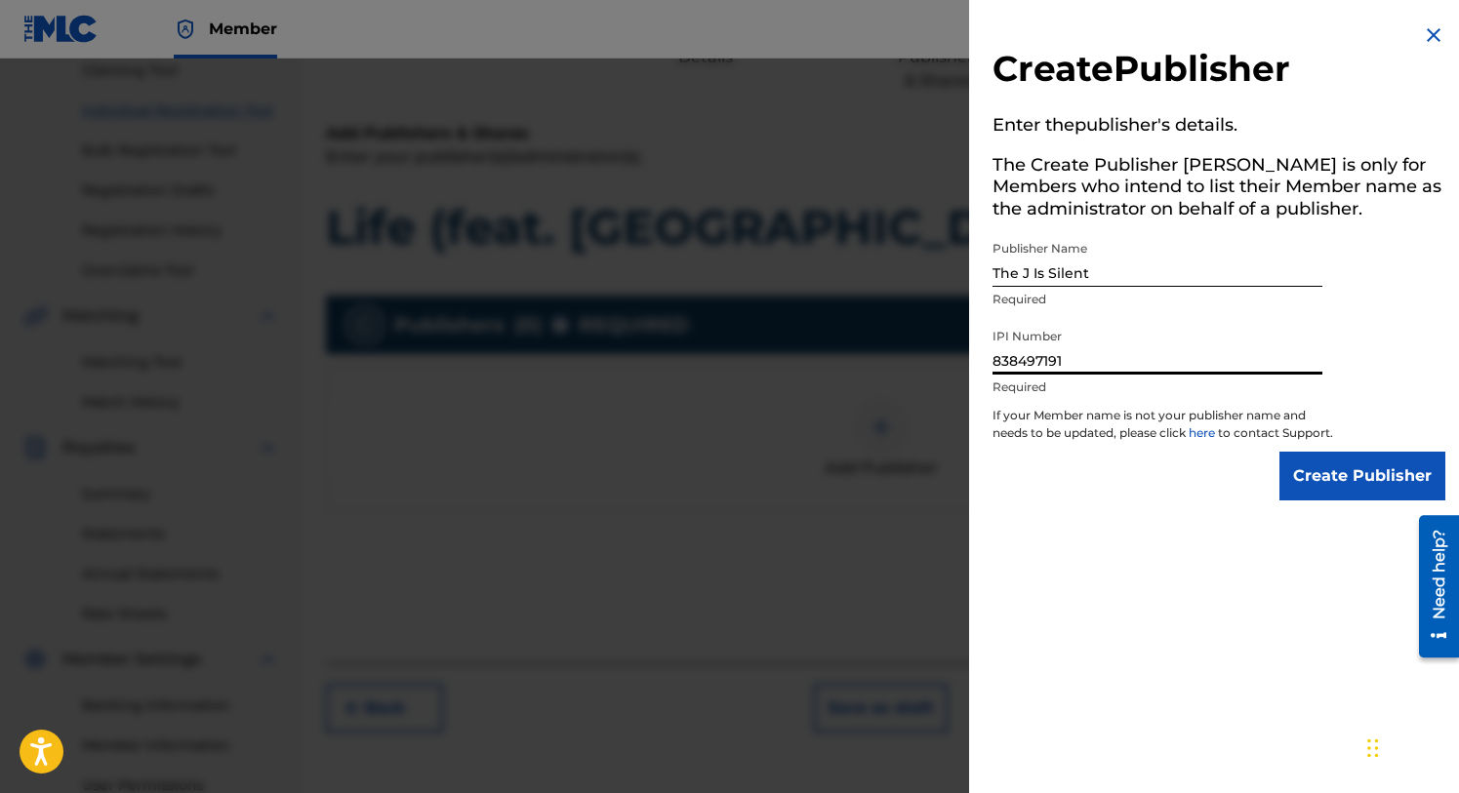
type input "838497191"
click at [1302, 485] on input "Create Publisher" at bounding box center [1362, 476] width 166 height 49
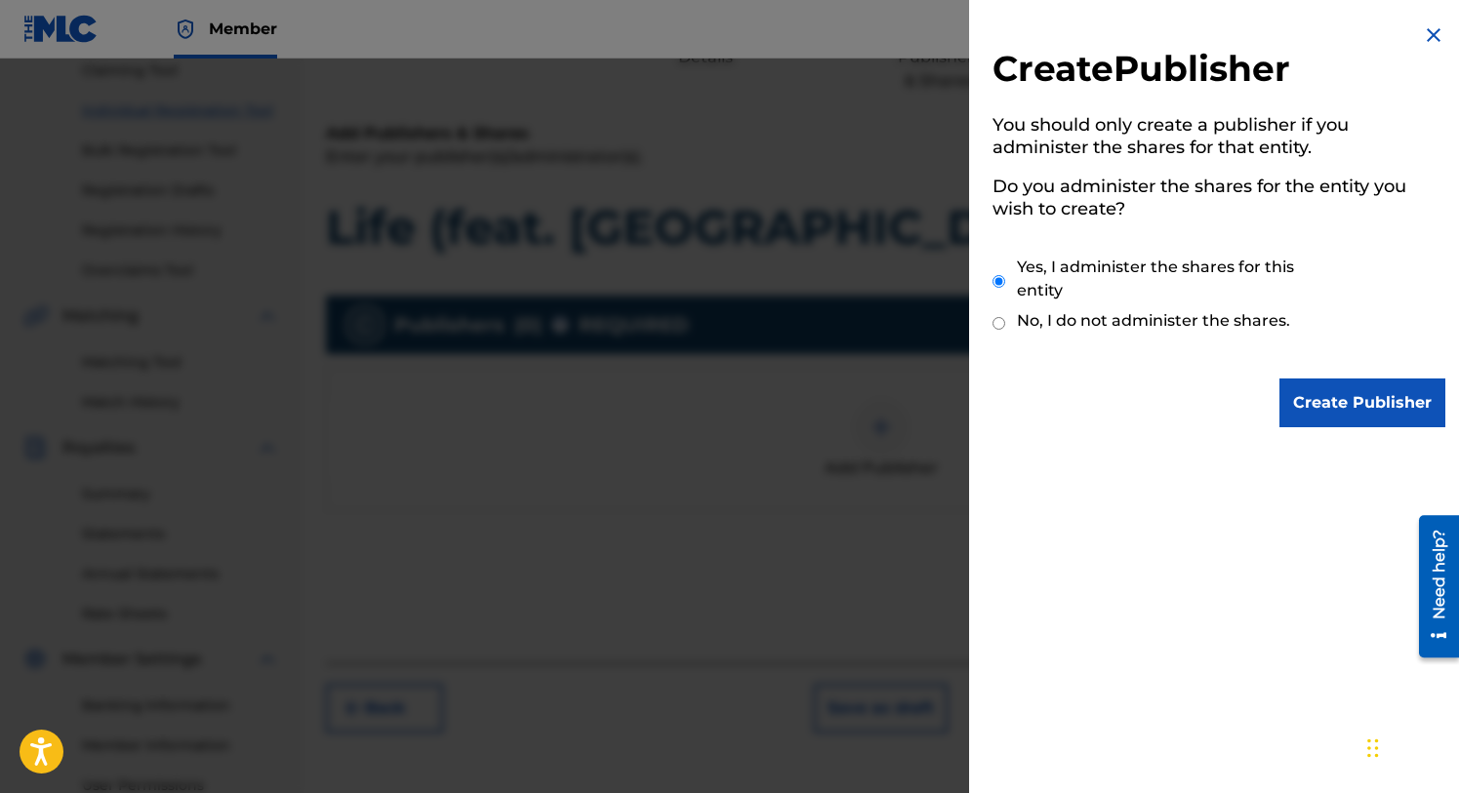
click at [1340, 395] on input "Create Publisher" at bounding box center [1362, 403] width 166 height 49
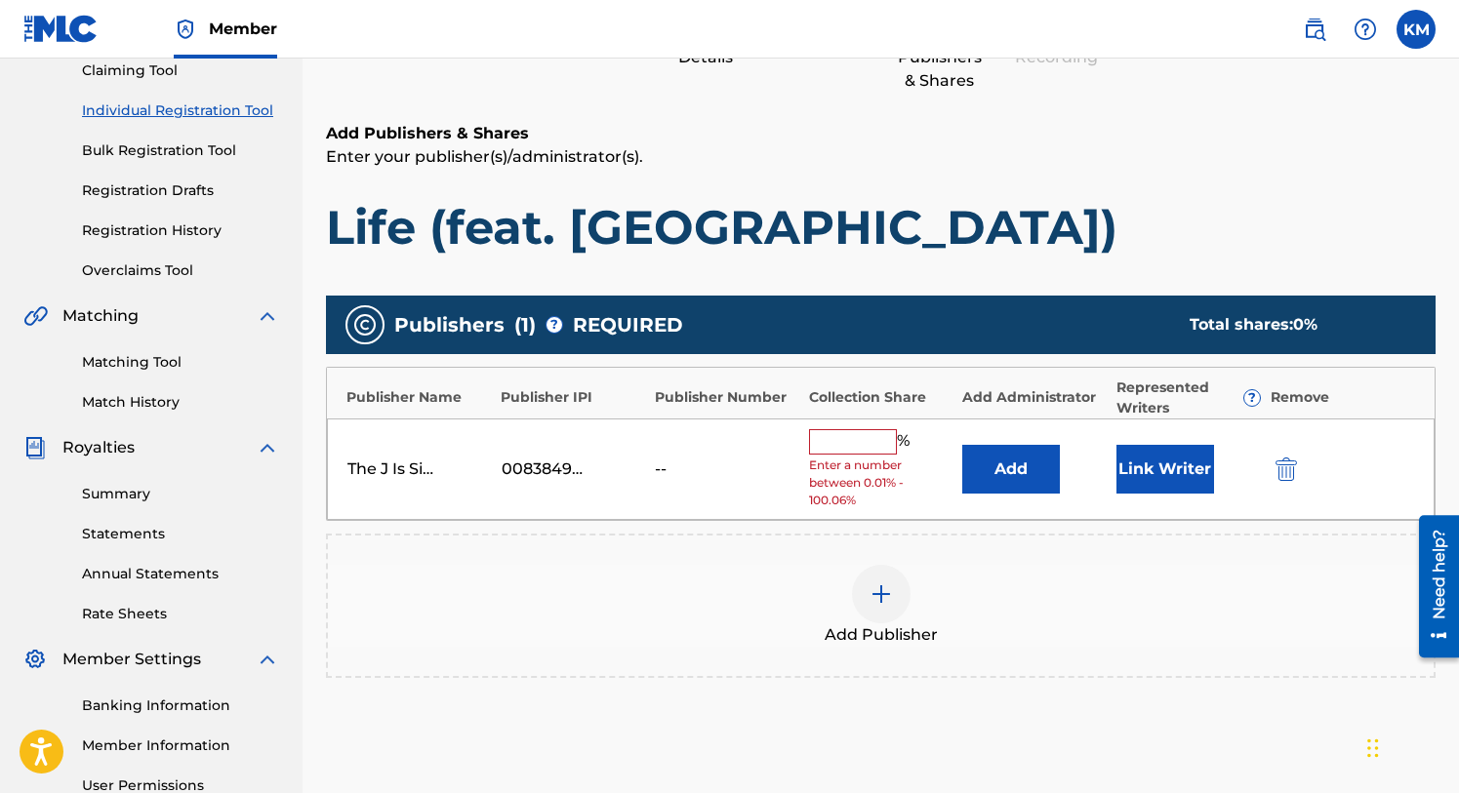
click at [861, 441] on input "text" at bounding box center [853, 441] width 88 height 25
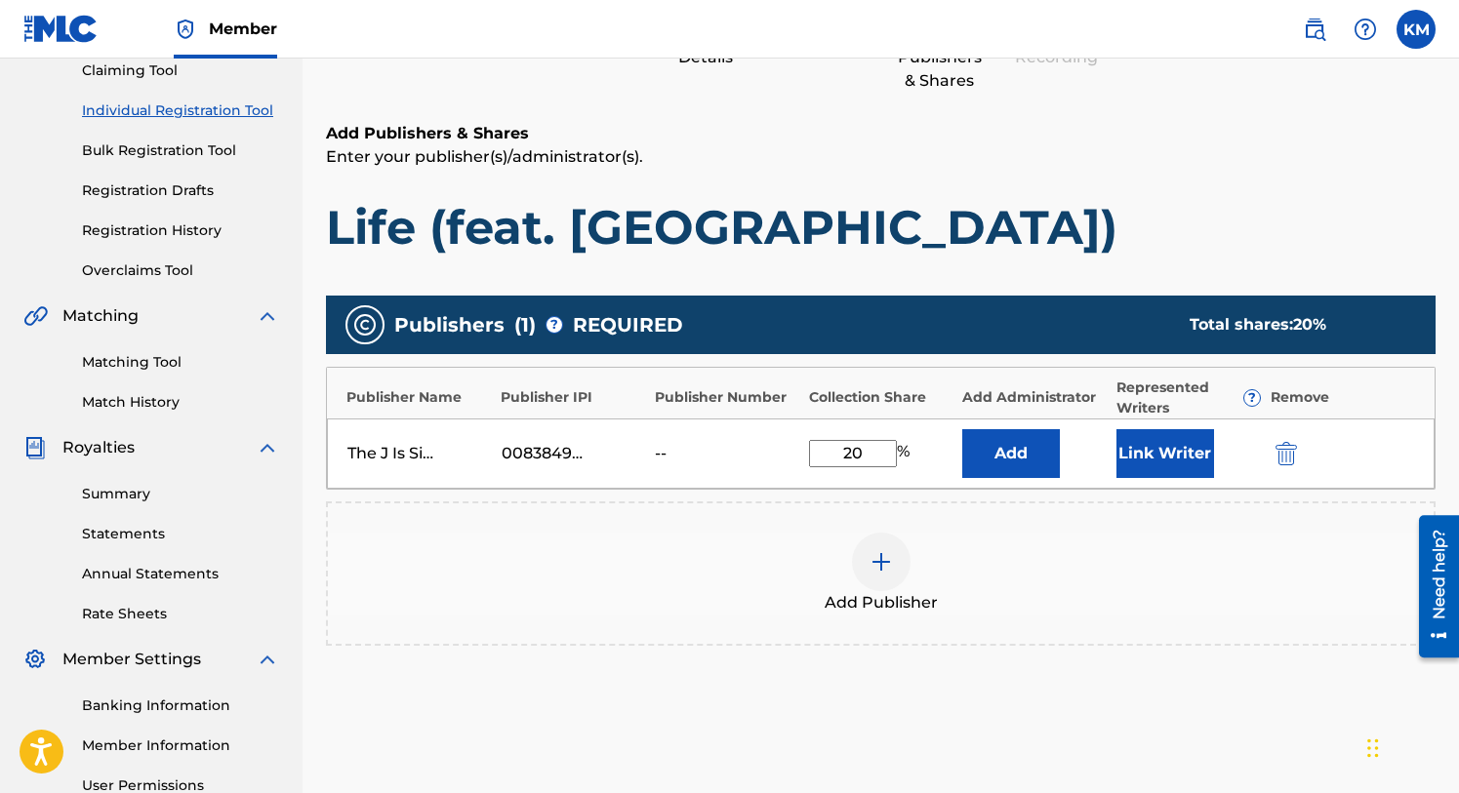
type input "20"
click at [1160, 437] on button "Link Writer" at bounding box center [1165, 453] width 98 height 49
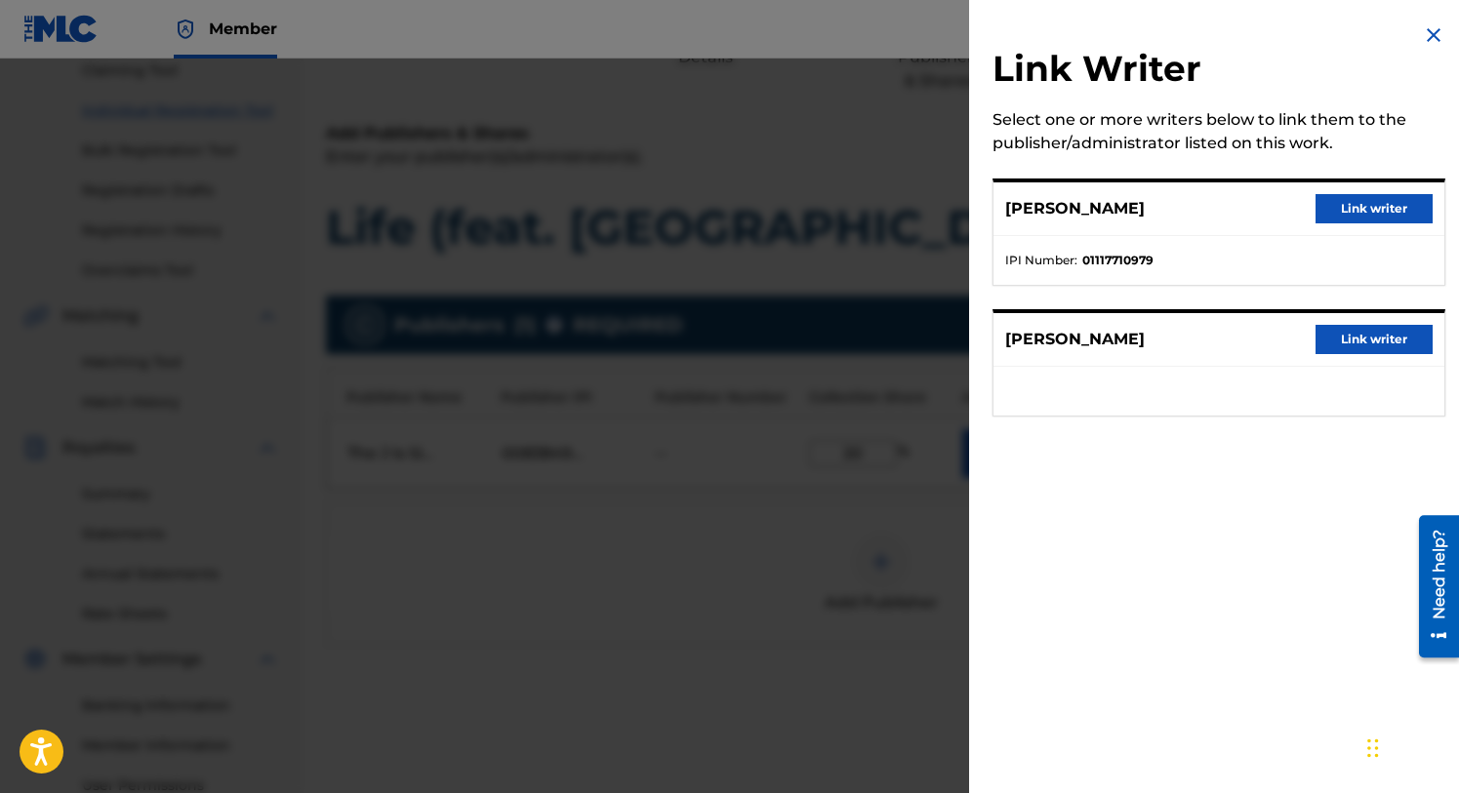
click at [1348, 208] on button "Link writer" at bounding box center [1374, 208] width 117 height 29
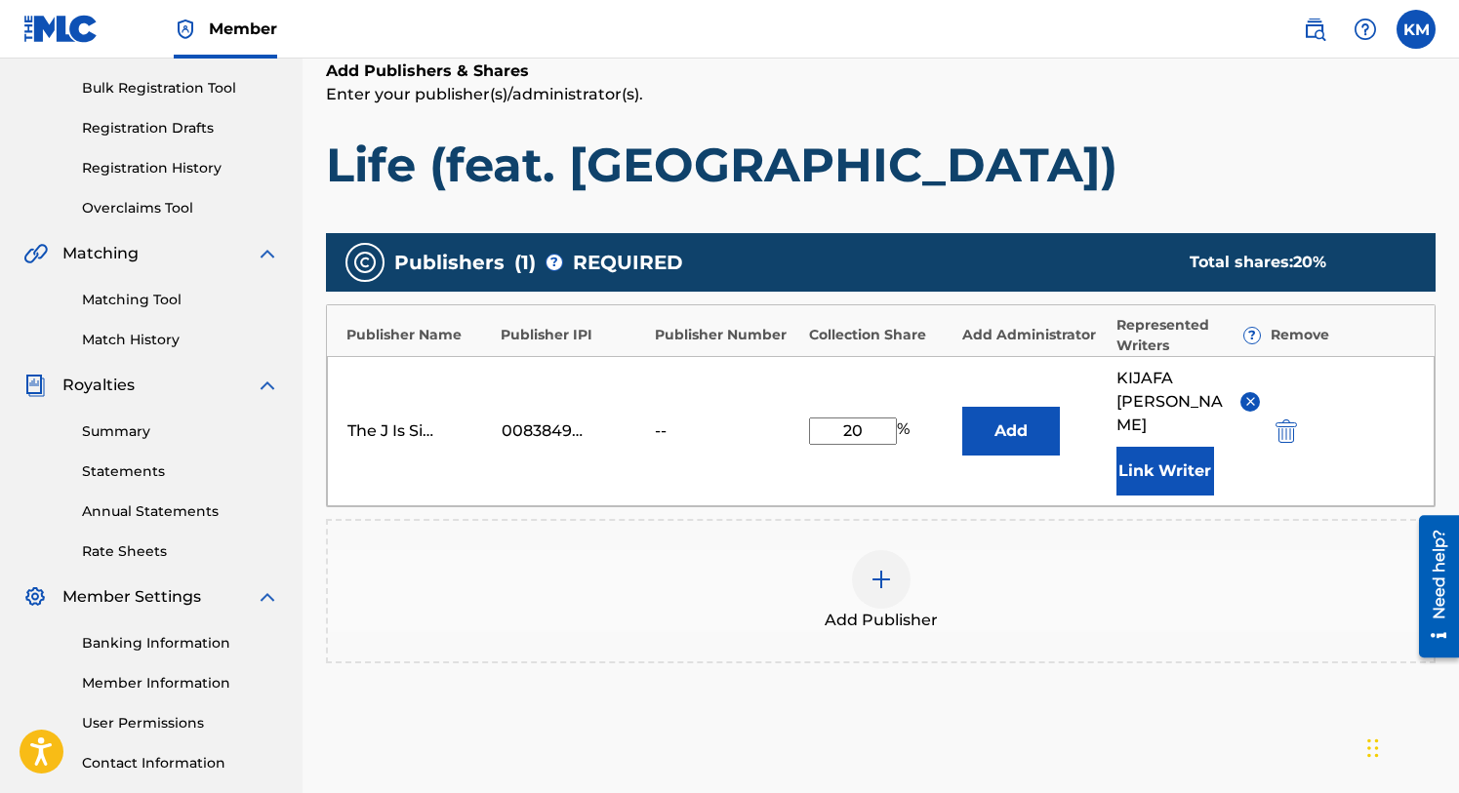
scroll to position [441, 0]
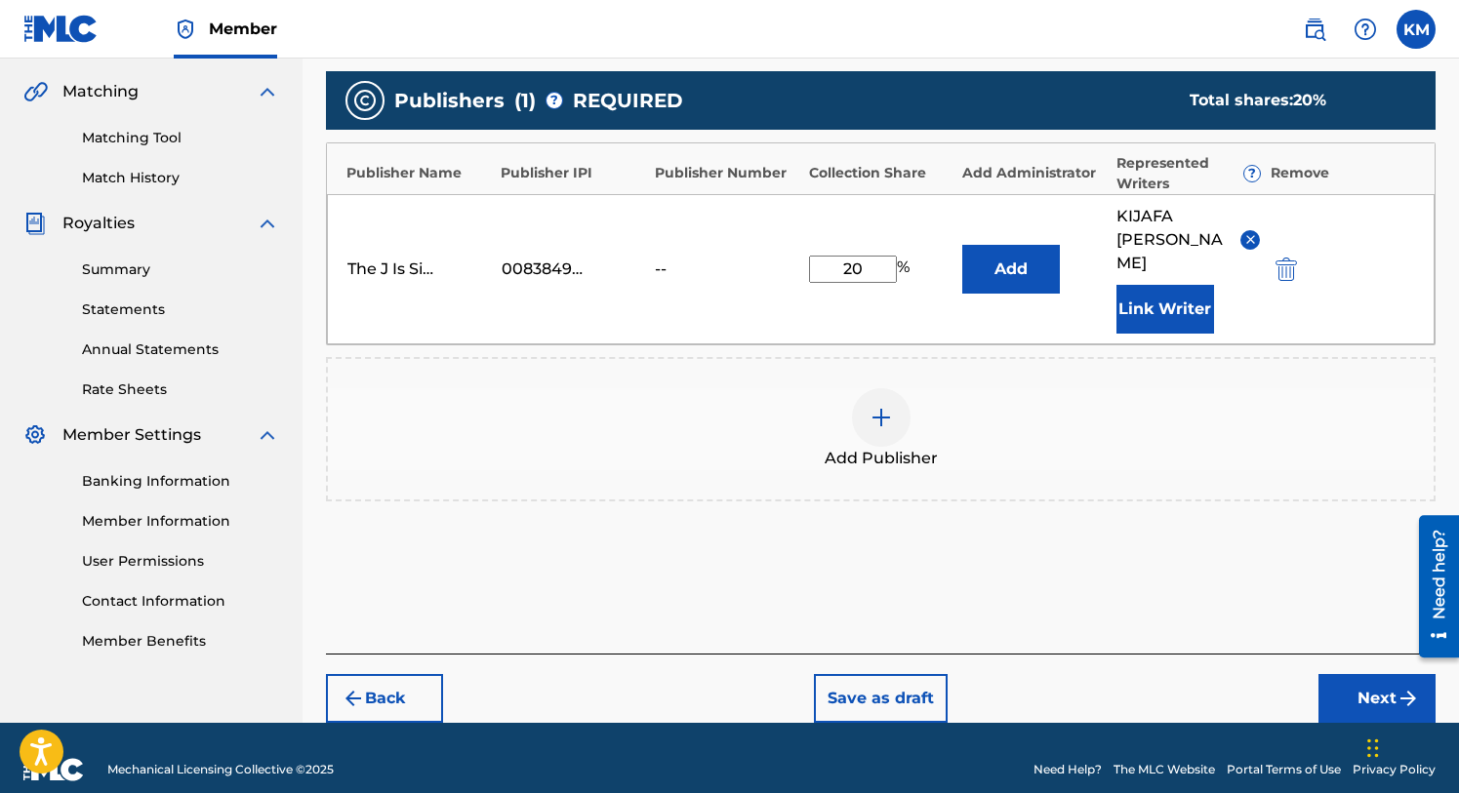
click at [1366, 674] on button "Next" at bounding box center [1376, 698] width 117 height 49
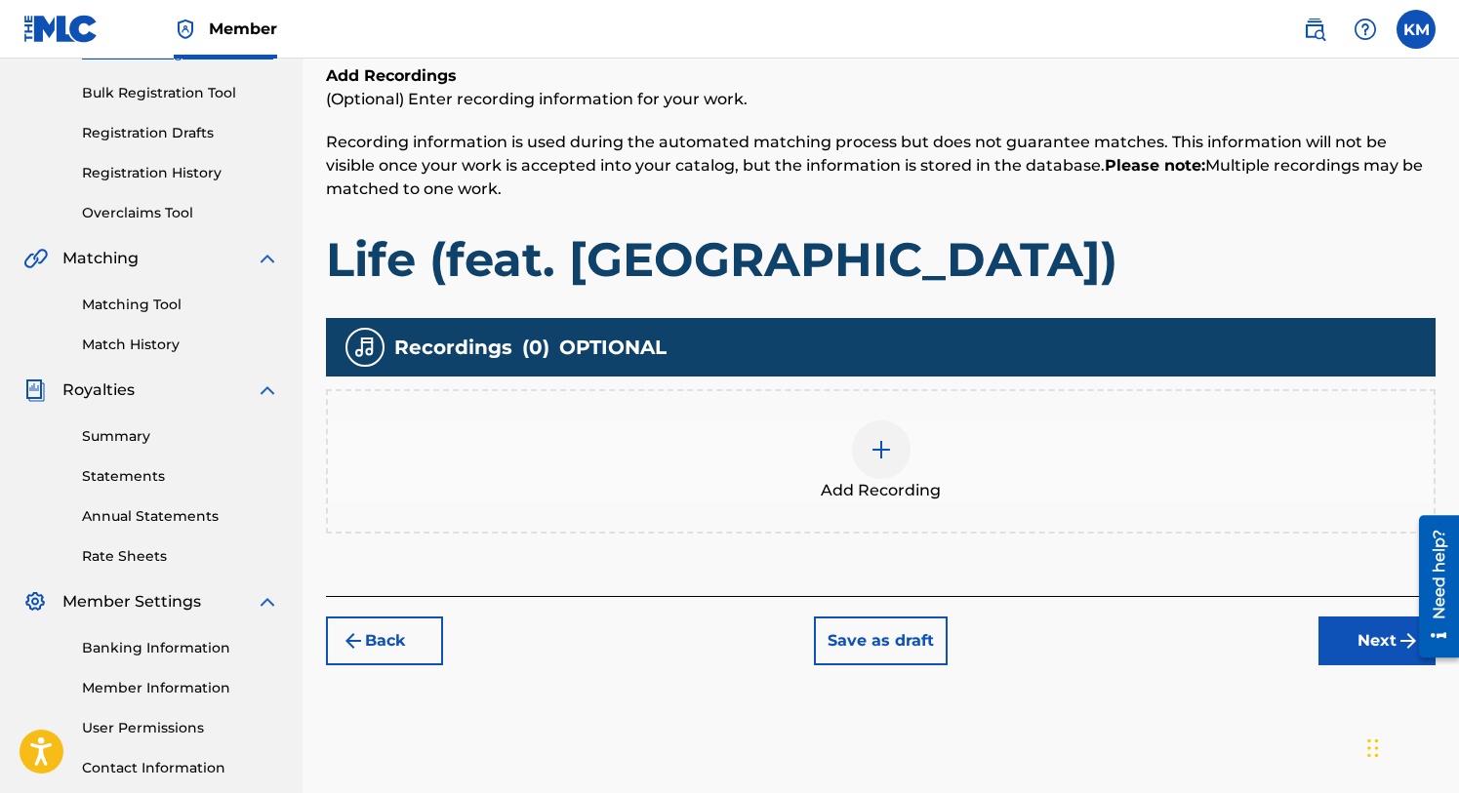
scroll to position [417, 0]
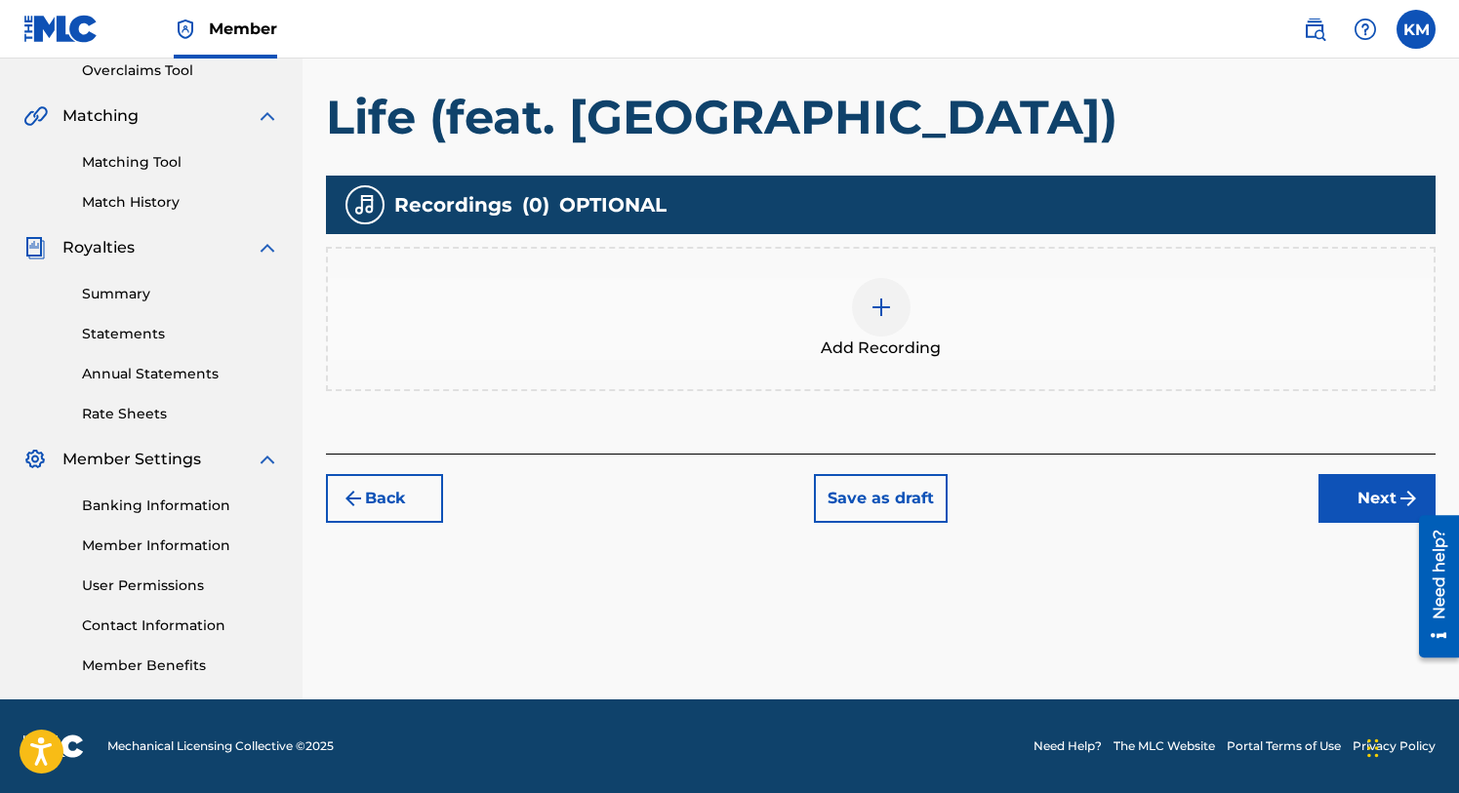
click at [1362, 500] on button "Next" at bounding box center [1376, 498] width 117 height 49
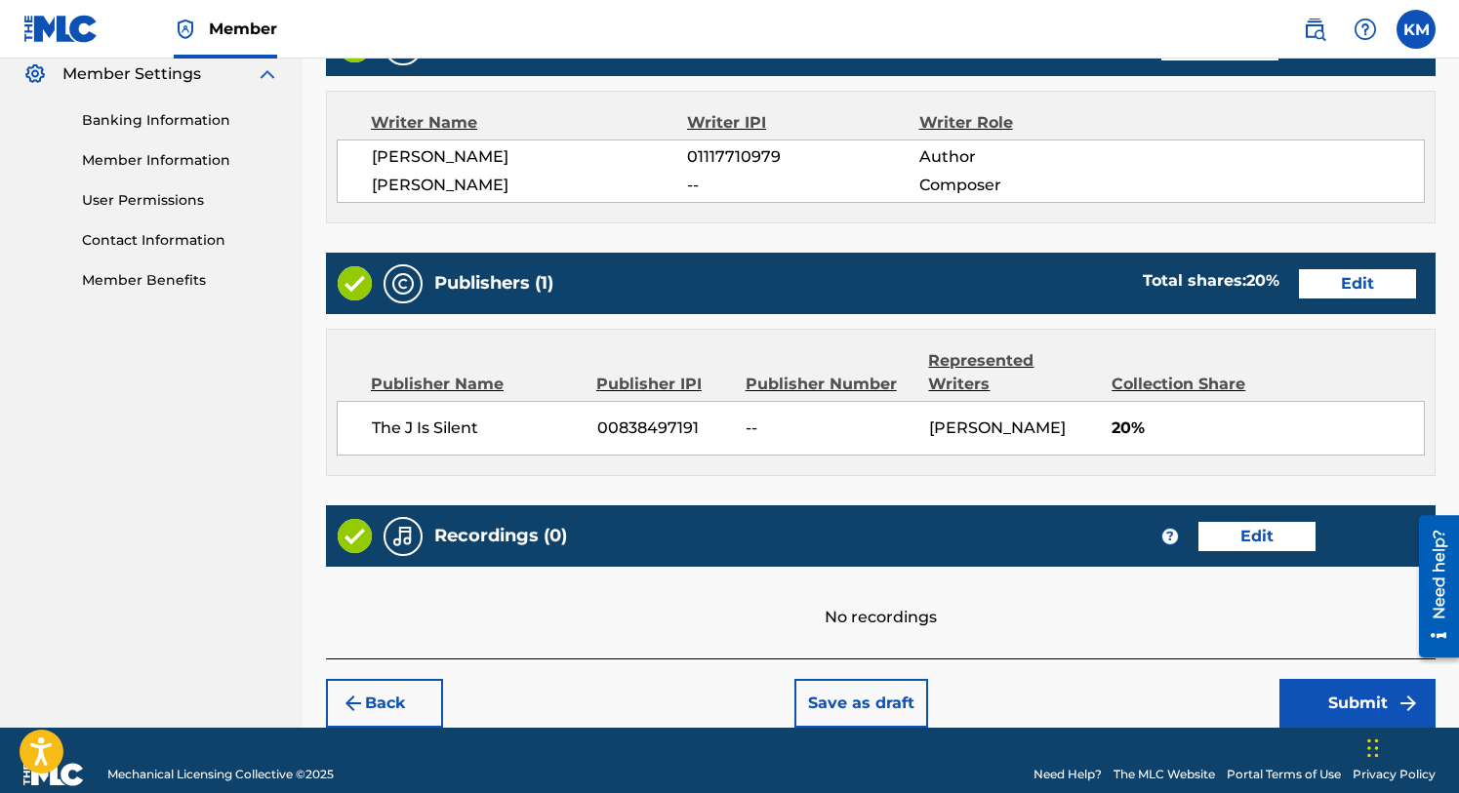
scroll to position [829, 0]
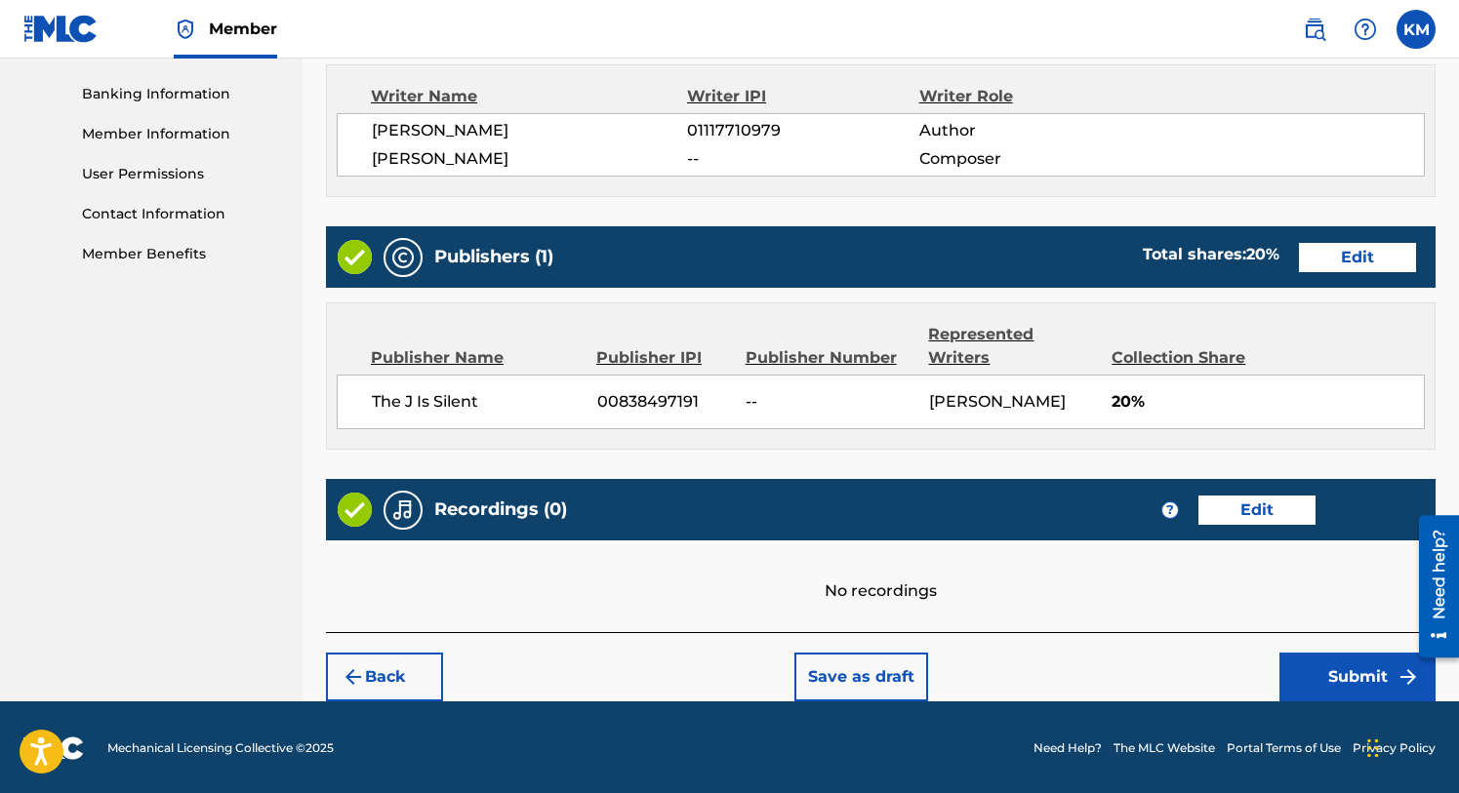
click at [1356, 668] on button "Submit" at bounding box center [1357, 677] width 156 height 49
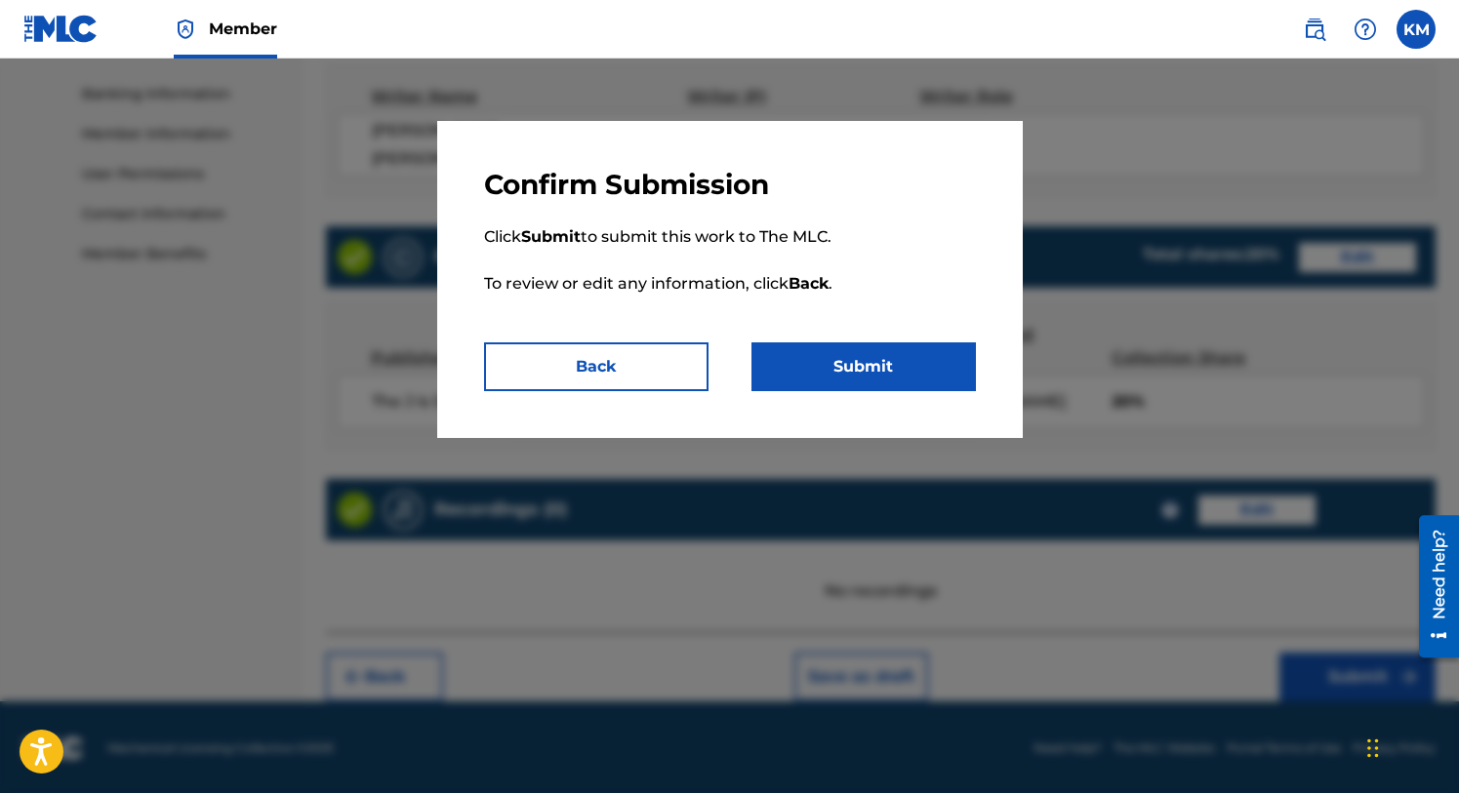
click at [854, 381] on button "Submit" at bounding box center [863, 367] width 224 height 49
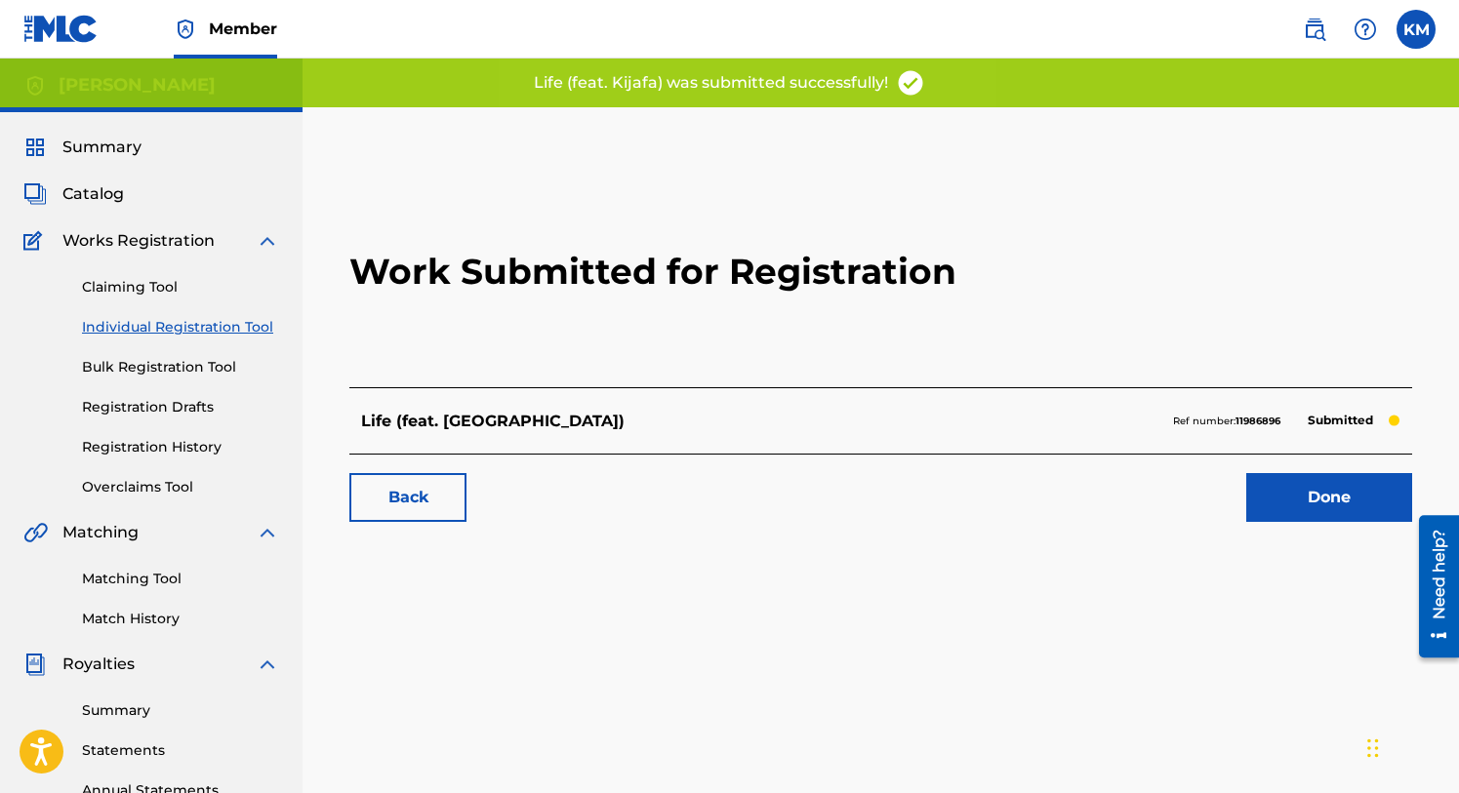
click at [1304, 486] on link "Done" at bounding box center [1329, 497] width 166 height 49
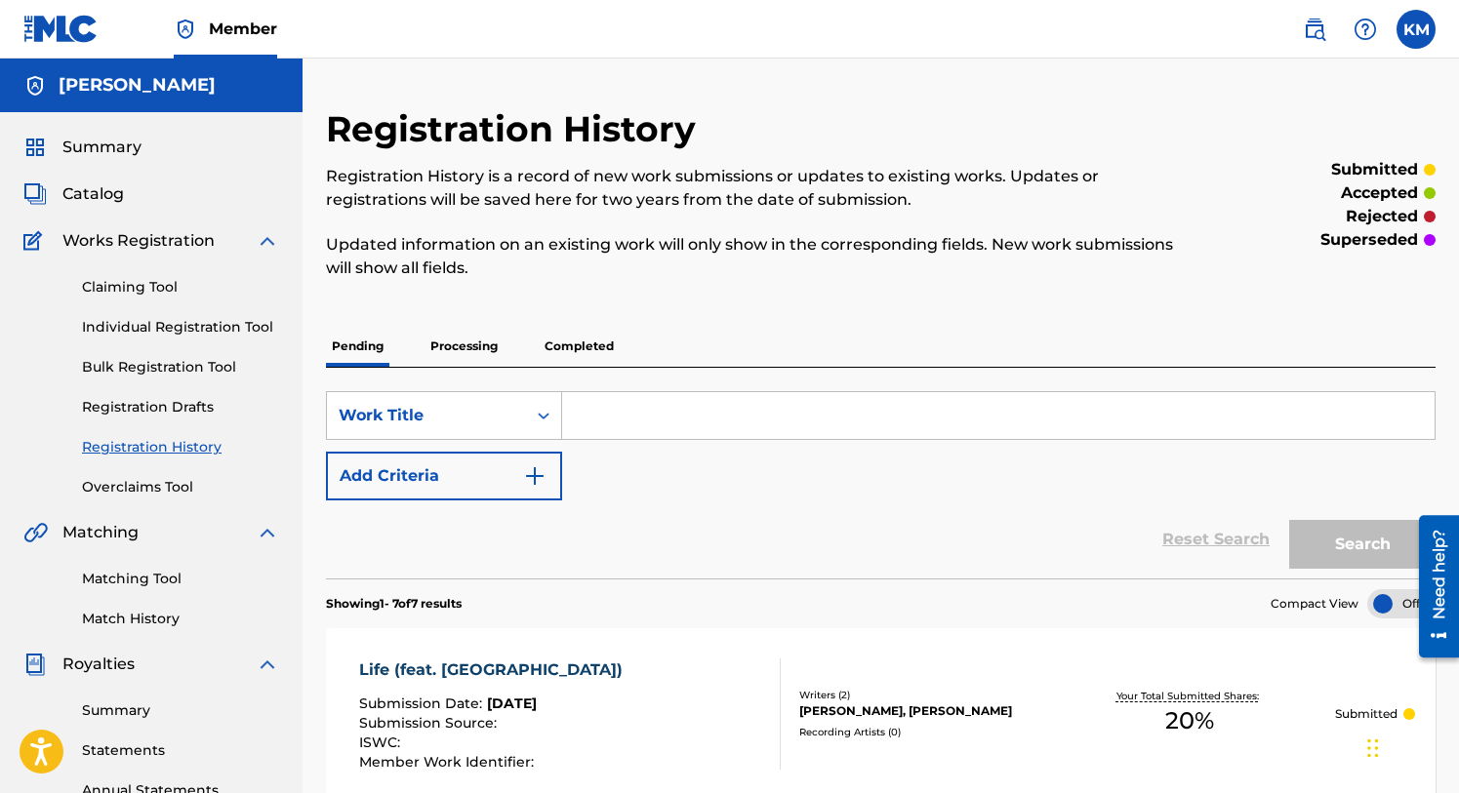
click at [93, 191] on span "Catalog" at bounding box center [92, 193] width 61 height 23
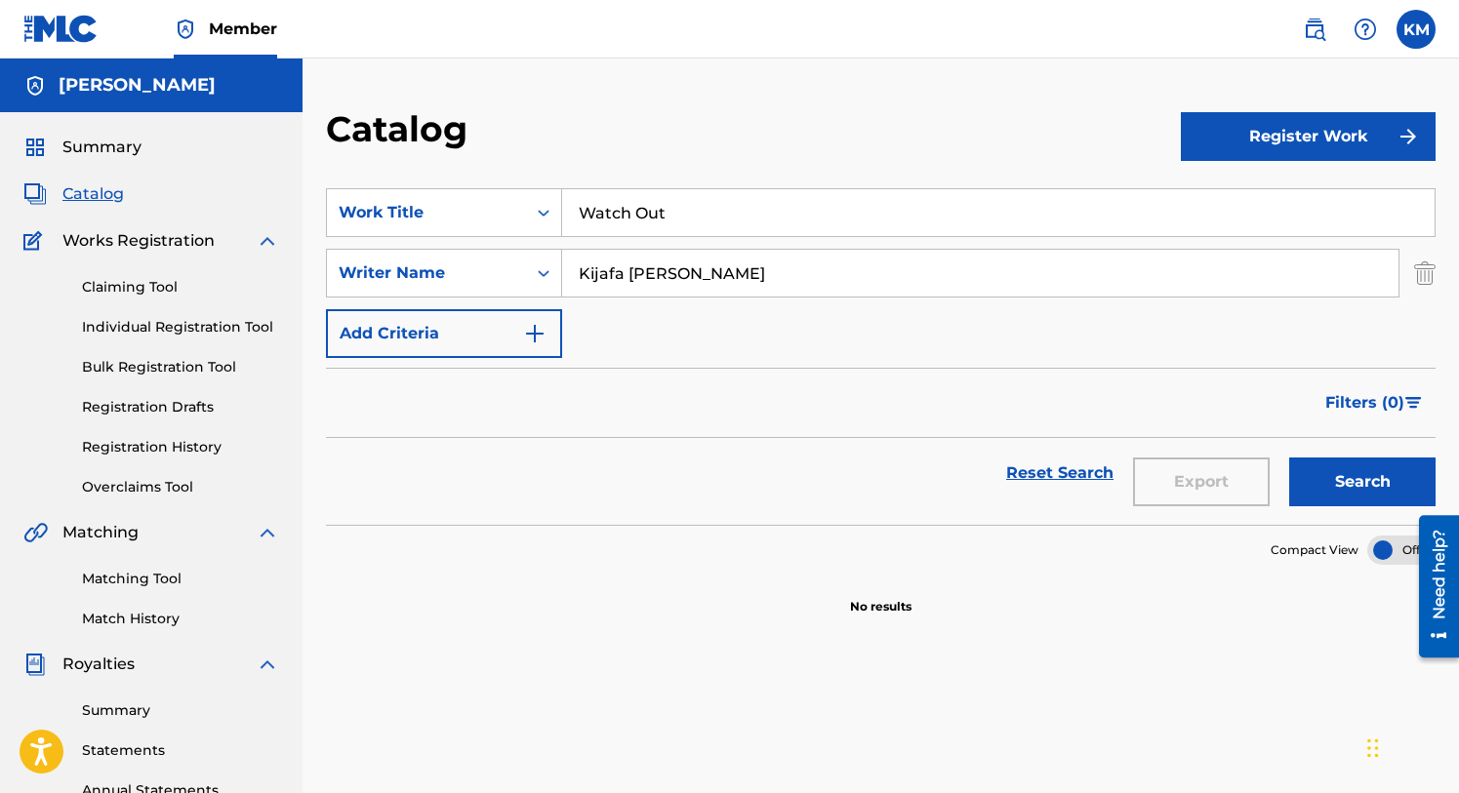
click at [1277, 123] on button "Register Work" at bounding box center [1309, 136] width 256 height 49
click at [1234, 191] on link "Individual" at bounding box center [1309, 200] width 256 height 47
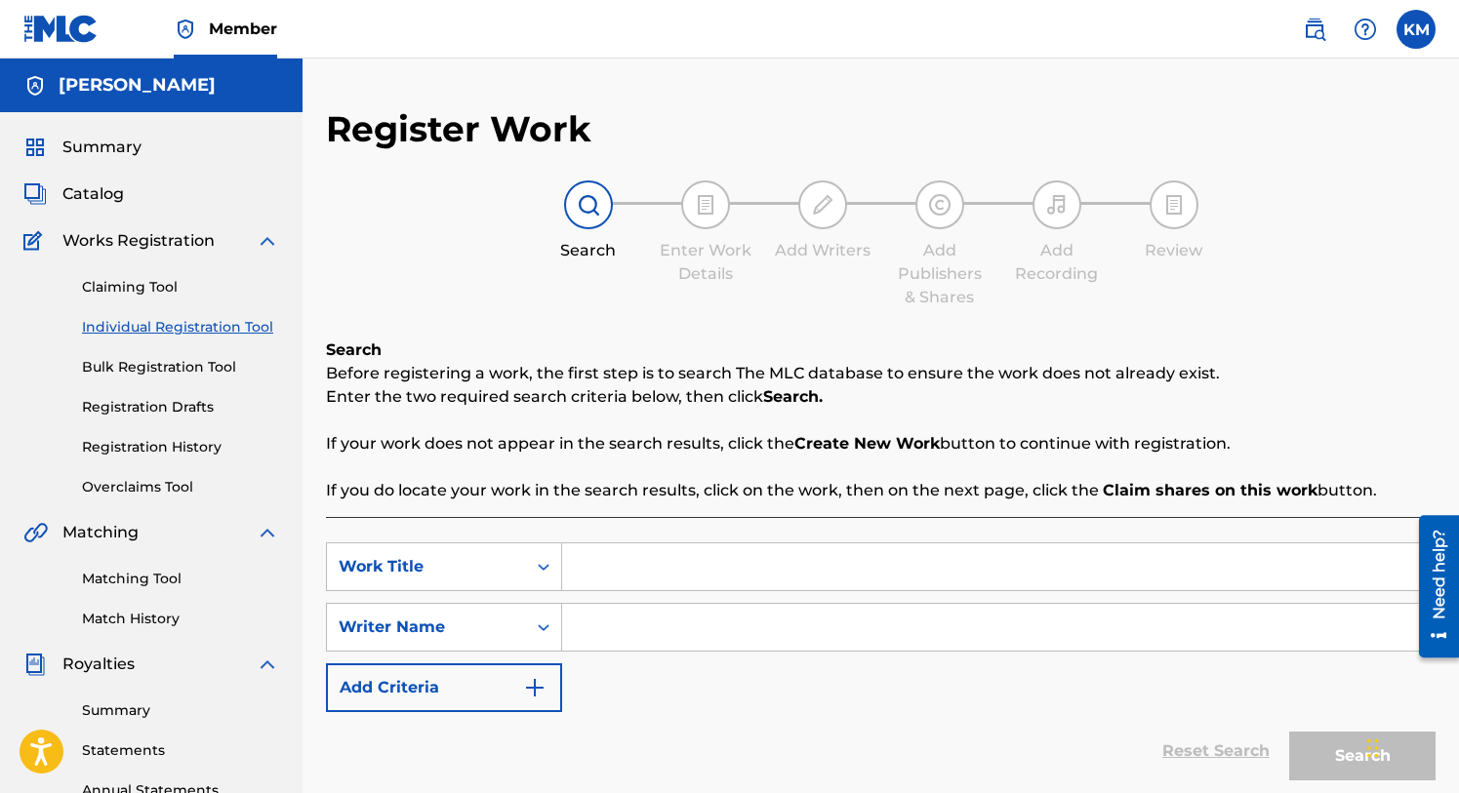
click at [635, 581] on input "Search Form" at bounding box center [998, 567] width 872 height 47
type input "Life Is A Rhythm"
click at [539, 628] on div "Writer Name" at bounding box center [444, 627] width 236 height 49
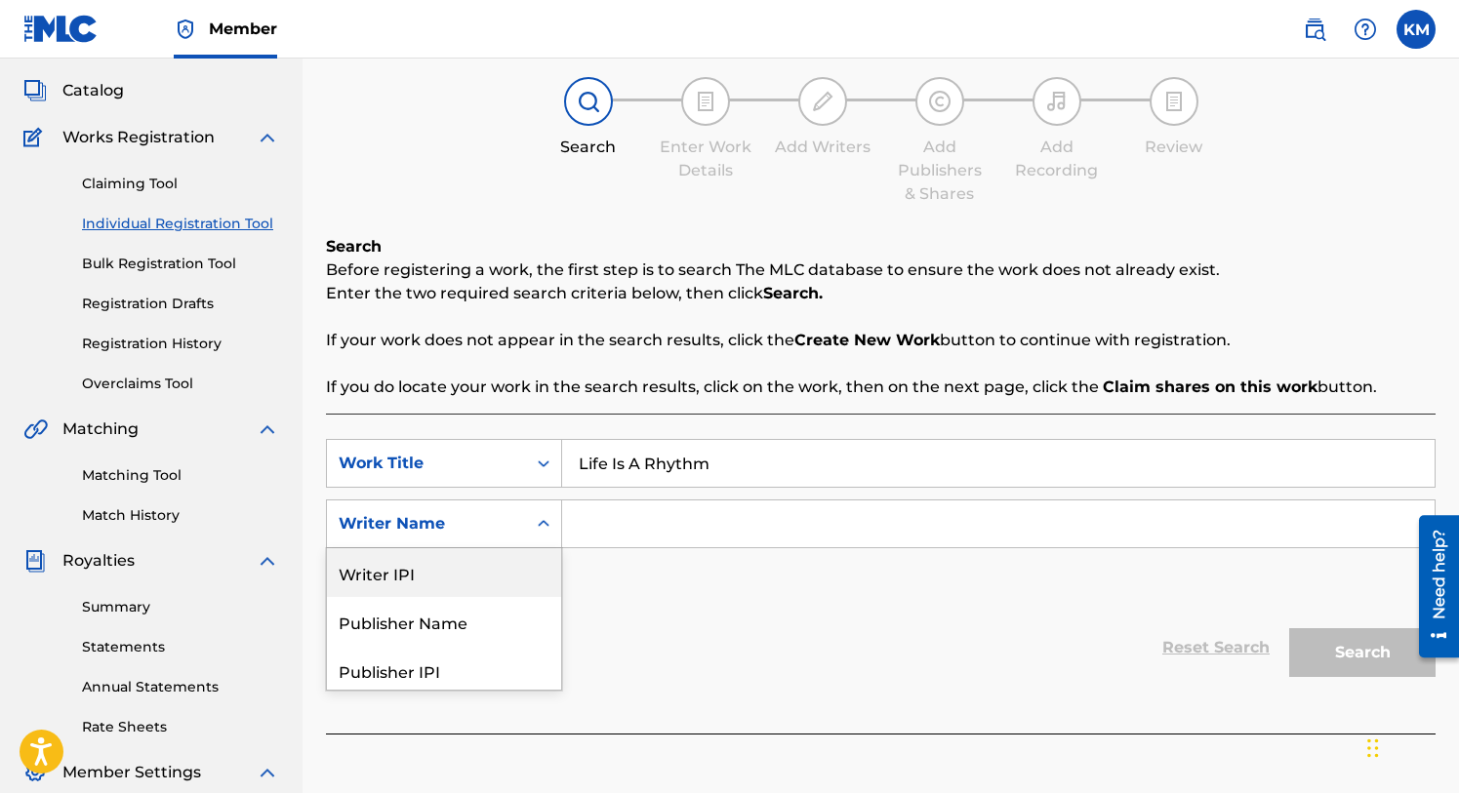
click at [635, 523] on input "Search Form" at bounding box center [998, 524] width 872 height 47
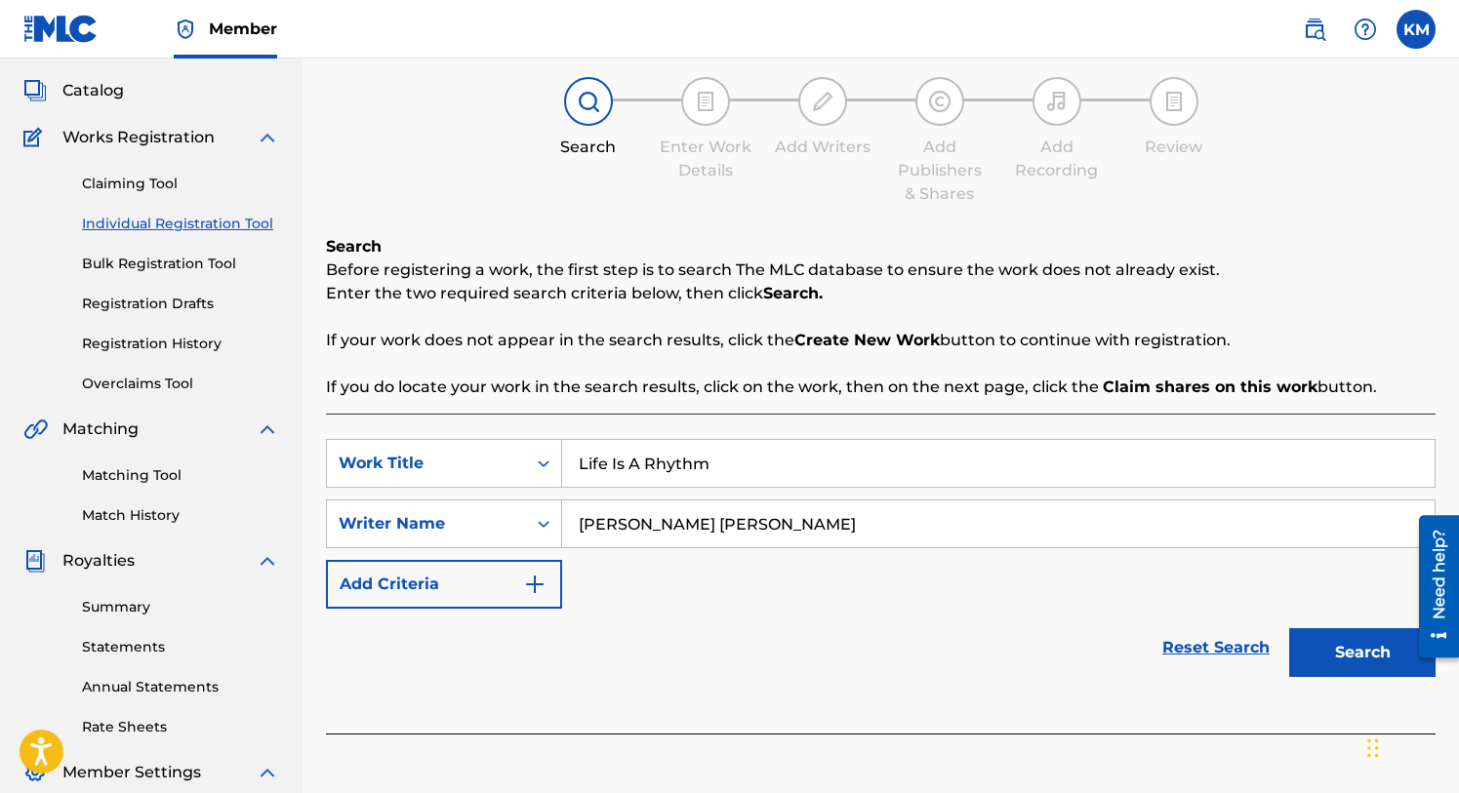
type input "[PERSON_NAME] [PERSON_NAME]"
click at [1322, 650] on button "Search" at bounding box center [1362, 652] width 146 height 49
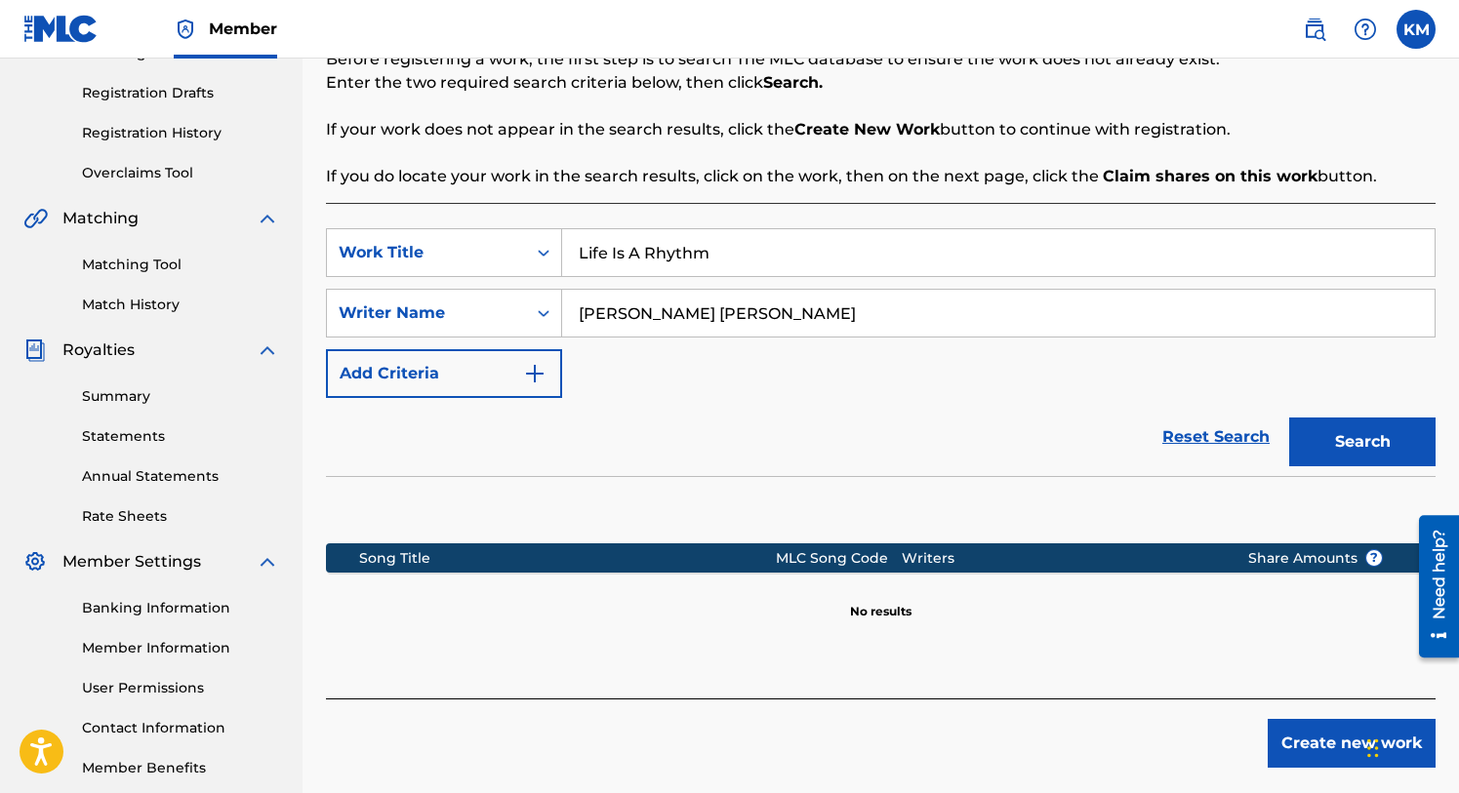
scroll to position [417, 0]
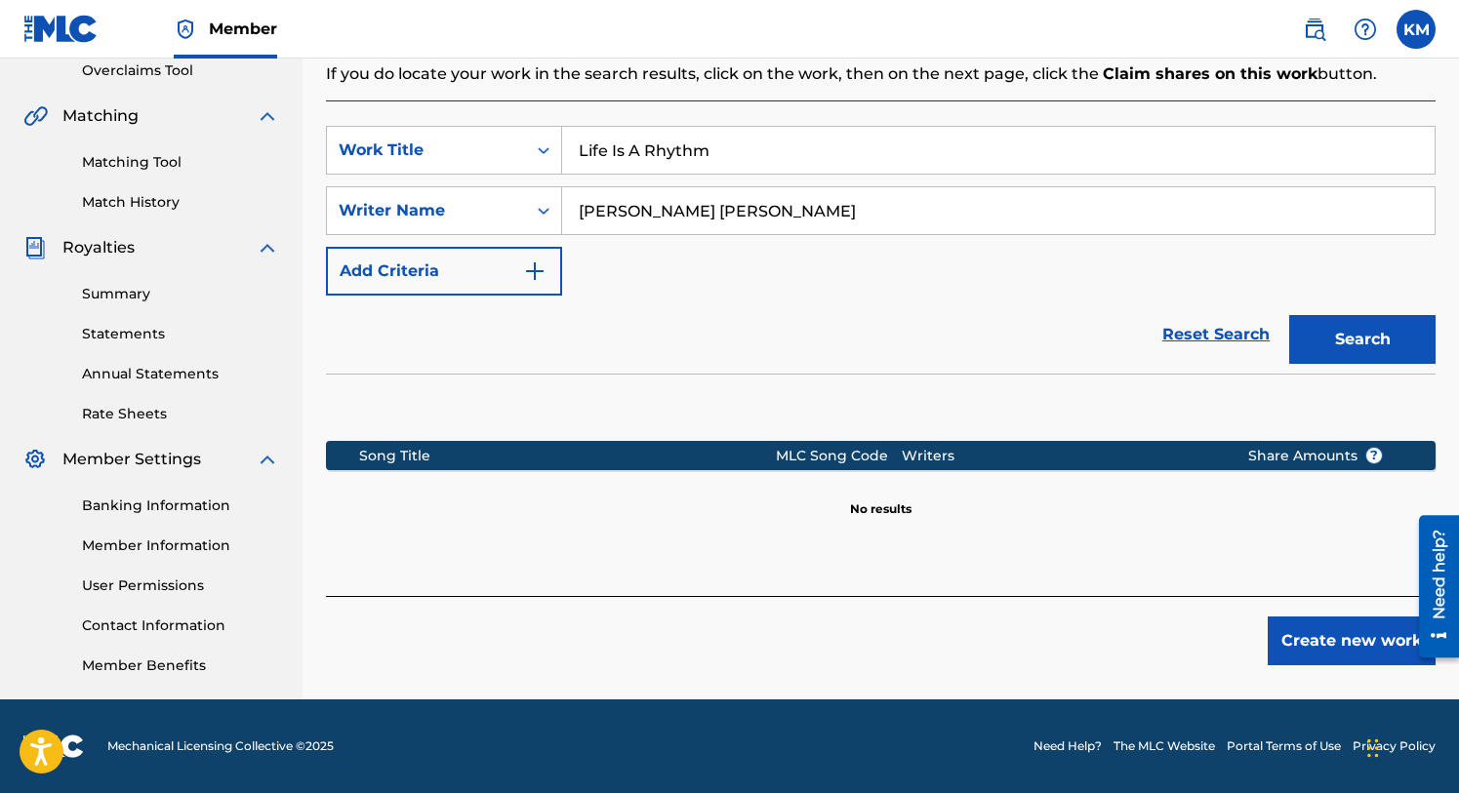
click at [1326, 642] on button "Create new work" at bounding box center [1352, 641] width 168 height 49
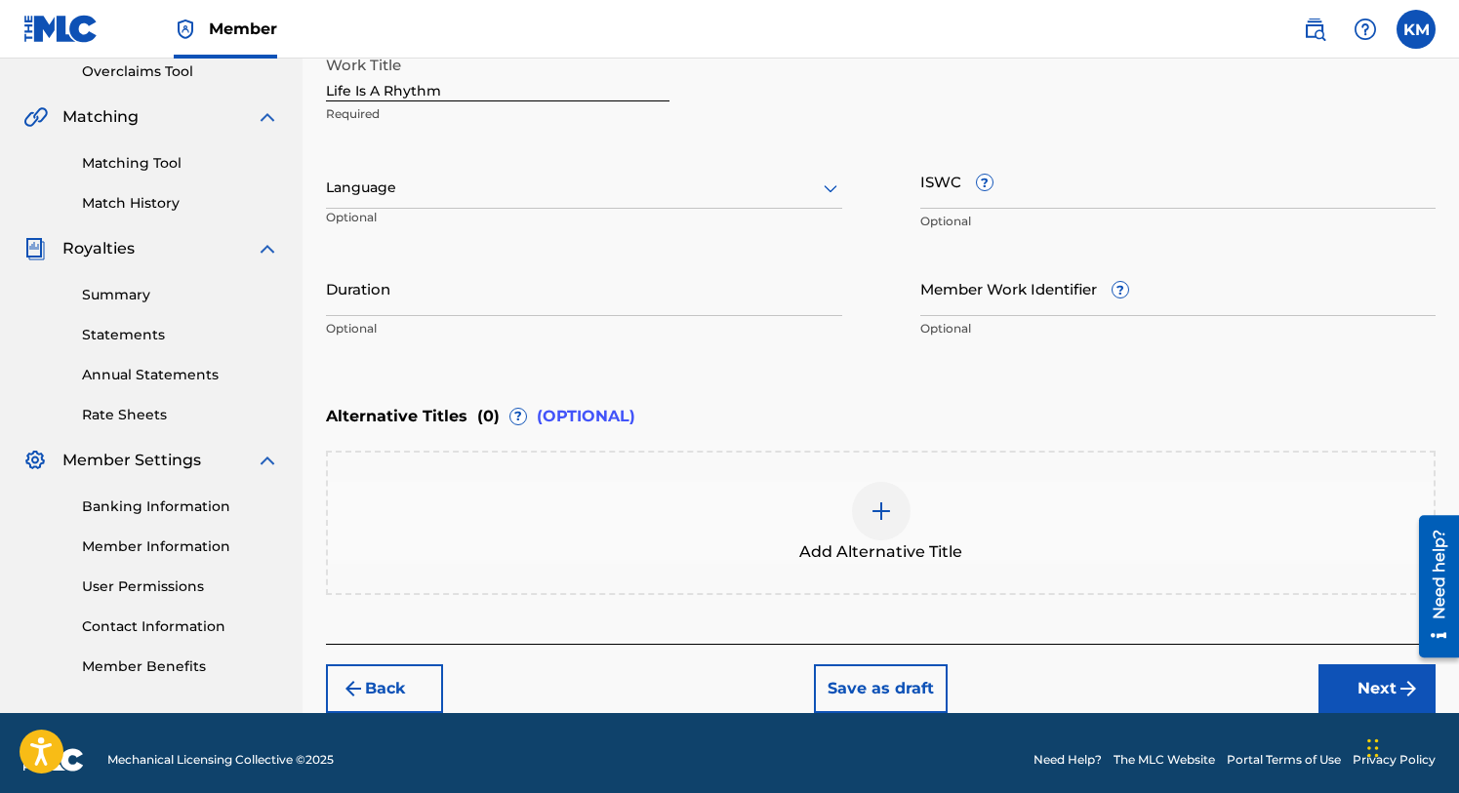
scroll to position [428, 0]
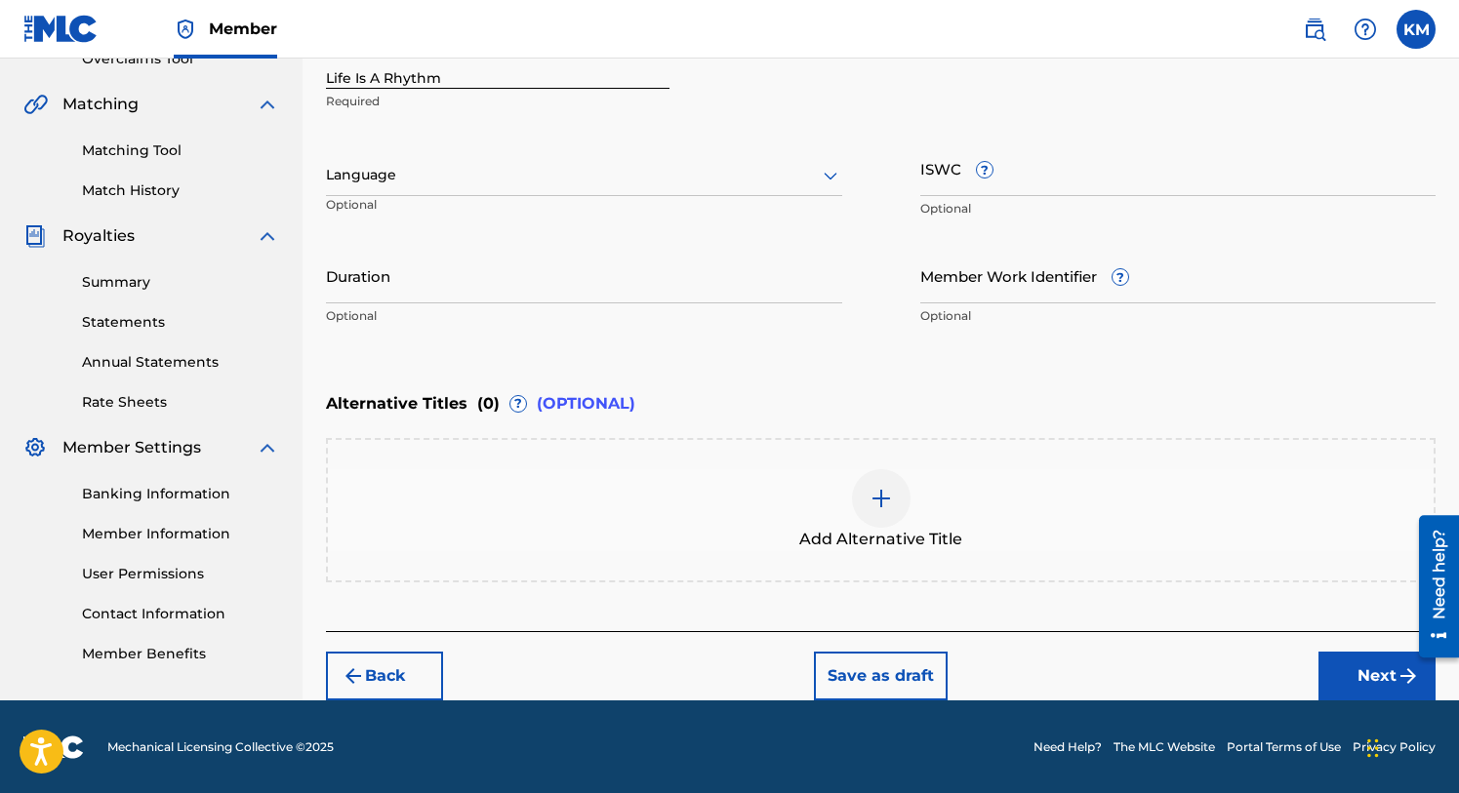
click at [1374, 666] on button "Next" at bounding box center [1376, 676] width 117 height 49
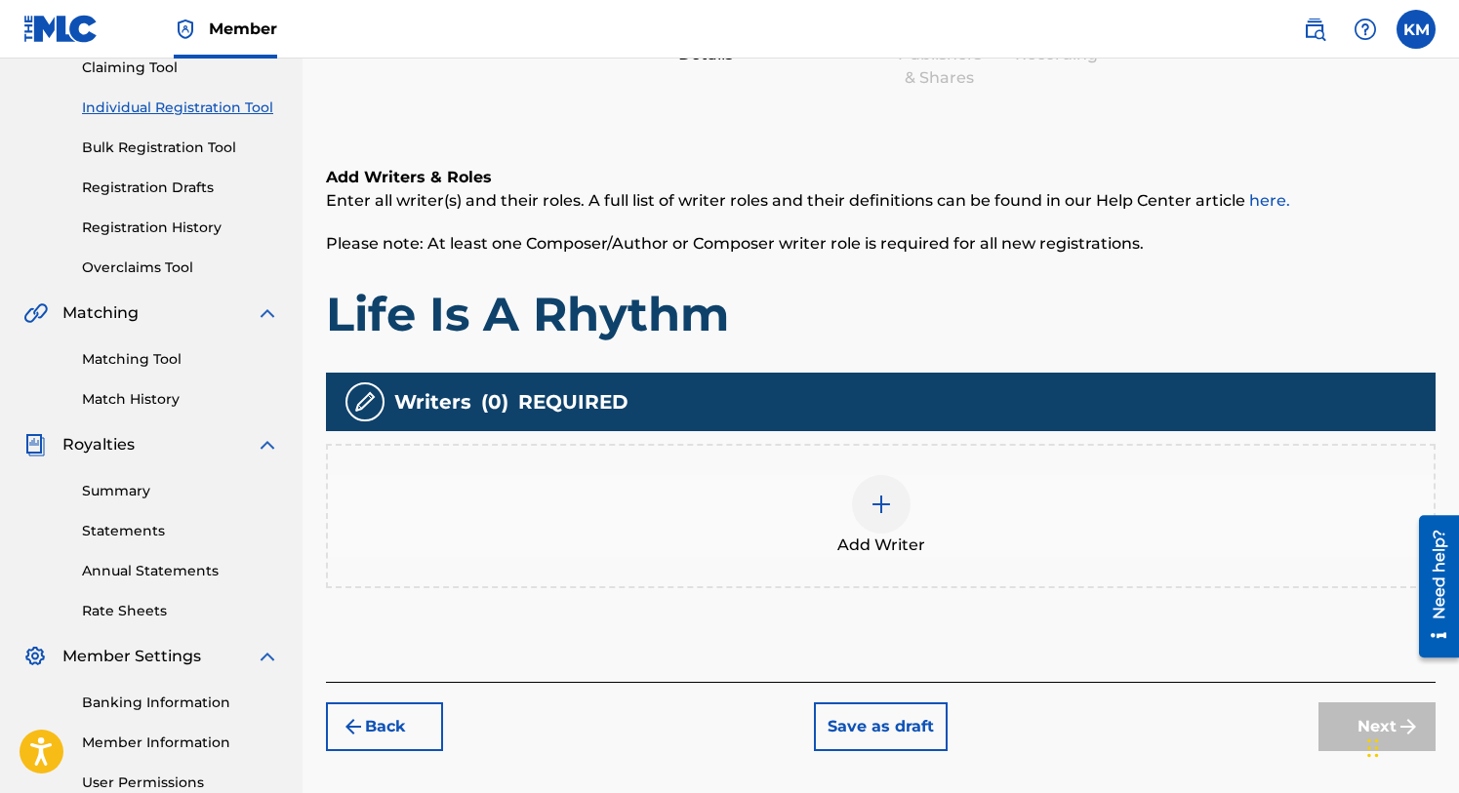
scroll to position [417, 0]
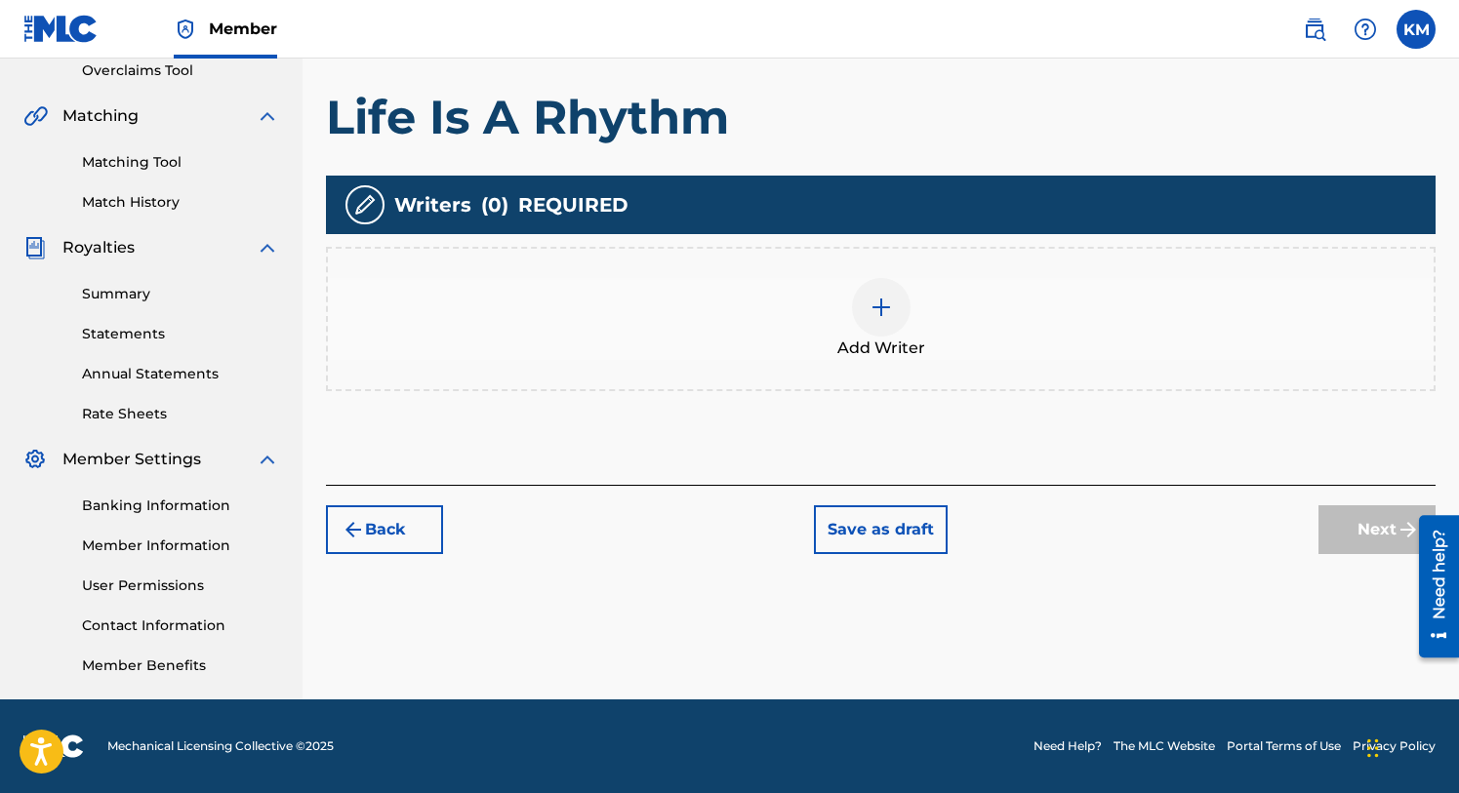
click at [876, 300] on img at bounding box center [881, 307] width 23 height 23
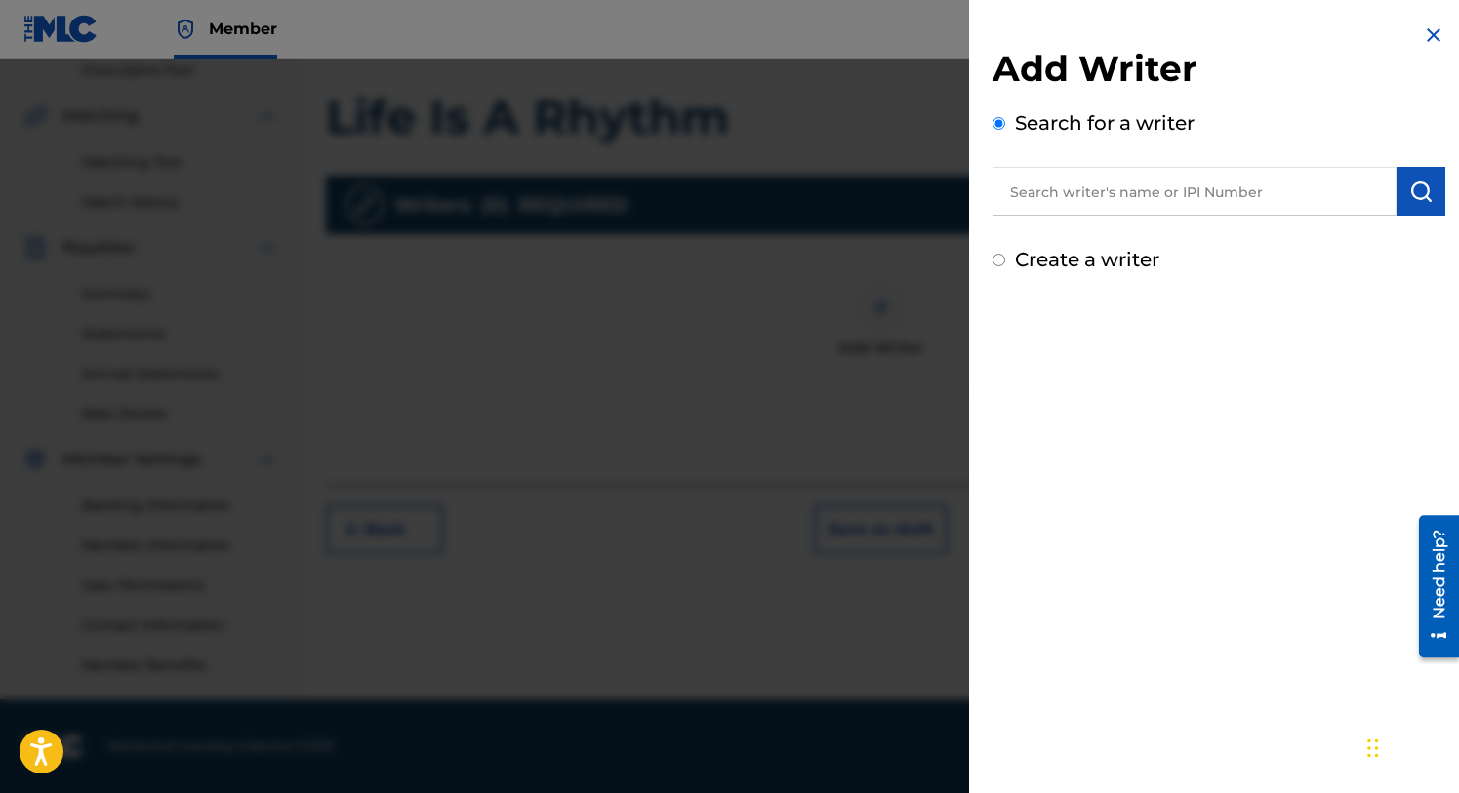
click at [1117, 181] on input "text" at bounding box center [1194, 191] width 404 height 49
type input "[PERSON_NAME] [PERSON_NAME]"
click at [1418, 185] on img "submit" at bounding box center [1420, 191] width 23 height 23
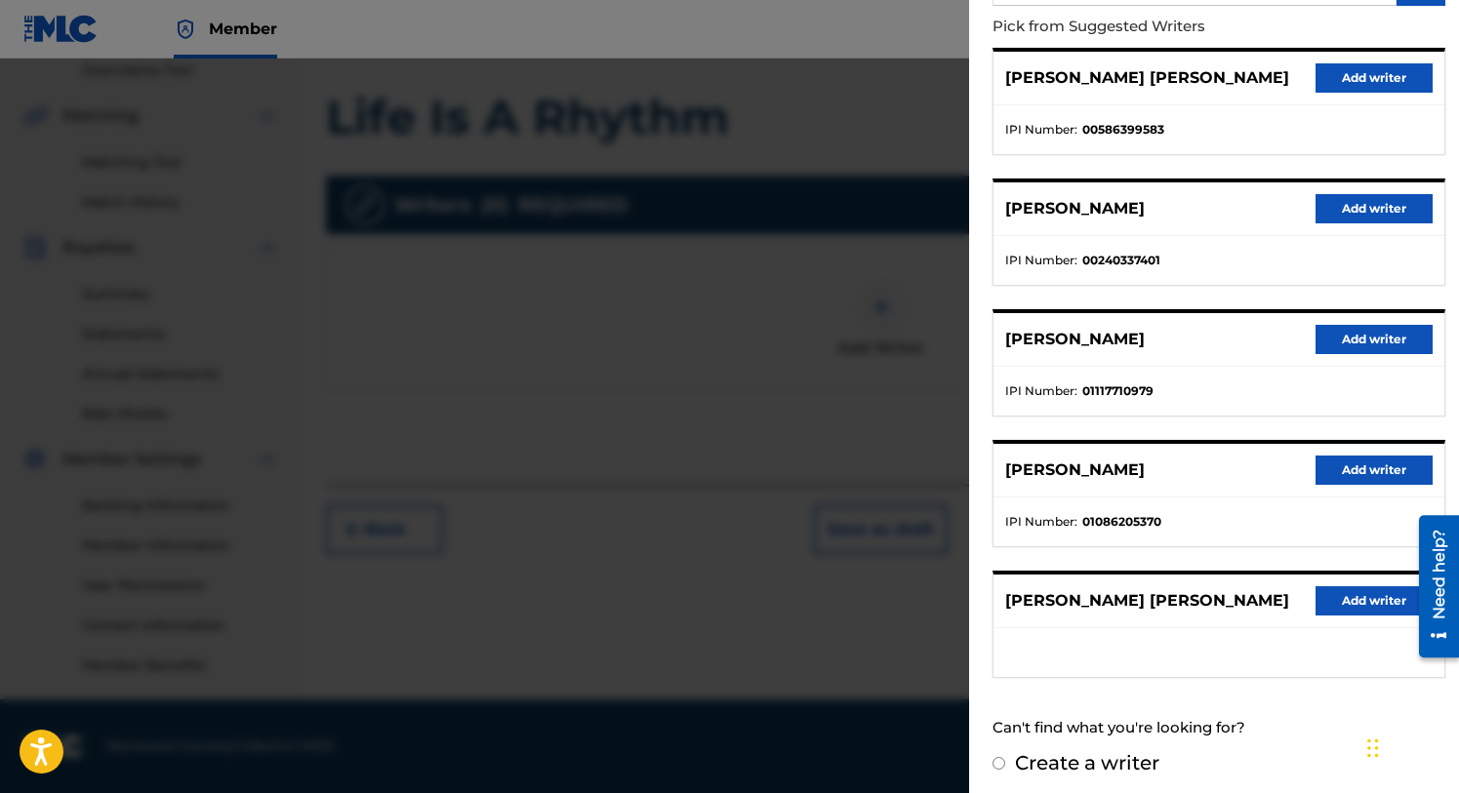
scroll to position [218, 0]
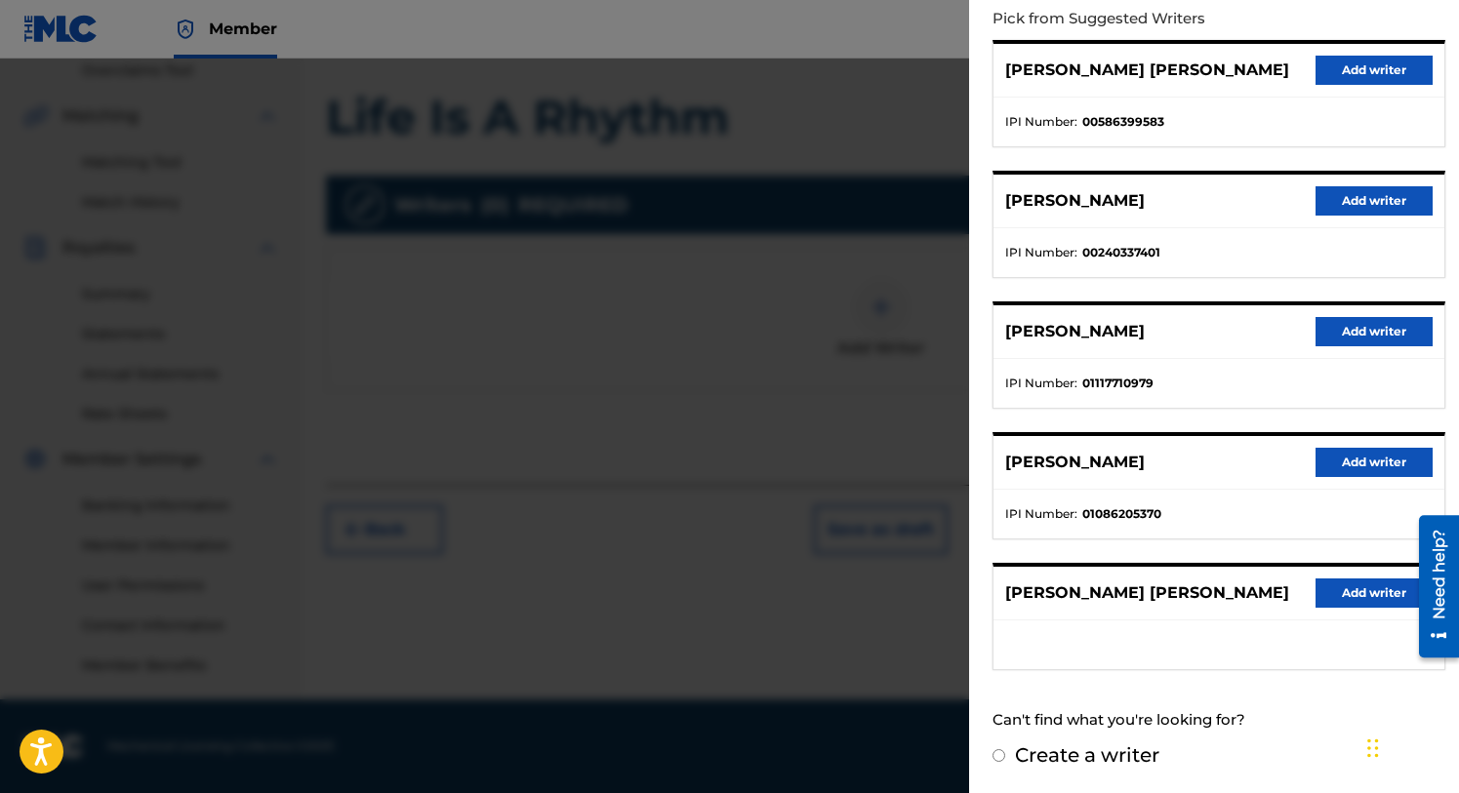
click at [1350, 333] on button "Add writer" at bounding box center [1374, 331] width 117 height 29
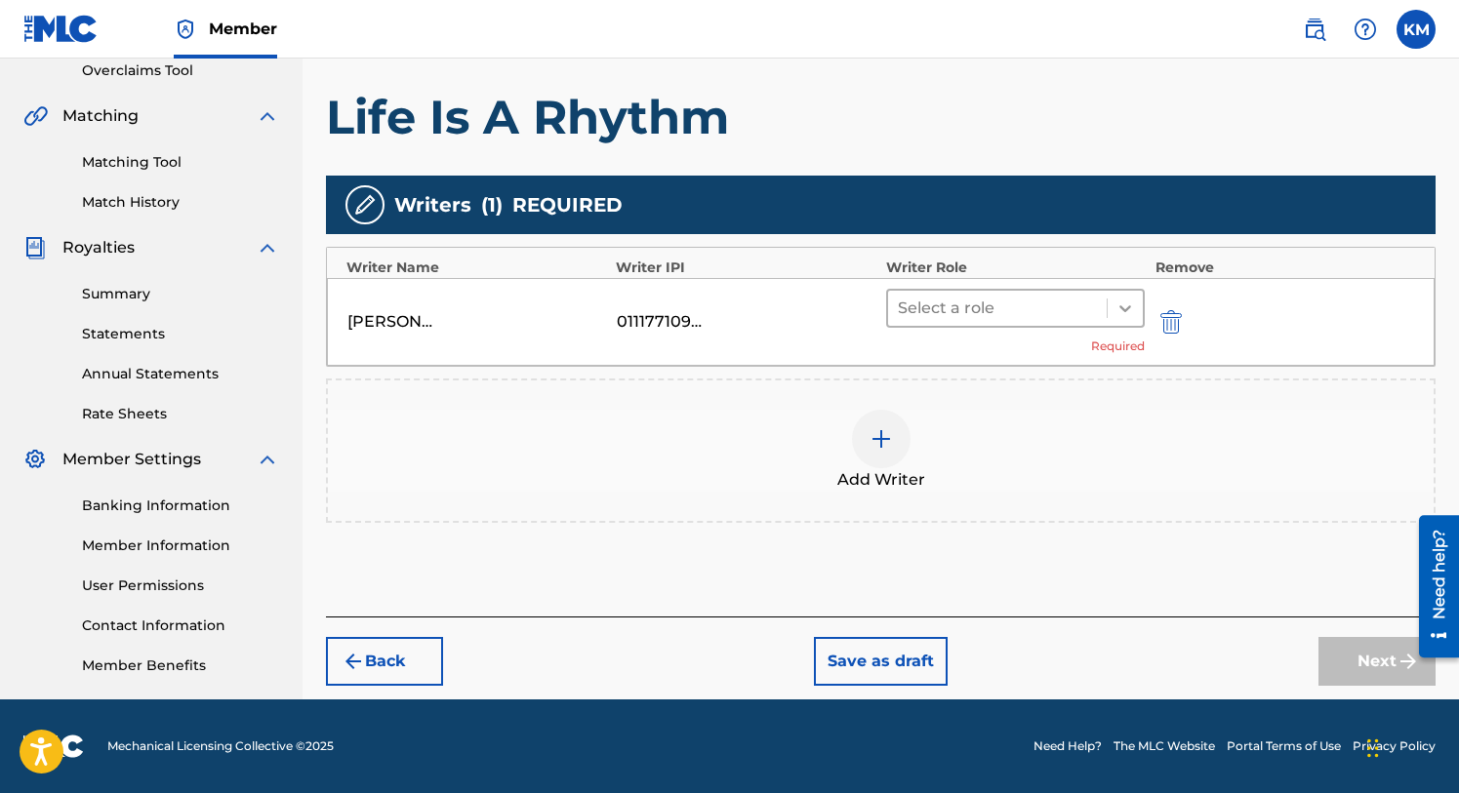
click at [1124, 301] on icon at bounding box center [1125, 309] width 20 height 20
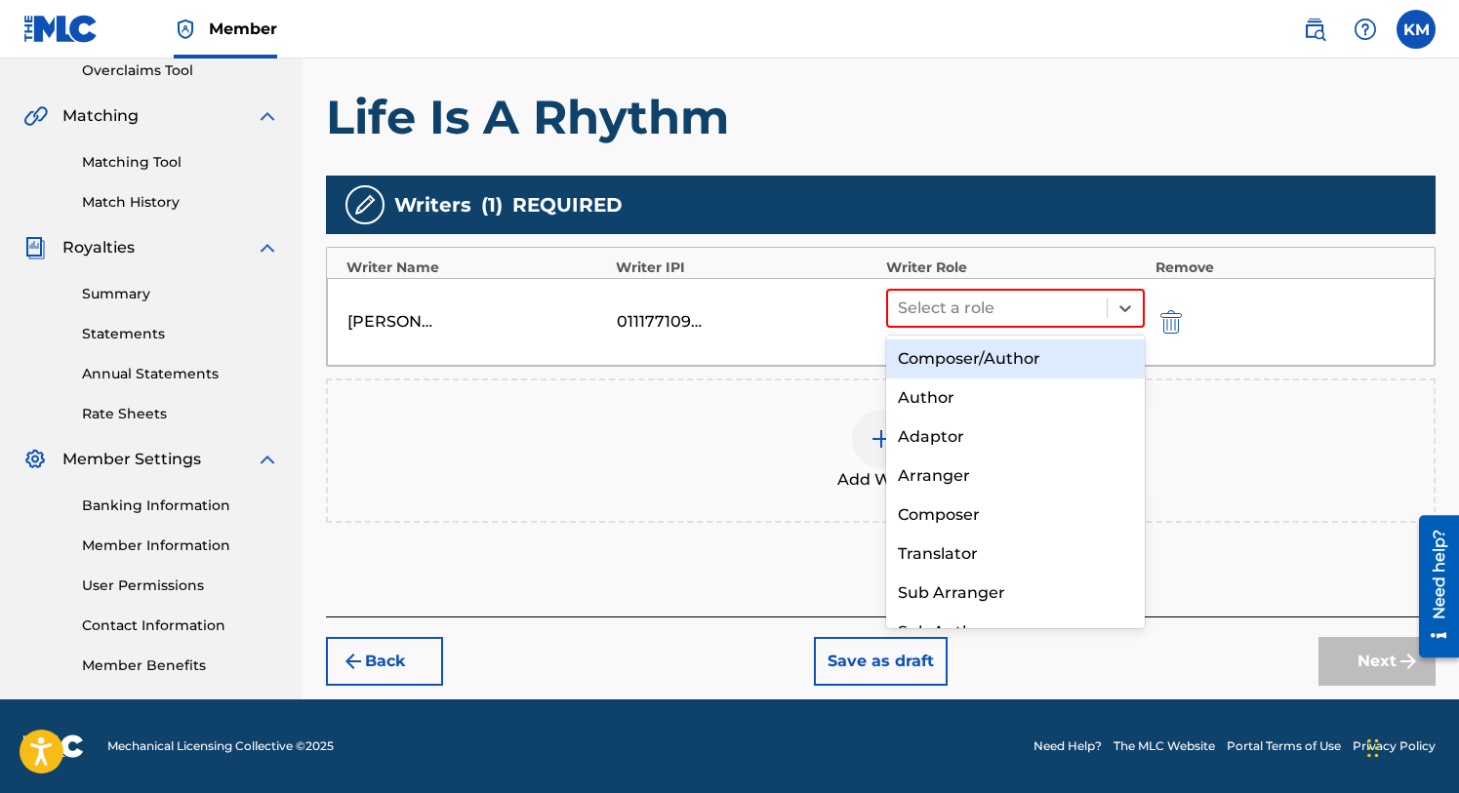
click at [1022, 356] on div "Composer/Author" at bounding box center [1016, 359] width 260 height 39
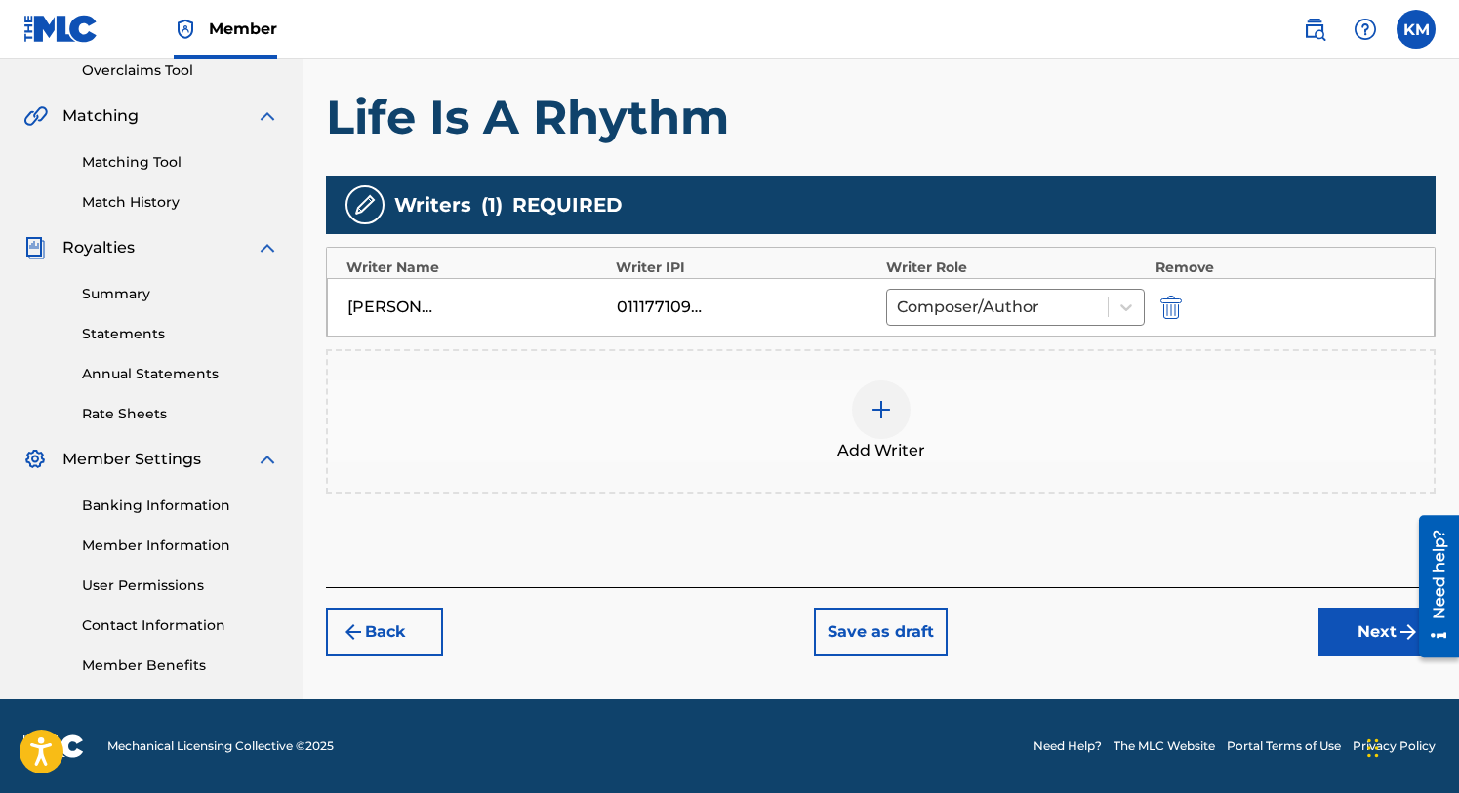
click at [1348, 628] on button "Next" at bounding box center [1376, 632] width 117 height 49
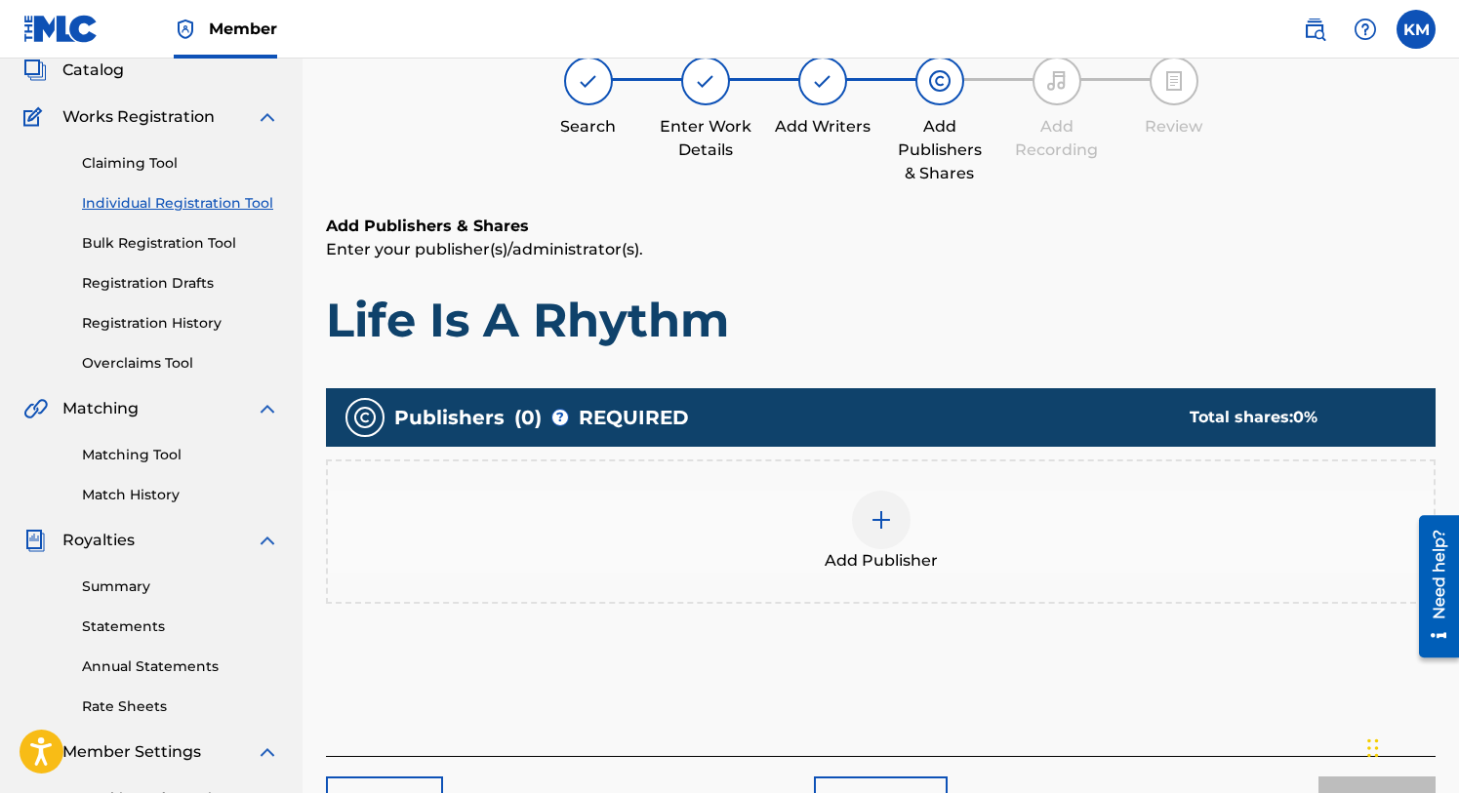
scroll to position [88, 0]
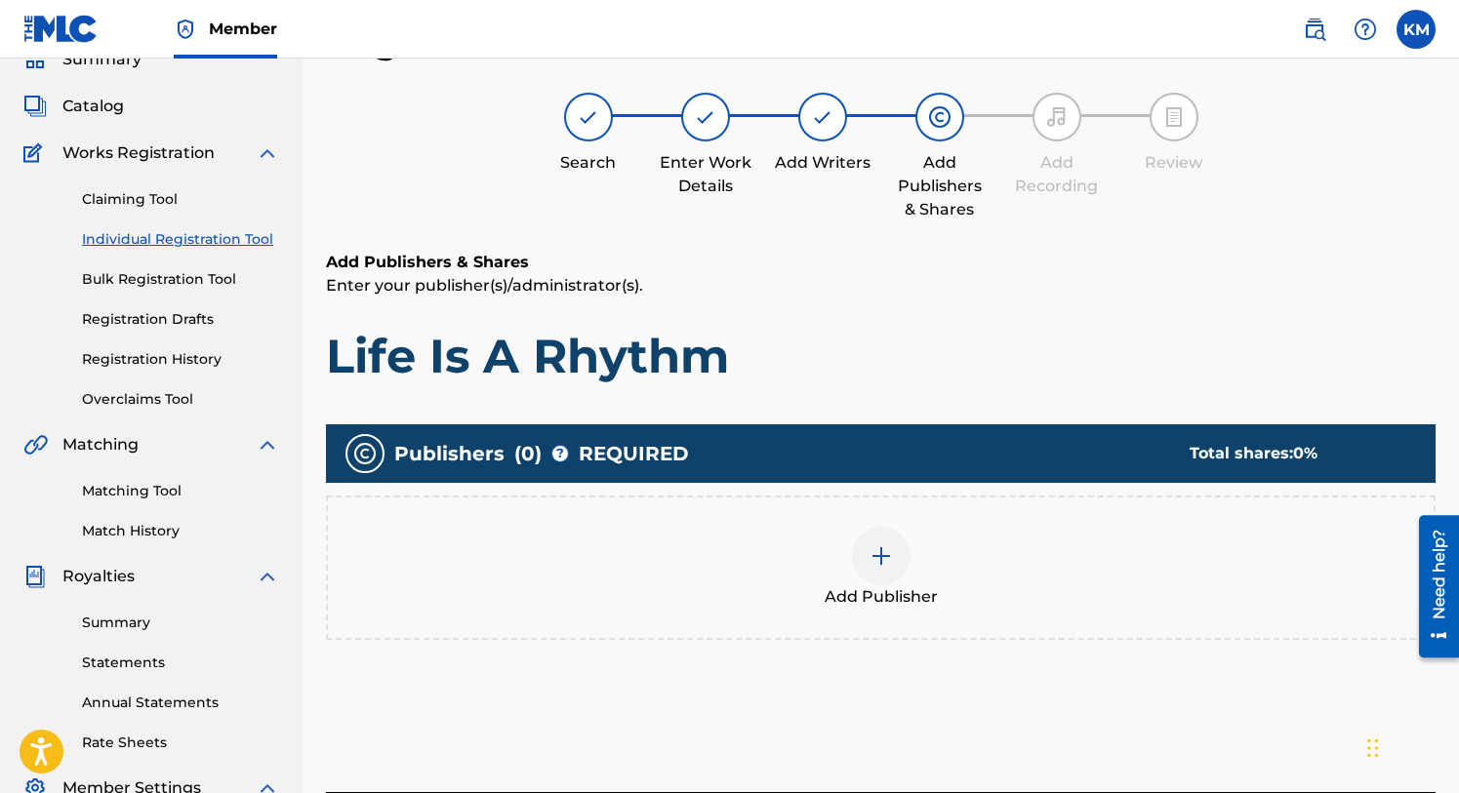
click at [892, 563] on img at bounding box center [881, 556] width 23 height 23
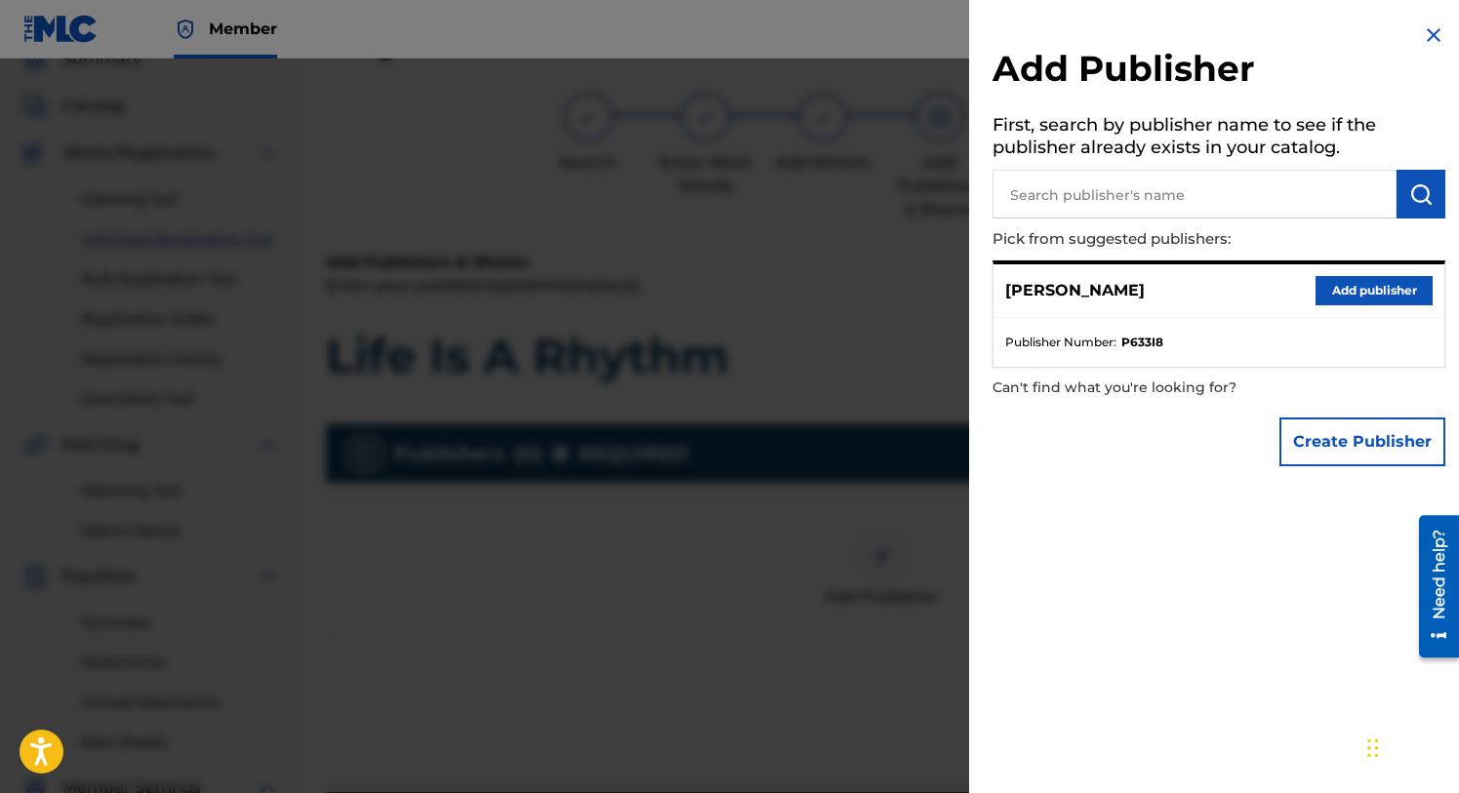
click at [1059, 194] on input "text" at bounding box center [1194, 194] width 404 height 49
click at [1056, 200] on input "text" at bounding box center [1194, 194] width 404 height 49
type input "The J Is Silent"
click at [1398, 189] on button "submit" at bounding box center [1421, 194] width 49 height 49
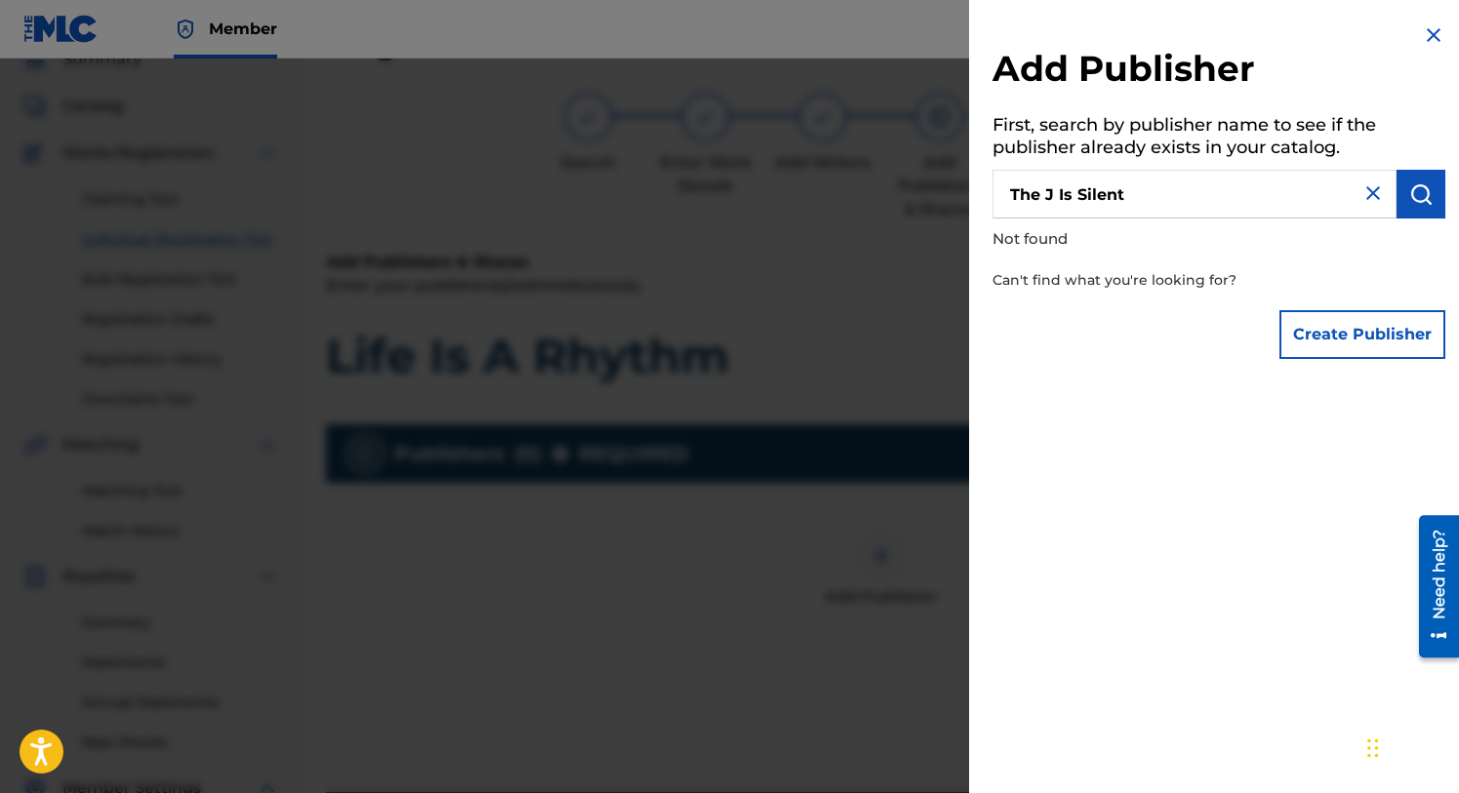
click at [1354, 324] on button "Create Publisher" at bounding box center [1362, 334] width 166 height 49
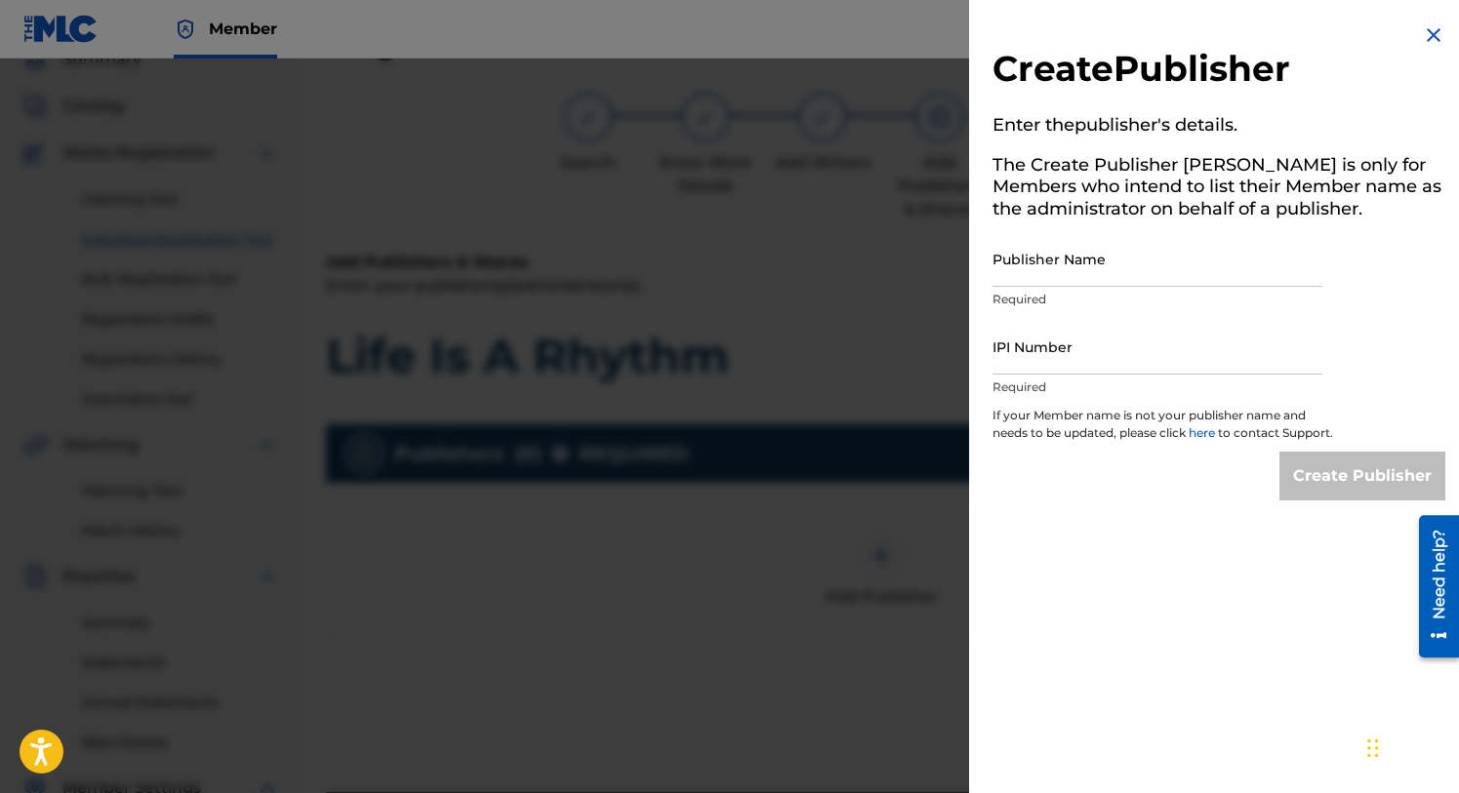
click at [1057, 278] on input "Publisher Name" at bounding box center [1157, 259] width 330 height 56
type input "The J Is Silent"
click at [1011, 360] on input "IPI Number" at bounding box center [1157, 347] width 330 height 56
type input "8"
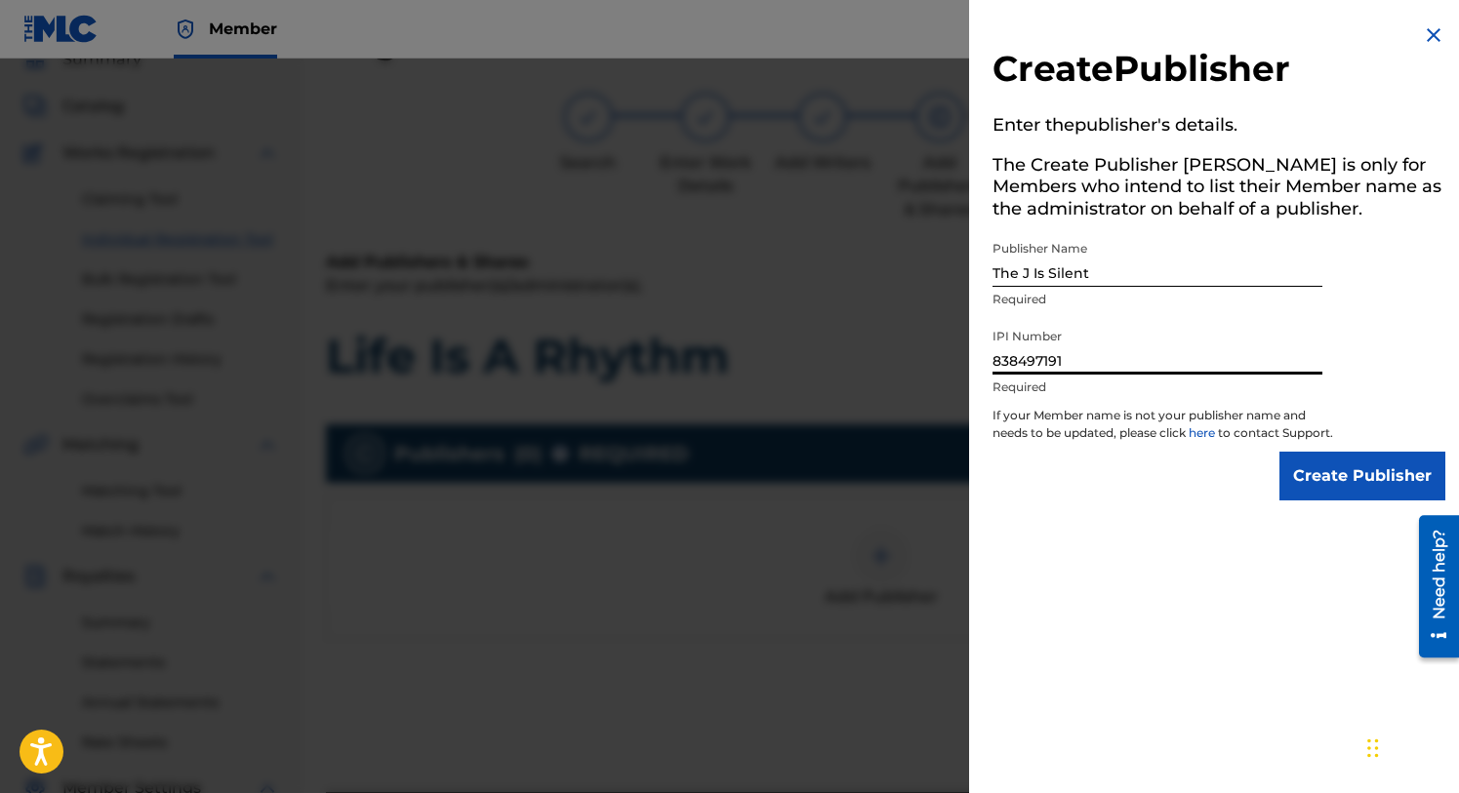
type input "838497191"
click at [1349, 487] on input "Create Publisher" at bounding box center [1362, 476] width 166 height 49
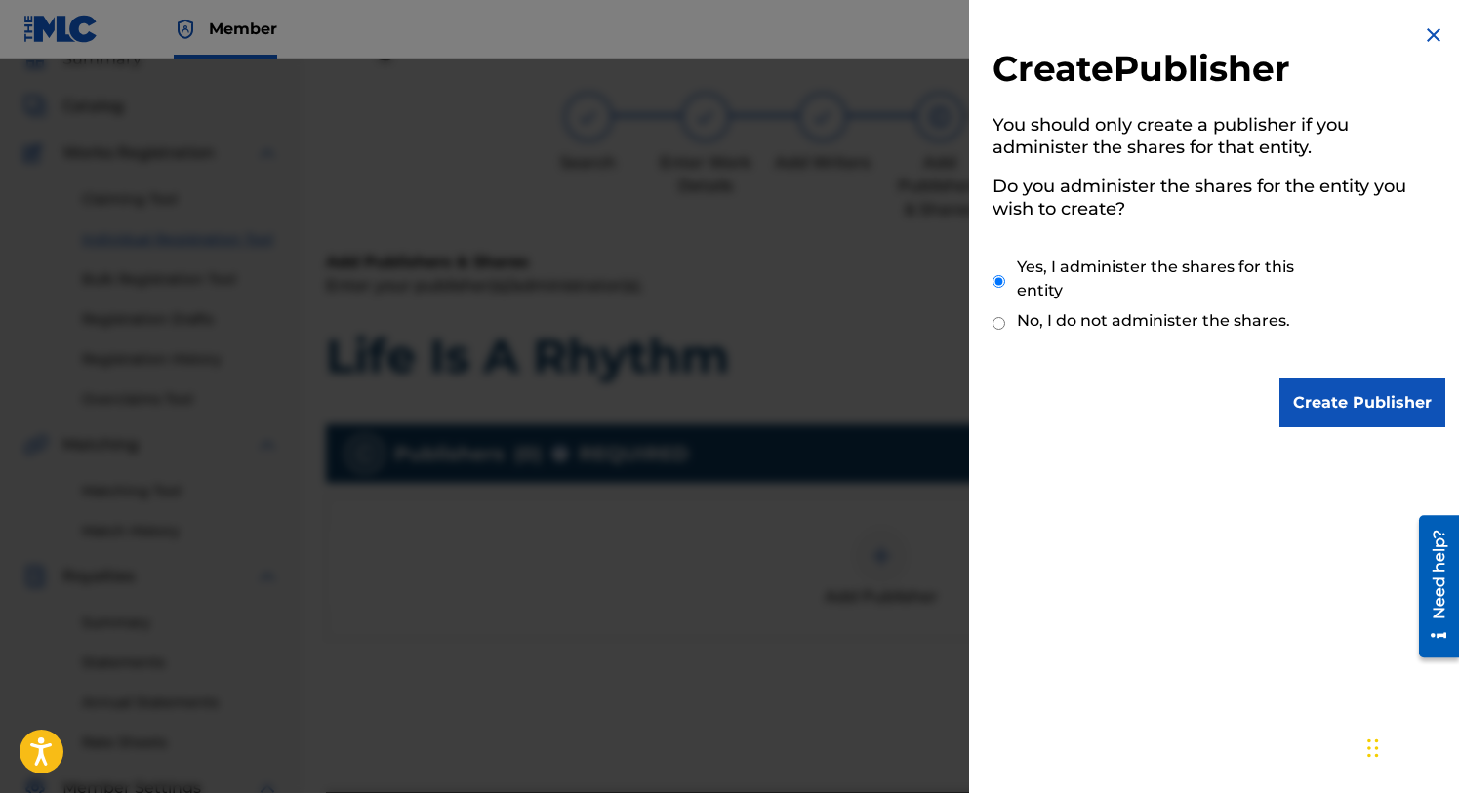
click at [1333, 395] on input "Create Publisher" at bounding box center [1362, 403] width 166 height 49
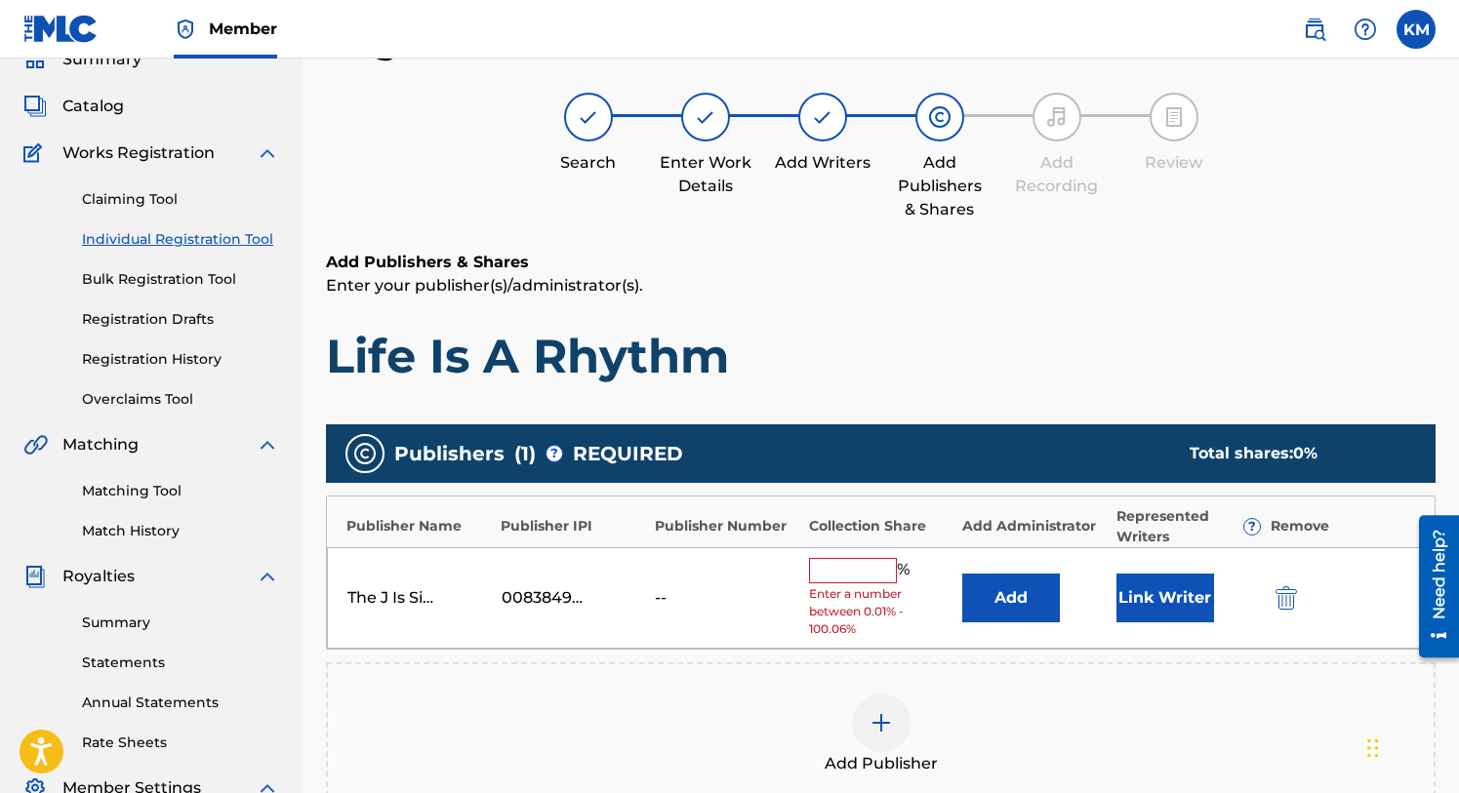
click at [873, 571] on input "text" at bounding box center [853, 570] width 88 height 25
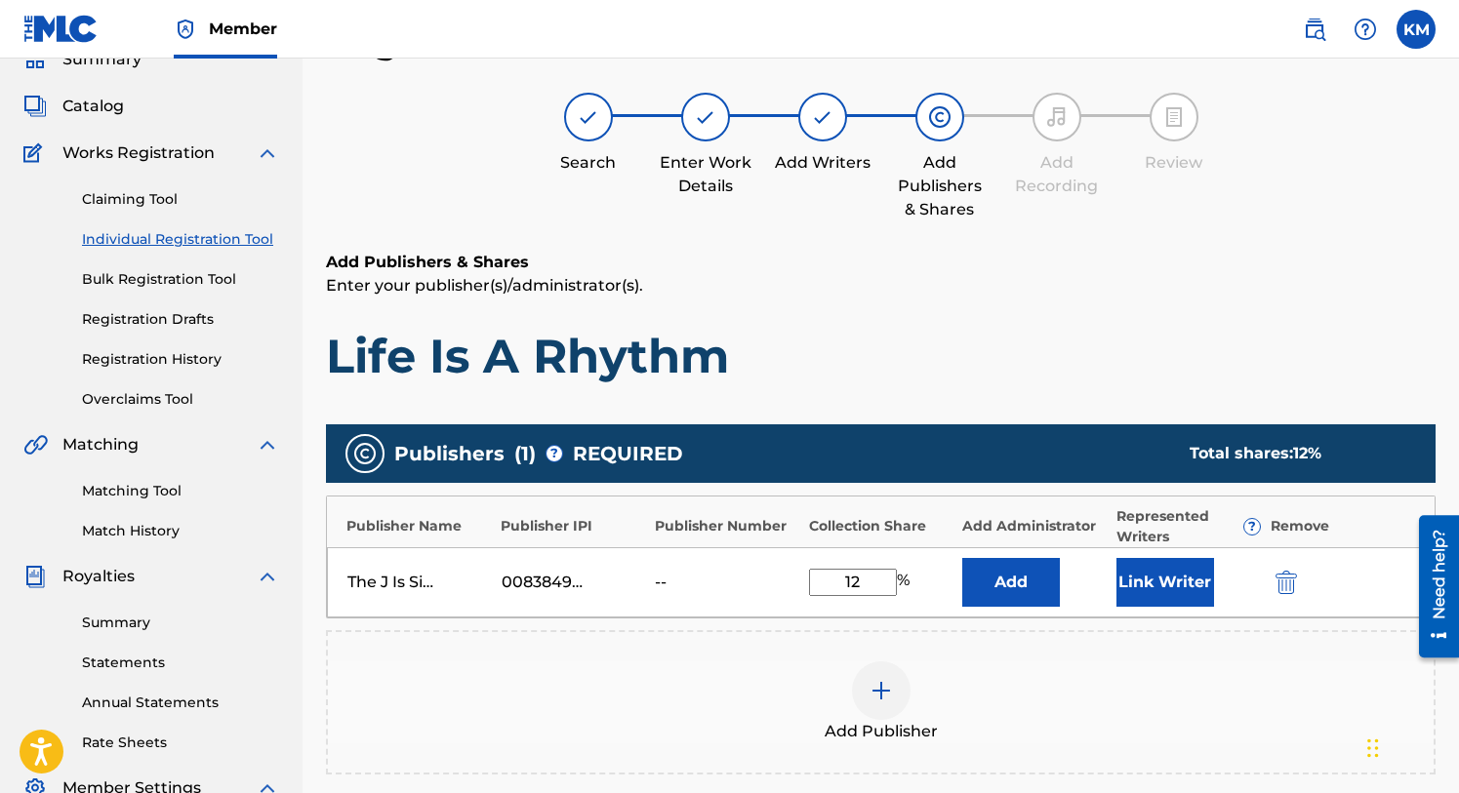
type input "12"
click at [1163, 576] on button "Link Writer" at bounding box center [1165, 582] width 98 height 49
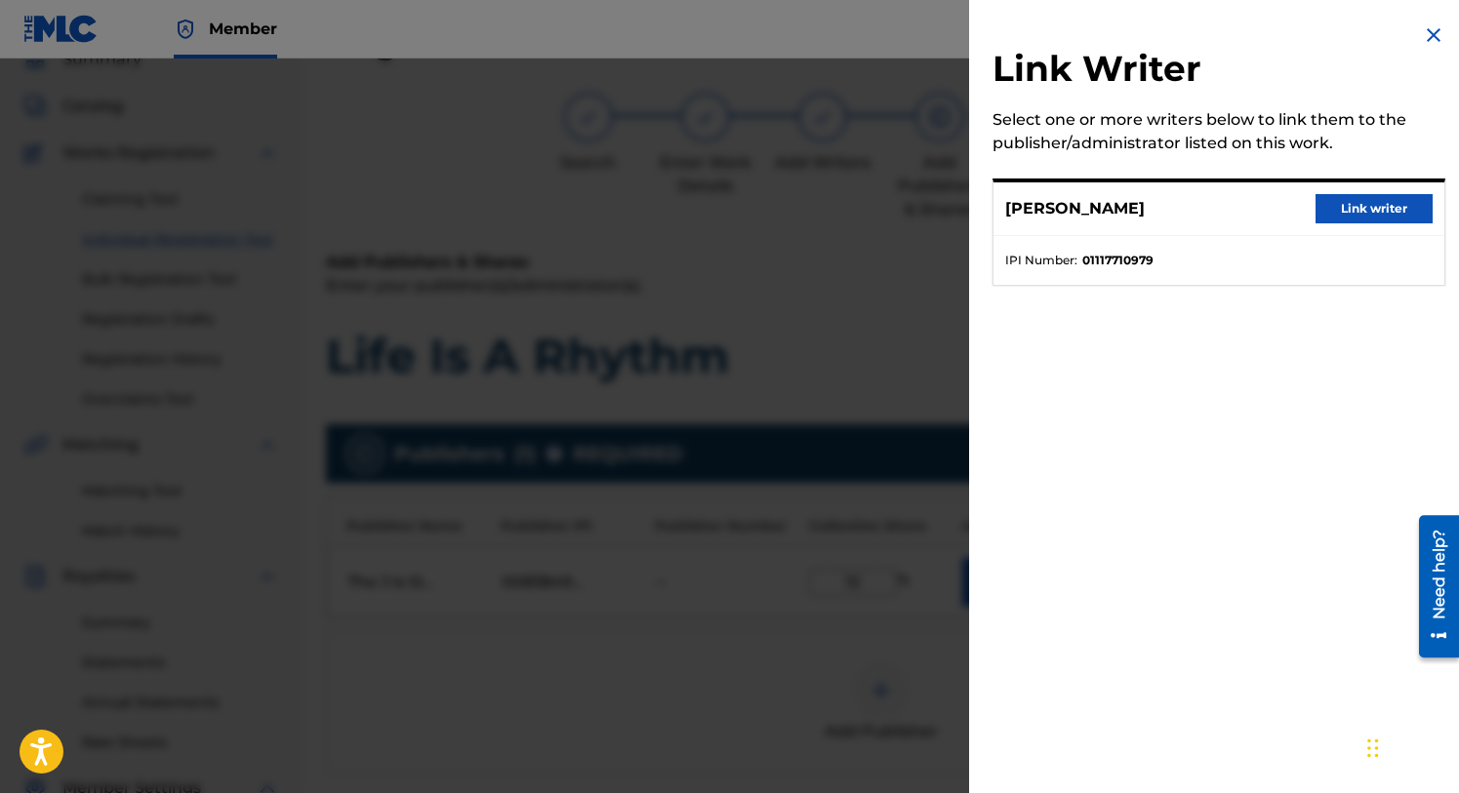
click at [1332, 208] on button "Link writer" at bounding box center [1374, 208] width 117 height 29
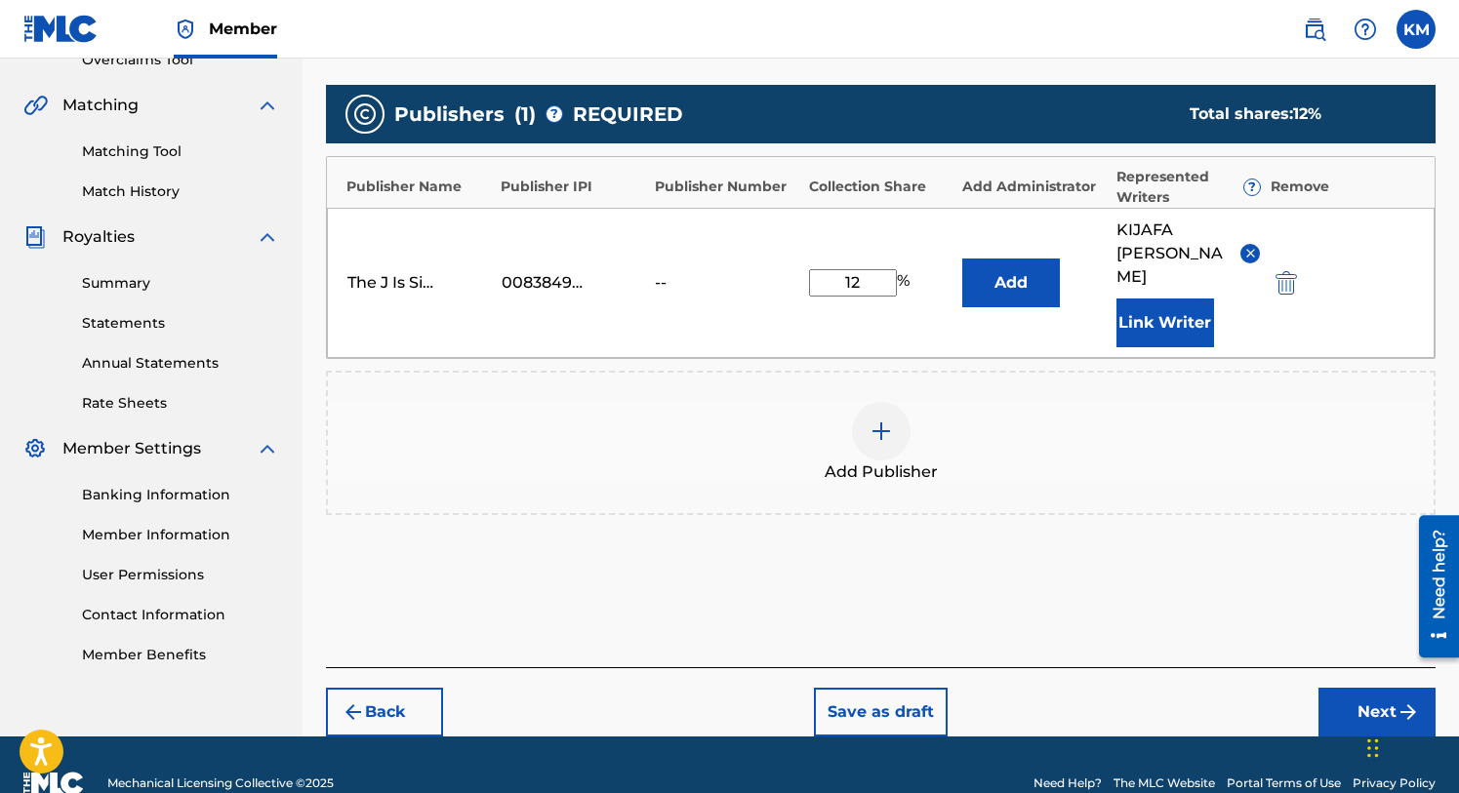
scroll to position [441, 0]
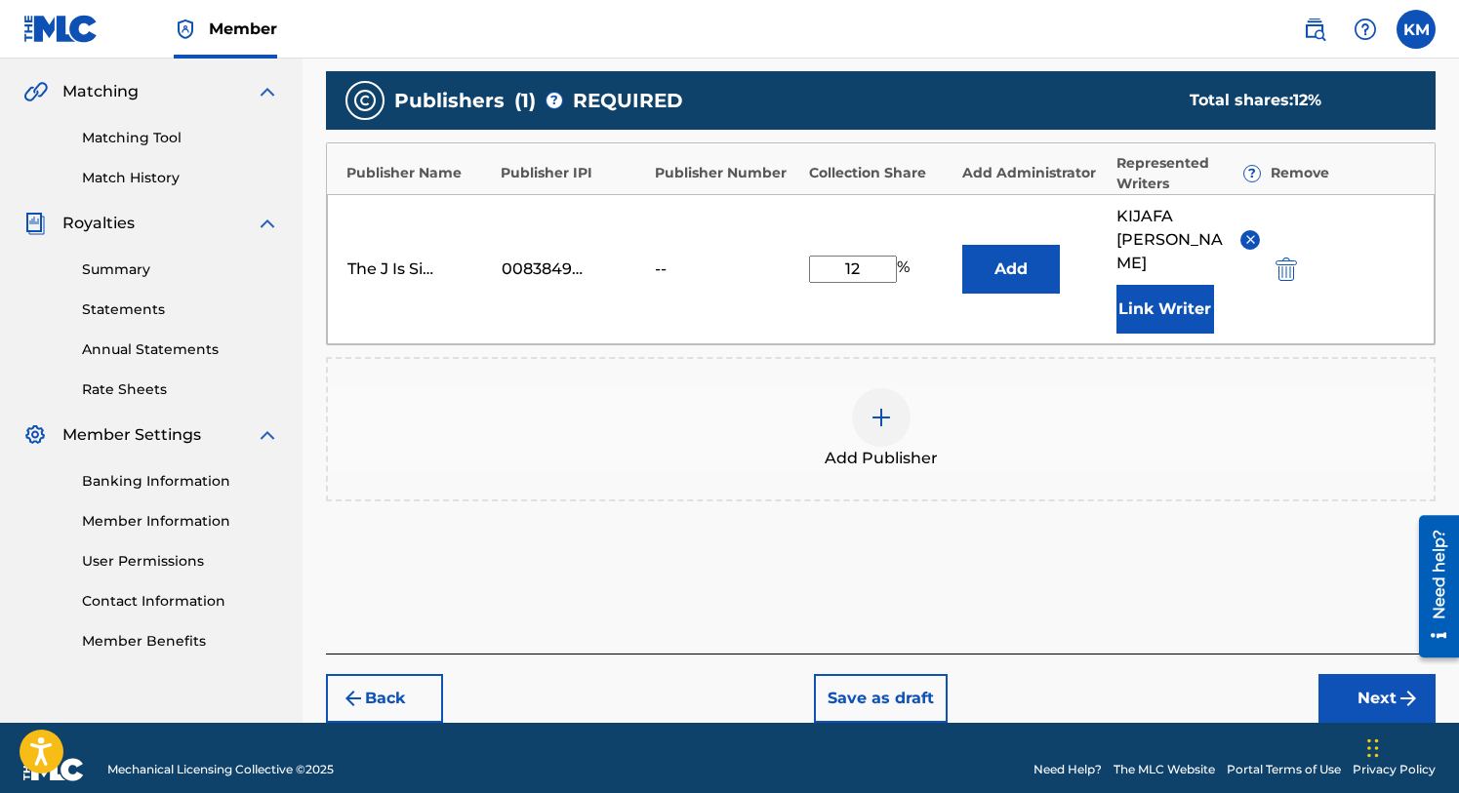
click at [1337, 674] on button "Next" at bounding box center [1376, 698] width 117 height 49
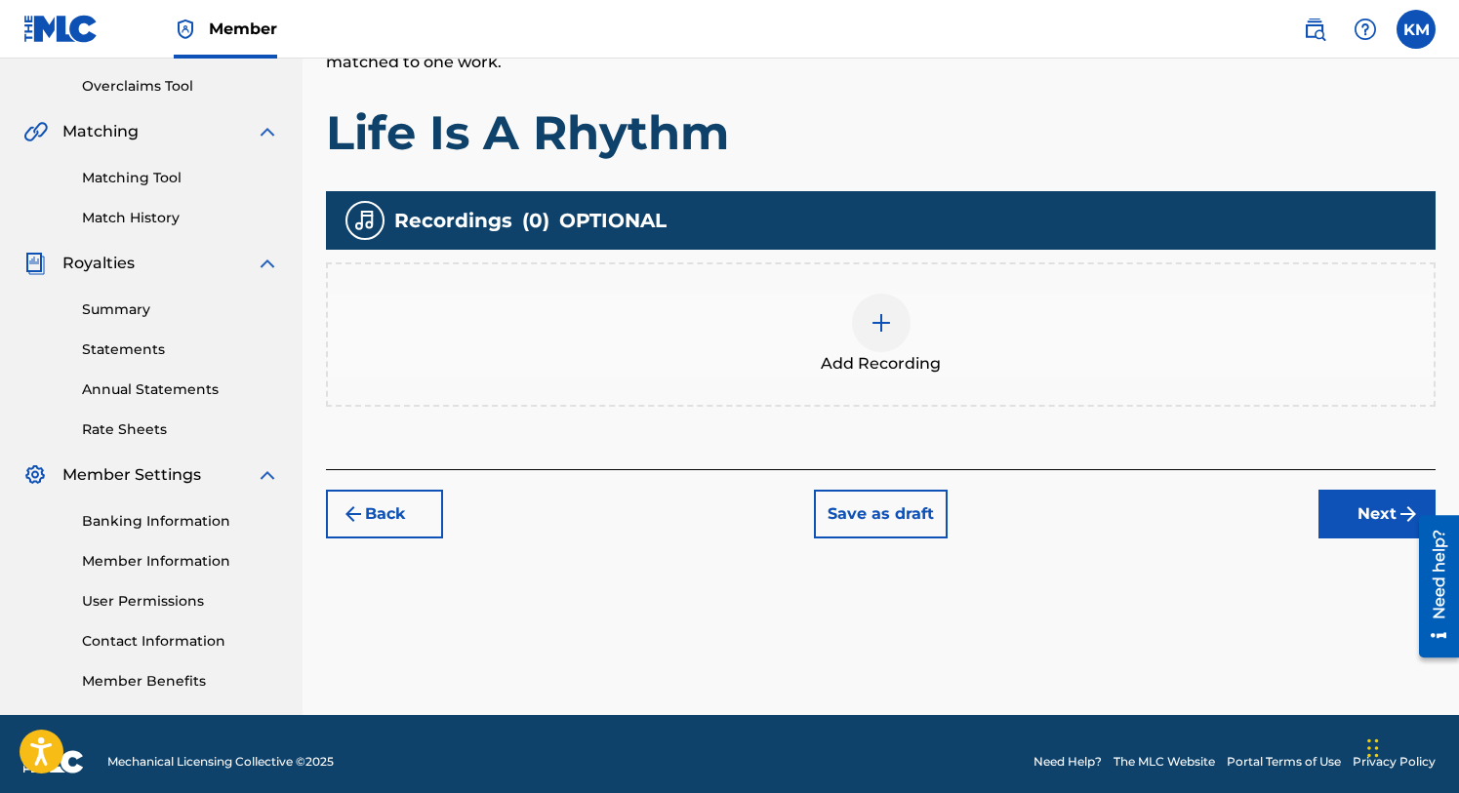
scroll to position [417, 0]
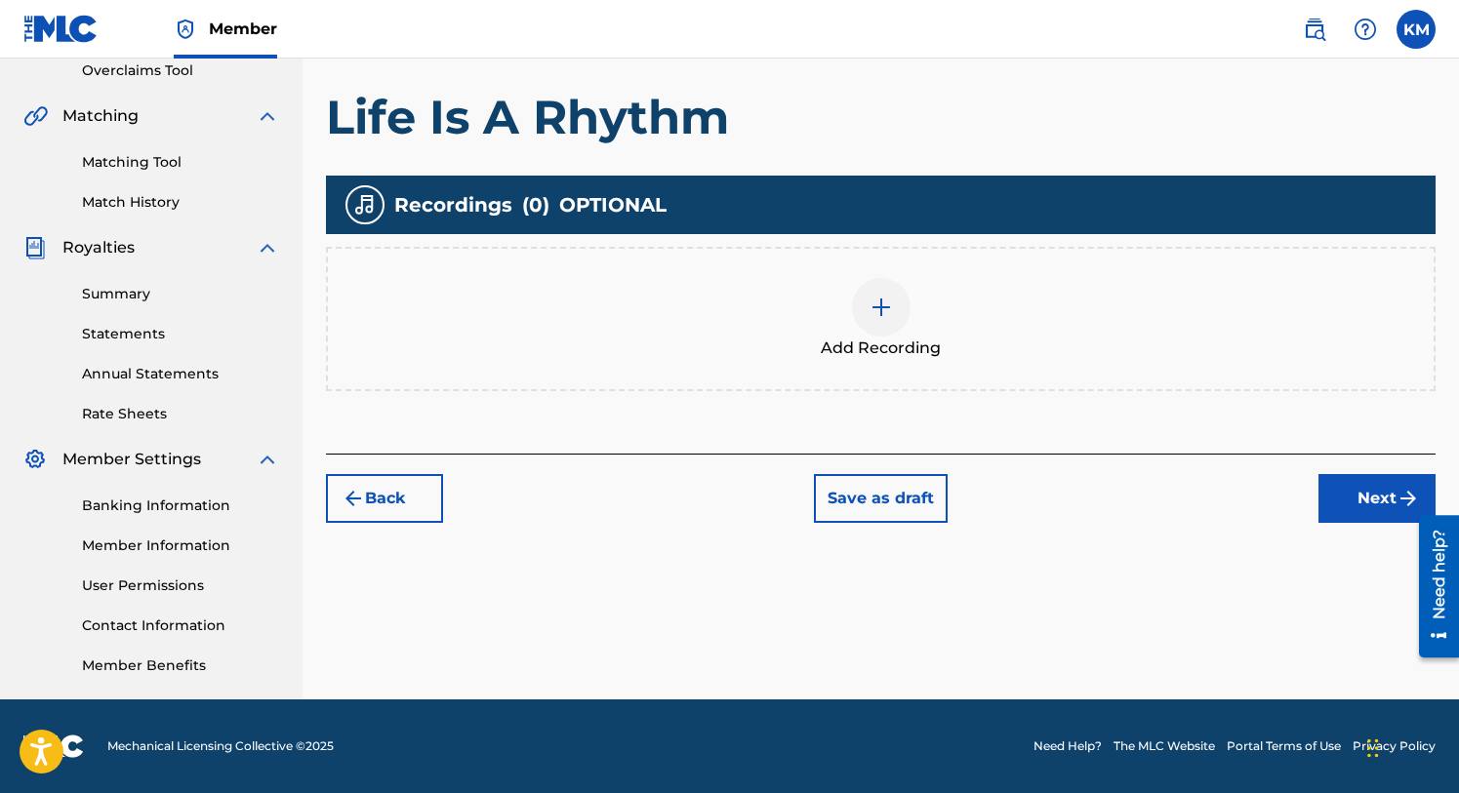
click at [1361, 491] on button "Next" at bounding box center [1376, 498] width 117 height 49
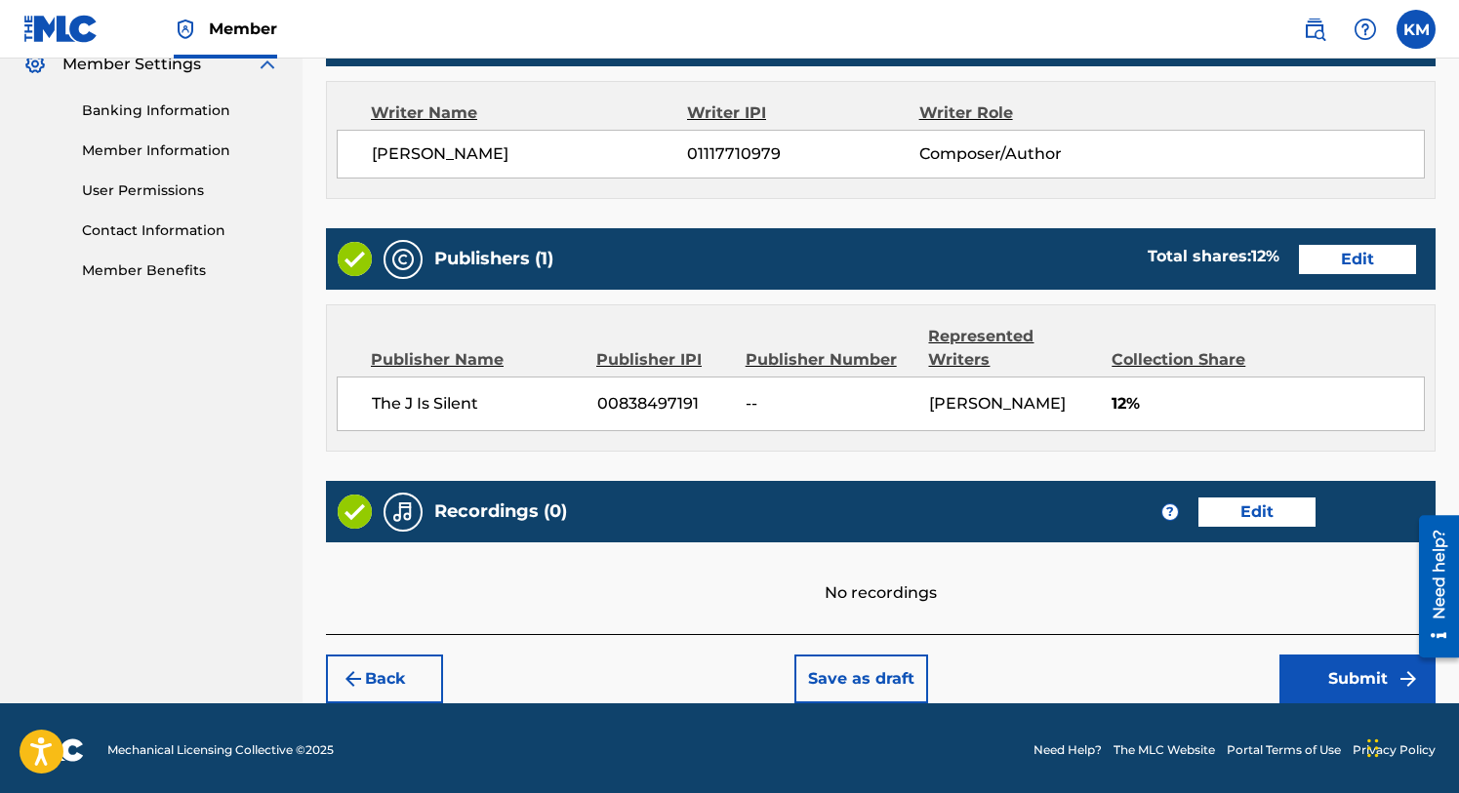
scroll to position [815, 0]
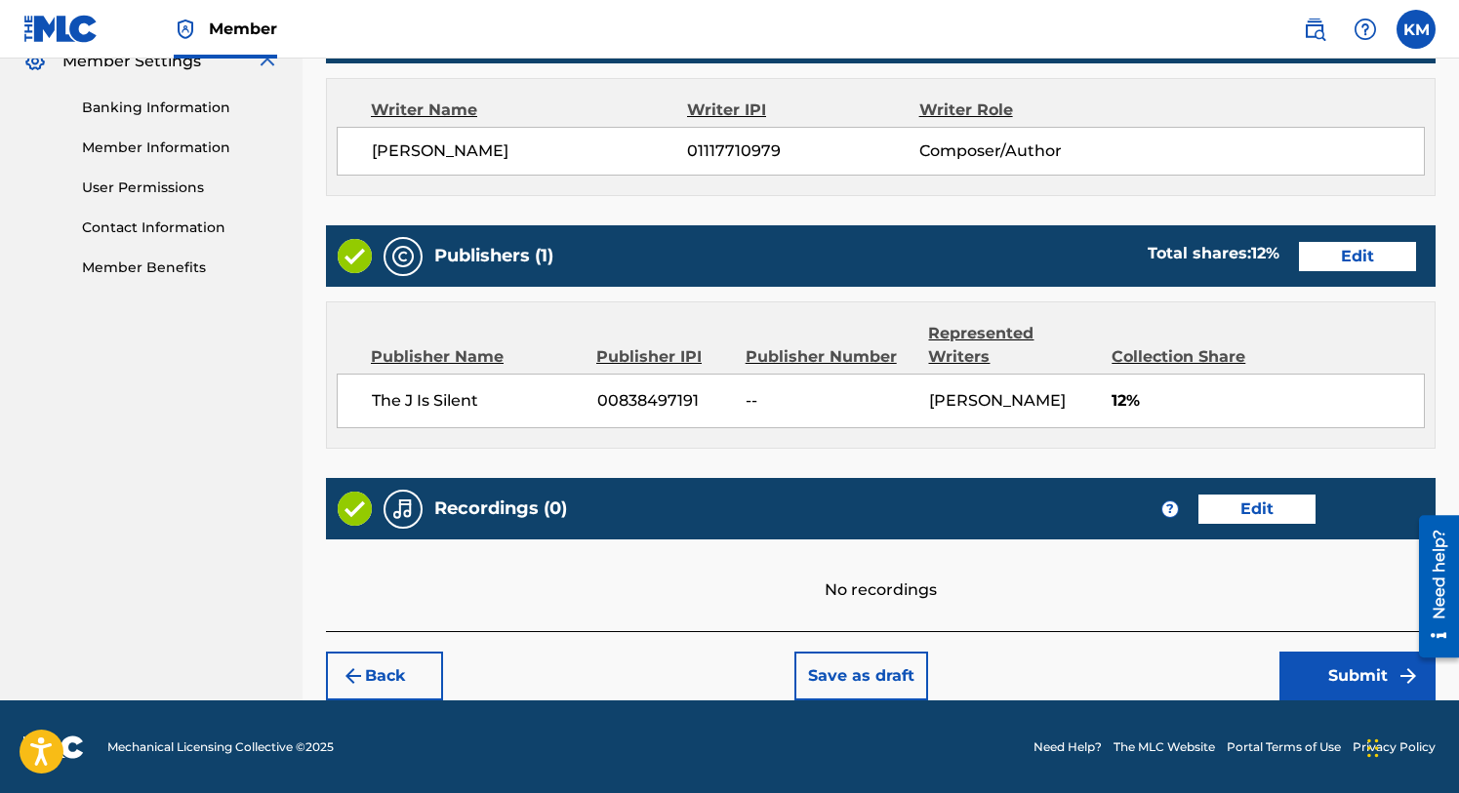
click at [1331, 673] on button "Submit" at bounding box center [1357, 676] width 156 height 49
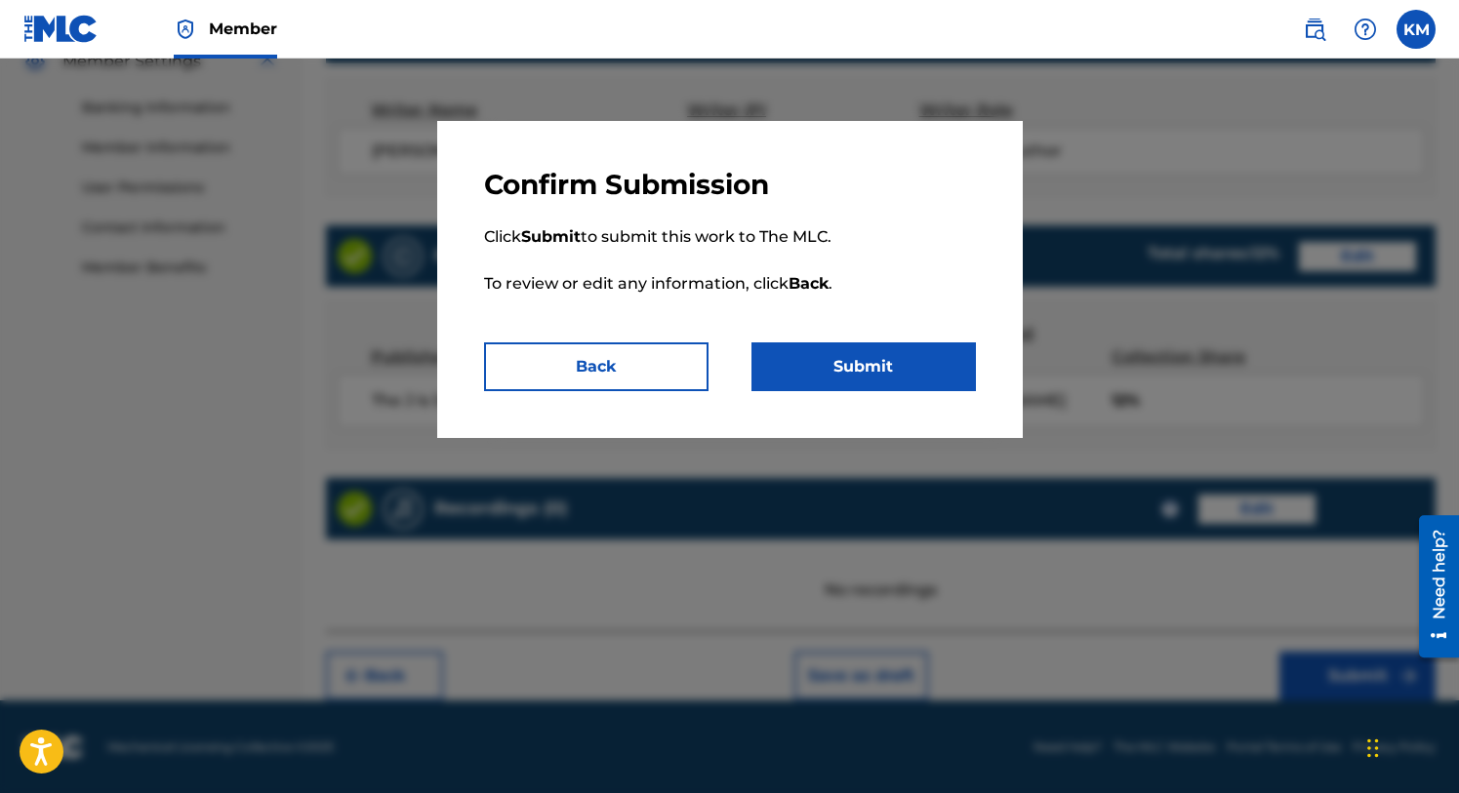
click at [856, 376] on button "Submit" at bounding box center [863, 367] width 224 height 49
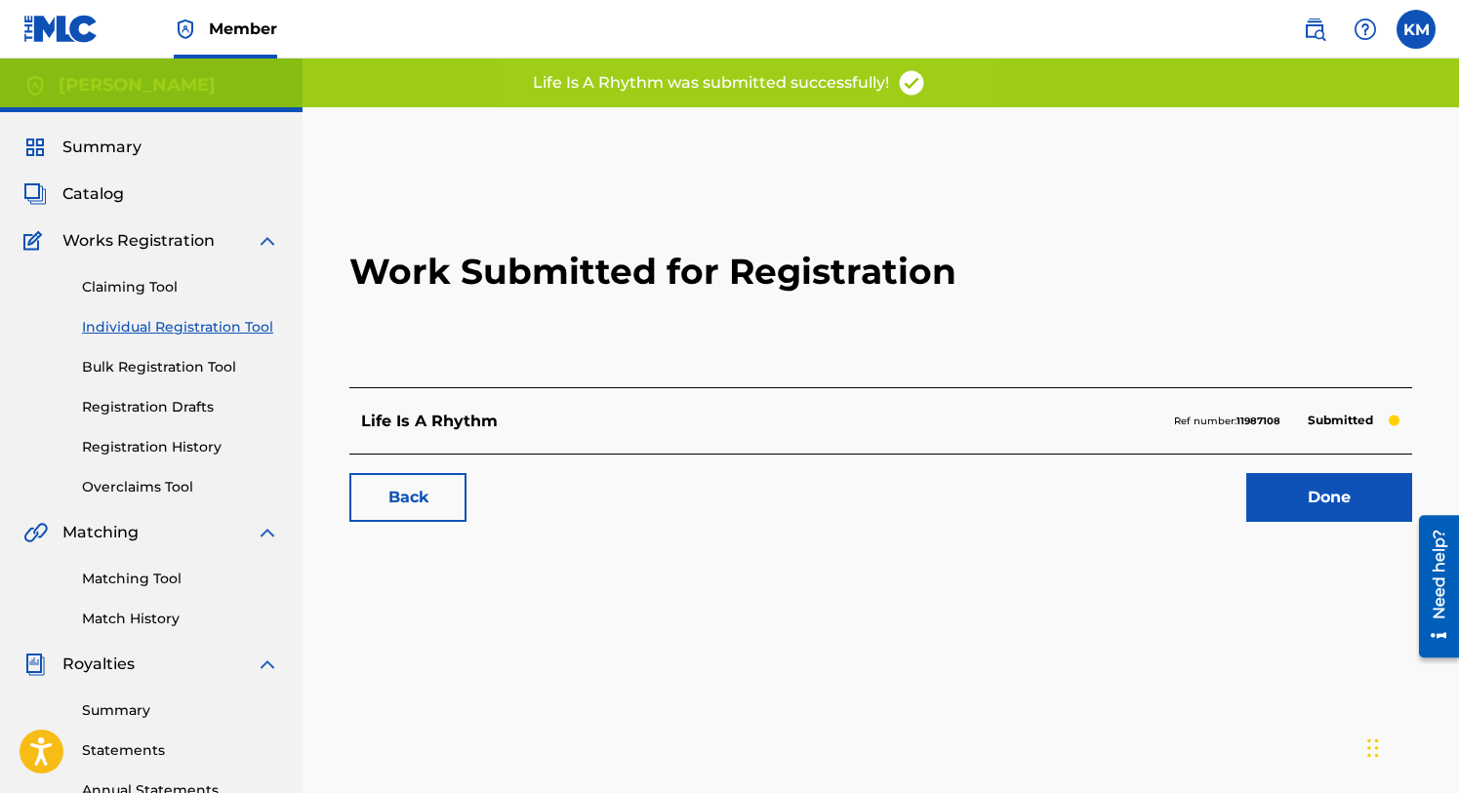
click at [1288, 497] on link "Done" at bounding box center [1329, 497] width 166 height 49
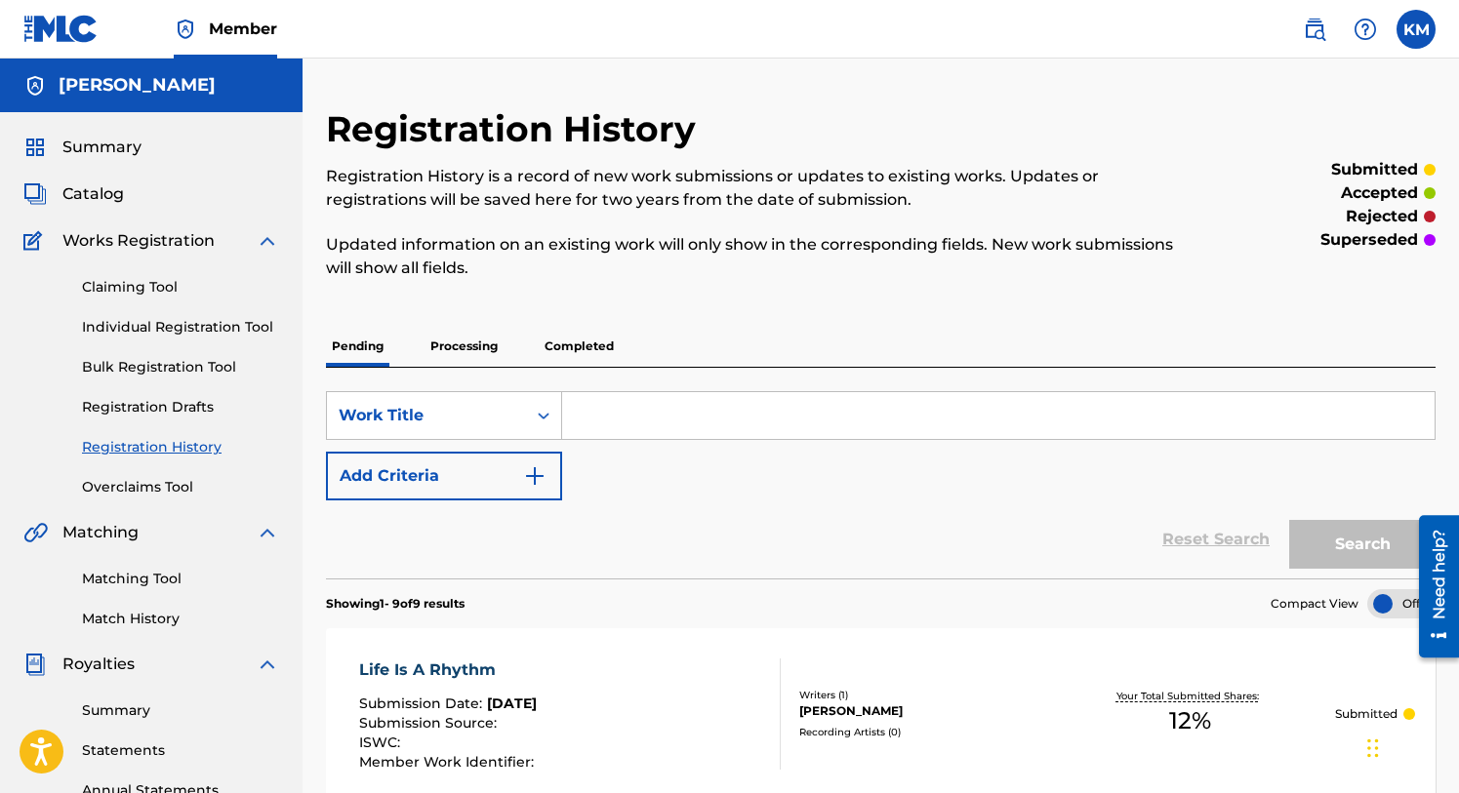
click at [97, 188] on span "Catalog" at bounding box center [92, 193] width 61 height 23
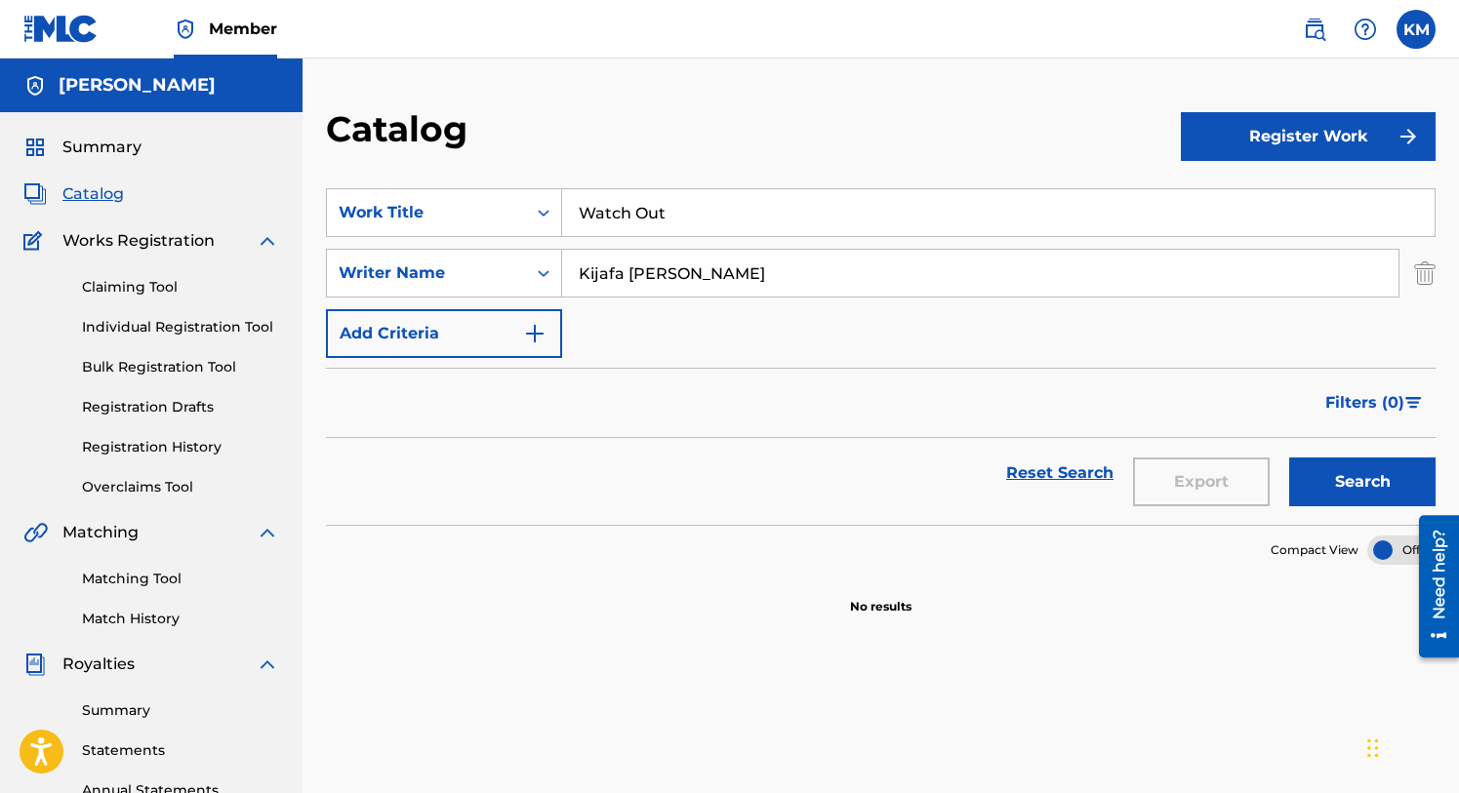
click at [1294, 122] on button "Register Work" at bounding box center [1309, 136] width 256 height 49
click at [1246, 196] on link "Individual" at bounding box center [1309, 200] width 256 height 47
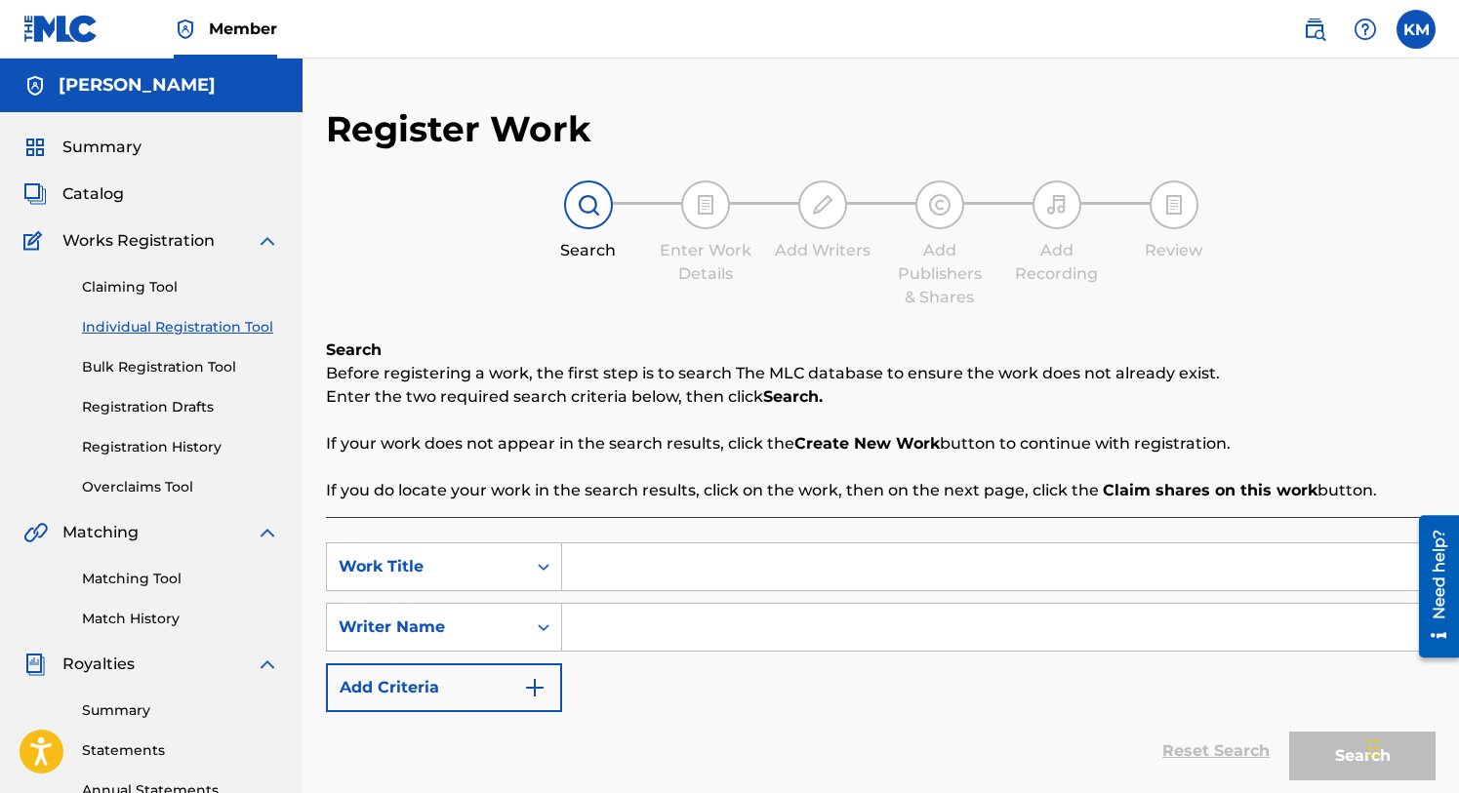
click at [593, 573] on input "Search Form" at bounding box center [998, 567] width 872 height 47
type input "Nexploitation"
click at [616, 622] on input "Search Form" at bounding box center [998, 627] width 872 height 47
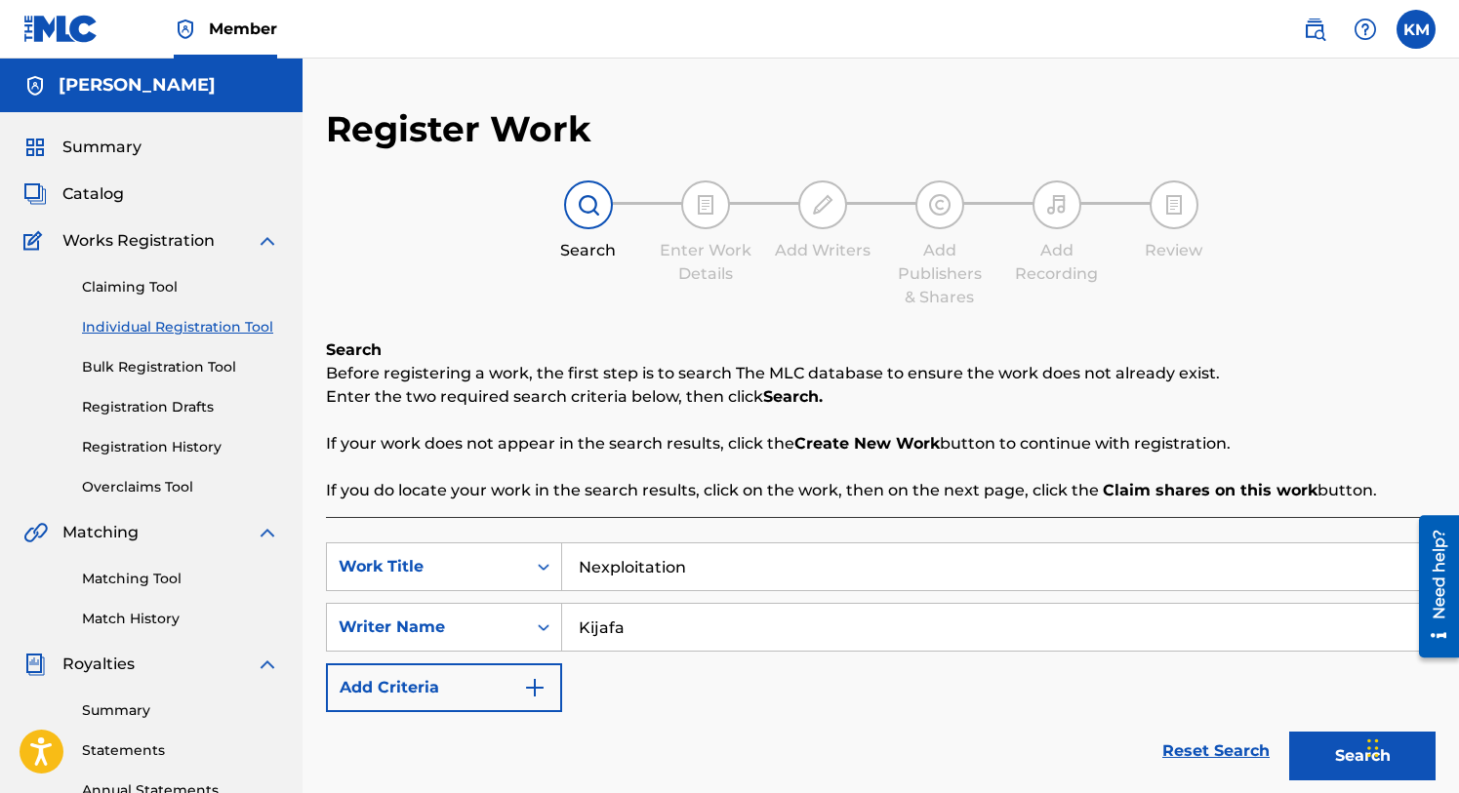
type input "Kijafa"
click at [1293, 745] on button "Search" at bounding box center [1362, 756] width 146 height 49
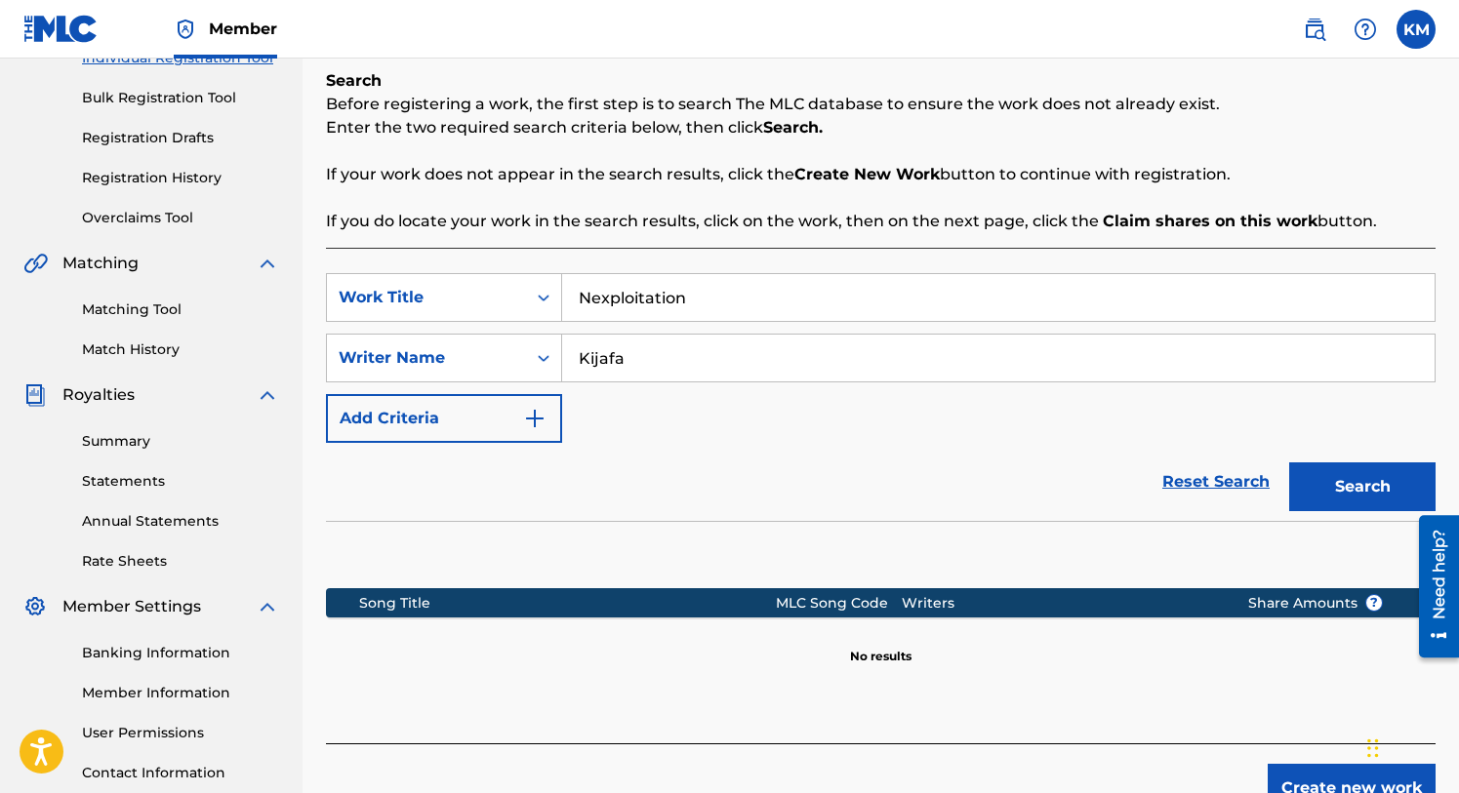
scroll to position [417, 0]
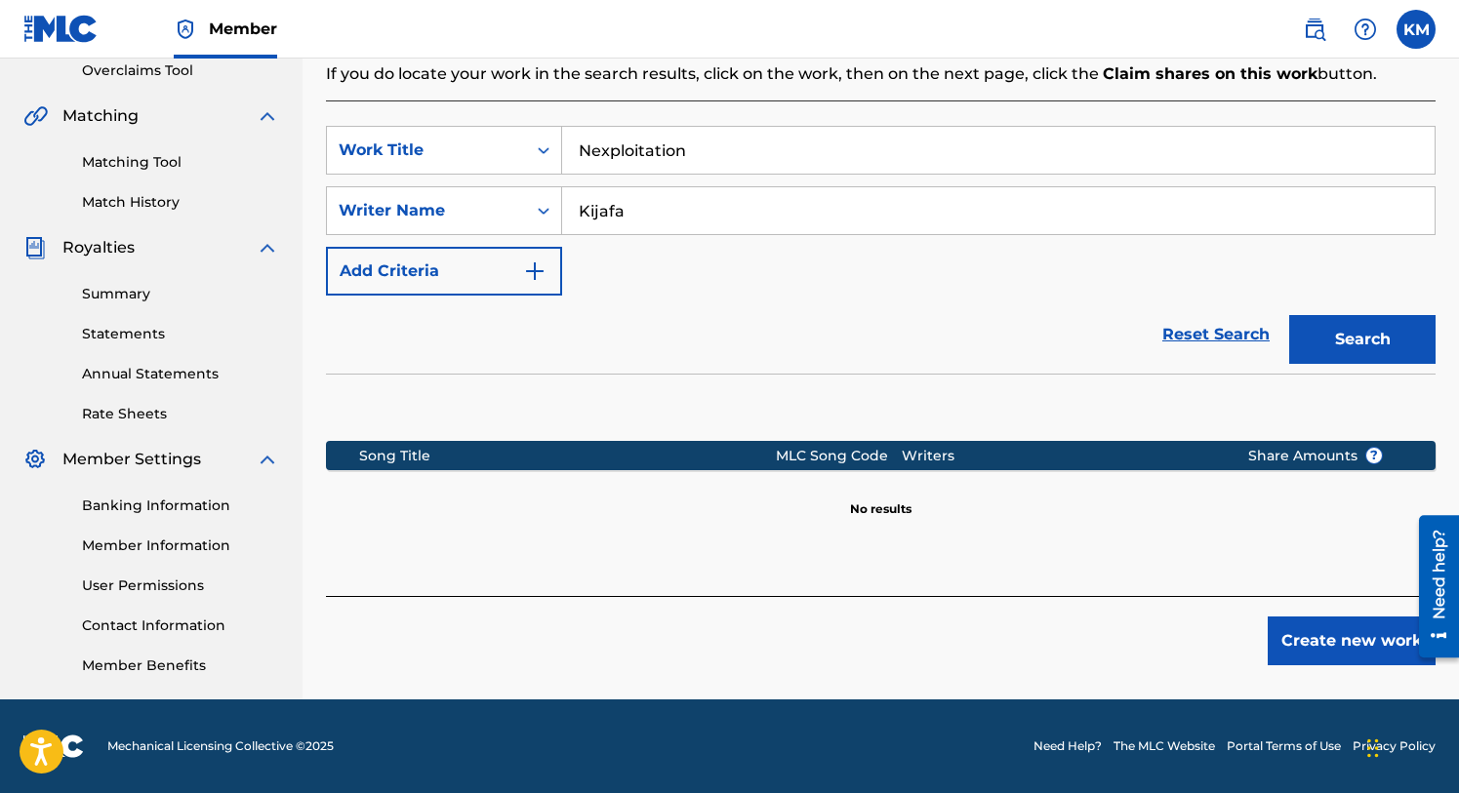
click at [1312, 644] on button "Create new work" at bounding box center [1352, 641] width 168 height 49
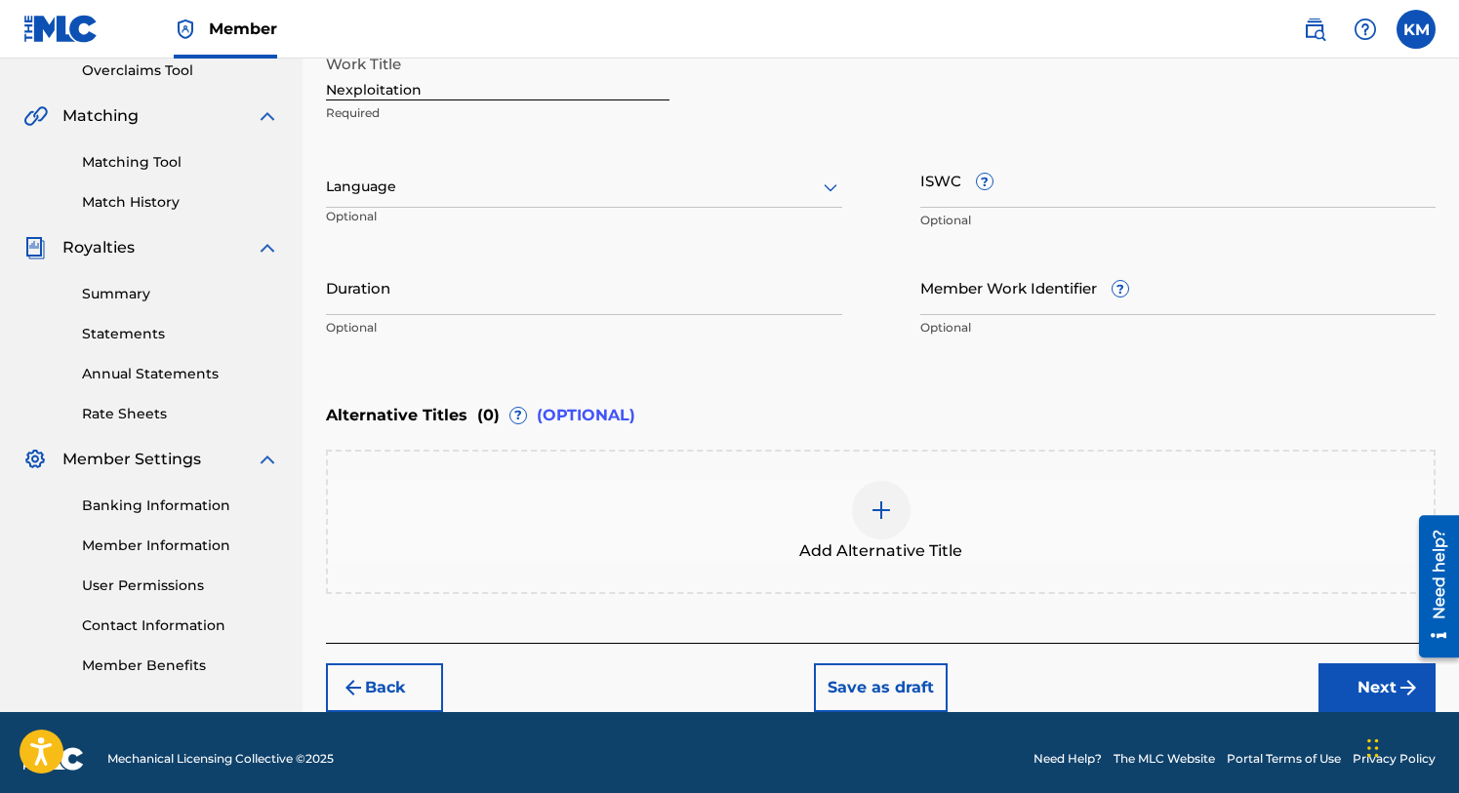
scroll to position [428, 0]
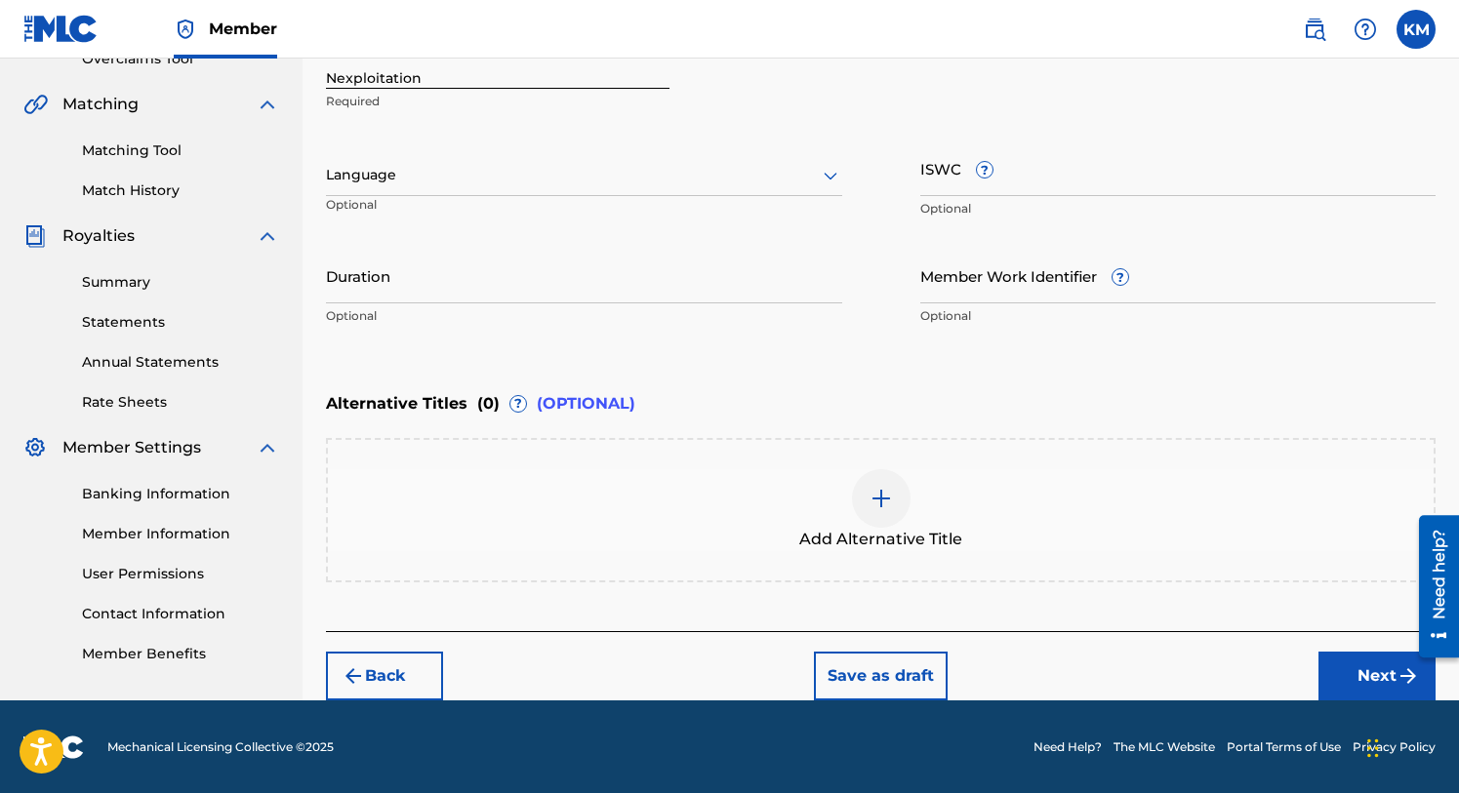
click at [1355, 668] on button "Next" at bounding box center [1376, 676] width 117 height 49
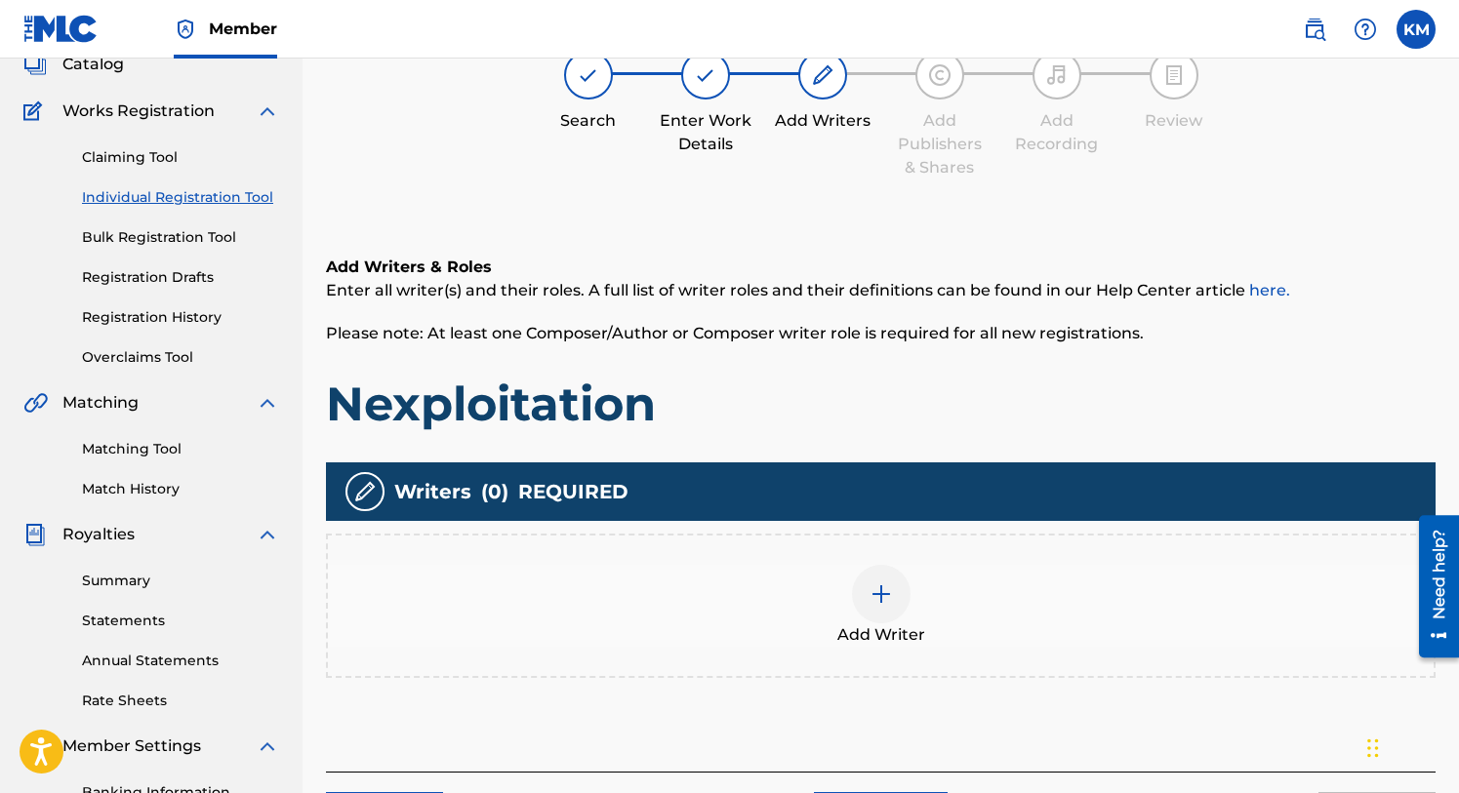
scroll to position [88, 0]
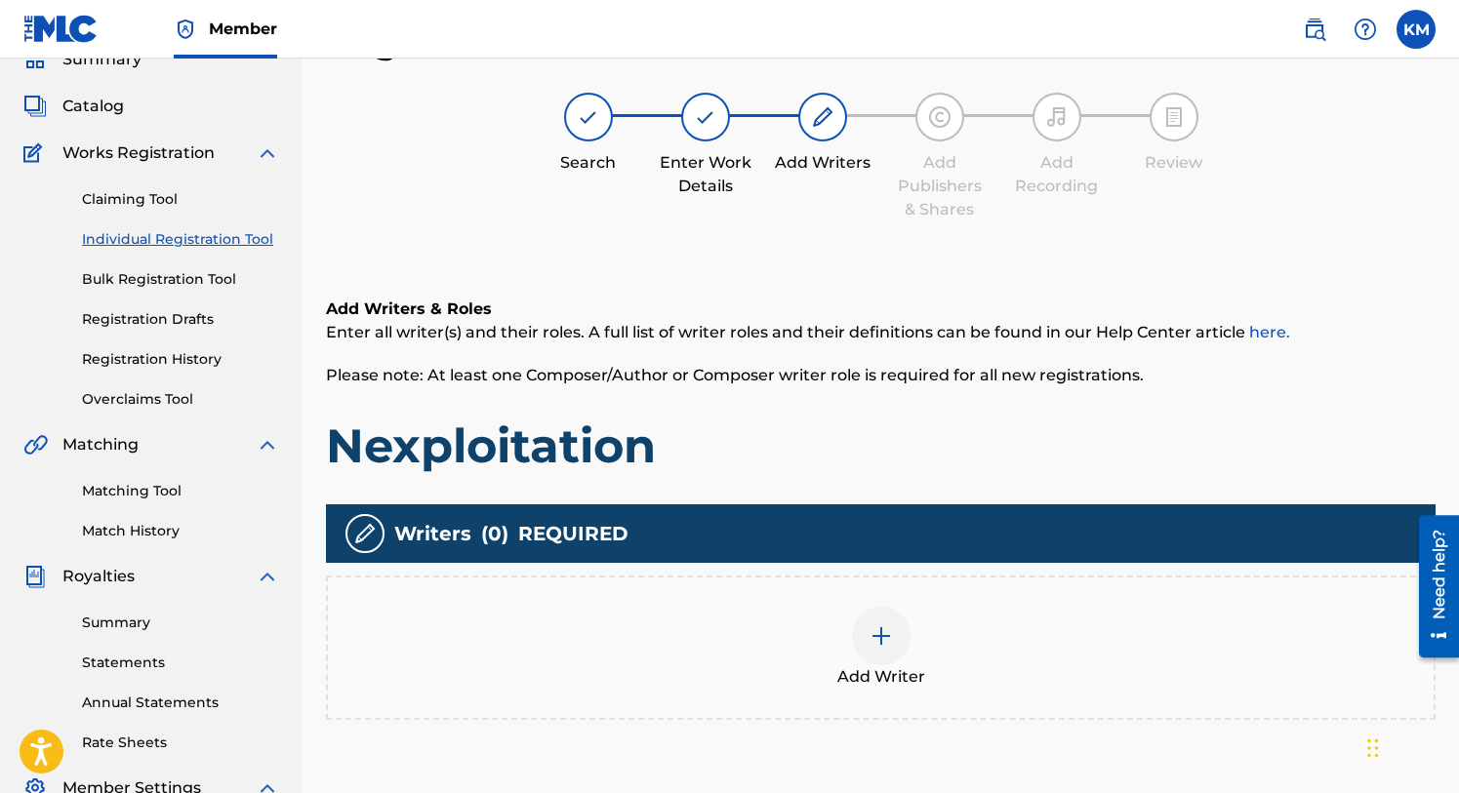
click at [881, 636] on img at bounding box center [881, 636] width 23 height 23
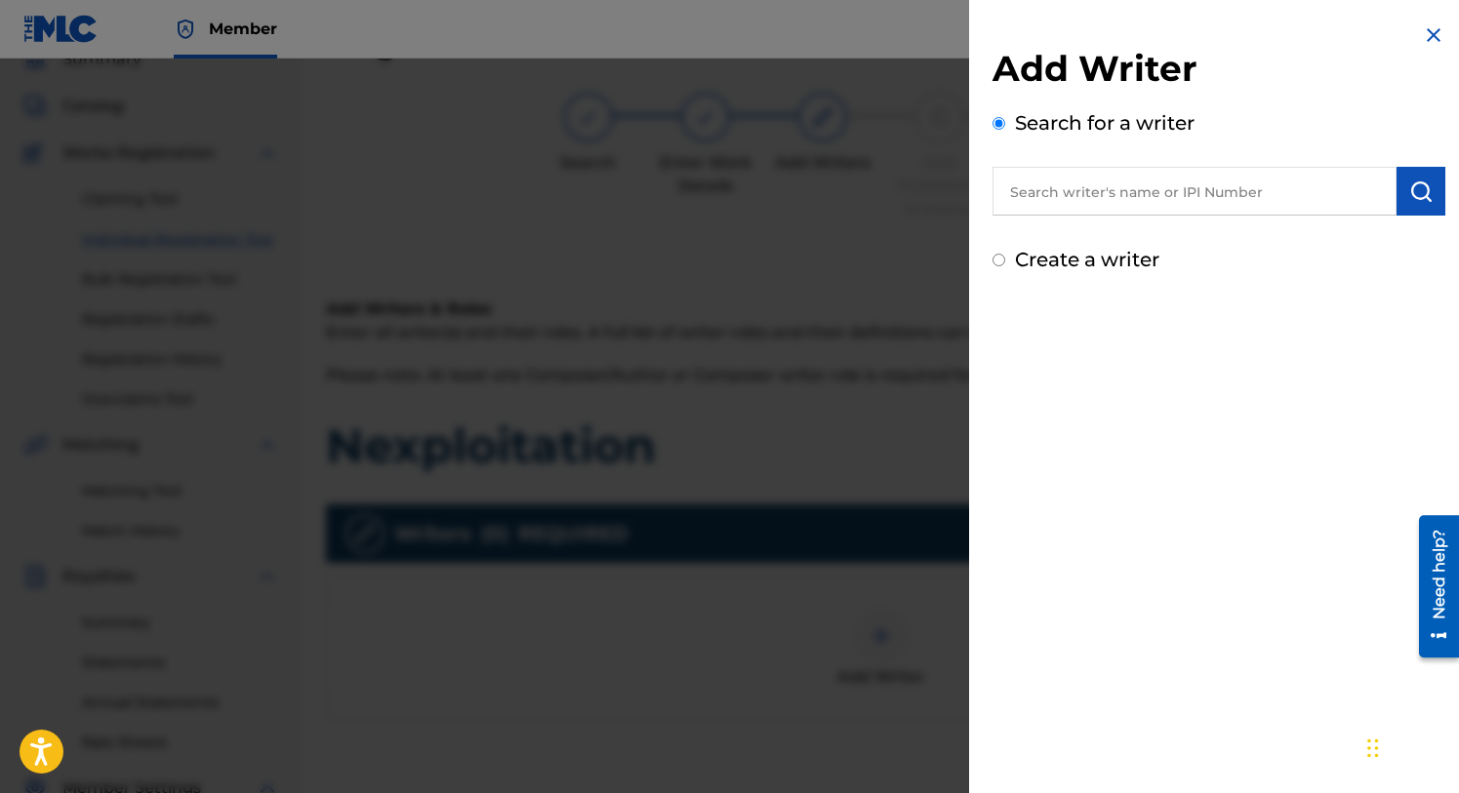
click at [1073, 201] on input "text" at bounding box center [1194, 191] width 404 height 49
type input "[PERSON_NAME] [PERSON_NAME]"
click at [1409, 190] on img "submit" at bounding box center [1420, 191] width 23 height 23
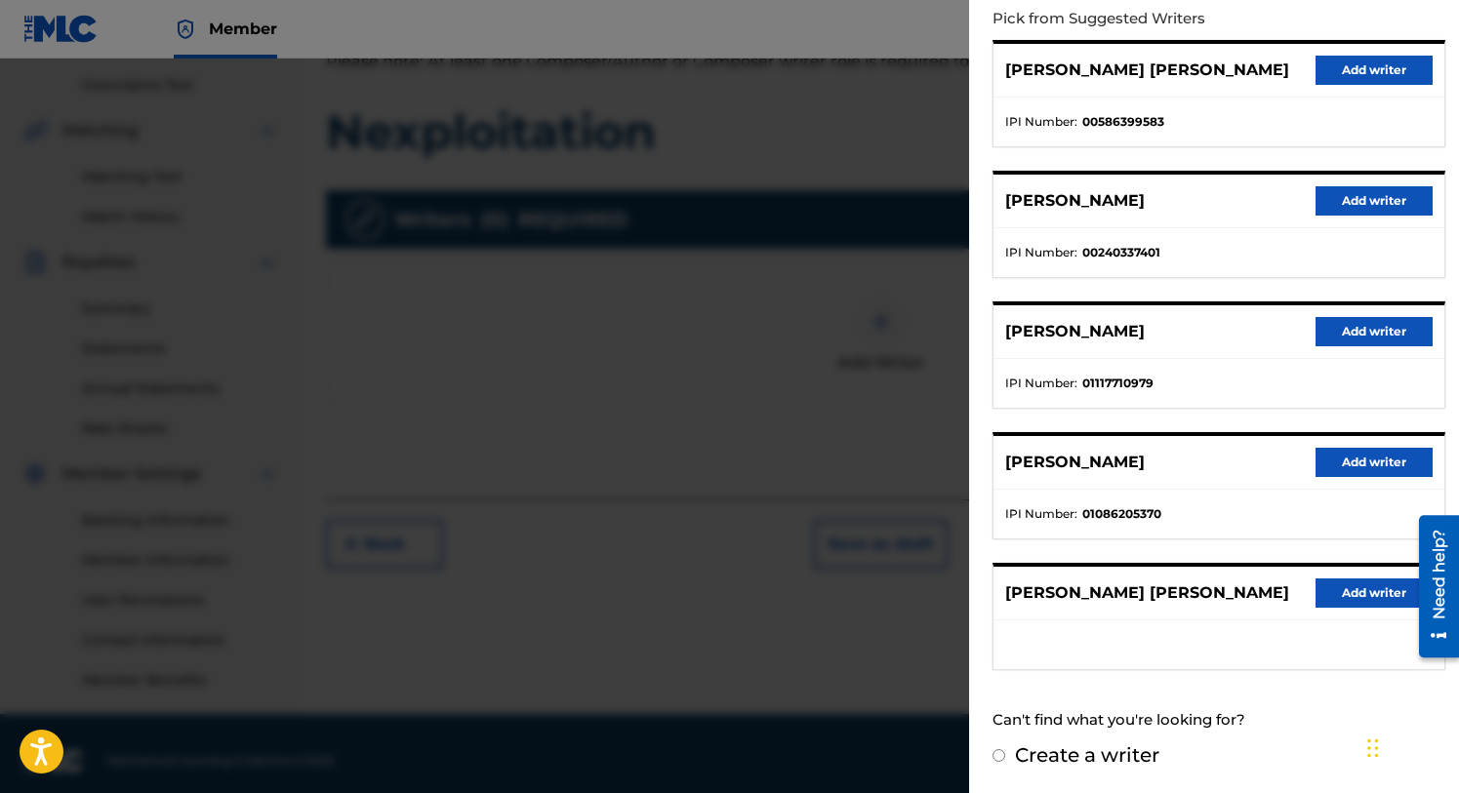
scroll to position [403, 0]
click at [1000, 757] on input "Create a writer" at bounding box center [998, 755] width 13 height 13
radio input "false"
radio input "true"
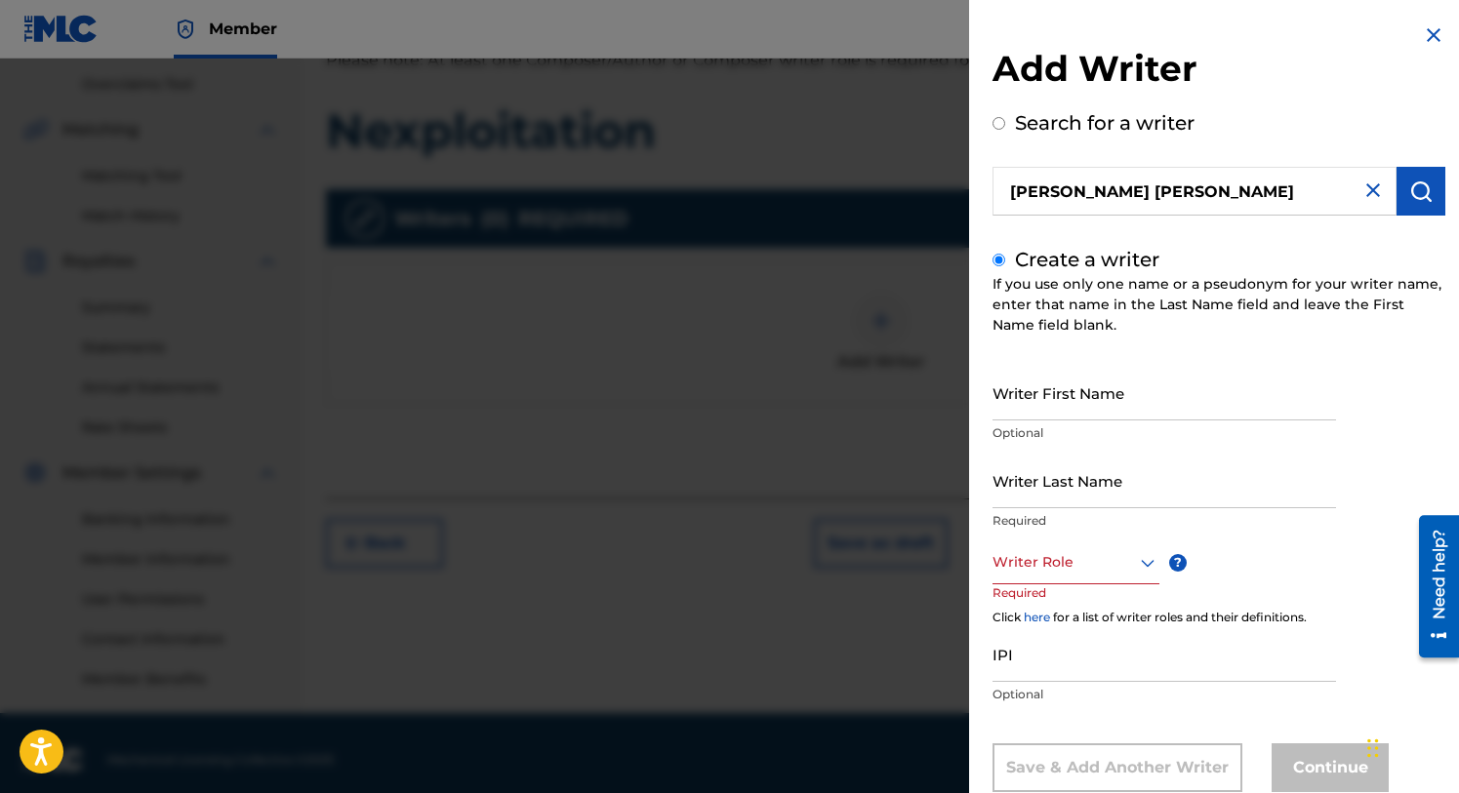
click at [1000, 129] on input "Search for a writer" at bounding box center [998, 123] width 13 height 13
radio input "true"
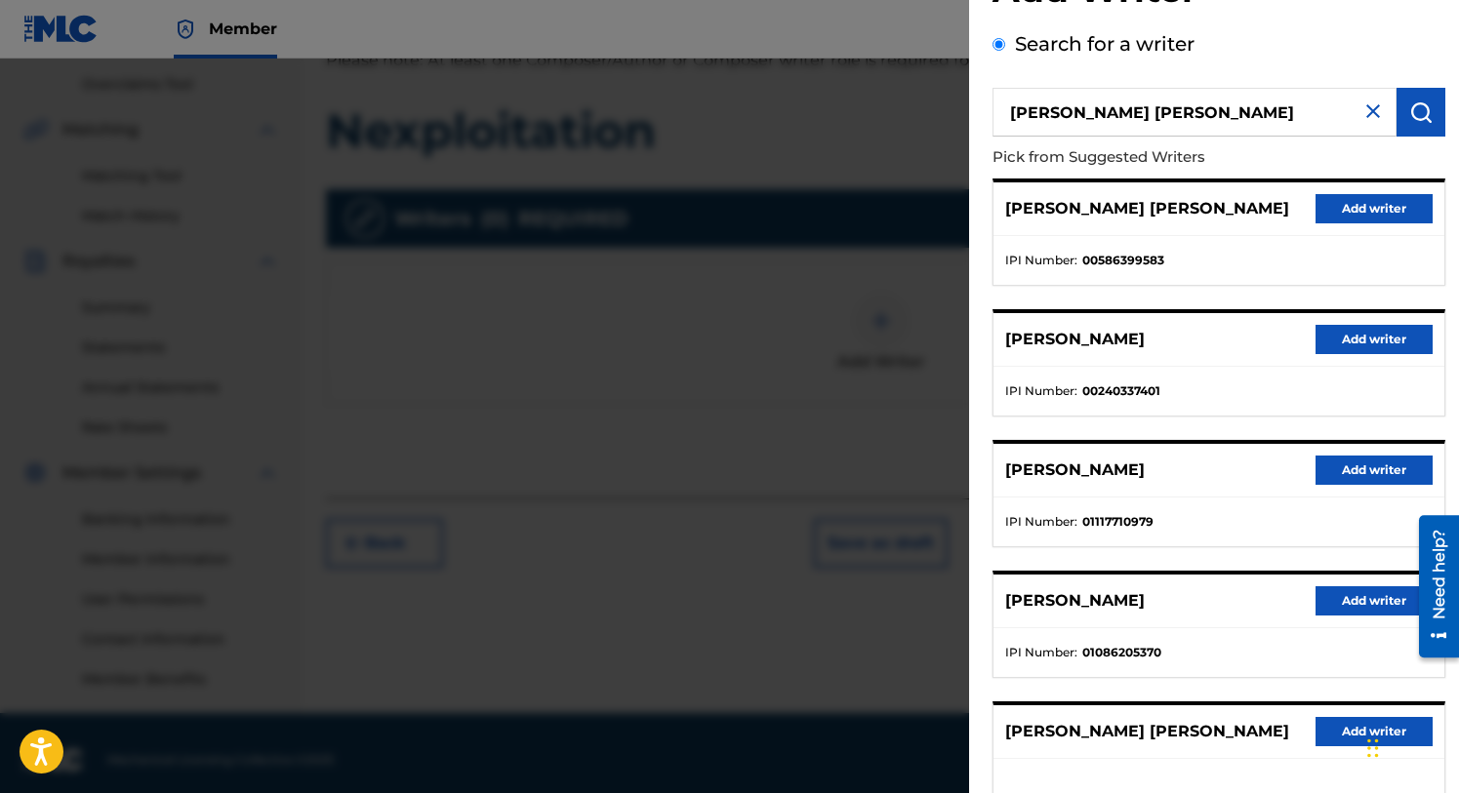
scroll to position [218, 0]
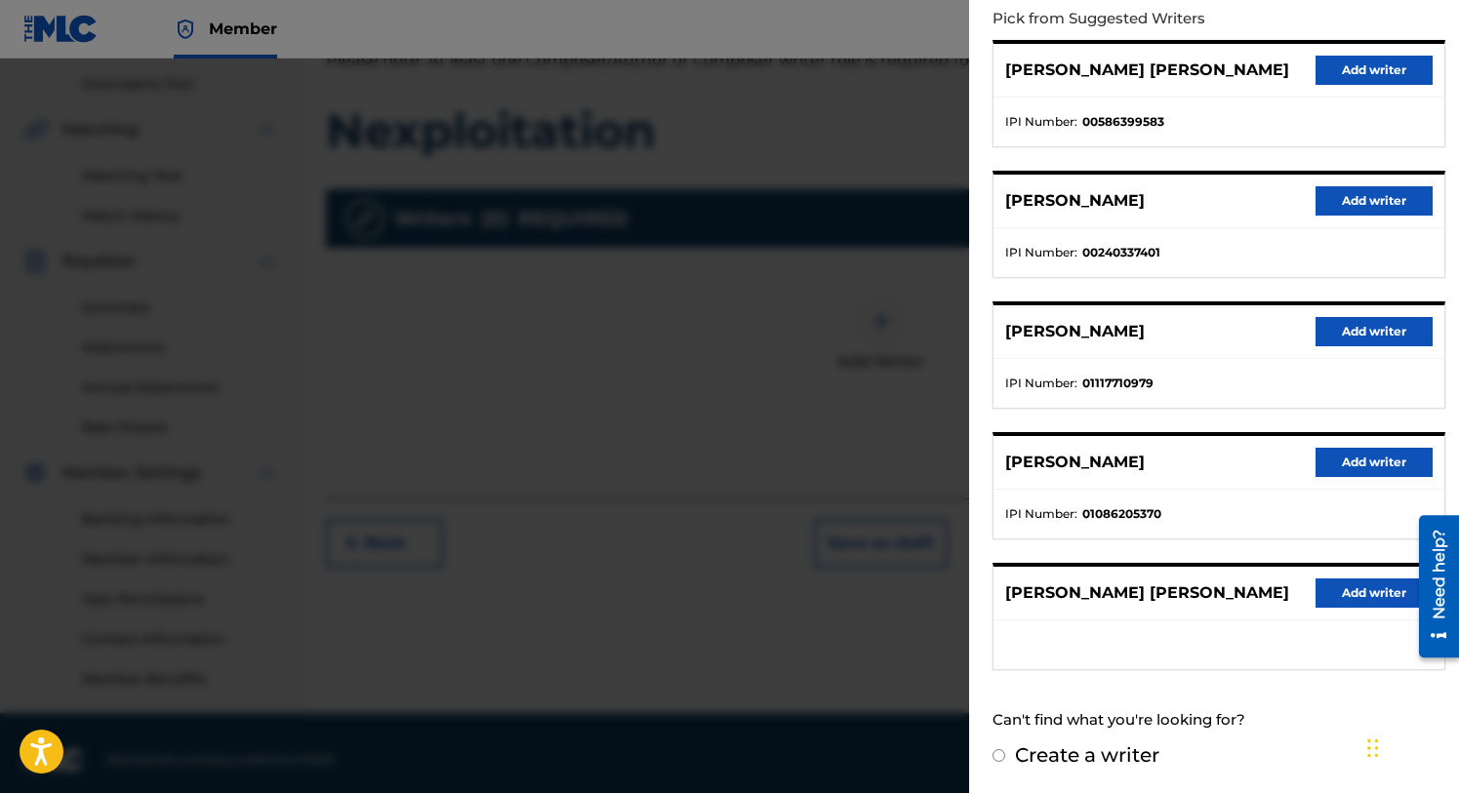
click at [1339, 336] on button "Add writer" at bounding box center [1374, 331] width 117 height 29
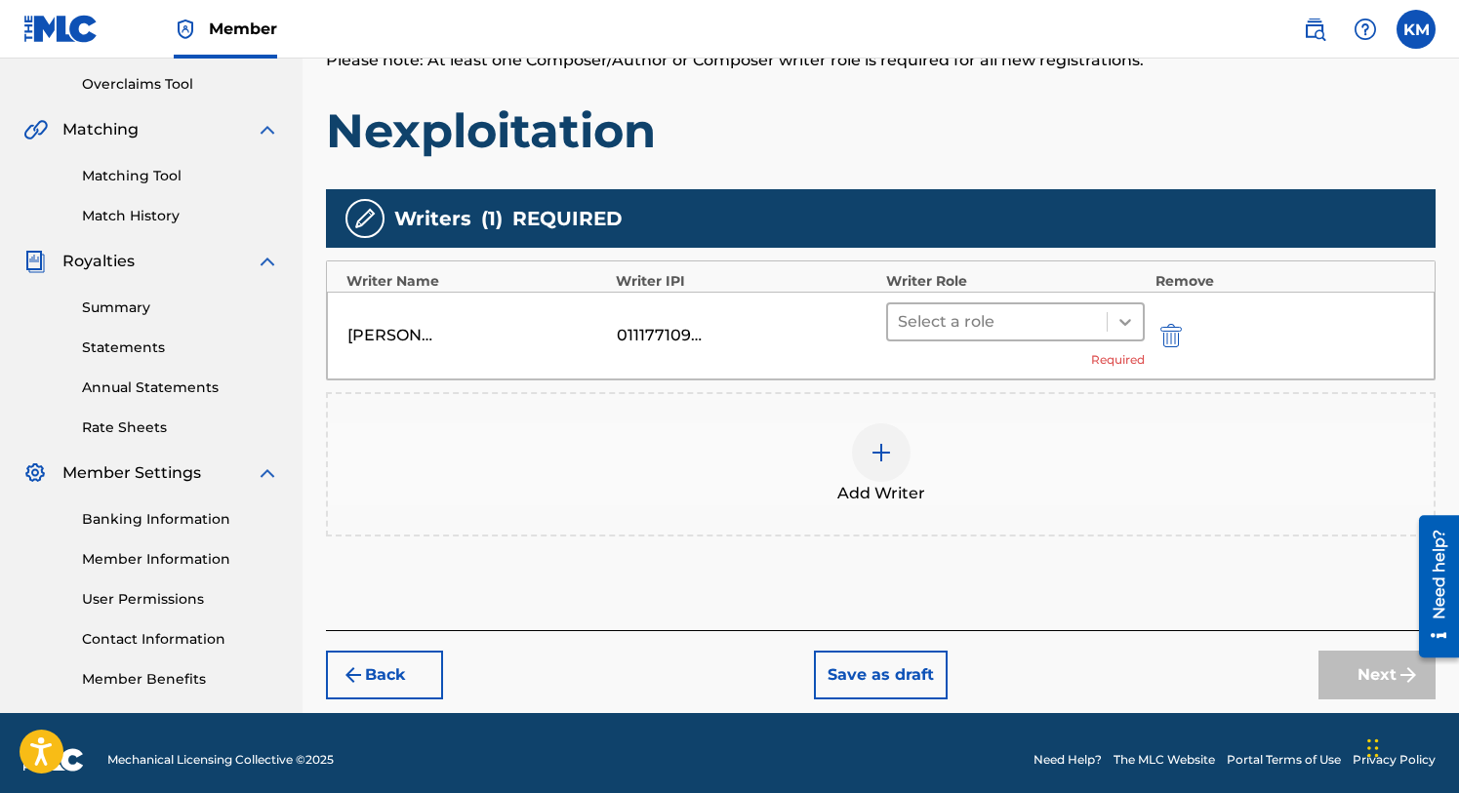
click at [1127, 323] on icon at bounding box center [1125, 322] width 12 height 7
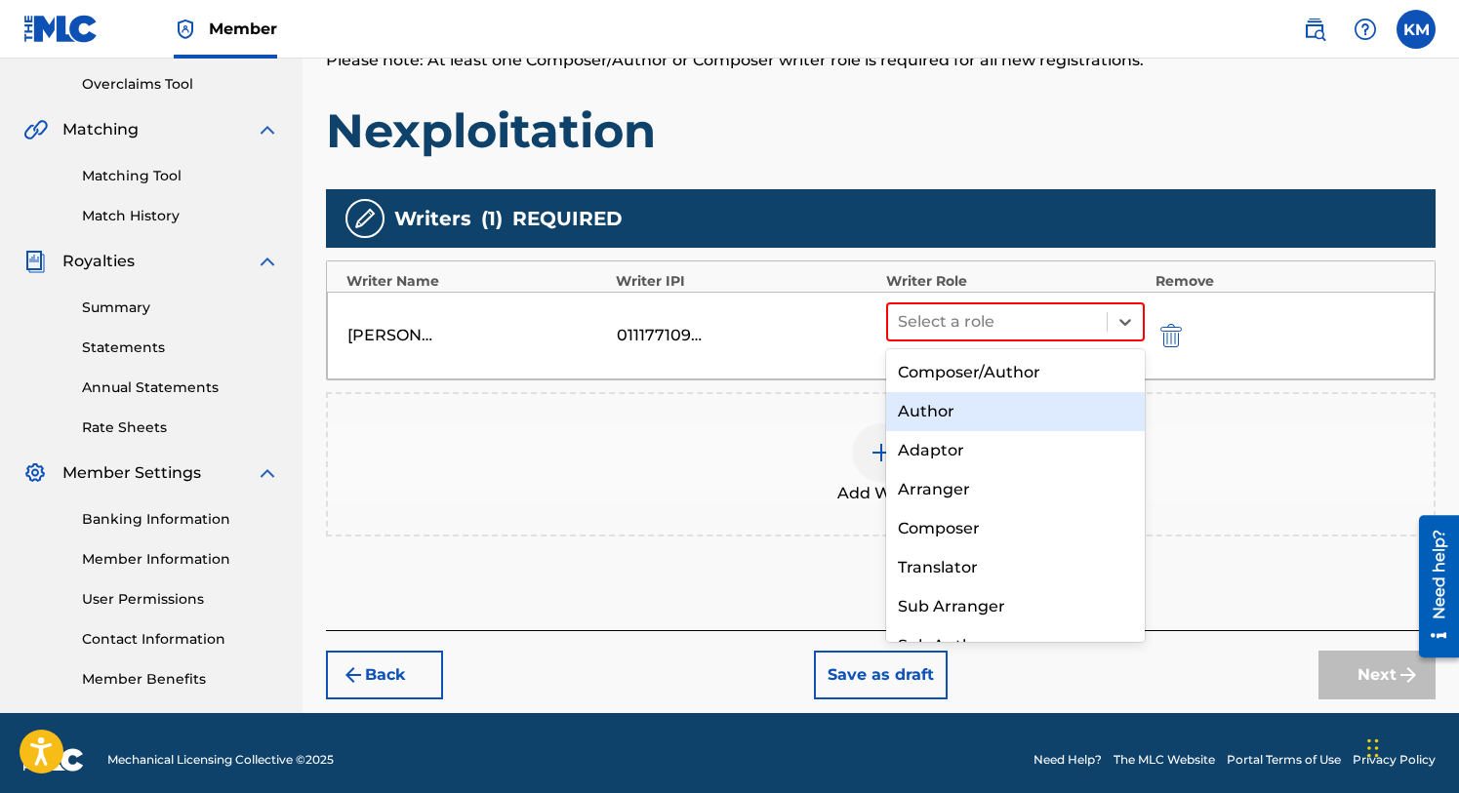
click at [952, 410] on div "Author" at bounding box center [1016, 411] width 260 height 39
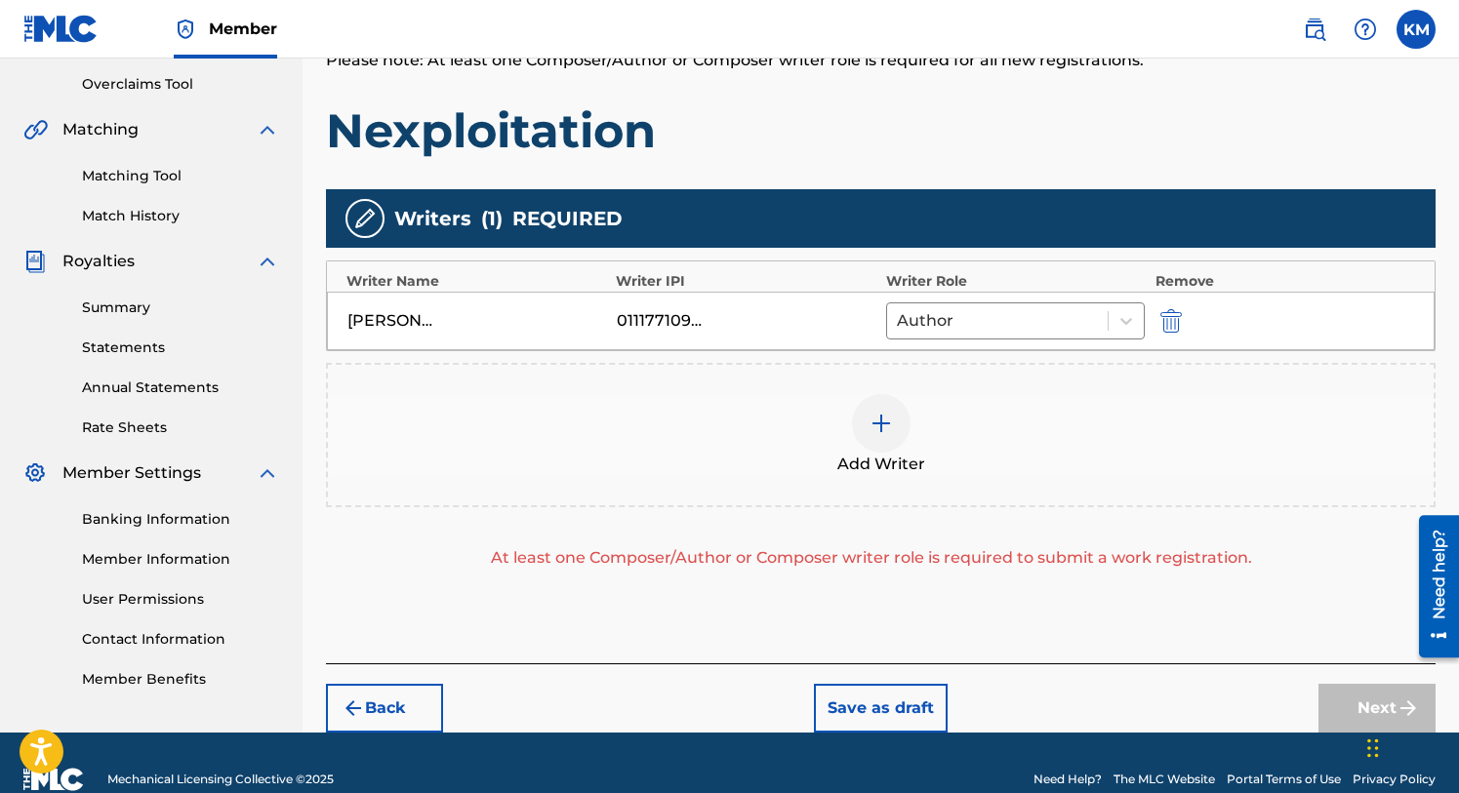
click at [879, 421] on img at bounding box center [881, 423] width 23 height 23
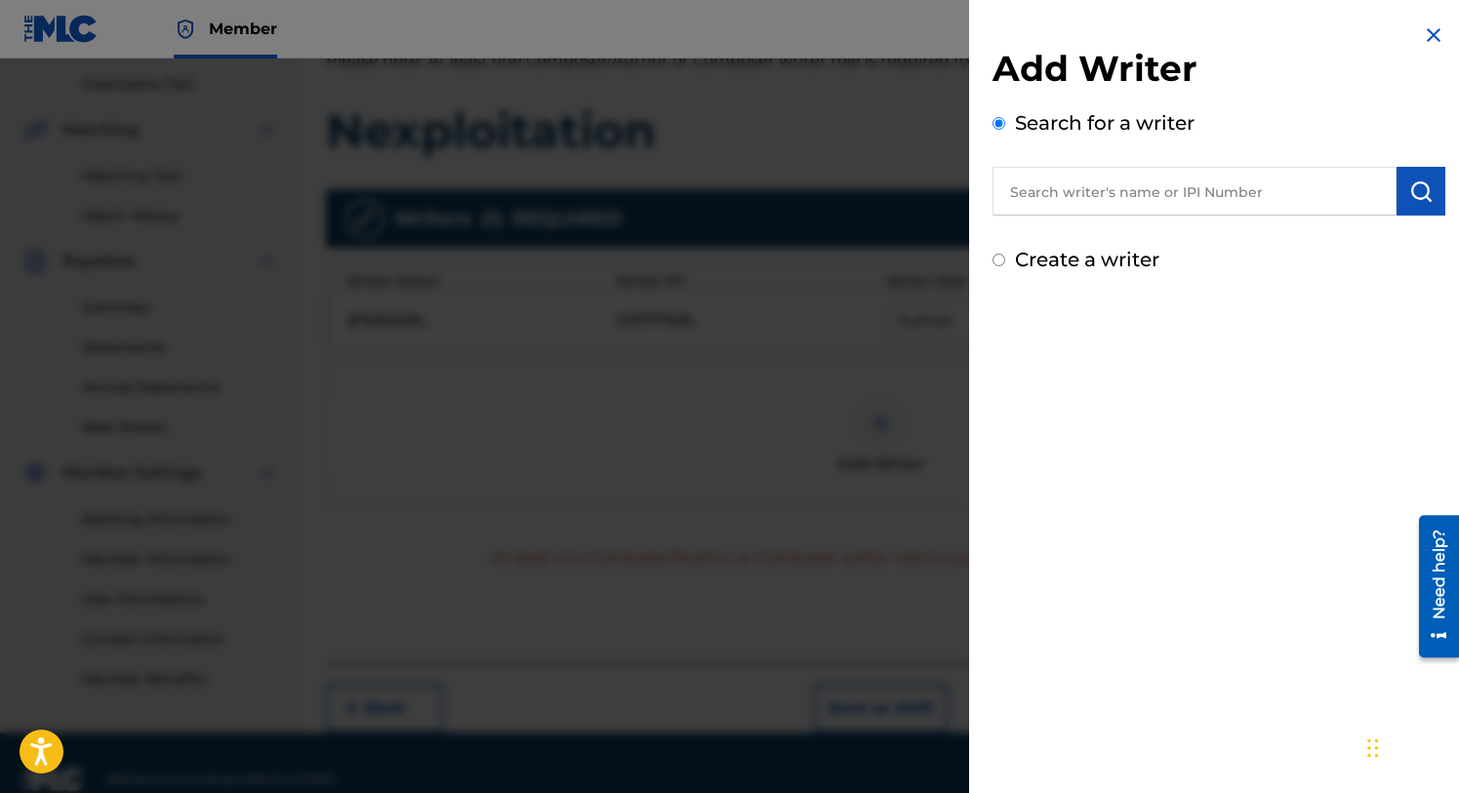
click at [1055, 201] on input "text" at bounding box center [1194, 191] width 404 height 49
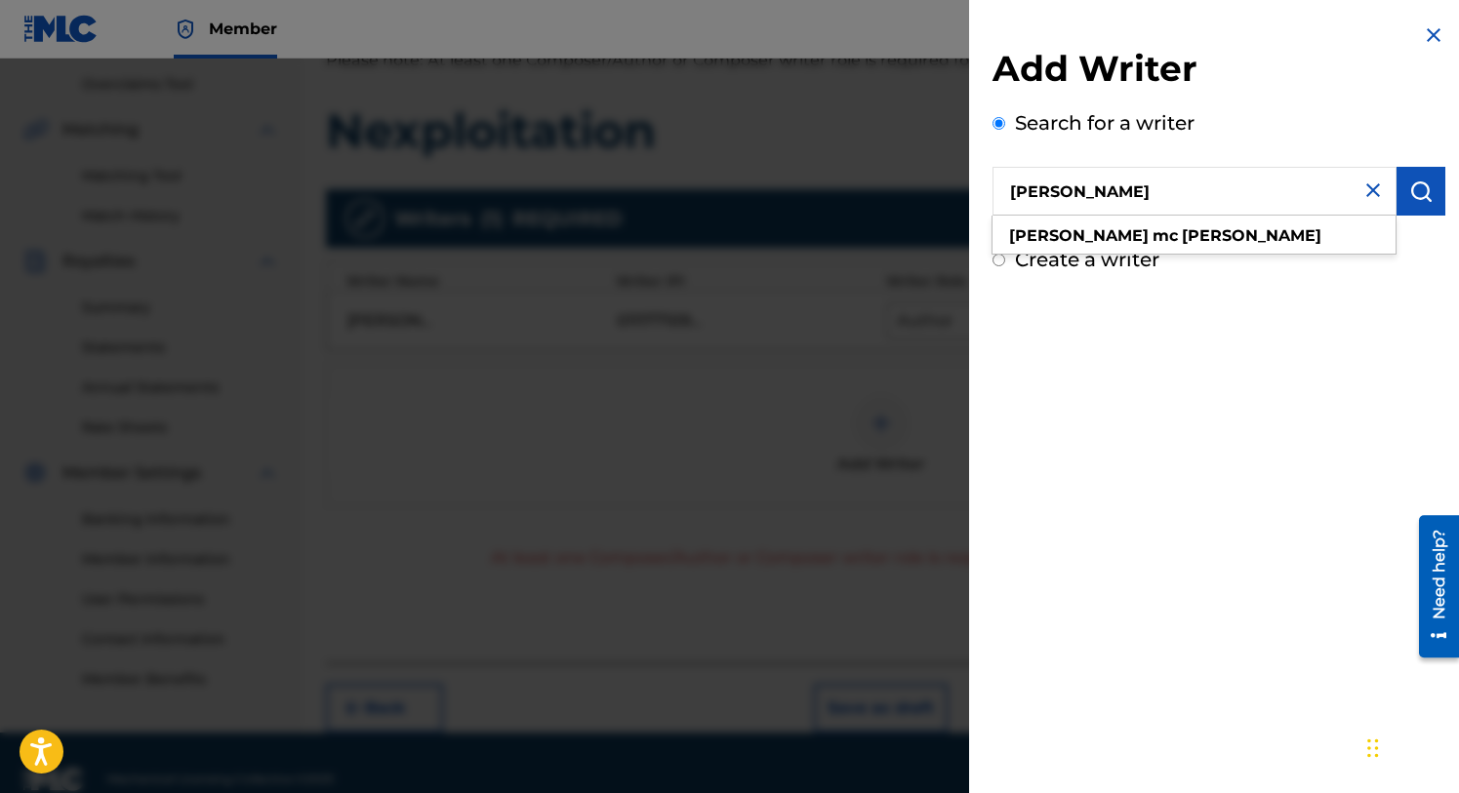
type input "[PERSON_NAME]"
click at [1409, 186] on img "submit" at bounding box center [1420, 191] width 23 height 23
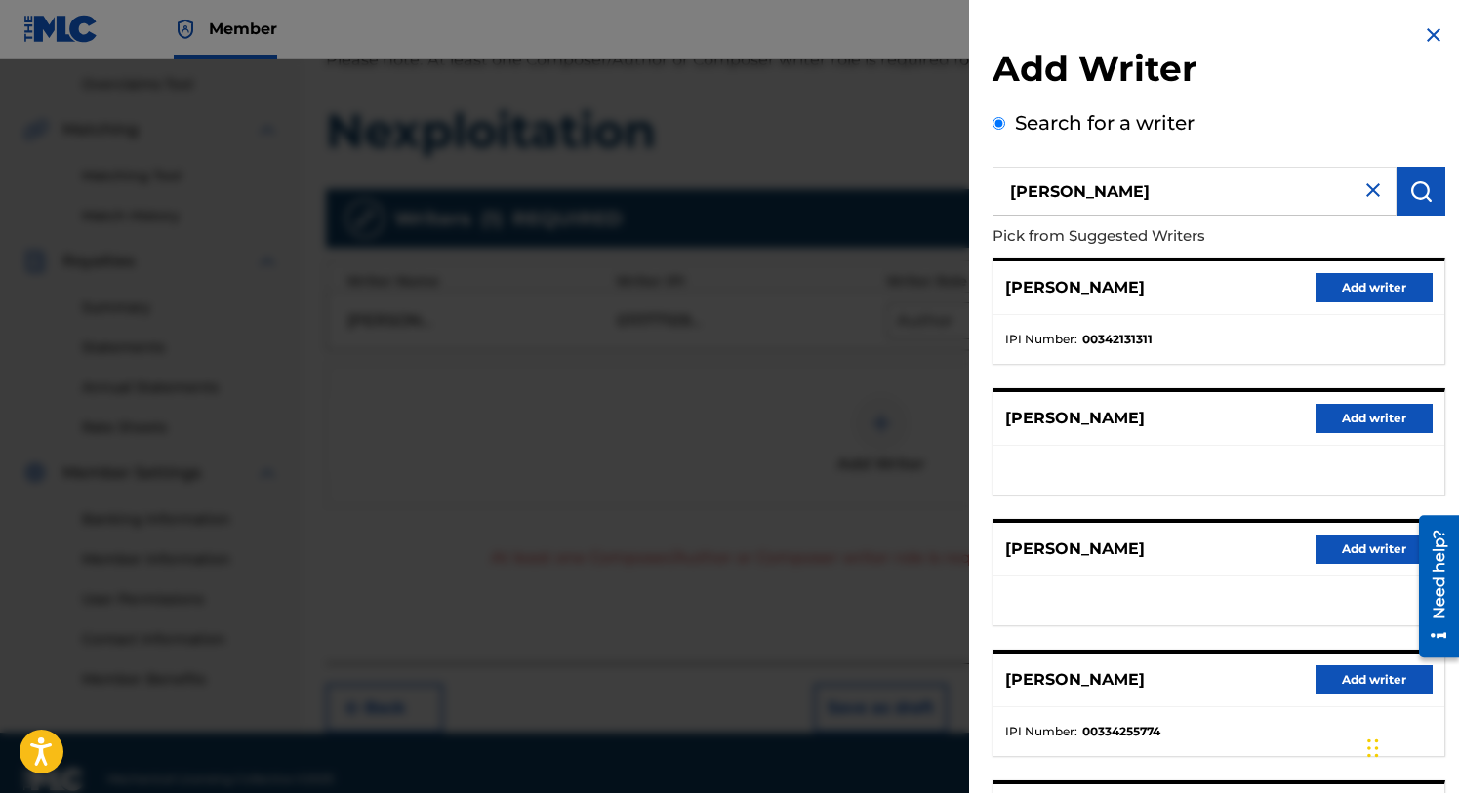
click at [1335, 289] on button "Add writer" at bounding box center [1374, 287] width 117 height 29
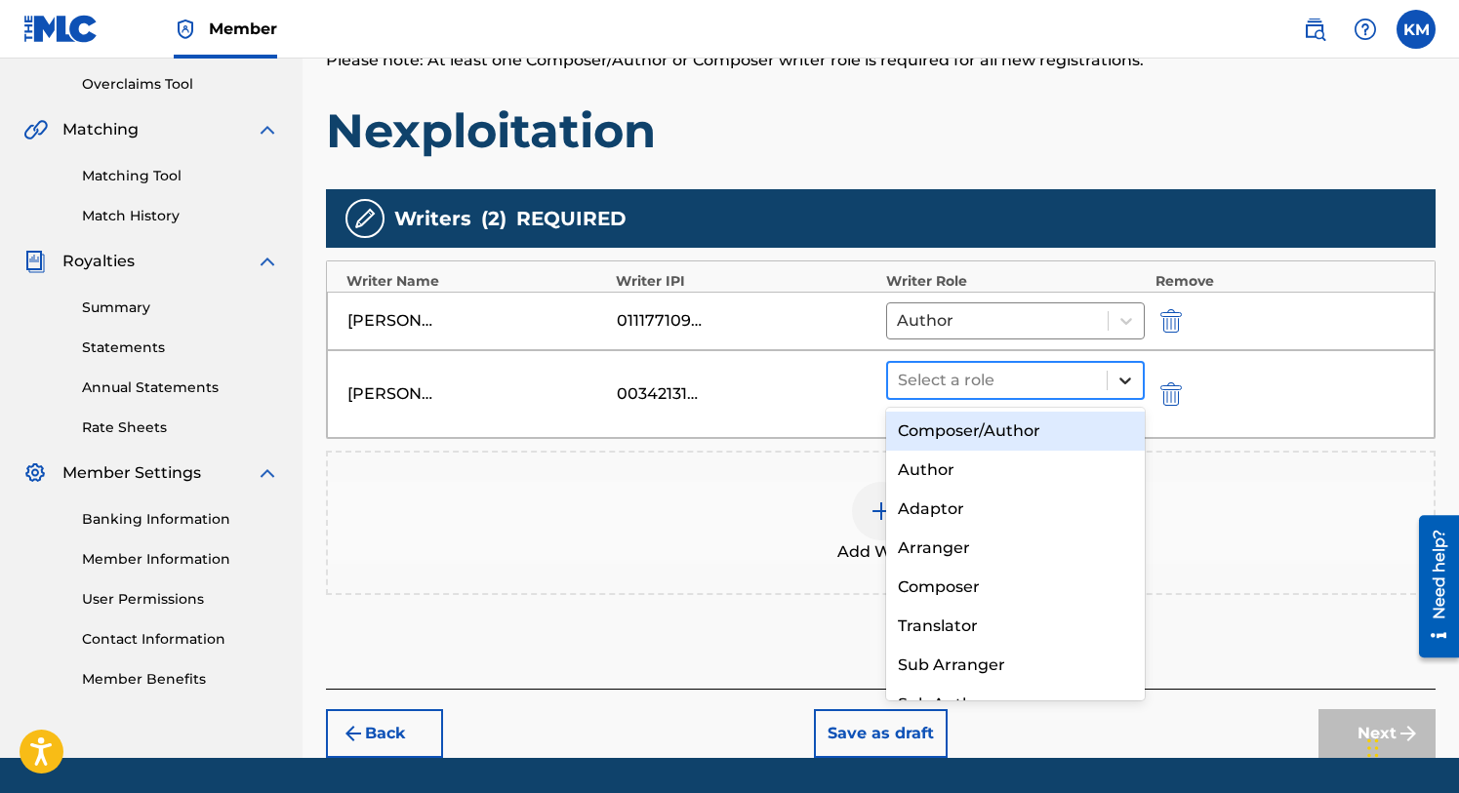
click at [1120, 375] on icon at bounding box center [1125, 381] width 20 height 20
click at [1021, 423] on div "Composer/Author" at bounding box center [1016, 431] width 260 height 39
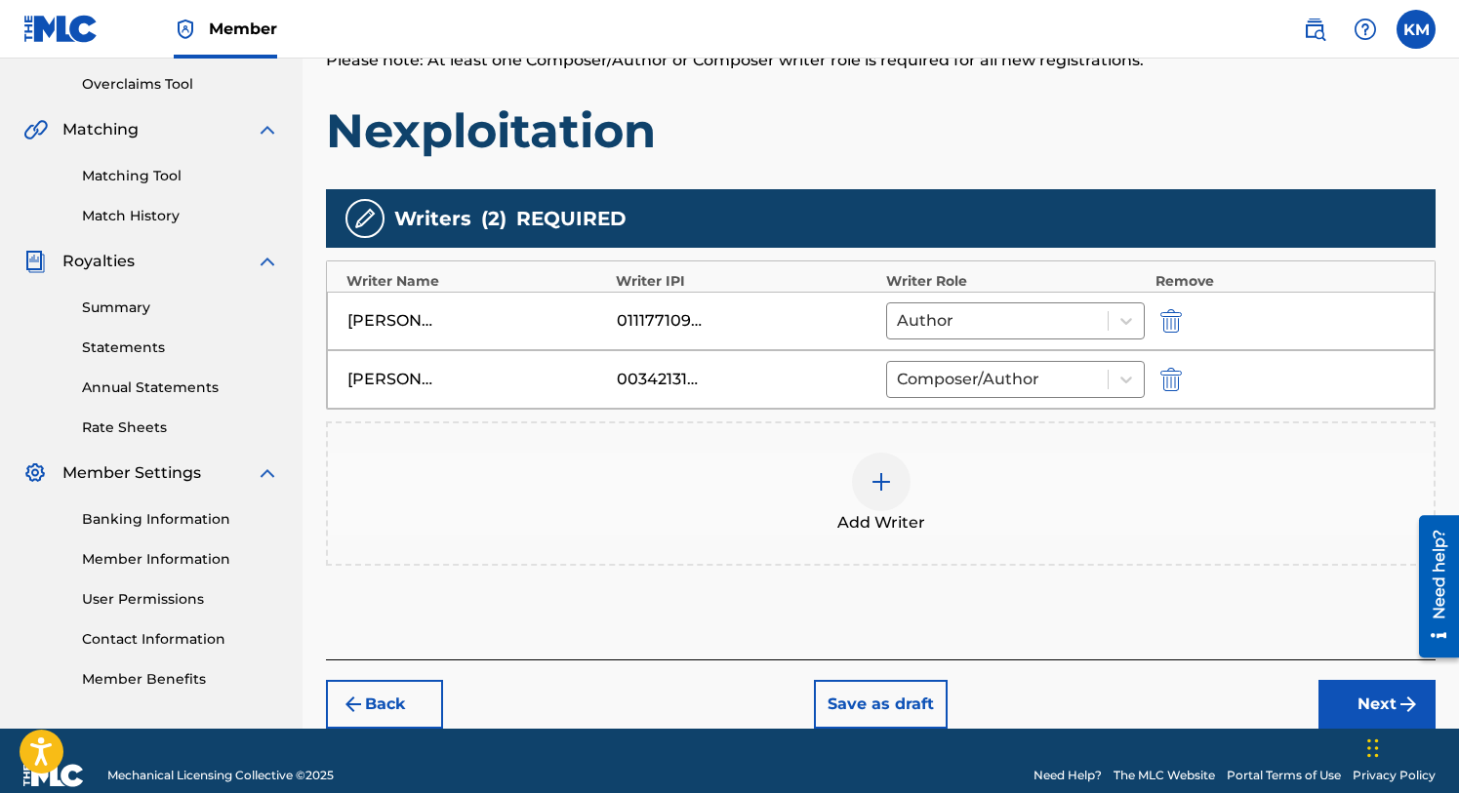
click at [1330, 696] on button "Next" at bounding box center [1376, 704] width 117 height 49
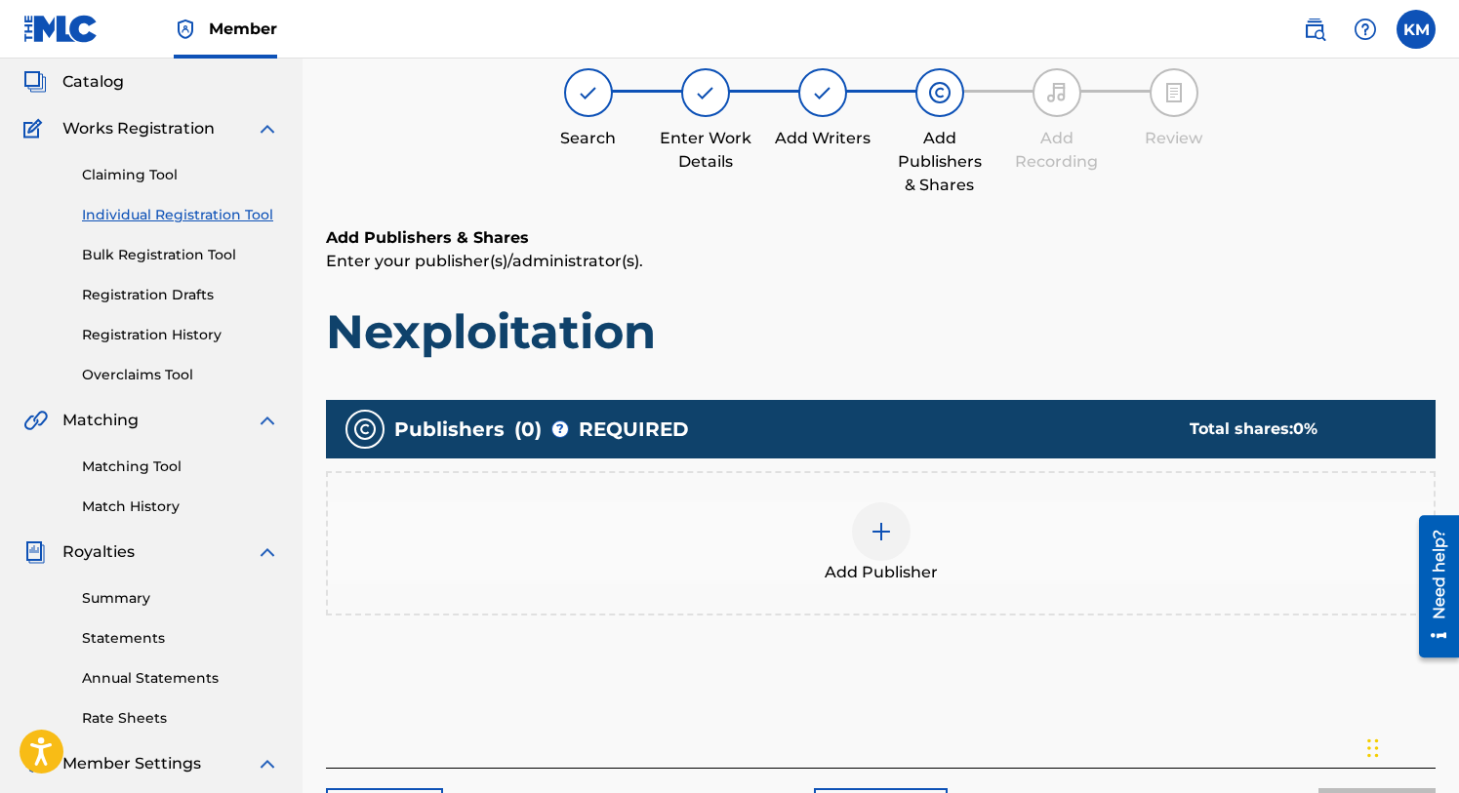
scroll to position [88, 0]
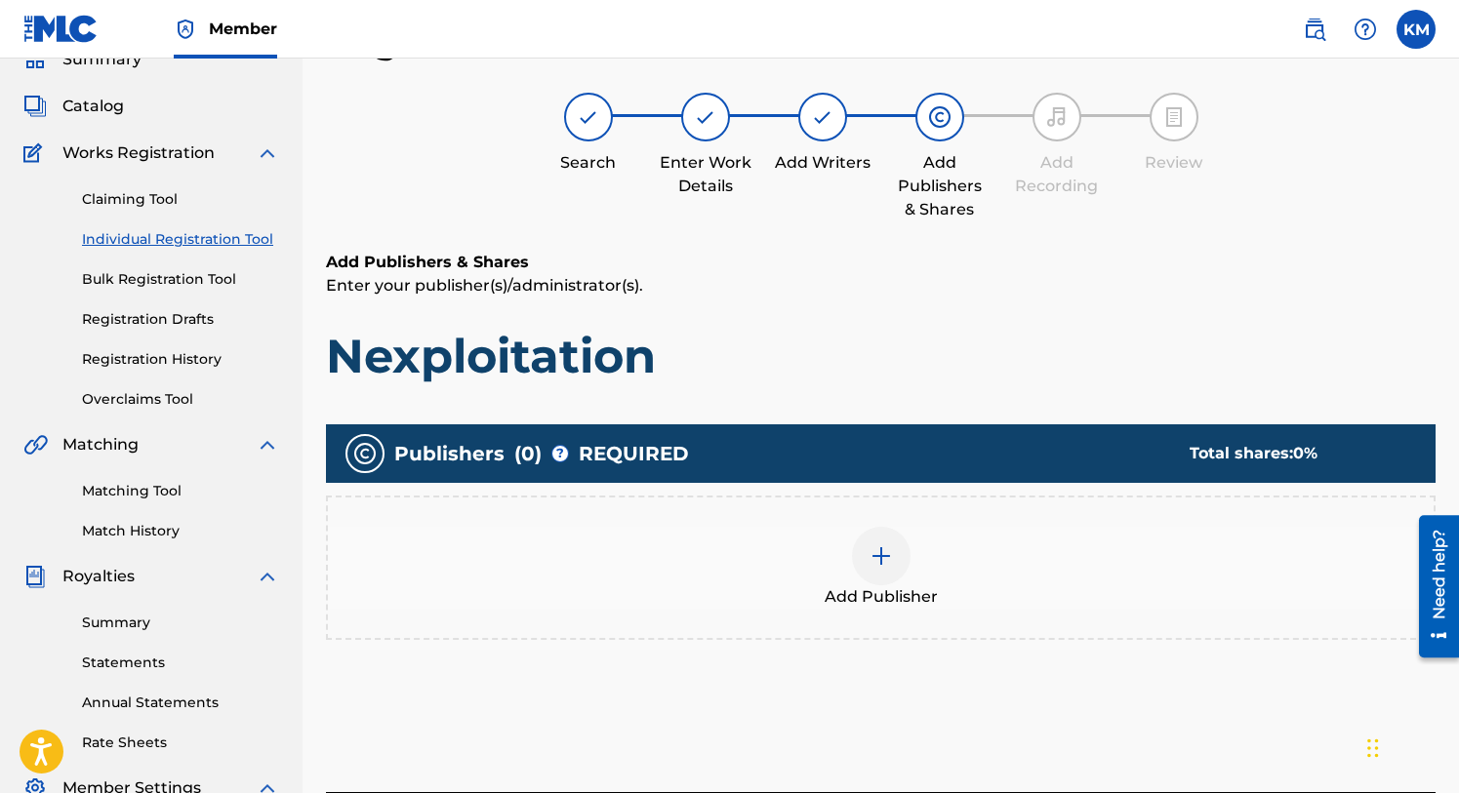
click at [885, 550] on img at bounding box center [881, 556] width 23 height 23
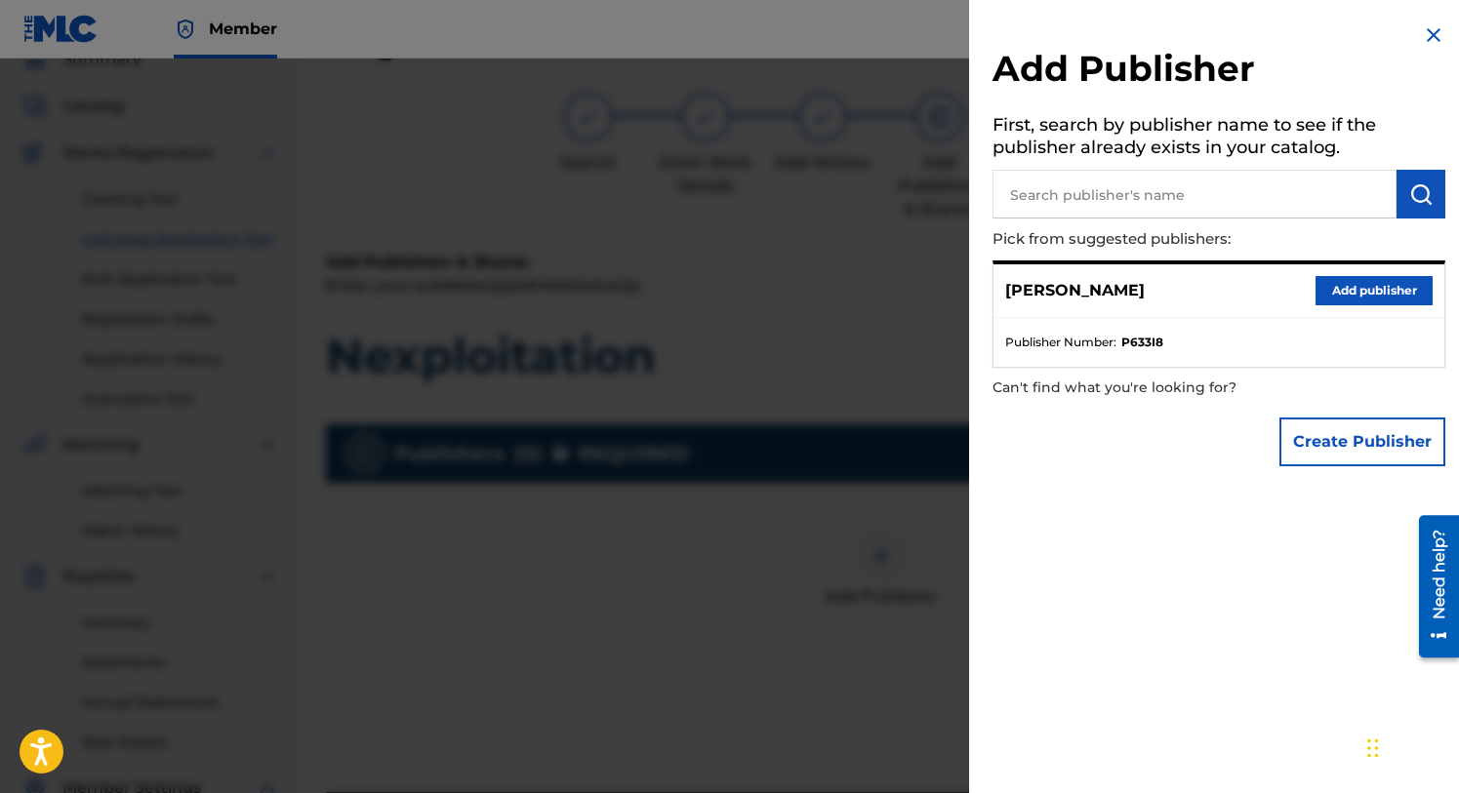
click at [1068, 195] on input "text" at bounding box center [1194, 194] width 404 height 49
type input "The J Is Silent"
click at [1358, 289] on button "Add publisher" at bounding box center [1374, 290] width 117 height 29
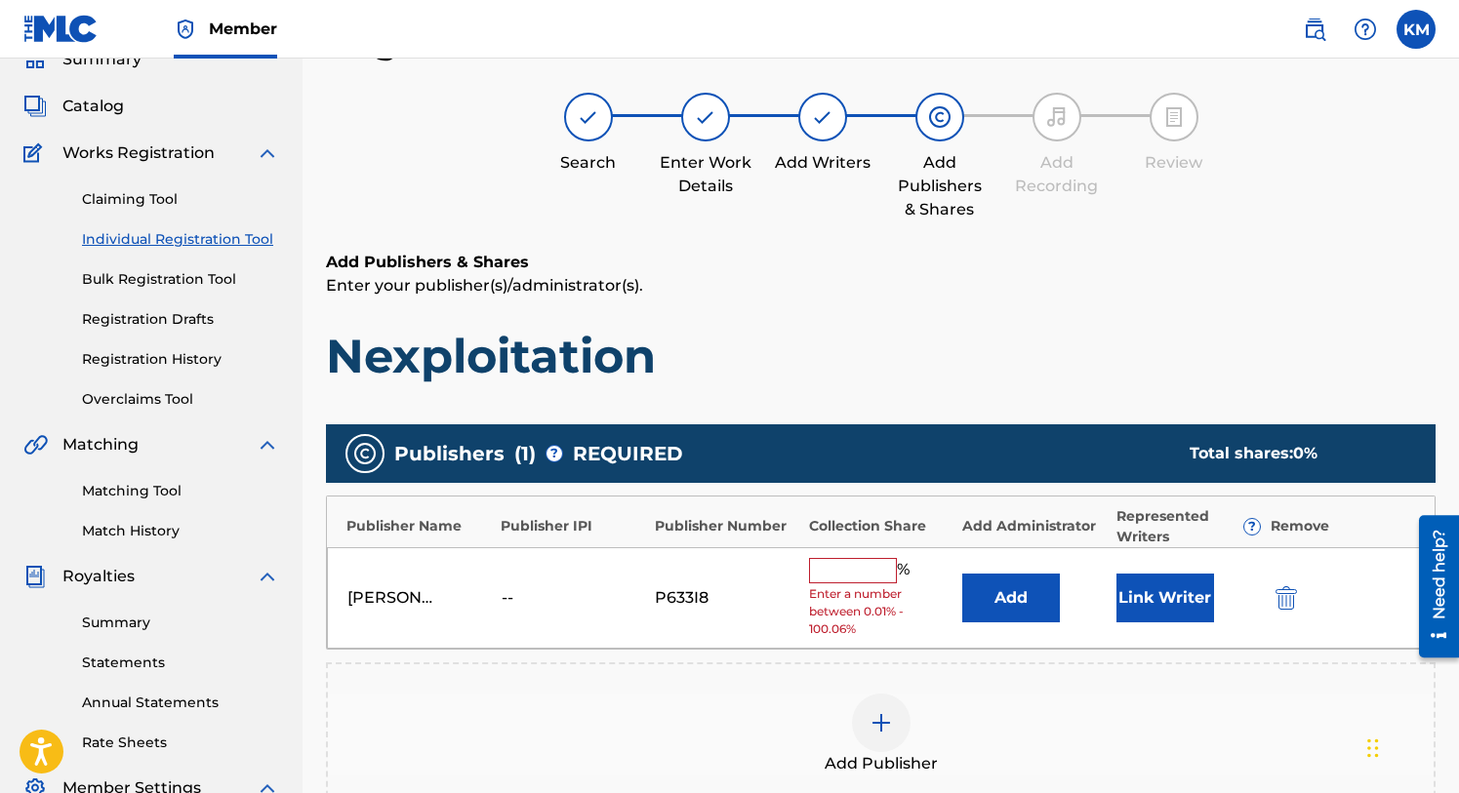
click at [850, 567] on input "text" at bounding box center [853, 570] width 88 height 25
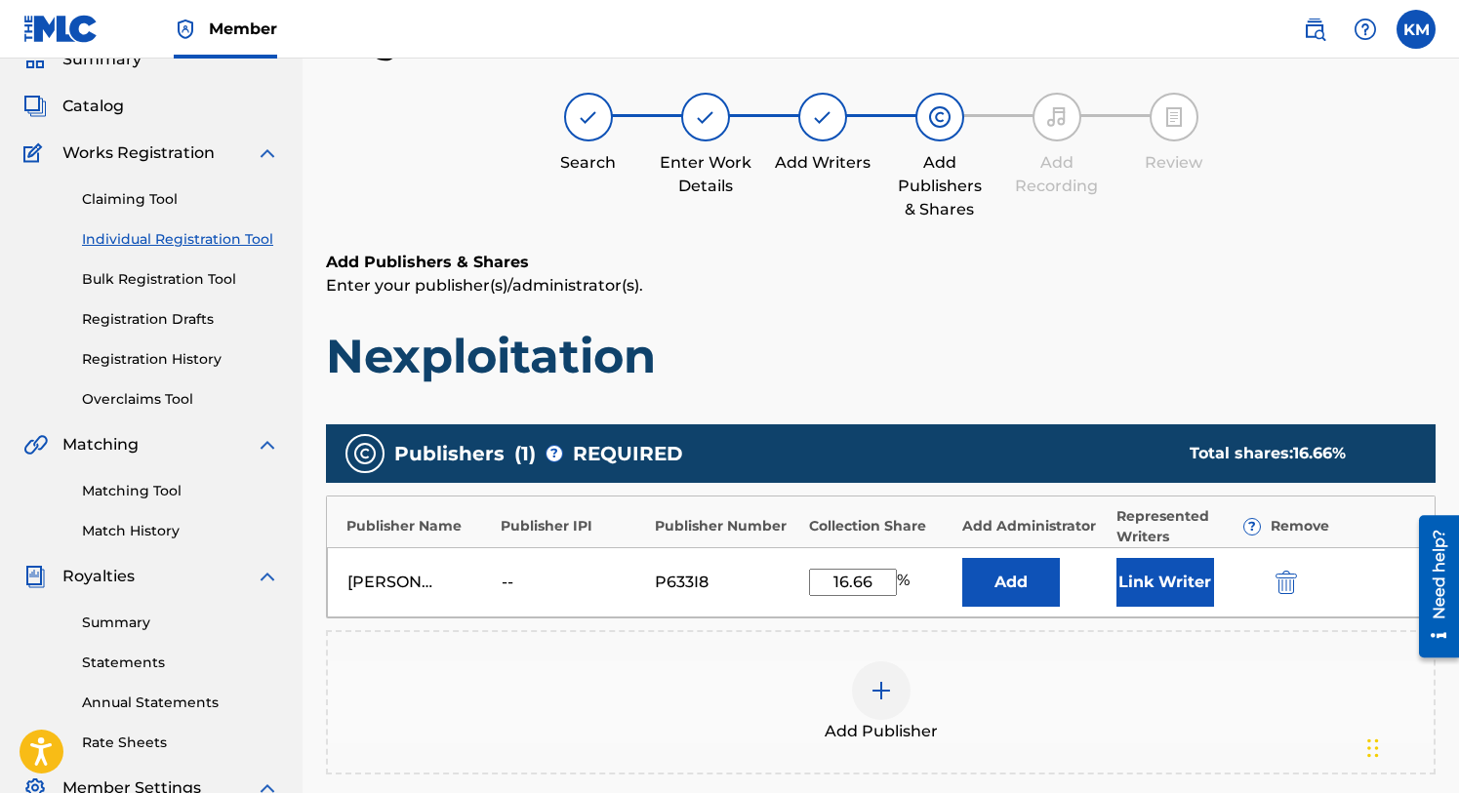
type input "16.66"
click at [1146, 590] on button "Link Writer" at bounding box center [1165, 582] width 98 height 49
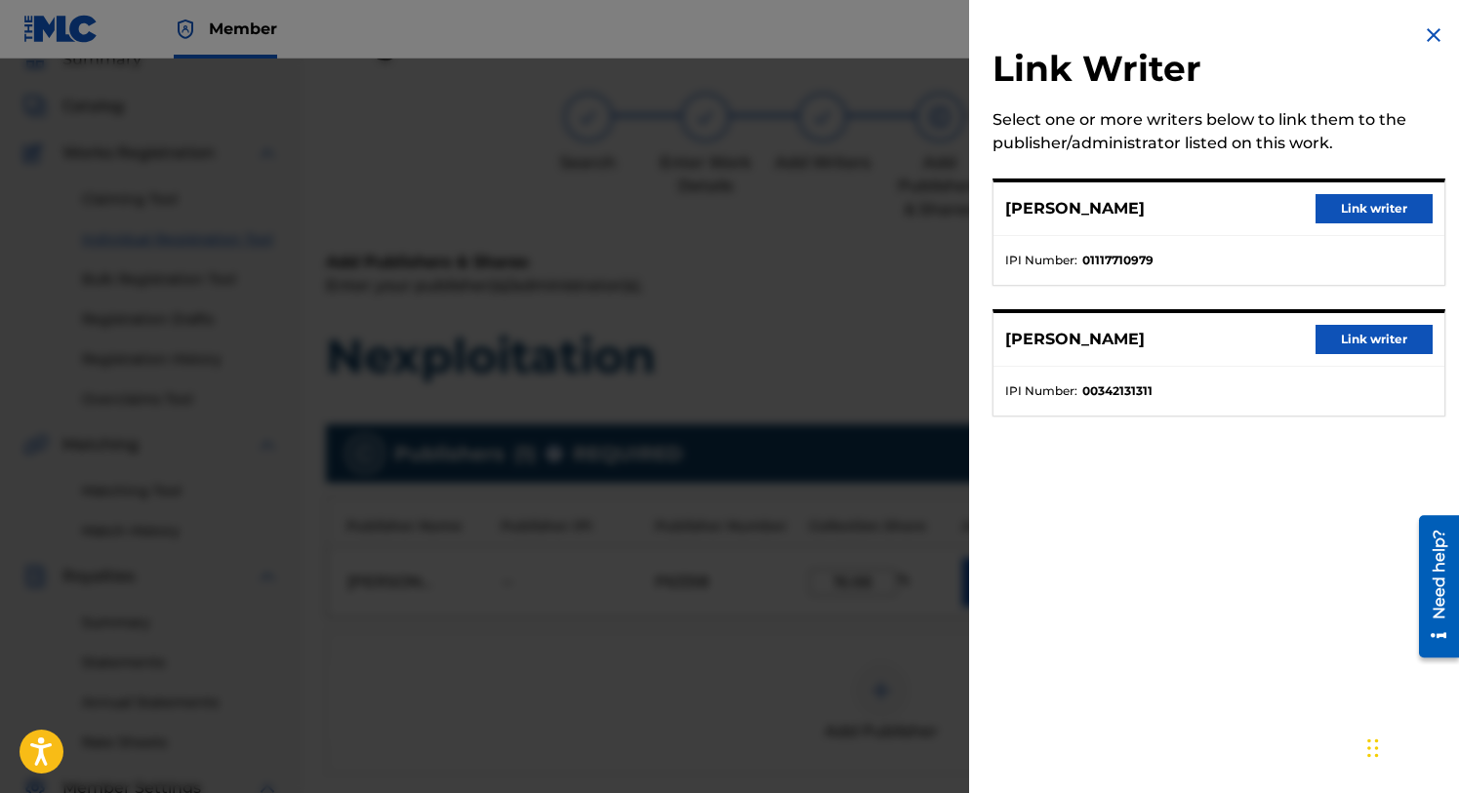
click at [1368, 208] on button "Link writer" at bounding box center [1374, 208] width 117 height 29
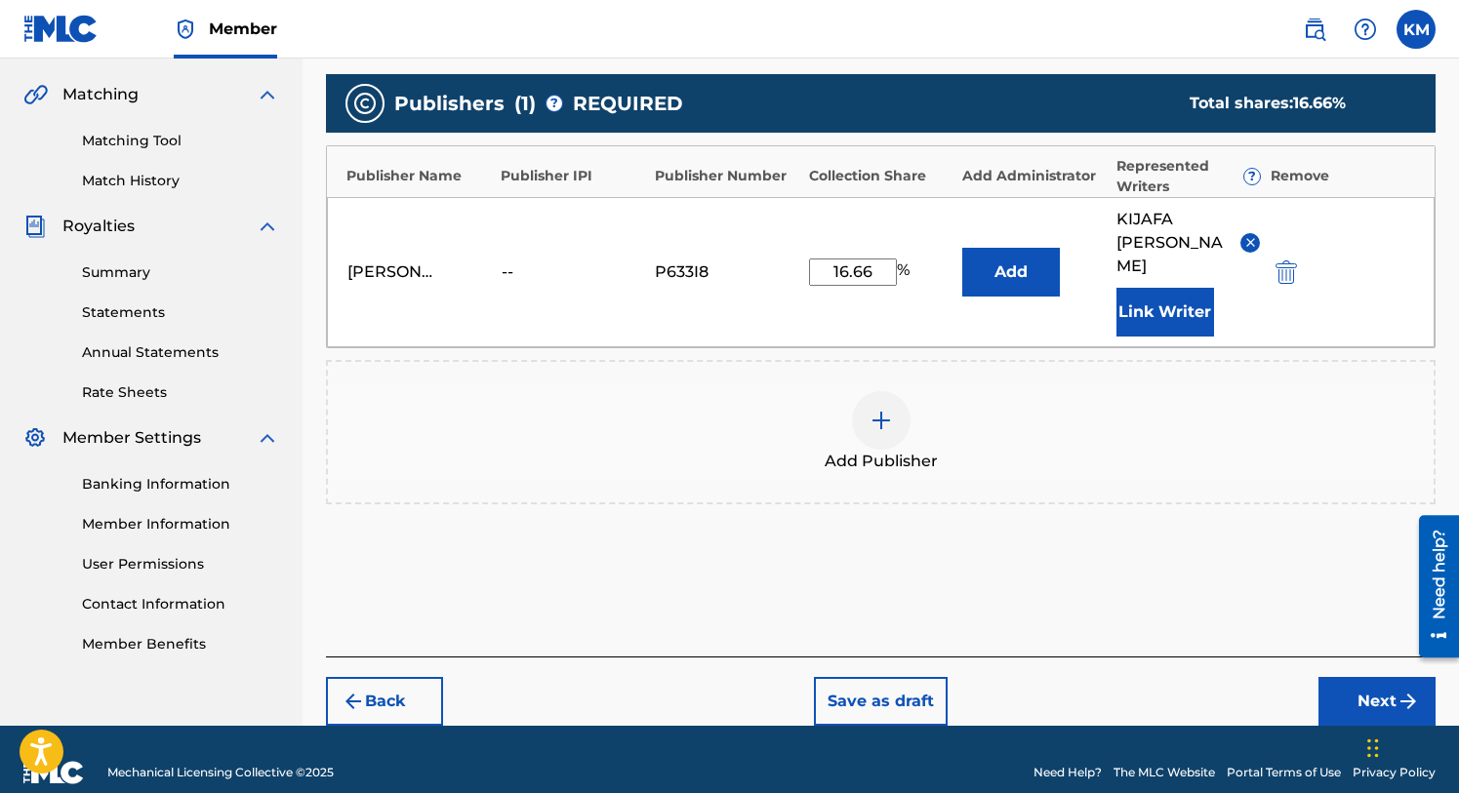
scroll to position [441, 0]
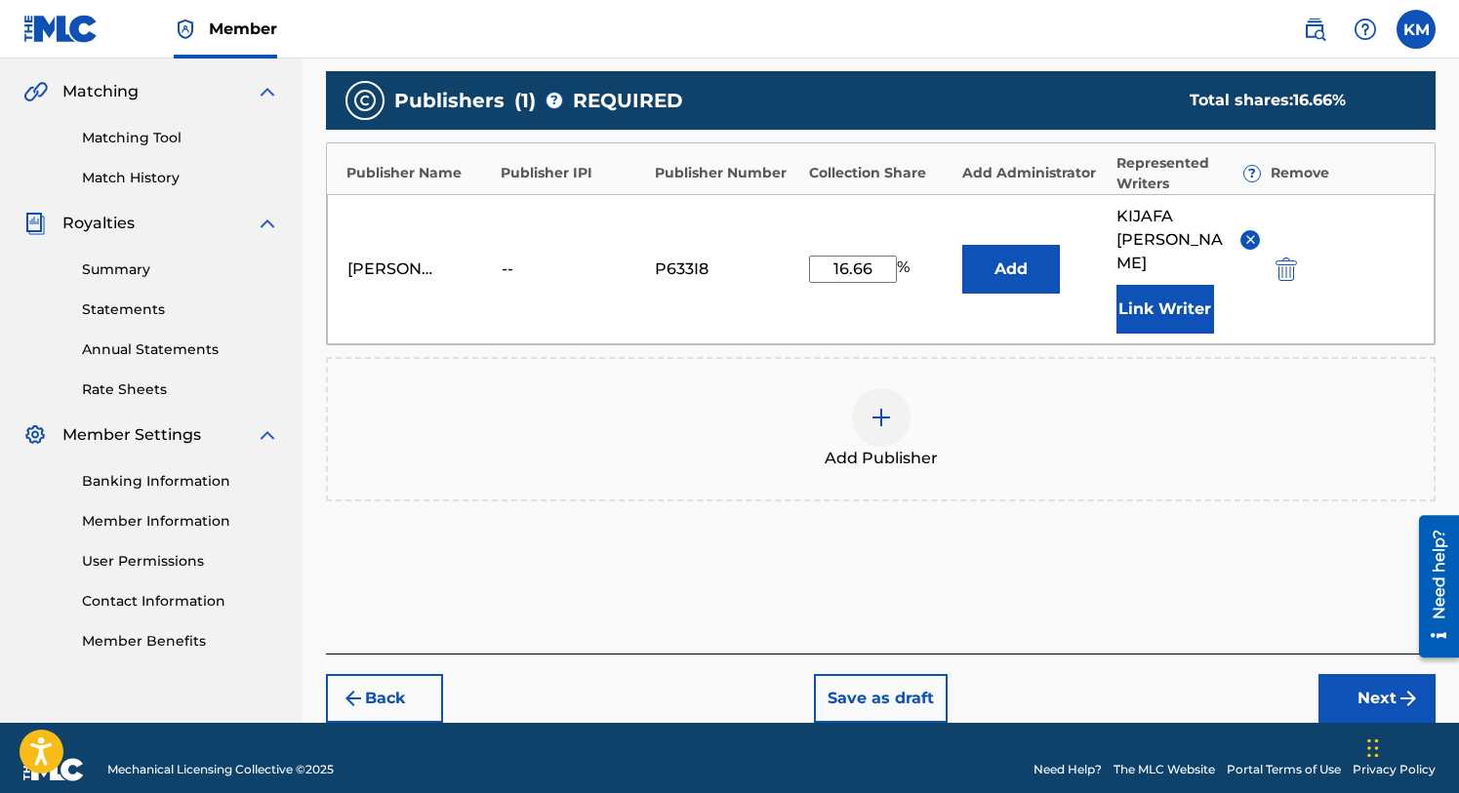
click at [1356, 674] on button "Next" at bounding box center [1376, 698] width 117 height 49
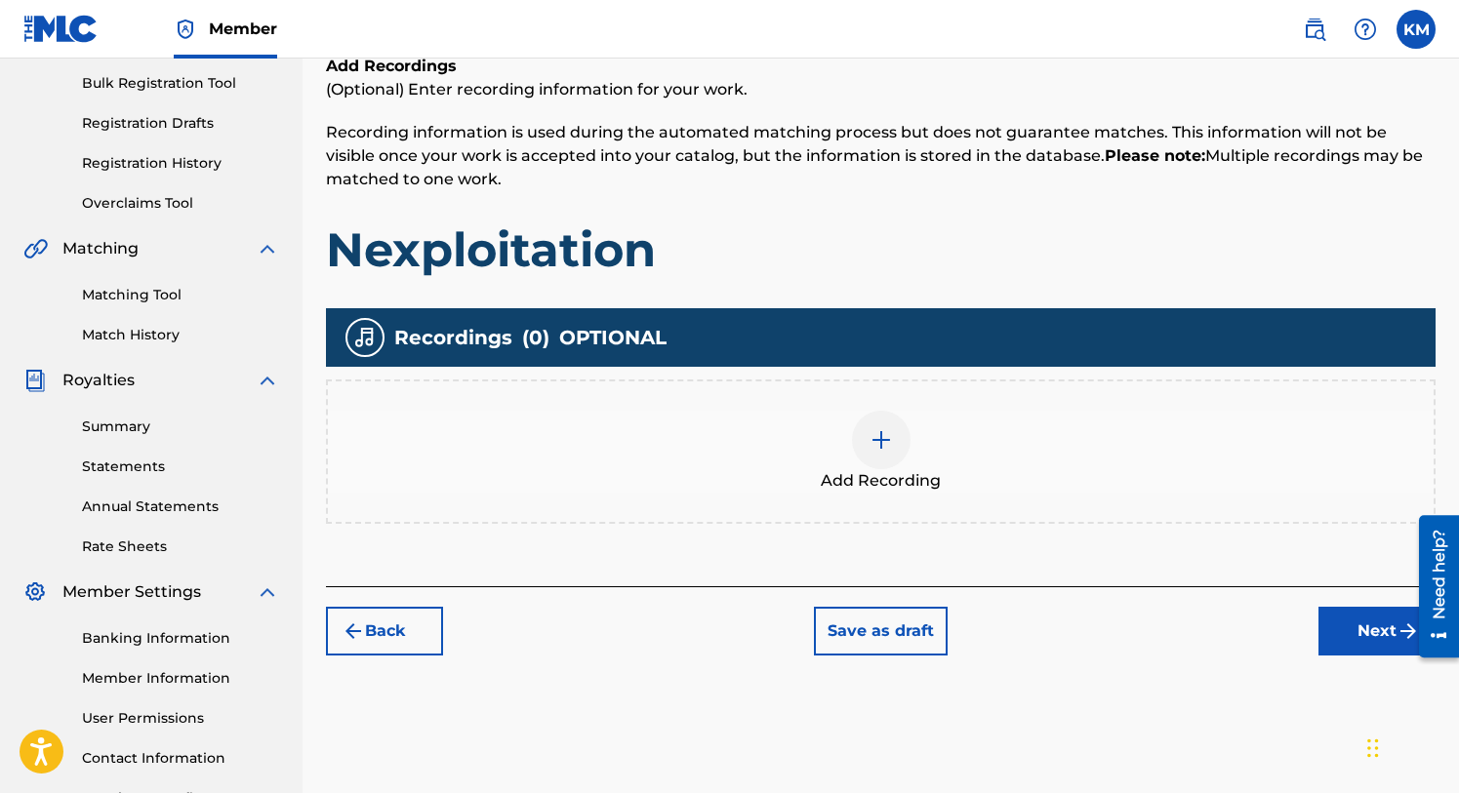
scroll to position [417, 0]
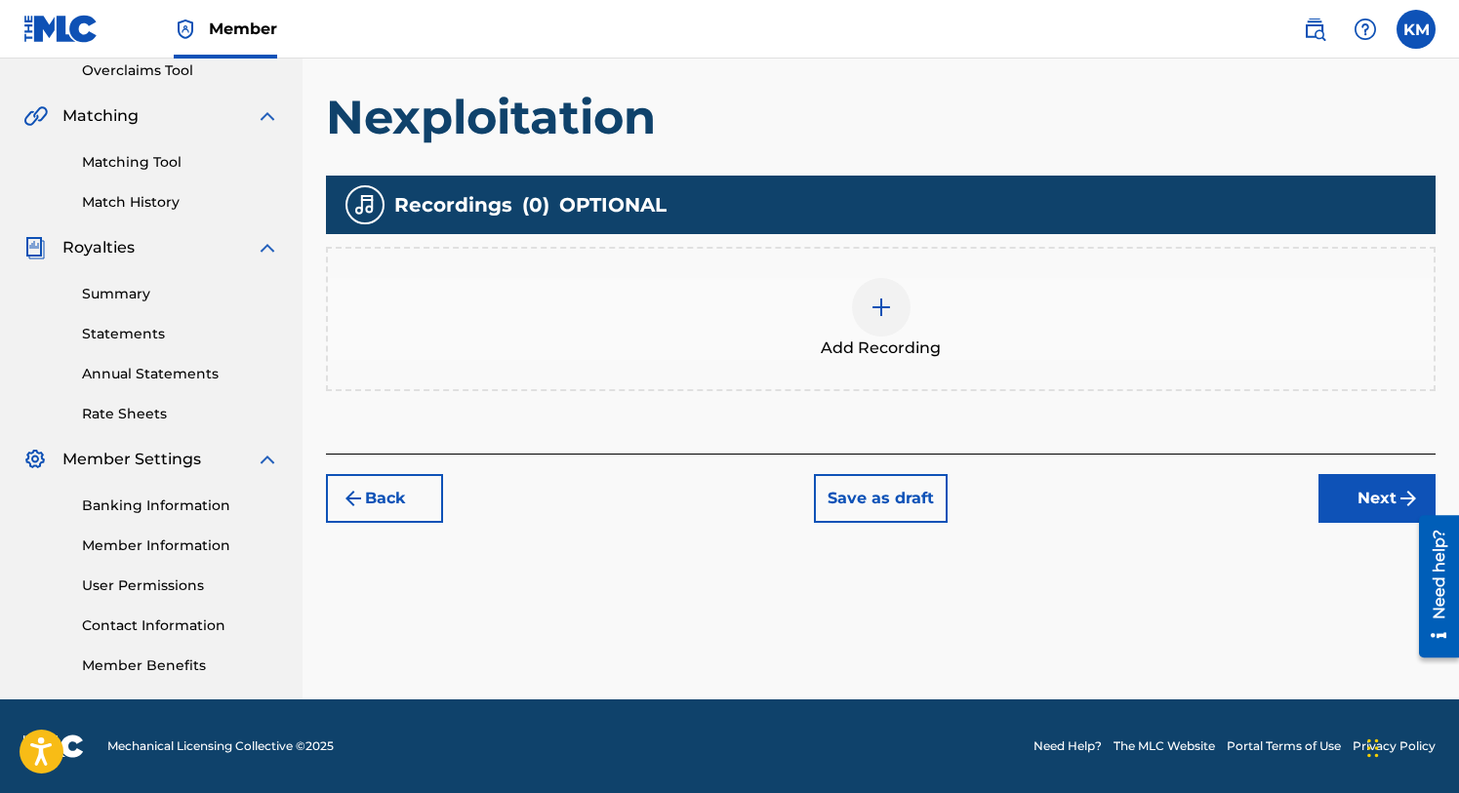
click at [1366, 496] on button "Next" at bounding box center [1376, 498] width 117 height 49
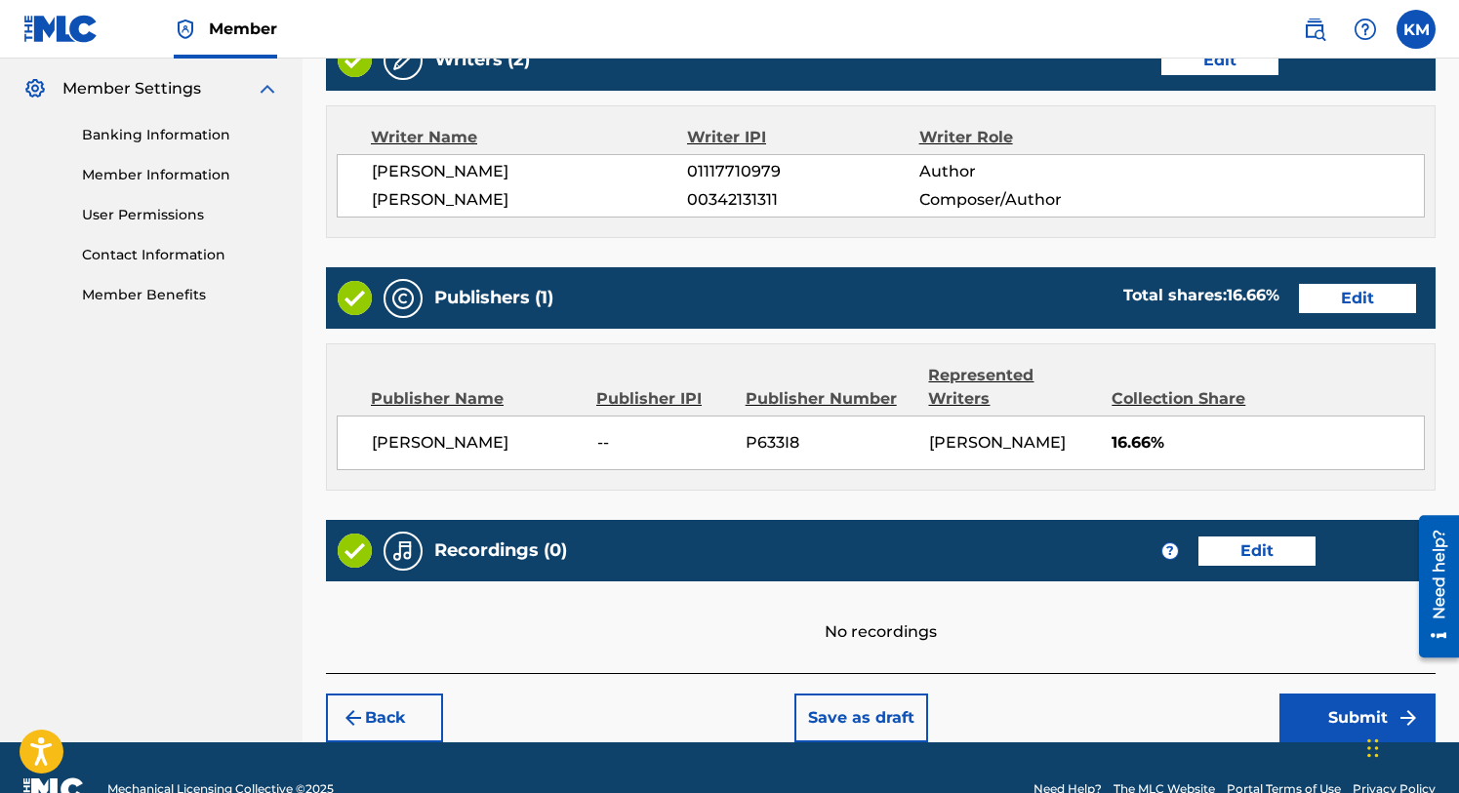
scroll to position [829, 0]
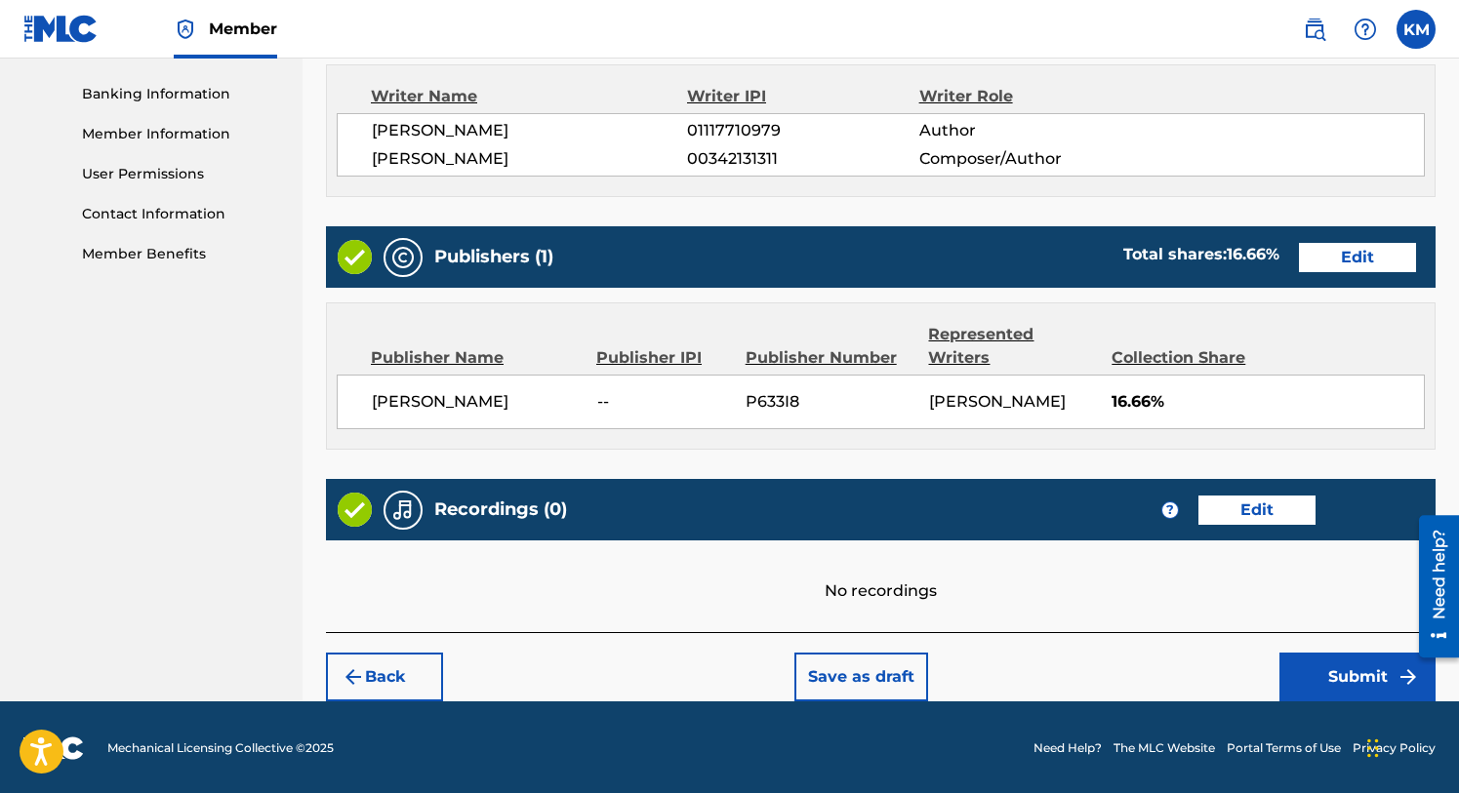
click at [1354, 260] on button "Edit" at bounding box center [1357, 257] width 117 height 29
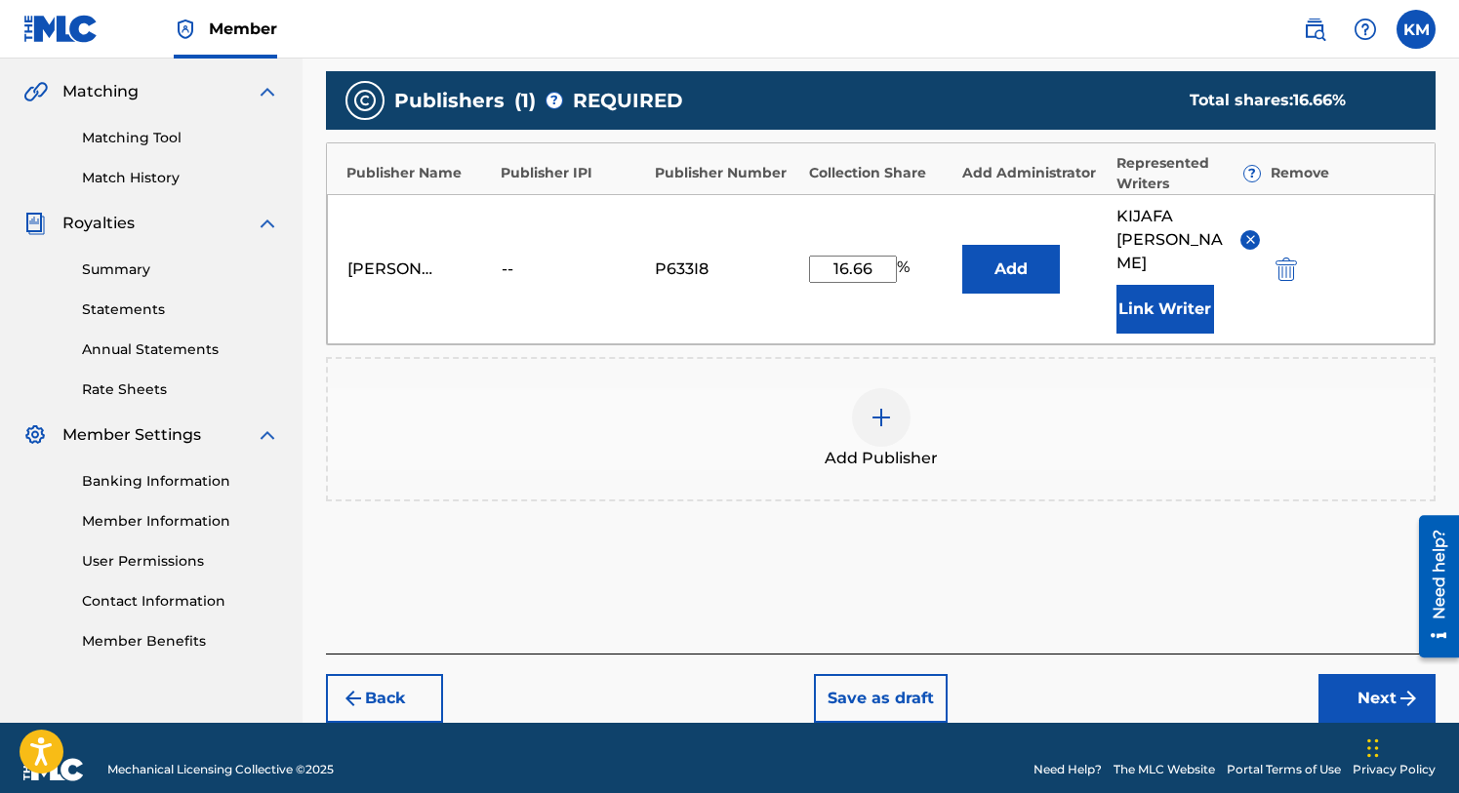
click at [1283, 258] on img "submit" at bounding box center [1285, 269] width 21 height 23
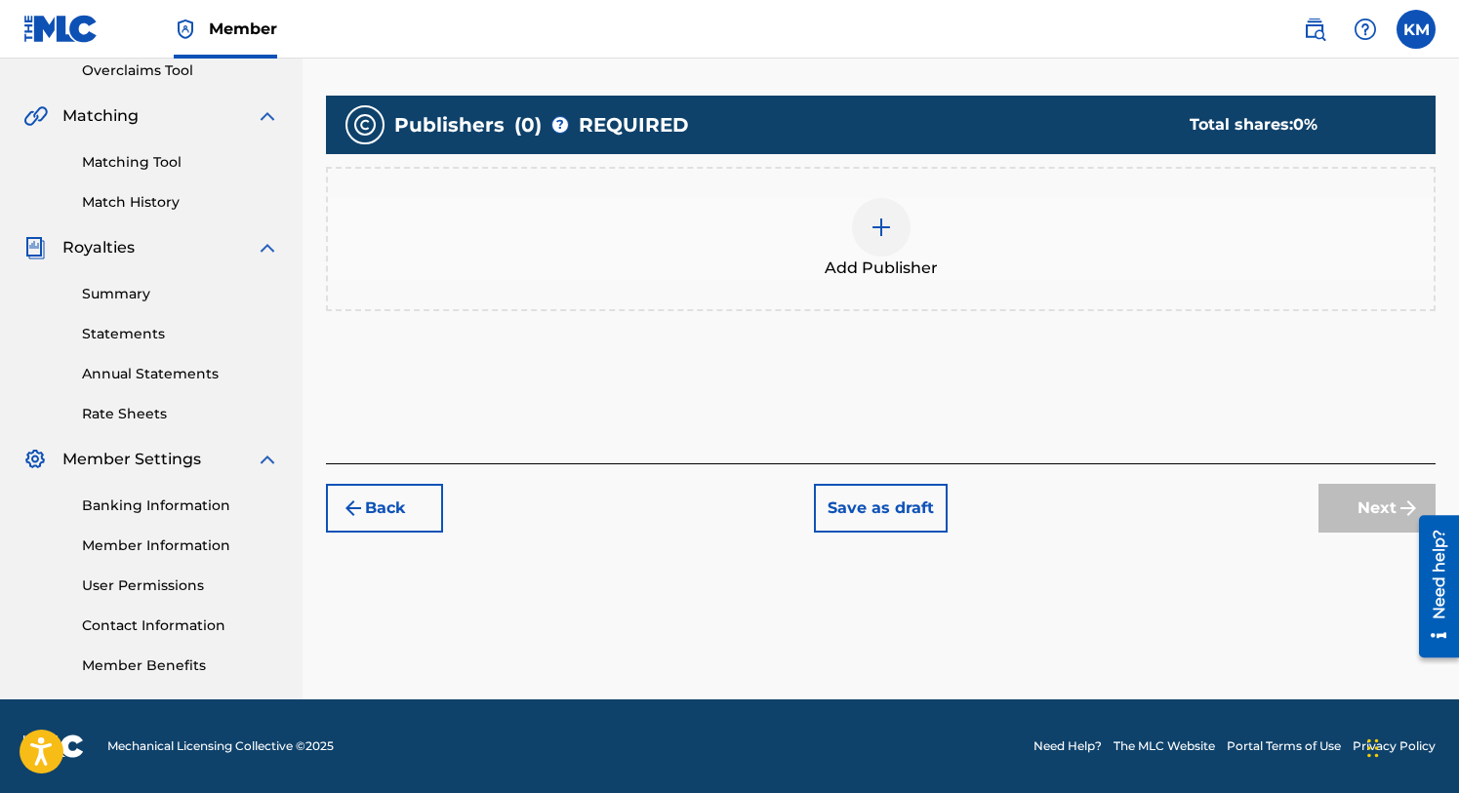
click at [883, 224] on img at bounding box center [881, 227] width 23 height 23
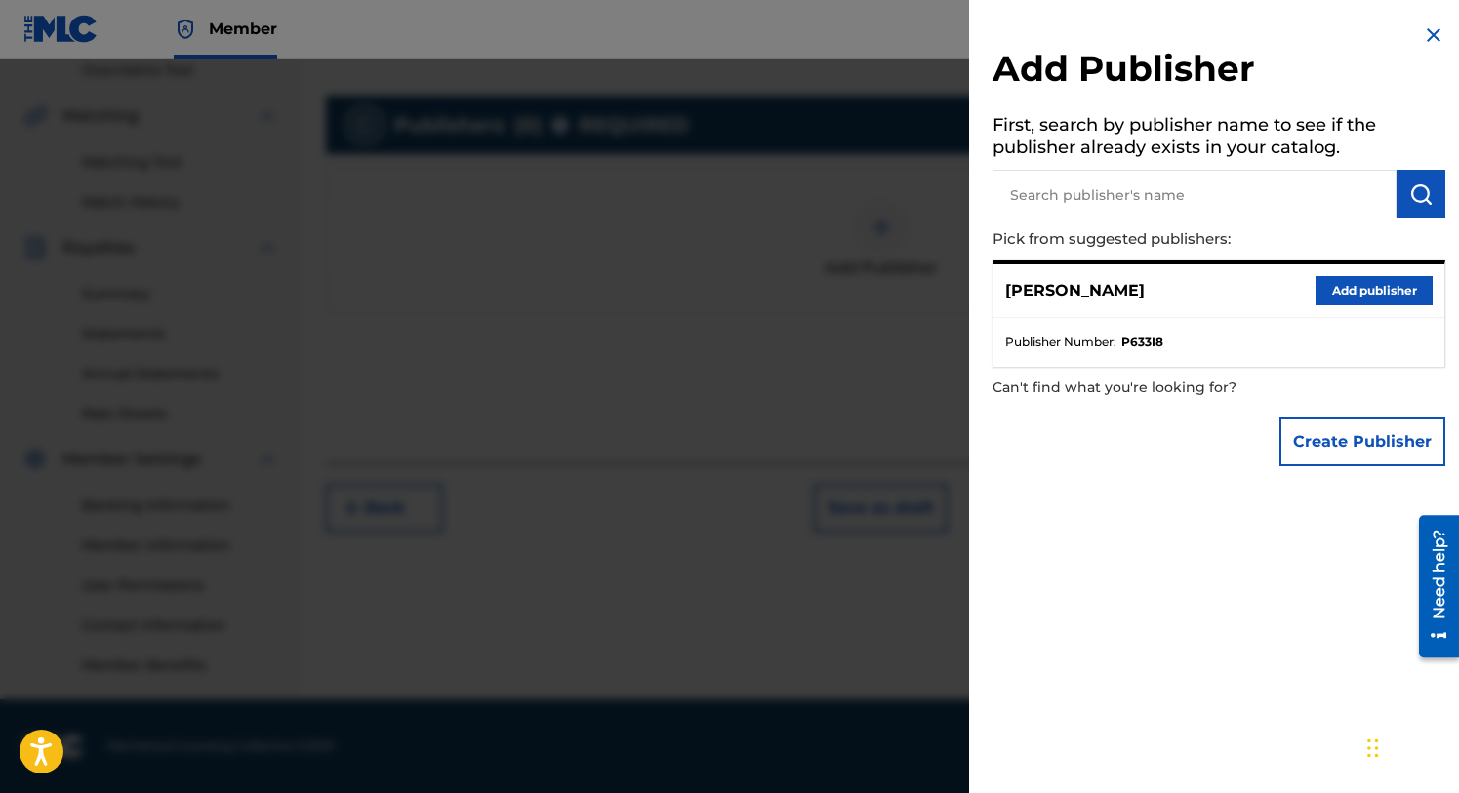
click at [1061, 197] on input "text" at bounding box center [1194, 194] width 404 height 49
type input "The J Is Silent"
click at [1421, 188] on img "submit" at bounding box center [1420, 193] width 23 height 23
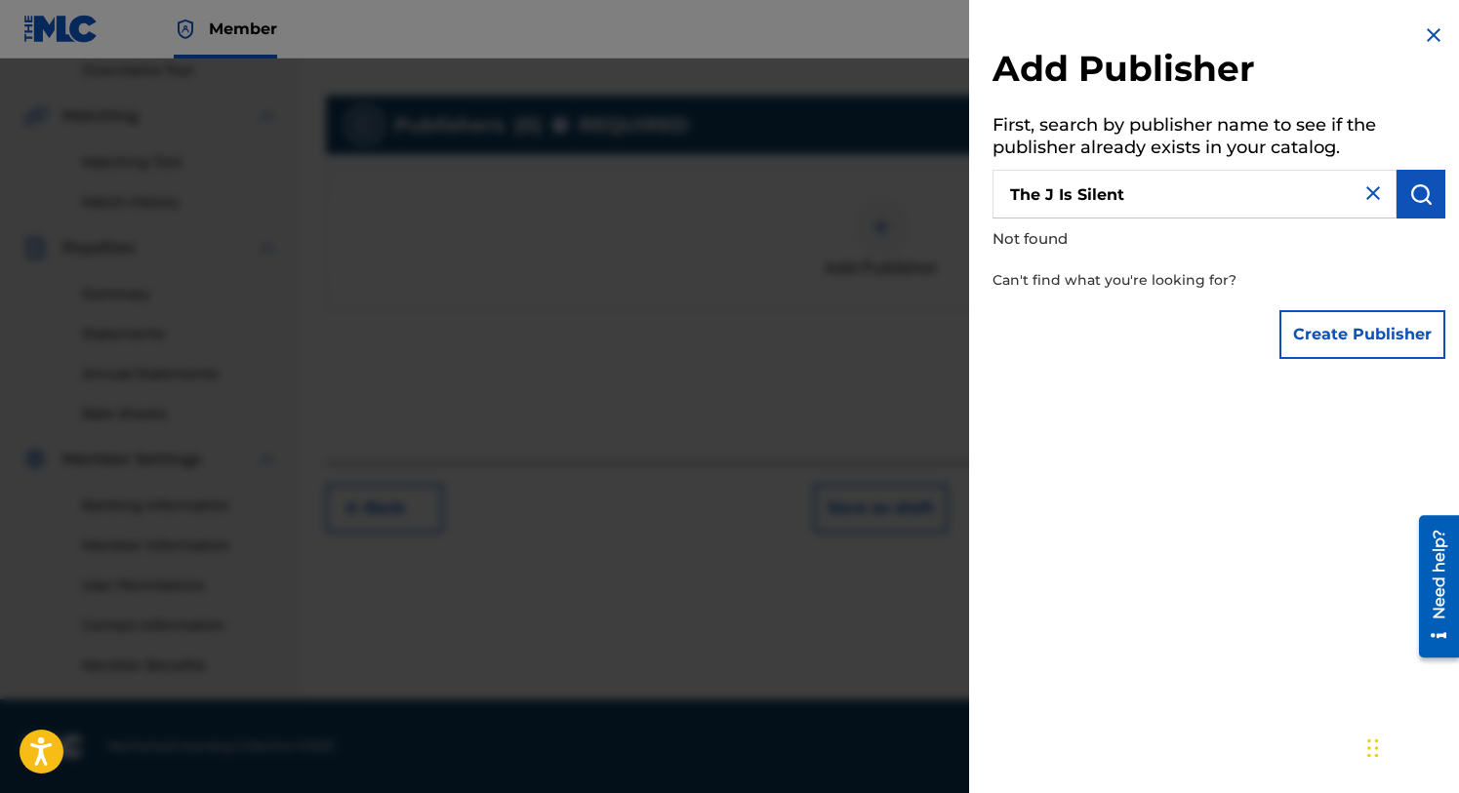
click at [1337, 322] on button "Create Publisher" at bounding box center [1362, 334] width 166 height 49
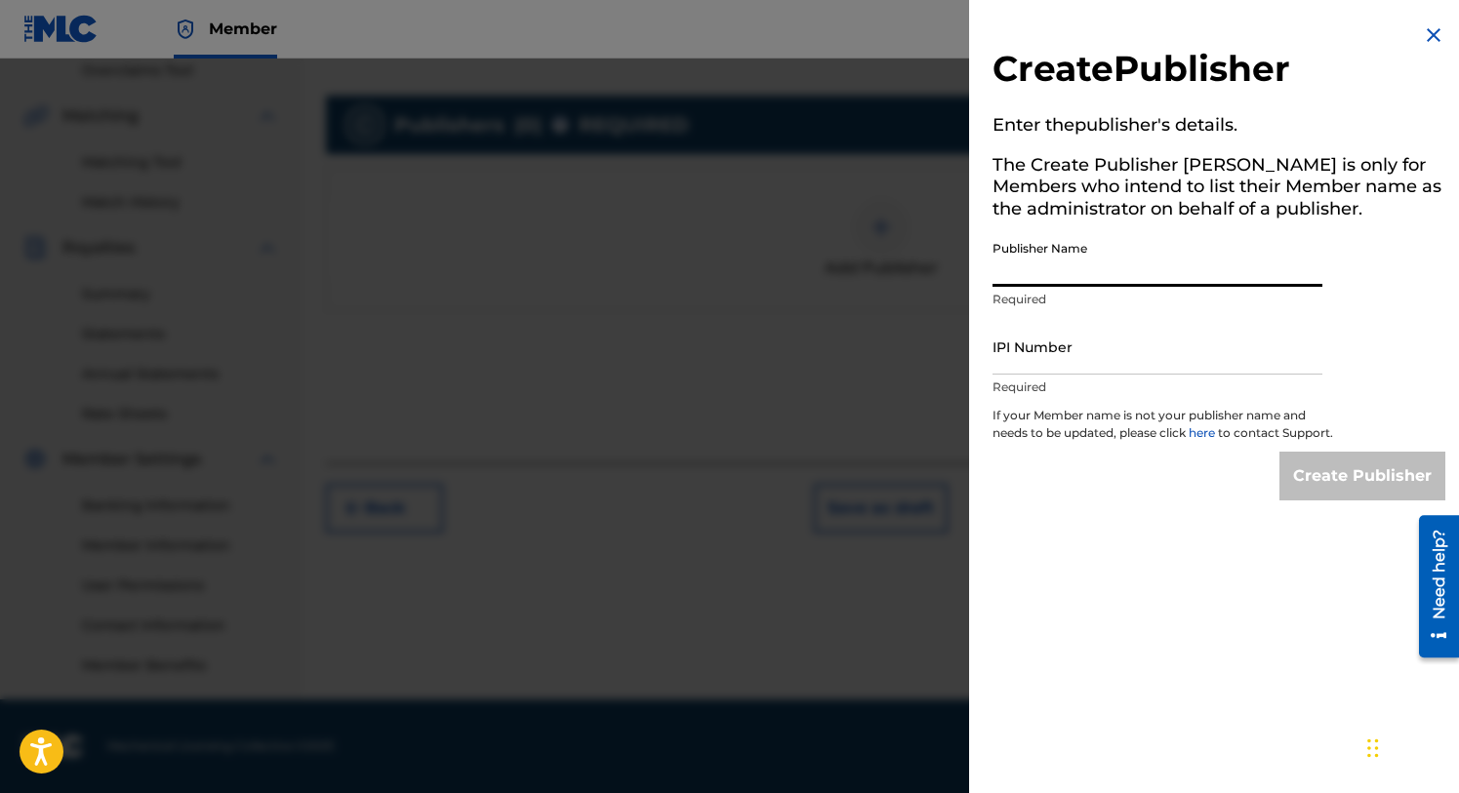
click at [1046, 262] on input "Publisher Name" at bounding box center [1157, 259] width 330 height 56
type input "The J Is Silent"
click at [1015, 364] on input "IPI Number" at bounding box center [1157, 347] width 330 height 56
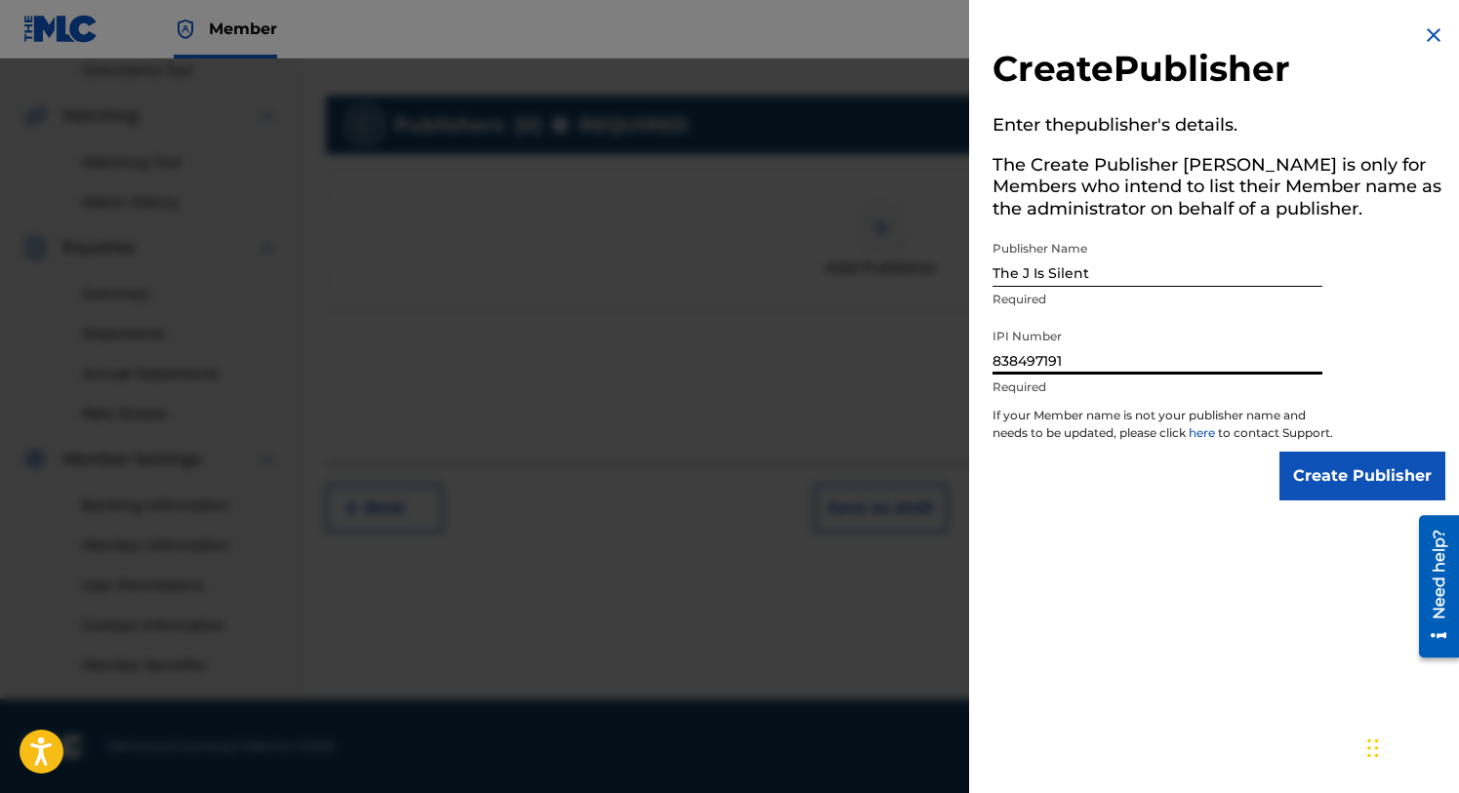
type input "838497191"
click at [1308, 486] on input "Create Publisher" at bounding box center [1362, 476] width 166 height 49
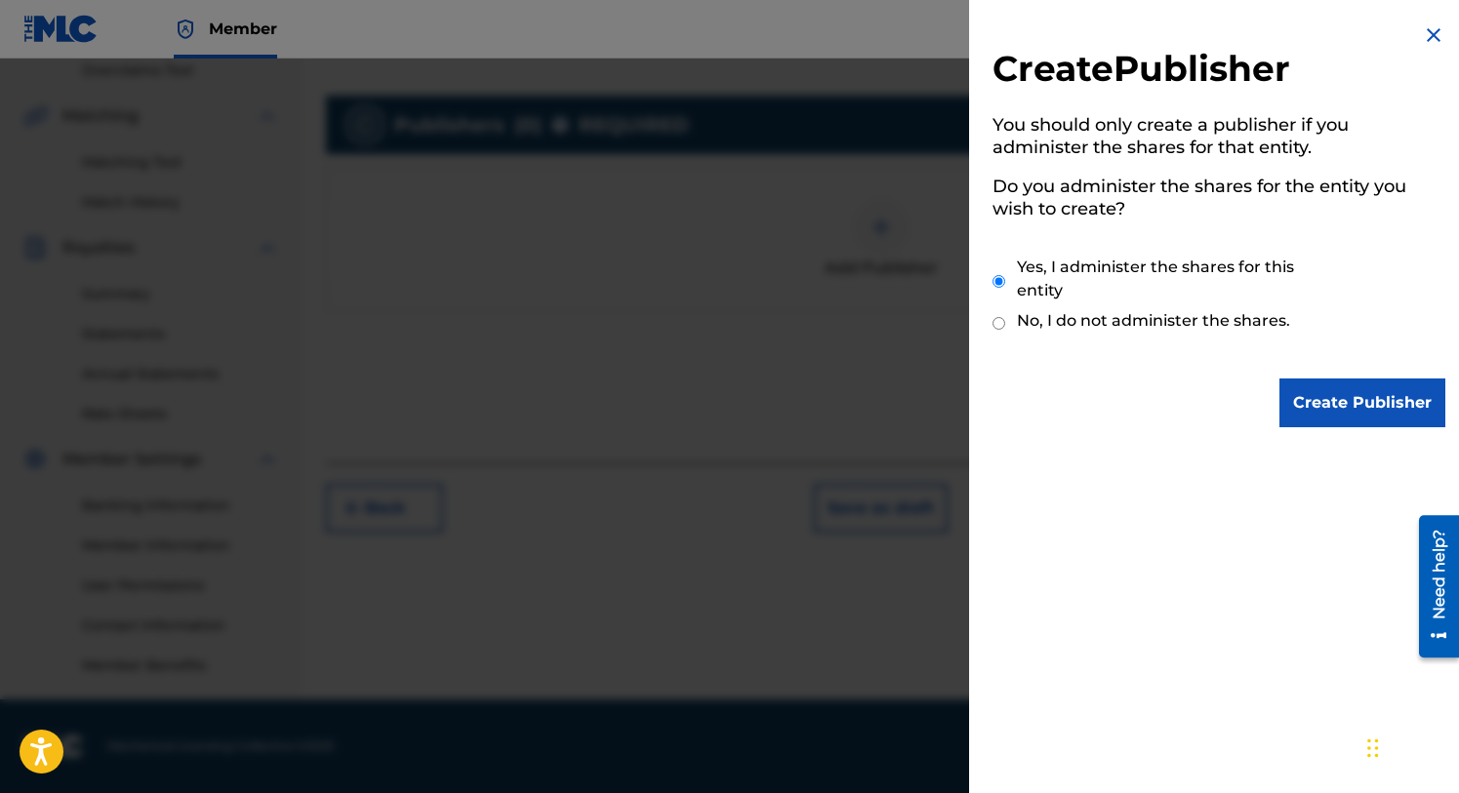
click at [1342, 411] on input "Create Publisher" at bounding box center [1362, 403] width 166 height 49
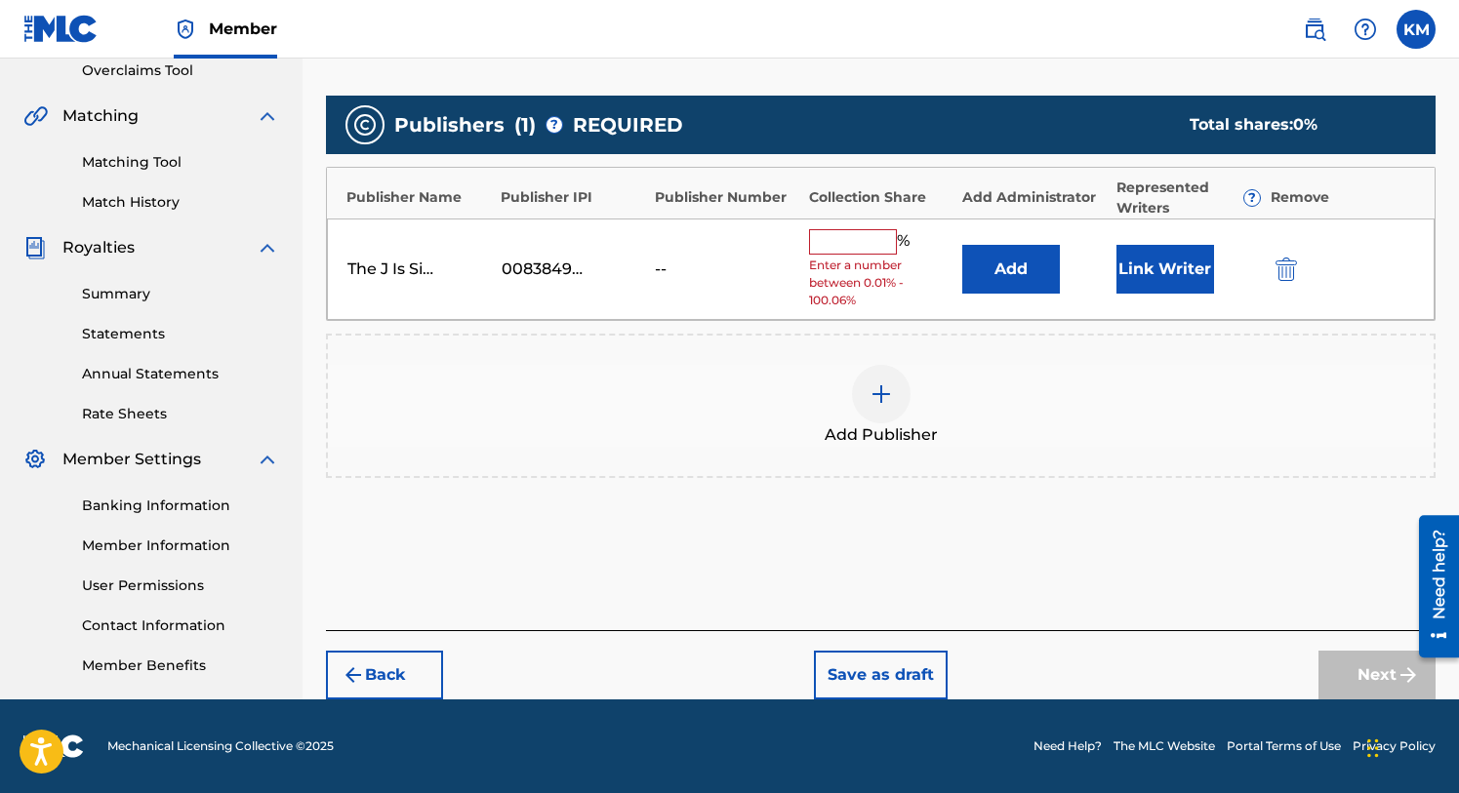
click at [849, 245] on input "text" at bounding box center [853, 241] width 88 height 25
type input "16.66"
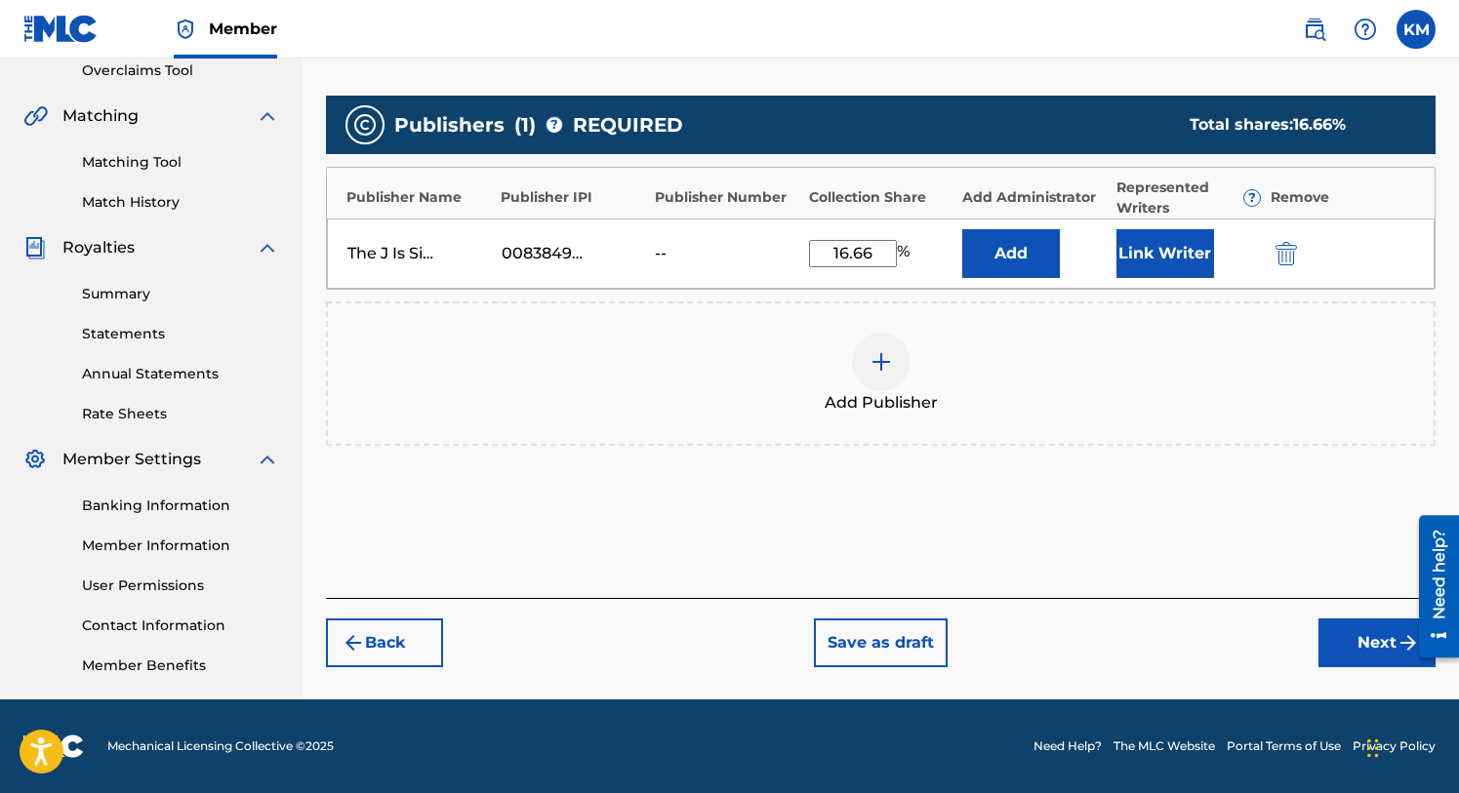
click at [1167, 251] on button "Link Writer" at bounding box center [1165, 253] width 98 height 49
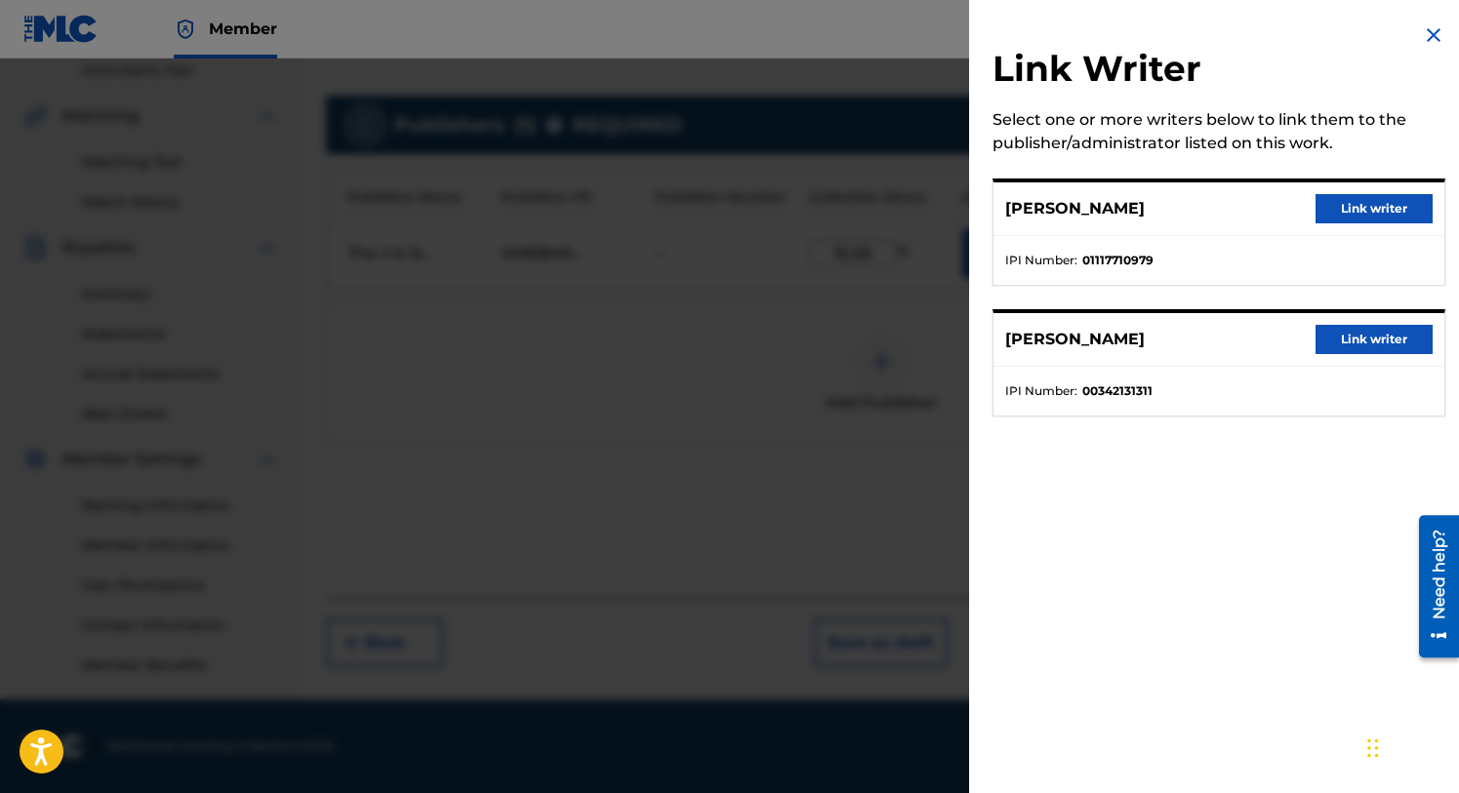
click at [1339, 203] on button "Link writer" at bounding box center [1374, 208] width 117 height 29
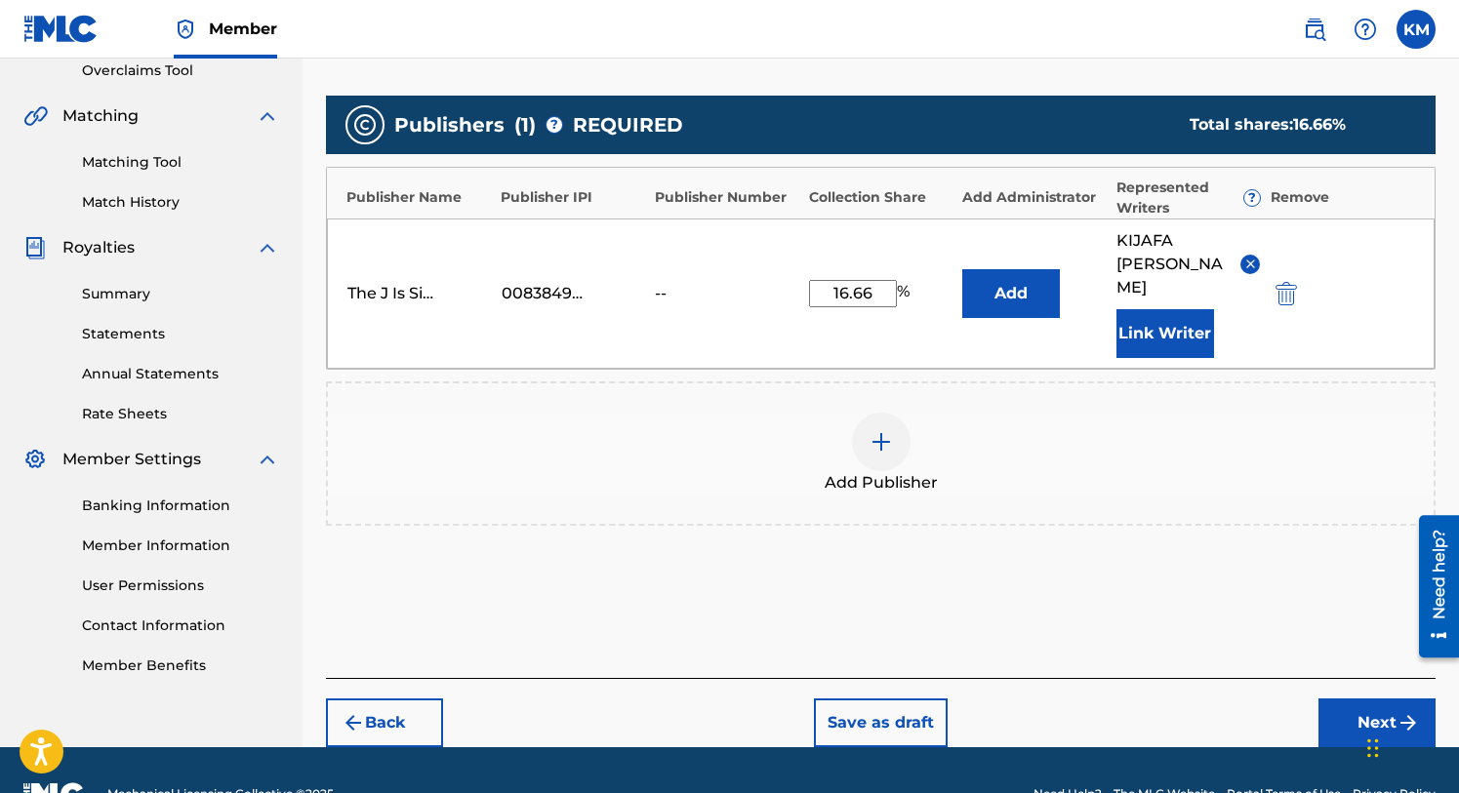
click at [1357, 699] on button "Next" at bounding box center [1376, 723] width 117 height 49
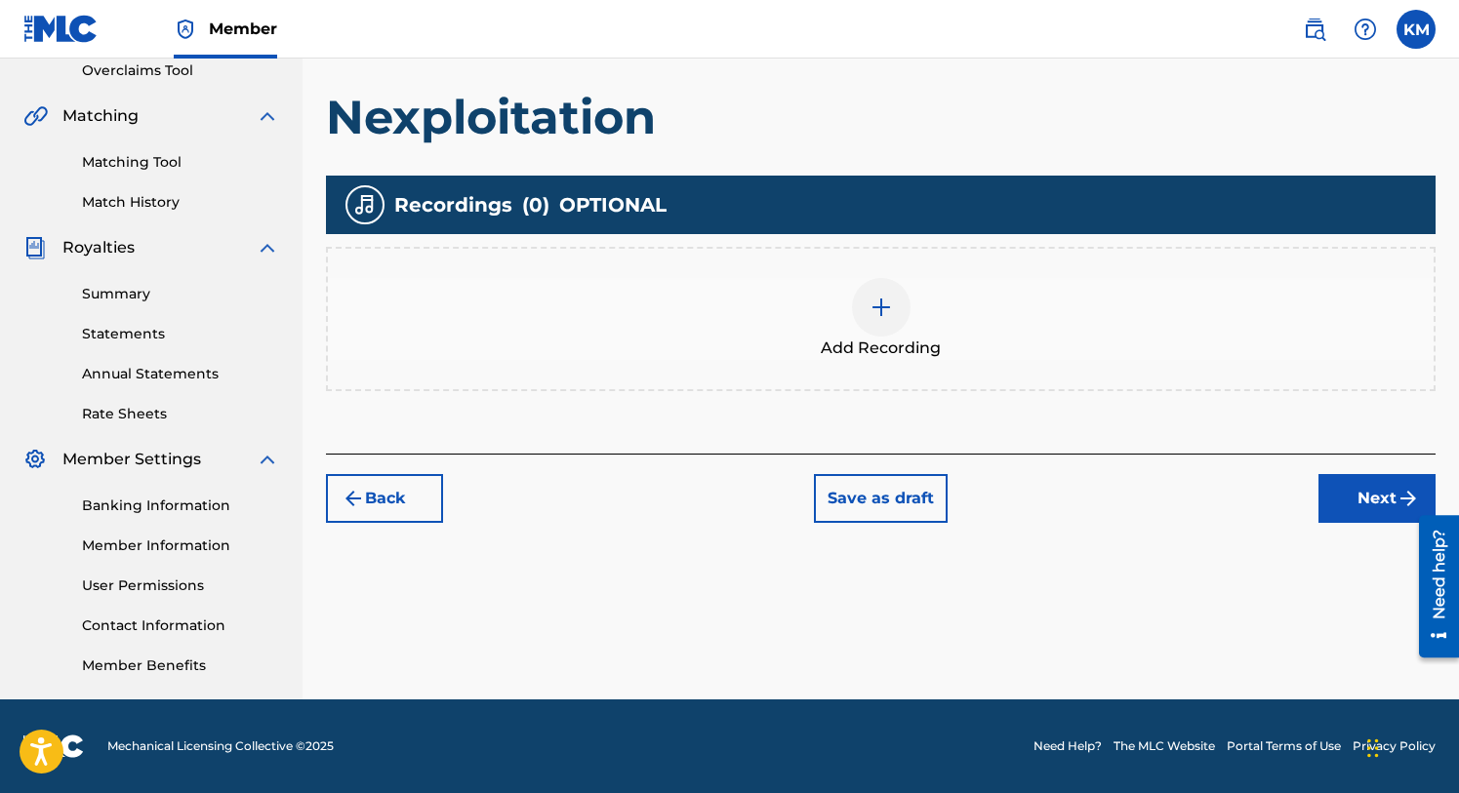
click at [1362, 499] on button "Next" at bounding box center [1376, 498] width 117 height 49
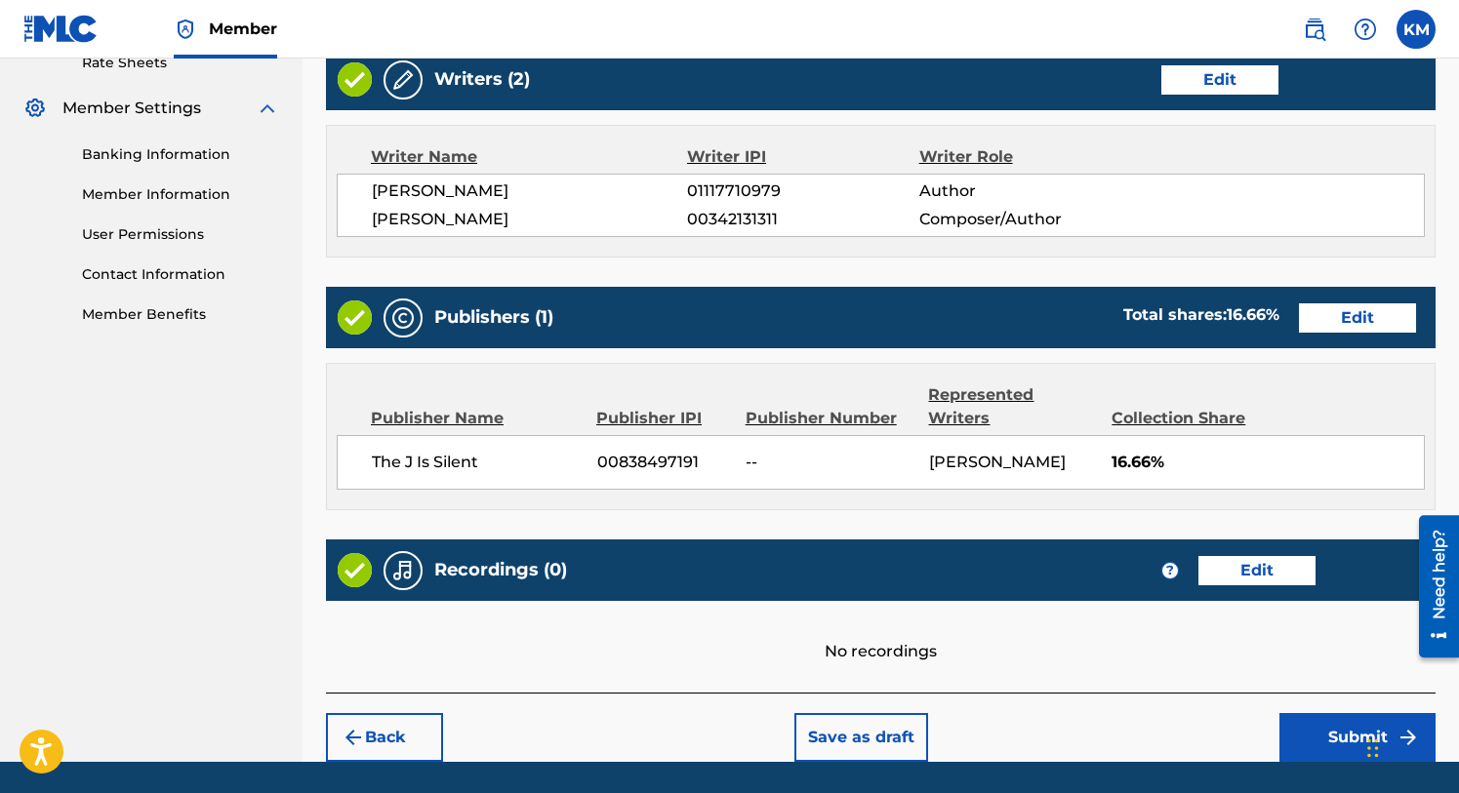
scroll to position [829, 0]
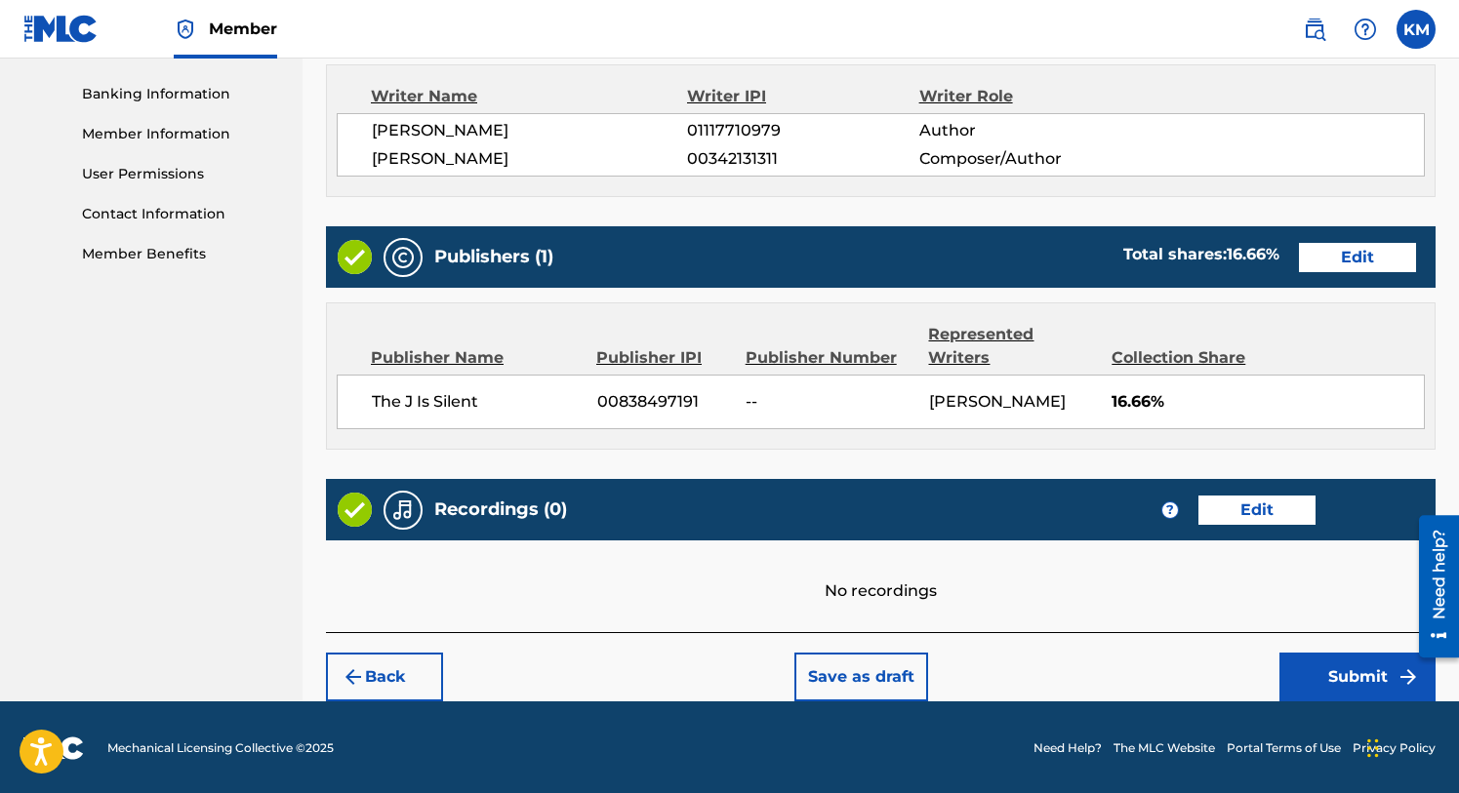
click at [1336, 670] on button "Submit" at bounding box center [1357, 677] width 156 height 49
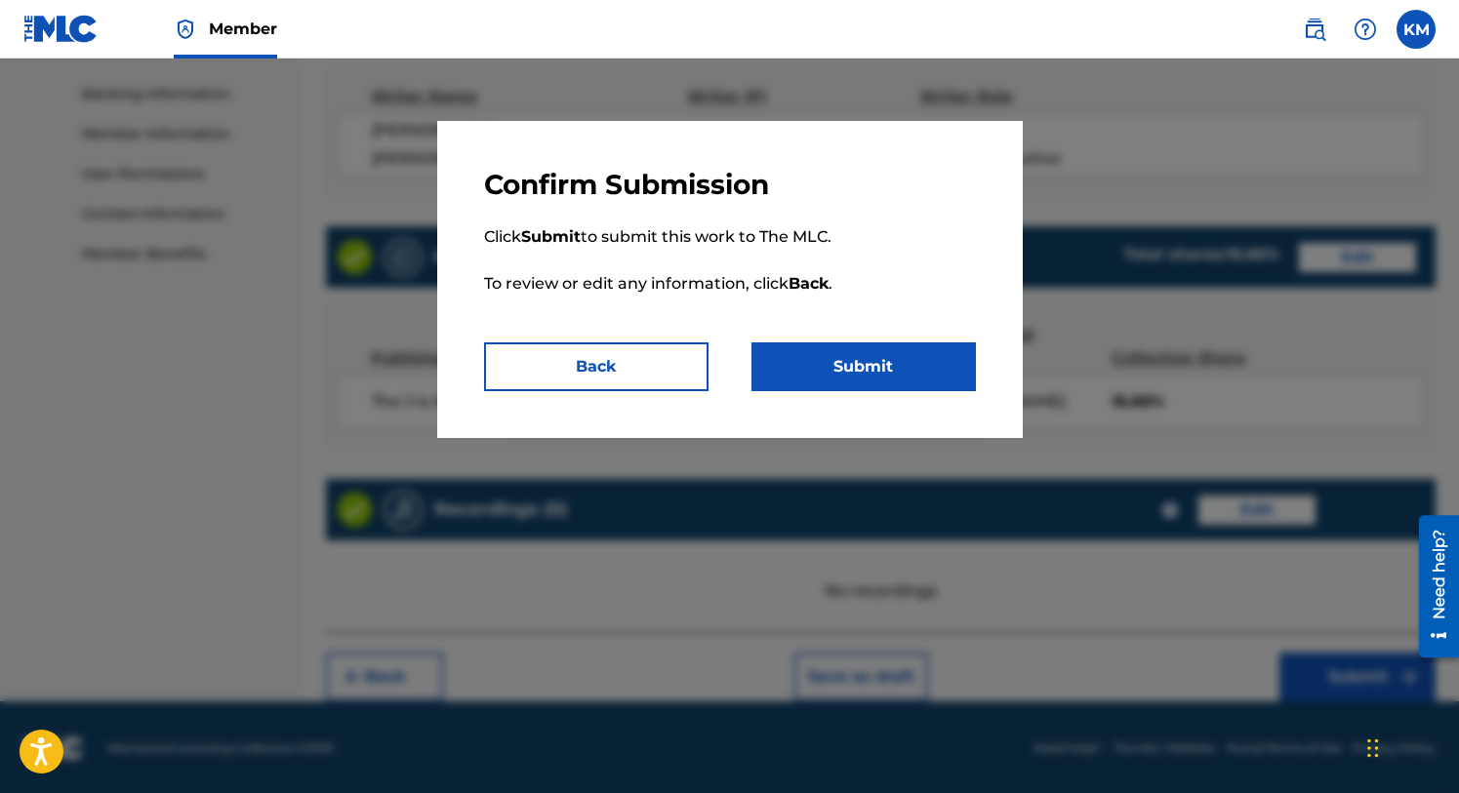
click at [904, 377] on button "Submit" at bounding box center [863, 367] width 224 height 49
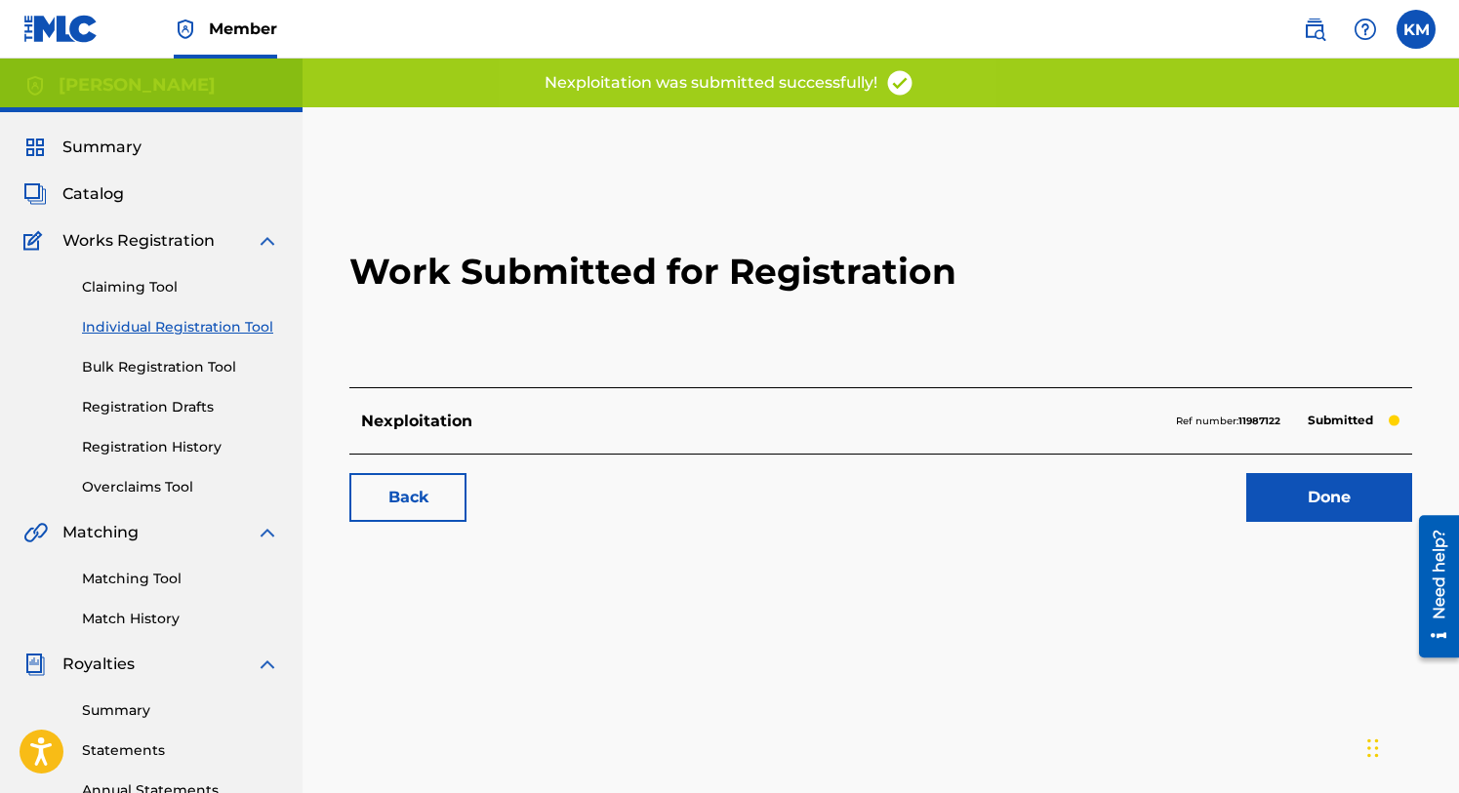
click at [1316, 485] on link "Done" at bounding box center [1329, 497] width 166 height 49
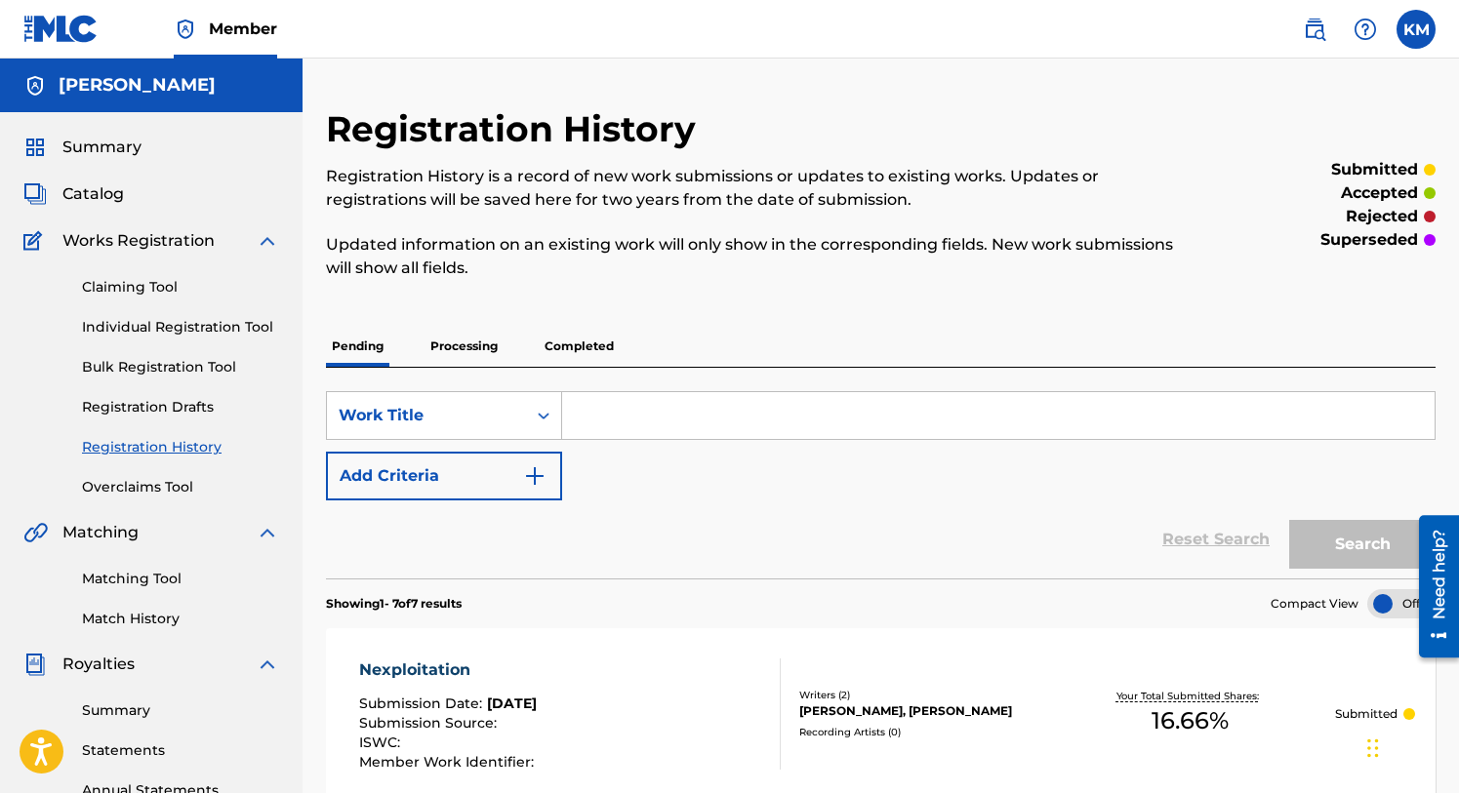
click at [101, 187] on span "Catalog" at bounding box center [92, 193] width 61 height 23
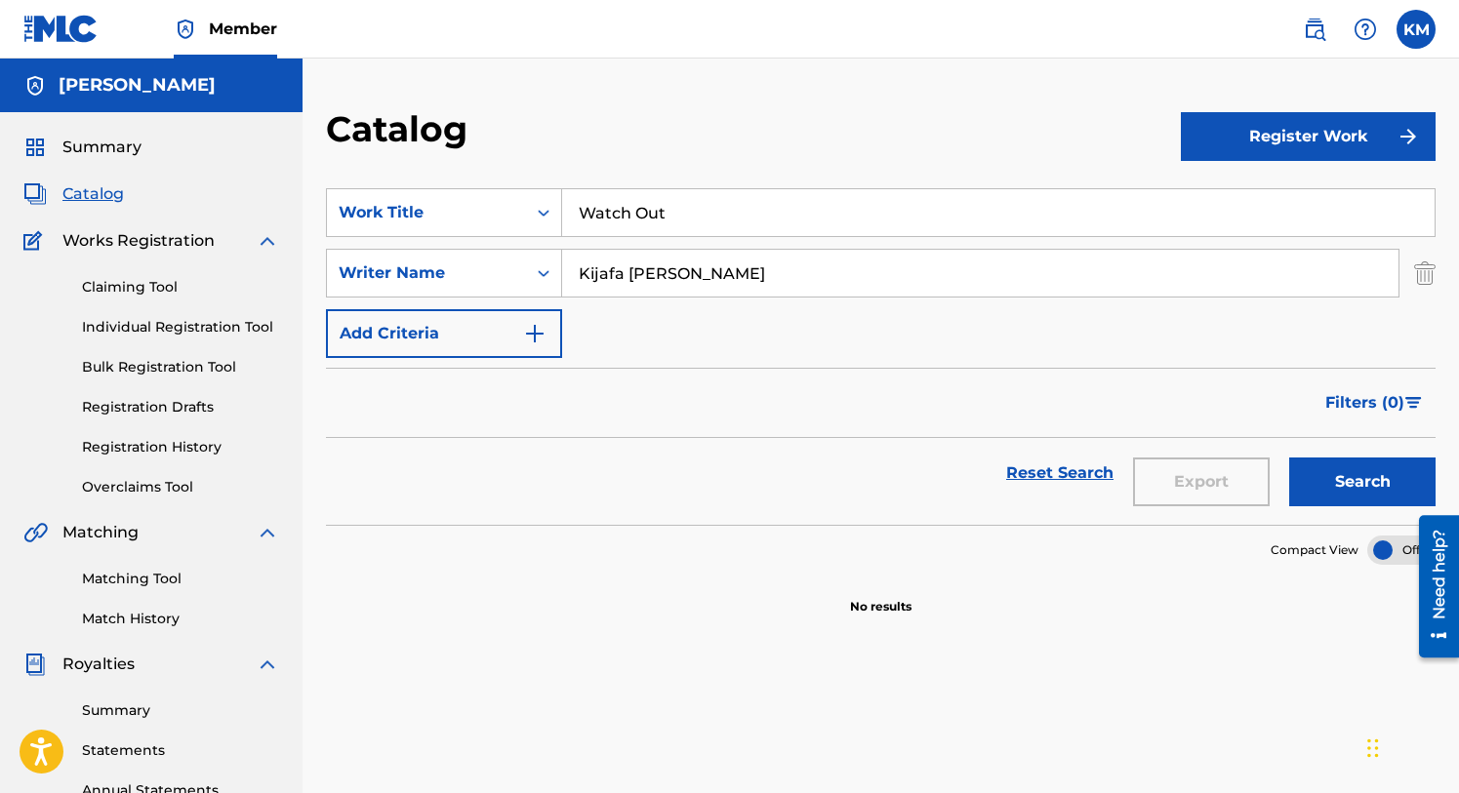
click at [1273, 122] on button "Register Work" at bounding box center [1309, 136] width 256 height 49
click at [1221, 192] on link "Individual" at bounding box center [1309, 200] width 256 height 47
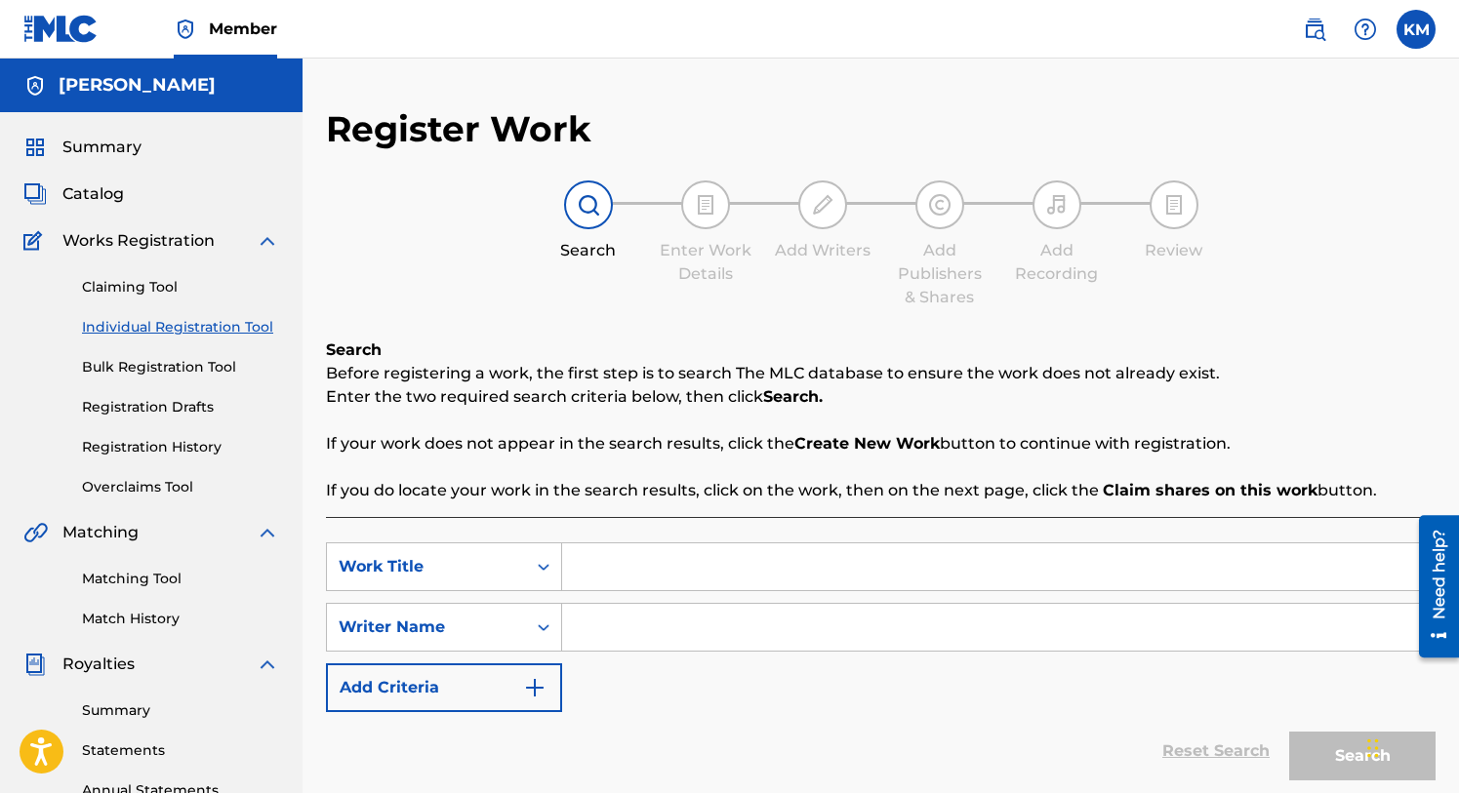
click at [609, 561] on input "Search Form" at bounding box center [998, 567] width 872 height 47
type input "I'm Ready"
click at [613, 632] on input "Search Form" at bounding box center [998, 627] width 872 height 47
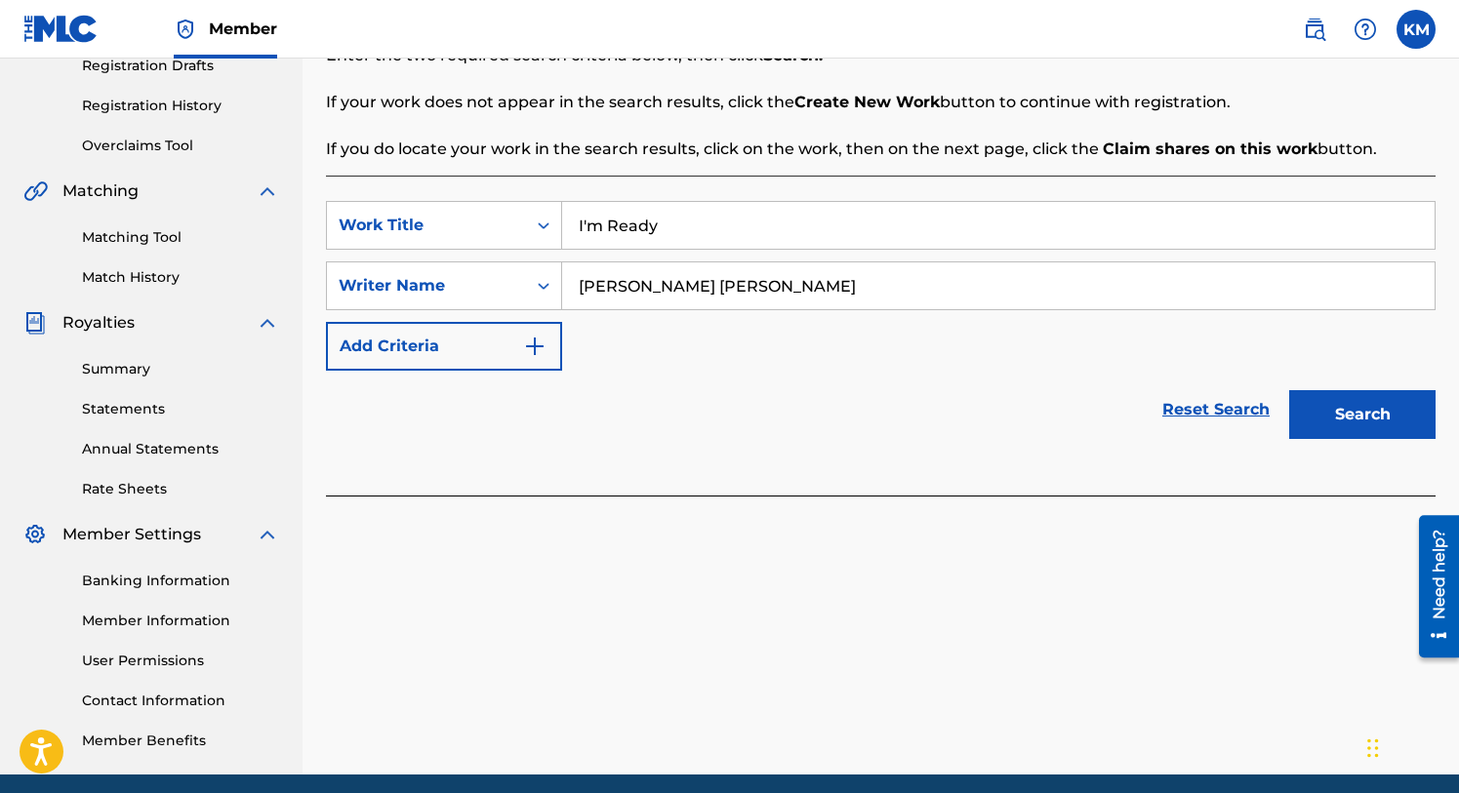
scroll to position [417, 0]
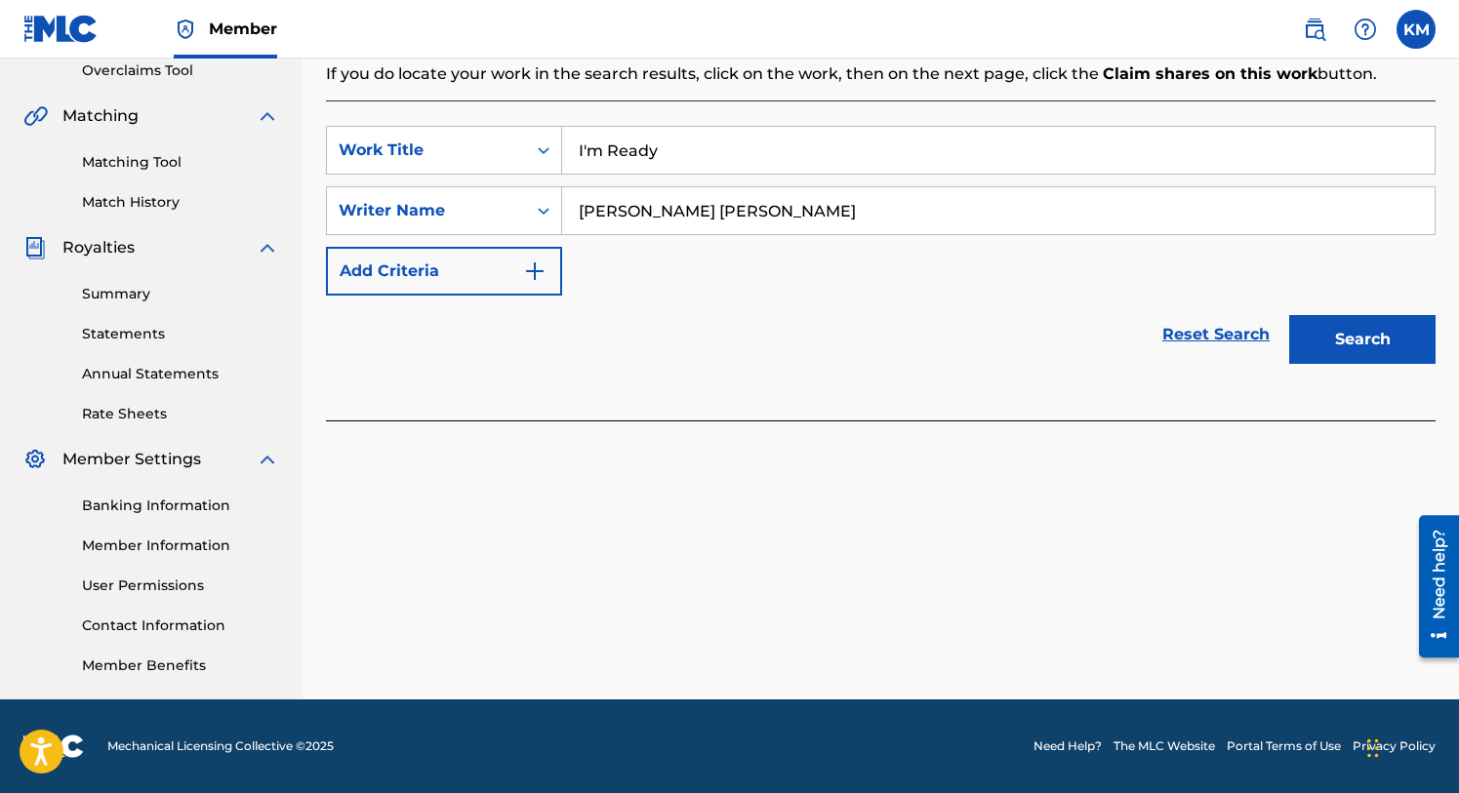
type input "[PERSON_NAME] [PERSON_NAME]"
click at [1329, 347] on button "Search" at bounding box center [1362, 339] width 146 height 49
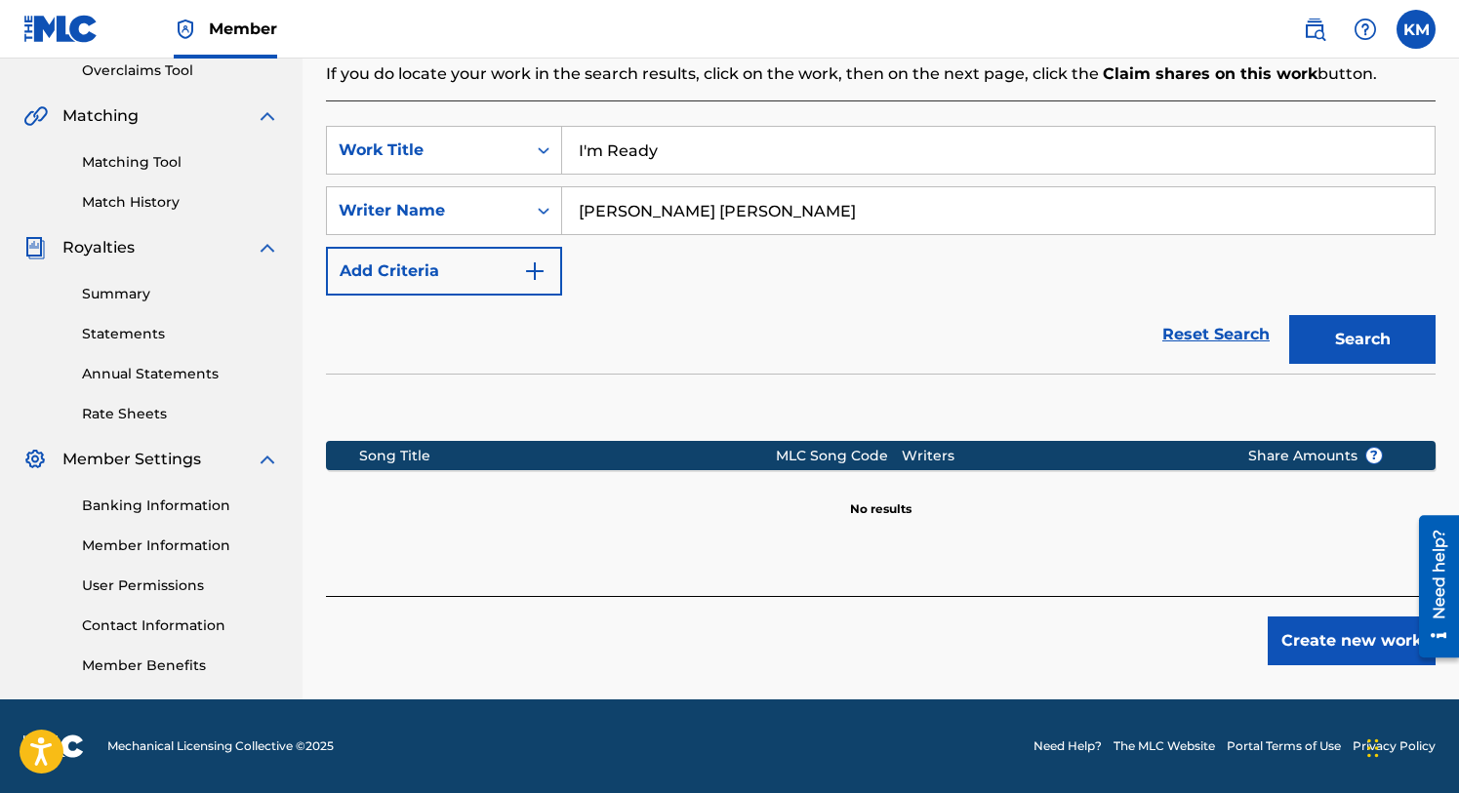
click at [1322, 634] on button "Create new work" at bounding box center [1352, 641] width 168 height 49
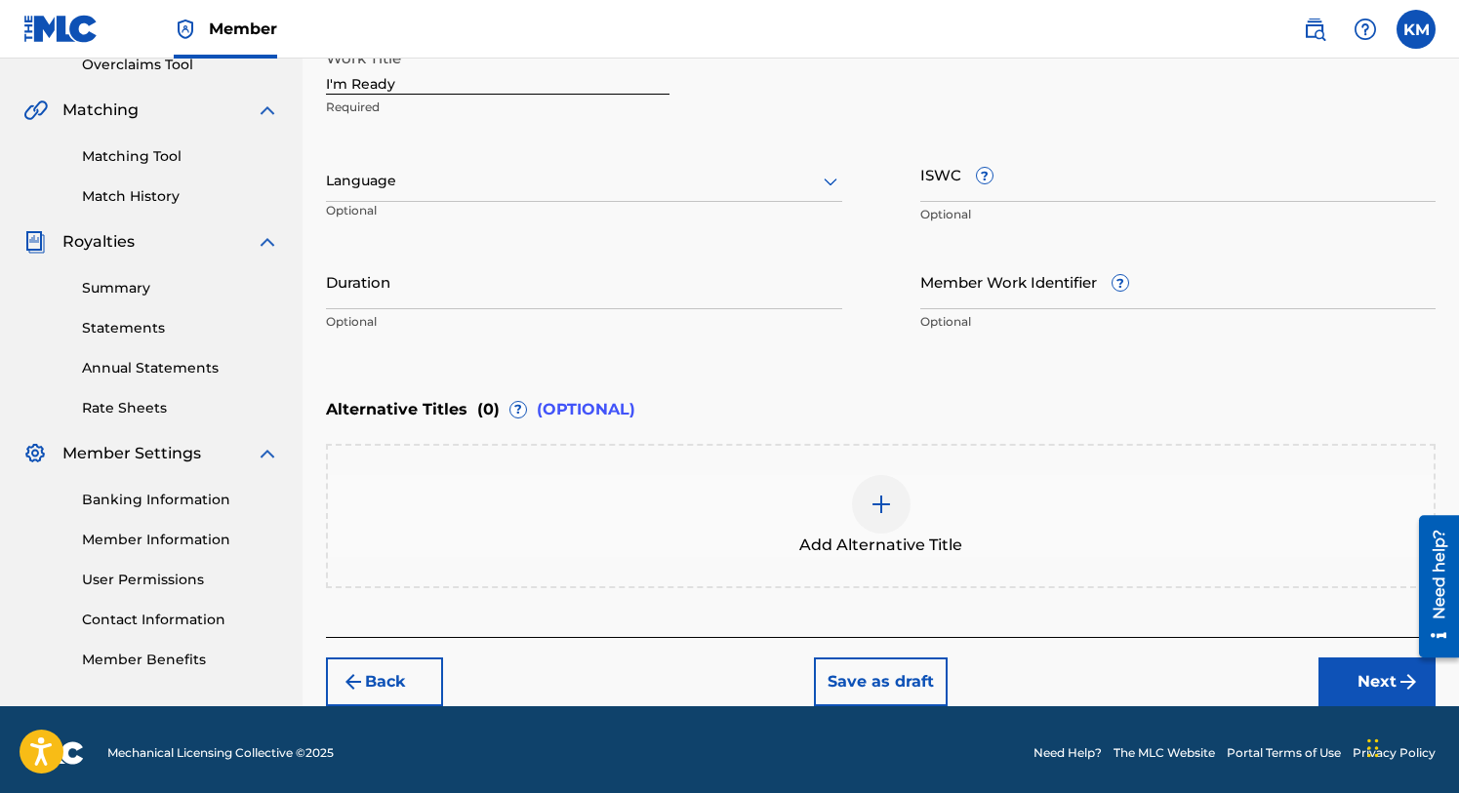
scroll to position [428, 0]
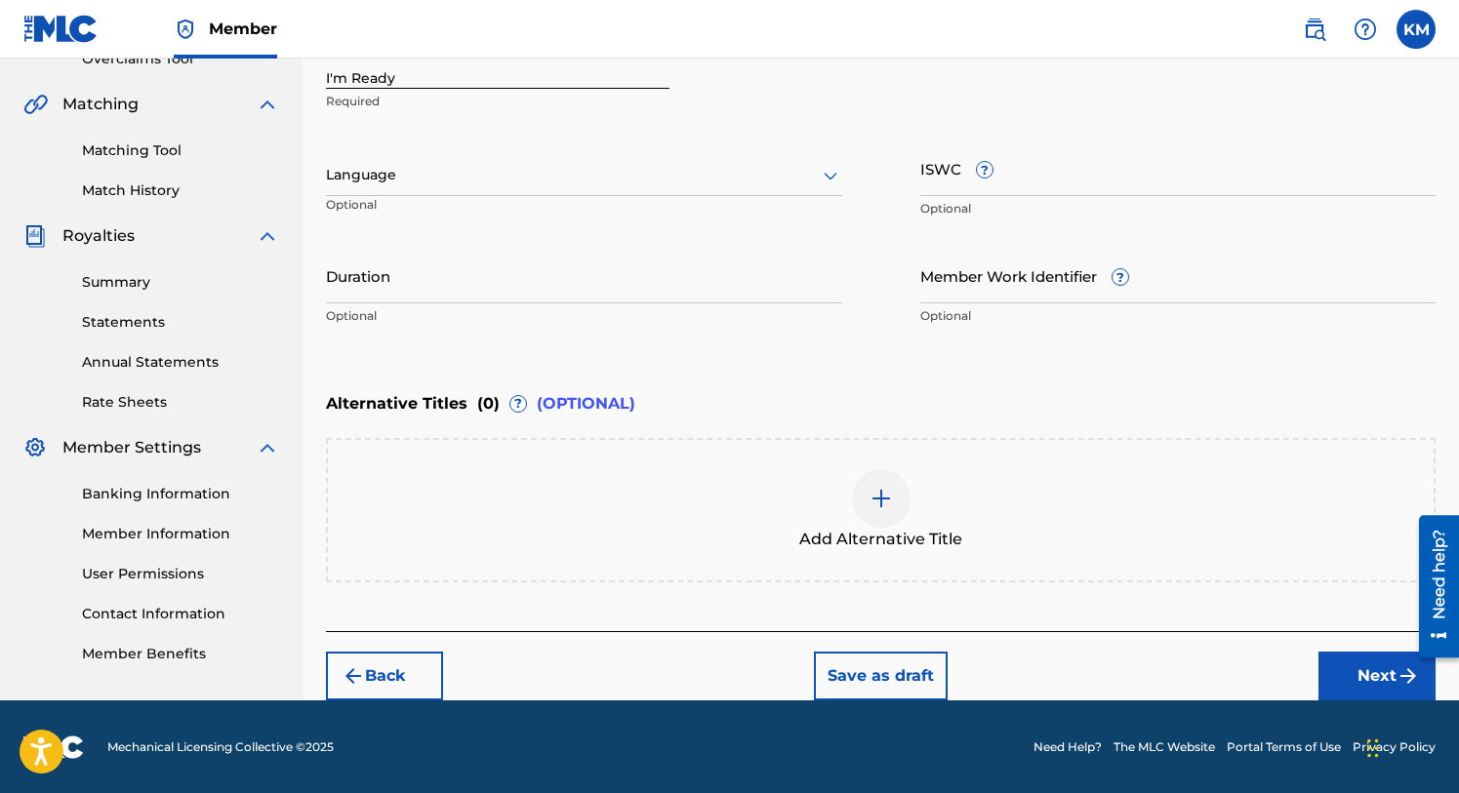
click at [1350, 660] on button "Next" at bounding box center [1376, 676] width 117 height 49
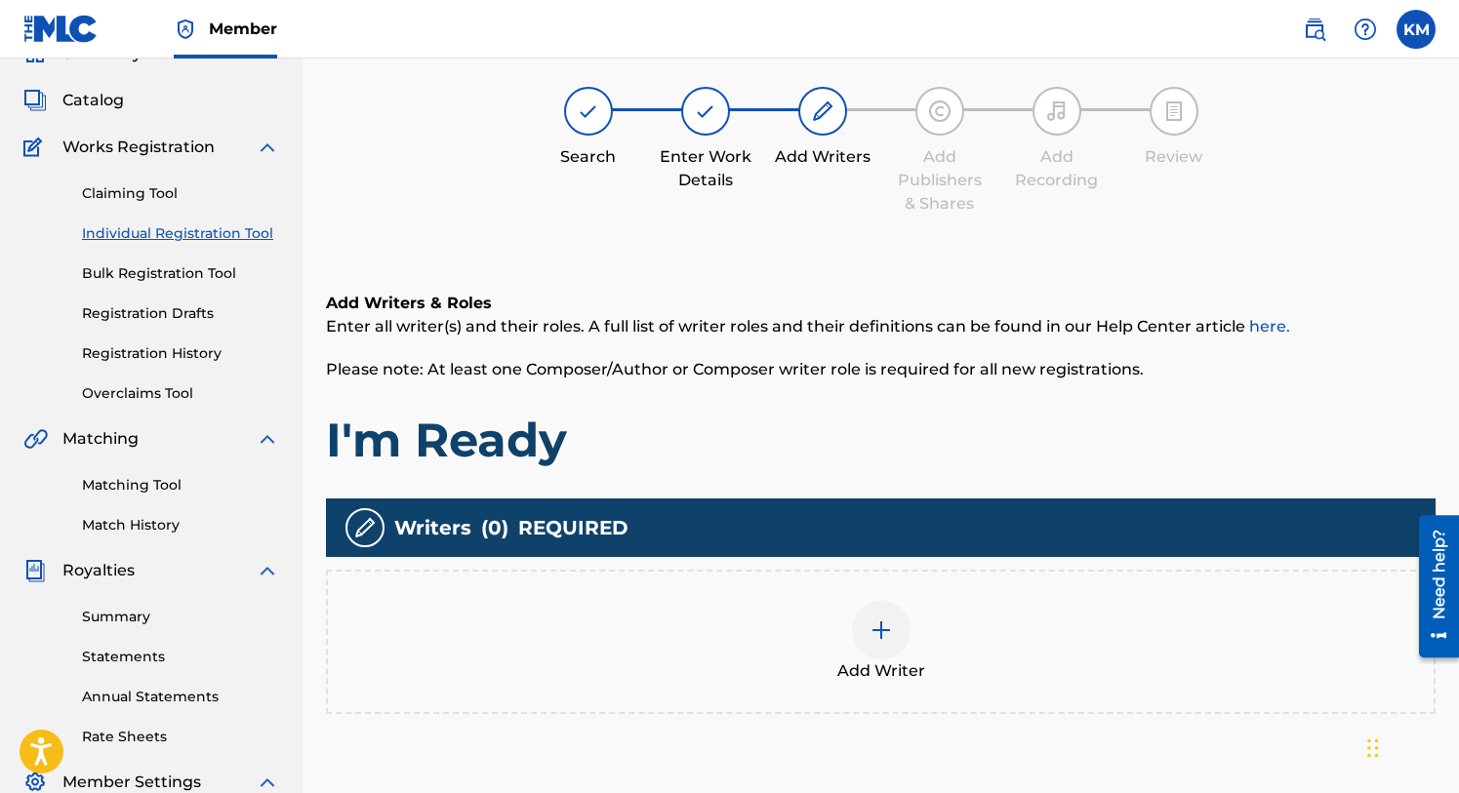
scroll to position [88, 0]
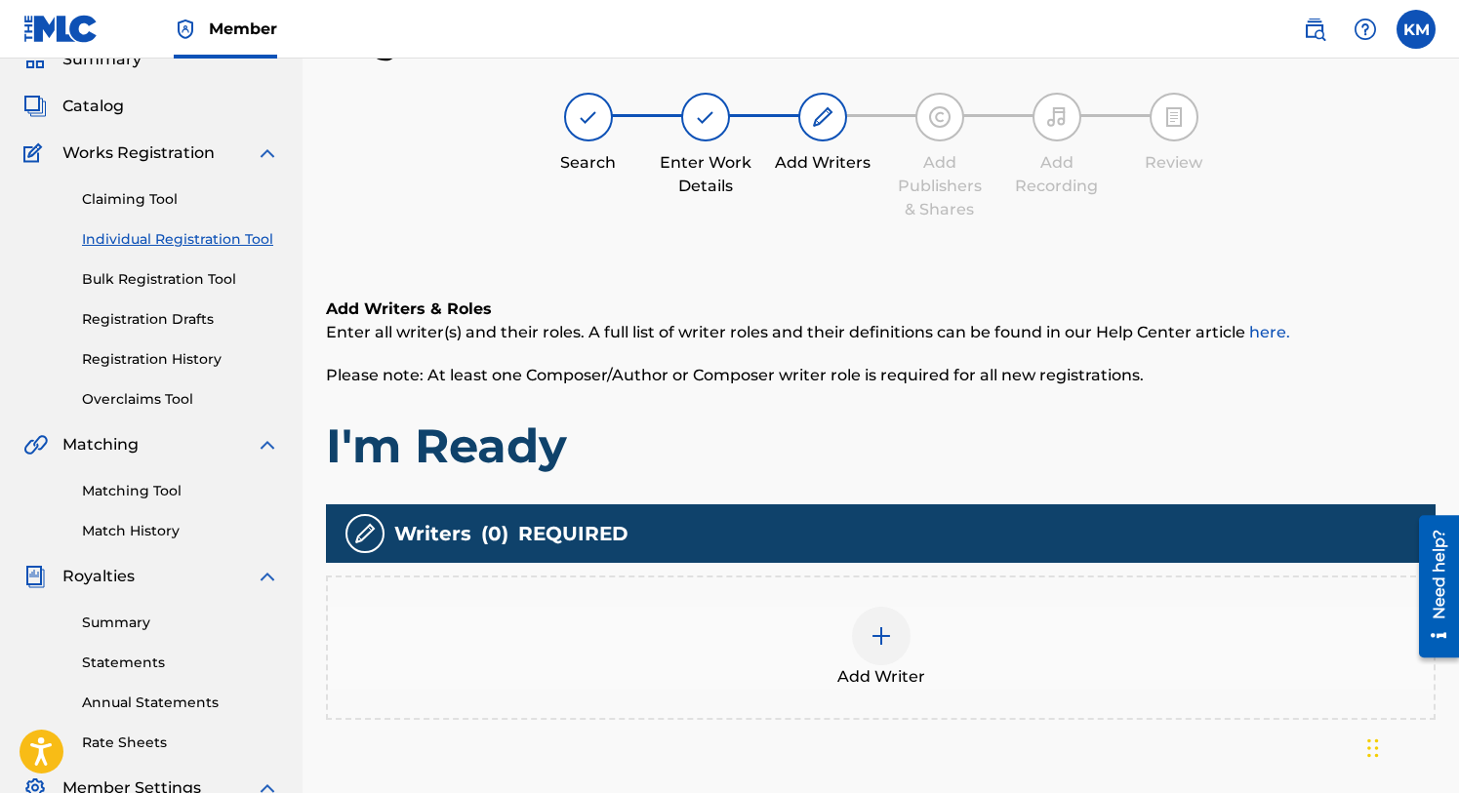
click at [883, 643] on img at bounding box center [881, 636] width 23 height 23
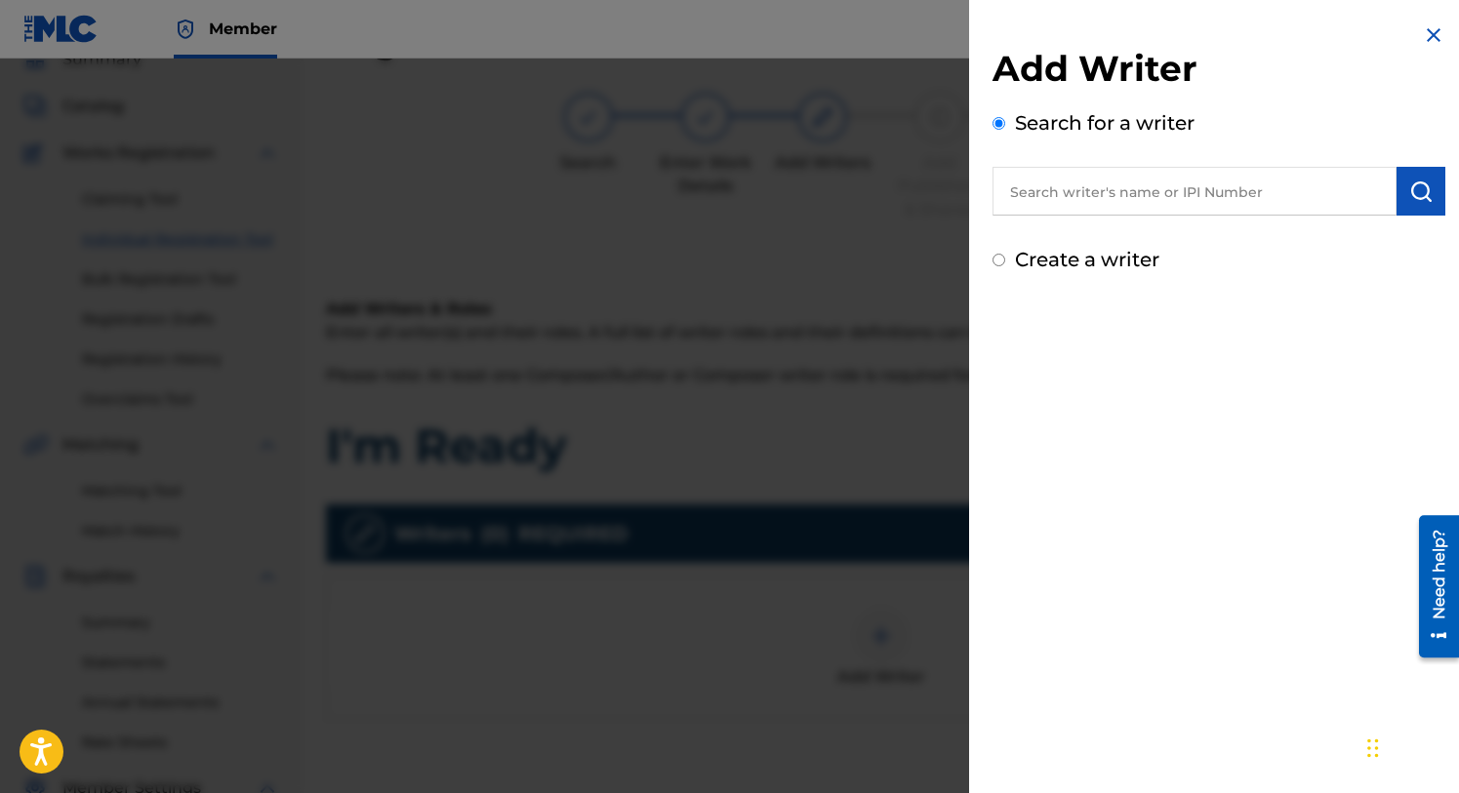
click at [1101, 198] on input "text" at bounding box center [1194, 191] width 404 height 49
click at [1421, 195] on img "submit" at bounding box center [1420, 191] width 23 height 23
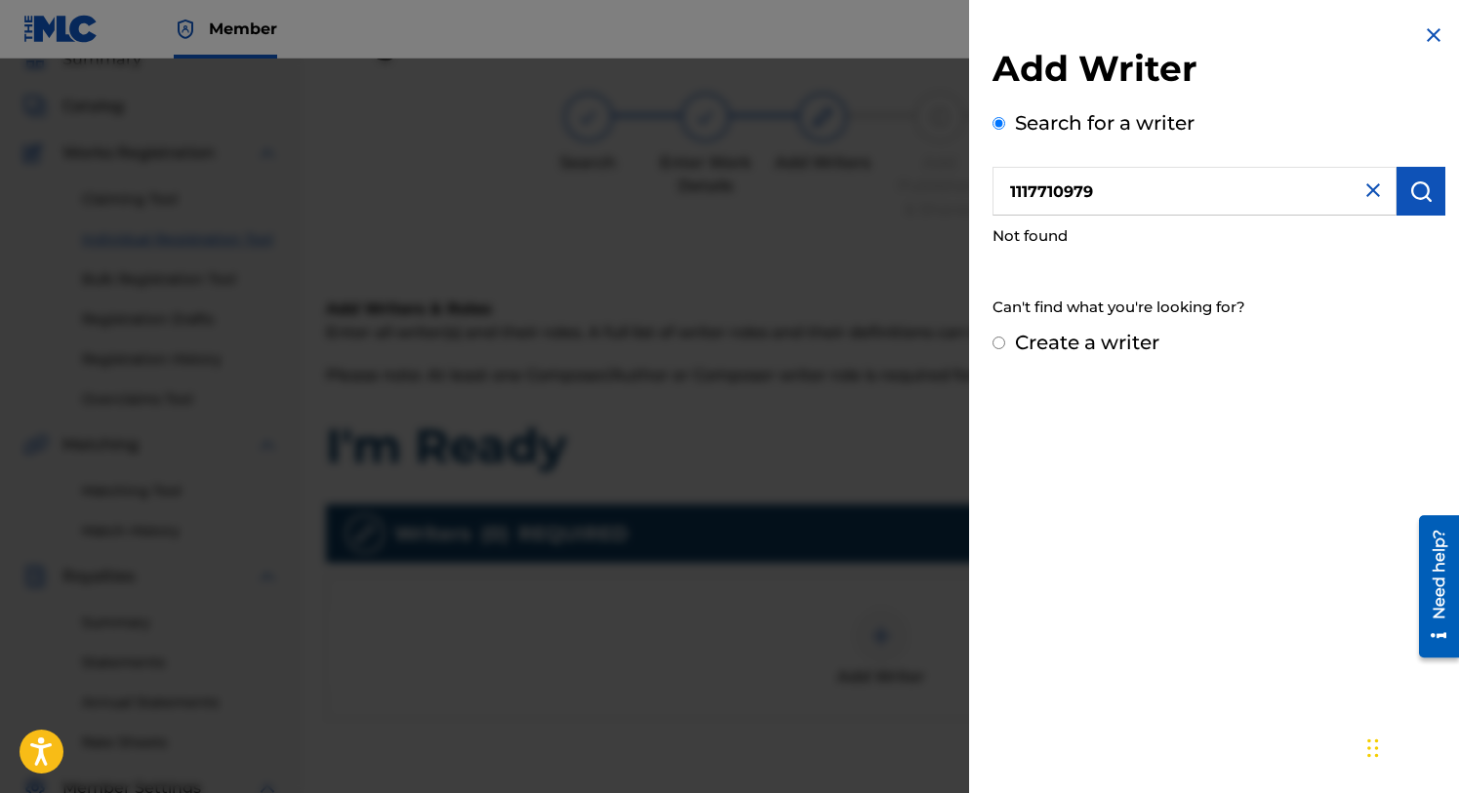
click at [1110, 188] on input "1117710979" at bounding box center [1194, 191] width 404 height 49
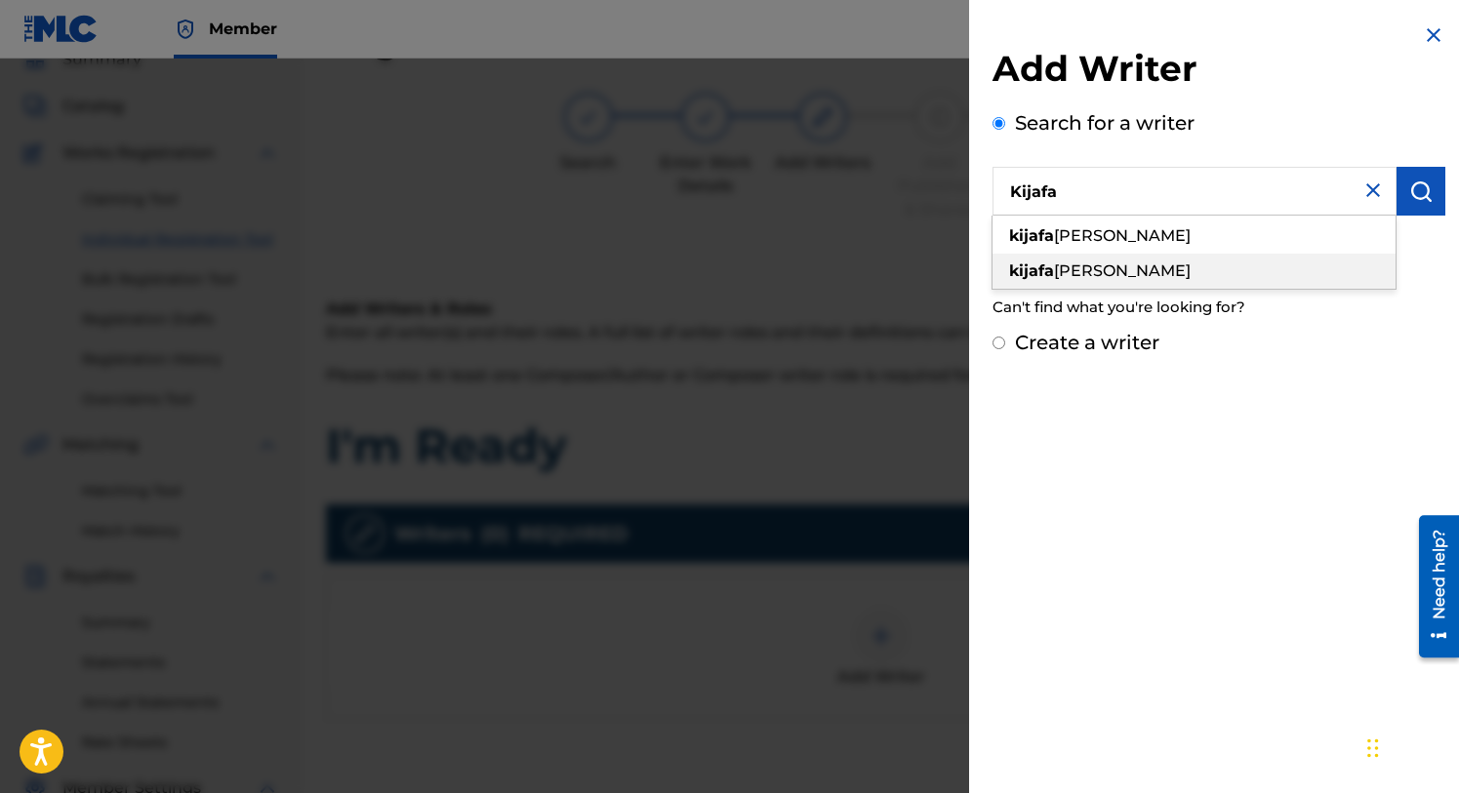
click at [1093, 266] on span "[PERSON_NAME]" at bounding box center [1122, 271] width 137 height 19
type input "[PERSON_NAME]"
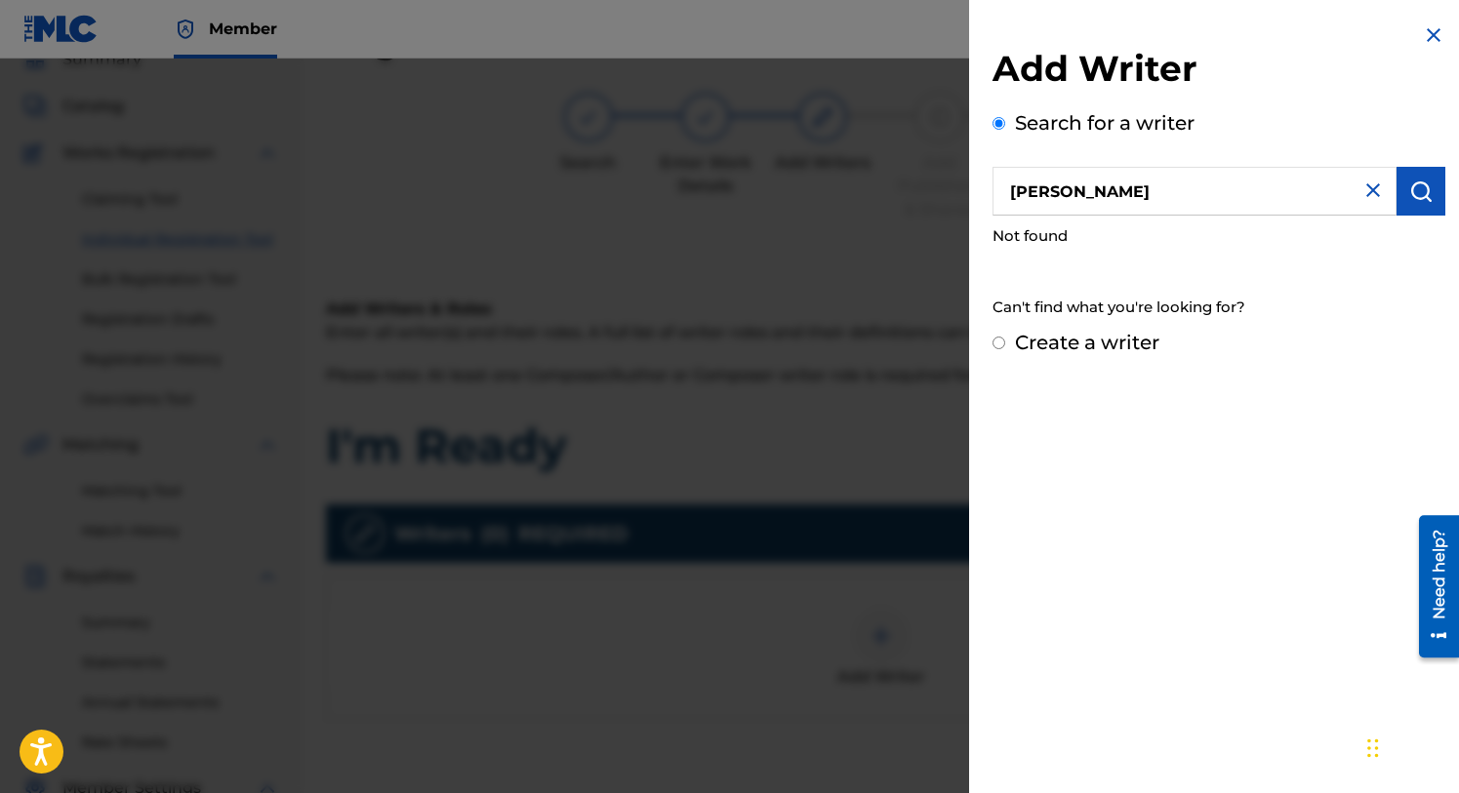
click at [1422, 189] on img "submit" at bounding box center [1420, 191] width 23 height 23
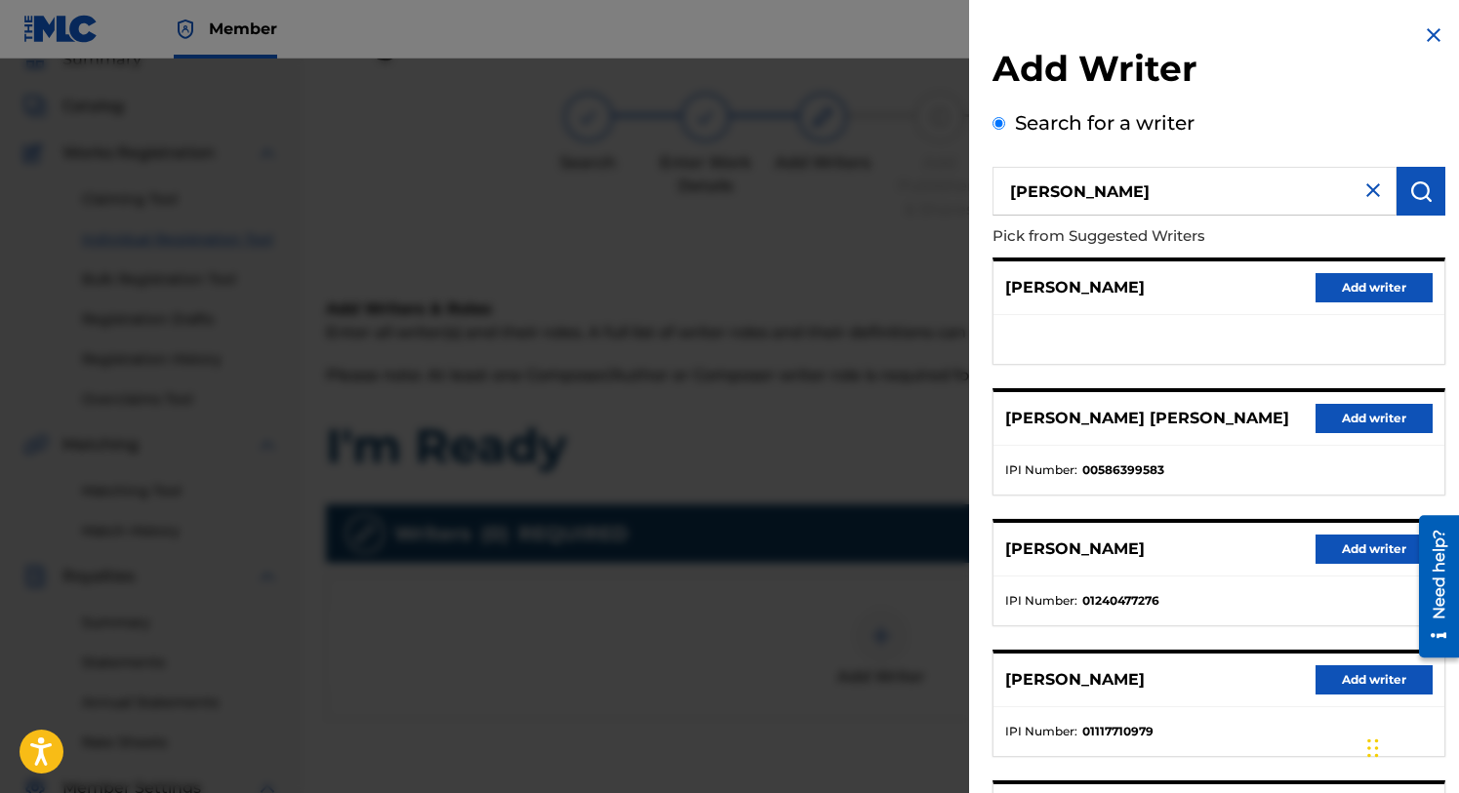
scroll to position [218, 0]
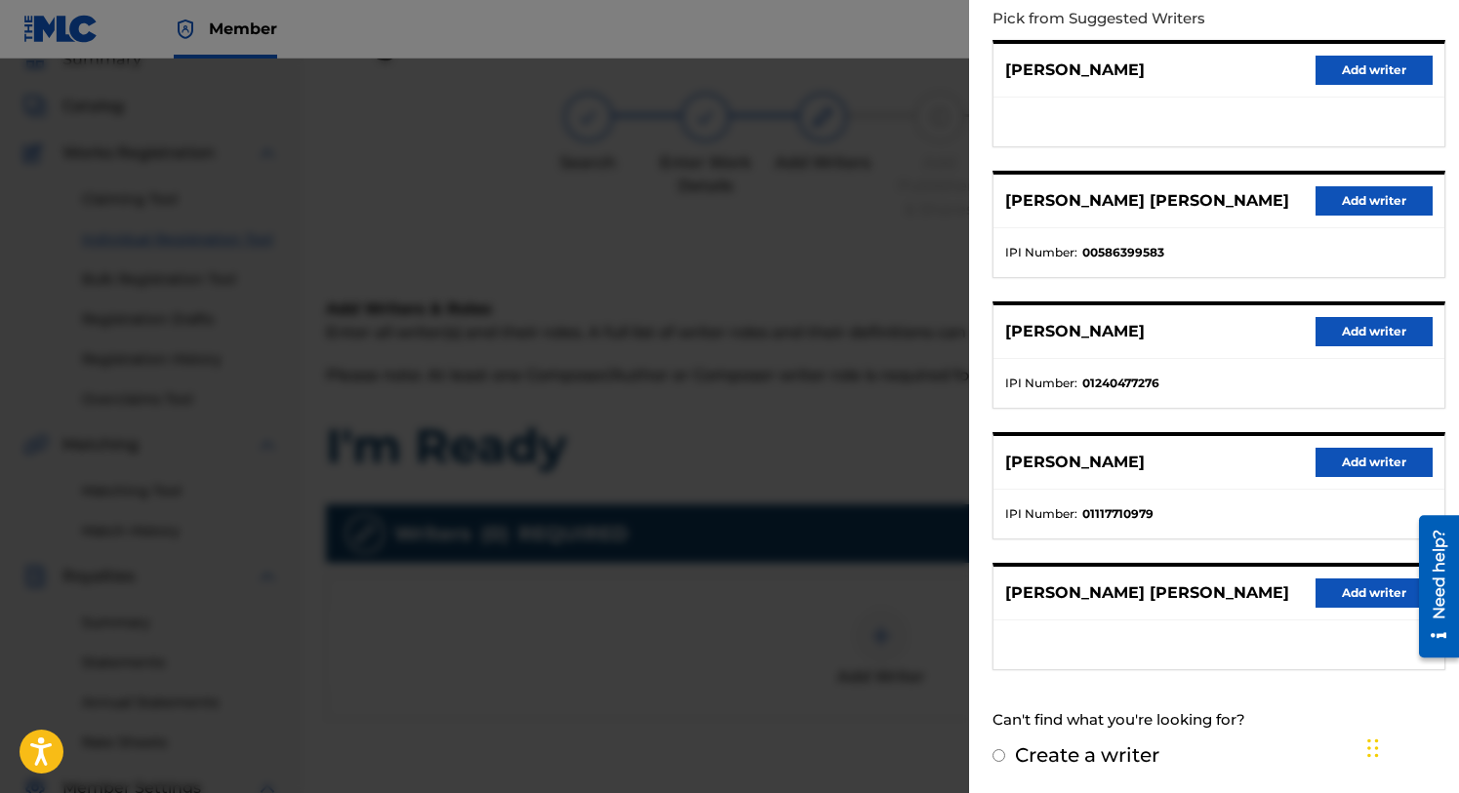
click at [1351, 459] on button "Add writer" at bounding box center [1374, 462] width 117 height 29
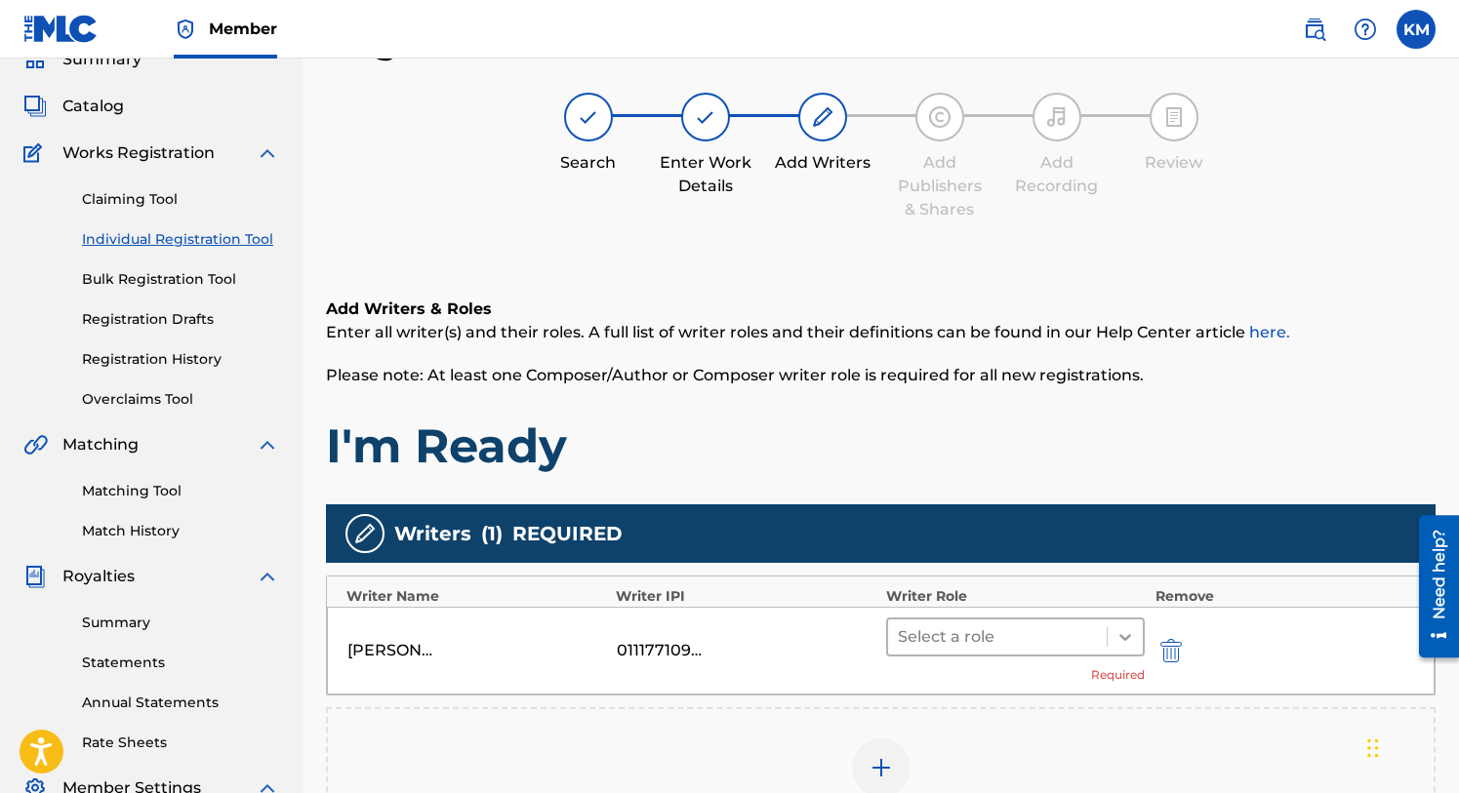
click at [1125, 635] on icon at bounding box center [1125, 638] width 20 height 20
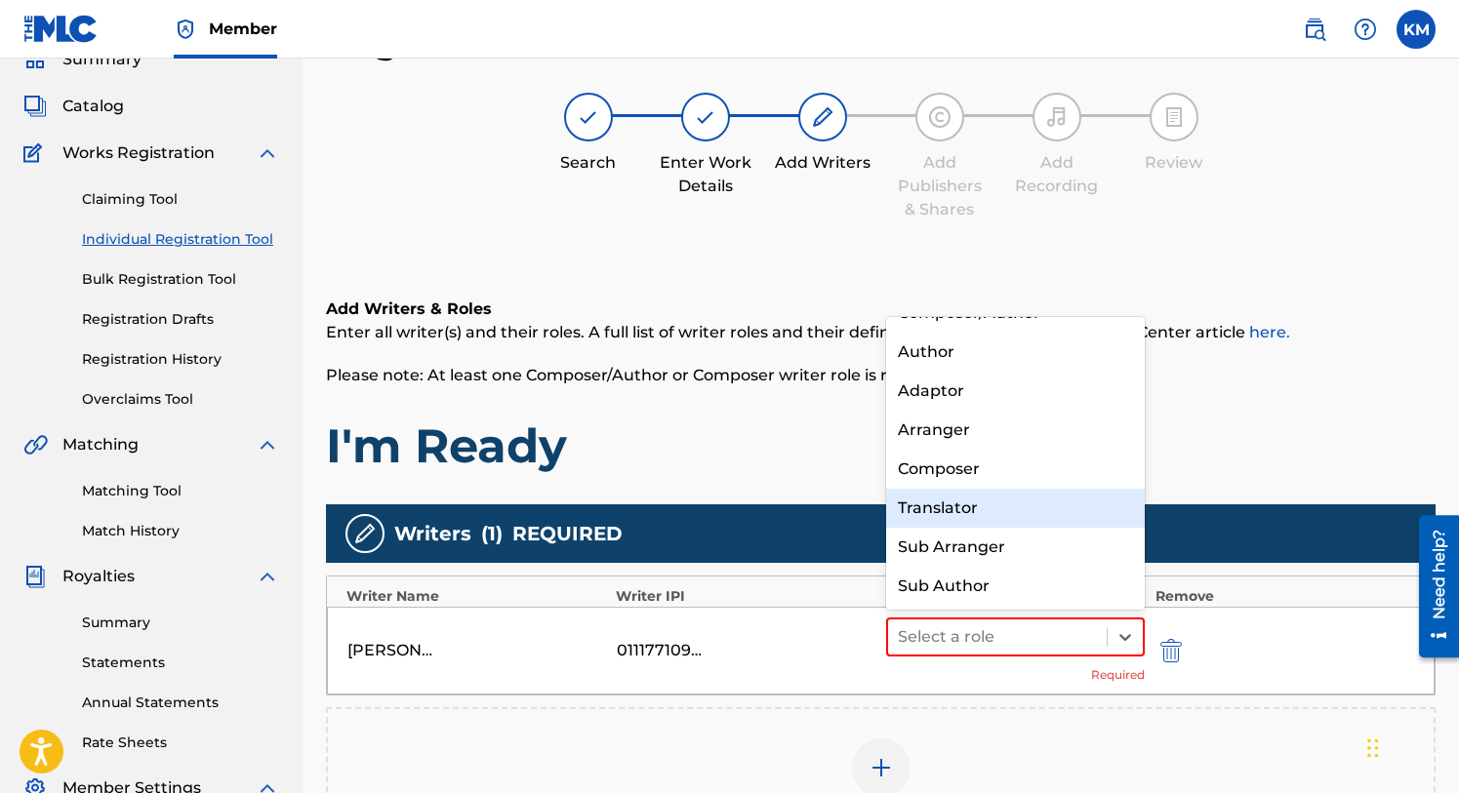
scroll to position [0, 0]
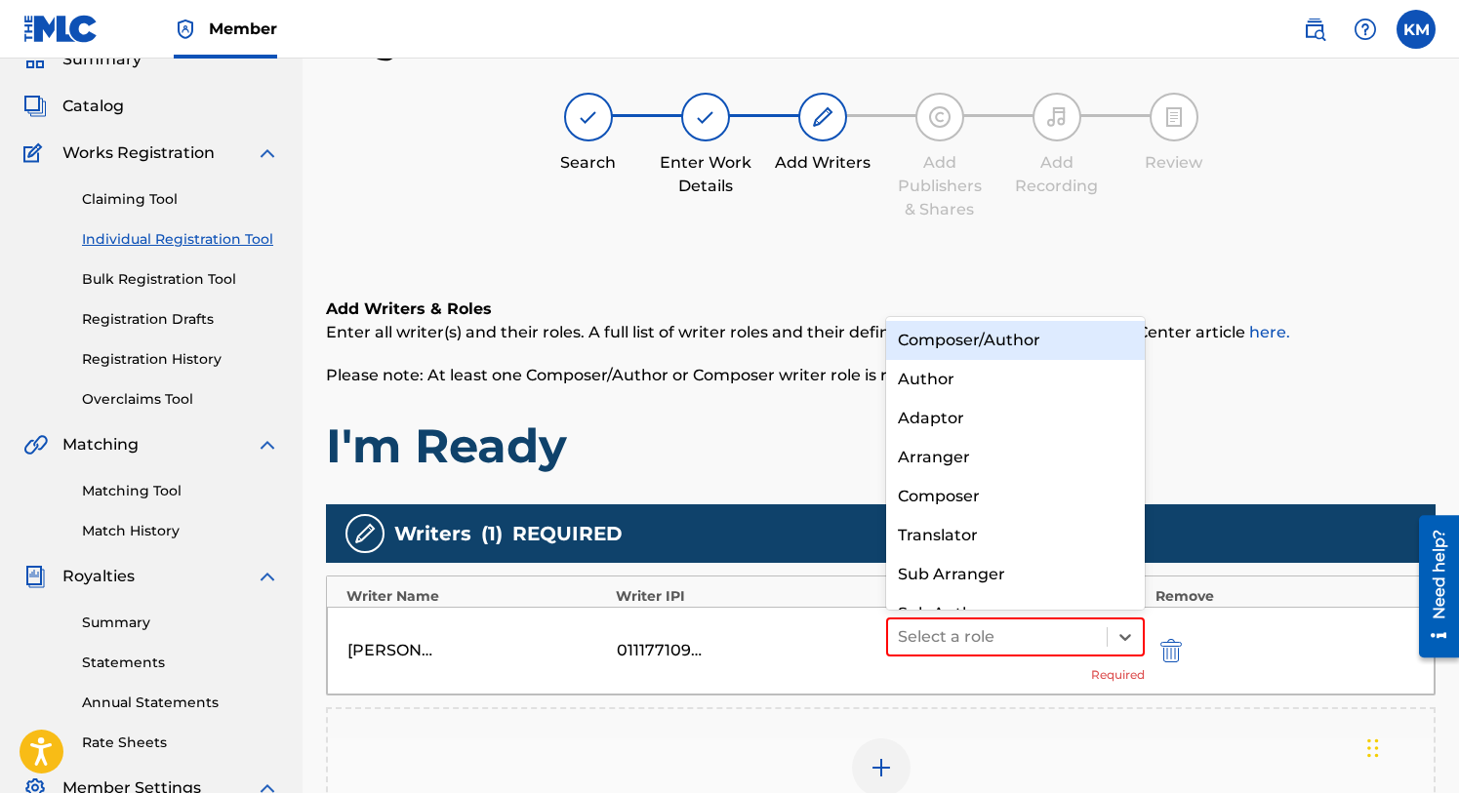
click at [973, 345] on div "Composer/Author" at bounding box center [1016, 340] width 260 height 39
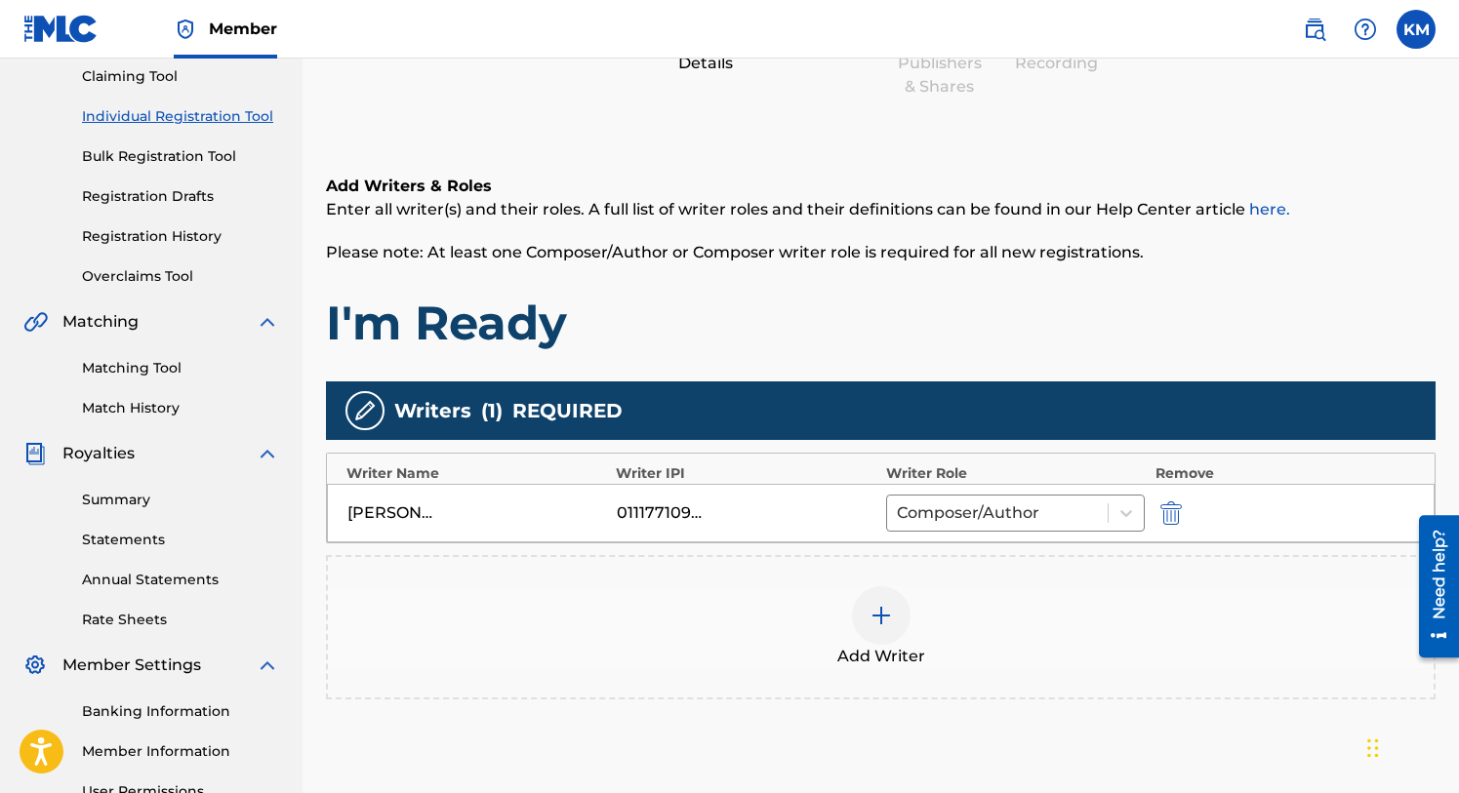
scroll to position [417, 0]
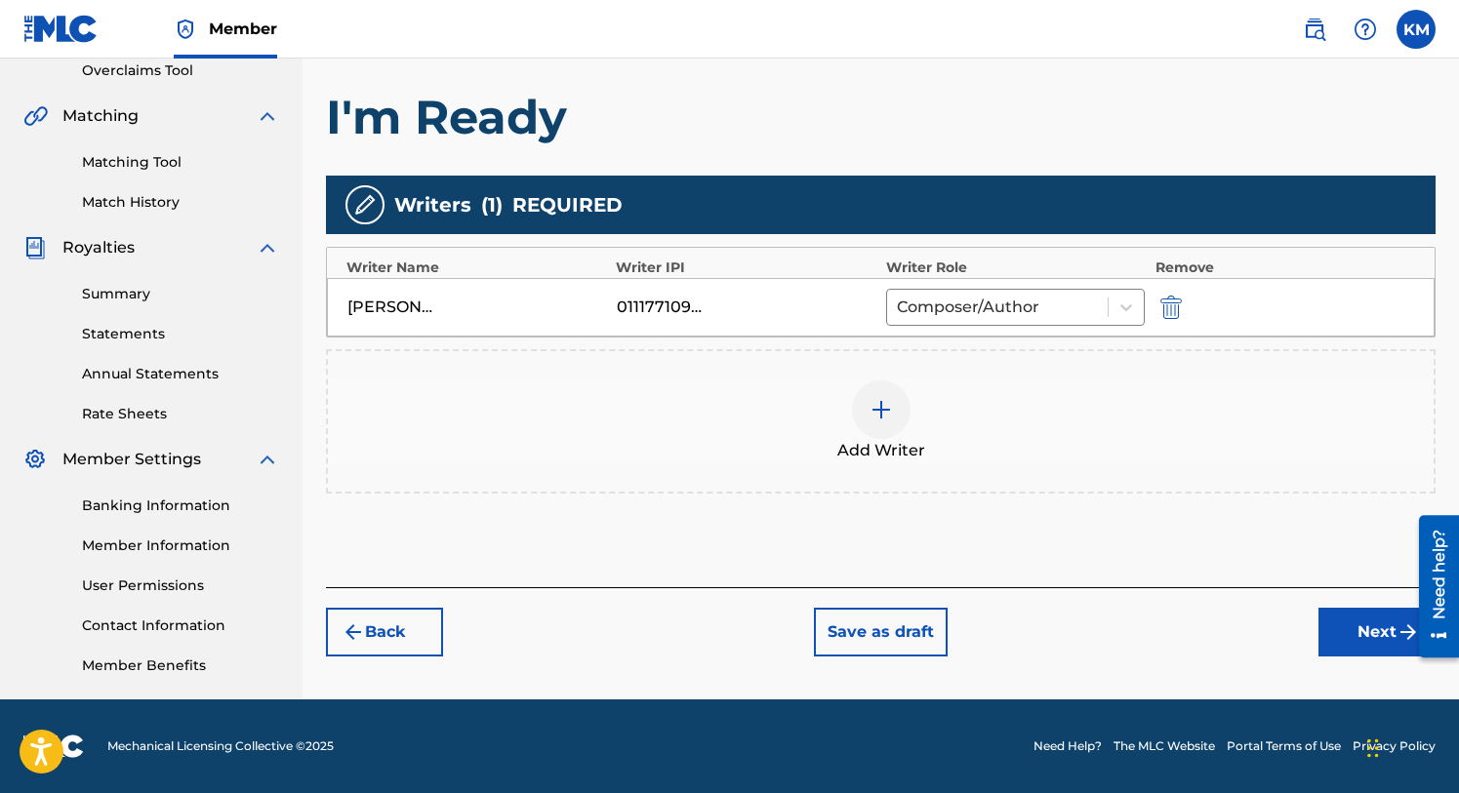
click at [1356, 621] on button "Next" at bounding box center [1376, 632] width 117 height 49
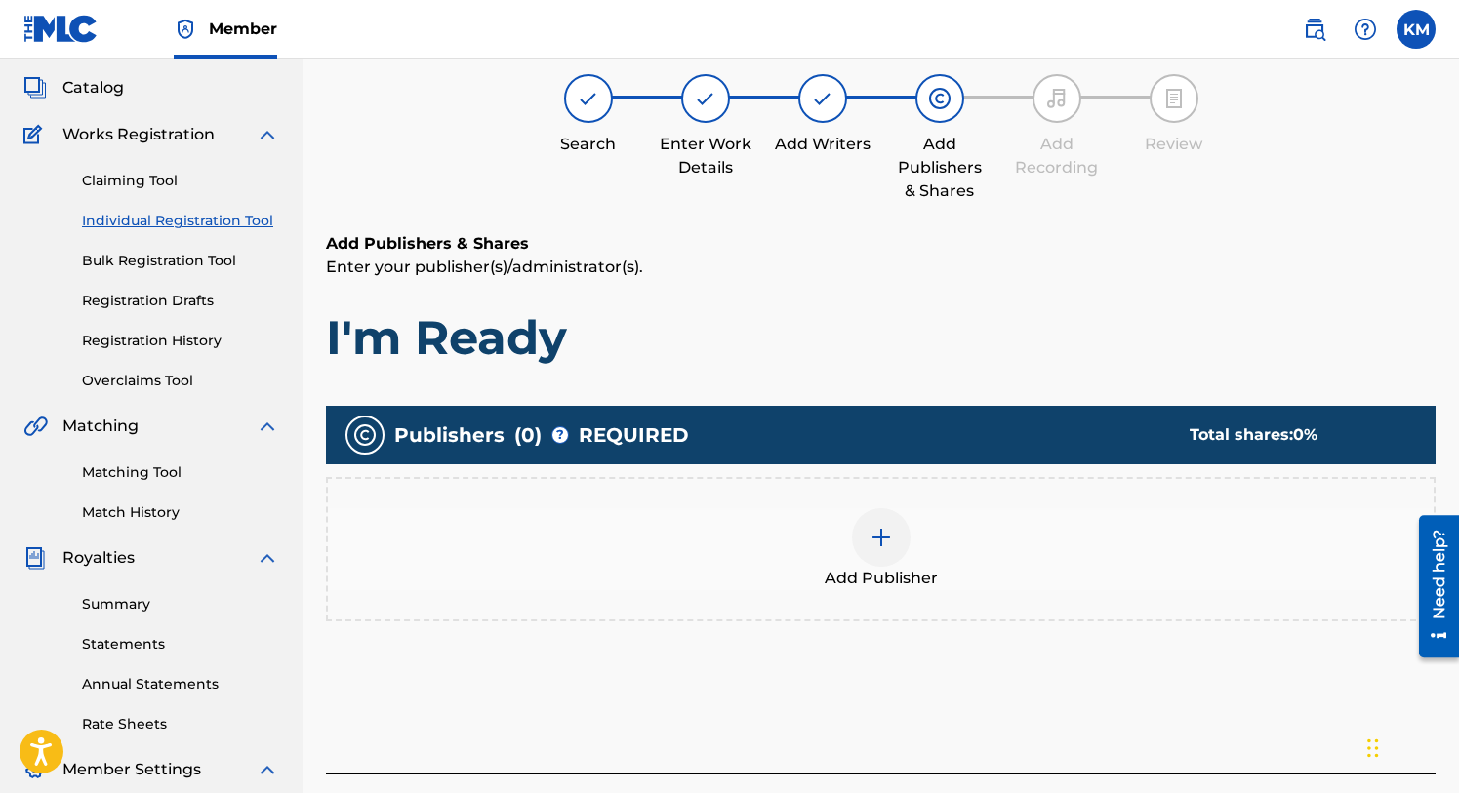
scroll to position [88, 0]
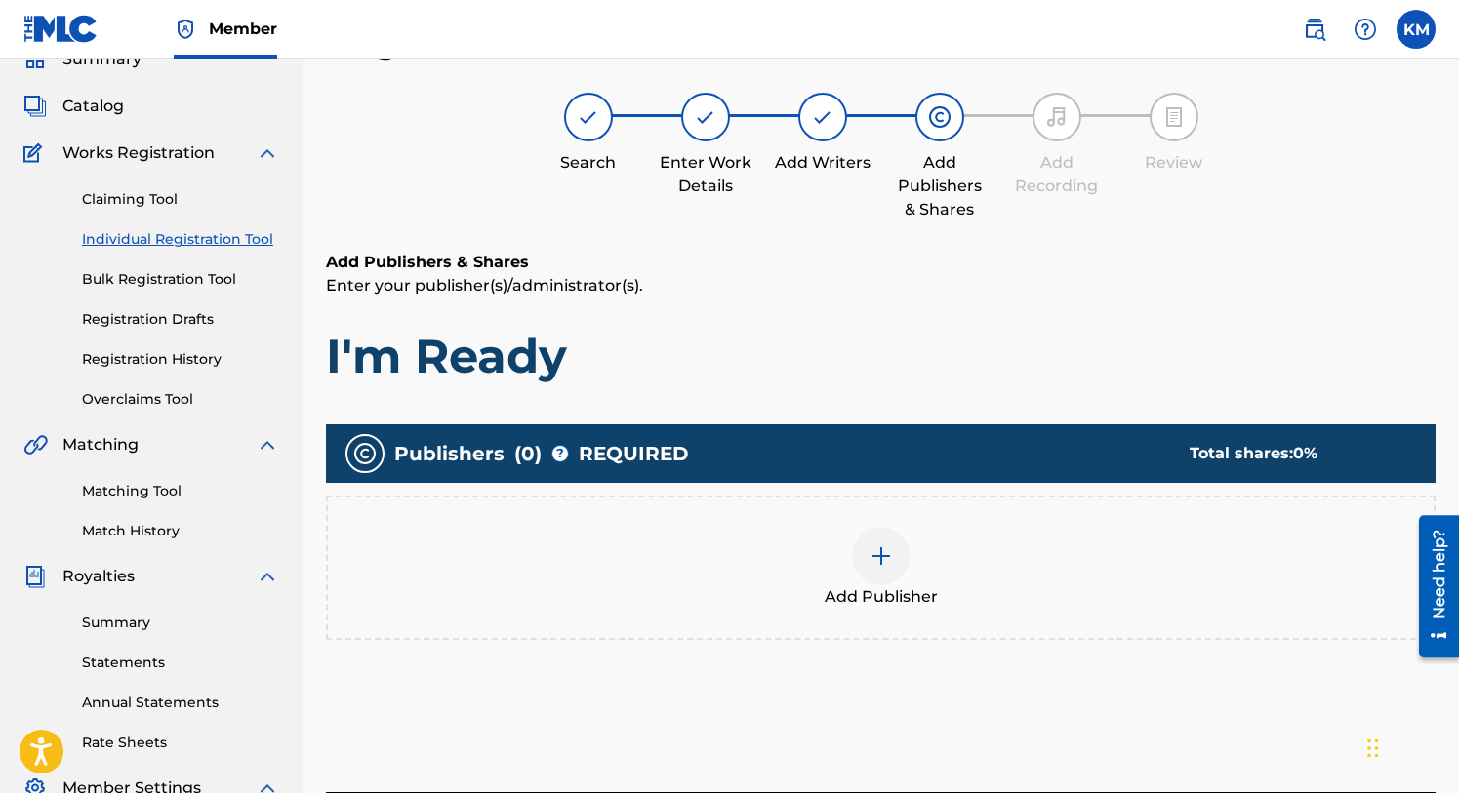
click at [894, 556] on div at bounding box center [881, 556] width 59 height 59
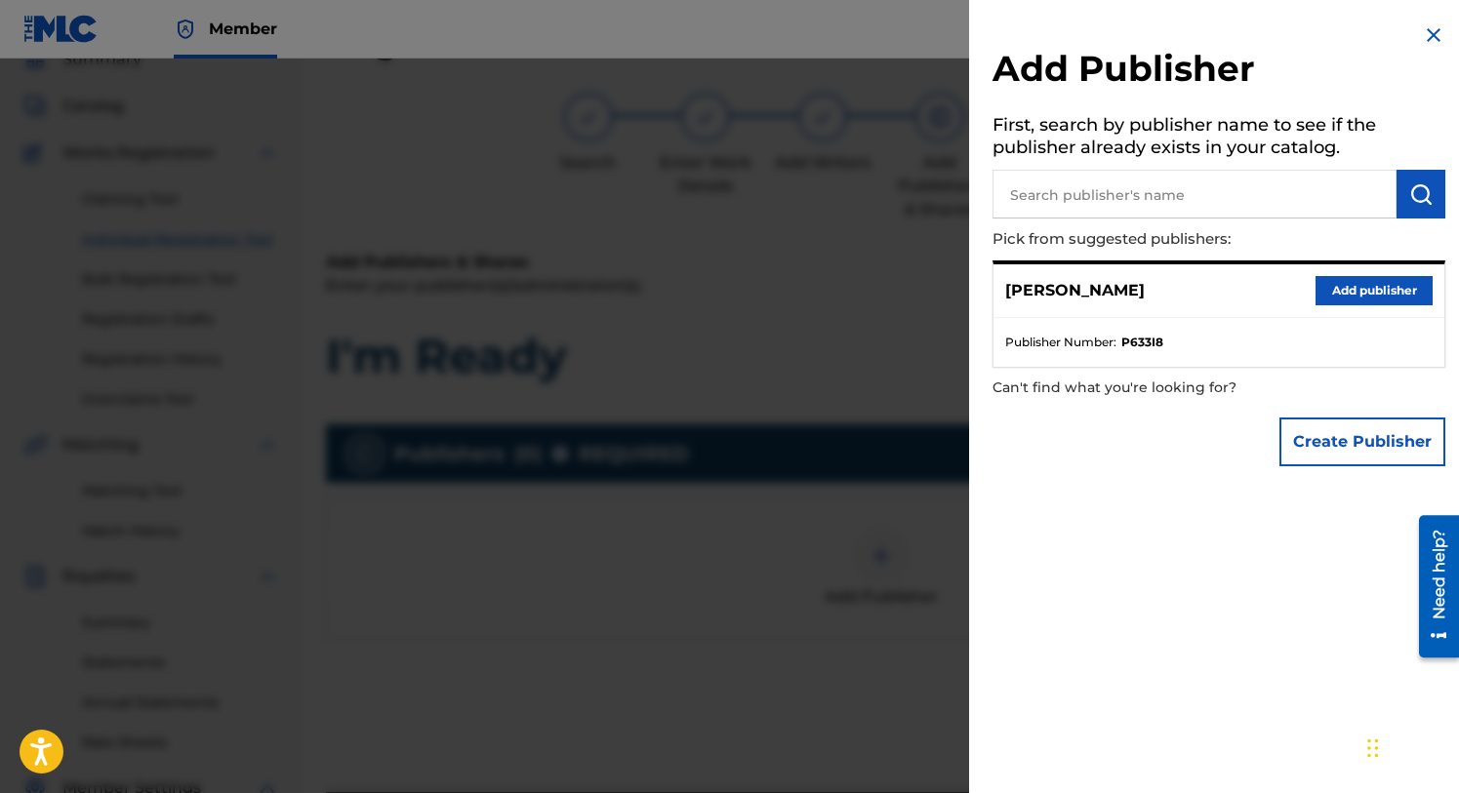
click at [1112, 202] on input "text" at bounding box center [1194, 194] width 404 height 49
type input "K"
type input "The J Is Silent"
click at [1412, 198] on img "submit" at bounding box center [1420, 193] width 23 height 23
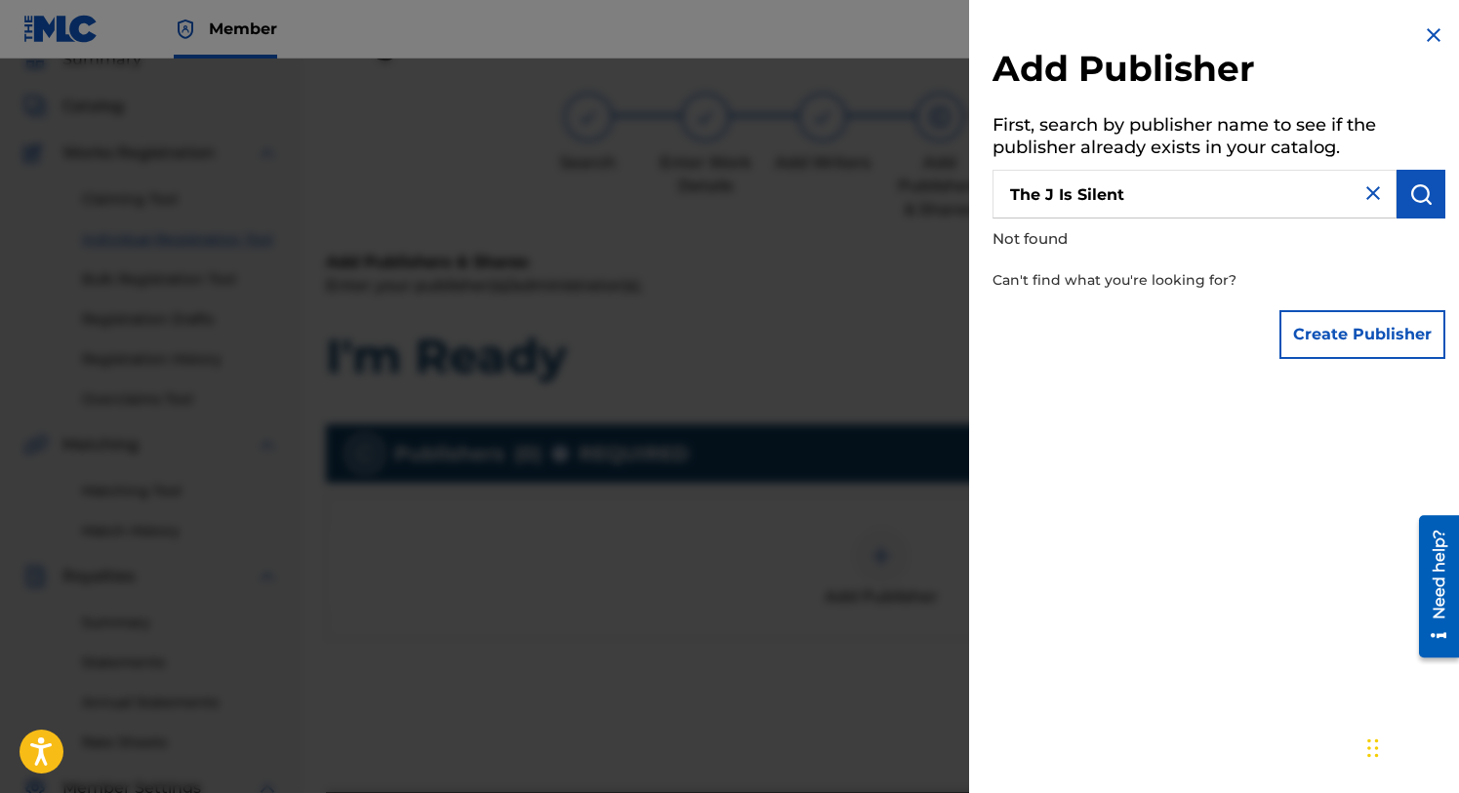
click at [1317, 327] on button "Create Publisher" at bounding box center [1362, 334] width 166 height 49
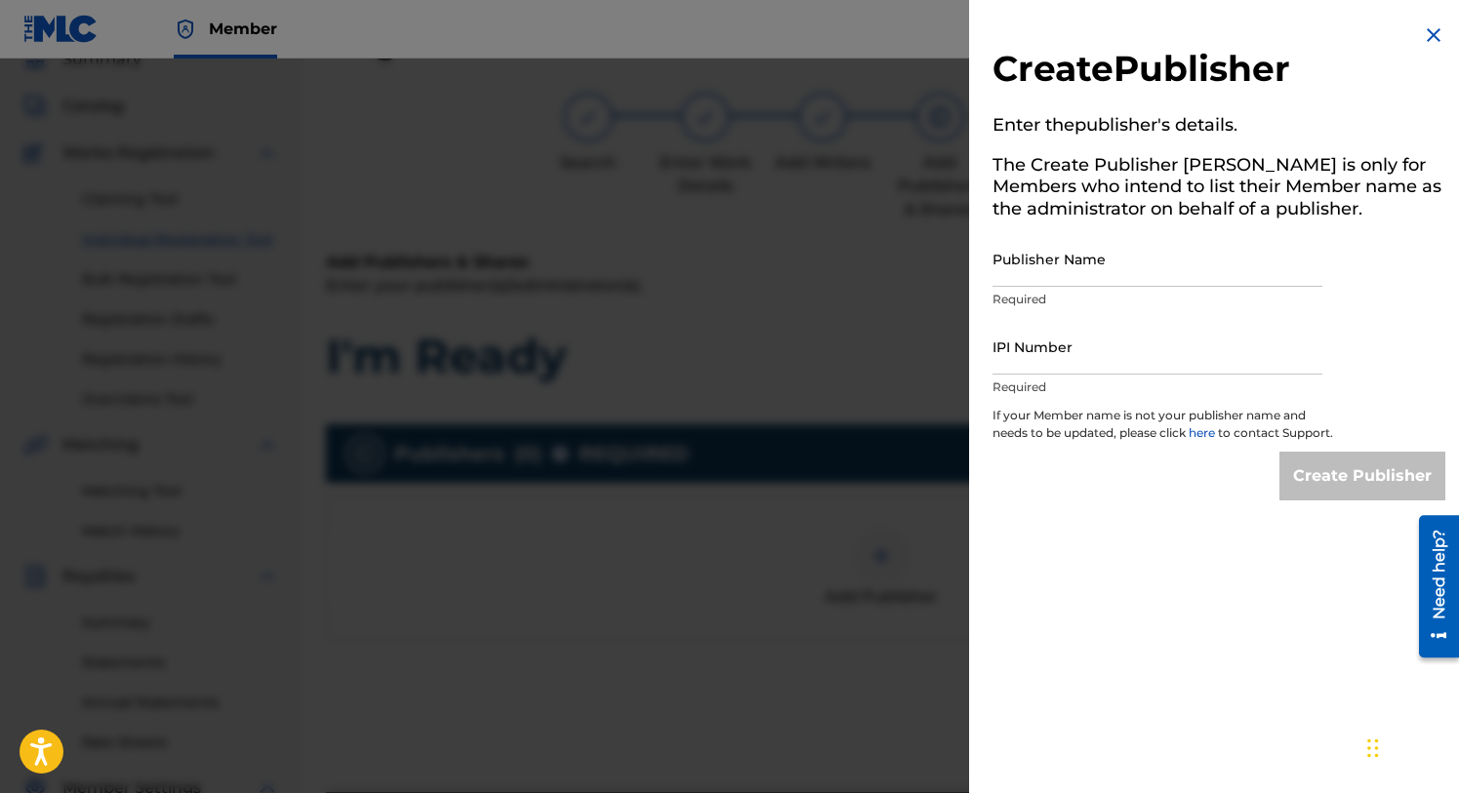
click at [1024, 268] on input "Publisher Name" at bounding box center [1157, 259] width 330 height 56
type input "The J Is Silent"
click at [1030, 359] on input "IPI Number" at bounding box center [1157, 347] width 330 height 56
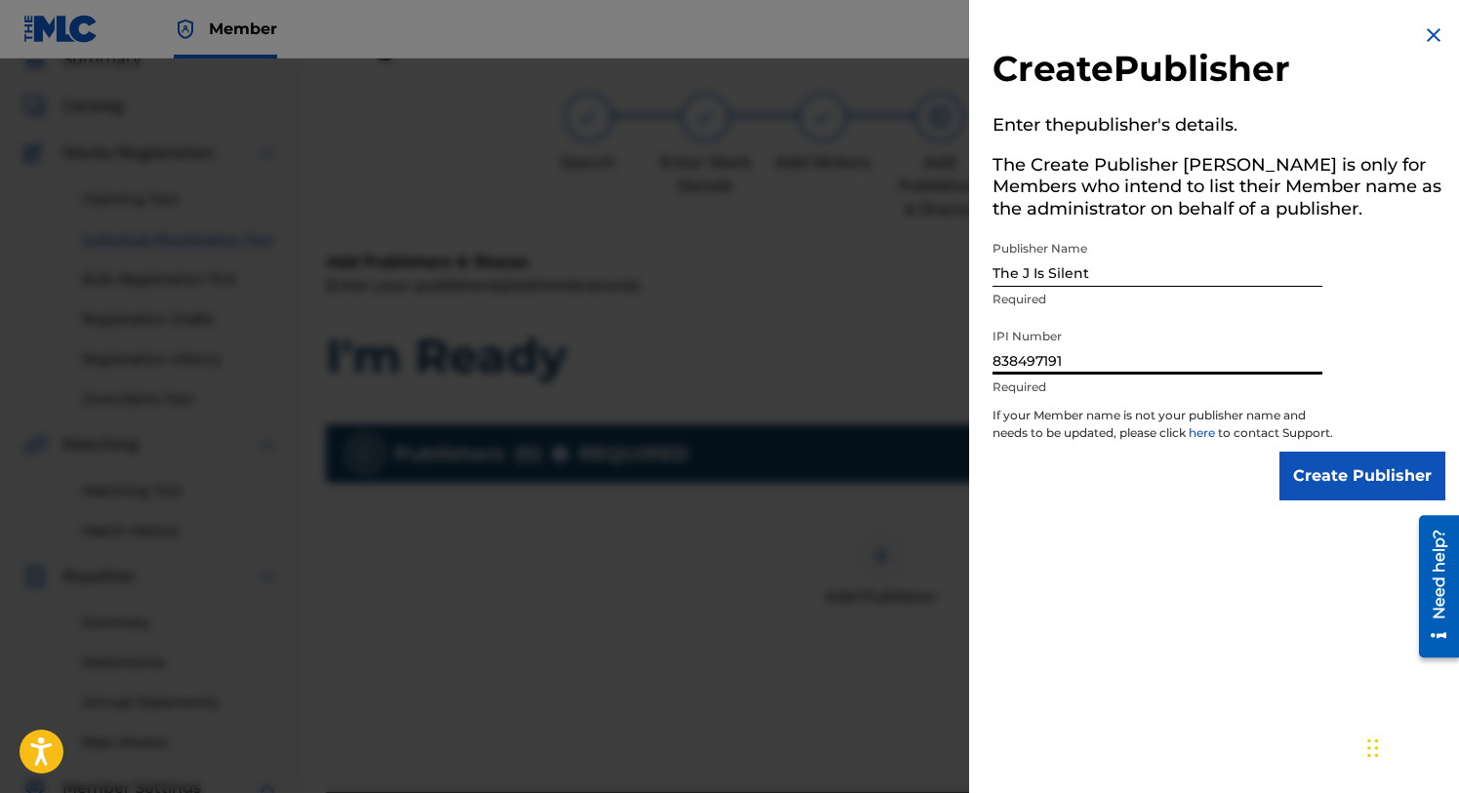
type input "838497191"
click at [1340, 493] on input "Create Publisher" at bounding box center [1362, 476] width 166 height 49
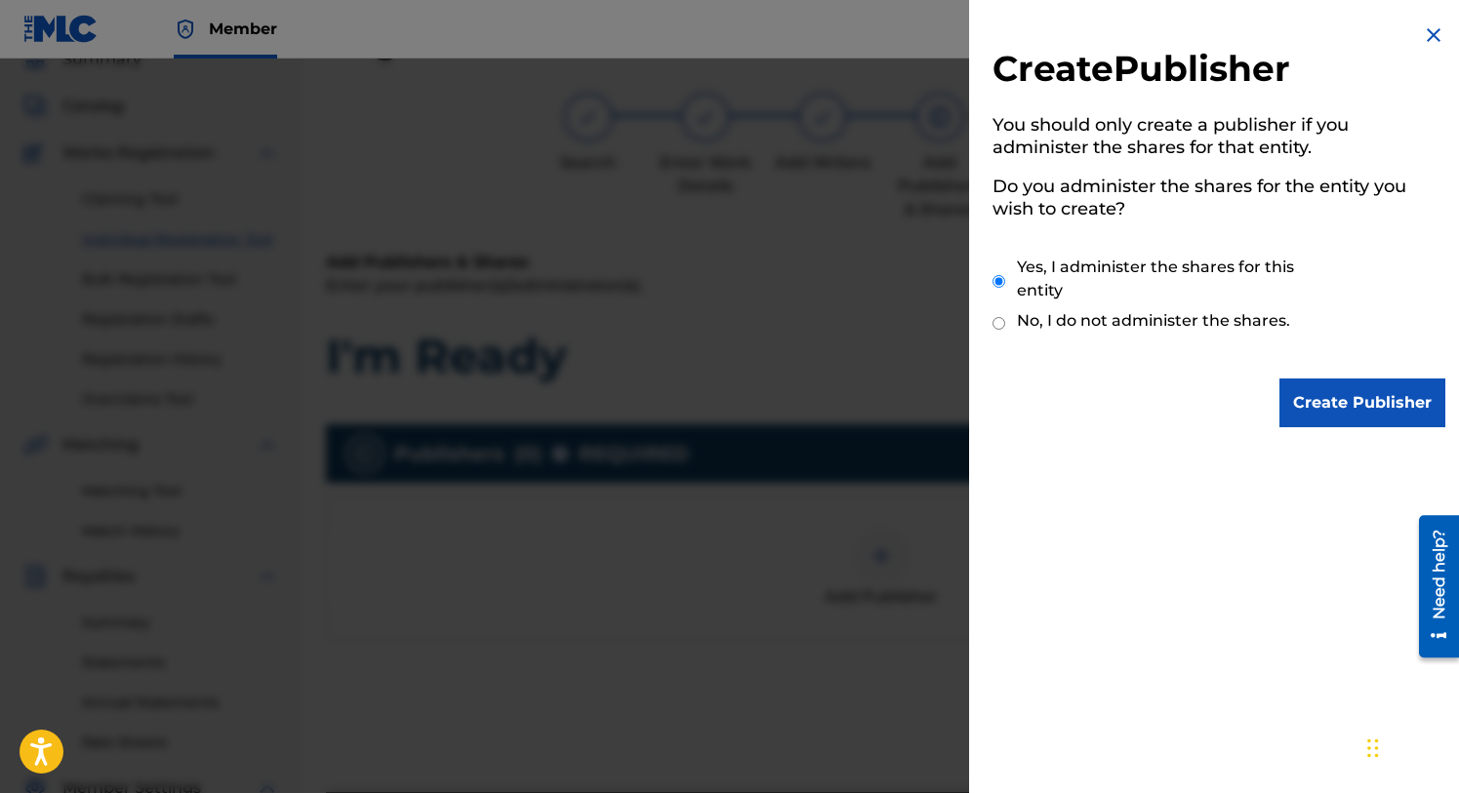
click at [1341, 400] on input "Create Publisher" at bounding box center [1362, 403] width 166 height 49
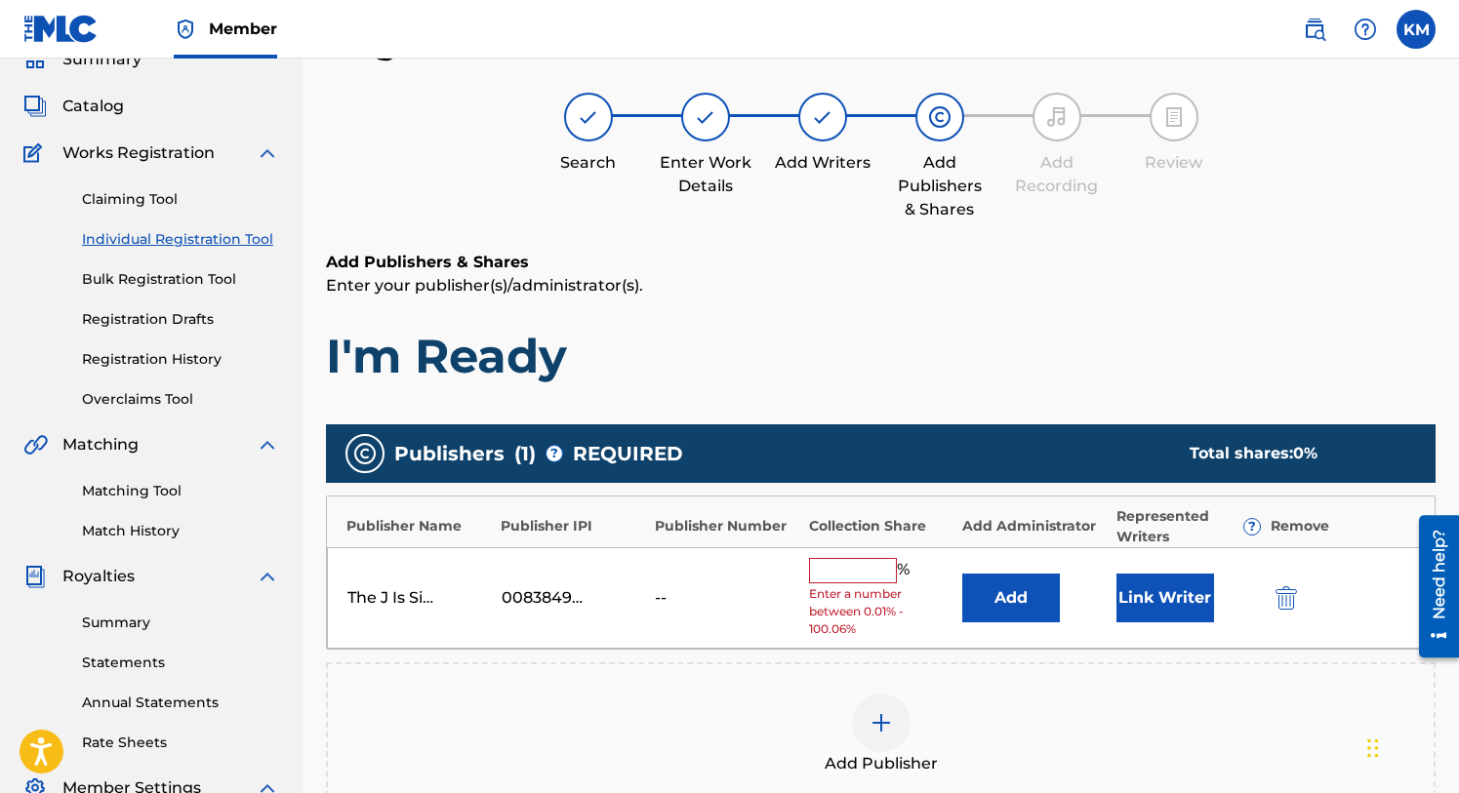
click at [846, 577] on input "text" at bounding box center [853, 570] width 88 height 25
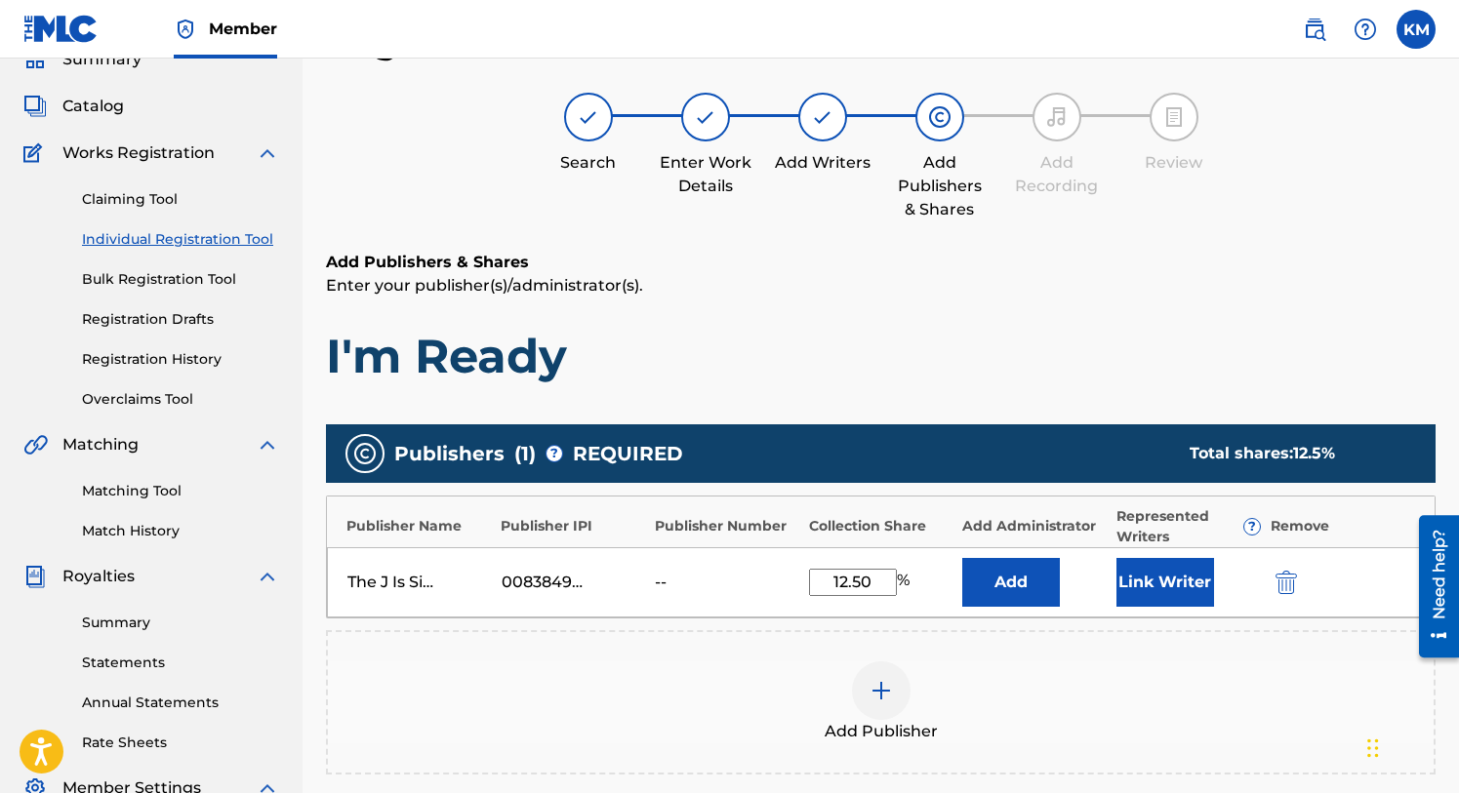
type input "12.50"
click at [1028, 584] on button "Add" at bounding box center [1011, 582] width 98 height 49
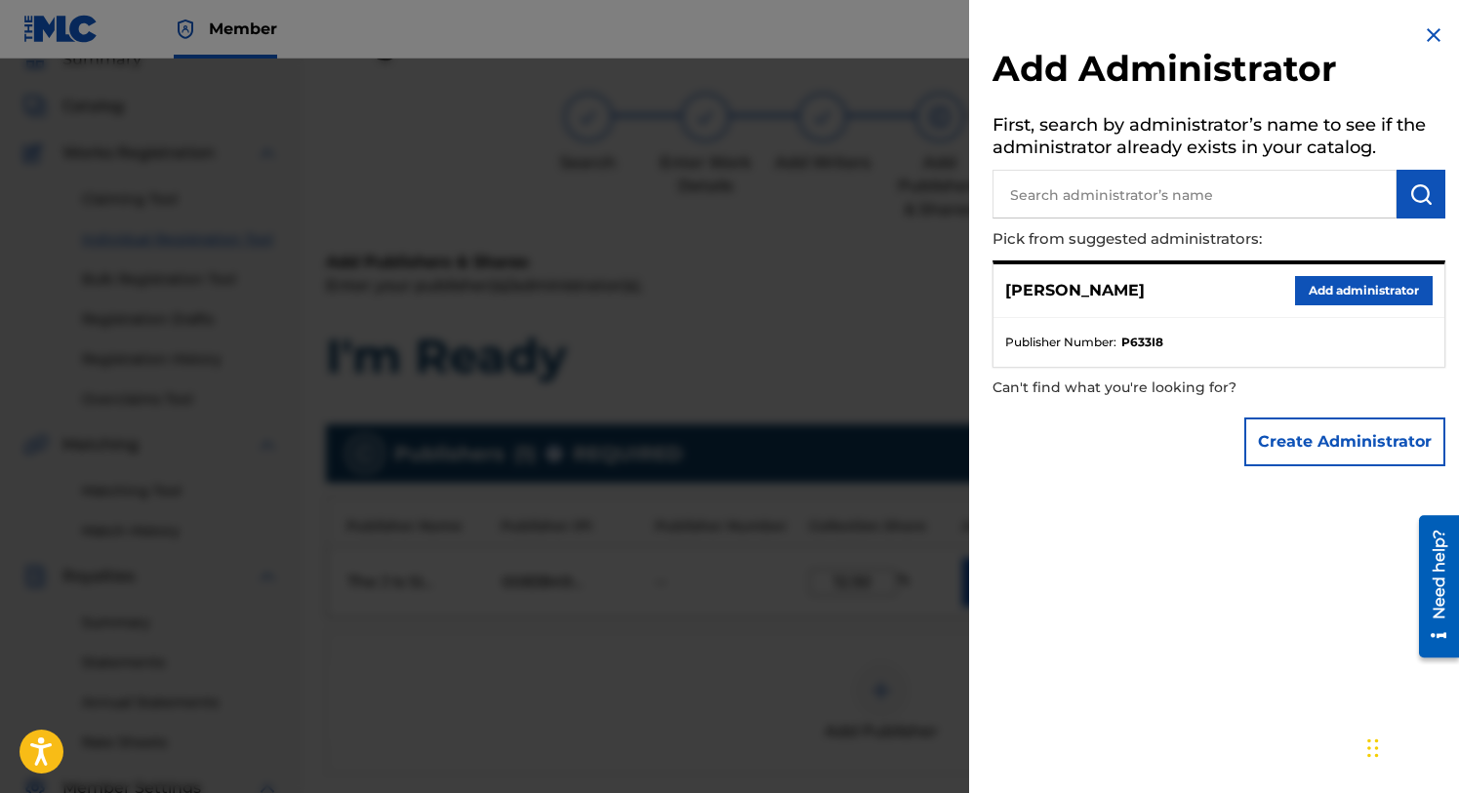
click at [1424, 38] on img at bounding box center [1433, 34] width 23 height 23
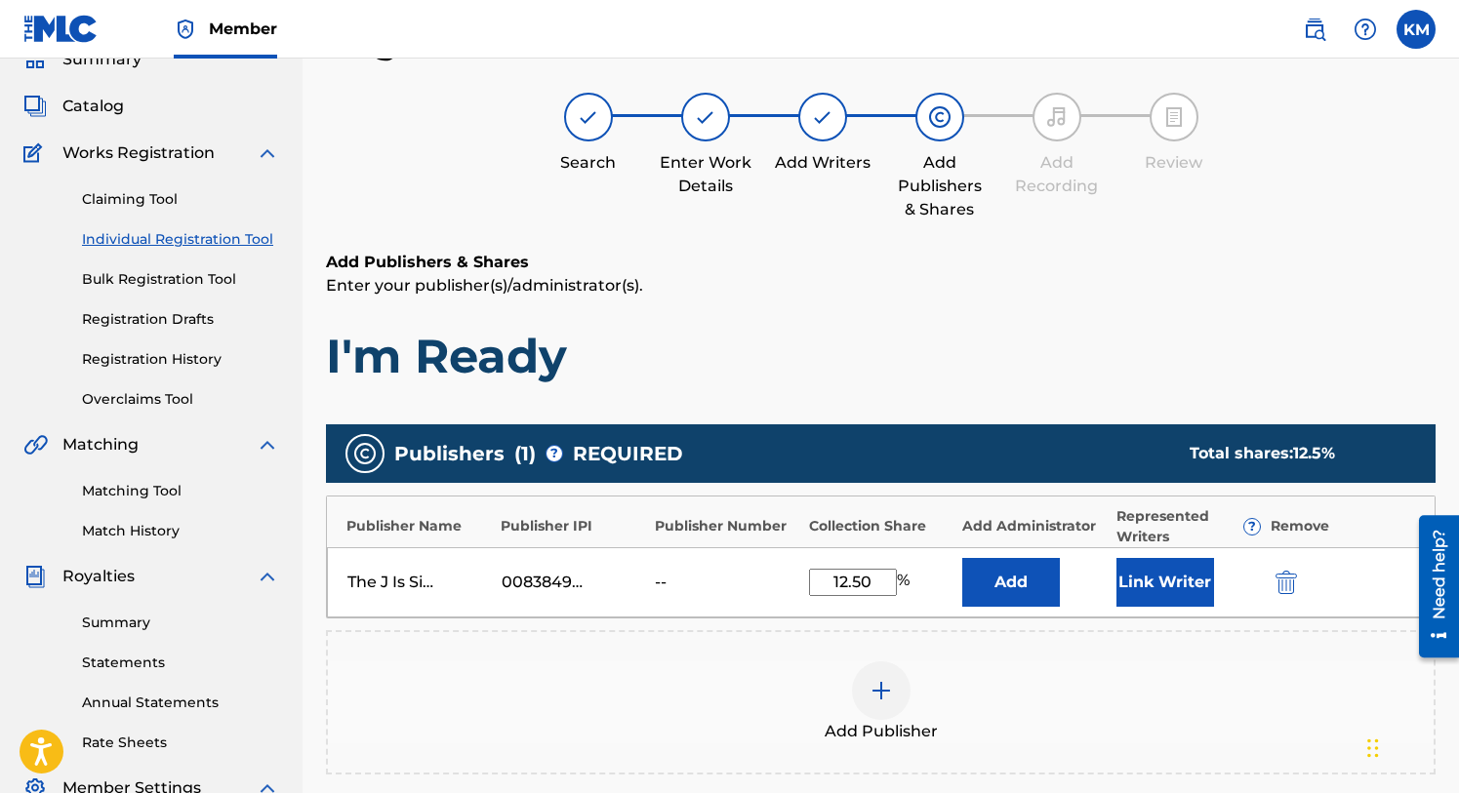
click at [1154, 565] on button "Link Writer" at bounding box center [1165, 582] width 98 height 49
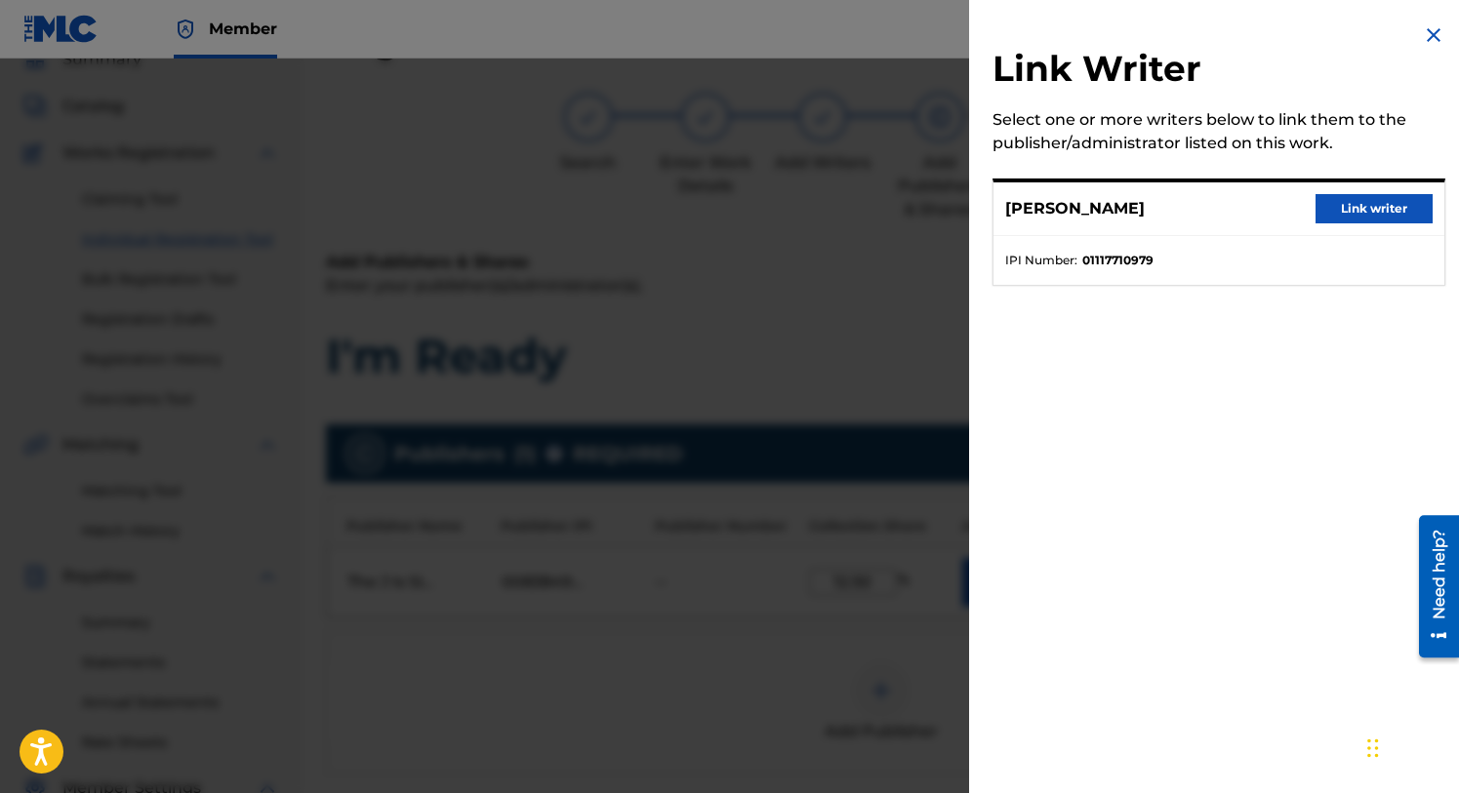
click at [1318, 201] on button "Link writer" at bounding box center [1374, 208] width 117 height 29
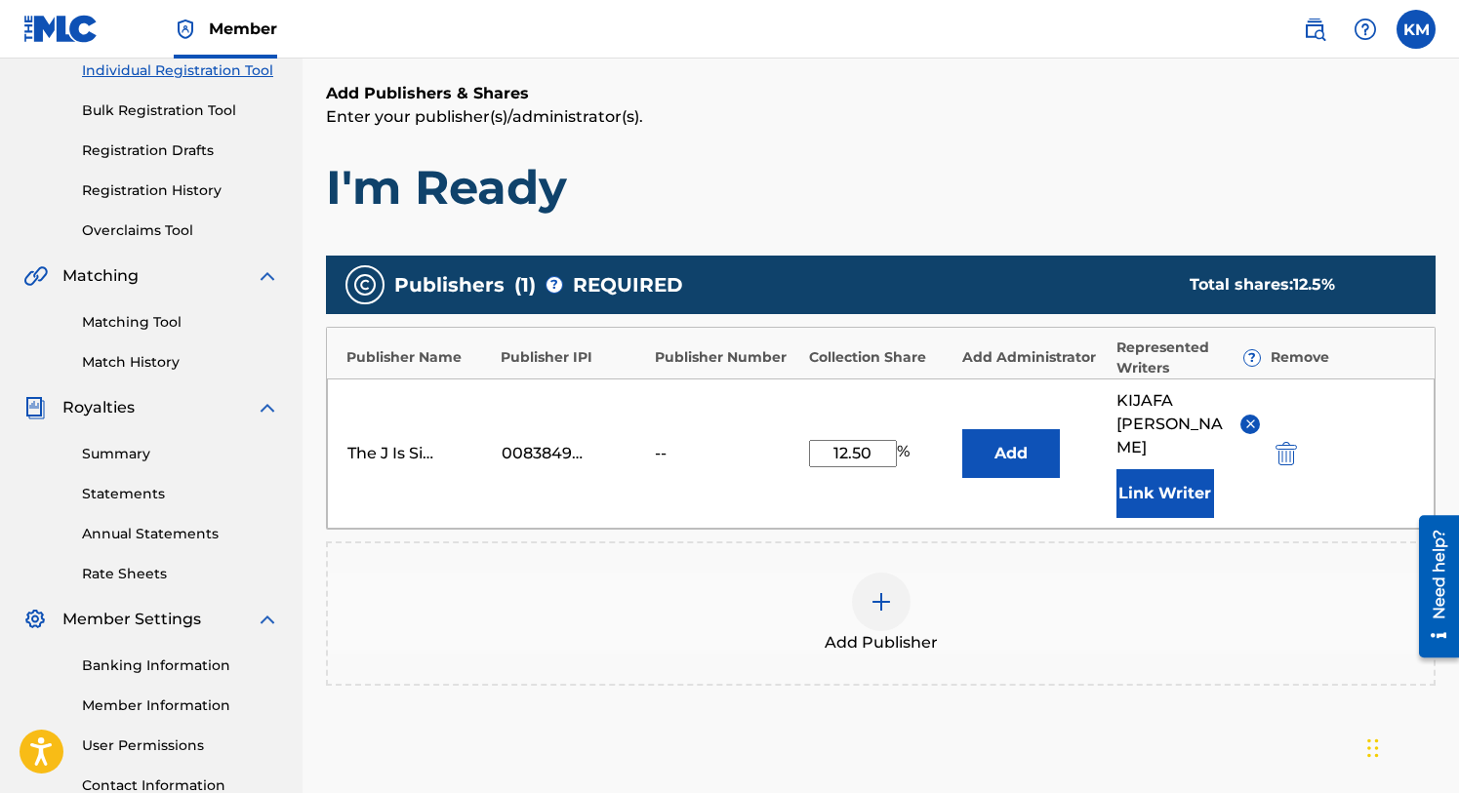
scroll to position [441, 0]
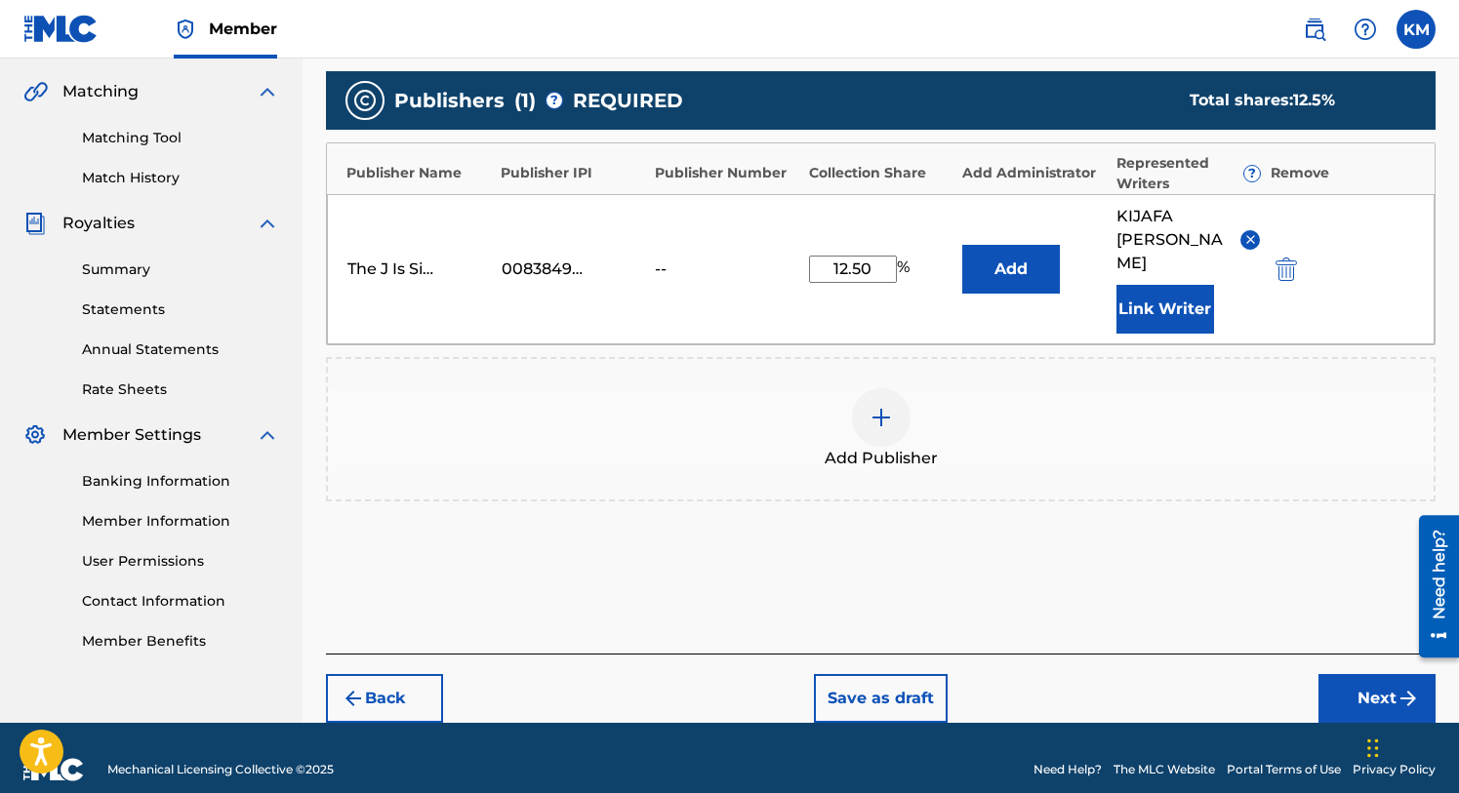
click at [1339, 674] on button "Next" at bounding box center [1376, 698] width 117 height 49
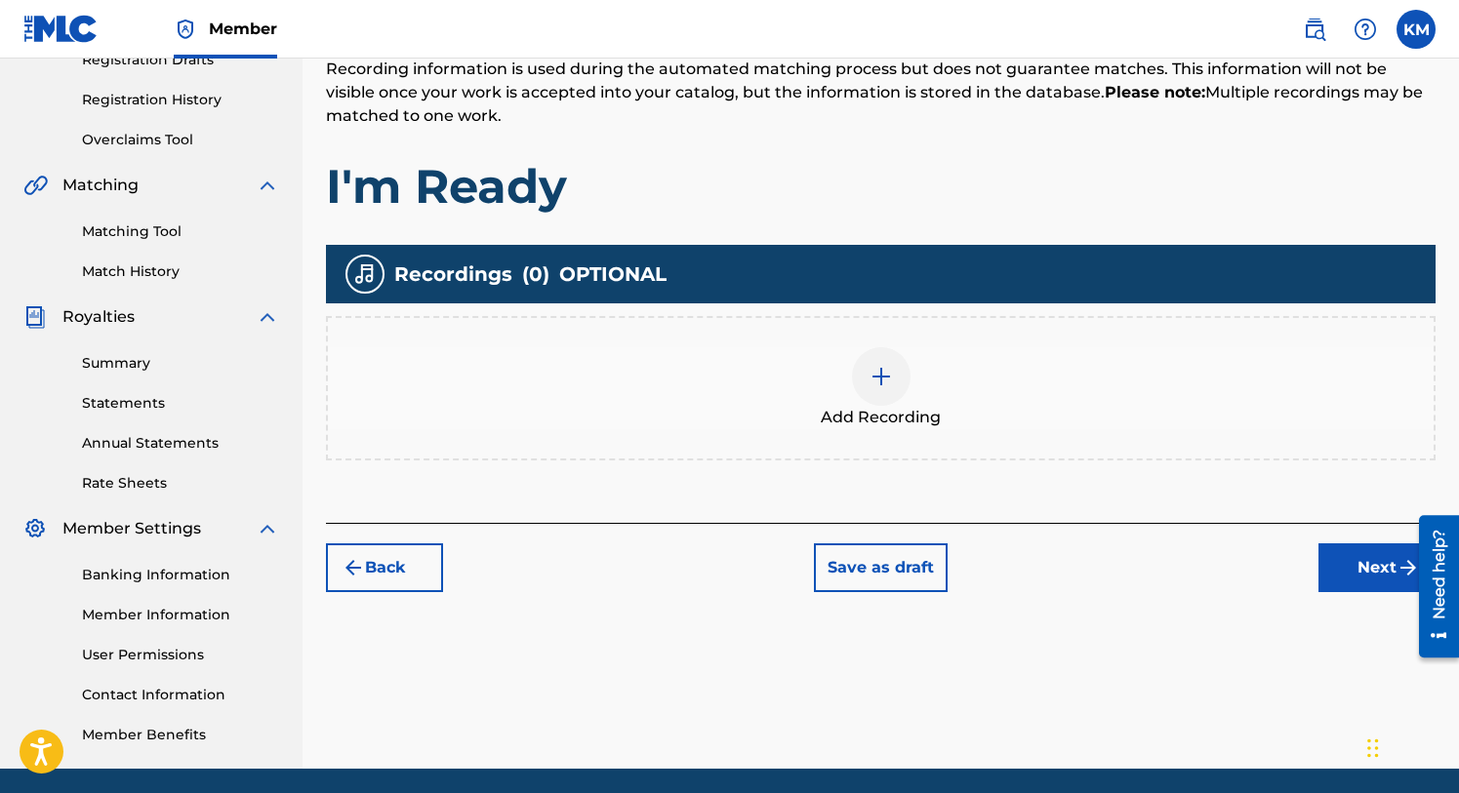
scroll to position [372, 0]
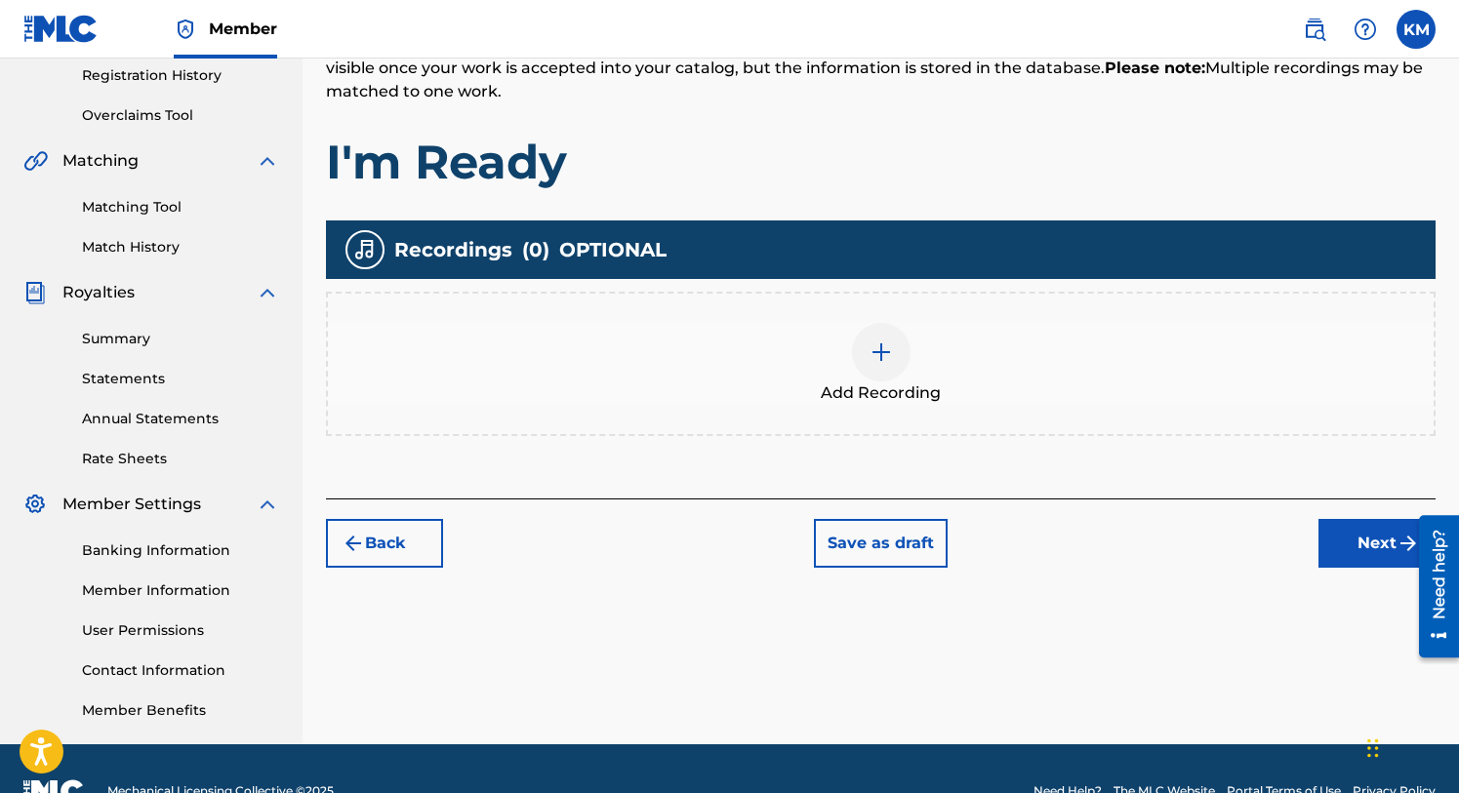
click at [1346, 550] on button "Next" at bounding box center [1376, 543] width 117 height 49
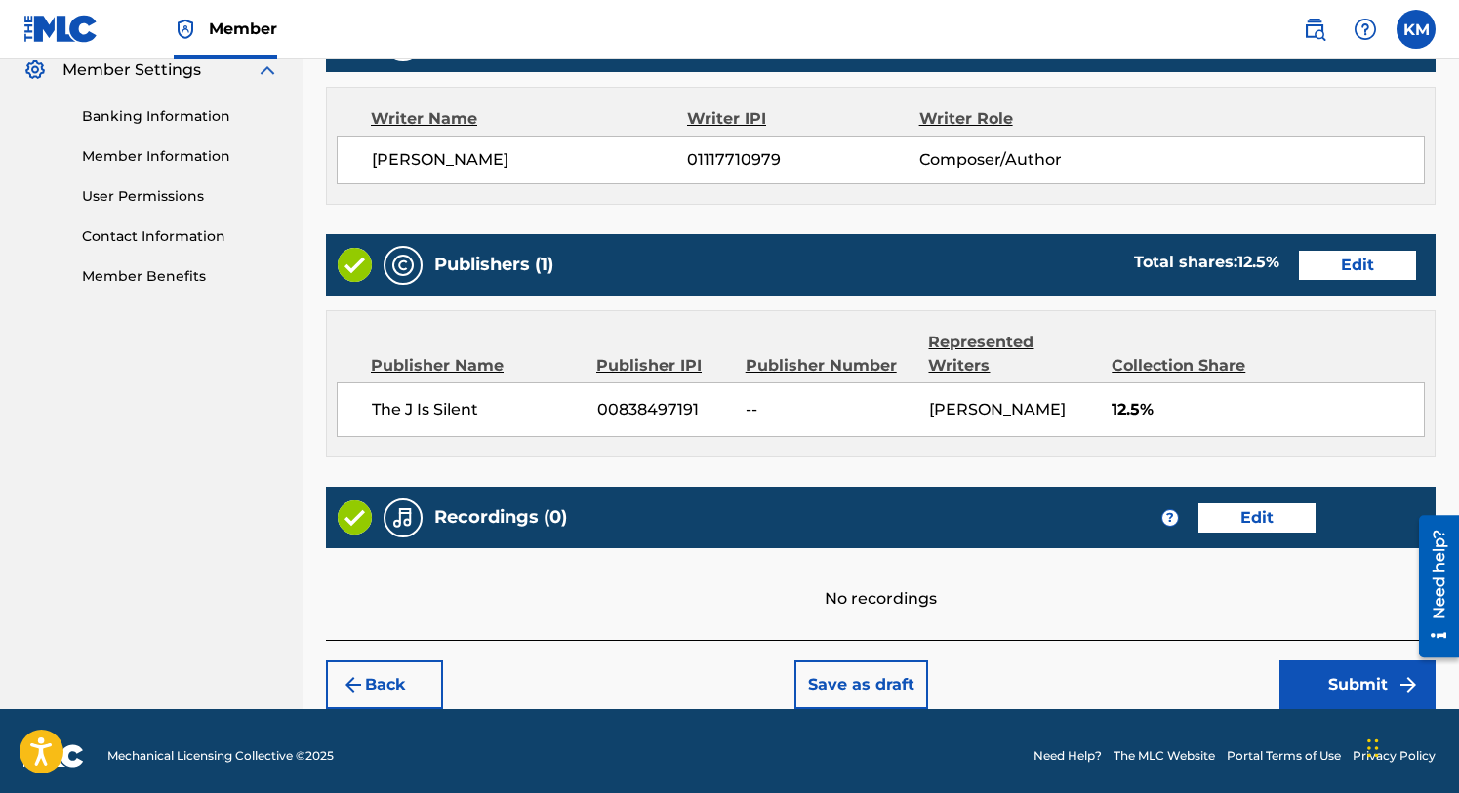
scroll to position [815, 0]
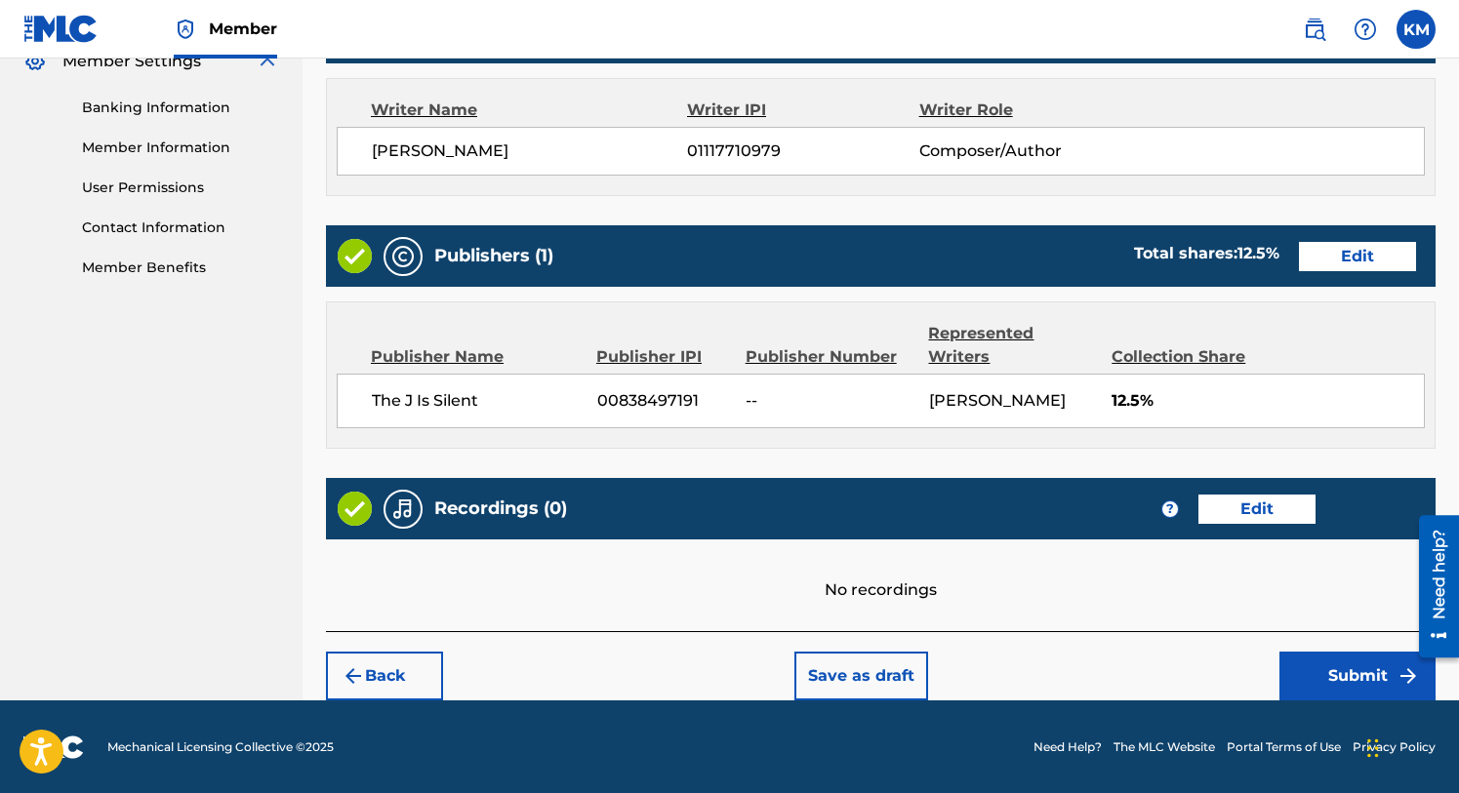
click at [1358, 673] on button "Submit" at bounding box center [1357, 676] width 156 height 49
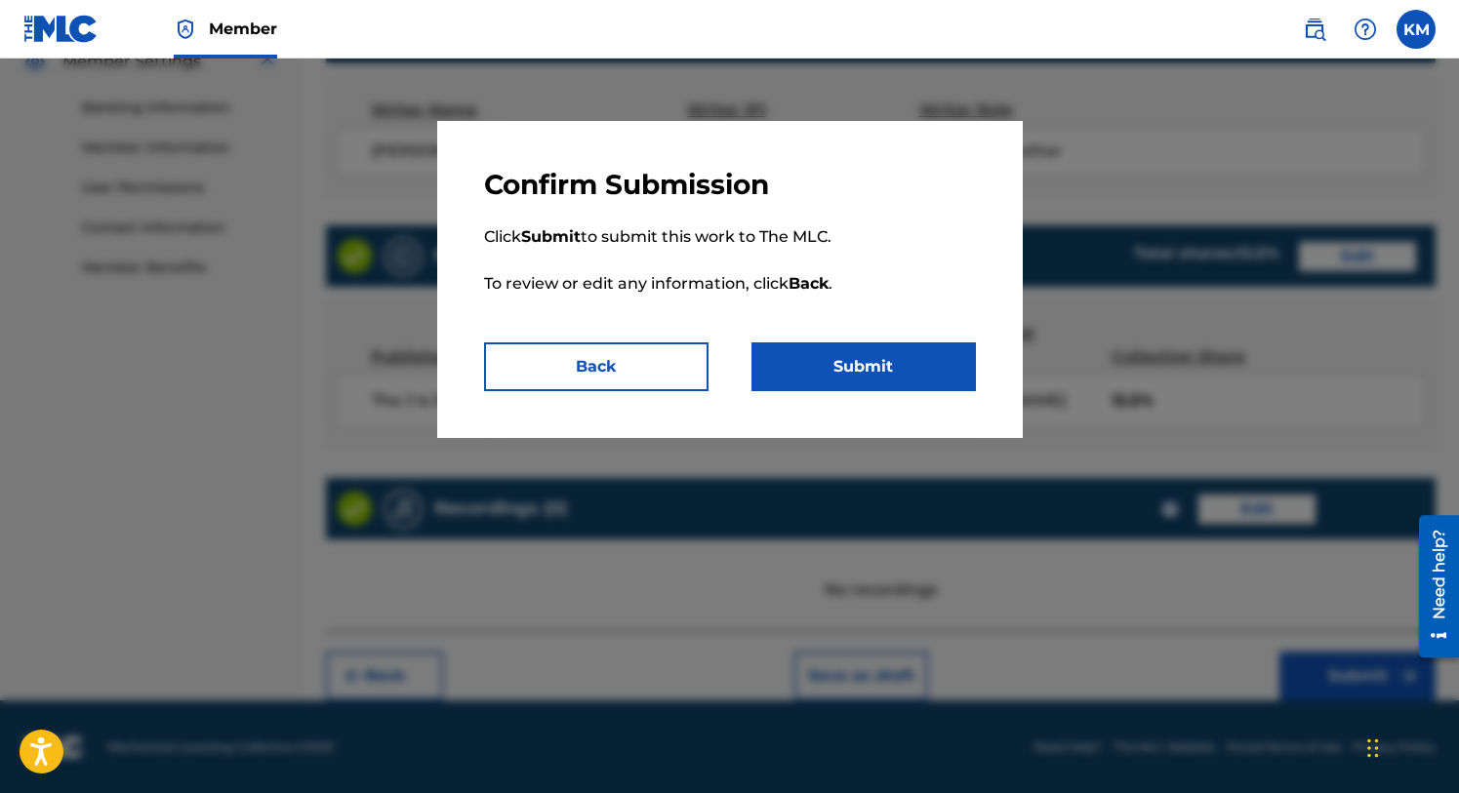
click at [849, 382] on button "Submit" at bounding box center [863, 367] width 224 height 49
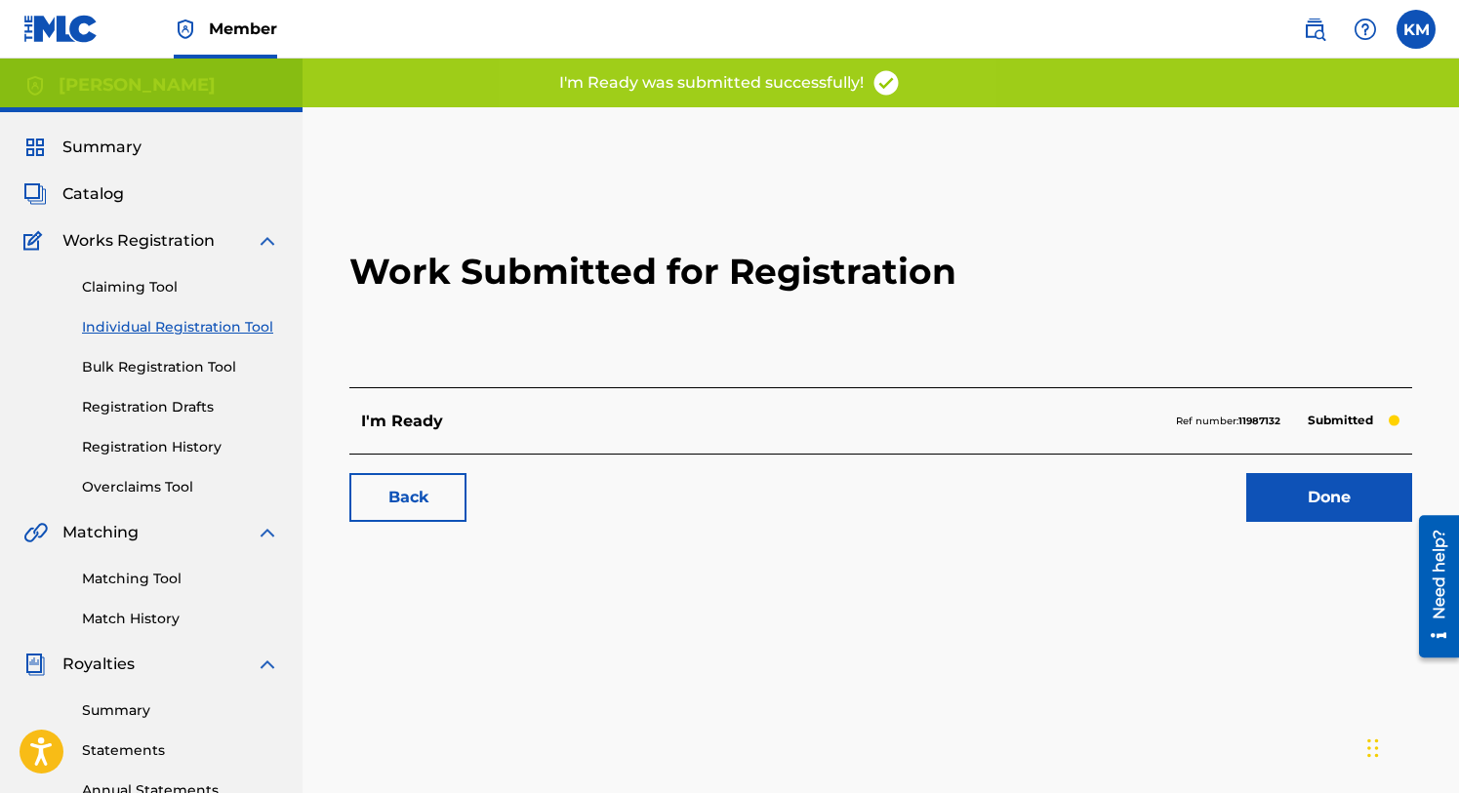
click at [1313, 478] on link "Done" at bounding box center [1329, 497] width 166 height 49
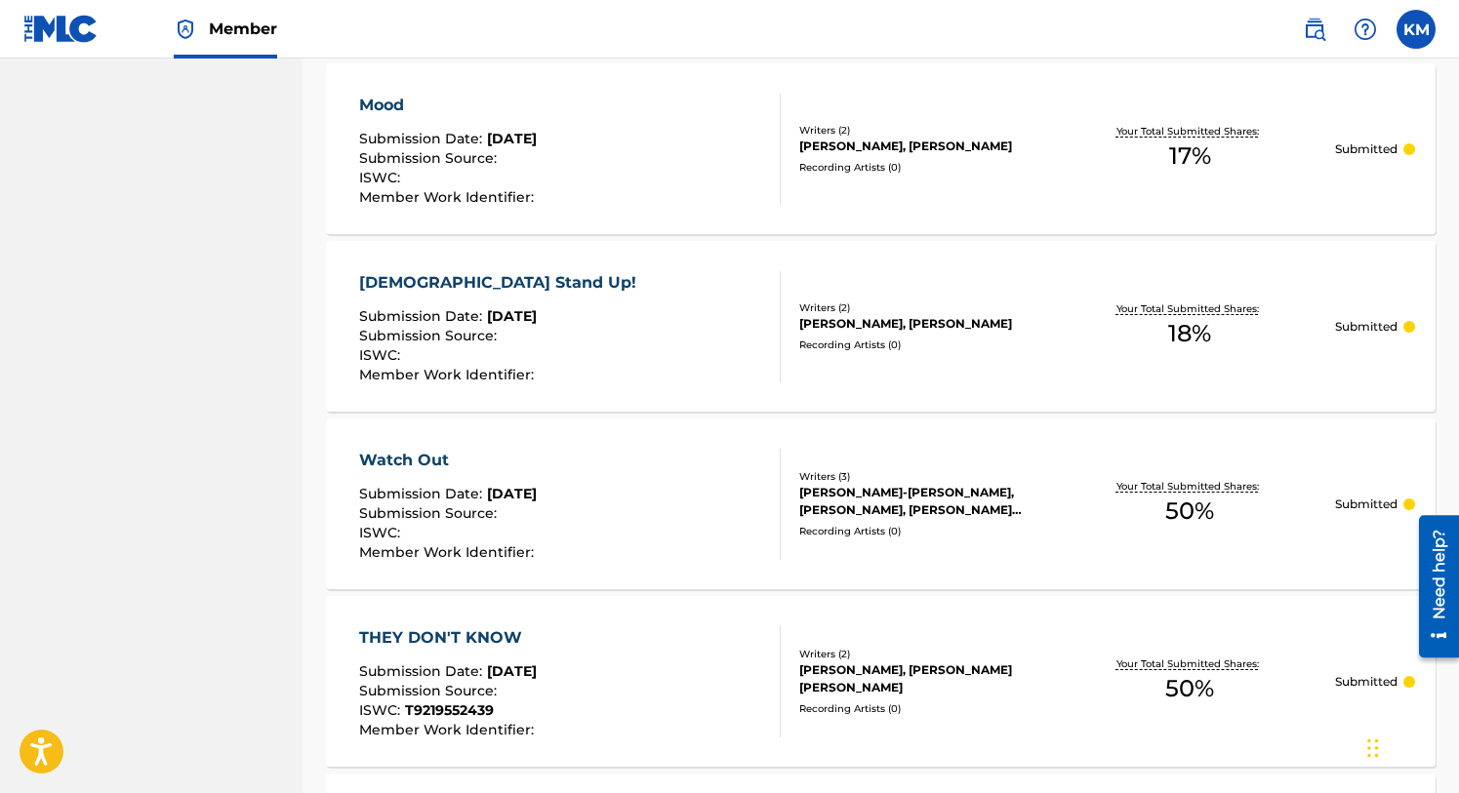
scroll to position [1455, 0]
